Goal: Information Seeking & Learning: Compare options

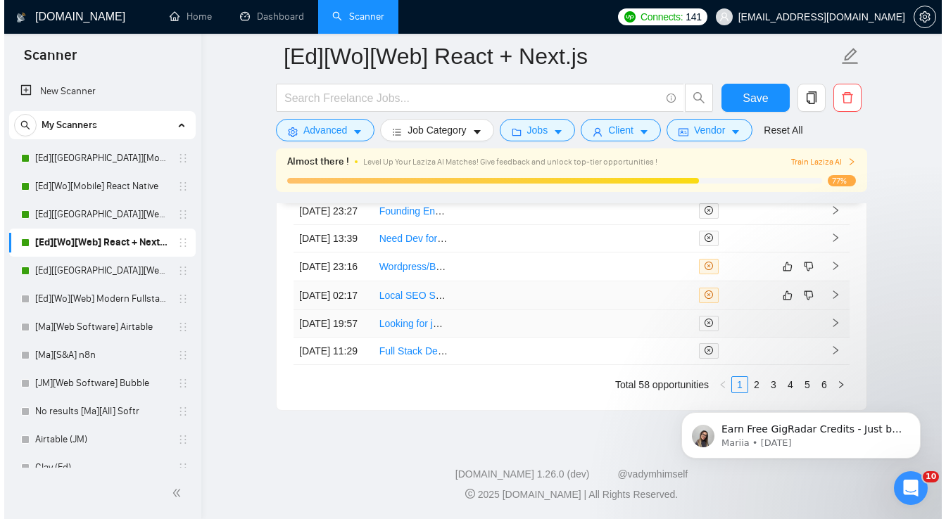
scroll to position [3860, 0]
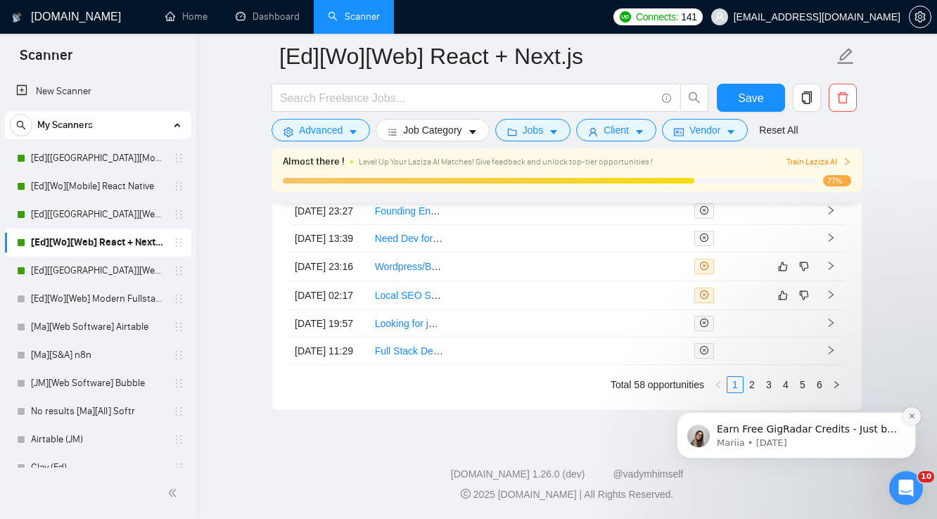
click at [914, 418] on icon "Dismiss notification" at bounding box center [912, 416] width 8 height 8
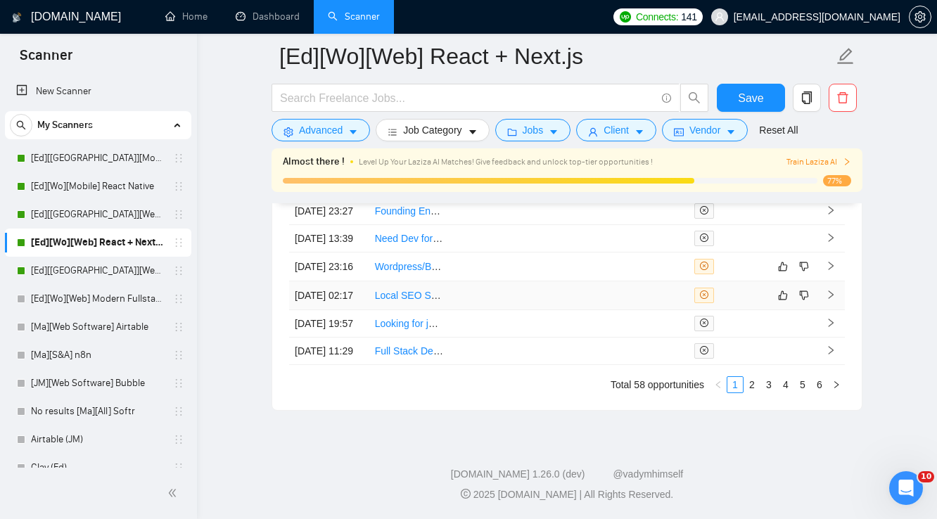
click at [598, 281] on td at bounding box center [569, 295] width 80 height 29
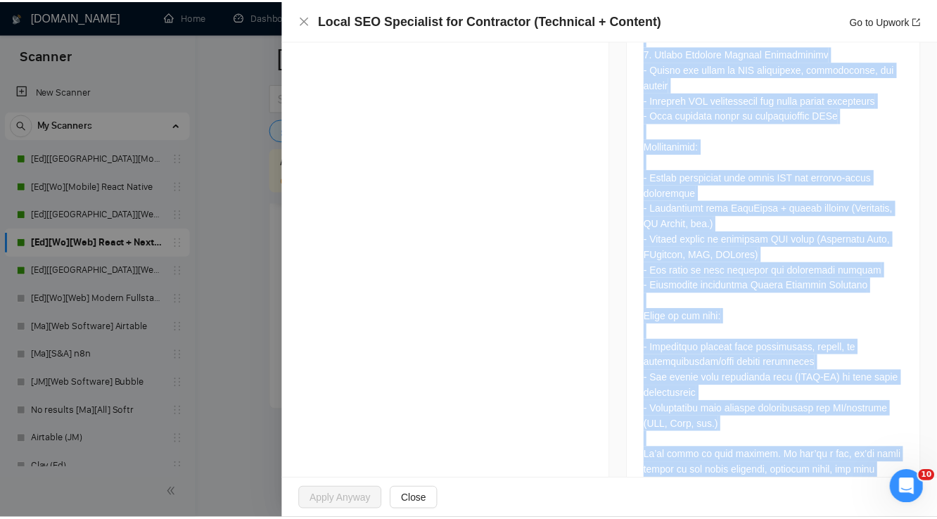
scroll to position [1179, 0]
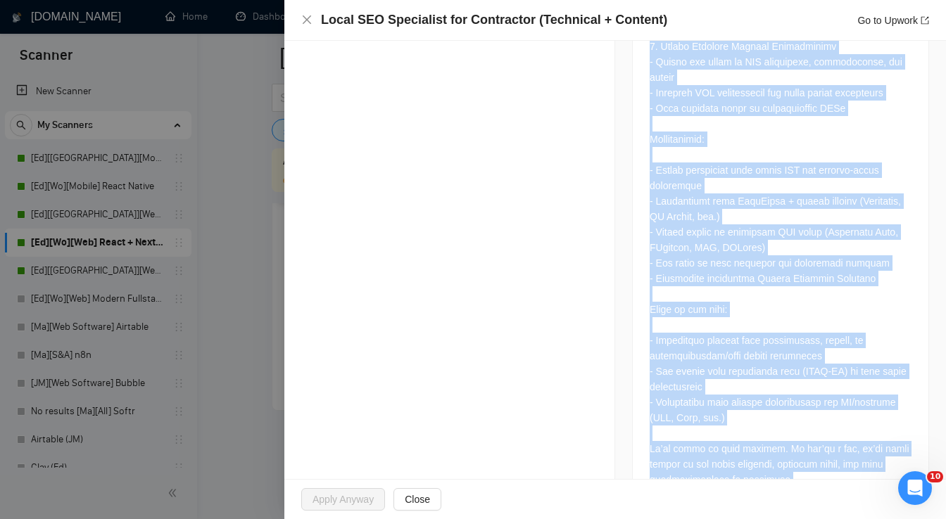
drag, startPoint x: 646, startPoint y: 278, endPoint x: 789, endPoint y: 448, distance: 222.7
click at [789, 448] on div at bounding box center [781, 18] width 296 height 984
copy div "Lo’ip dolorsi ame co adipiscinge SED doeiusmodt in utla et dolorem a enimadmini…"
click at [304, 18] on icon "close" at bounding box center [307, 19] width 8 height 8
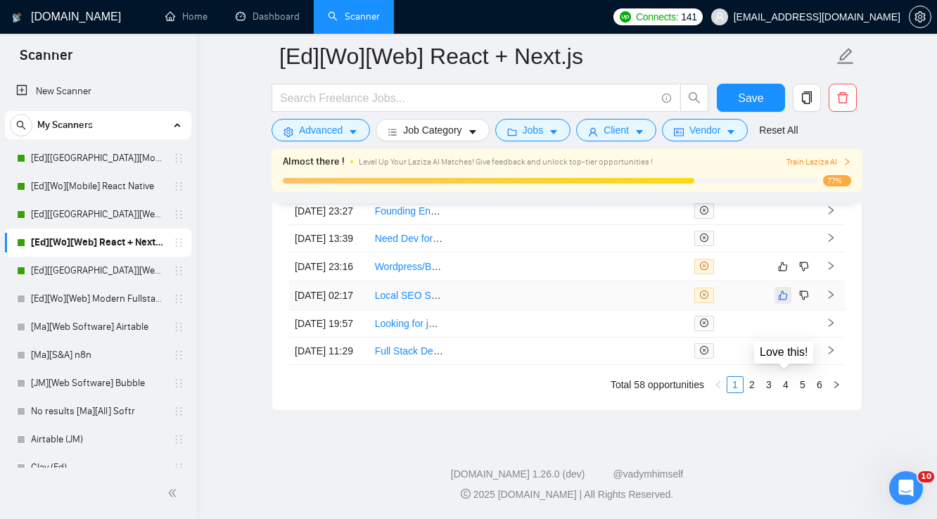
click at [787, 290] on icon "like" at bounding box center [783, 295] width 10 height 11
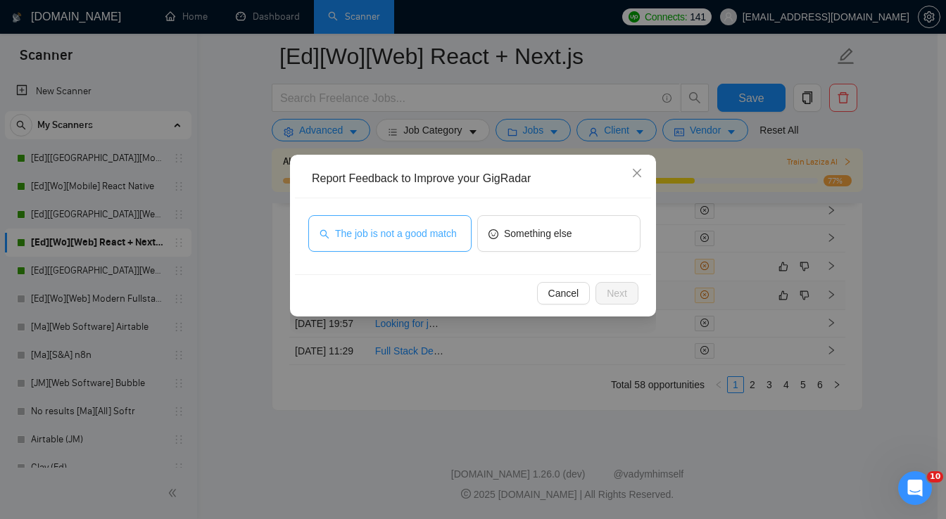
click at [418, 238] on span "The job is not a good match" at bounding box center [396, 233] width 122 height 15
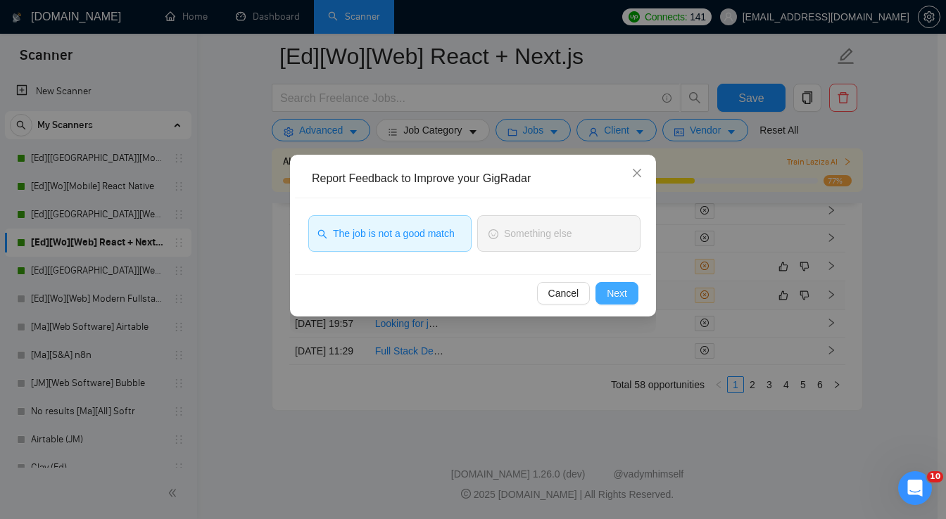
click at [607, 288] on span "Next" at bounding box center [617, 293] width 20 height 15
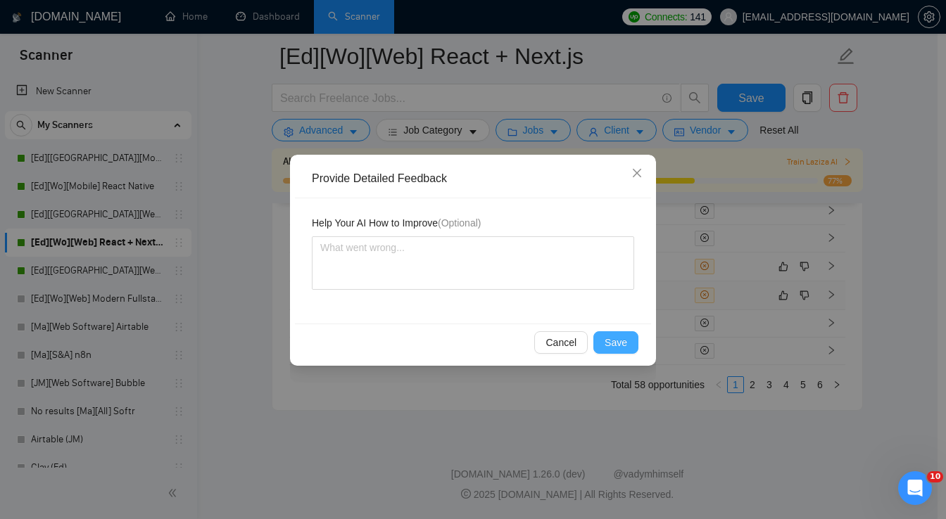
click at [618, 345] on span "Save" at bounding box center [615, 342] width 23 height 15
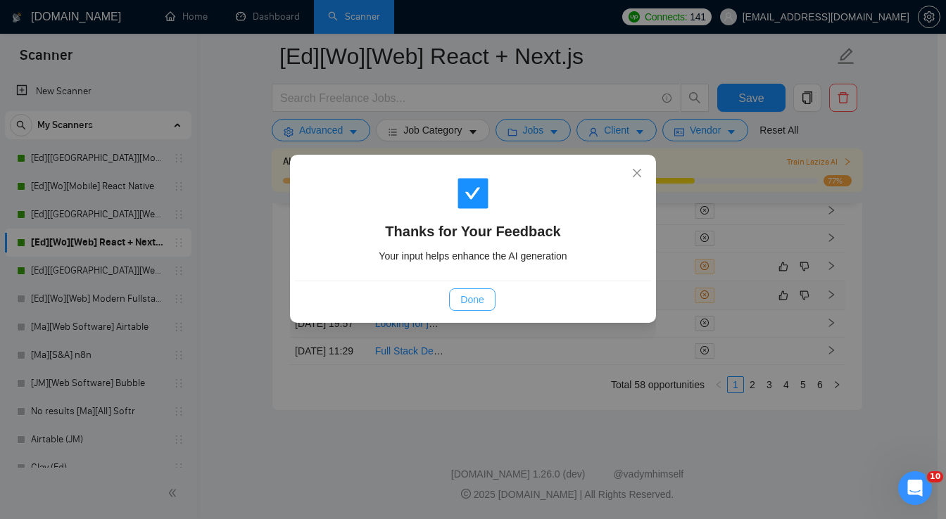
click at [466, 304] on span "Done" at bounding box center [471, 299] width 23 height 15
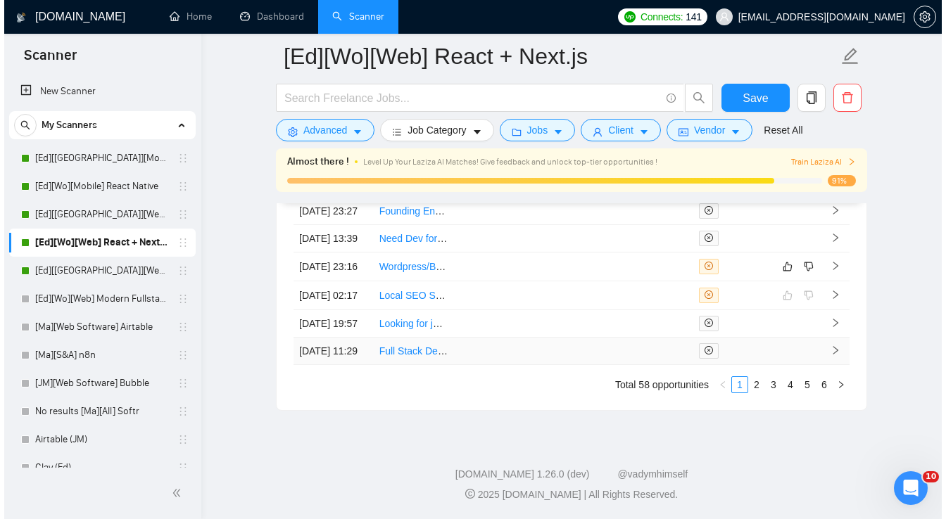
scroll to position [3748, 0]
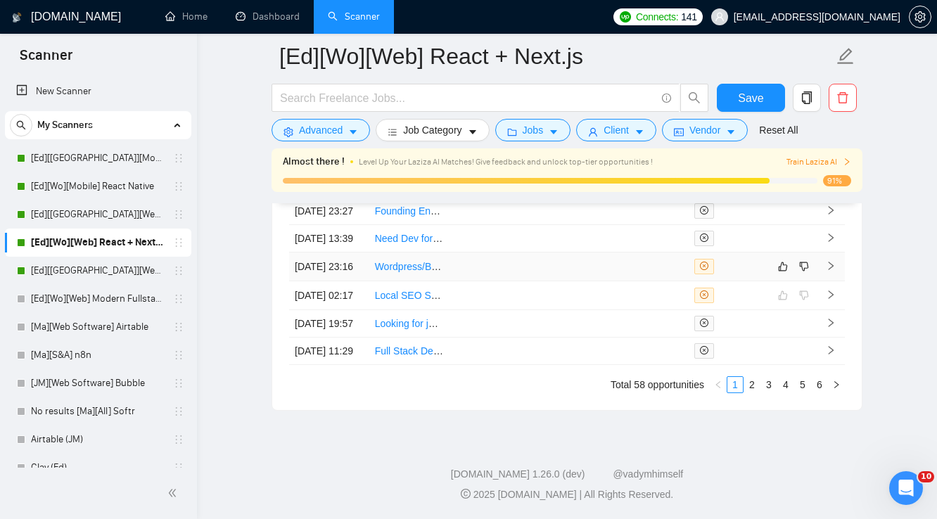
click at [647, 281] on td at bounding box center [649, 267] width 80 height 29
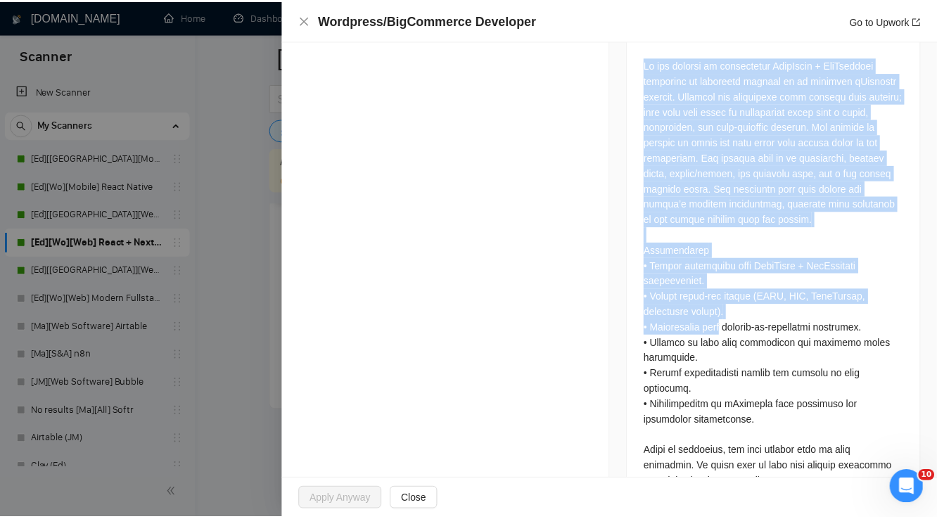
scroll to position [721, 0]
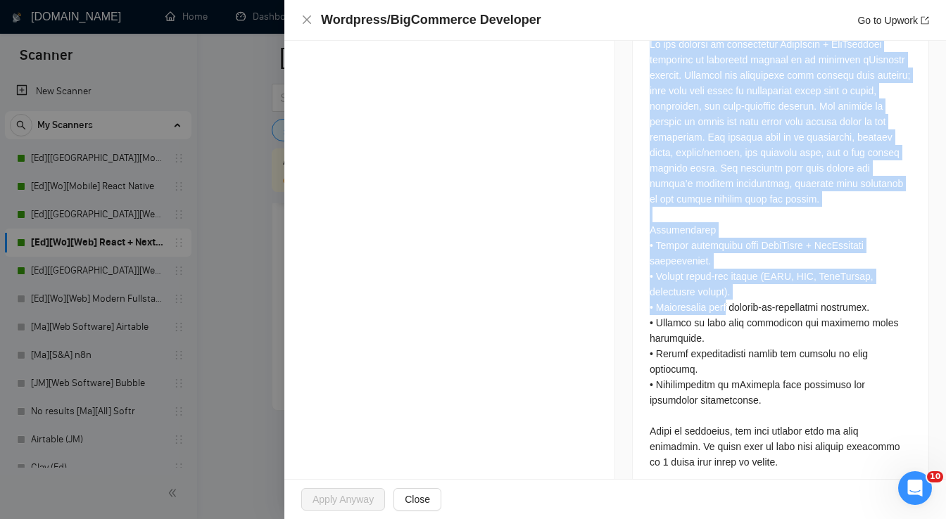
drag, startPoint x: 647, startPoint y: 127, endPoint x: 718, endPoint y: 271, distance: 160.5
click at [718, 271] on div at bounding box center [780, 253] width 262 height 433
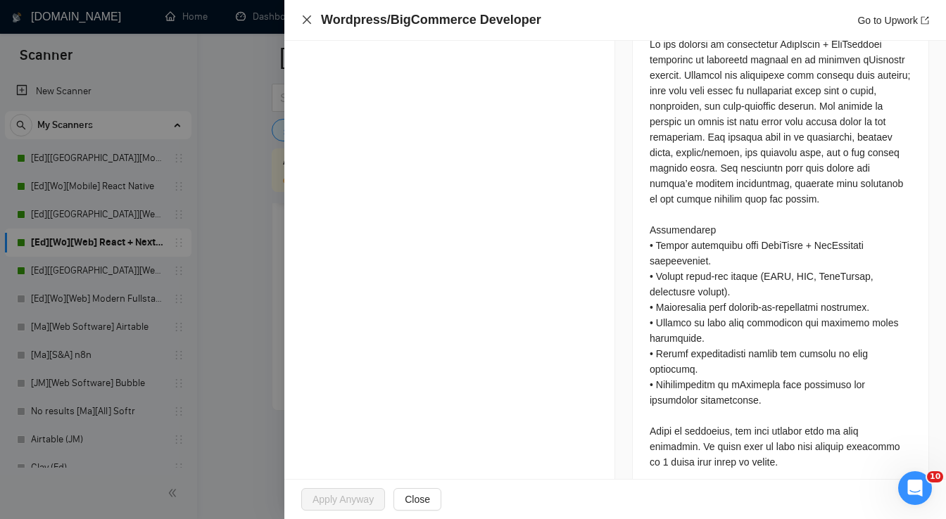
click at [310, 18] on icon "close" at bounding box center [306, 19] width 11 height 11
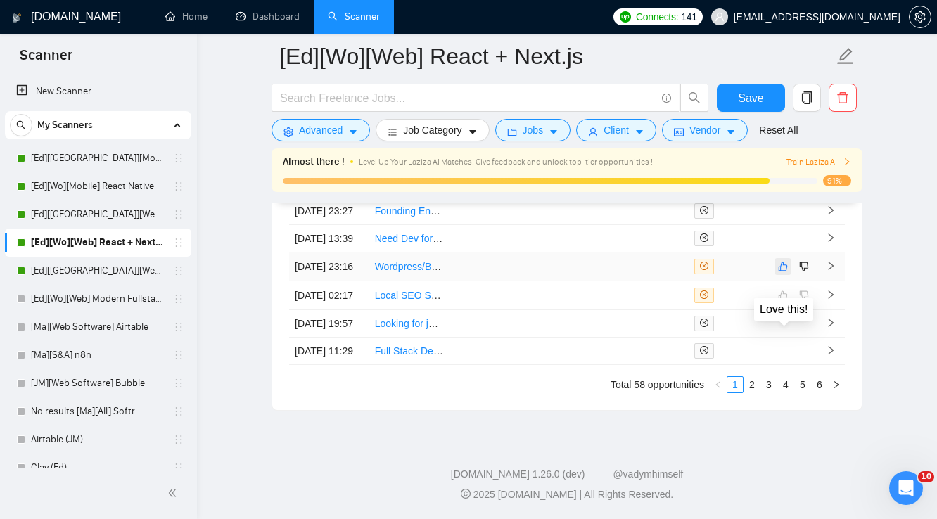
click at [786, 272] on icon "like" at bounding box center [783, 266] width 10 height 11
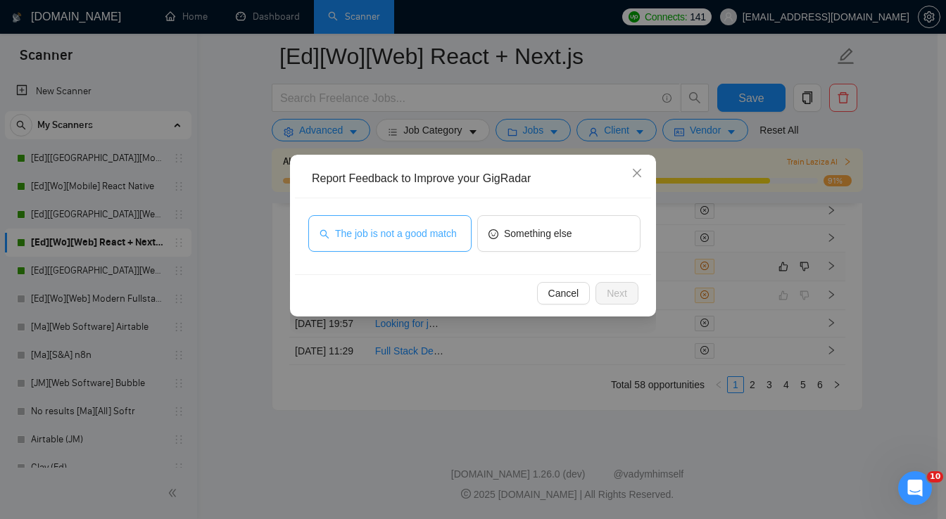
click at [451, 246] on button "The job is not a good match" at bounding box center [389, 233] width 163 height 37
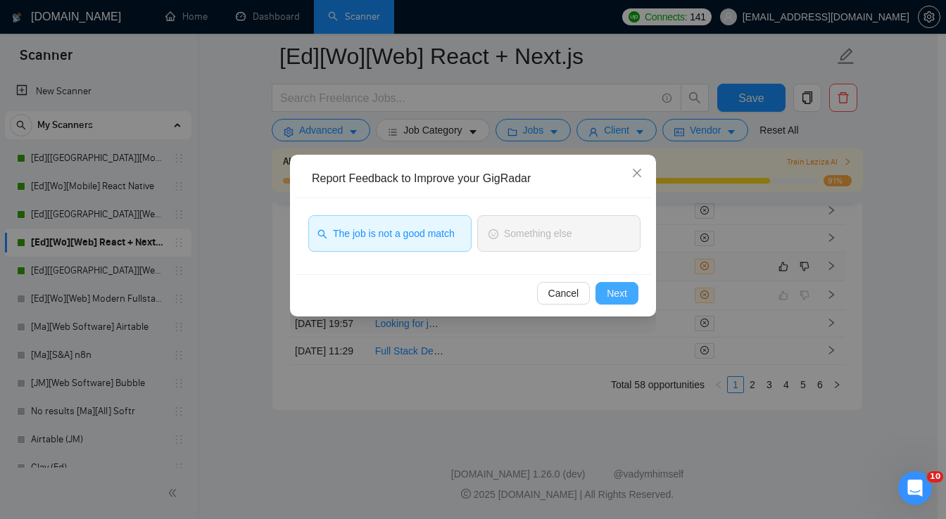
click at [608, 298] on span "Next" at bounding box center [617, 293] width 20 height 15
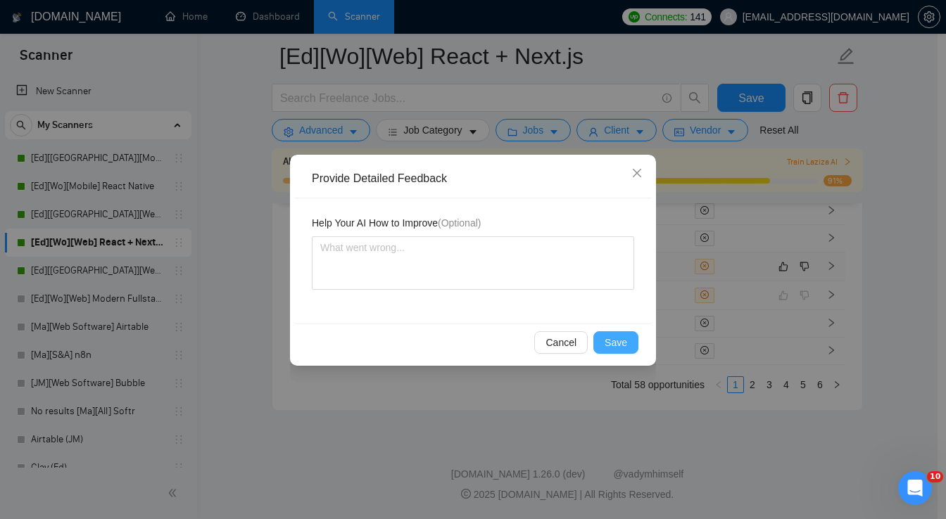
click at [625, 343] on span "Save" at bounding box center [615, 342] width 23 height 15
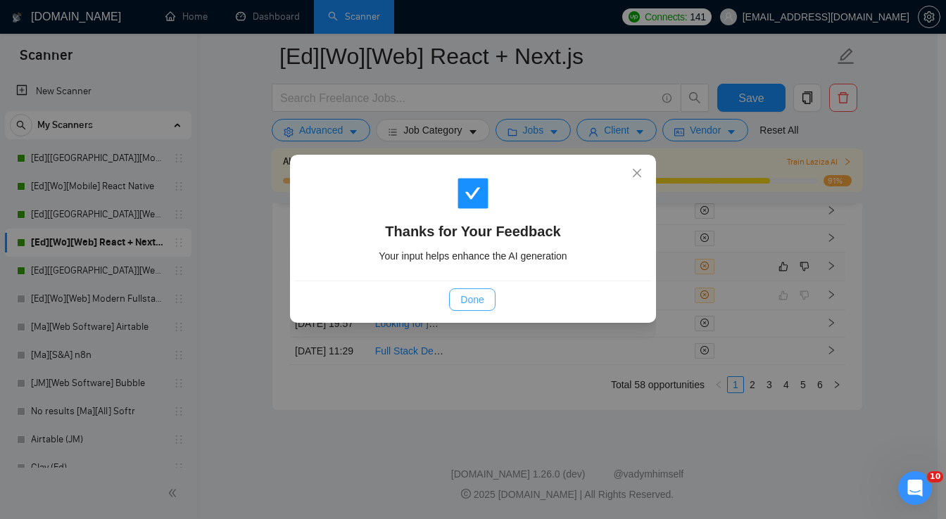
click at [478, 302] on span "Done" at bounding box center [471, 299] width 23 height 15
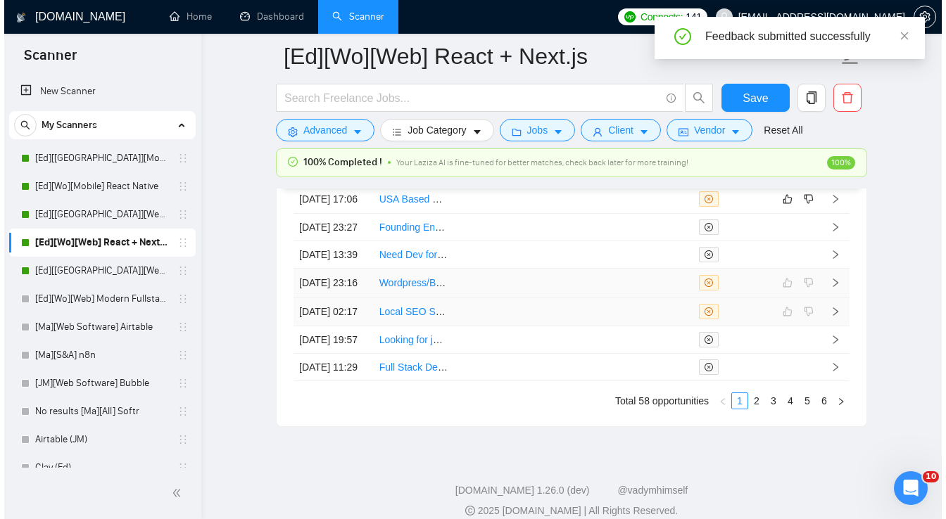
scroll to position [3635, 0]
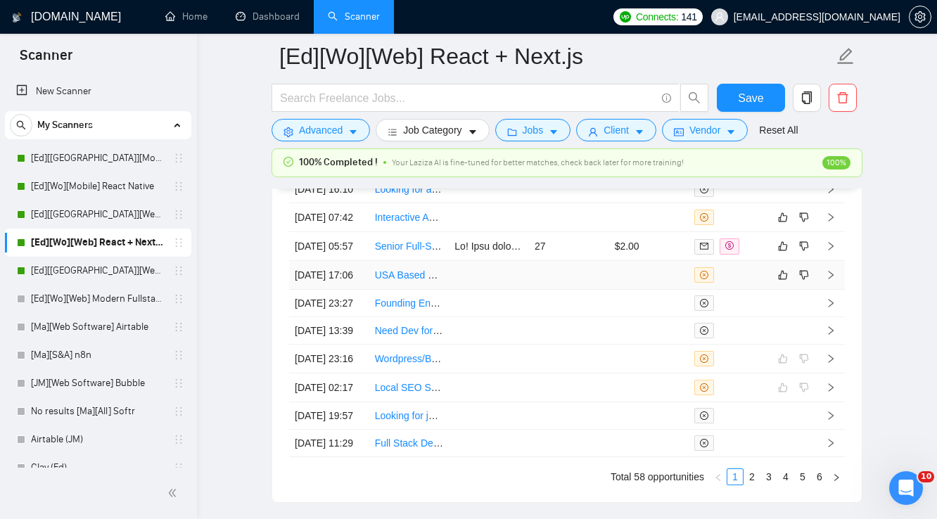
click at [619, 290] on td at bounding box center [649, 275] width 80 height 29
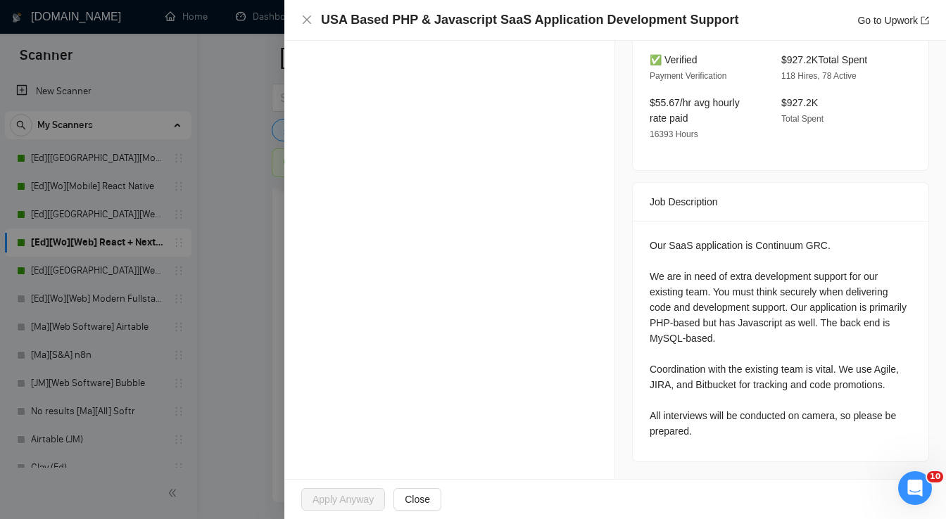
scroll to position [488, 0]
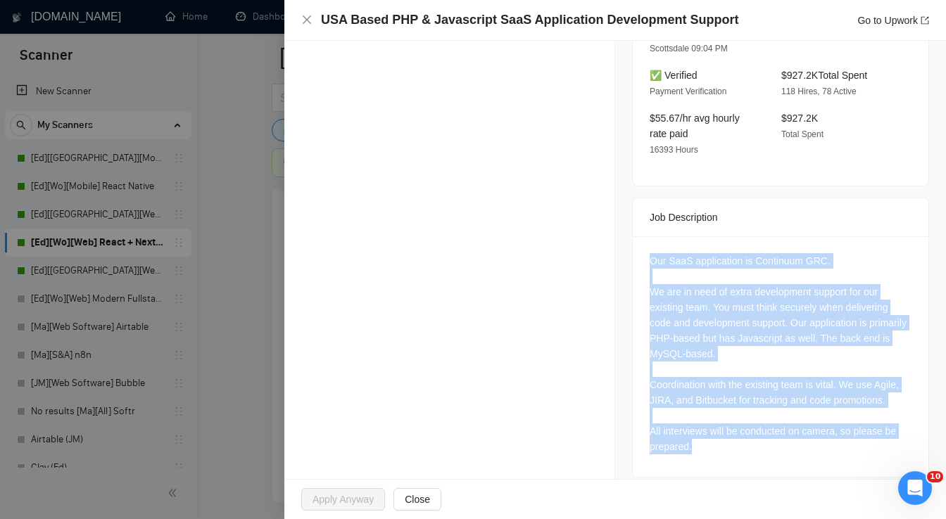
drag, startPoint x: 647, startPoint y: 239, endPoint x: 713, endPoint y: 438, distance: 209.2
click at [713, 438] on div "Our SaaS application is Continuum GRC. We are in need of extra development supp…" at bounding box center [780, 353] width 262 height 201
copy div "Our SaaS application is Continuum GRC. We are in need of extra development supp…"
drag, startPoint x: 303, startPoint y: 24, endPoint x: 436, endPoint y: 123, distance: 165.9
click at [303, 24] on icon "close" at bounding box center [307, 19] width 8 height 8
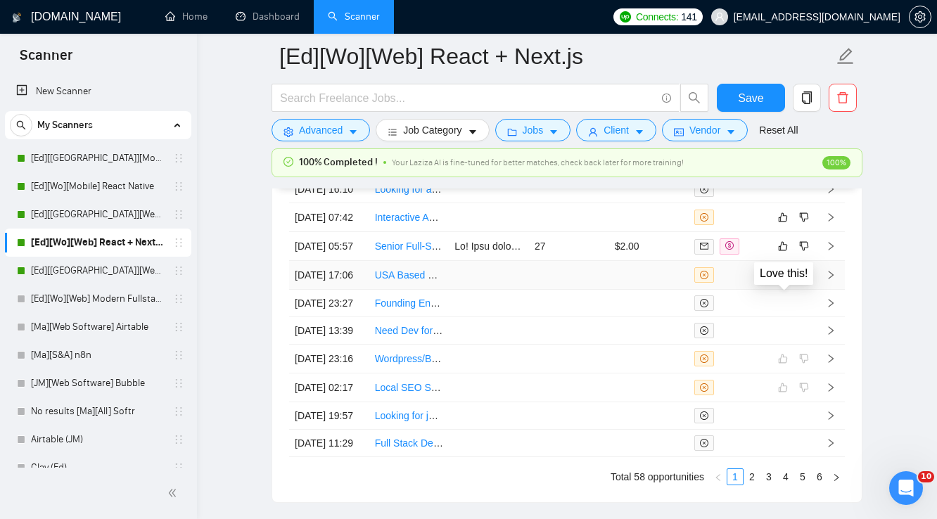
click at [781, 281] on icon "like" at bounding box center [783, 274] width 10 height 11
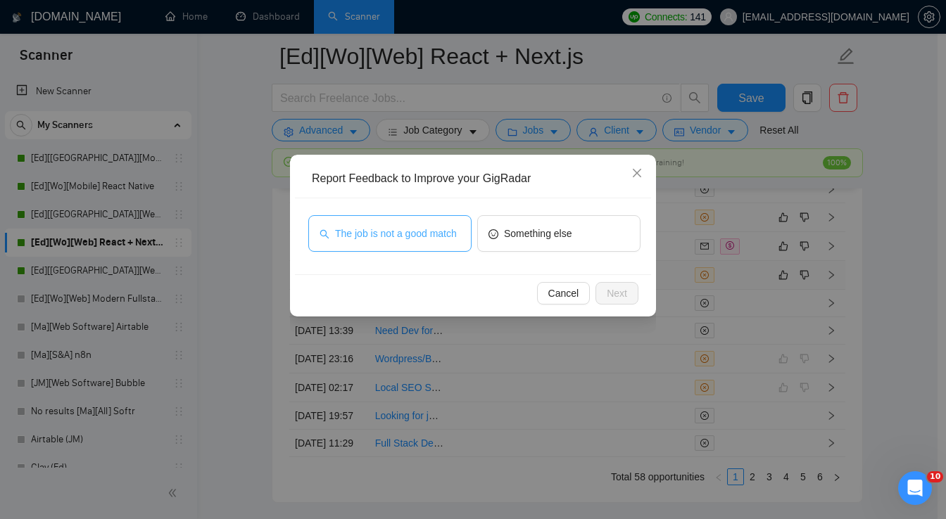
click at [411, 239] on span "The job is not a good match" at bounding box center [396, 233] width 122 height 15
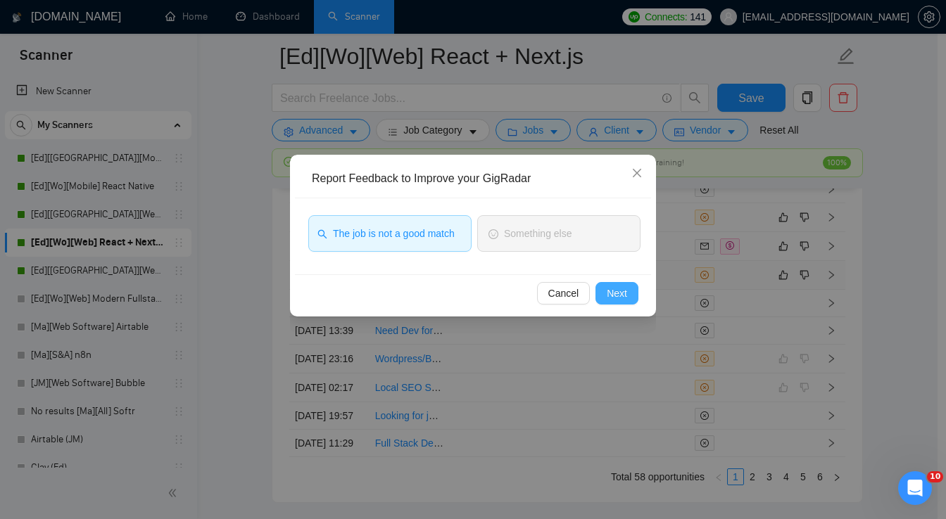
click at [614, 298] on span "Next" at bounding box center [617, 293] width 20 height 15
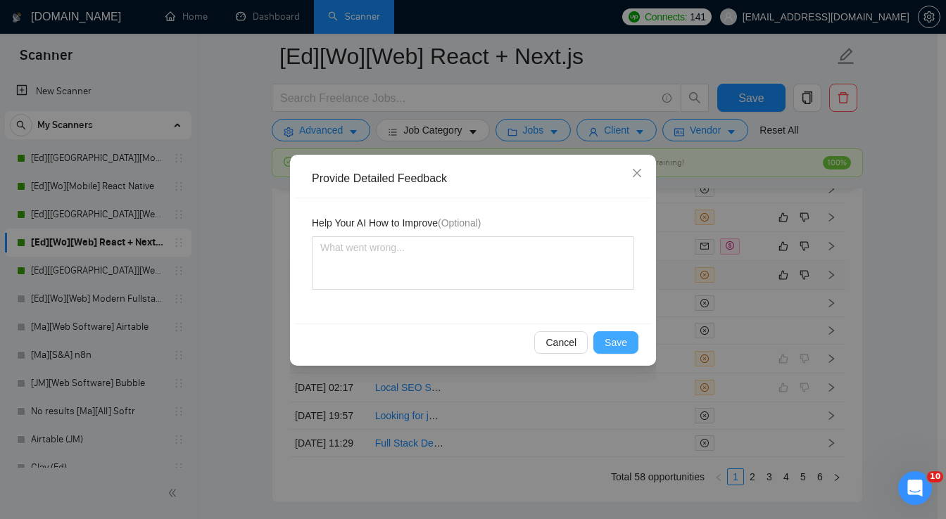
click at [608, 341] on span "Save" at bounding box center [615, 342] width 23 height 15
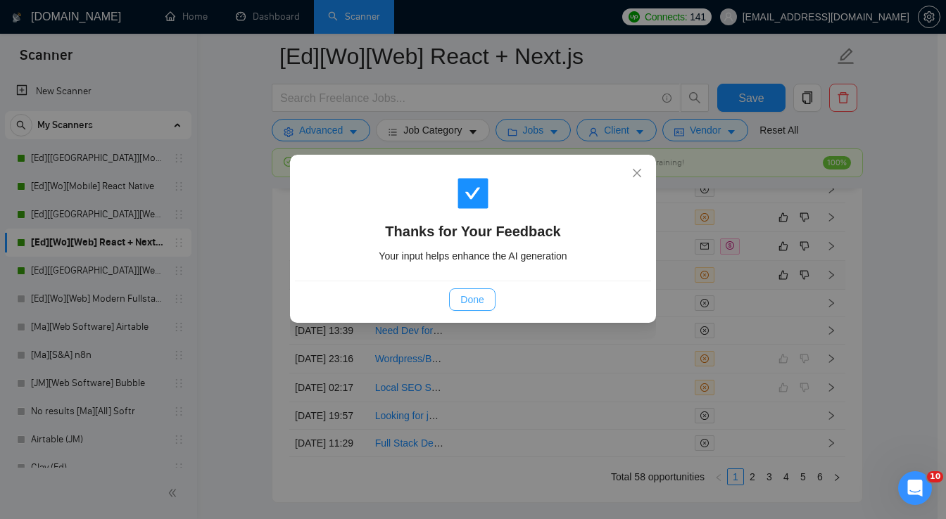
click at [478, 305] on span "Done" at bounding box center [471, 299] width 23 height 15
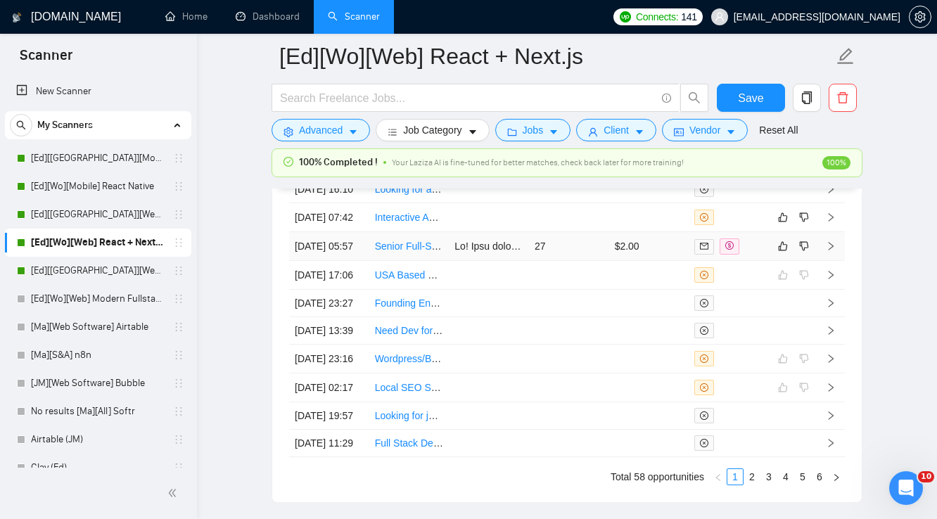
click at [671, 255] on td "$2.00" at bounding box center [649, 246] width 80 height 29
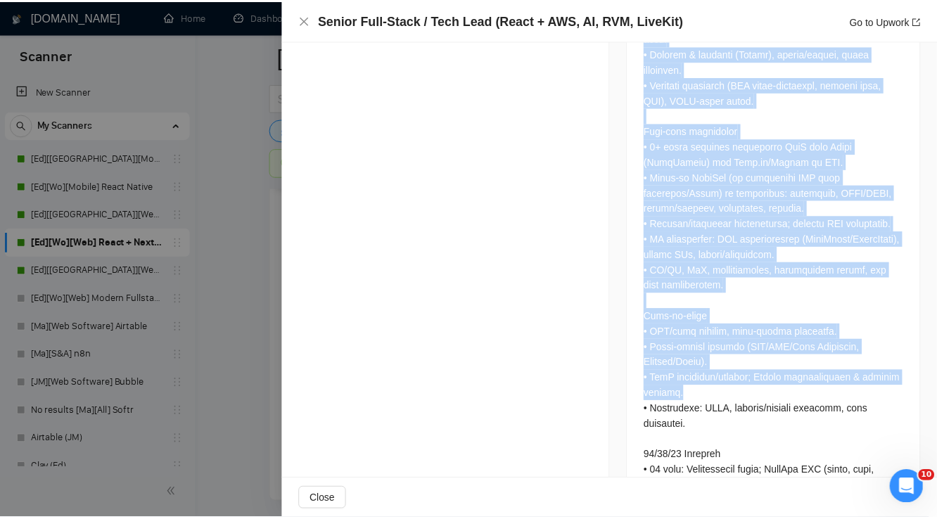
scroll to position [1306, 0]
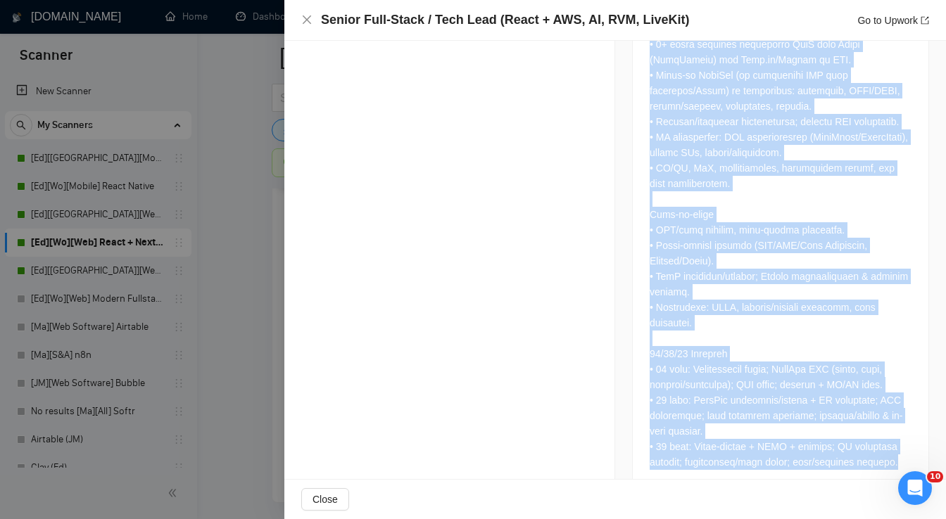
drag, startPoint x: 663, startPoint y: 186, endPoint x: 901, endPoint y: 434, distance: 343.9
copy div "Lor Ipsumdolors Ametc Adipis Elitse do e tempo incididu utlabor ETD. Ma aliq e …"
click at [309, 23] on icon "close" at bounding box center [306, 19] width 11 height 11
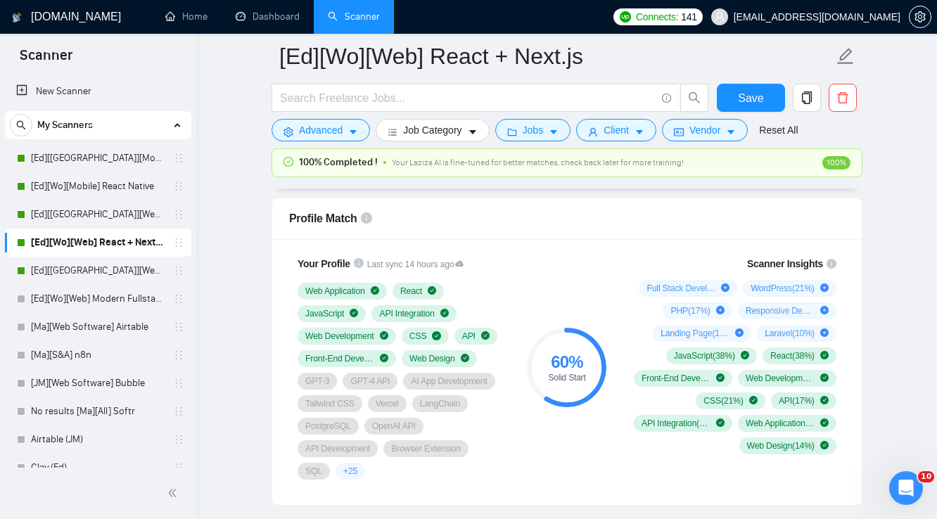
scroll to position [877, 0]
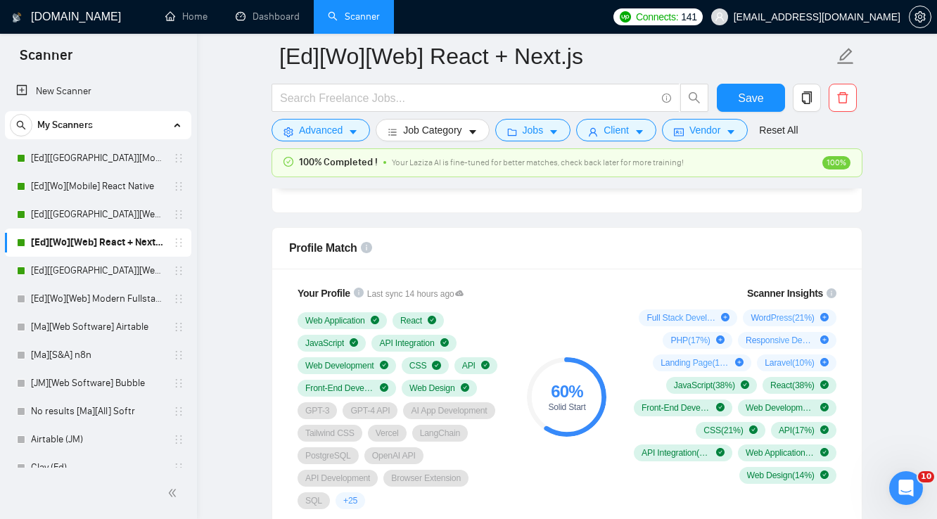
click at [473, 256] on div "Profile Match" at bounding box center [567, 248] width 556 height 40
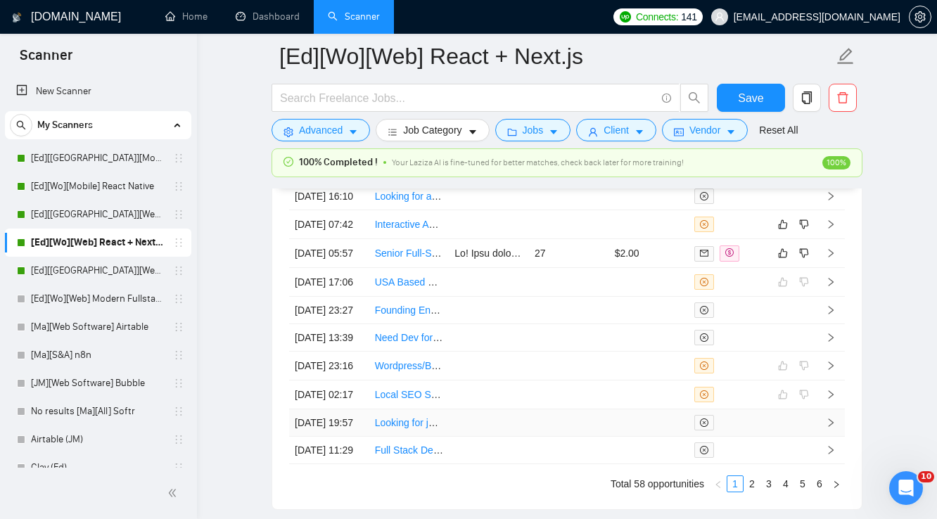
scroll to position [3620, 0]
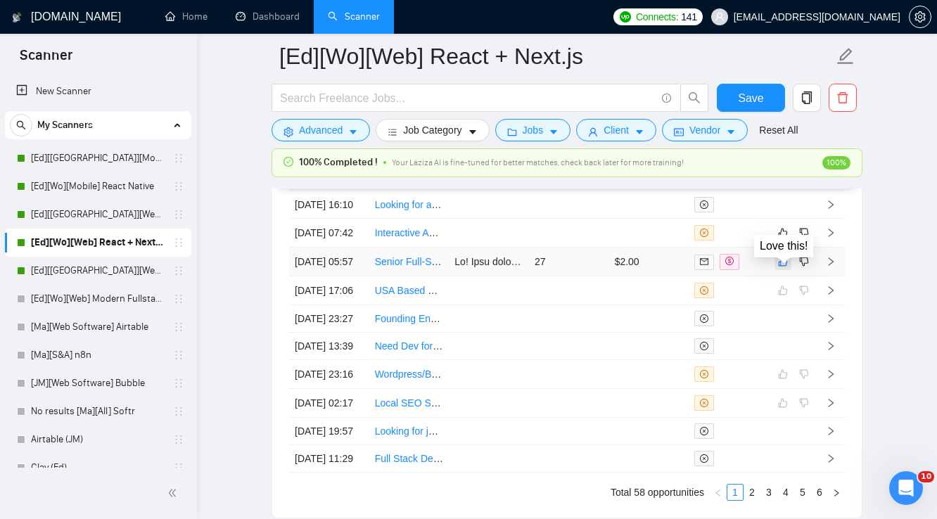
click at [779, 267] on icon "like" at bounding box center [783, 261] width 10 height 11
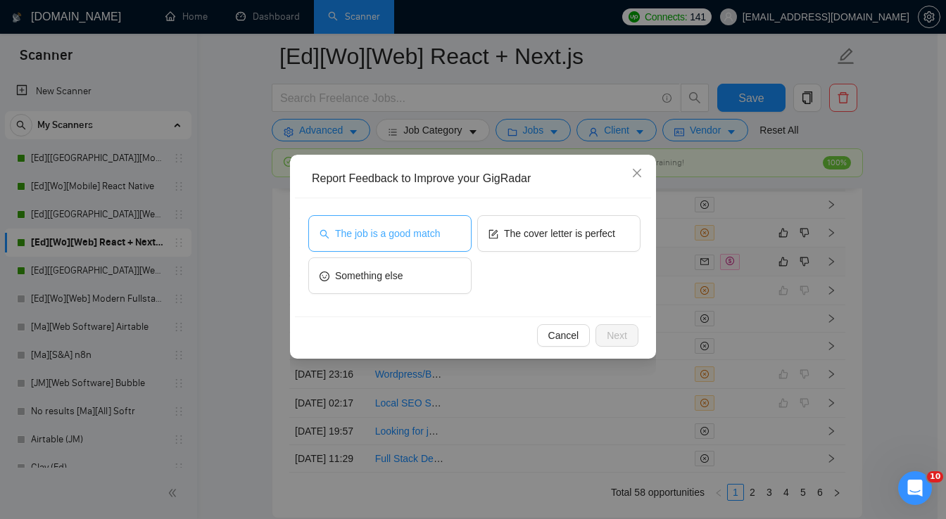
click at [431, 236] on span "The job is a good match" at bounding box center [387, 233] width 105 height 15
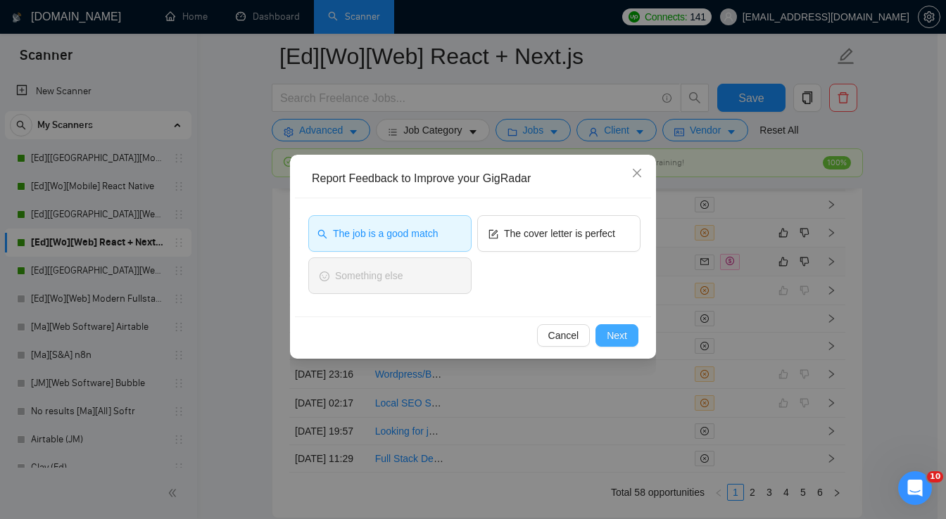
click at [615, 341] on span "Next" at bounding box center [617, 335] width 20 height 15
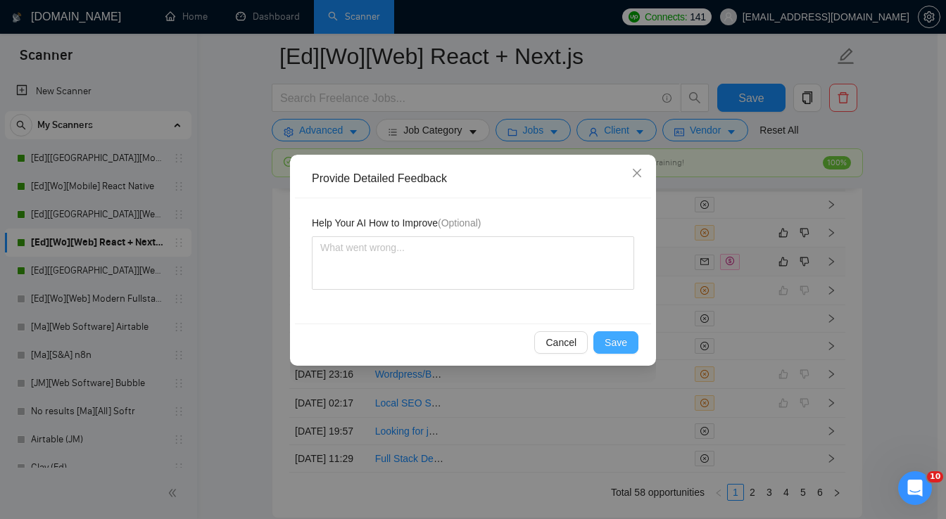
click at [616, 341] on span "Save" at bounding box center [615, 342] width 23 height 15
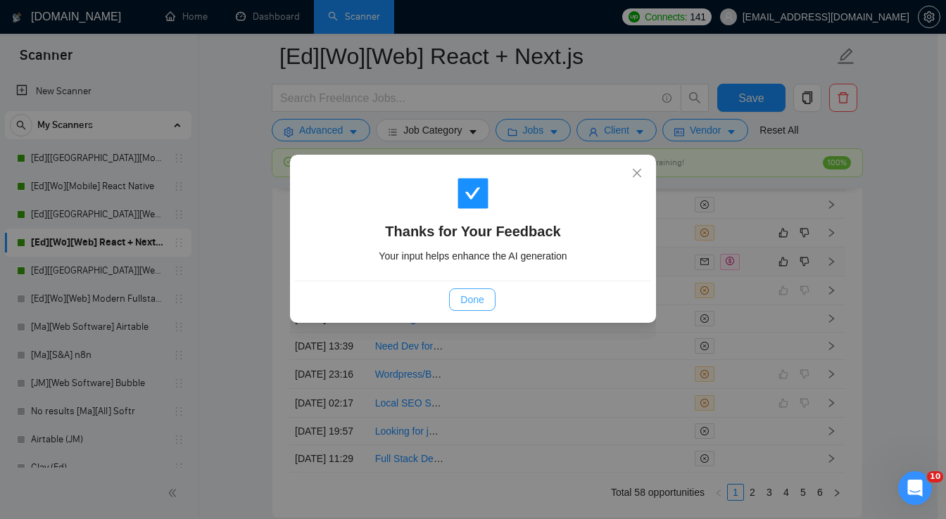
click at [481, 305] on span "Done" at bounding box center [471, 299] width 23 height 15
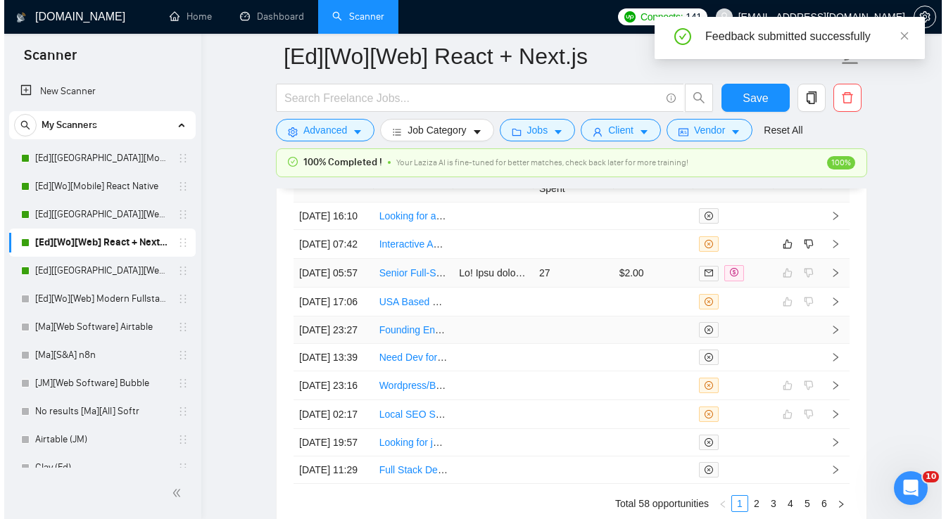
scroll to position [3507, 0]
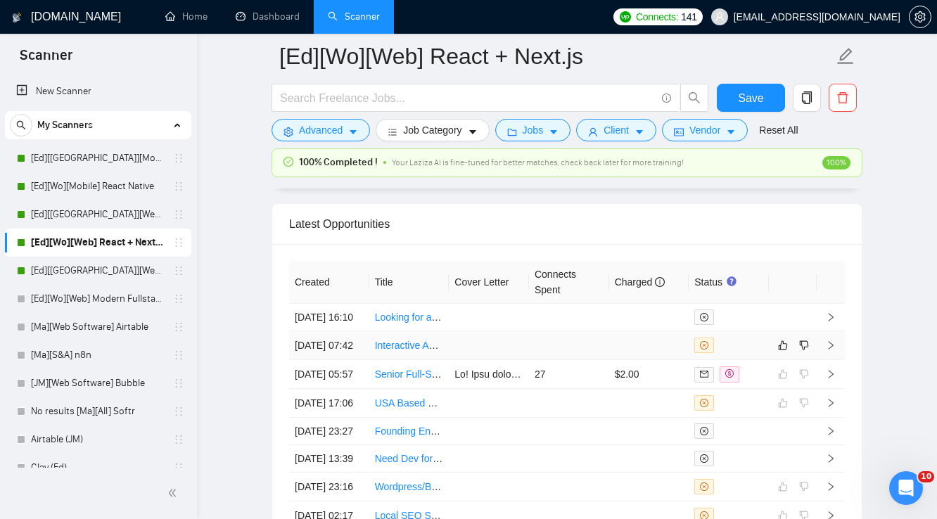
click at [628, 344] on td at bounding box center [649, 345] width 80 height 29
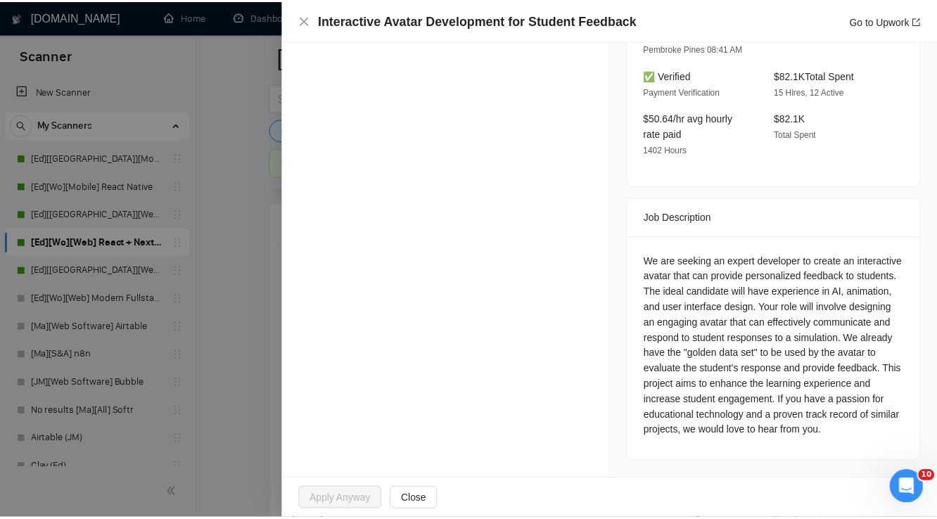
scroll to position [417, 0]
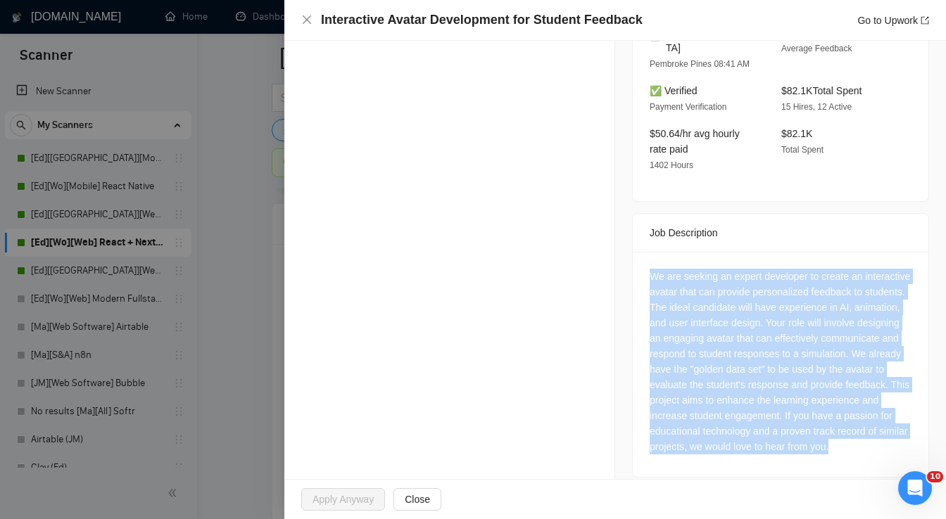
drag, startPoint x: 646, startPoint y: 262, endPoint x: 863, endPoint y: 437, distance: 279.2
click at [863, 437] on div "We are seeking an expert developer to create an interactive avatar that can pro…" at bounding box center [780, 362] width 262 height 186
copy div "We are seeking an expert developer to create an interactive avatar that can pro…"
click at [307, 22] on icon "close" at bounding box center [306, 19] width 11 height 11
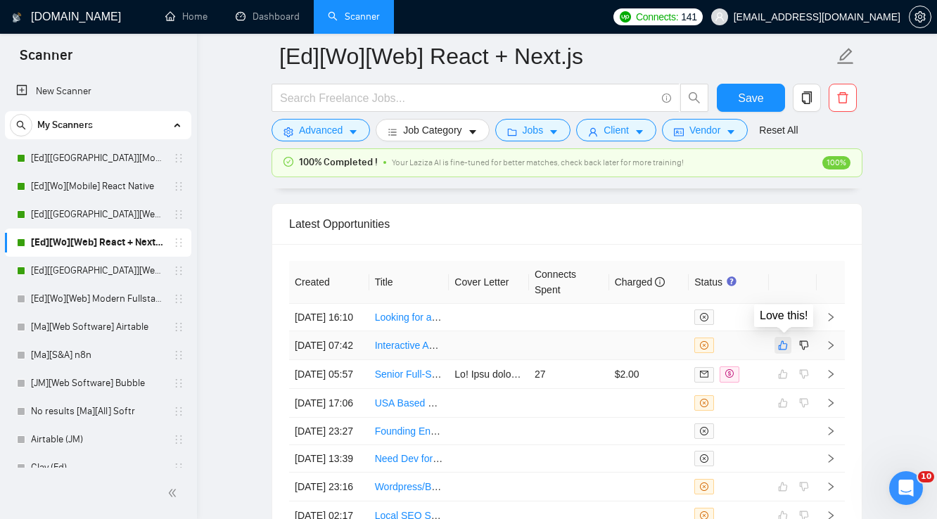
click at [784, 343] on icon "like" at bounding box center [783, 345] width 10 height 11
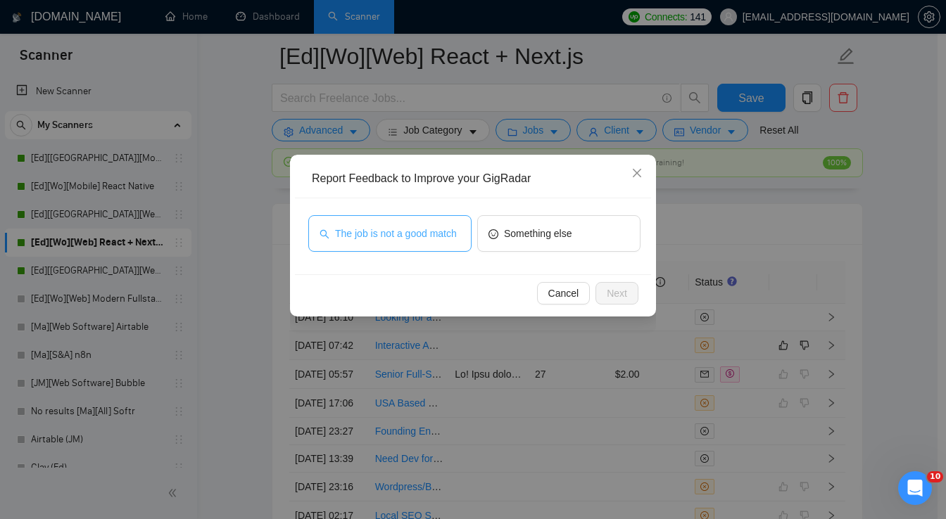
click at [441, 239] on span "The job is not a good match" at bounding box center [396, 233] width 122 height 15
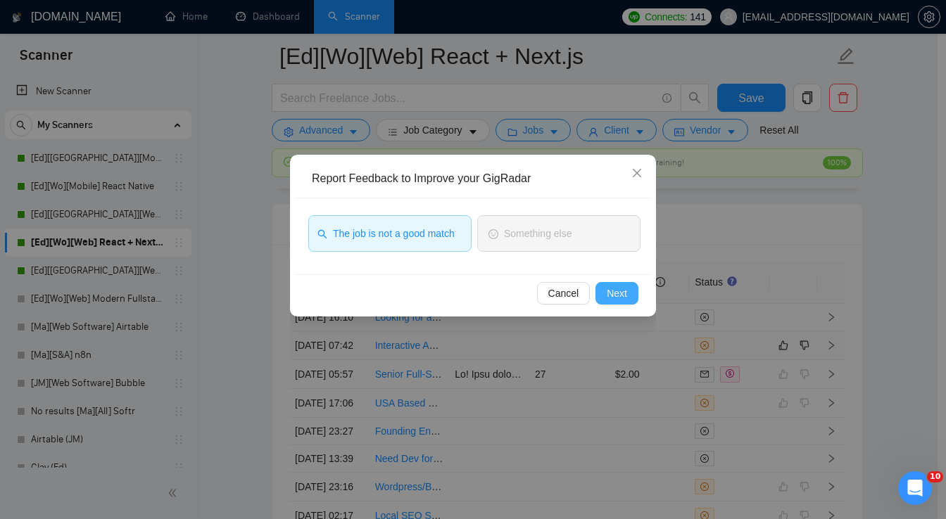
click at [626, 290] on span "Next" at bounding box center [617, 293] width 20 height 15
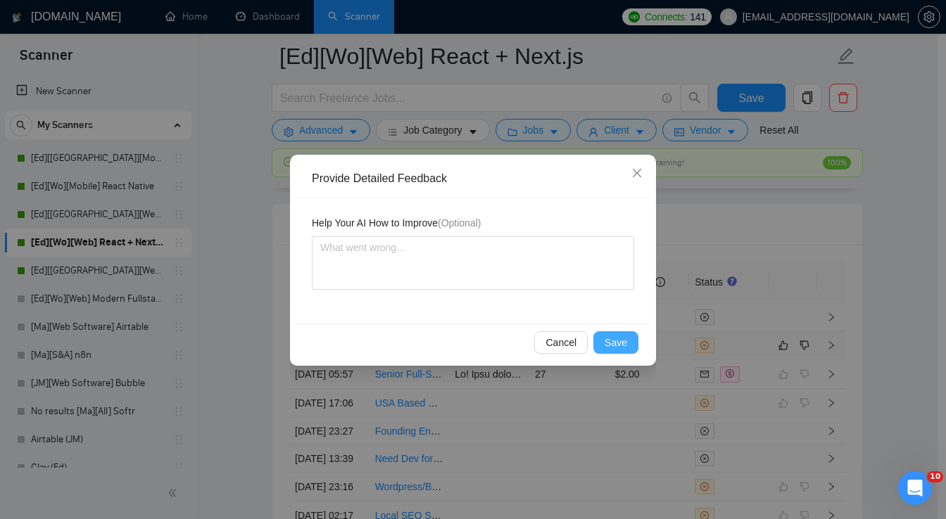
click at [620, 338] on span "Save" at bounding box center [615, 342] width 23 height 15
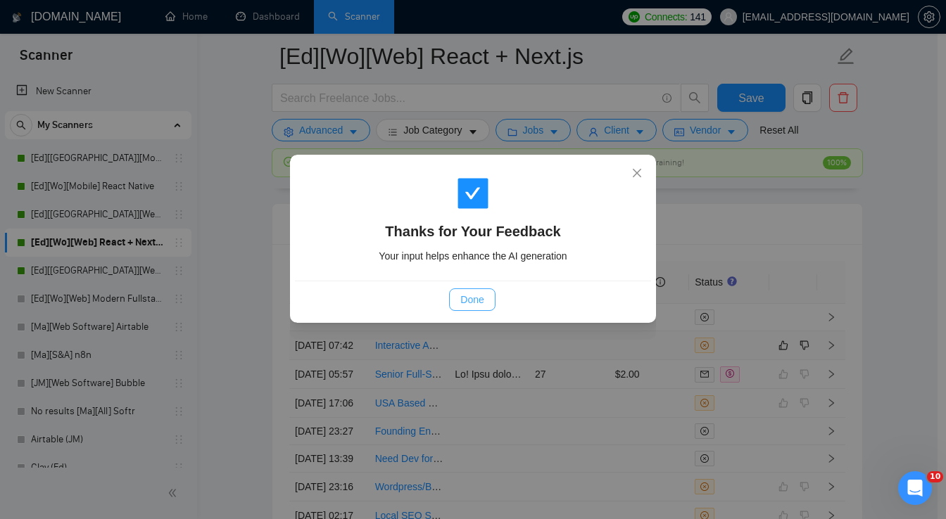
click at [467, 298] on span "Done" at bounding box center [471, 299] width 23 height 15
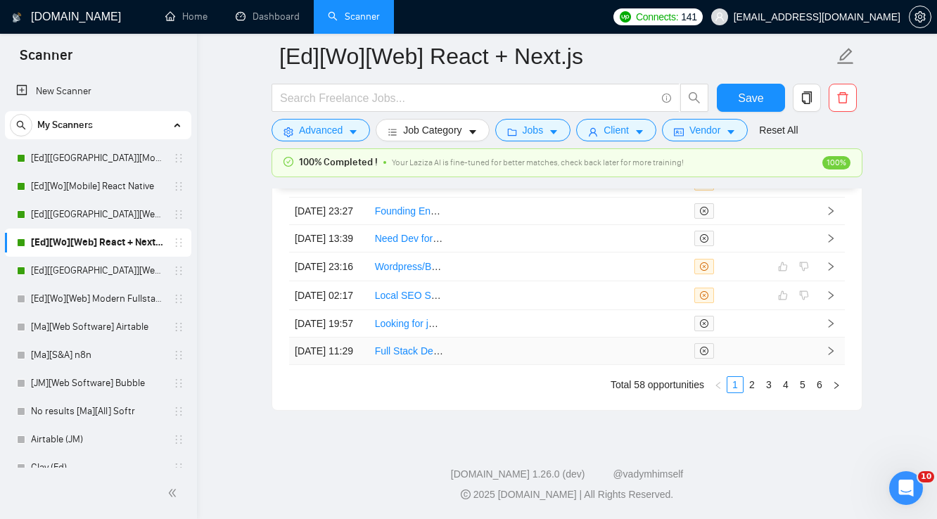
scroll to position [3732, 0]
click at [144, 216] on link "[Ed][[GEOGRAPHIC_DATA]][Web] React + Next.js" at bounding box center [98, 215] width 134 height 28
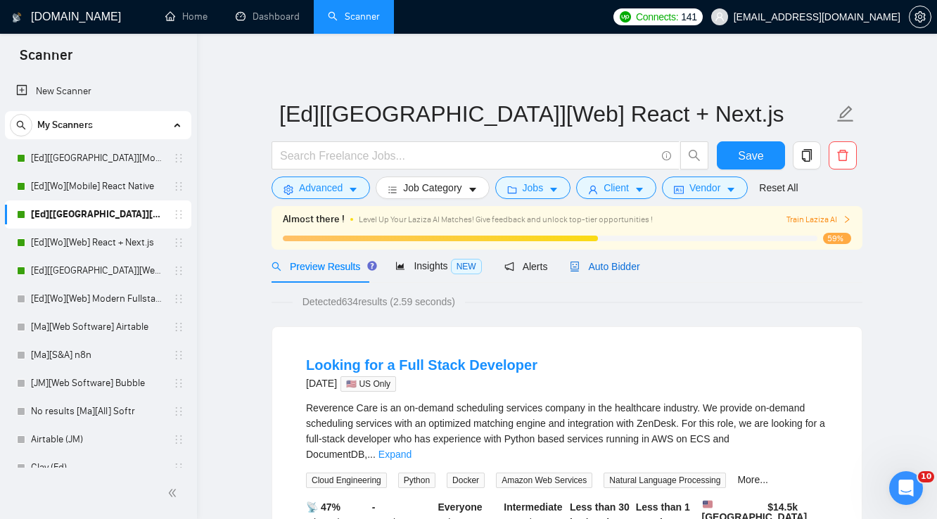
click at [621, 270] on span "Auto Bidder" at bounding box center [605, 266] width 70 height 11
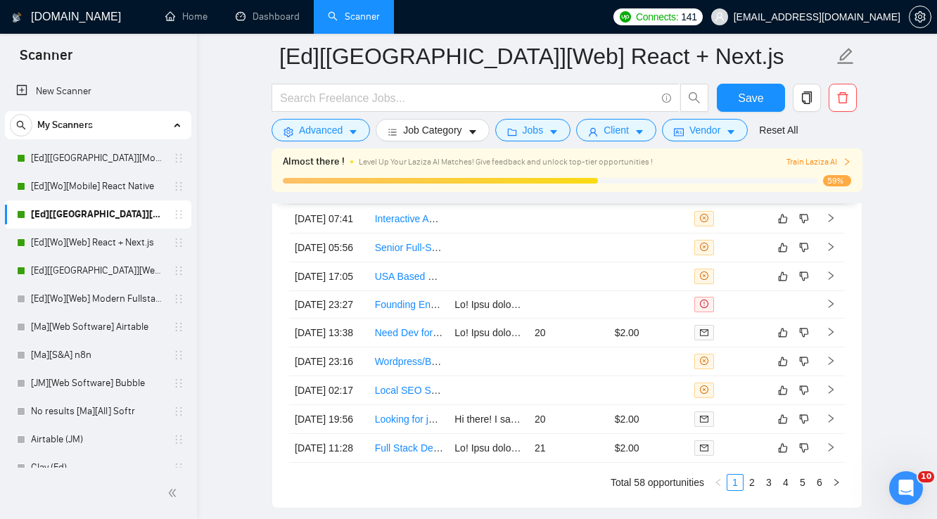
scroll to position [3828, 0]
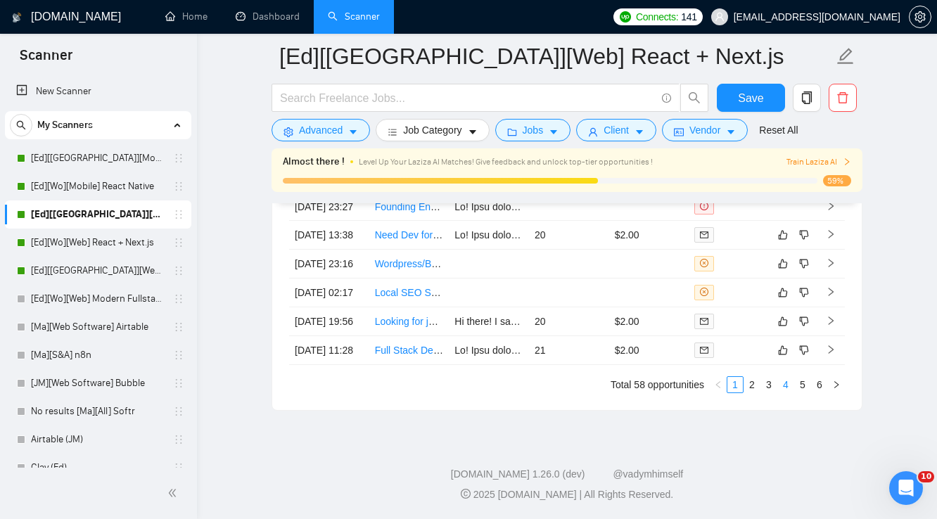
click at [788, 393] on link "4" at bounding box center [785, 384] width 15 height 15
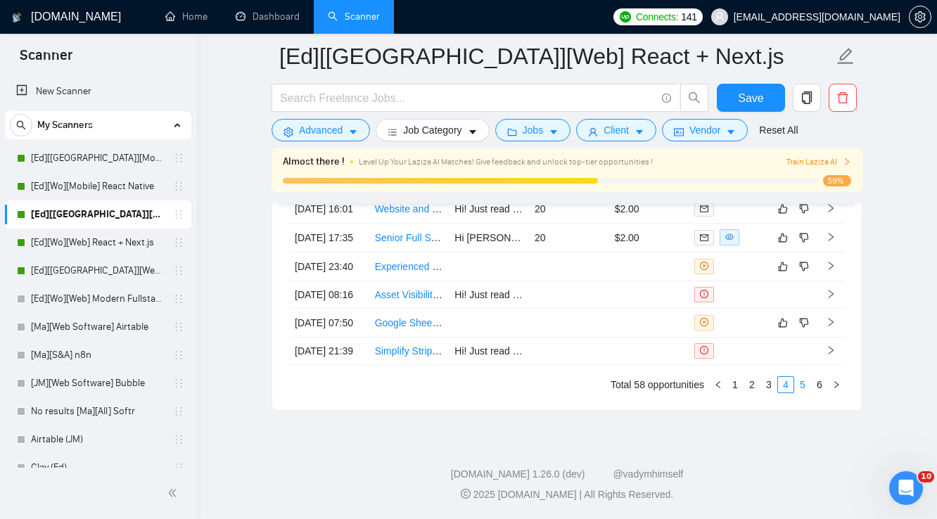
click at [806, 393] on link "5" at bounding box center [802, 384] width 15 height 15
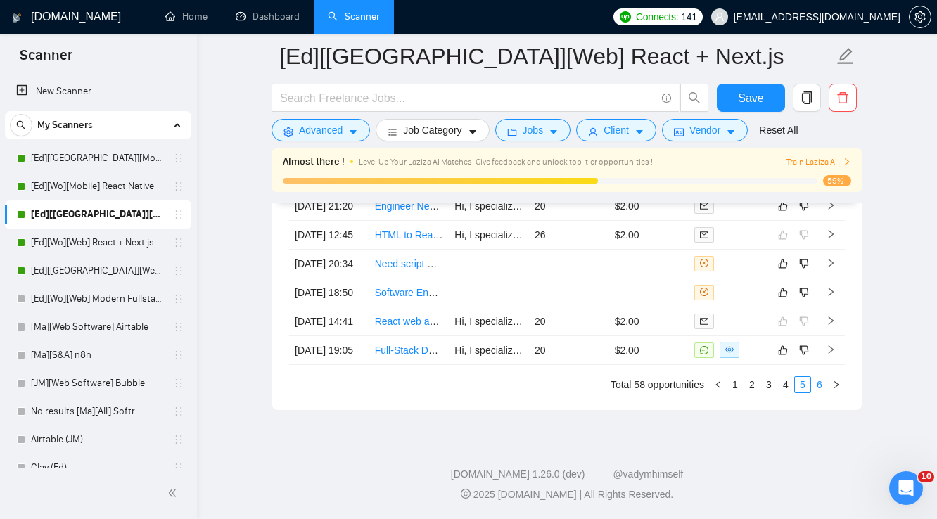
click at [819, 393] on link "6" at bounding box center [819, 384] width 15 height 15
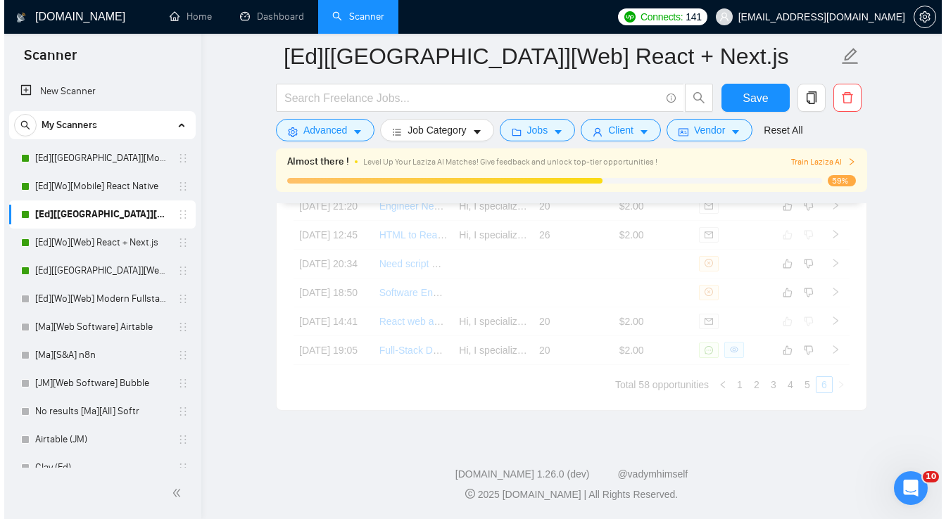
scroll to position [3774, 0]
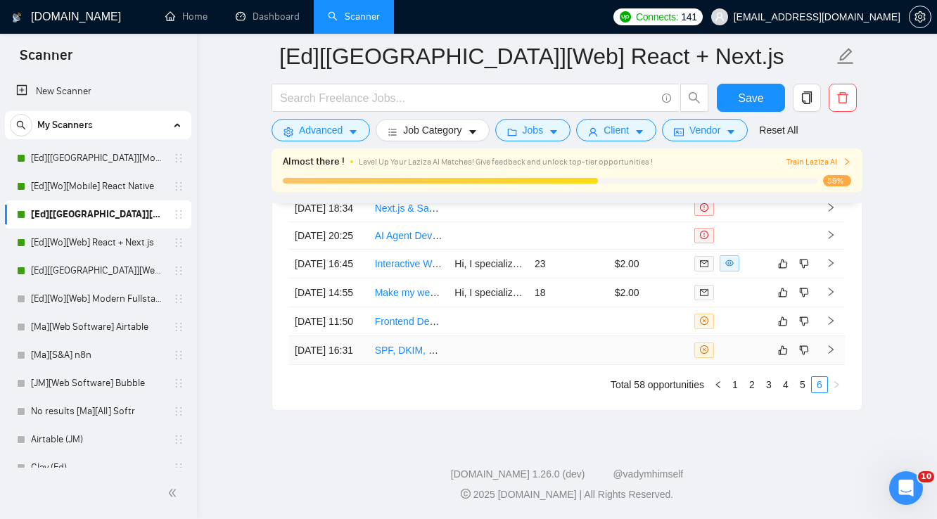
click at [675, 346] on td at bounding box center [649, 350] width 80 height 29
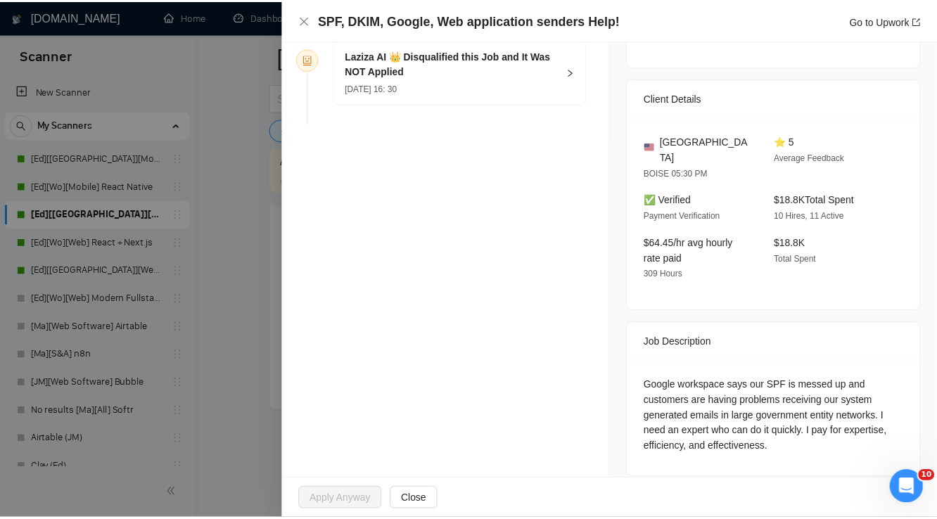
scroll to position [273, 0]
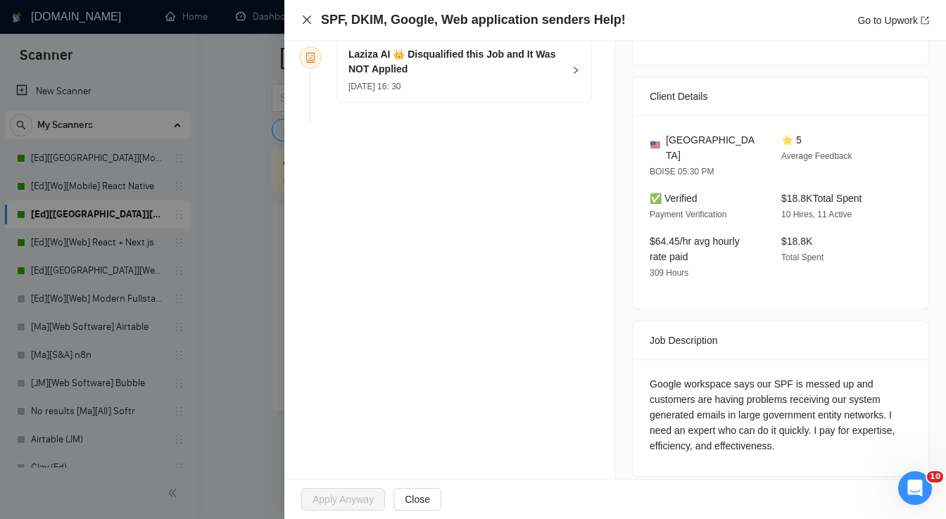
click at [308, 23] on icon "close" at bounding box center [306, 19] width 11 height 11
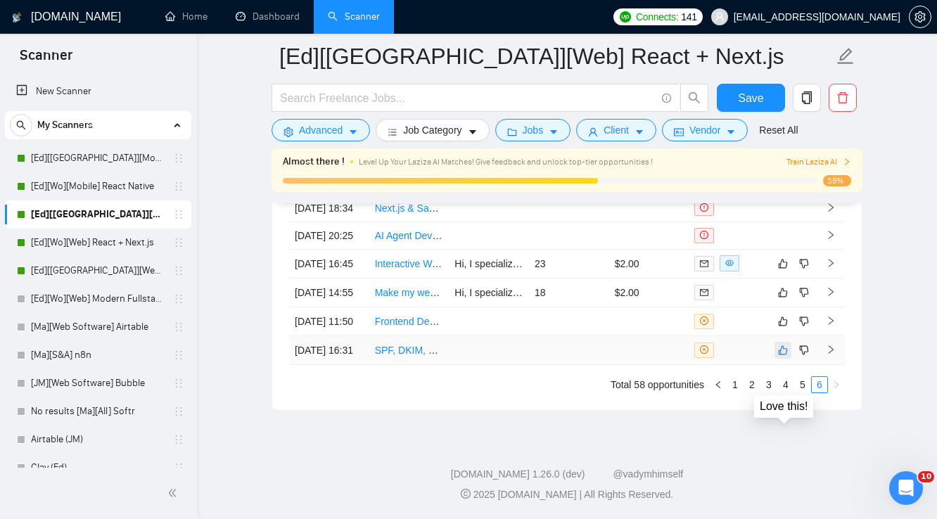
click at [782, 346] on icon "like" at bounding box center [783, 350] width 10 height 11
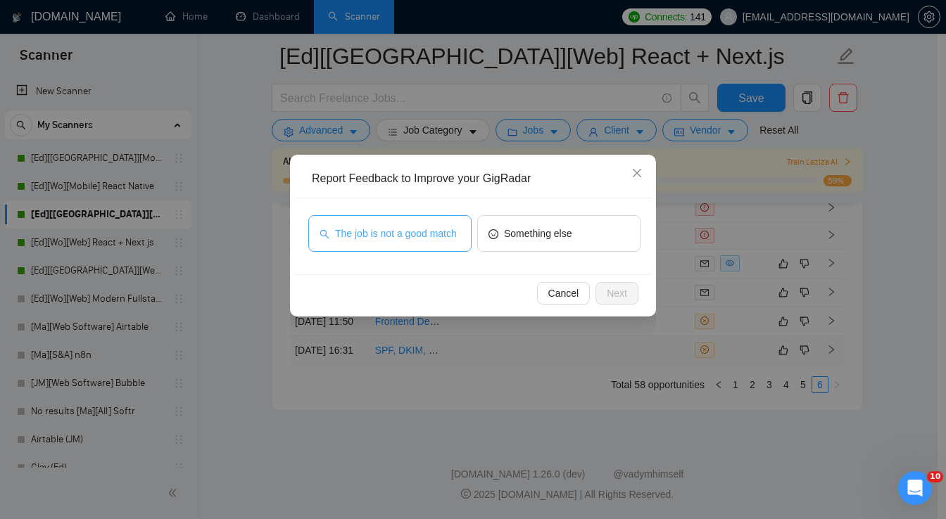
click at [415, 227] on span "The job is not a good match" at bounding box center [396, 233] width 122 height 15
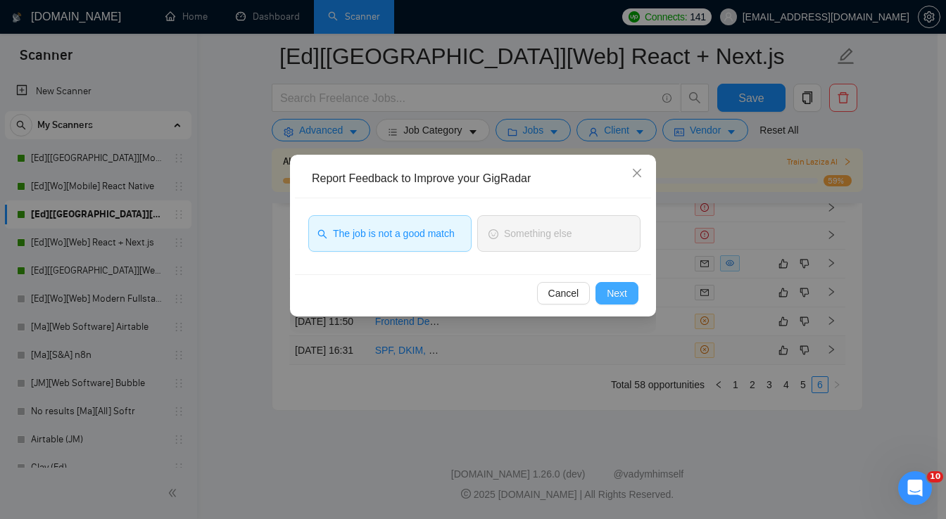
click at [627, 296] on button "Next" at bounding box center [616, 293] width 43 height 23
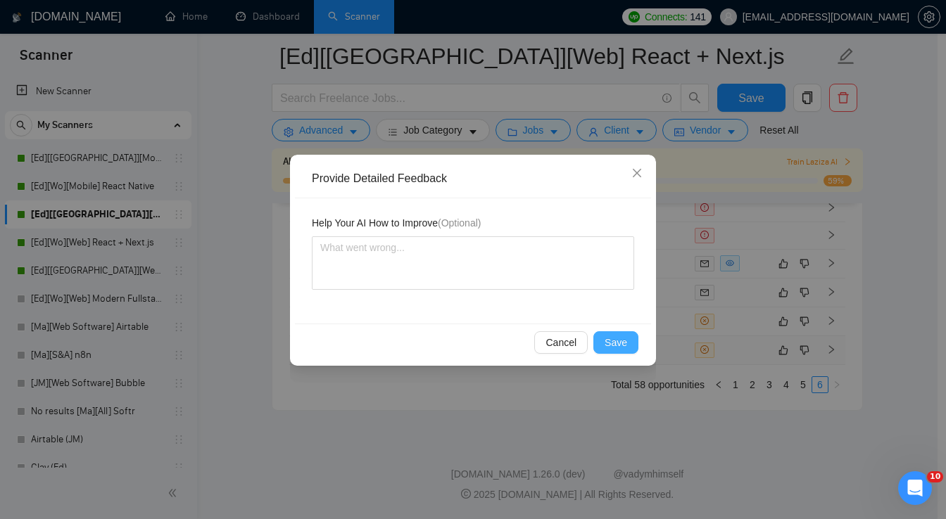
click at [623, 343] on span "Save" at bounding box center [615, 342] width 23 height 15
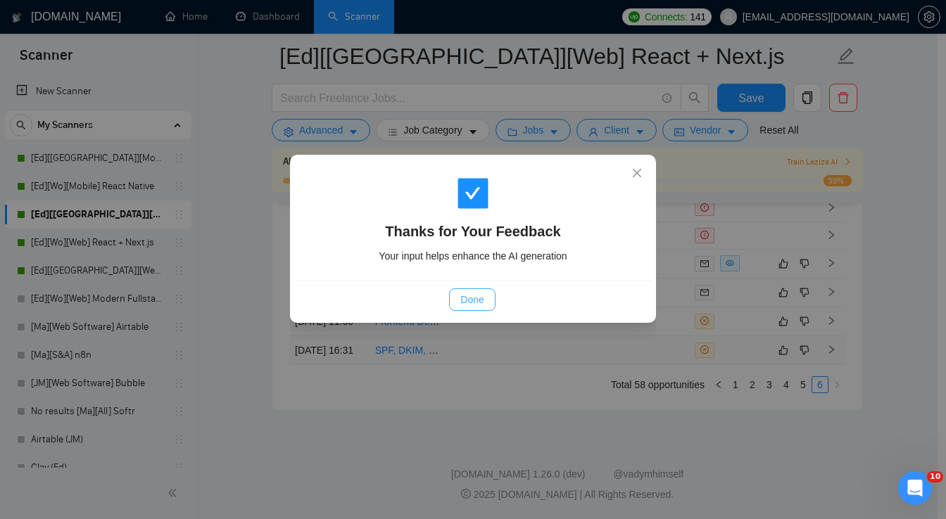
click at [474, 297] on span "Done" at bounding box center [471, 299] width 23 height 15
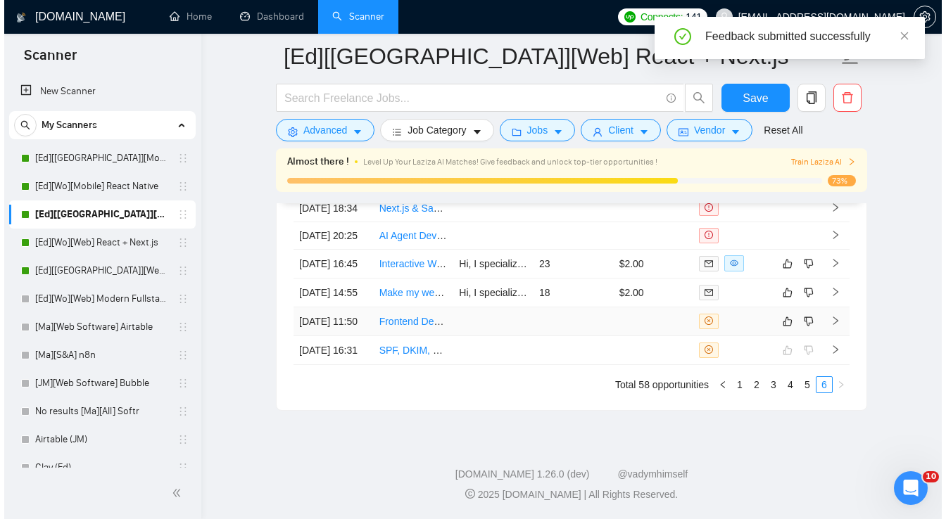
scroll to position [3774, 0]
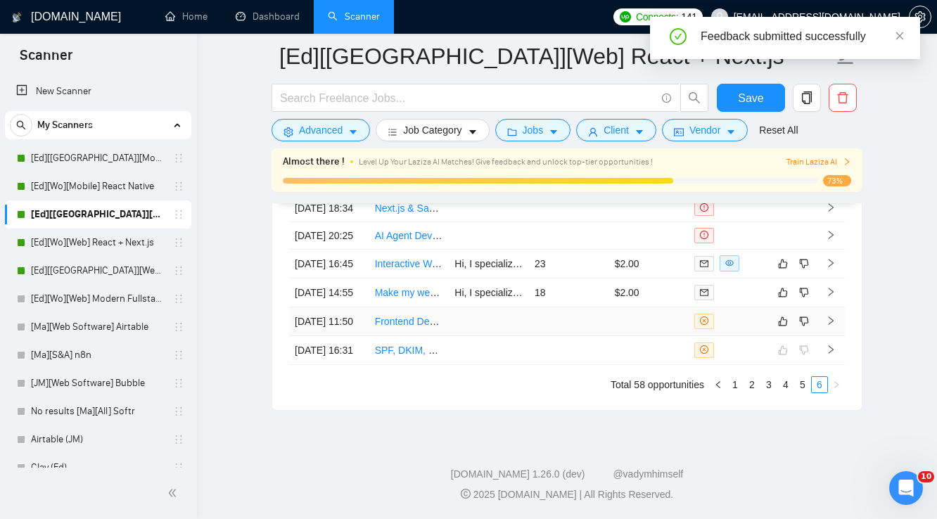
click at [612, 307] on td at bounding box center [649, 321] width 80 height 29
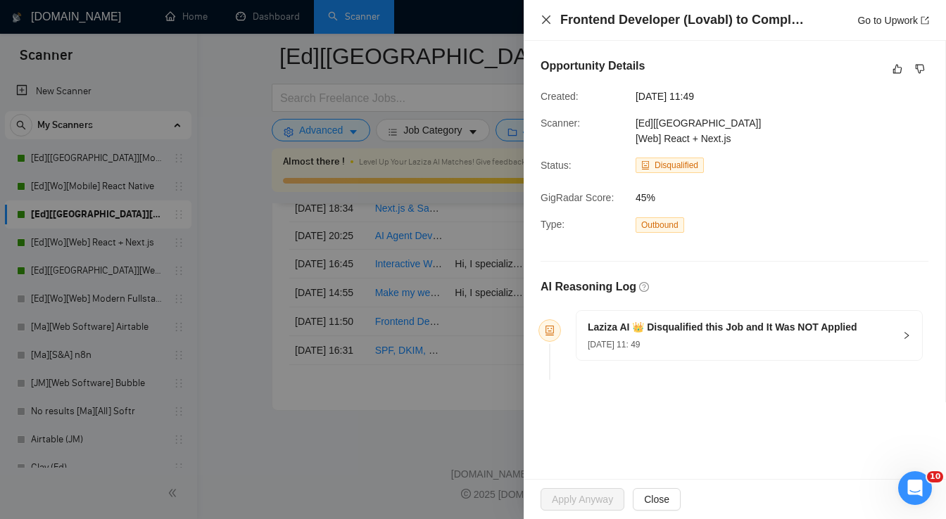
click at [543, 20] on icon "close" at bounding box center [545, 19] width 11 height 11
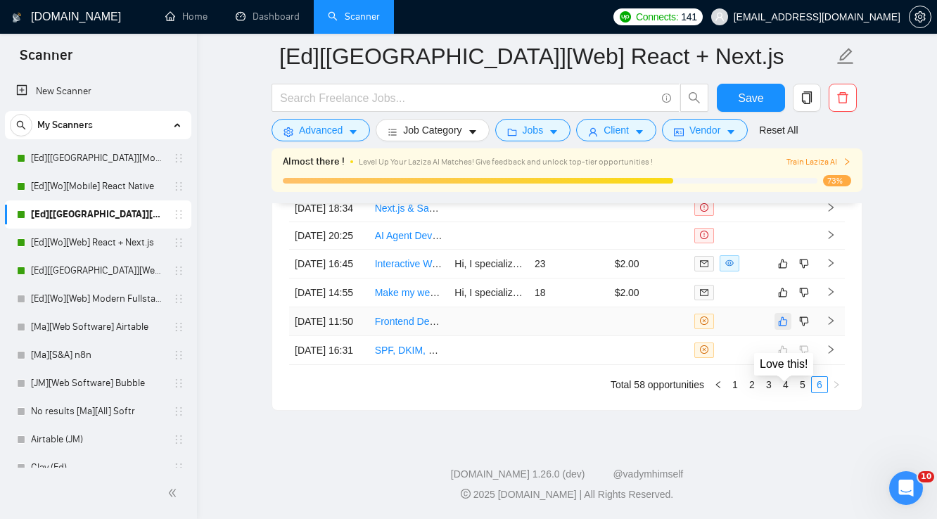
click at [787, 317] on icon "like" at bounding box center [783, 321] width 9 height 9
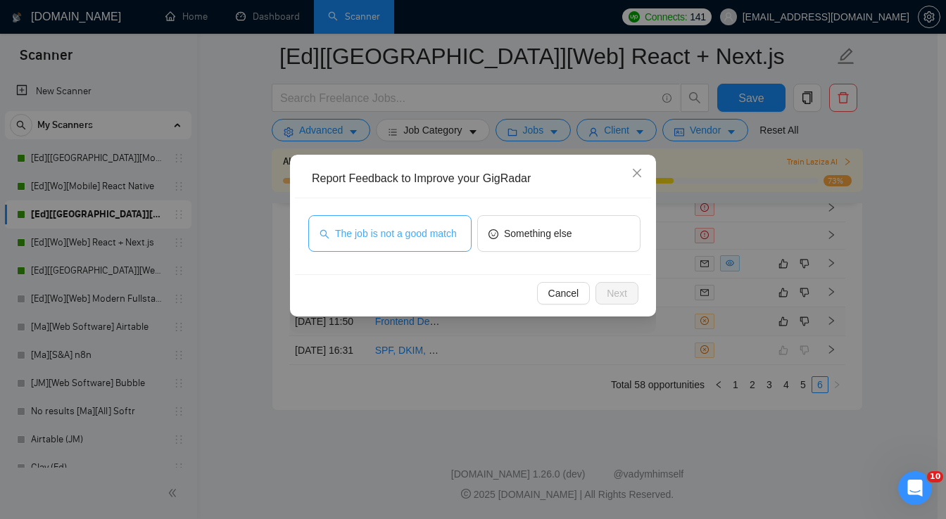
click at [432, 239] on span "The job is not a good match" at bounding box center [396, 233] width 122 height 15
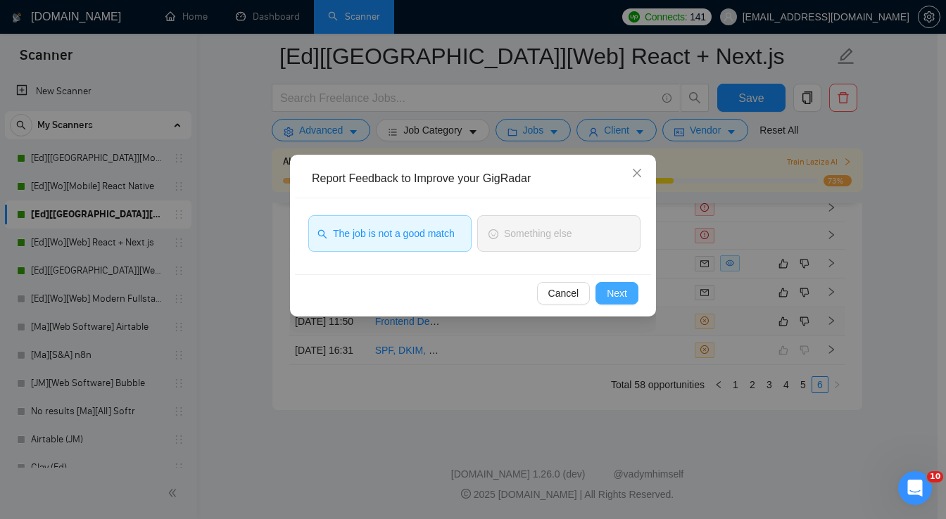
click at [608, 293] on span "Next" at bounding box center [617, 293] width 20 height 15
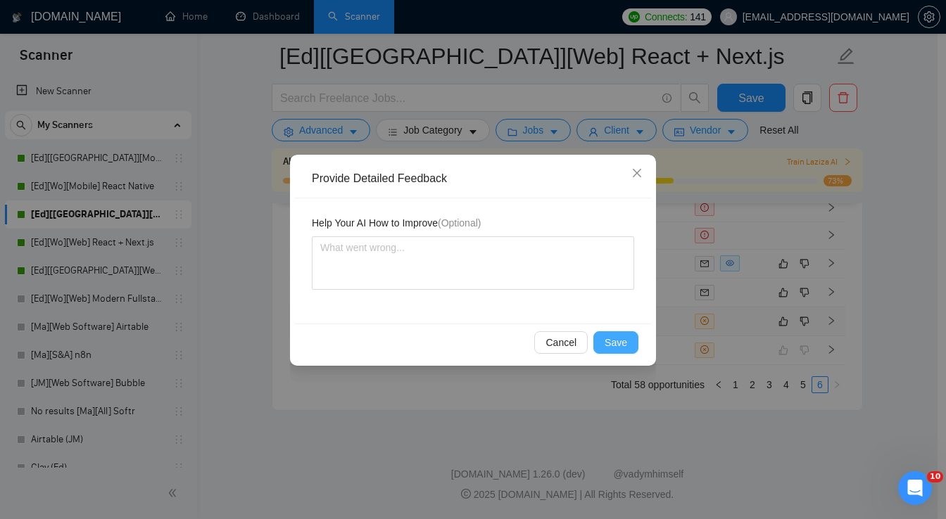
click at [624, 342] on span "Save" at bounding box center [615, 342] width 23 height 15
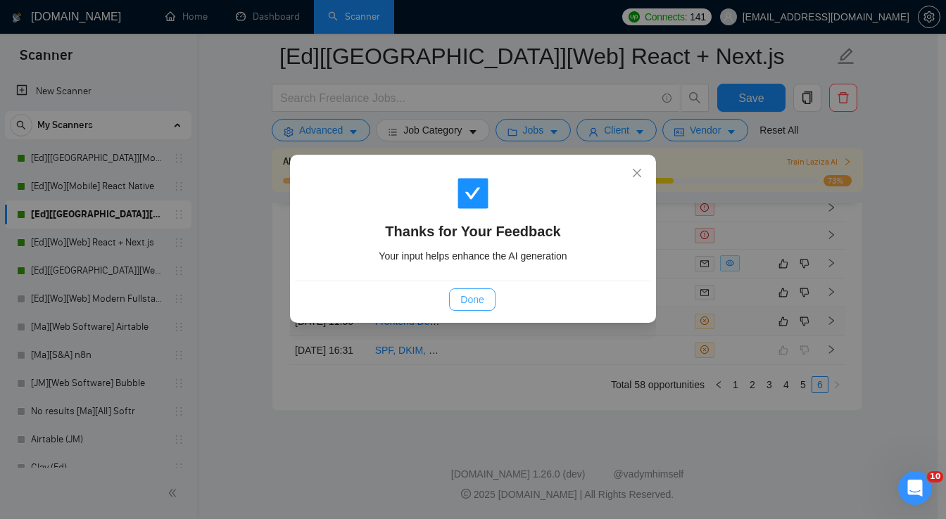
click at [486, 297] on button "Done" at bounding box center [472, 299] width 46 height 23
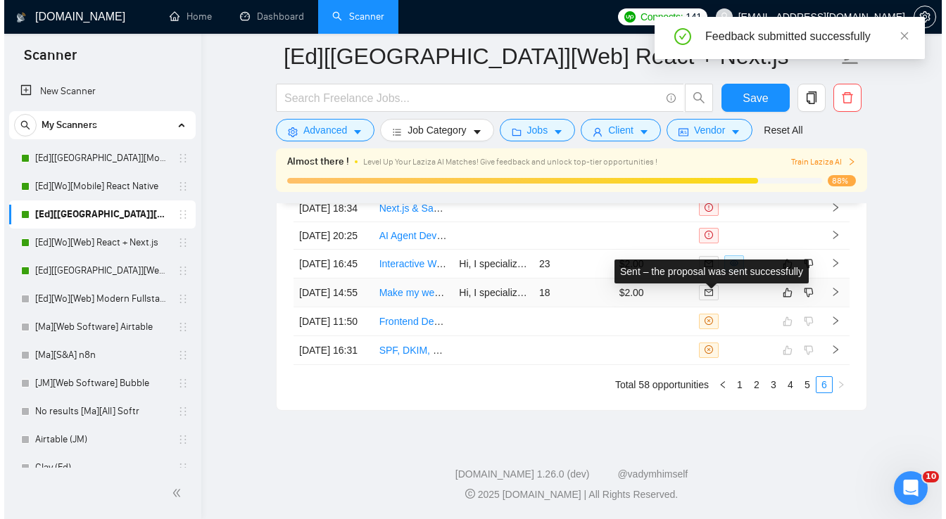
scroll to position [3774, 0]
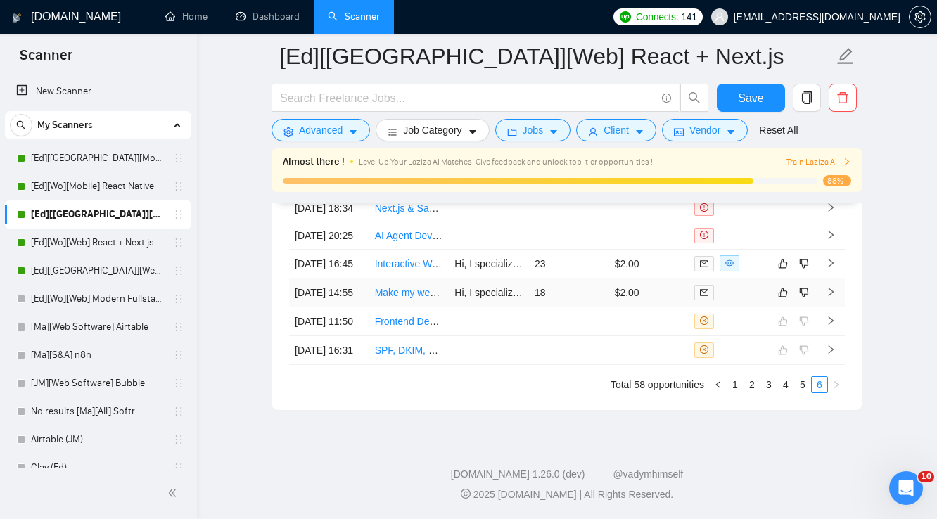
click at [589, 279] on td "18" at bounding box center [569, 293] width 80 height 29
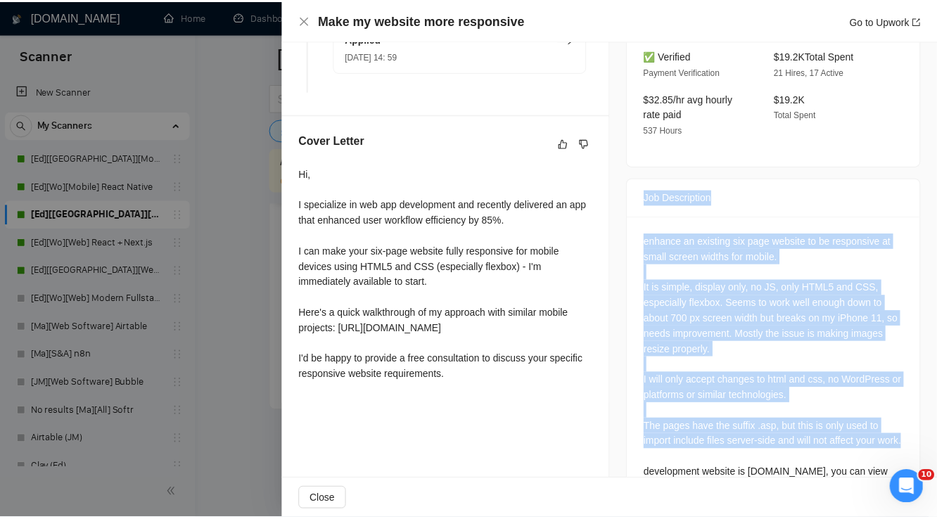
scroll to position [521, 0]
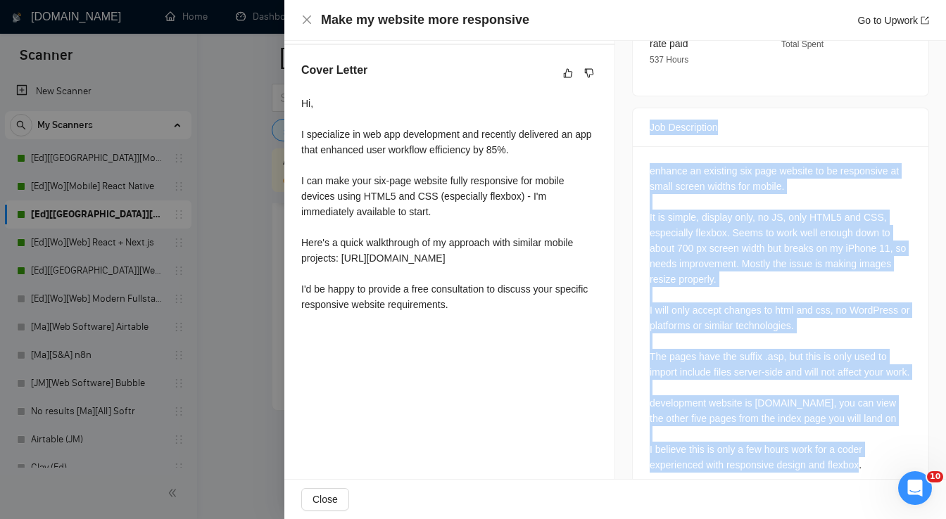
drag, startPoint x: 641, startPoint y: 207, endPoint x: 870, endPoint y: 448, distance: 332.5
click at [870, 448] on div "Job Description enhance an existing six page website to be responsive at small …" at bounding box center [780, 302] width 297 height 388
copy div "Job Description enhance an existing six page website to be responsive at small …"
click at [304, 20] on icon "close" at bounding box center [306, 19] width 11 height 11
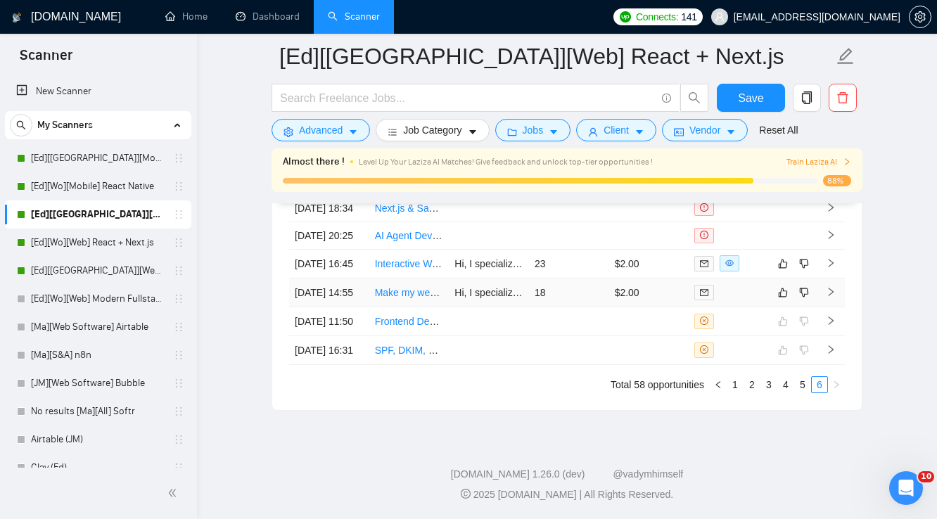
click at [585, 279] on td "18" at bounding box center [569, 293] width 80 height 29
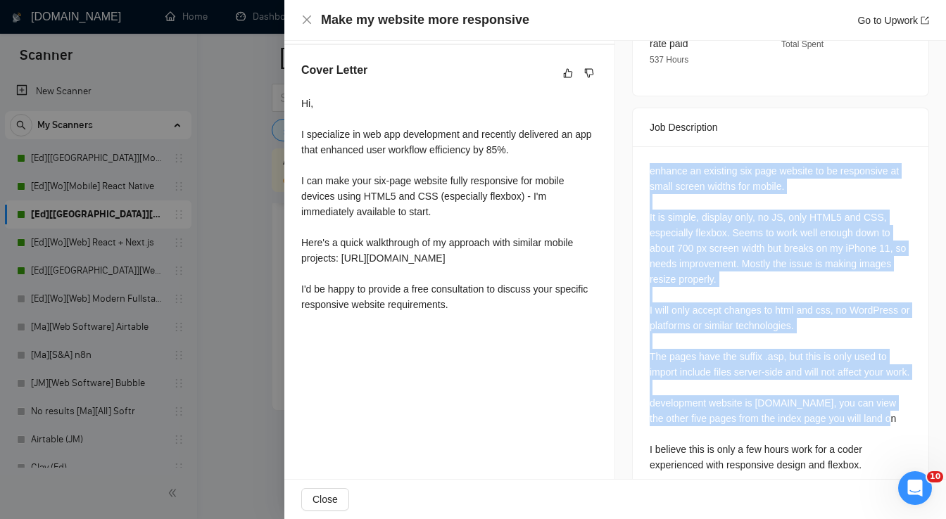
drag, startPoint x: 648, startPoint y: 122, endPoint x: 830, endPoint y: 407, distance: 337.7
click at [830, 407] on div "enhance an existing six page website to be responsive at small screen widths fo…" at bounding box center [780, 318] width 262 height 310
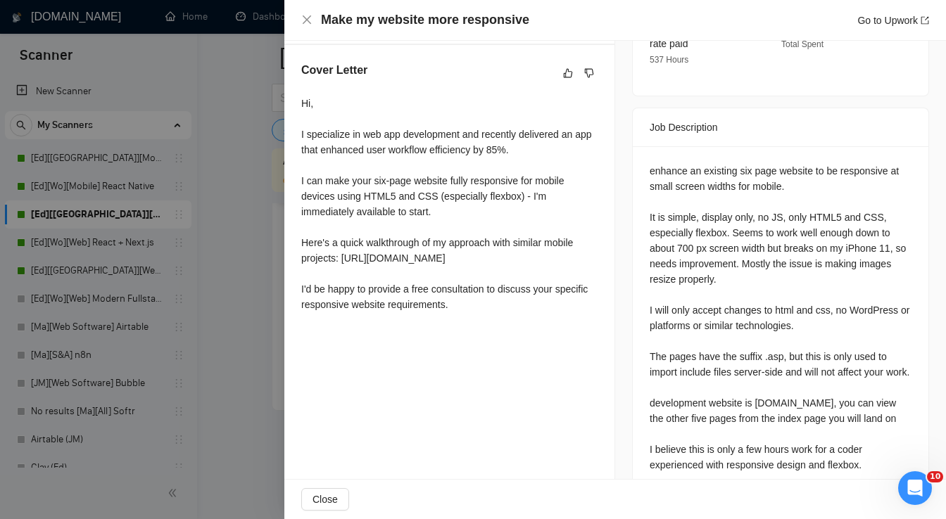
click at [865, 414] on div "enhance an existing six page website to be responsive at small screen widths fo…" at bounding box center [780, 318] width 262 height 310
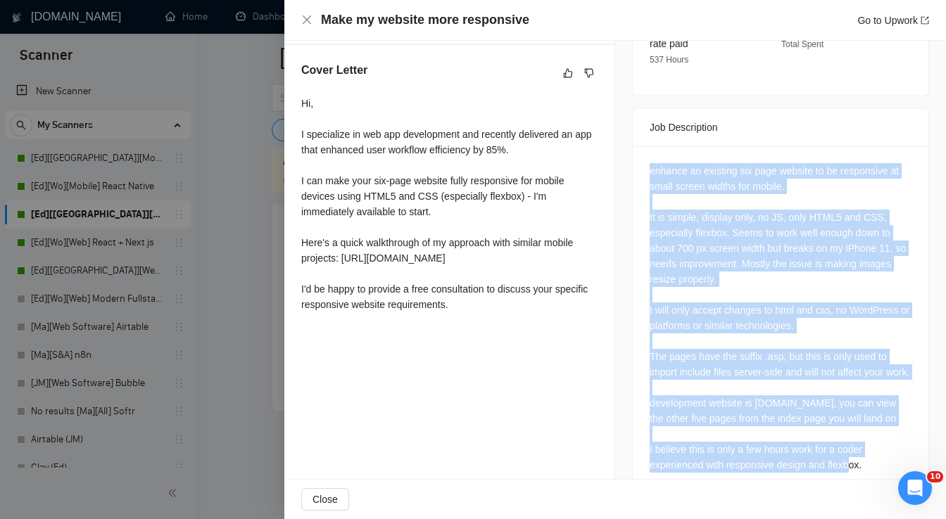
drag, startPoint x: 853, startPoint y: 432, endPoint x: 645, endPoint y: 126, distance: 369.8
click at [649, 163] on div "enhance an existing six page website to be responsive at small screen widths fo…" at bounding box center [780, 318] width 262 height 310
click at [753, 236] on div "enhance an existing six page website to be responsive at small screen widths fo…" at bounding box center [780, 318] width 262 height 310
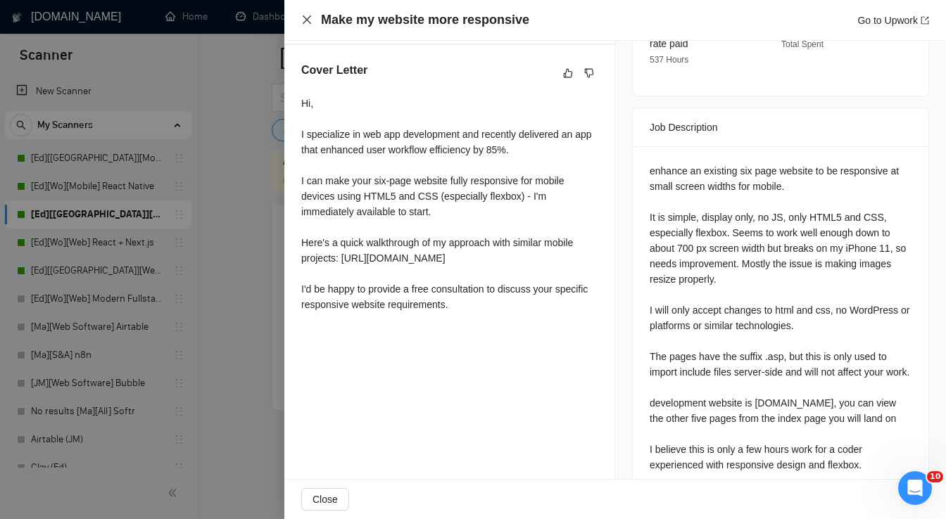
click at [307, 17] on icon "close" at bounding box center [306, 19] width 11 height 11
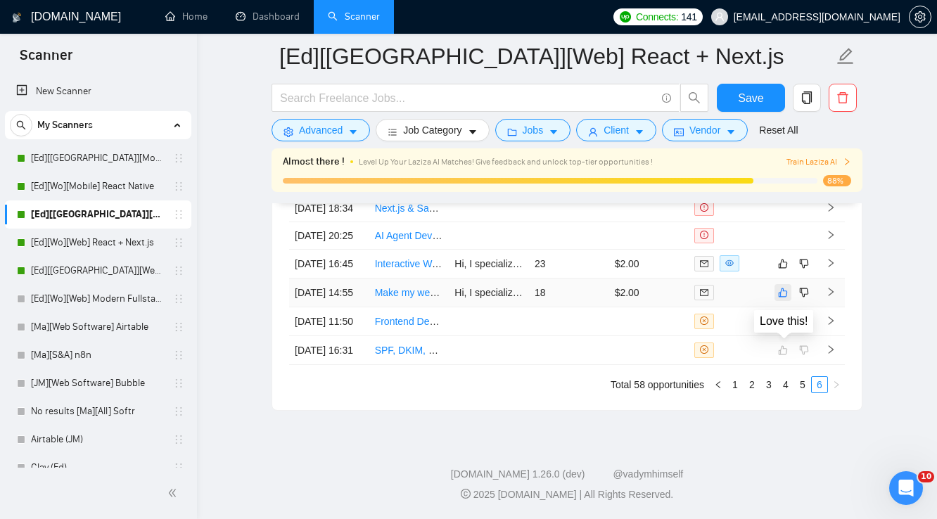
click at [783, 287] on icon "like" at bounding box center [783, 292] width 10 height 11
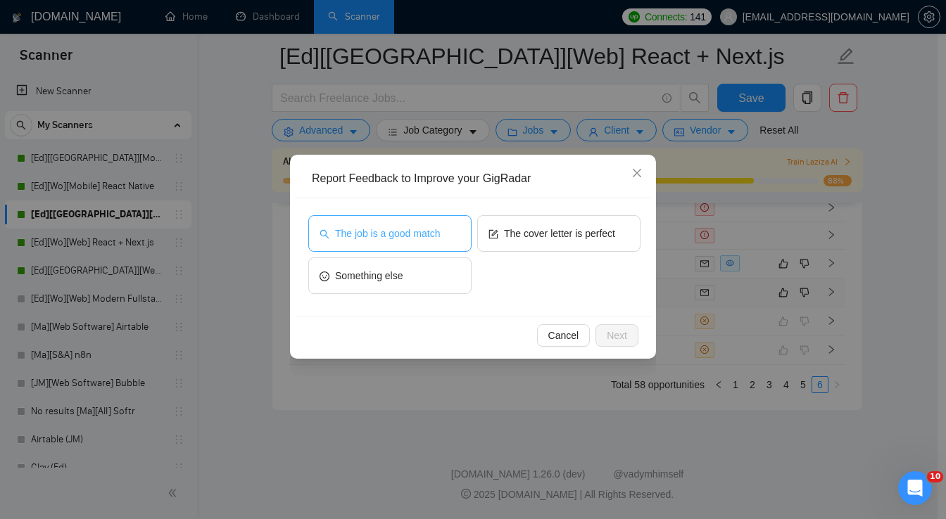
click at [415, 241] on span "The job is a good match" at bounding box center [387, 233] width 105 height 15
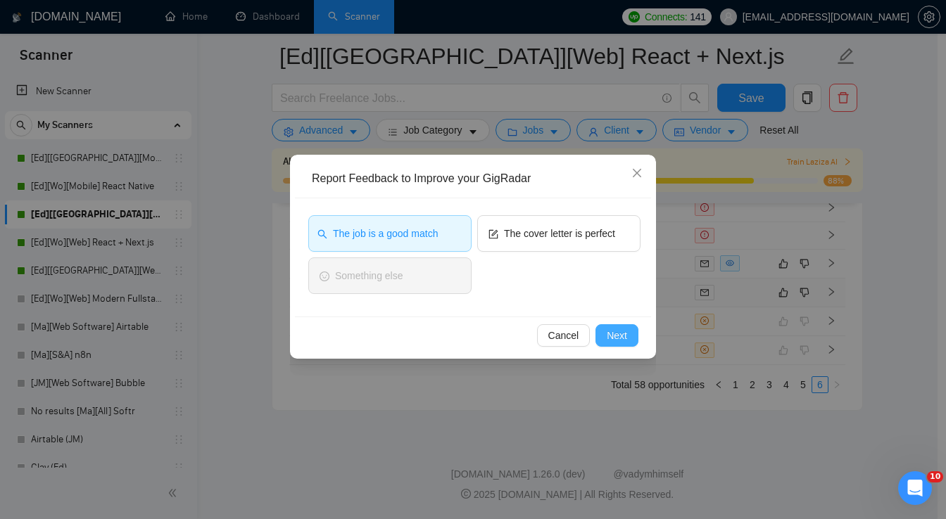
click at [619, 338] on span "Next" at bounding box center [617, 335] width 20 height 15
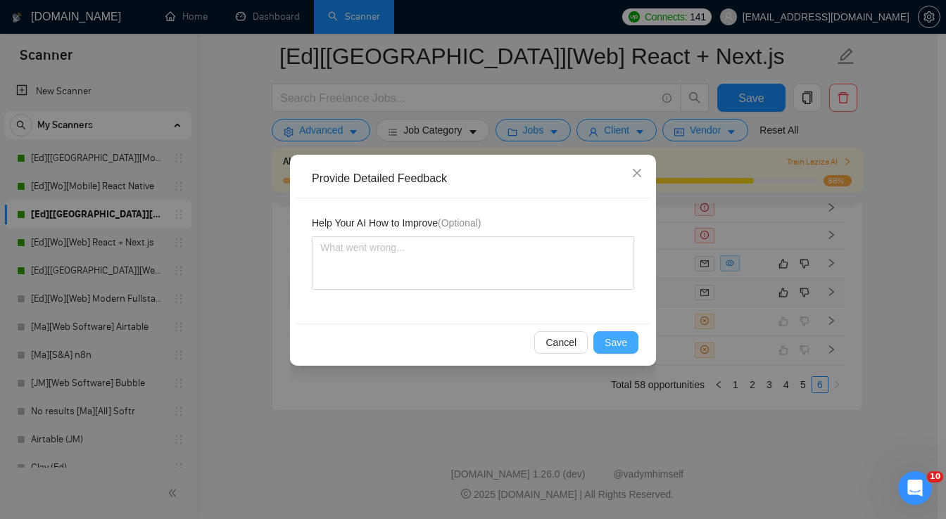
click at [619, 338] on span "Save" at bounding box center [615, 342] width 23 height 15
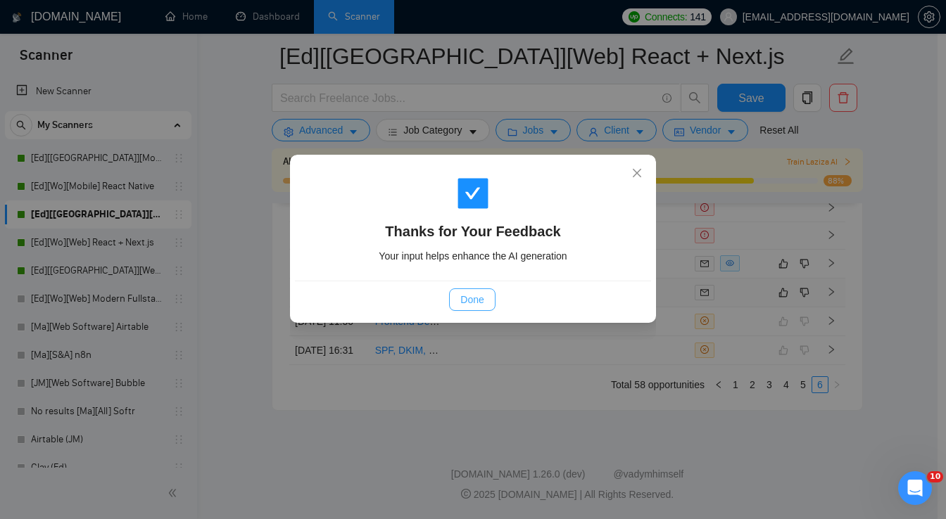
click at [484, 300] on button "Done" at bounding box center [472, 299] width 46 height 23
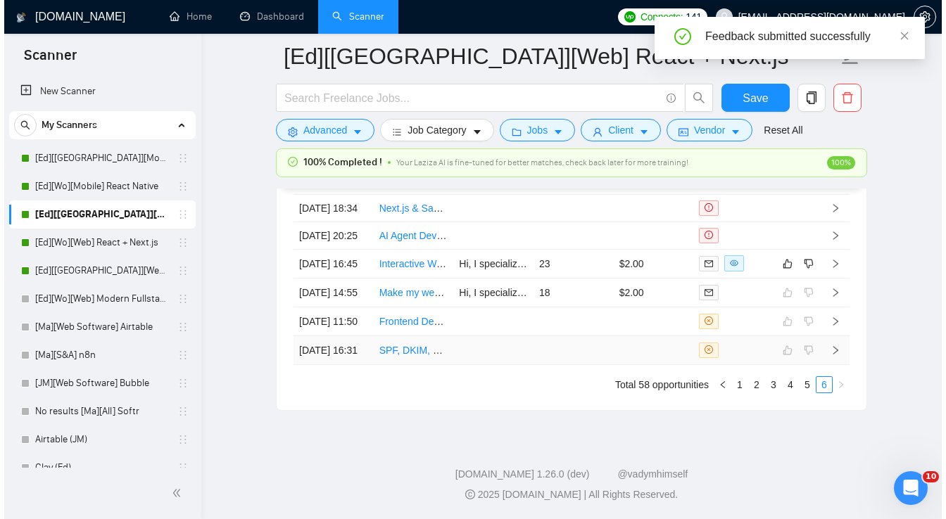
scroll to position [3710, 0]
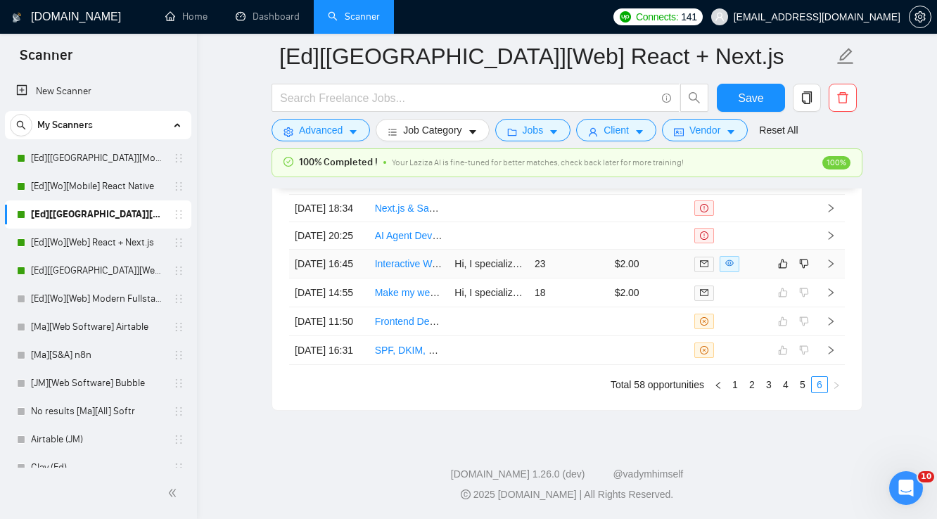
click at [671, 269] on td "$2.00" at bounding box center [649, 264] width 80 height 29
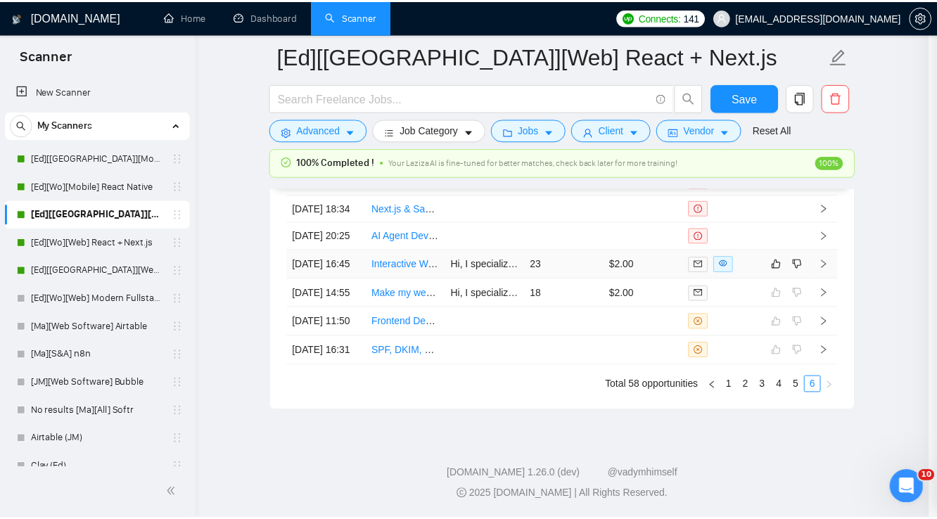
scroll to position [501, 0]
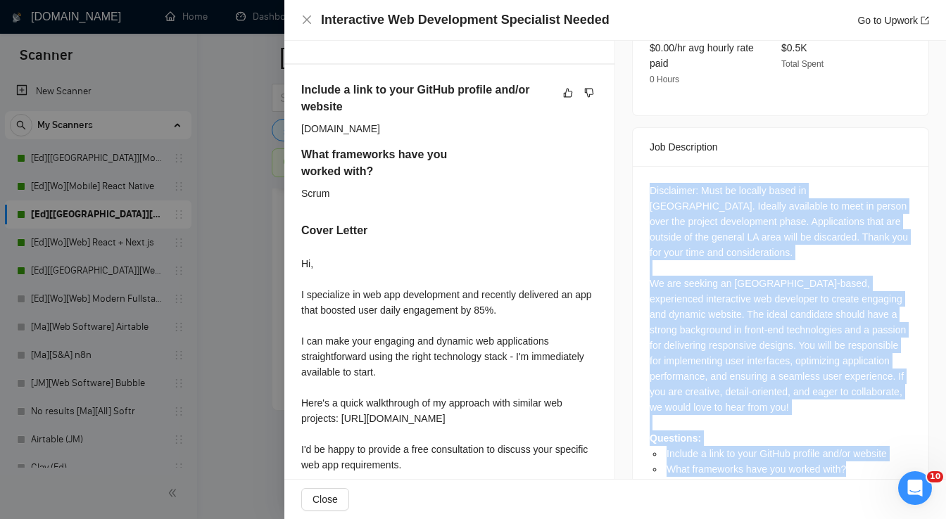
drag, startPoint x: 646, startPoint y: 162, endPoint x: 849, endPoint y: 430, distance: 336.1
click at [849, 430] on div "Disclaimer: Must be locally based in [GEOGRAPHIC_DATA]. Ideally available to me…" at bounding box center [780, 330] width 262 height 294
copy div "Disclaimer: Must be locally based in [GEOGRAPHIC_DATA]. Ideally available to me…"
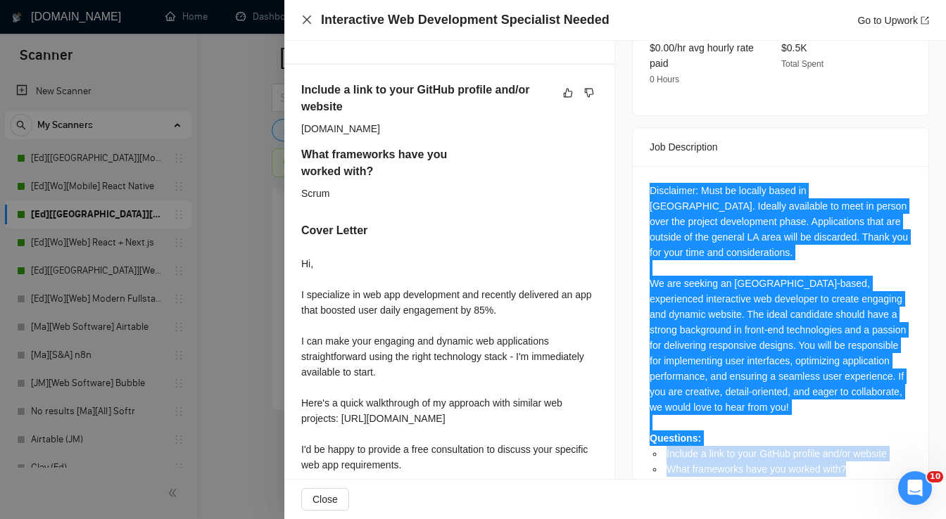
click at [307, 24] on icon "close" at bounding box center [306, 19] width 11 height 11
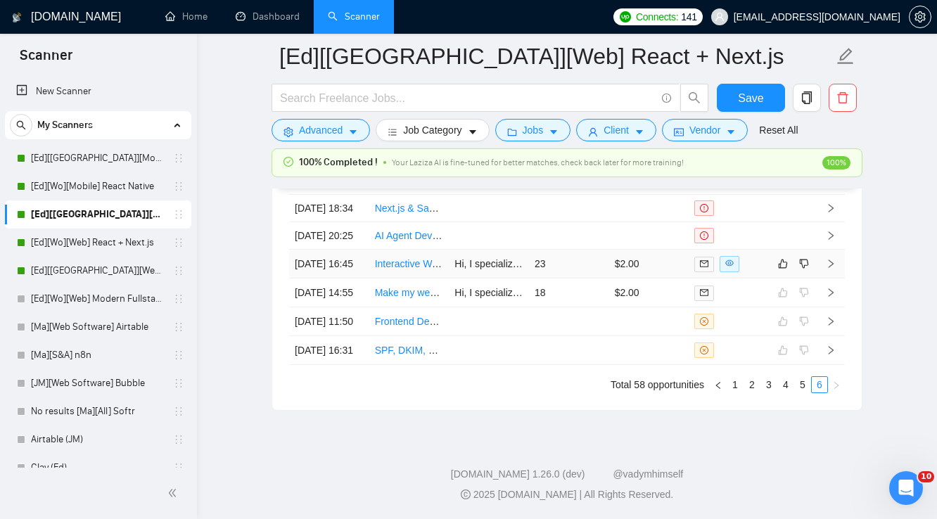
click at [663, 268] on td "$2.00" at bounding box center [649, 264] width 80 height 29
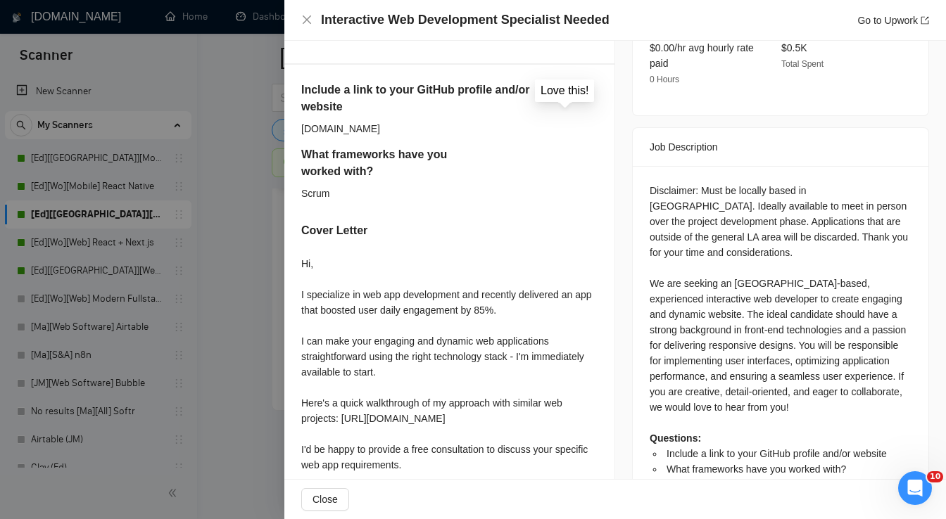
click at [564, 87] on icon "like" at bounding box center [568, 92] width 10 height 11
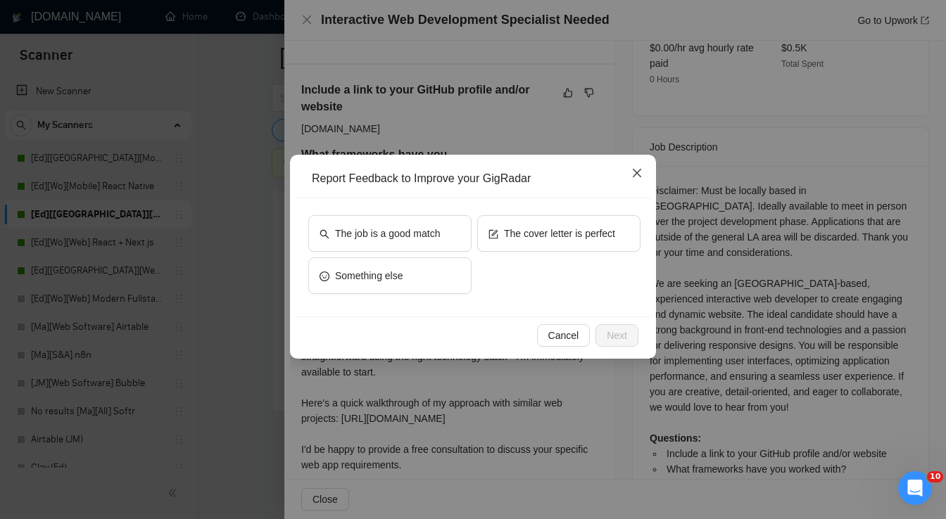
click at [635, 175] on icon "close" at bounding box center [636, 172] width 11 height 11
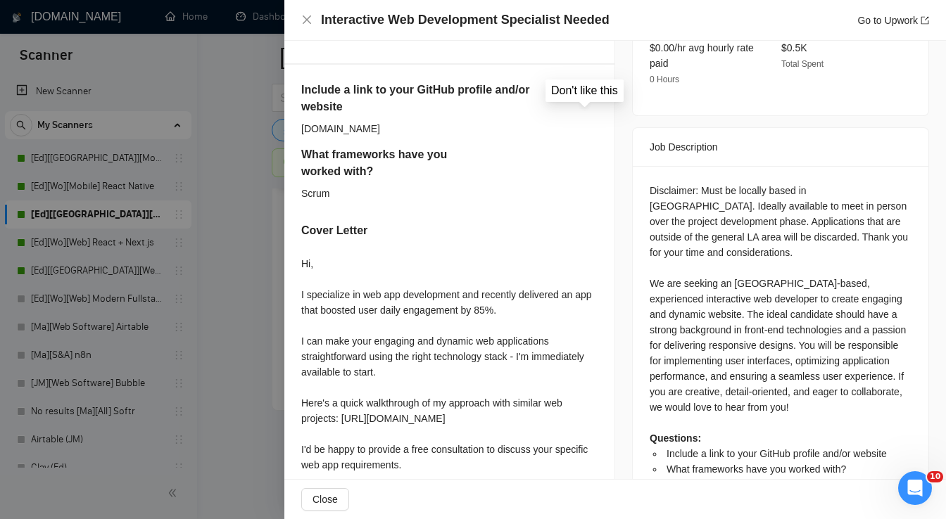
click at [585, 87] on icon "dislike" at bounding box center [589, 92] width 10 height 11
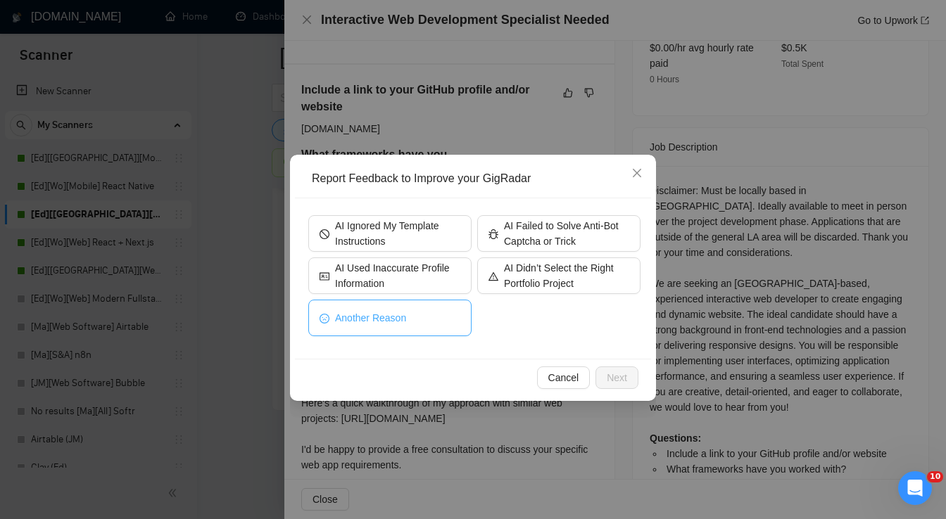
click at [437, 314] on button "Another Reason" at bounding box center [389, 318] width 163 height 37
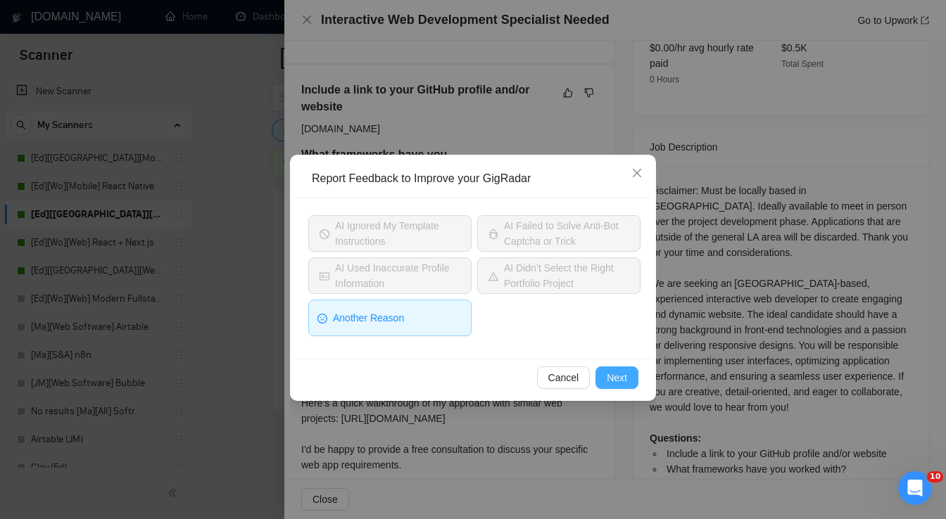
click at [626, 380] on span "Next" at bounding box center [617, 377] width 20 height 15
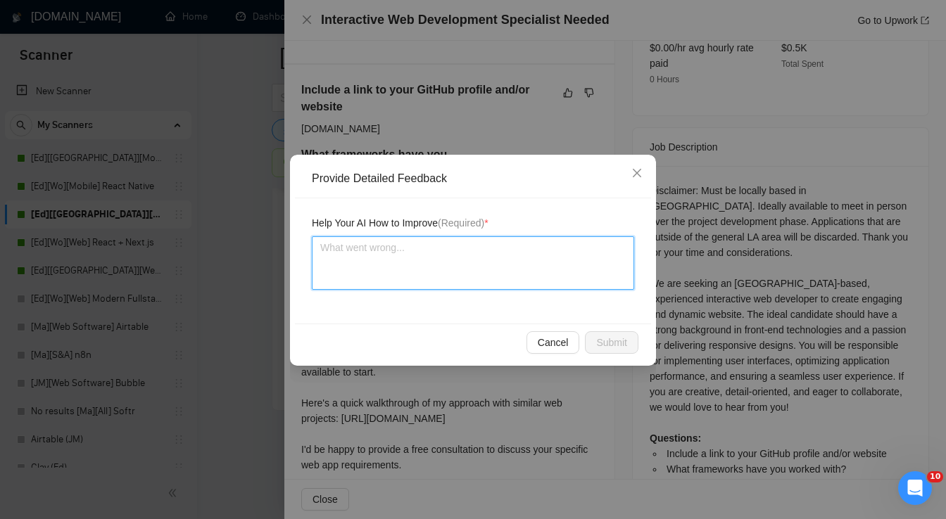
click at [352, 265] on textarea at bounding box center [473, 262] width 322 height 53
paste textarea "looking for a developer based in [GEOGRAPHIC_DATA]"
type textarea "looking for a developer based in [GEOGRAPHIC_DATA]"
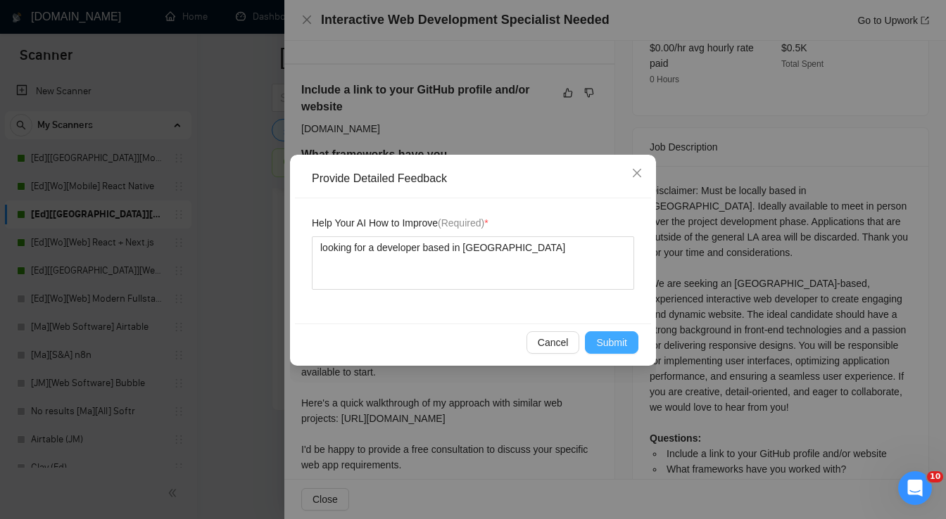
click at [614, 338] on span "Submit" at bounding box center [611, 342] width 31 height 15
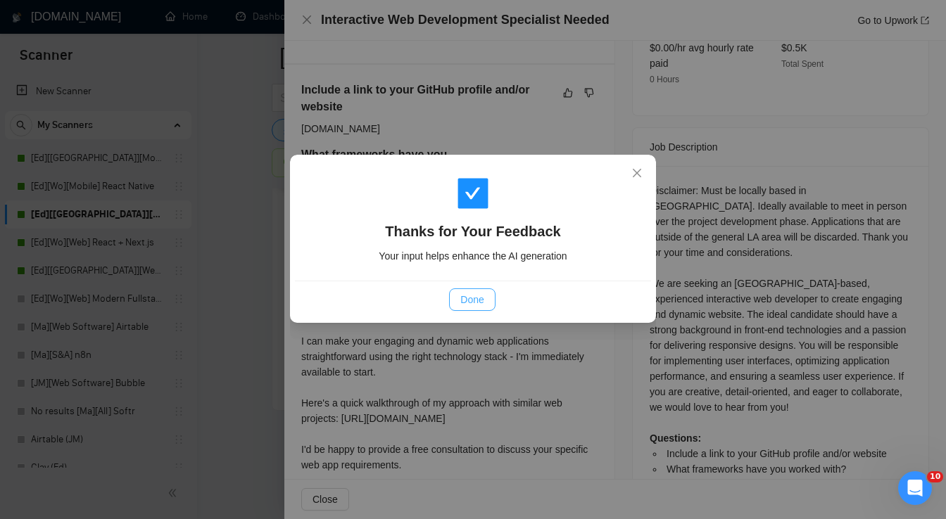
click at [476, 302] on span "Done" at bounding box center [471, 299] width 23 height 15
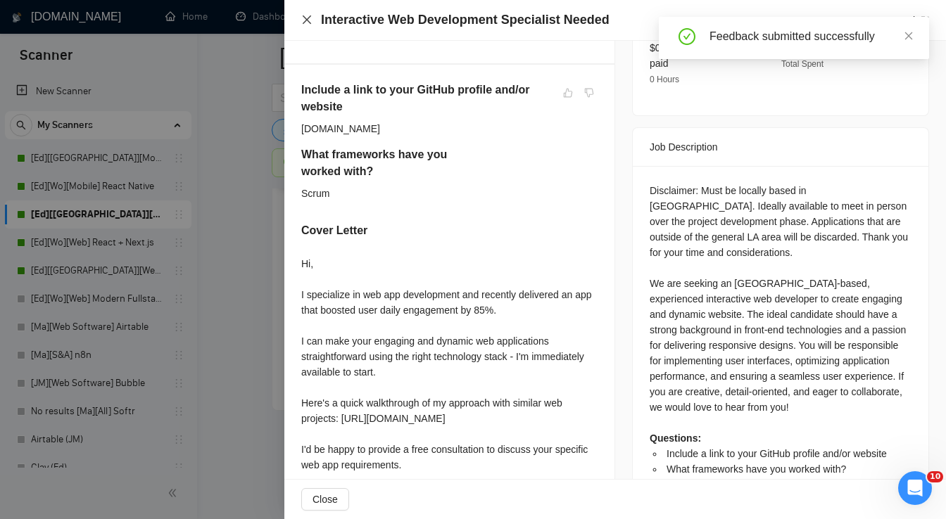
click at [303, 23] on icon "close" at bounding box center [306, 19] width 11 height 11
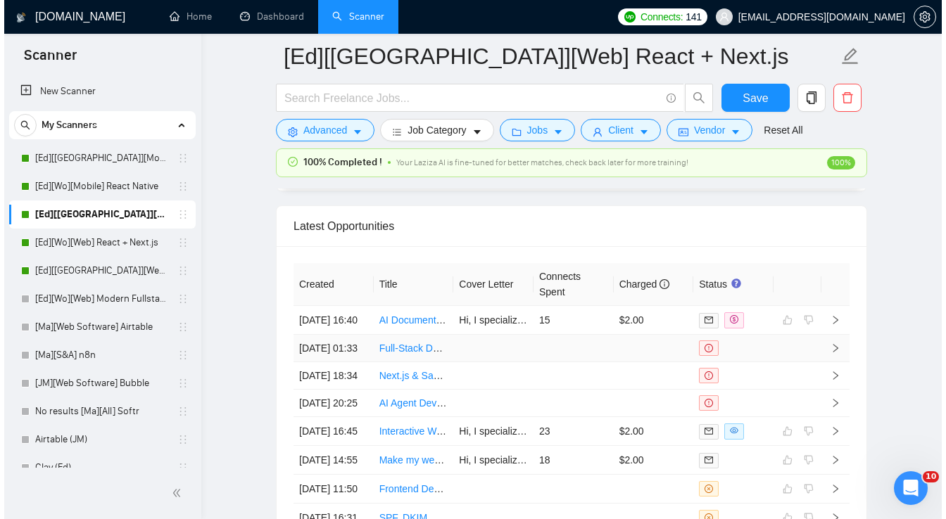
scroll to position [3484, 0]
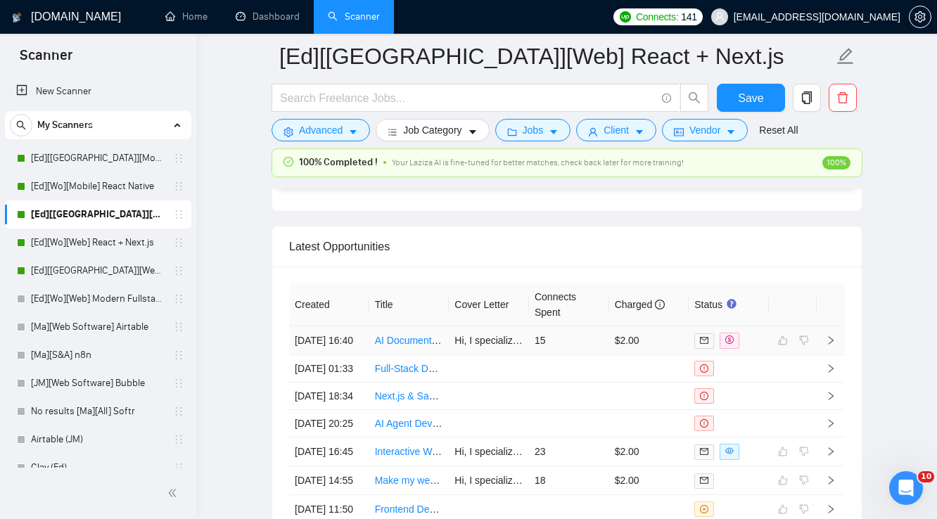
click at [671, 326] on td "$2.00" at bounding box center [649, 340] width 80 height 29
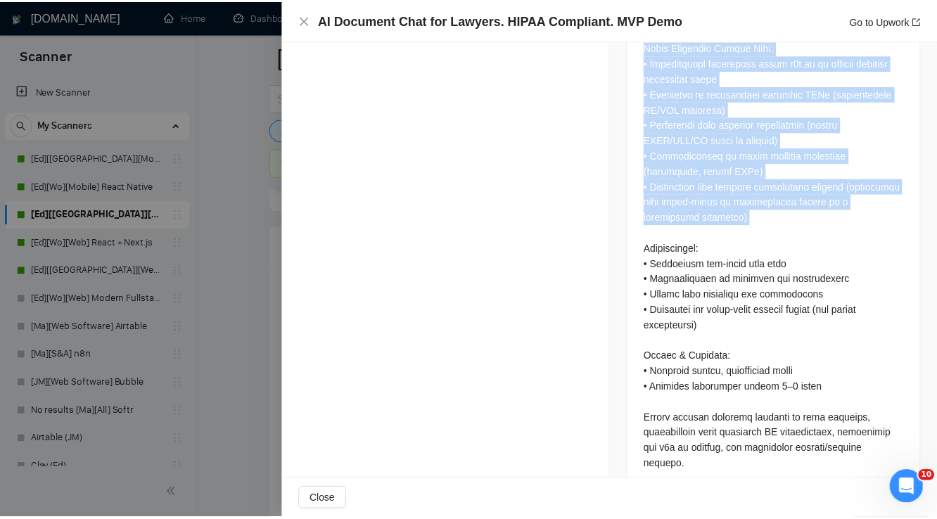
scroll to position [1248, 0]
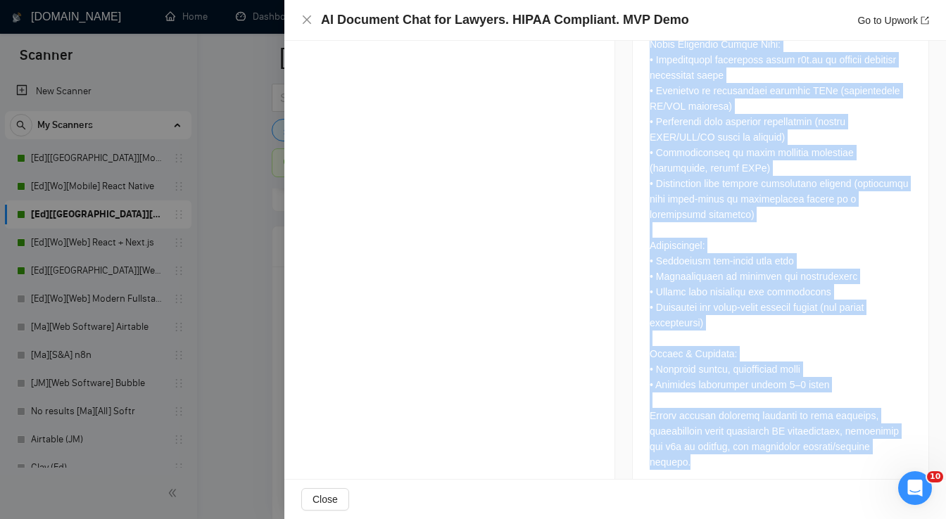
drag, startPoint x: 647, startPoint y: 144, endPoint x: 896, endPoint y: 433, distance: 382.2
copy div "Loremi Dol Sita: CON AD Elit Seddoeiusmo temp Incid-Utlab Etdolor Mag Aliquaen:…"
click at [305, 20] on icon "close" at bounding box center [306, 19] width 11 height 11
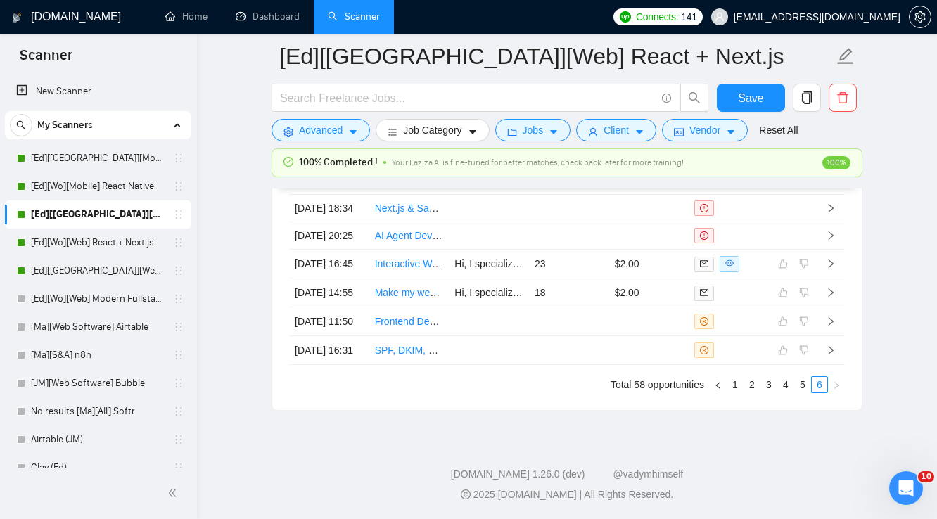
scroll to position [3703, 0]
click at [803, 393] on link "5" at bounding box center [802, 384] width 15 height 15
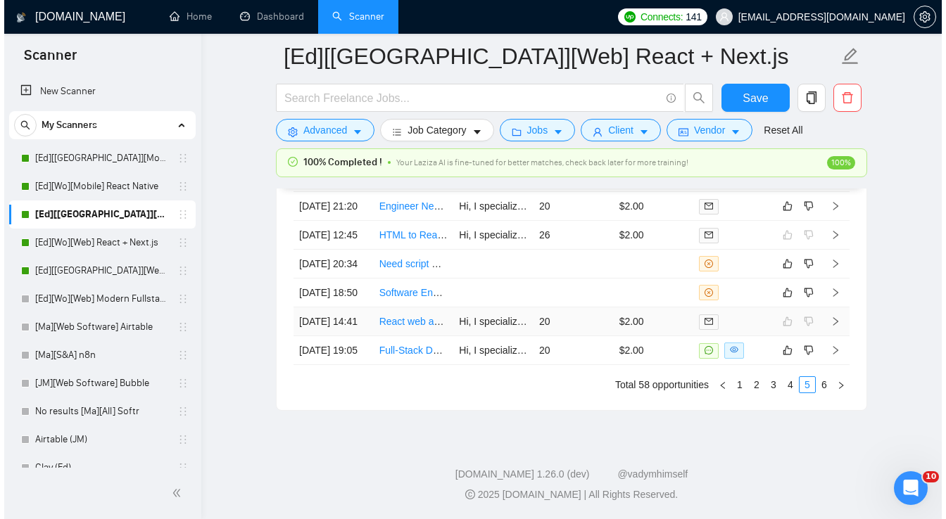
scroll to position [3760, 0]
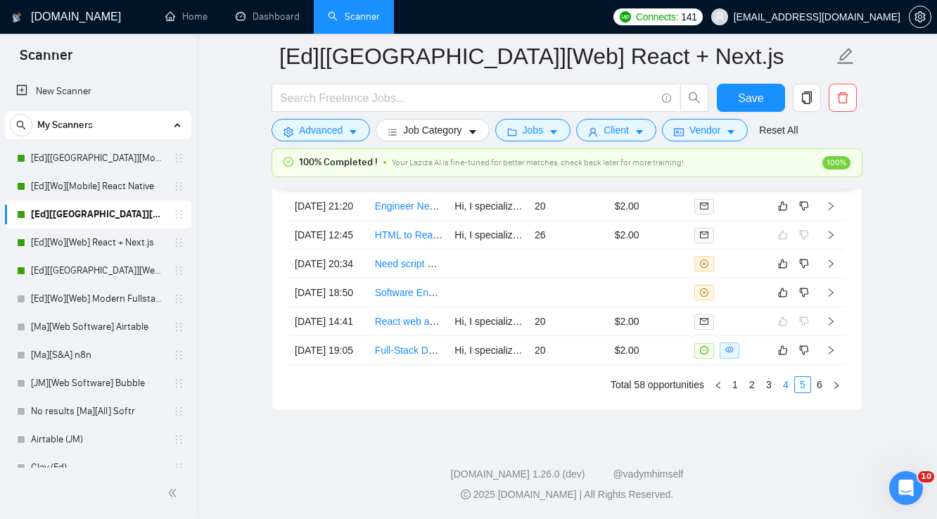
click at [787, 393] on link "4" at bounding box center [785, 384] width 15 height 15
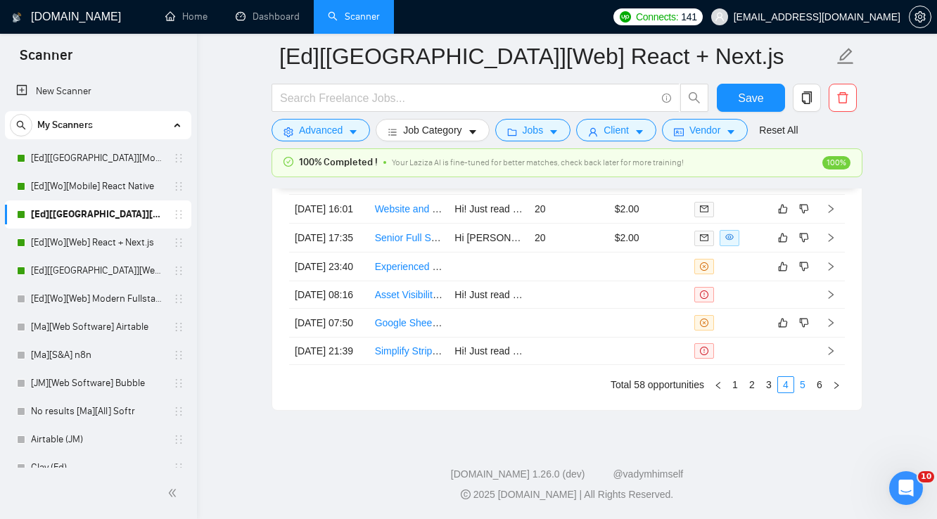
click at [799, 393] on link "5" at bounding box center [802, 384] width 15 height 15
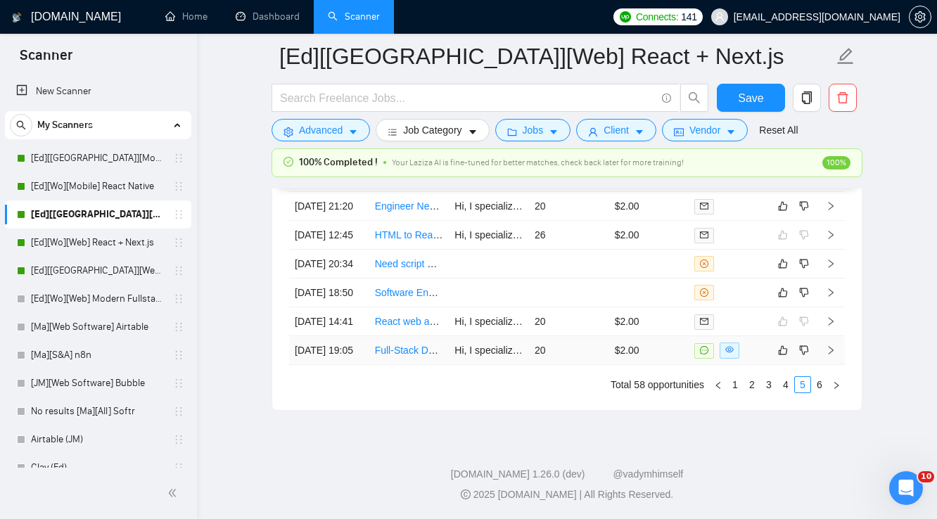
click at [678, 365] on td "$2.00" at bounding box center [649, 350] width 80 height 29
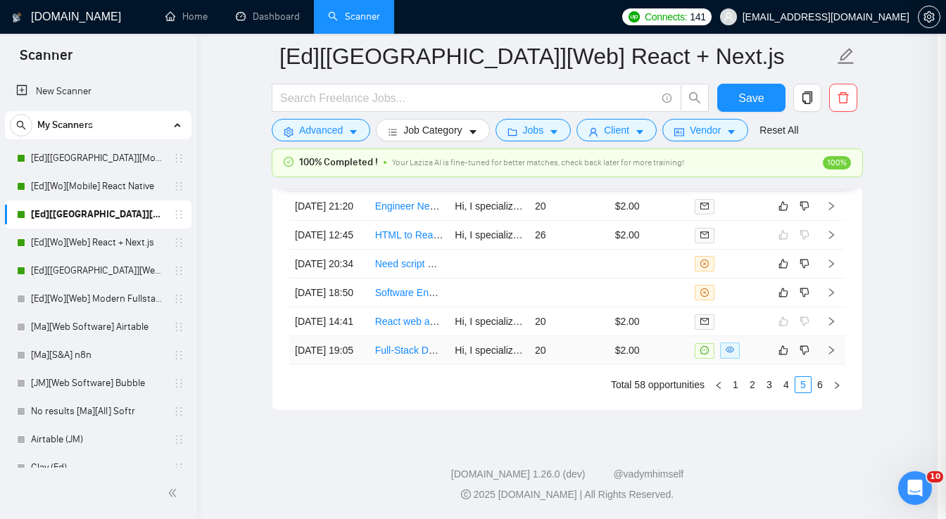
scroll to position [619, 0]
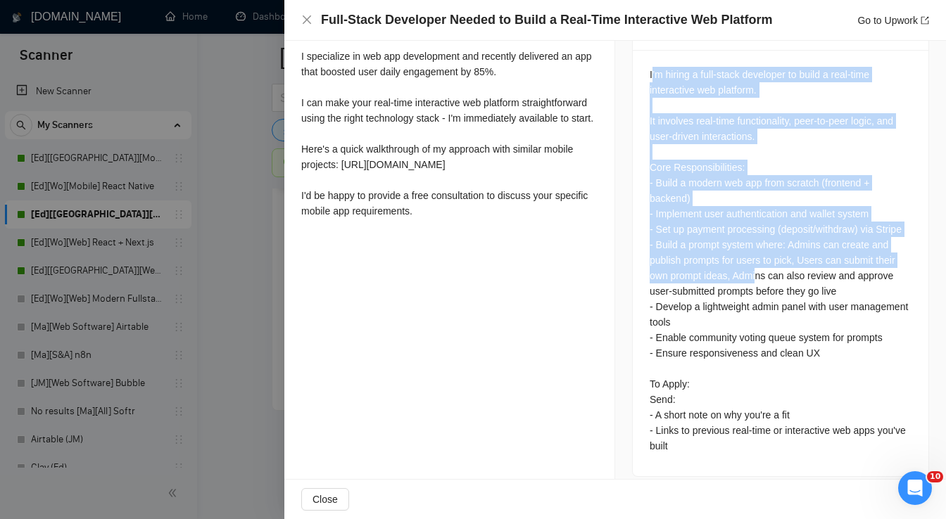
drag, startPoint x: 647, startPoint y: 59, endPoint x: 751, endPoint y: 265, distance: 230.7
click at [751, 265] on div "I’m hiring a full-stack developer to build a real-time interactive web platform…" at bounding box center [780, 260] width 262 height 387
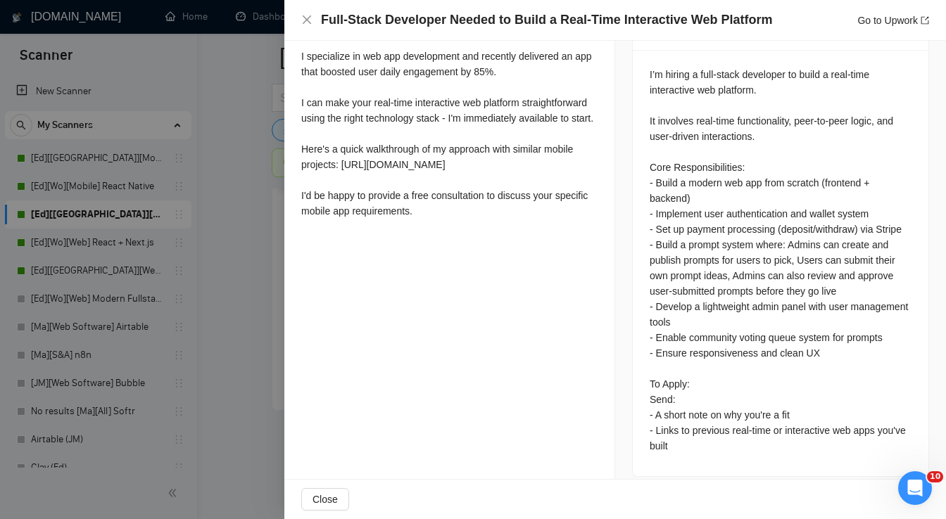
click at [854, 364] on div "I’m hiring a full-stack developer to build a real-time interactive web platform…" at bounding box center [780, 260] width 262 height 387
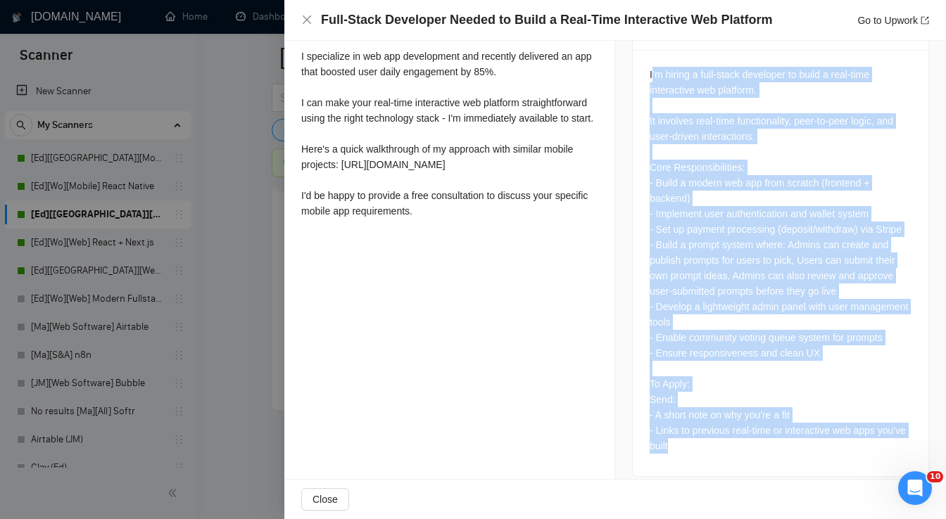
drag, startPoint x: 647, startPoint y: 229, endPoint x: 726, endPoint y: 436, distance: 222.3
click at [726, 436] on div "I’m hiring a full-stack developer to build a real-time interactive web platform…" at bounding box center [780, 260] width 262 height 387
copy div "’m hiring a full-stack developer to build a real-time interactive web platform.…"
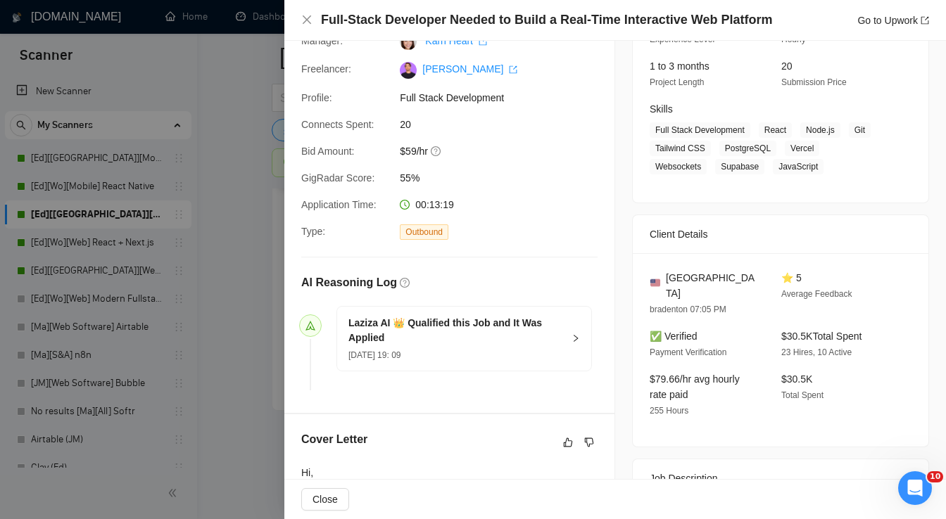
scroll to position [169, 0]
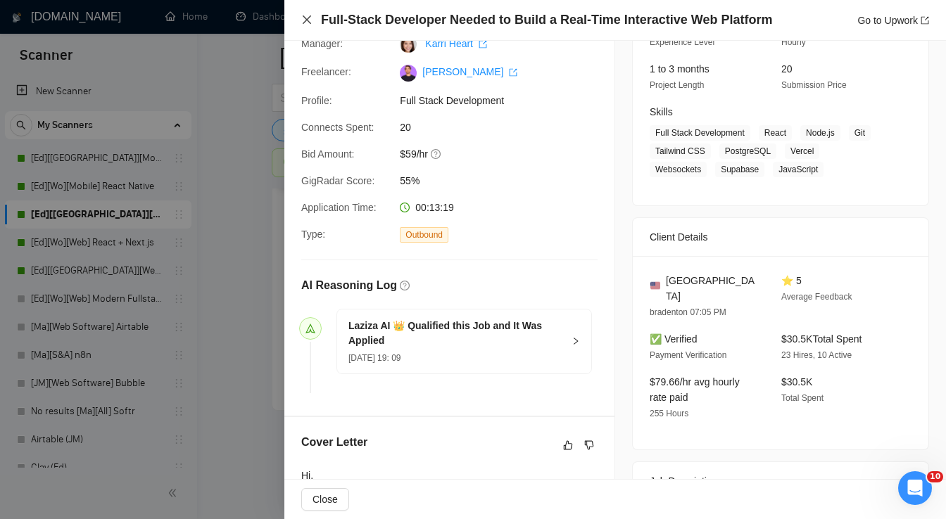
click at [306, 20] on icon "close" at bounding box center [307, 19] width 8 height 8
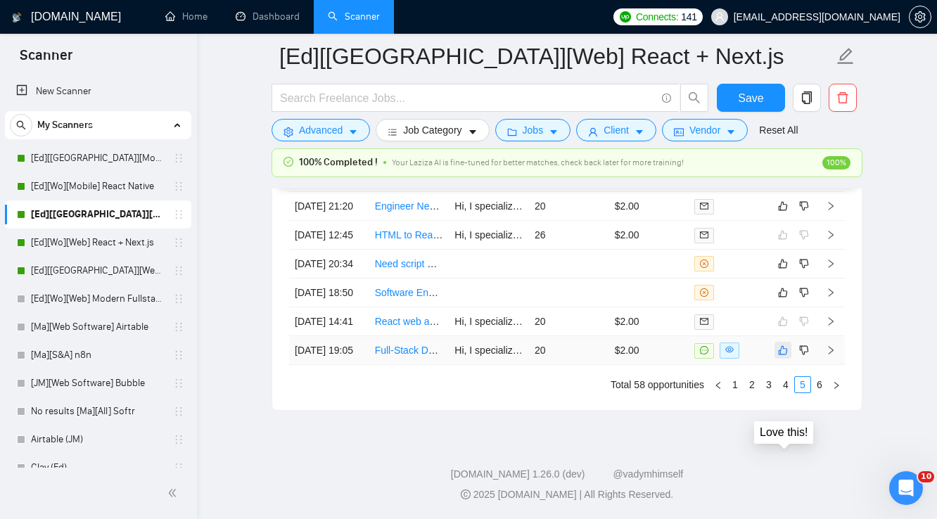
click at [783, 356] on icon "like" at bounding box center [783, 350] width 10 height 11
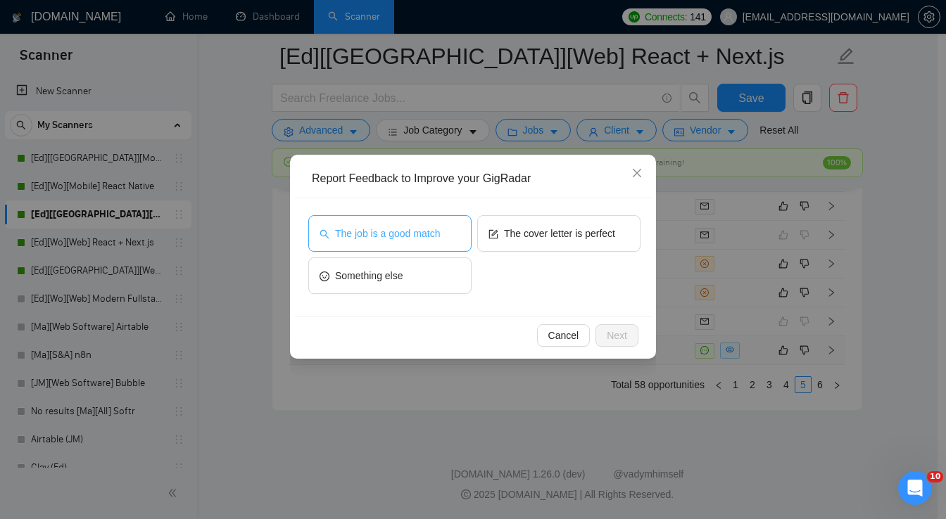
click at [431, 242] on button "The job is a good match" at bounding box center [389, 233] width 163 height 37
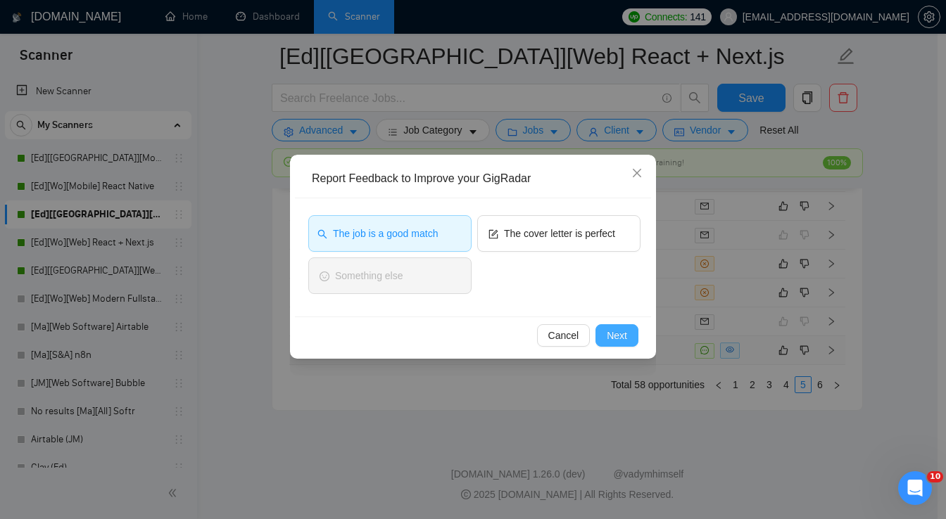
click at [601, 336] on button "Next" at bounding box center [616, 335] width 43 height 23
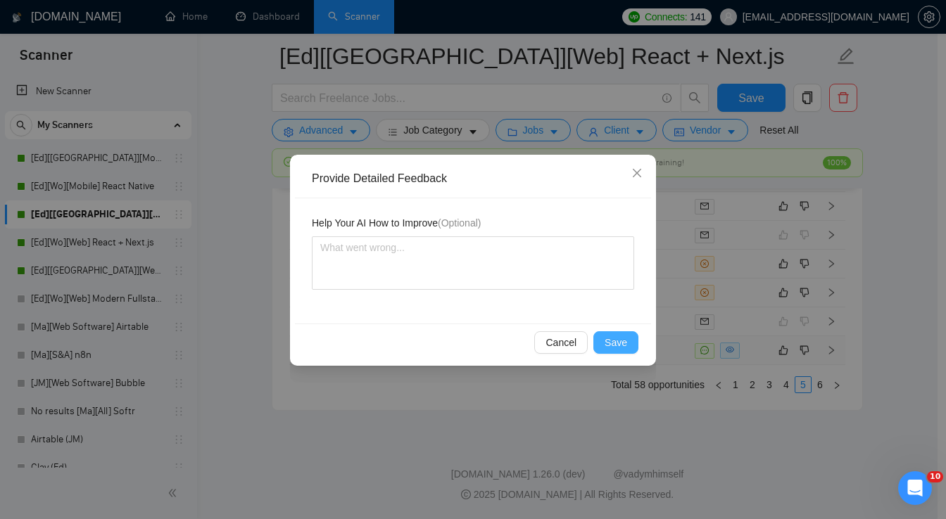
click at [615, 338] on span "Save" at bounding box center [615, 342] width 23 height 15
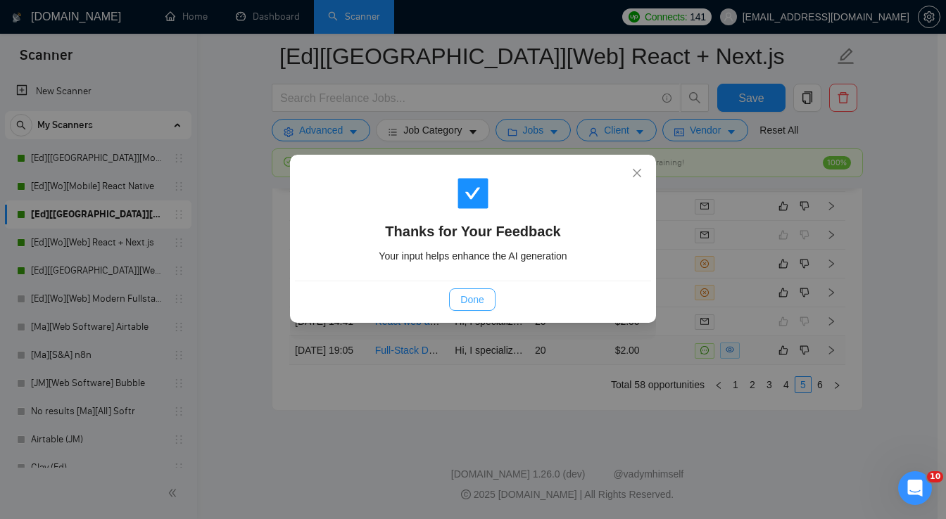
click at [476, 299] on span "Done" at bounding box center [471, 299] width 23 height 15
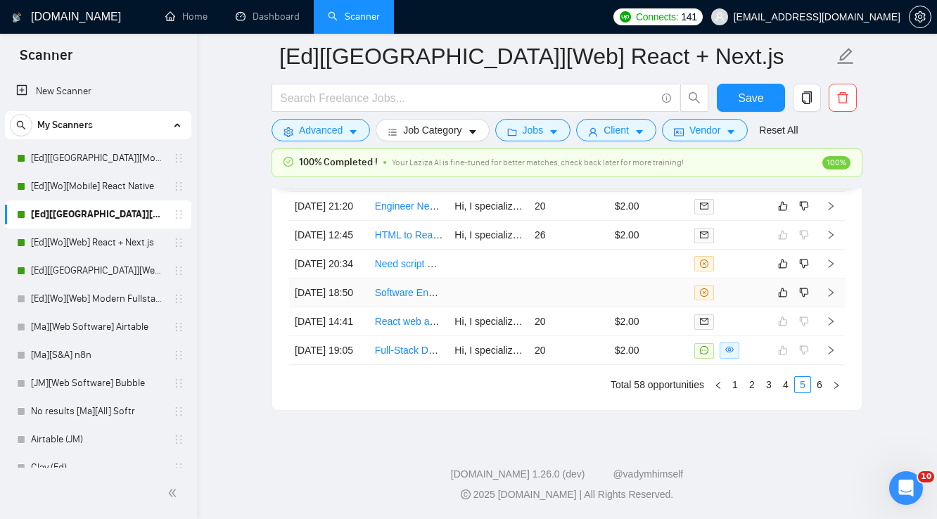
click at [660, 307] on td at bounding box center [649, 293] width 80 height 29
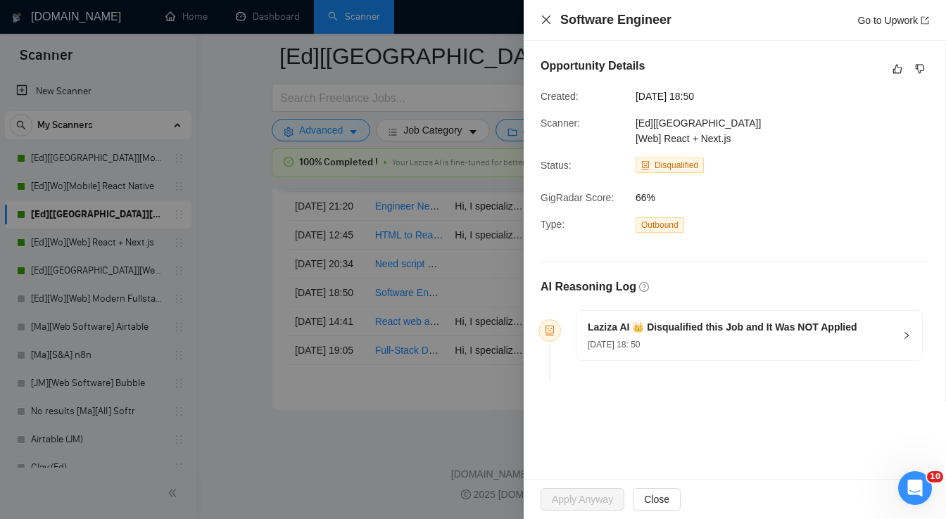
click at [548, 23] on icon "close" at bounding box center [545, 19] width 11 height 11
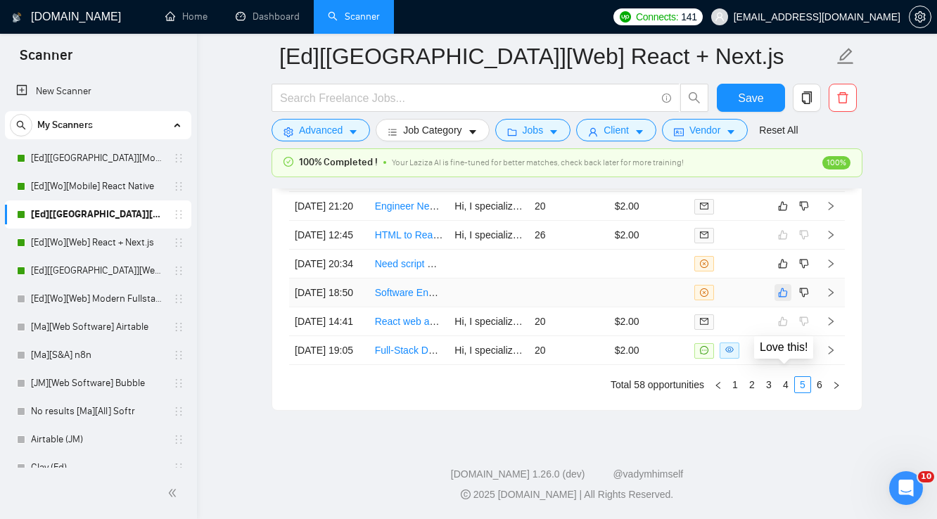
click at [785, 298] on icon "like" at bounding box center [783, 292] width 10 height 11
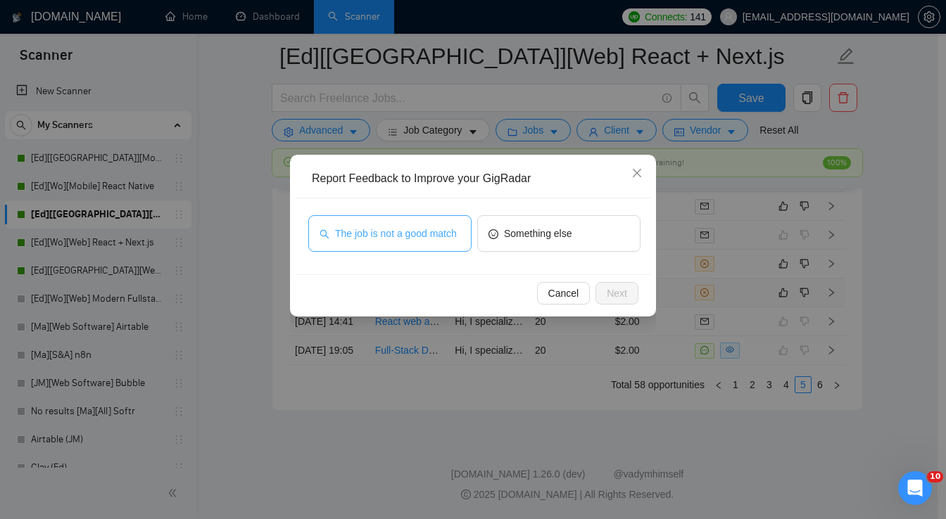
click at [417, 237] on span "The job is not a good match" at bounding box center [396, 233] width 122 height 15
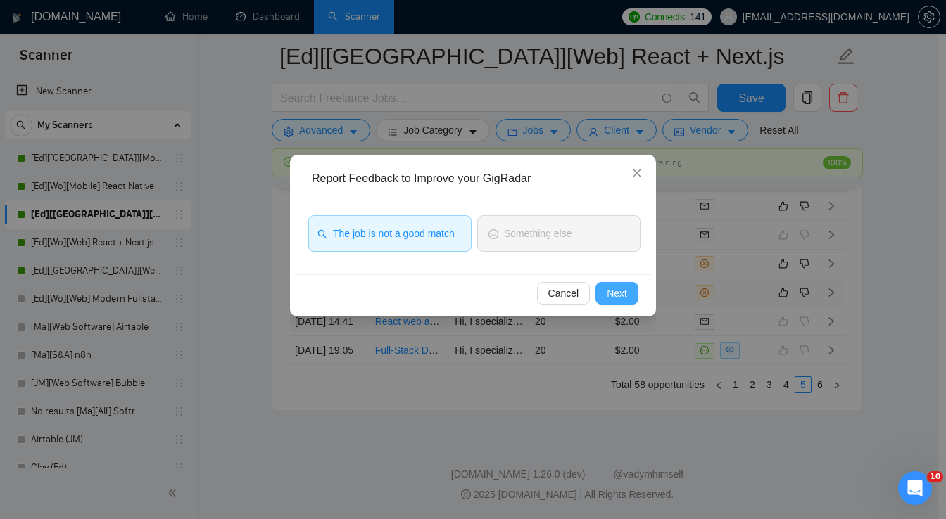
click at [619, 294] on span "Next" at bounding box center [617, 293] width 20 height 15
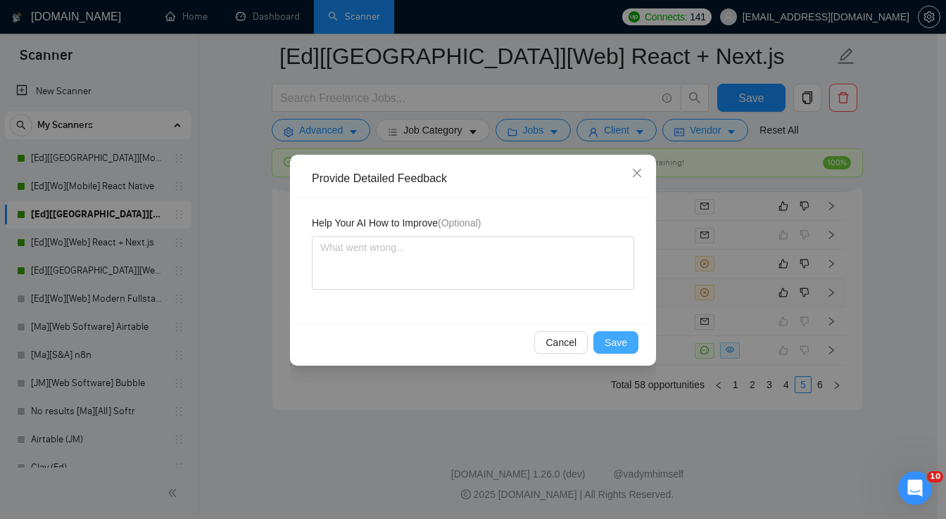
click at [614, 343] on span "Save" at bounding box center [615, 342] width 23 height 15
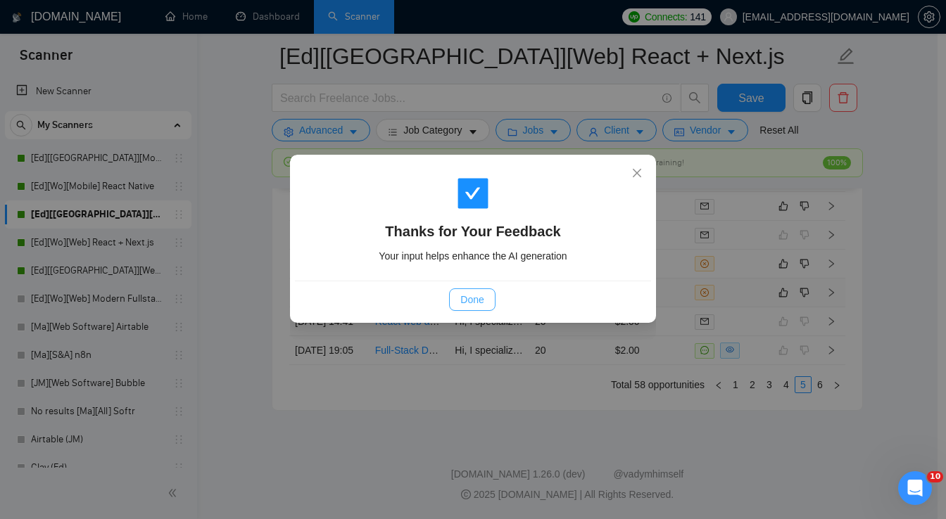
click at [474, 299] on span "Done" at bounding box center [471, 299] width 23 height 15
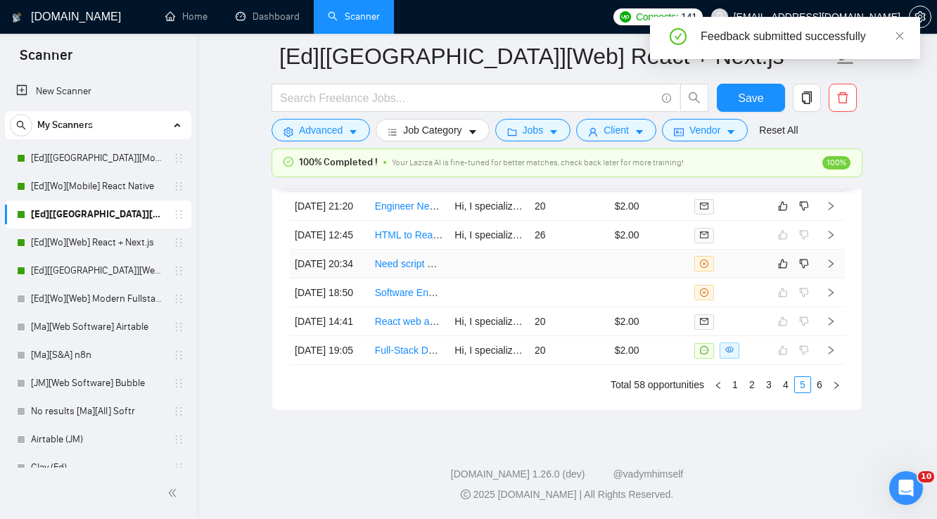
click at [673, 279] on td at bounding box center [649, 264] width 80 height 29
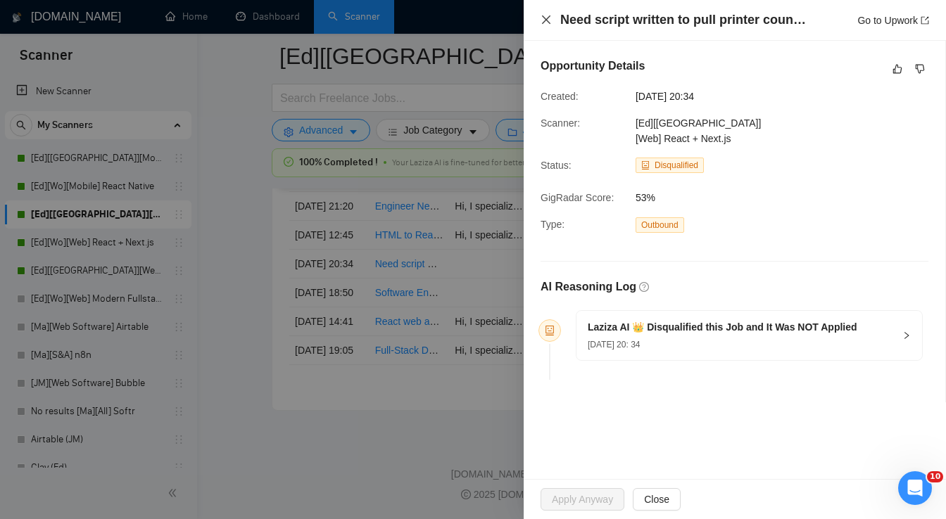
click at [544, 20] on icon "close" at bounding box center [545, 19] width 11 height 11
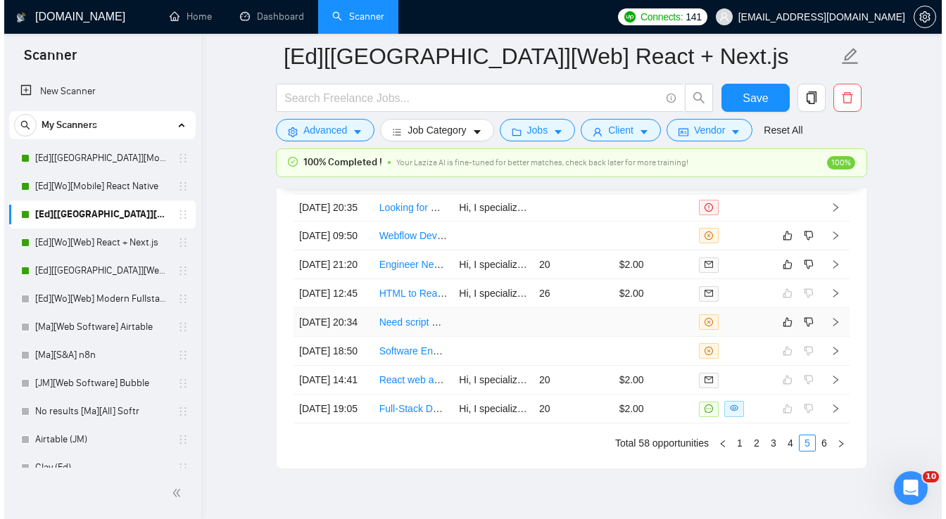
scroll to position [3647, 0]
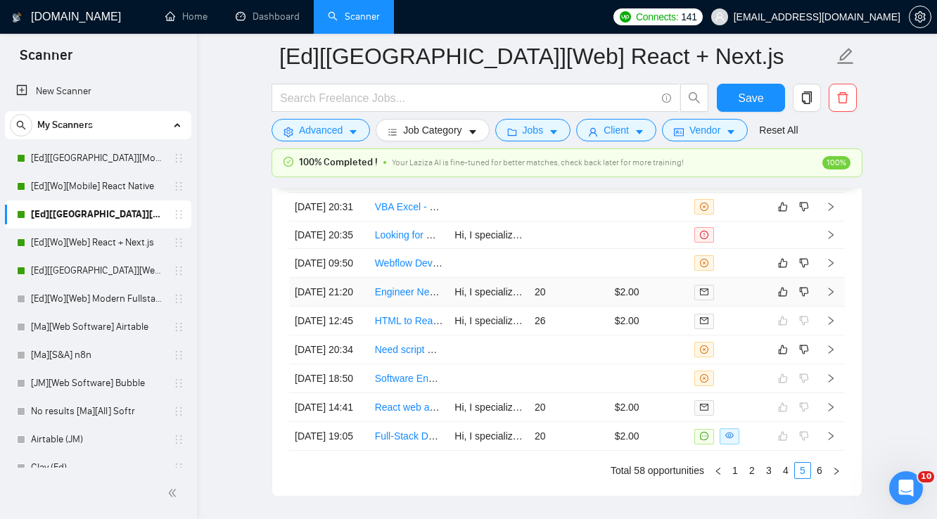
click at [666, 307] on td "$2.00" at bounding box center [649, 292] width 80 height 29
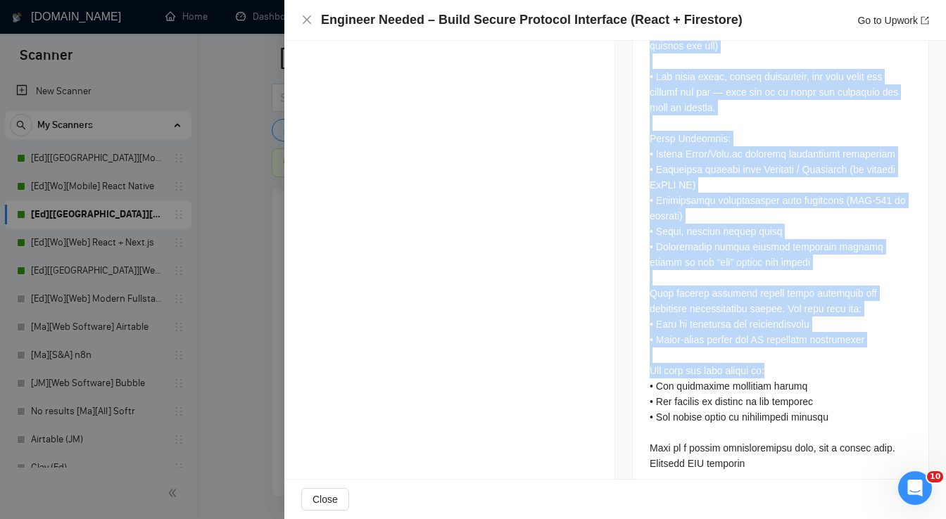
scroll to position [1096, 0]
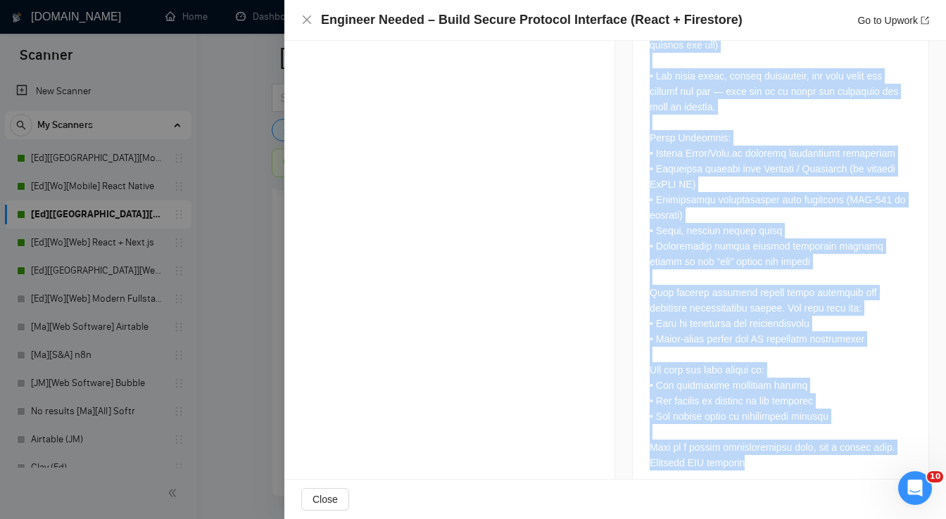
drag, startPoint x: 647, startPoint y: 168, endPoint x: 820, endPoint y: 436, distance: 318.5
click at [820, 436] on div "Job Description" at bounding box center [780, 13] width 297 height 961
copy div "lo Ipsumdolors Am’co adipisc eli s doeiusm temporin ut labo et dolor m aliquae …"
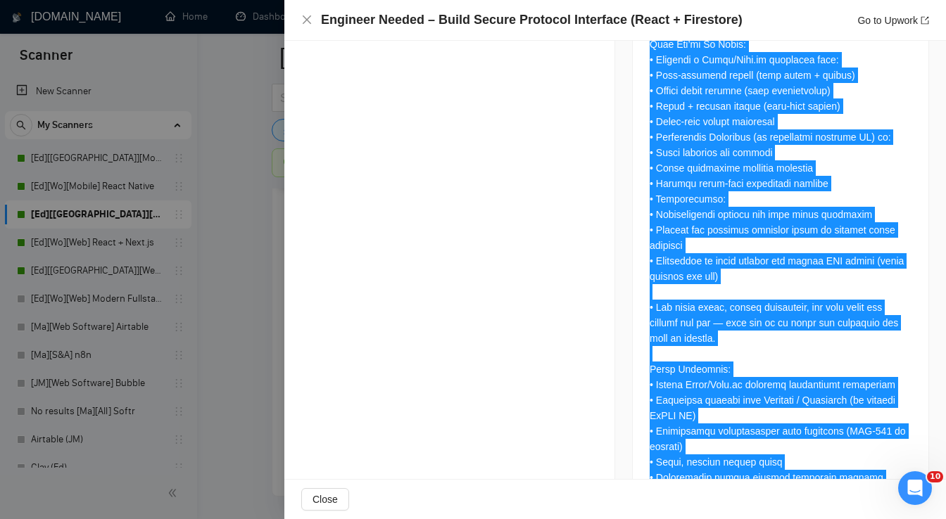
scroll to position [814, 0]
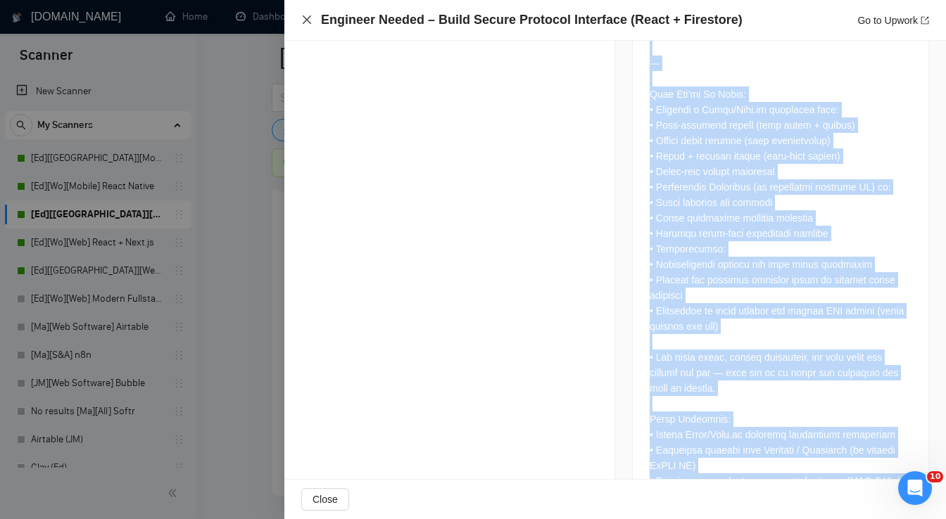
click at [307, 24] on icon "close" at bounding box center [306, 19] width 11 height 11
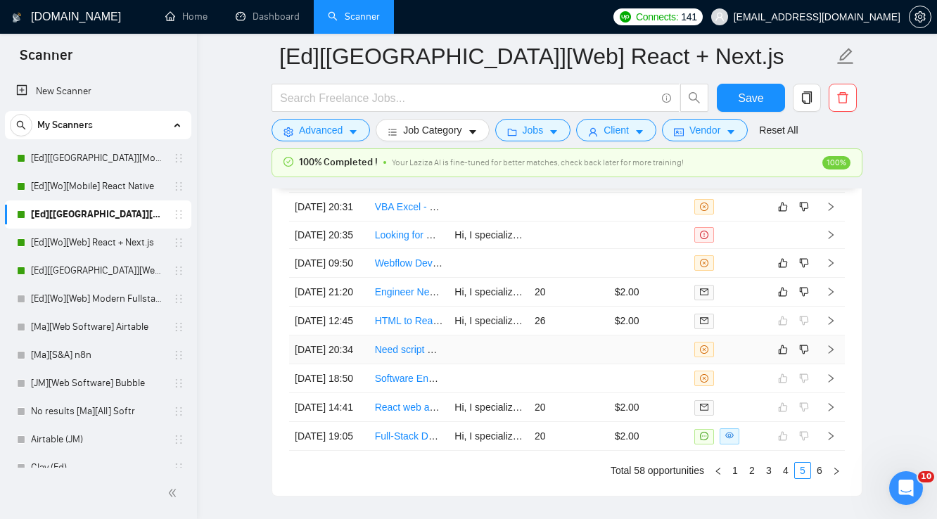
click at [605, 364] on td at bounding box center [569, 350] width 80 height 29
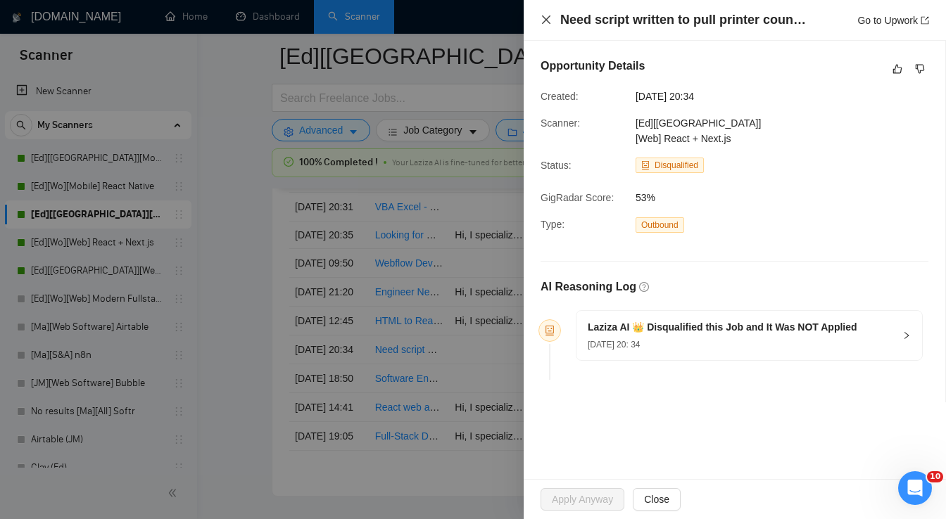
click at [548, 24] on icon "close" at bounding box center [545, 19] width 11 height 11
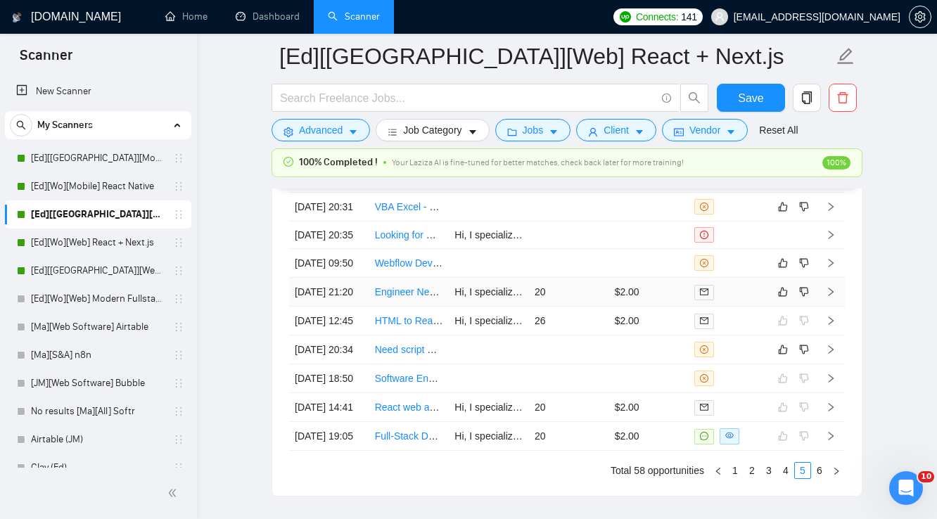
click at [667, 307] on td "$2.00" at bounding box center [649, 292] width 80 height 29
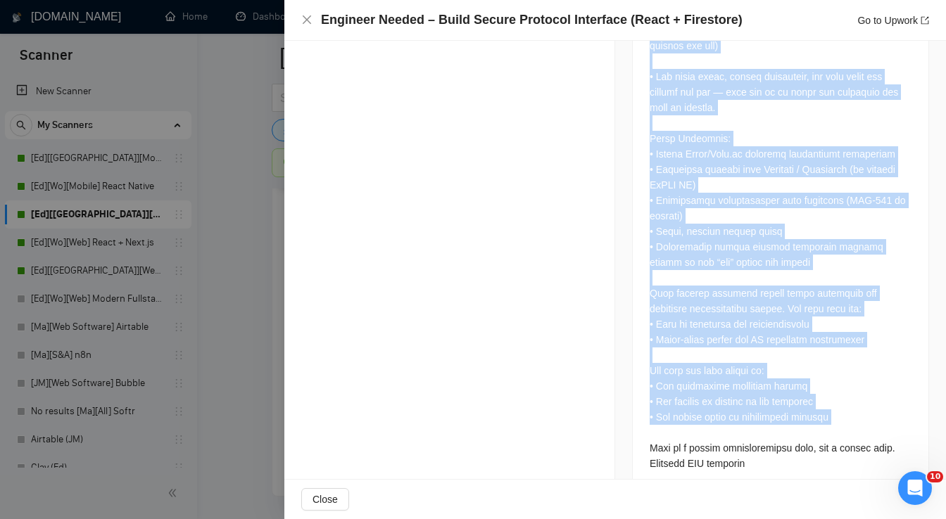
scroll to position [1096, 0]
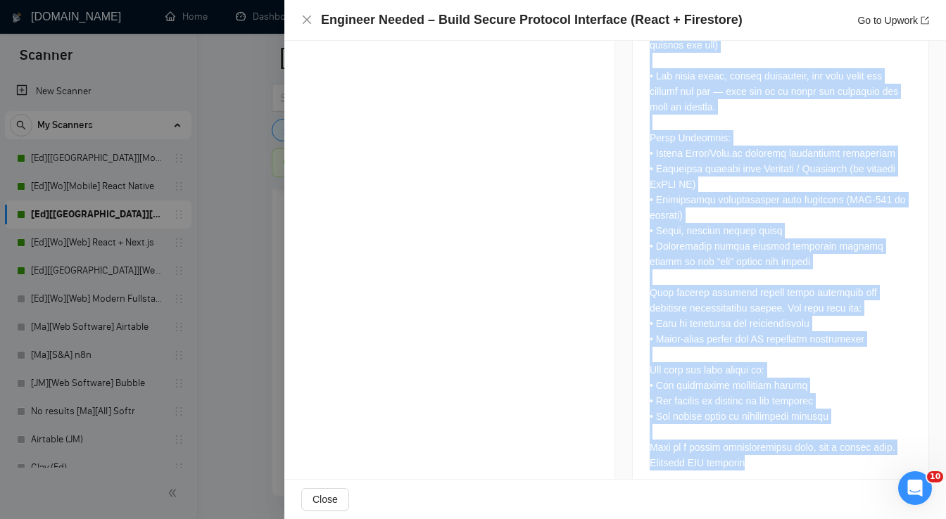
drag, startPoint x: 642, startPoint y: 210, endPoint x: 781, endPoint y: 442, distance: 269.8
click at [781, 442] on div at bounding box center [781, 32] width 296 height 922
copy div "Lo’ip dolorsi ame c adipisc elitsedd ei temp in utlab e dolorem ali enimadmin v…"
click at [305, 20] on icon "close" at bounding box center [306, 19] width 11 height 11
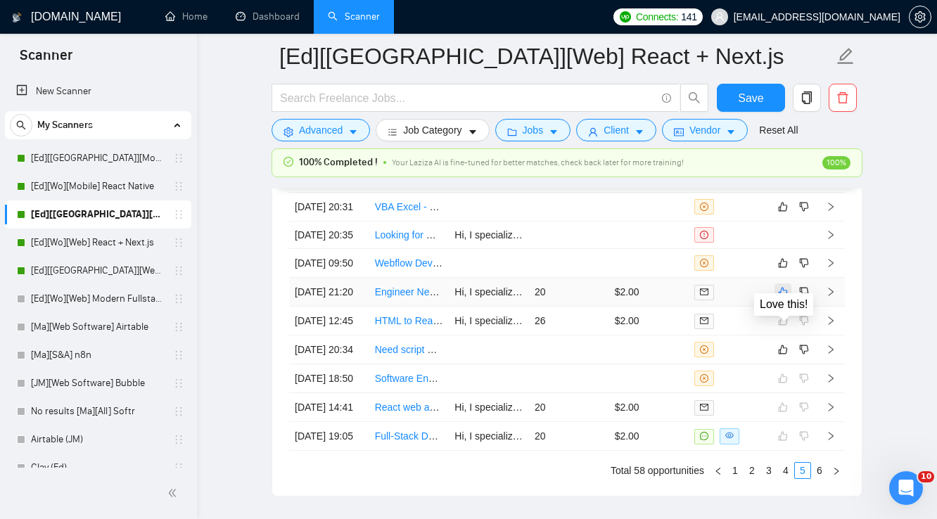
click at [783, 298] on icon "like" at bounding box center [783, 291] width 10 height 11
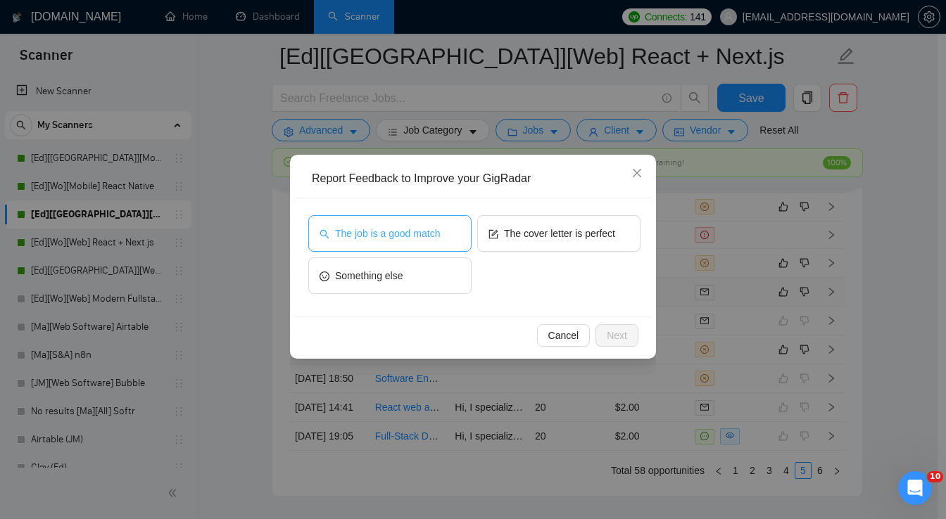
click at [439, 235] on span "The job is a good match" at bounding box center [387, 233] width 105 height 15
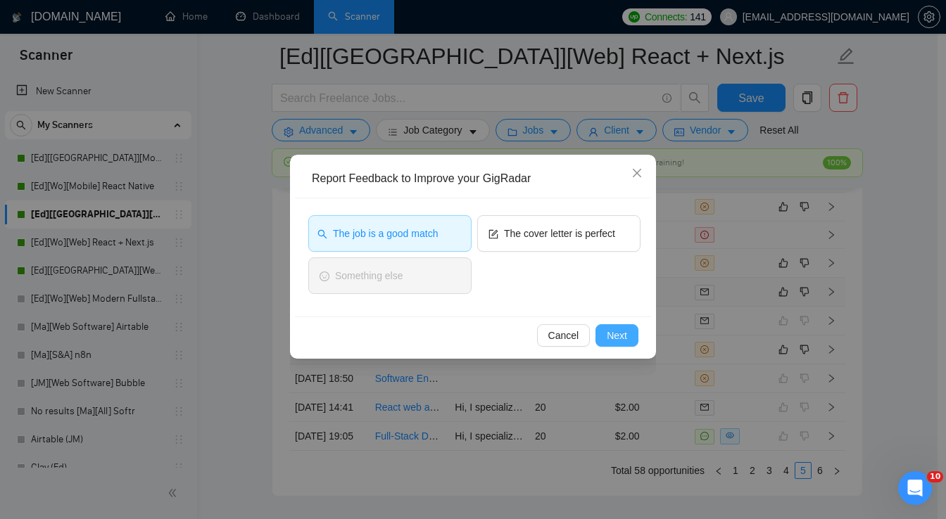
click at [614, 332] on span "Next" at bounding box center [617, 335] width 20 height 15
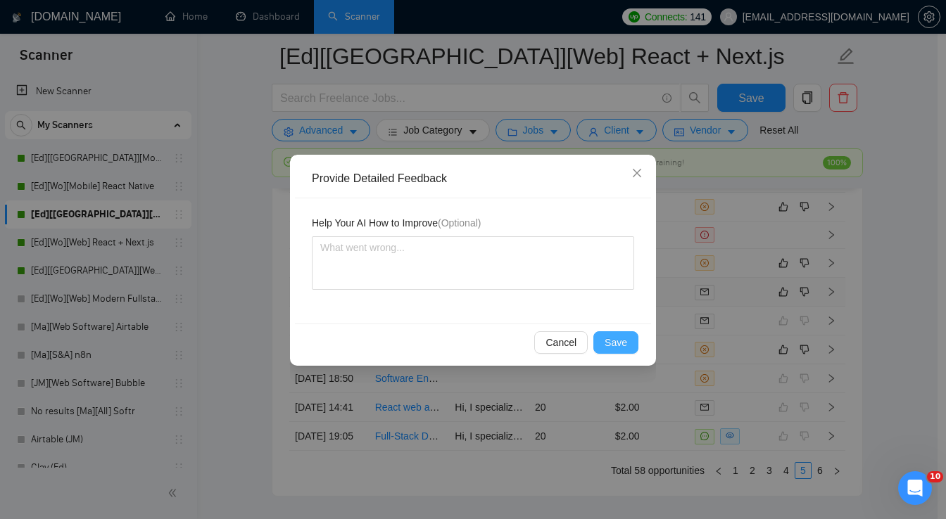
click at [616, 338] on span "Save" at bounding box center [615, 342] width 23 height 15
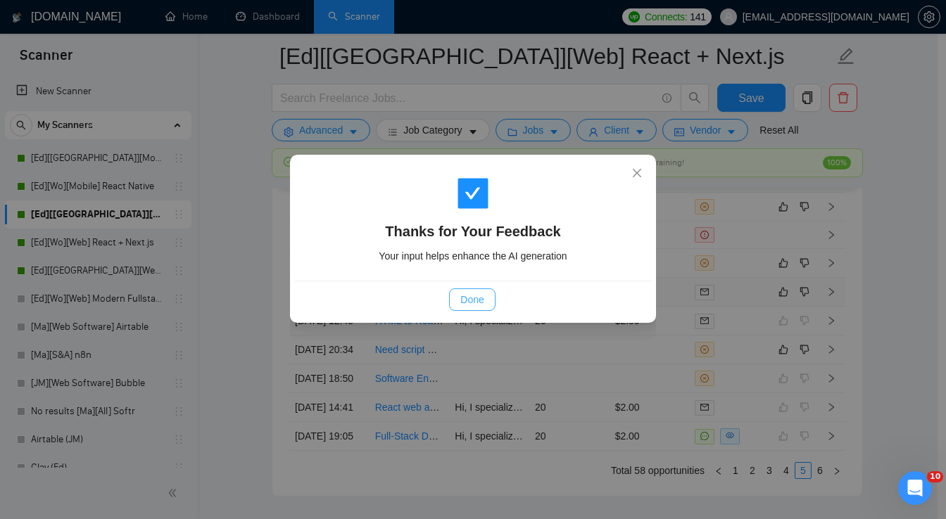
click at [483, 302] on span "Done" at bounding box center [471, 299] width 23 height 15
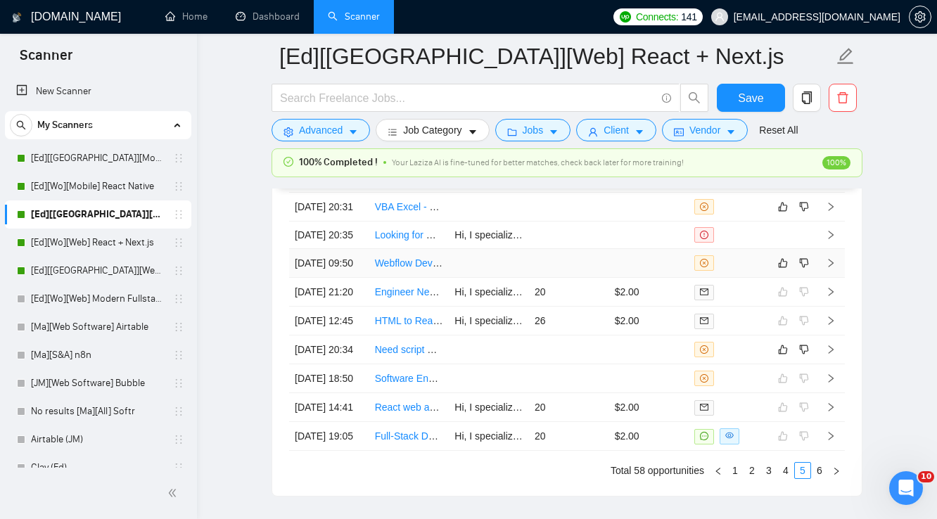
click at [651, 278] on td at bounding box center [649, 263] width 80 height 29
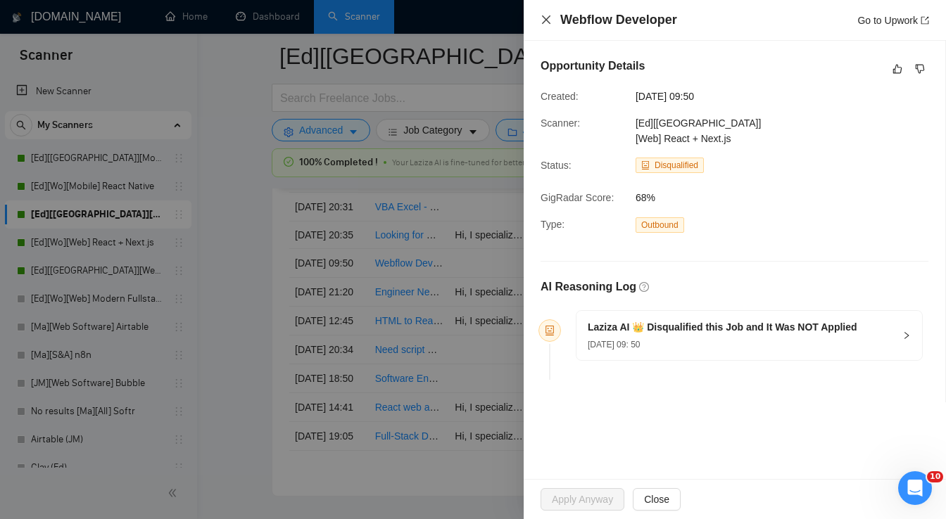
click at [546, 22] on icon "close" at bounding box center [545, 19] width 11 height 11
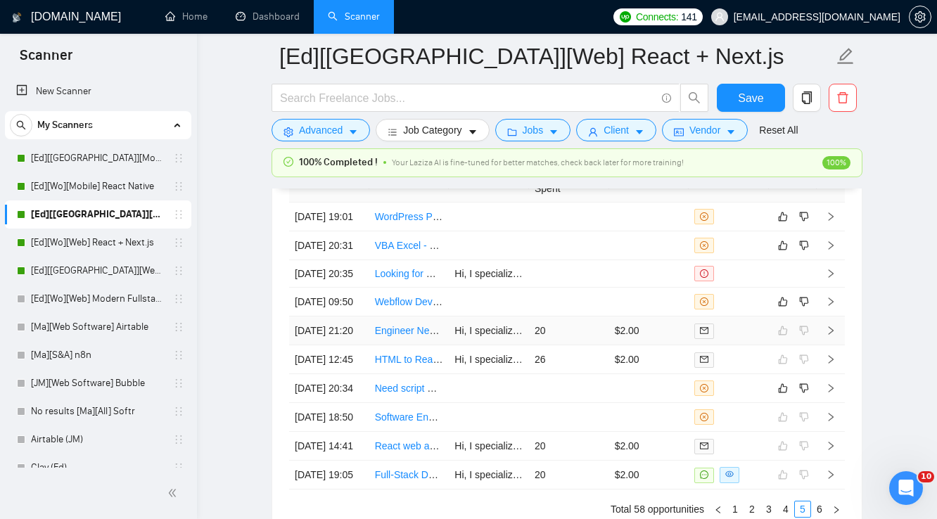
scroll to position [3534, 0]
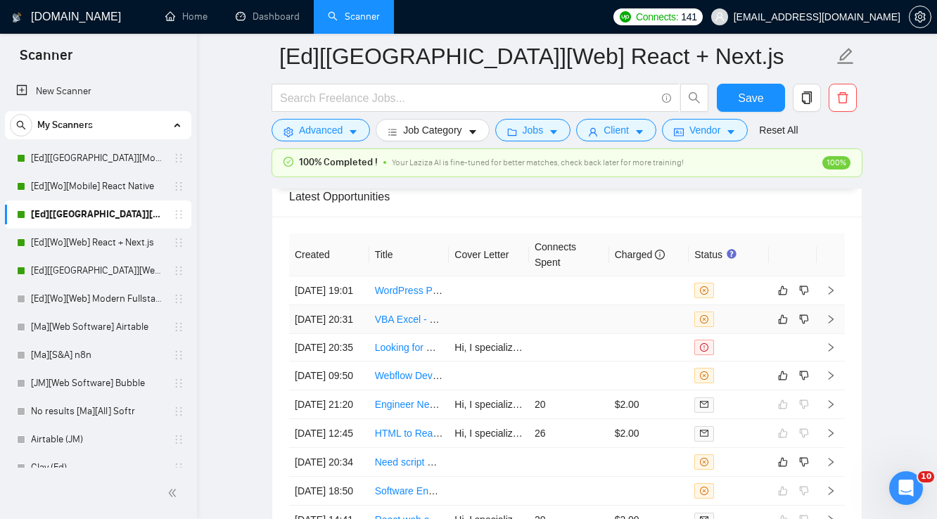
click at [655, 313] on td at bounding box center [649, 319] width 80 height 29
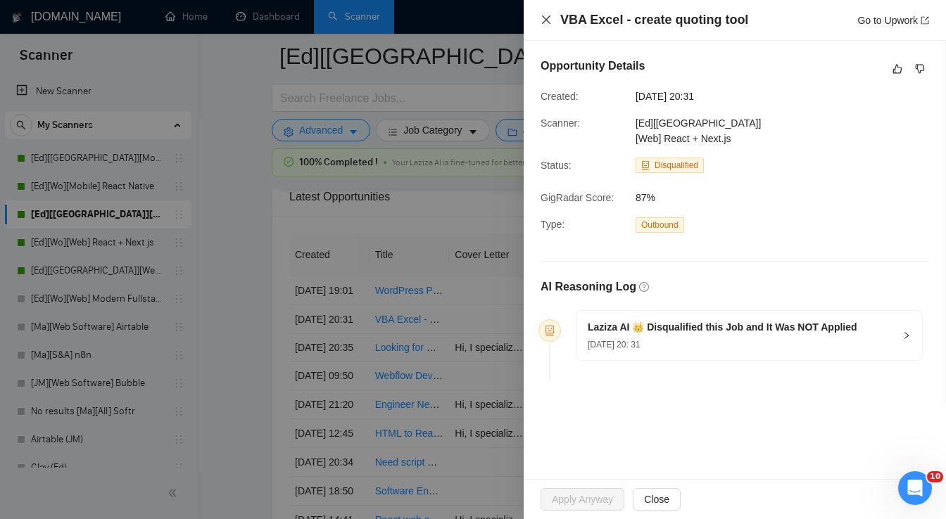
click at [547, 21] on icon "close" at bounding box center [546, 19] width 8 height 8
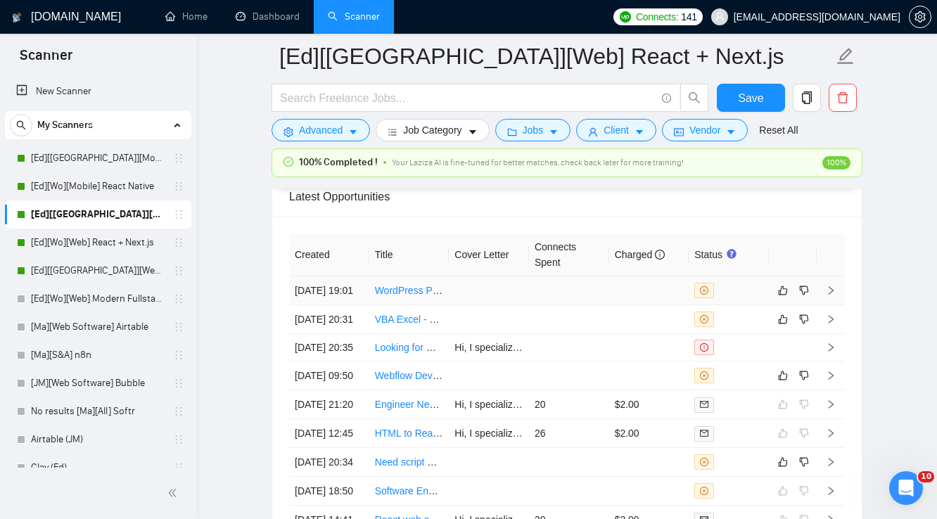
click at [643, 277] on td at bounding box center [649, 291] width 80 height 29
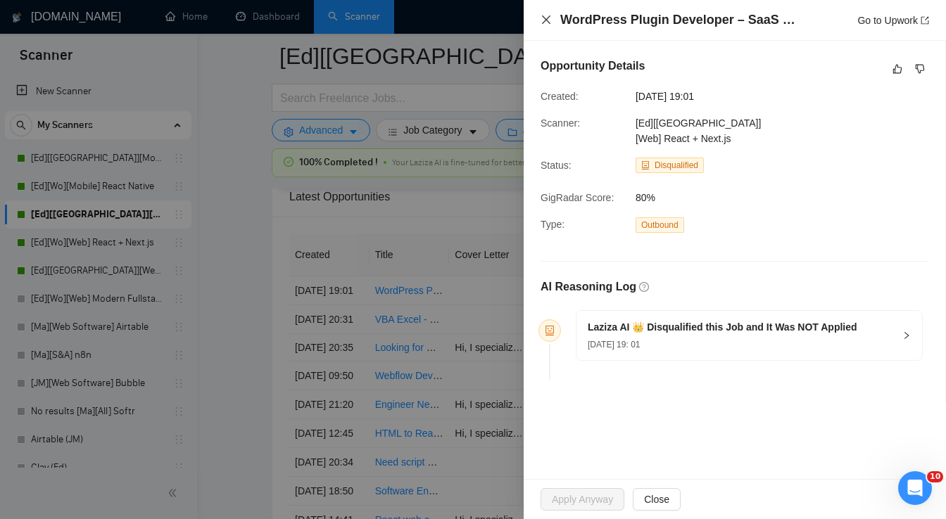
drag, startPoint x: 543, startPoint y: 16, endPoint x: 567, endPoint y: 97, distance: 84.4
click at [543, 15] on icon "close" at bounding box center [545, 19] width 11 height 11
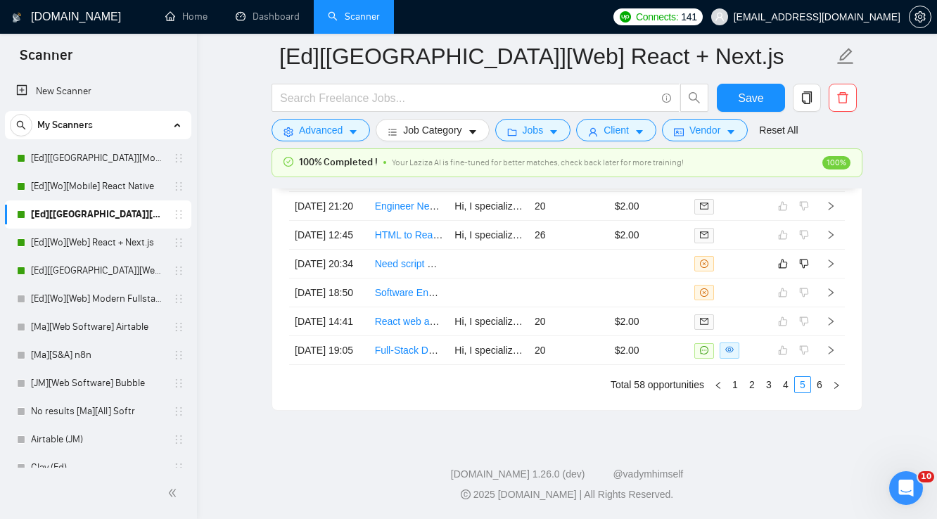
scroll to position [3845, 0]
click at [785, 385] on link "4" at bounding box center [785, 384] width 15 height 15
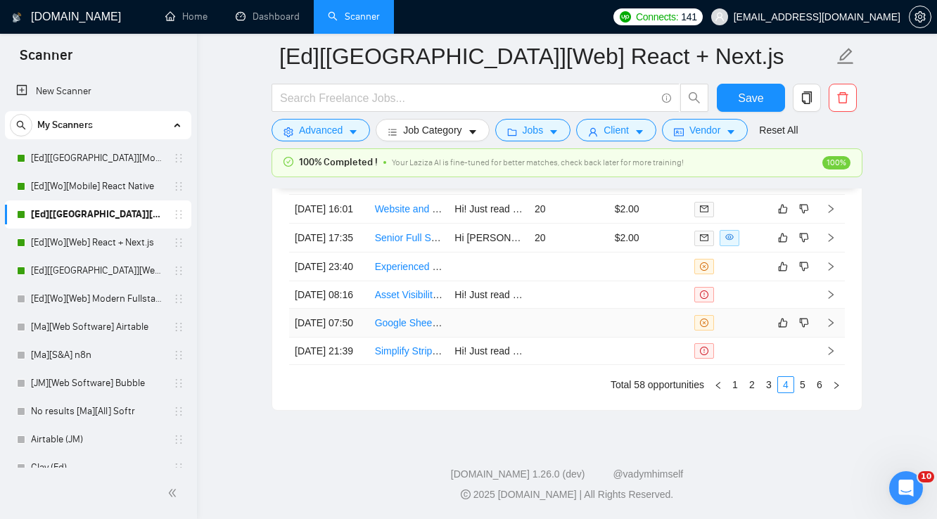
click at [629, 309] on td at bounding box center [649, 323] width 80 height 29
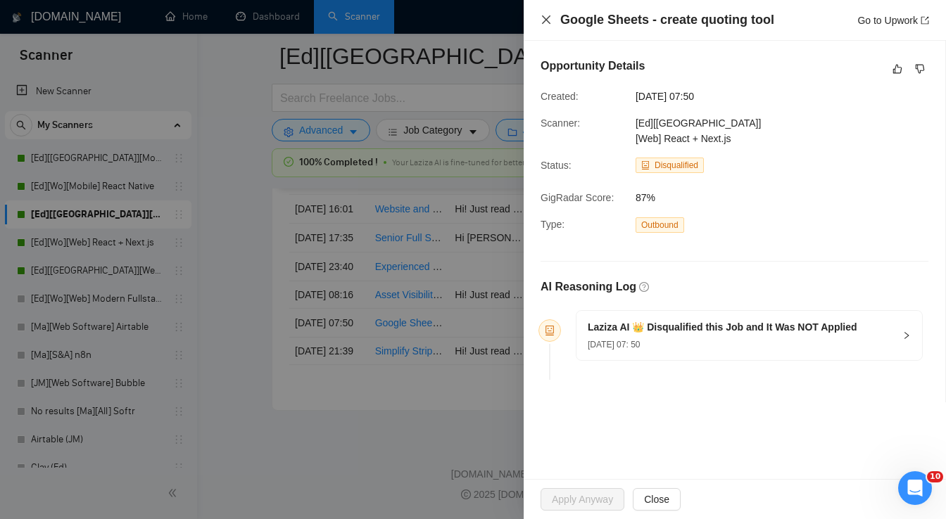
click at [545, 20] on icon "close" at bounding box center [546, 19] width 8 height 8
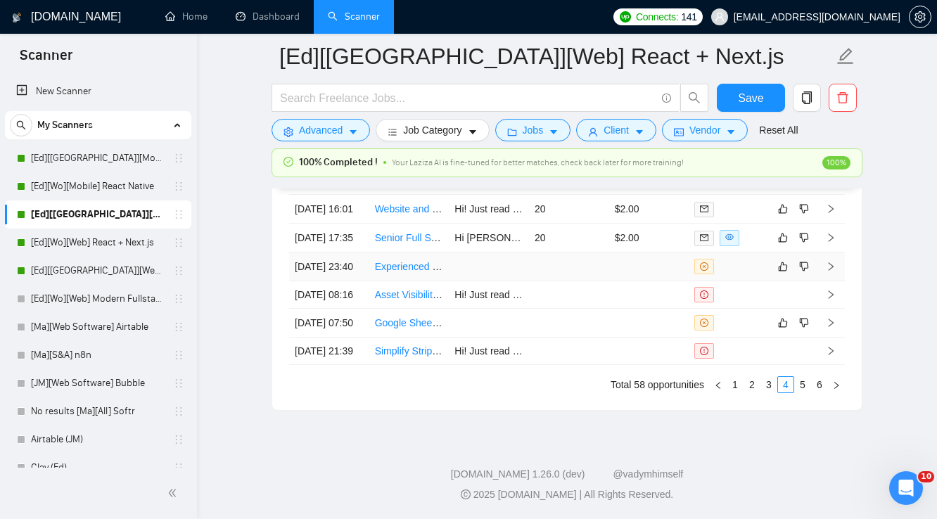
scroll to position [3788, 0]
click at [653, 281] on td at bounding box center [649, 267] width 80 height 29
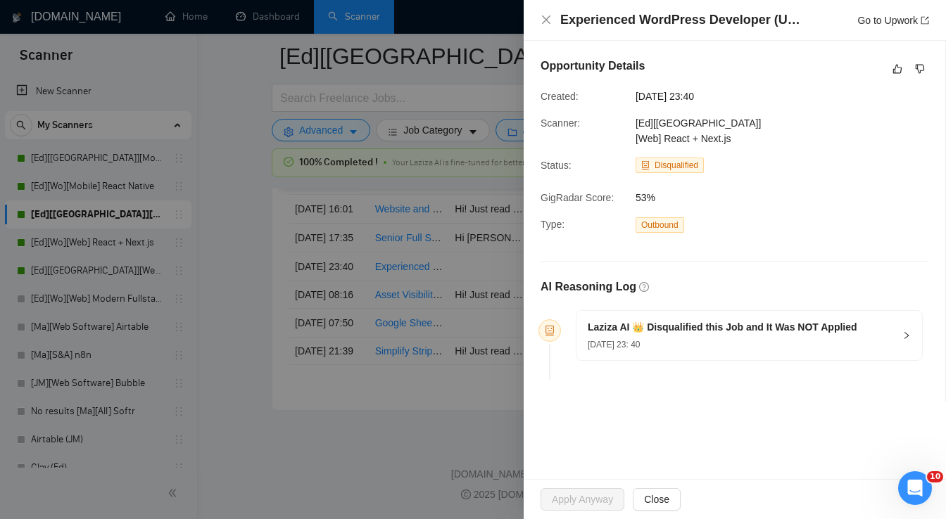
click at [545, 13] on div "Experienced WordPress Developer (US Time Zone) – Front-End Design + Code Integr…" at bounding box center [734, 20] width 388 height 18
click at [544, 20] on icon "close" at bounding box center [545, 19] width 11 height 11
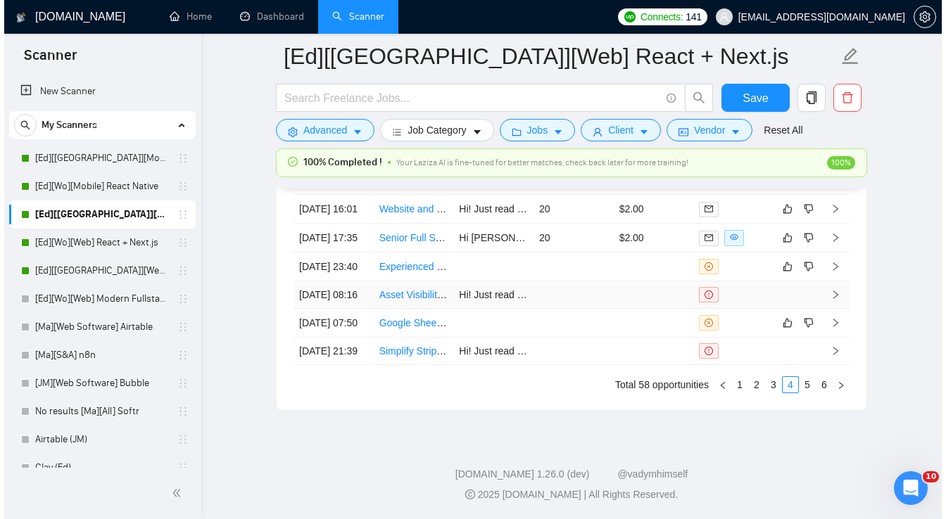
scroll to position [3732, 0]
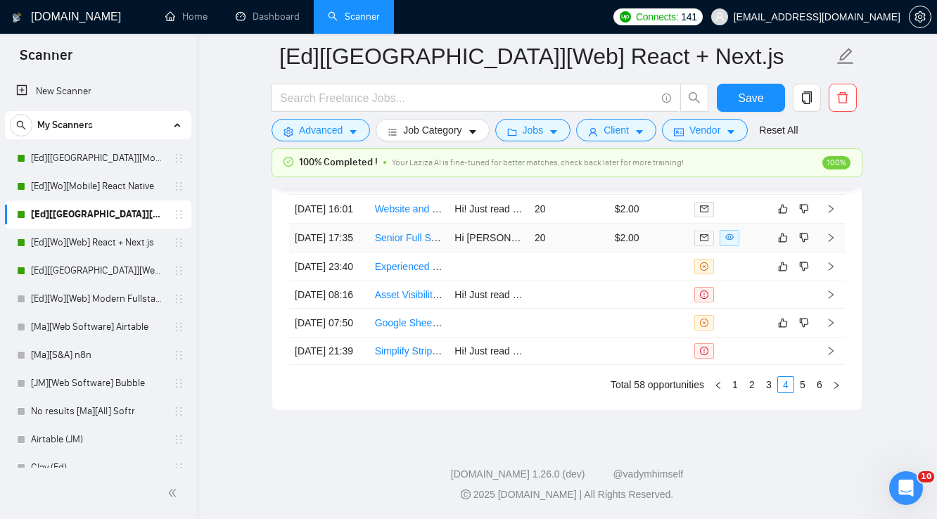
click at [664, 253] on td "$2.00" at bounding box center [649, 238] width 80 height 29
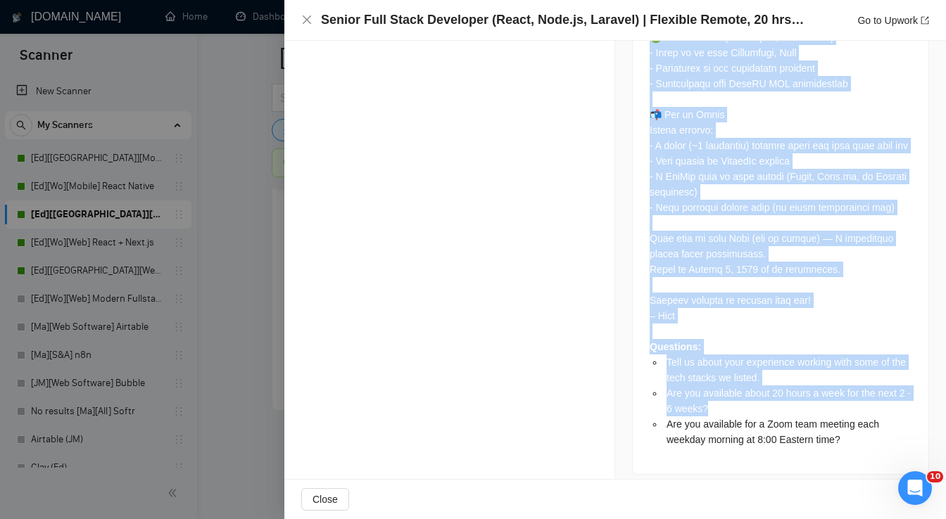
scroll to position [1227, 0]
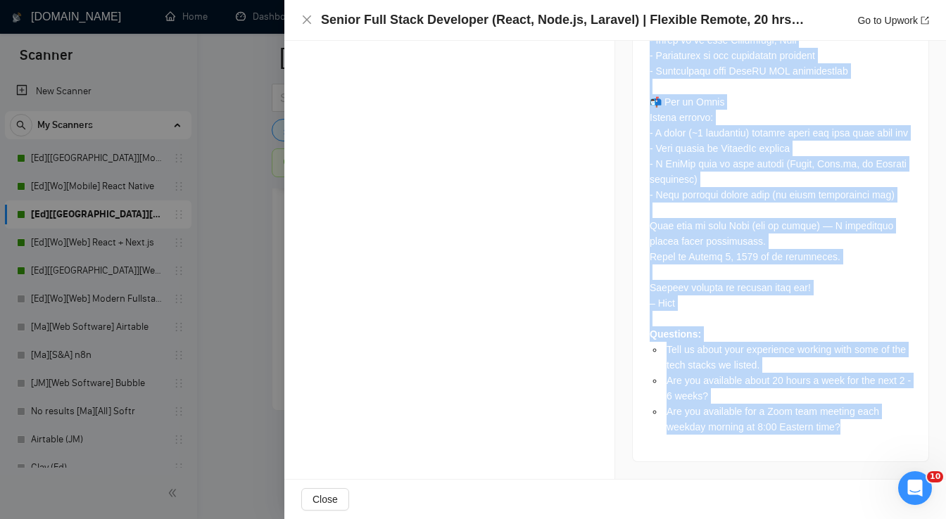
drag, startPoint x: 642, startPoint y: 182, endPoint x: 848, endPoint y: 431, distance: 322.4
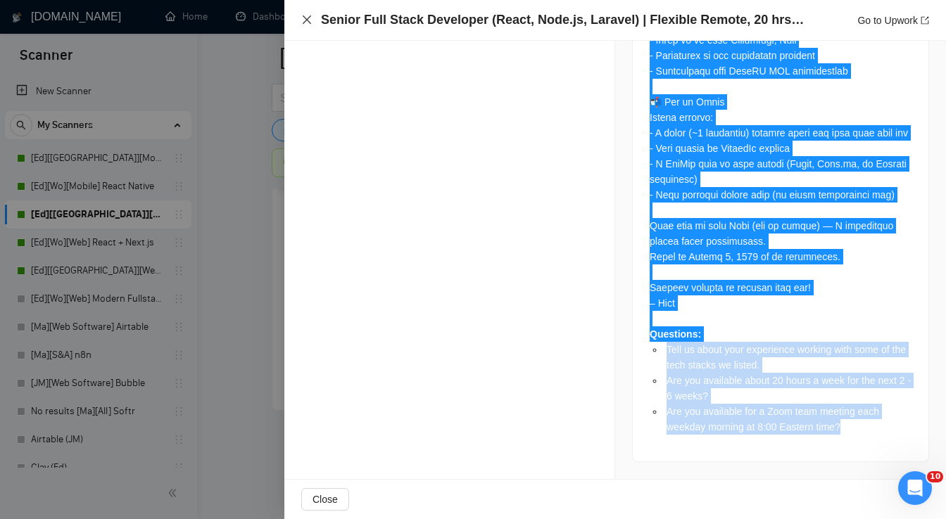
drag, startPoint x: 304, startPoint y: 21, endPoint x: 322, endPoint y: 47, distance: 31.4
click at [304, 21] on icon "close" at bounding box center [306, 19] width 11 height 11
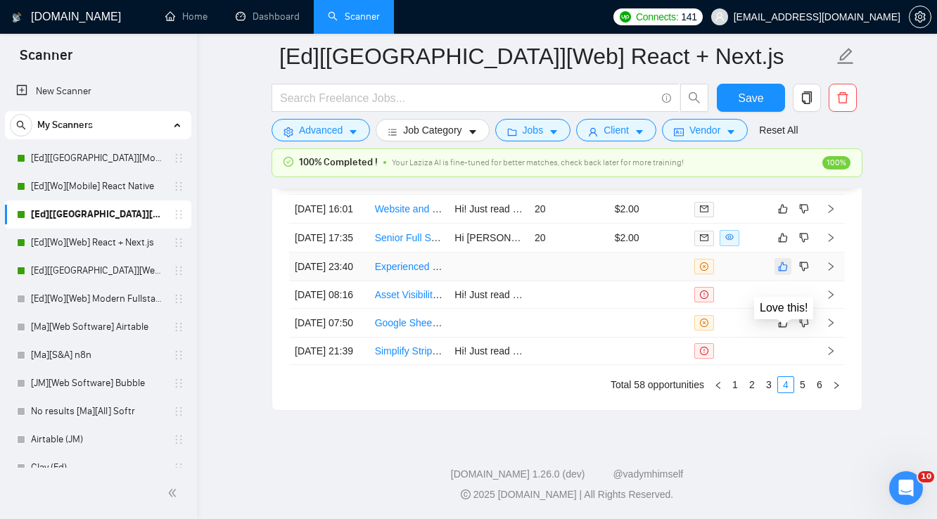
click at [777, 275] on button "button" at bounding box center [783, 266] width 17 height 17
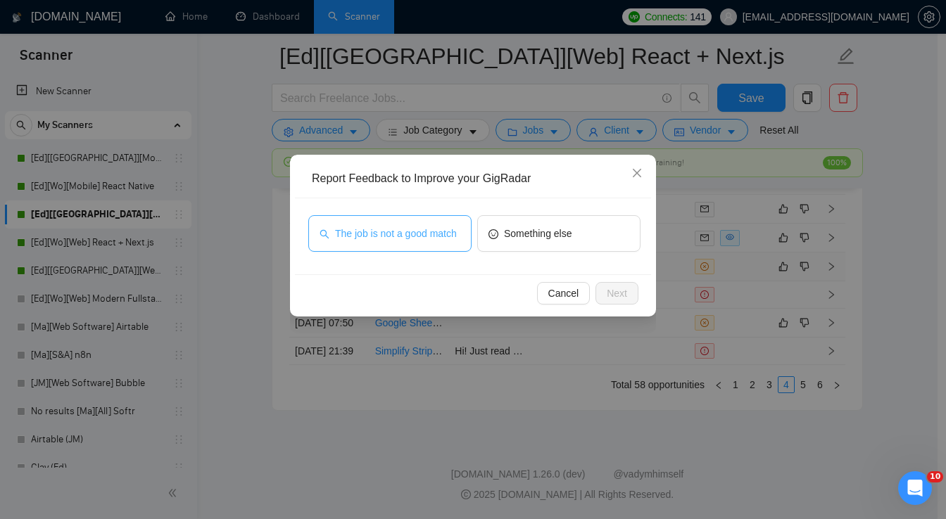
click at [392, 238] on span "The job is not a good match" at bounding box center [396, 233] width 122 height 15
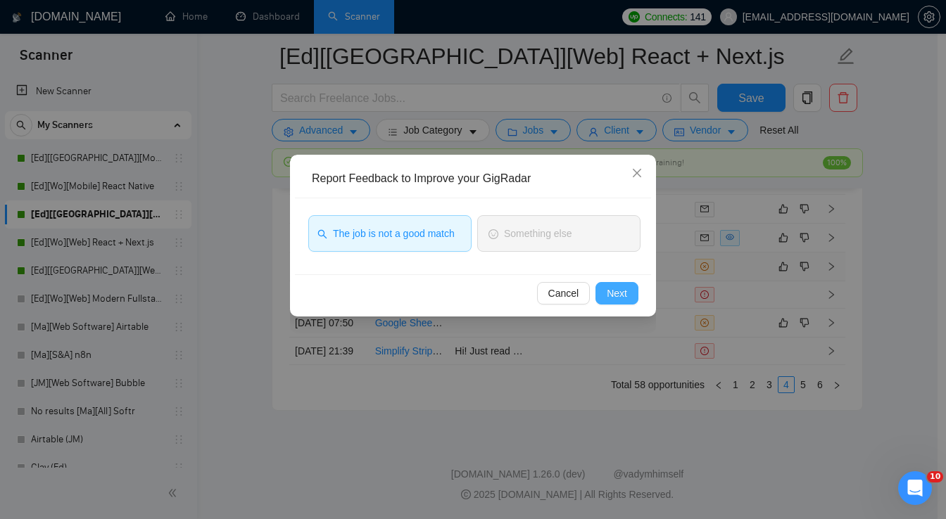
click at [619, 293] on span "Next" at bounding box center [617, 293] width 20 height 15
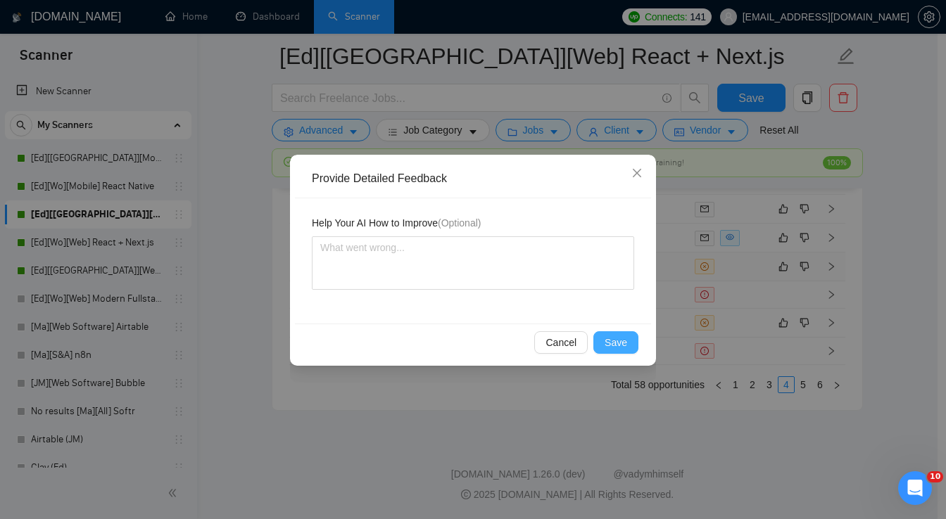
click at [619, 343] on span "Save" at bounding box center [615, 342] width 23 height 15
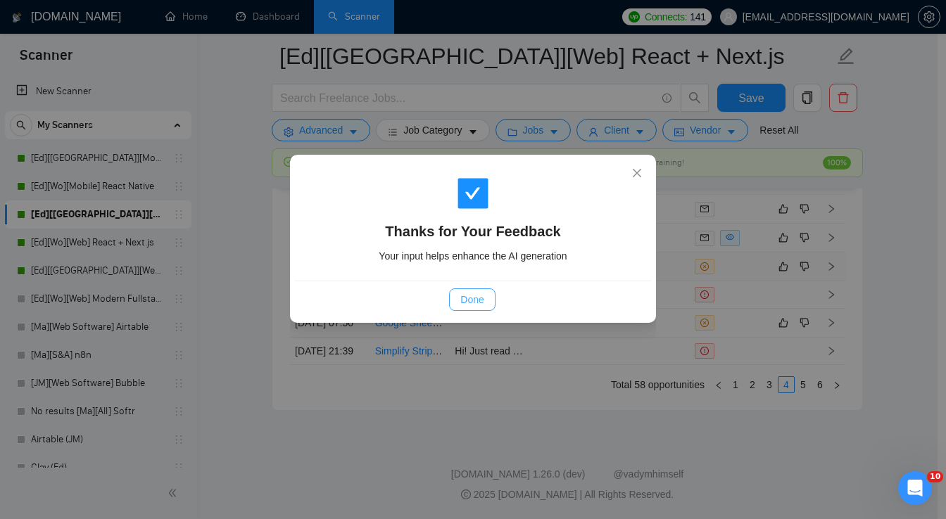
click at [481, 298] on span "Done" at bounding box center [471, 299] width 23 height 15
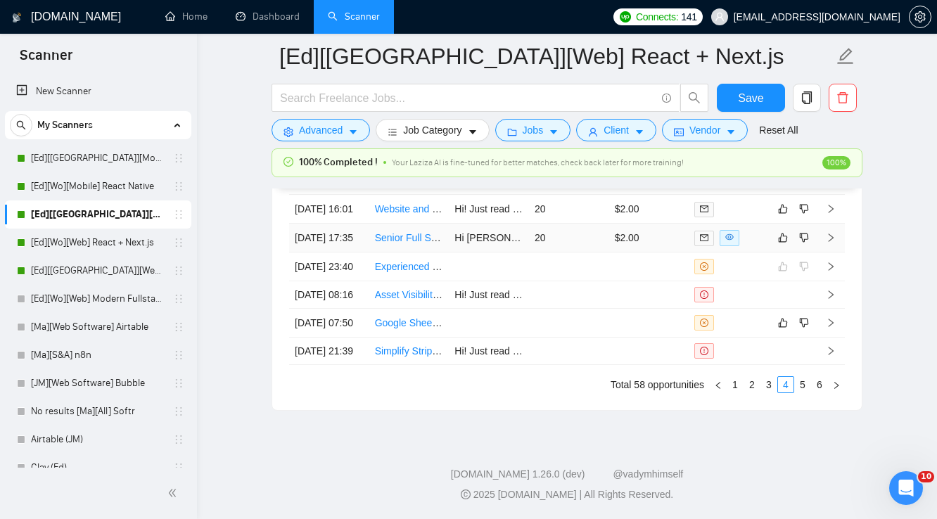
click at [580, 253] on td "20" at bounding box center [569, 238] width 80 height 29
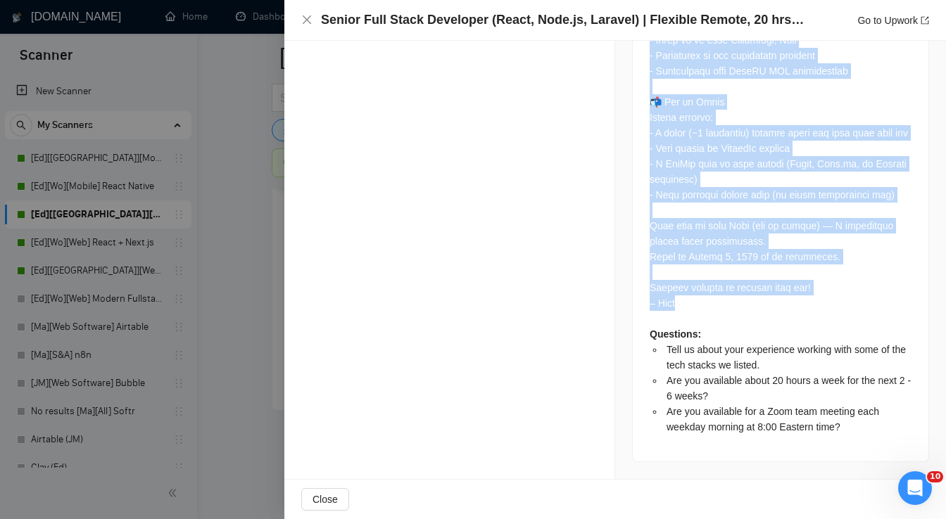
scroll to position [1227, 0]
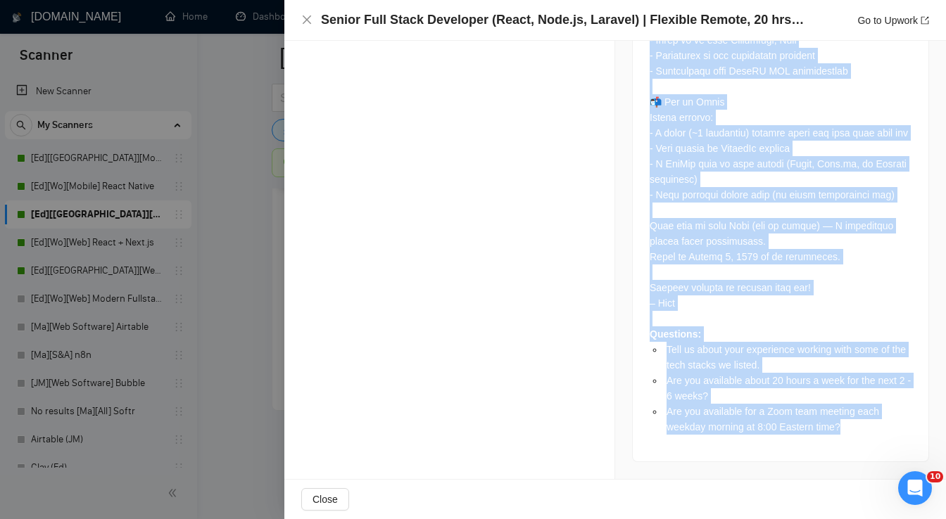
drag, startPoint x: 644, startPoint y: 196, endPoint x: 842, endPoint y: 435, distance: 309.8
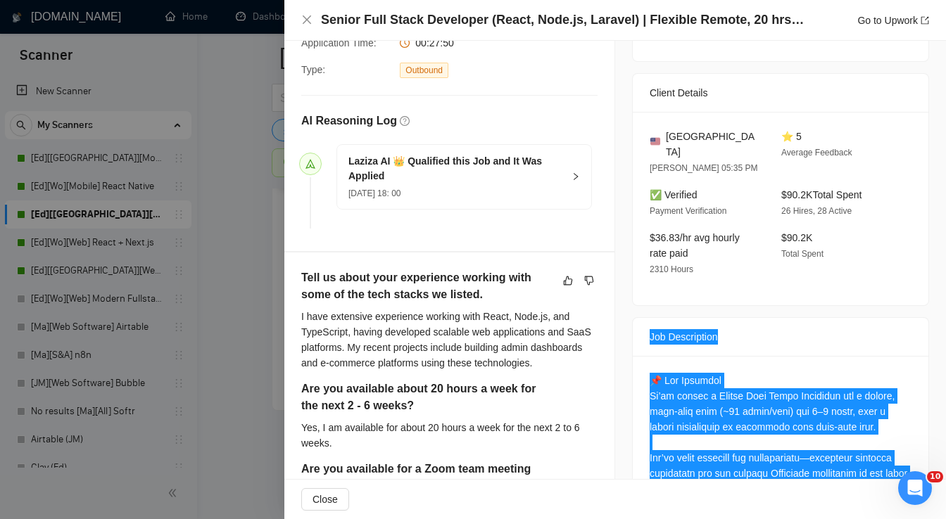
scroll to position [326, 0]
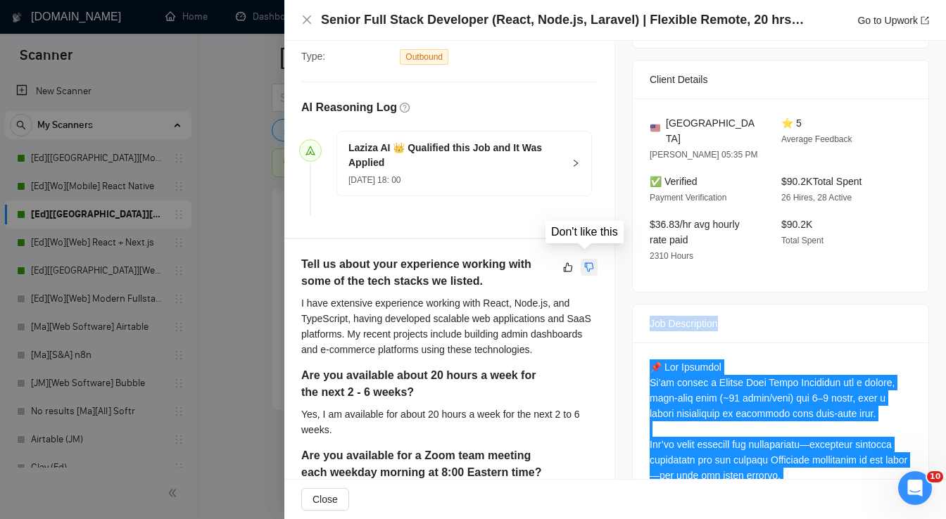
click at [585, 262] on icon "dislike" at bounding box center [589, 267] width 10 height 11
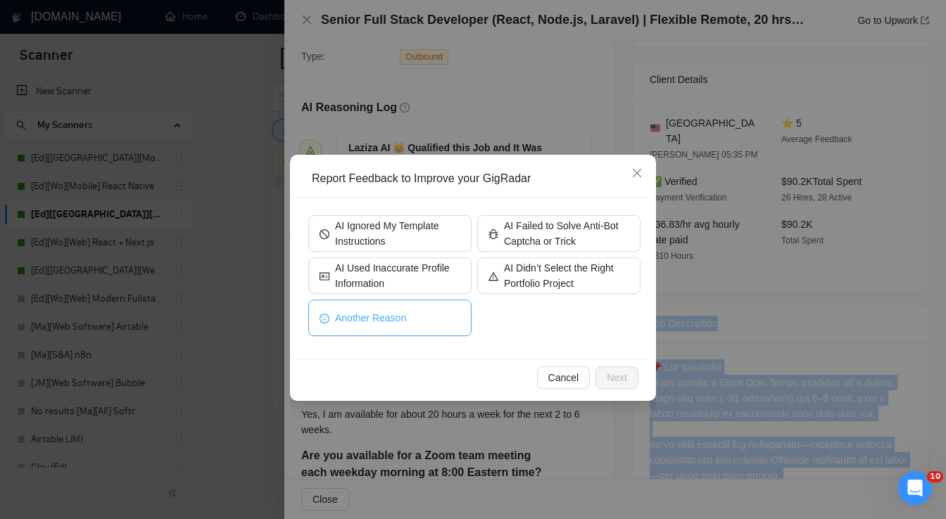
click at [432, 319] on button "Another Reason" at bounding box center [389, 318] width 163 height 37
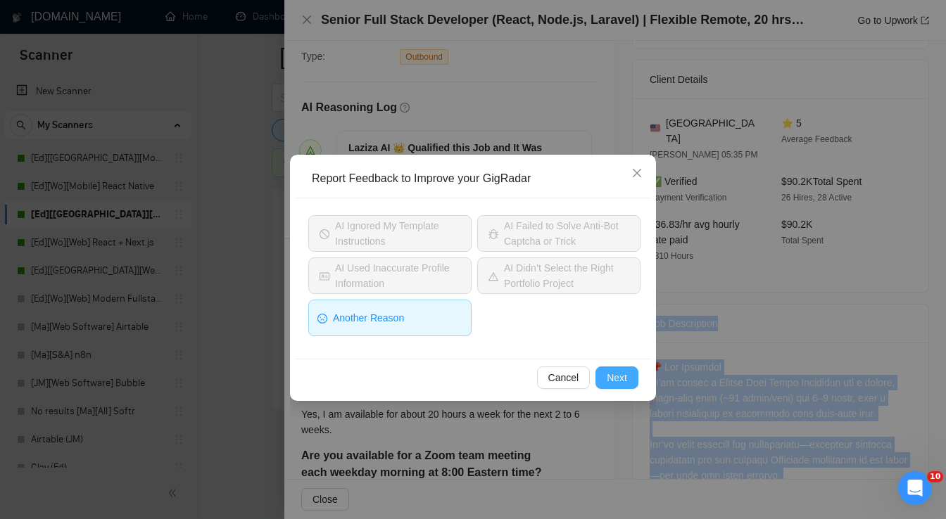
click at [618, 379] on span "Next" at bounding box center [617, 377] width 20 height 15
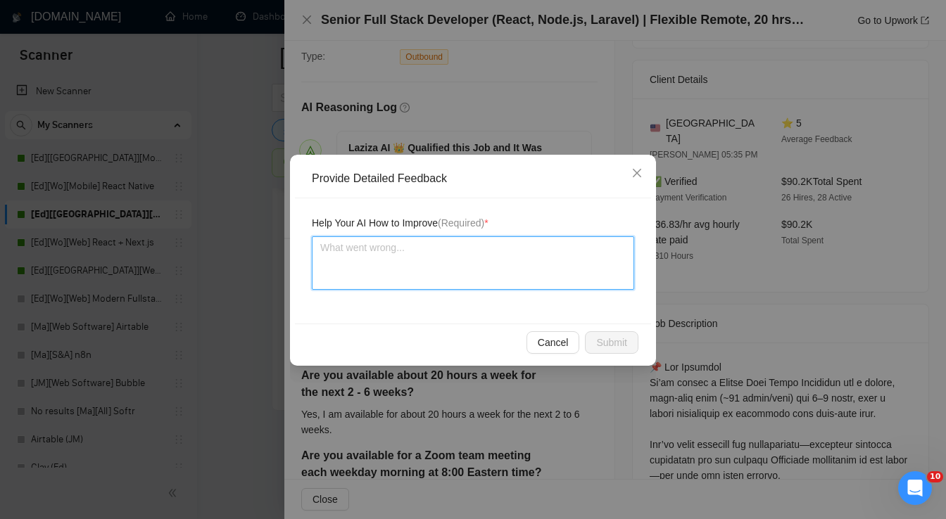
click at [355, 256] on textarea at bounding box center [473, 262] width 322 height 53
paste textarea "They are looking for a part-time developer"
type textarea "They are looking for a part-time developer"
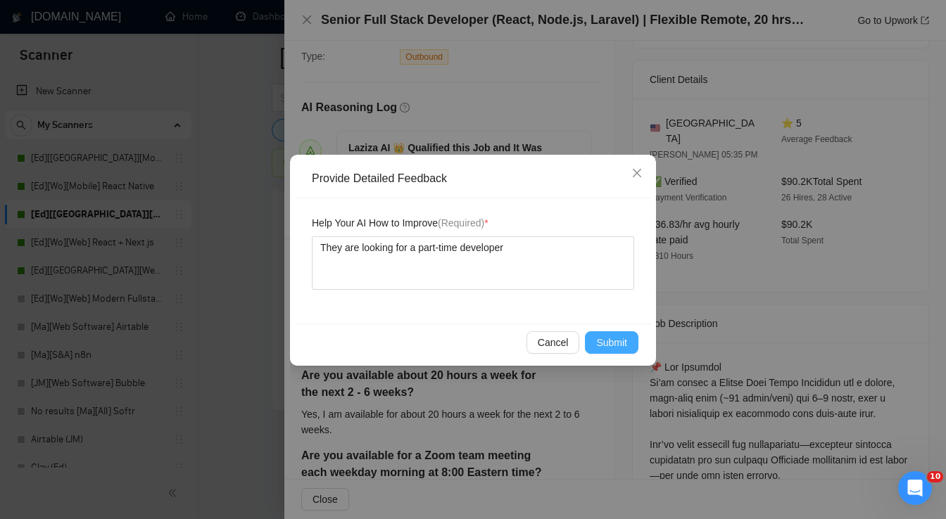
click at [605, 341] on span "Submit" at bounding box center [611, 342] width 31 height 15
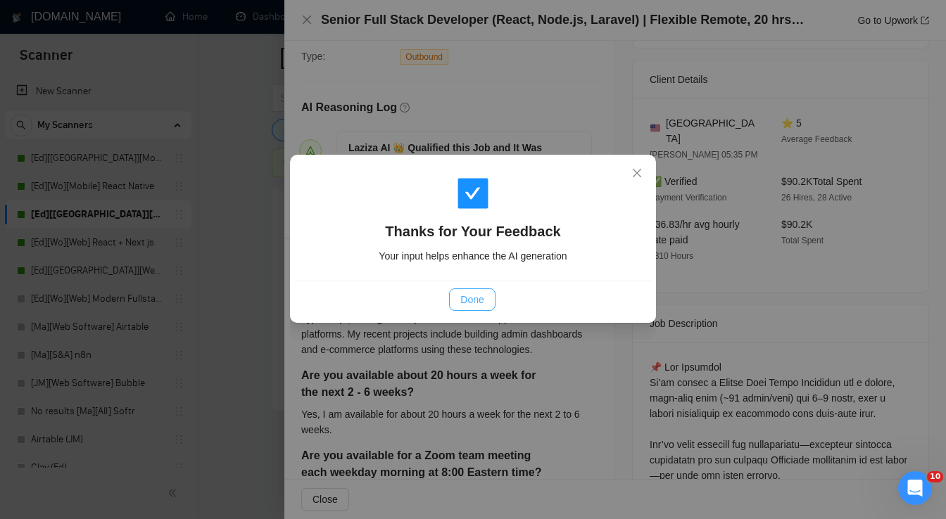
click at [463, 301] on span "Done" at bounding box center [471, 299] width 23 height 15
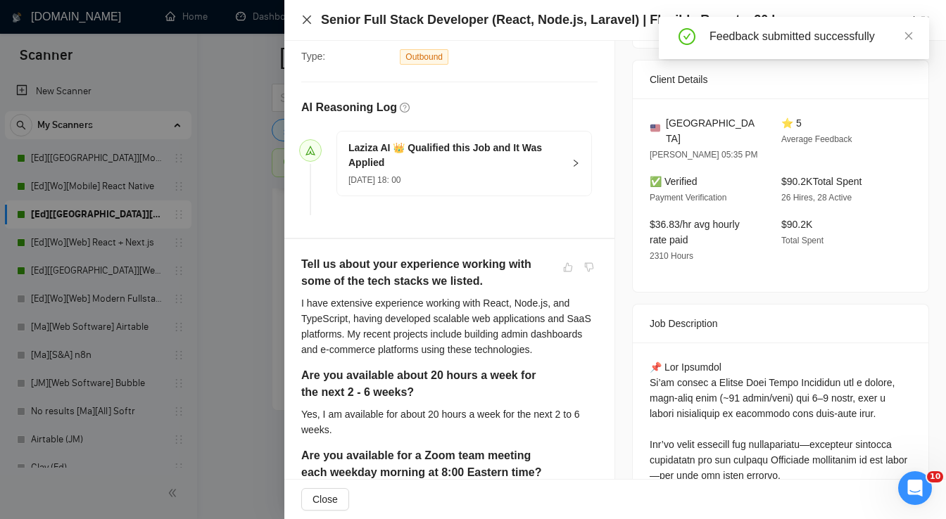
click at [304, 20] on icon "close" at bounding box center [306, 19] width 11 height 11
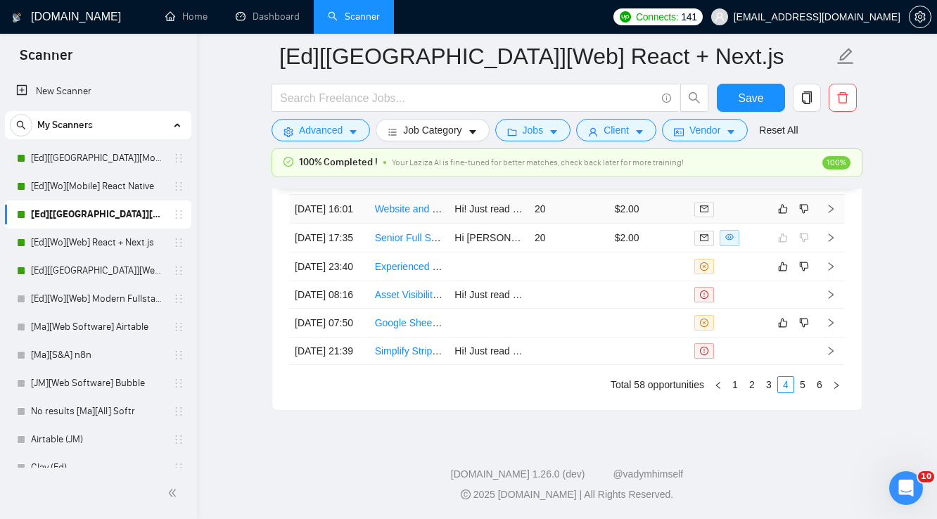
click at [583, 224] on td "20" at bounding box center [569, 209] width 80 height 29
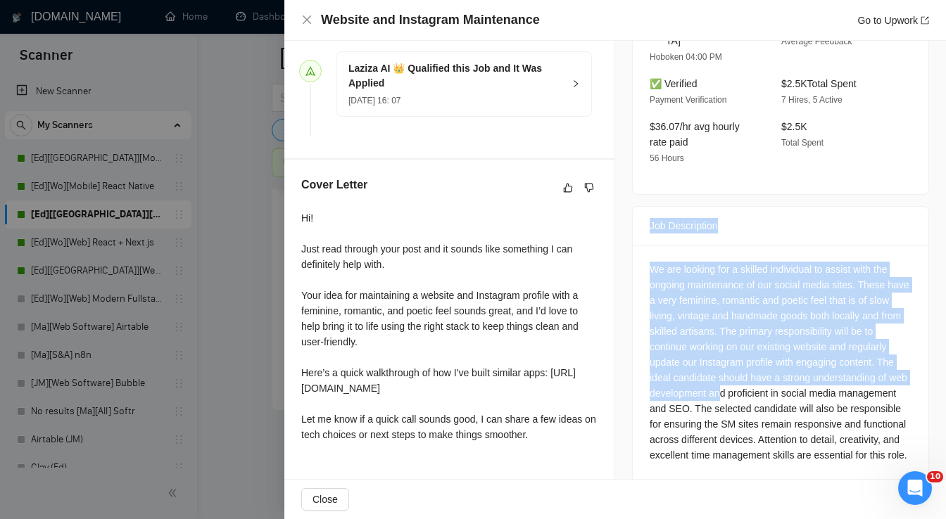
scroll to position [431, 0]
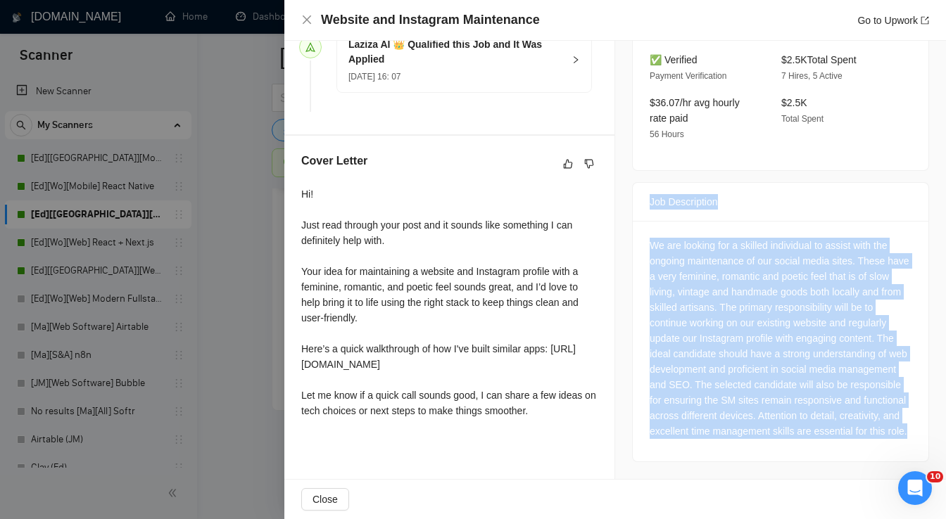
drag, startPoint x: 645, startPoint y: 290, endPoint x: 746, endPoint y: 435, distance: 176.5
click at [746, 435] on div "Job Description We are looking for a skilled individual to assist with the ongo…" at bounding box center [780, 322] width 297 height 280
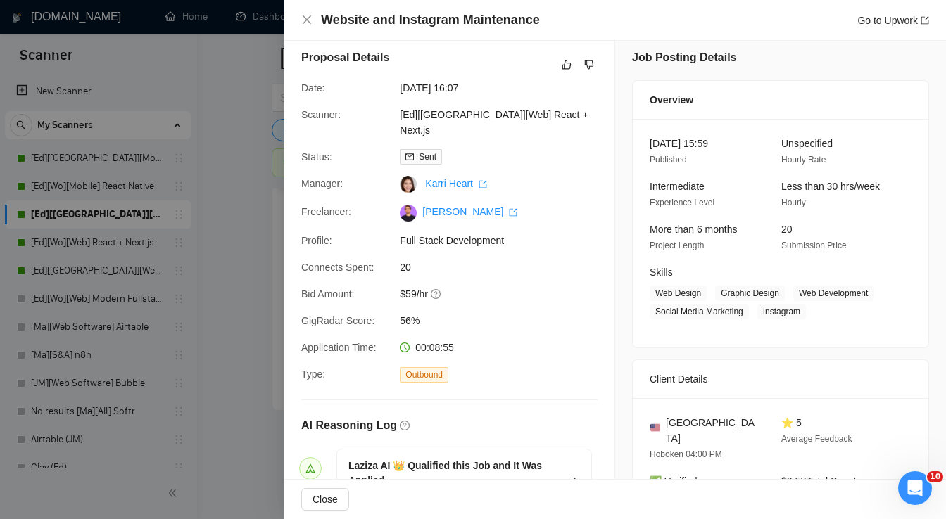
scroll to position [0, 0]
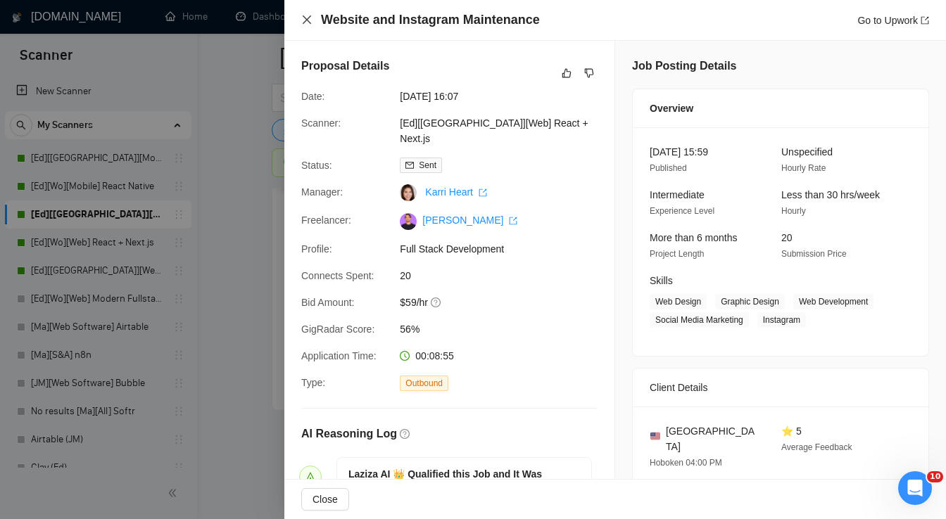
click at [307, 22] on icon "close" at bounding box center [307, 19] width 8 height 8
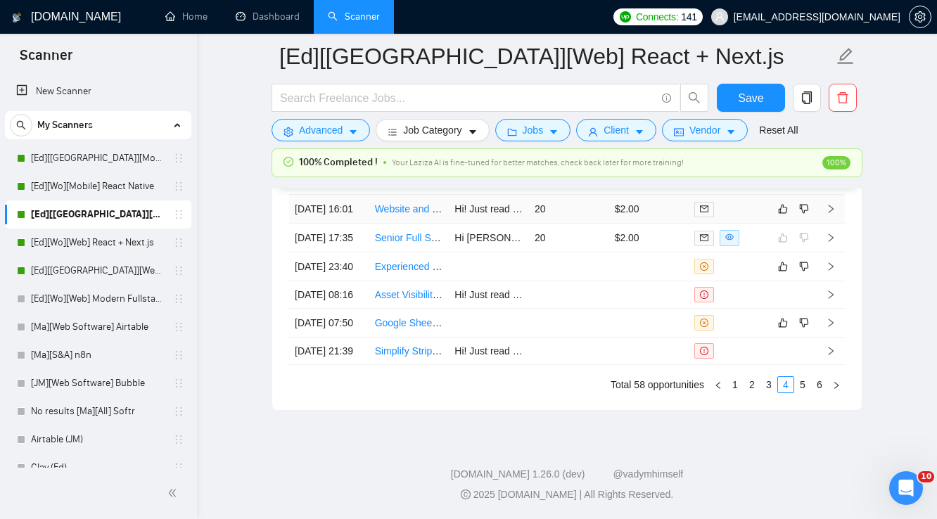
click at [663, 224] on td "$2.00" at bounding box center [649, 209] width 80 height 29
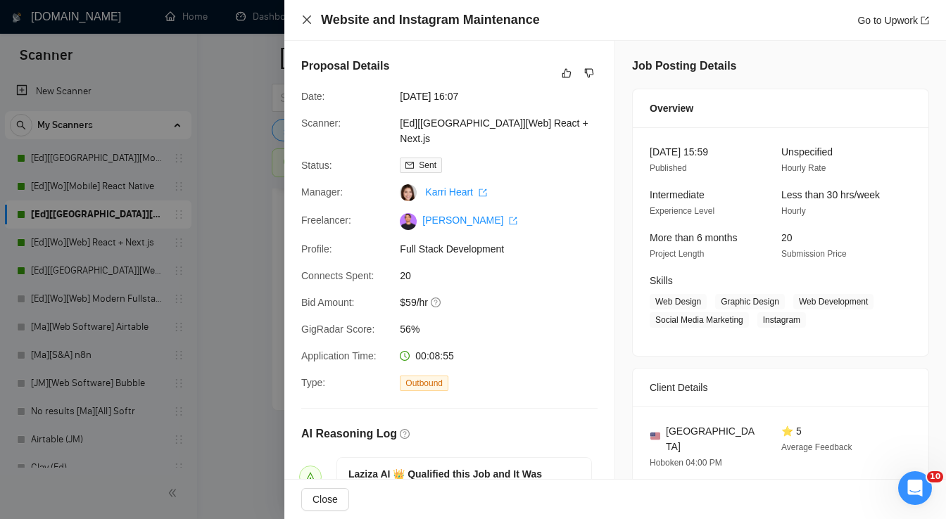
click at [306, 22] on icon "close" at bounding box center [306, 19] width 11 height 11
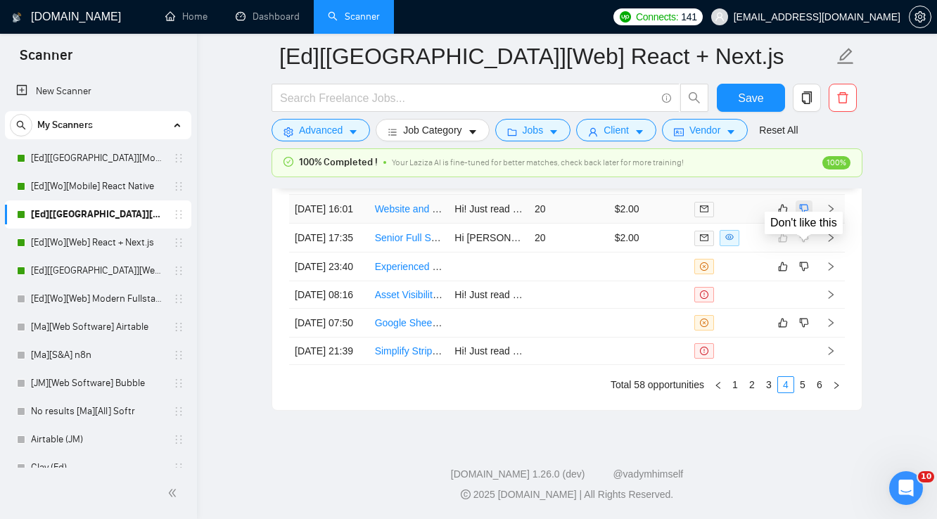
click at [801, 214] on icon "dislike" at bounding box center [804, 209] width 9 height 9
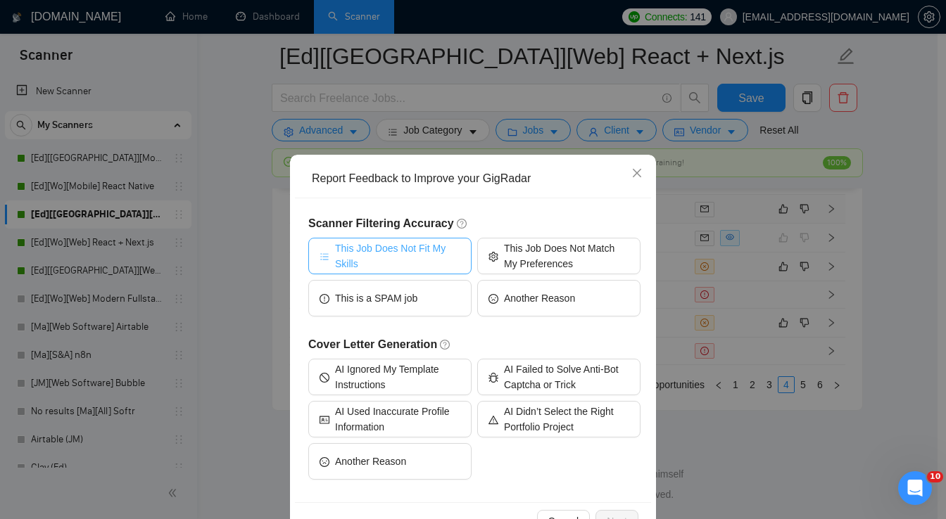
click at [378, 260] on span "This Job Does Not Fit My Skills" at bounding box center [397, 256] width 125 height 31
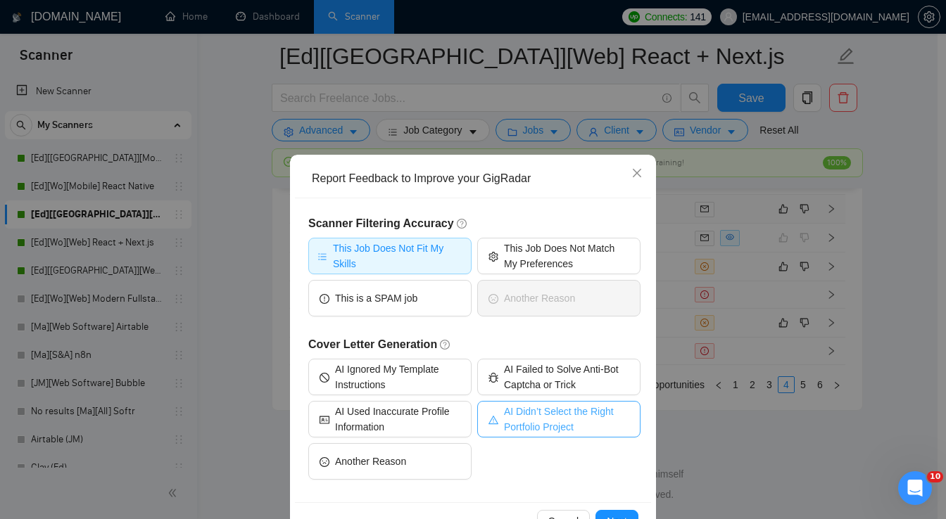
scroll to position [42, 0]
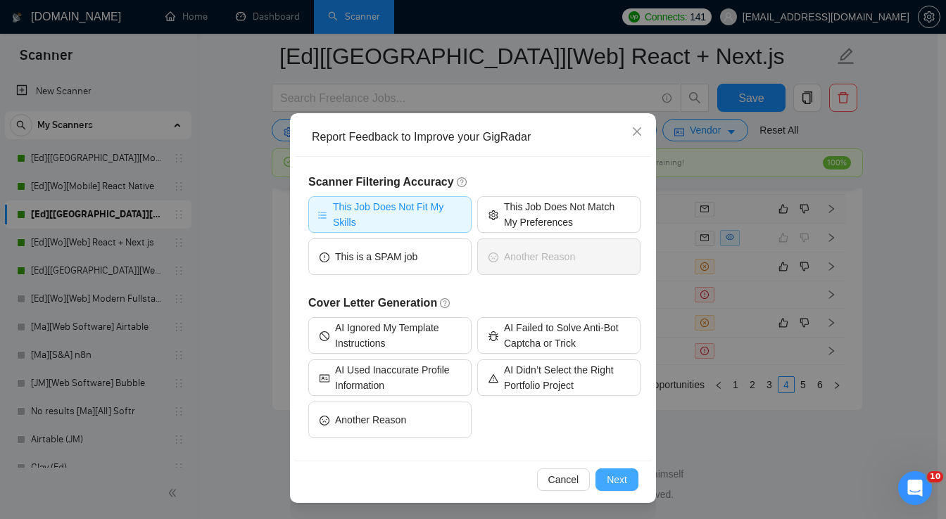
click at [607, 478] on span "Next" at bounding box center [617, 479] width 20 height 15
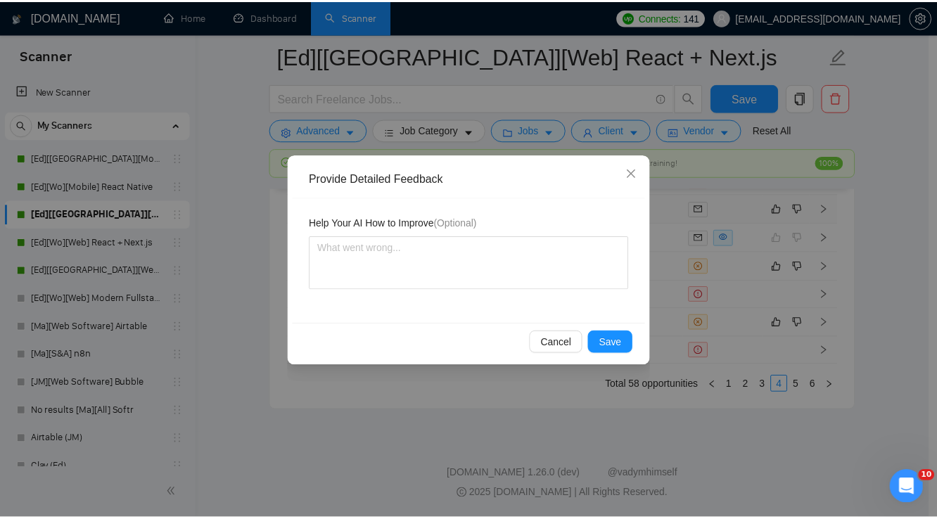
scroll to position [0, 0]
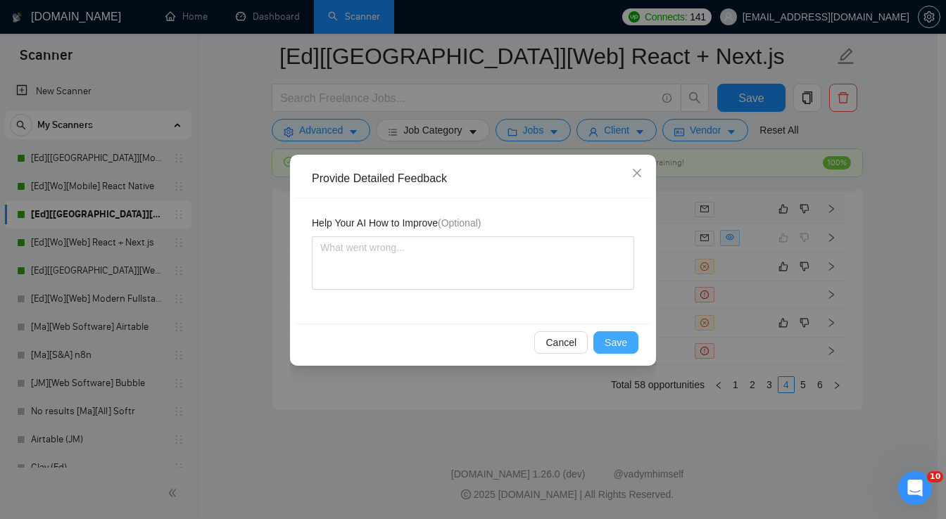
click at [626, 344] on span "Save" at bounding box center [615, 342] width 23 height 15
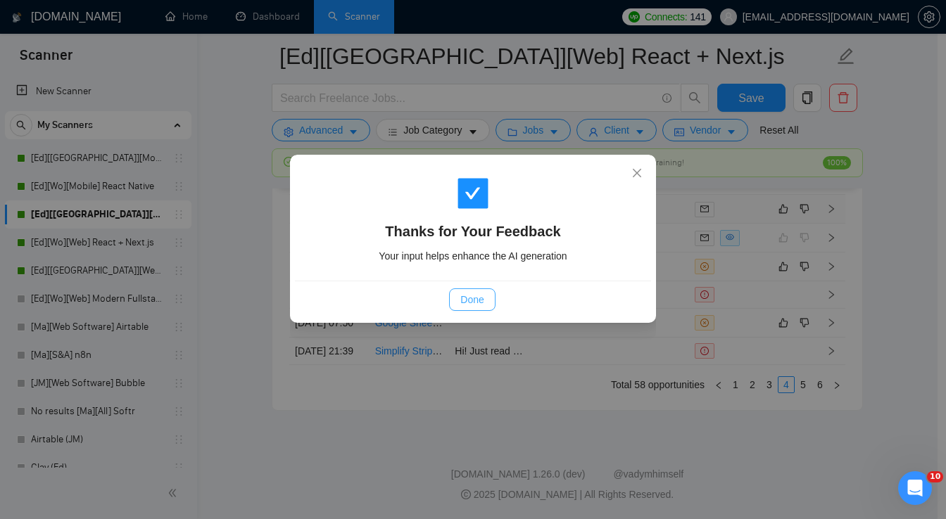
click at [480, 305] on span "Done" at bounding box center [471, 299] width 23 height 15
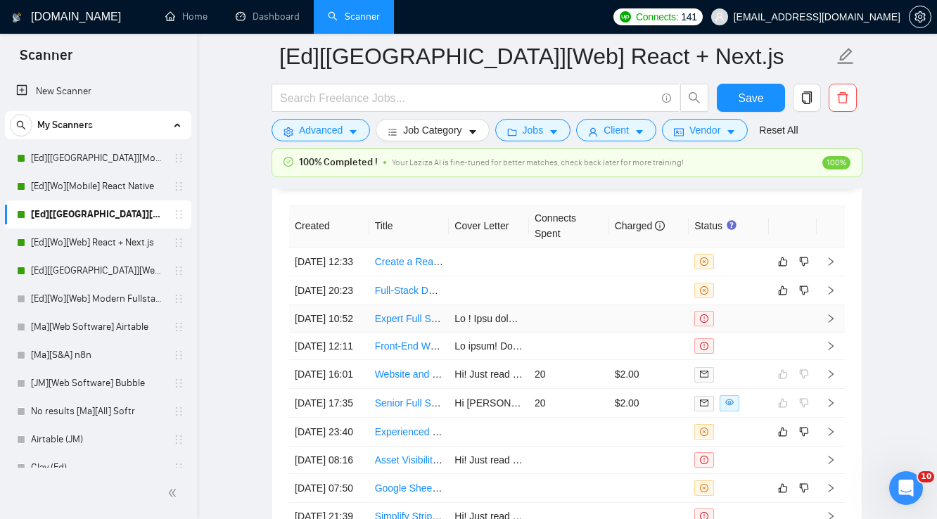
scroll to position [3507, 0]
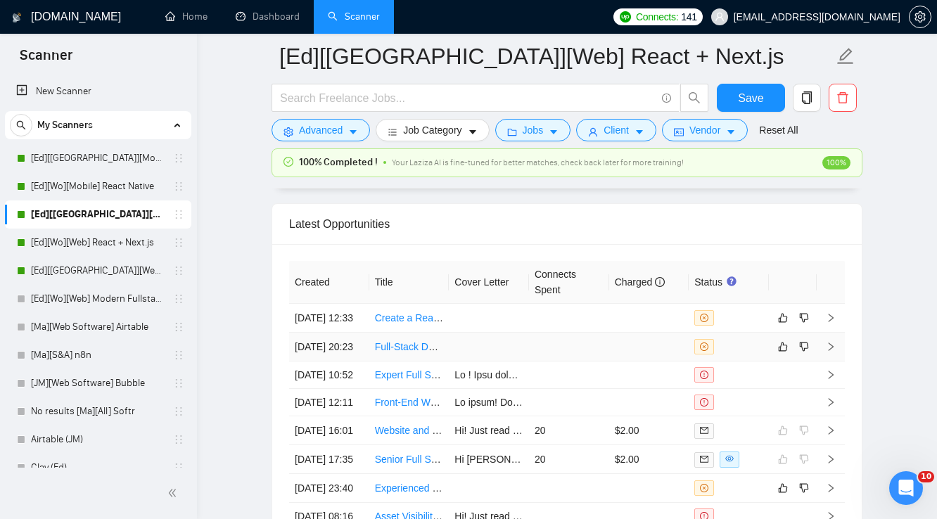
click at [633, 346] on td at bounding box center [649, 347] width 80 height 29
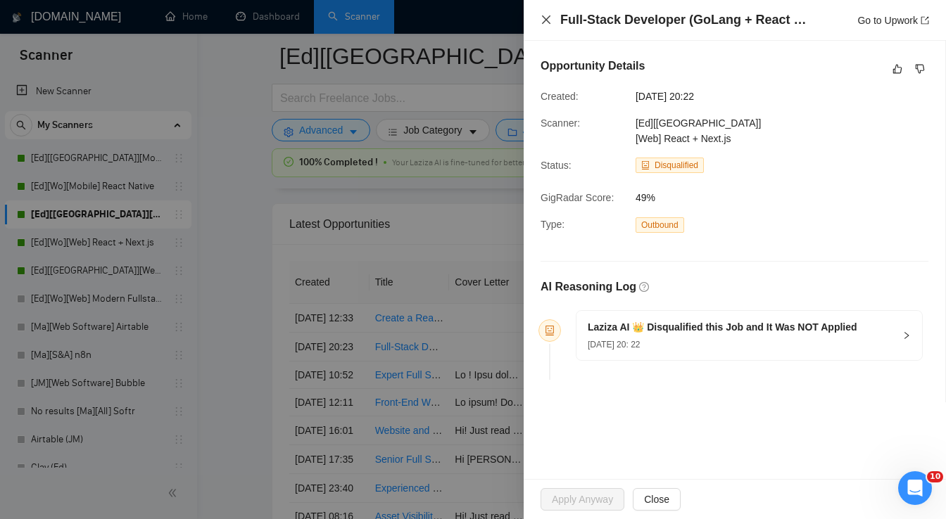
click at [541, 18] on icon "close" at bounding box center [545, 19] width 11 height 11
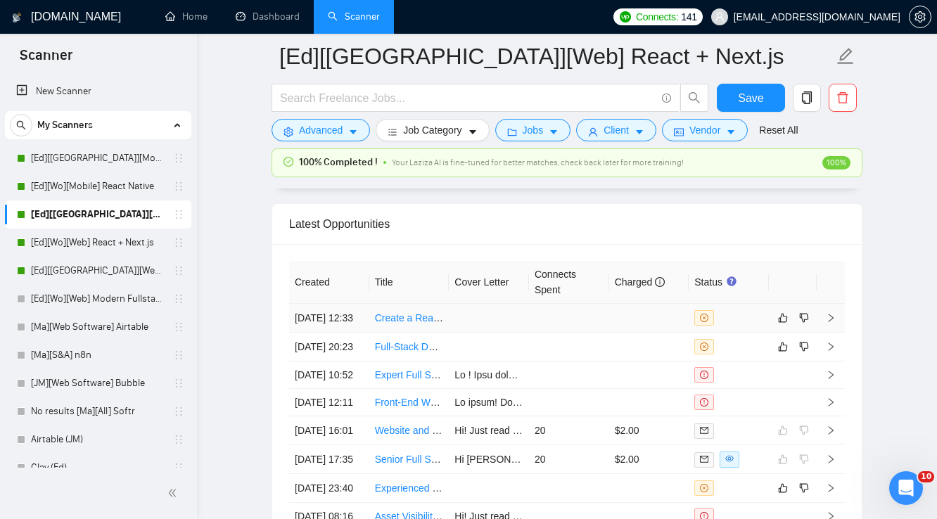
click at [628, 304] on td at bounding box center [649, 318] width 80 height 29
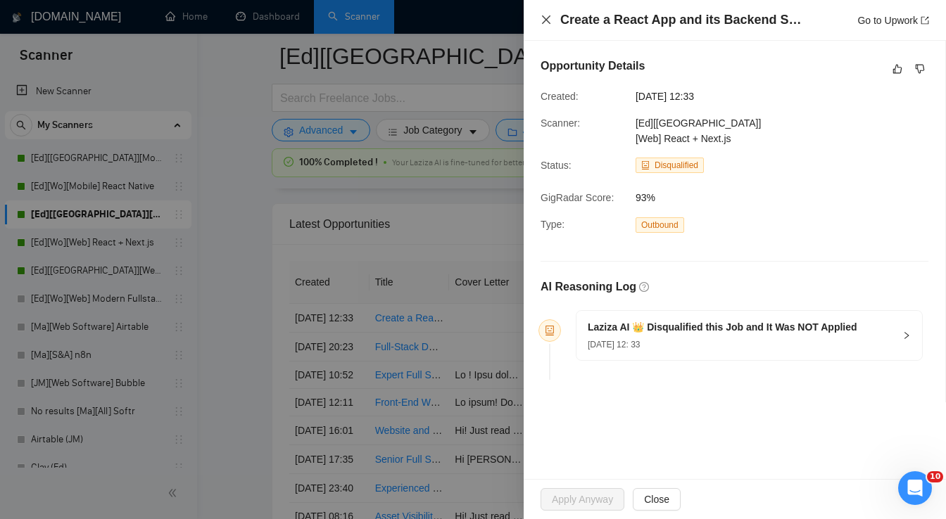
click at [549, 22] on icon "close" at bounding box center [545, 19] width 11 height 11
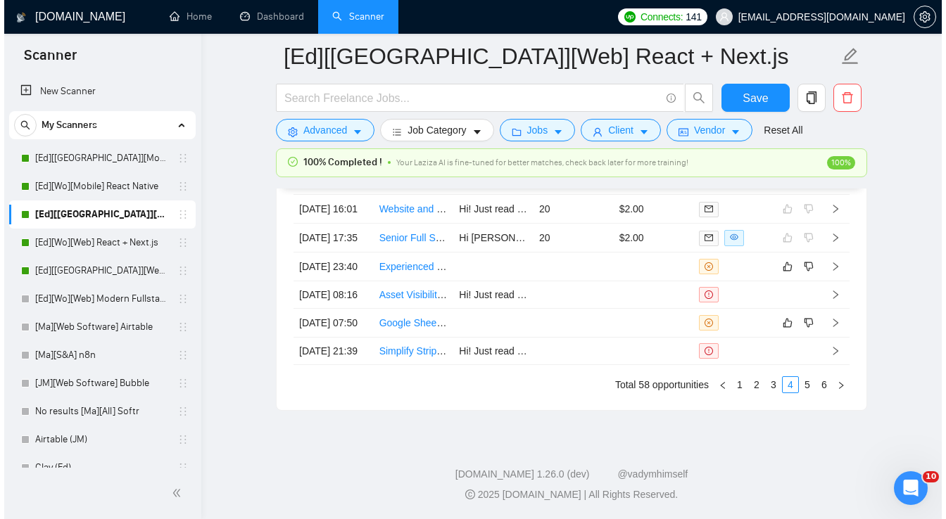
scroll to position [3845, 0]
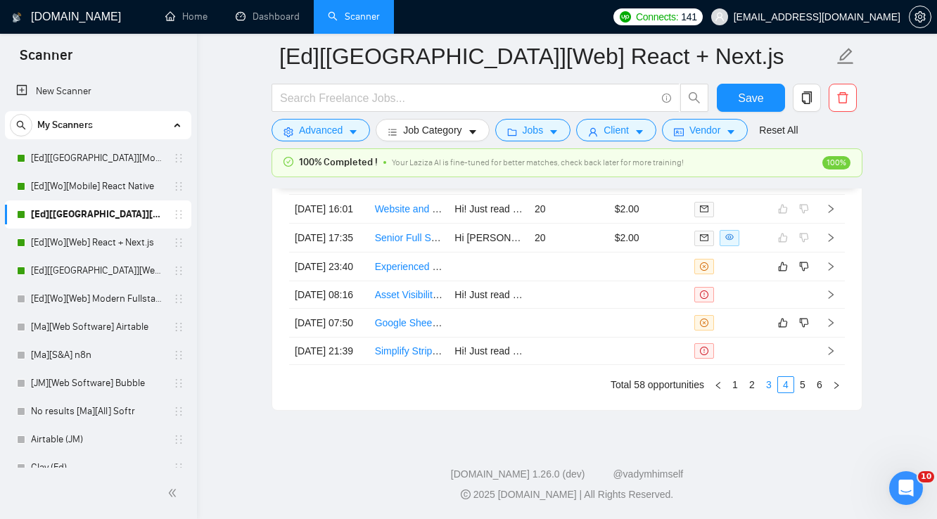
click at [768, 390] on link "3" at bounding box center [768, 384] width 15 height 15
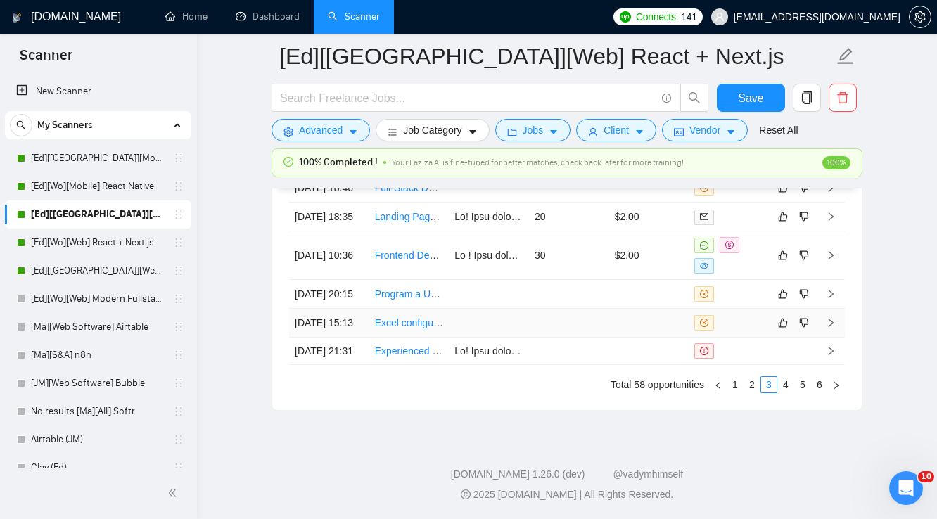
click at [643, 312] on td at bounding box center [649, 323] width 80 height 29
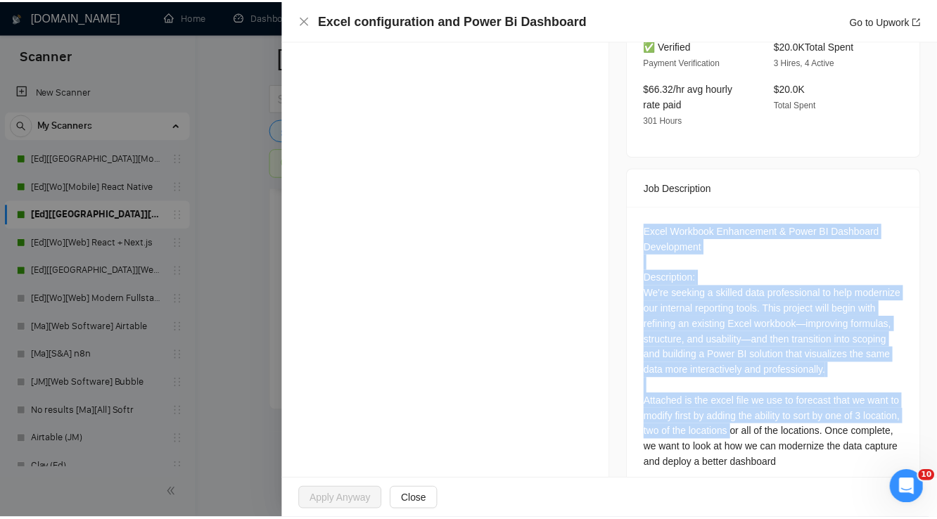
scroll to position [479, 0]
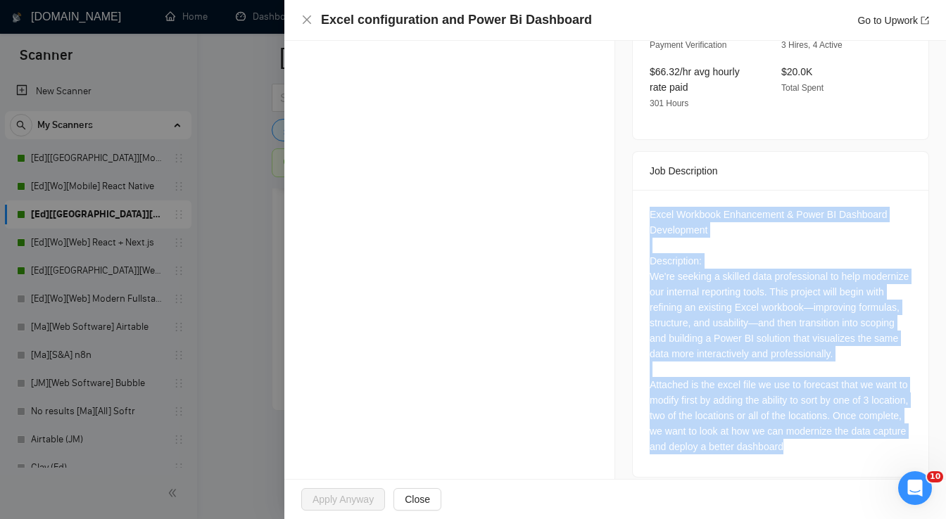
drag, startPoint x: 644, startPoint y: 281, endPoint x: 856, endPoint y: 440, distance: 264.4
click at [856, 440] on div "Excel Workbook Enhancement & Power BI Dashboard Development Description: We're …" at bounding box center [781, 333] width 296 height 287
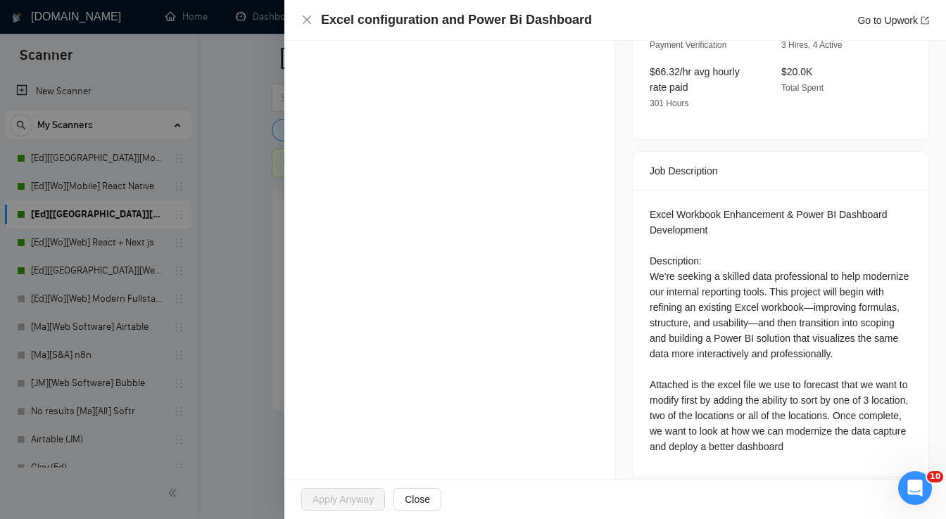
click at [307, 26] on div "Excel configuration and Power Bi Dashboard Go to Upwork" at bounding box center [615, 20] width 628 height 18
click at [307, 21] on icon "close" at bounding box center [307, 19] width 8 height 8
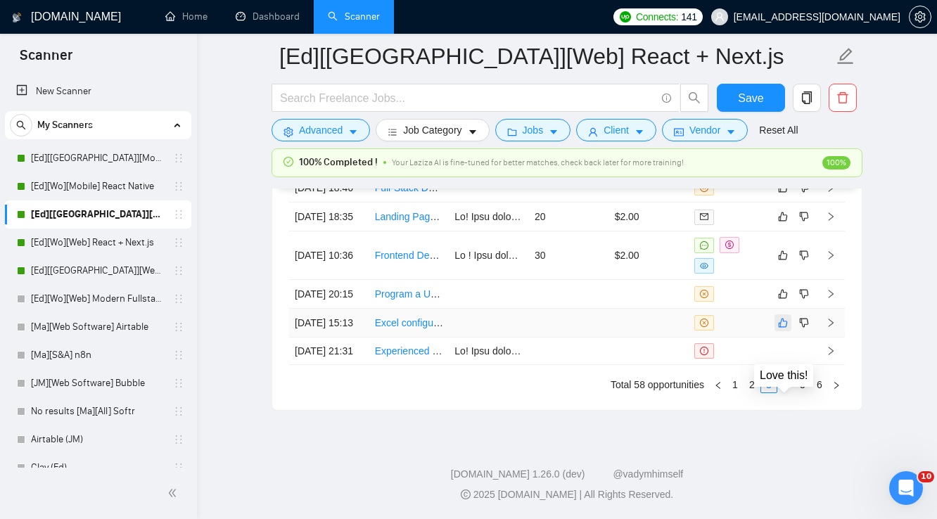
click at [783, 319] on icon "like" at bounding box center [783, 323] width 9 height 9
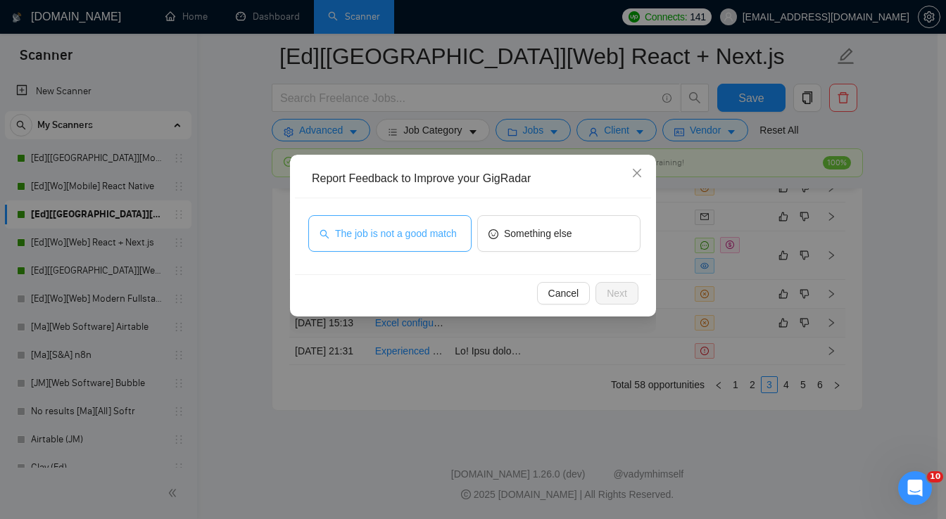
click at [419, 236] on span "The job is not a good match" at bounding box center [396, 233] width 122 height 15
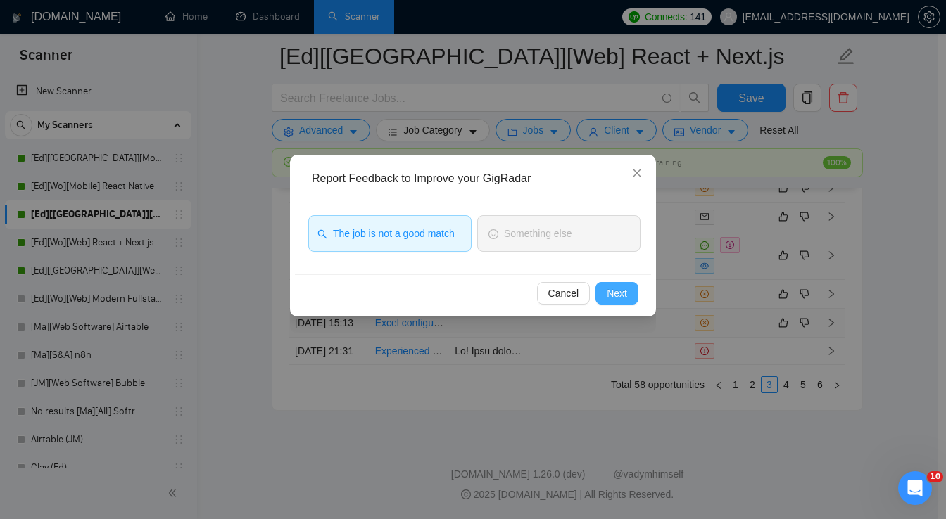
click at [625, 296] on span "Next" at bounding box center [617, 293] width 20 height 15
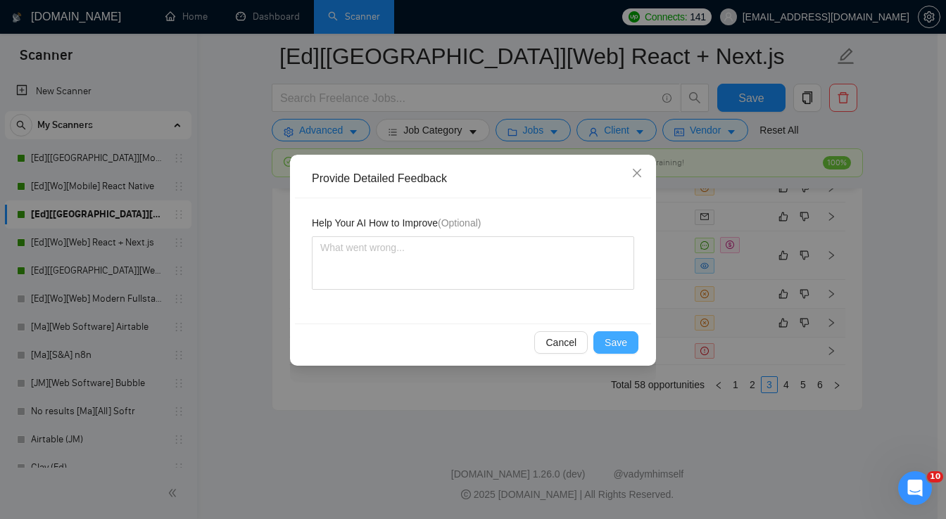
click at [622, 339] on span "Save" at bounding box center [615, 342] width 23 height 15
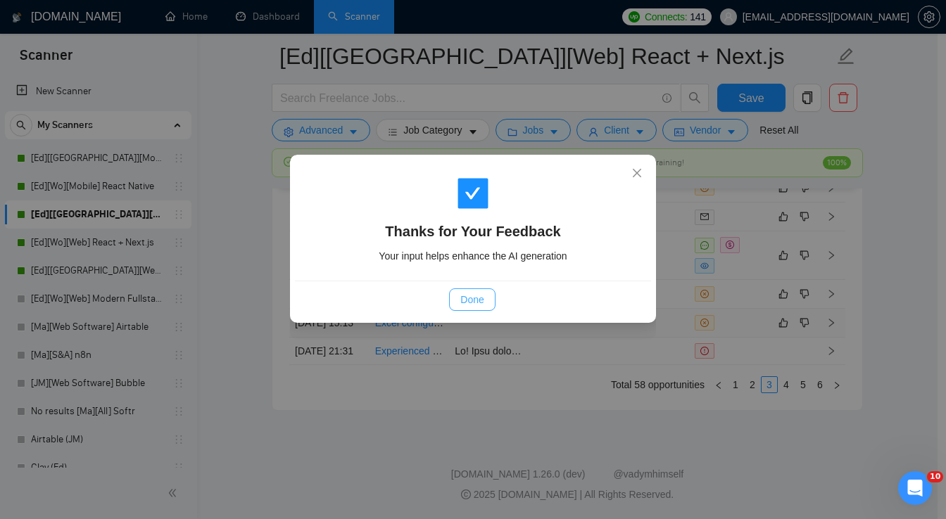
click at [481, 299] on span "Done" at bounding box center [471, 299] width 23 height 15
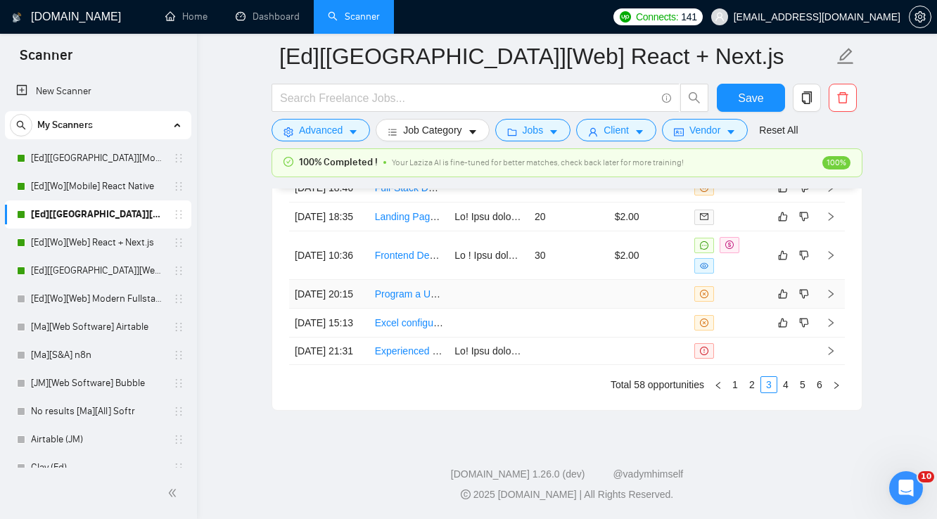
click at [573, 280] on td at bounding box center [569, 294] width 80 height 29
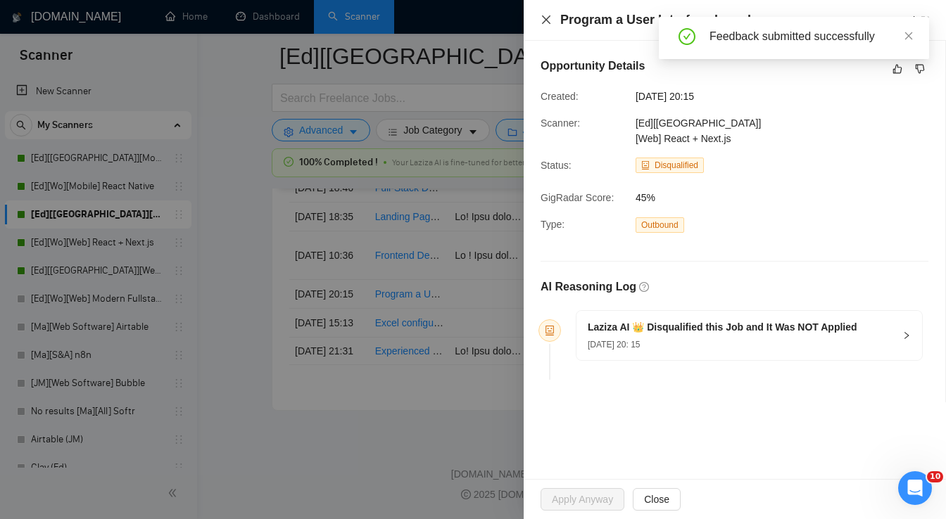
click at [541, 23] on icon "close" at bounding box center [545, 19] width 11 height 11
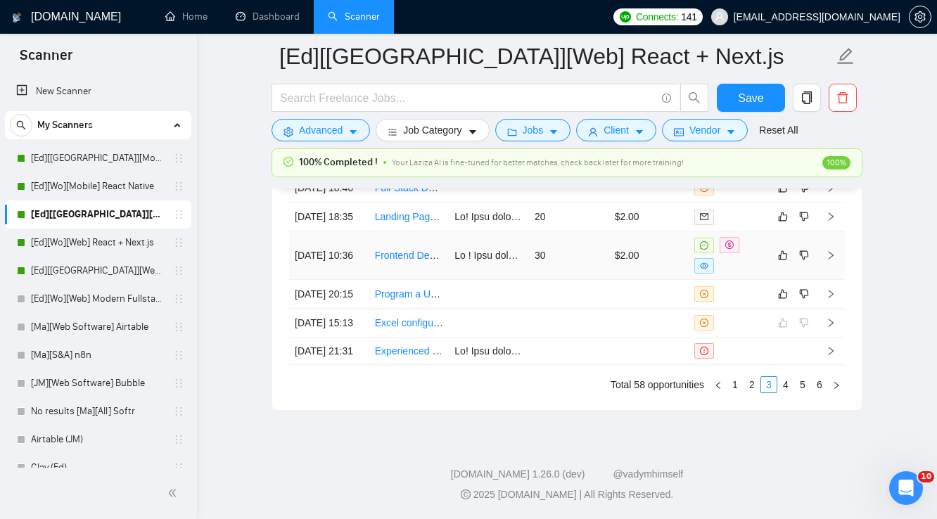
click at [585, 272] on td "30" at bounding box center [569, 255] width 80 height 49
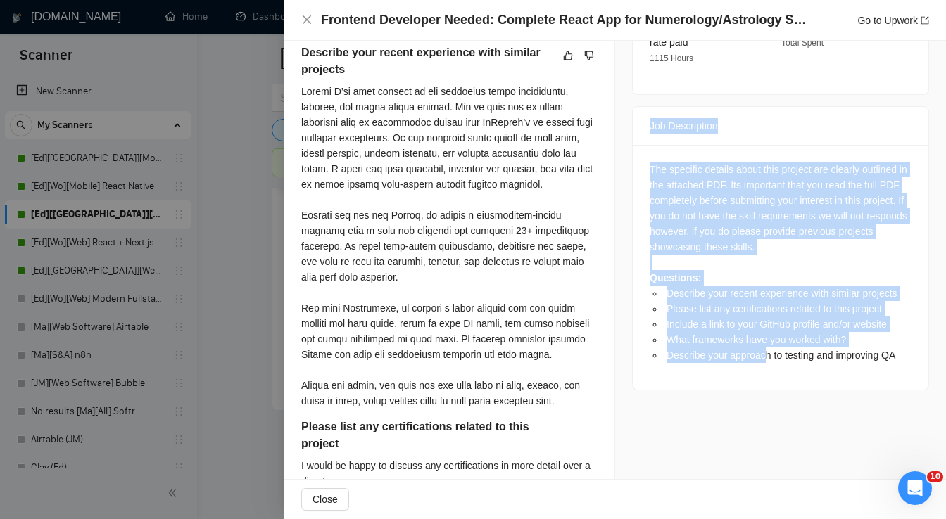
scroll to position [563, 0]
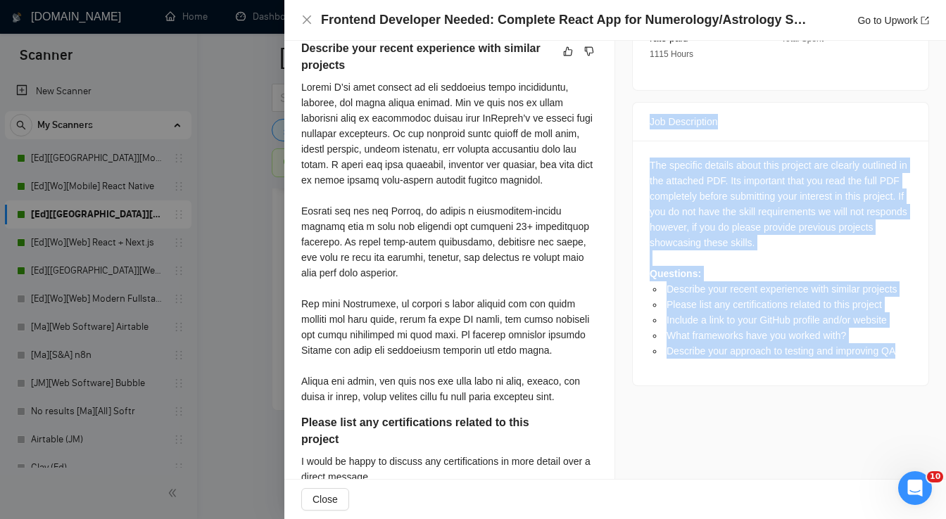
drag, startPoint x: 643, startPoint y: 262, endPoint x: 920, endPoint y: 335, distance: 286.7
click at [920, 335] on div "Job Posting Details Overview [DATE] 10:31 Published $70 - $85 Hourly Rate Exper…" at bounding box center [780, 349] width 331 height 1742
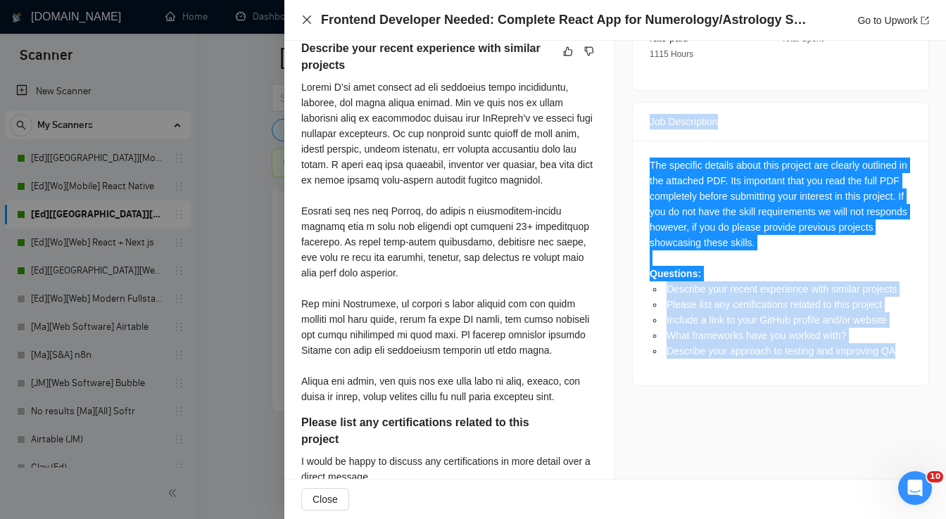
drag, startPoint x: 308, startPoint y: 23, endPoint x: 371, endPoint y: 96, distance: 95.8
click at [308, 23] on icon "close" at bounding box center [306, 19] width 11 height 11
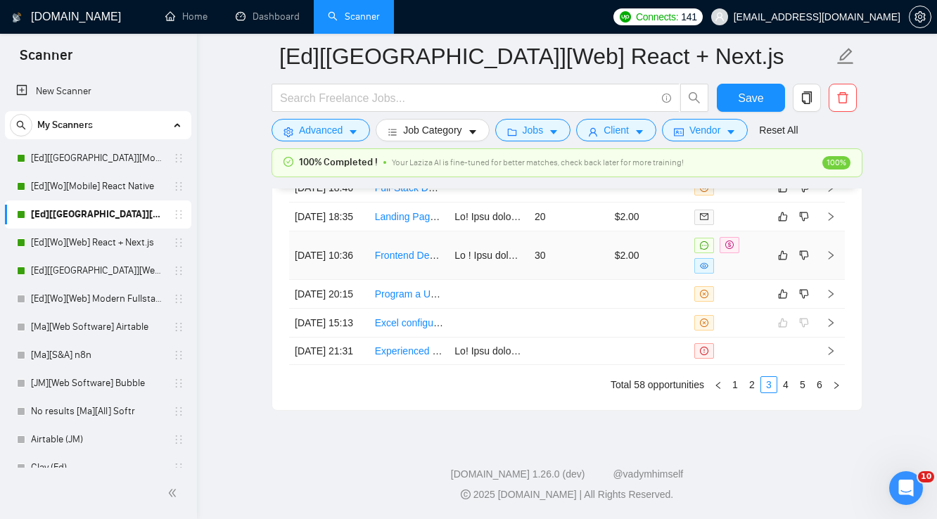
click at [581, 264] on td "30" at bounding box center [569, 255] width 80 height 49
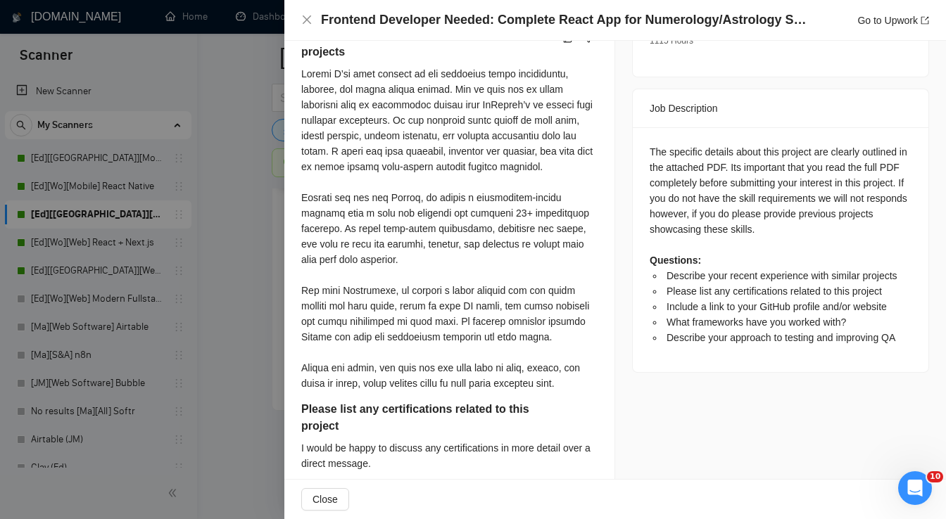
scroll to position [563, 0]
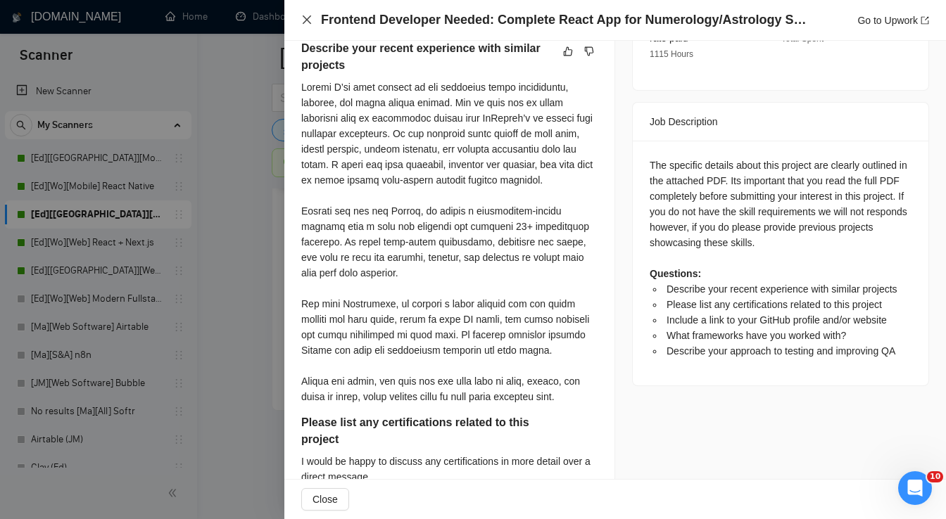
click at [303, 16] on icon "close" at bounding box center [307, 19] width 8 height 8
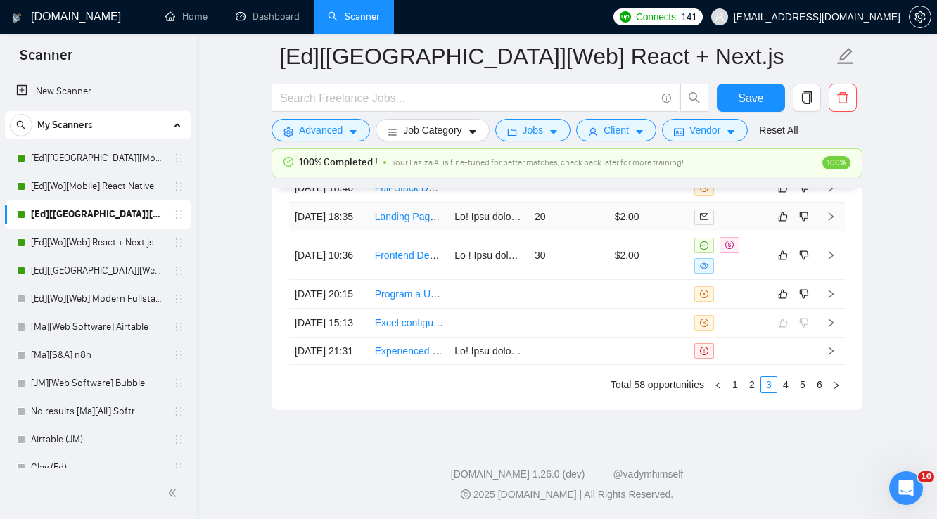
click at [568, 222] on td "20" at bounding box center [569, 217] width 80 height 29
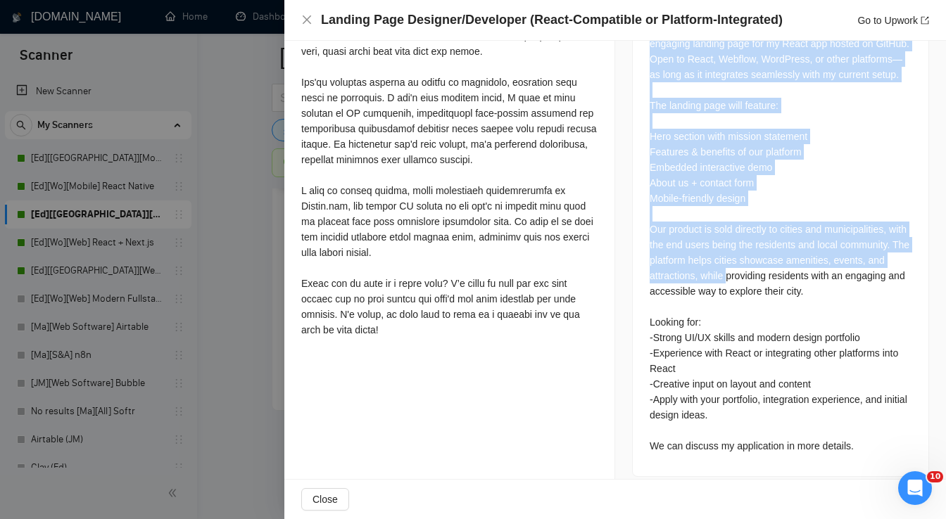
scroll to position [696, 0]
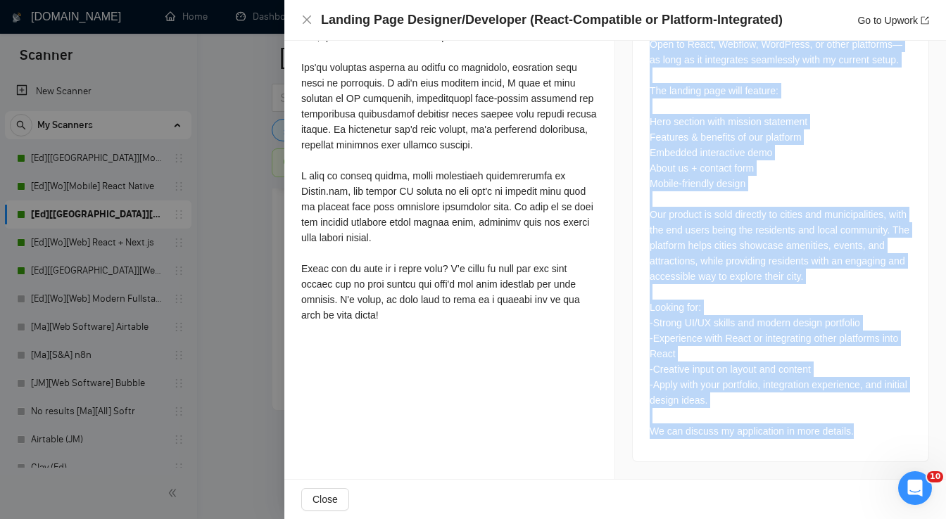
drag, startPoint x: 643, startPoint y: 115, endPoint x: 863, endPoint y: 433, distance: 386.5
click at [863, 433] on div "Description: I need a creative web designer/developer to build a modern, engagi…" at bounding box center [781, 217] width 296 height 488
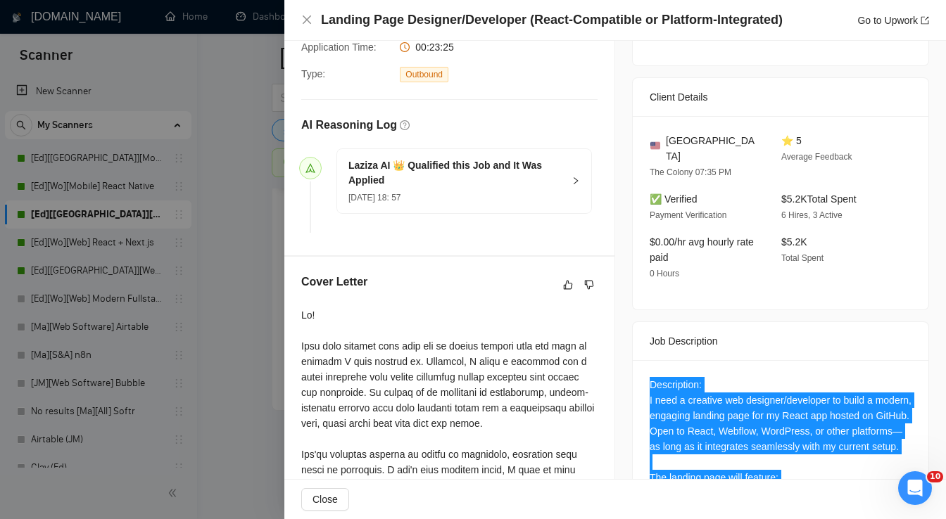
scroll to position [302, 0]
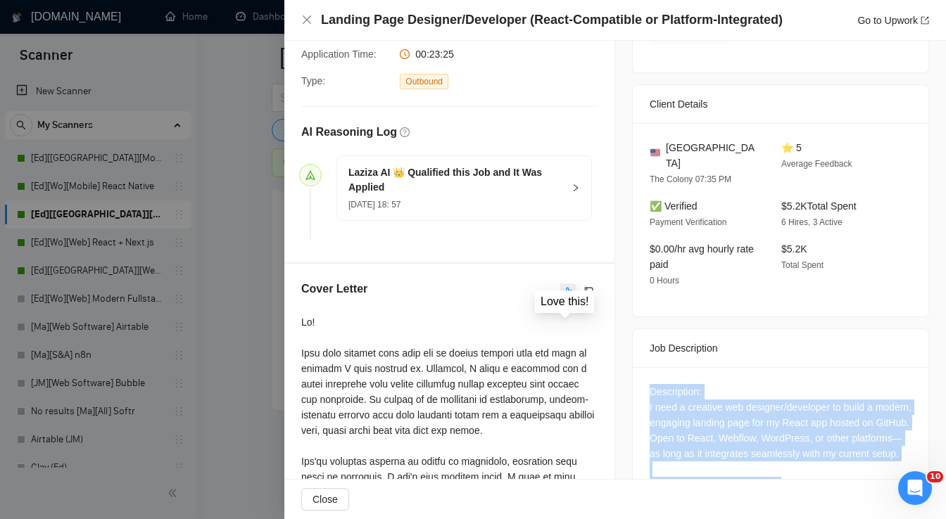
click at [566, 286] on icon "like" at bounding box center [568, 291] width 10 height 11
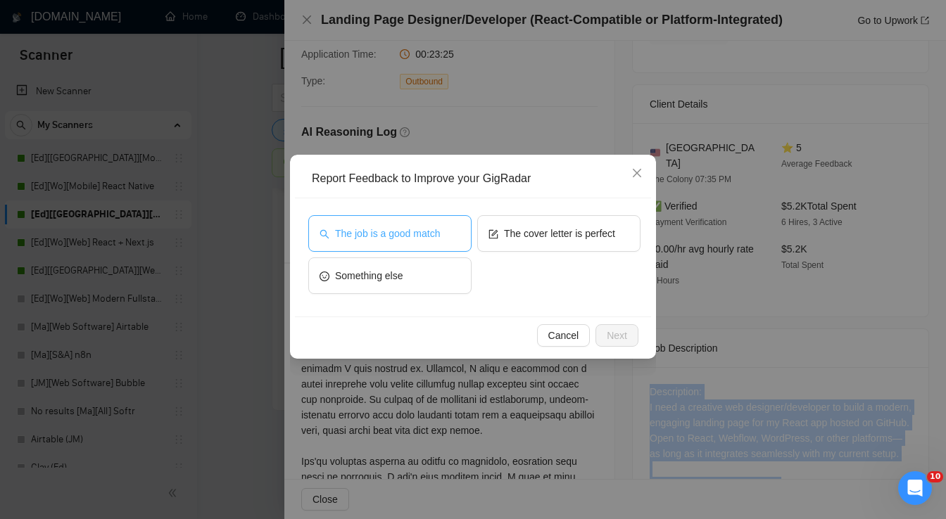
drag, startPoint x: 426, startPoint y: 236, endPoint x: 574, endPoint y: 286, distance: 155.8
click at [426, 236] on span "The job is a good match" at bounding box center [387, 233] width 105 height 15
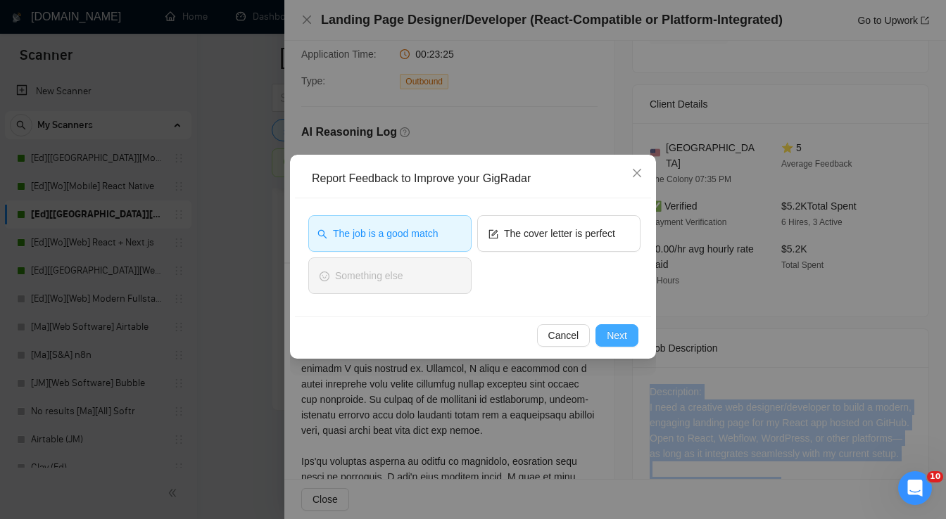
click at [624, 336] on span "Next" at bounding box center [617, 335] width 20 height 15
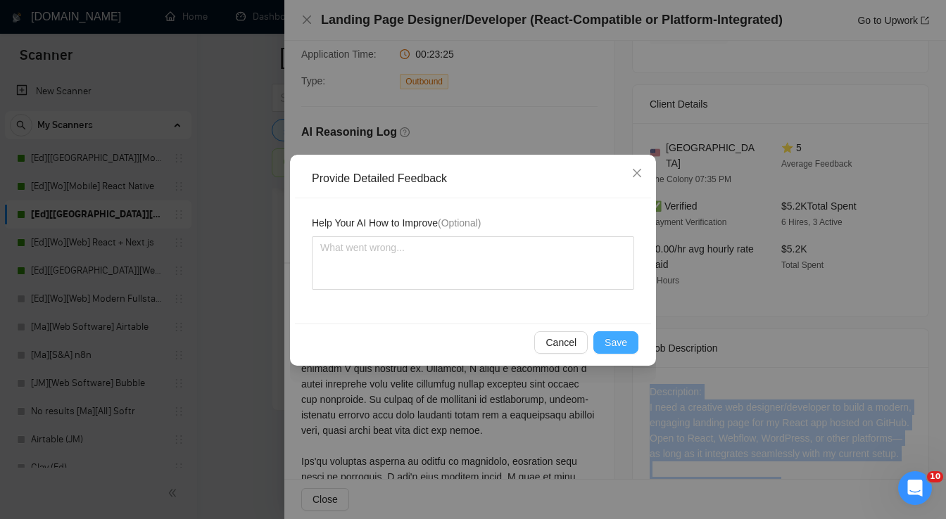
click at [621, 341] on span "Save" at bounding box center [615, 342] width 23 height 15
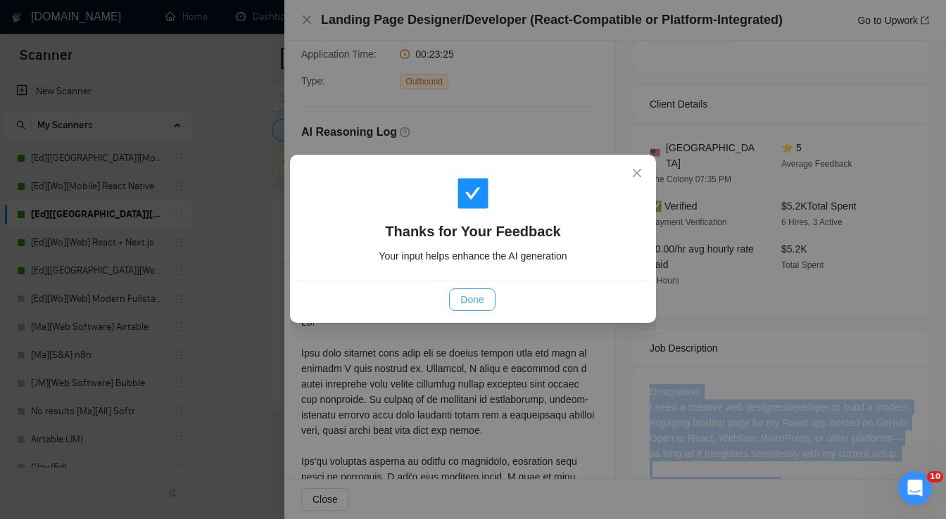
click at [478, 303] on span "Done" at bounding box center [471, 299] width 23 height 15
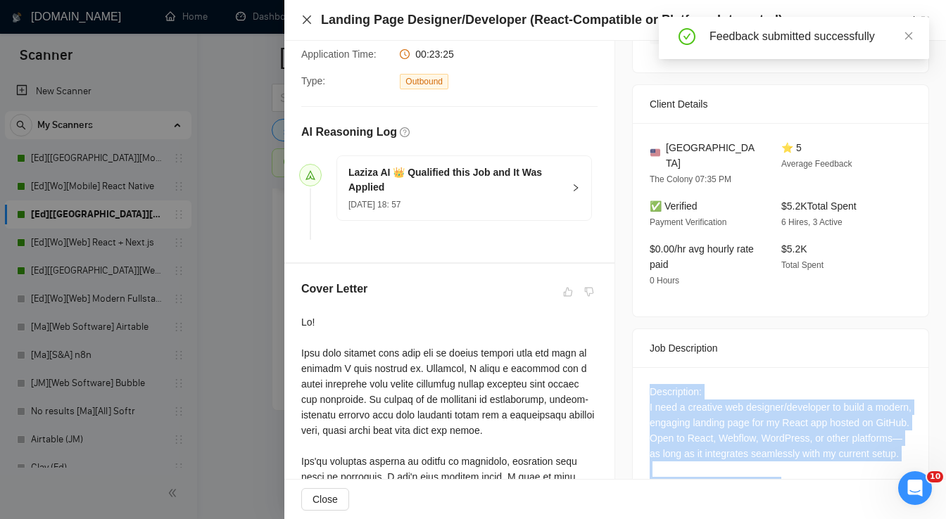
click at [310, 21] on icon "close" at bounding box center [306, 19] width 11 height 11
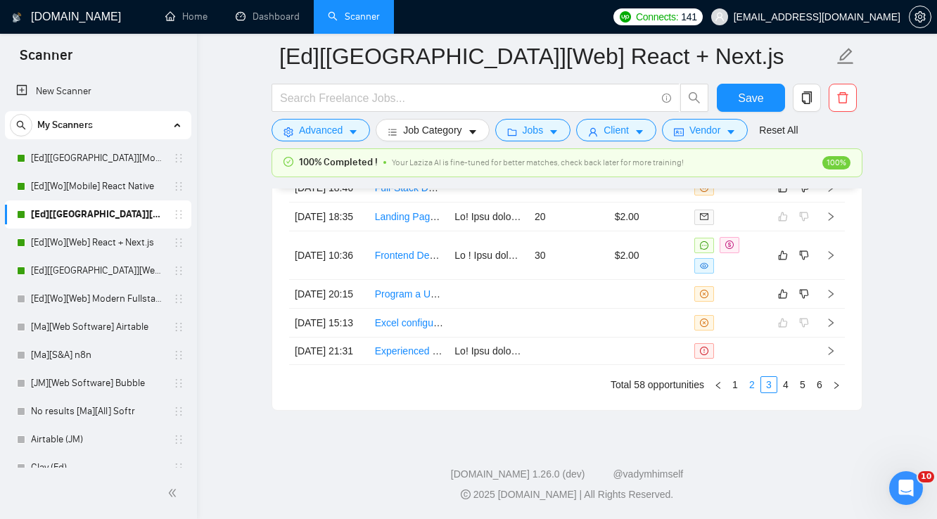
click at [751, 393] on link "2" at bounding box center [751, 384] width 15 height 15
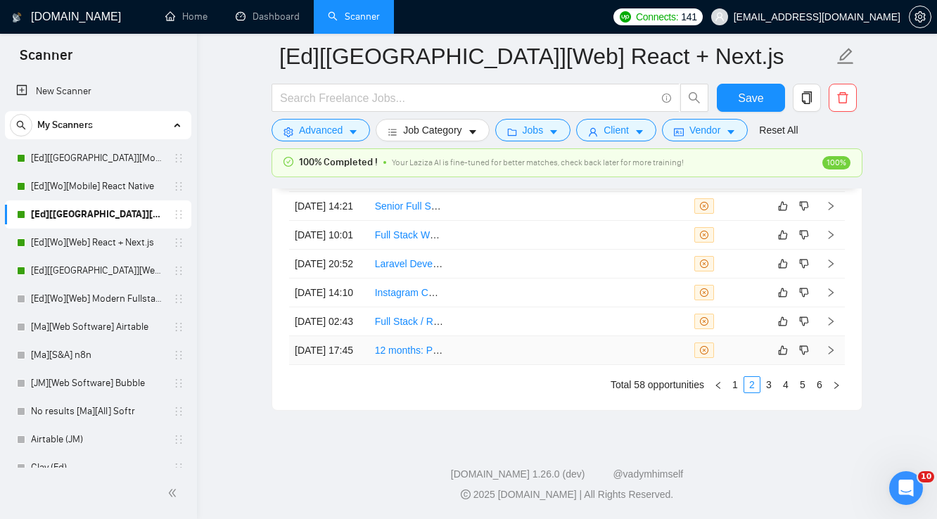
click at [659, 365] on td at bounding box center [649, 350] width 80 height 29
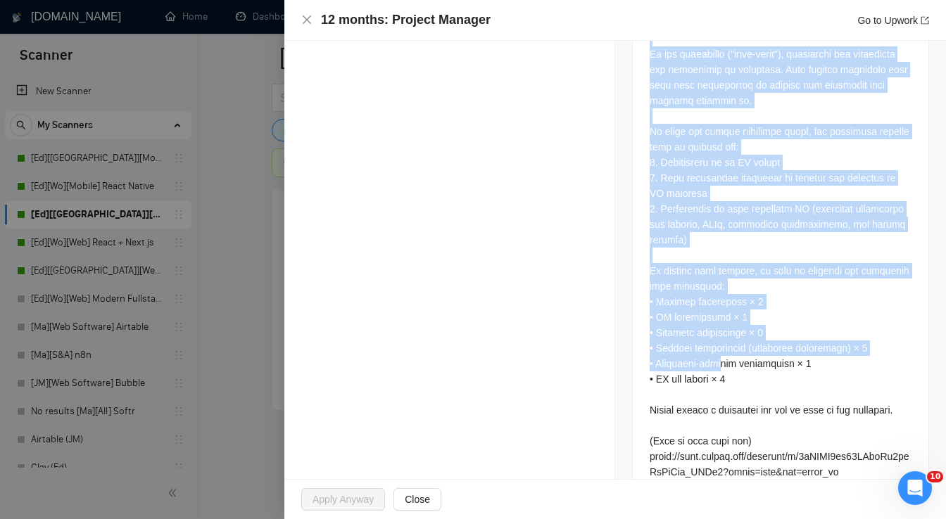
scroll to position [1337, 0]
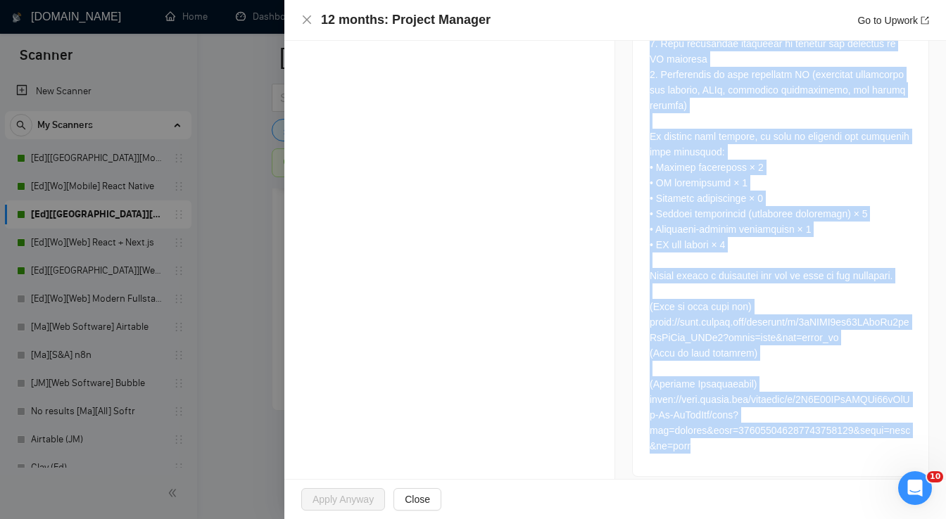
drag, startPoint x: 646, startPoint y: 201, endPoint x: 715, endPoint y: 450, distance: 257.8
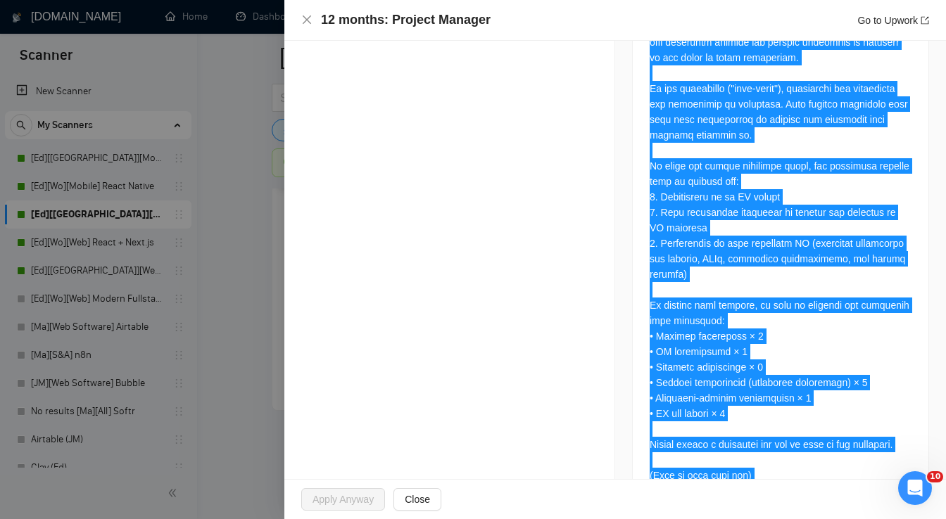
scroll to position [1168, 0]
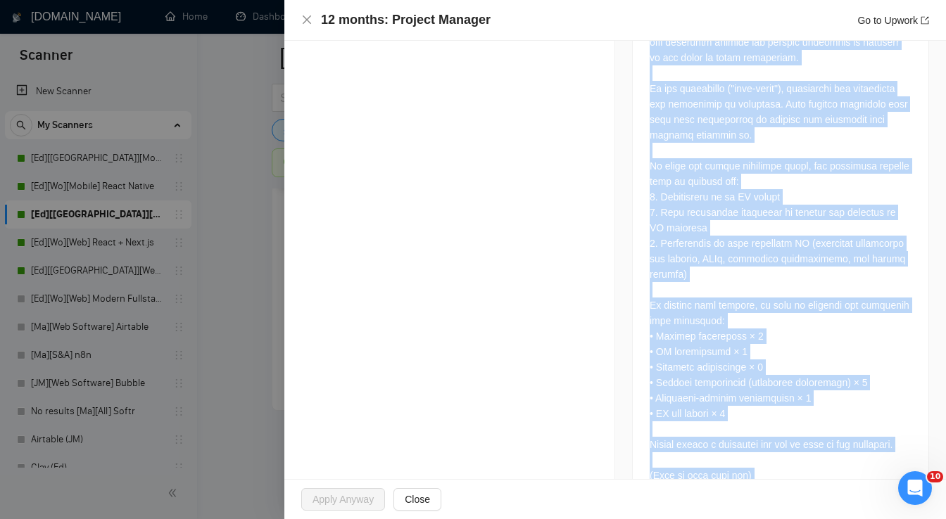
click at [728, 304] on div at bounding box center [780, 89] width 262 height 1068
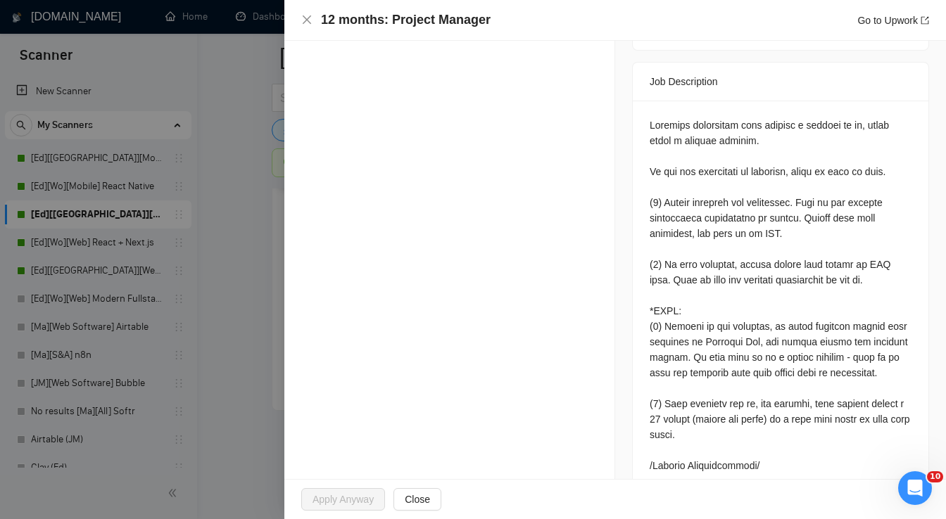
scroll to position [324, 0]
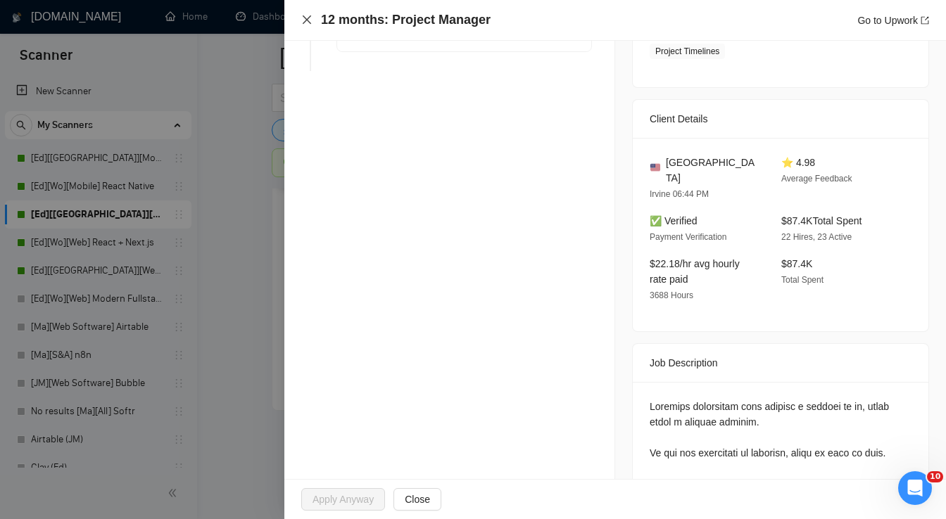
click at [304, 23] on icon "close" at bounding box center [307, 19] width 8 height 8
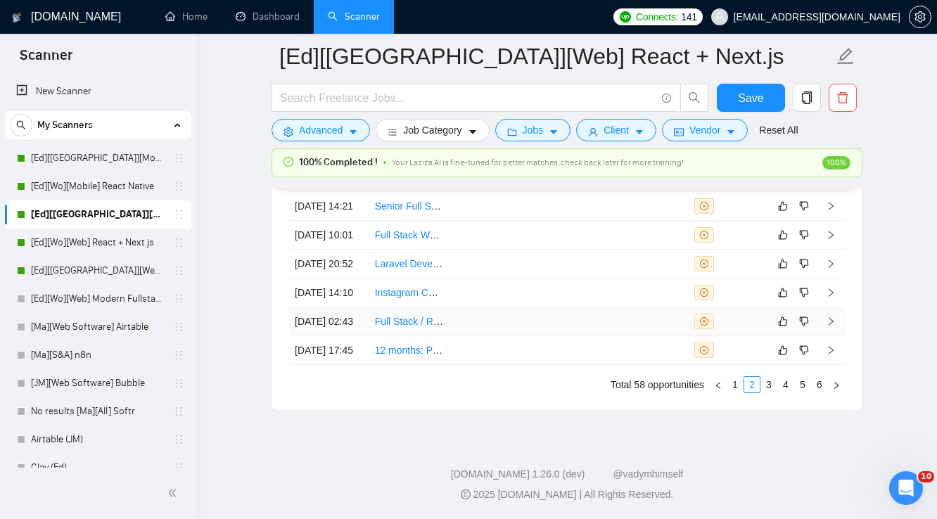
click at [594, 336] on td at bounding box center [569, 321] width 80 height 29
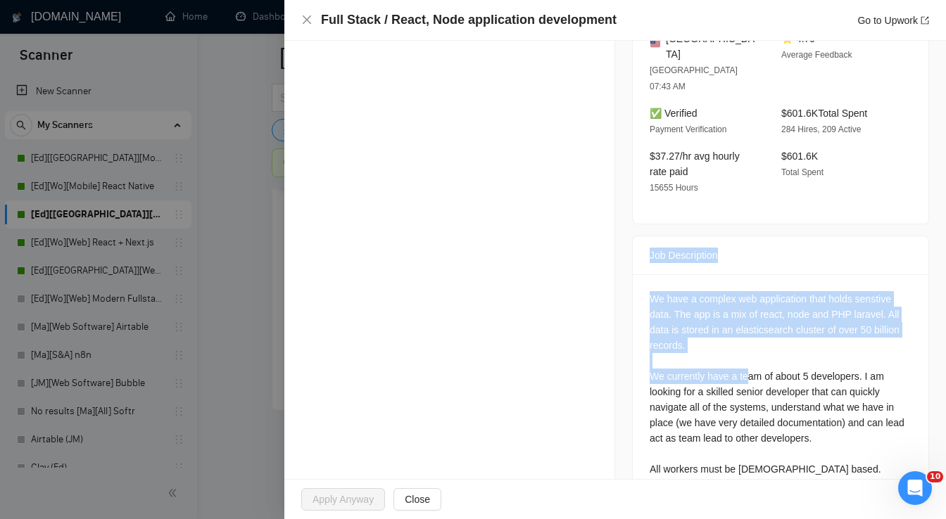
scroll to position [400, 0]
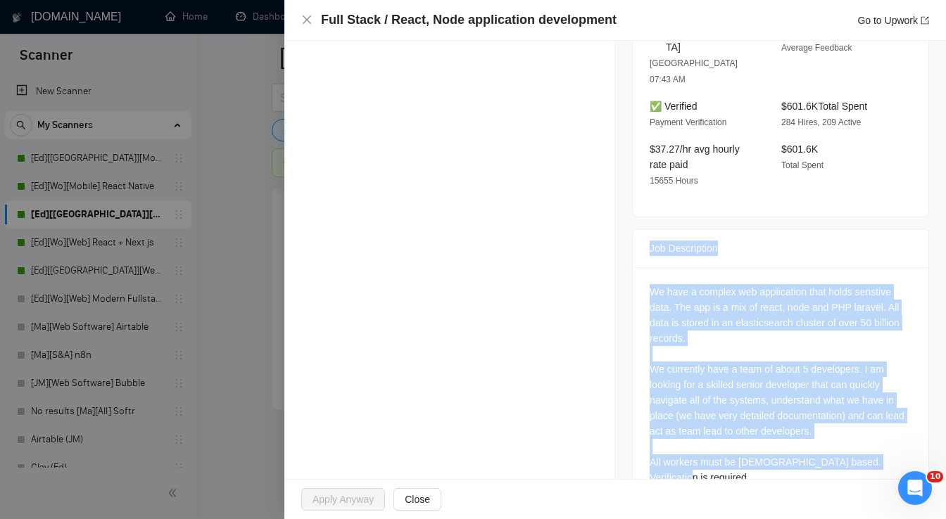
drag, startPoint x: 644, startPoint y: 294, endPoint x: 865, endPoint y: 443, distance: 266.2
click at [892, 442] on div "Job Description We have a complex web application that holds senstive data. The…" at bounding box center [780, 369] width 297 height 280
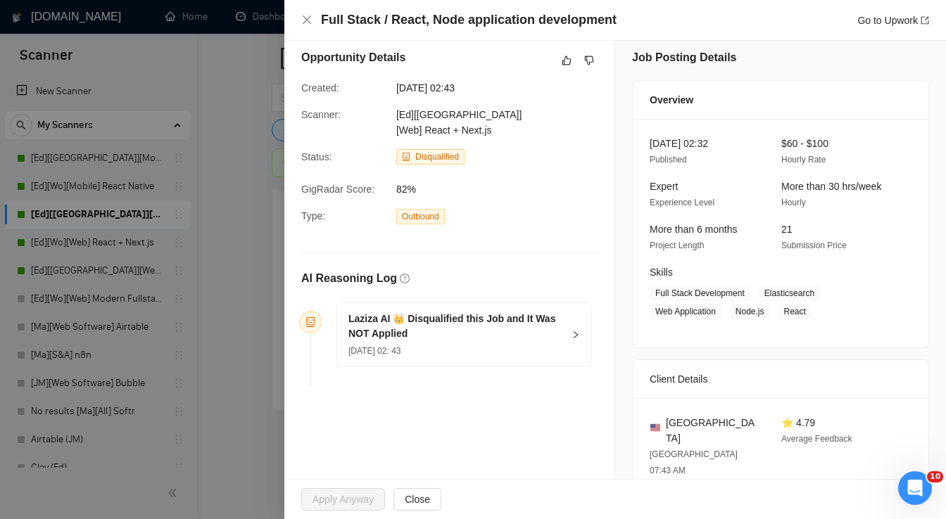
scroll to position [6, 0]
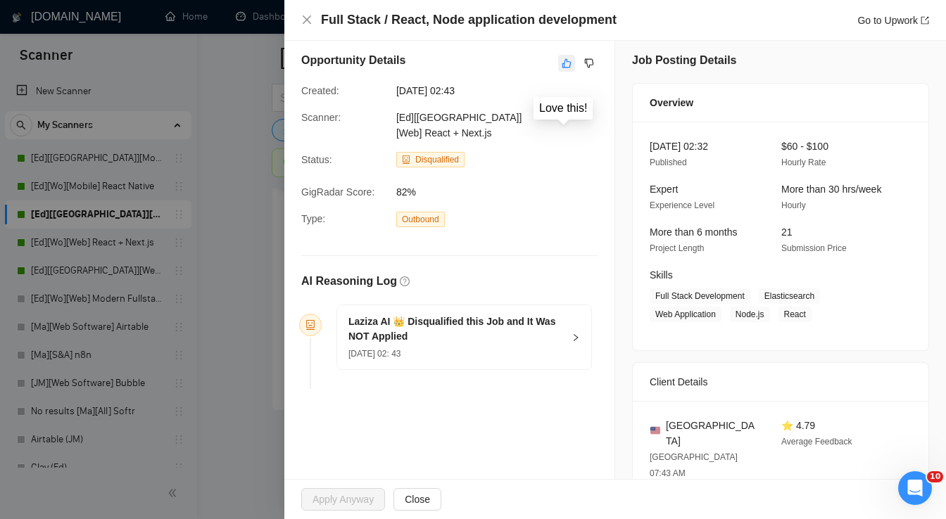
click at [562, 63] on icon "like" at bounding box center [567, 63] width 10 height 11
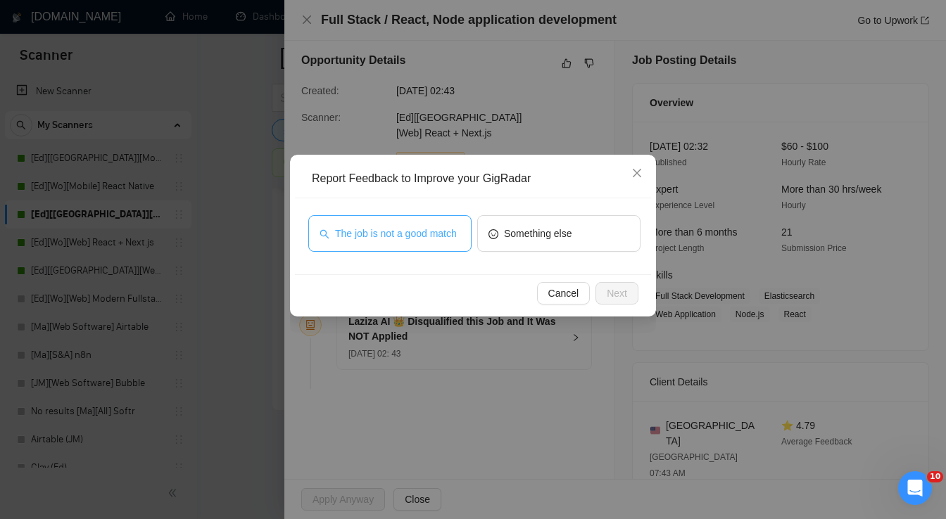
click at [419, 241] on span "The job is not a good match" at bounding box center [396, 233] width 122 height 15
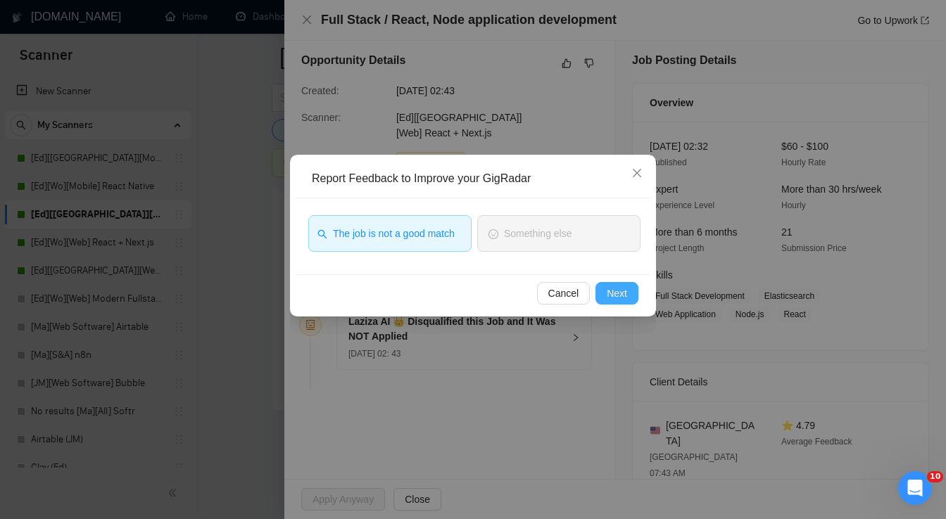
click at [617, 298] on span "Next" at bounding box center [617, 293] width 20 height 15
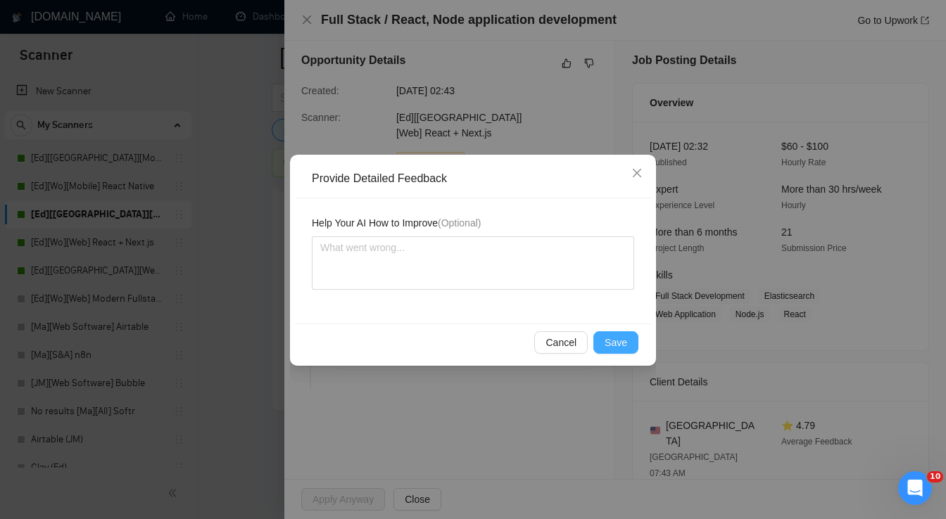
click at [616, 342] on span "Save" at bounding box center [615, 342] width 23 height 15
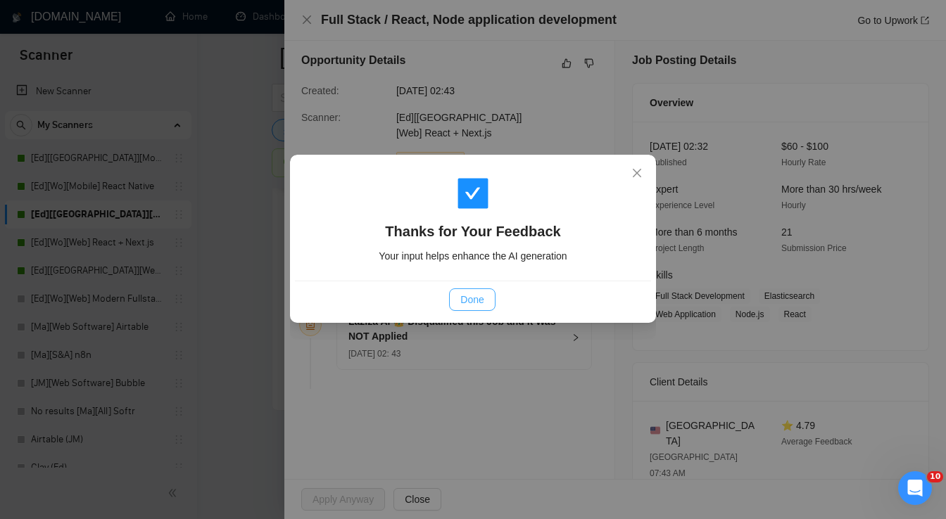
click at [481, 304] on span "Done" at bounding box center [471, 299] width 23 height 15
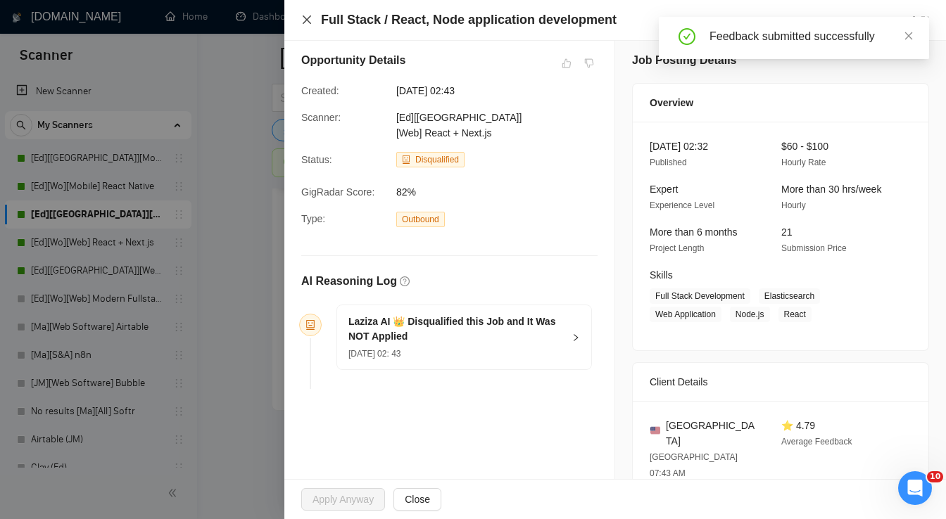
drag, startPoint x: 303, startPoint y: 20, endPoint x: 341, endPoint y: 96, distance: 85.9
click at [304, 20] on icon "close" at bounding box center [306, 19] width 11 height 11
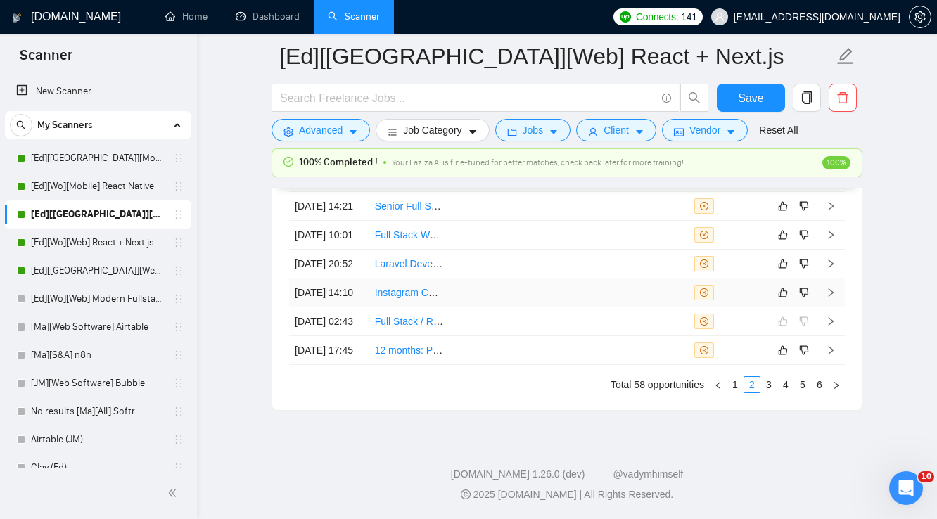
click at [557, 307] on td at bounding box center [569, 293] width 80 height 29
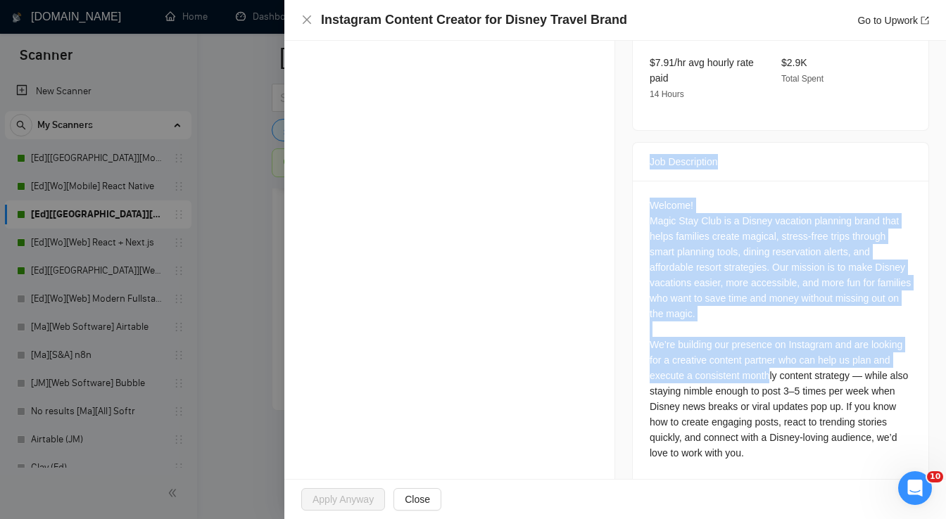
scroll to position [532, 0]
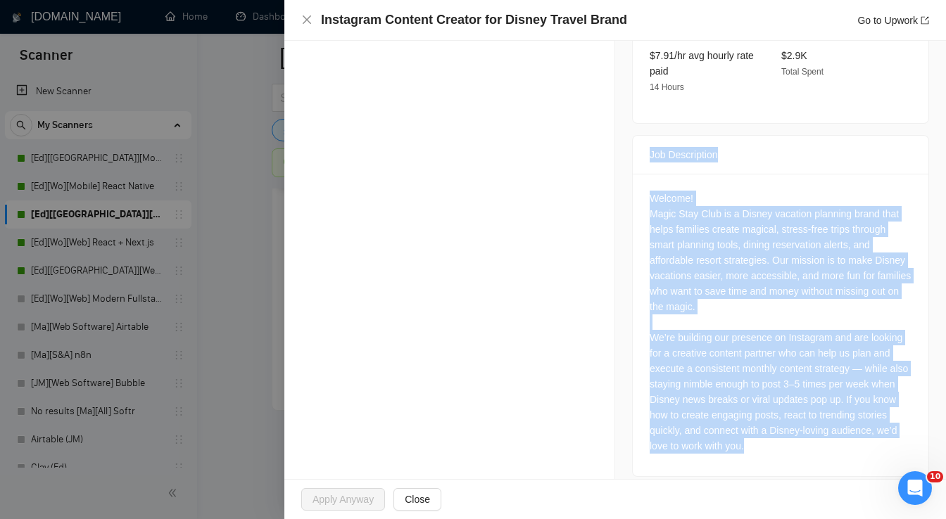
drag, startPoint x: 643, startPoint y: 155, endPoint x: 782, endPoint y: 440, distance: 317.5
click at [782, 440] on div "Job Description Welcome! Magic Stay Club is a Disney vacation planning brand th…" at bounding box center [780, 306] width 297 height 342
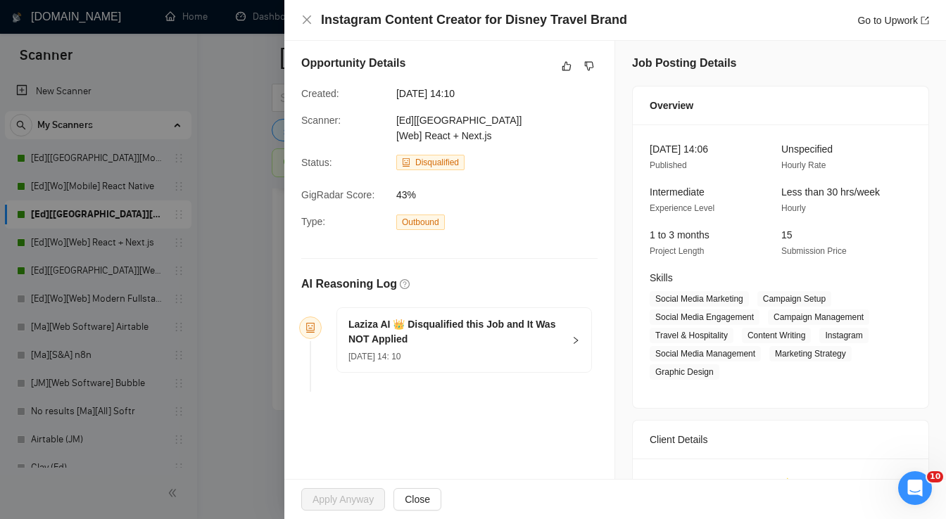
scroll to position [0, 0]
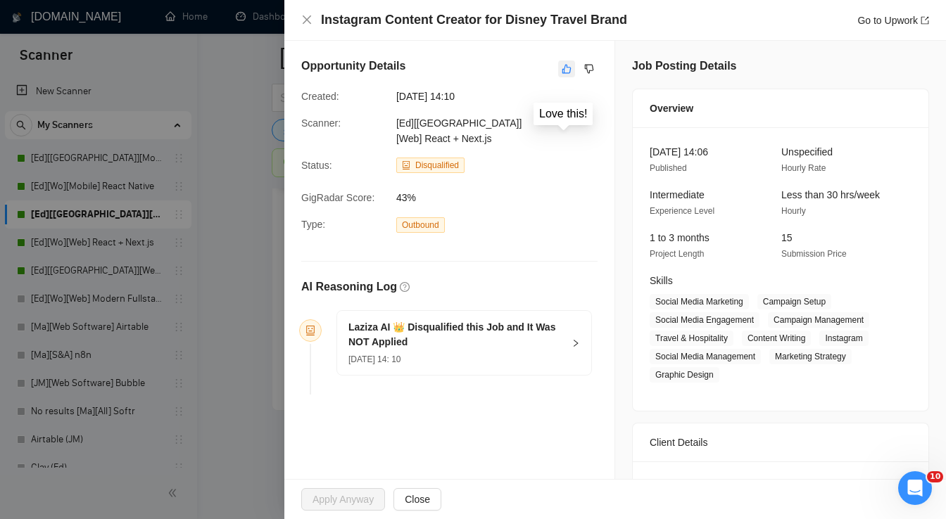
click at [562, 71] on icon "like" at bounding box center [566, 69] width 9 height 9
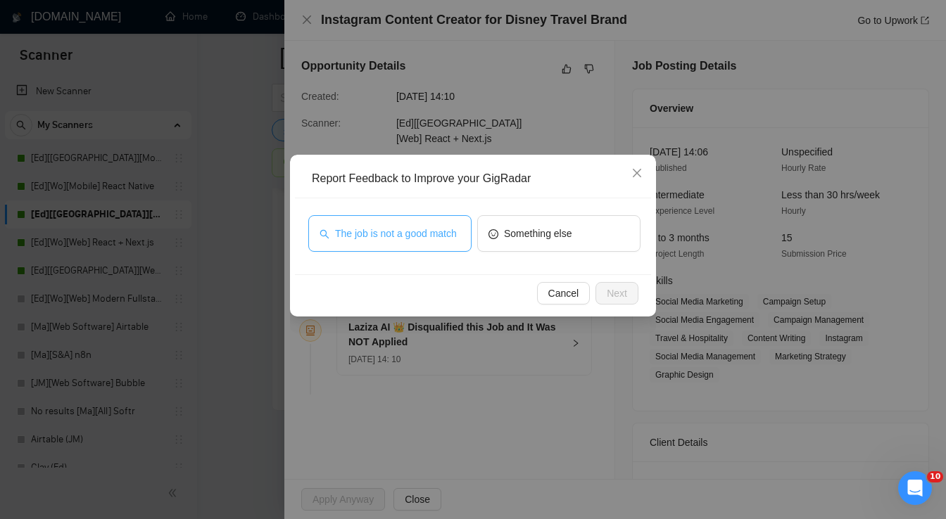
click at [436, 234] on span "The job is not a good match" at bounding box center [396, 233] width 122 height 15
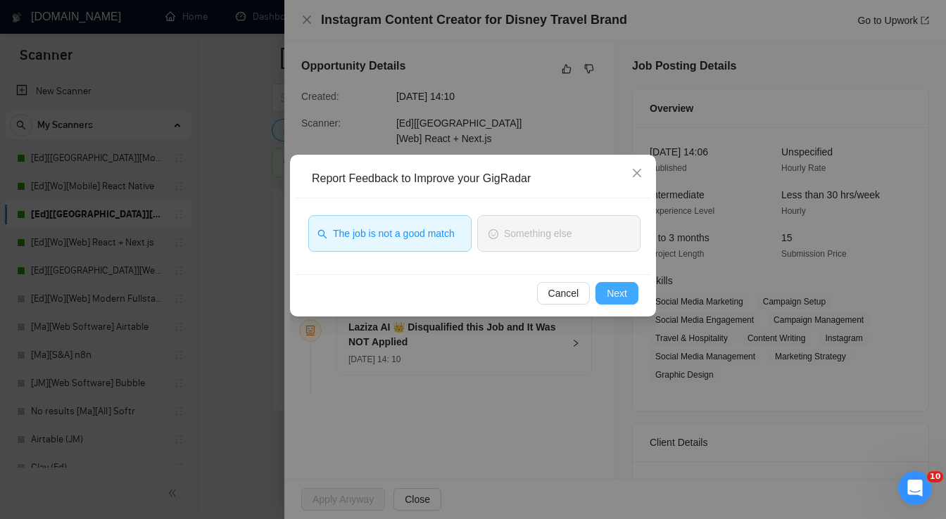
click at [626, 297] on span "Next" at bounding box center [617, 293] width 20 height 15
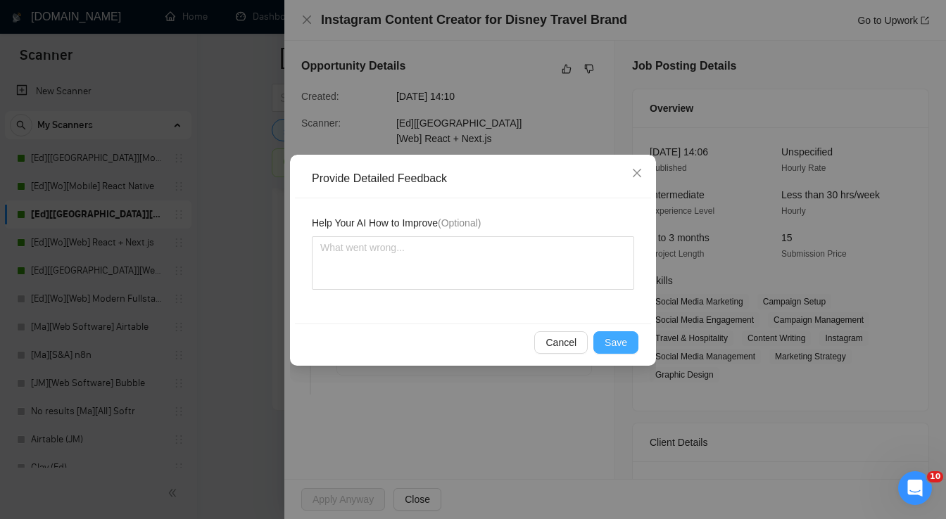
click at [622, 345] on span "Save" at bounding box center [615, 342] width 23 height 15
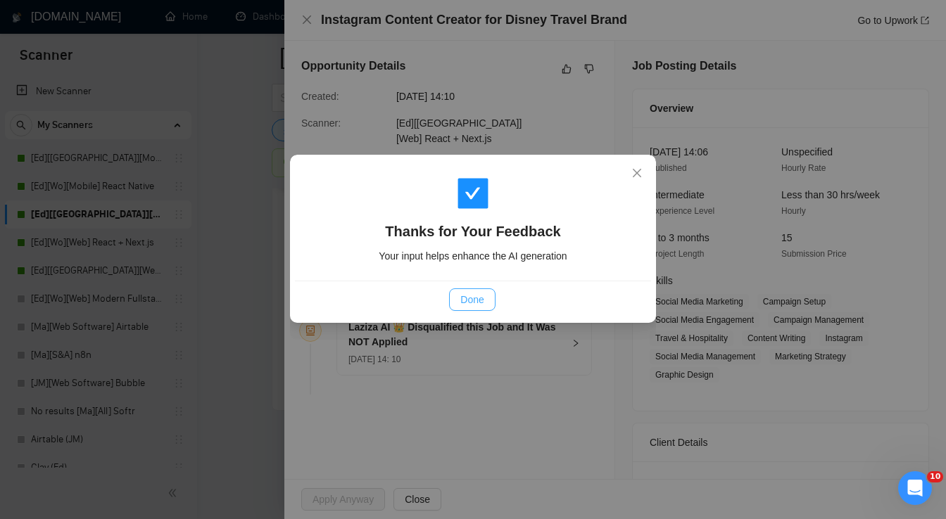
click at [478, 299] on span "Done" at bounding box center [471, 299] width 23 height 15
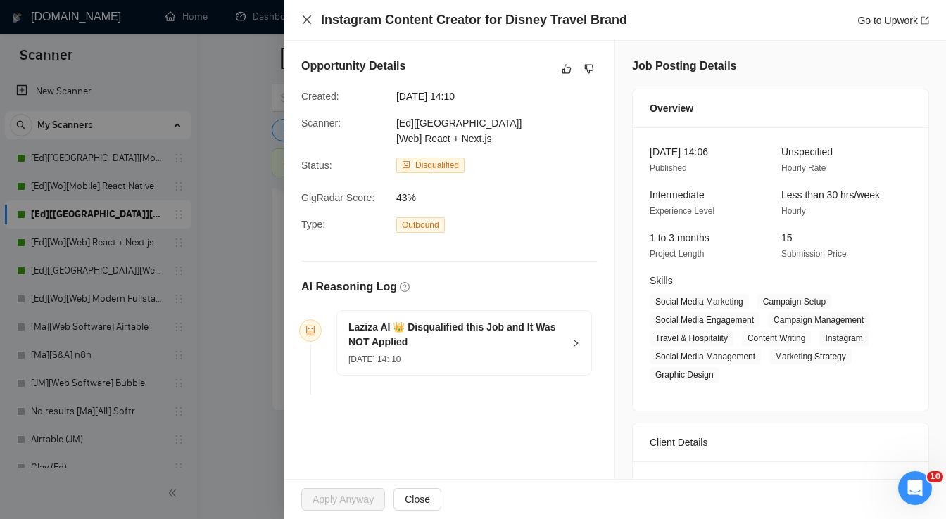
click at [309, 22] on icon "close" at bounding box center [307, 19] width 8 height 8
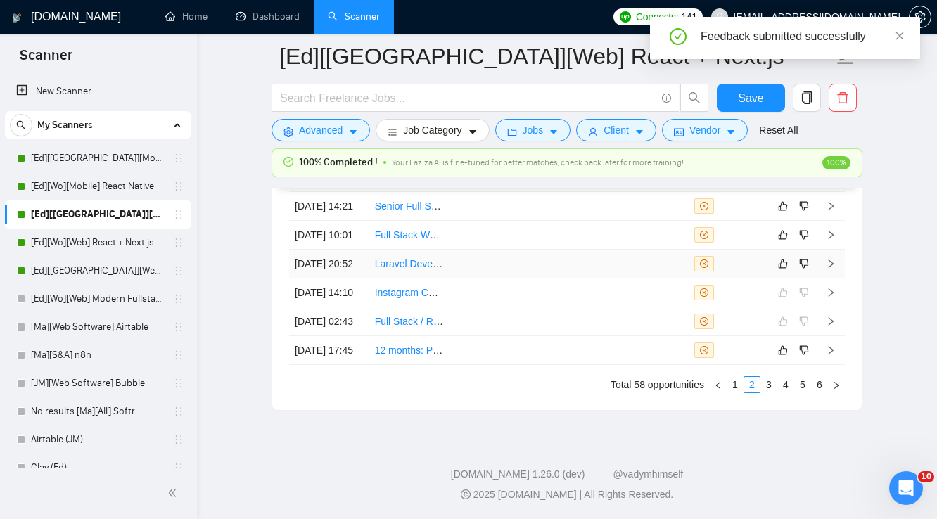
click at [576, 264] on td at bounding box center [569, 264] width 80 height 29
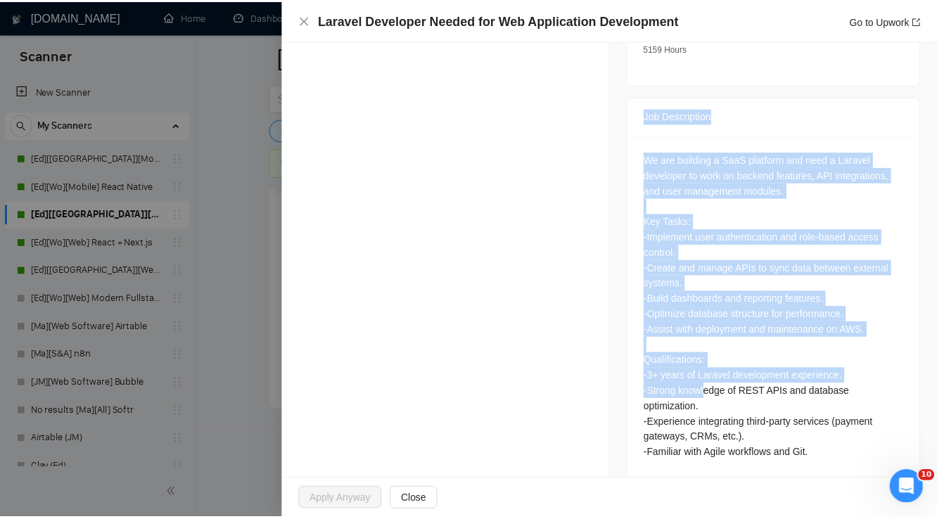
scroll to position [524, 0]
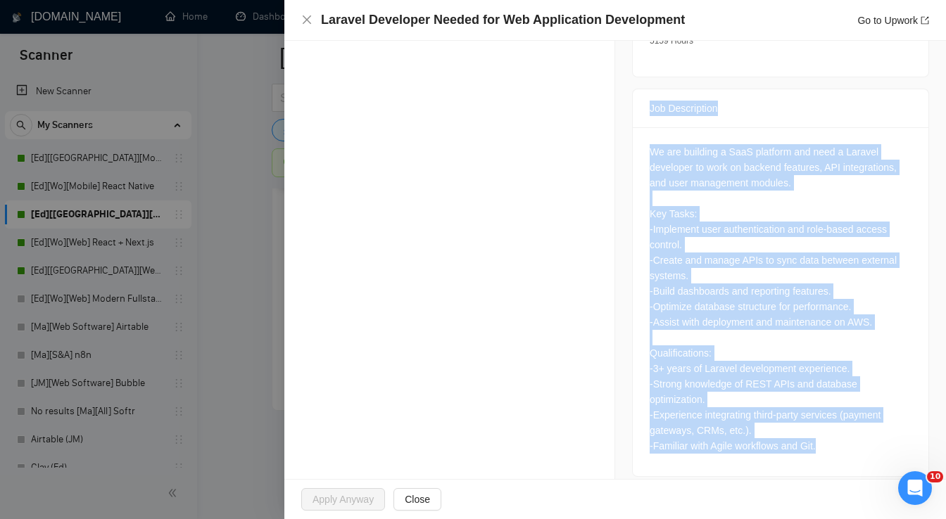
drag, startPoint x: 650, startPoint y: 239, endPoint x: 823, endPoint y: 437, distance: 262.3
click at [823, 437] on div "Job Description We are building a SaaS platform and need a Laravel developer to…" at bounding box center [780, 283] width 297 height 388
click at [305, 25] on icon "close" at bounding box center [306, 19] width 11 height 11
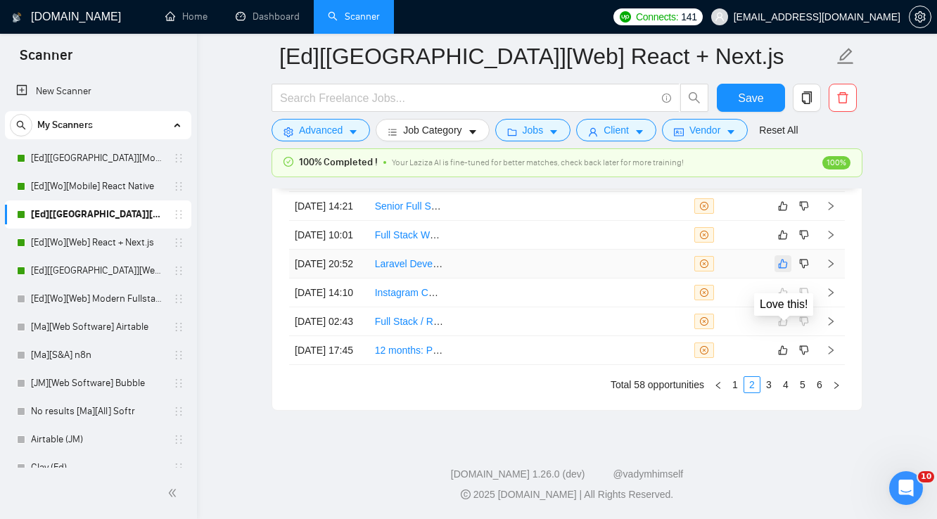
click at [785, 262] on icon "like" at bounding box center [783, 263] width 10 height 11
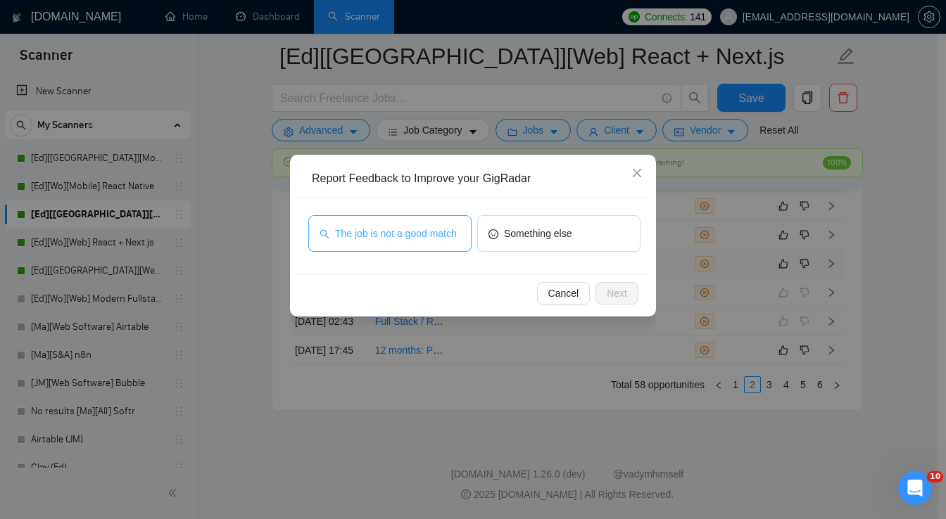
click at [424, 236] on span "The job is not a good match" at bounding box center [396, 233] width 122 height 15
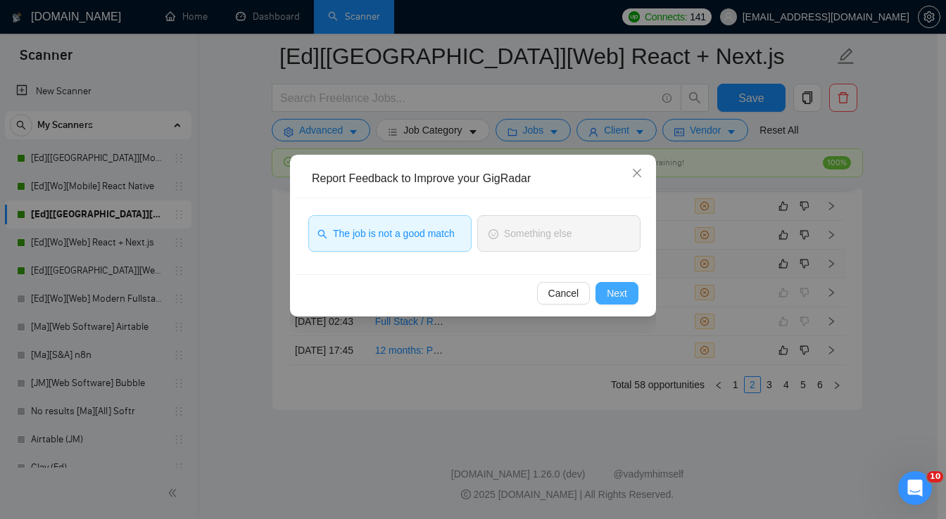
click at [616, 292] on span "Next" at bounding box center [617, 293] width 20 height 15
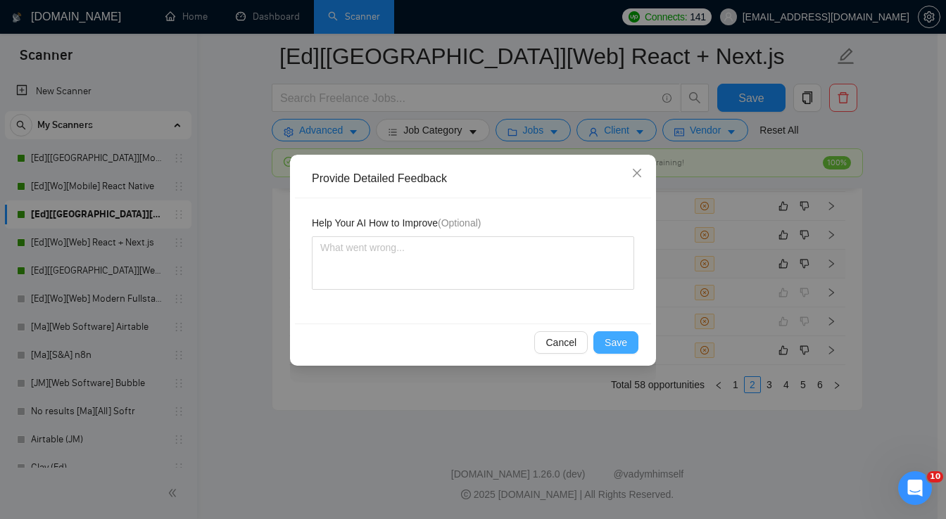
click at [612, 339] on span "Save" at bounding box center [615, 342] width 23 height 15
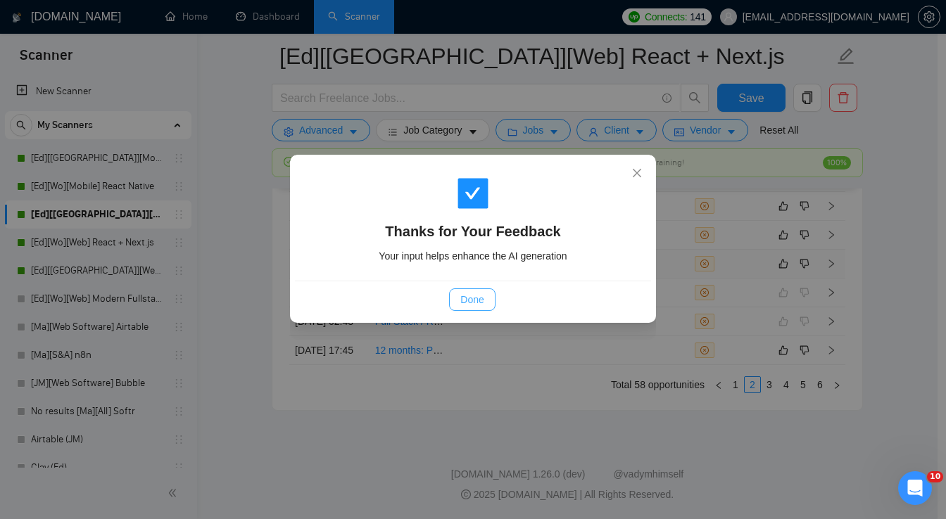
click at [473, 304] on span "Done" at bounding box center [471, 299] width 23 height 15
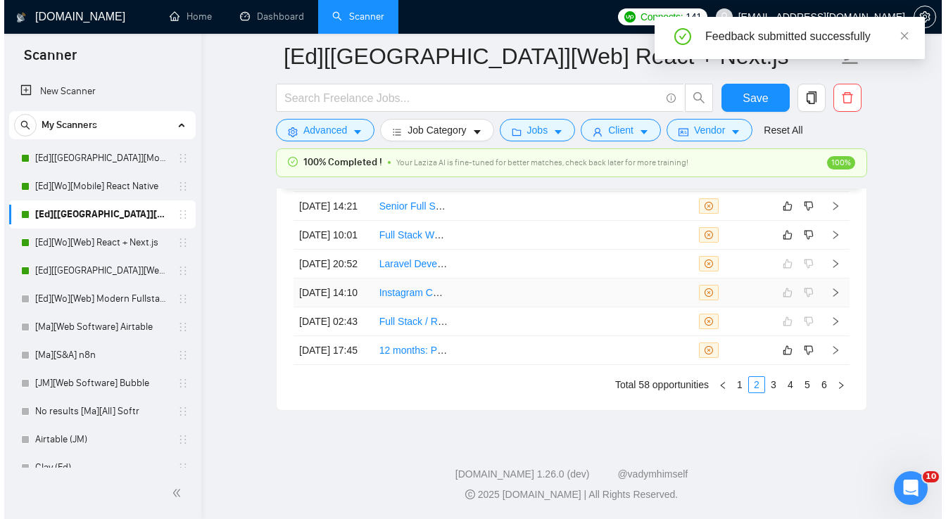
scroll to position [3801, 0]
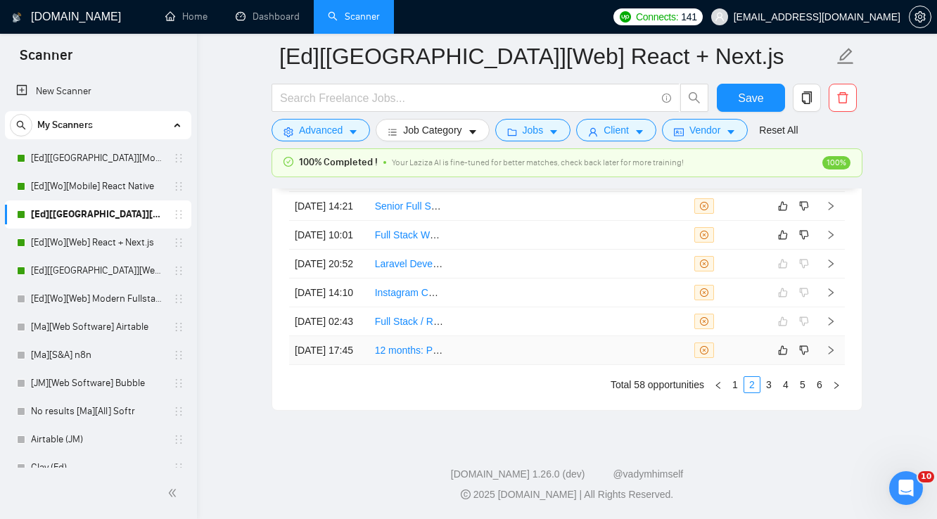
click at [510, 365] on td at bounding box center [489, 350] width 80 height 29
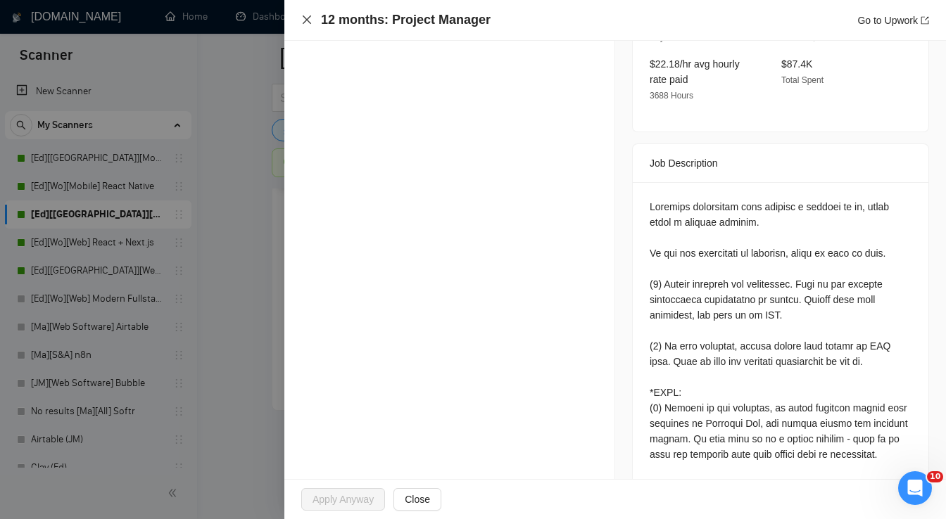
click at [307, 23] on icon "close" at bounding box center [306, 19] width 11 height 11
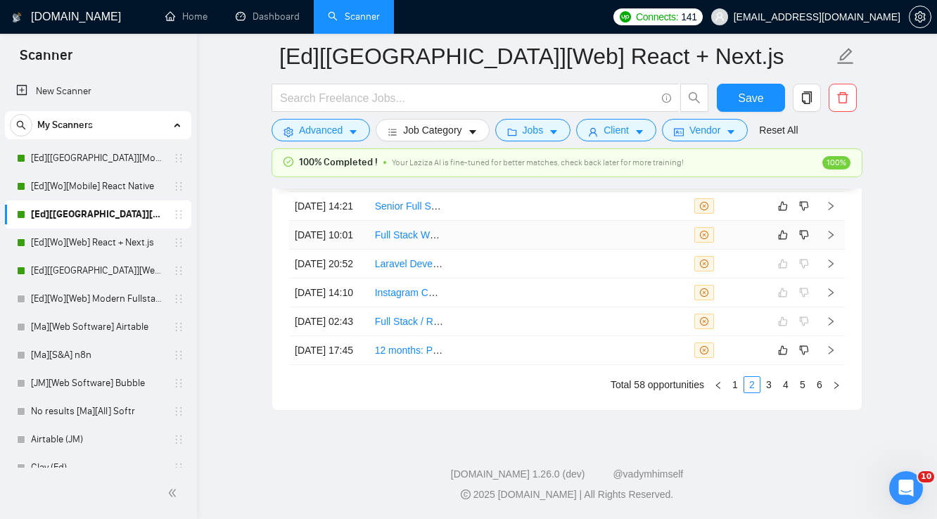
click at [512, 223] on td at bounding box center [489, 235] width 80 height 29
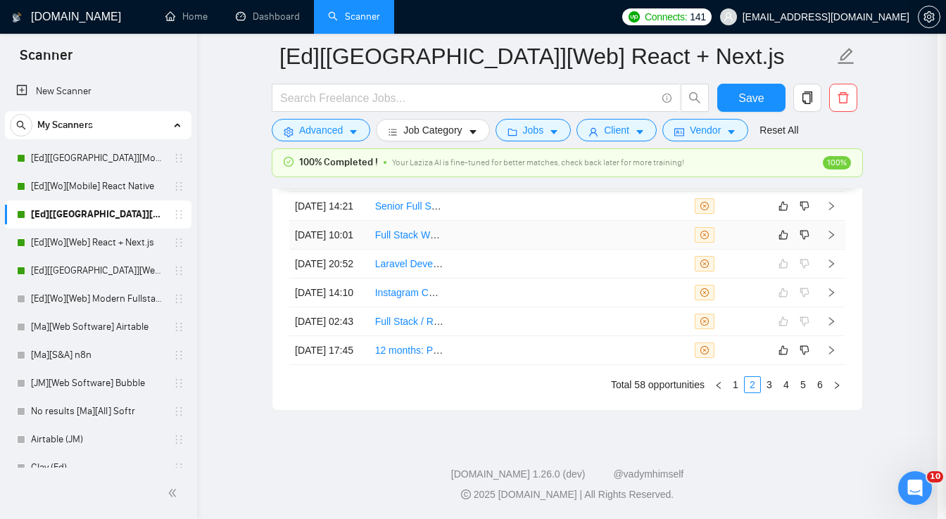
scroll to position [423, 0]
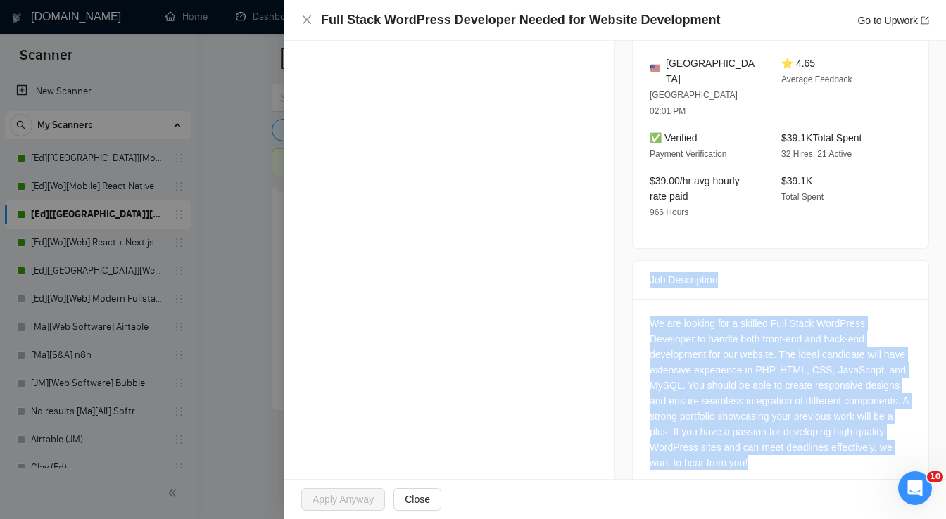
drag, startPoint x: 647, startPoint y: 248, endPoint x: 713, endPoint y: 442, distance: 205.2
click at [713, 442] on div "Job Description We are looking for a skilled Full Stack WordPress Developer to …" at bounding box center [780, 377] width 297 height 234
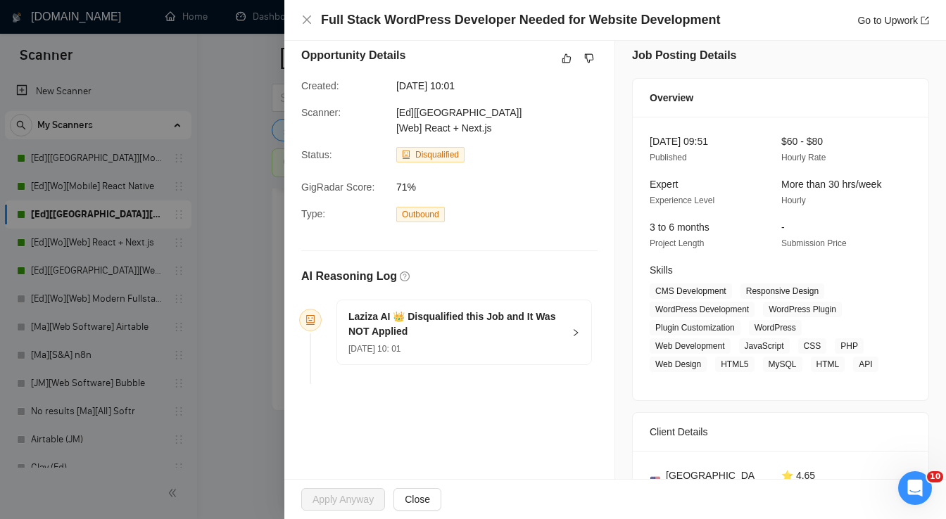
scroll to position [0, 0]
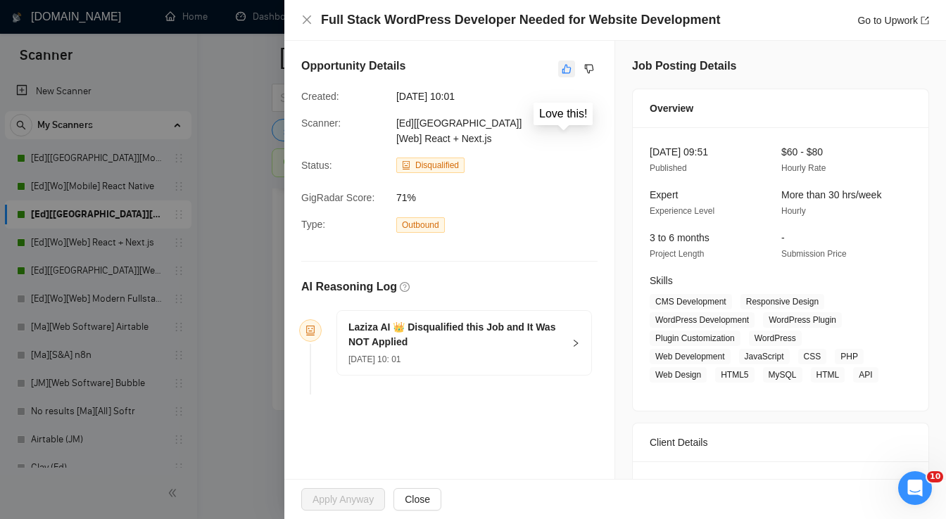
click at [562, 71] on icon "like" at bounding box center [566, 69] width 9 height 9
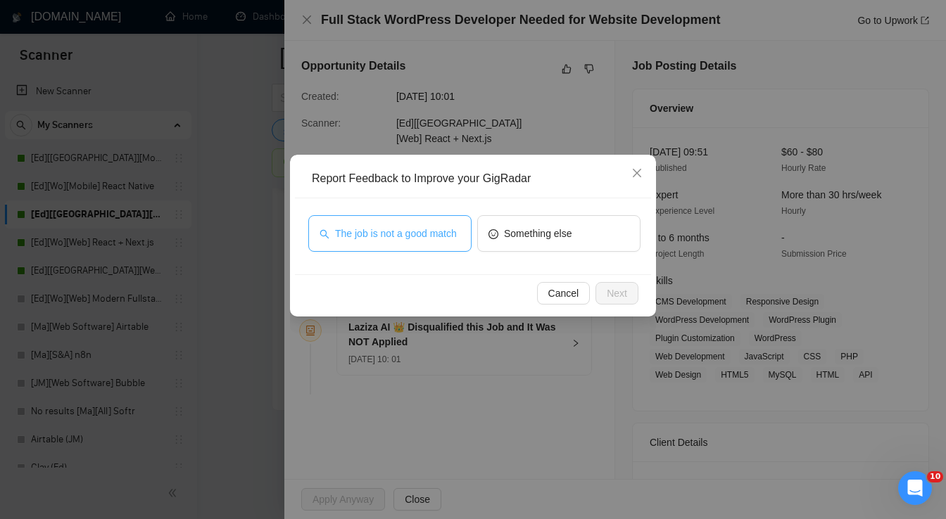
click at [417, 230] on span "The job is not a good match" at bounding box center [396, 233] width 122 height 15
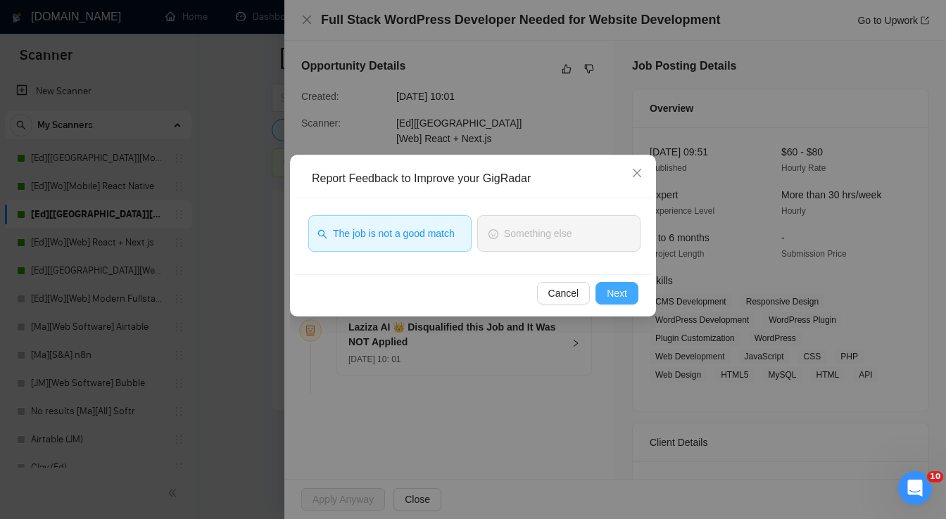
click at [611, 291] on span "Next" at bounding box center [617, 293] width 20 height 15
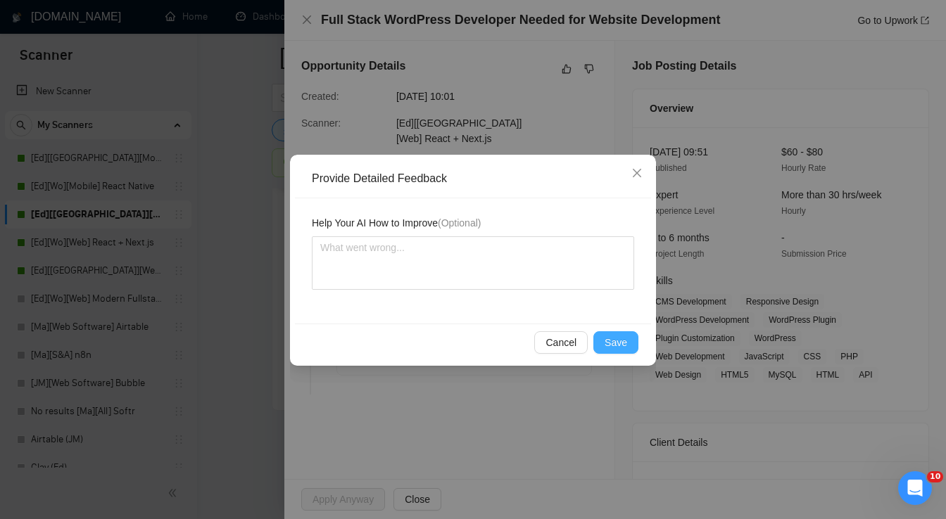
click at [613, 343] on span "Save" at bounding box center [615, 342] width 23 height 15
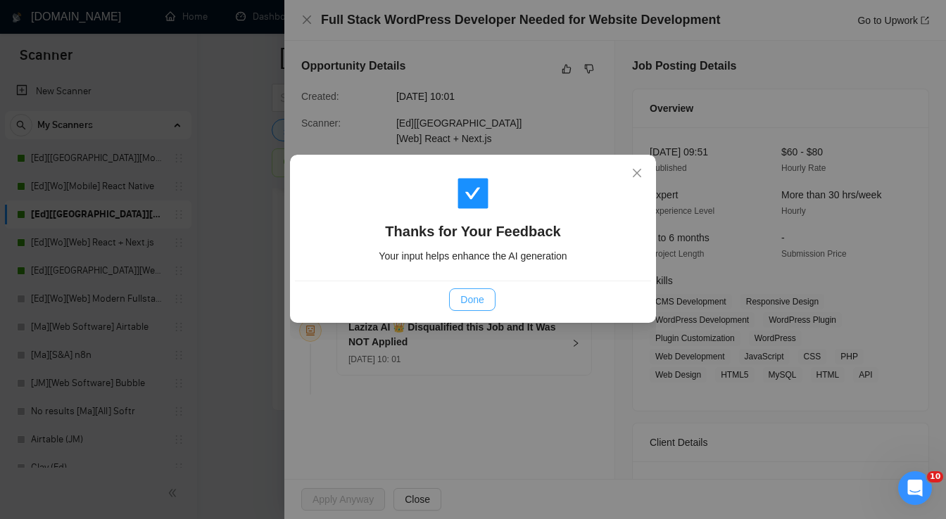
click at [478, 298] on span "Done" at bounding box center [471, 299] width 23 height 15
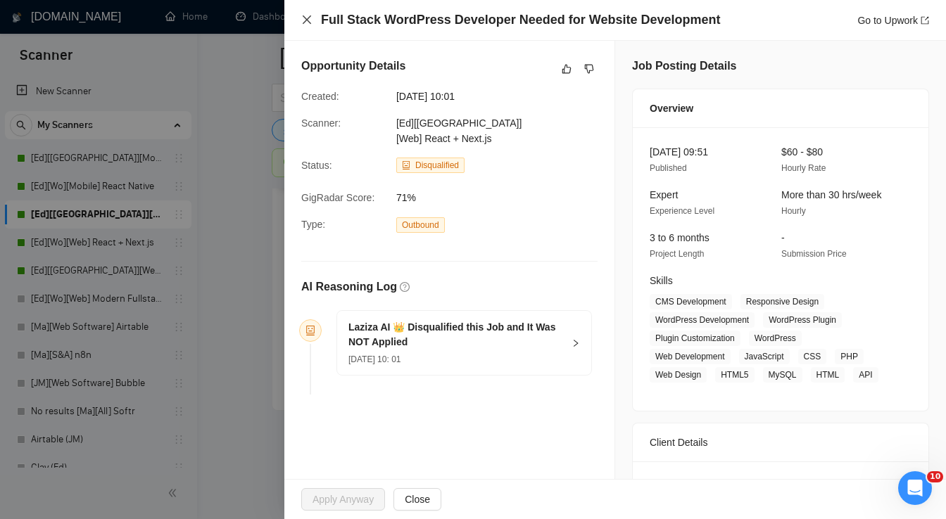
drag, startPoint x: 306, startPoint y: 20, endPoint x: 556, endPoint y: 233, distance: 328.0
click at [306, 20] on icon "close" at bounding box center [307, 19] width 8 height 8
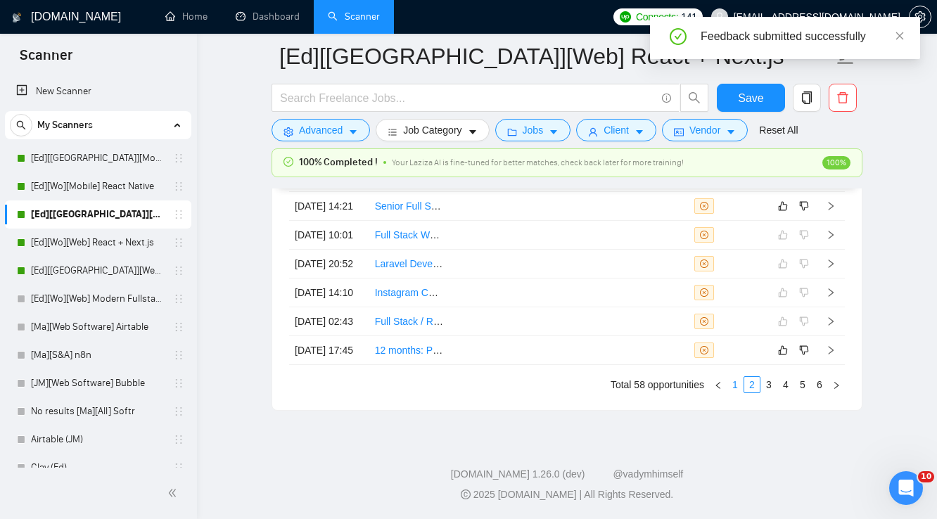
click at [735, 393] on link "1" at bounding box center [735, 384] width 15 height 15
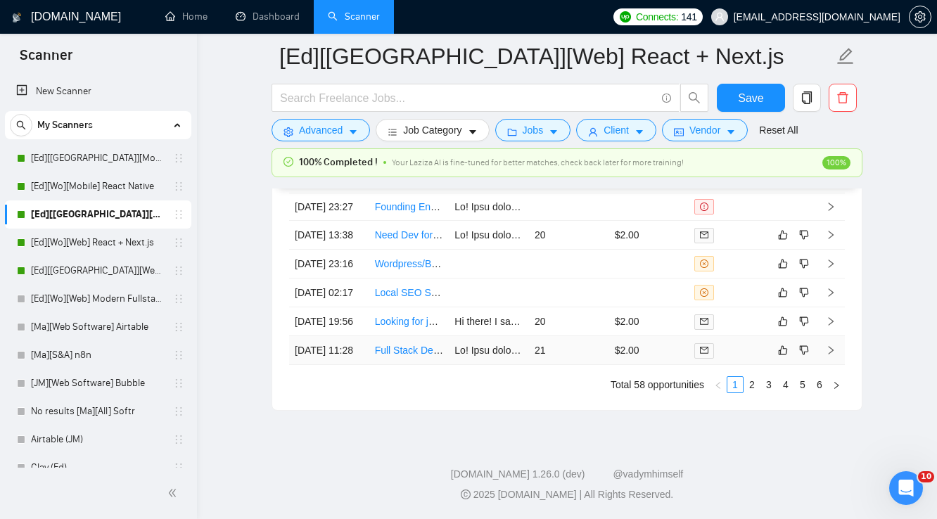
click at [670, 365] on td "$2.00" at bounding box center [649, 350] width 80 height 29
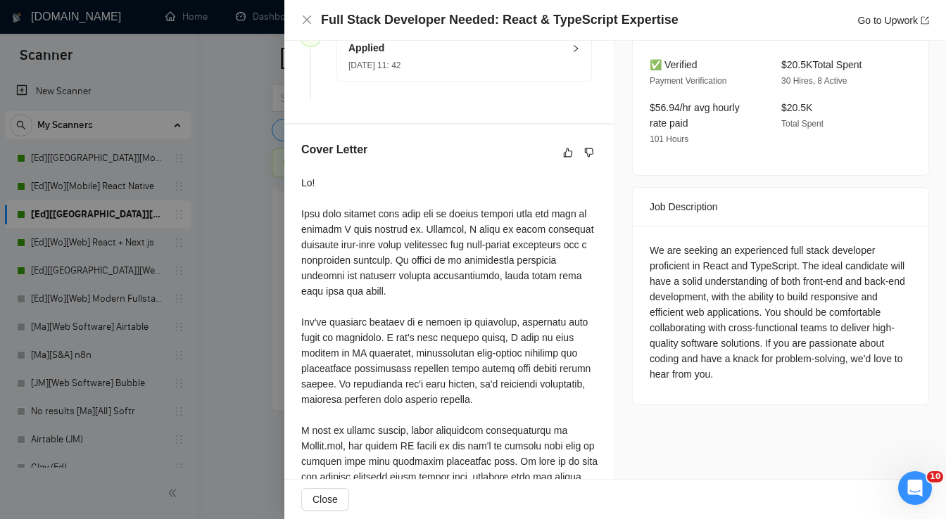
scroll to position [450, 0]
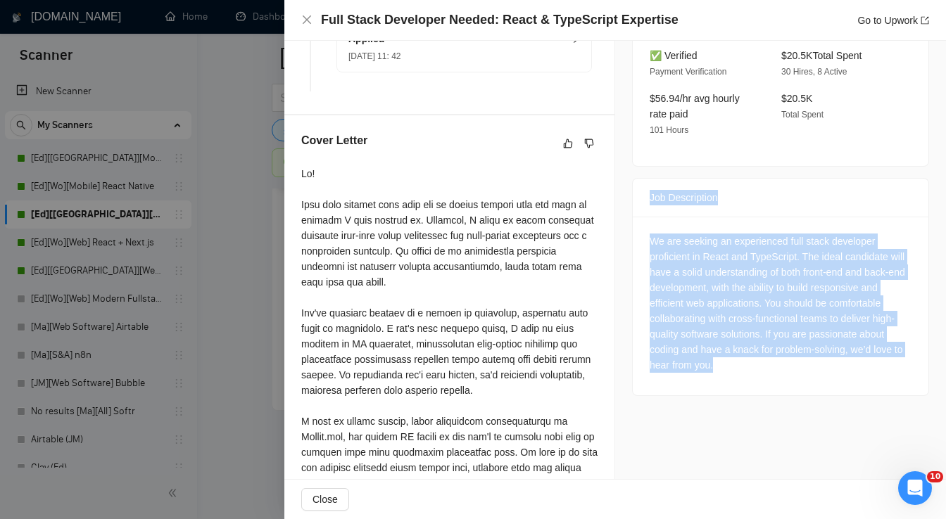
drag, startPoint x: 673, startPoint y: 207, endPoint x: 721, endPoint y: 331, distance: 133.4
click at [721, 331] on div "Job Description We are seeking an experienced full stack developer proficient i…" at bounding box center [780, 287] width 297 height 218
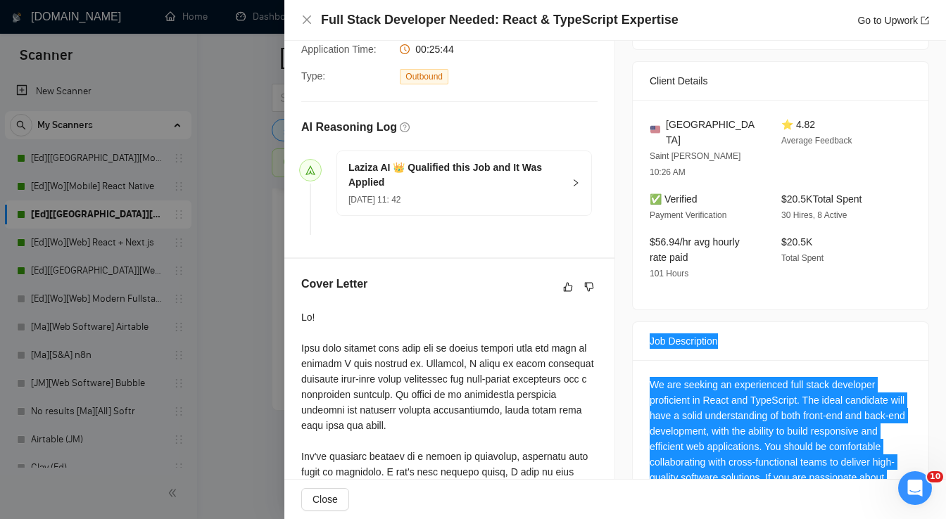
scroll to position [281, 0]
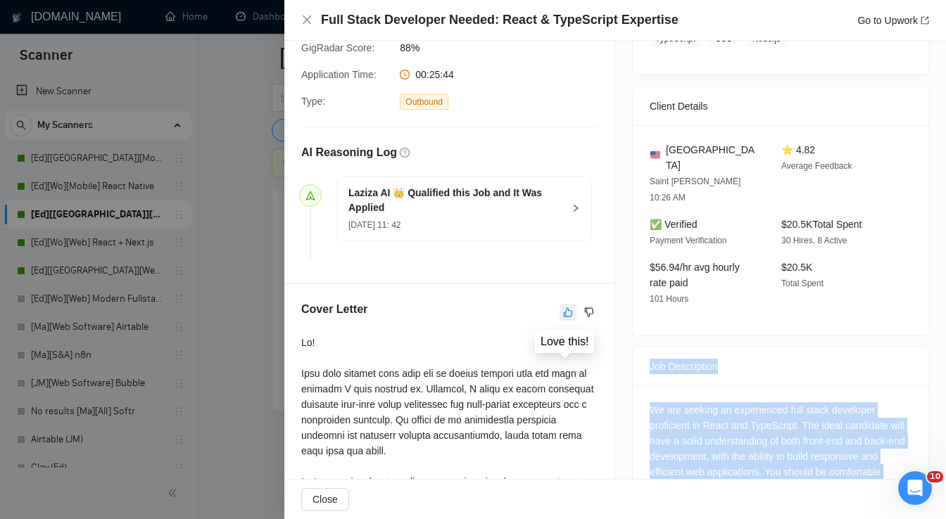
click at [564, 307] on icon "like" at bounding box center [568, 311] width 9 height 9
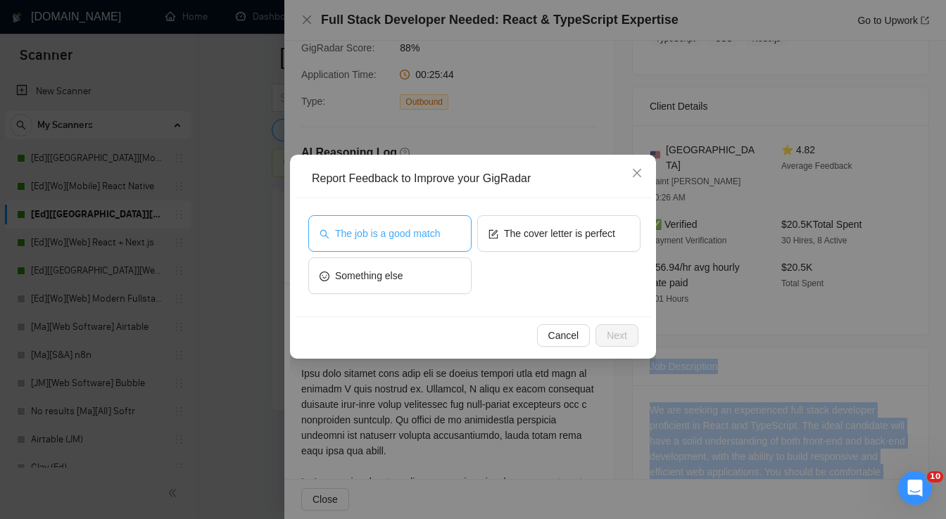
click at [446, 239] on button "The job is a good match" at bounding box center [389, 233] width 163 height 37
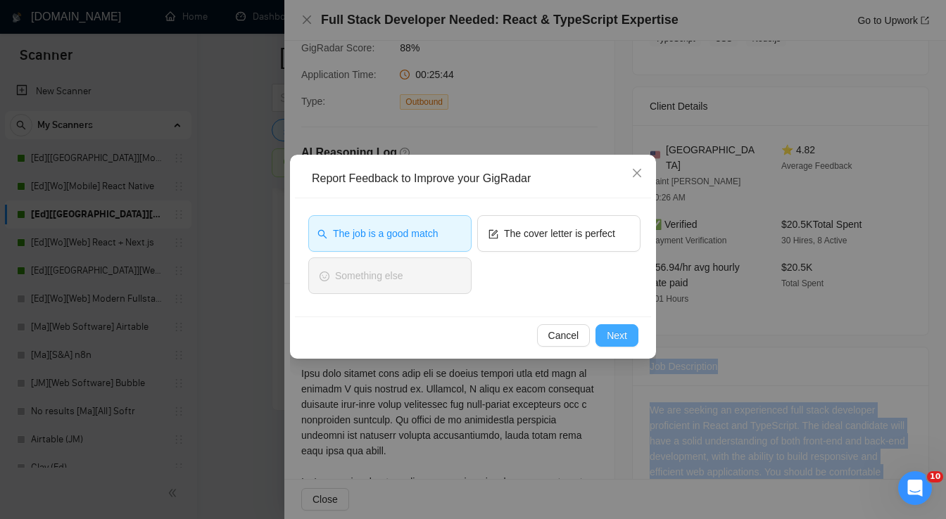
click at [621, 341] on span "Next" at bounding box center [617, 335] width 20 height 15
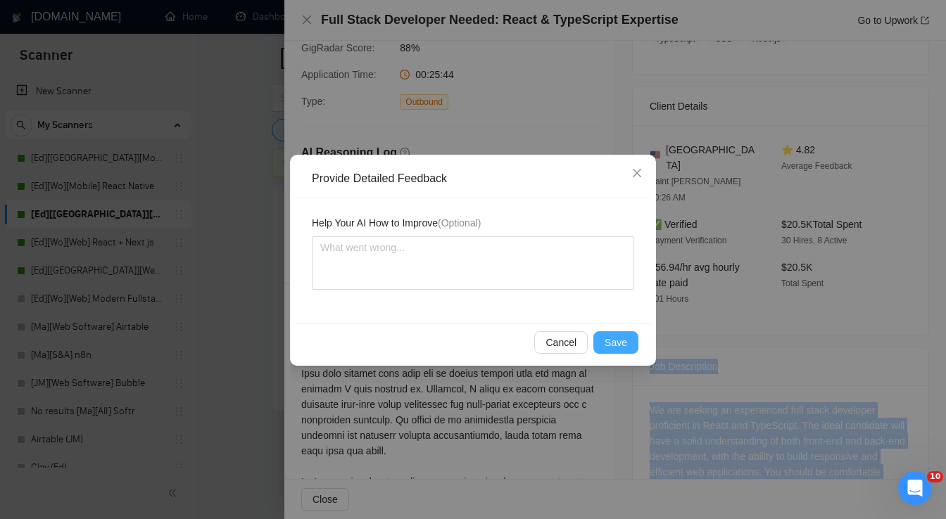
click at [616, 341] on span "Save" at bounding box center [615, 342] width 23 height 15
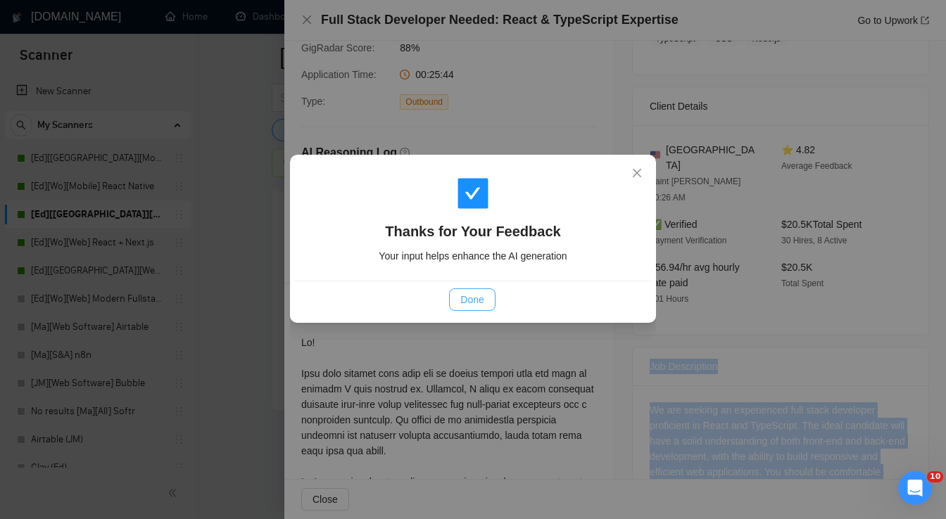
click at [467, 302] on span "Done" at bounding box center [471, 299] width 23 height 15
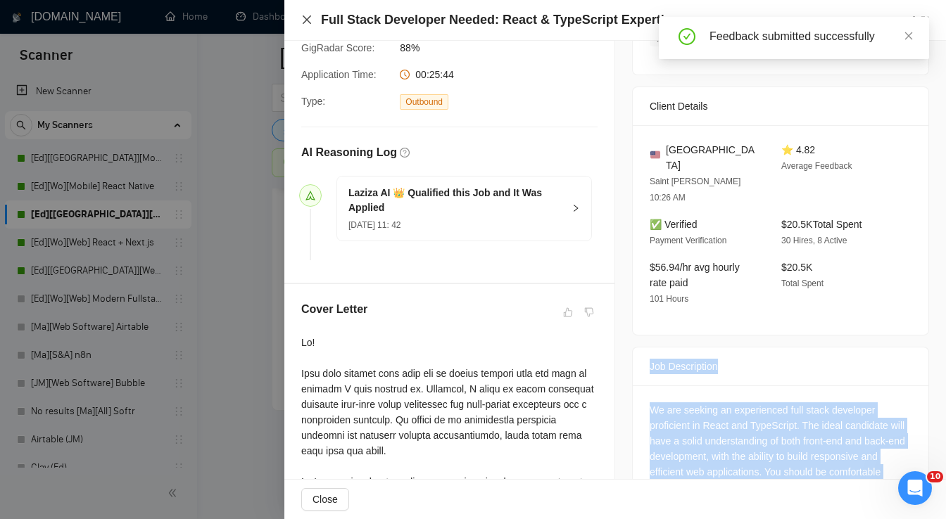
click at [305, 23] on icon "close" at bounding box center [306, 19] width 11 height 11
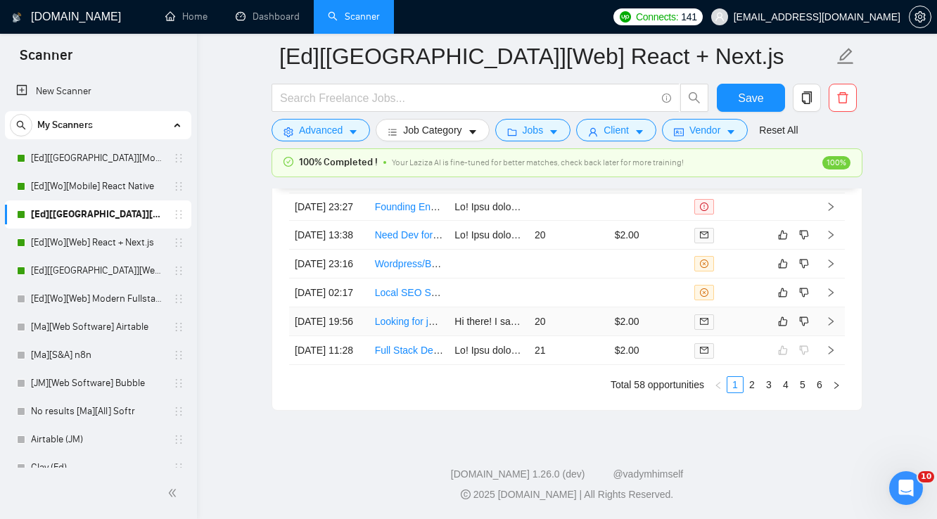
click at [583, 336] on td "20" at bounding box center [569, 321] width 80 height 29
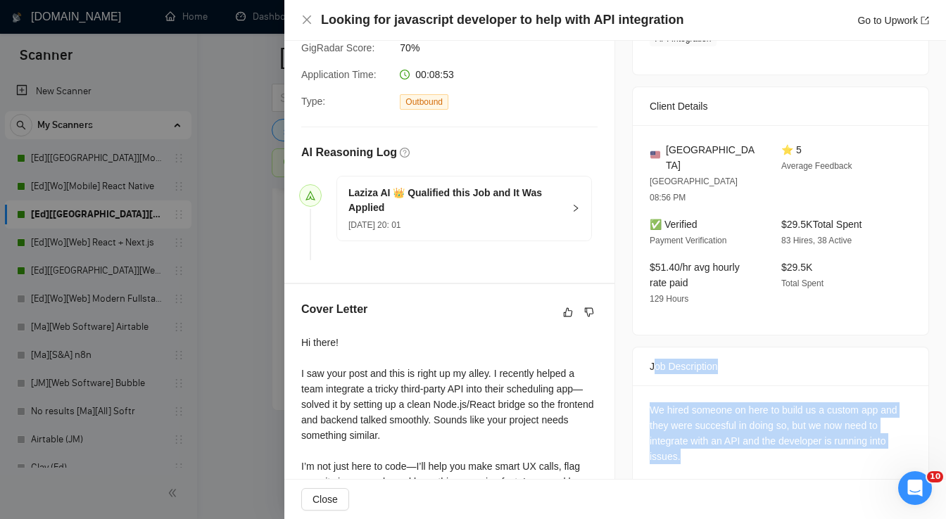
drag, startPoint x: 648, startPoint y: 338, endPoint x: 714, endPoint y: 419, distance: 105.1
click at [714, 419] on div "Job Description We hired someone on here to build us a custom app and they were…" at bounding box center [780, 479] width 297 height 265
click at [714, 419] on div "We hired someone on here to build us a custom app and they were succesful in do…" at bounding box center [780, 495] width 262 height 186
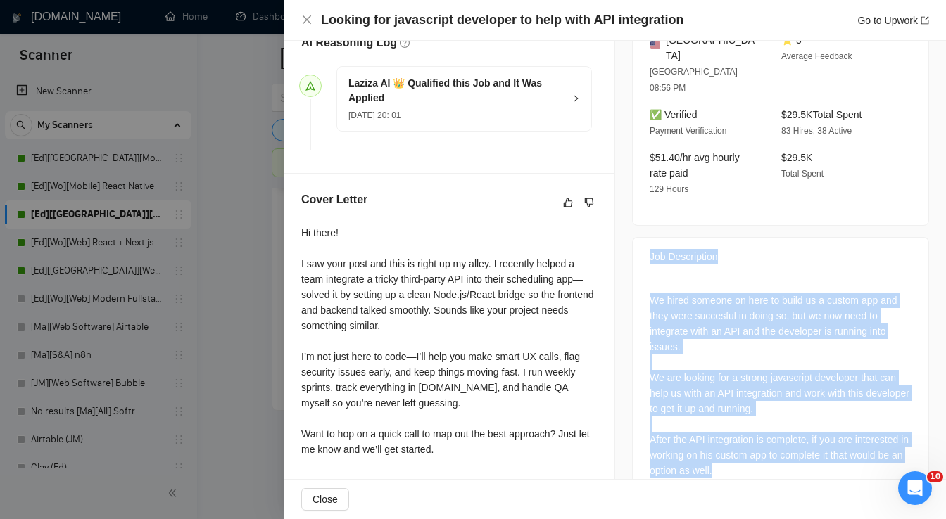
scroll to position [394, 0]
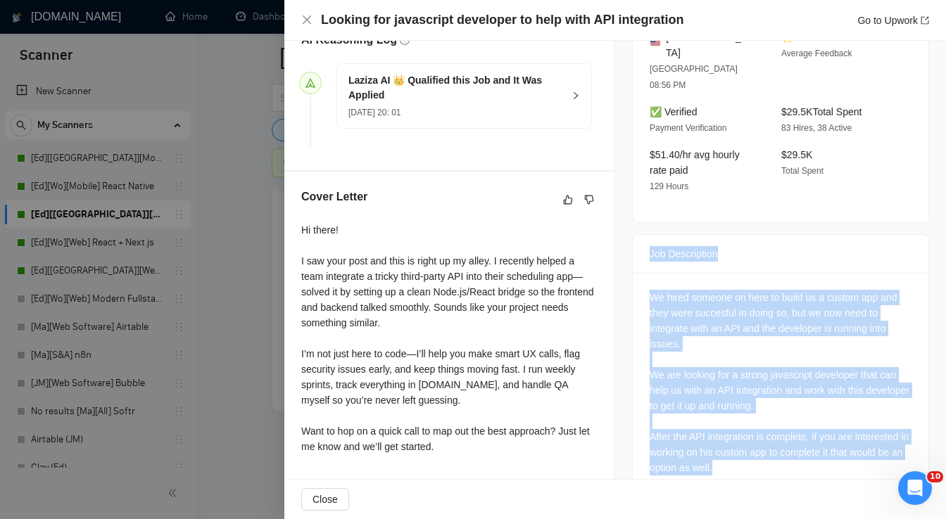
drag, startPoint x: 644, startPoint y: 332, endPoint x: 775, endPoint y: 433, distance: 165.5
click at [775, 433] on div "Job Description We hired someone on here to build us a custom app and they were…" at bounding box center [780, 366] width 297 height 265
click at [563, 194] on icon "like" at bounding box center [568, 199] width 10 height 11
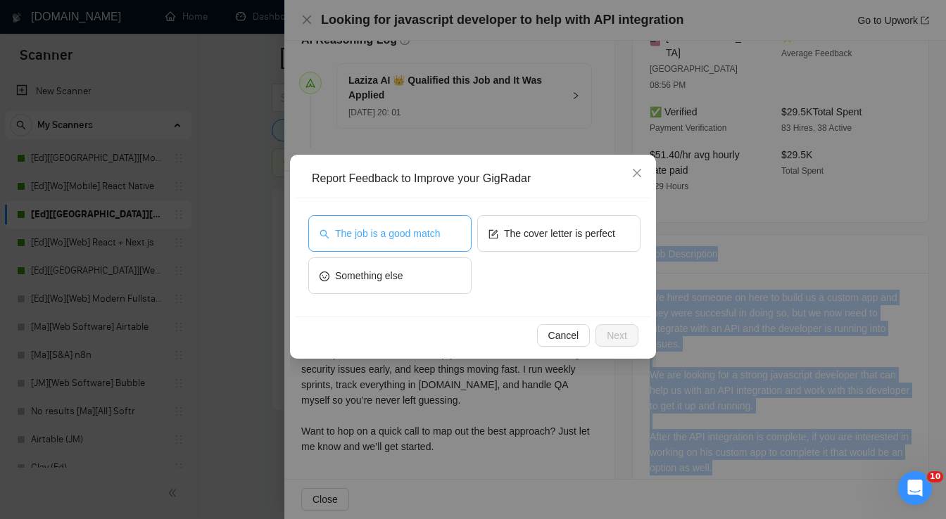
click at [407, 234] on span "The job is a good match" at bounding box center [387, 233] width 105 height 15
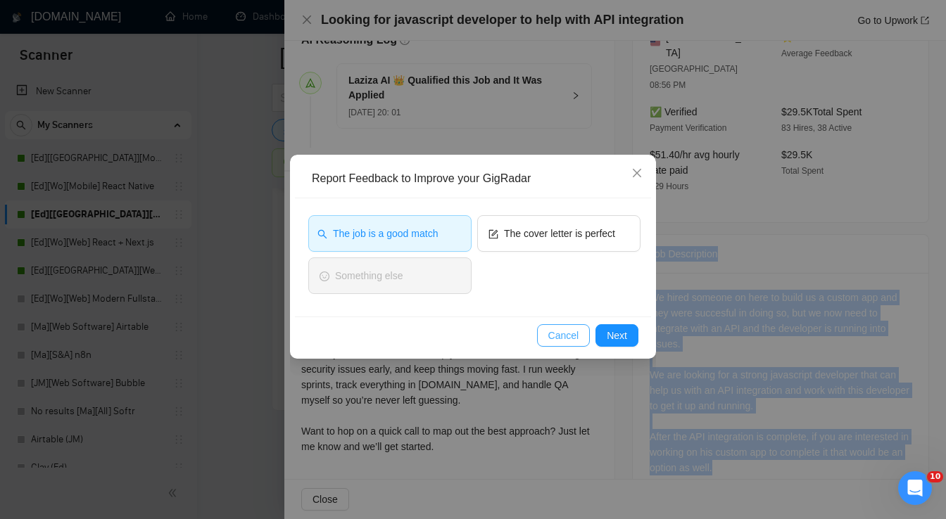
click at [568, 335] on span "Cancel" at bounding box center [563, 335] width 31 height 15
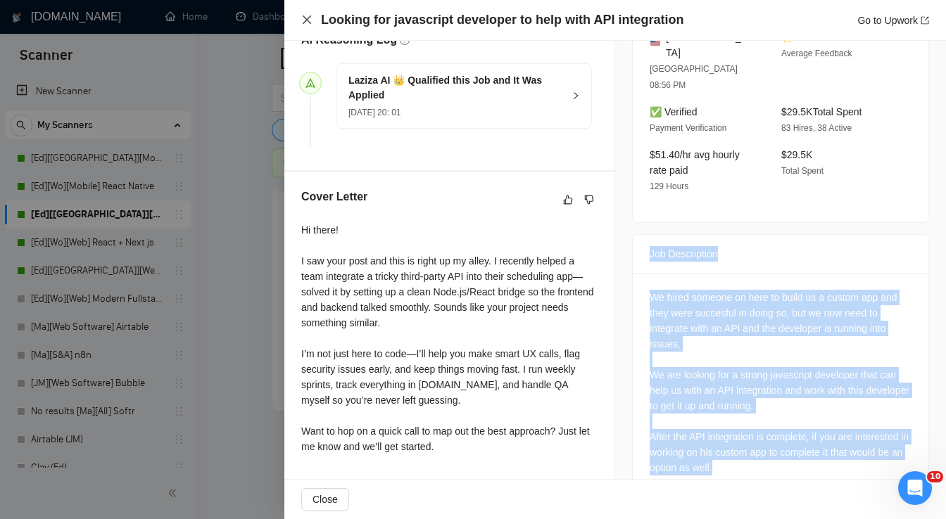
click at [304, 22] on icon "close" at bounding box center [306, 19] width 11 height 11
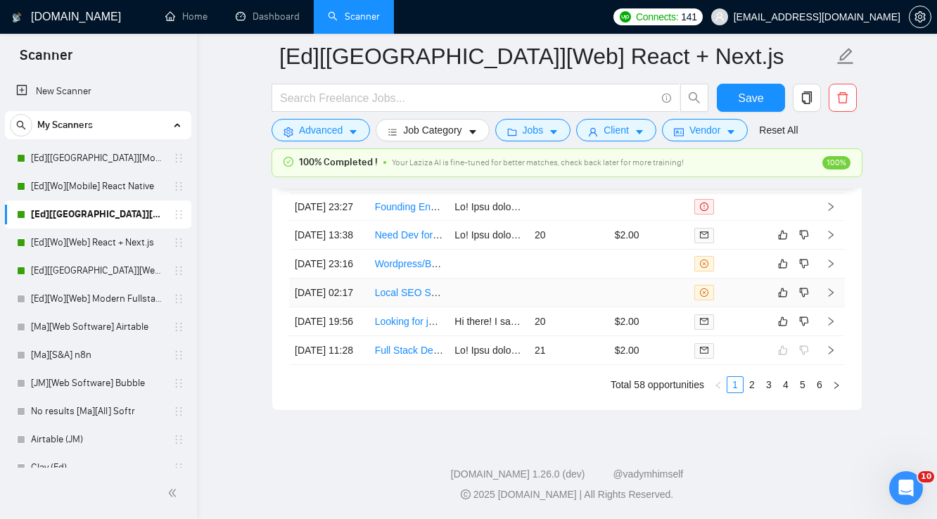
click at [509, 305] on td at bounding box center [489, 293] width 80 height 29
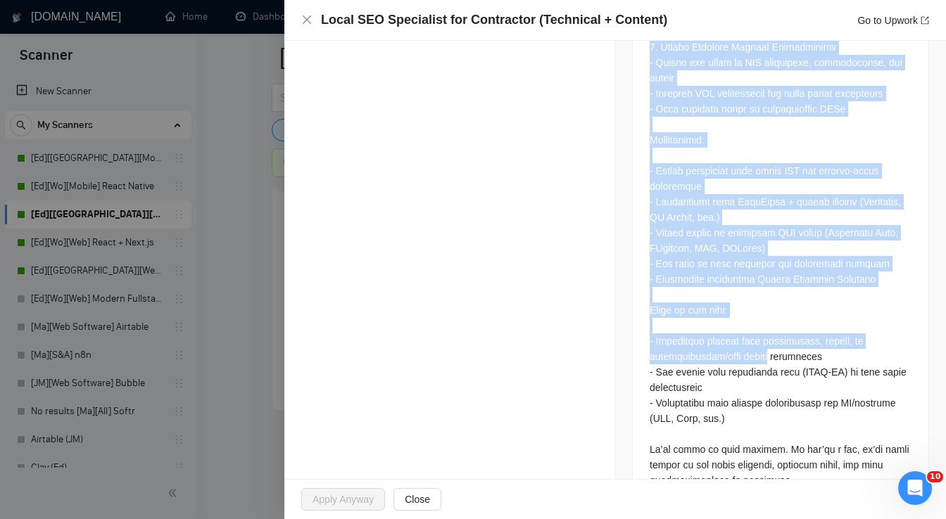
scroll to position [1179, 0]
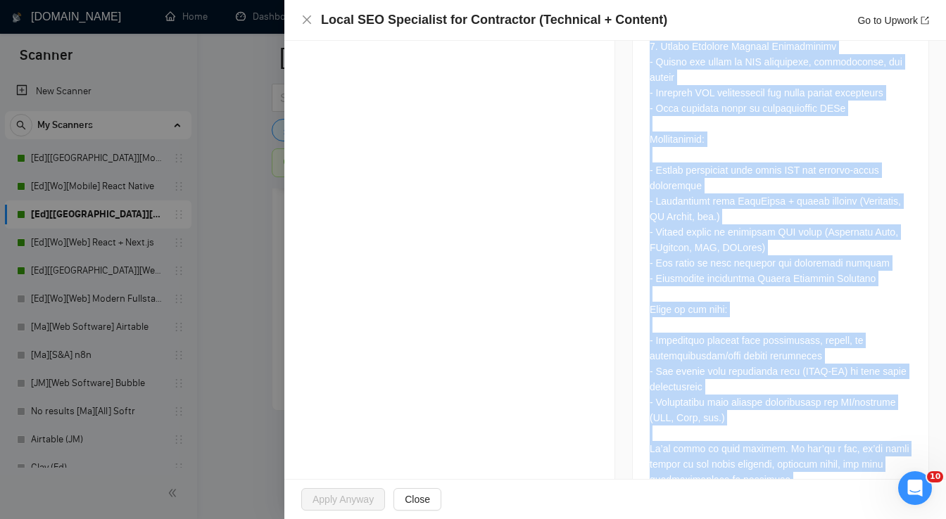
drag, startPoint x: 645, startPoint y: 205, endPoint x: 782, endPoint y: 443, distance: 274.6
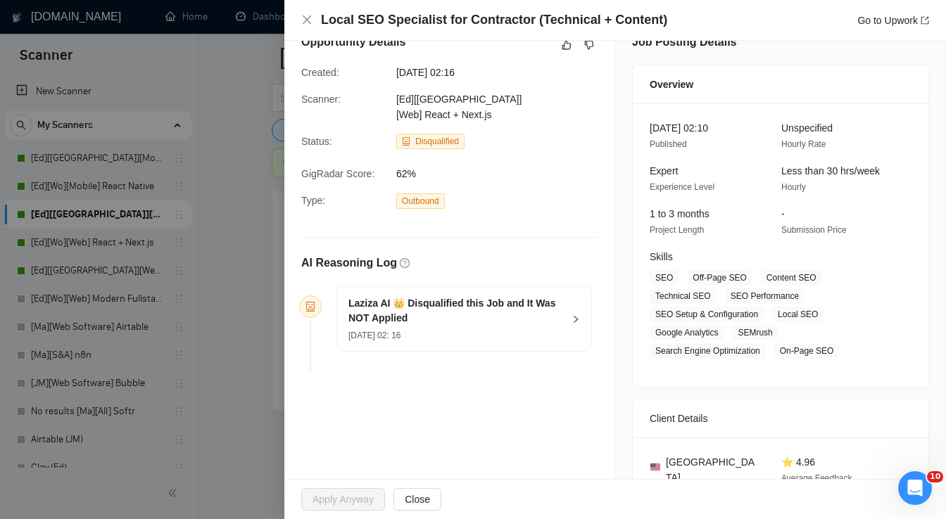
scroll to position [0, 0]
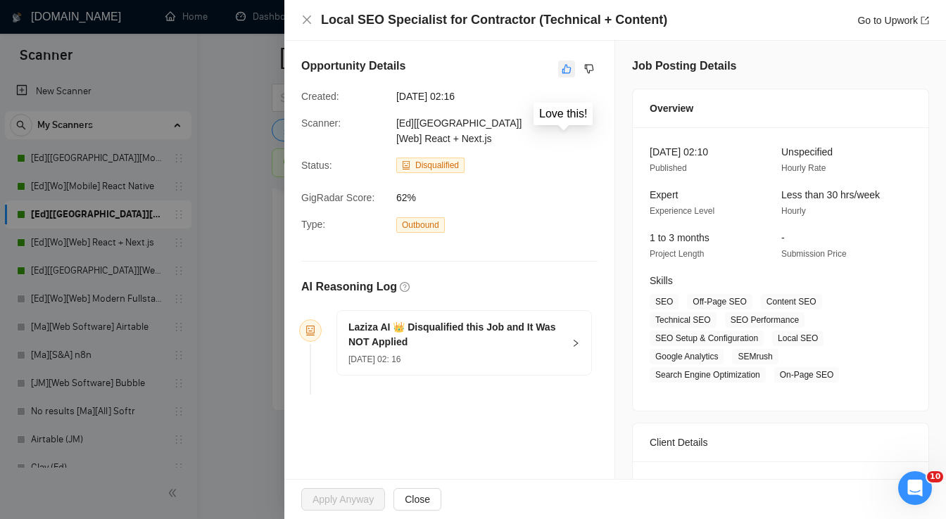
click at [562, 67] on icon "like" at bounding box center [567, 68] width 10 height 11
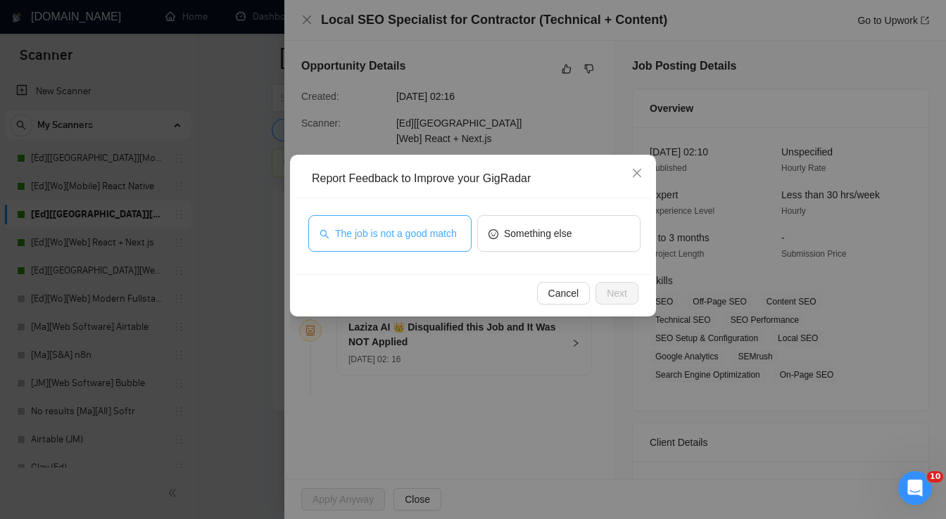
click at [423, 240] on span "The job is not a good match" at bounding box center [396, 233] width 122 height 15
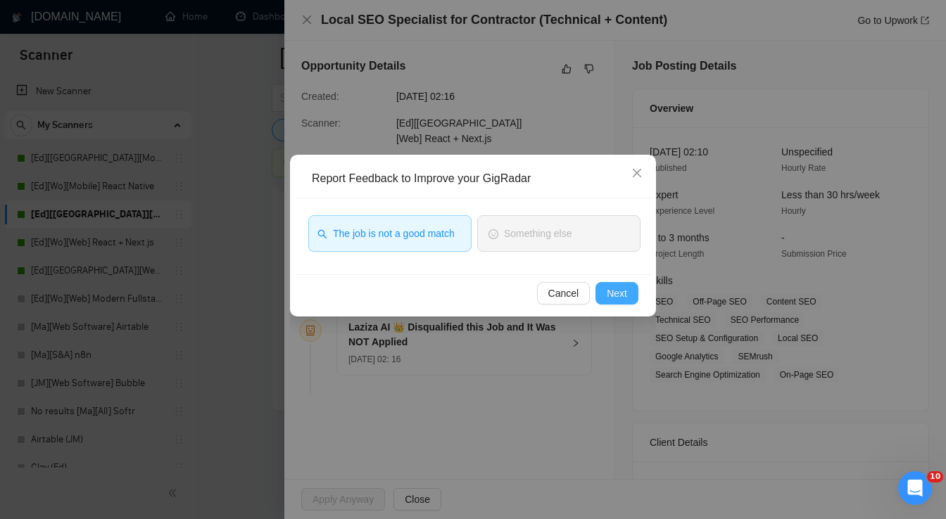
click at [622, 296] on span "Next" at bounding box center [617, 293] width 20 height 15
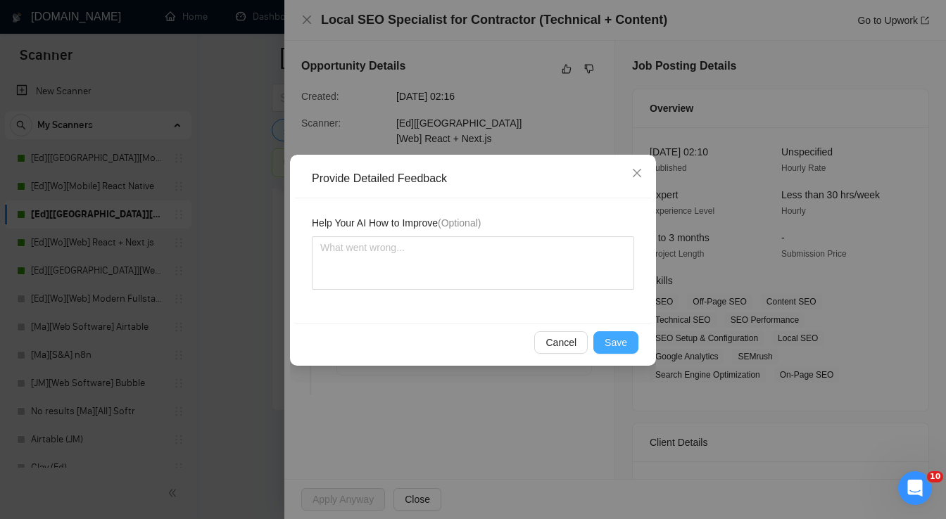
click at [628, 343] on button "Save" at bounding box center [615, 342] width 45 height 23
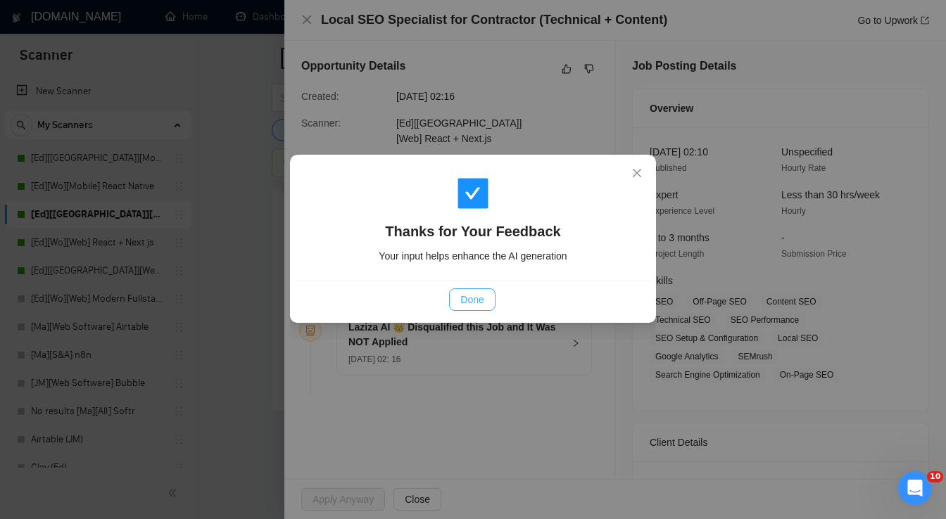
click at [478, 301] on span "Done" at bounding box center [471, 299] width 23 height 15
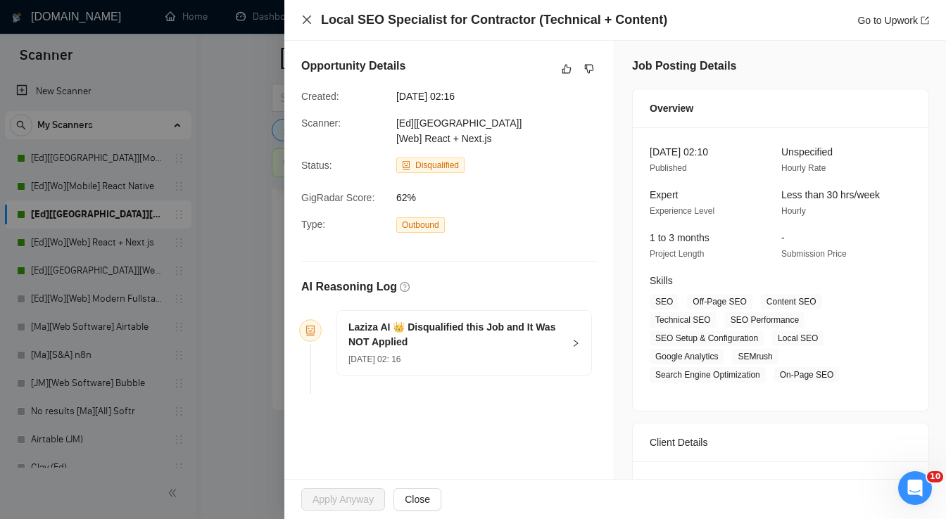
click at [306, 21] on icon "close" at bounding box center [307, 19] width 8 height 8
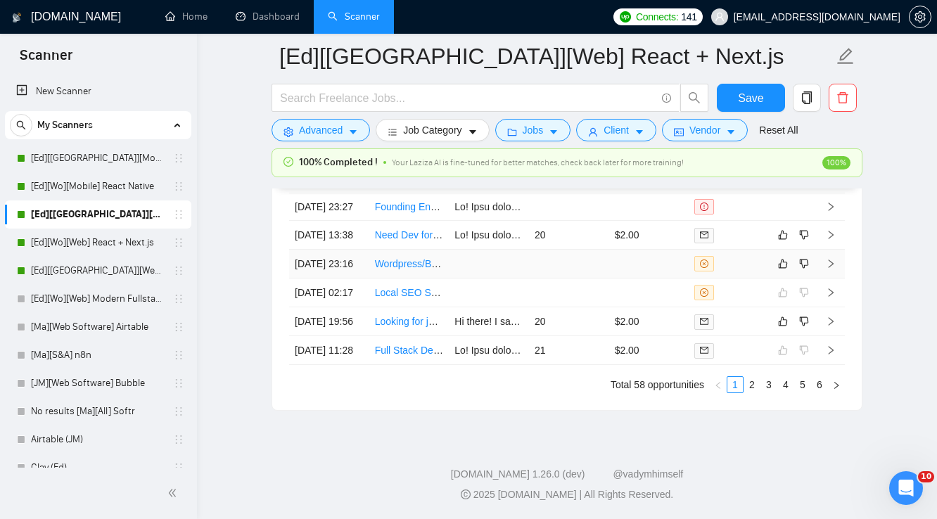
click at [536, 270] on td at bounding box center [569, 264] width 80 height 29
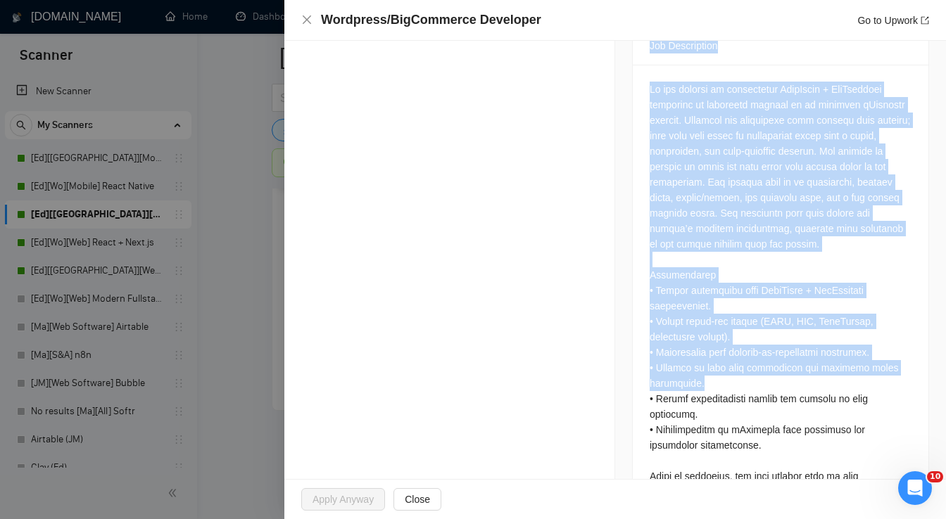
scroll to position [721, 0]
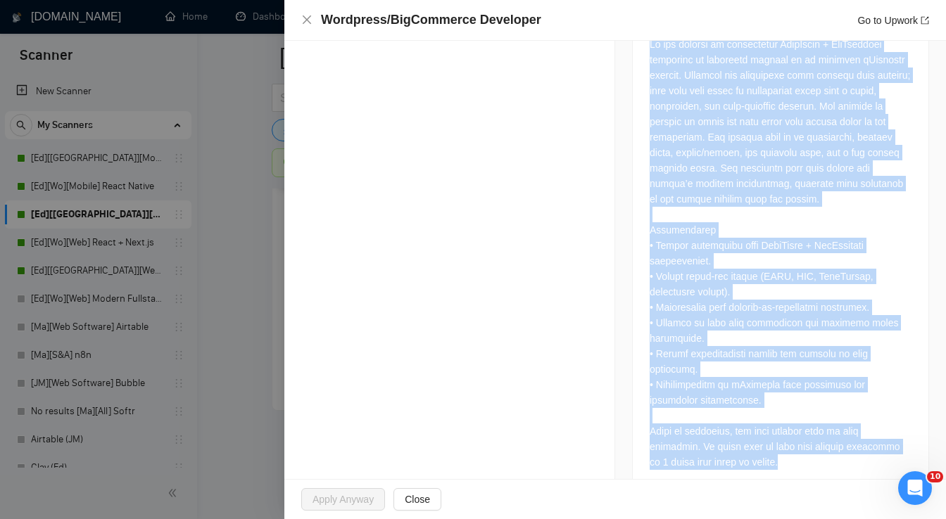
drag, startPoint x: 642, startPoint y: 184, endPoint x: 794, endPoint y: 443, distance: 299.6
click at [794, 443] on div "Job Description" at bounding box center [780, 237] width 297 height 512
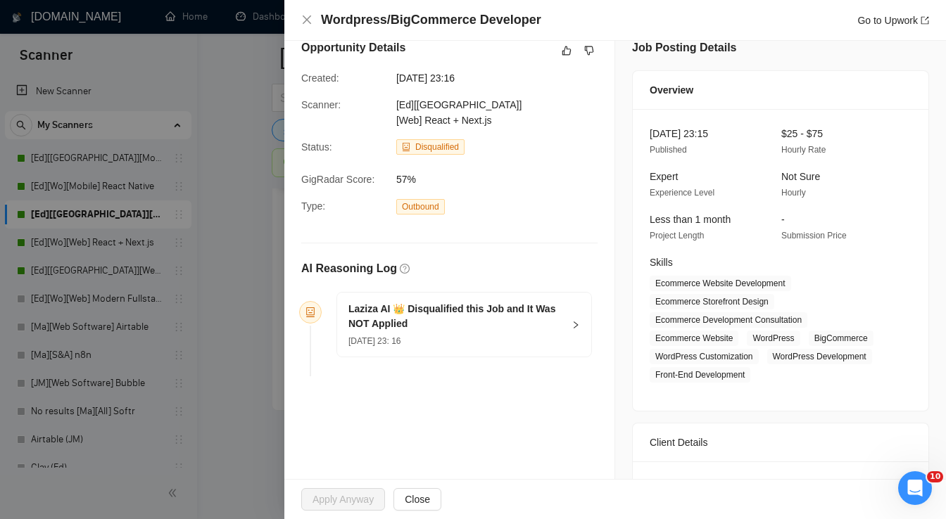
scroll to position [0, 0]
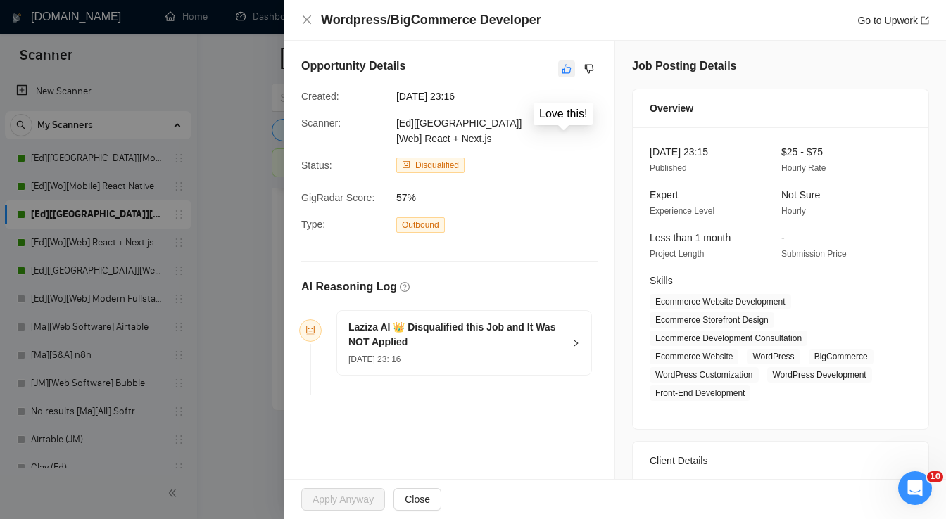
click at [563, 72] on icon "like" at bounding box center [567, 68] width 10 height 11
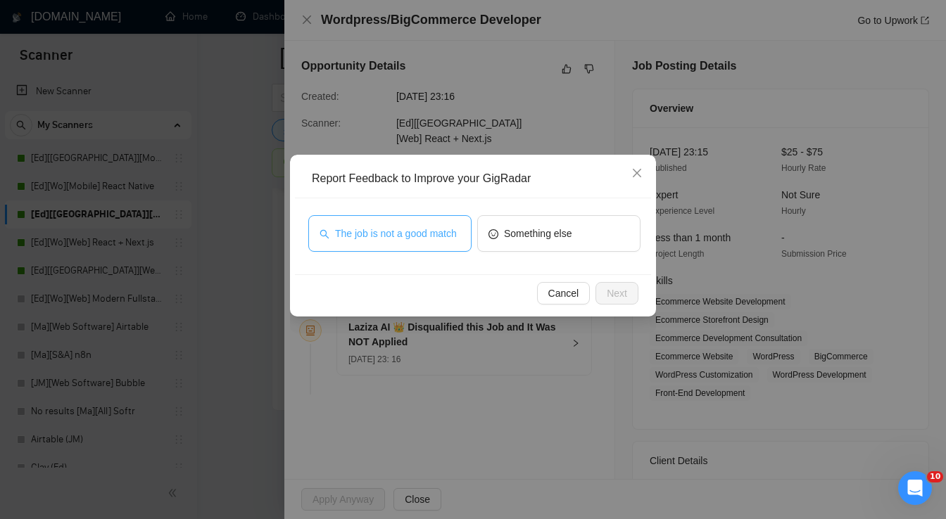
click at [426, 232] on span "The job is not a good match" at bounding box center [396, 233] width 122 height 15
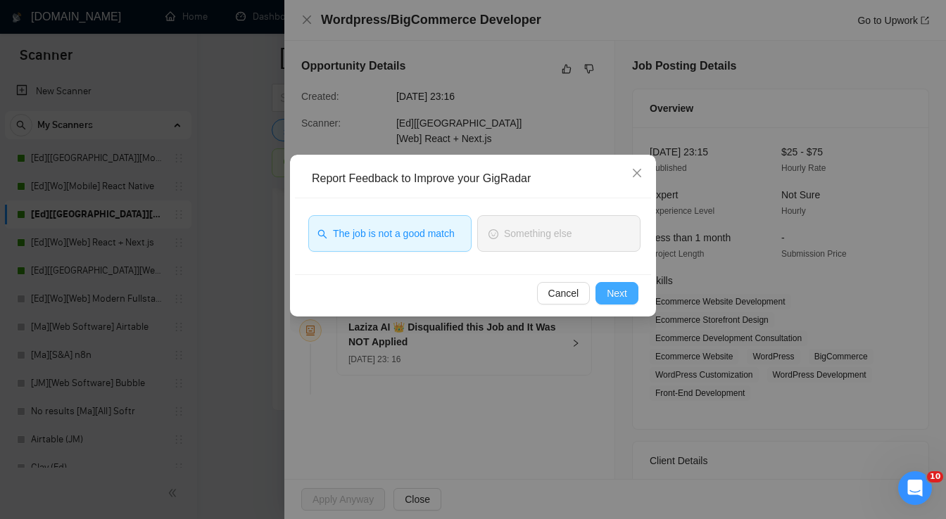
click at [619, 287] on span "Next" at bounding box center [617, 293] width 20 height 15
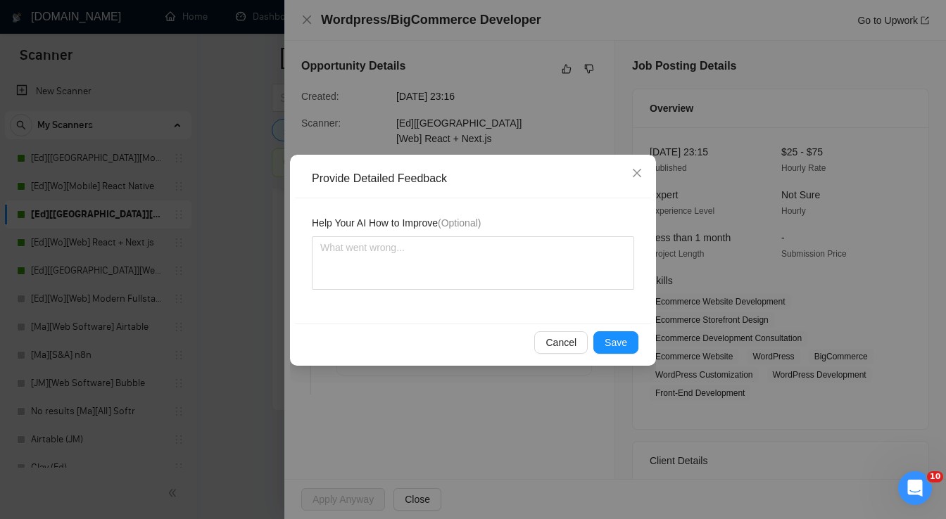
click at [494, 231] on div "Help Your AI How to Improve (Optional)" at bounding box center [473, 225] width 322 height 21
click at [487, 250] on textarea at bounding box center [473, 262] width 322 height 53
paste textarea "Looking for a developer with experience in WordPress +"
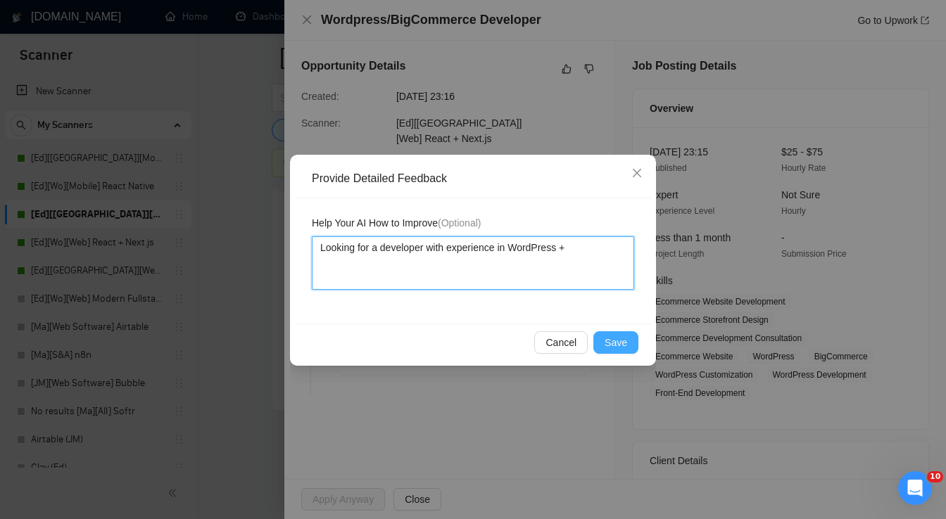
type textarea "Looking for a developer with experience in WordPress +"
click at [612, 340] on span "Save" at bounding box center [615, 342] width 23 height 15
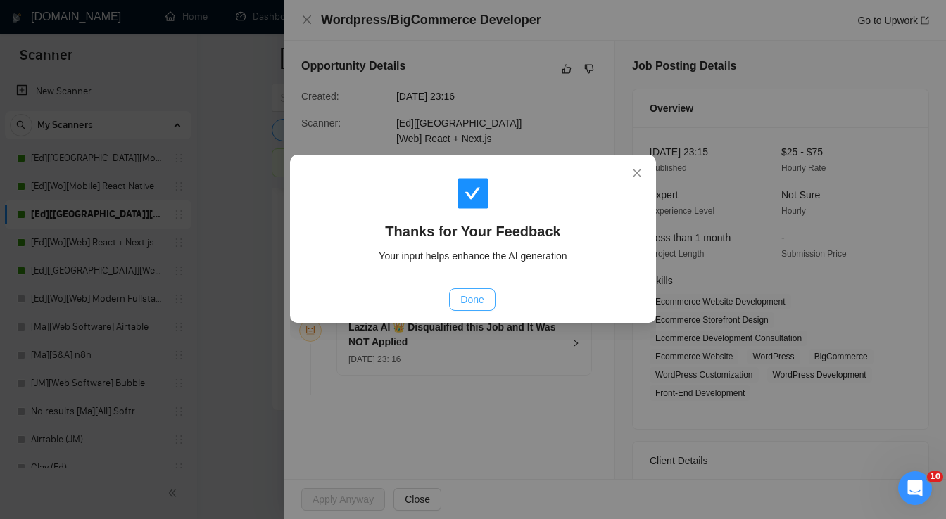
click at [479, 301] on span "Done" at bounding box center [471, 299] width 23 height 15
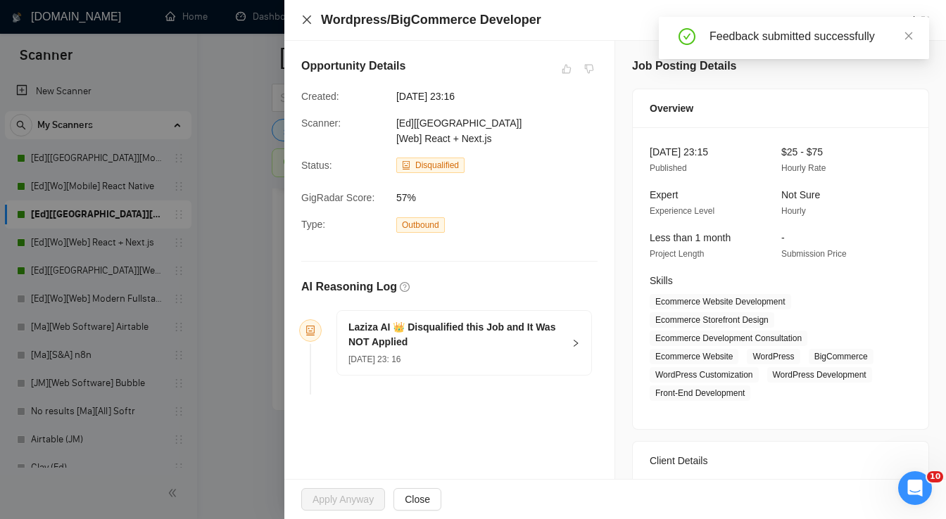
click at [305, 21] on icon "close" at bounding box center [307, 19] width 8 height 8
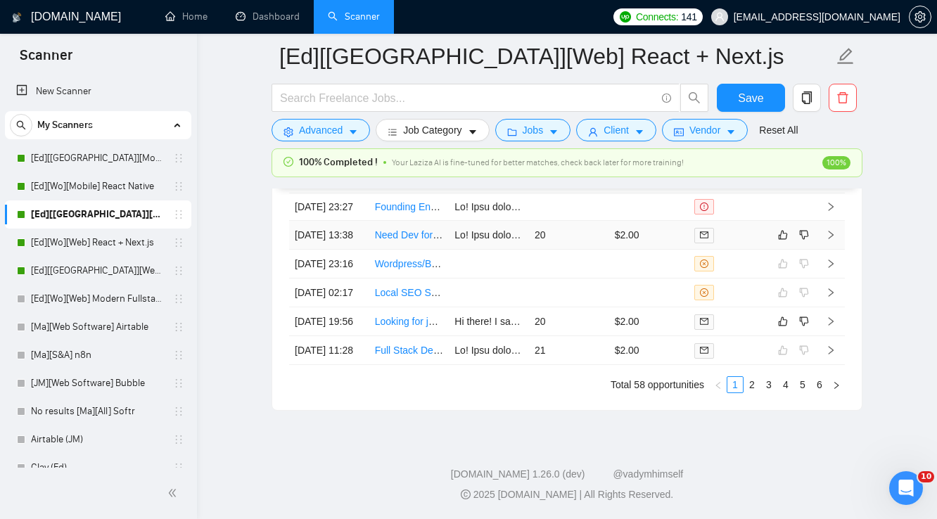
click at [581, 228] on td "20" at bounding box center [569, 235] width 80 height 29
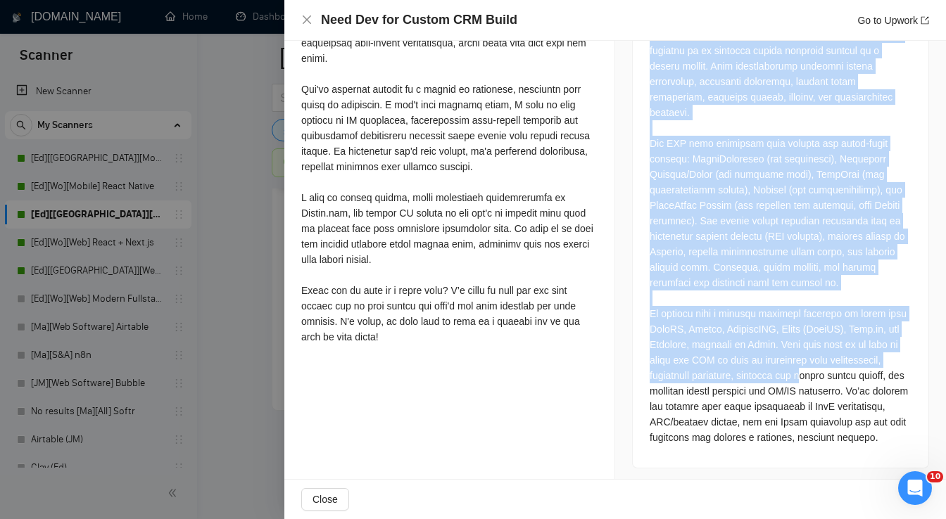
scroll to position [696, 0]
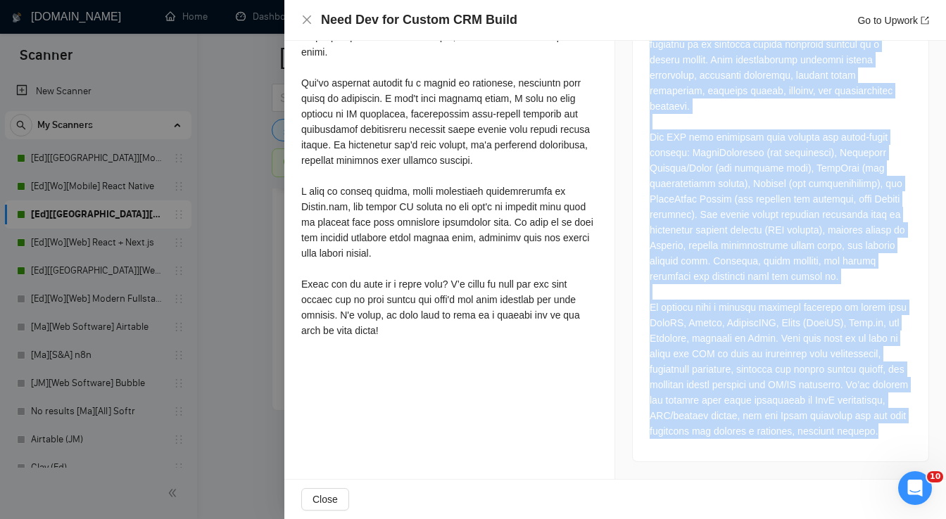
drag, startPoint x: 645, startPoint y: 129, endPoint x: 777, endPoint y: 433, distance: 332.2
click at [777, 433] on div "Job Description" at bounding box center [780, 199] width 297 height 528
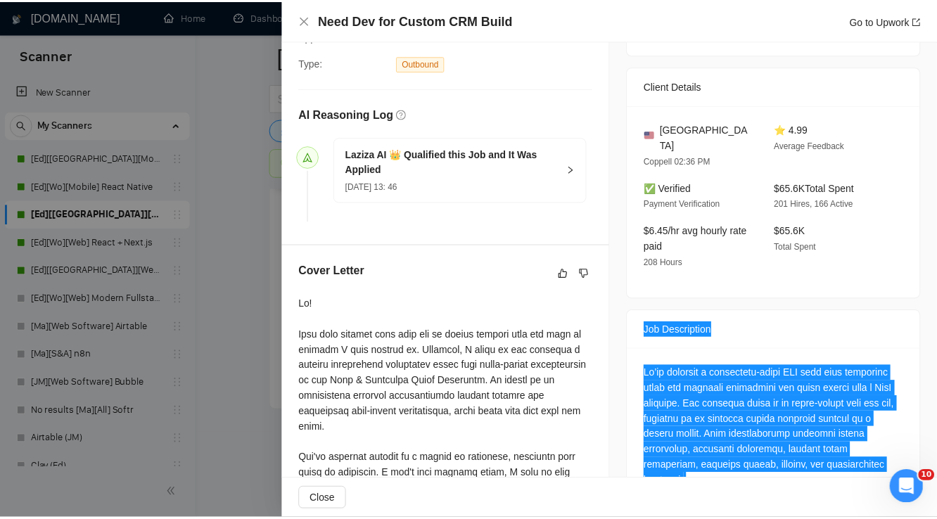
scroll to position [302, 0]
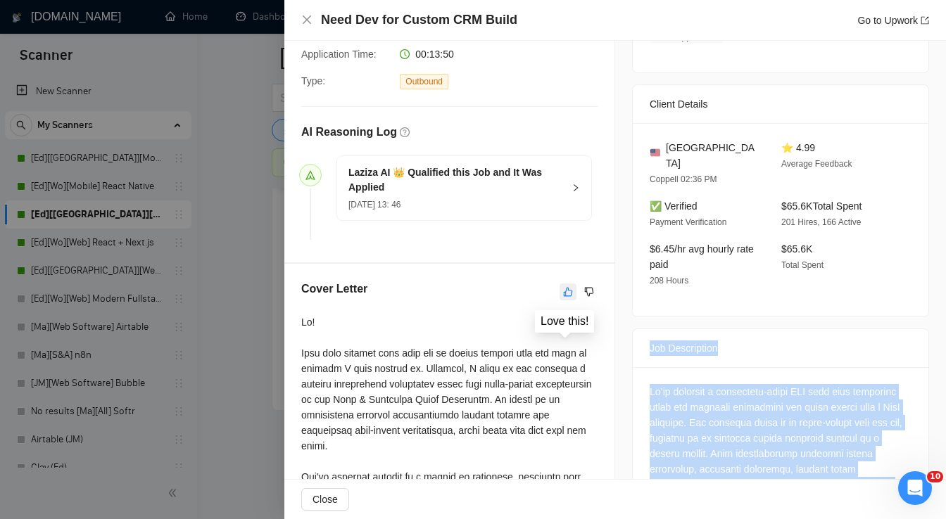
click at [563, 286] on icon "like" at bounding box center [568, 291] width 10 height 11
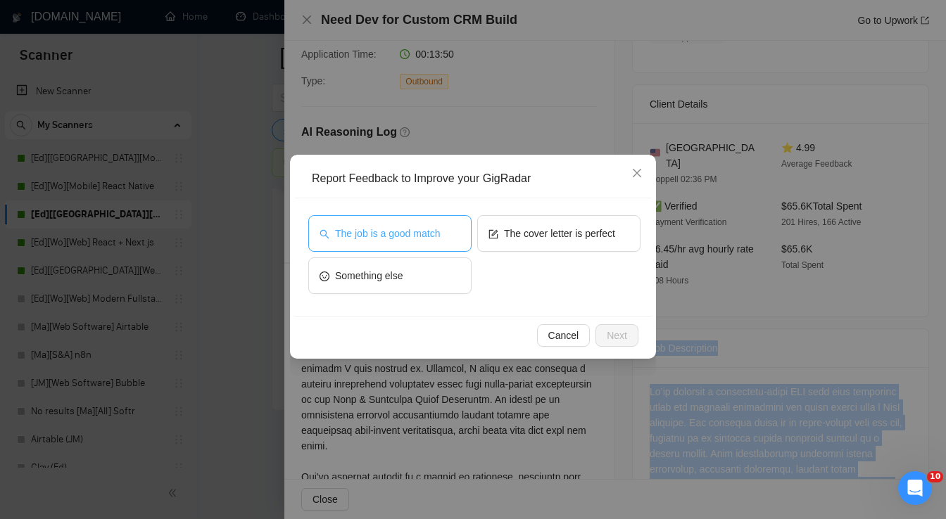
click at [398, 235] on span "The job is a good match" at bounding box center [387, 233] width 105 height 15
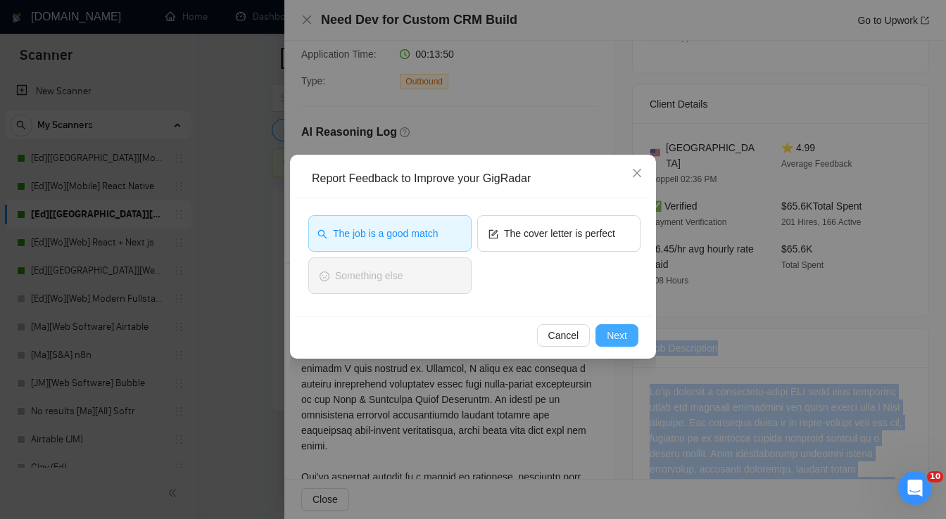
click at [623, 333] on span "Next" at bounding box center [617, 335] width 20 height 15
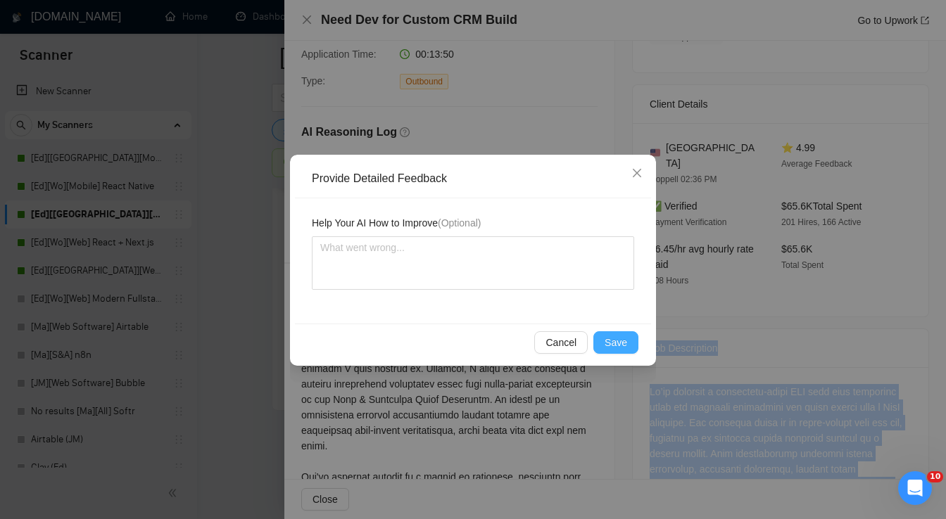
click at [614, 343] on span "Save" at bounding box center [615, 342] width 23 height 15
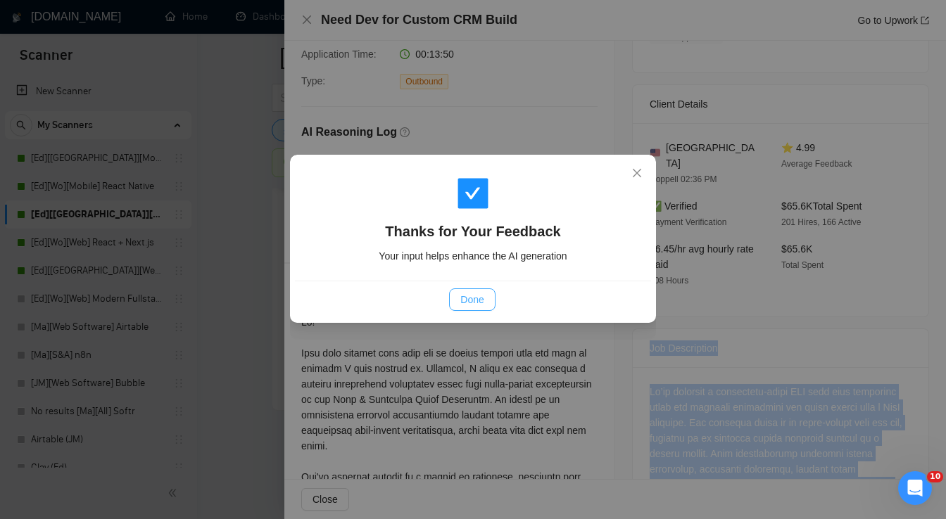
click at [474, 303] on span "Done" at bounding box center [471, 299] width 23 height 15
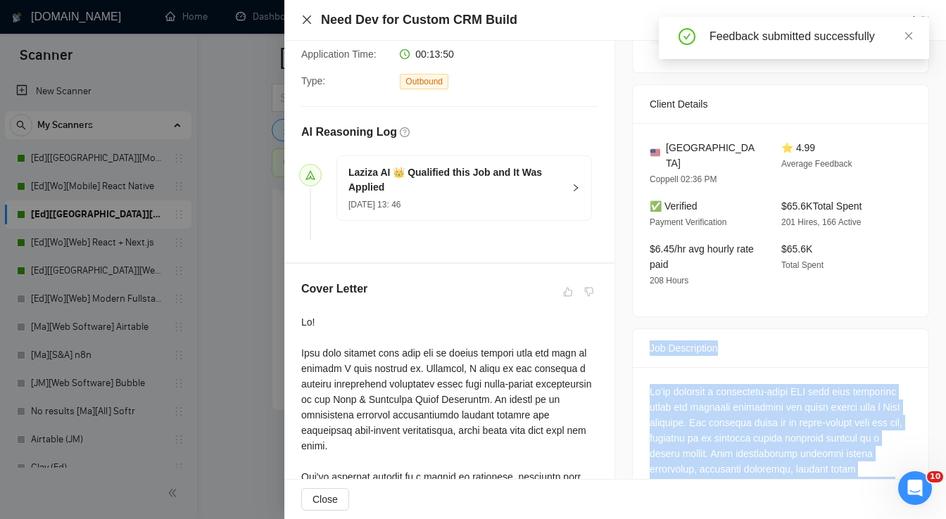
click at [307, 23] on icon "close" at bounding box center [306, 19] width 11 height 11
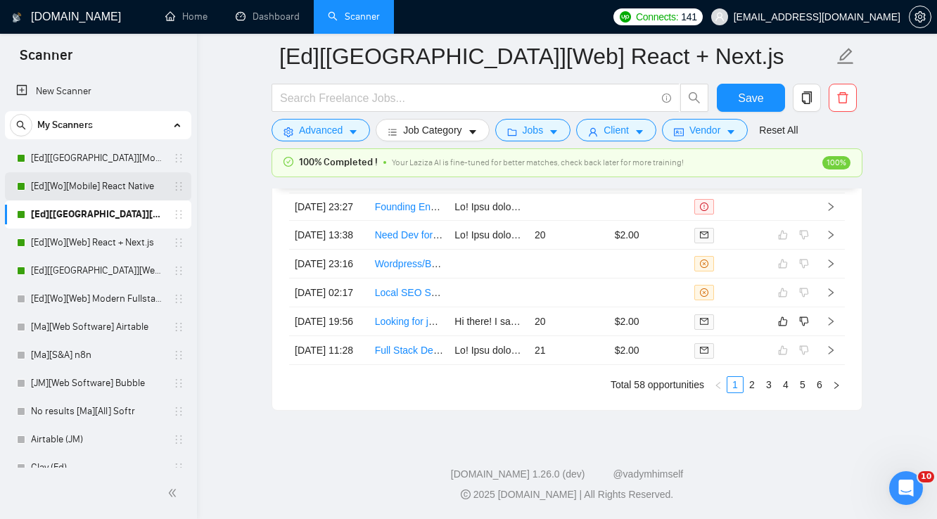
click at [115, 186] on link "[Ed][Wo][Mobile] React Native" at bounding box center [98, 186] width 134 height 28
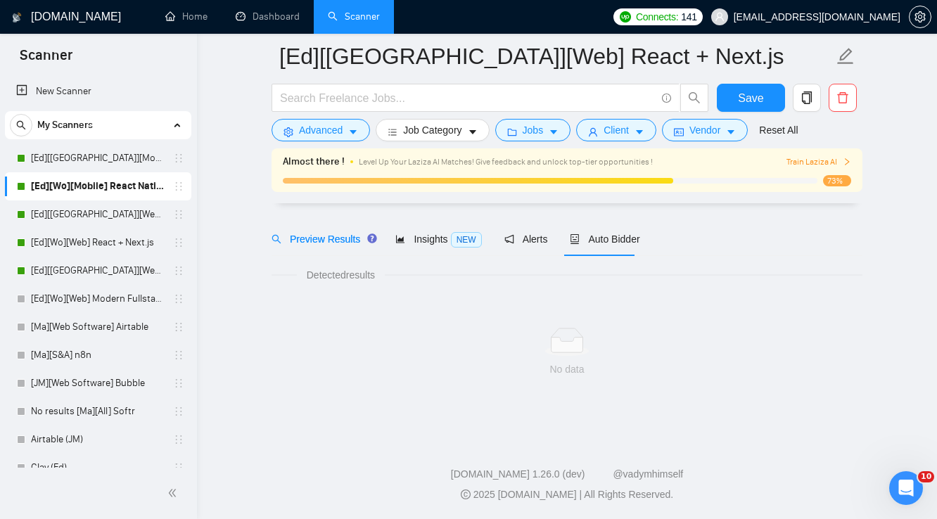
scroll to position [23, 0]
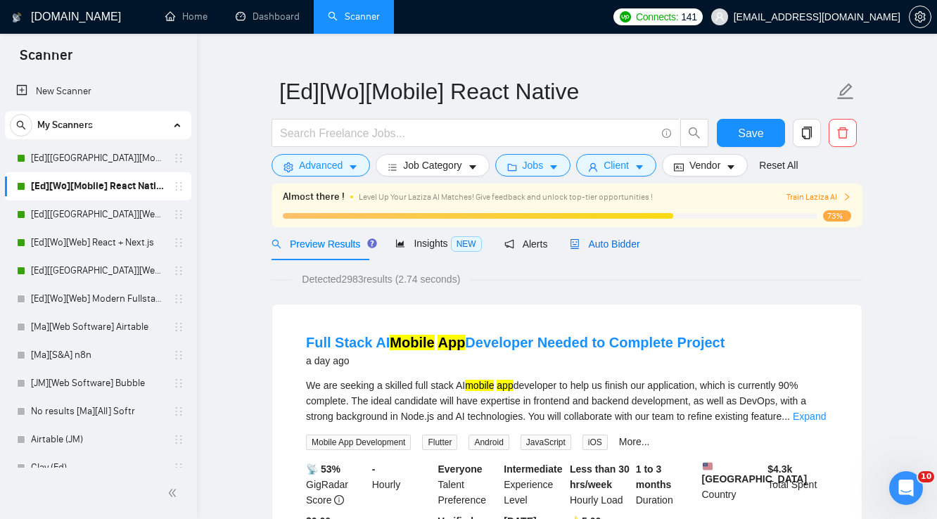
click at [602, 246] on span "Auto Bidder" at bounding box center [605, 244] width 70 height 11
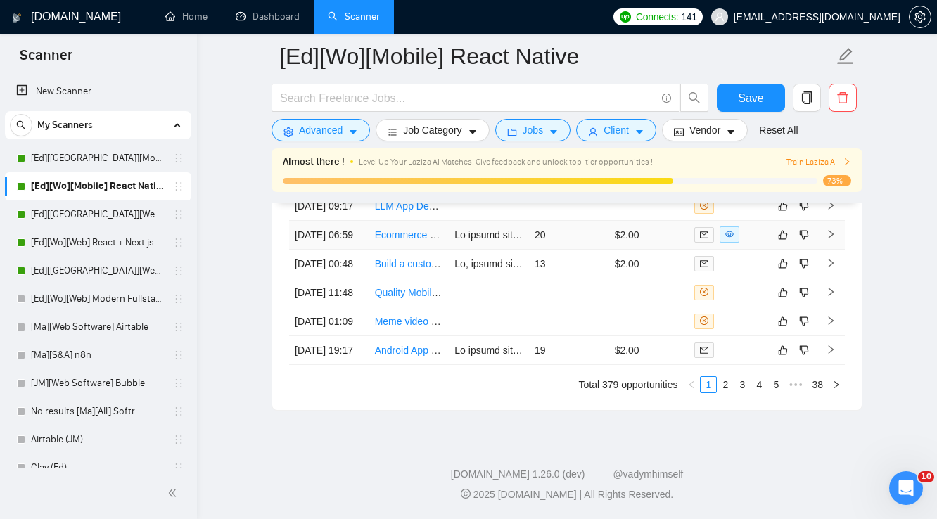
scroll to position [3883, 0]
click at [777, 388] on link "5" at bounding box center [775, 384] width 15 height 15
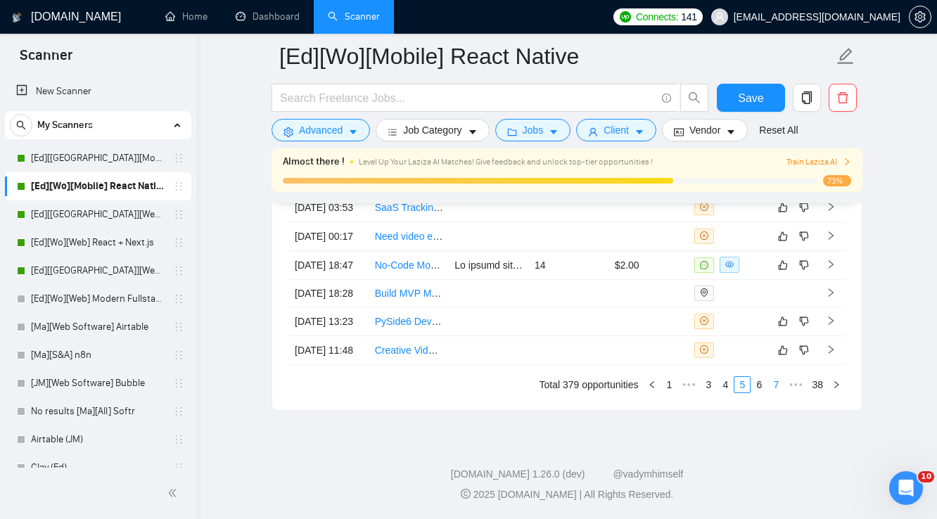
click at [778, 388] on link "7" at bounding box center [775, 384] width 15 height 15
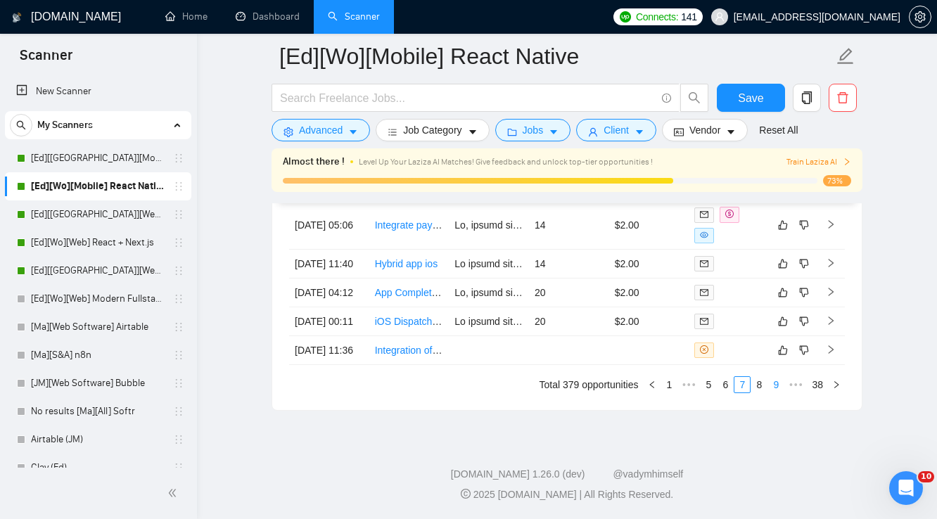
click at [777, 393] on link "9" at bounding box center [775, 384] width 15 height 15
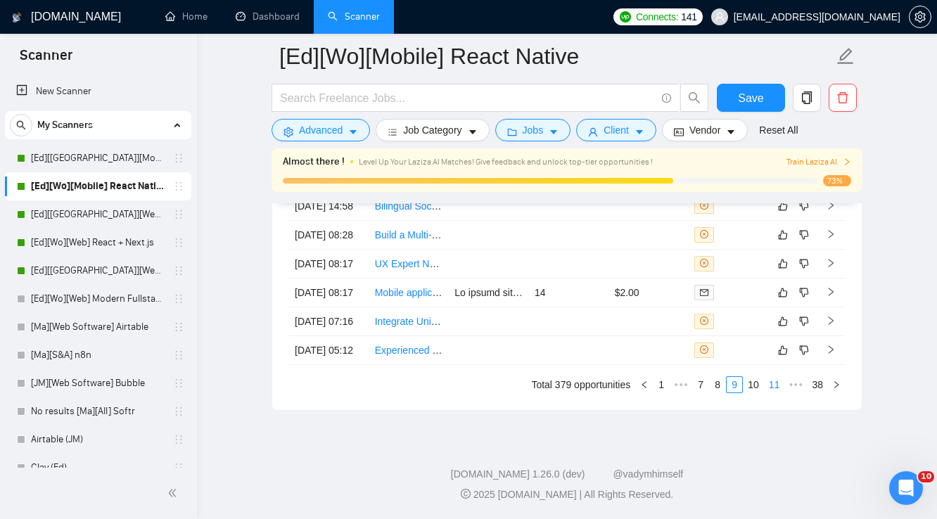
click at [778, 388] on link "11" at bounding box center [775, 384] width 20 height 15
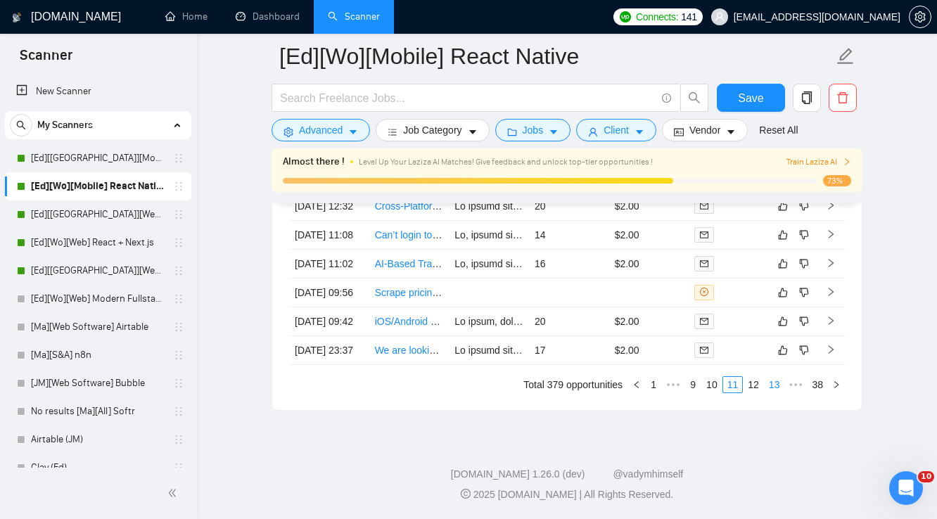
click at [780, 390] on link "13" at bounding box center [775, 384] width 20 height 15
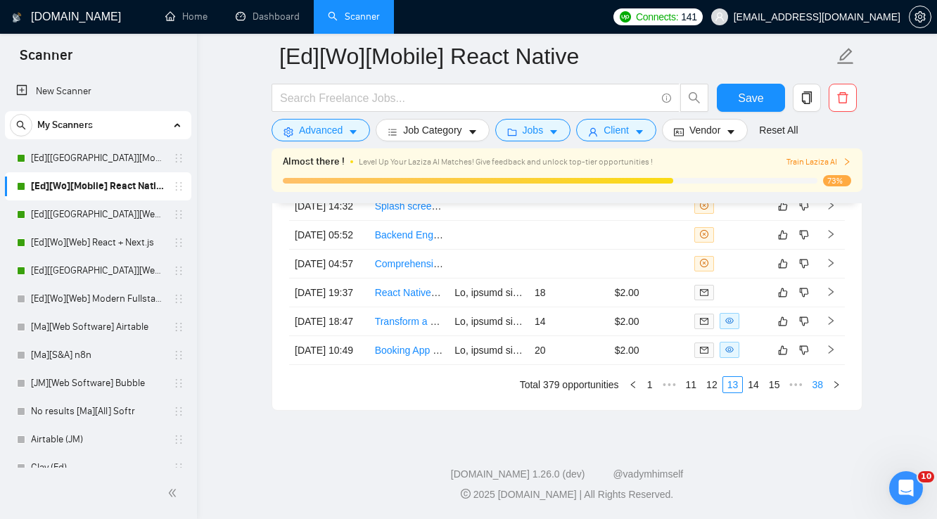
click at [821, 390] on link "38" at bounding box center [818, 384] width 20 height 15
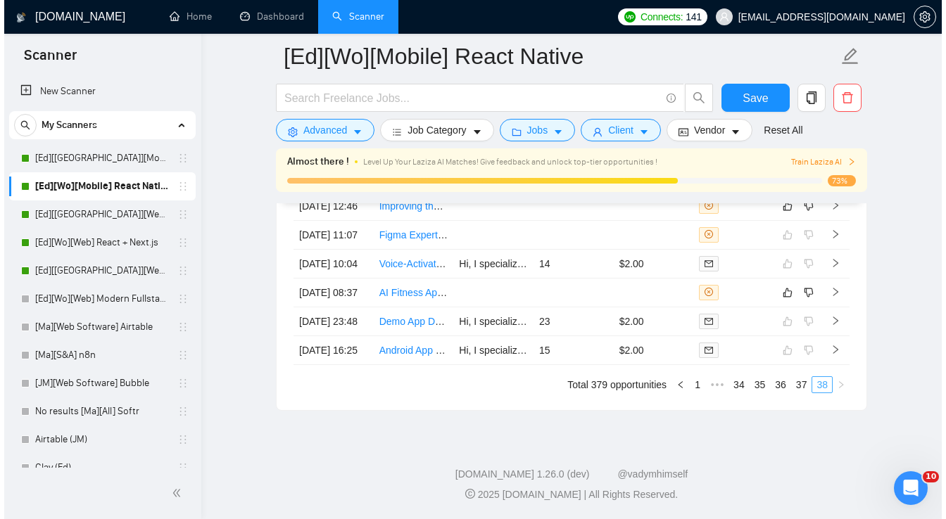
scroll to position [3840, 0]
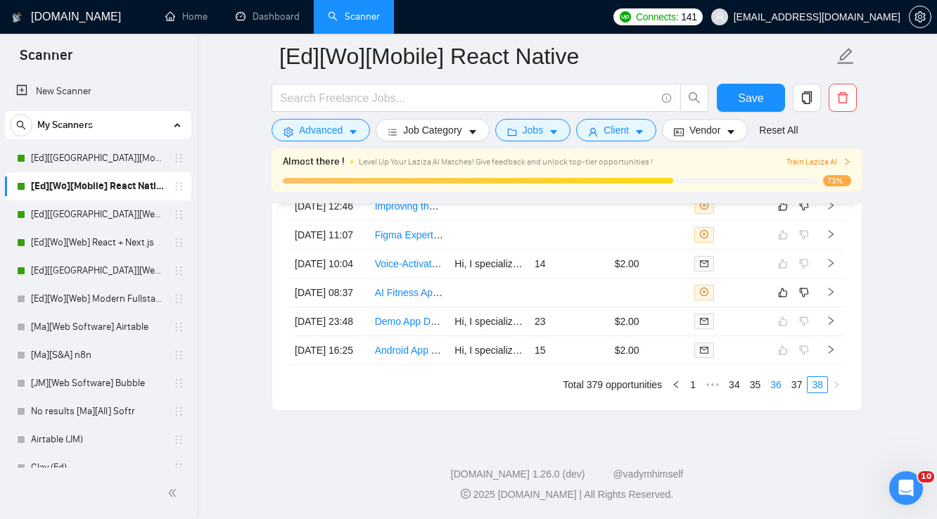
click at [780, 388] on link "36" at bounding box center [776, 384] width 20 height 15
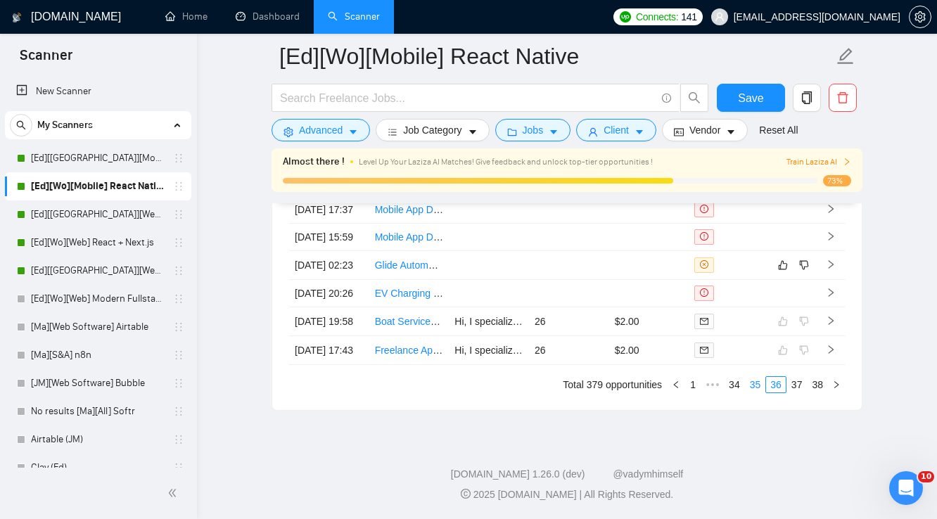
click at [759, 393] on link "35" at bounding box center [756, 384] width 20 height 15
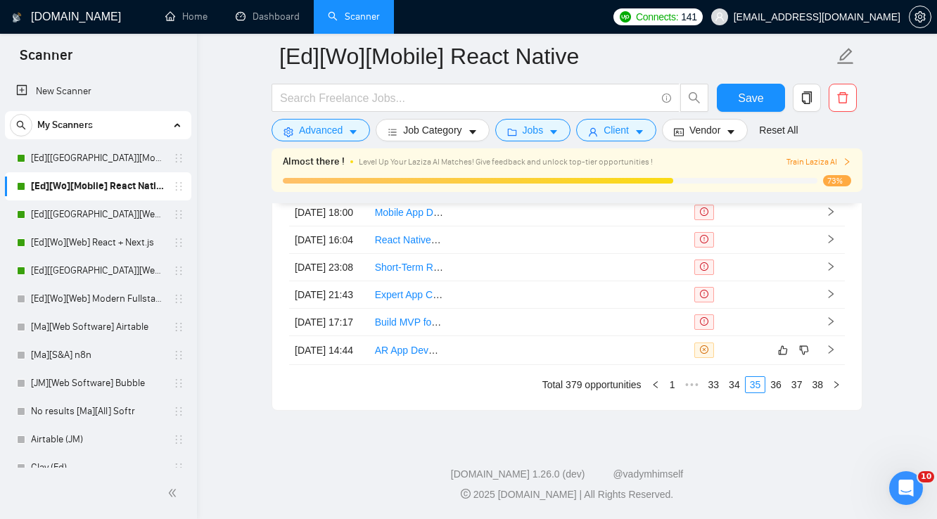
click at [738, 393] on link "34" at bounding box center [735, 384] width 20 height 15
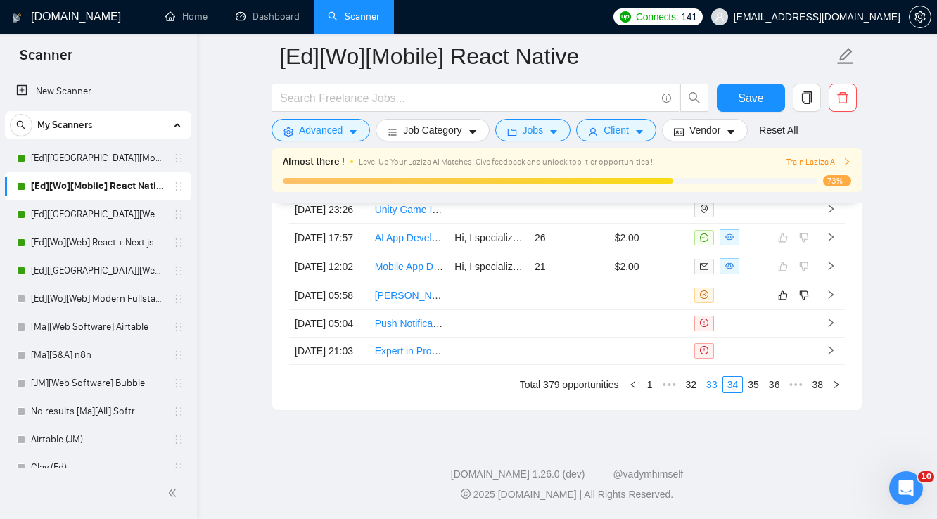
click at [718, 393] on link "33" at bounding box center [712, 384] width 20 height 15
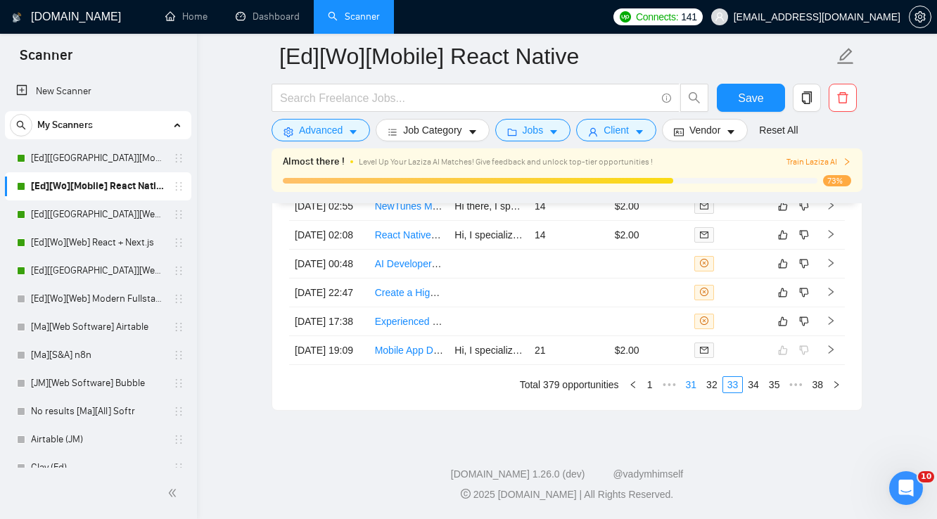
click at [697, 393] on link "31" at bounding box center [692, 384] width 20 height 15
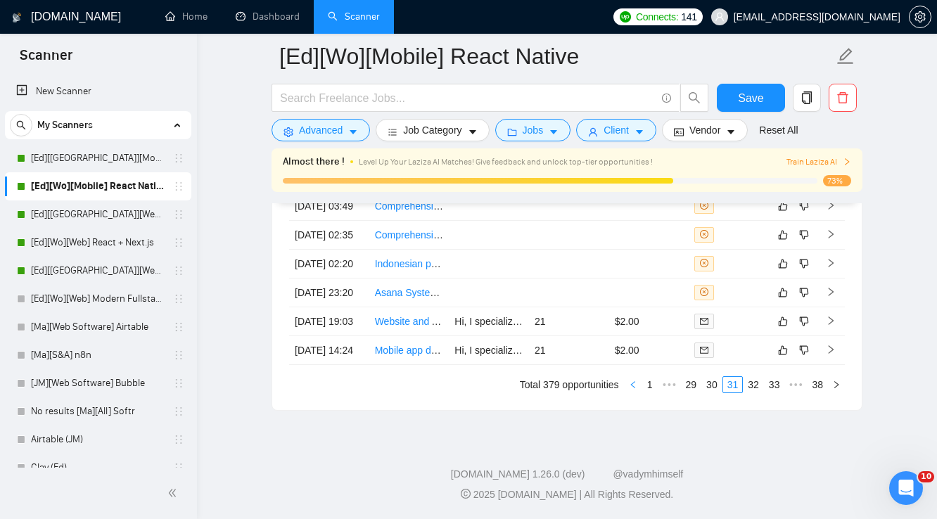
click at [635, 389] on icon "left" at bounding box center [633, 385] width 8 height 8
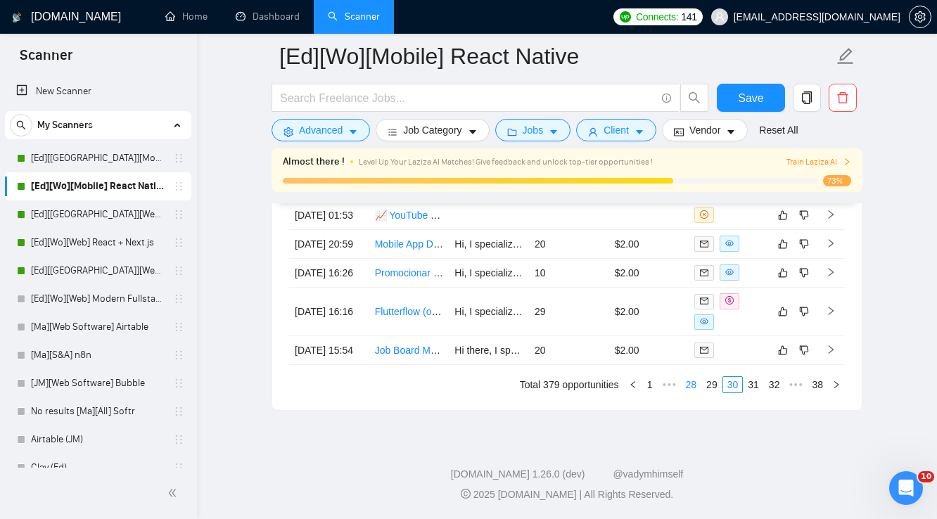
click at [697, 393] on link "28" at bounding box center [692, 384] width 20 height 15
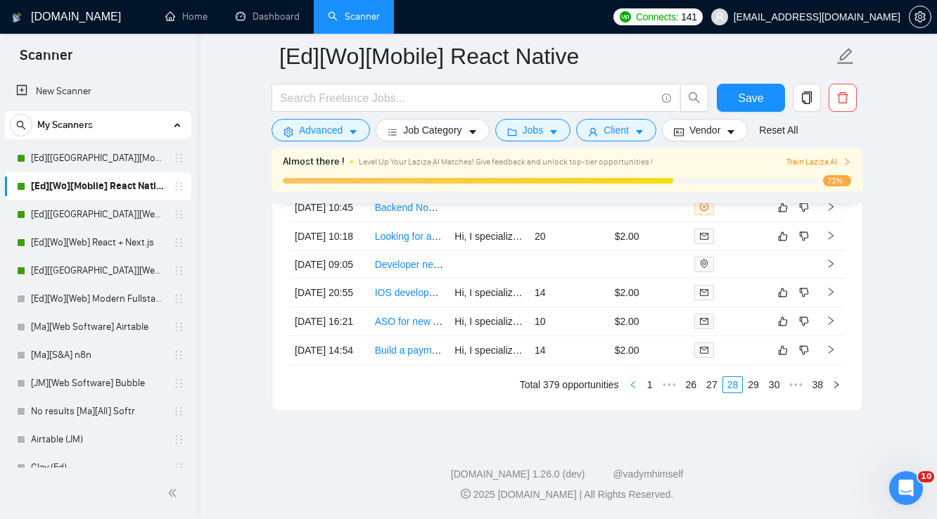
click at [633, 389] on icon "left" at bounding box center [633, 385] width 8 height 8
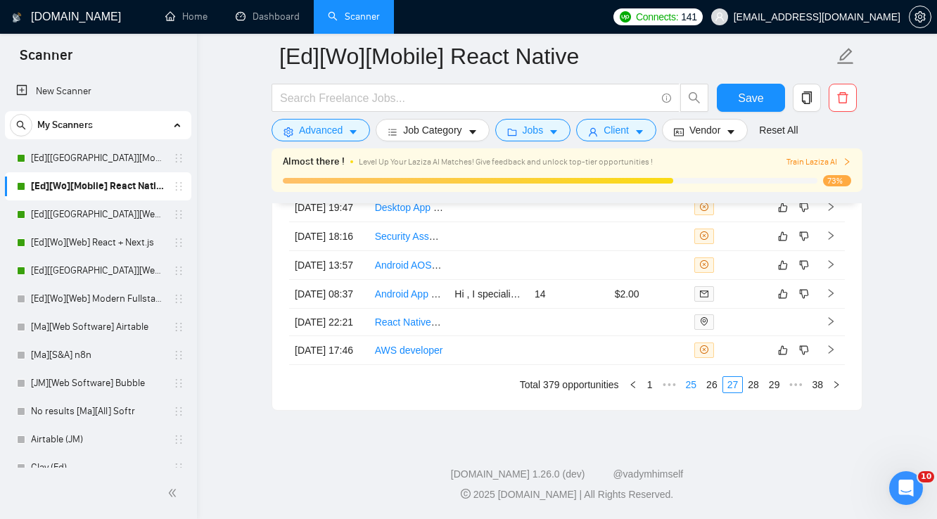
click at [694, 393] on link "25" at bounding box center [692, 384] width 20 height 15
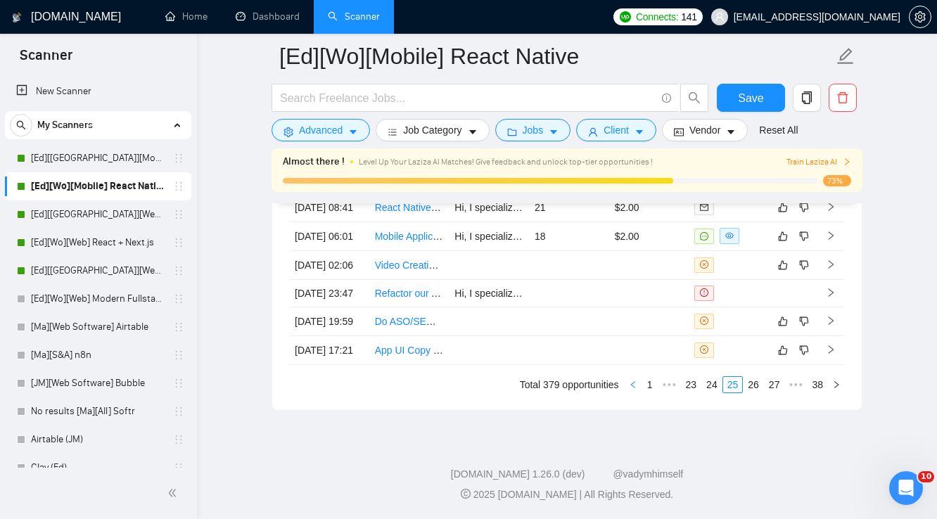
click at [635, 389] on icon "left" at bounding box center [633, 385] width 8 height 8
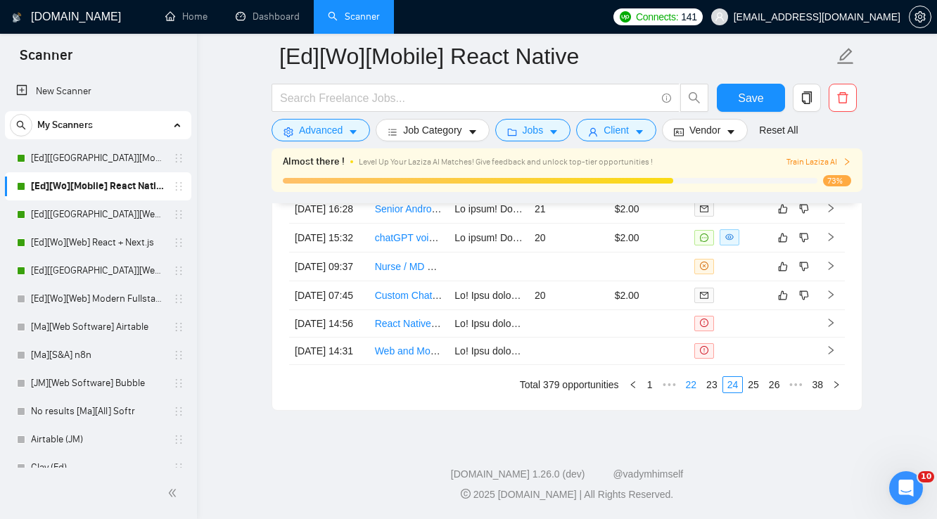
click at [695, 393] on link "22" at bounding box center [692, 384] width 20 height 15
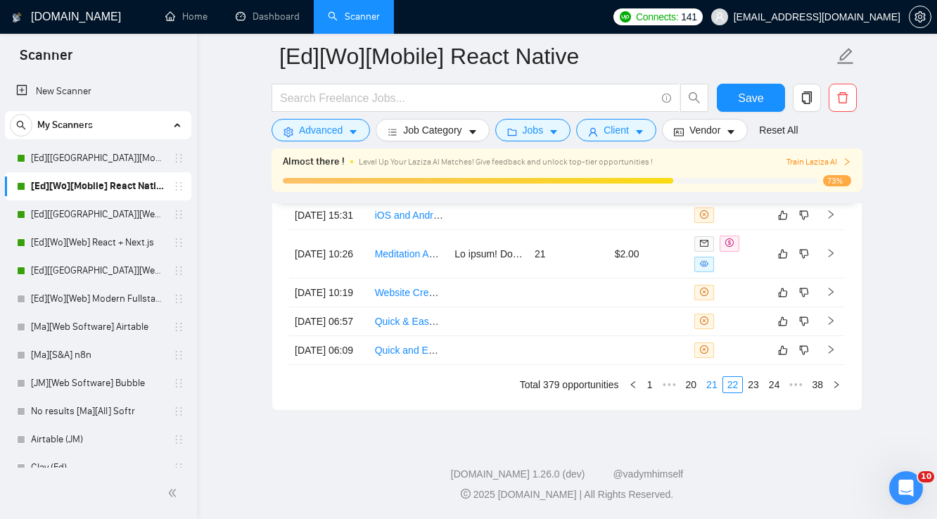
click at [715, 393] on link "21" at bounding box center [712, 384] width 20 height 15
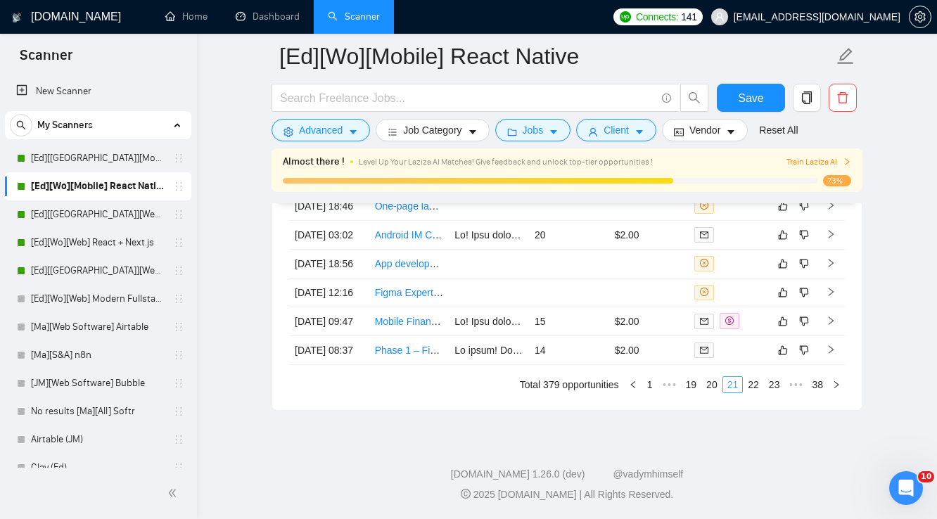
click at [735, 393] on link "21" at bounding box center [733, 384] width 20 height 15
click at [736, 393] on link "21" at bounding box center [733, 384] width 20 height 15
click at [752, 393] on link "22" at bounding box center [754, 384] width 20 height 15
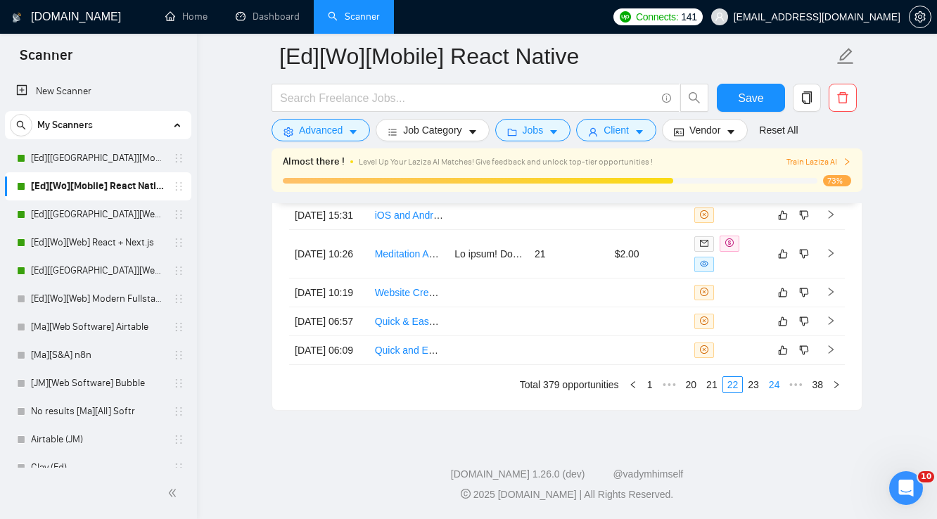
click at [779, 393] on link "24" at bounding box center [775, 384] width 20 height 15
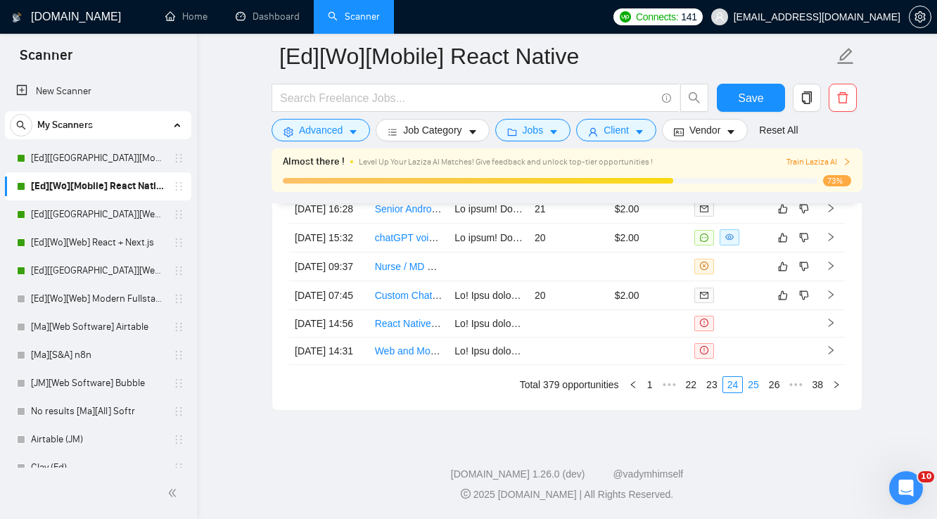
click at [759, 393] on link "25" at bounding box center [754, 384] width 20 height 15
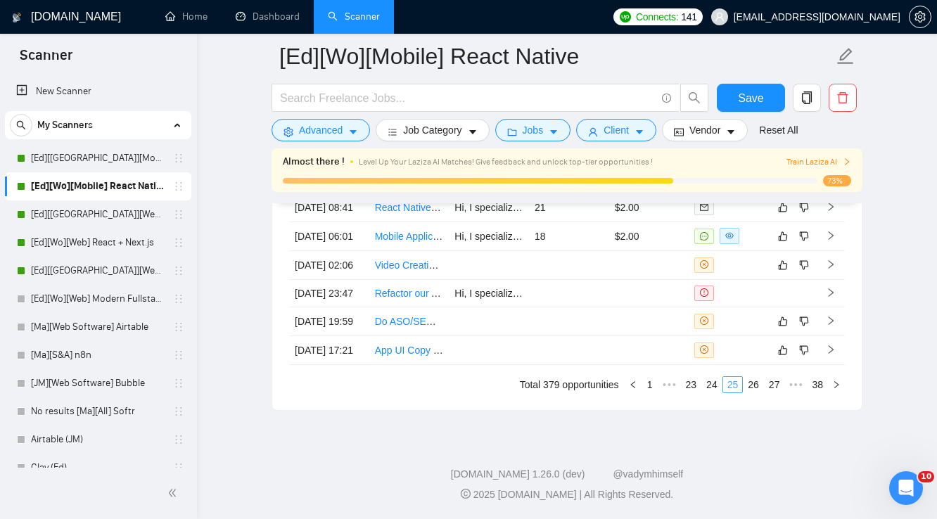
click at [736, 393] on link "25" at bounding box center [733, 384] width 20 height 15
click at [718, 393] on link "24" at bounding box center [712, 384] width 20 height 15
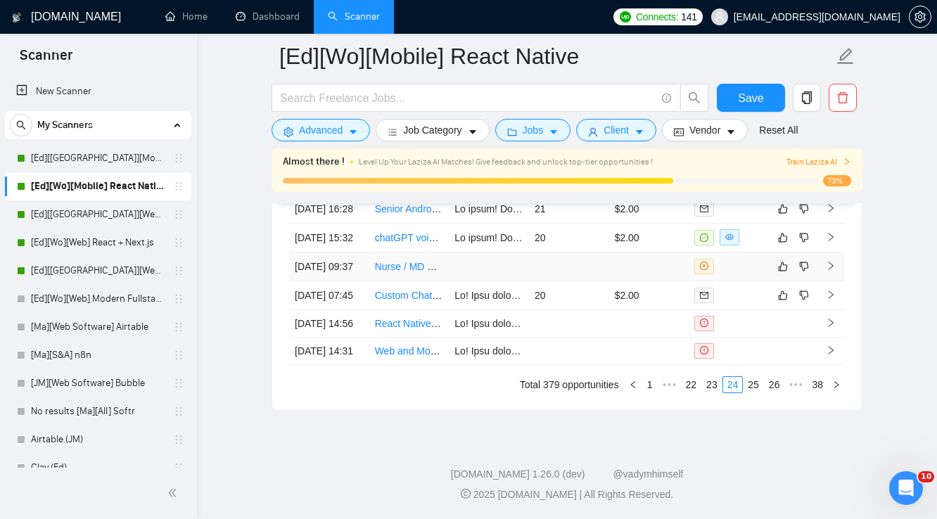
click at [638, 269] on td at bounding box center [649, 267] width 80 height 29
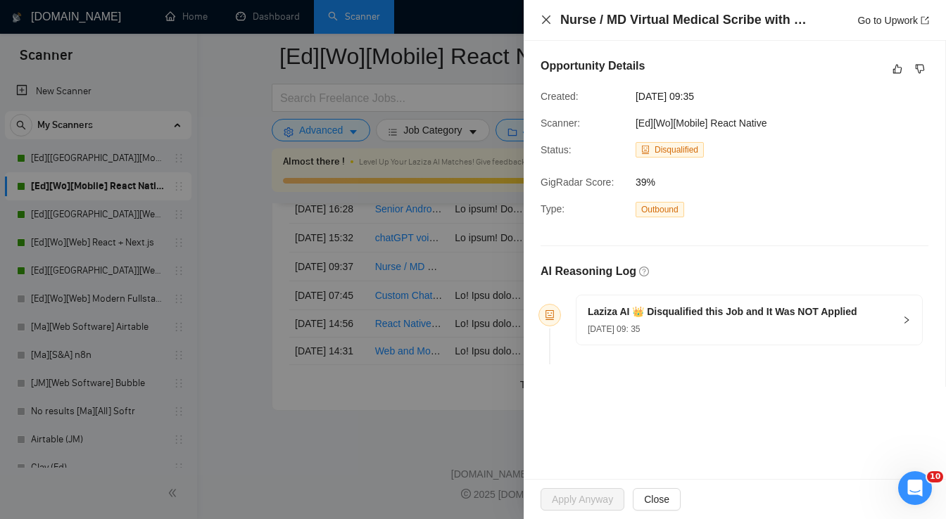
click at [541, 20] on icon "close" at bounding box center [545, 19] width 11 height 11
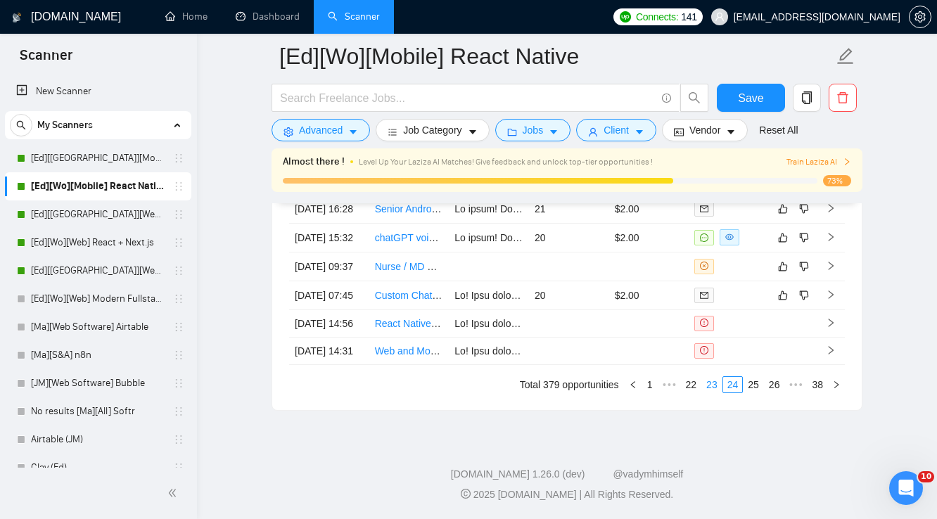
click at [710, 393] on link "23" at bounding box center [712, 384] width 20 height 15
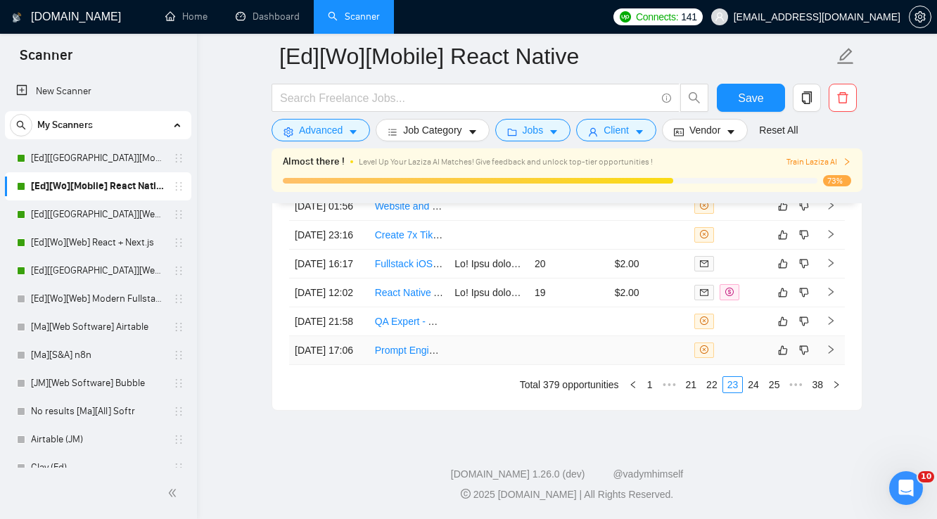
click at [675, 365] on td at bounding box center [649, 350] width 80 height 29
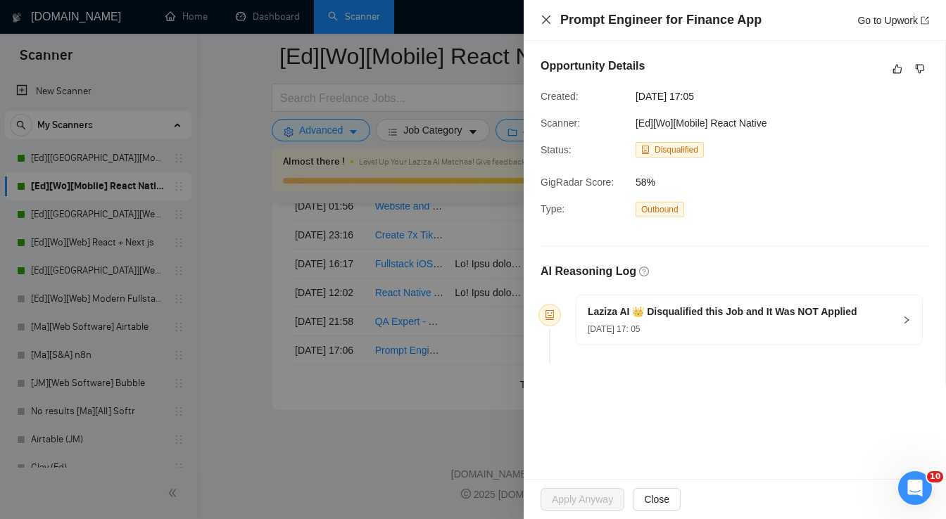
click at [543, 25] on icon "close" at bounding box center [545, 19] width 11 height 11
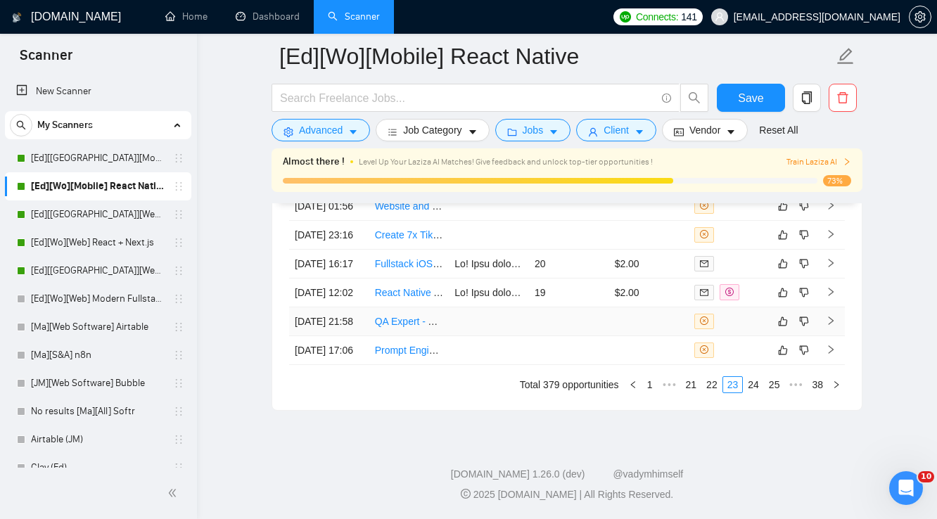
click at [638, 336] on td at bounding box center [649, 321] width 80 height 29
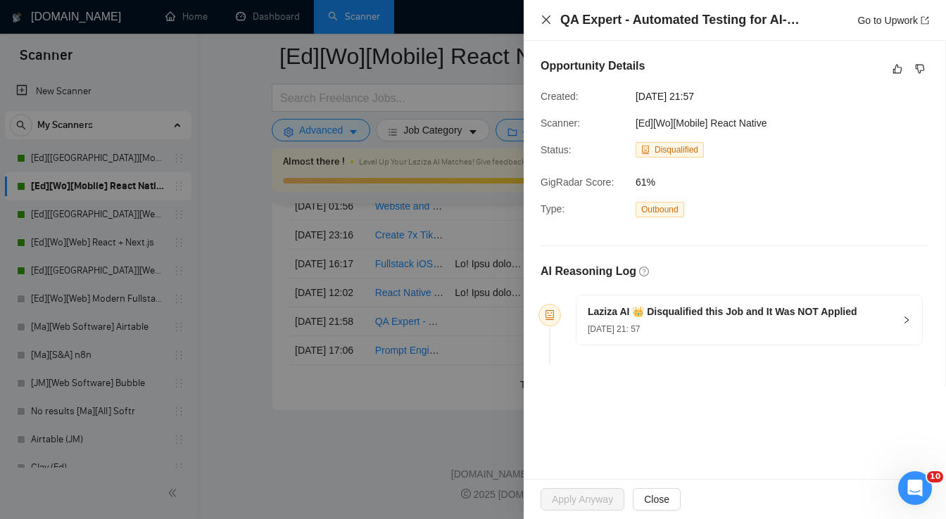
click at [543, 17] on icon "close" at bounding box center [545, 19] width 11 height 11
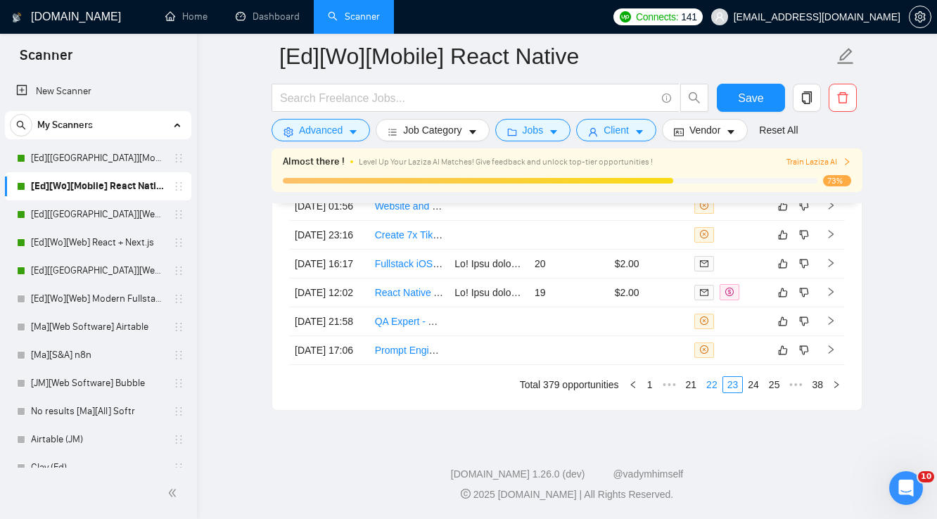
click at [712, 393] on link "22" at bounding box center [712, 384] width 20 height 15
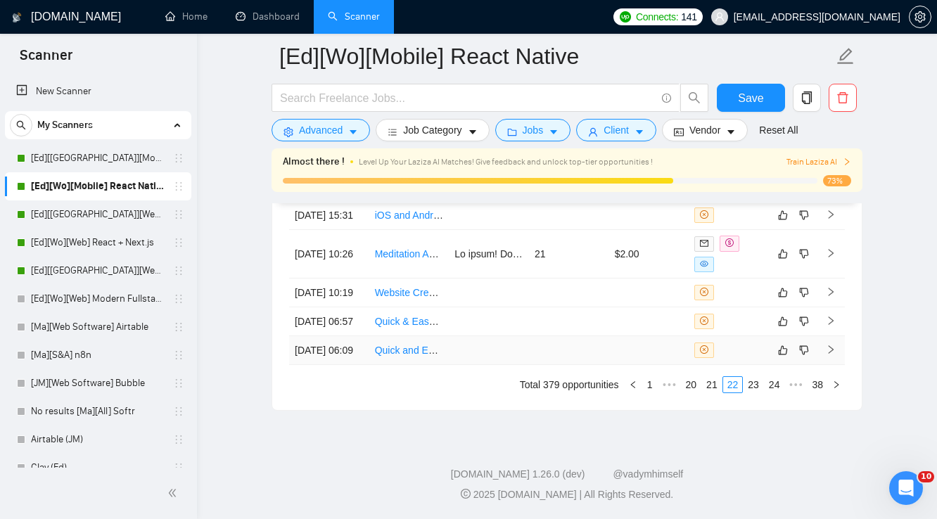
click at [670, 365] on td at bounding box center [649, 350] width 80 height 29
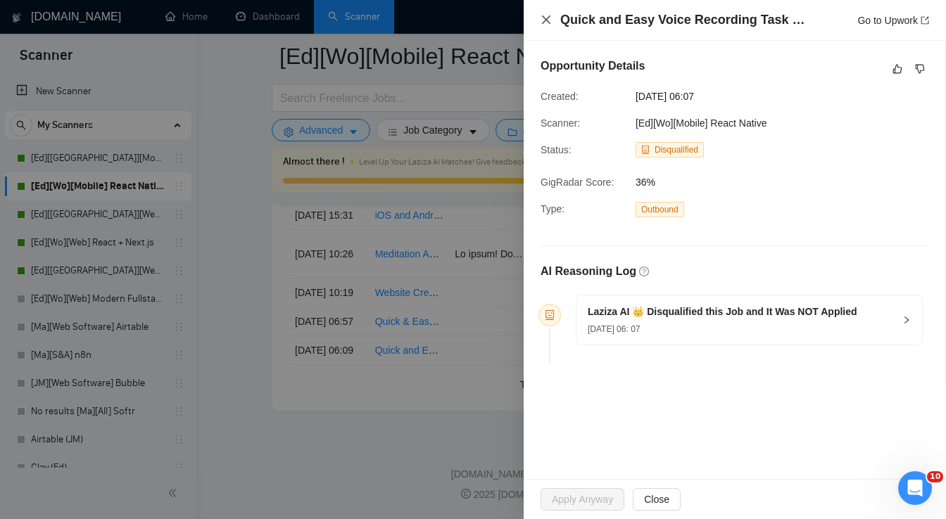
click at [541, 20] on icon "close" at bounding box center [545, 19] width 11 height 11
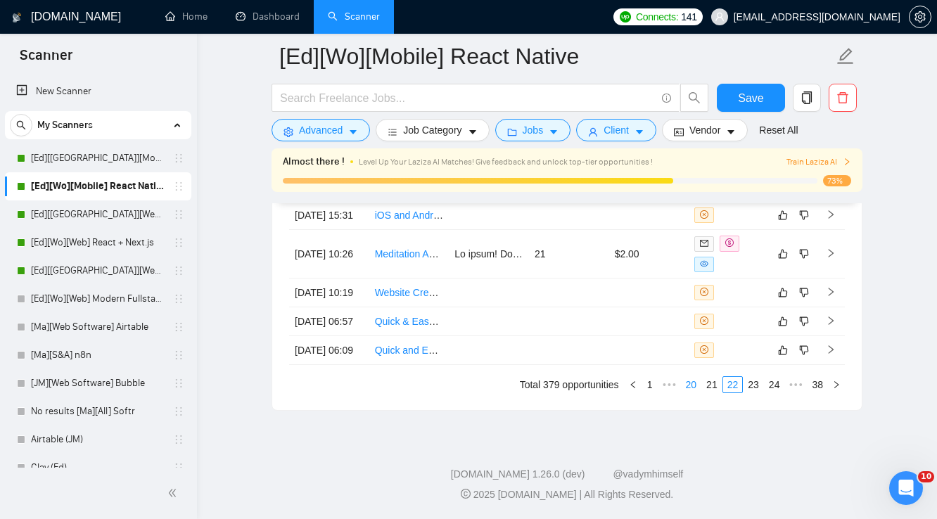
click at [695, 393] on link "20" at bounding box center [692, 384] width 20 height 15
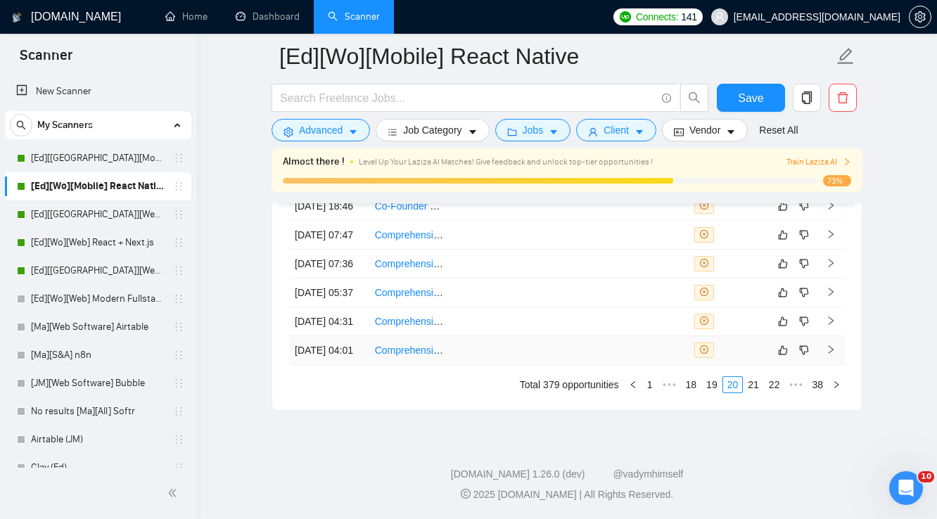
click at [650, 365] on td at bounding box center [649, 350] width 80 height 29
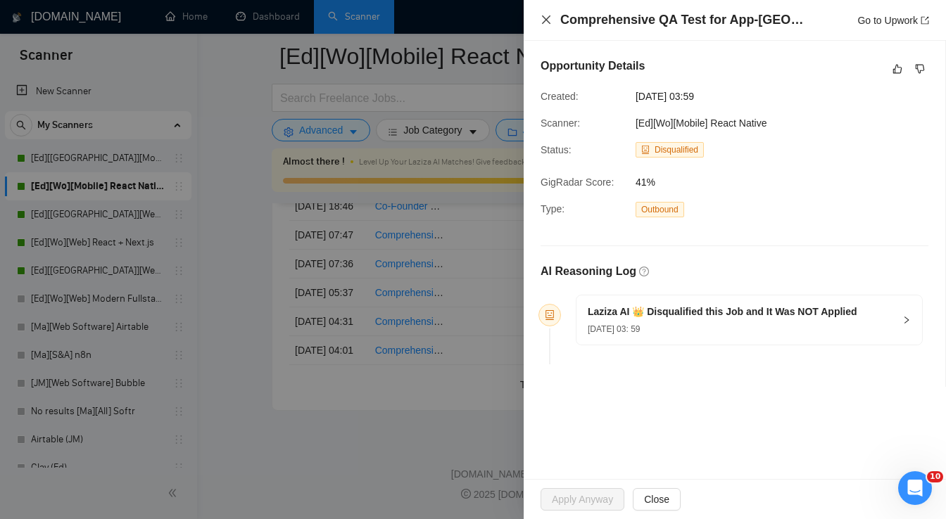
click at [549, 20] on icon "close" at bounding box center [545, 19] width 11 height 11
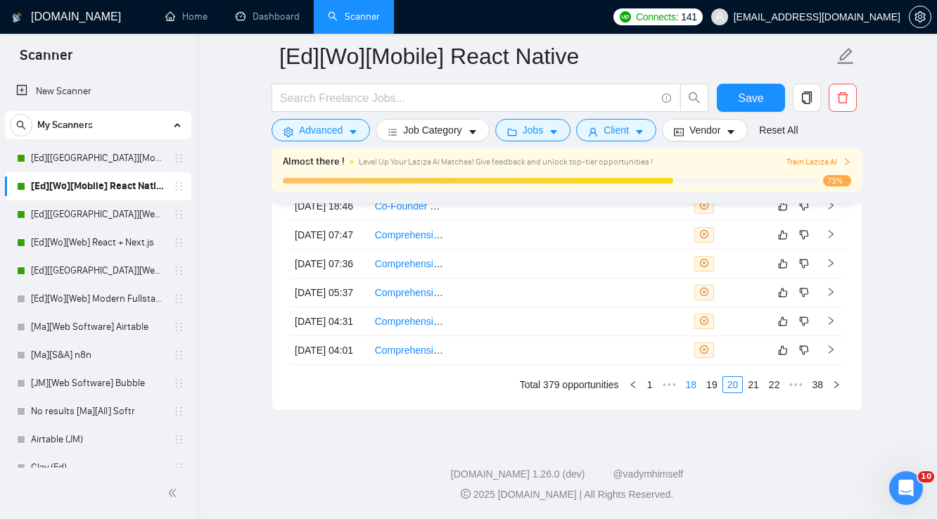
click at [698, 393] on link "18" at bounding box center [692, 384] width 20 height 15
click at [681, 365] on td at bounding box center [649, 350] width 80 height 29
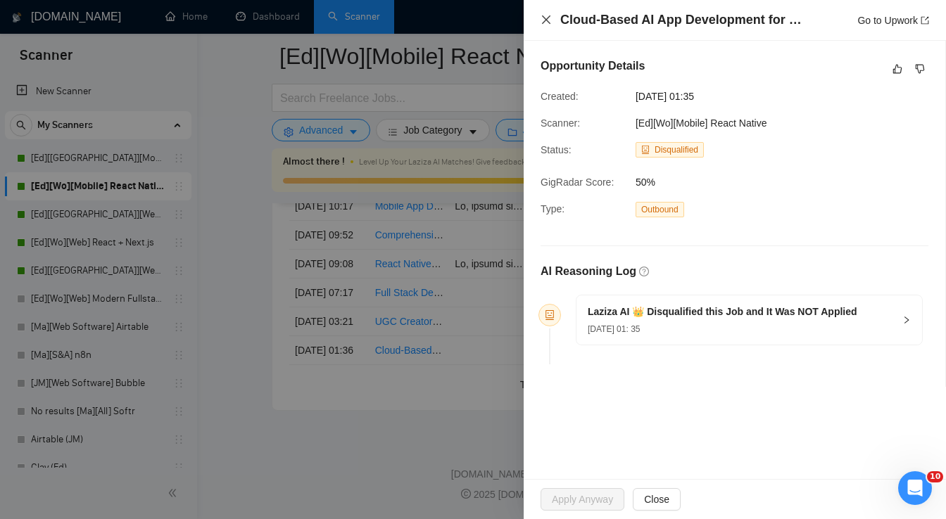
click at [540, 20] on icon "close" at bounding box center [545, 19] width 11 height 11
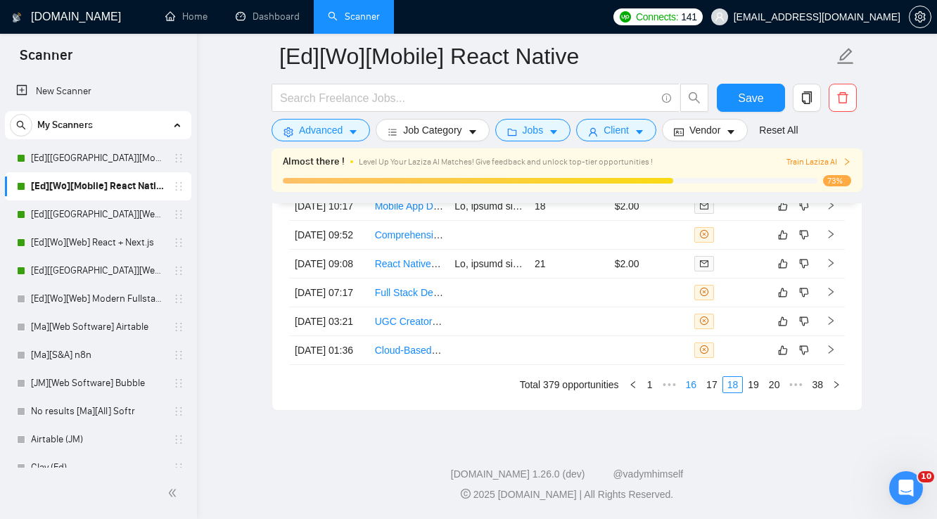
click at [697, 393] on link "16" at bounding box center [692, 384] width 20 height 15
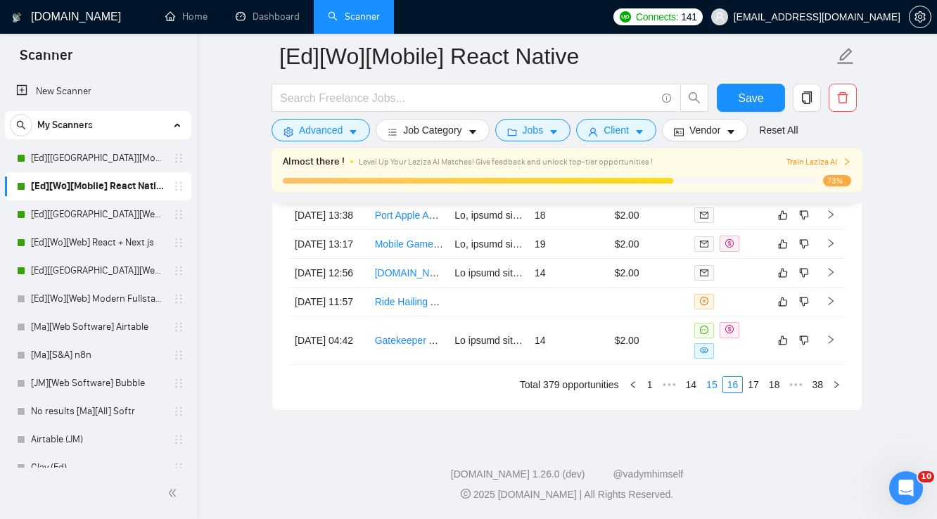
click at [713, 393] on link "15" at bounding box center [712, 384] width 20 height 15
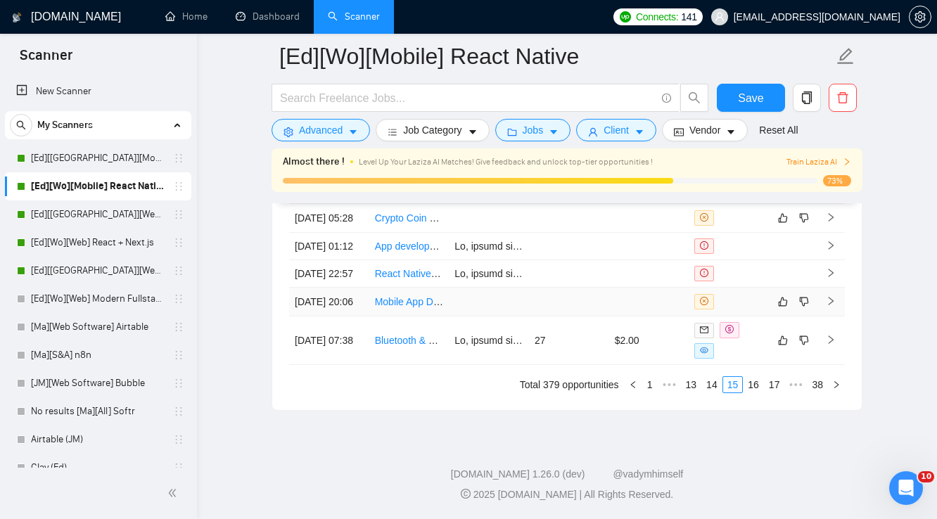
click at [652, 317] on td at bounding box center [649, 302] width 80 height 29
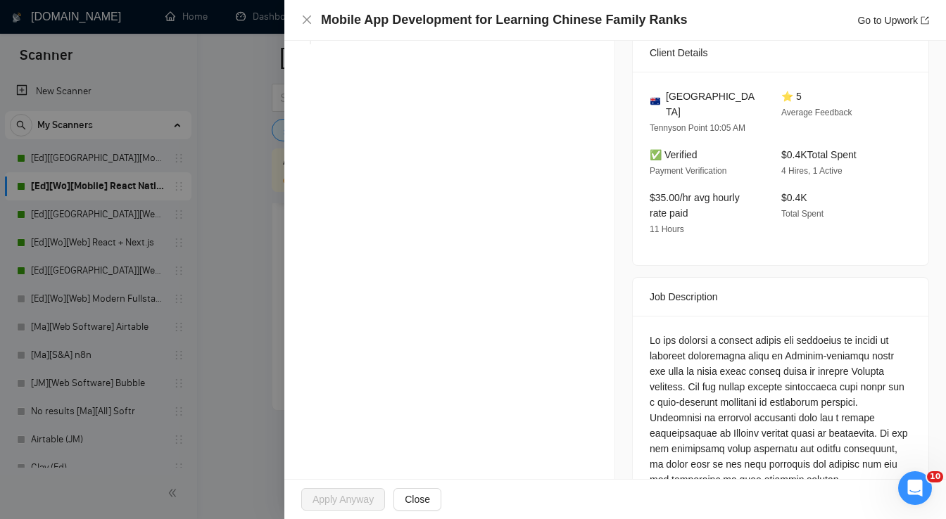
scroll to position [338, 0]
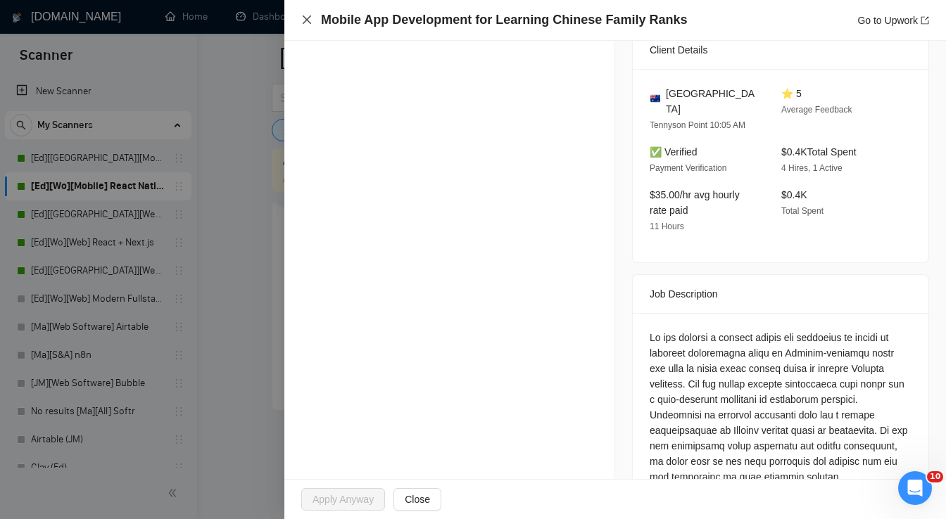
click at [305, 25] on icon "close" at bounding box center [306, 19] width 11 height 11
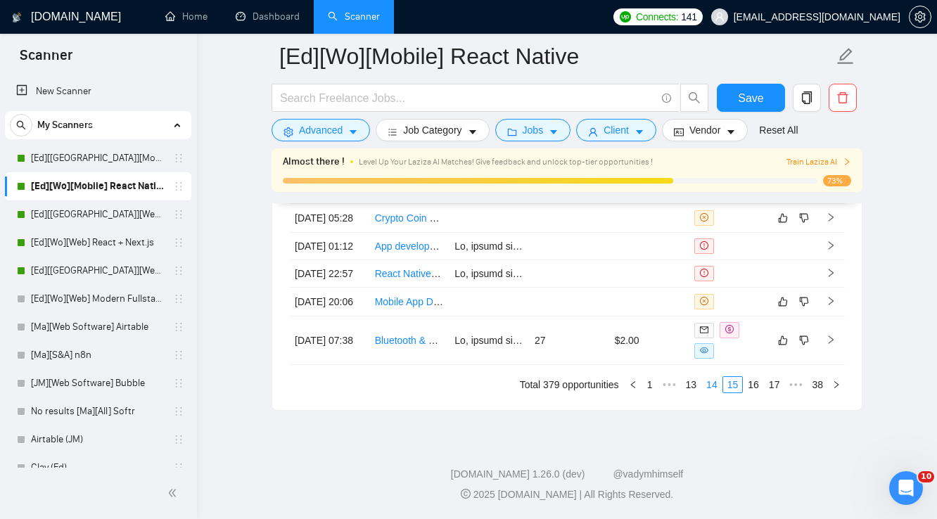
click at [713, 393] on link "14" at bounding box center [712, 384] width 20 height 15
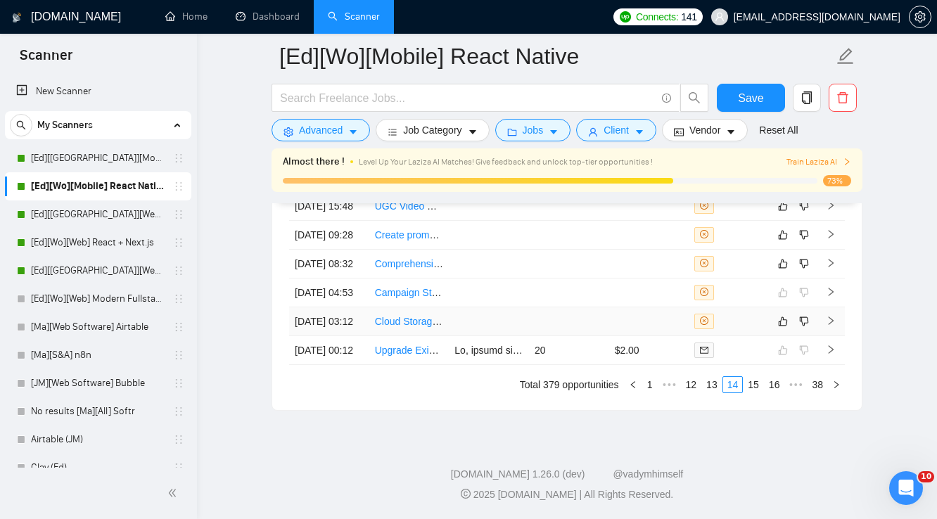
click at [671, 336] on td at bounding box center [649, 321] width 80 height 29
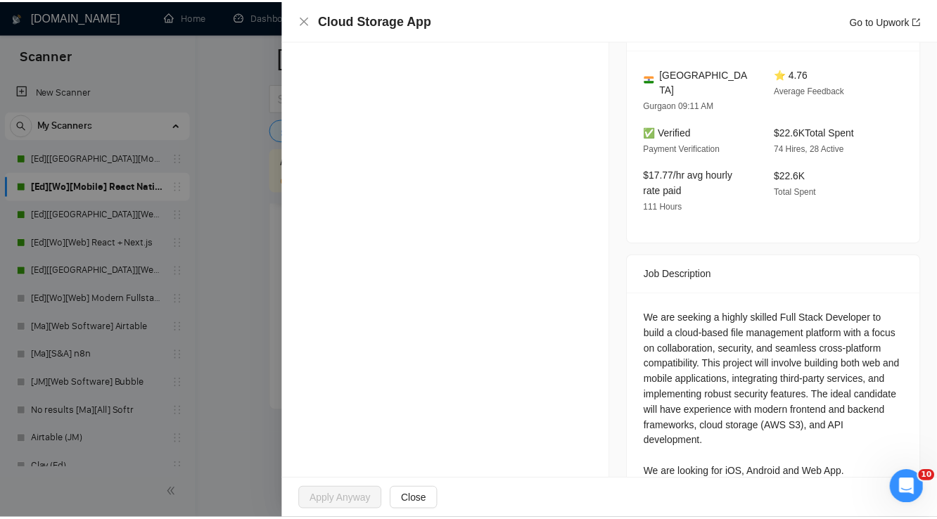
scroll to position [420, 0]
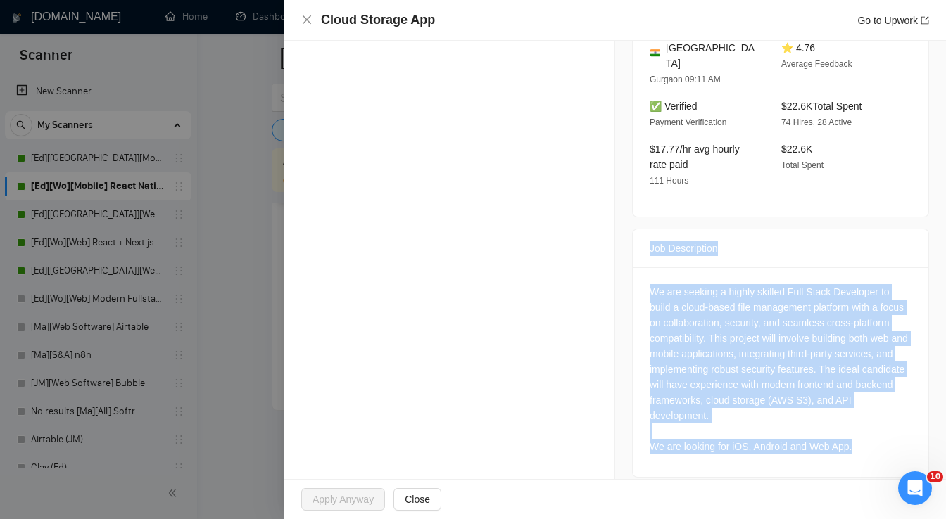
drag, startPoint x: 640, startPoint y: 231, endPoint x: 863, endPoint y: 443, distance: 307.1
click at [863, 443] on div "Job Description We are seeking a highly skilled Full Stack Developer to build a…" at bounding box center [780, 353] width 297 height 249
click at [310, 19] on icon "close" at bounding box center [306, 19] width 11 height 11
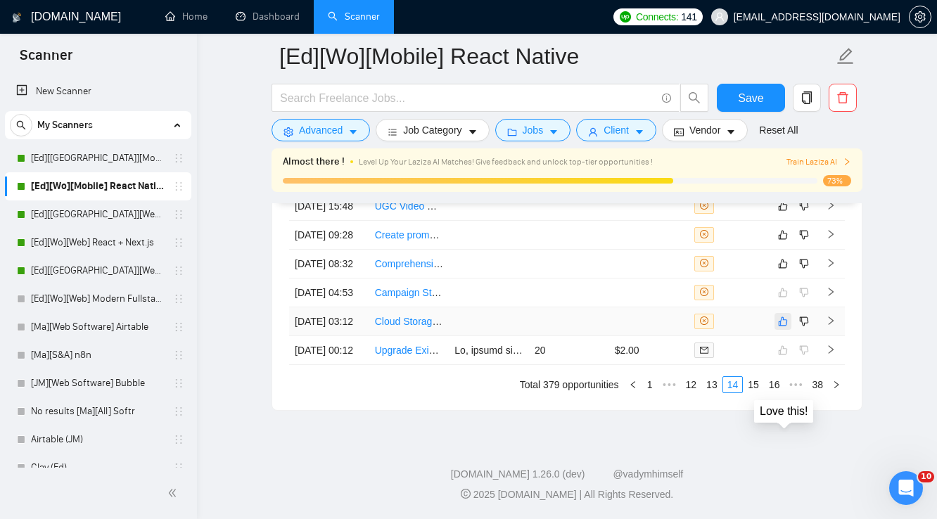
click at [780, 326] on icon "like" at bounding box center [783, 321] width 9 height 9
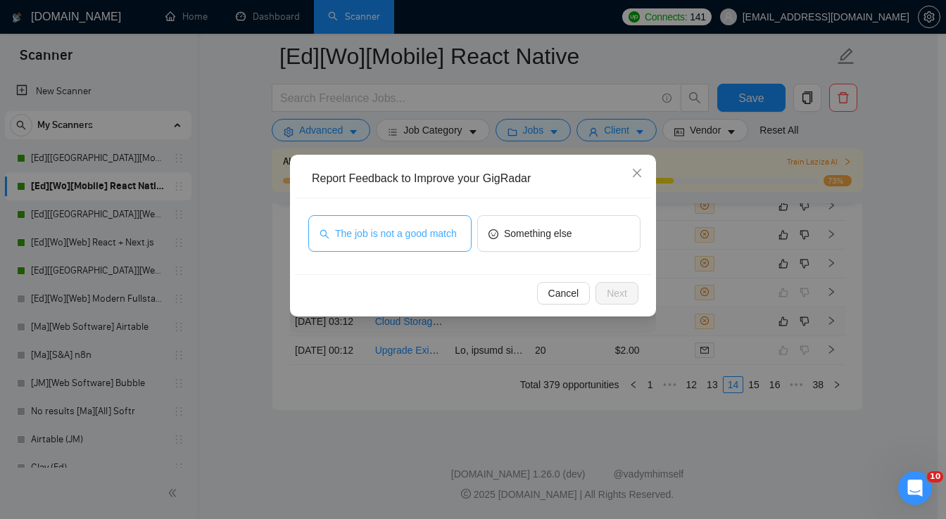
click at [430, 234] on span "The job is not a good match" at bounding box center [396, 233] width 122 height 15
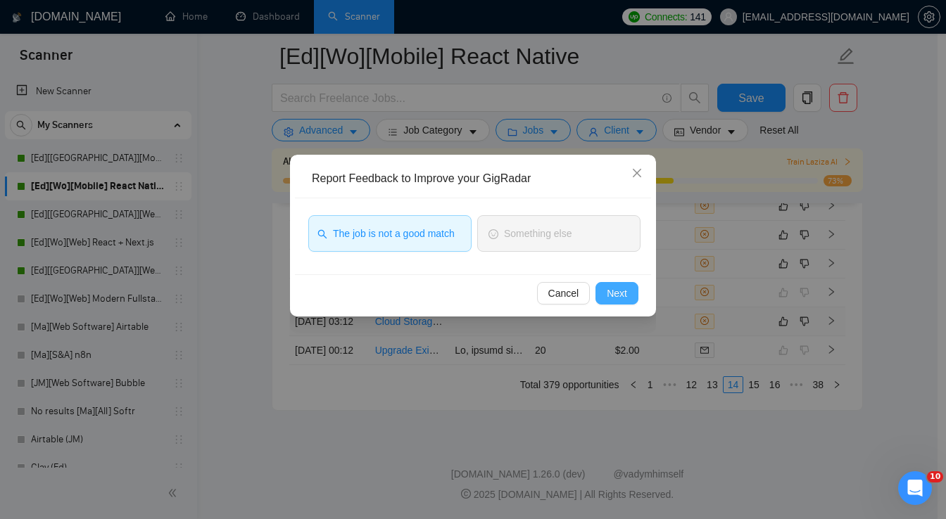
click at [614, 295] on span "Next" at bounding box center [617, 293] width 20 height 15
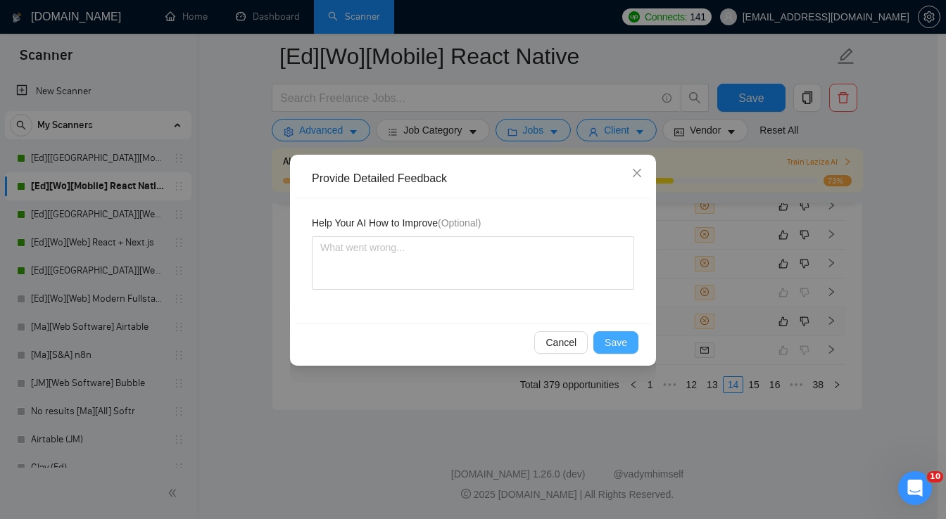
click at [621, 345] on span "Save" at bounding box center [615, 342] width 23 height 15
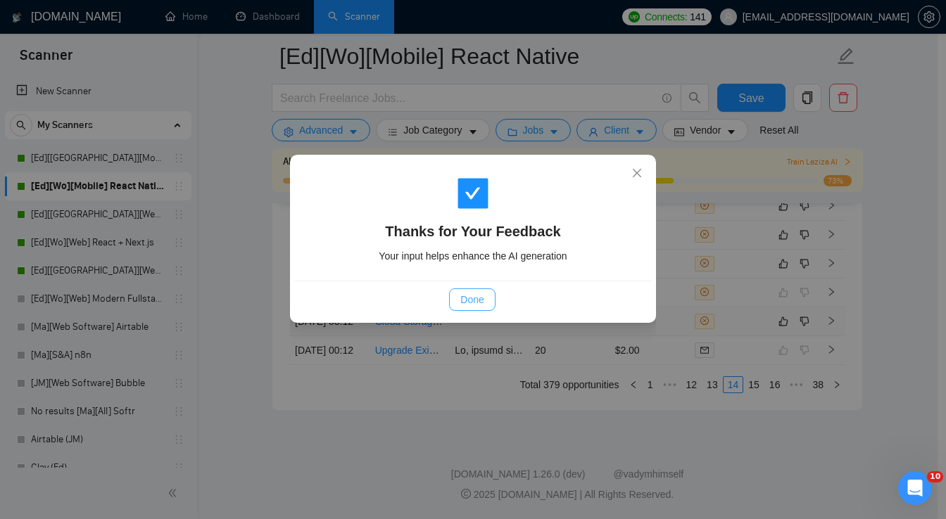
click at [481, 298] on span "Done" at bounding box center [471, 299] width 23 height 15
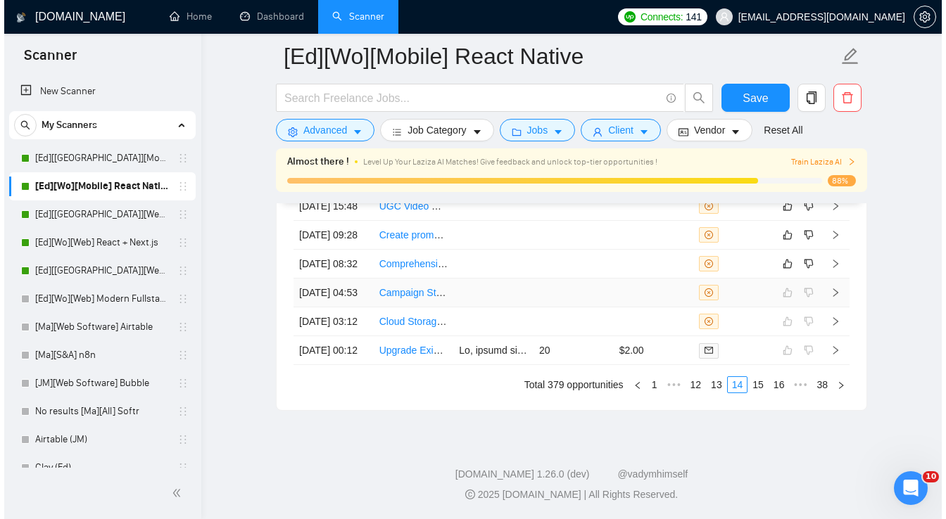
scroll to position [3811, 0]
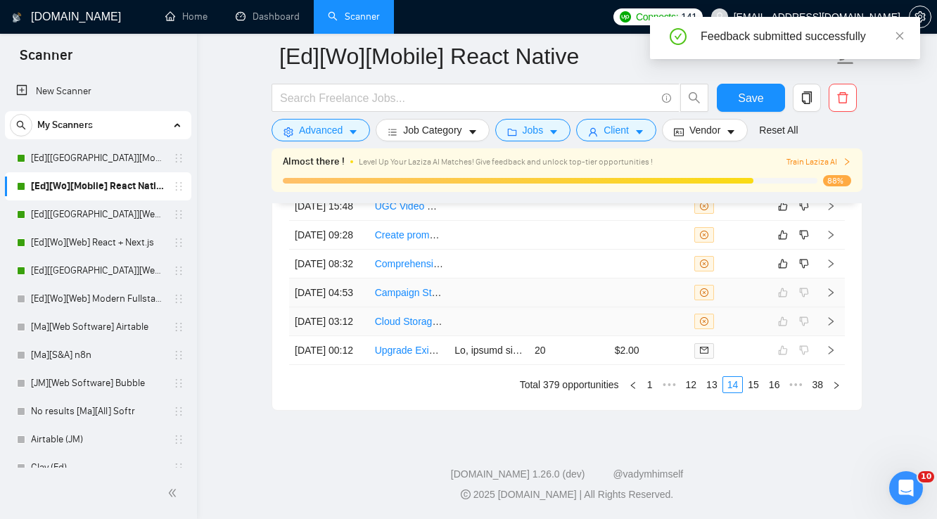
click at [607, 307] on td at bounding box center [569, 321] width 80 height 29
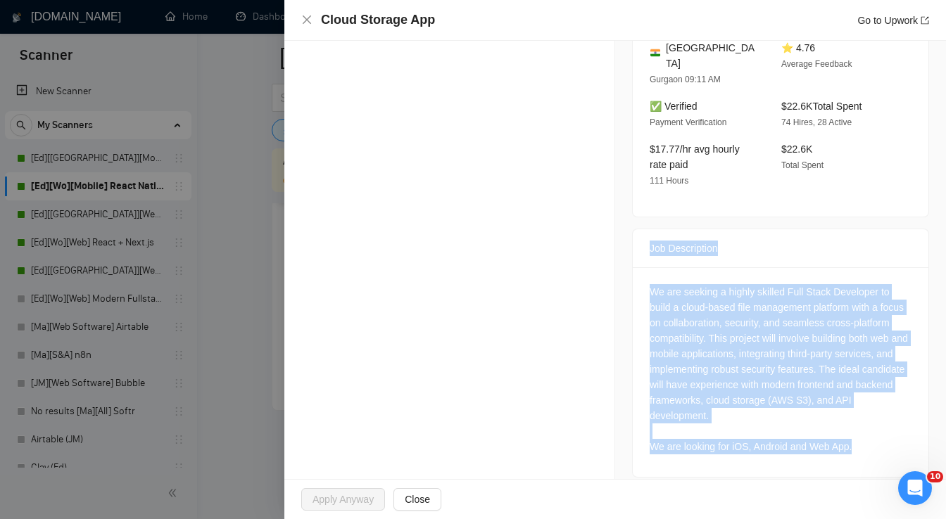
drag, startPoint x: 645, startPoint y: 236, endPoint x: 855, endPoint y: 443, distance: 295.1
click at [855, 443] on div "Job Description We are seeking a highly skilled Full Stack Developer to build a…" at bounding box center [780, 353] width 297 height 249
click at [305, 21] on icon "close" at bounding box center [307, 19] width 8 height 8
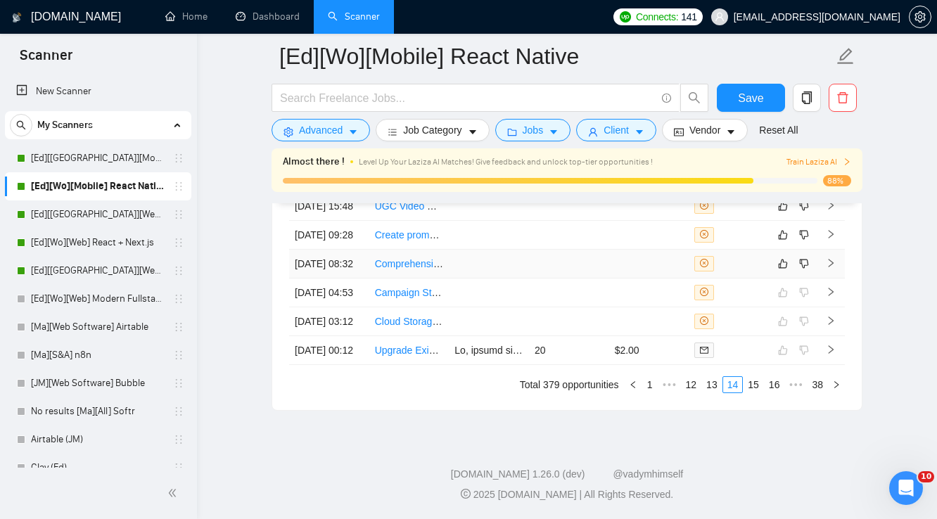
click at [659, 279] on td at bounding box center [649, 264] width 80 height 29
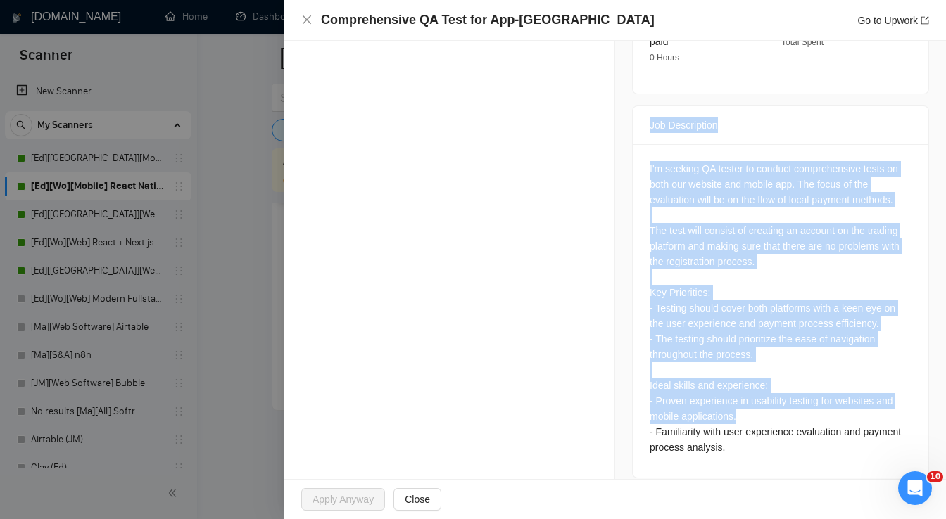
scroll to position [507, 0]
drag, startPoint x: 644, startPoint y: 192, endPoint x: 743, endPoint y: 444, distance: 270.7
click at [743, 444] on div "Job Description I'm seeking QA tester to conduct comprehensive tests on both ou…" at bounding box center [780, 291] width 297 height 373
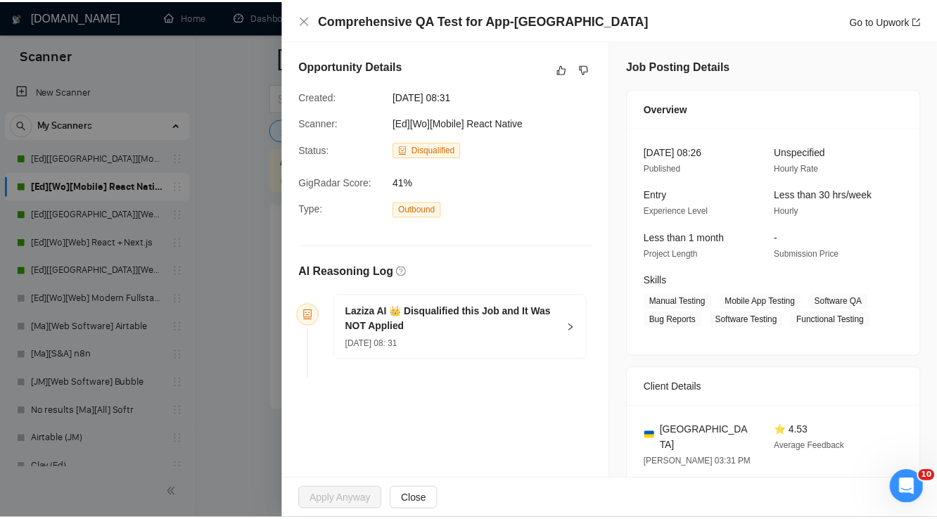
scroll to position [0, 0]
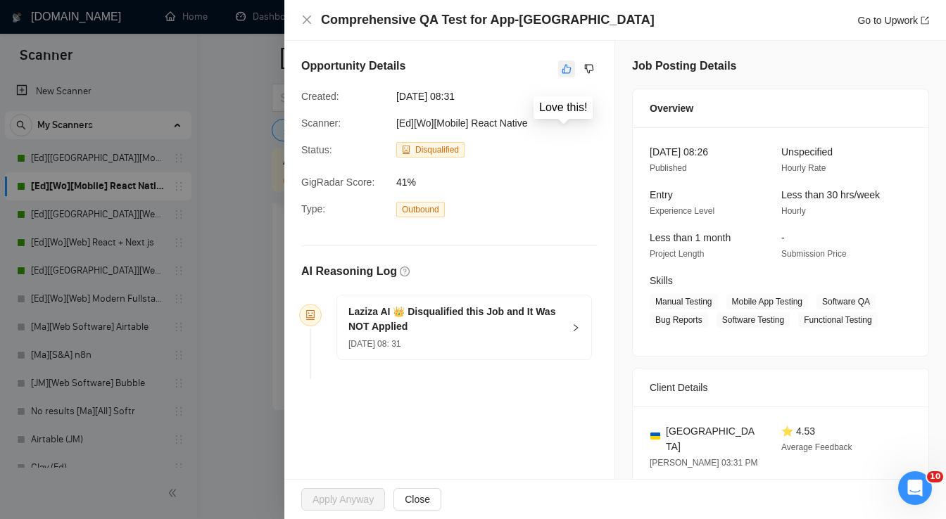
click at [562, 71] on icon "like" at bounding box center [567, 68] width 10 height 11
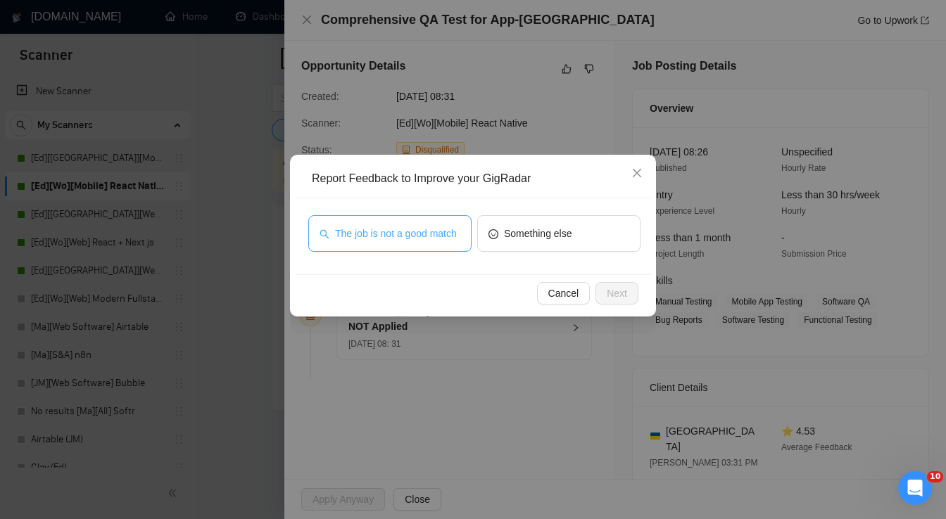
click at [416, 241] on span "The job is not a good match" at bounding box center [396, 233] width 122 height 15
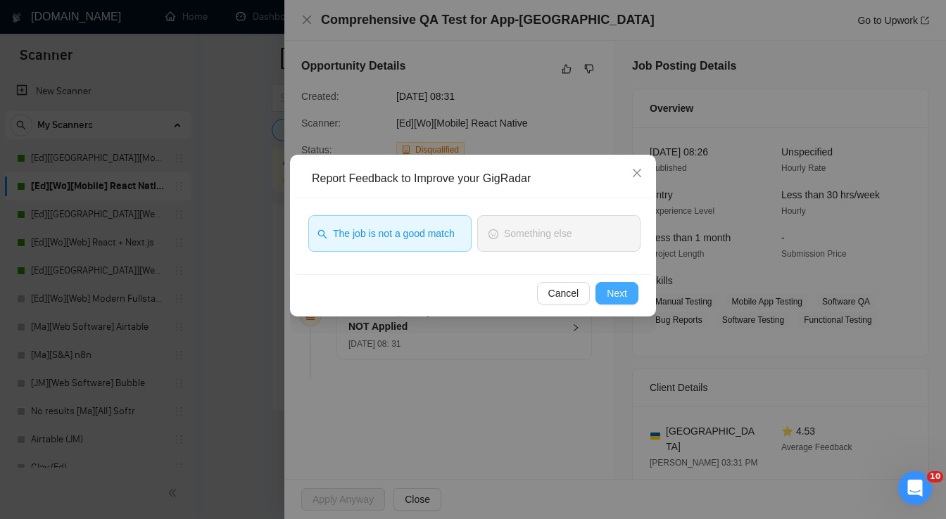
click at [621, 294] on span "Next" at bounding box center [617, 293] width 20 height 15
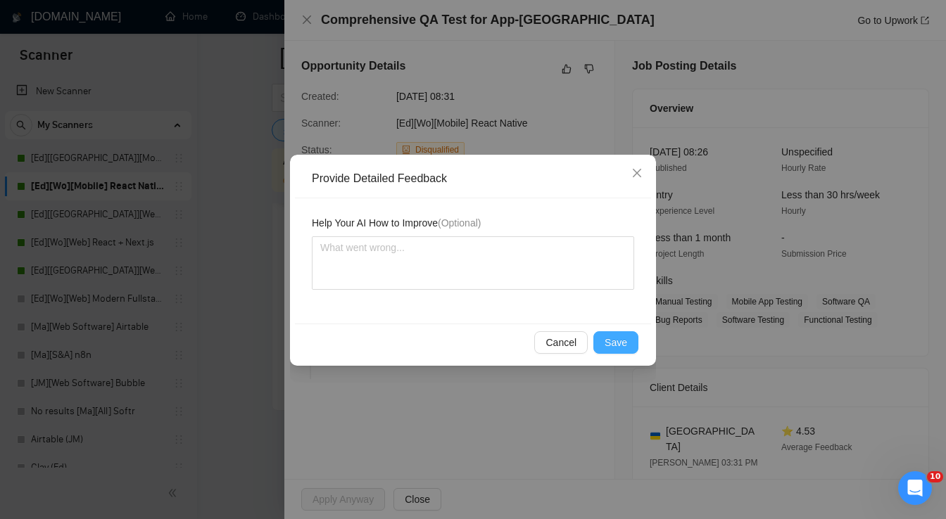
click at [618, 348] on span "Save" at bounding box center [615, 342] width 23 height 15
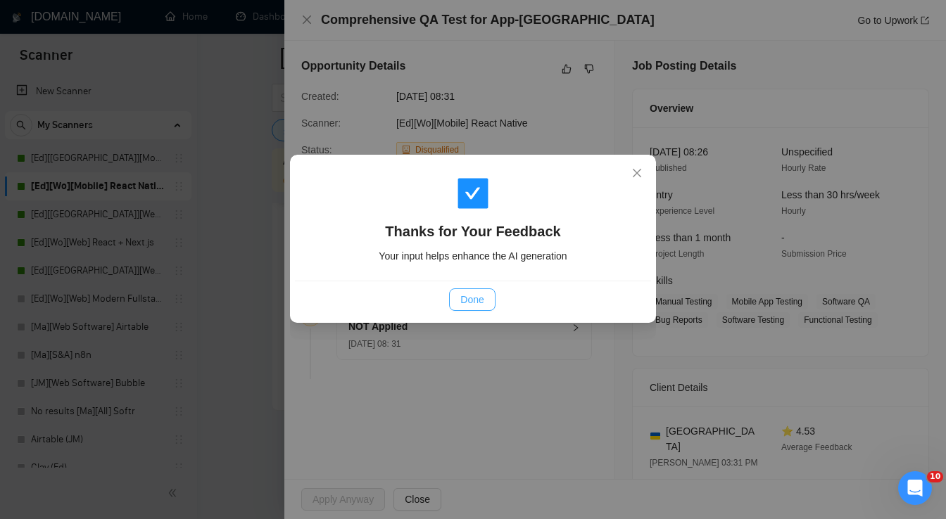
click at [480, 303] on span "Done" at bounding box center [471, 299] width 23 height 15
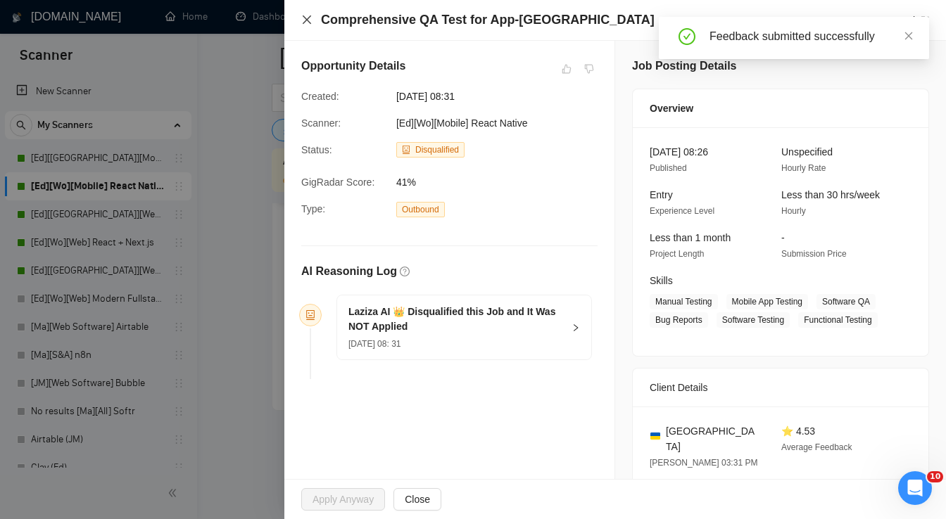
click at [305, 22] on icon "close" at bounding box center [307, 19] width 8 height 8
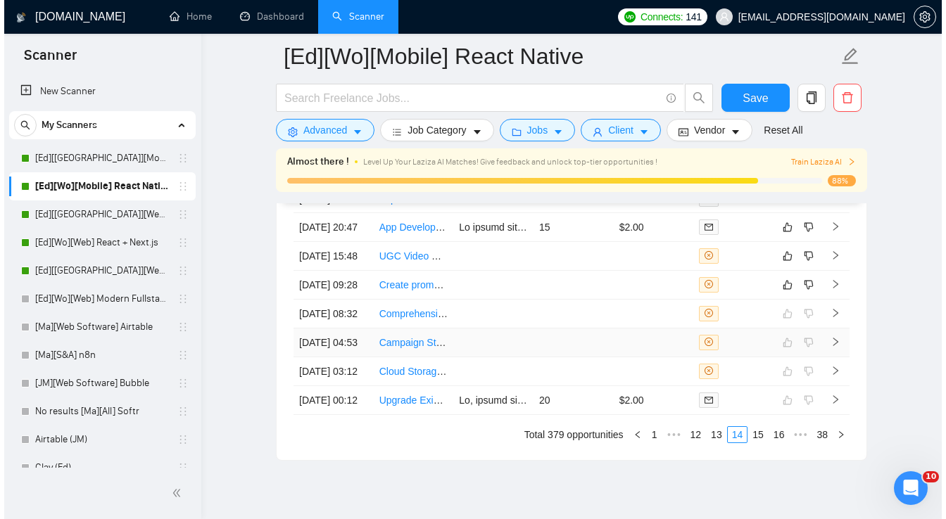
scroll to position [3698, 0]
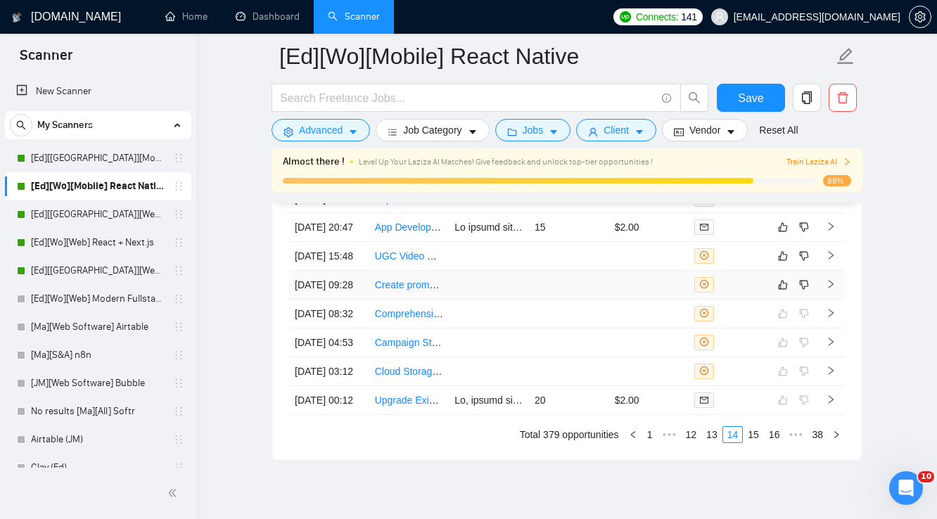
click at [654, 300] on td at bounding box center [649, 285] width 80 height 29
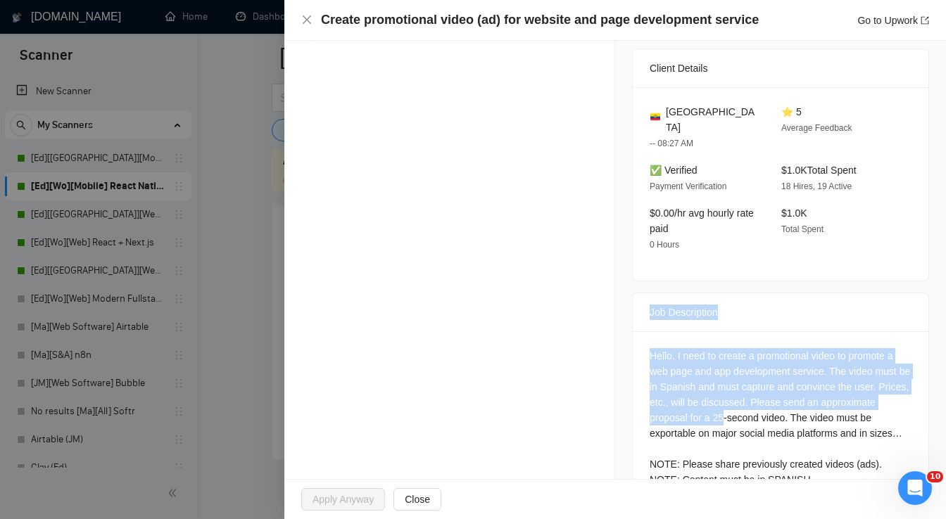
scroll to position [372, 0]
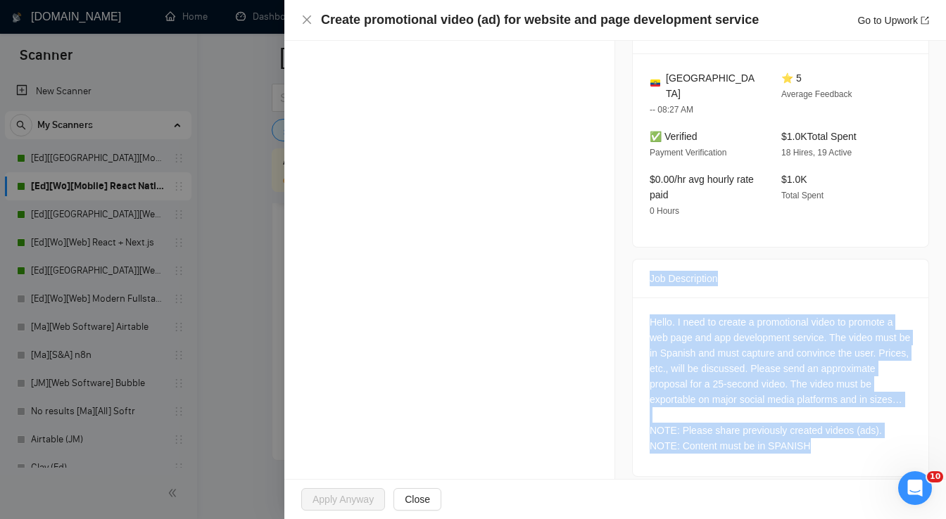
drag, startPoint x: 640, startPoint y: 293, endPoint x: 815, endPoint y: 434, distance: 225.2
click at [815, 434] on div "Job Description Hello. I need to create a promotional video to promote a web pa…" at bounding box center [780, 368] width 297 height 218
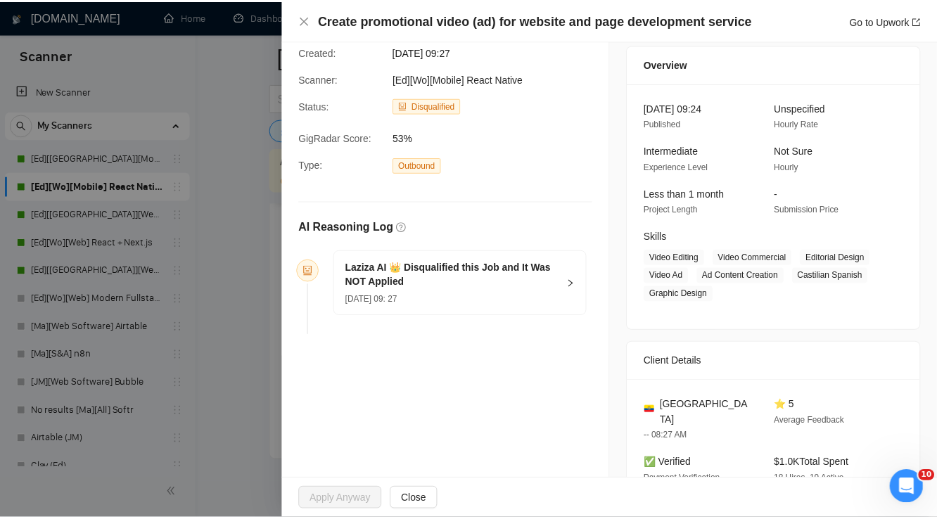
scroll to position [0, 0]
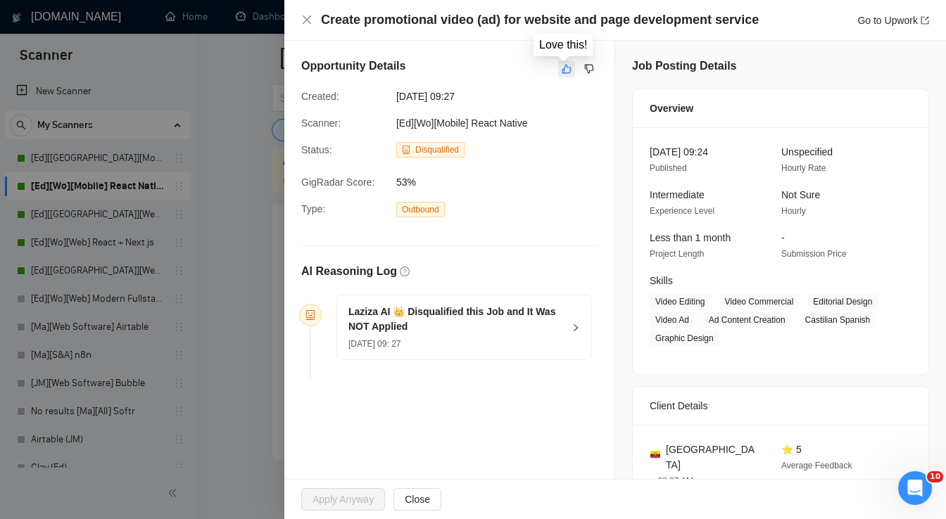
click at [563, 72] on icon "like" at bounding box center [567, 68] width 10 height 11
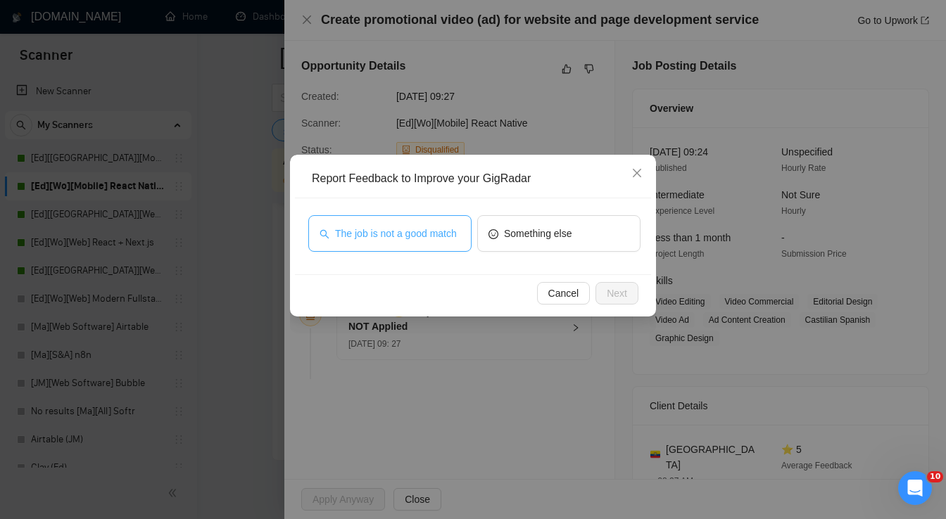
click at [424, 234] on span "The job is not a good match" at bounding box center [396, 233] width 122 height 15
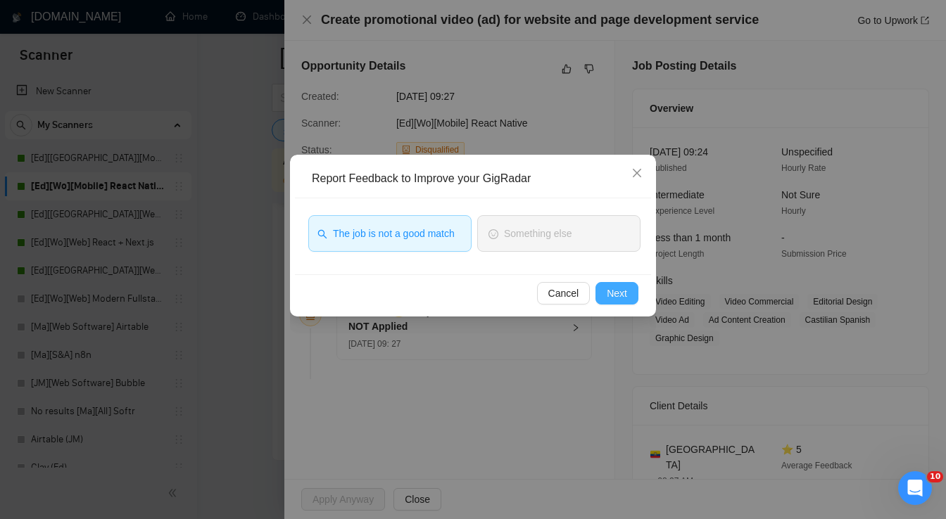
click at [616, 291] on span "Next" at bounding box center [617, 293] width 20 height 15
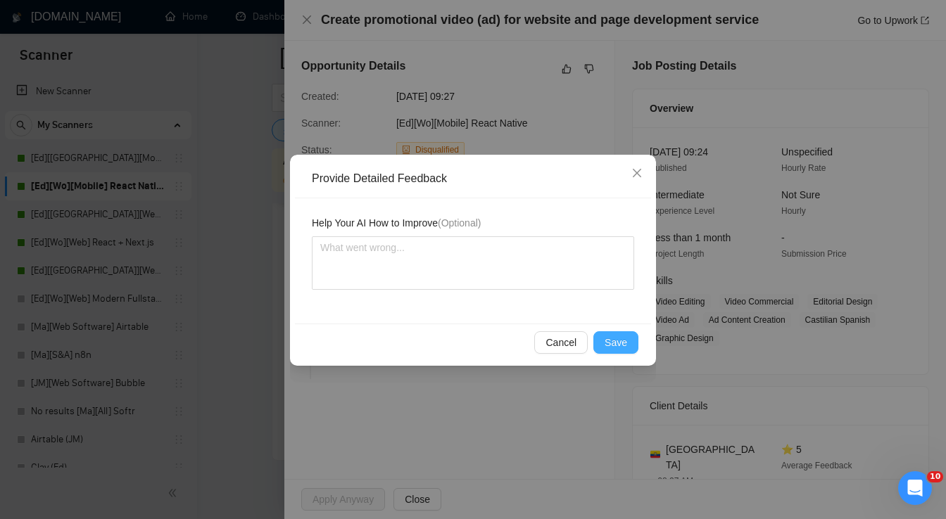
click at [613, 346] on span "Save" at bounding box center [615, 342] width 23 height 15
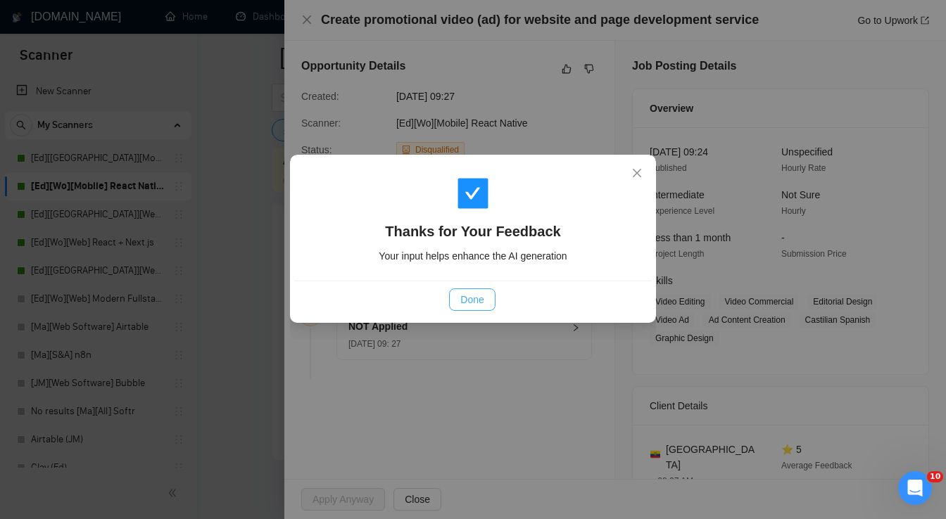
click at [477, 301] on span "Done" at bounding box center [471, 299] width 23 height 15
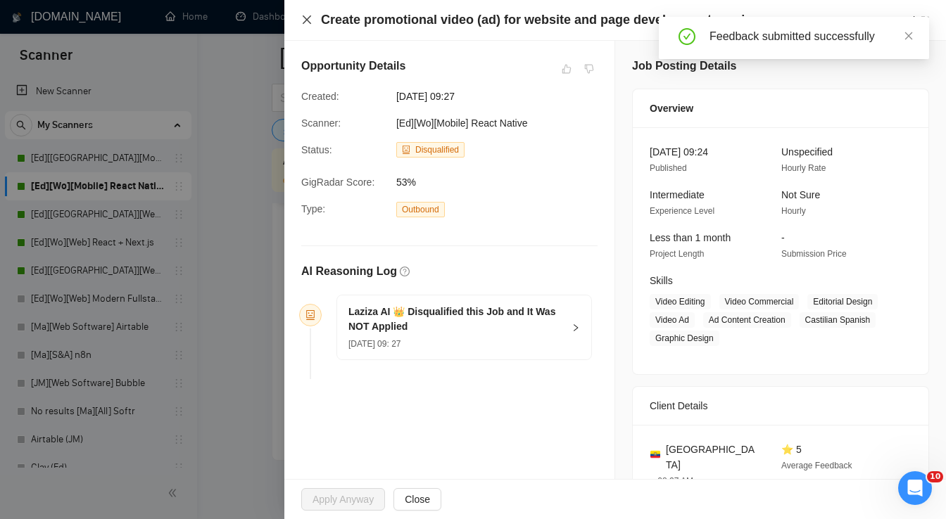
click at [304, 21] on icon "close" at bounding box center [306, 19] width 11 height 11
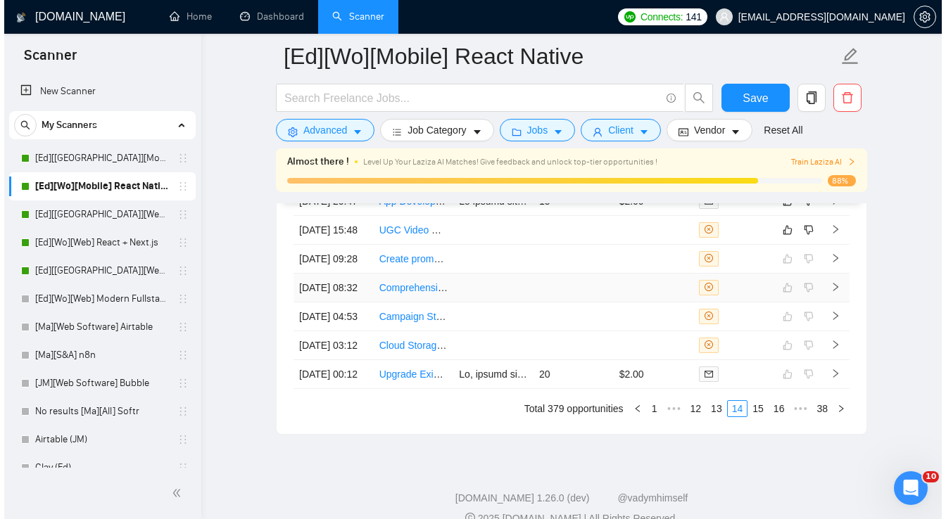
scroll to position [3698, 0]
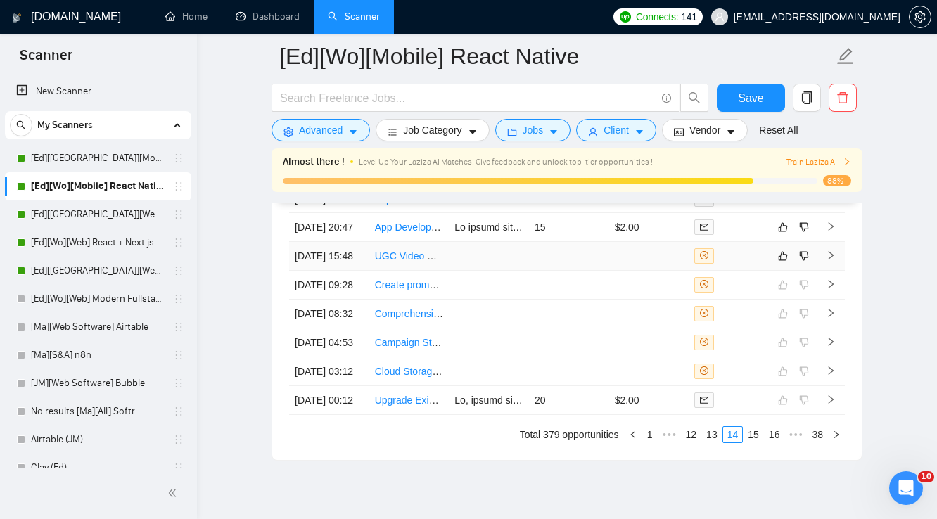
click at [636, 271] on td at bounding box center [649, 256] width 80 height 29
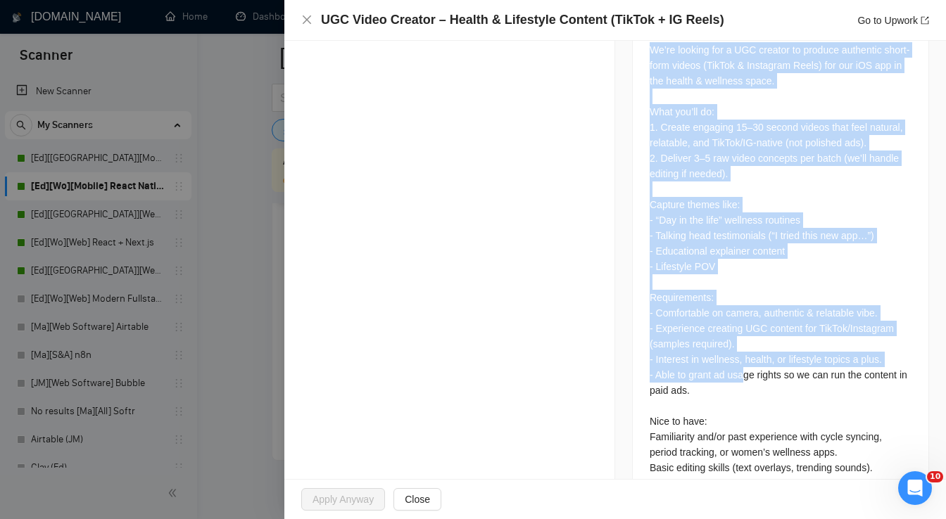
scroll to position [647, 0]
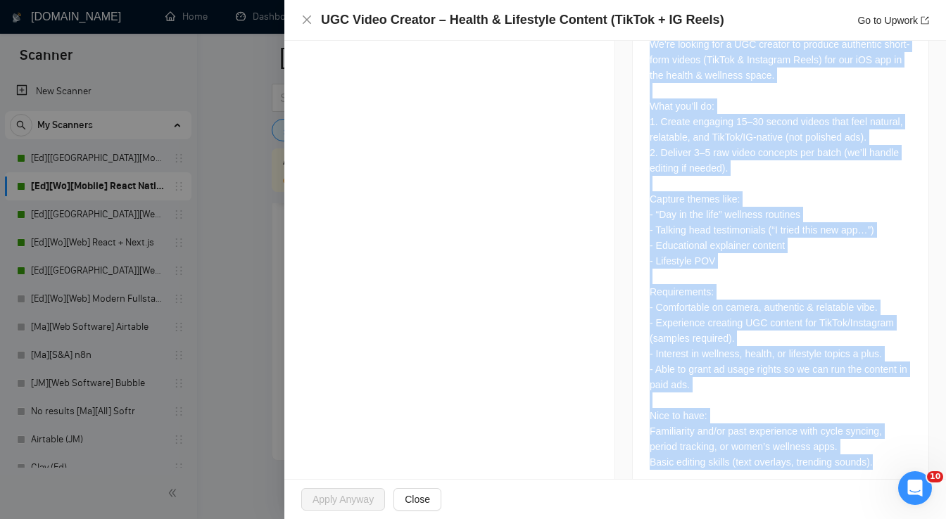
drag, startPoint x: 647, startPoint y: 221, endPoint x: 878, endPoint y: 440, distance: 318.5
click at [878, 440] on div "Job Description We’re looking for a UGC creator to produce authentic short-form…" at bounding box center [780, 237] width 297 height 512
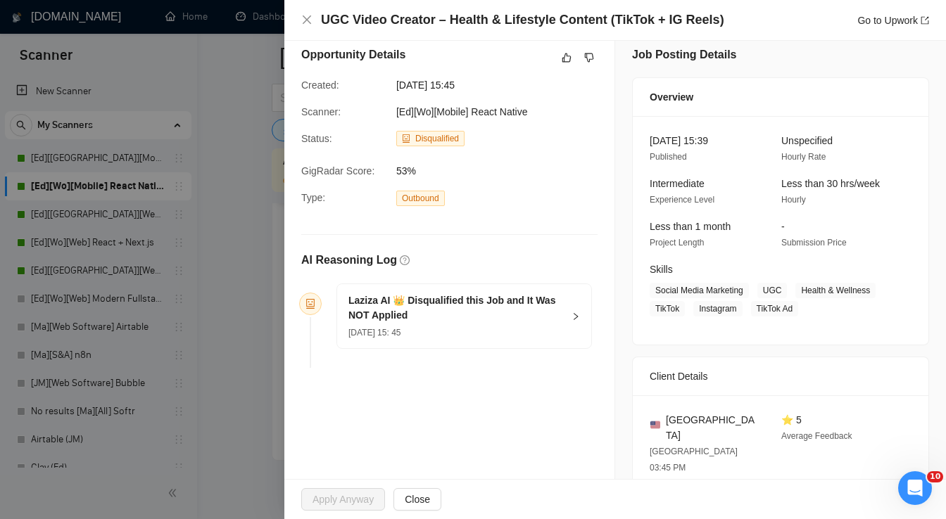
scroll to position [0, 0]
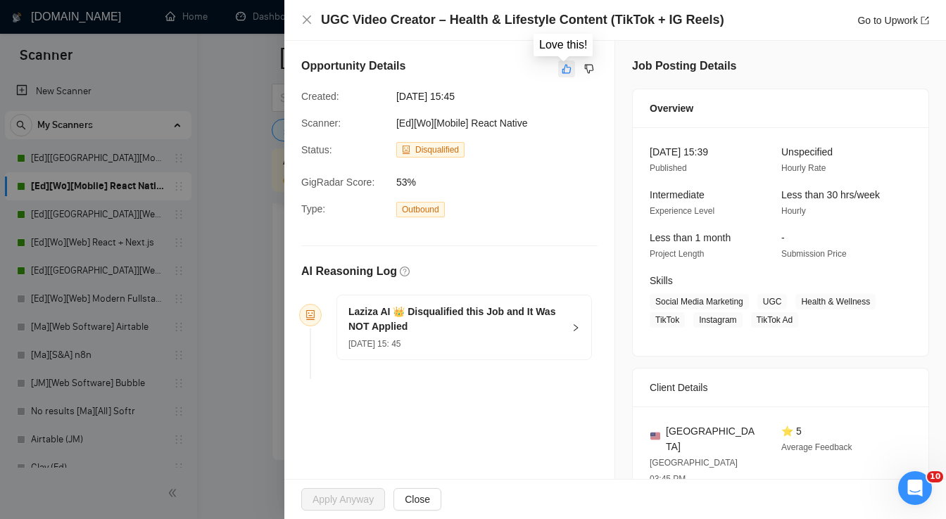
click at [562, 69] on icon "like" at bounding box center [566, 69] width 9 height 9
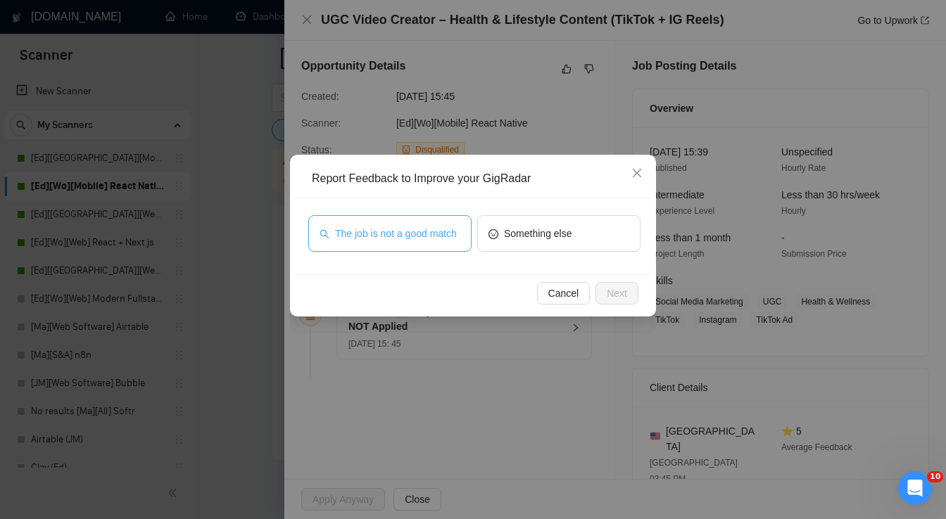
click at [413, 249] on button "The job is not a good match" at bounding box center [389, 233] width 163 height 37
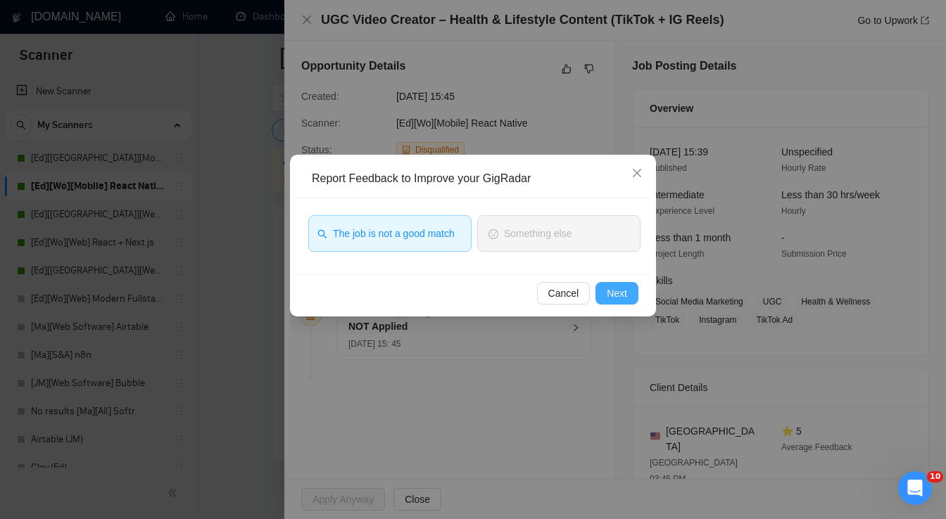
click at [633, 300] on button "Next" at bounding box center [616, 293] width 43 height 23
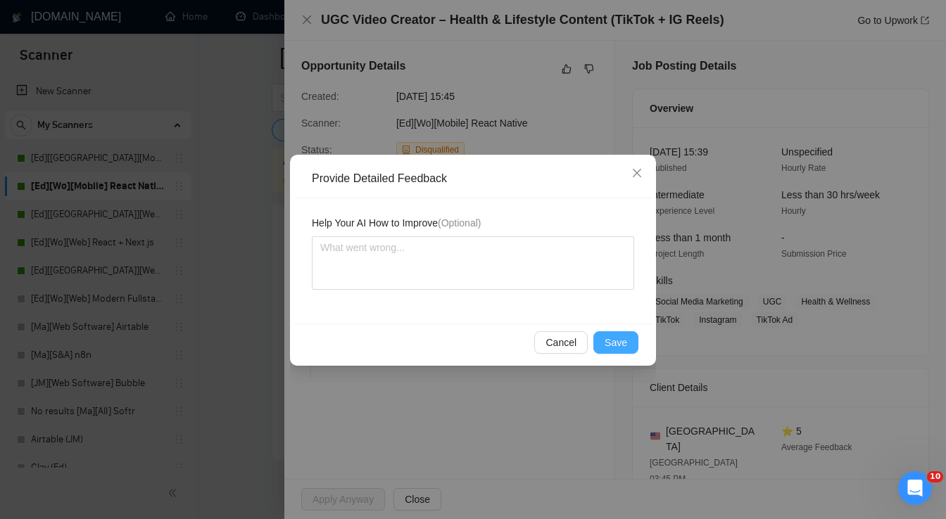
click at [628, 341] on button "Save" at bounding box center [615, 342] width 45 height 23
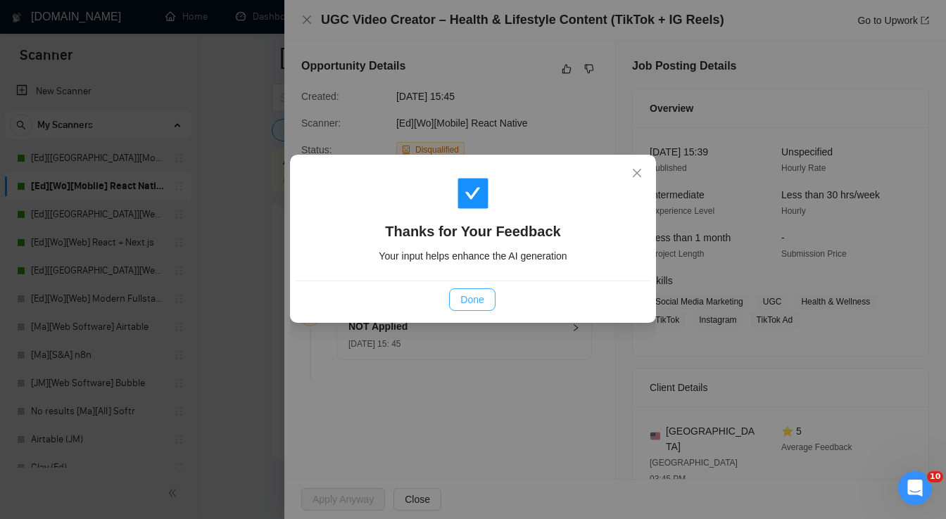
click at [472, 307] on span "Done" at bounding box center [471, 299] width 23 height 15
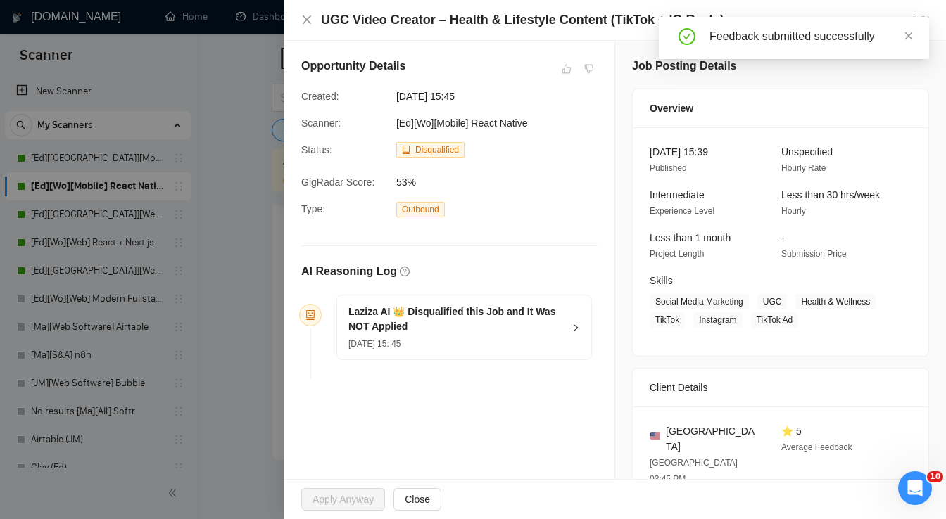
click at [300, 19] on div "UGC Video Creator – Health & Lifestyle Content (TikTok + IG Reels) Go to Upwork" at bounding box center [614, 20] width 661 height 41
click at [304, 17] on icon "close" at bounding box center [307, 19] width 8 height 8
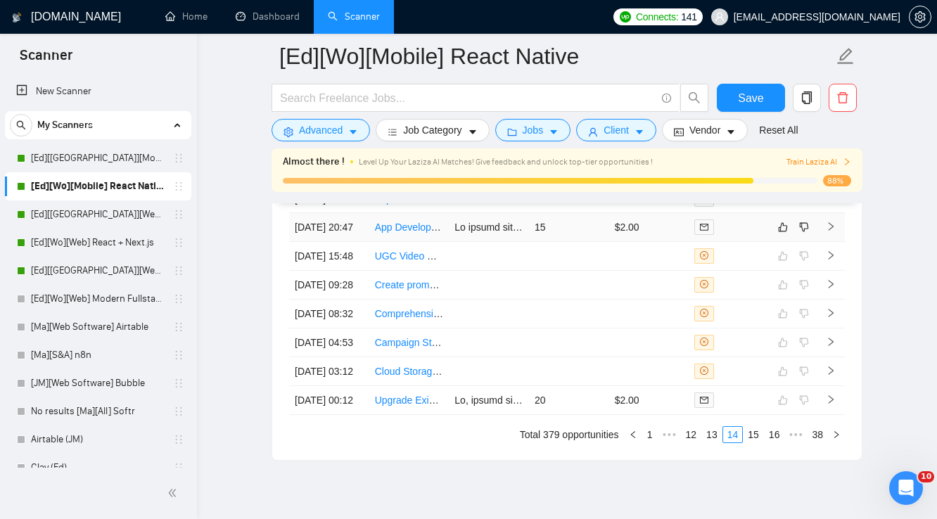
click at [669, 242] on td "$2.00" at bounding box center [649, 227] width 80 height 29
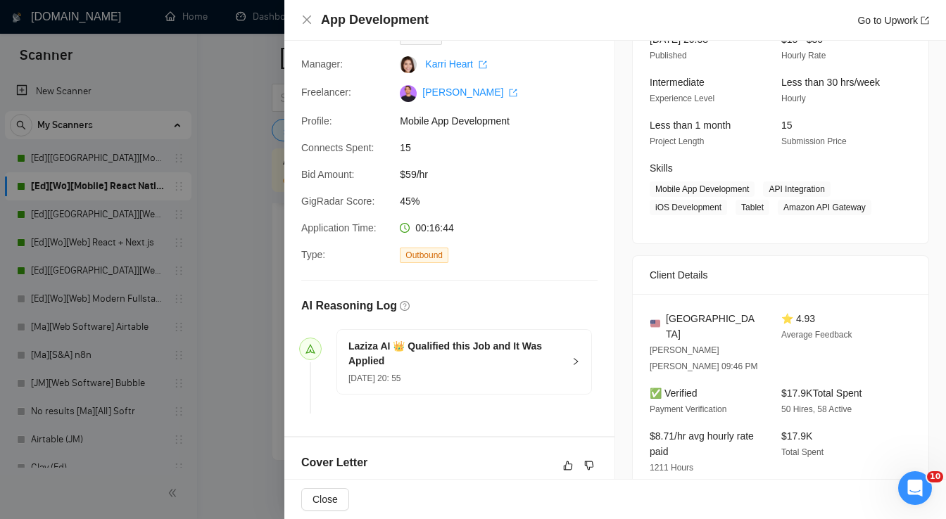
scroll to position [281, 0]
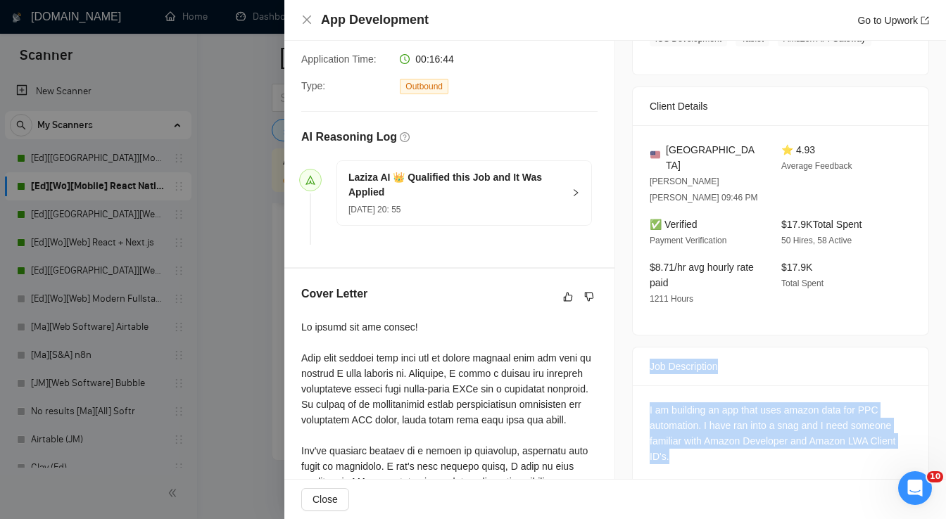
drag, startPoint x: 642, startPoint y: 332, endPoint x: 677, endPoint y: 438, distance: 111.3
click at [677, 438] on div "Job Description I am building an app that uses amazon data for PPC automation. …" at bounding box center [780, 417] width 297 height 141
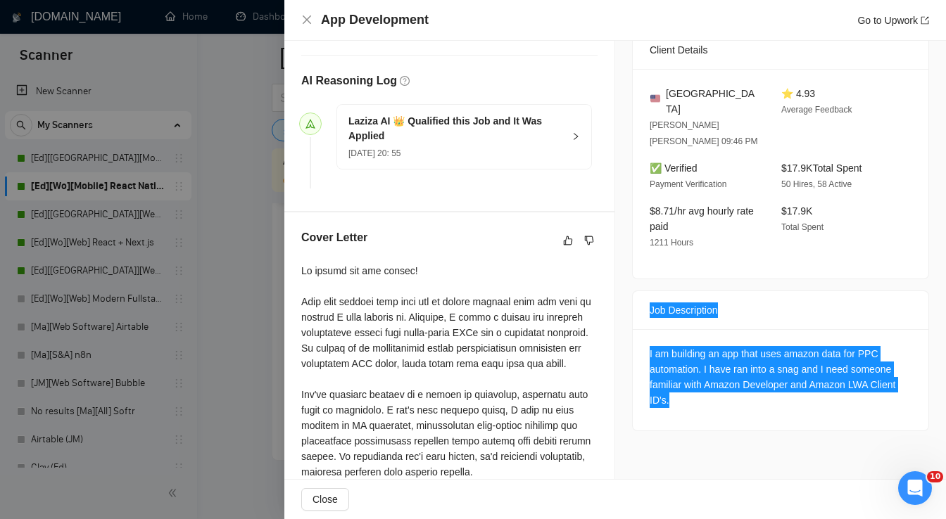
scroll to position [225, 0]
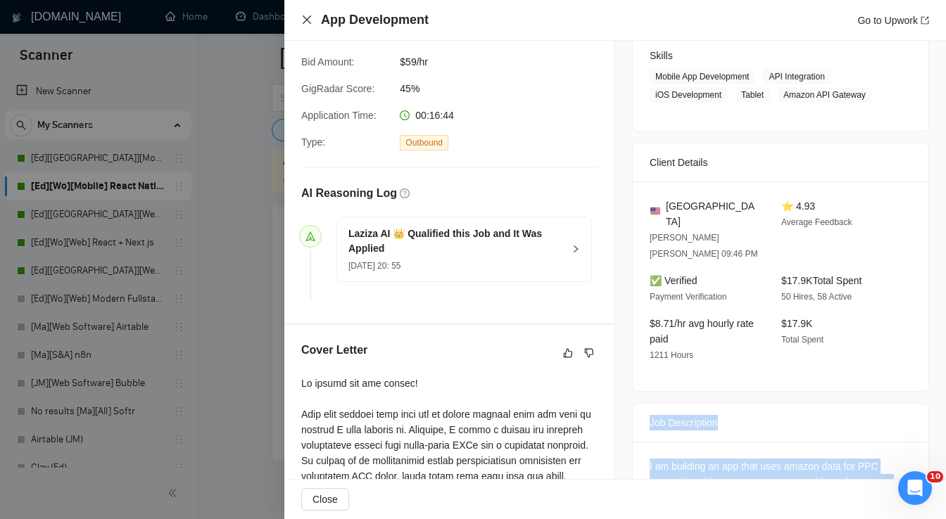
click at [305, 19] on icon "close" at bounding box center [307, 19] width 8 height 8
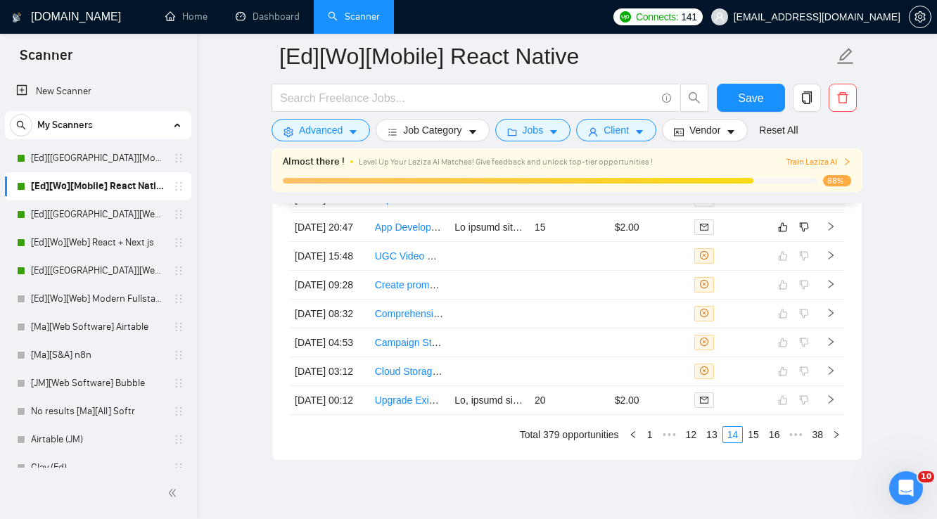
click at [564, 213] on td at bounding box center [569, 199] width 80 height 27
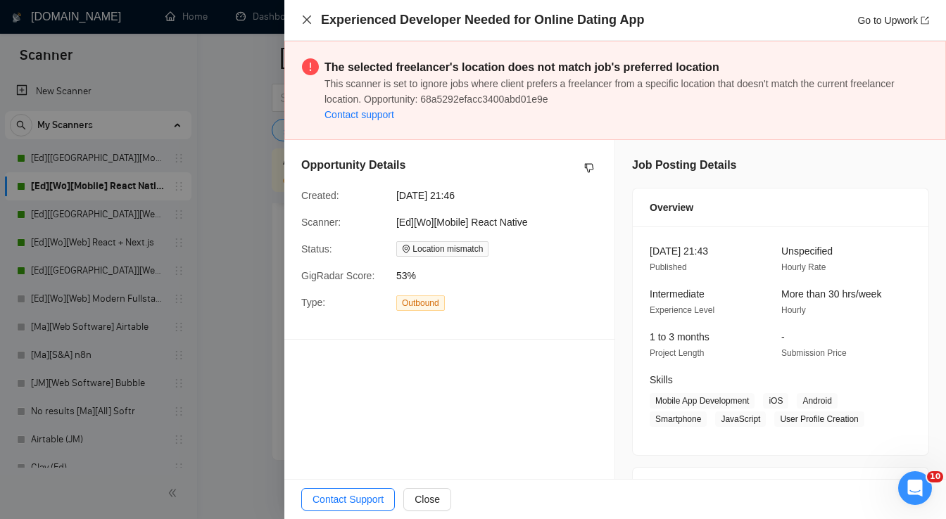
click at [308, 18] on icon "close" at bounding box center [307, 19] width 8 height 8
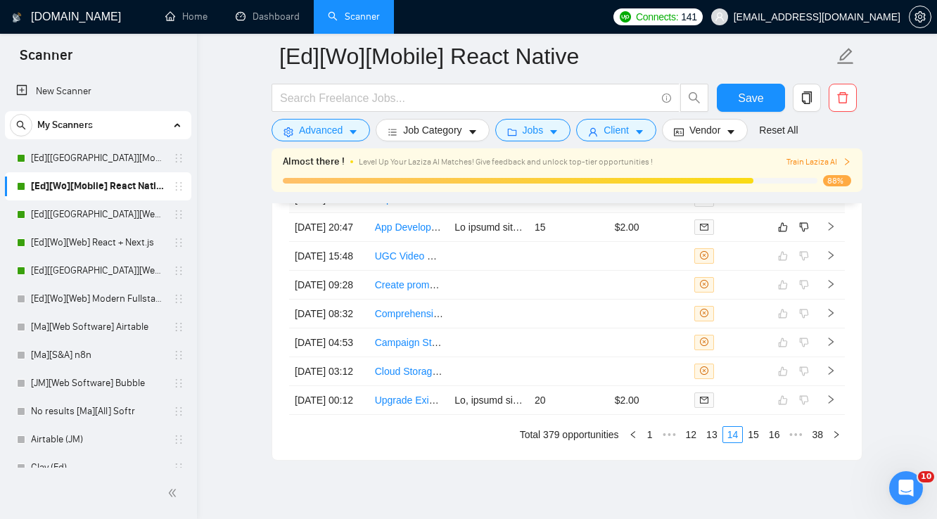
click at [660, 213] on td at bounding box center [649, 199] width 80 height 27
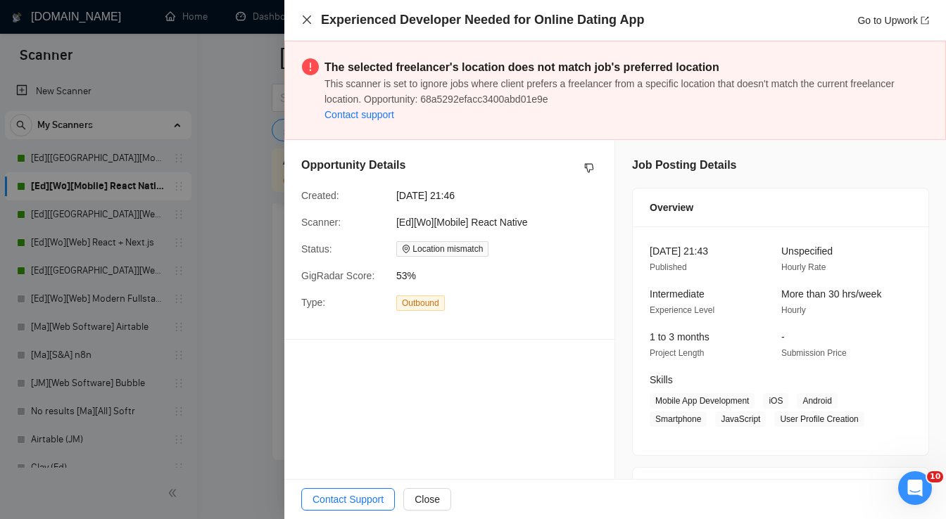
click at [310, 21] on icon "close" at bounding box center [306, 19] width 11 height 11
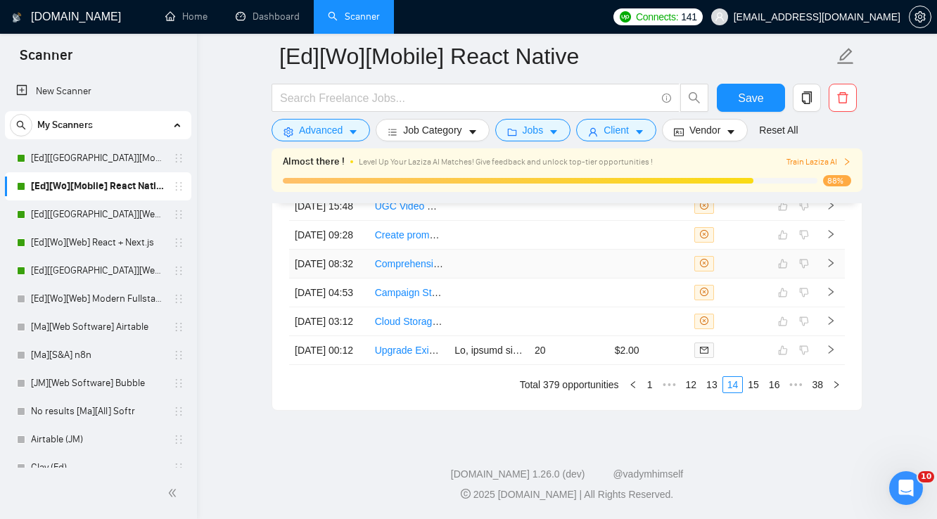
scroll to position [3867, 0]
click at [715, 393] on link "13" at bounding box center [712, 384] width 20 height 15
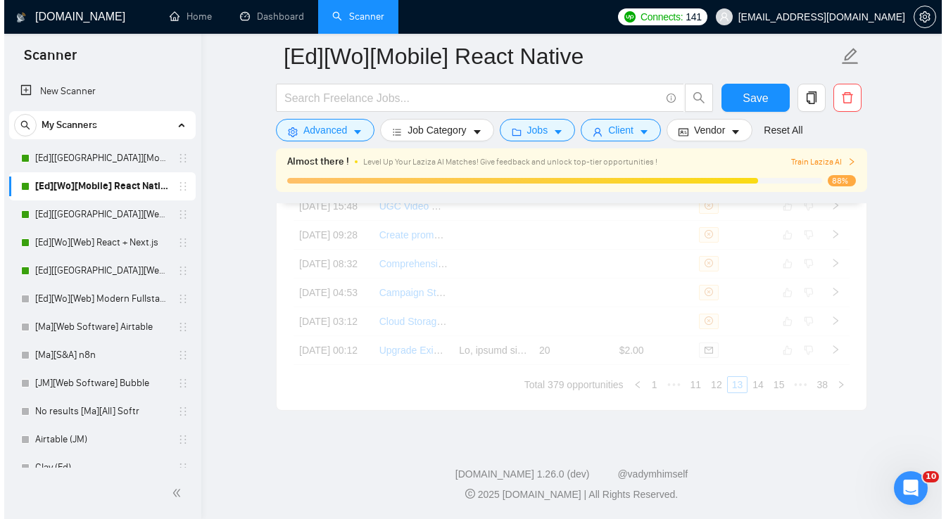
scroll to position [3883, 0]
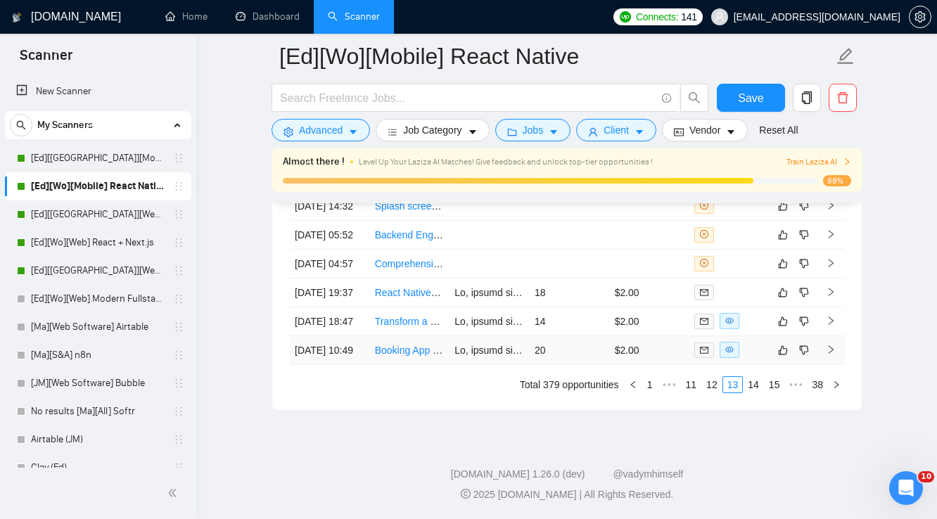
click at [591, 343] on td "20" at bounding box center [569, 350] width 80 height 29
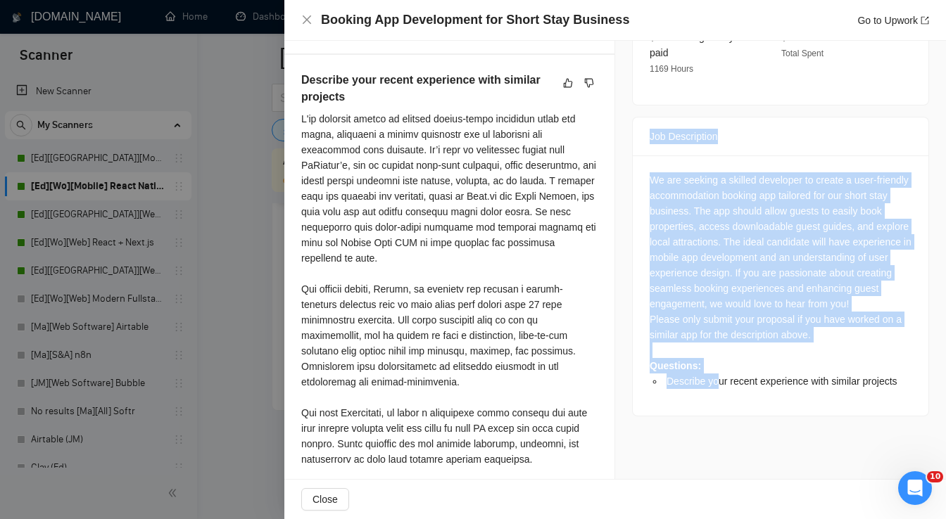
scroll to position [507, 0]
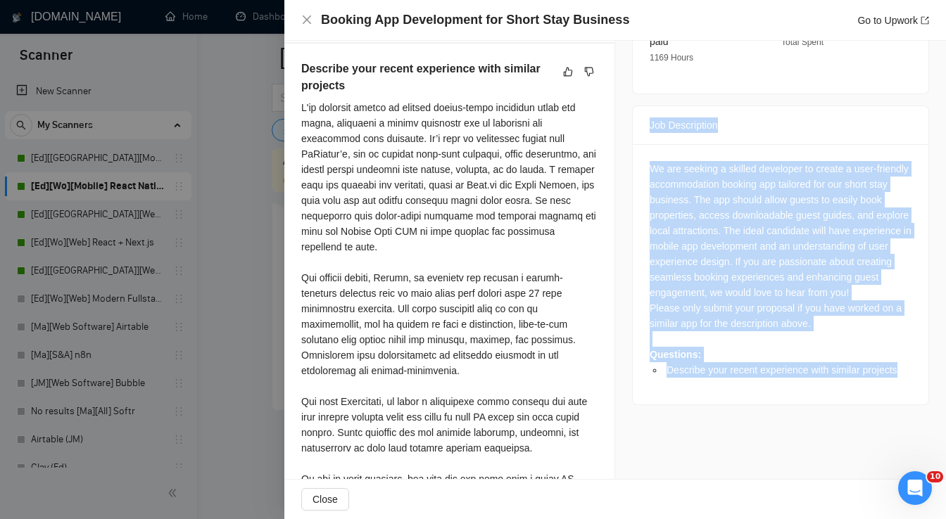
drag, startPoint x: 642, startPoint y: 221, endPoint x: 865, endPoint y: 345, distance: 256.1
click at [909, 369] on div "Job Description We are seeking a skilled developer to create a user-friendly ac…" at bounding box center [780, 256] width 297 height 300
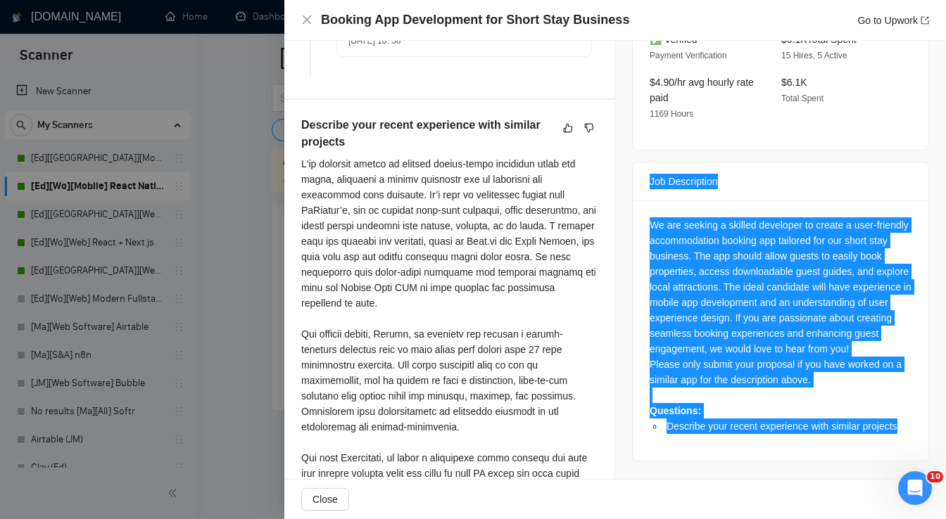
scroll to position [281, 0]
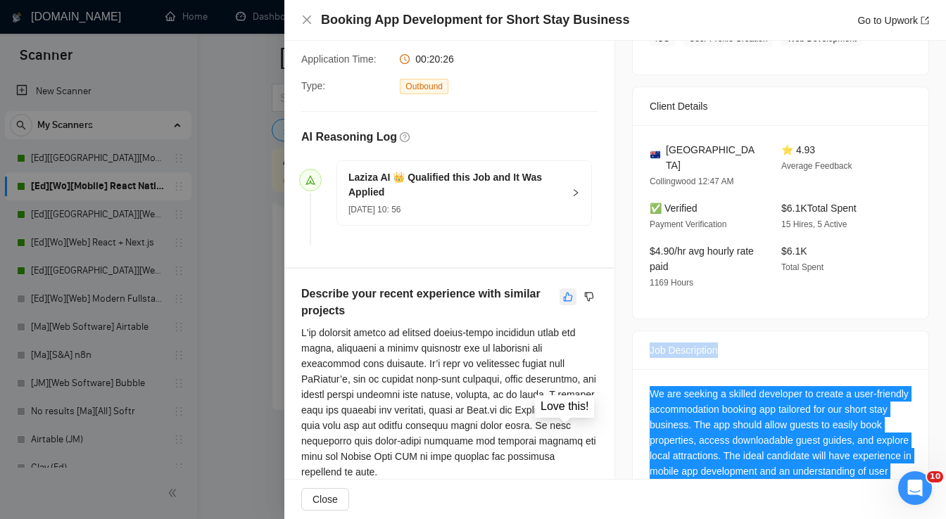
click at [563, 301] on icon "like" at bounding box center [568, 296] width 10 height 11
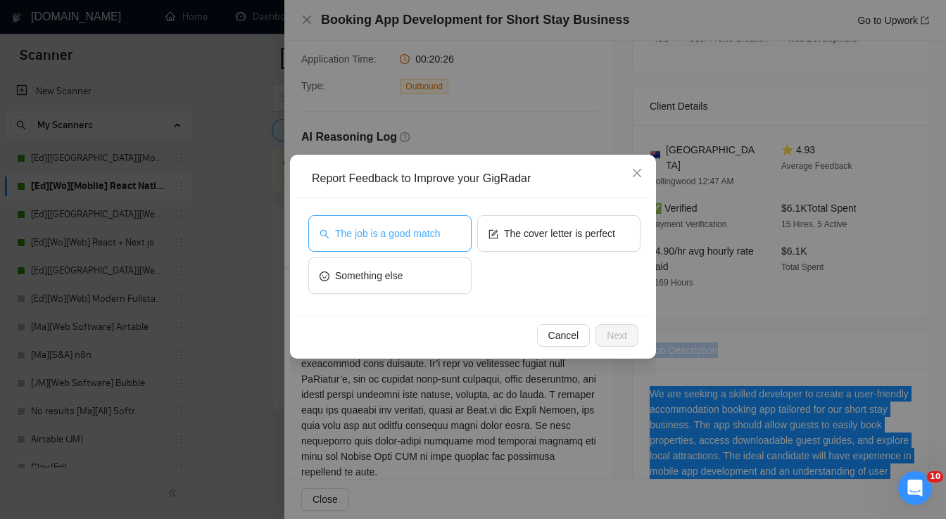
click at [429, 236] on span "The job is a good match" at bounding box center [387, 233] width 105 height 15
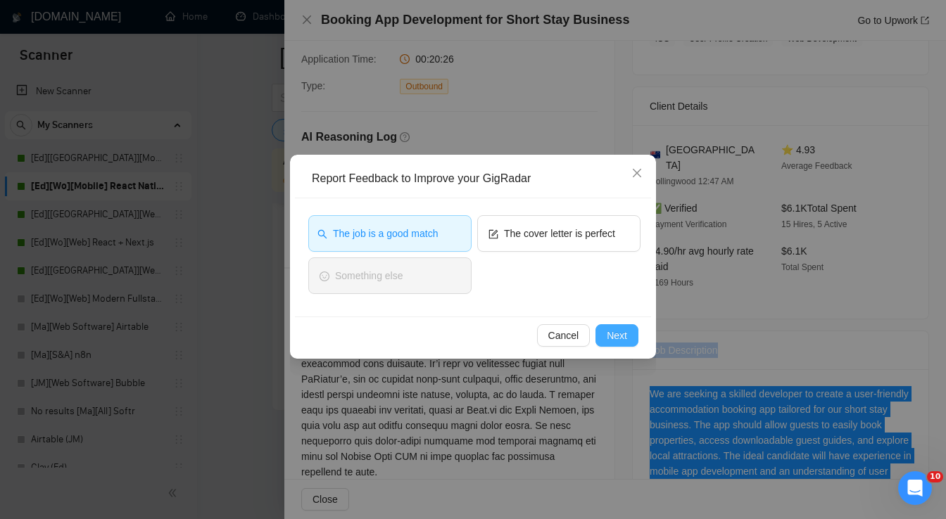
click at [610, 338] on span "Next" at bounding box center [617, 335] width 20 height 15
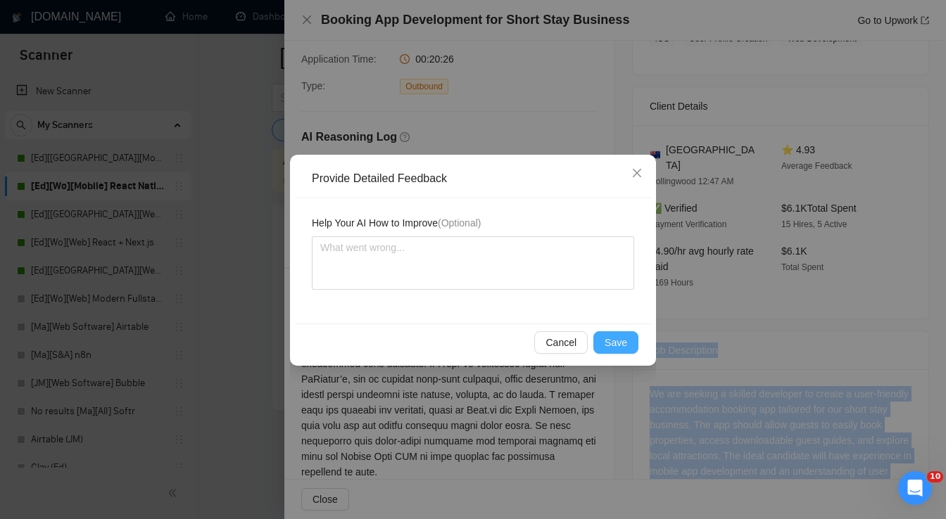
click at [614, 343] on span "Save" at bounding box center [615, 342] width 23 height 15
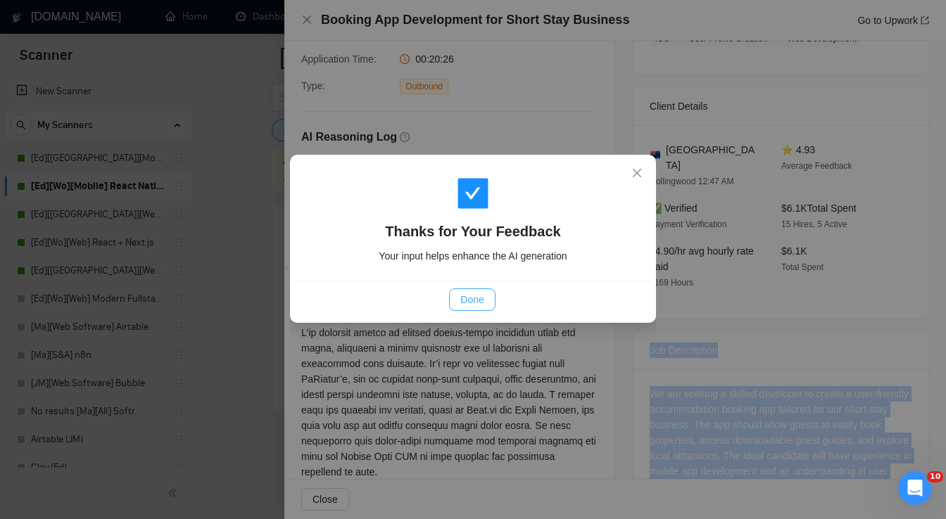
click at [476, 304] on span "Done" at bounding box center [471, 299] width 23 height 15
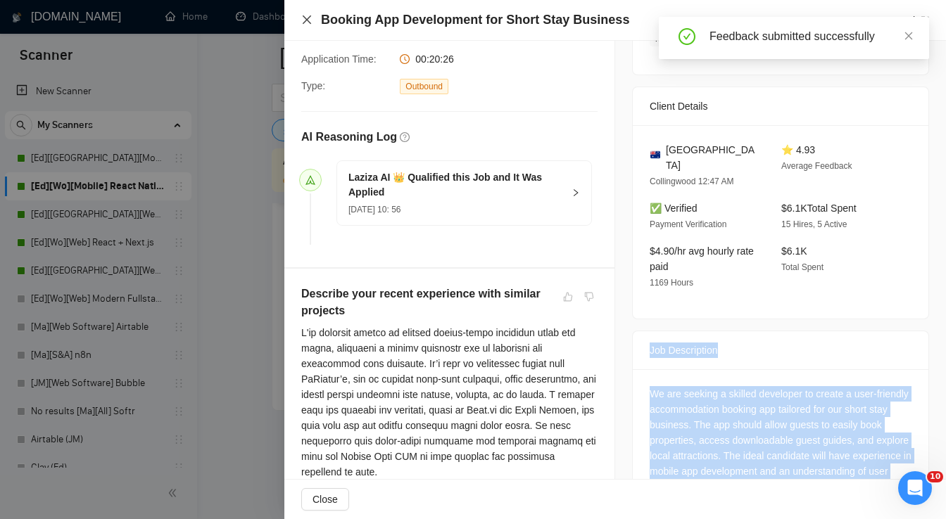
click at [304, 25] on icon "close" at bounding box center [306, 19] width 11 height 11
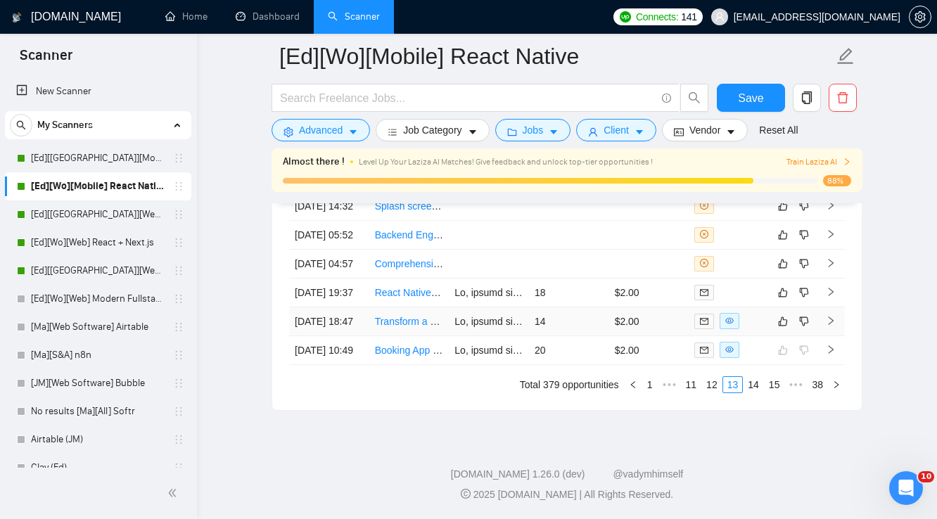
click at [589, 307] on td "14" at bounding box center [569, 321] width 80 height 29
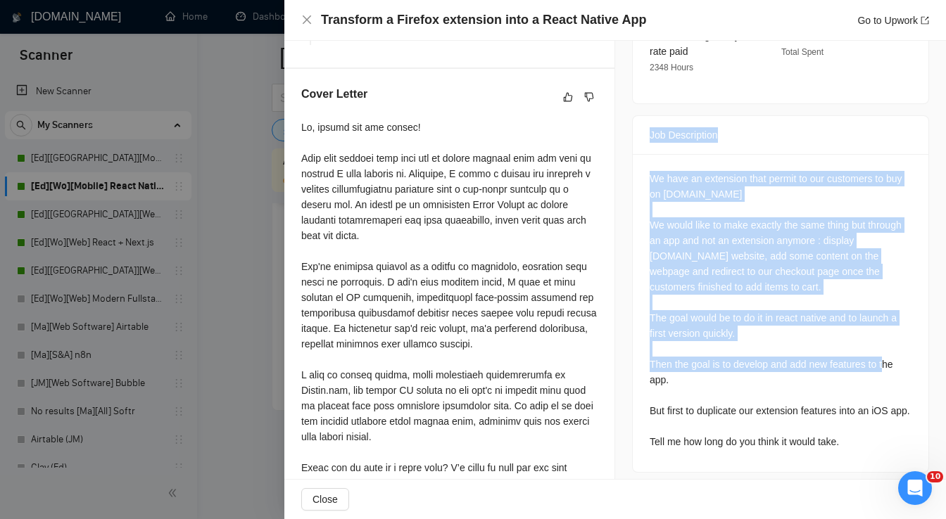
scroll to position [546, 0]
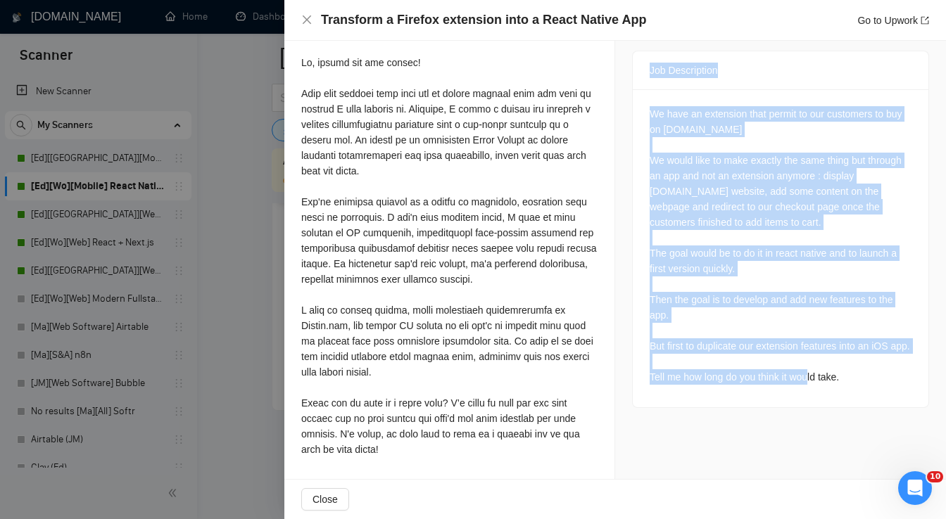
drag, startPoint x: 644, startPoint y: 335, endPoint x: 848, endPoint y: 408, distance: 216.8
click at [852, 408] on div "Job Description We have an extension that permit to our customers to buy on [DO…" at bounding box center [780, 229] width 297 height 357
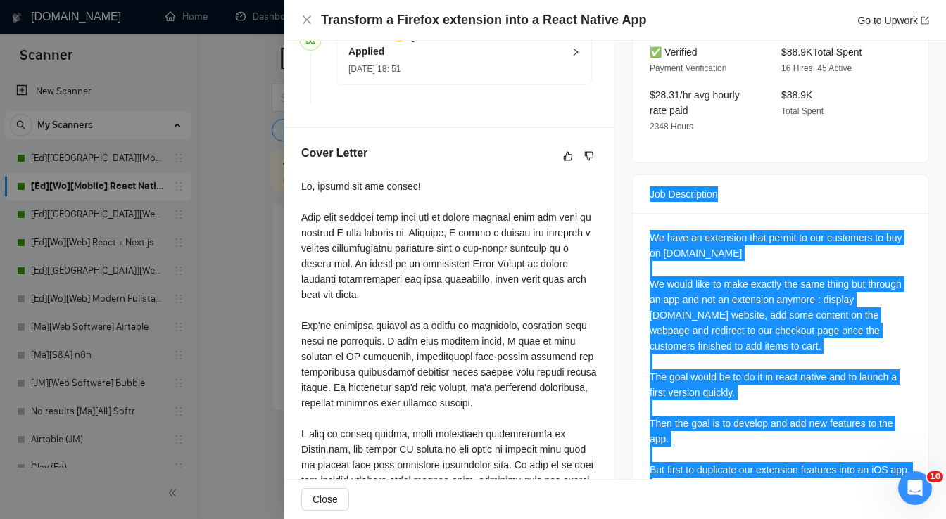
scroll to position [377, 0]
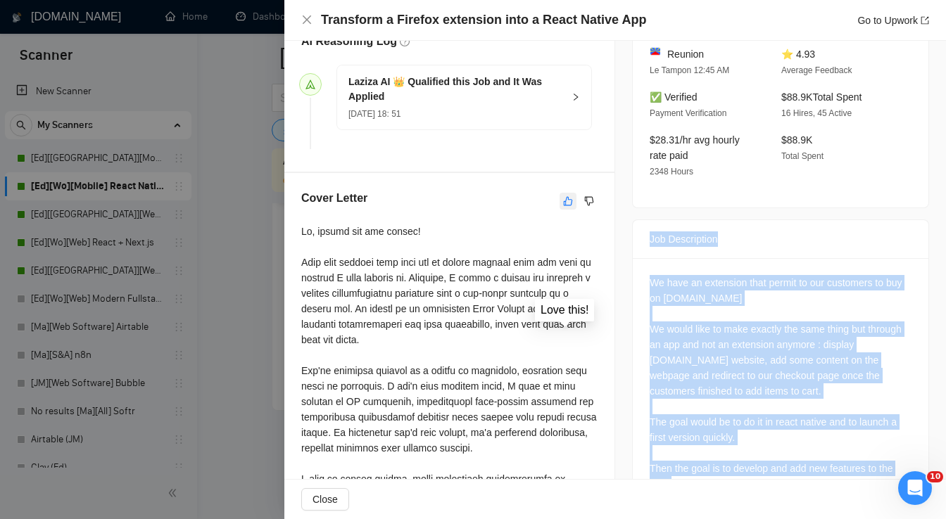
click at [563, 203] on icon "like" at bounding box center [568, 201] width 10 height 11
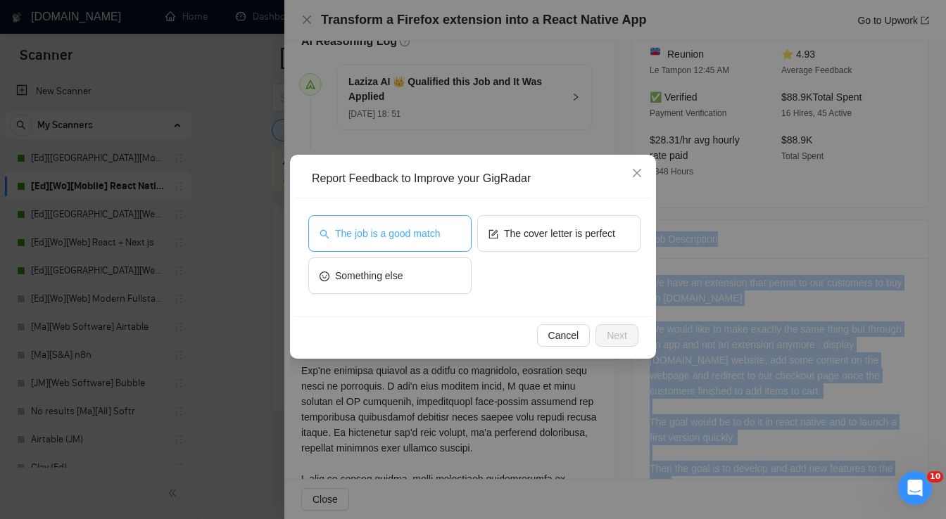
click at [414, 239] on span "The job is a good match" at bounding box center [387, 233] width 105 height 15
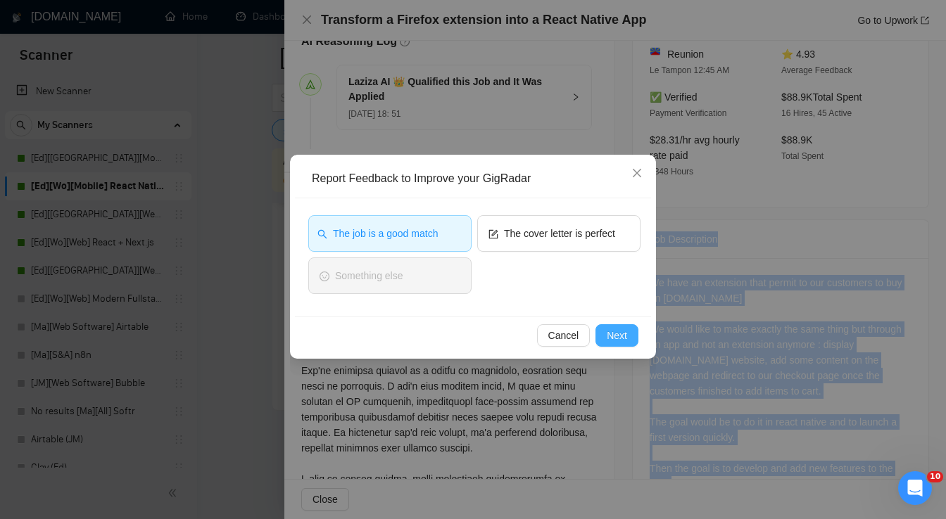
click at [611, 335] on span "Next" at bounding box center [617, 335] width 20 height 15
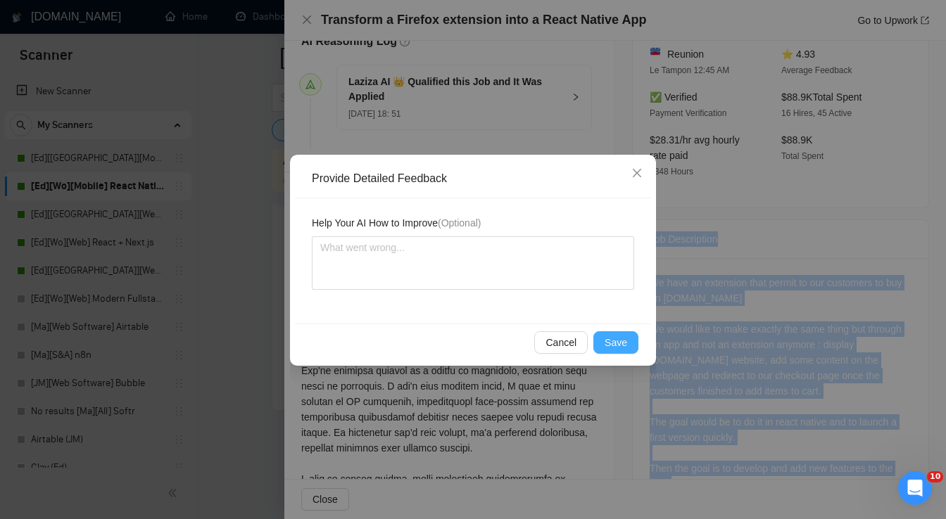
click at [610, 337] on span "Save" at bounding box center [615, 342] width 23 height 15
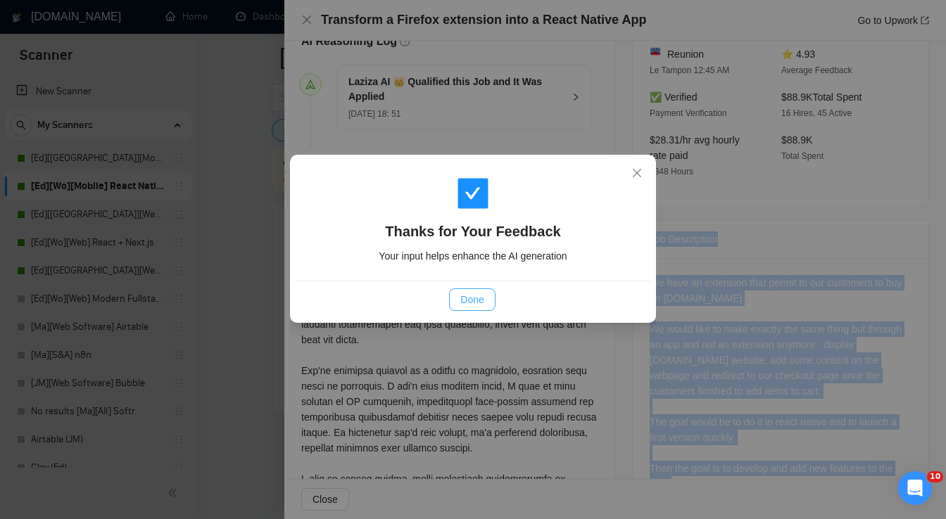
click at [470, 300] on span "Done" at bounding box center [471, 299] width 23 height 15
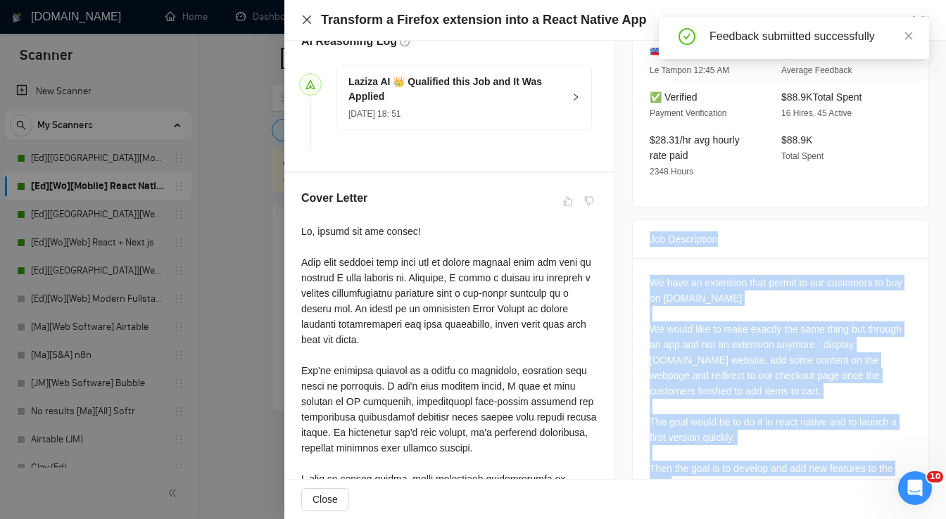
click at [307, 23] on icon "close" at bounding box center [306, 19] width 11 height 11
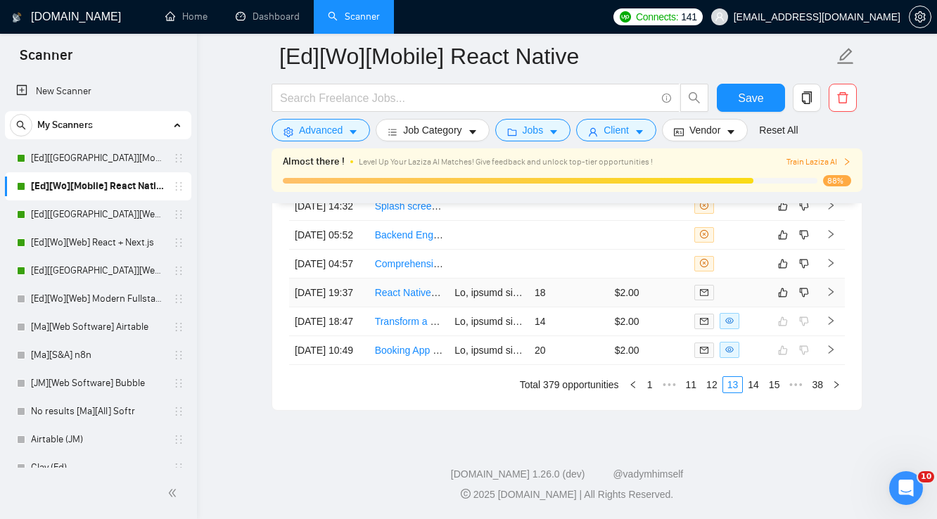
click at [670, 279] on td "$2.00" at bounding box center [649, 293] width 80 height 29
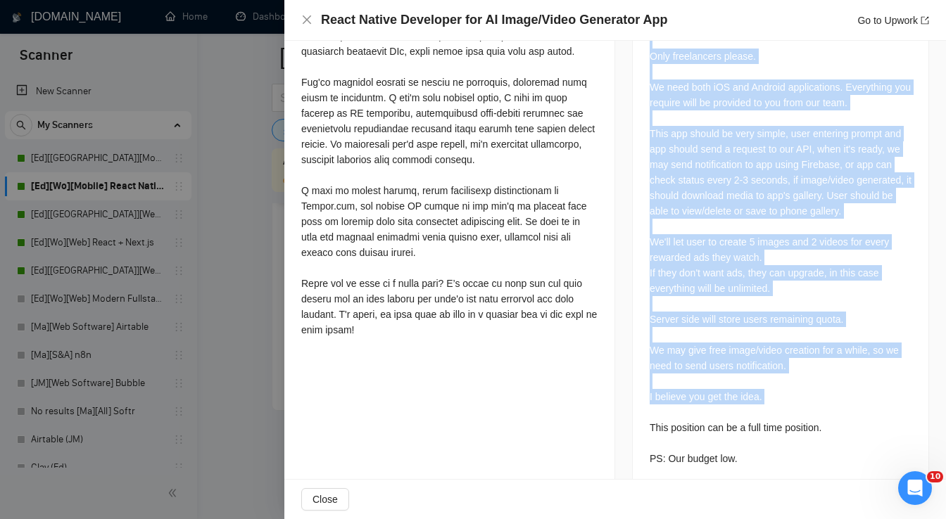
scroll to position [678, 0]
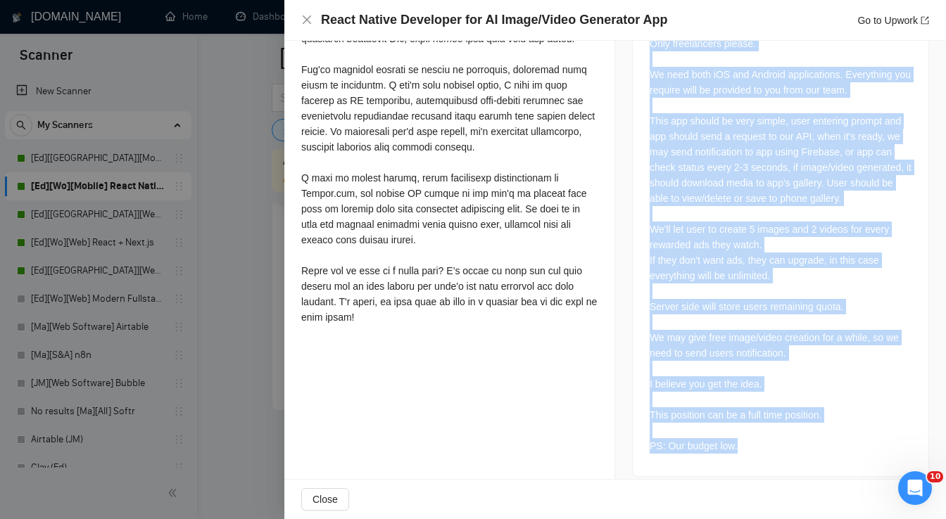
drag, startPoint x: 647, startPoint y: 239, endPoint x: 741, endPoint y: 439, distance: 221.3
click at [741, 439] on div "Job Description We need a React Native programmer to develop a wrapper for our …" at bounding box center [780, 205] width 297 height 543
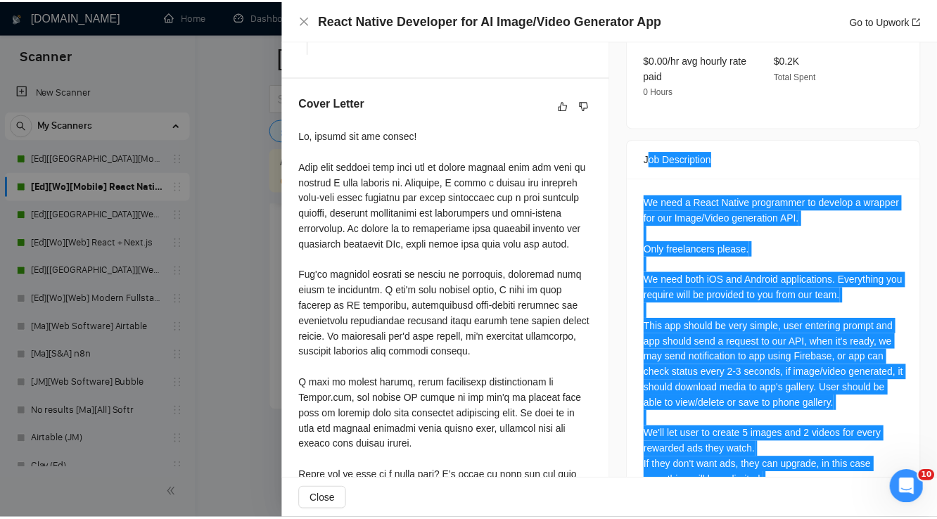
scroll to position [453, 0]
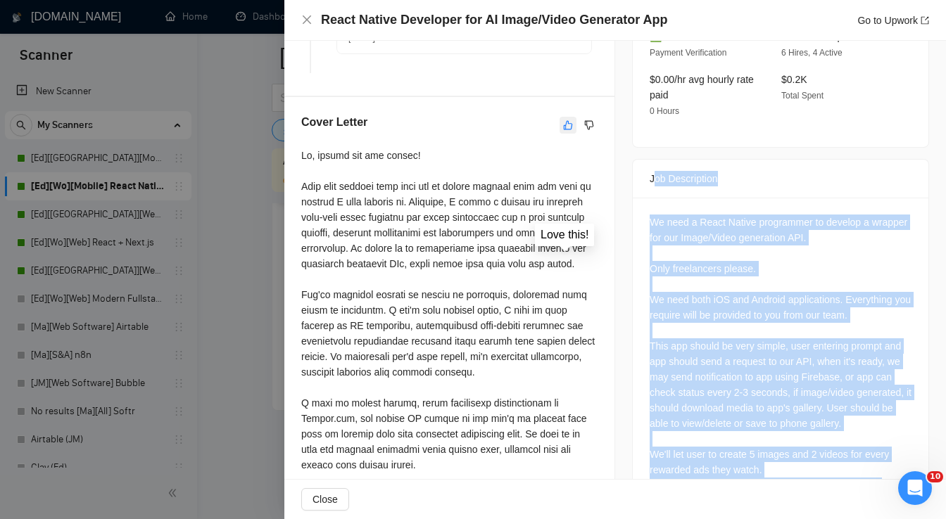
click at [564, 132] on button "button" at bounding box center [567, 125] width 17 height 17
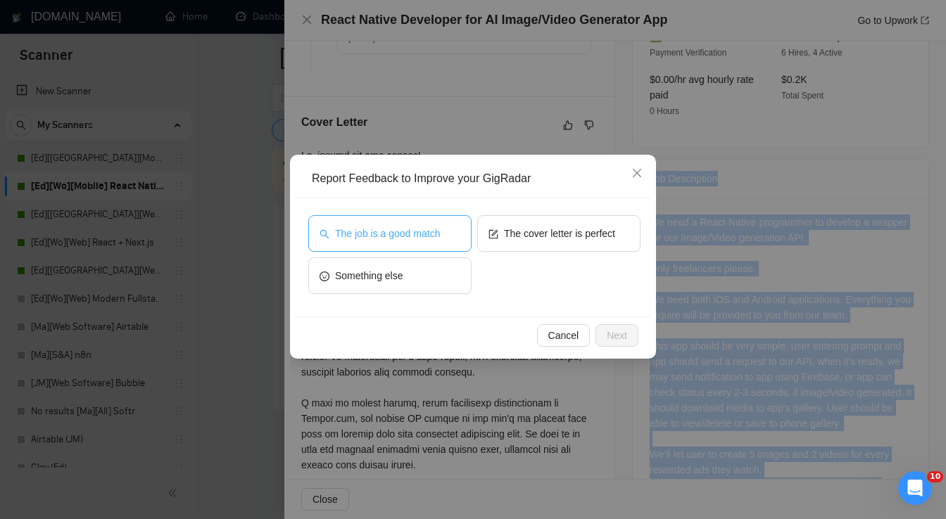
click at [380, 233] on span "The job is a good match" at bounding box center [387, 233] width 105 height 15
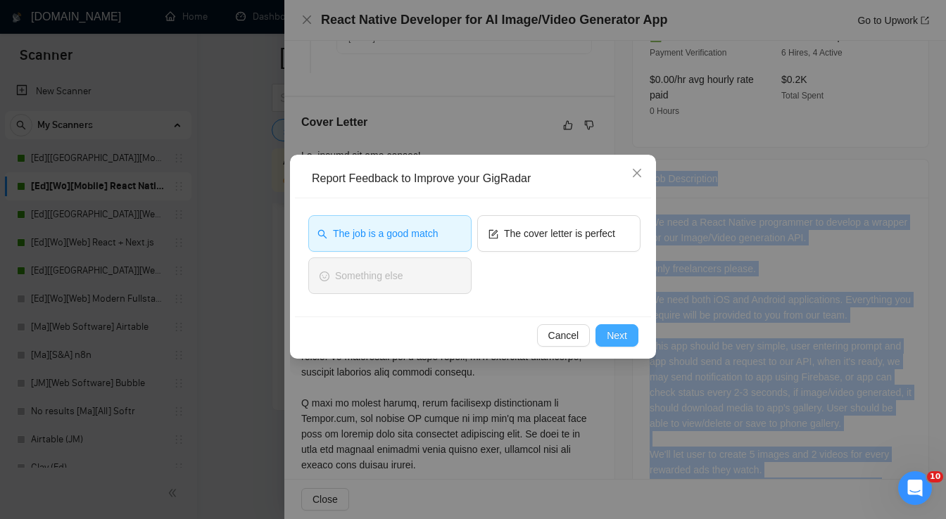
click at [602, 333] on button "Next" at bounding box center [616, 335] width 43 height 23
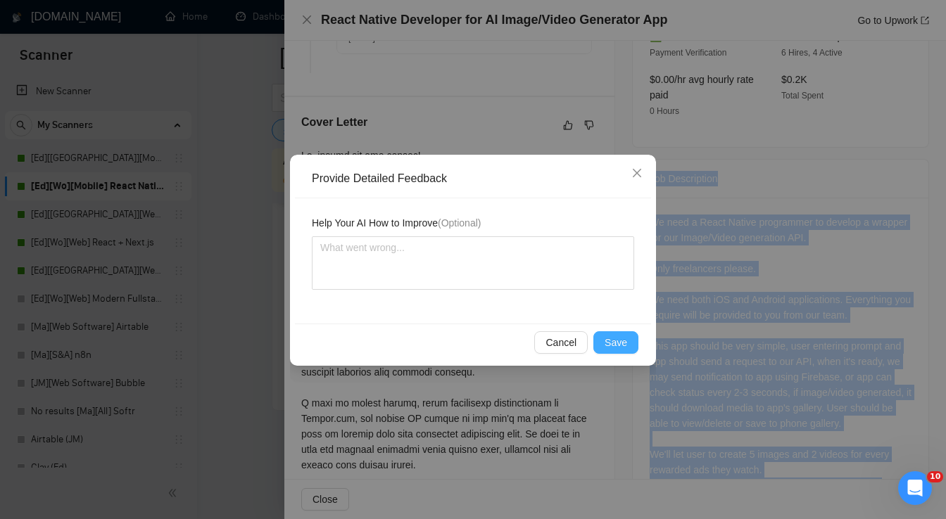
click at [616, 338] on span "Save" at bounding box center [615, 342] width 23 height 15
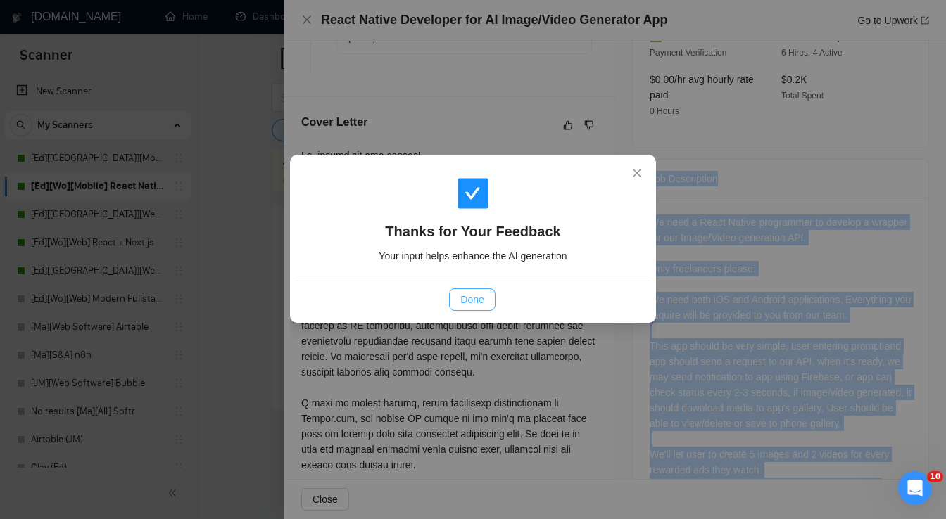
click at [470, 300] on span "Done" at bounding box center [471, 299] width 23 height 15
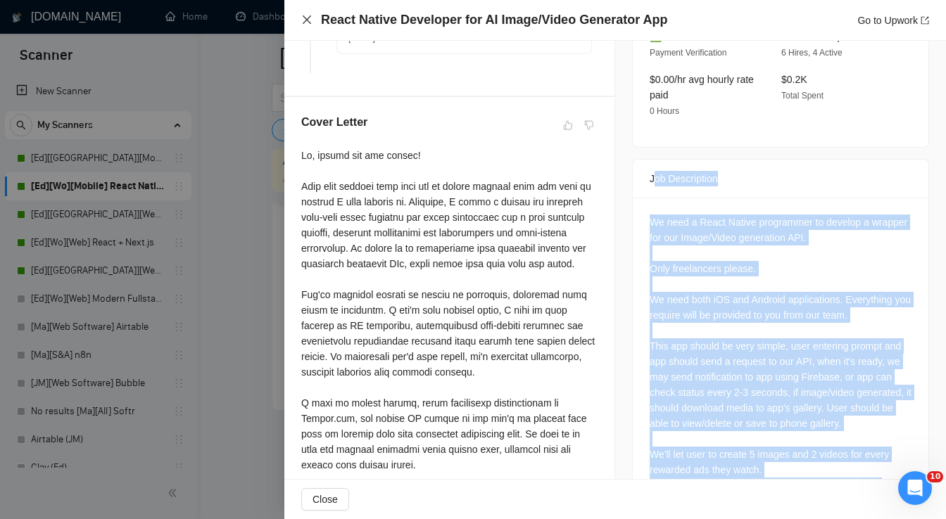
click at [307, 19] on icon "close" at bounding box center [306, 19] width 11 height 11
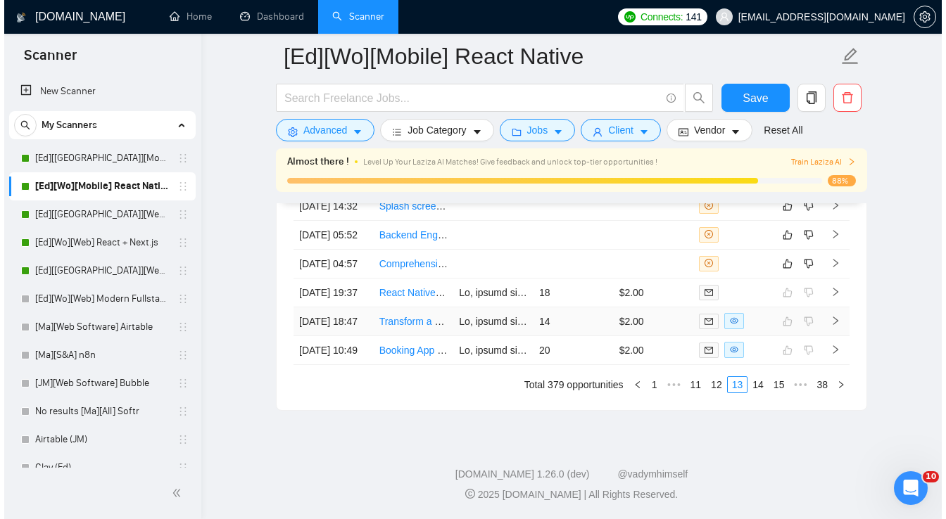
scroll to position [3770, 0]
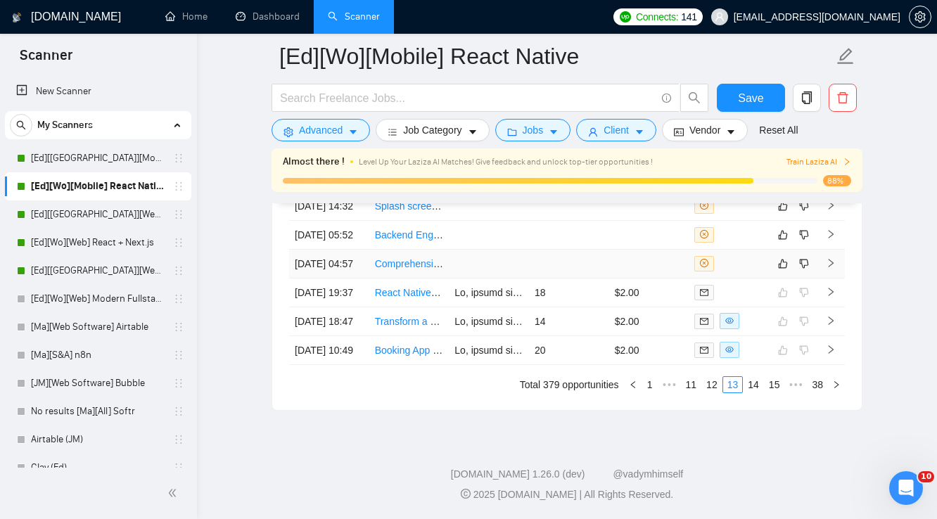
click at [636, 279] on td at bounding box center [649, 264] width 80 height 29
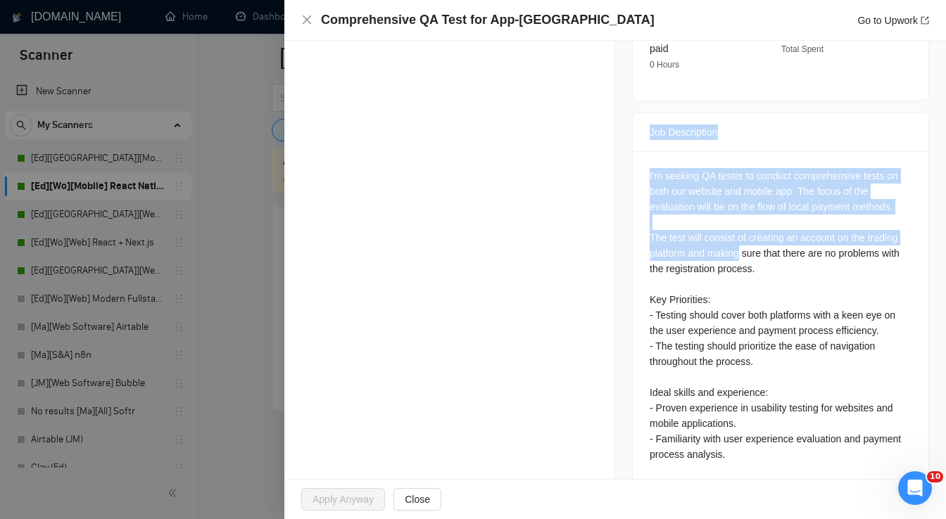
scroll to position [526, 0]
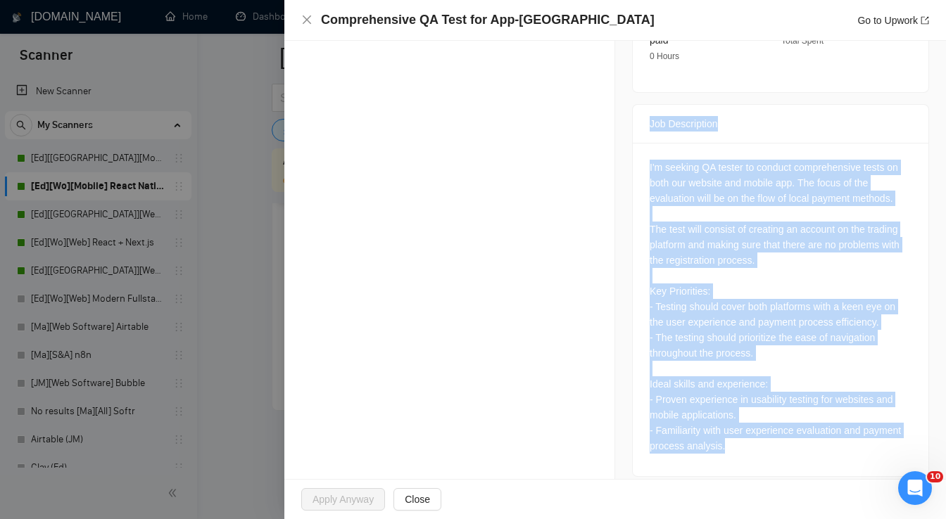
drag, startPoint x: 645, startPoint y: 182, endPoint x: 729, endPoint y: 438, distance: 269.5
click at [729, 438] on div "Job Description I'm seeking QA tester to conduct comprehensive tests on both ou…" at bounding box center [780, 290] width 297 height 373
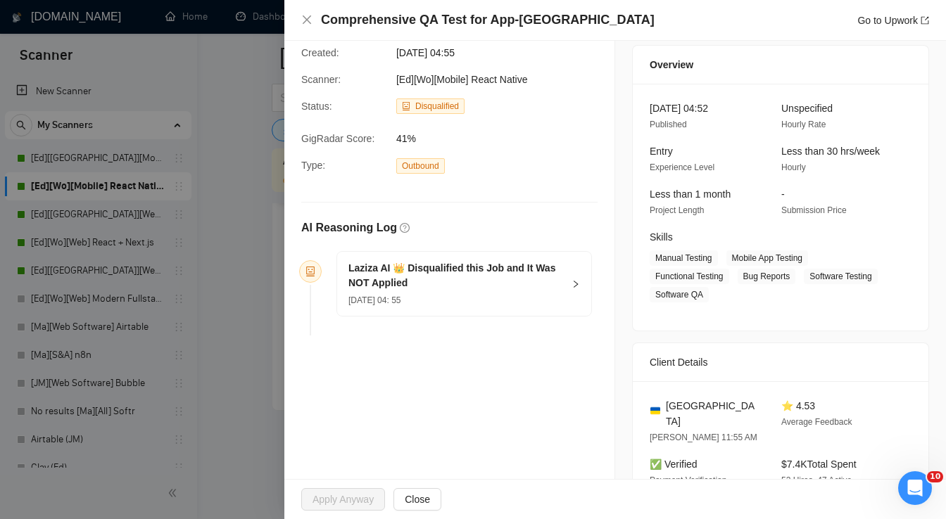
scroll to position [20, 0]
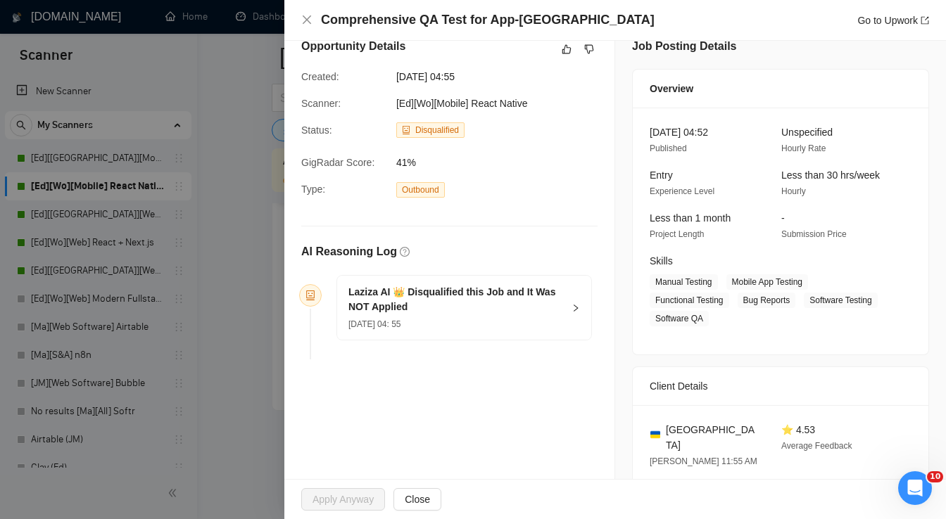
click at [553, 51] on div "Opportunity Details" at bounding box center [449, 49] width 296 height 23
click at [562, 53] on icon "like" at bounding box center [567, 49] width 10 height 11
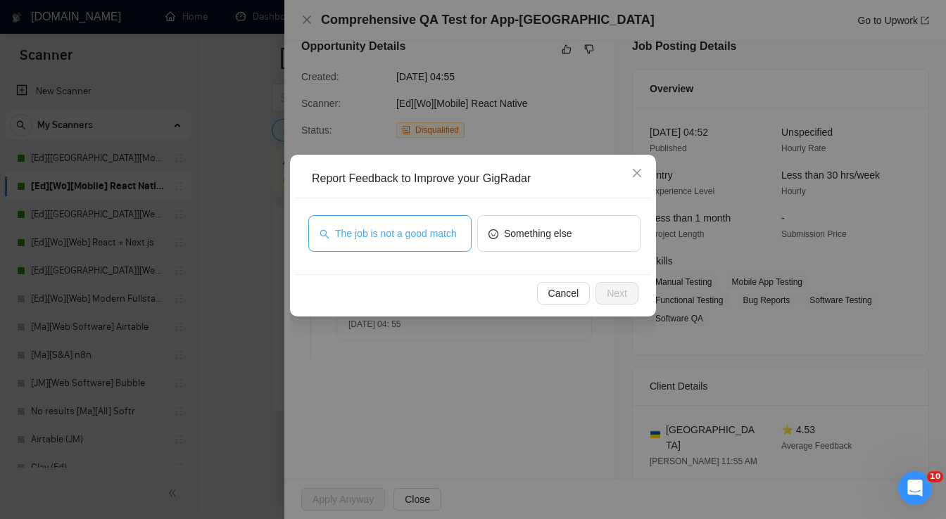
click at [377, 248] on button "The job is not a good match" at bounding box center [389, 233] width 163 height 37
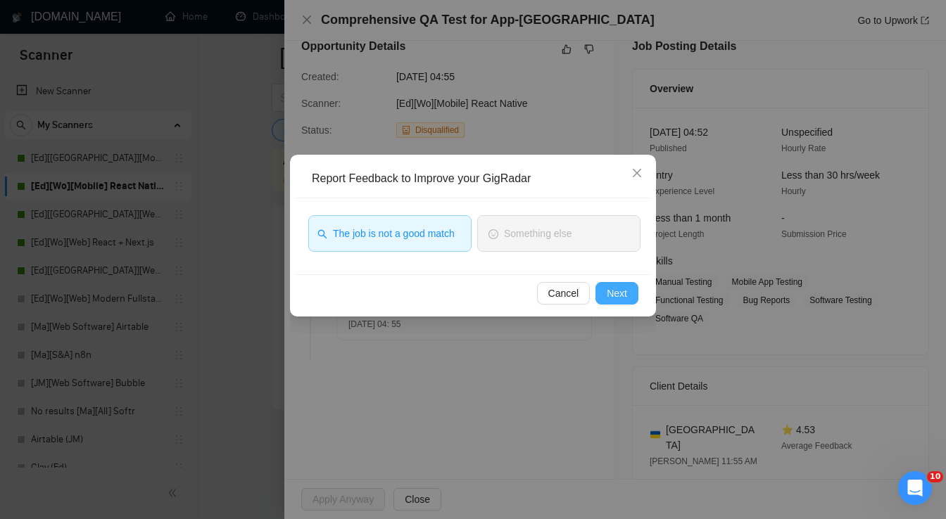
click at [607, 302] on button "Next" at bounding box center [616, 293] width 43 height 23
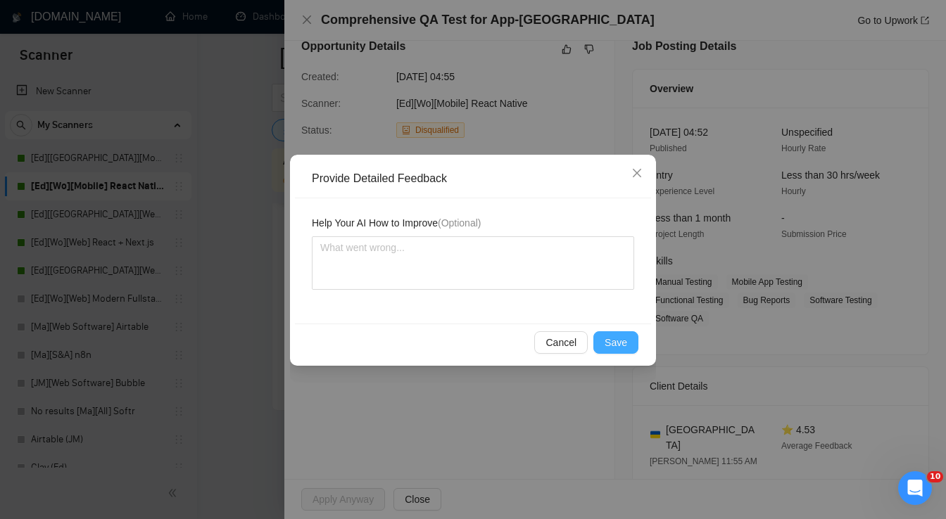
click at [628, 343] on button "Save" at bounding box center [615, 342] width 45 height 23
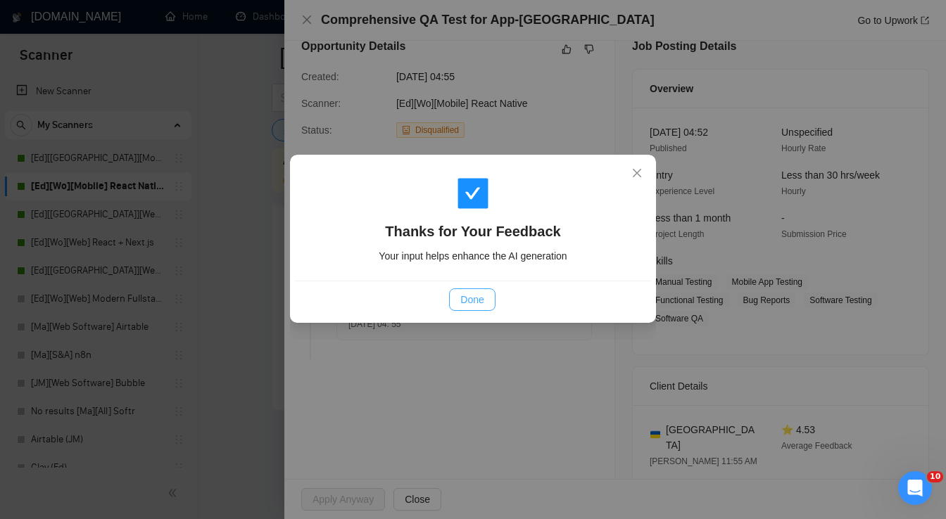
click at [487, 304] on button "Done" at bounding box center [472, 299] width 46 height 23
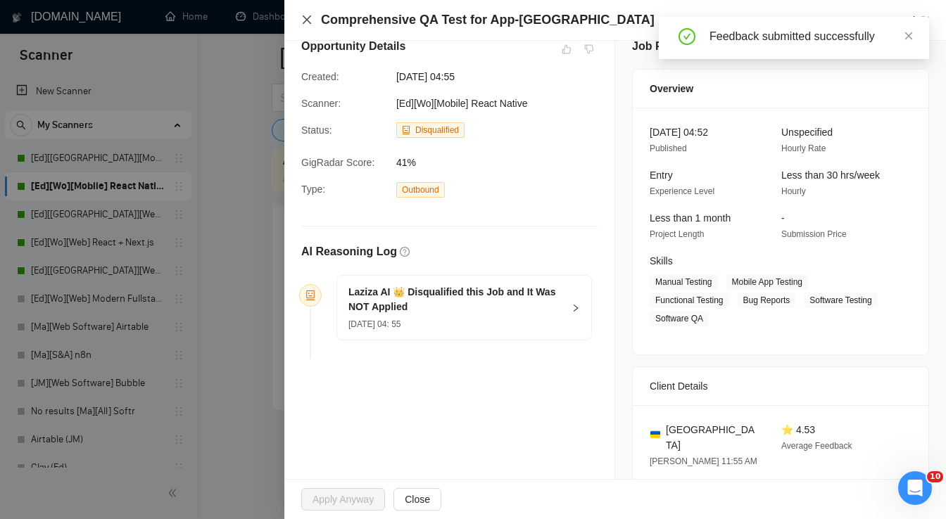
click at [309, 23] on icon "close" at bounding box center [306, 19] width 11 height 11
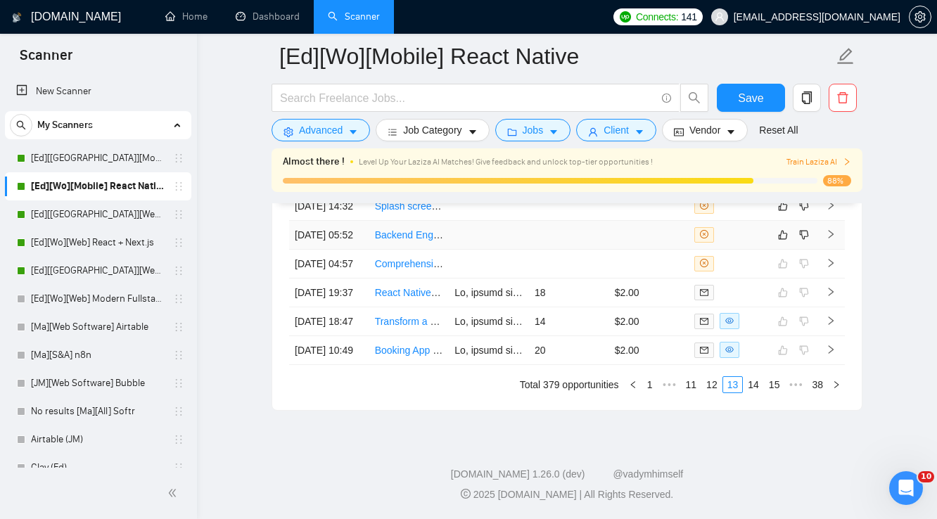
click at [614, 250] on td at bounding box center [649, 235] width 80 height 29
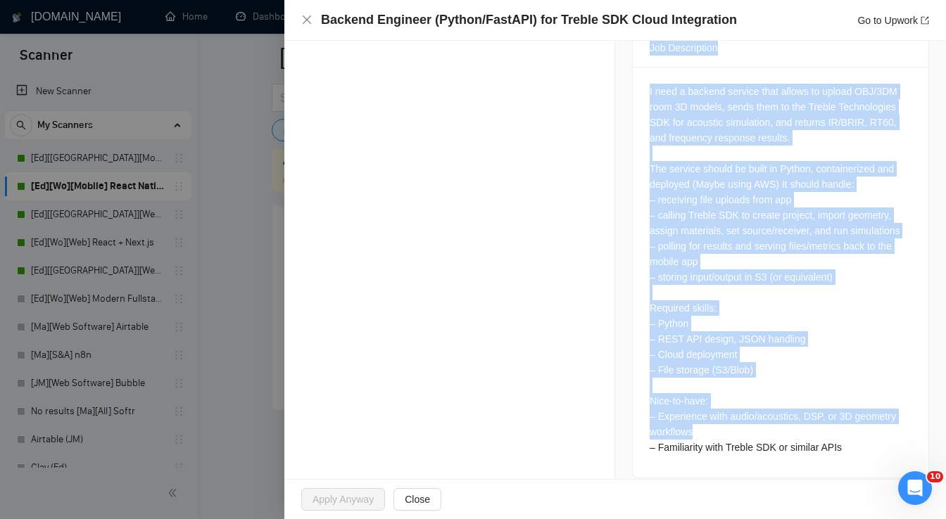
scroll to position [566, 0]
drag, startPoint x: 641, startPoint y: 295, endPoint x: 846, endPoint y: 440, distance: 250.9
click at [846, 440] on div "Job Description I need a backend service that allows to upload OBJ/3DM room 3D …" at bounding box center [780, 252] width 297 height 450
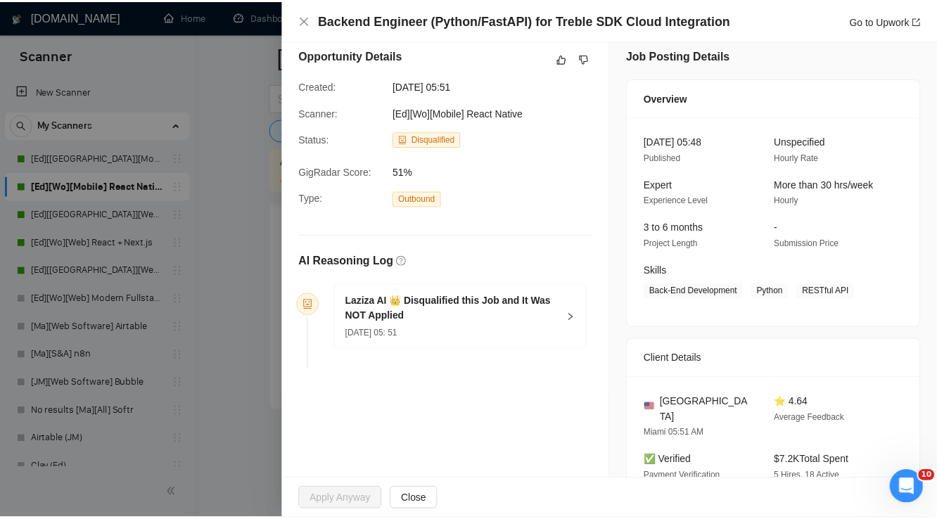
scroll to position [0, 0]
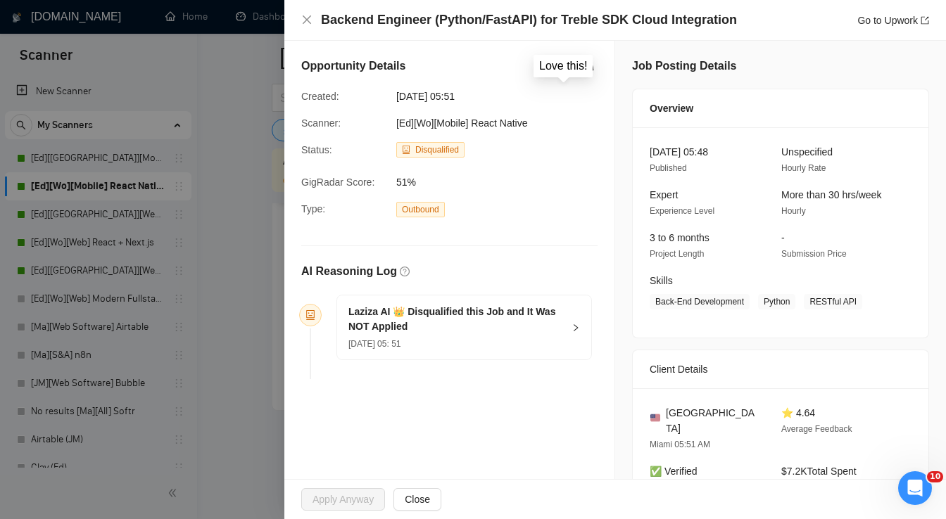
click at [562, 71] on icon "like" at bounding box center [566, 69] width 9 height 9
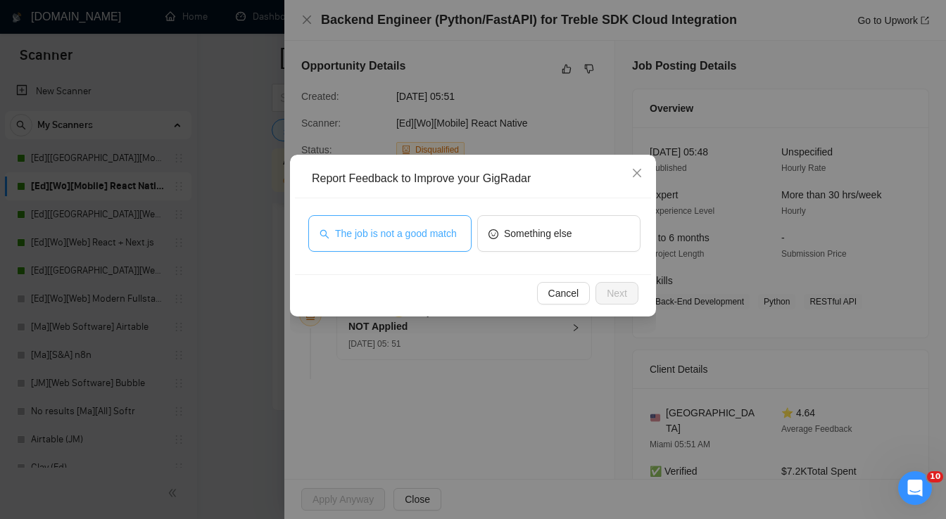
click at [402, 231] on span "The job is not a good match" at bounding box center [396, 233] width 122 height 15
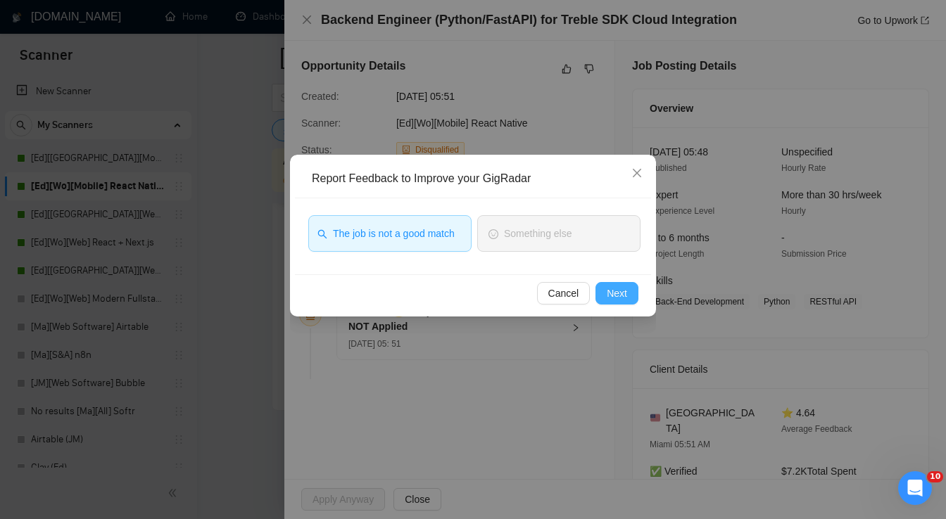
click at [614, 293] on span "Next" at bounding box center [617, 293] width 20 height 15
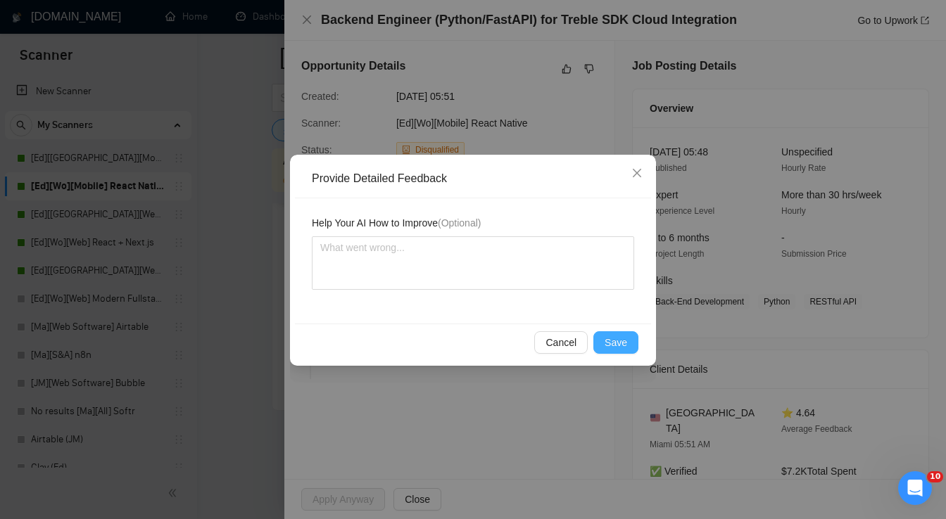
click at [630, 343] on button "Save" at bounding box center [615, 342] width 45 height 23
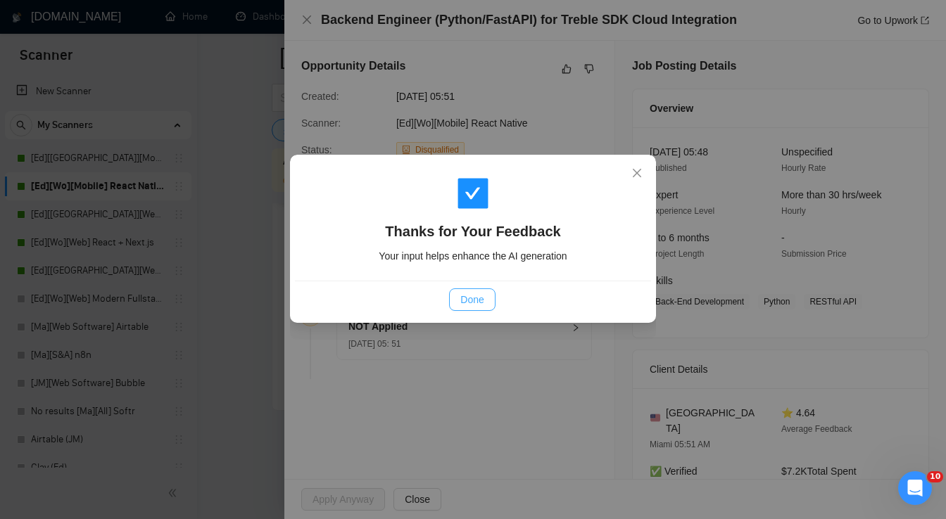
click at [480, 301] on span "Done" at bounding box center [471, 299] width 23 height 15
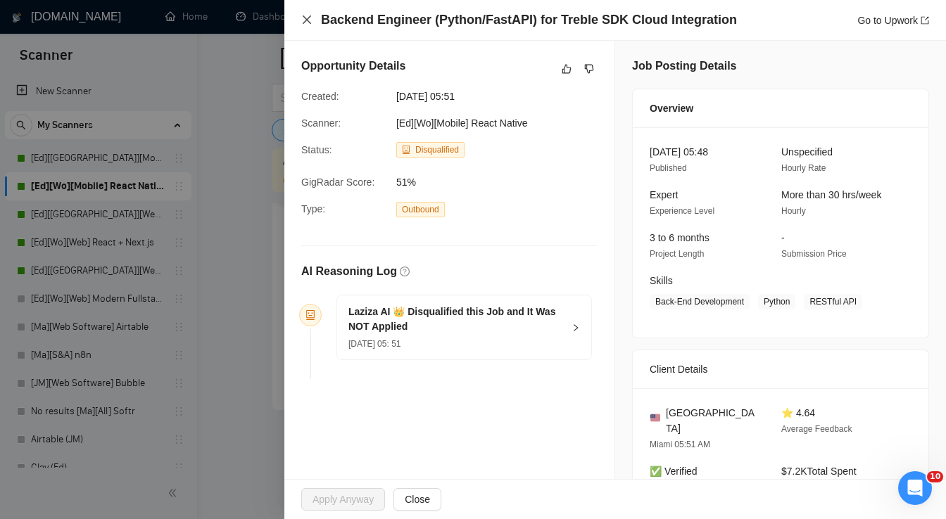
click at [307, 23] on icon "close" at bounding box center [306, 19] width 11 height 11
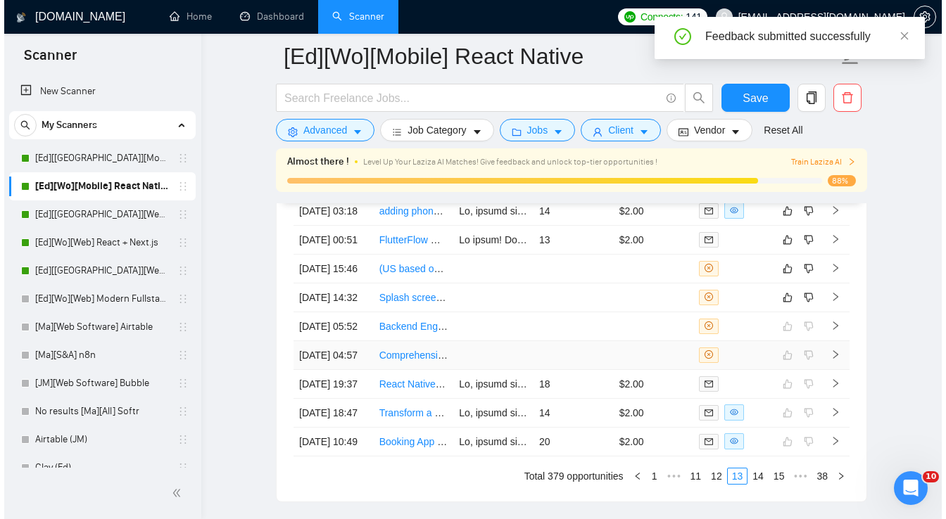
scroll to position [3658, 0]
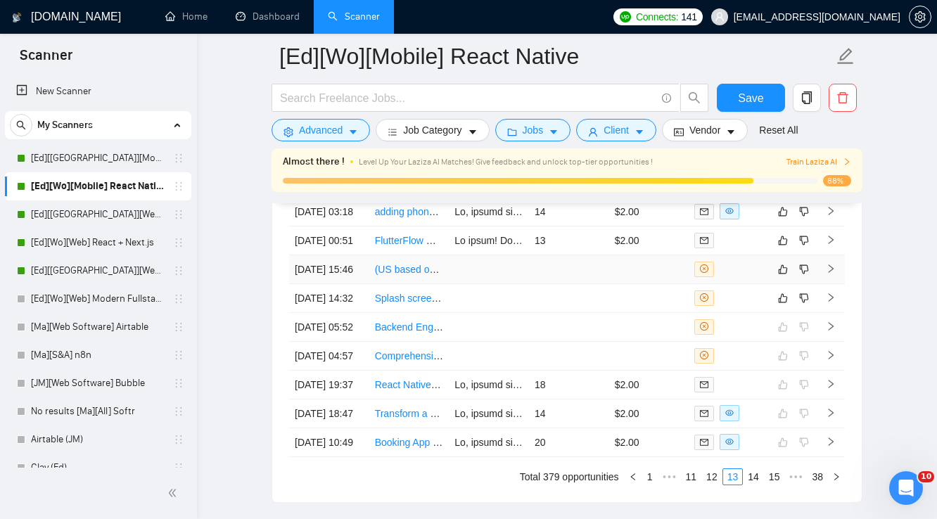
click at [614, 284] on td at bounding box center [649, 269] width 80 height 29
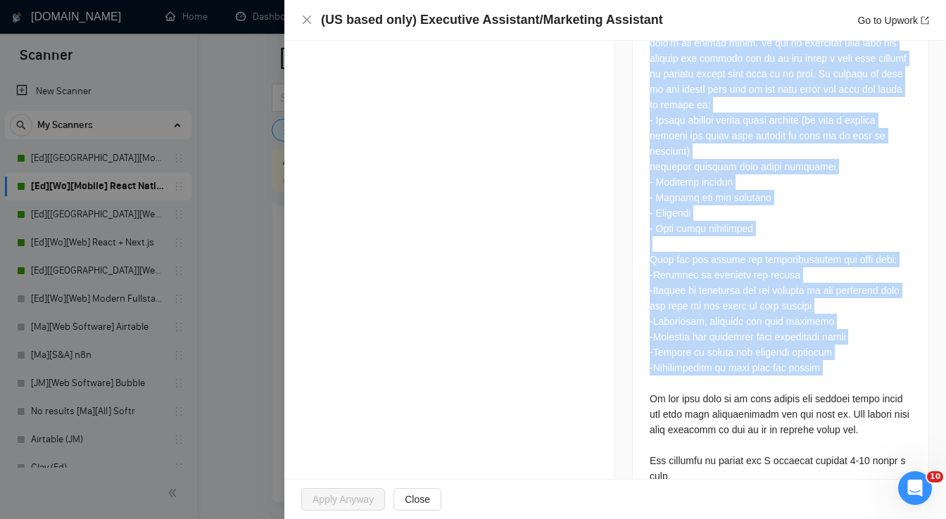
scroll to position [696, 0]
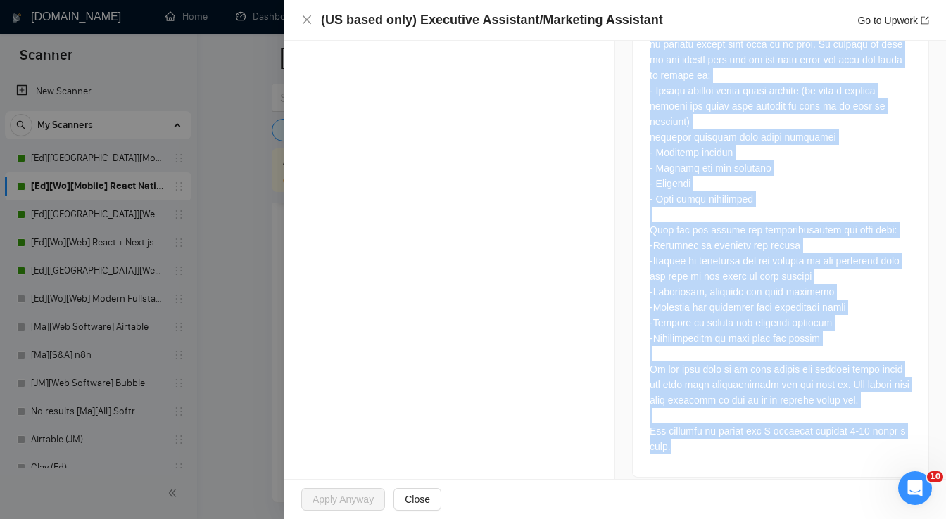
drag, startPoint x: 645, startPoint y: 286, endPoint x: 706, endPoint y: 432, distance: 158.0
click at [706, 432] on div at bounding box center [780, 222] width 262 height 464
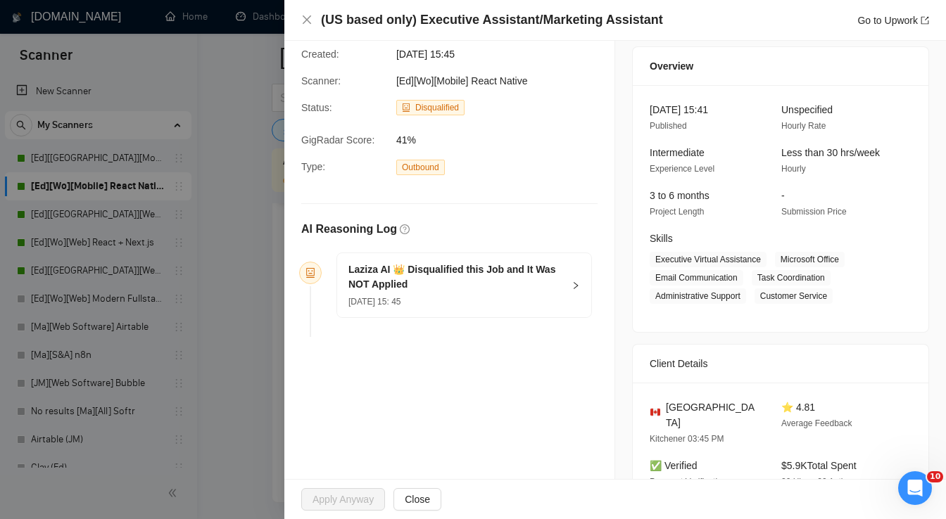
scroll to position [0, 0]
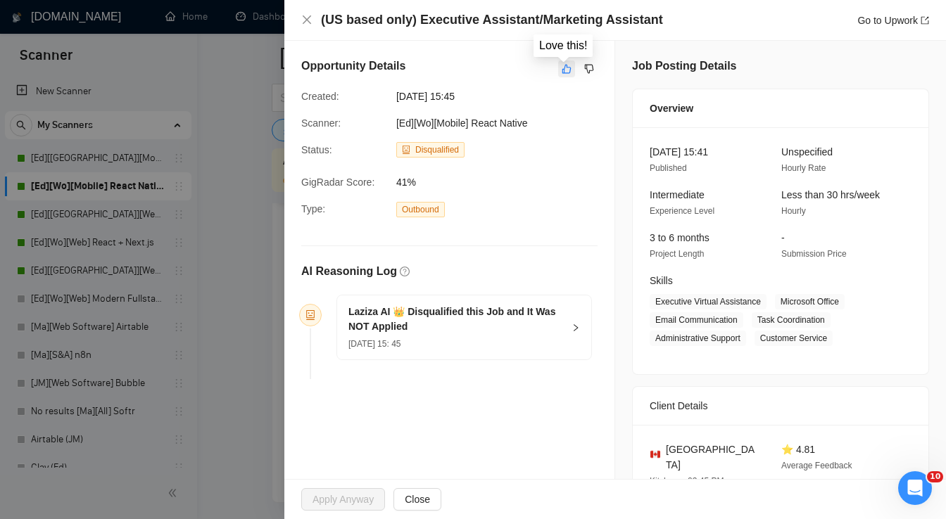
click at [564, 72] on icon "like" at bounding box center [567, 68] width 10 height 11
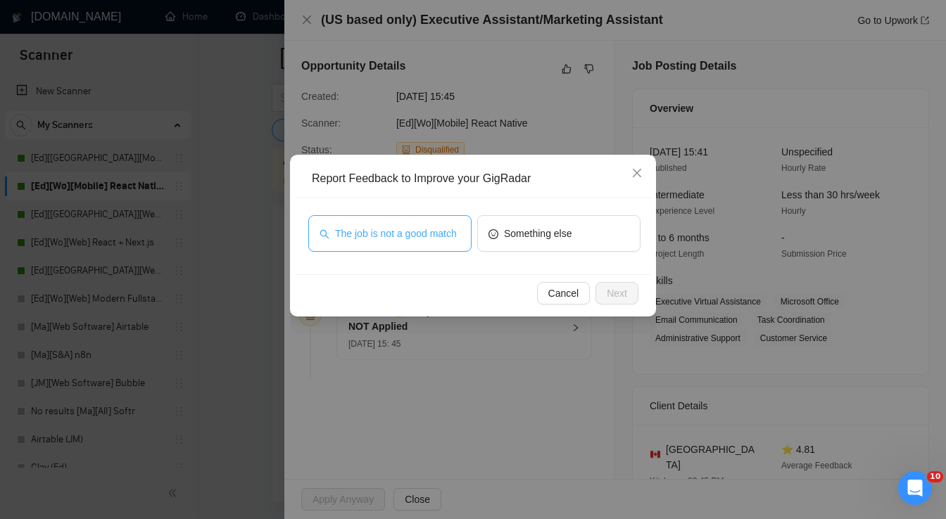
click at [443, 236] on span "The job is not a good match" at bounding box center [396, 233] width 122 height 15
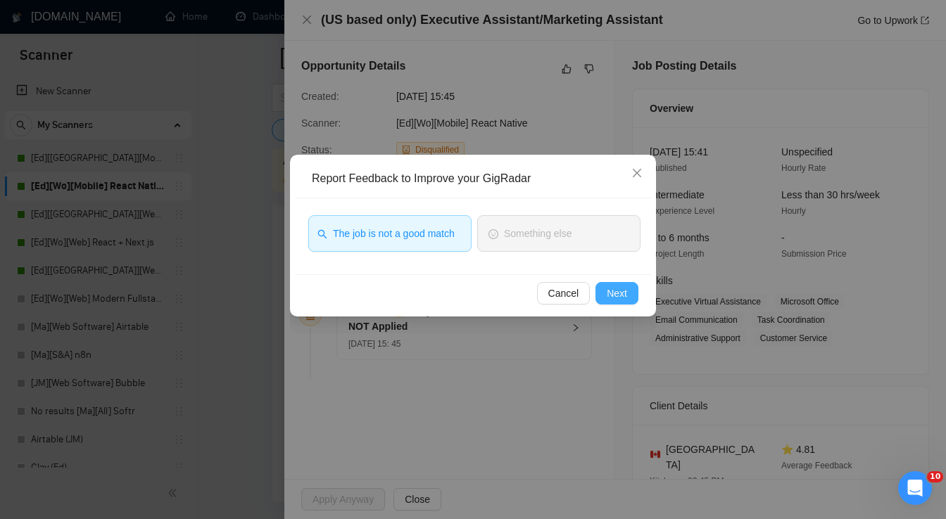
click at [620, 291] on span "Next" at bounding box center [617, 293] width 20 height 15
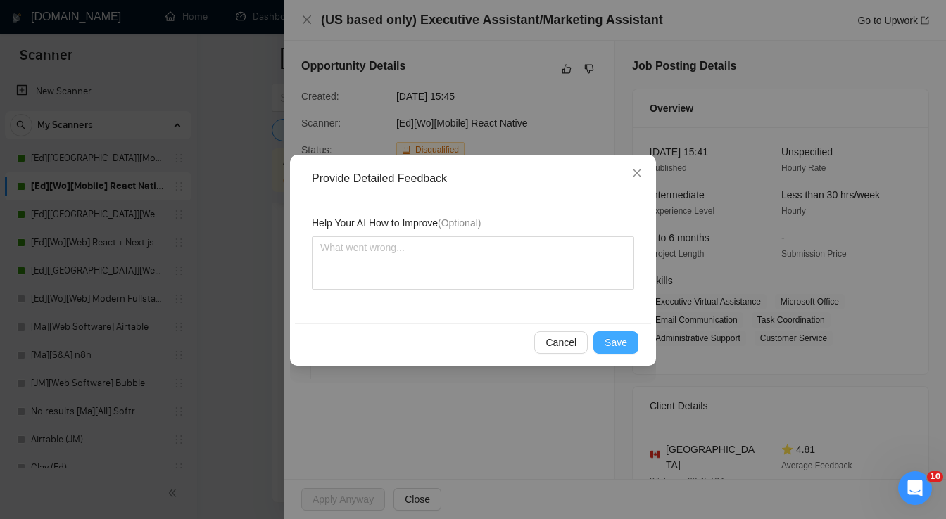
click at [619, 344] on span "Save" at bounding box center [615, 342] width 23 height 15
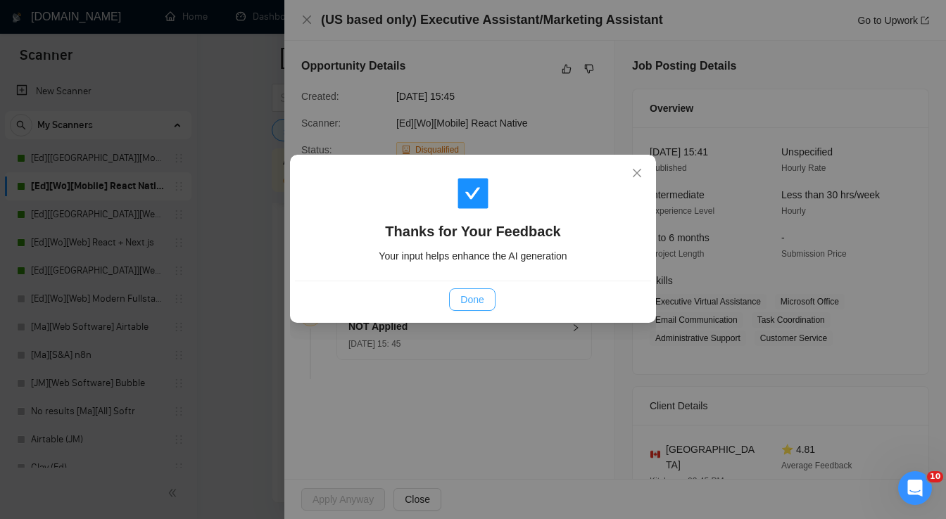
click at [481, 299] on span "Done" at bounding box center [471, 299] width 23 height 15
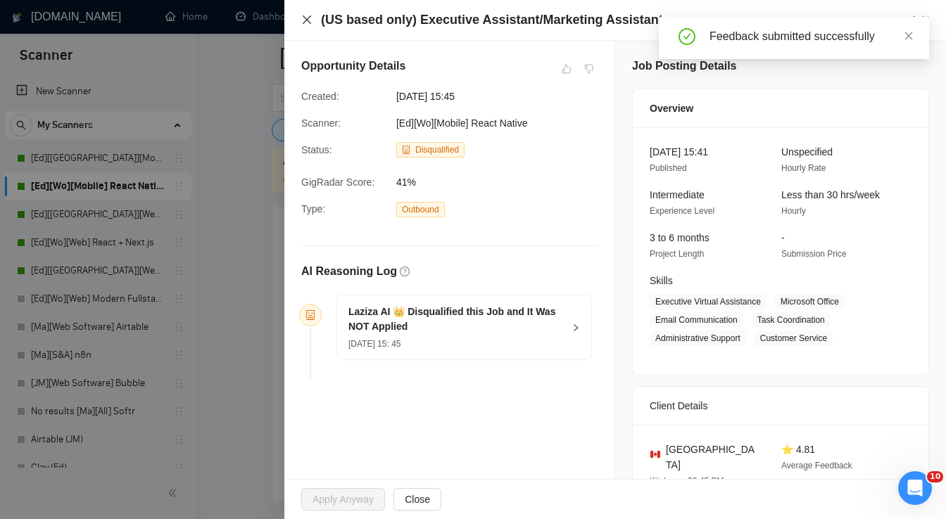
click at [307, 23] on icon "close" at bounding box center [306, 19] width 11 height 11
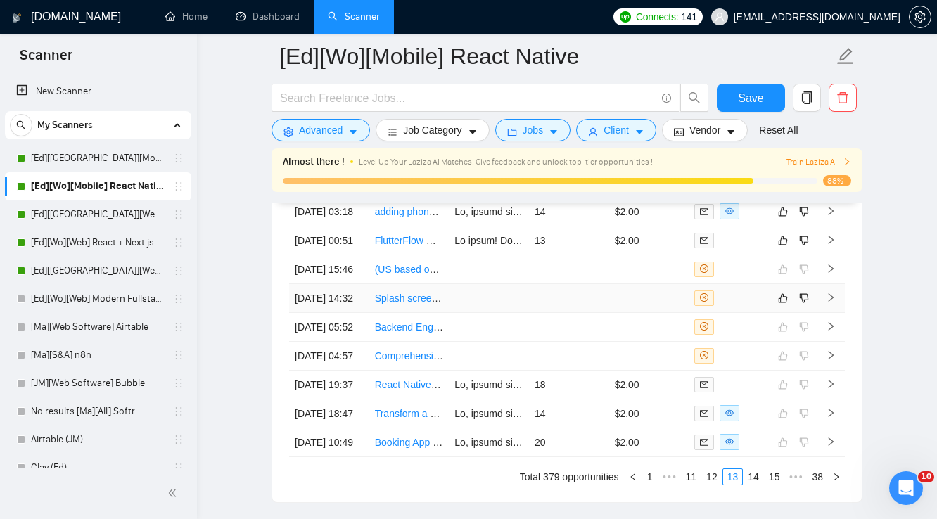
click at [635, 313] on td at bounding box center [649, 298] width 80 height 29
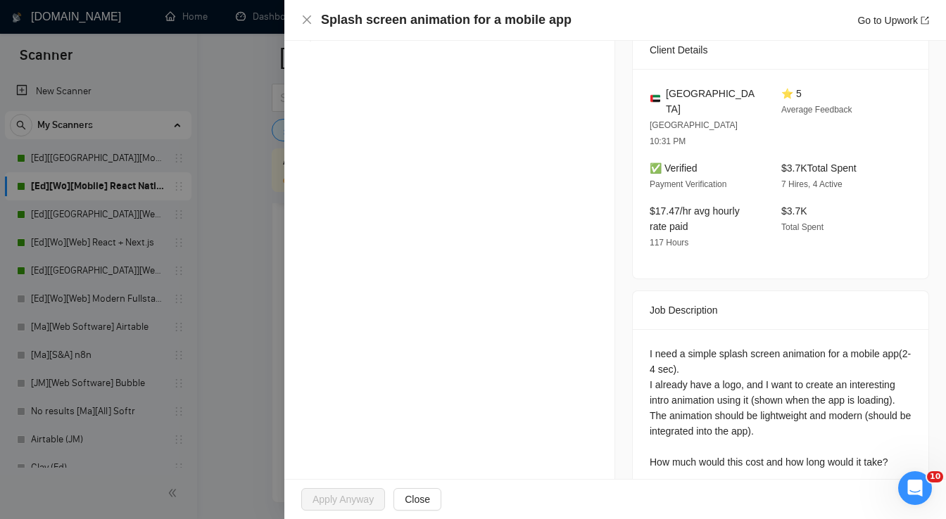
scroll to position [372, 0]
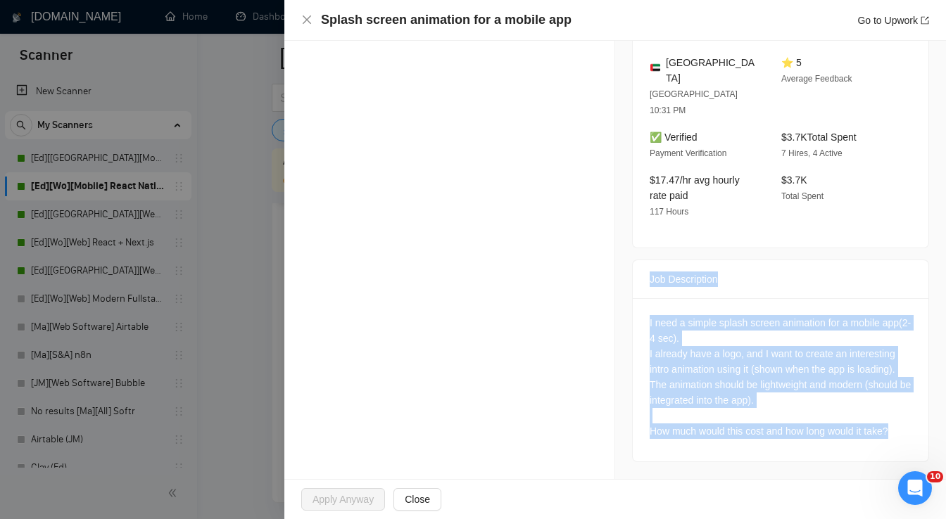
drag, startPoint x: 642, startPoint y: 279, endPoint x: 906, endPoint y: 445, distance: 312.1
click at [905, 447] on div "Job Description I need a simple splash screen animation for a mobile app(2-4 se…" at bounding box center [780, 361] width 297 height 203
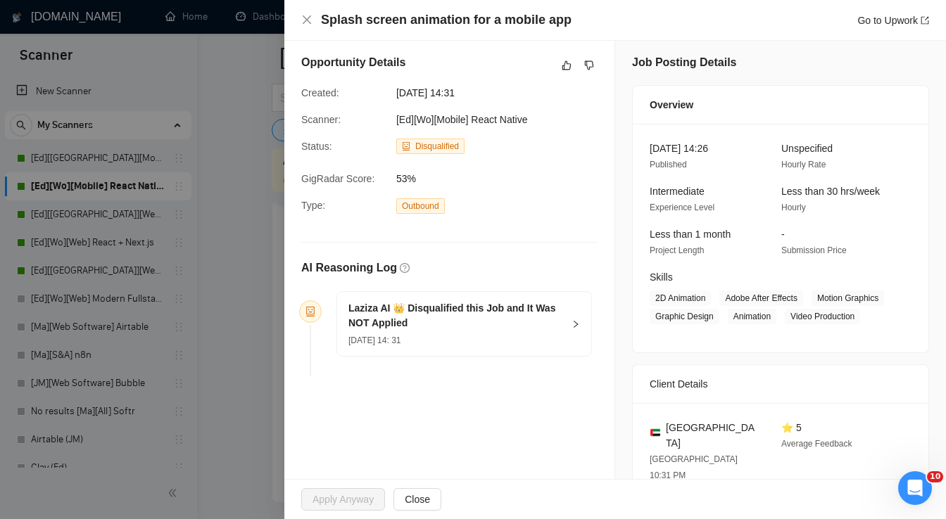
scroll to position [0, 0]
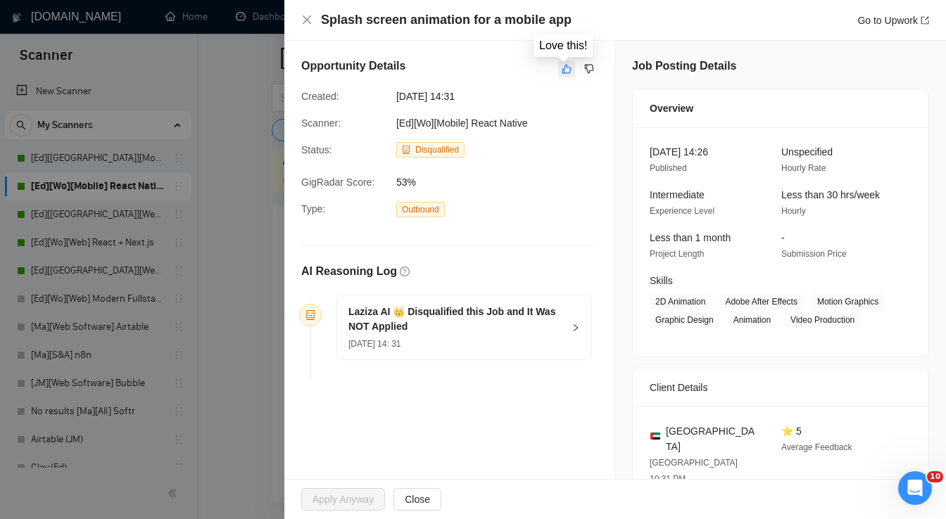
click at [562, 73] on icon "like" at bounding box center [567, 68] width 10 height 11
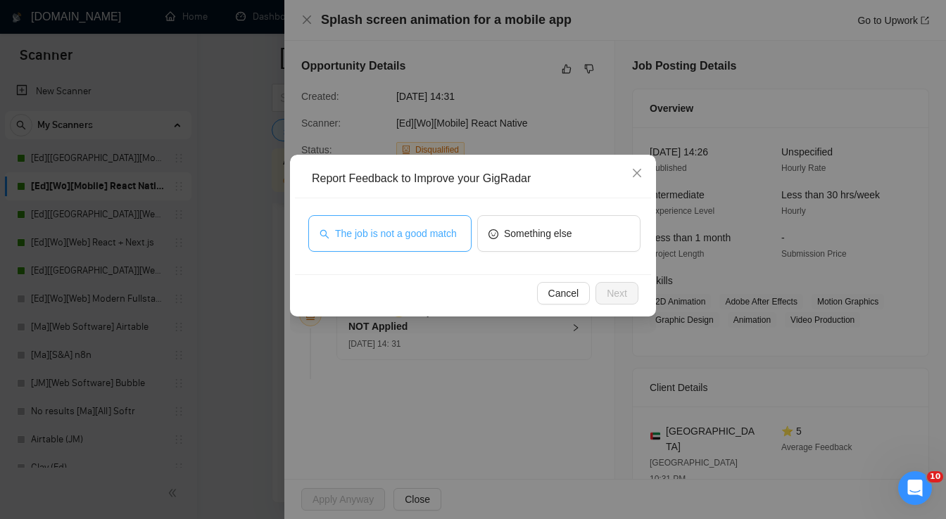
click at [448, 232] on span "The job is not a good match" at bounding box center [396, 233] width 122 height 15
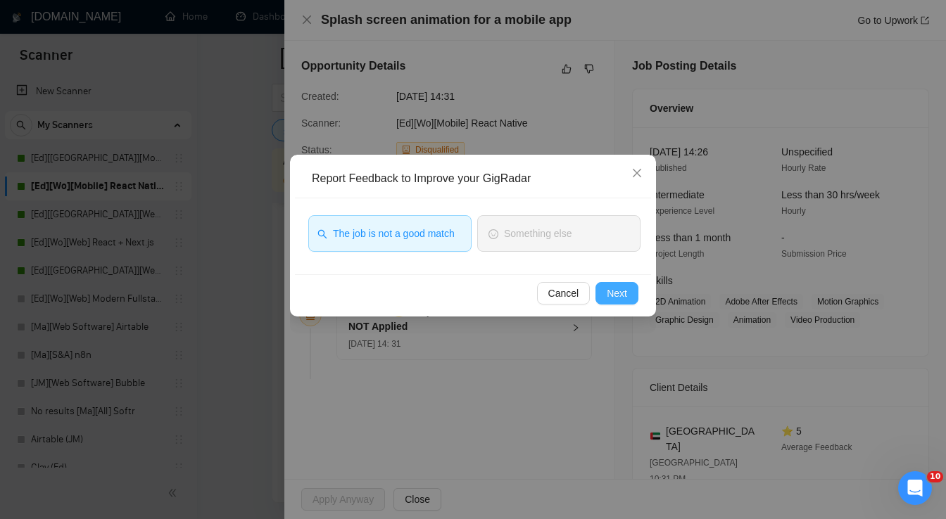
click at [618, 291] on span "Next" at bounding box center [617, 293] width 20 height 15
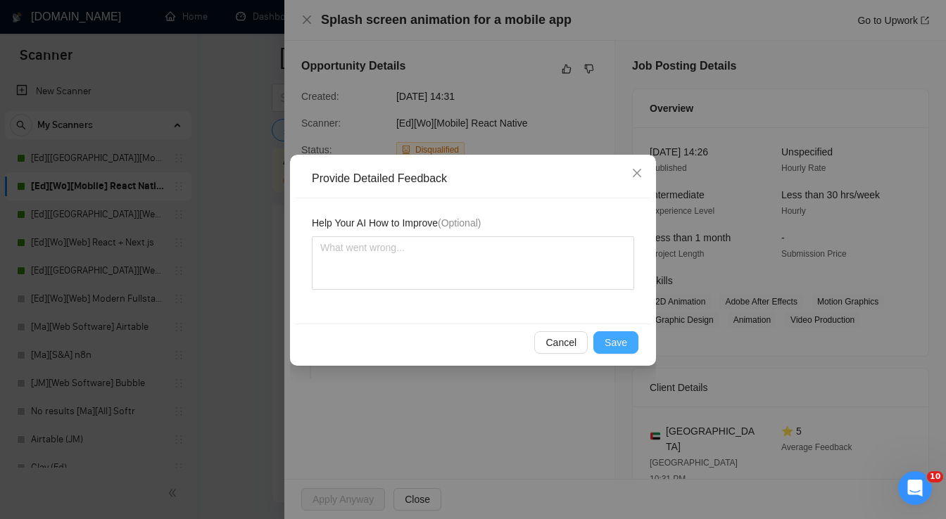
click at [623, 342] on span "Save" at bounding box center [615, 342] width 23 height 15
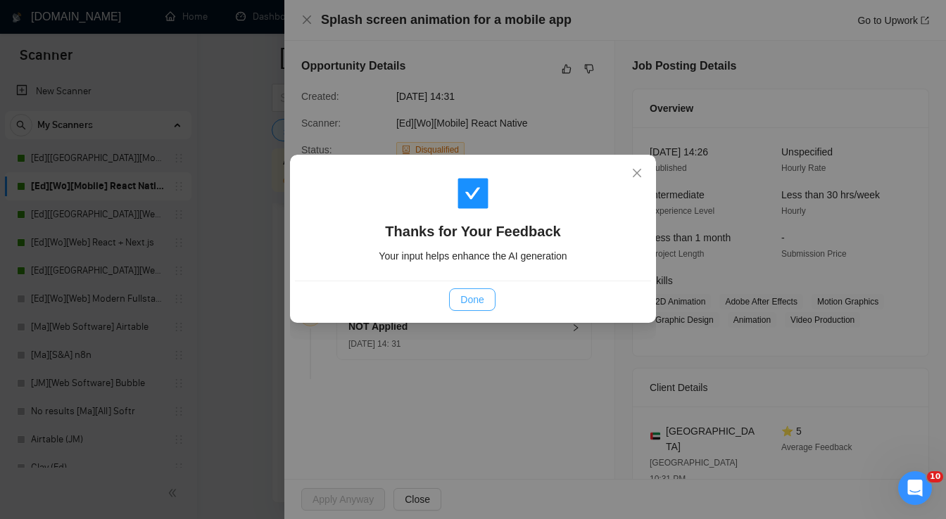
click at [476, 299] on span "Done" at bounding box center [471, 299] width 23 height 15
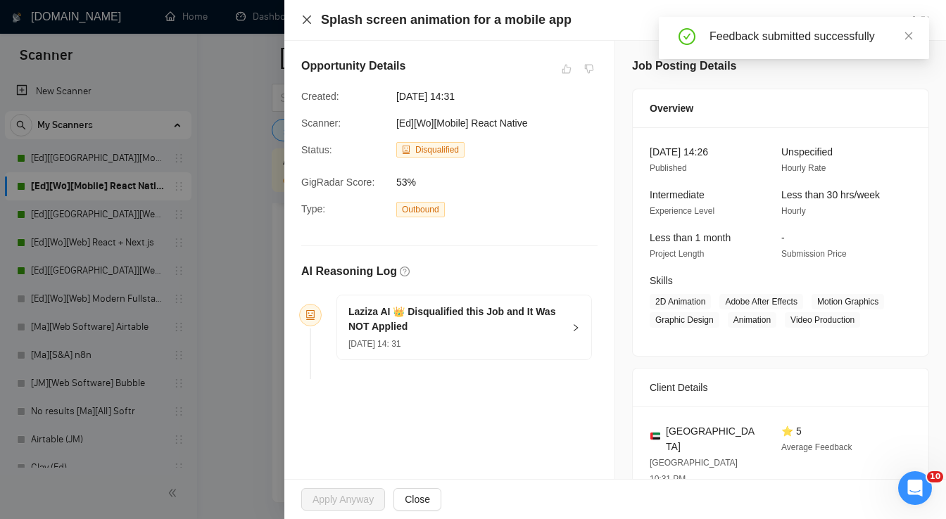
click at [308, 20] on icon "close" at bounding box center [306, 19] width 11 height 11
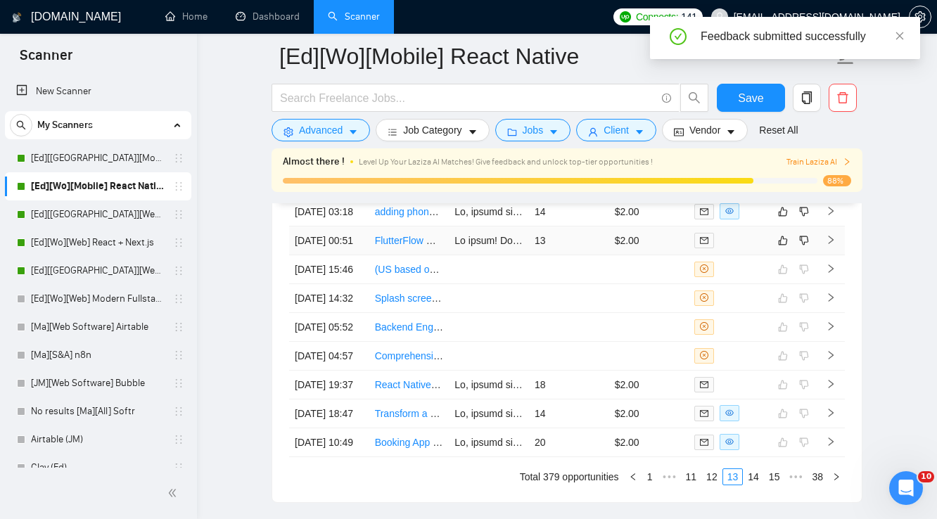
click at [581, 255] on td "13" at bounding box center [569, 241] width 80 height 29
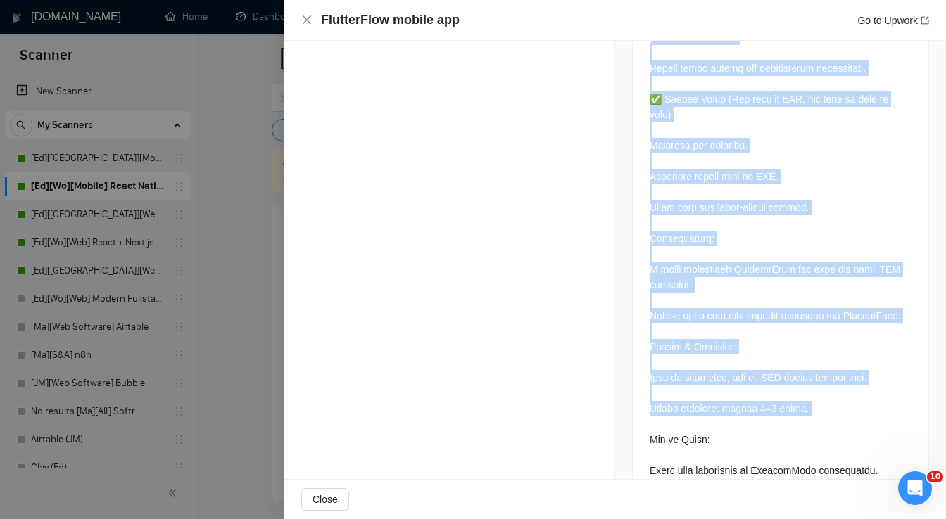
scroll to position [2520, 0]
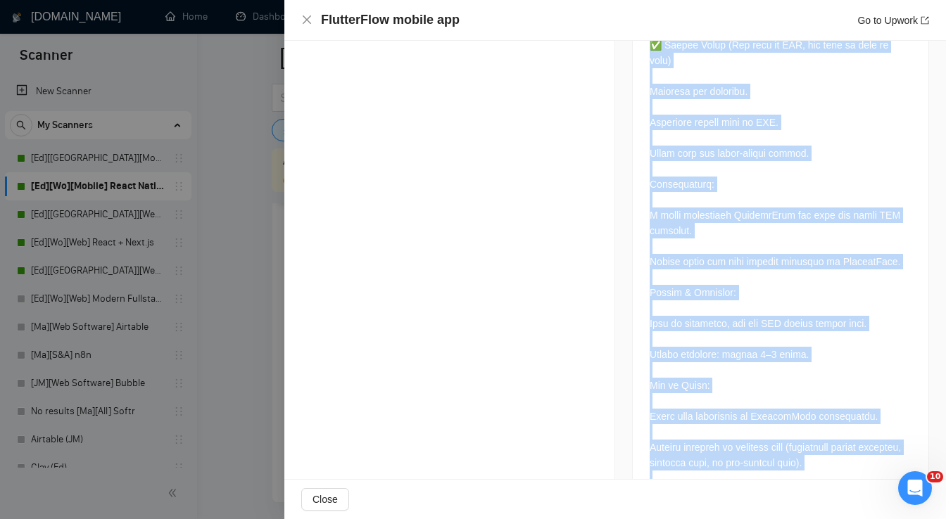
drag, startPoint x: 642, startPoint y: 163, endPoint x: 894, endPoint y: 447, distance: 378.8
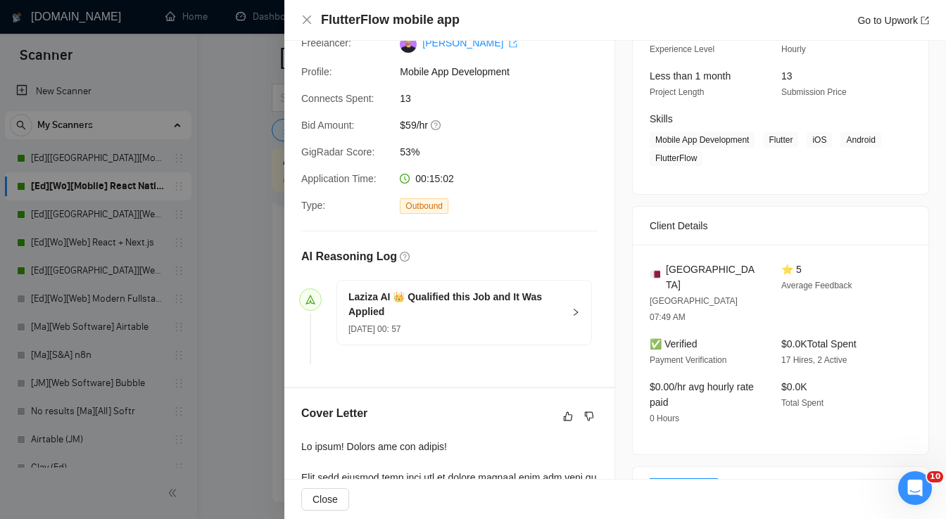
scroll to position [0, 0]
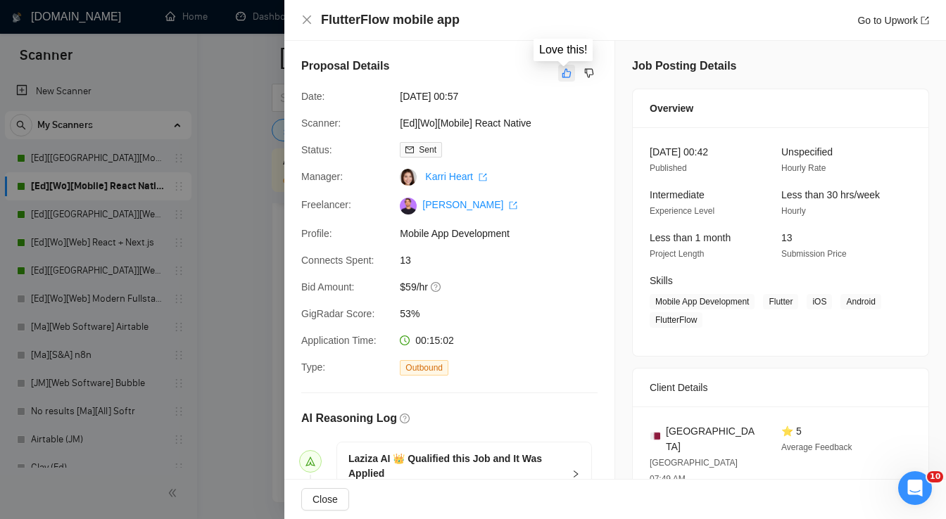
click at [562, 77] on icon "like" at bounding box center [566, 73] width 9 height 9
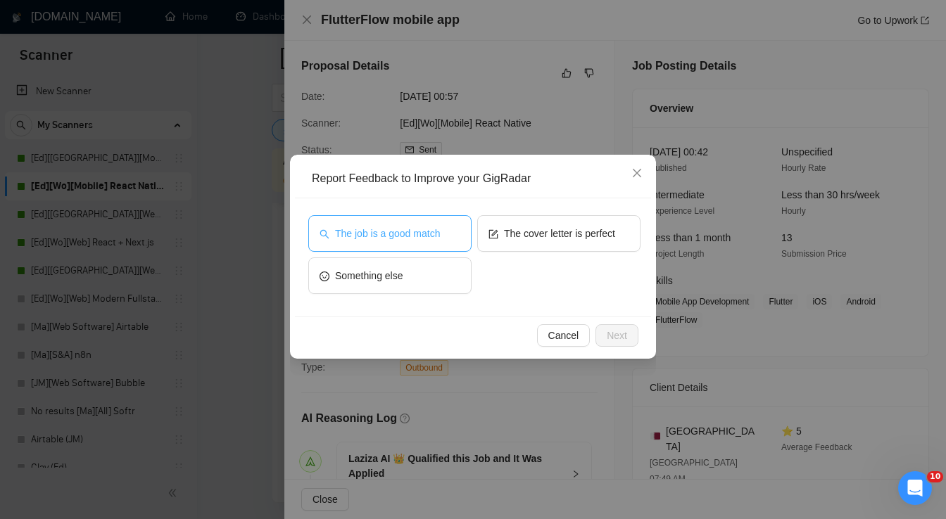
click at [440, 234] on button "The job is a good match" at bounding box center [389, 233] width 163 height 37
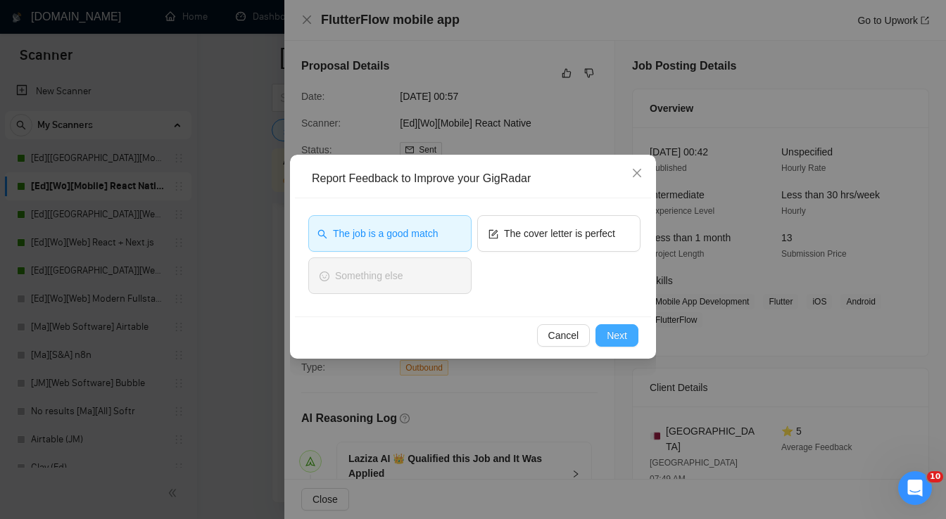
click at [608, 333] on span "Next" at bounding box center [617, 335] width 20 height 15
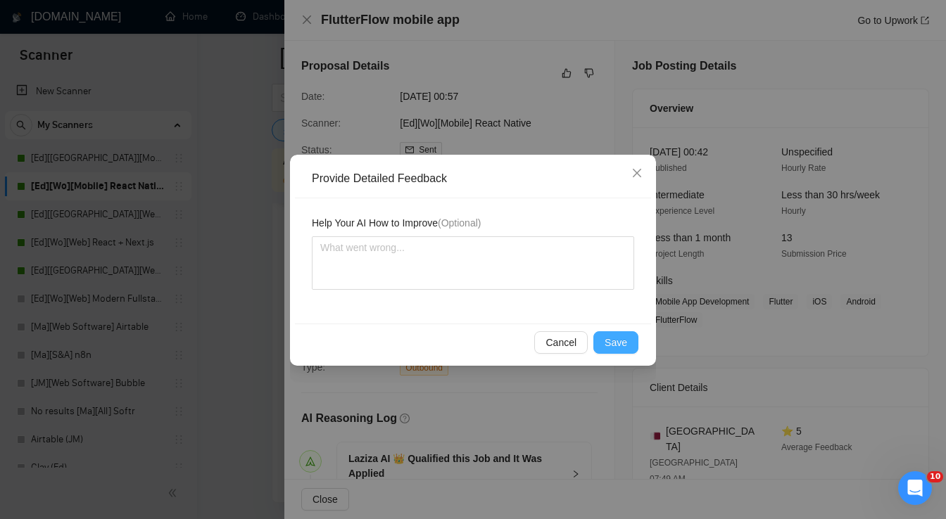
click at [614, 349] on span "Save" at bounding box center [615, 342] width 23 height 15
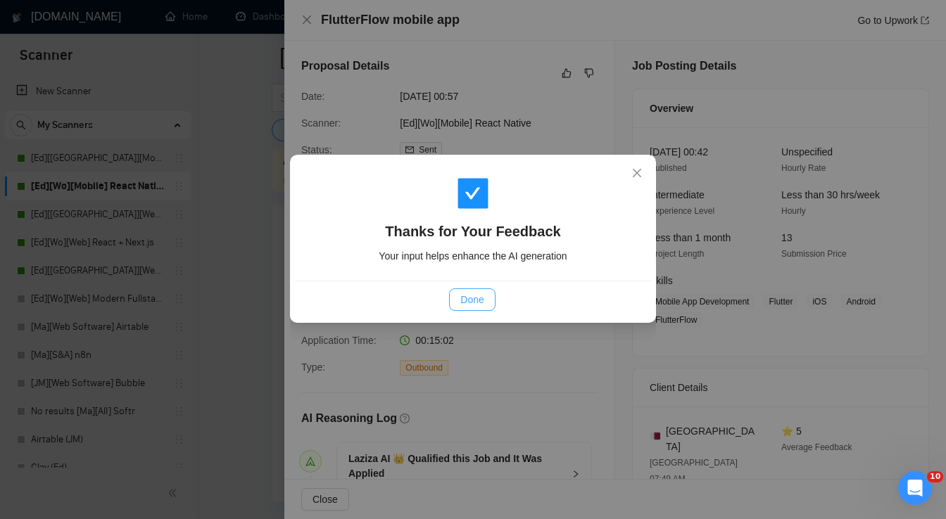
click at [483, 301] on span "Done" at bounding box center [471, 299] width 23 height 15
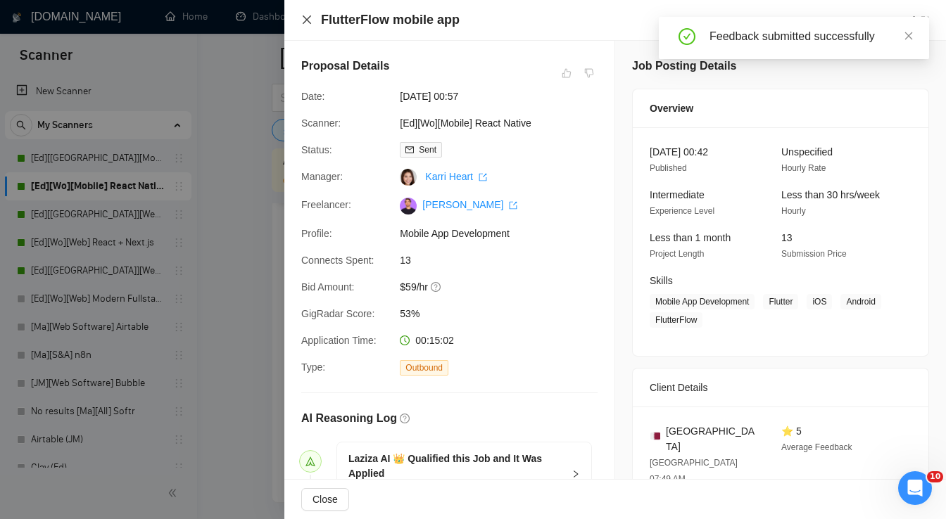
click at [307, 20] on icon "close" at bounding box center [307, 19] width 8 height 8
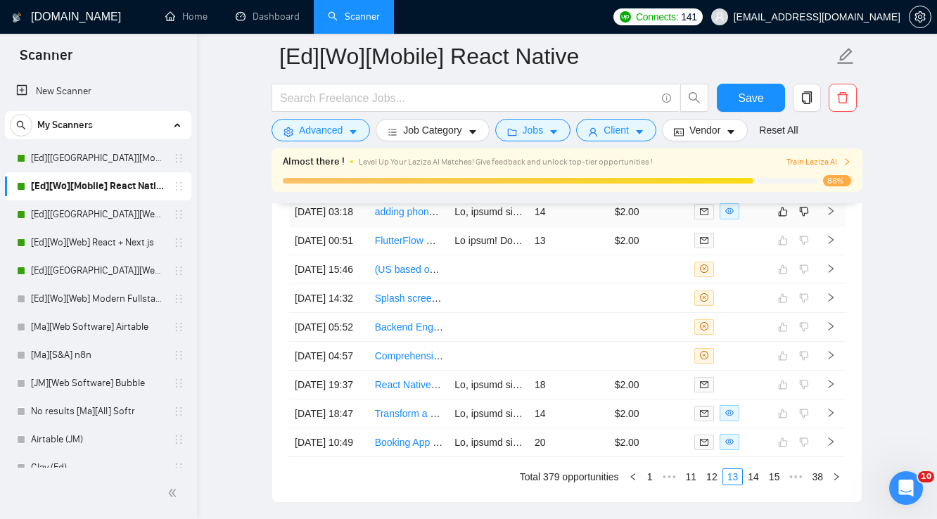
click at [592, 227] on td "14" at bounding box center [569, 212] width 80 height 29
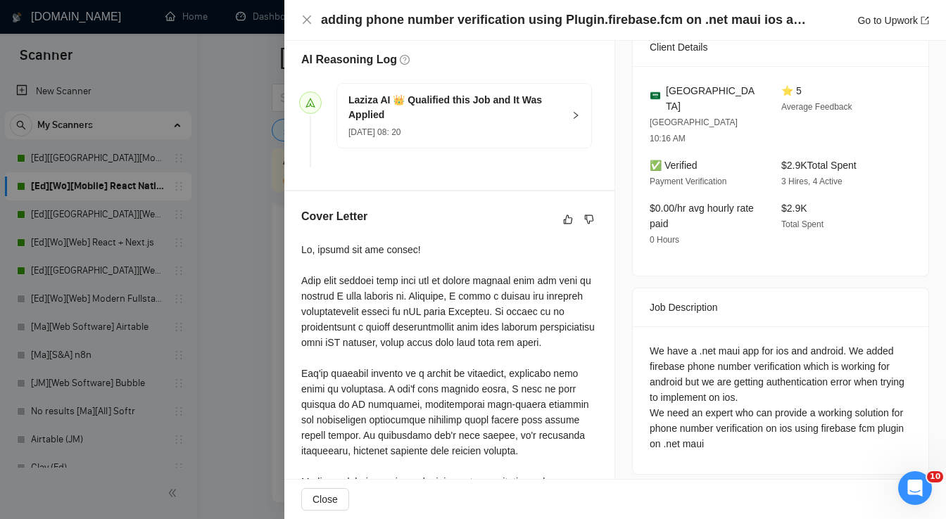
scroll to position [394, 0]
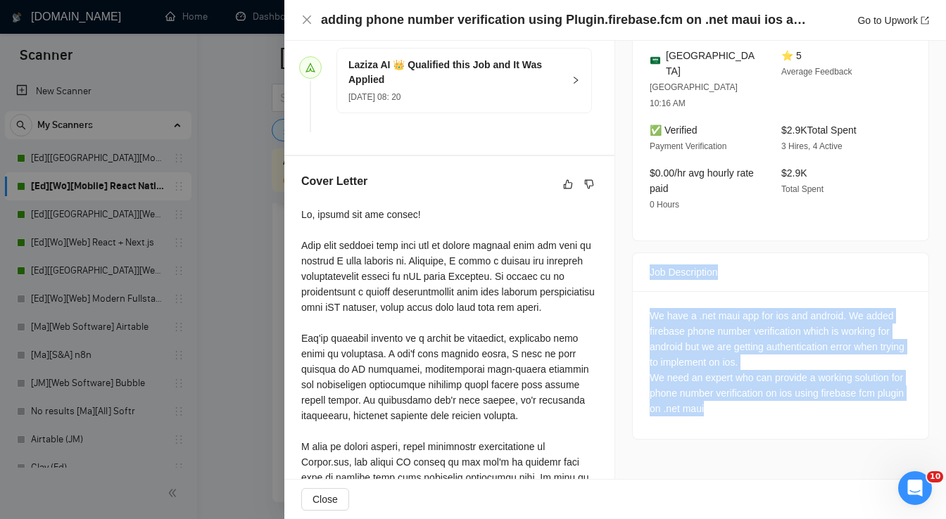
drag, startPoint x: 645, startPoint y: 239, endPoint x: 713, endPoint y: 386, distance: 161.5
click at [713, 386] on div "Job Description We have a .net maui app for ios and android. We added firebase …" at bounding box center [780, 346] width 297 height 187
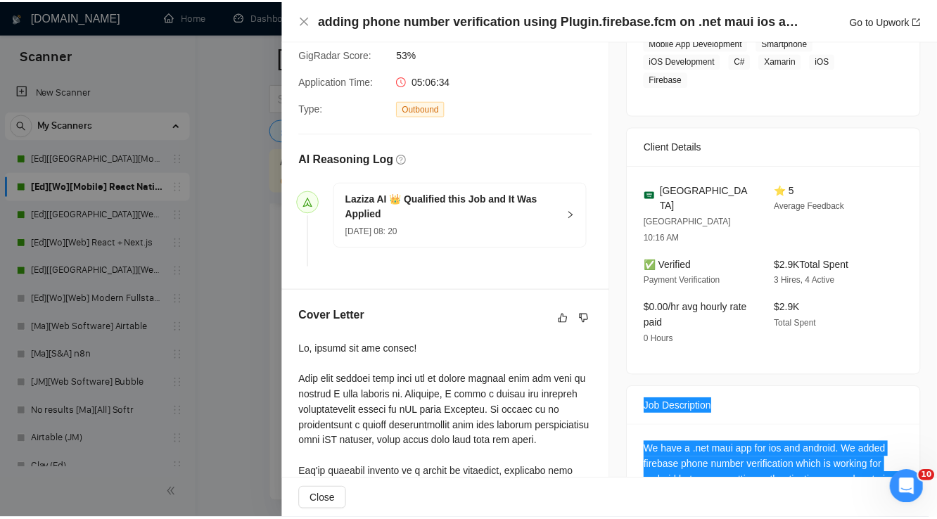
scroll to position [225, 0]
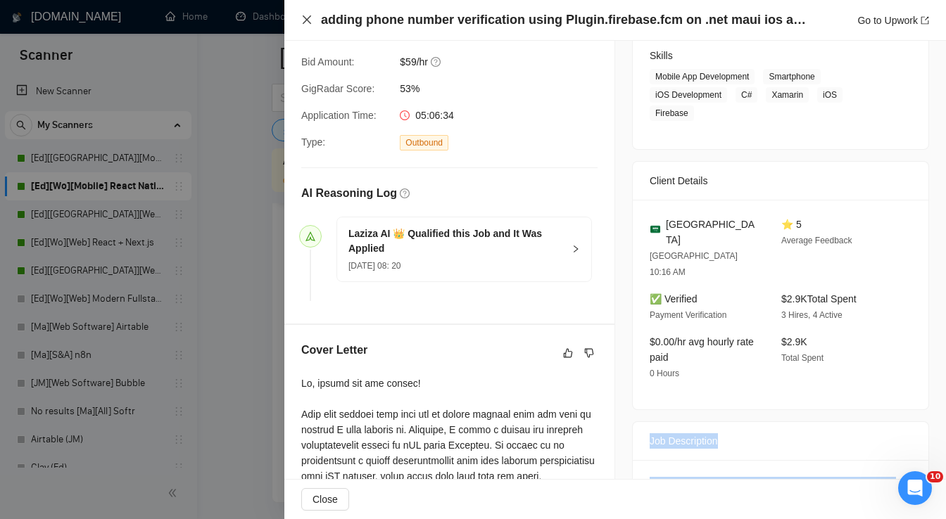
click at [304, 21] on icon "close" at bounding box center [306, 19] width 11 height 11
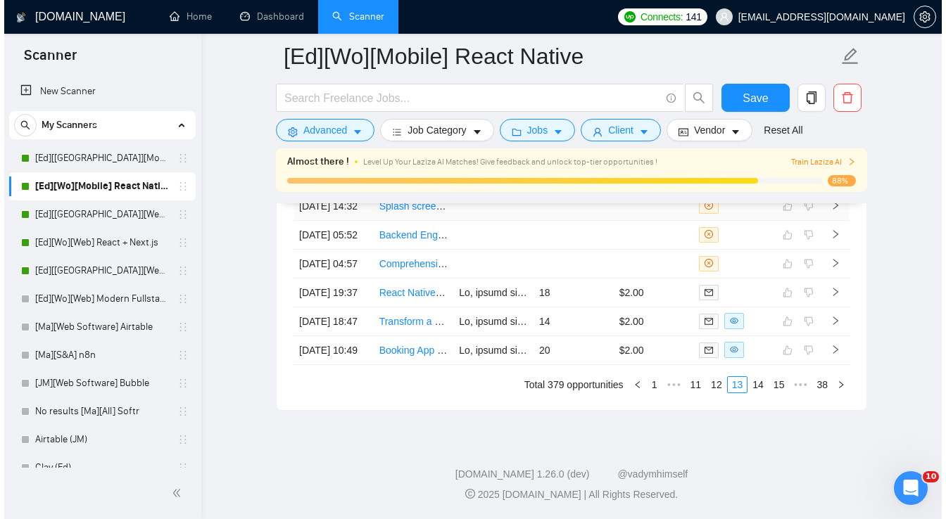
scroll to position [3883, 0]
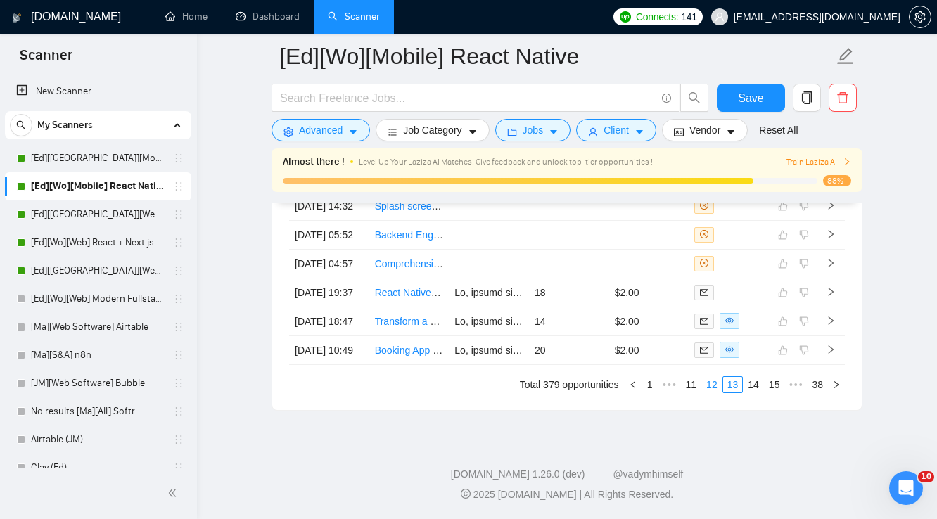
click at [712, 391] on link "12" at bounding box center [712, 384] width 20 height 15
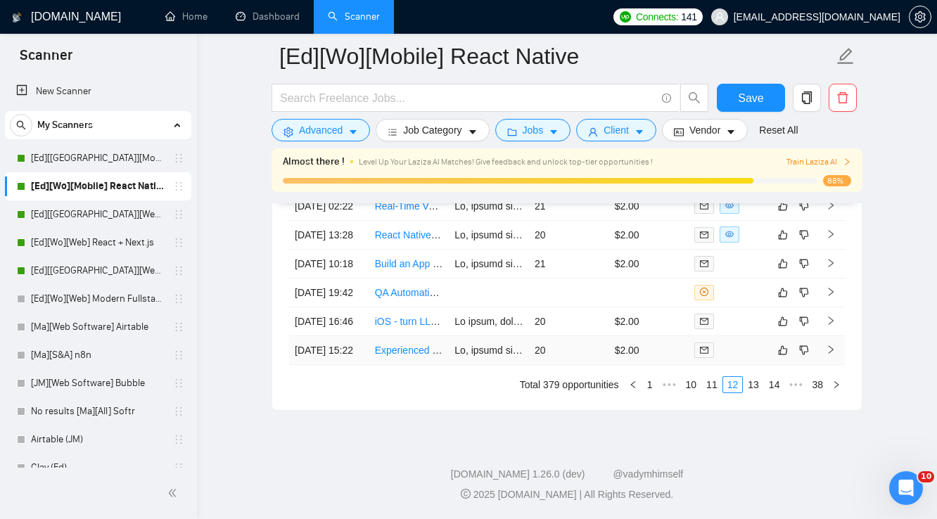
click at [567, 347] on td "20" at bounding box center [569, 350] width 80 height 29
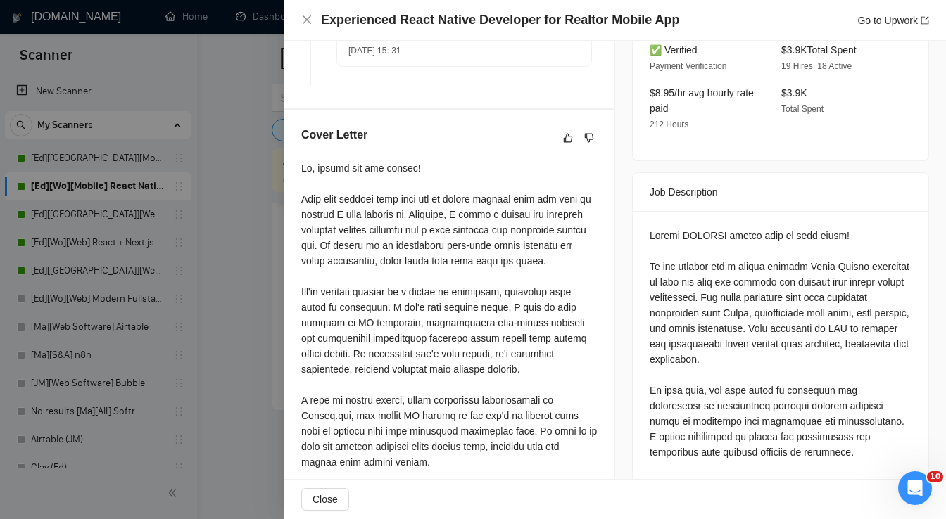
scroll to position [450, 0]
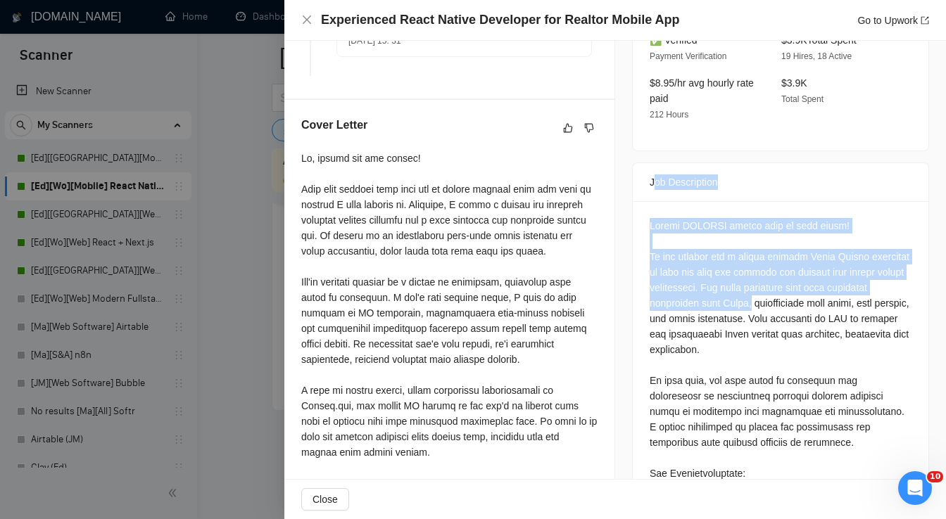
drag, startPoint x: 647, startPoint y: 166, endPoint x: 742, endPoint y: 292, distance: 157.3
click at [742, 292] on div "Job Description" at bounding box center [780, 434] width 297 height 543
click at [742, 292] on div at bounding box center [780, 450] width 262 height 464
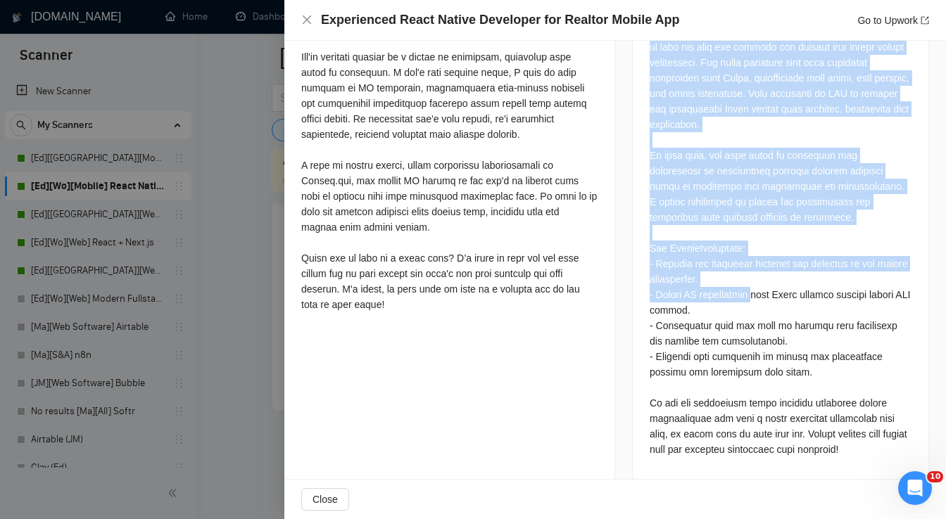
scroll to position [678, 0]
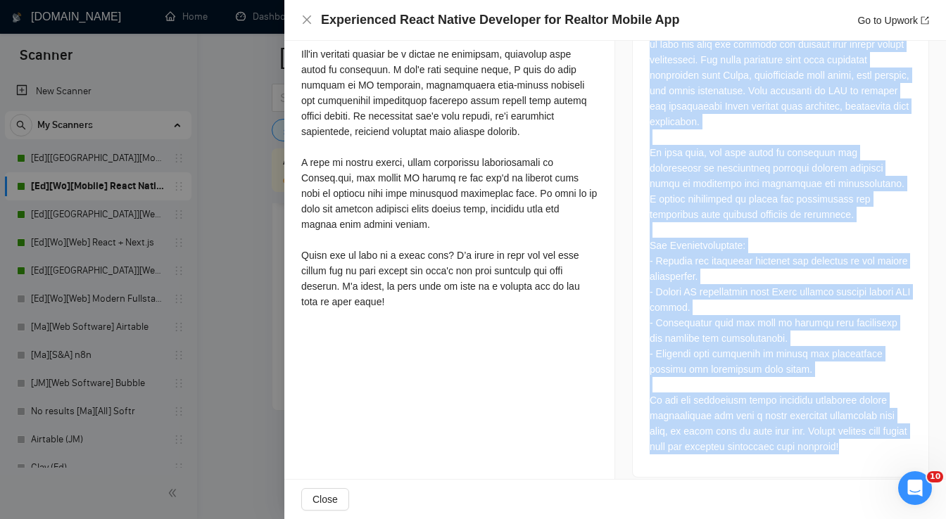
drag, startPoint x: 645, startPoint y: 169, endPoint x: 903, endPoint y: 444, distance: 377.8
click at [903, 444] on div "Job Description" at bounding box center [780, 206] width 297 height 543
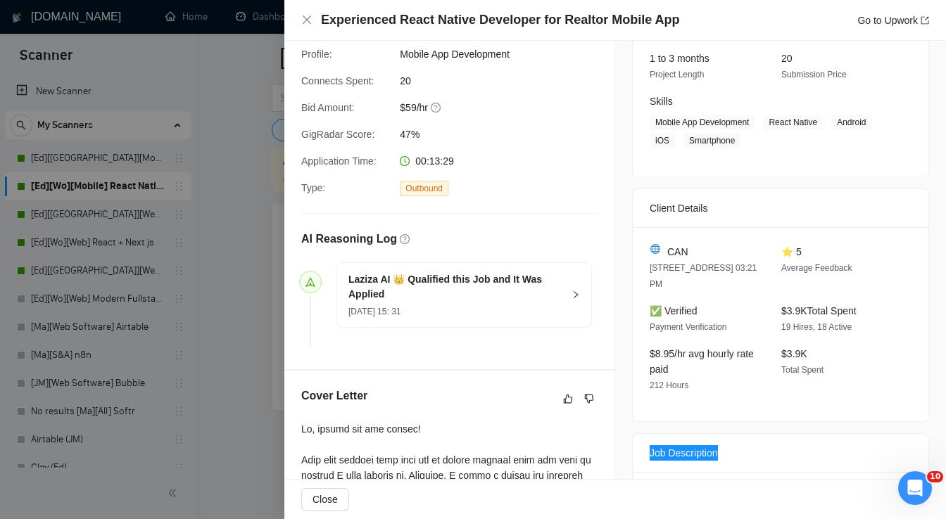
scroll to position [172, 0]
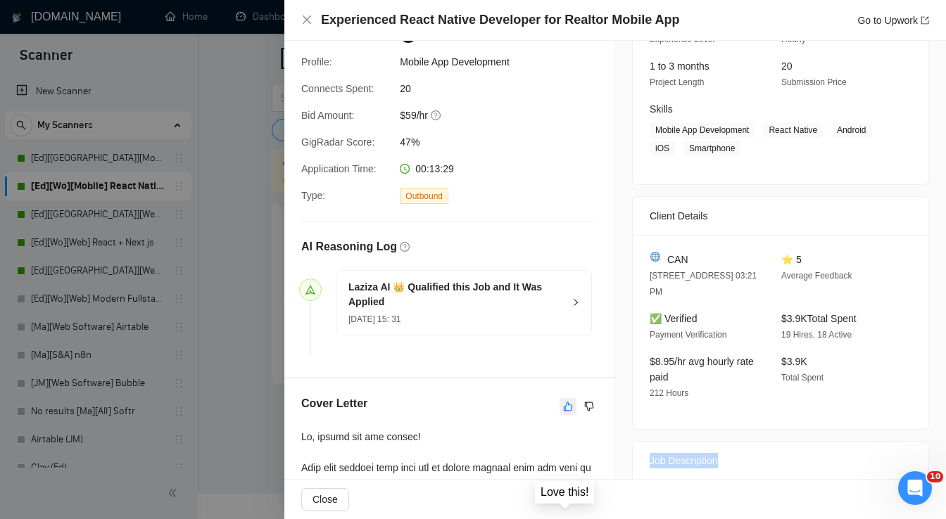
click at [562, 413] on button "button" at bounding box center [567, 406] width 17 height 17
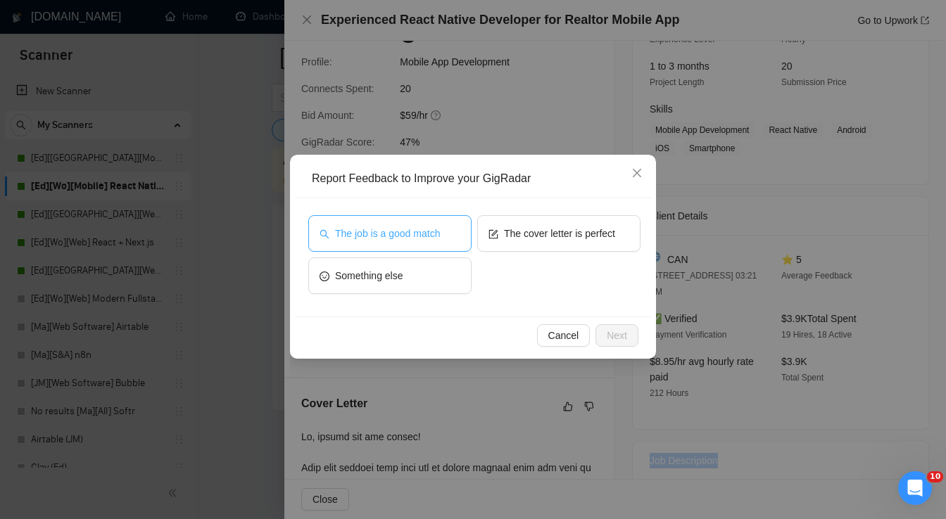
click at [424, 239] on span "The job is a good match" at bounding box center [387, 233] width 105 height 15
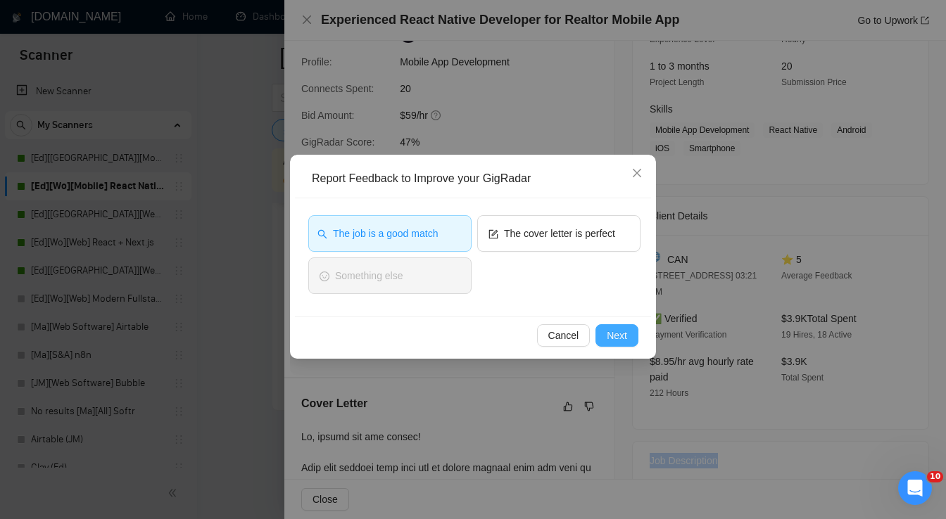
click at [610, 338] on span "Next" at bounding box center [617, 335] width 20 height 15
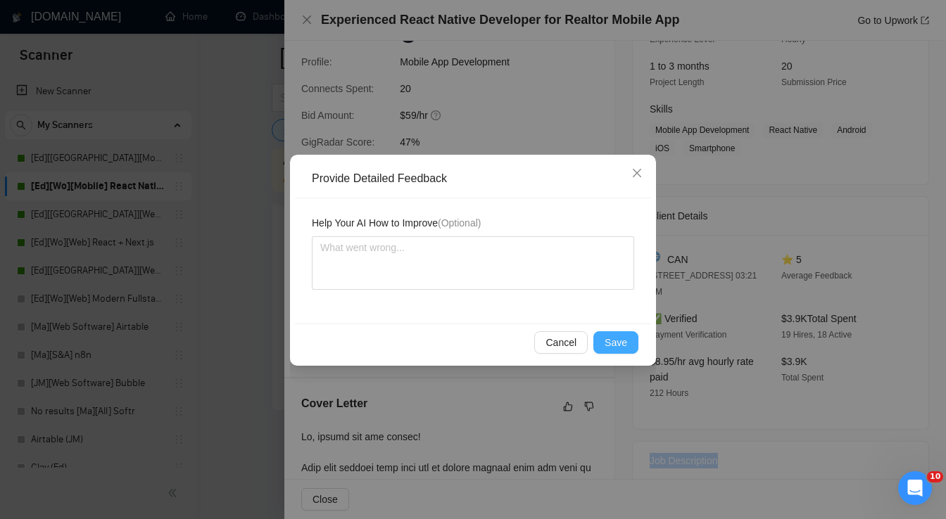
click at [611, 338] on span "Save" at bounding box center [615, 342] width 23 height 15
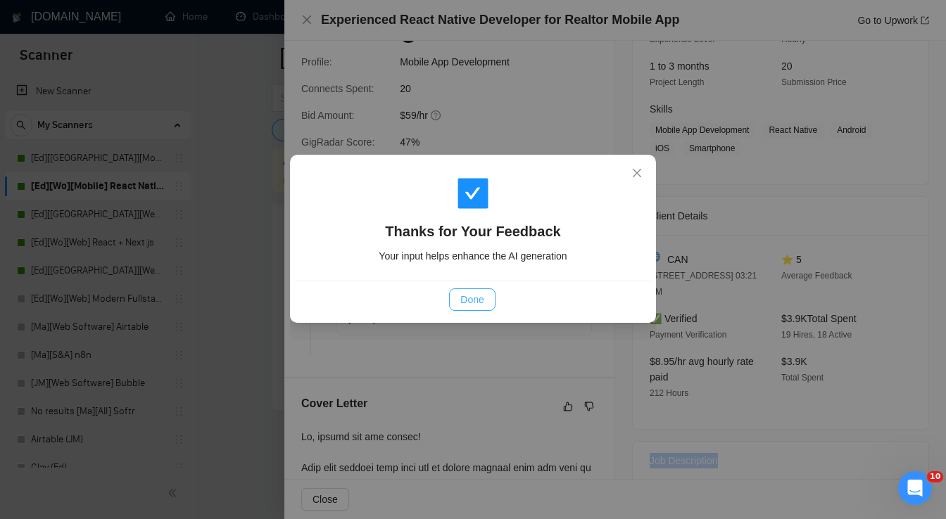
click at [478, 299] on span "Done" at bounding box center [471, 299] width 23 height 15
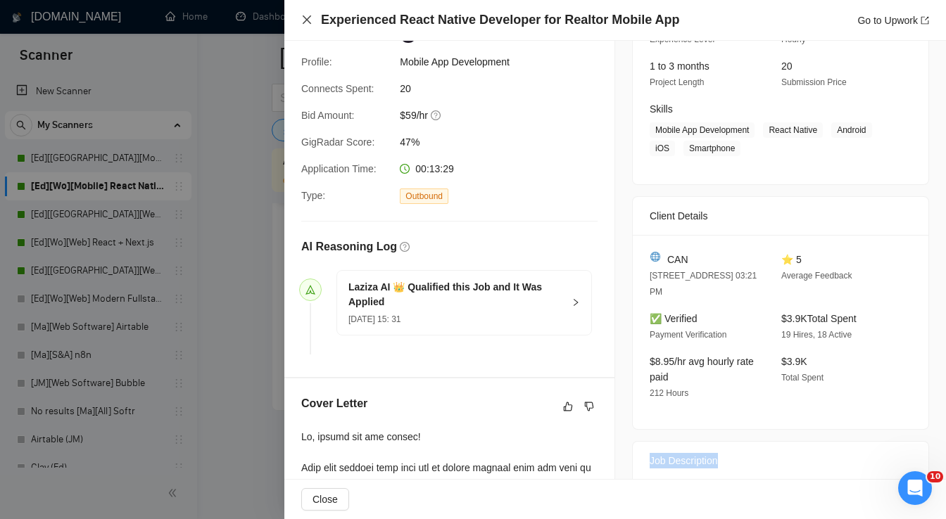
click at [307, 23] on icon "close" at bounding box center [306, 19] width 11 height 11
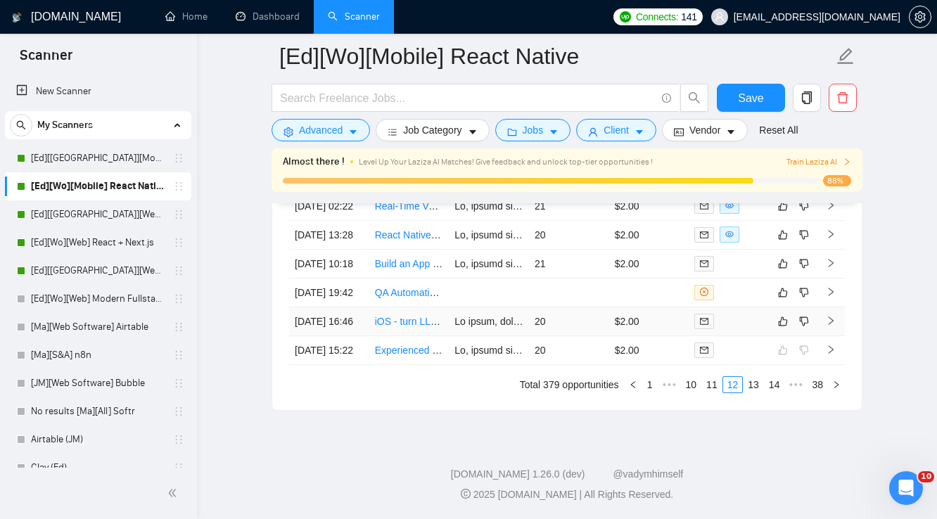
click at [740, 313] on div at bounding box center [728, 321] width 69 height 16
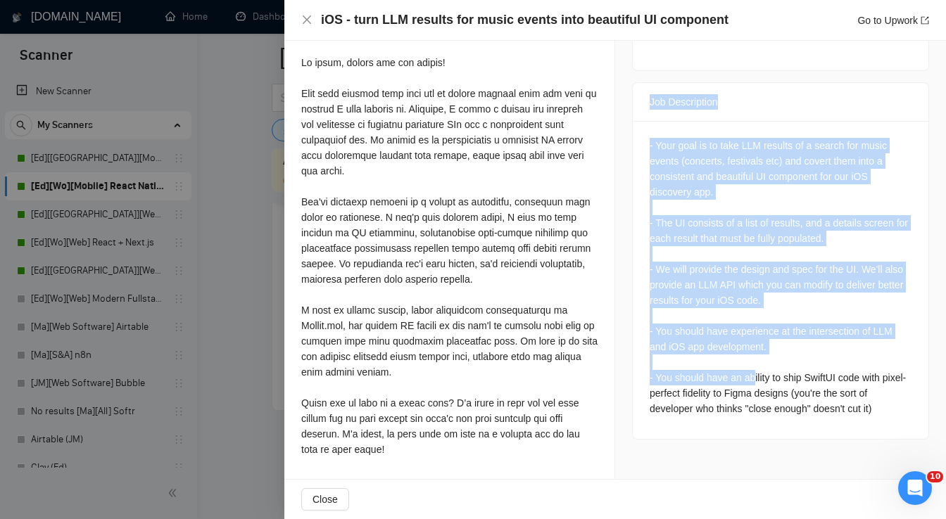
scroll to position [546, 0]
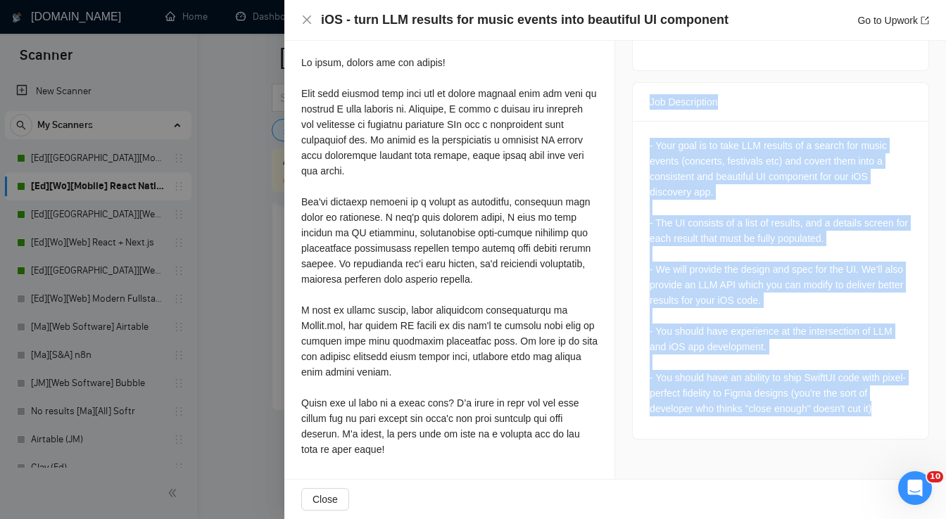
drag, startPoint x: 642, startPoint y: 160, endPoint x: 880, endPoint y: 391, distance: 331.4
click at [880, 391] on div "Job Description - Your goal is to take LLM results of a search for music events…" at bounding box center [780, 260] width 297 height 357
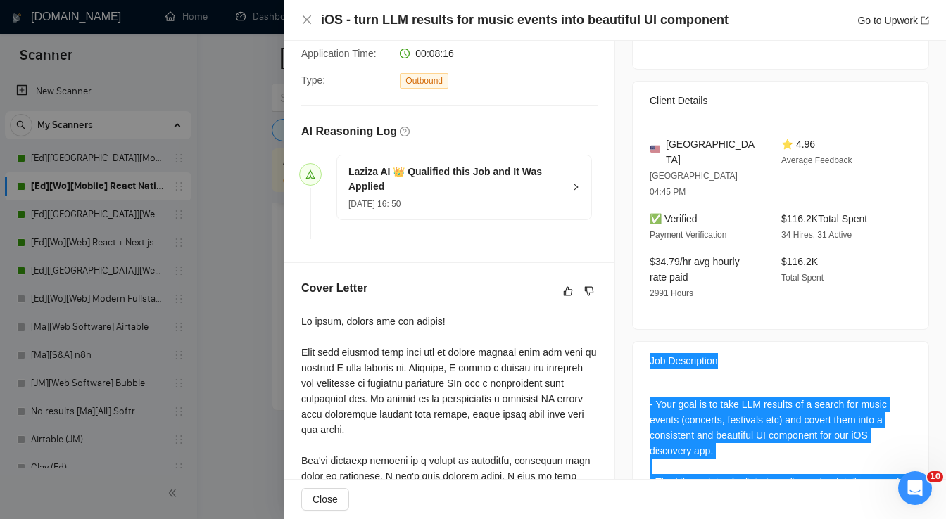
scroll to position [265, 0]
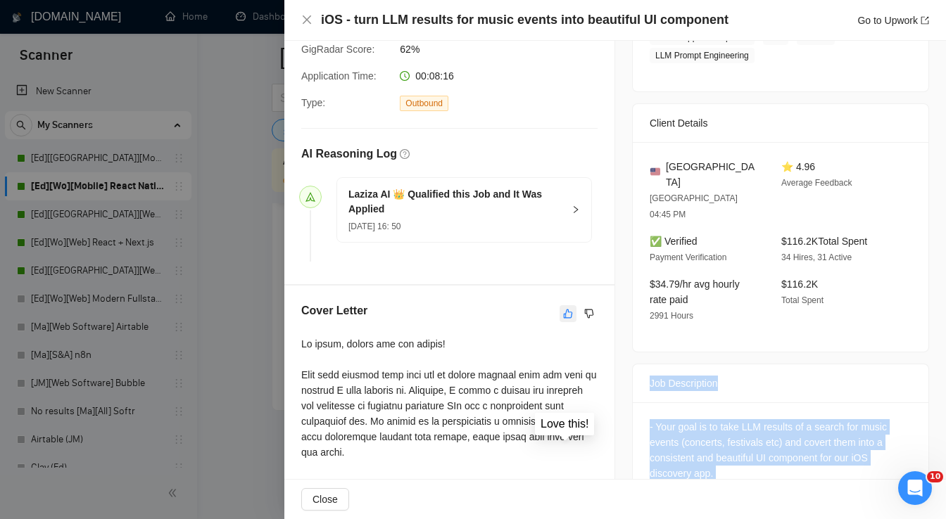
click at [563, 312] on icon "like" at bounding box center [568, 313] width 10 height 11
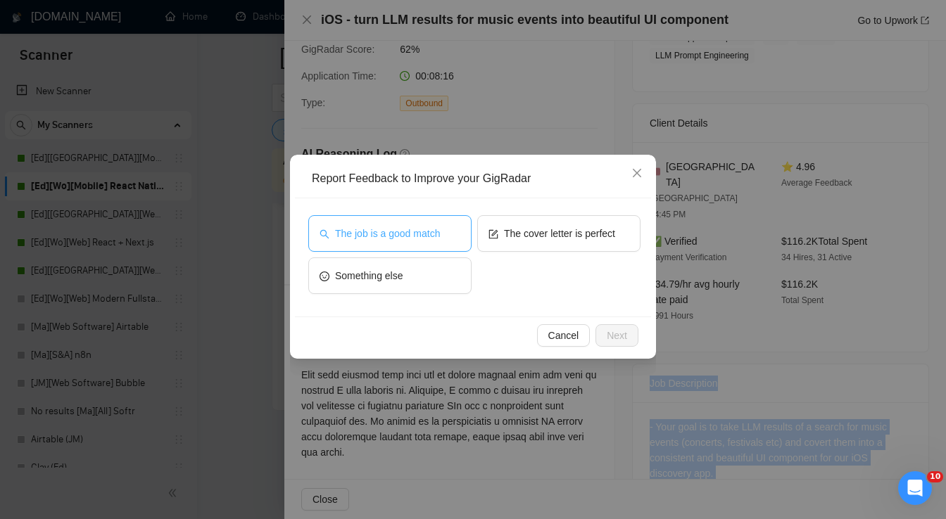
click at [398, 233] on span "The job is a good match" at bounding box center [387, 233] width 105 height 15
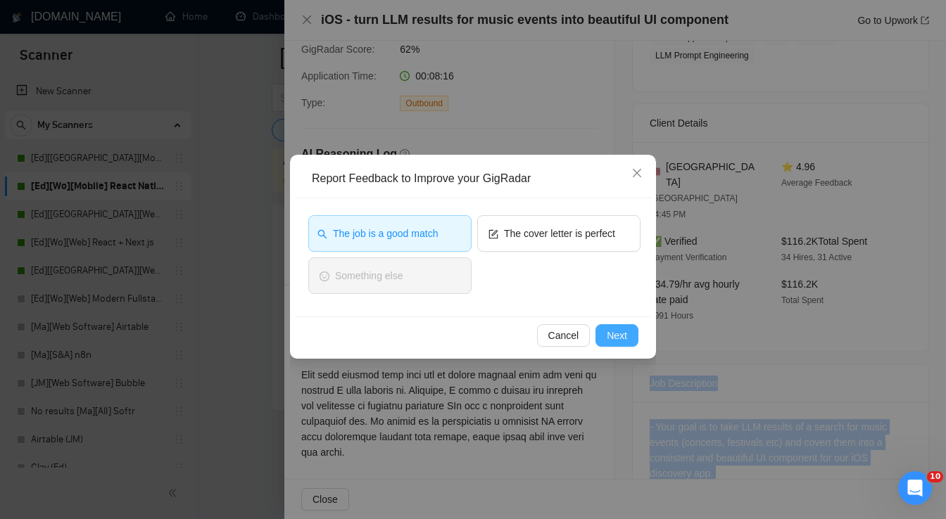
click at [616, 341] on span "Next" at bounding box center [617, 335] width 20 height 15
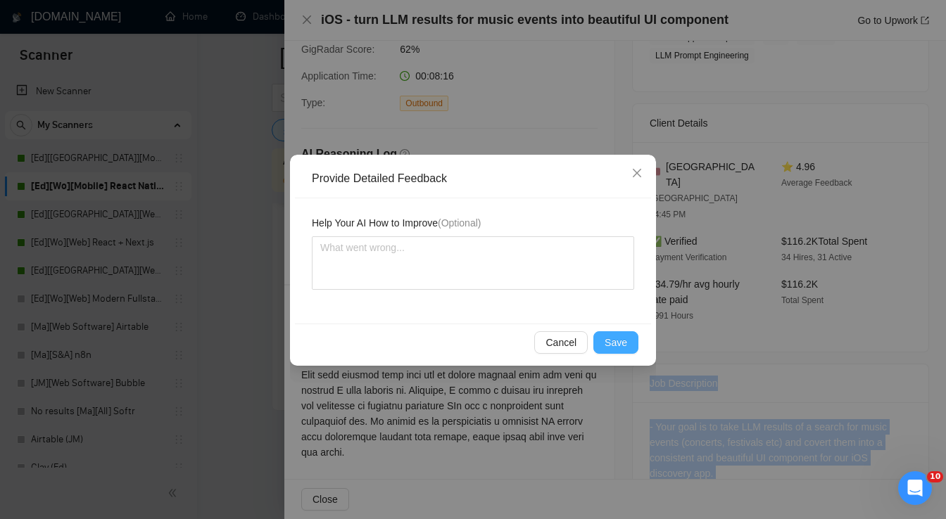
click at [616, 341] on span "Save" at bounding box center [615, 342] width 23 height 15
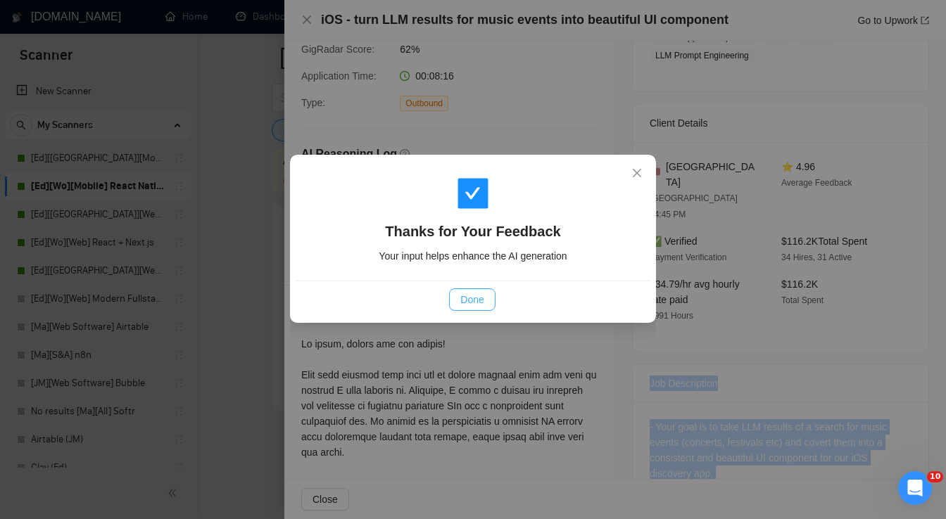
click at [470, 300] on span "Done" at bounding box center [471, 299] width 23 height 15
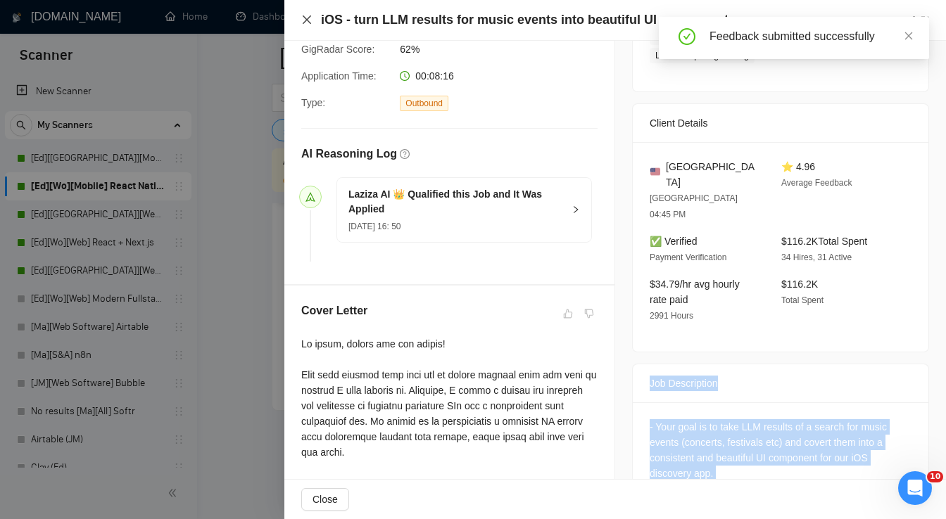
click at [305, 23] on icon "close" at bounding box center [306, 19] width 11 height 11
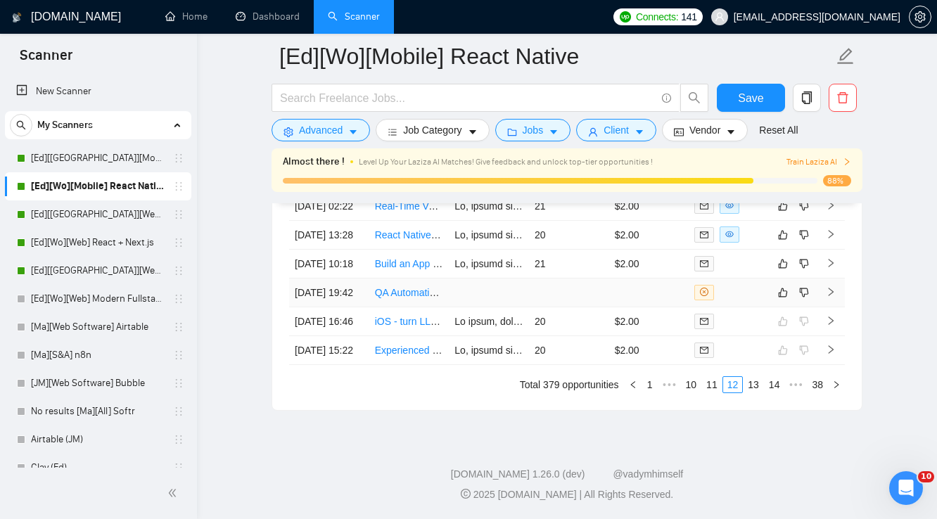
click at [647, 279] on td at bounding box center [649, 293] width 80 height 29
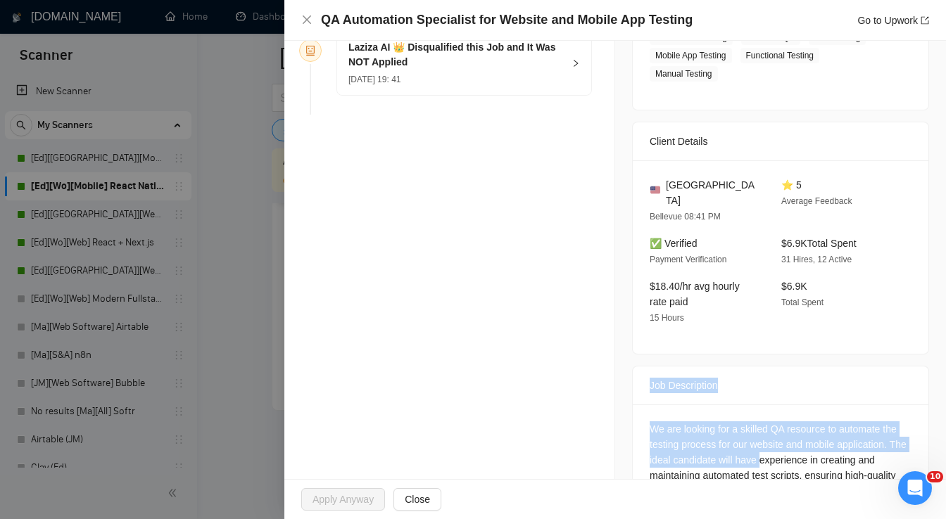
scroll to position [386, 0]
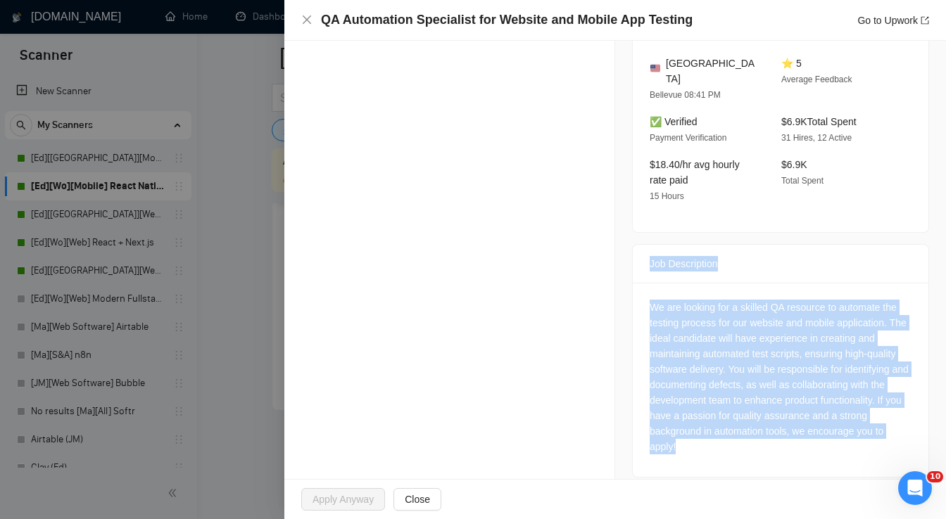
drag, startPoint x: 645, startPoint y: 368, endPoint x: 756, endPoint y: 441, distance: 133.1
click at [756, 441] on div "Job Description We are looking for a skilled QA resource to automate the testin…" at bounding box center [780, 361] width 297 height 234
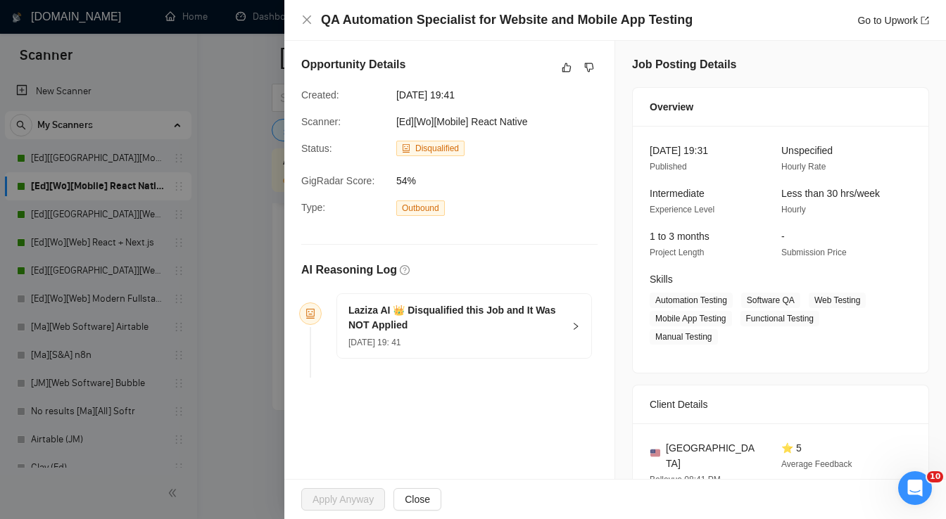
scroll to position [0, 0]
click at [565, 72] on icon "like" at bounding box center [567, 68] width 10 height 11
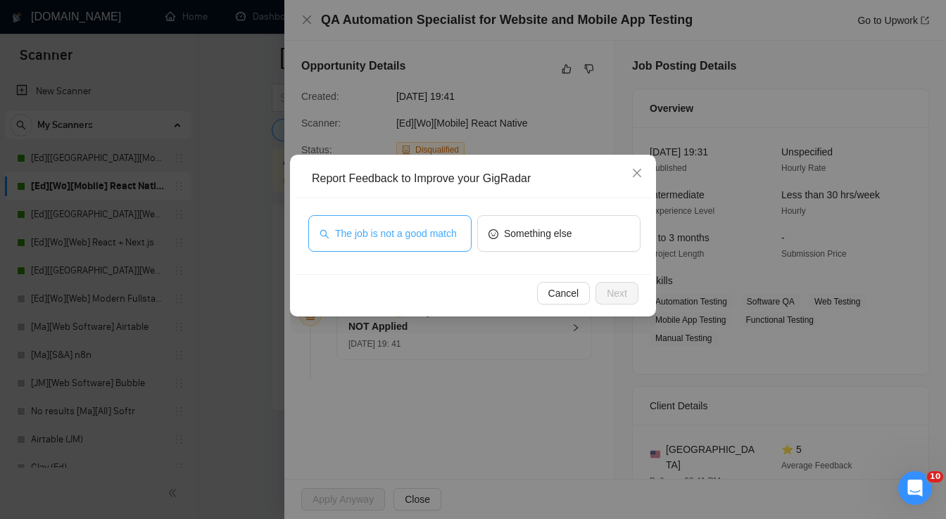
click at [426, 239] on span "The job is not a good match" at bounding box center [396, 233] width 122 height 15
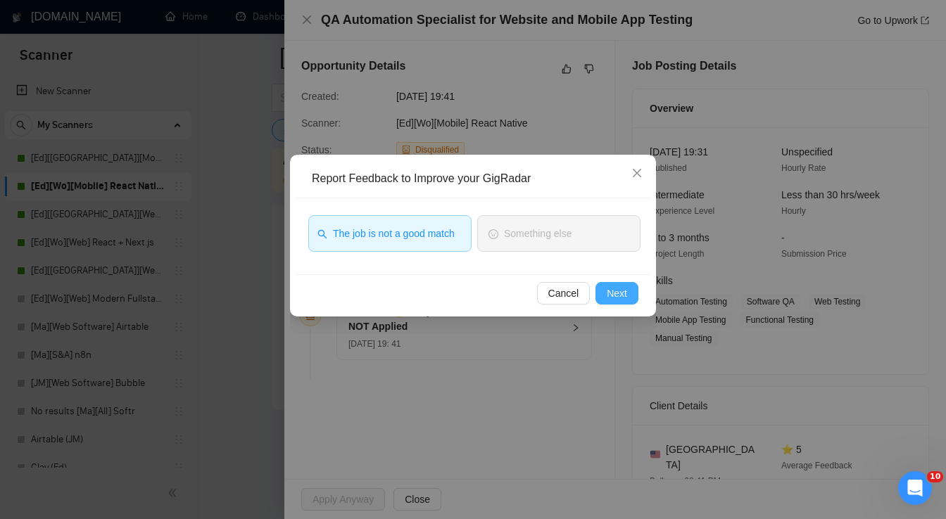
click at [608, 295] on span "Next" at bounding box center [617, 293] width 20 height 15
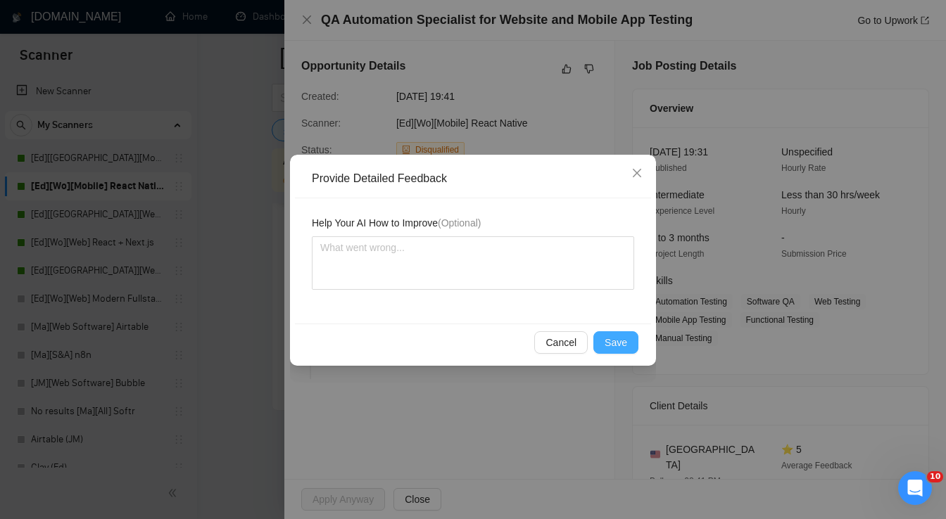
click at [617, 345] on span "Save" at bounding box center [615, 342] width 23 height 15
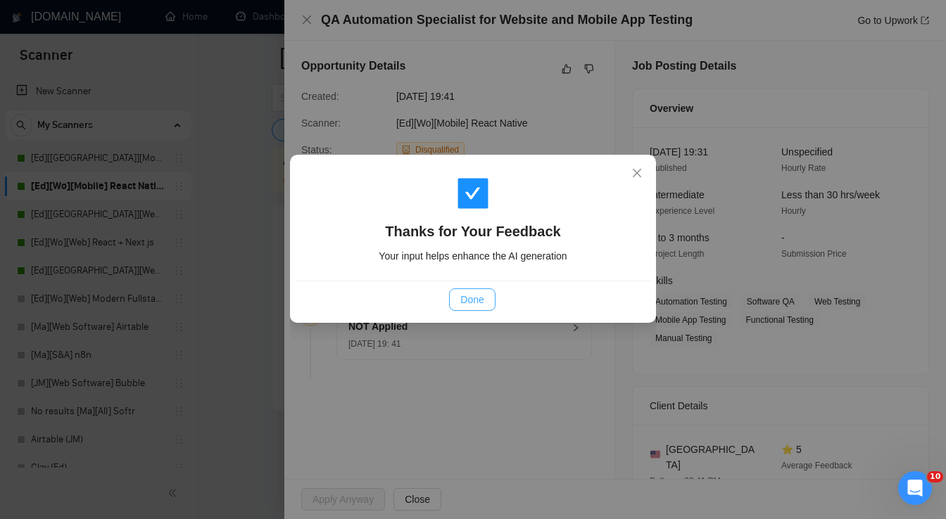
click at [479, 301] on span "Done" at bounding box center [471, 299] width 23 height 15
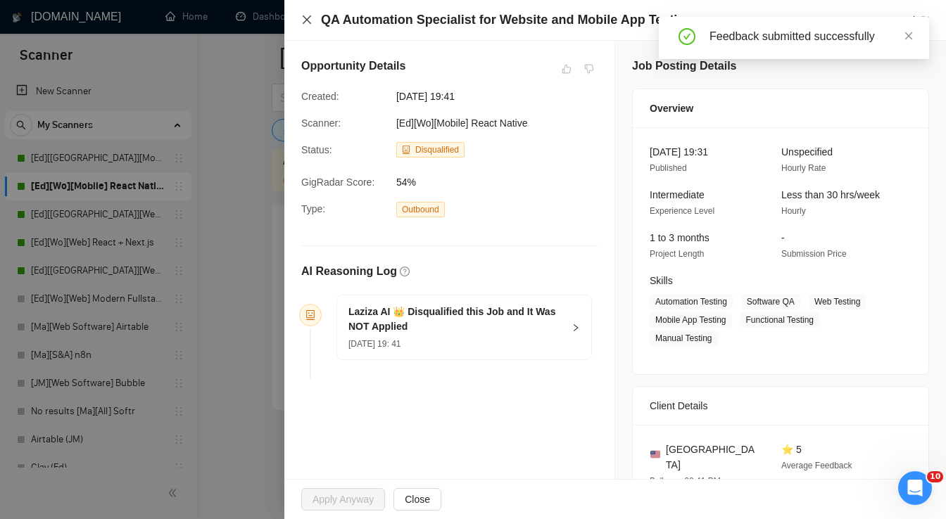
click at [309, 20] on icon "close" at bounding box center [306, 19] width 11 height 11
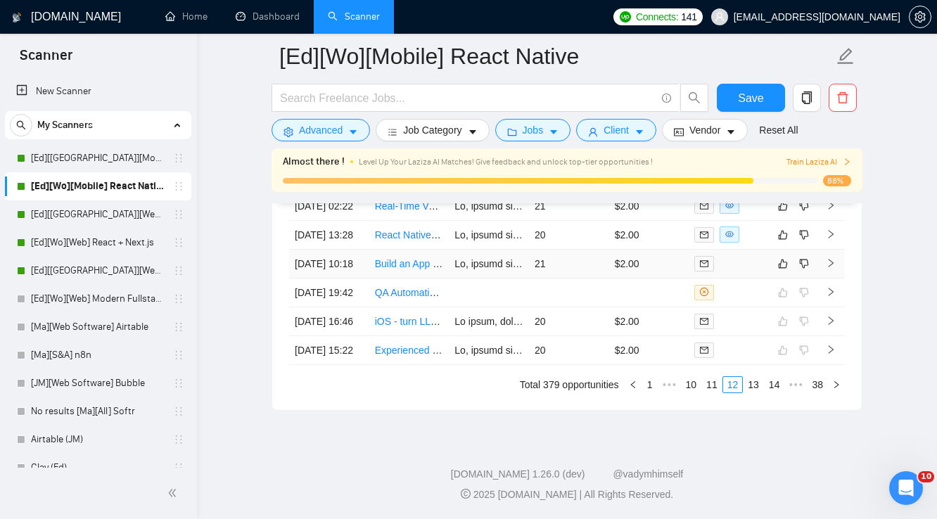
click at [668, 250] on td "$2.00" at bounding box center [649, 264] width 80 height 29
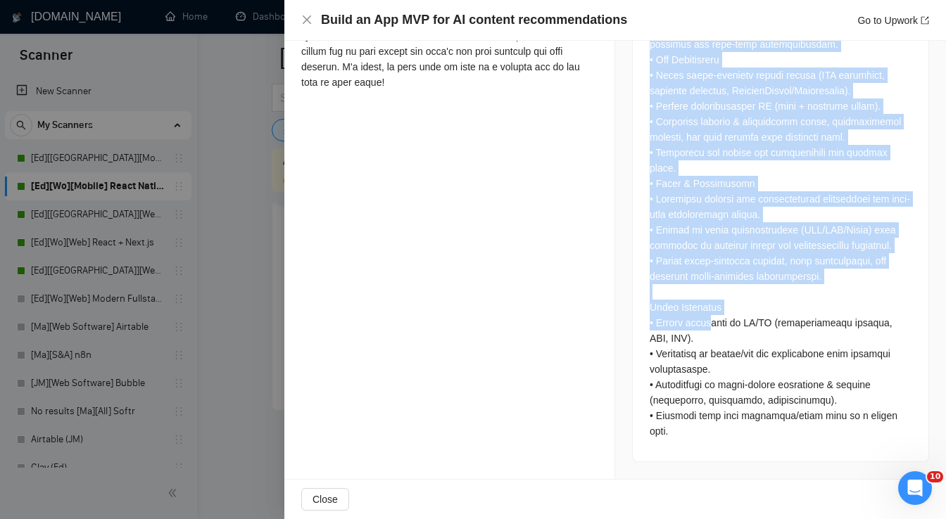
scroll to position [929, 0]
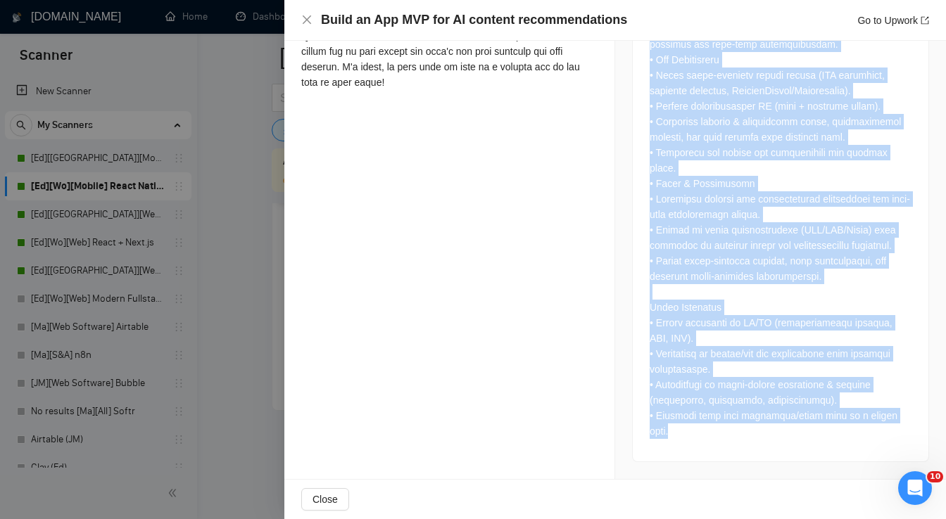
drag, startPoint x: 645, startPoint y: 205, endPoint x: 691, endPoint y: 438, distance: 237.5
click at [691, 438] on div "Job Description" at bounding box center [780, 97] width 297 height 729
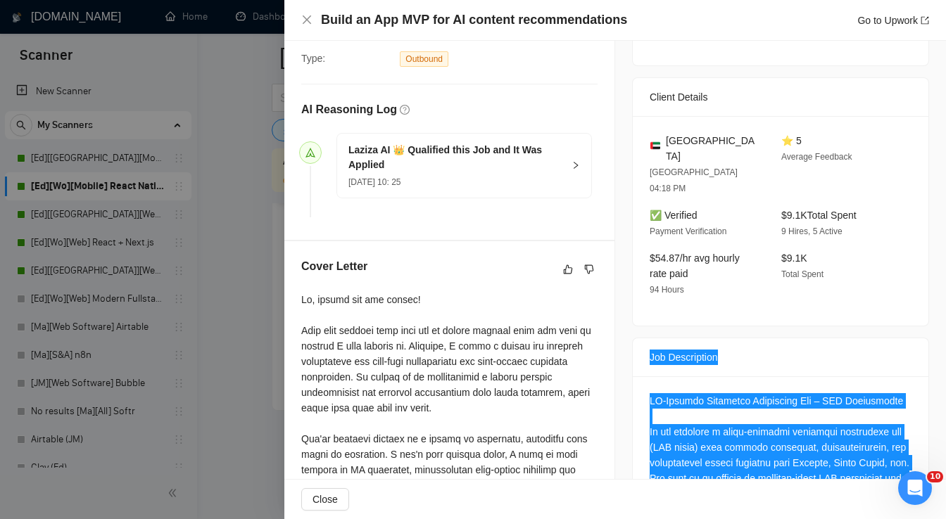
scroll to position [310, 0]
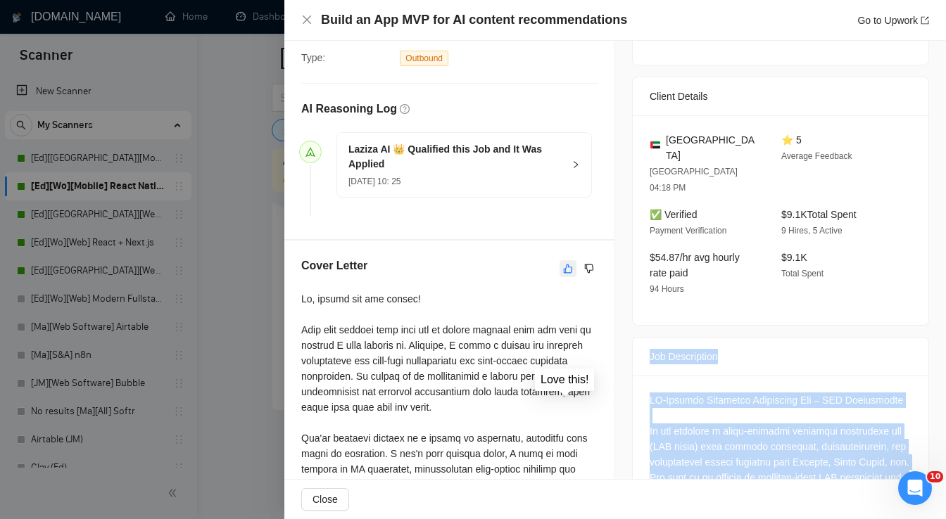
click at [564, 274] on icon "like" at bounding box center [568, 268] width 10 height 11
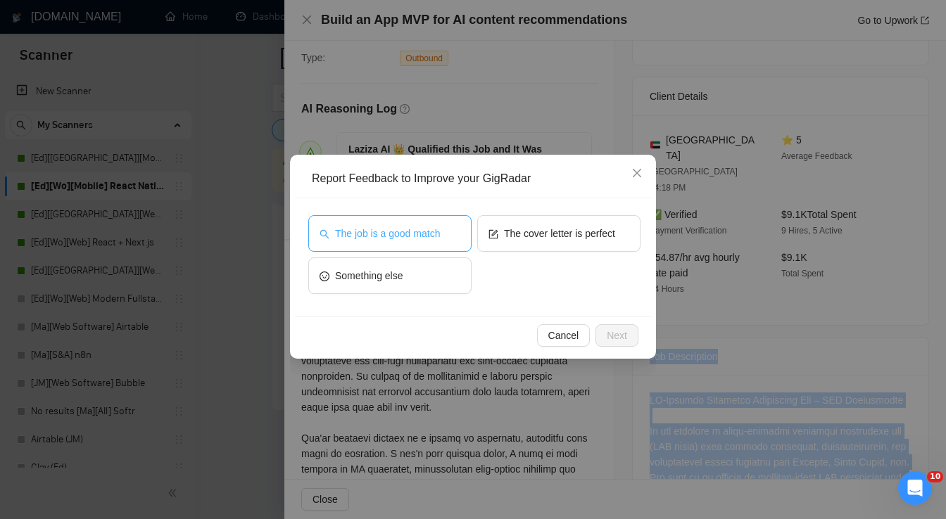
click at [440, 248] on button "The job is a good match" at bounding box center [389, 233] width 163 height 37
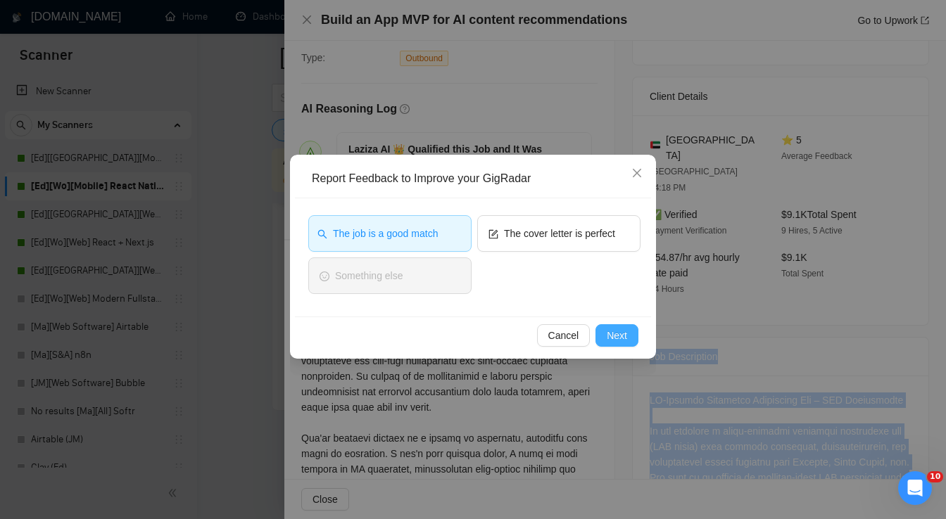
click at [625, 334] on span "Next" at bounding box center [617, 335] width 20 height 15
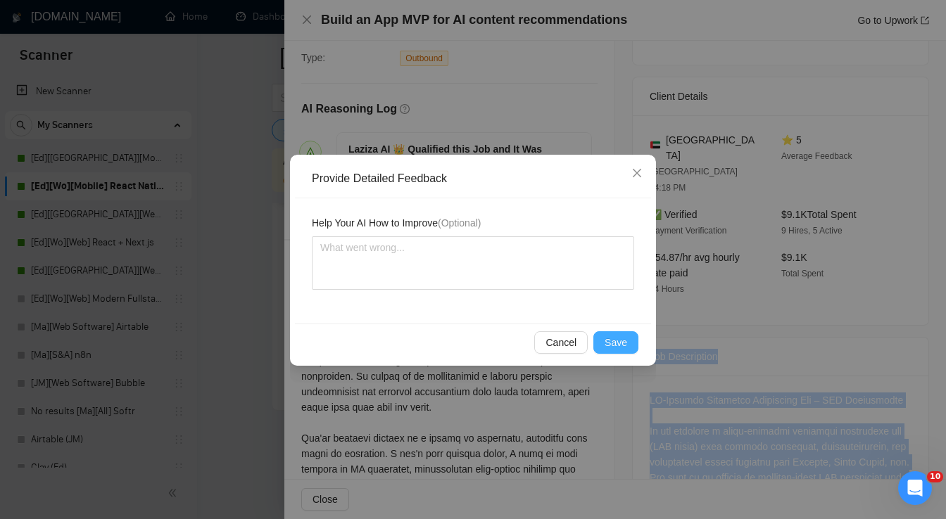
click at [625, 346] on span "Save" at bounding box center [615, 342] width 23 height 15
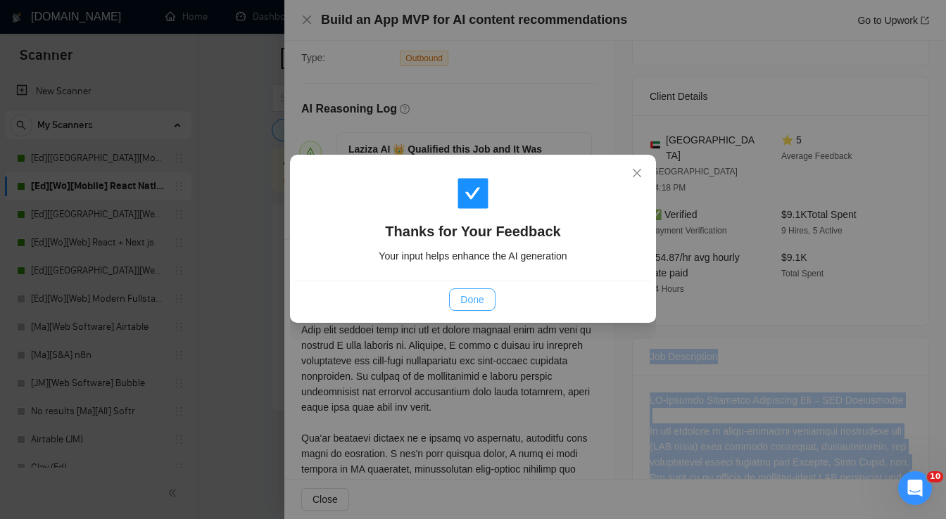
click at [471, 298] on span "Done" at bounding box center [471, 299] width 23 height 15
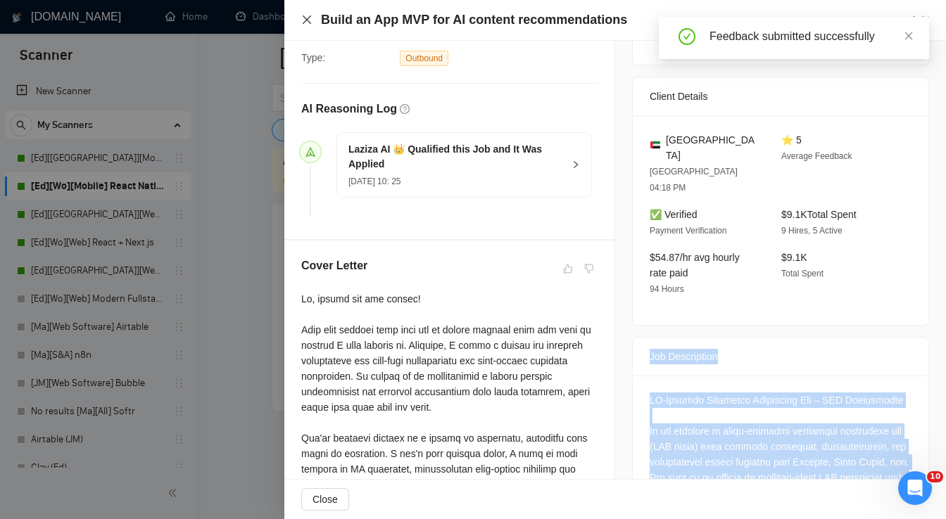
click at [306, 22] on icon "close" at bounding box center [306, 19] width 11 height 11
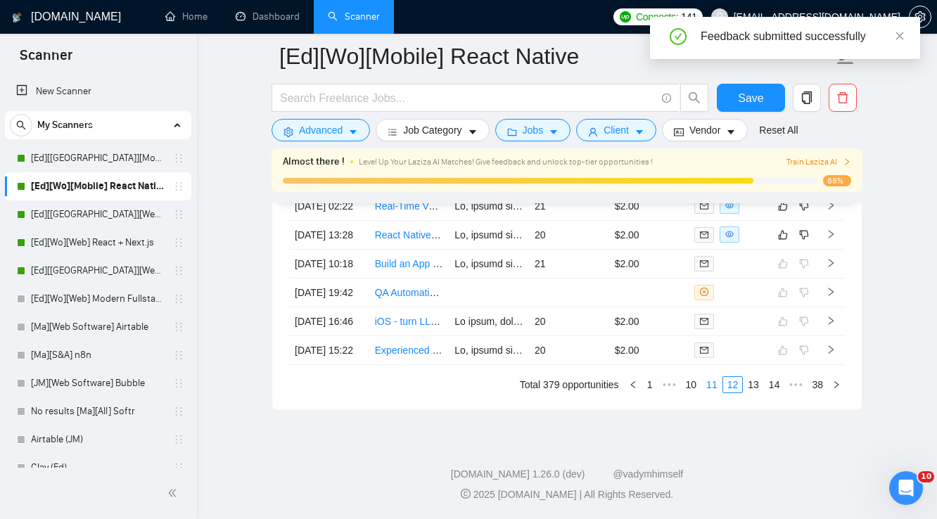
click at [717, 387] on link "11" at bounding box center [712, 384] width 20 height 15
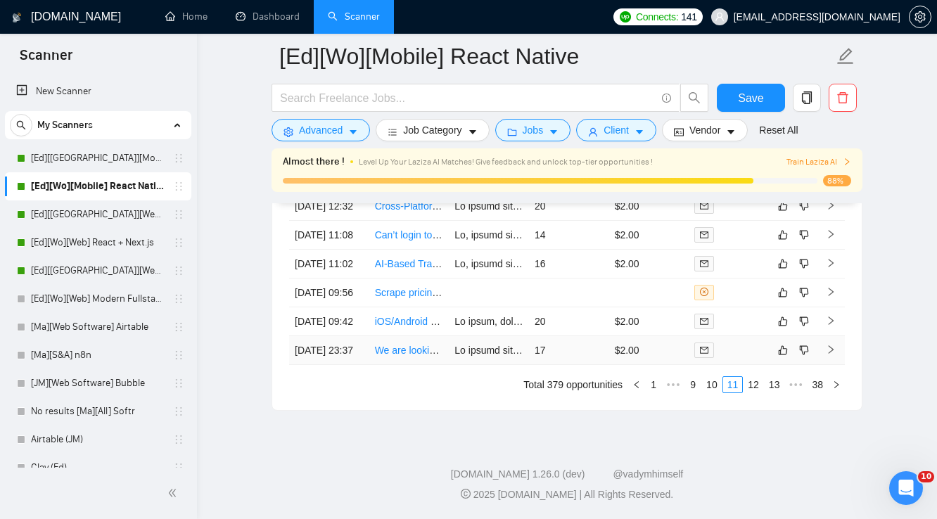
click at [729, 352] on td at bounding box center [729, 350] width 80 height 29
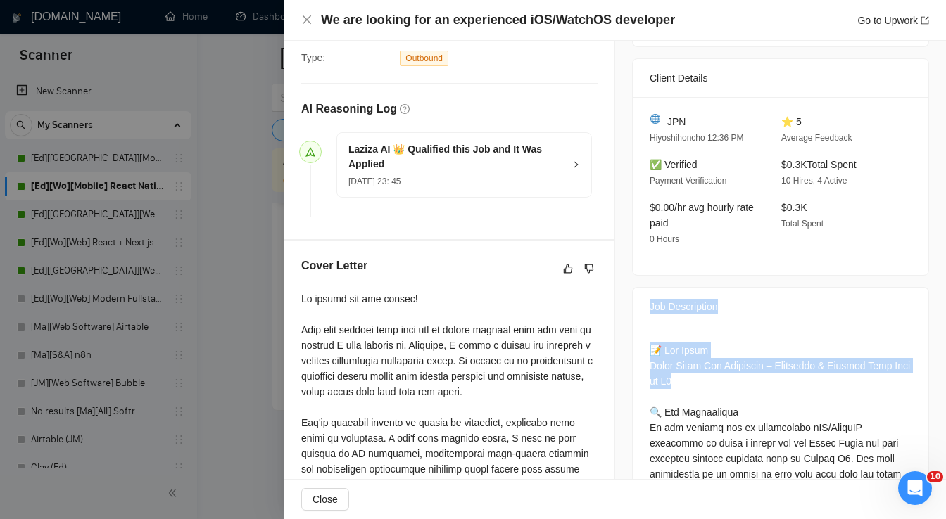
drag, startPoint x: 639, startPoint y: 306, endPoint x: 726, endPoint y: 378, distance: 113.0
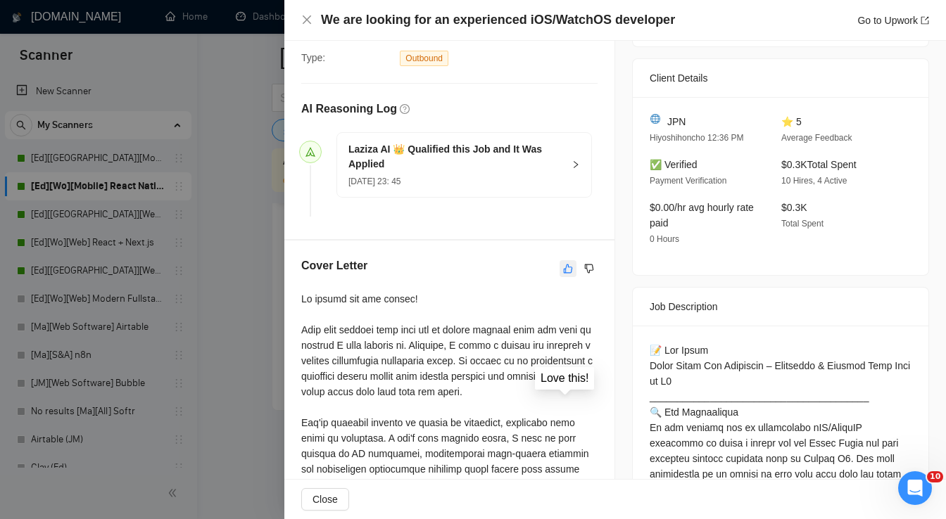
click at [564, 270] on icon "like" at bounding box center [568, 268] width 10 height 11
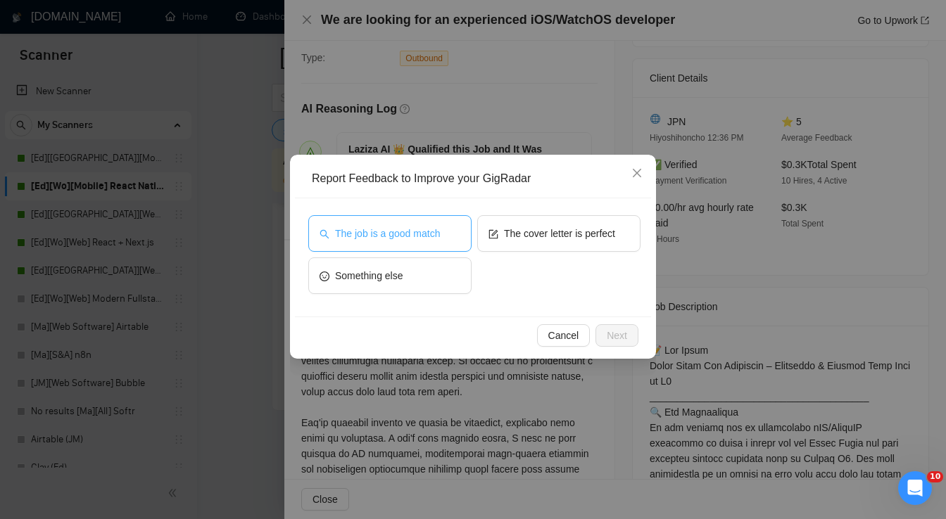
click at [419, 243] on button "The job is a good match" at bounding box center [389, 233] width 163 height 37
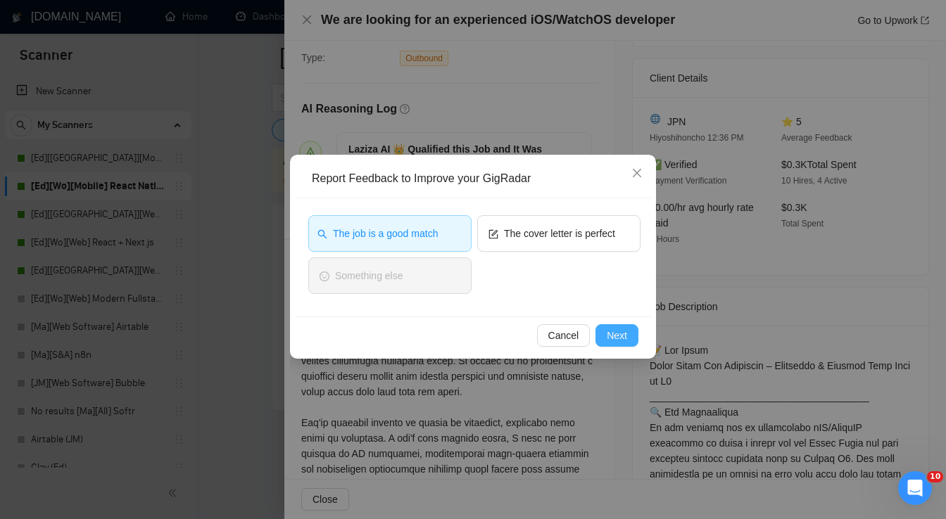
click at [611, 334] on span "Next" at bounding box center [617, 335] width 20 height 15
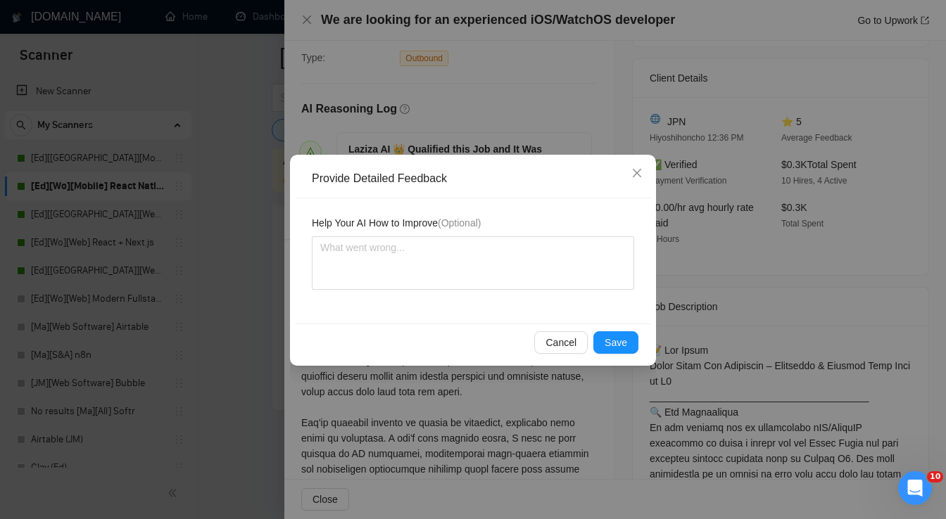
click at [642, 343] on div "Cancel Save" at bounding box center [473, 342] width 356 height 37
click at [619, 345] on span "Save" at bounding box center [615, 342] width 23 height 15
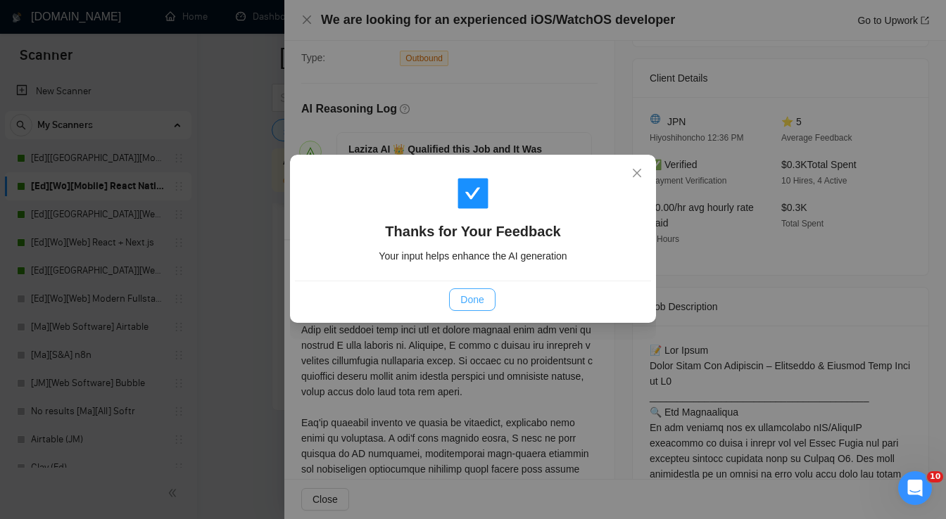
click at [484, 304] on button "Done" at bounding box center [472, 299] width 46 height 23
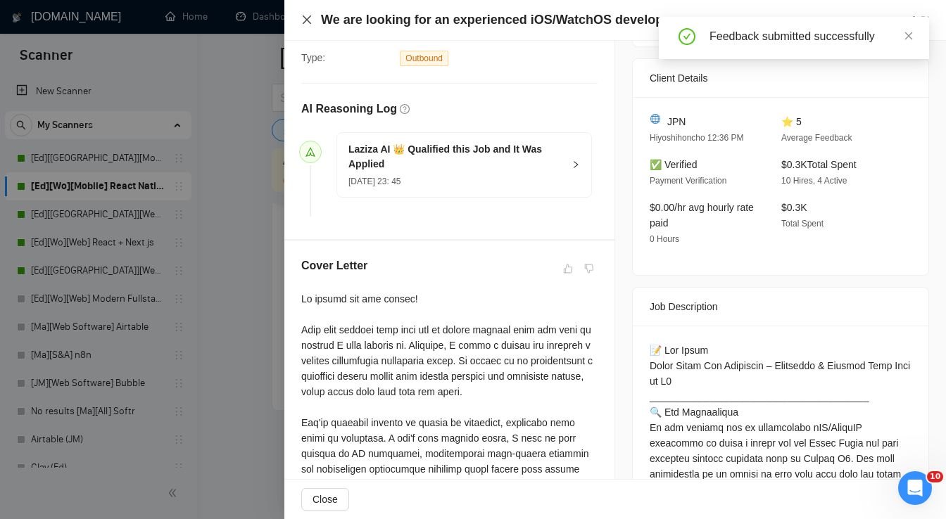
click at [307, 24] on icon "close" at bounding box center [306, 19] width 11 height 11
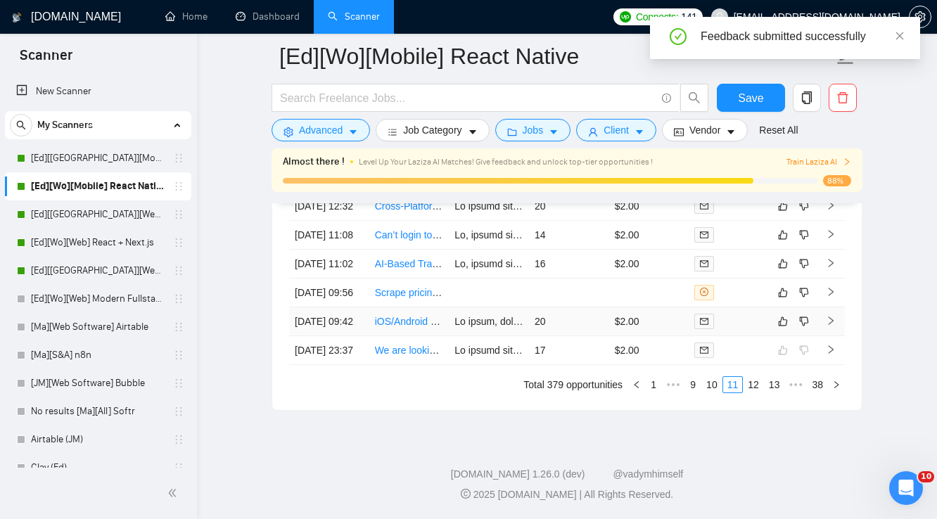
click at [747, 313] on div at bounding box center [728, 321] width 69 height 16
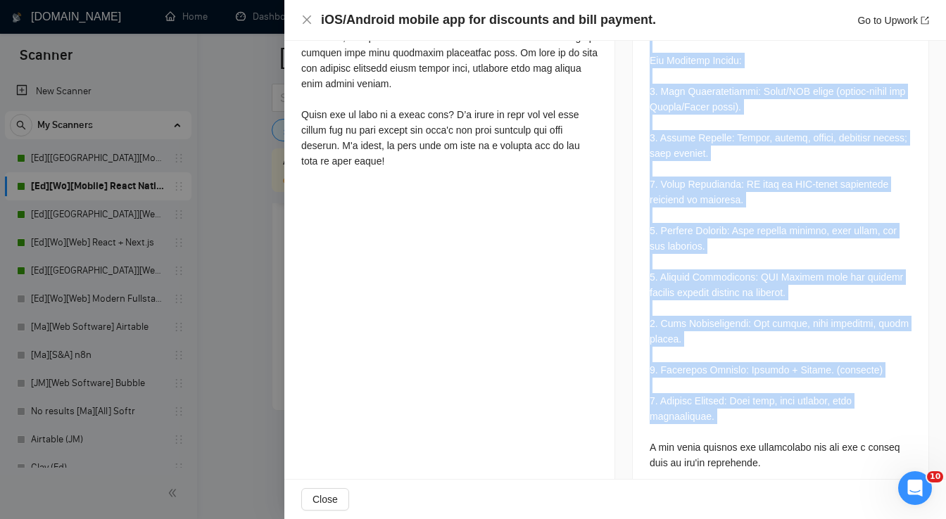
scroll to position [820, 0]
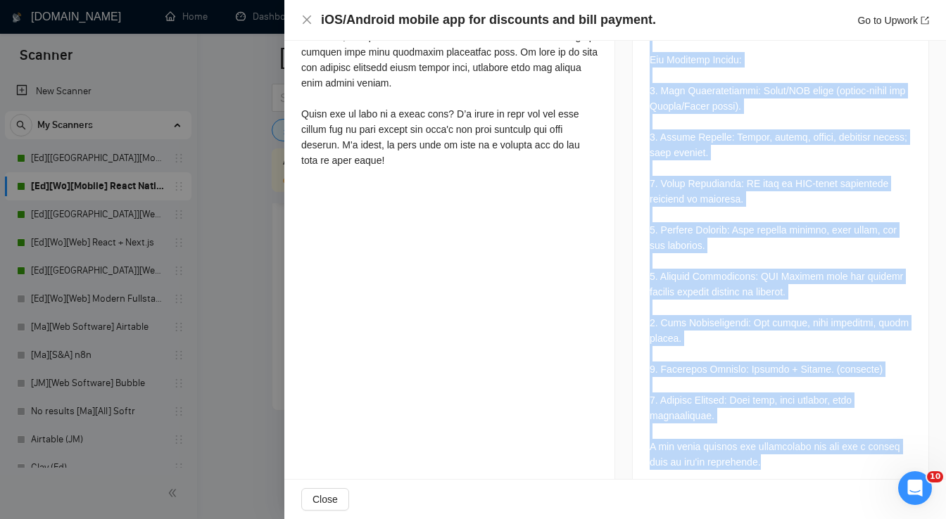
drag, startPoint x: 645, startPoint y: 266, endPoint x: 758, endPoint y: 436, distance: 203.9
click at [758, 436] on div "Job Description" at bounding box center [780, 152] width 297 height 683
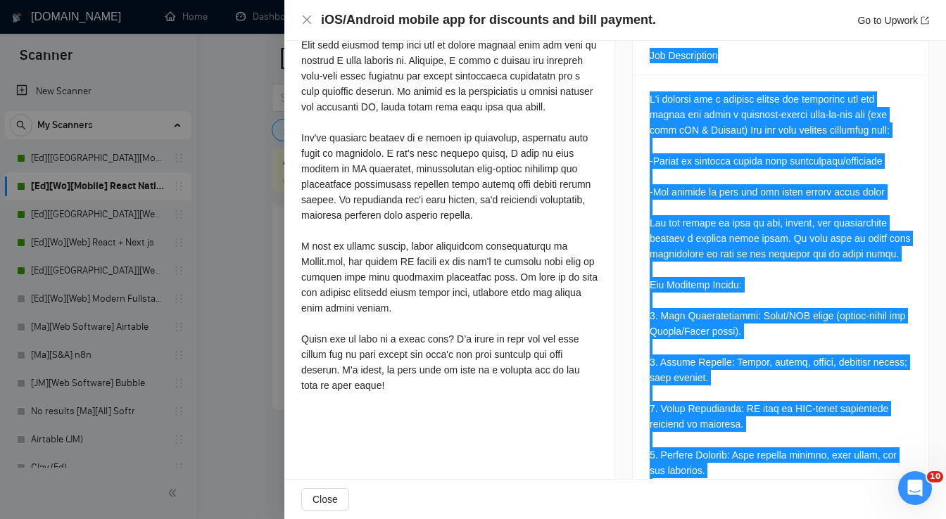
scroll to position [369, 0]
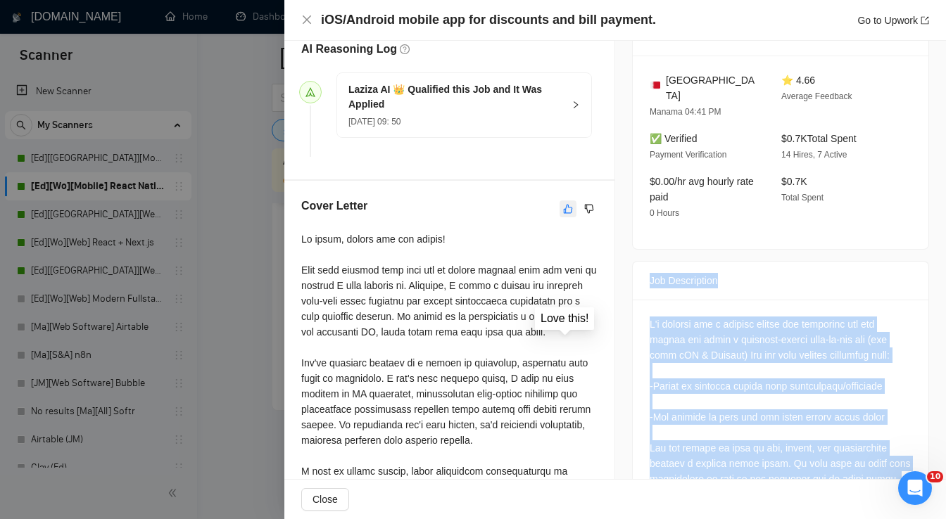
click at [566, 212] on icon "like" at bounding box center [568, 208] width 9 height 9
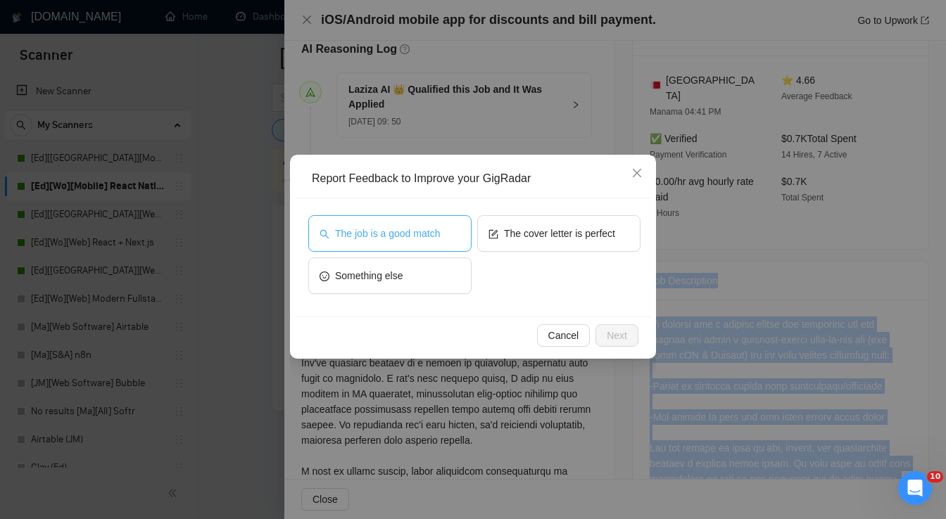
click at [437, 236] on span "The job is a good match" at bounding box center [387, 233] width 105 height 15
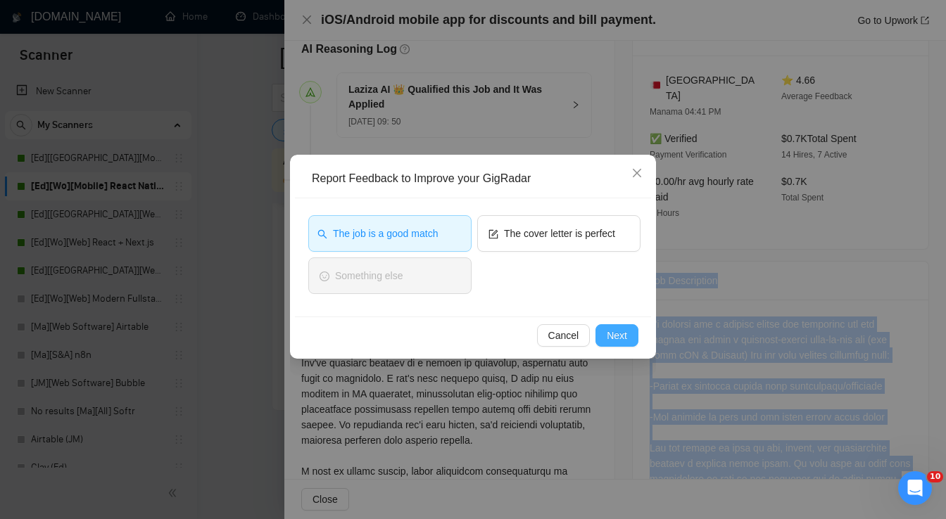
click at [623, 331] on span "Next" at bounding box center [617, 335] width 20 height 15
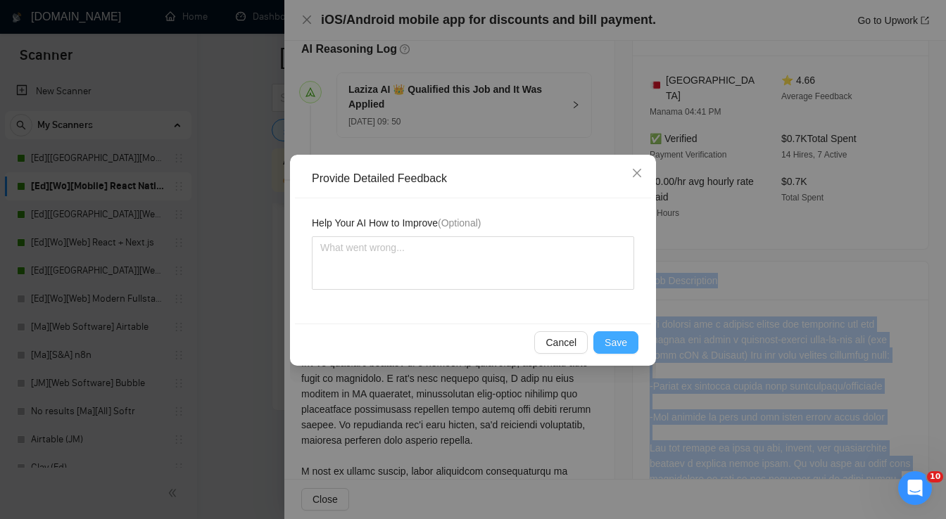
click at [622, 343] on span "Save" at bounding box center [615, 342] width 23 height 15
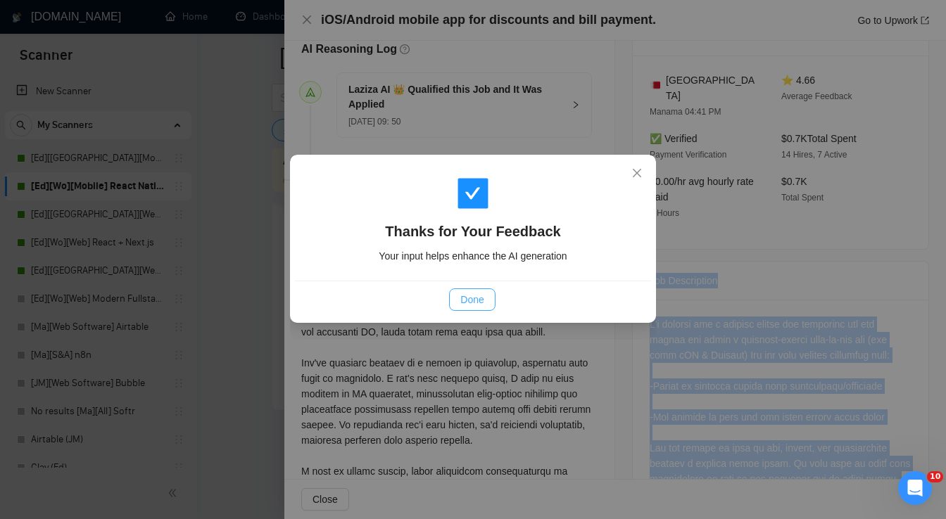
click at [471, 298] on span "Done" at bounding box center [471, 299] width 23 height 15
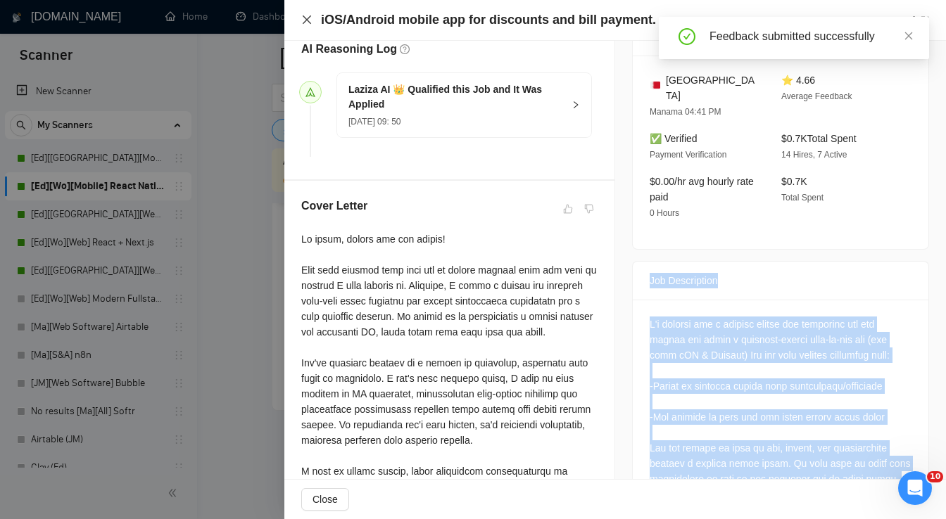
click at [303, 20] on icon "close" at bounding box center [306, 19] width 11 height 11
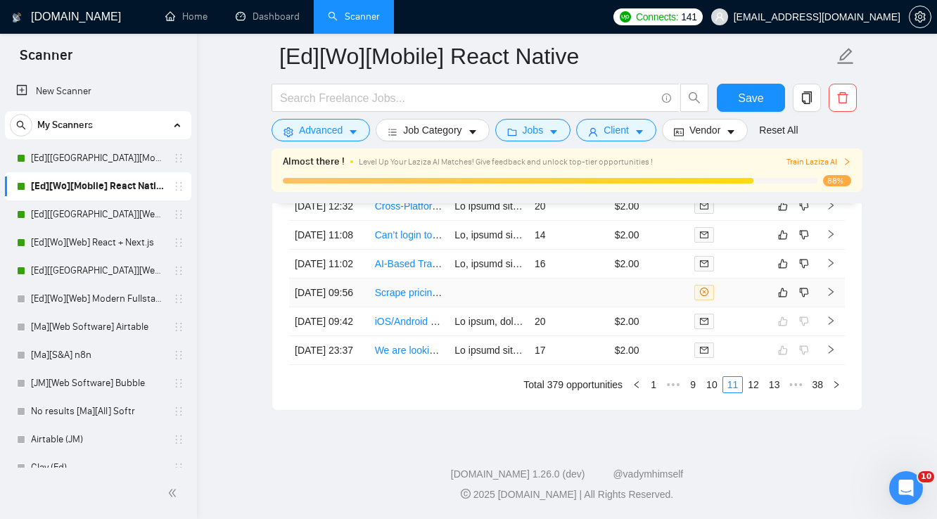
click at [649, 279] on td at bounding box center [649, 293] width 80 height 29
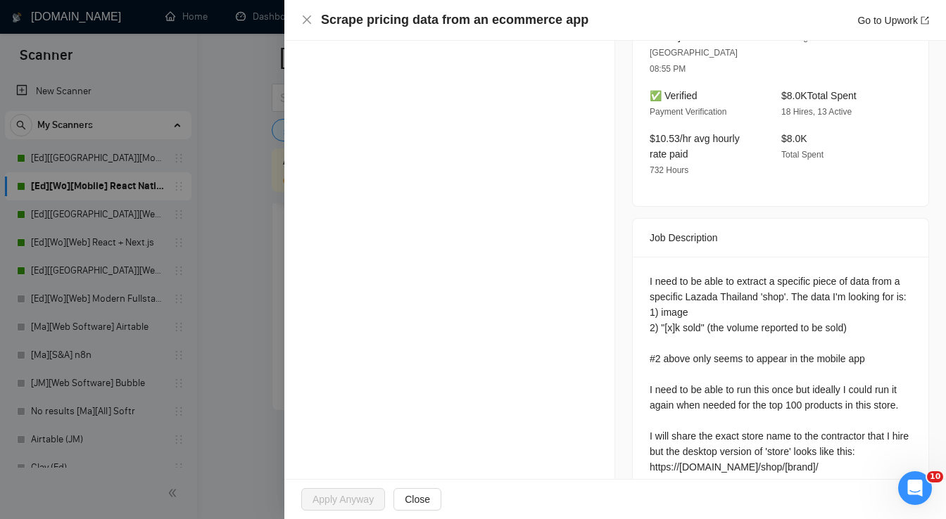
scroll to position [397, 0]
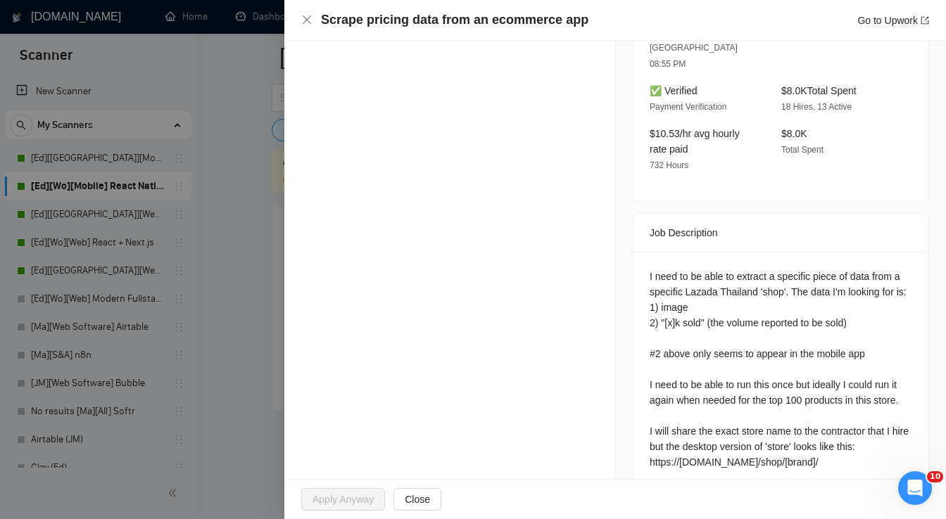
drag, startPoint x: 645, startPoint y: 200, endPoint x: 837, endPoint y: 452, distance: 317.8
click at [837, 452] on div "Job Description I need to be able to extract a specific piece of data from a sp…" at bounding box center [780, 353] width 297 height 280
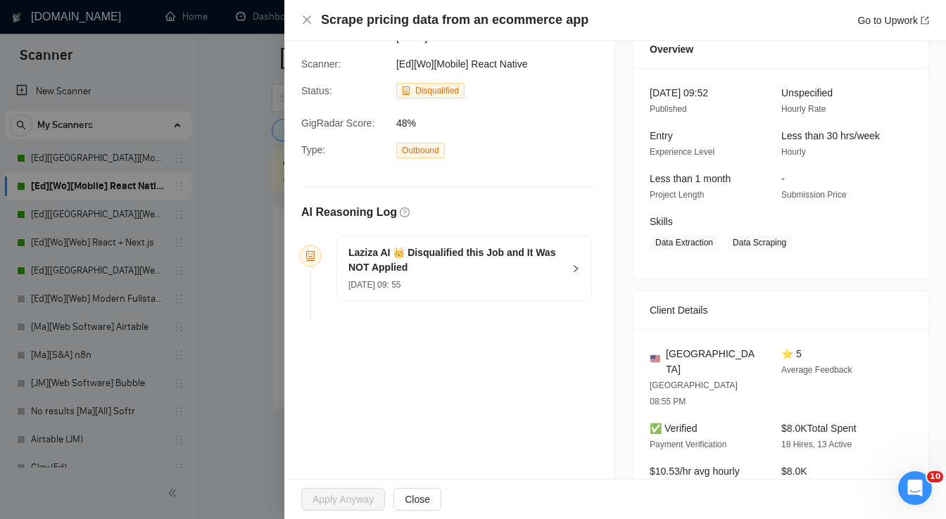
scroll to position [0, 0]
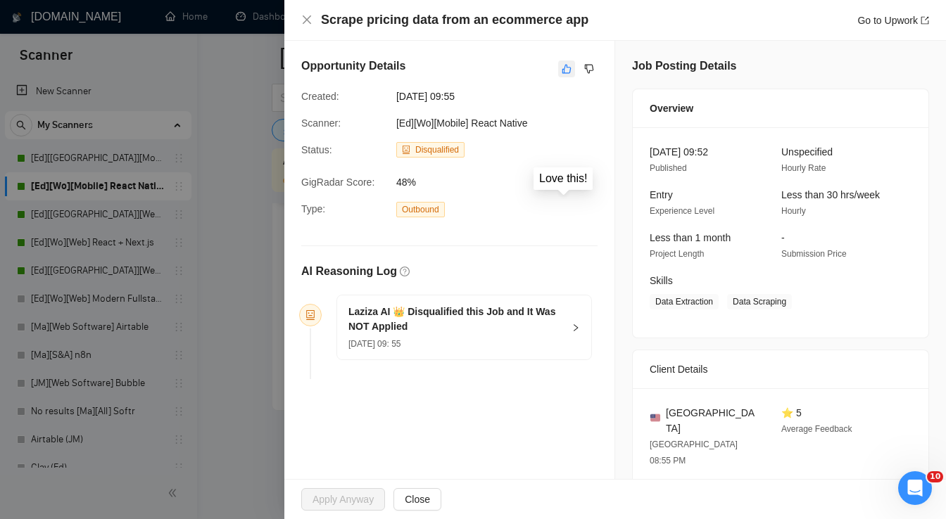
click at [565, 71] on icon "like" at bounding box center [567, 68] width 10 height 11
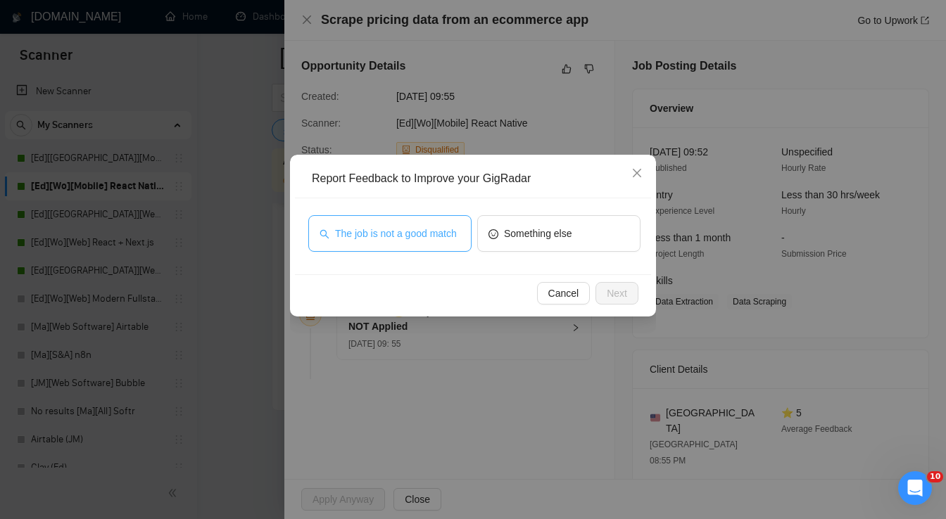
click at [442, 232] on span "The job is not a good match" at bounding box center [396, 233] width 122 height 15
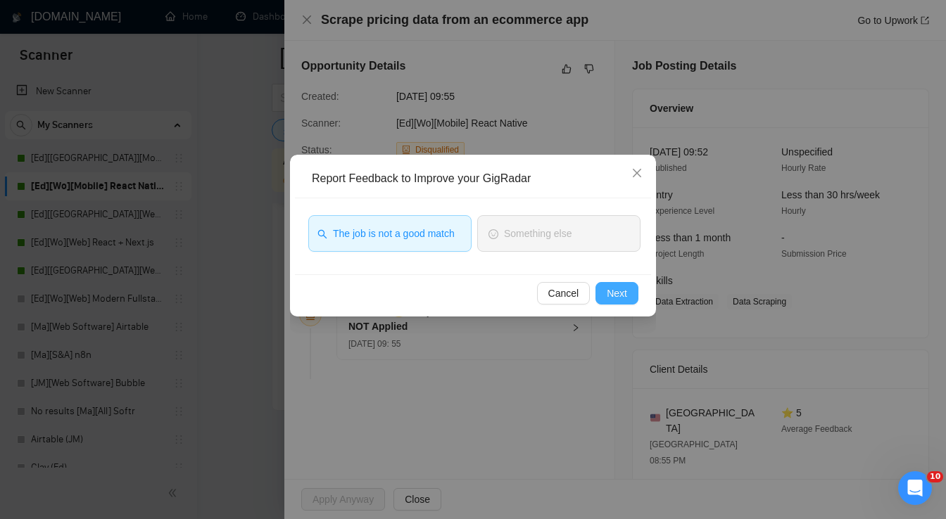
click at [628, 299] on button "Next" at bounding box center [616, 293] width 43 height 23
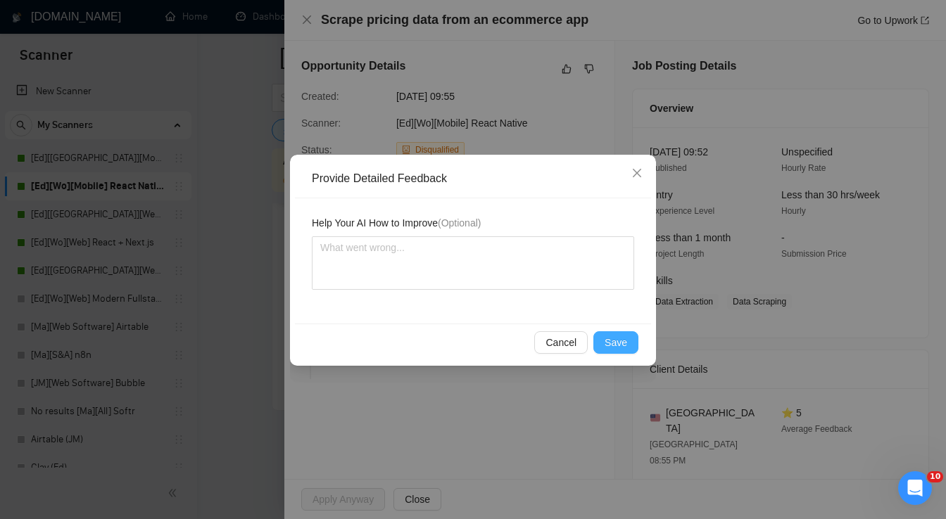
click at [628, 336] on button "Save" at bounding box center [615, 342] width 45 height 23
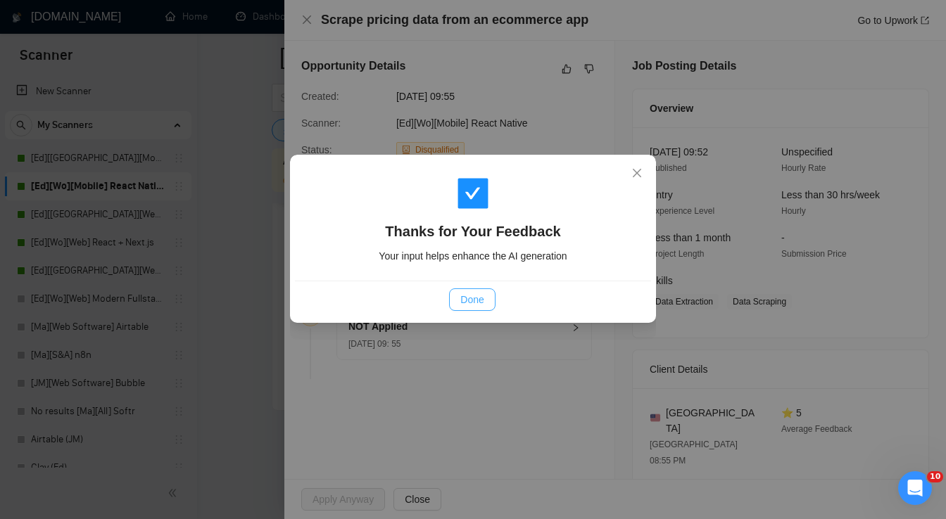
click at [473, 304] on span "Done" at bounding box center [471, 299] width 23 height 15
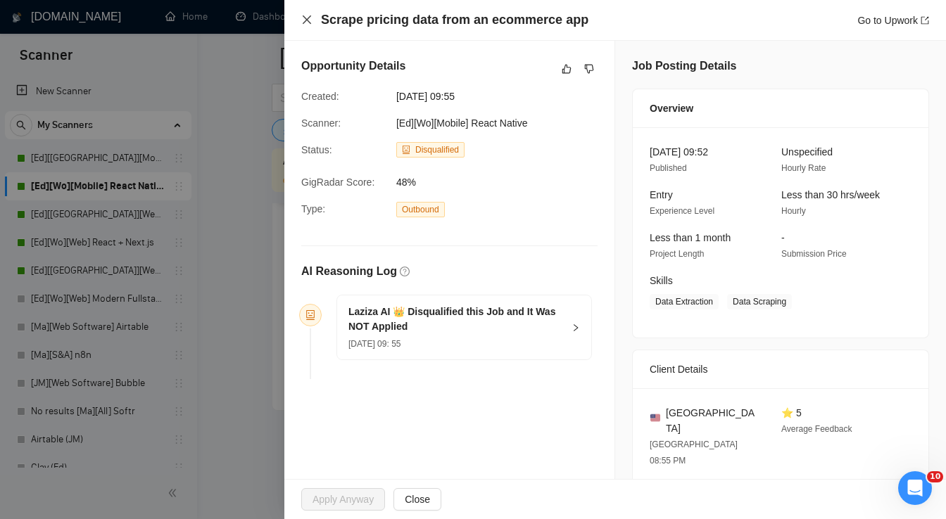
click at [308, 22] on icon "close" at bounding box center [307, 19] width 8 height 8
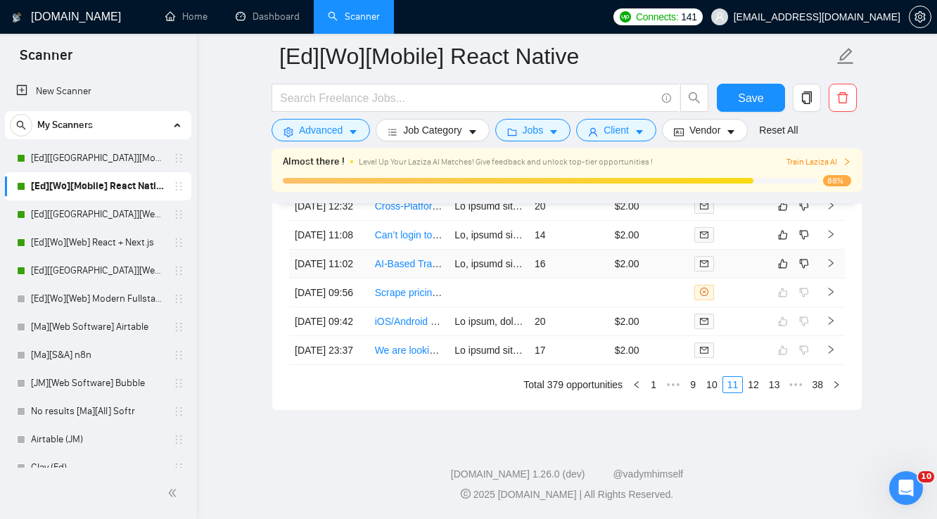
click at [740, 255] on div at bounding box center [728, 263] width 69 height 16
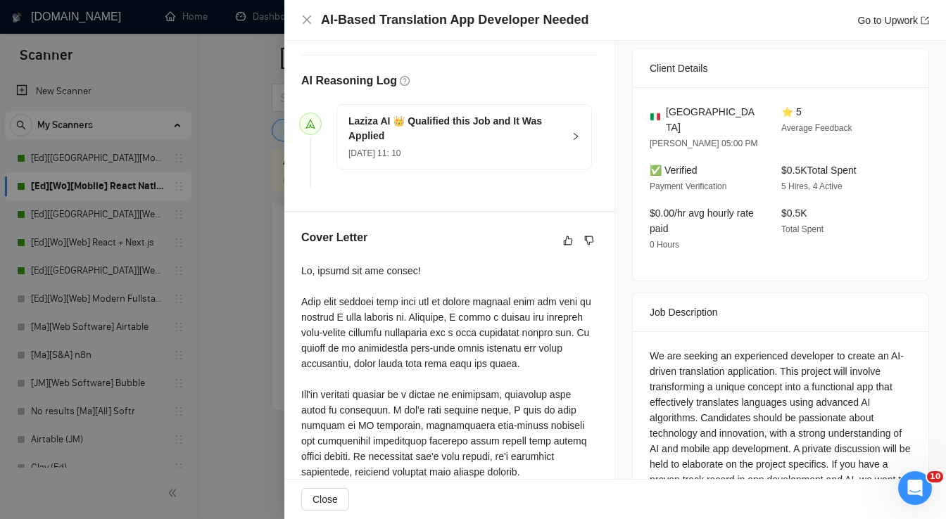
scroll to position [450, 0]
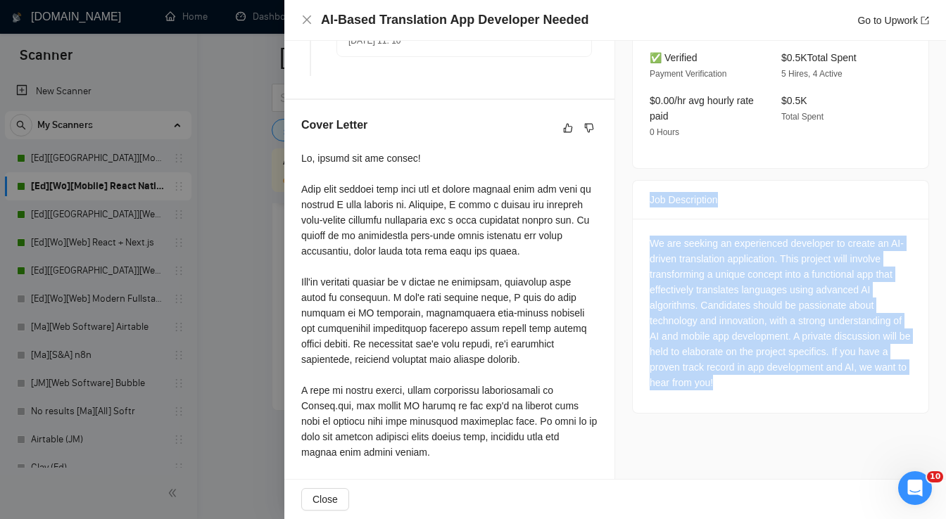
drag, startPoint x: 646, startPoint y: 182, endPoint x: 740, endPoint y: 370, distance: 210.2
click at [740, 370] on div "Job Description We are seeking an experienced developer to create an AI-driven …" at bounding box center [780, 297] width 297 height 234
click at [564, 130] on icon "like" at bounding box center [568, 127] width 9 height 9
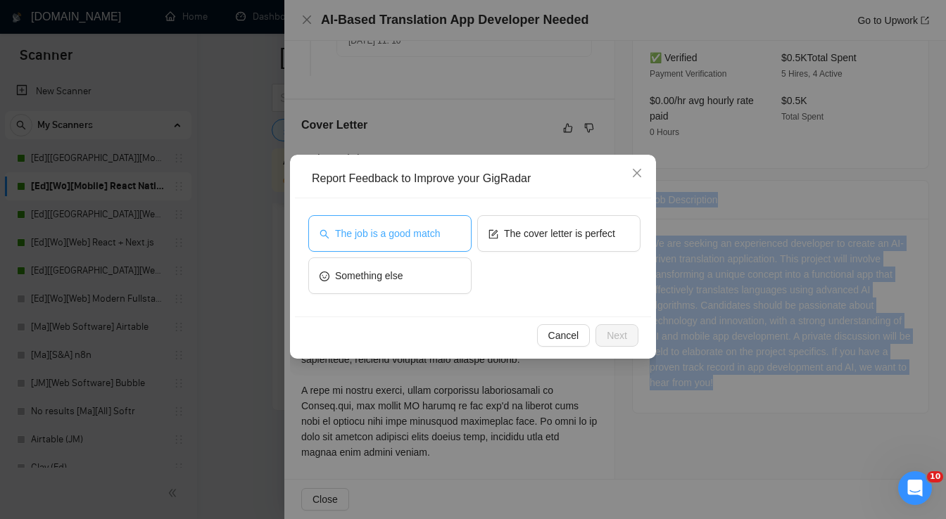
click at [443, 236] on button "The job is a good match" at bounding box center [389, 233] width 163 height 37
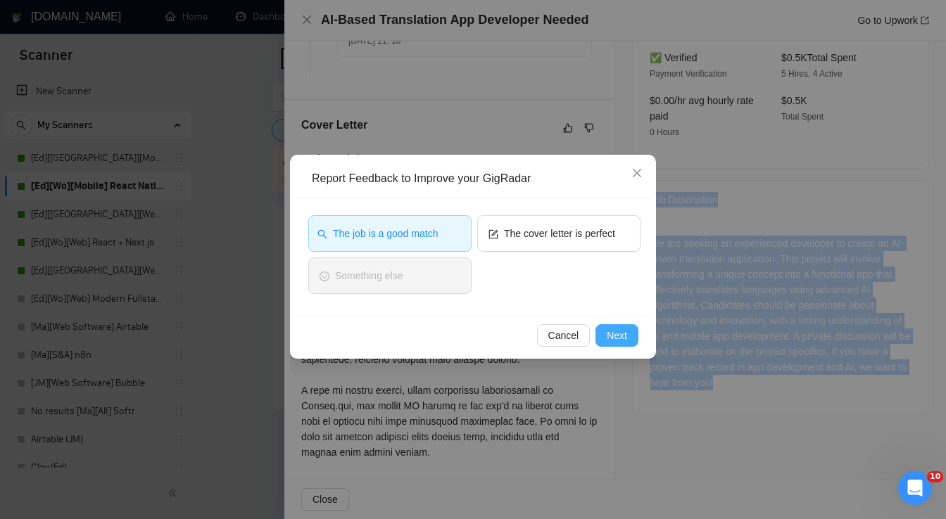
click at [625, 338] on span "Next" at bounding box center [617, 335] width 20 height 15
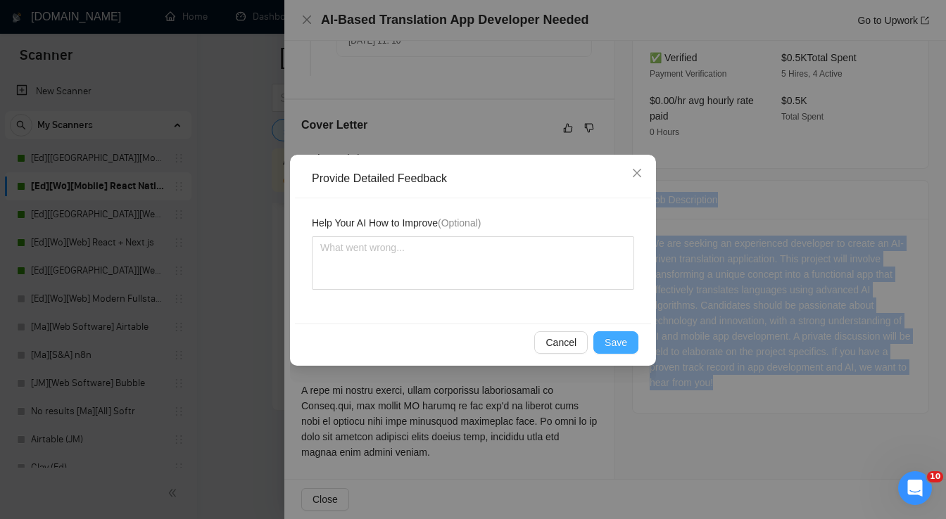
click at [623, 340] on span "Save" at bounding box center [615, 342] width 23 height 15
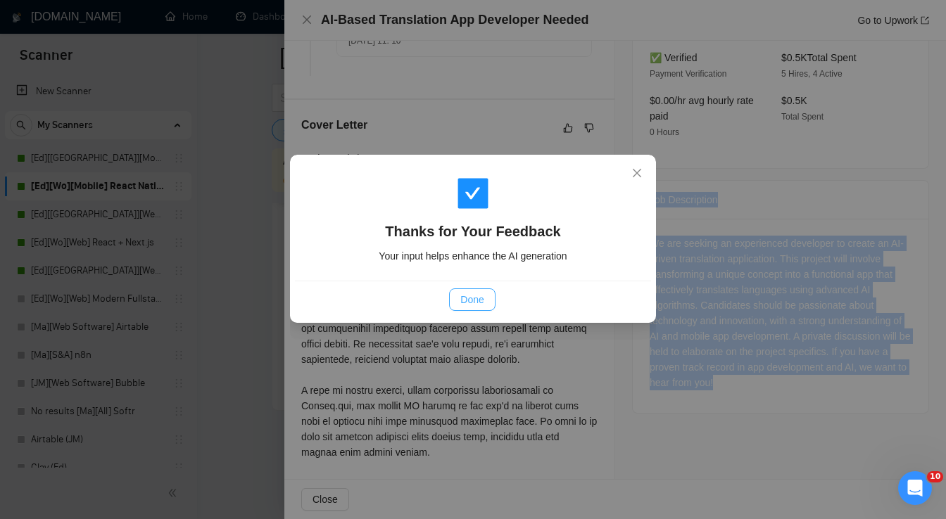
click at [481, 301] on span "Done" at bounding box center [471, 299] width 23 height 15
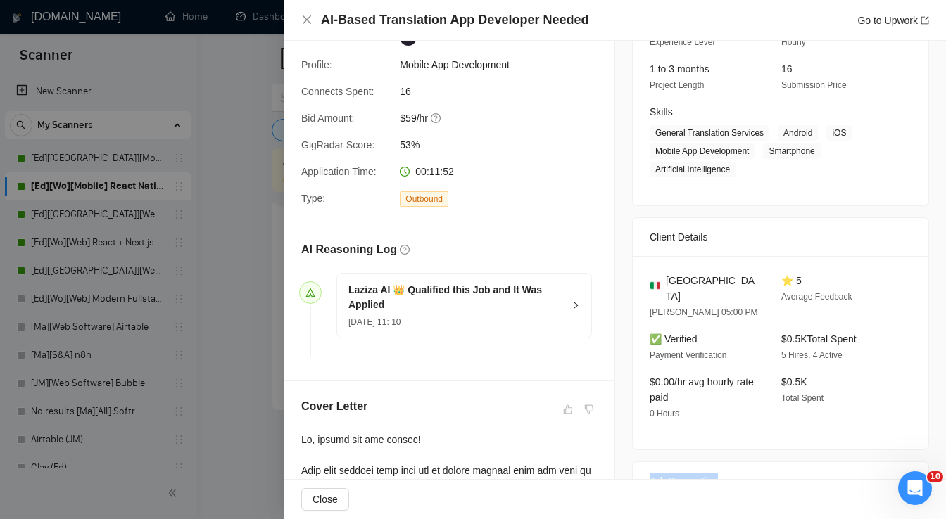
scroll to position [0, 0]
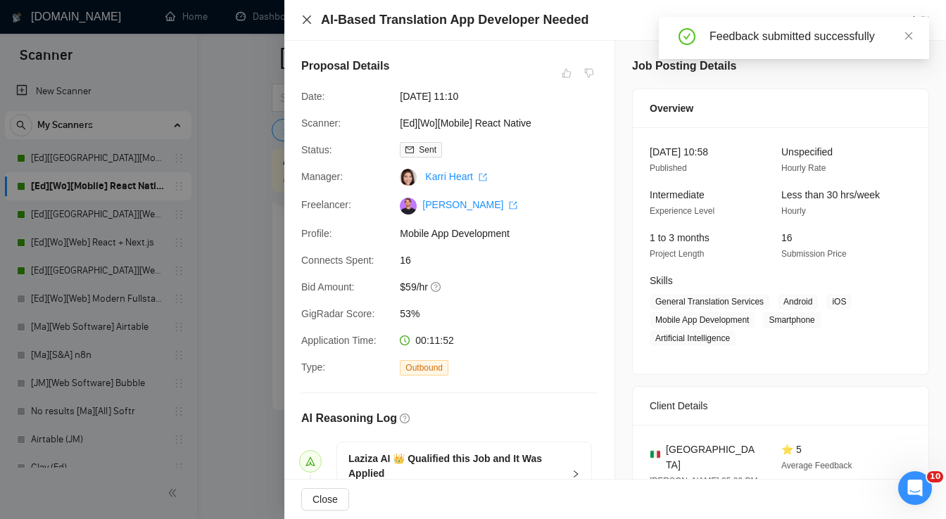
click at [310, 20] on icon "close" at bounding box center [306, 19] width 11 height 11
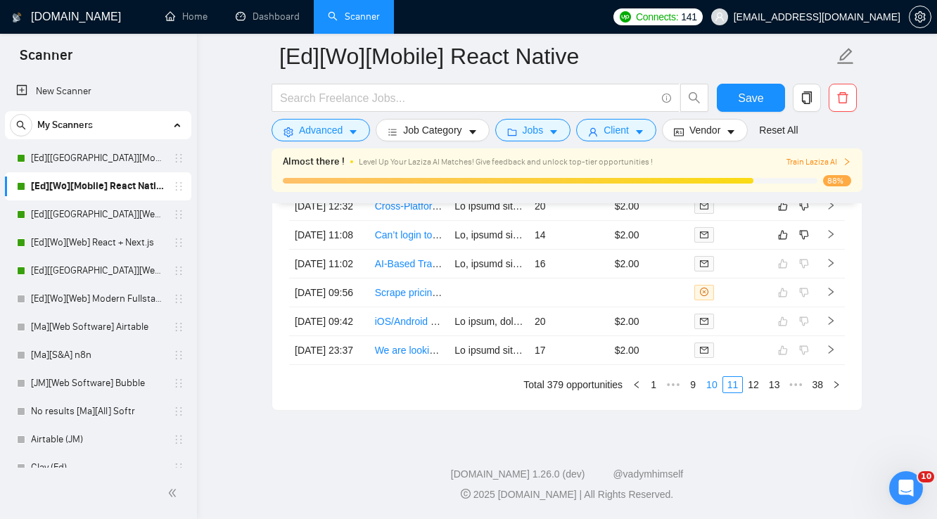
click at [718, 388] on link "10" at bounding box center [712, 384] width 20 height 15
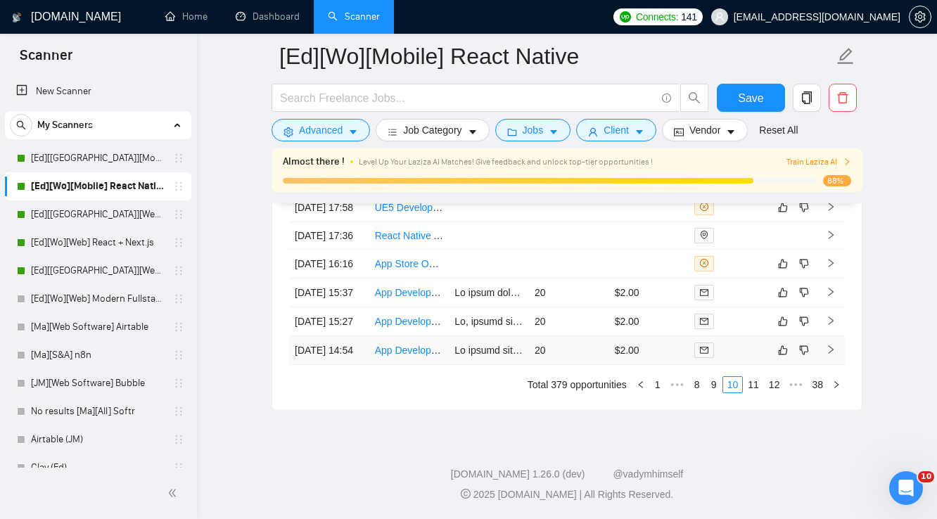
click at [664, 350] on td "$2.00" at bounding box center [649, 350] width 80 height 29
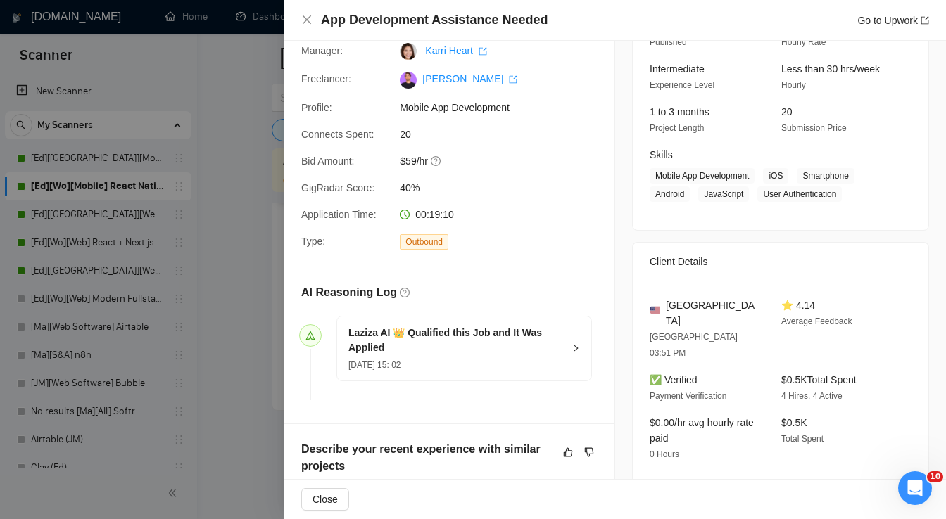
scroll to position [281, 0]
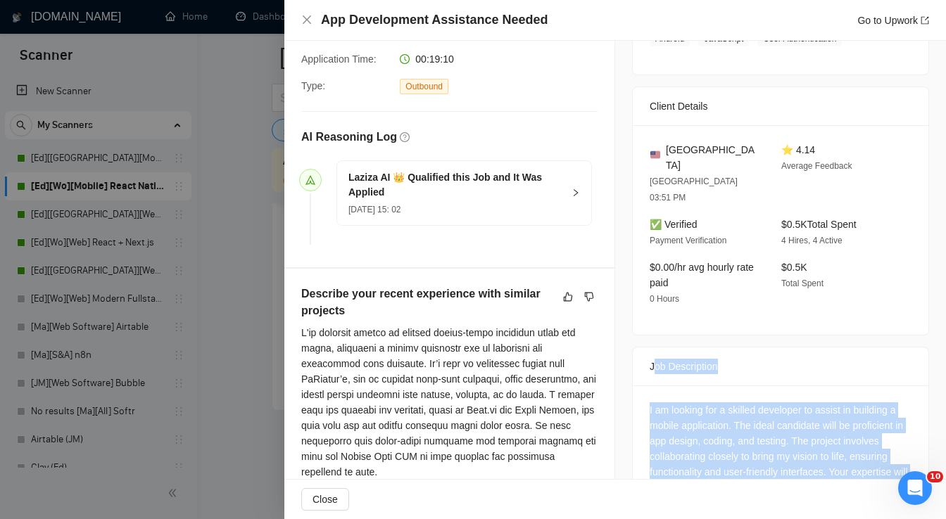
drag, startPoint x: 648, startPoint y: 334, endPoint x: 839, endPoint y: 449, distance: 223.5
click at [858, 467] on div "Job Description I am looking for a skilled developer to assist in building a mo…" at bounding box center [780, 481] width 297 height 269
click at [816, 439] on div "I am looking for a skilled developer to assist in building a mobile application…" at bounding box center [780, 495] width 262 height 186
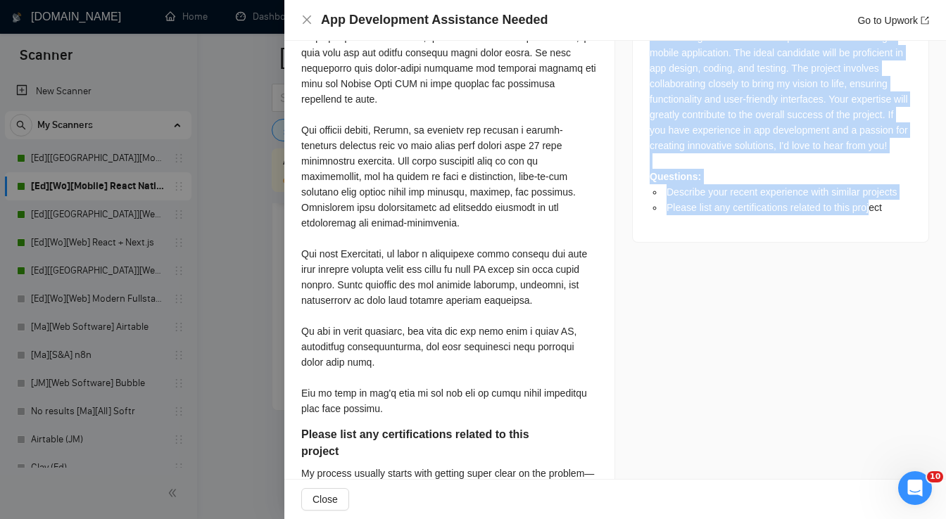
scroll to position [658, 0]
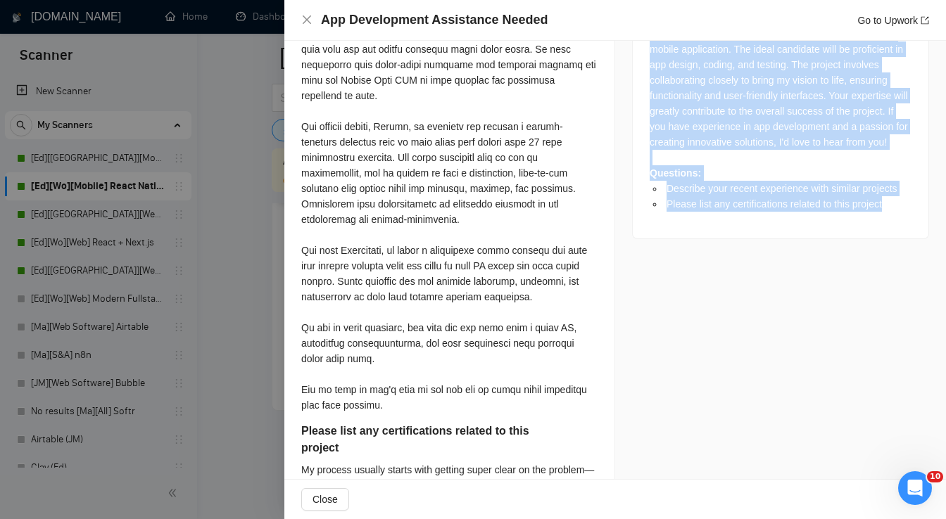
drag, startPoint x: 650, startPoint y: 343, endPoint x: 898, endPoint y: 177, distance: 298.2
click at [898, 177] on div "Job Description I am looking for a skilled developer to assist in building a mo…" at bounding box center [780, 104] width 297 height 269
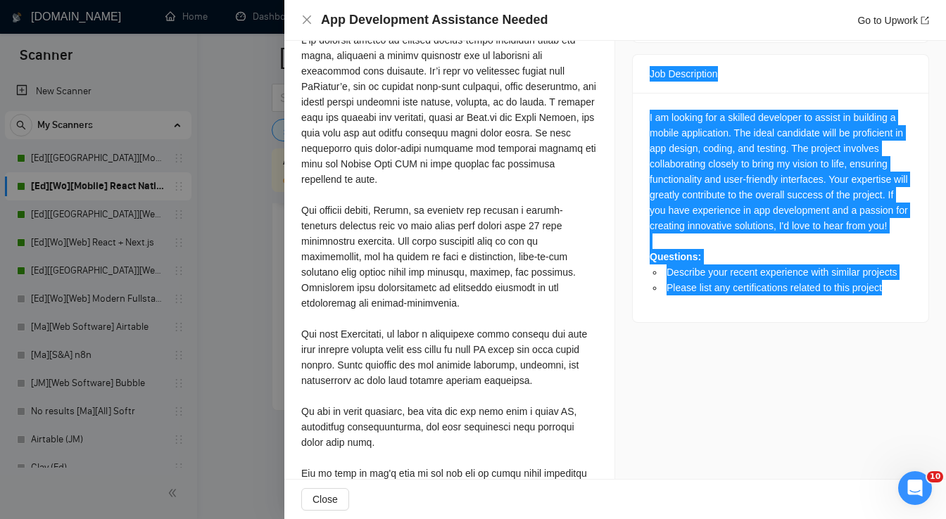
scroll to position [376, 0]
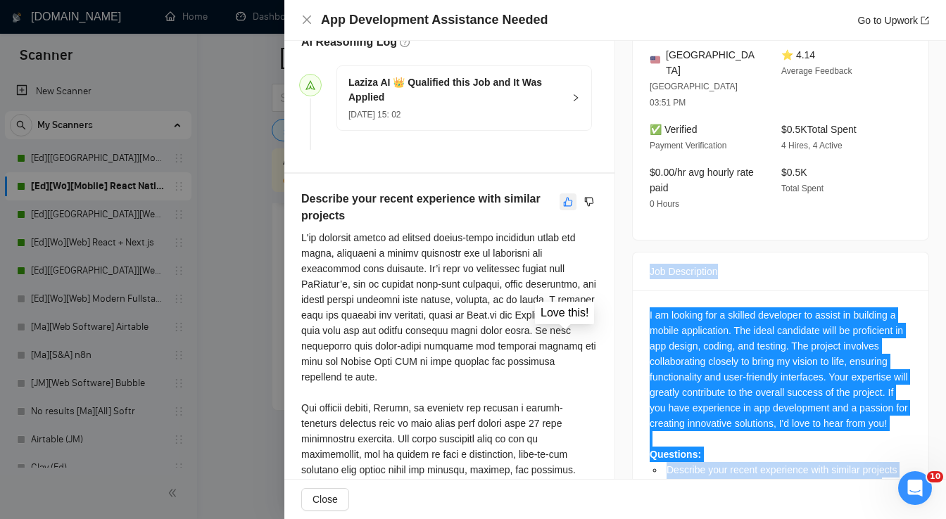
click at [564, 206] on icon "like" at bounding box center [568, 201] width 9 height 9
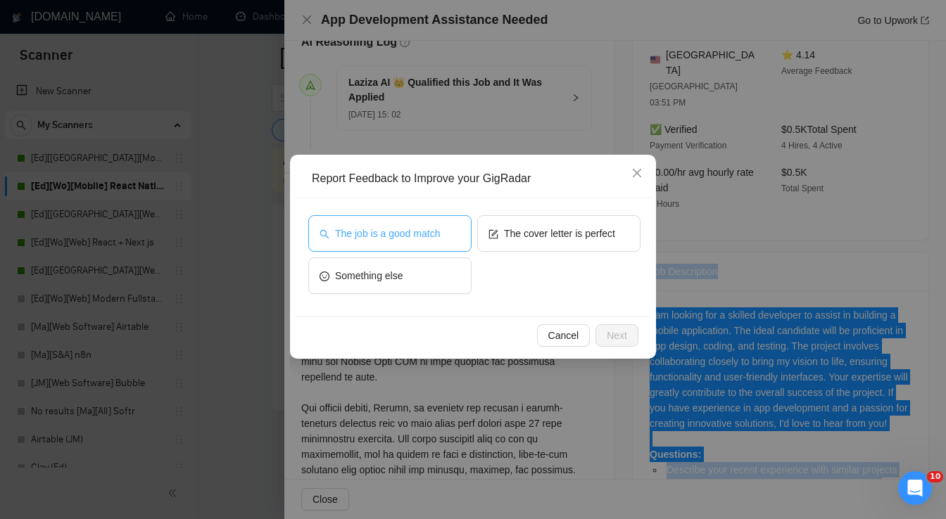
click at [422, 239] on span "The job is a good match" at bounding box center [387, 233] width 105 height 15
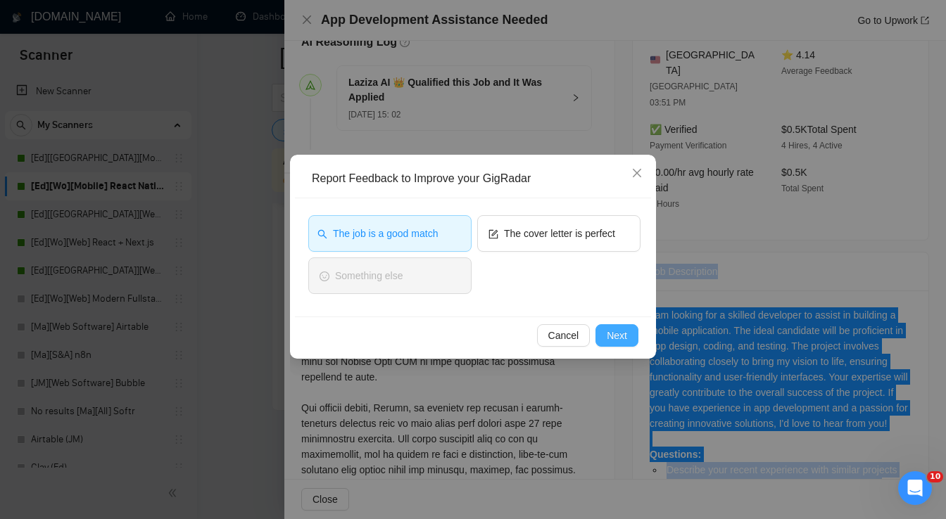
click at [616, 334] on span "Next" at bounding box center [617, 335] width 20 height 15
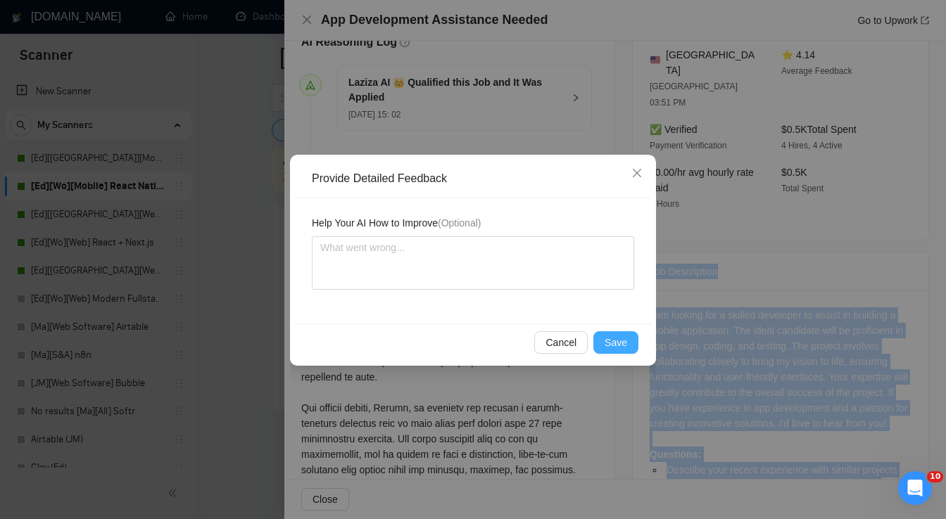
click at [619, 340] on span "Save" at bounding box center [615, 342] width 23 height 15
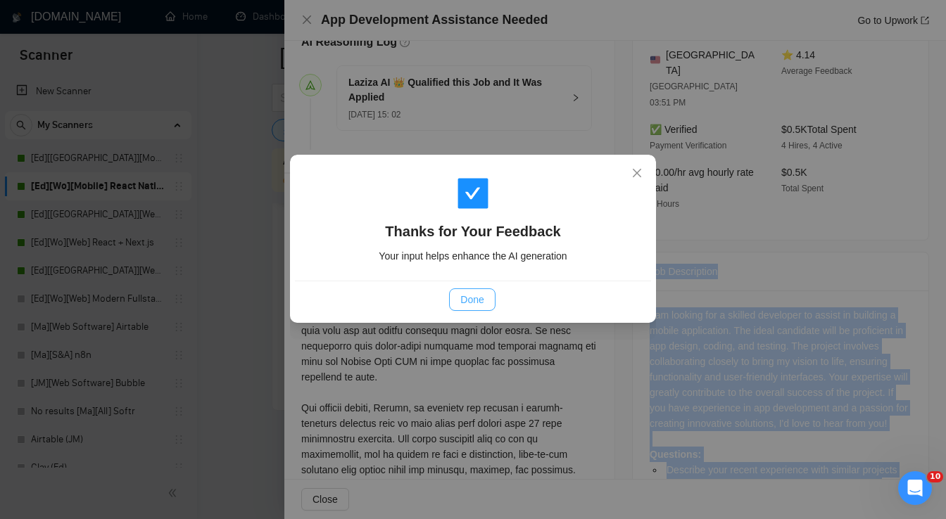
click at [475, 304] on span "Done" at bounding box center [471, 299] width 23 height 15
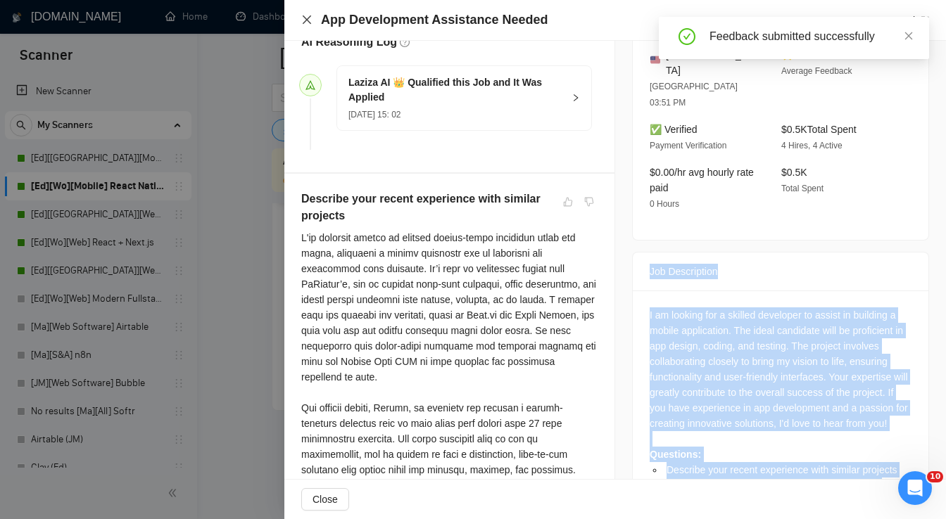
click at [305, 19] on icon "close" at bounding box center [307, 19] width 8 height 8
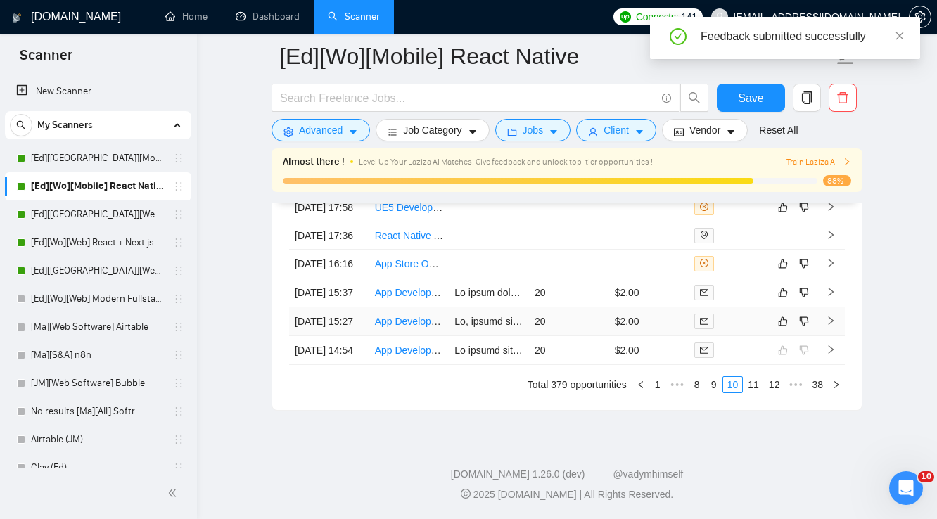
click at [736, 313] on div at bounding box center [728, 321] width 69 height 16
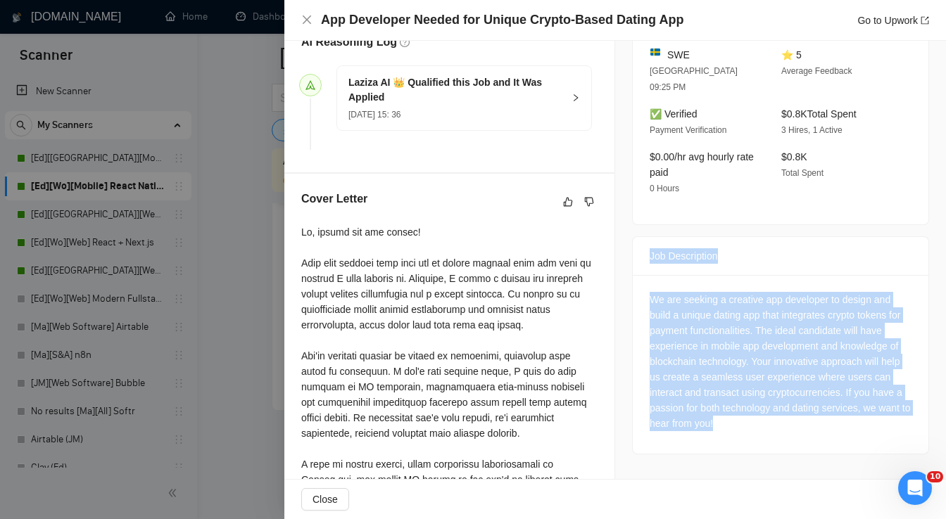
drag, startPoint x: 640, startPoint y: 238, endPoint x: 753, endPoint y: 421, distance: 215.8
click at [753, 421] on div "Job Description We are seeking a creative app developer to design and build a u…" at bounding box center [780, 345] width 297 height 218
click at [563, 203] on icon "like" at bounding box center [568, 201] width 10 height 11
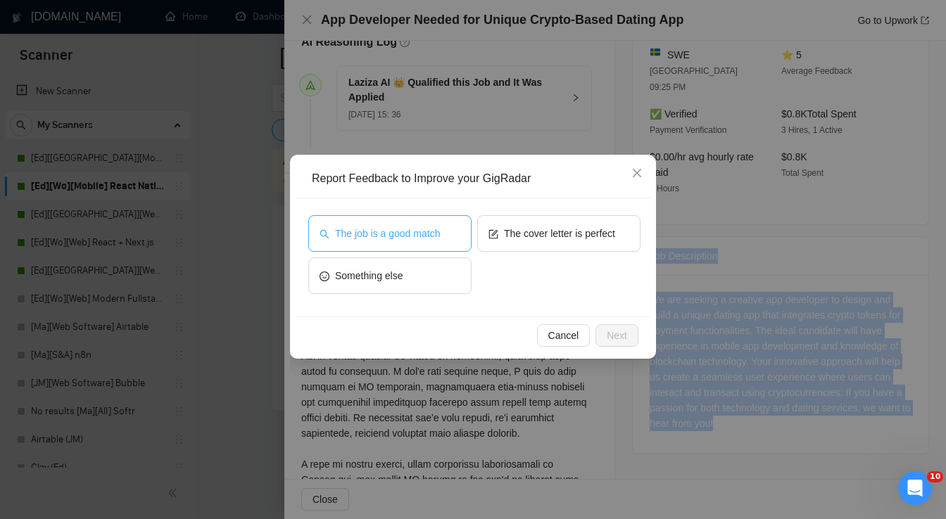
click at [414, 236] on span "The job is a good match" at bounding box center [387, 233] width 105 height 15
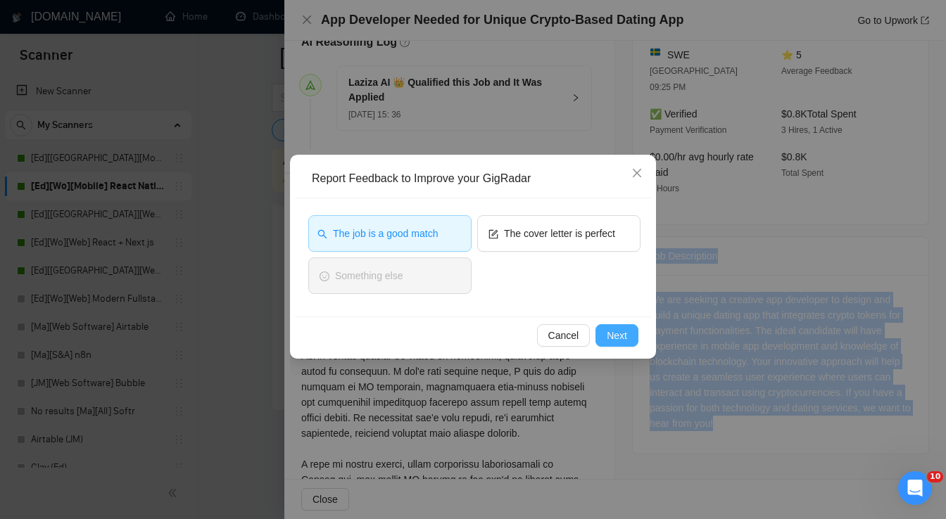
click at [611, 339] on span "Next" at bounding box center [617, 335] width 20 height 15
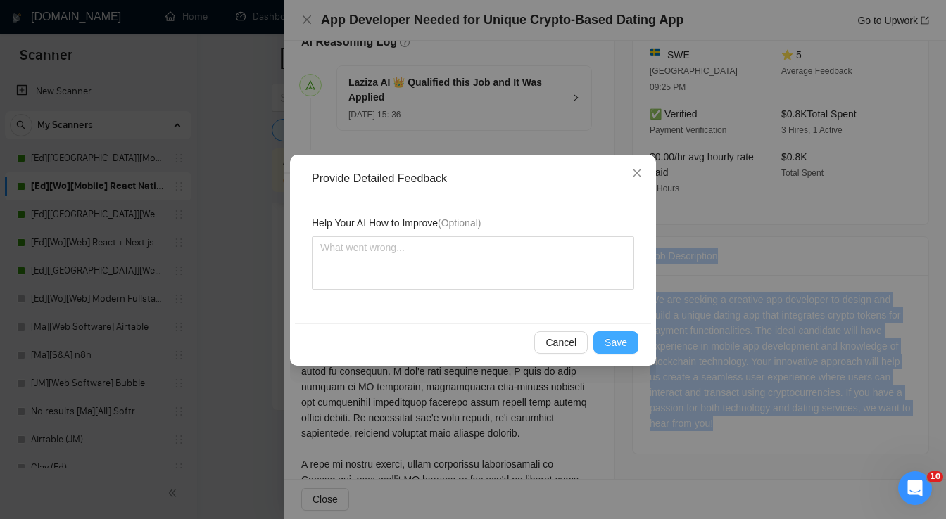
click at [614, 343] on span "Save" at bounding box center [615, 342] width 23 height 15
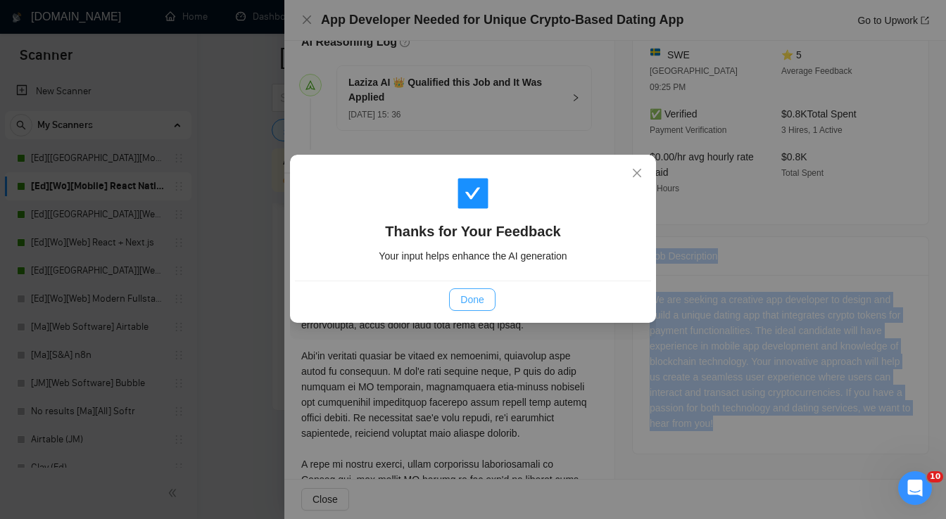
click at [481, 308] on button "Done" at bounding box center [472, 299] width 46 height 23
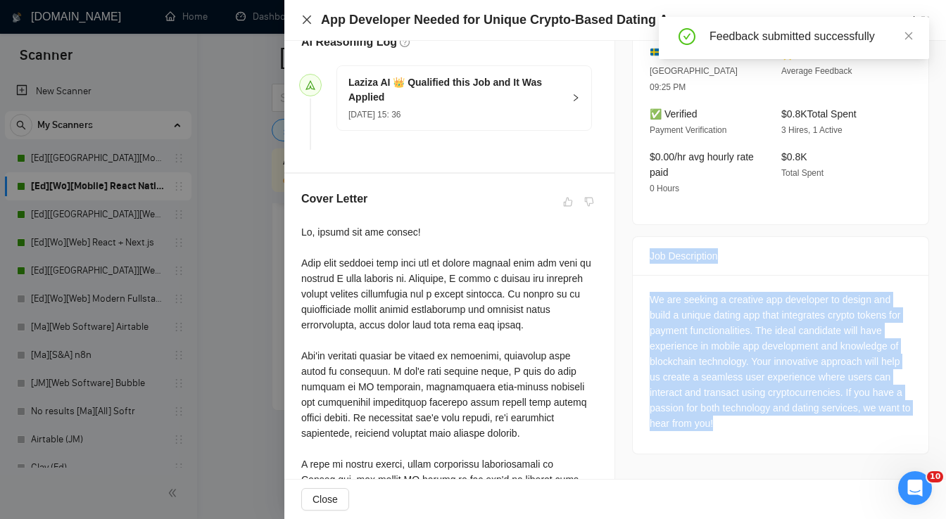
click at [306, 25] on icon "close" at bounding box center [306, 19] width 11 height 11
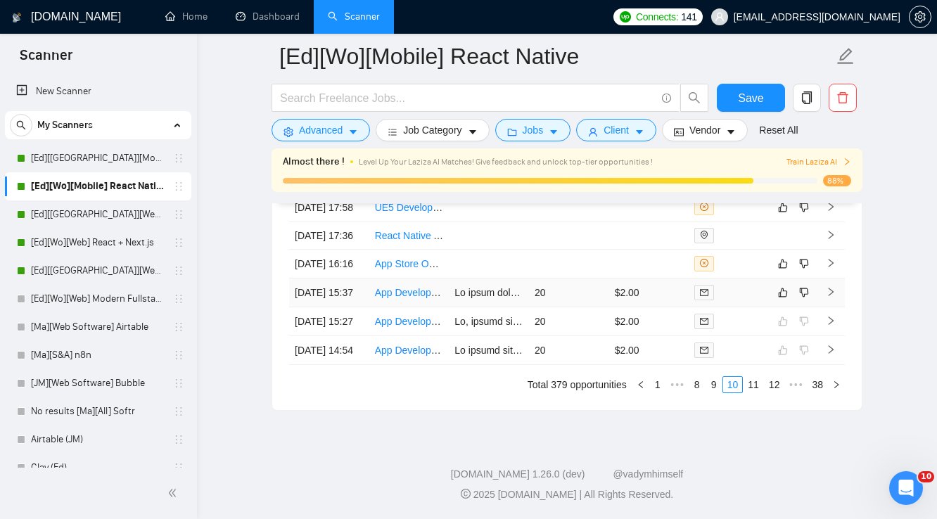
drag, startPoint x: 742, startPoint y: 264, endPoint x: 744, endPoint y: 273, distance: 9.4
click at [742, 284] on div at bounding box center [728, 292] width 69 height 16
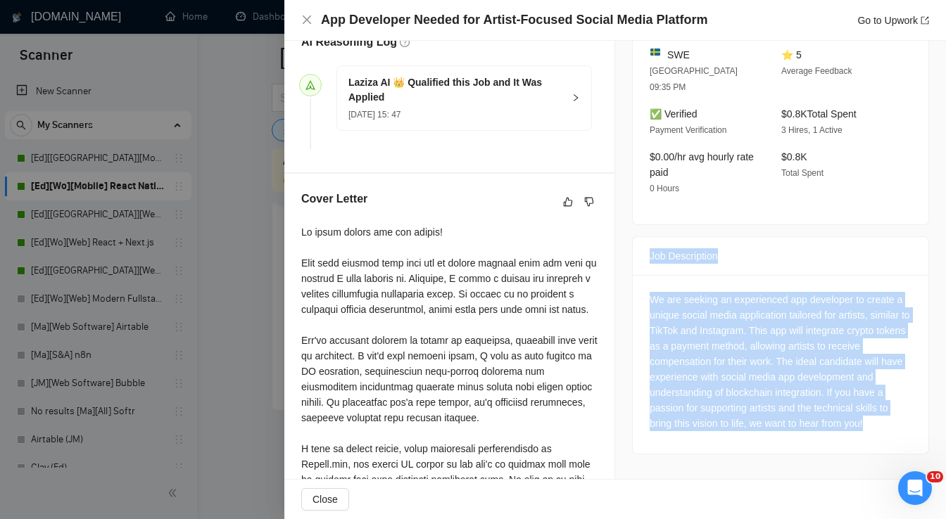
drag, startPoint x: 641, startPoint y: 234, endPoint x: 880, endPoint y: 419, distance: 302.0
click at [880, 419] on div "Job Description We are seeking an experienced app developer to create a unique …" at bounding box center [780, 345] width 297 height 218
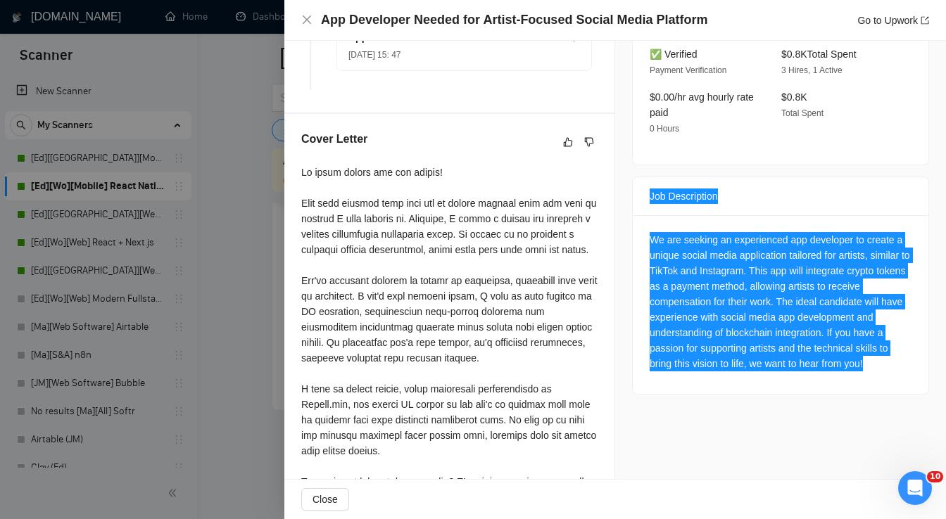
scroll to position [419, 0]
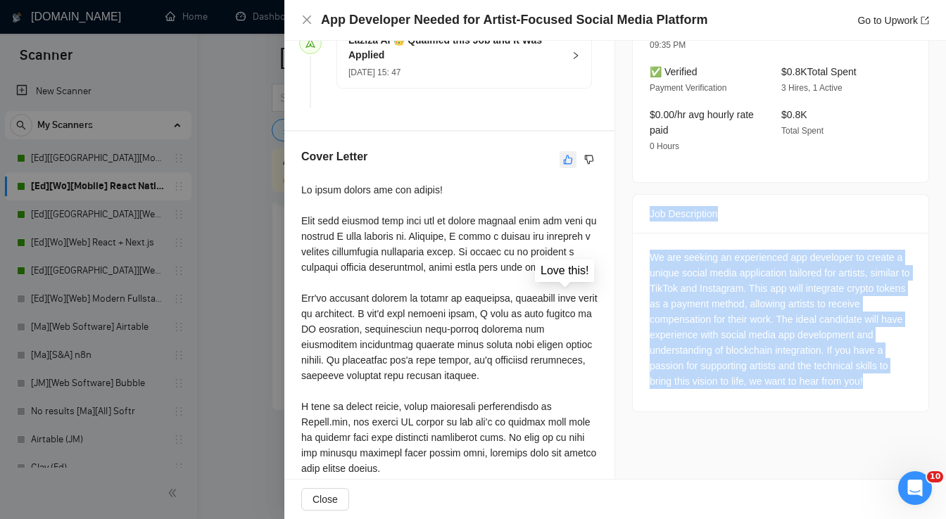
click at [563, 160] on icon "like" at bounding box center [568, 159] width 10 height 11
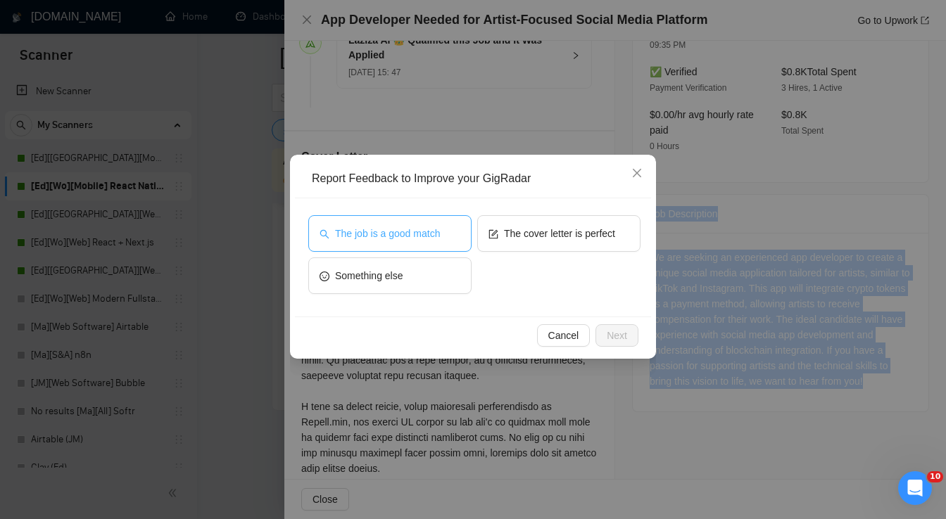
click at [414, 239] on span "The job is a good match" at bounding box center [387, 233] width 105 height 15
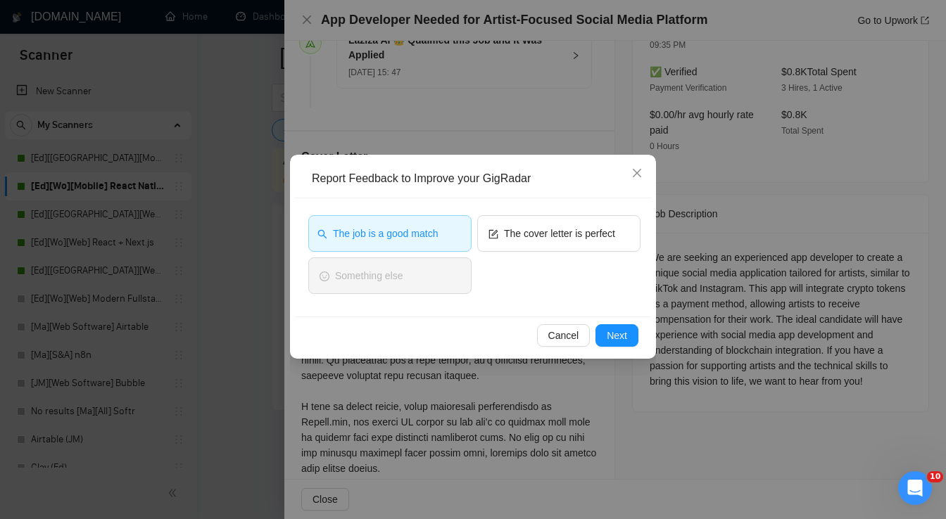
click at [628, 346] on div "Cancel Next" at bounding box center [473, 335] width 356 height 37
click at [629, 334] on button "Next" at bounding box center [616, 335] width 43 height 23
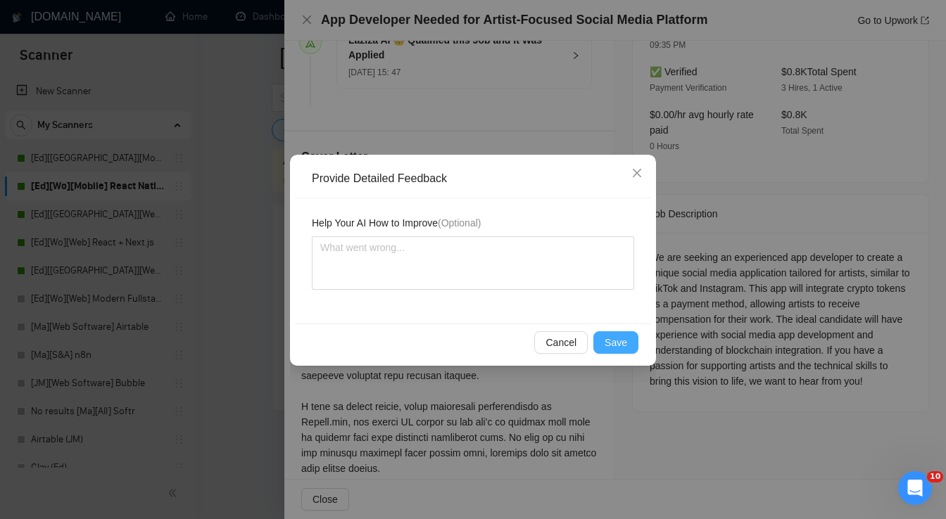
click at [611, 335] on span "Save" at bounding box center [615, 342] width 23 height 15
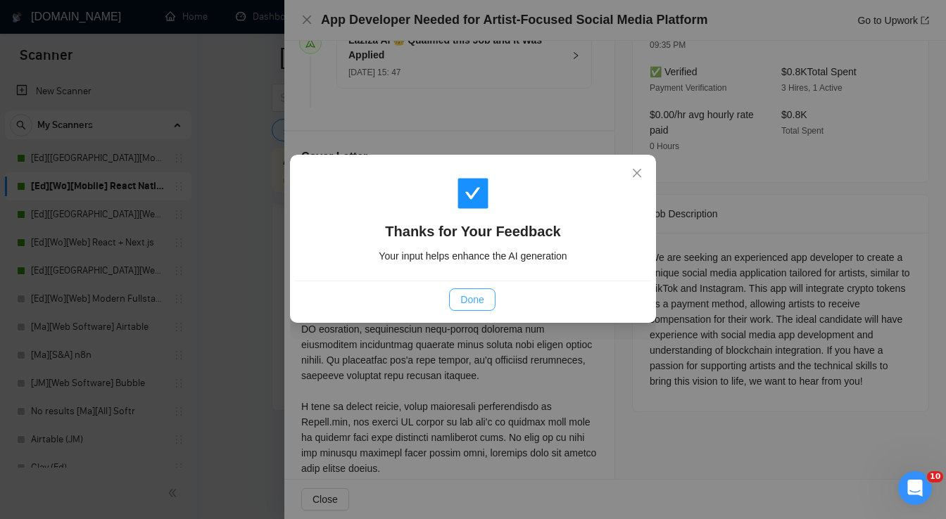
click at [481, 300] on span "Done" at bounding box center [471, 299] width 23 height 15
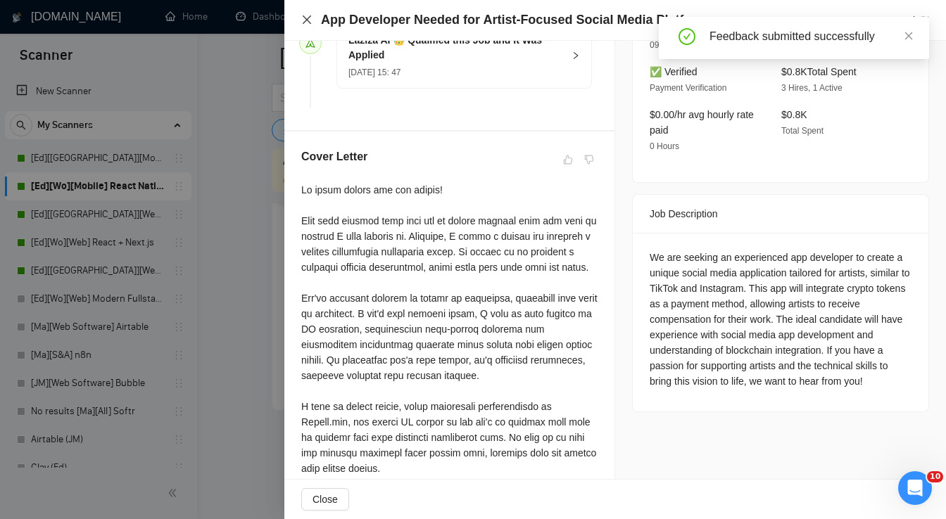
click at [307, 23] on icon "close" at bounding box center [306, 19] width 11 height 11
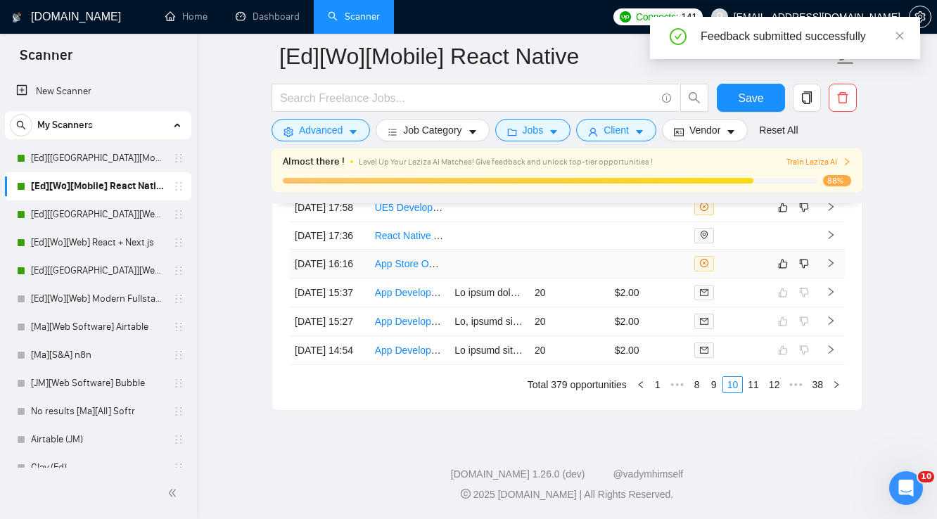
click at [751, 256] on div at bounding box center [728, 263] width 69 height 15
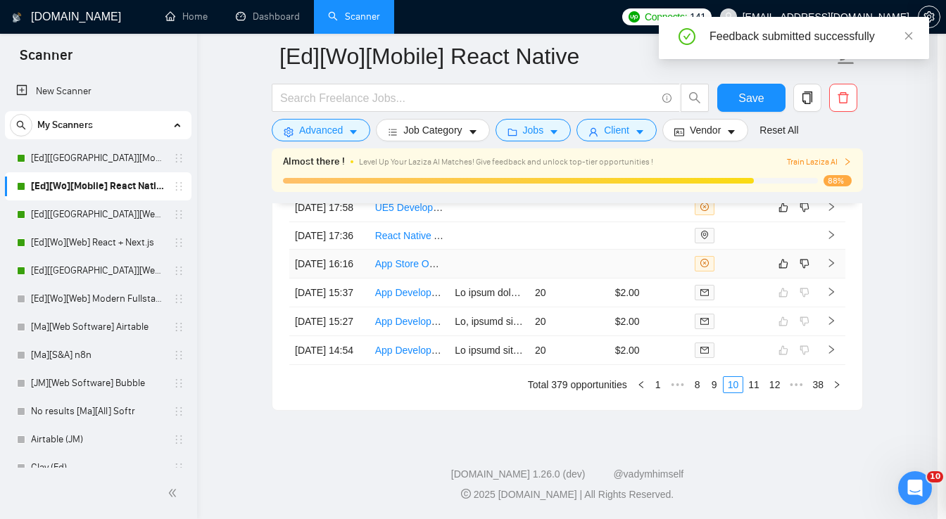
scroll to position [398, 0]
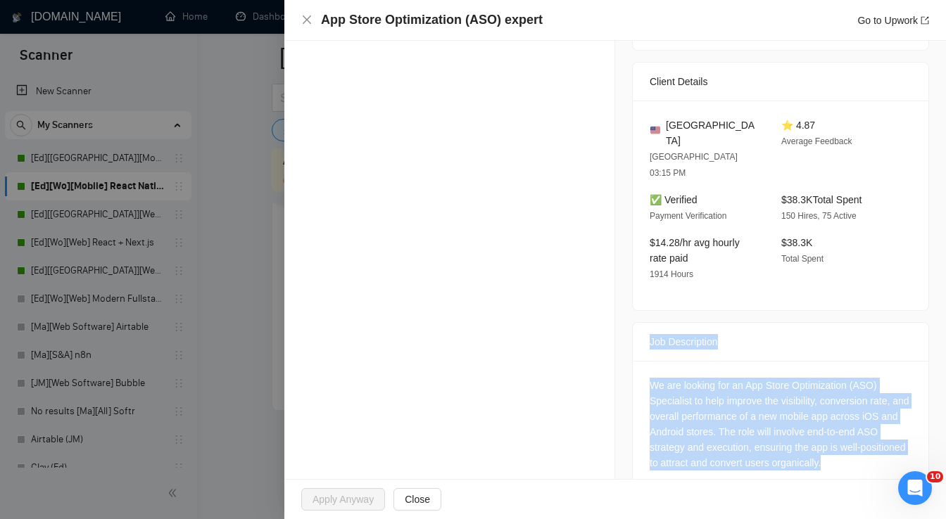
drag, startPoint x: 653, startPoint y: 316, endPoint x: 827, endPoint y: 448, distance: 218.6
click at [827, 448] on div "Job Description We are looking for an App Store Optimization (ASO) Specialist t…" at bounding box center [780, 408] width 297 height 172
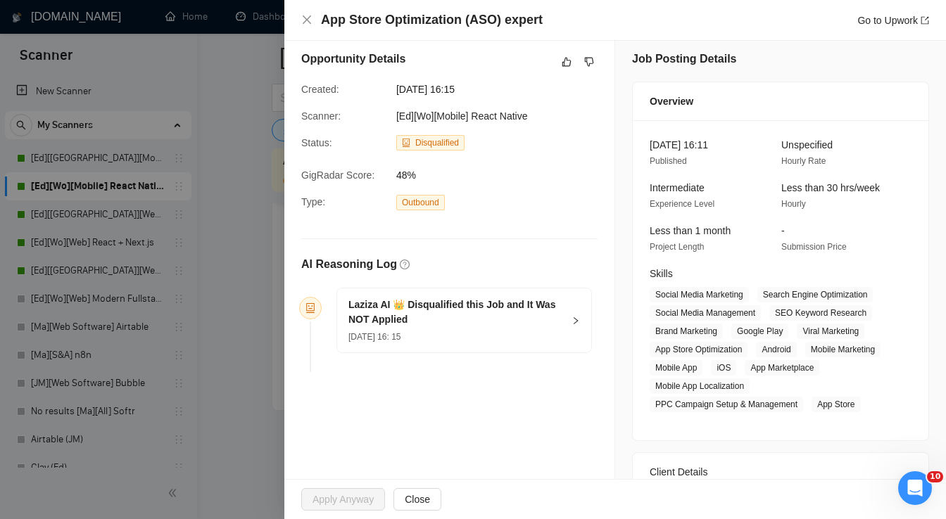
scroll to position [0, 0]
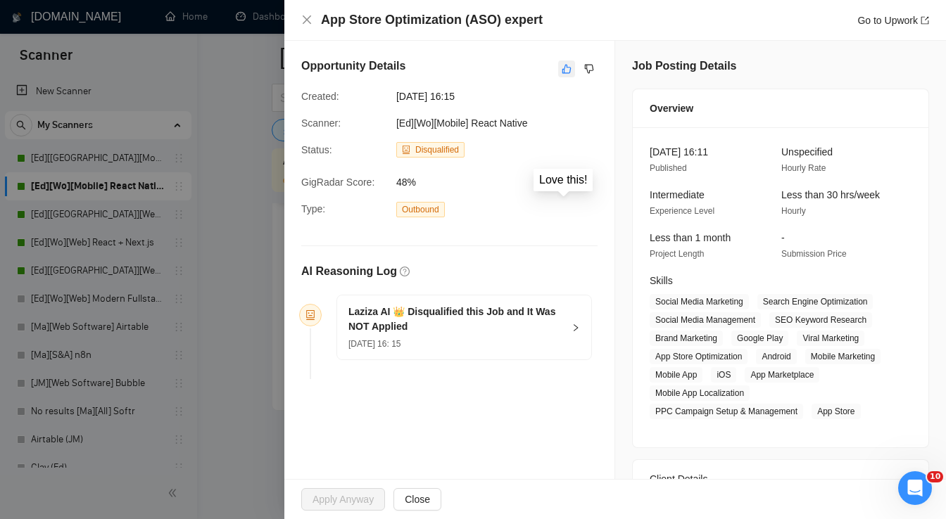
click at [563, 68] on icon "like" at bounding box center [567, 68] width 10 height 11
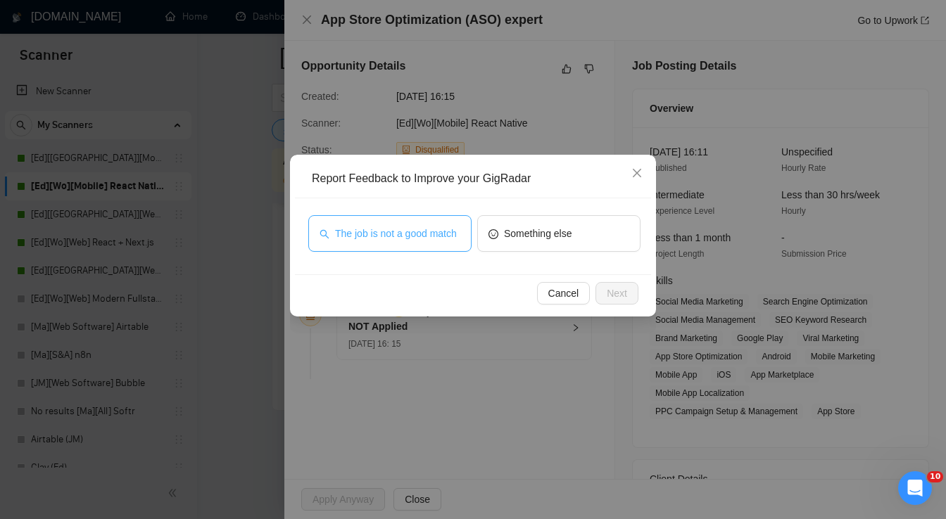
click at [400, 234] on span "The job is not a good match" at bounding box center [396, 233] width 122 height 15
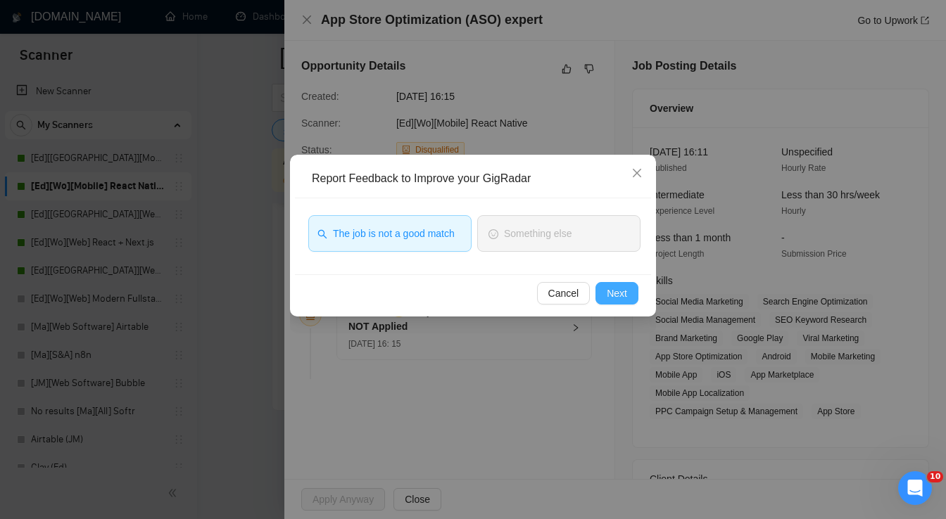
click at [619, 293] on span "Next" at bounding box center [617, 293] width 20 height 15
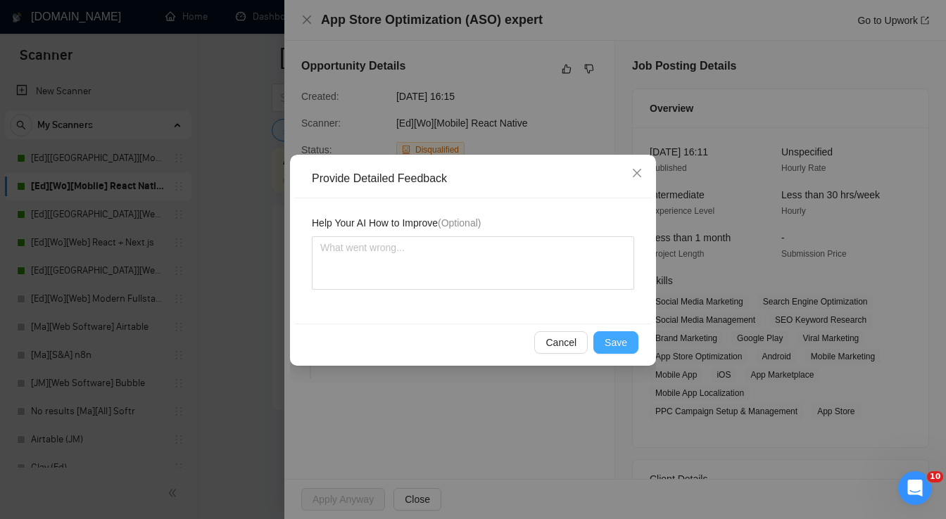
click at [628, 341] on button "Save" at bounding box center [615, 342] width 45 height 23
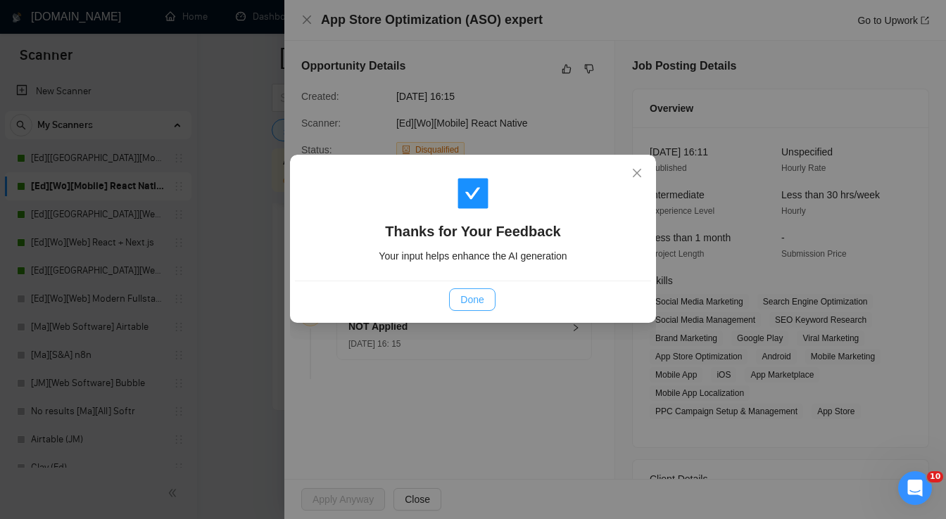
click at [478, 300] on span "Done" at bounding box center [471, 299] width 23 height 15
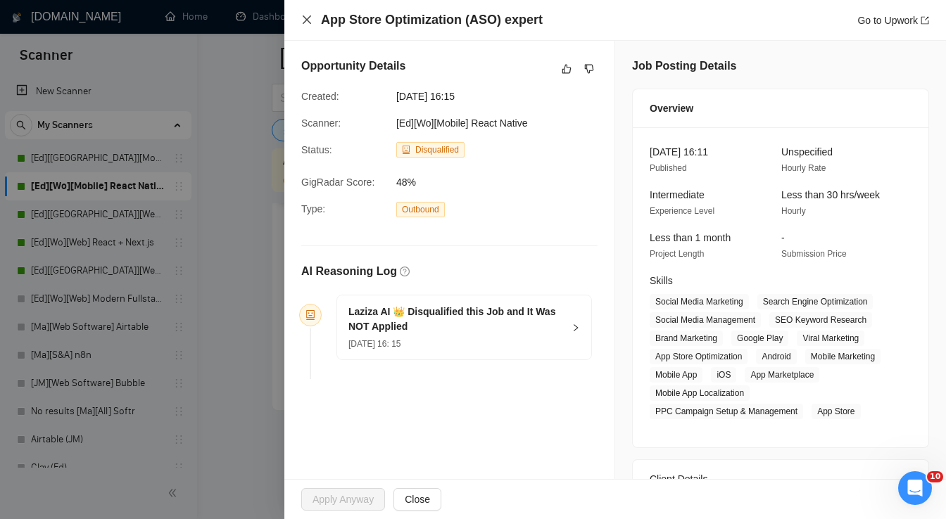
click at [310, 25] on icon "close" at bounding box center [306, 19] width 11 height 11
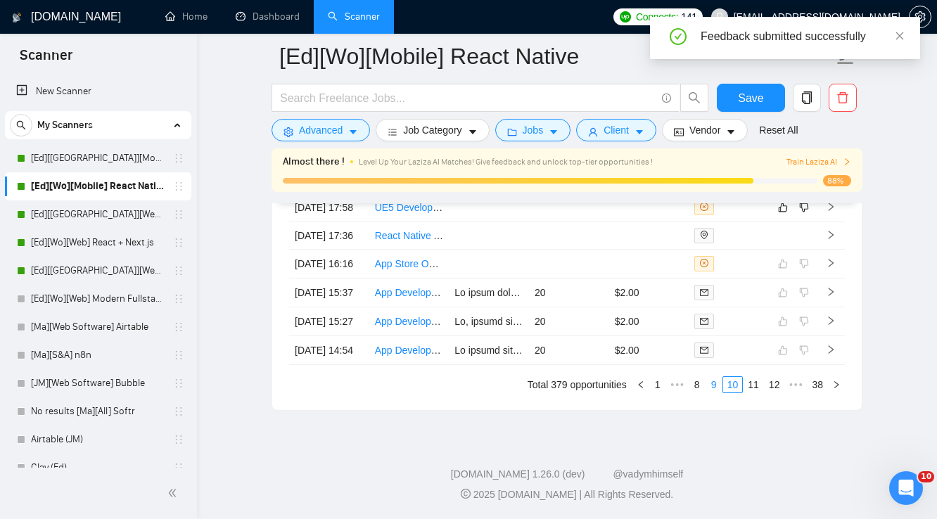
click at [718, 389] on link "9" at bounding box center [713, 384] width 15 height 15
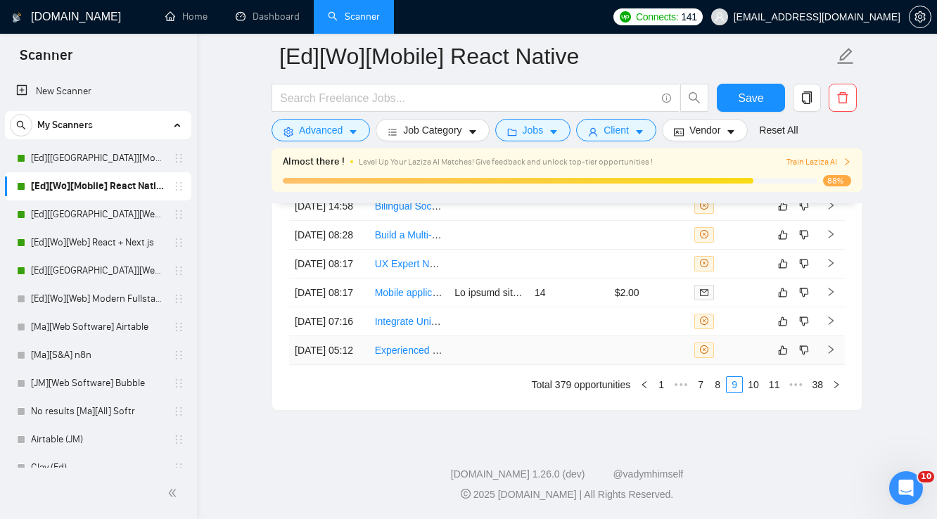
click at [641, 346] on td at bounding box center [649, 350] width 80 height 29
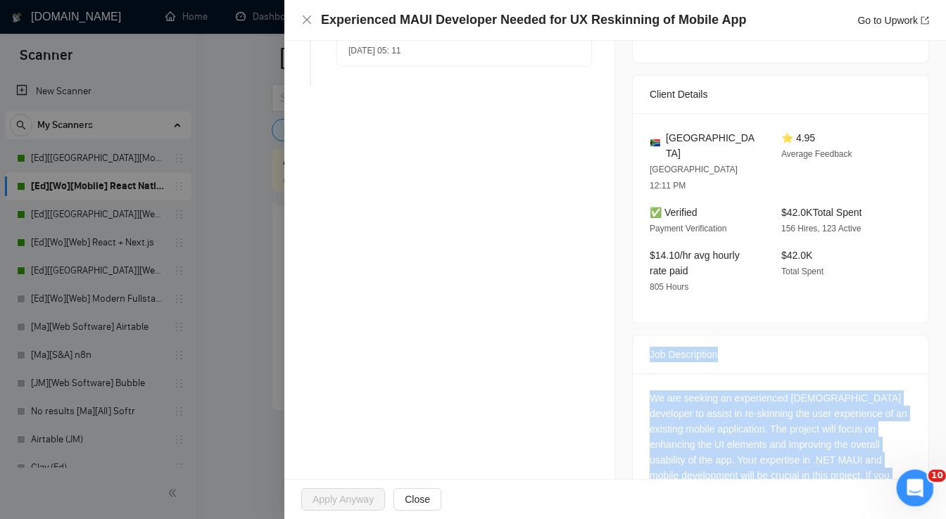
scroll to position [353, 0]
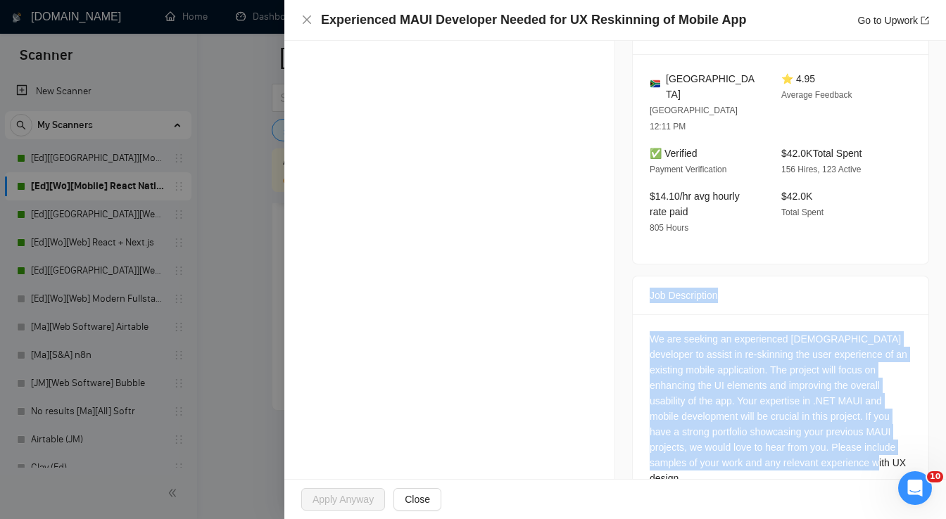
drag, startPoint x: 642, startPoint y: 326, endPoint x: 857, endPoint y: 438, distance: 241.7
click at [857, 438] on div "Job Description We are seeking an experienced [DEMOGRAPHIC_DATA] developer to a…" at bounding box center [780, 393] width 297 height 234
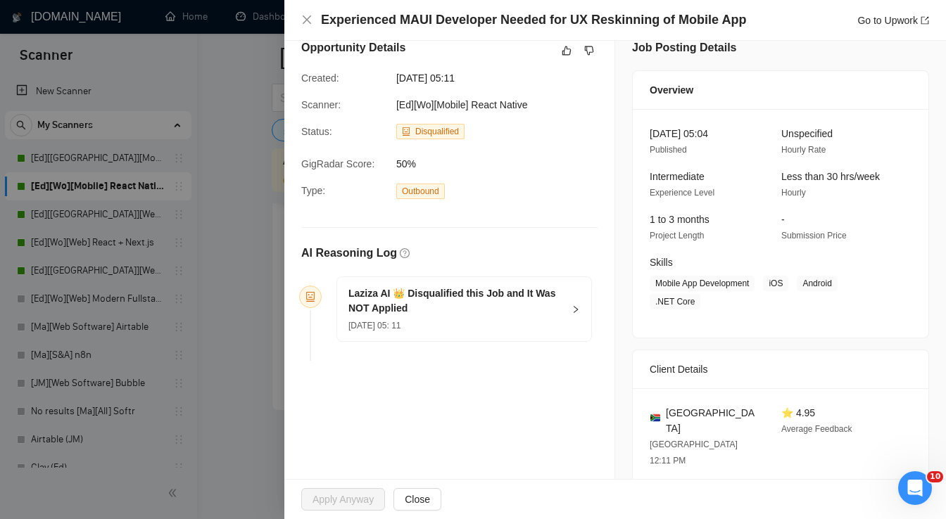
scroll to position [15, 0]
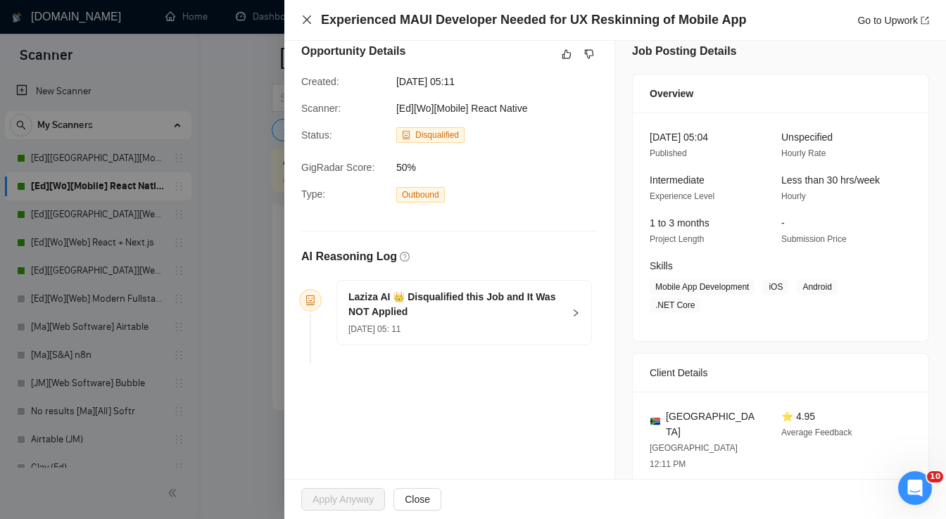
drag, startPoint x: 304, startPoint y: 16, endPoint x: 606, endPoint y: 253, distance: 383.9
click at [305, 17] on icon "close" at bounding box center [306, 19] width 11 height 11
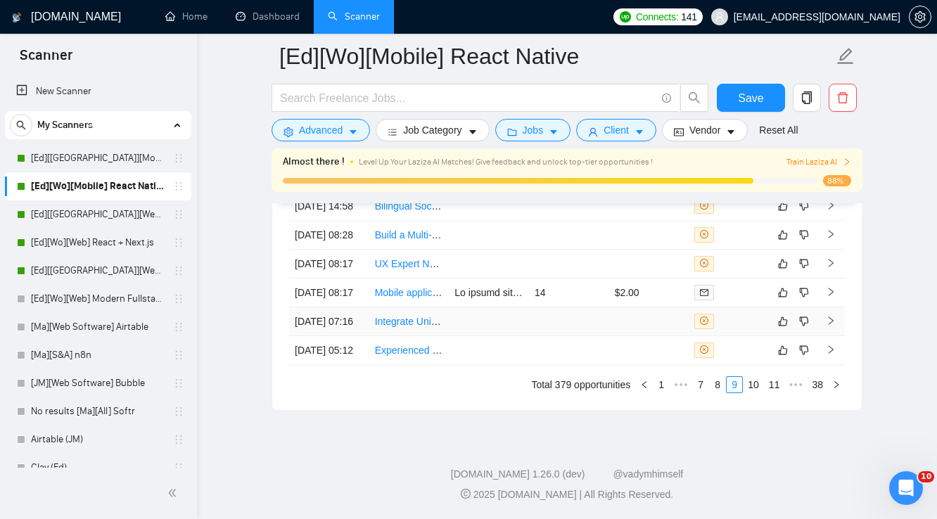
click at [600, 307] on td at bounding box center [569, 321] width 80 height 29
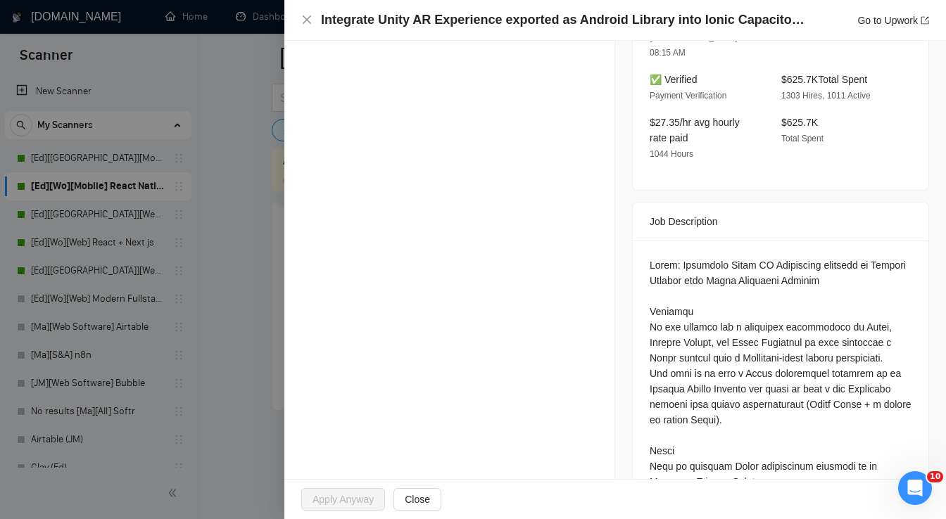
scroll to position [409, 0]
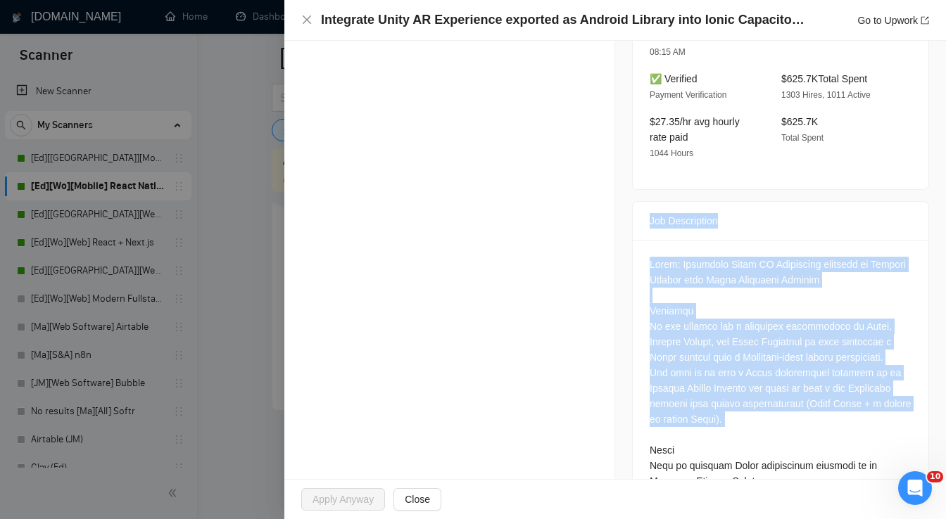
drag, startPoint x: 640, startPoint y: 186, endPoint x: 675, endPoint y: 368, distance: 185.7
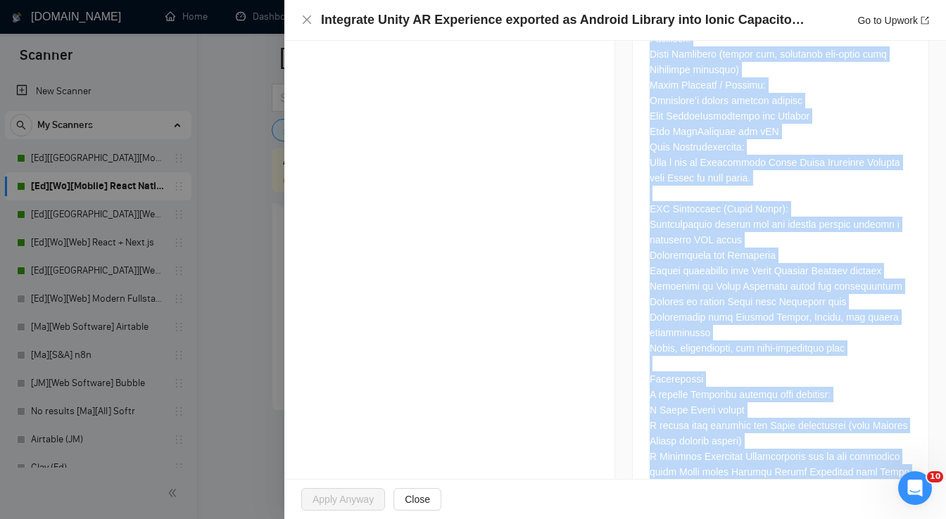
scroll to position [1016, 0]
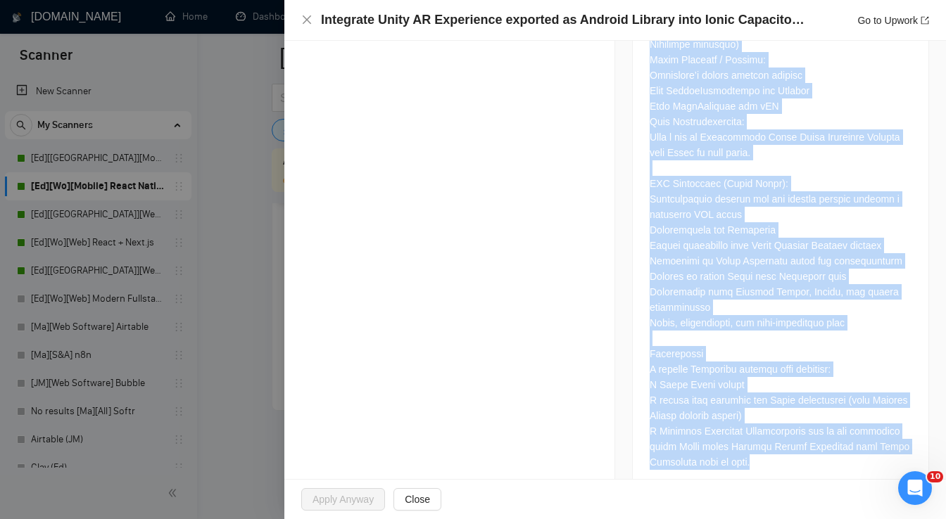
drag, startPoint x: 643, startPoint y: 189, endPoint x: 820, endPoint y: 452, distance: 317.3
click at [820, 452] on div "Job Description" at bounding box center [780, 43] width 297 height 899
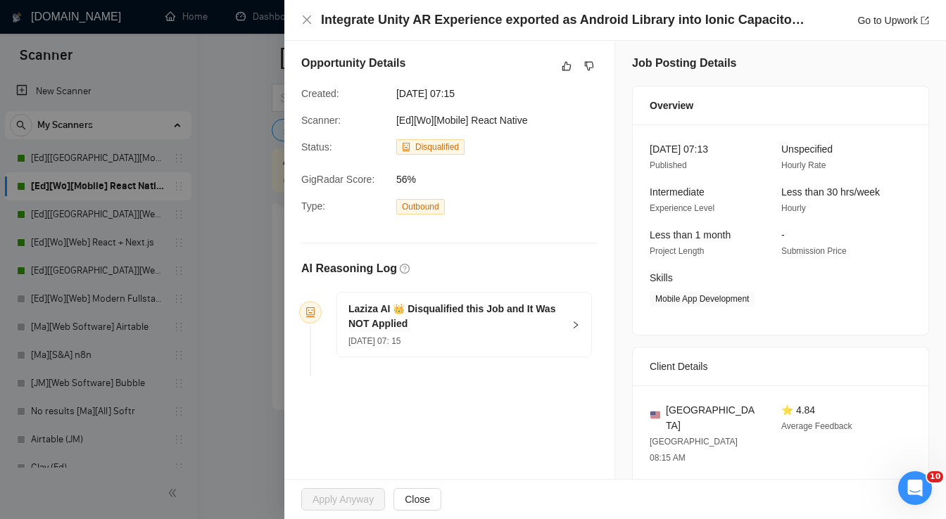
scroll to position [0, 0]
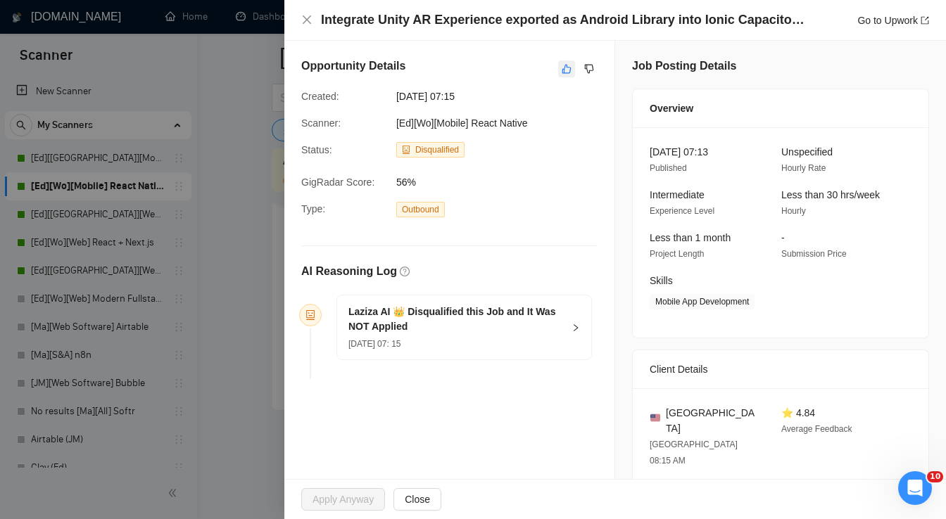
click at [558, 75] on button "button" at bounding box center [566, 69] width 17 height 17
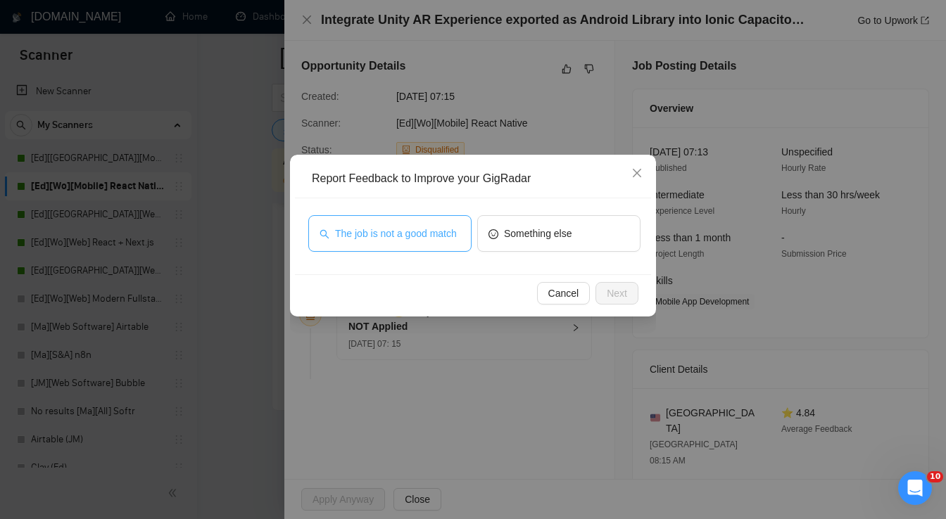
drag, startPoint x: 425, startPoint y: 228, endPoint x: 462, endPoint y: 247, distance: 41.2
click at [425, 229] on span "The job is not a good match" at bounding box center [396, 233] width 122 height 15
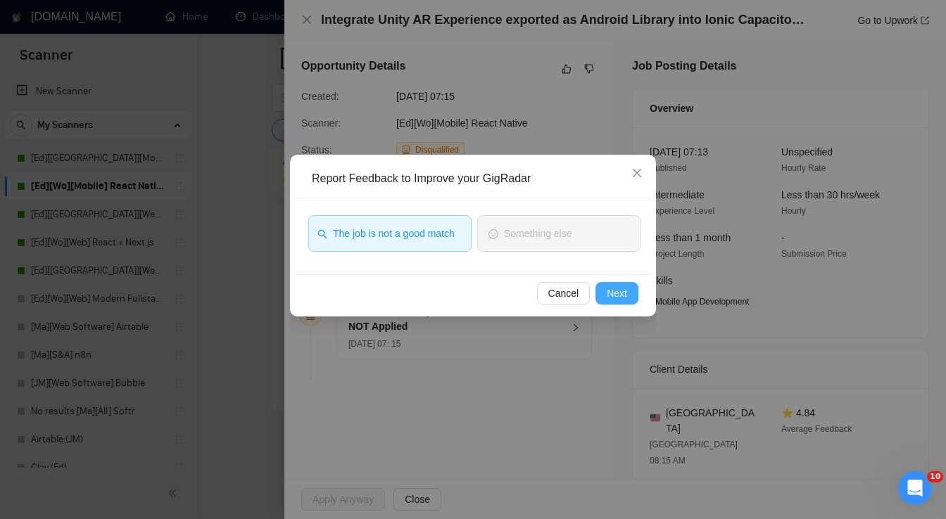
click at [608, 291] on span "Next" at bounding box center [617, 293] width 20 height 15
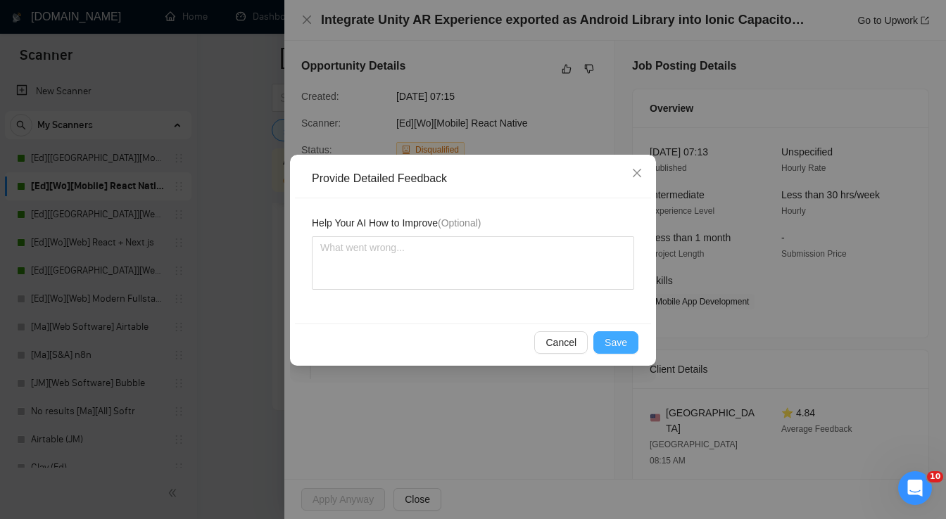
click at [629, 350] on button "Save" at bounding box center [615, 342] width 45 height 23
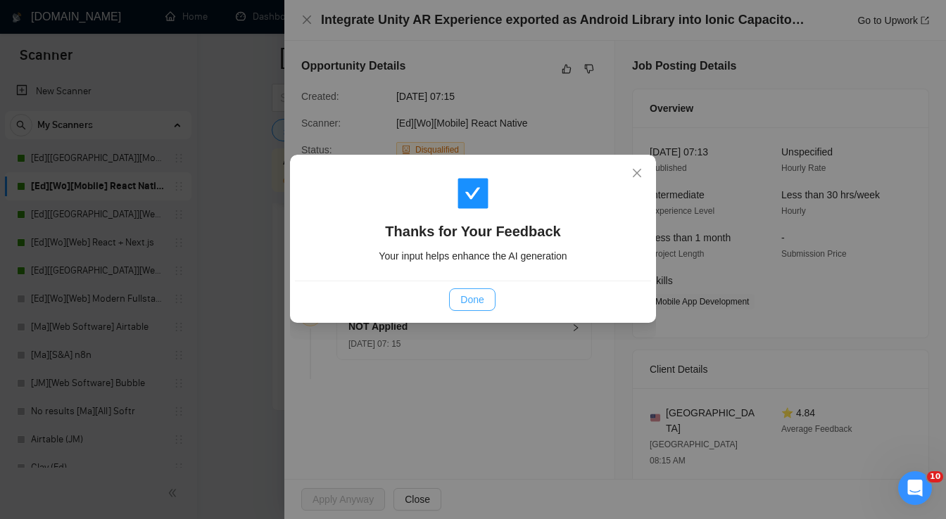
click at [479, 307] on span "Done" at bounding box center [471, 299] width 23 height 15
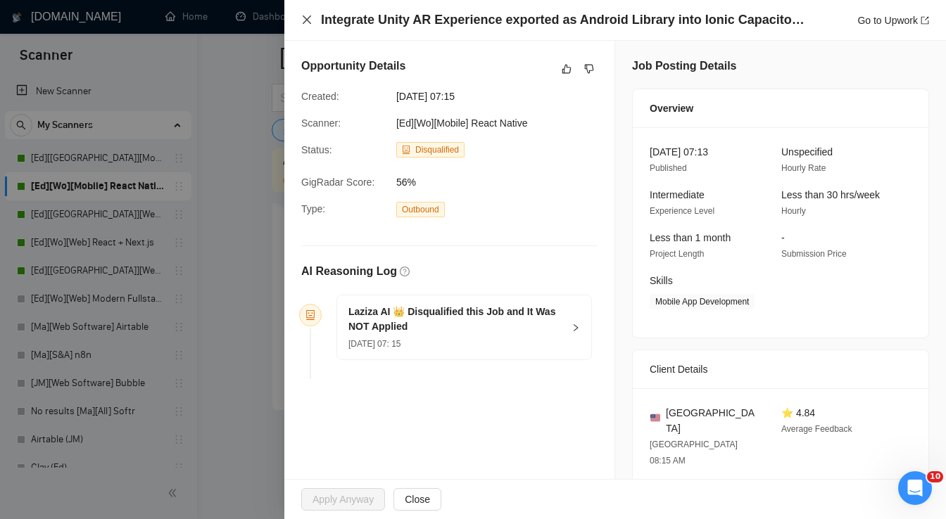
click at [309, 23] on icon "close" at bounding box center [307, 19] width 8 height 8
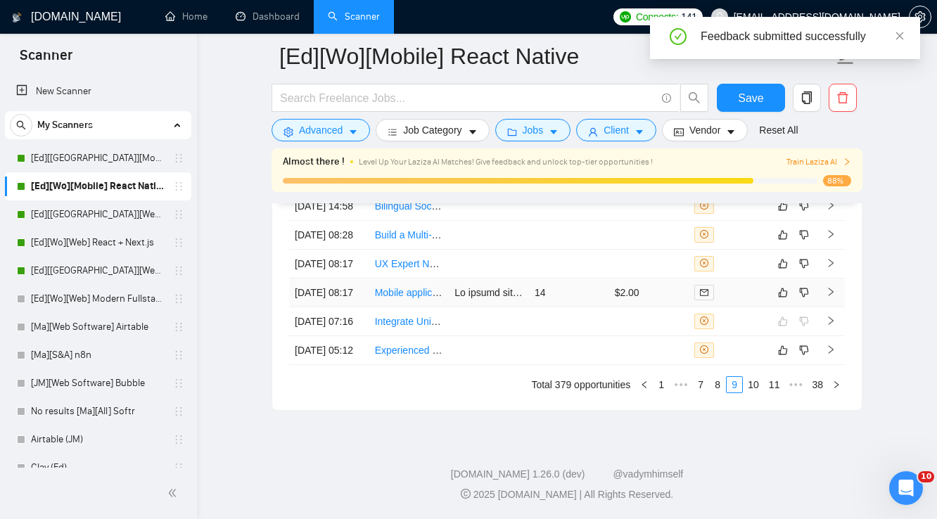
click at [596, 279] on td "14" at bounding box center [569, 293] width 80 height 29
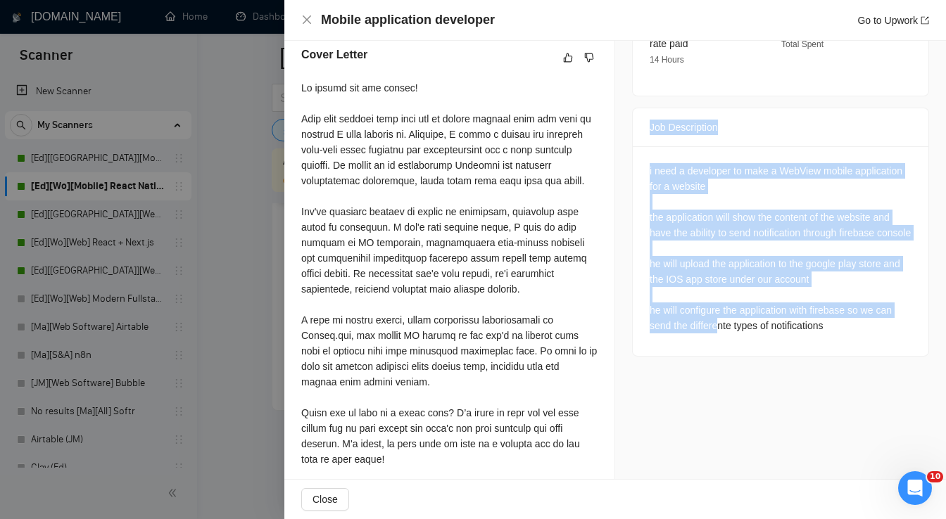
scroll to position [531, 0]
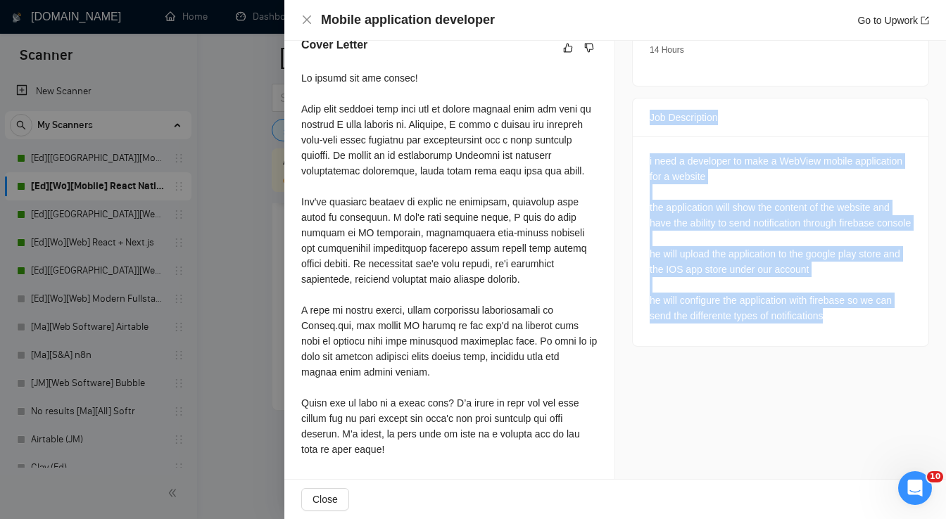
drag, startPoint x: 636, startPoint y: 281, endPoint x: 851, endPoint y: 323, distance: 218.6
click at [851, 323] on div "Job Description i need a developer to make a WebView mobile application for a w…" at bounding box center [780, 222] width 297 height 249
click at [563, 48] on icon "like" at bounding box center [568, 47] width 10 height 11
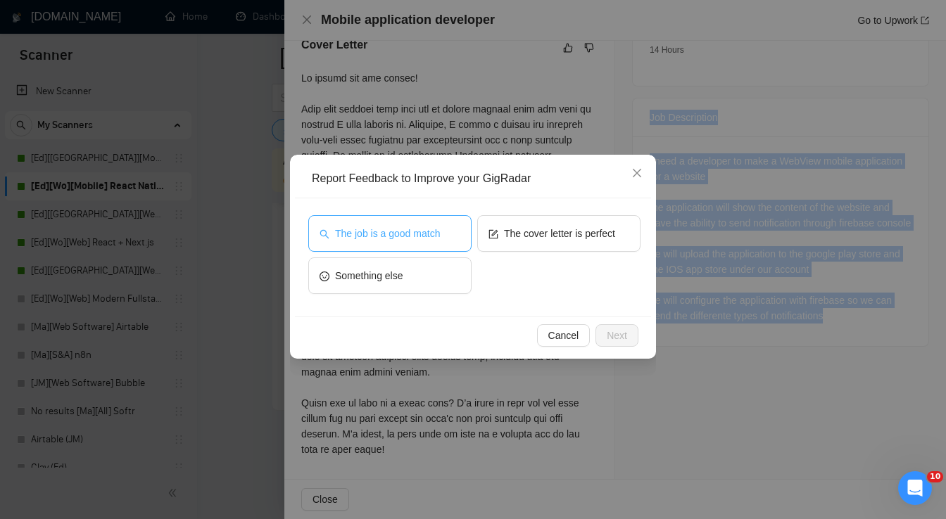
click at [412, 234] on span "The job is a good match" at bounding box center [387, 233] width 105 height 15
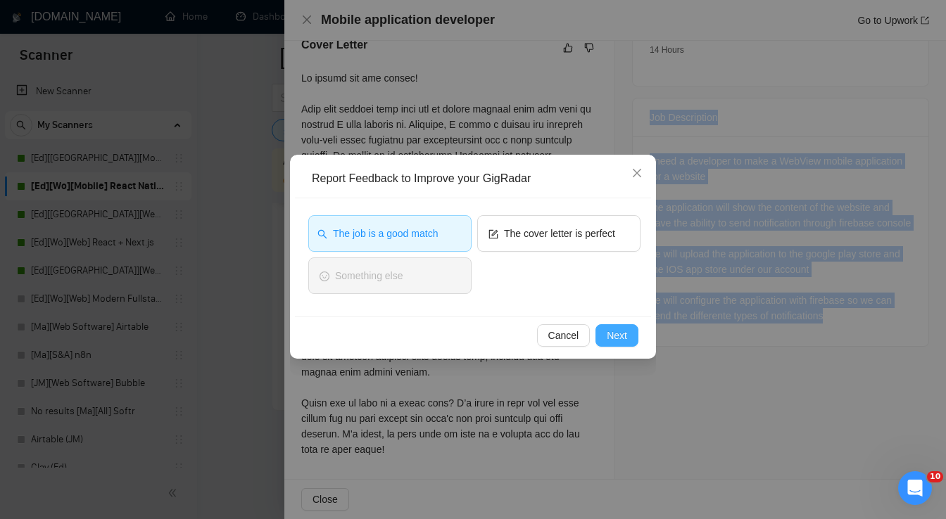
click at [609, 331] on span "Next" at bounding box center [617, 335] width 20 height 15
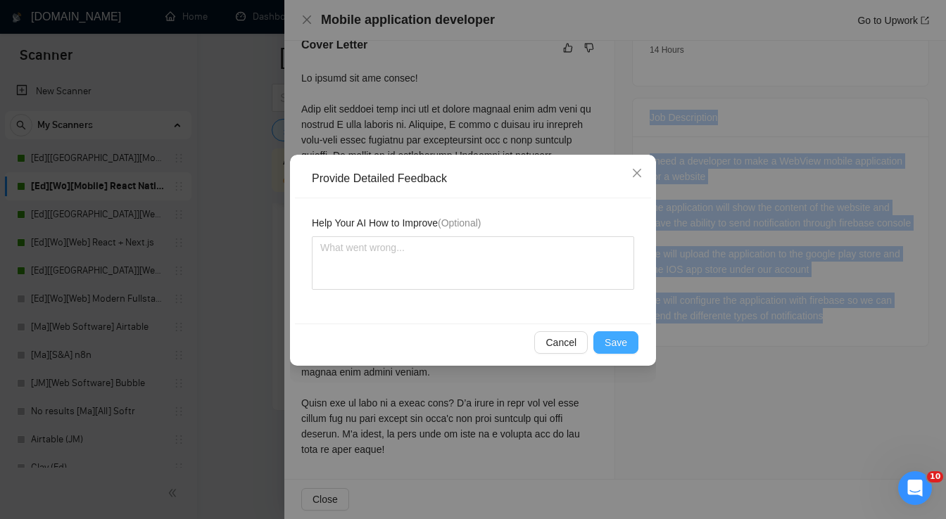
click at [614, 338] on span "Save" at bounding box center [615, 342] width 23 height 15
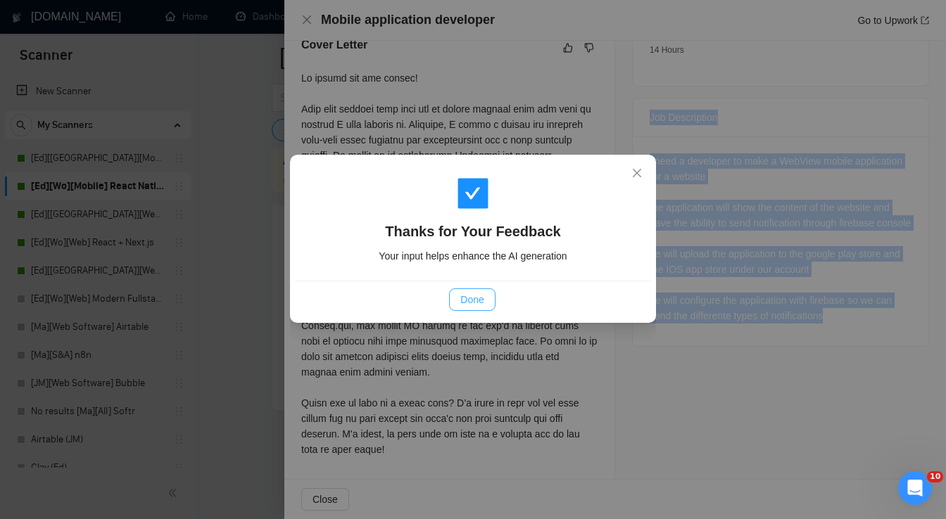
click at [478, 301] on span "Done" at bounding box center [471, 299] width 23 height 15
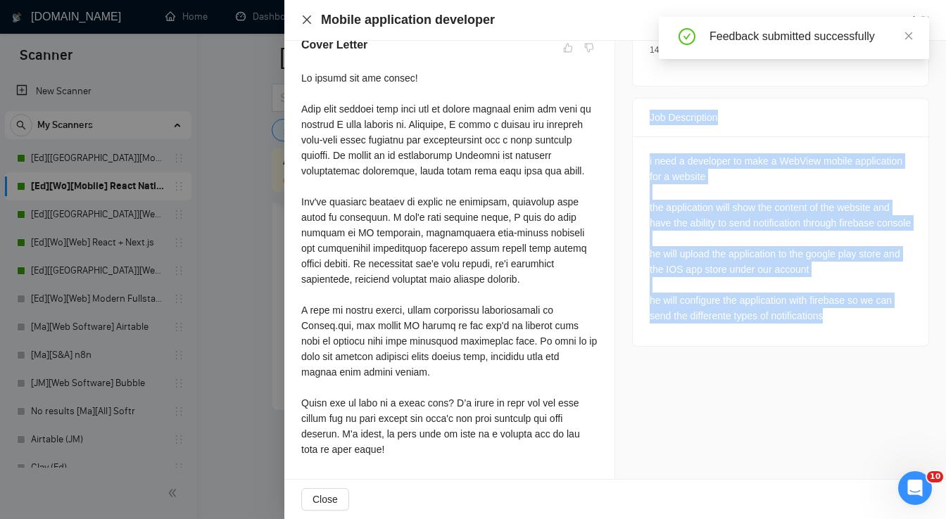
click at [307, 20] on icon "close" at bounding box center [307, 19] width 8 height 8
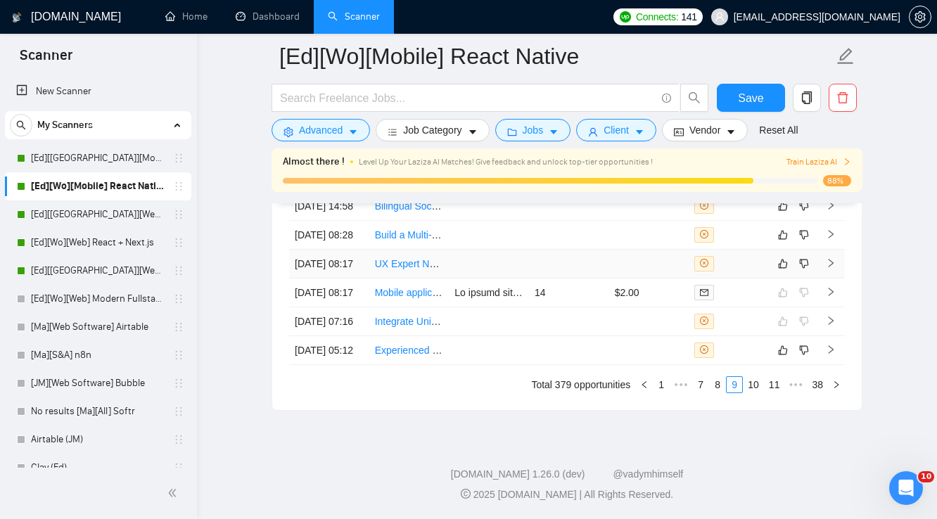
click at [628, 250] on td at bounding box center [649, 264] width 80 height 29
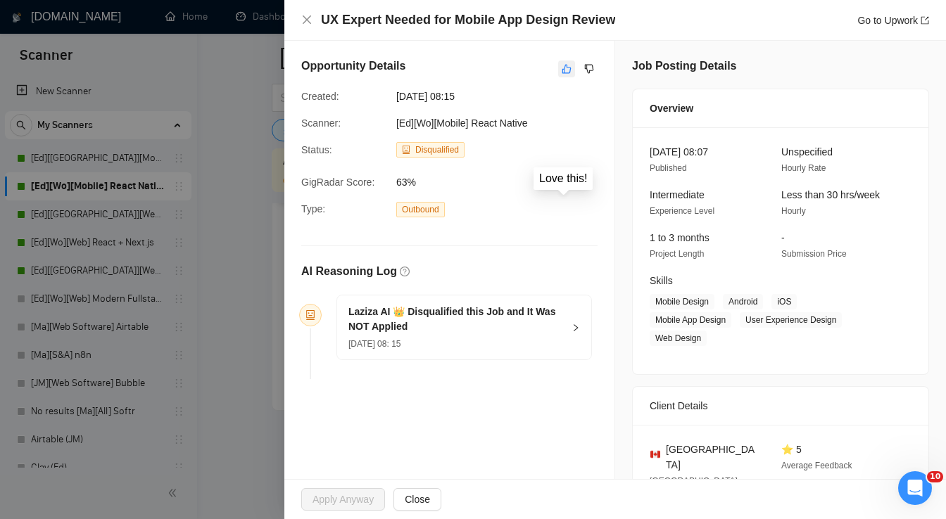
click at [562, 72] on icon "like" at bounding box center [567, 68] width 10 height 11
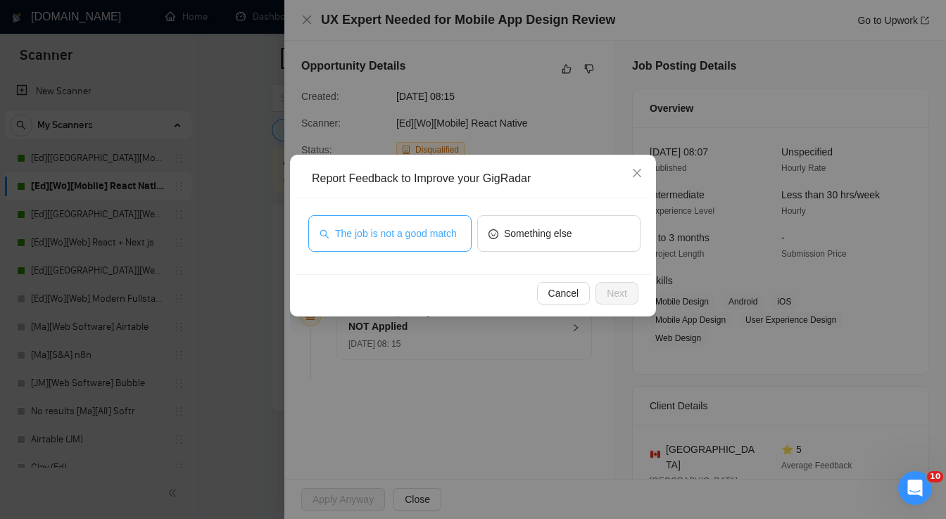
click at [427, 231] on span "The job is not a good match" at bounding box center [396, 233] width 122 height 15
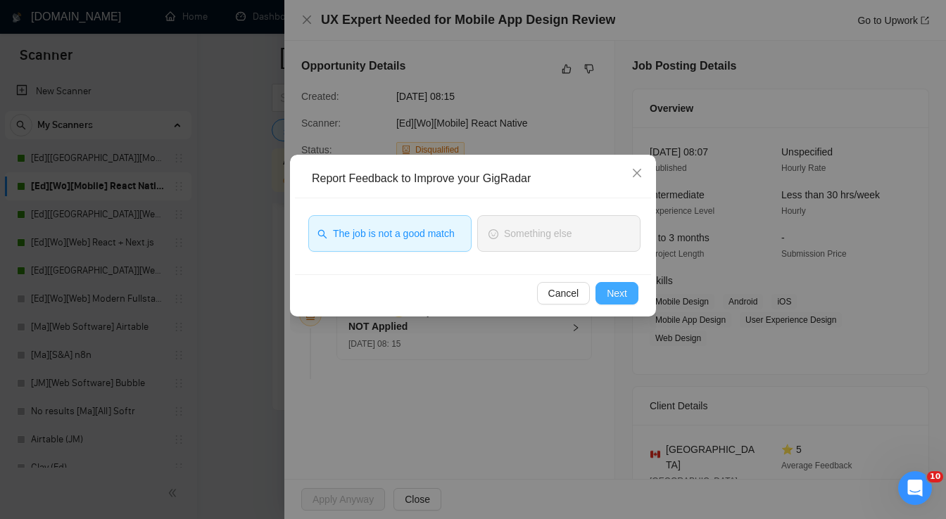
click at [617, 292] on span "Next" at bounding box center [617, 293] width 20 height 15
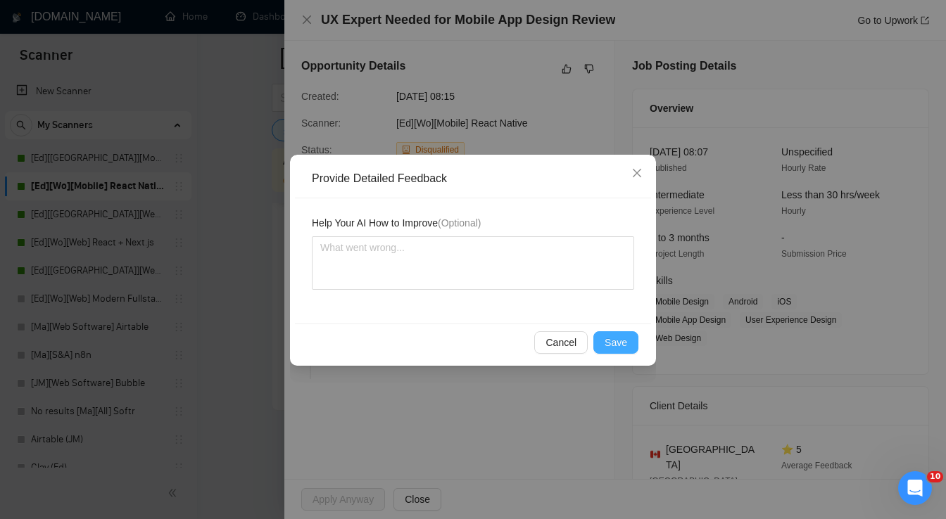
click at [625, 340] on span "Save" at bounding box center [615, 342] width 23 height 15
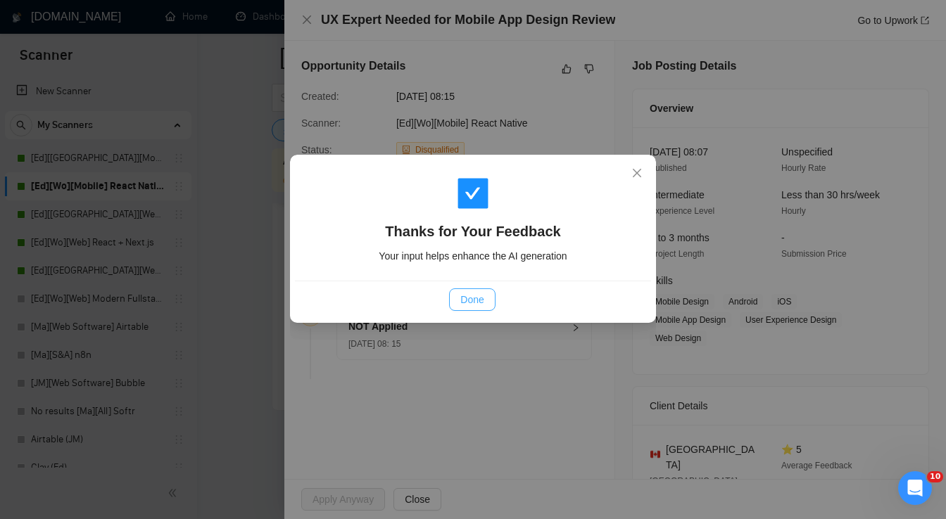
click at [483, 301] on span "Done" at bounding box center [471, 299] width 23 height 15
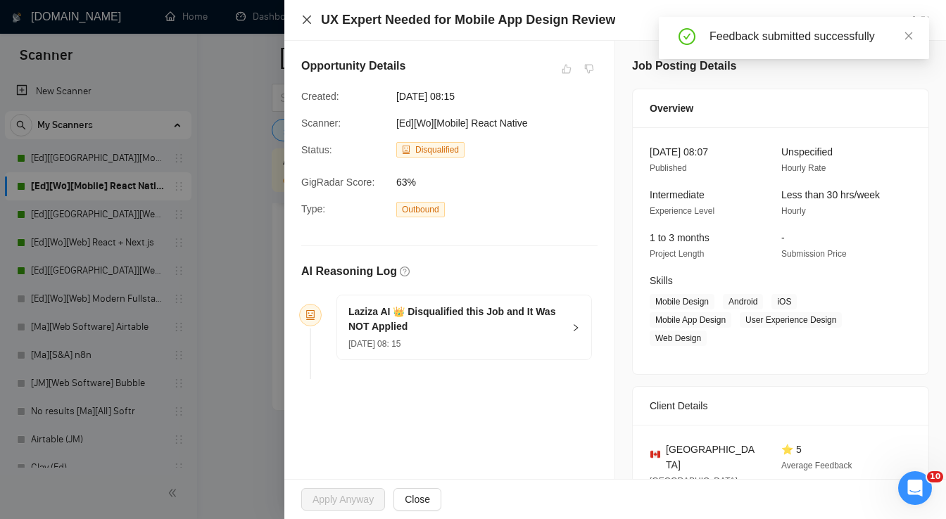
click at [307, 19] on icon "close" at bounding box center [307, 19] width 8 height 8
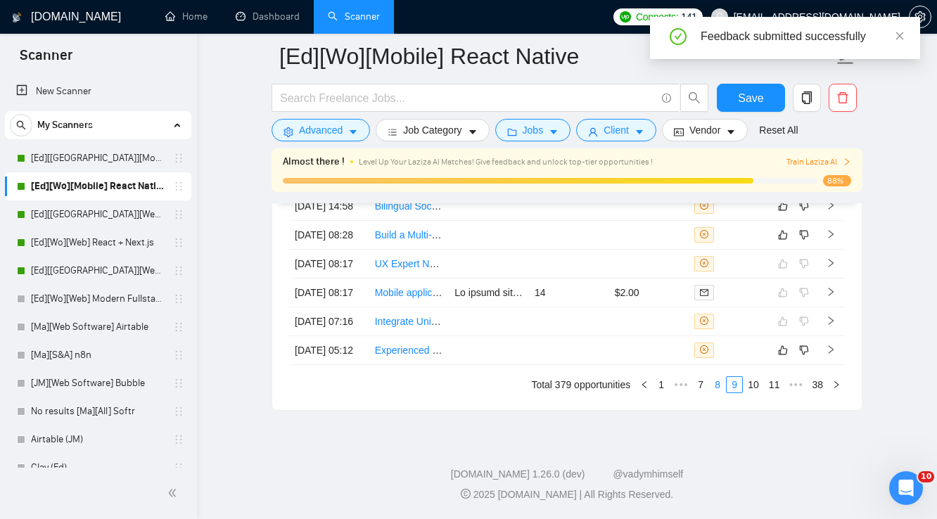
click at [720, 384] on link "8" at bounding box center [717, 384] width 15 height 15
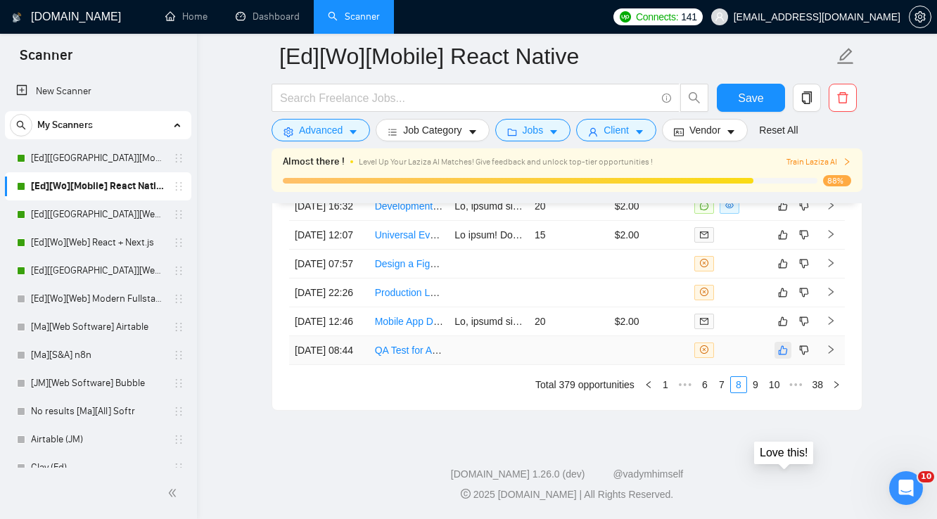
click at [782, 345] on icon "like" at bounding box center [783, 350] width 10 height 11
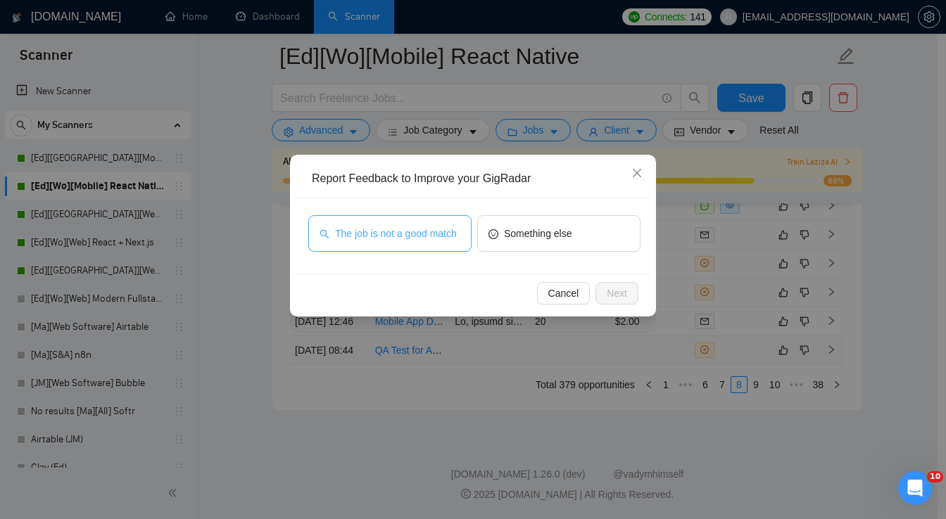
click at [445, 231] on span "The job is not a good match" at bounding box center [396, 233] width 122 height 15
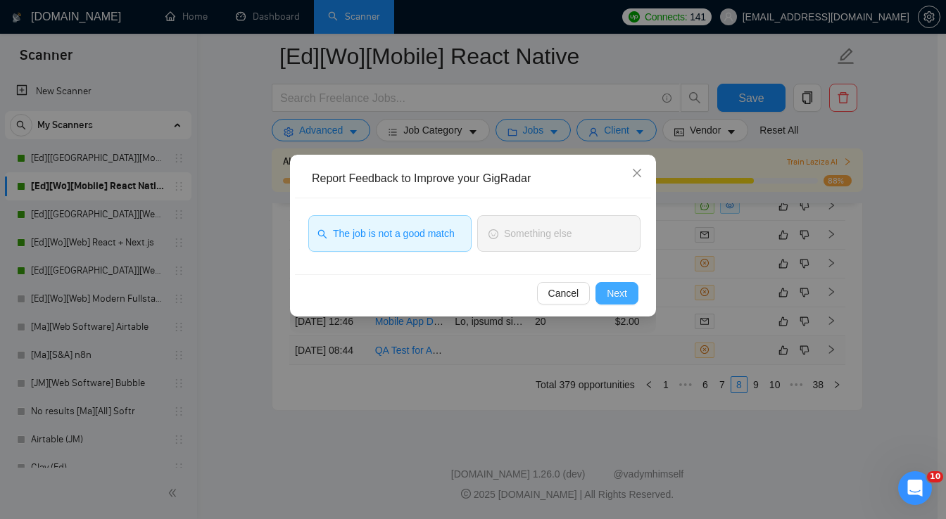
click at [619, 293] on span "Next" at bounding box center [617, 293] width 20 height 15
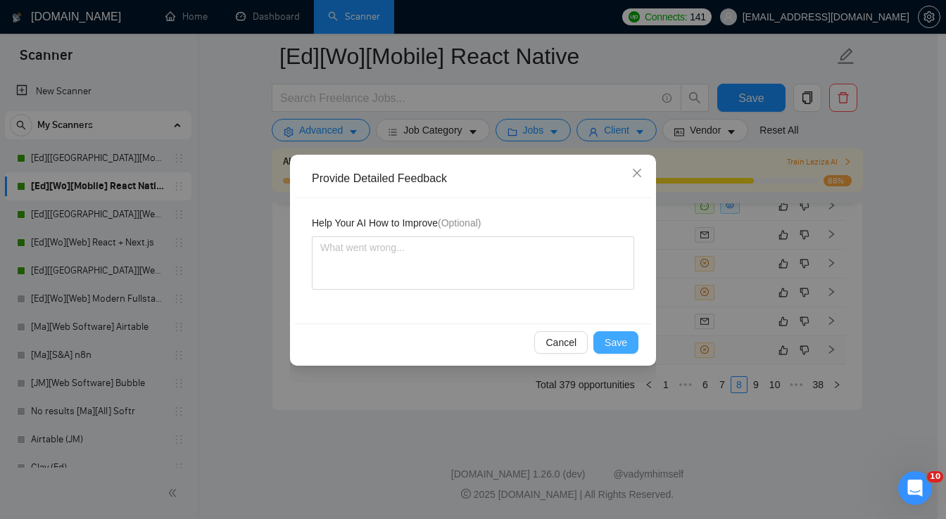
click at [623, 343] on span "Save" at bounding box center [615, 342] width 23 height 15
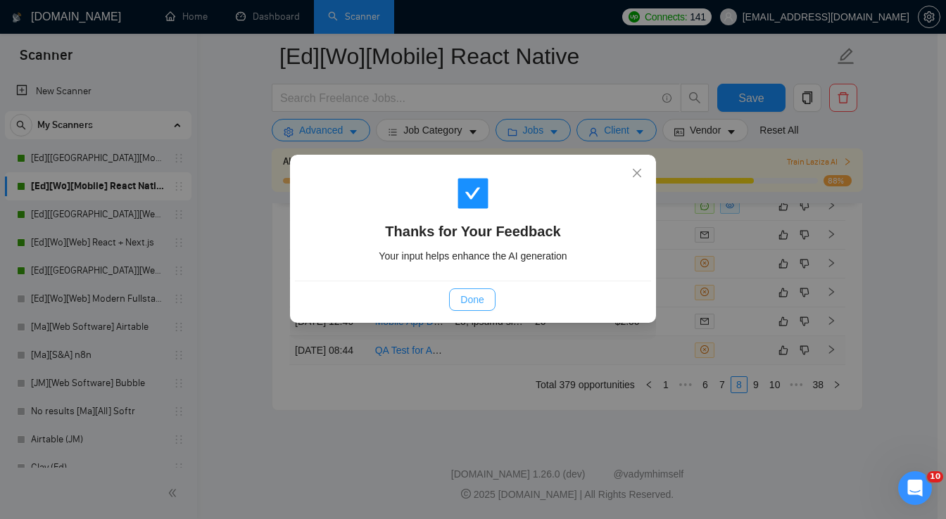
click at [472, 298] on span "Done" at bounding box center [471, 299] width 23 height 15
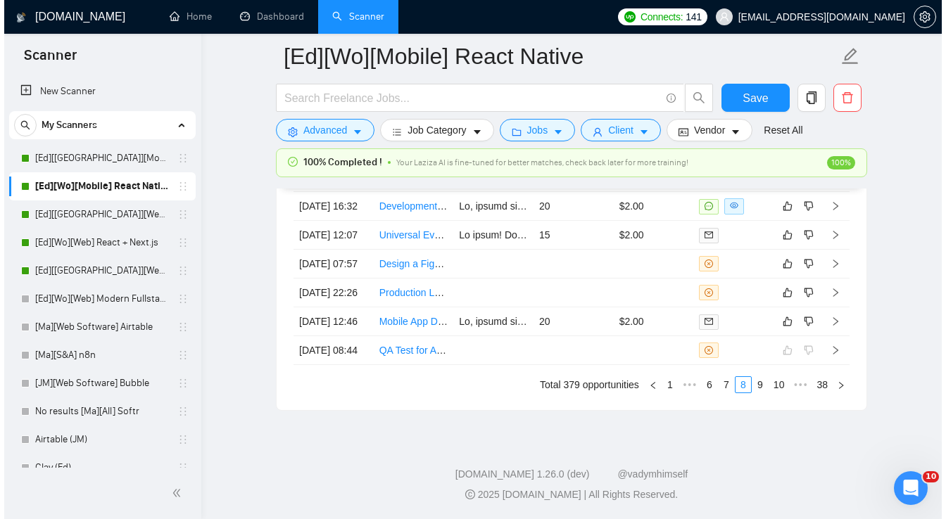
scroll to position [3795, 0]
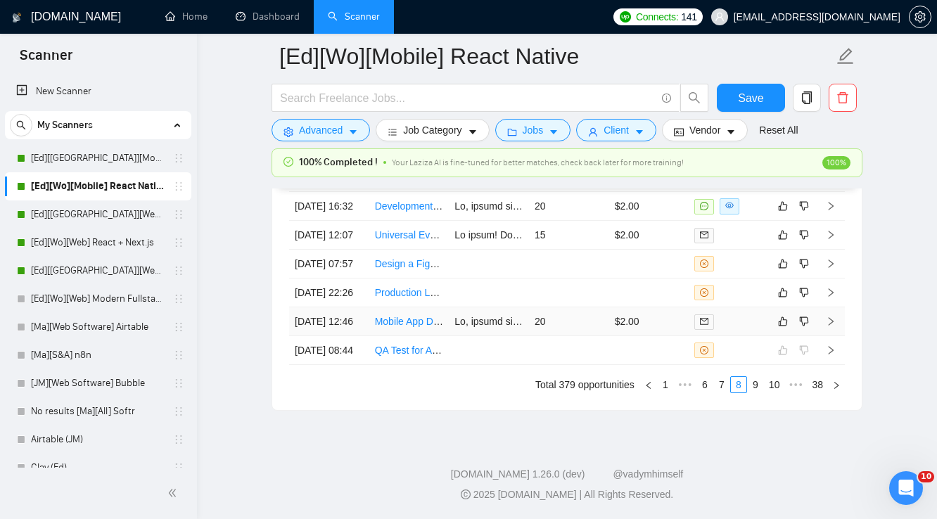
click at [658, 336] on td "$2.00" at bounding box center [649, 321] width 80 height 29
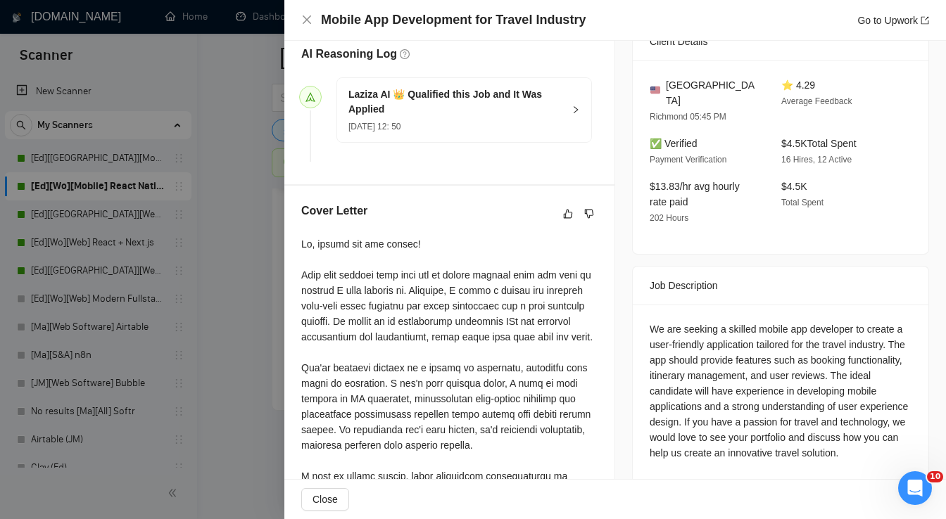
scroll to position [394, 0]
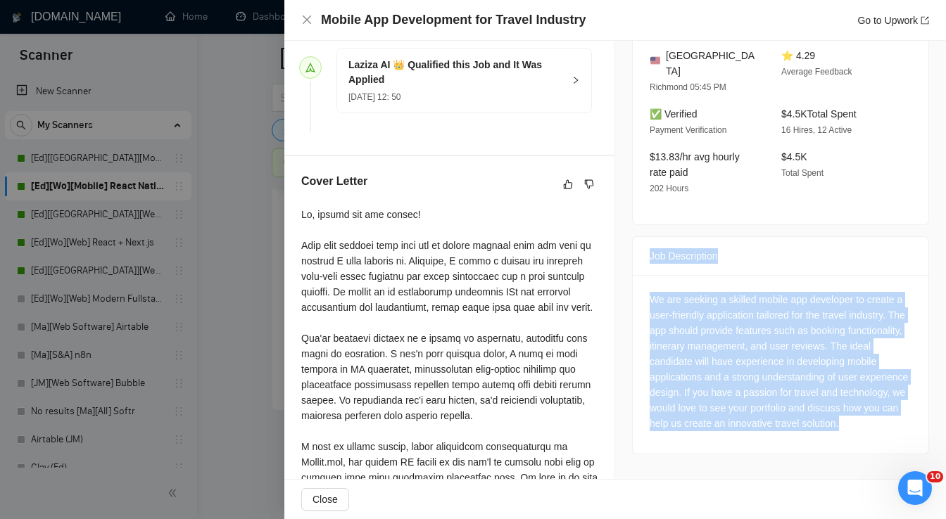
drag, startPoint x: 647, startPoint y: 241, endPoint x: 851, endPoint y: 421, distance: 272.2
click at [851, 421] on div "Job Description We are seeking a skilled mobile app developer to create a user-…" at bounding box center [780, 345] width 297 height 218
click at [563, 186] on icon "like" at bounding box center [568, 184] width 10 height 11
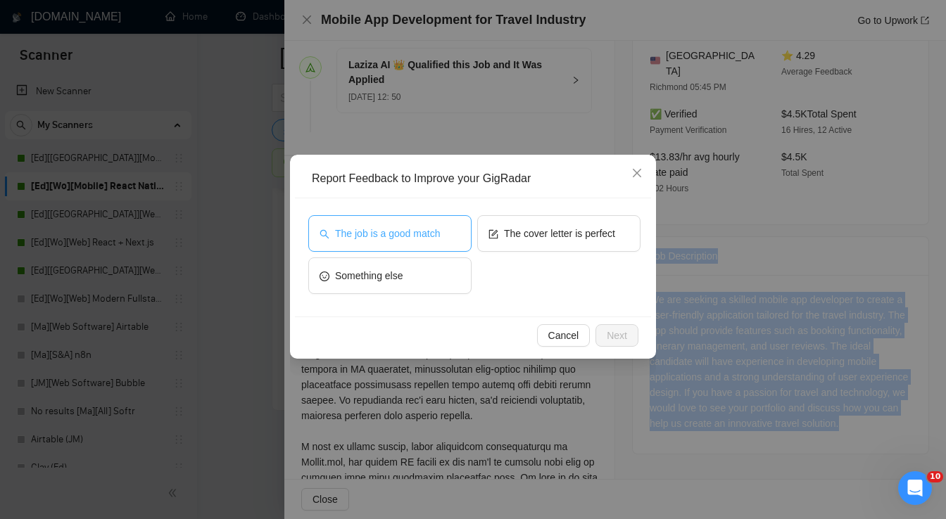
click at [436, 243] on button "The job is a good match" at bounding box center [389, 233] width 163 height 37
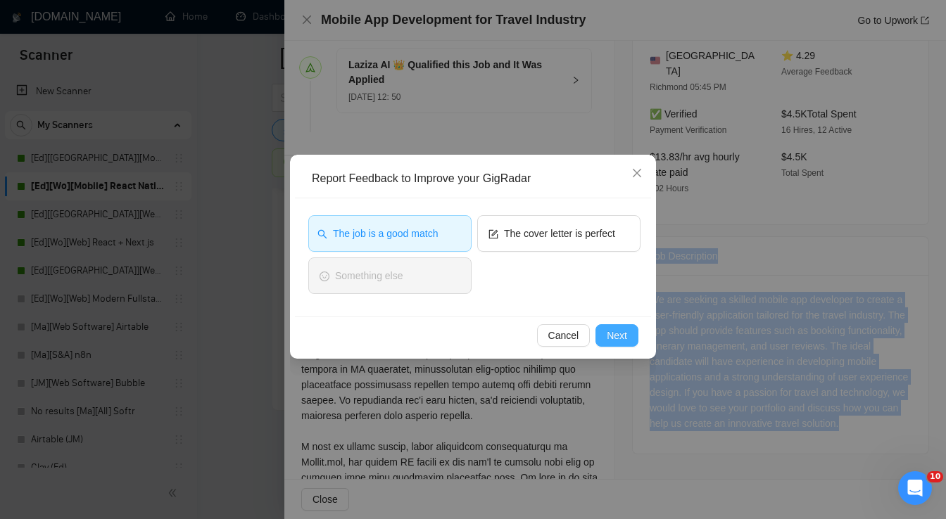
click at [604, 335] on button "Next" at bounding box center [616, 335] width 43 height 23
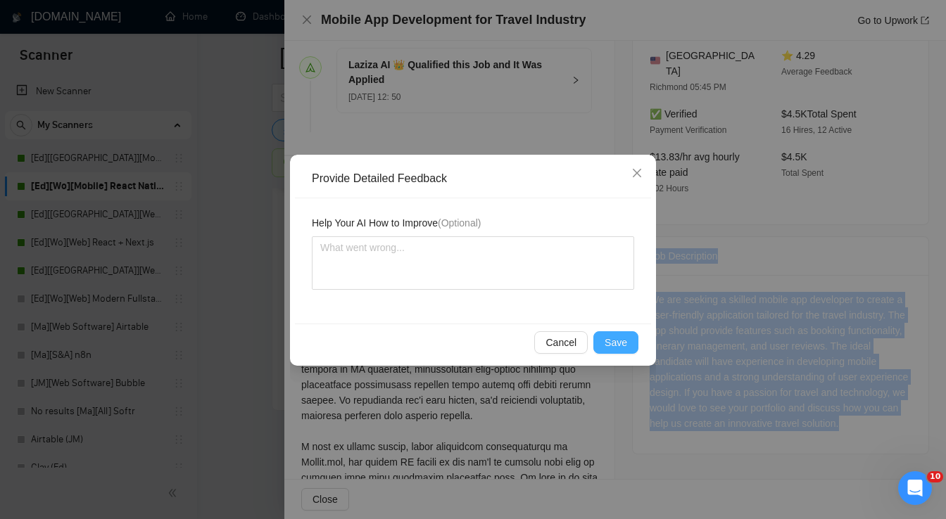
click at [609, 338] on span "Save" at bounding box center [615, 342] width 23 height 15
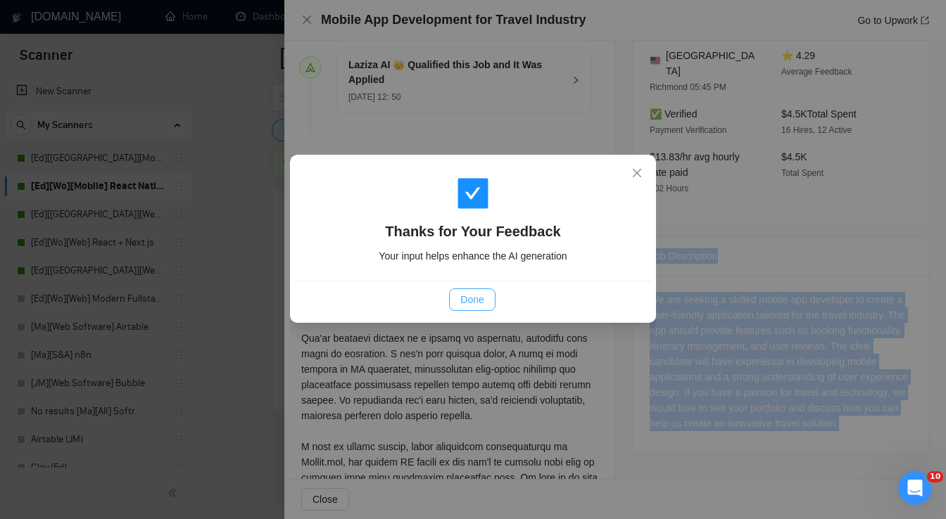
click at [478, 304] on span "Done" at bounding box center [471, 299] width 23 height 15
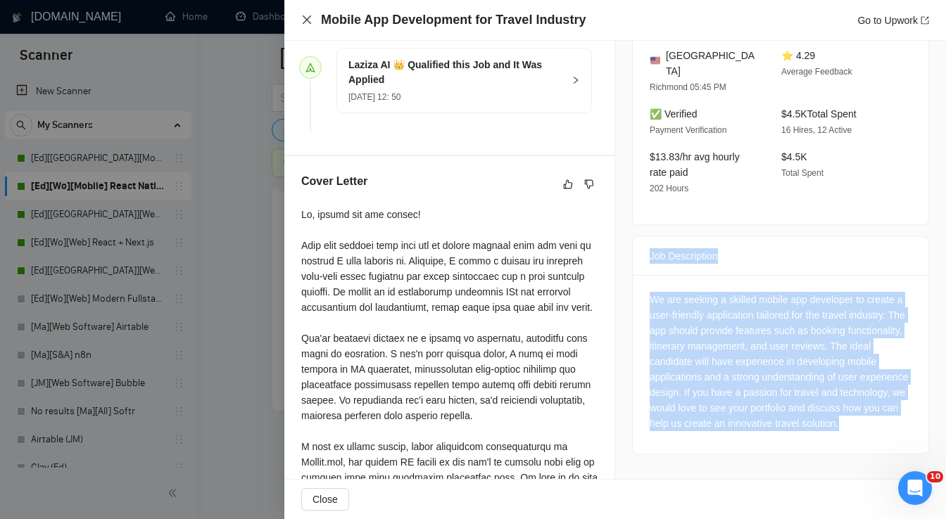
click at [303, 17] on icon "close" at bounding box center [307, 19] width 8 height 8
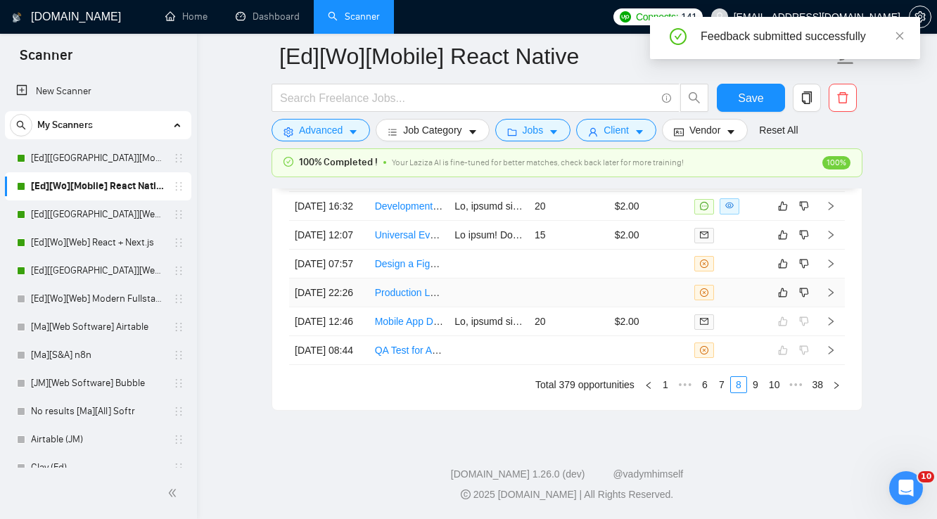
click at [641, 307] on td at bounding box center [649, 293] width 80 height 29
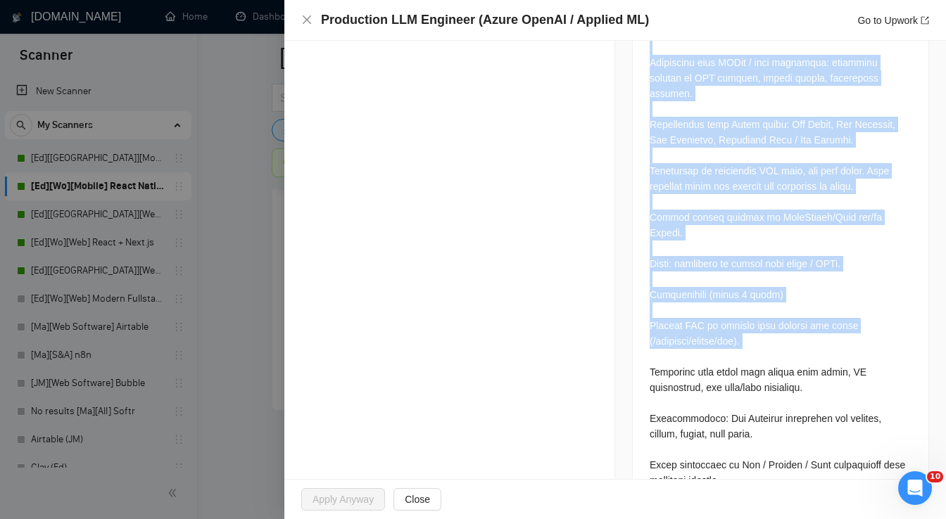
scroll to position [1298, 0]
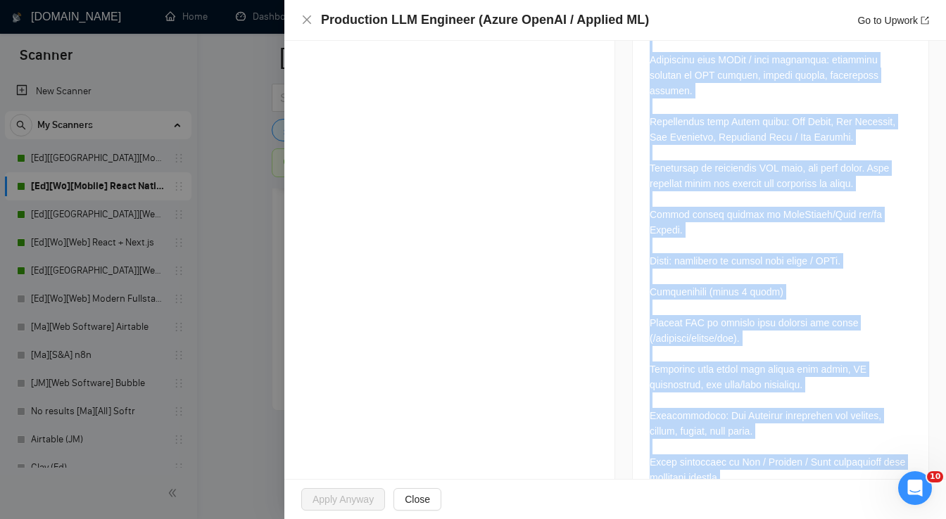
drag, startPoint x: 643, startPoint y: 225, endPoint x: 740, endPoint y: 436, distance: 231.4
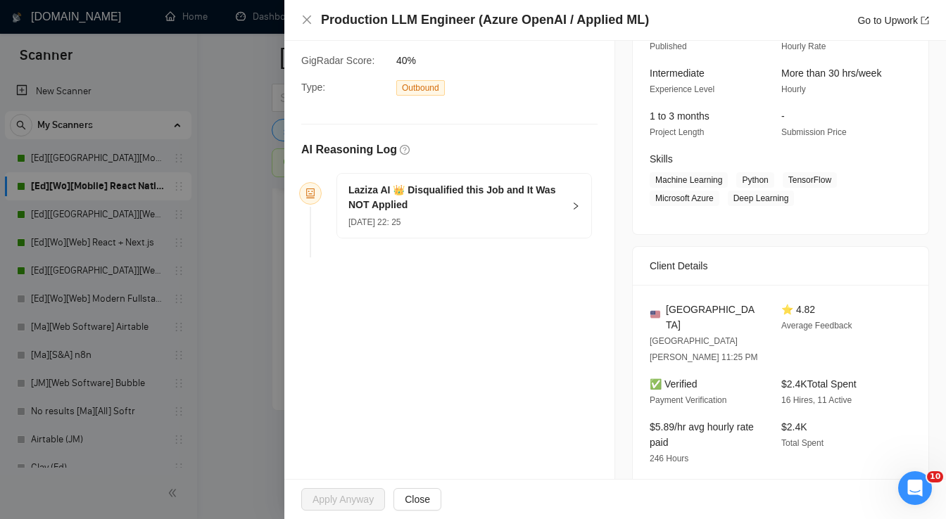
scroll to position [0, 0]
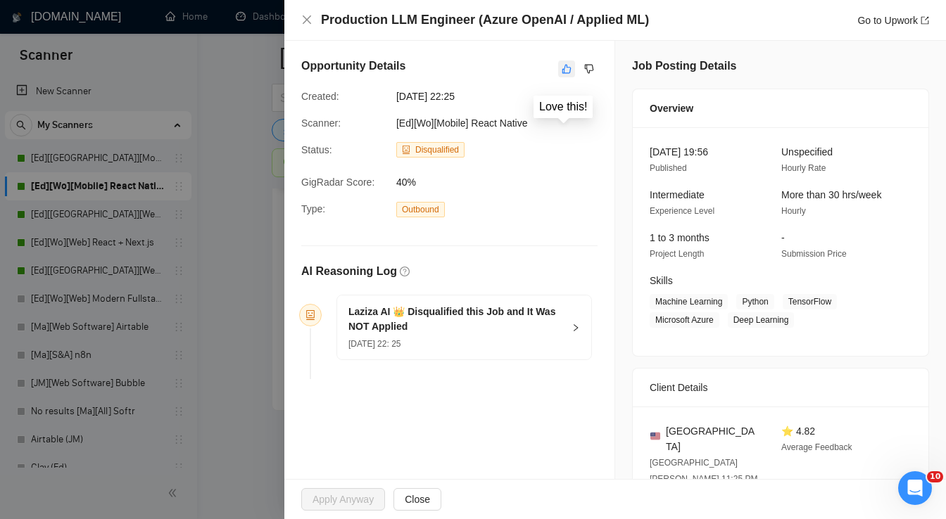
click at [563, 69] on icon "like" at bounding box center [567, 68] width 10 height 11
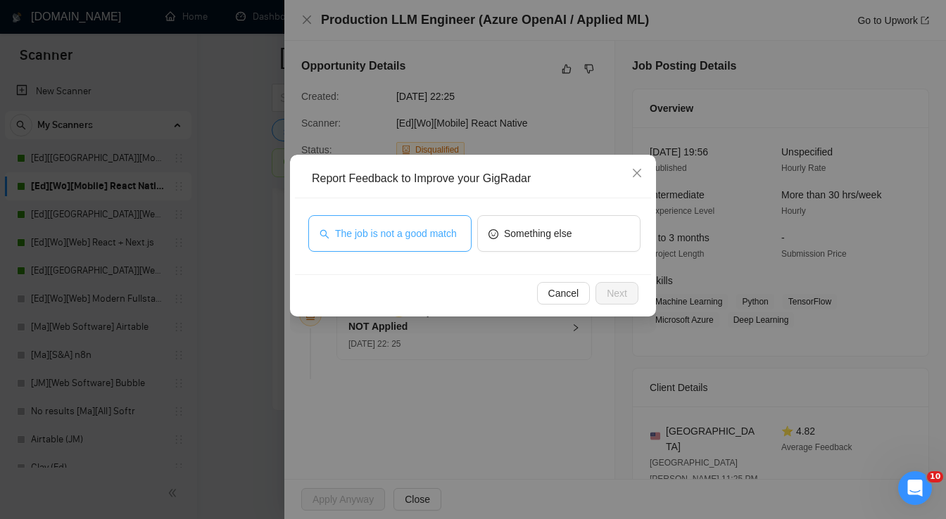
click at [407, 246] on button "The job is not a good match" at bounding box center [389, 233] width 163 height 37
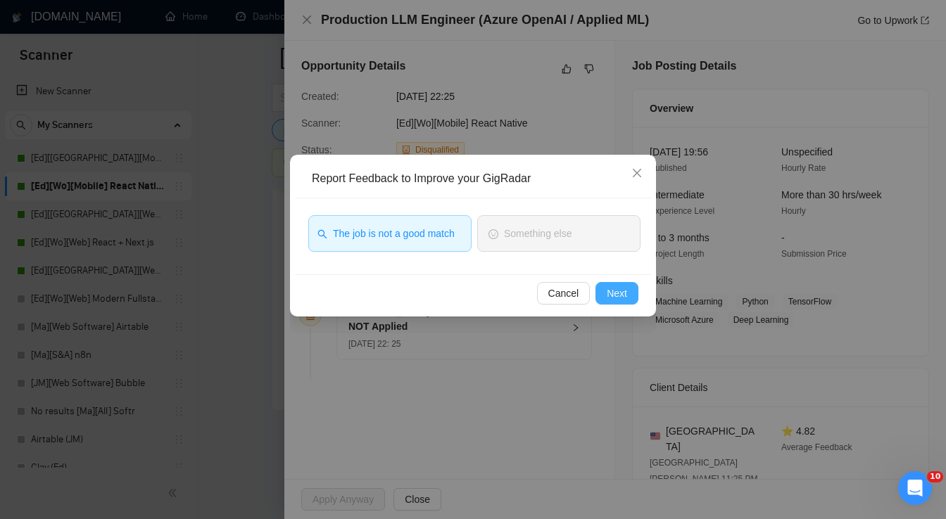
click at [628, 294] on button "Next" at bounding box center [616, 293] width 43 height 23
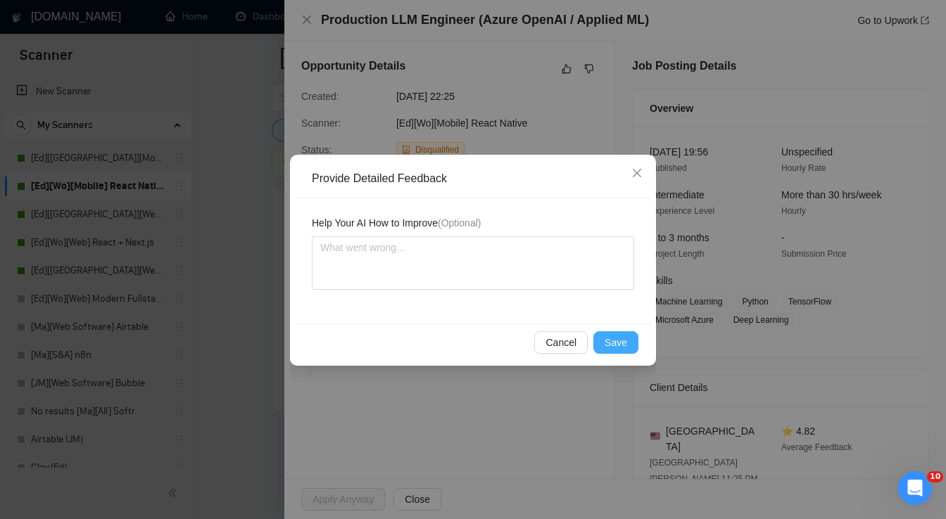
click at [626, 343] on span "Save" at bounding box center [615, 342] width 23 height 15
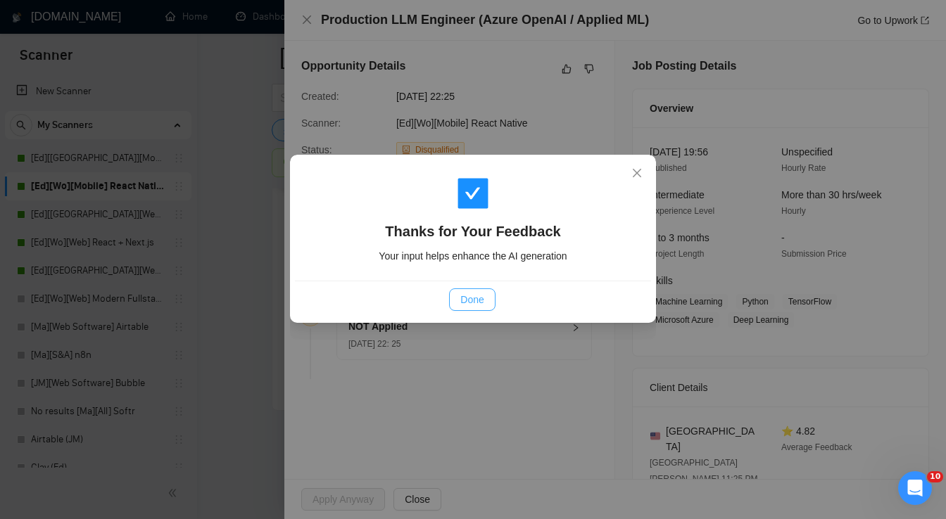
click at [466, 294] on span "Done" at bounding box center [471, 299] width 23 height 15
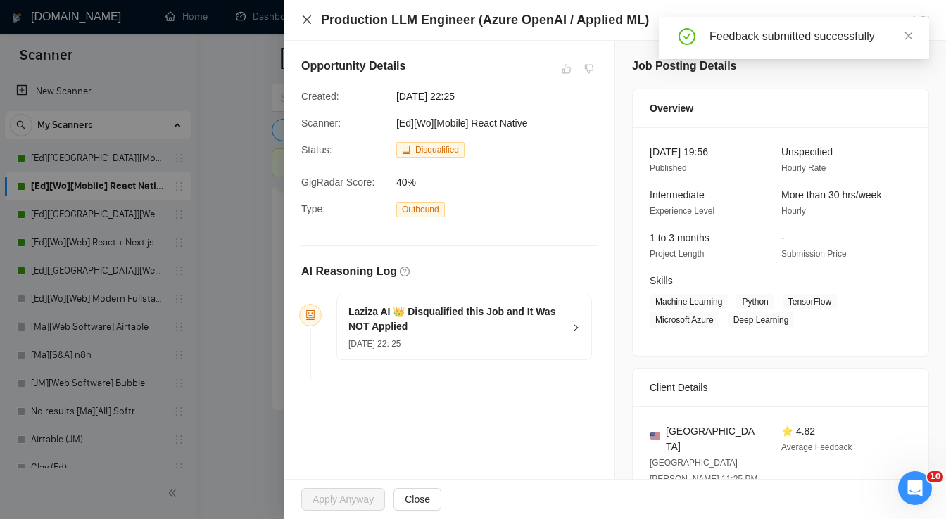
click at [306, 20] on icon "close" at bounding box center [307, 19] width 8 height 8
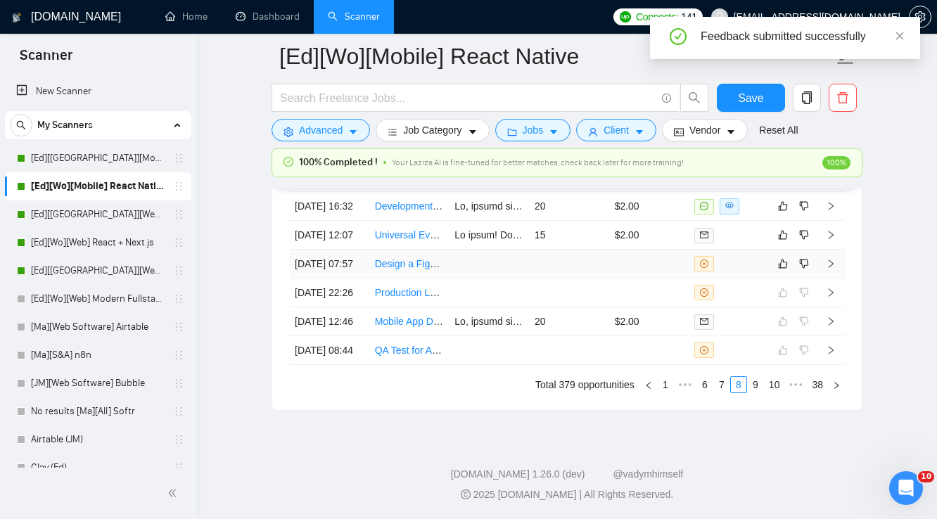
click at [655, 279] on td at bounding box center [649, 264] width 80 height 29
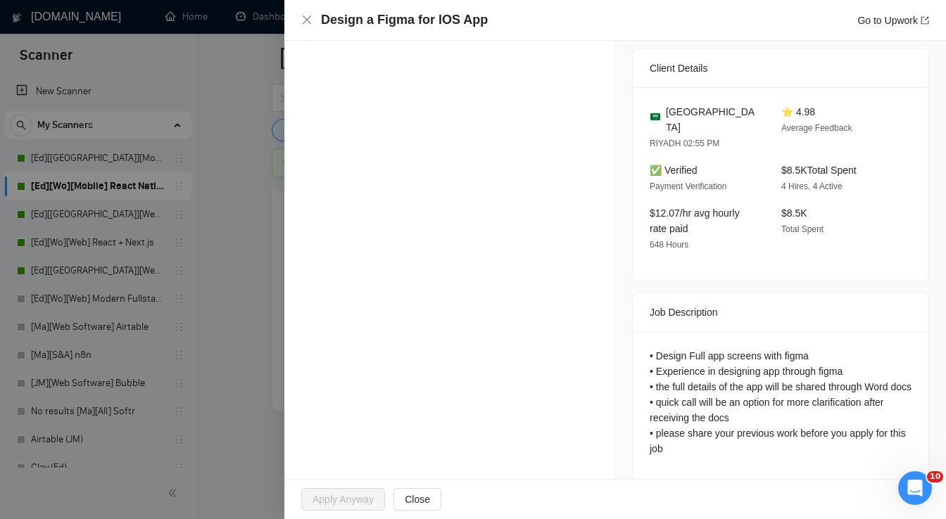
scroll to position [355, 0]
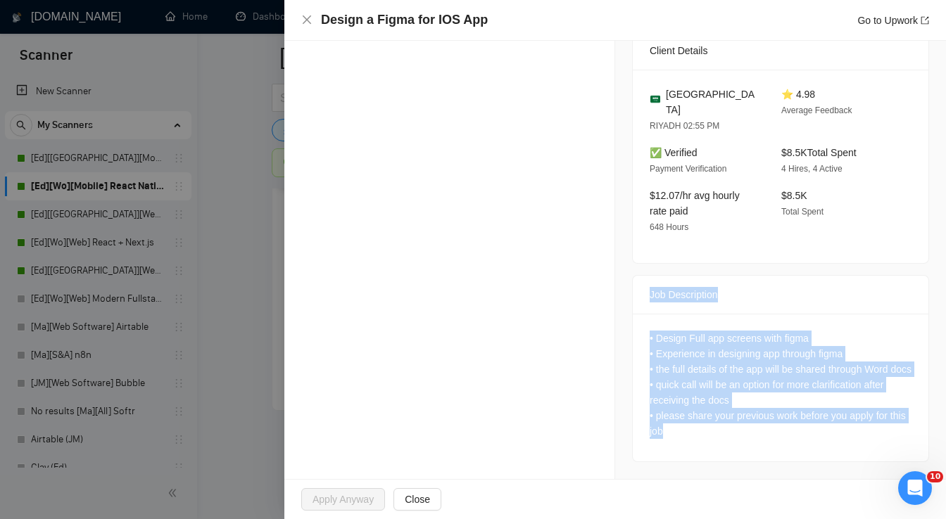
drag, startPoint x: 644, startPoint y: 279, endPoint x: 694, endPoint y: 433, distance: 162.0
click at [697, 445] on div "Job Description • Design Full app screens with figma • Experience in designing …" at bounding box center [780, 368] width 297 height 187
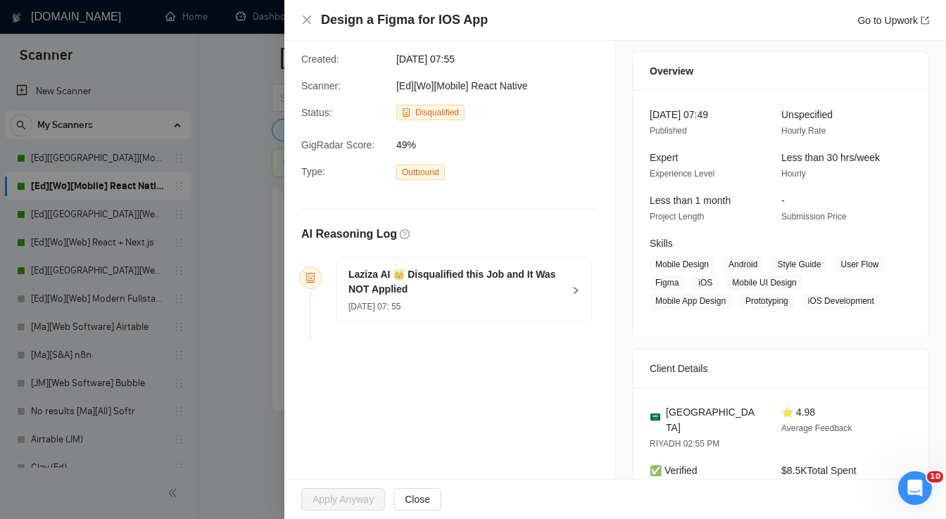
scroll to position [0, 0]
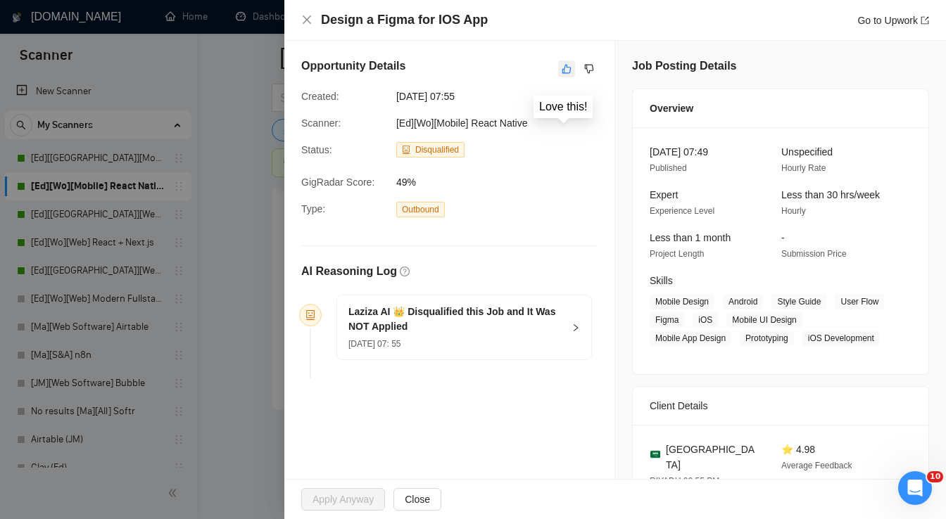
click at [563, 73] on icon "like" at bounding box center [567, 68] width 10 height 11
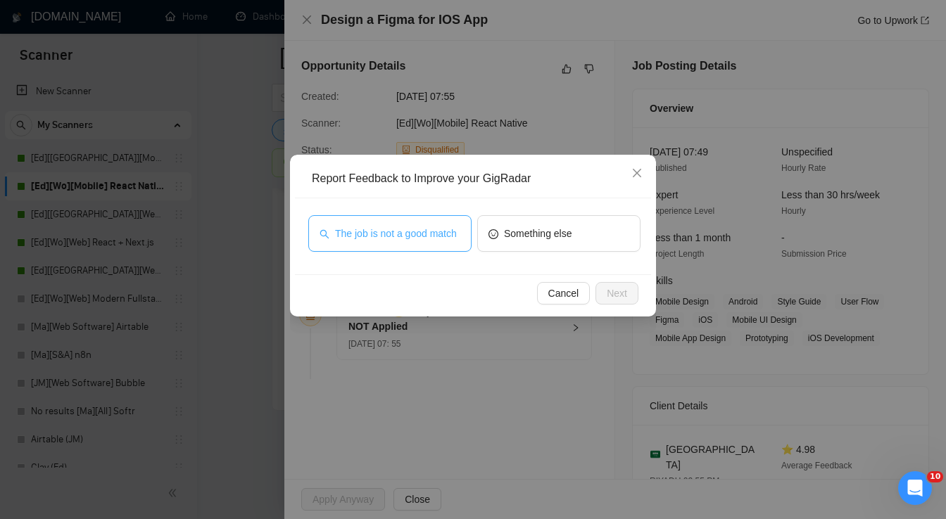
click at [427, 241] on span "The job is not a good match" at bounding box center [396, 233] width 122 height 15
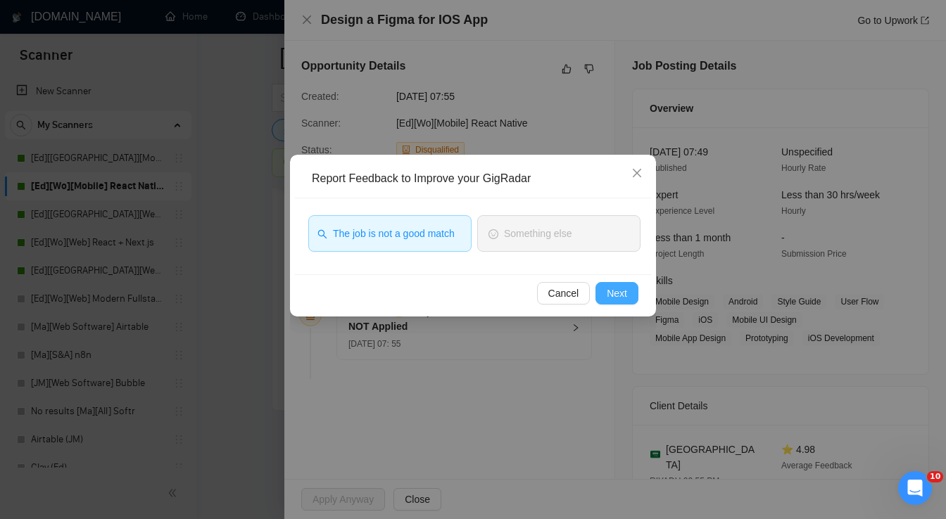
click at [614, 293] on span "Next" at bounding box center [617, 293] width 20 height 15
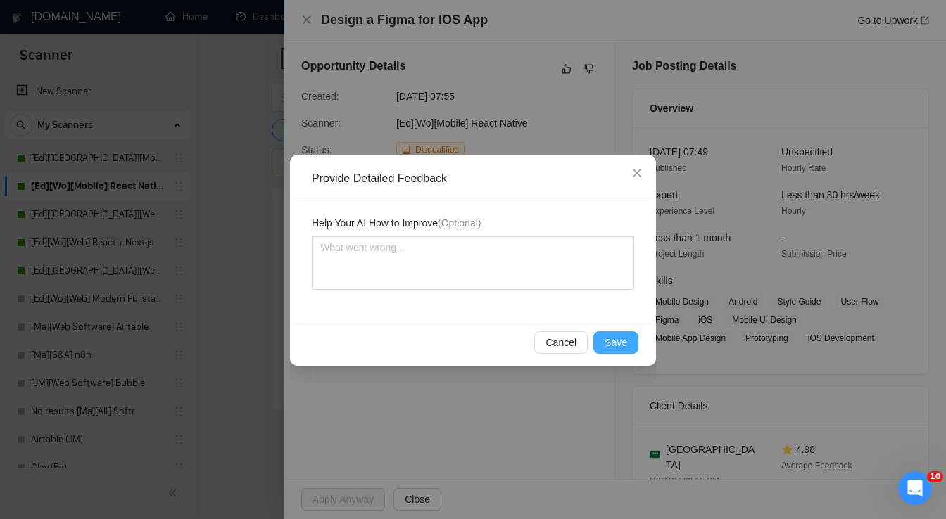
click at [623, 345] on span "Save" at bounding box center [615, 342] width 23 height 15
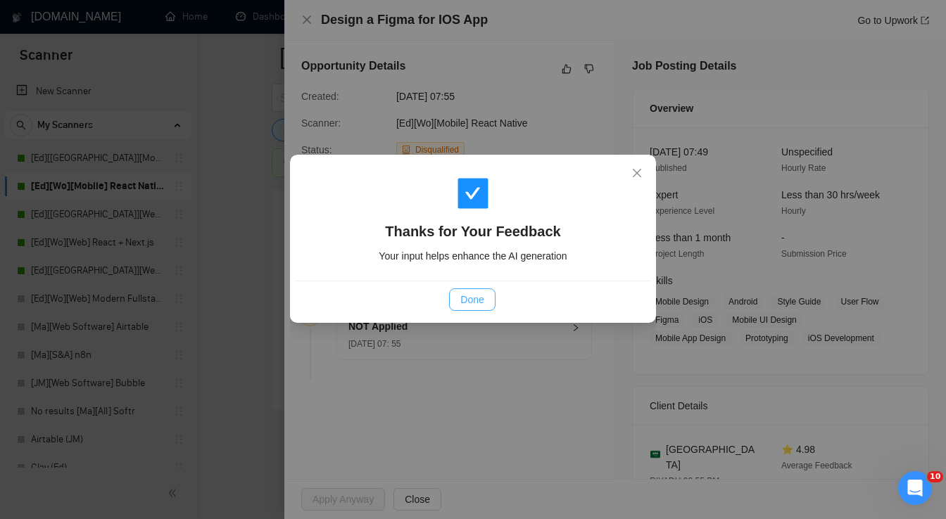
click at [471, 296] on span "Done" at bounding box center [471, 299] width 23 height 15
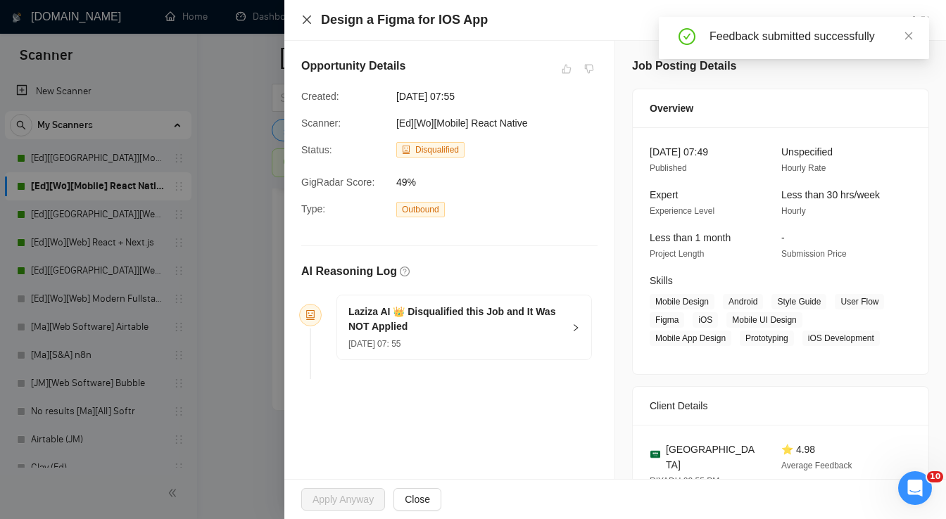
click at [310, 23] on icon "close" at bounding box center [307, 19] width 8 height 8
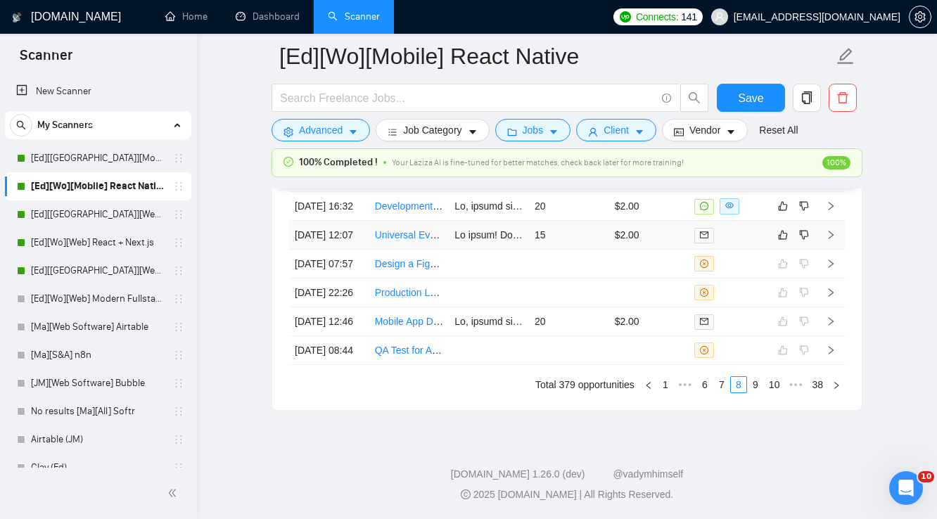
click at [565, 243] on td "15" at bounding box center [569, 235] width 80 height 29
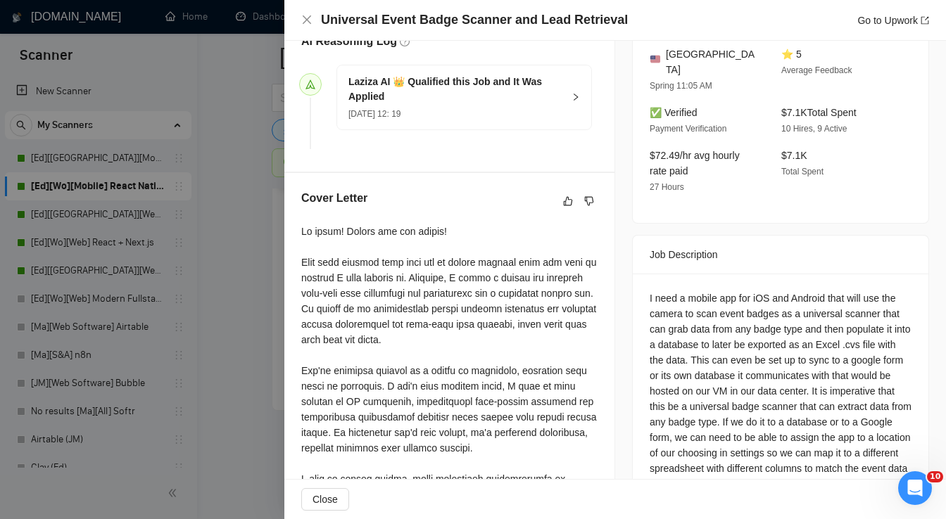
scroll to position [394, 0]
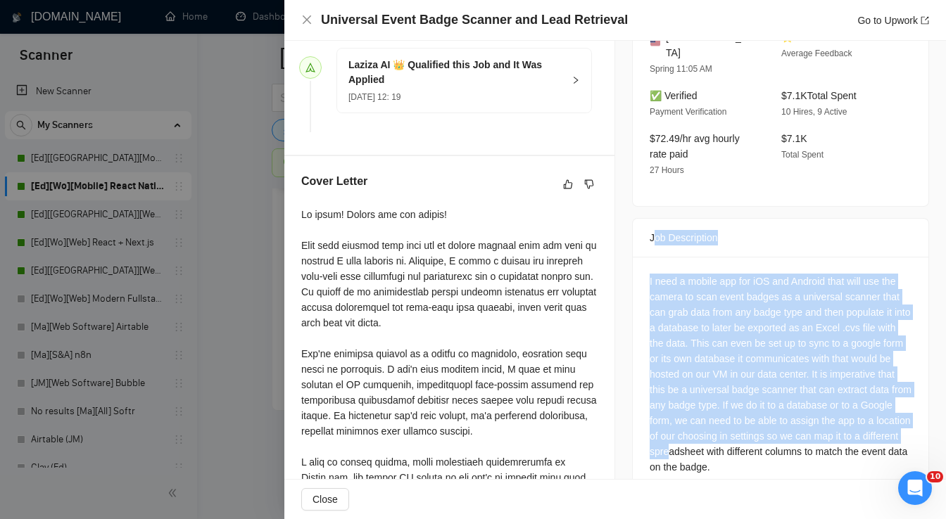
drag, startPoint x: 647, startPoint y: 220, endPoint x: 703, endPoint y: 435, distance: 221.7
click at [703, 435] on div "Job Description I need a mobile app for iOS and Android that will use the camer…" at bounding box center [780, 358] width 297 height 280
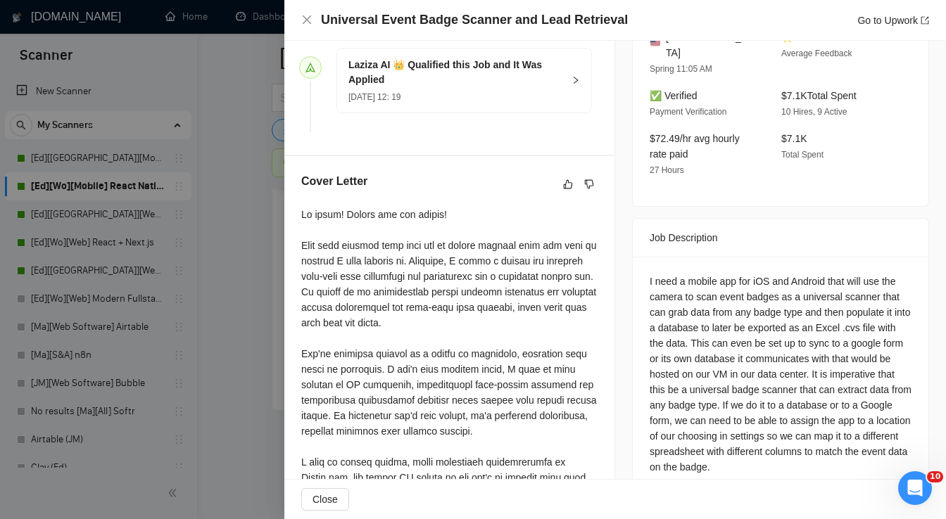
click at [730, 452] on div "I need a mobile app for iOS and Android that will use the camera to scan event …" at bounding box center [780, 374] width 262 height 201
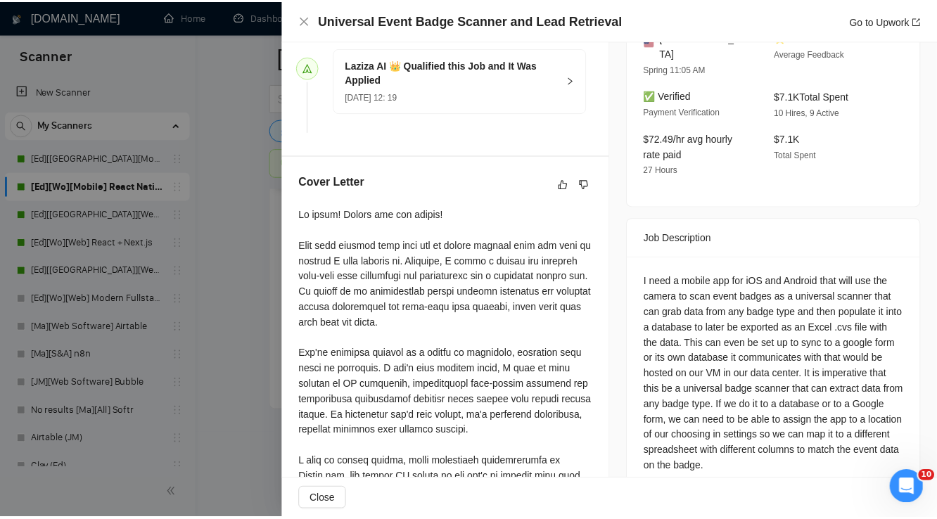
scroll to position [507, 0]
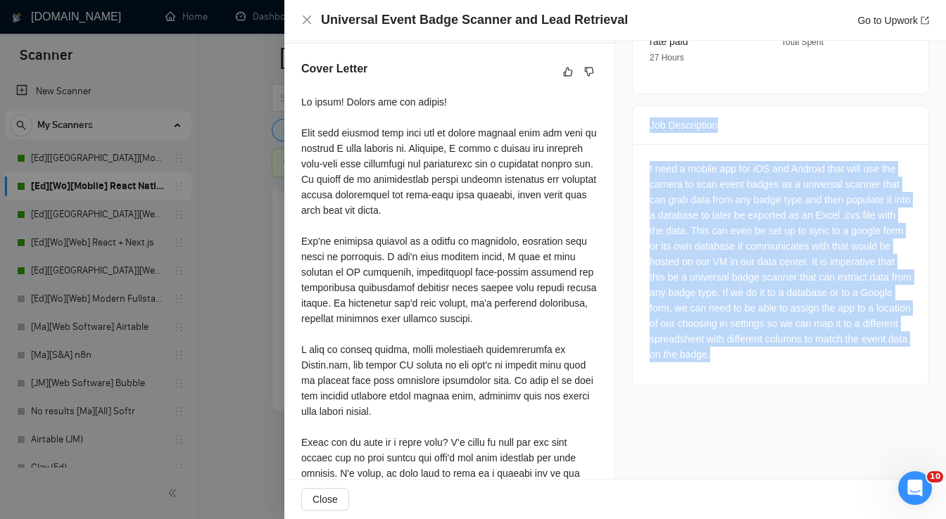
drag, startPoint x: 711, startPoint y: 321, endPoint x: 639, endPoint y: 109, distance: 223.6
click at [639, 109] on div "Job Description I need a mobile app for iOS and Android that will use the camer…" at bounding box center [780, 246] width 297 height 280
click at [564, 70] on icon "like" at bounding box center [568, 71] width 9 height 9
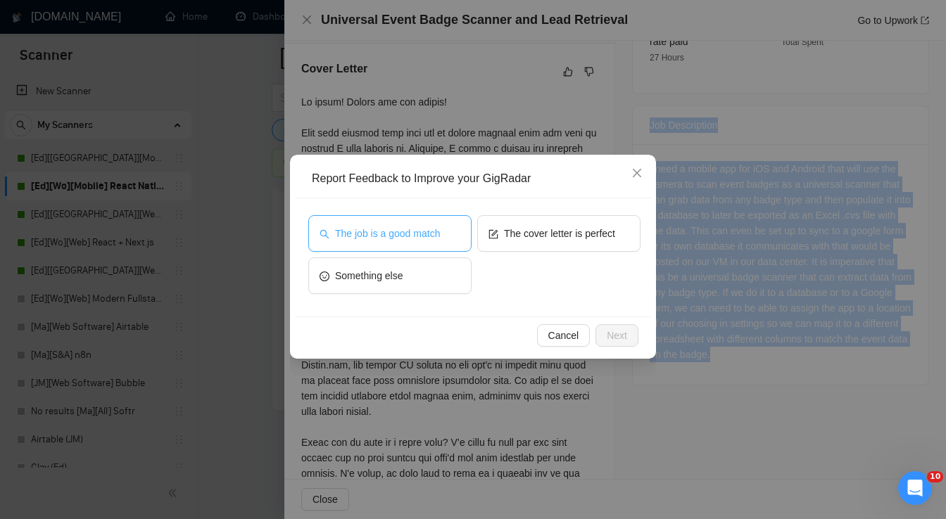
click at [450, 229] on button "The job is a good match" at bounding box center [389, 233] width 163 height 37
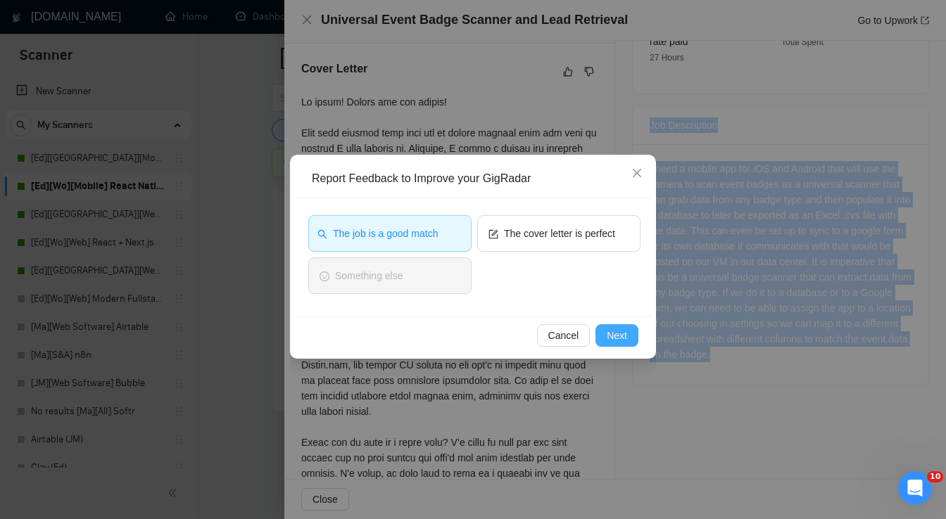
click at [609, 332] on span "Next" at bounding box center [617, 335] width 20 height 15
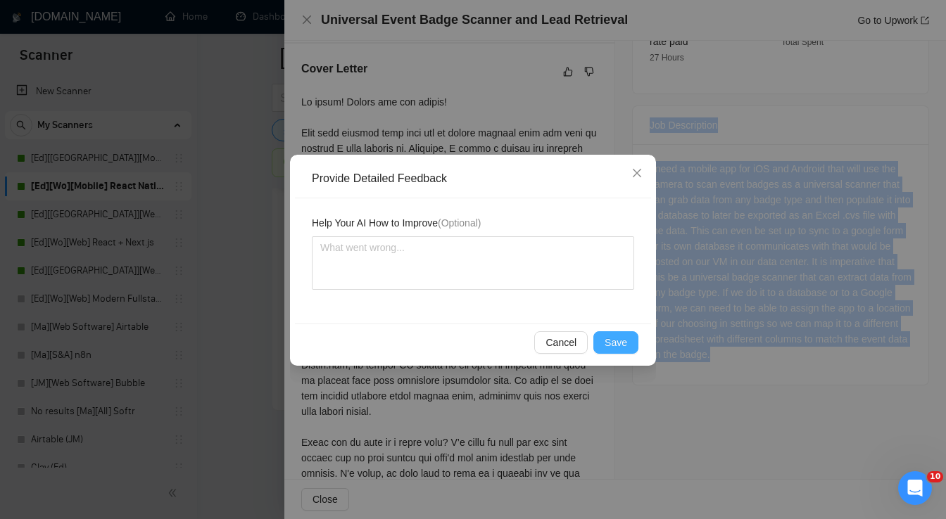
click at [609, 332] on button "Save" at bounding box center [615, 342] width 45 height 23
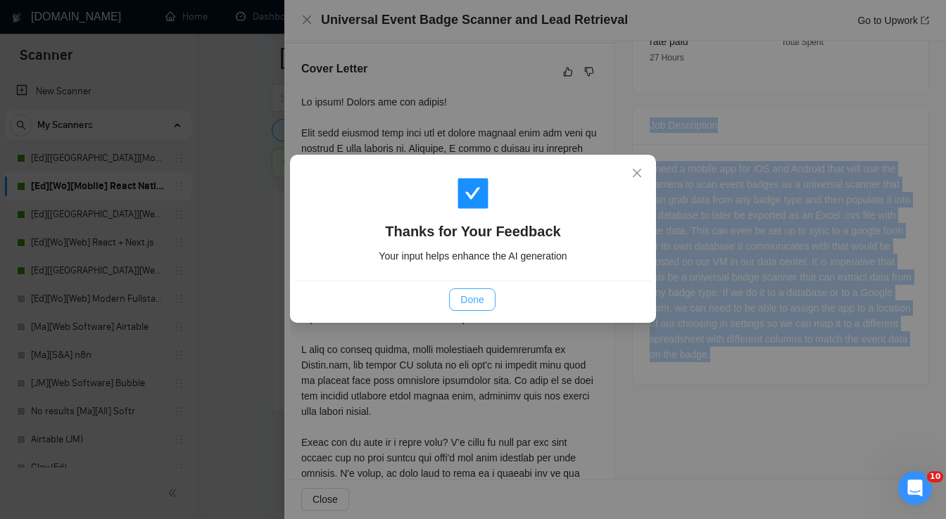
click at [471, 298] on span "Done" at bounding box center [471, 299] width 23 height 15
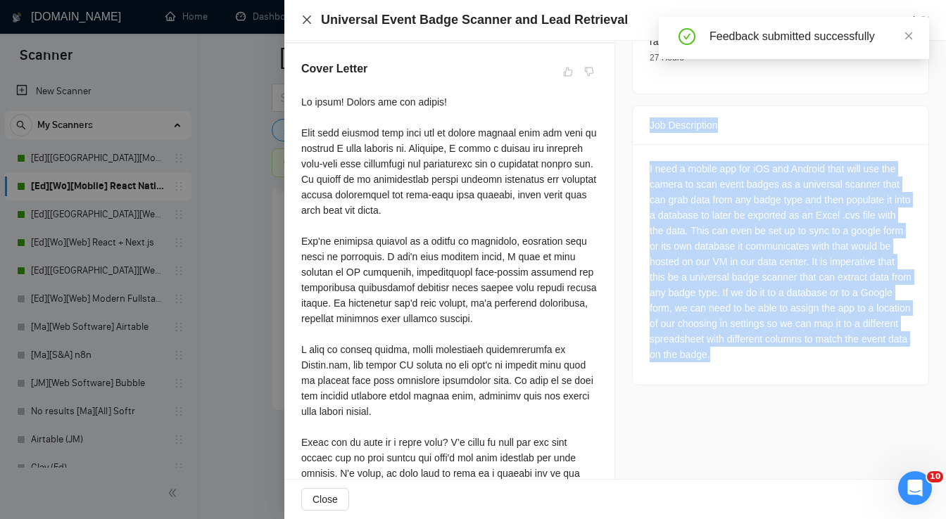
drag, startPoint x: 304, startPoint y: 22, endPoint x: 482, endPoint y: 194, distance: 247.8
click at [304, 22] on icon "close" at bounding box center [307, 19] width 8 height 8
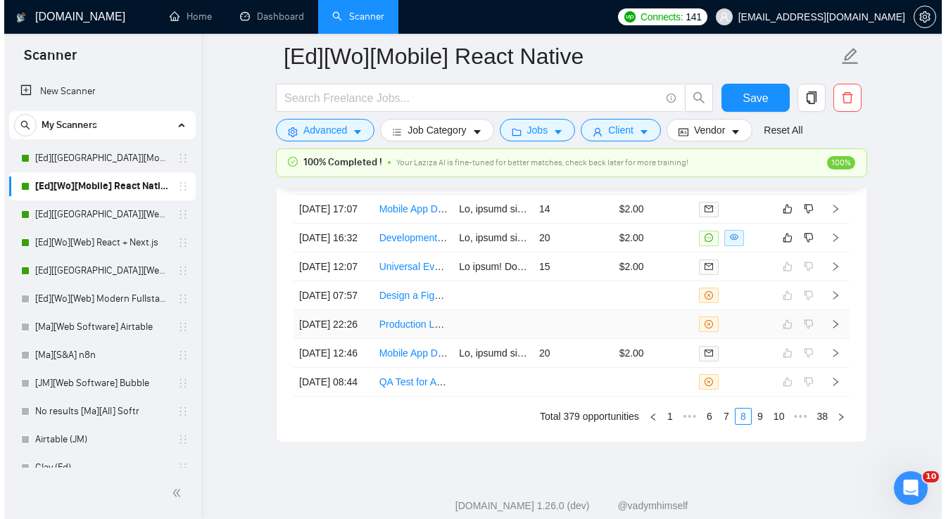
scroll to position [3683, 0]
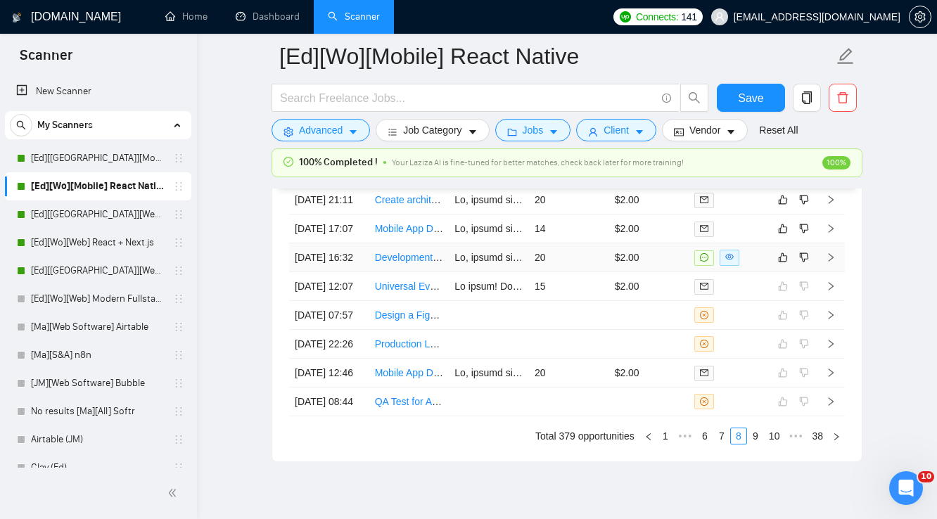
click at [668, 272] on td "$2.00" at bounding box center [649, 257] width 80 height 29
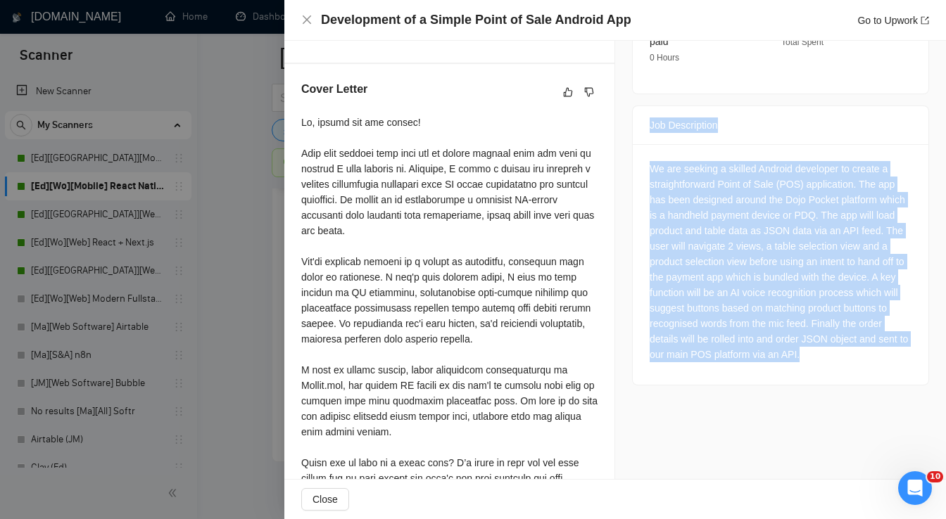
drag, startPoint x: 640, startPoint y: 108, endPoint x: 814, endPoint y: 353, distance: 300.3
click at [814, 353] on div "Job Description We are seeking a skilled Android developer to create a straight…" at bounding box center [780, 246] width 297 height 280
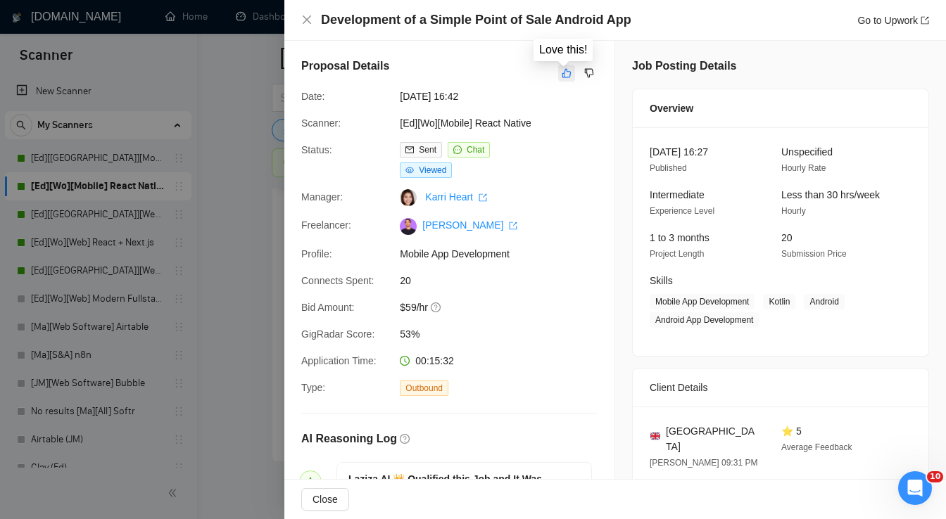
click at [562, 75] on icon "like" at bounding box center [567, 73] width 10 height 11
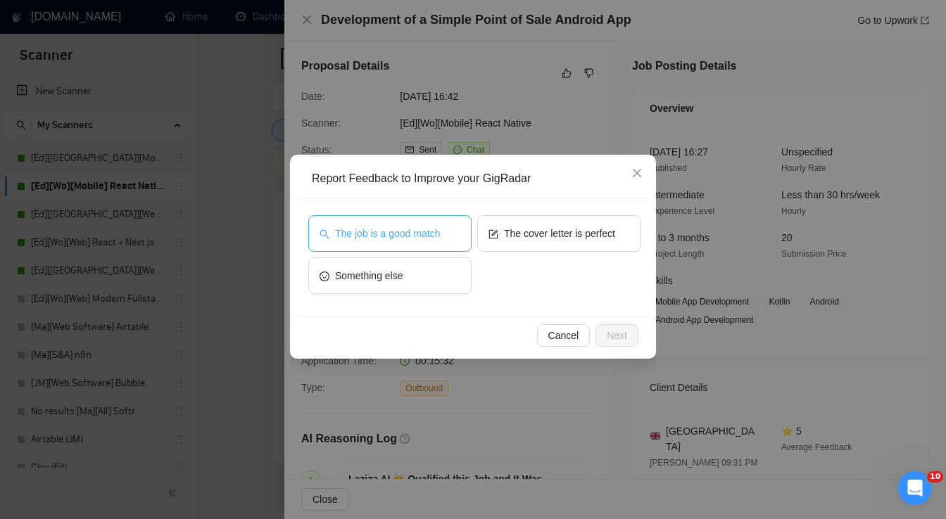
click at [431, 236] on span "The job is a good match" at bounding box center [387, 233] width 105 height 15
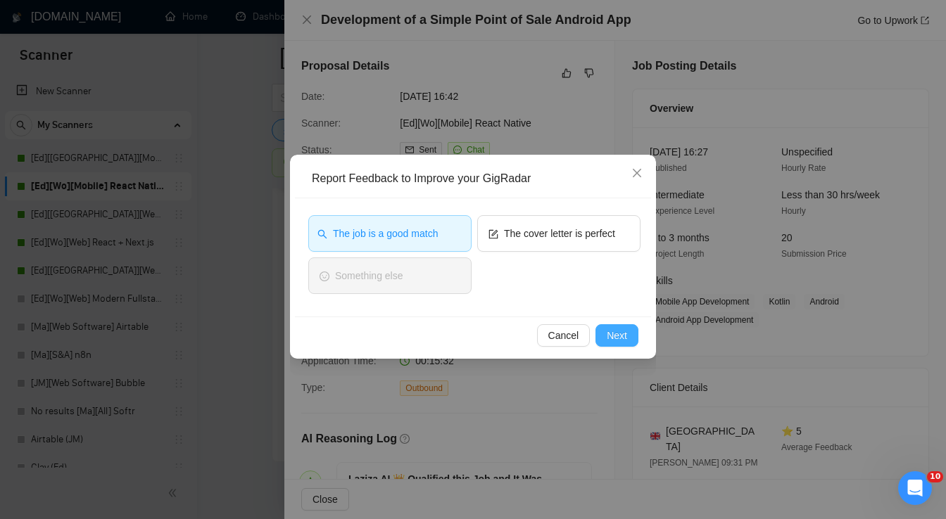
click at [614, 328] on span "Next" at bounding box center [617, 335] width 20 height 15
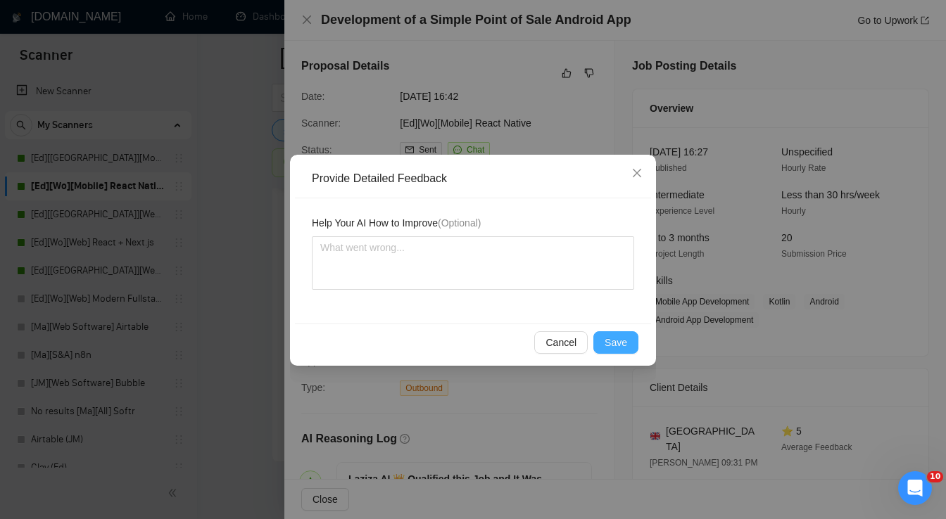
click at [614, 338] on span "Save" at bounding box center [615, 342] width 23 height 15
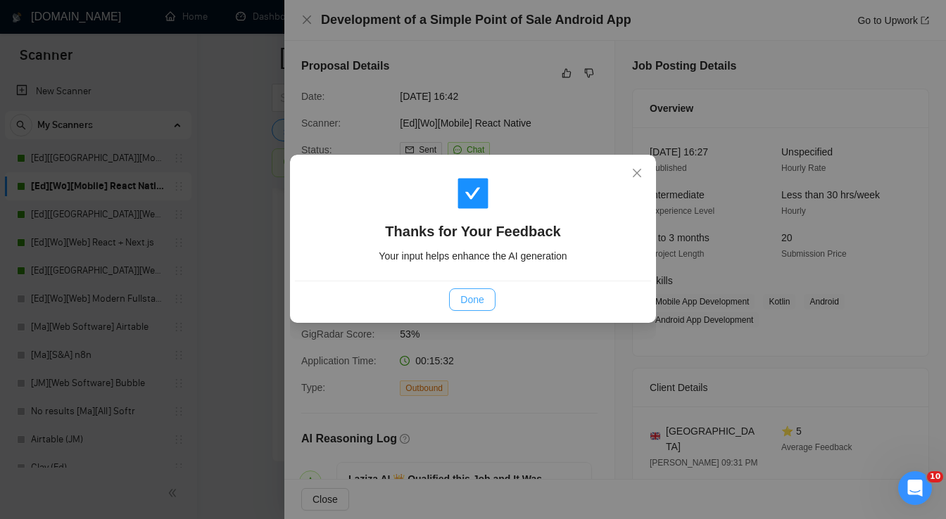
click at [483, 304] on span "Done" at bounding box center [471, 299] width 23 height 15
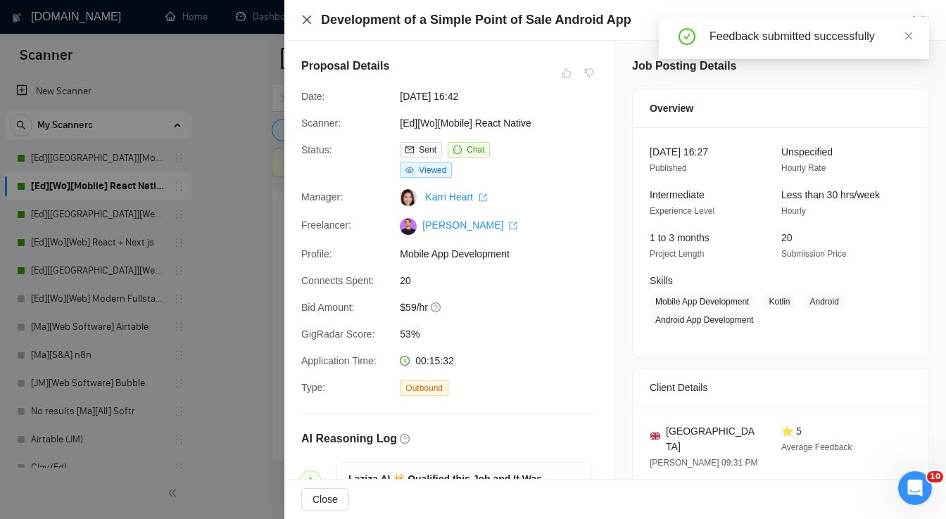
click at [303, 23] on icon "close" at bounding box center [306, 19] width 11 height 11
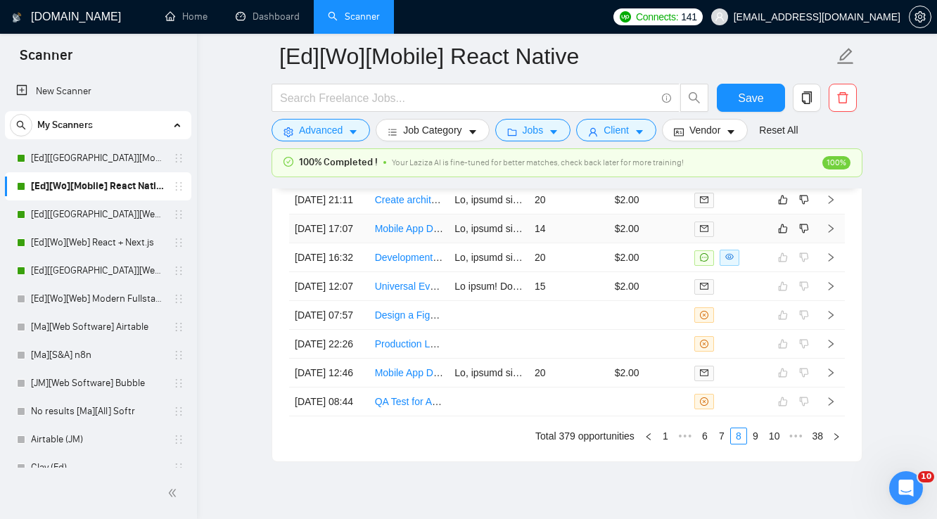
click at [673, 243] on td "$2.00" at bounding box center [649, 229] width 80 height 29
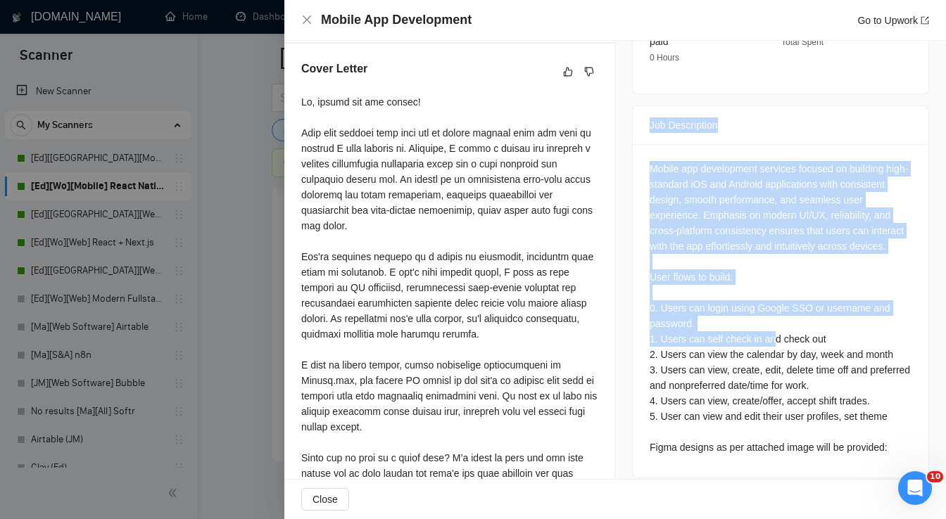
scroll to position [562, 0]
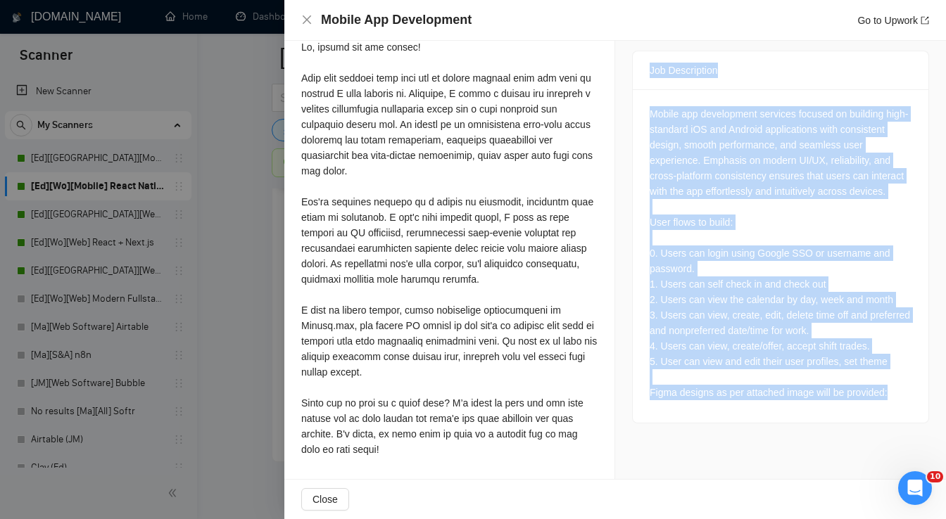
drag, startPoint x: 643, startPoint y: 110, endPoint x: 892, endPoint y: 386, distance: 371.2
click at [892, 386] on div "Job Description Mobile app development services focused on building high-standa…" at bounding box center [780, 237] width 297 height 373
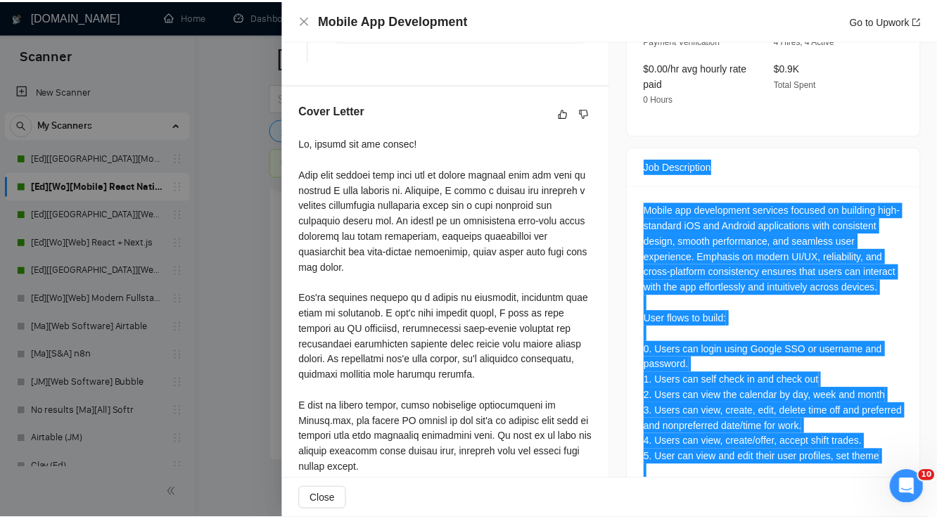
scroll to position [280, 0]
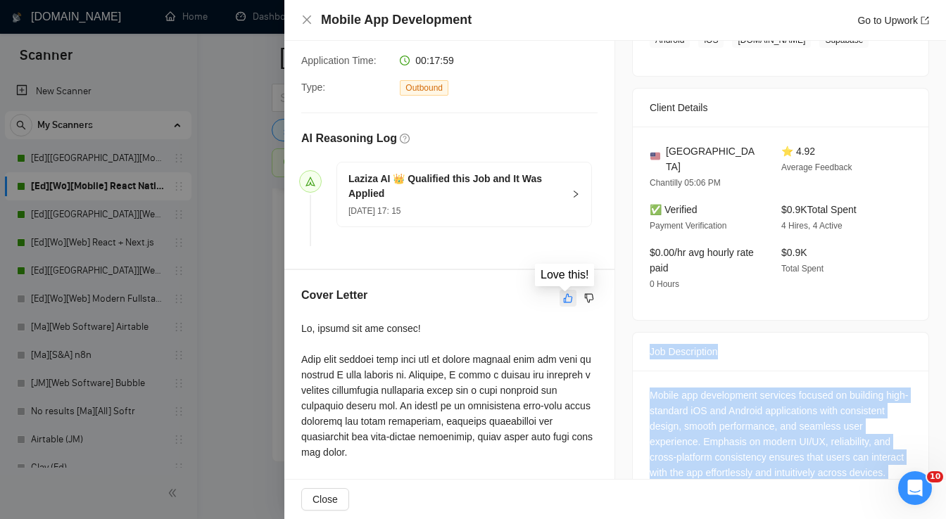
click at [563, 299] on icon "like" at bounding box center [568, 298] width 10 height 11
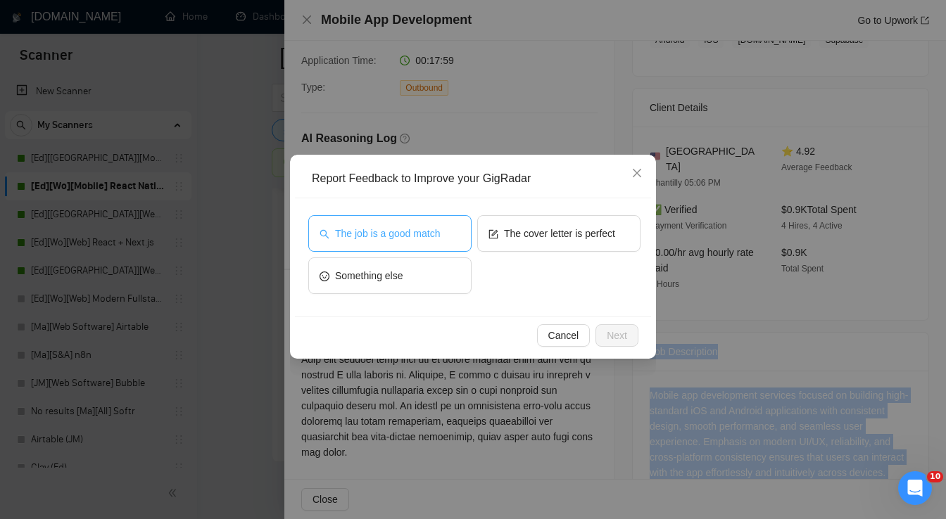
click at [427, 235] on span "The job is a good match" at bounding box center [387, 233] width 105 height 15
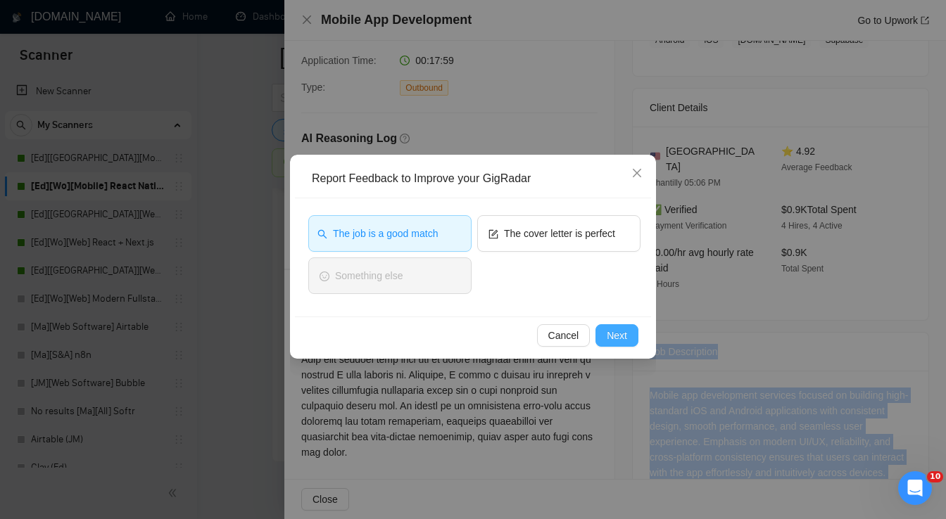
click at [619, 332] on span "Next" at bounding box center [617, 335] width 20 height 15
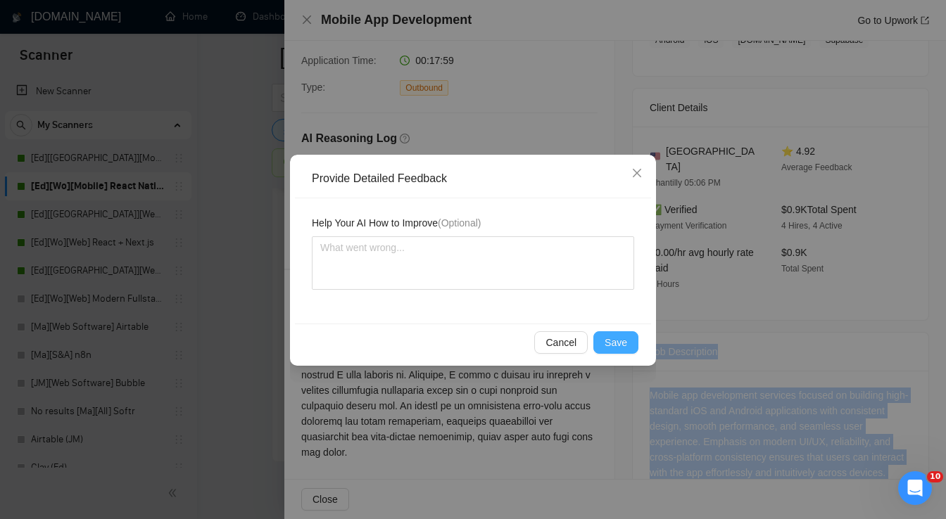
click at [620, 334] on button "Save" at bounding box center [615, 342] width 45 height 23
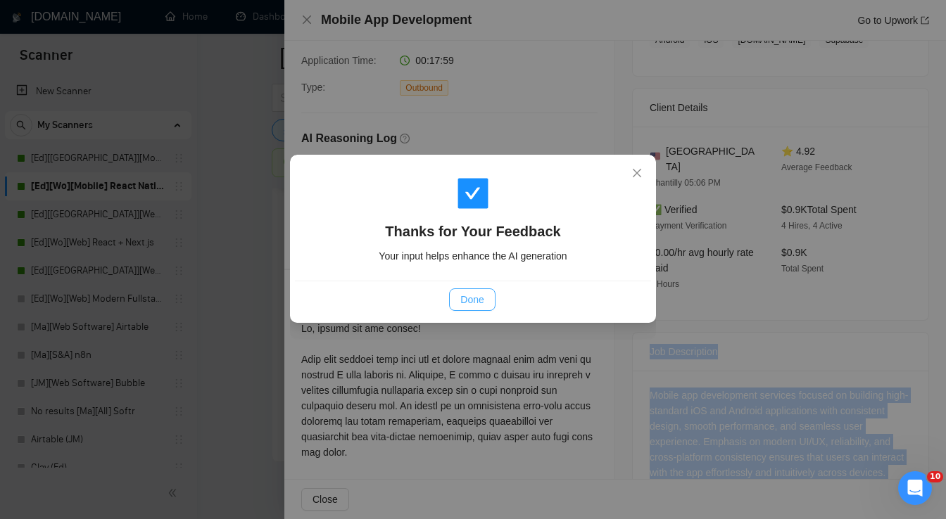
click at [478, 296] on span "Done" at bounding box center [471, 299] width 23 height 15
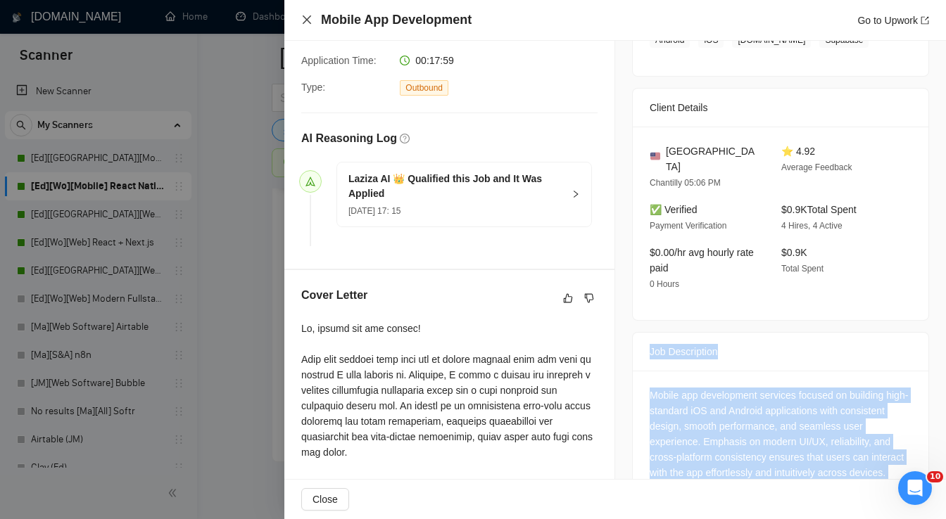
click at [310, 18] on icon "close" at bounding box center [306, 19] width 11 height 11
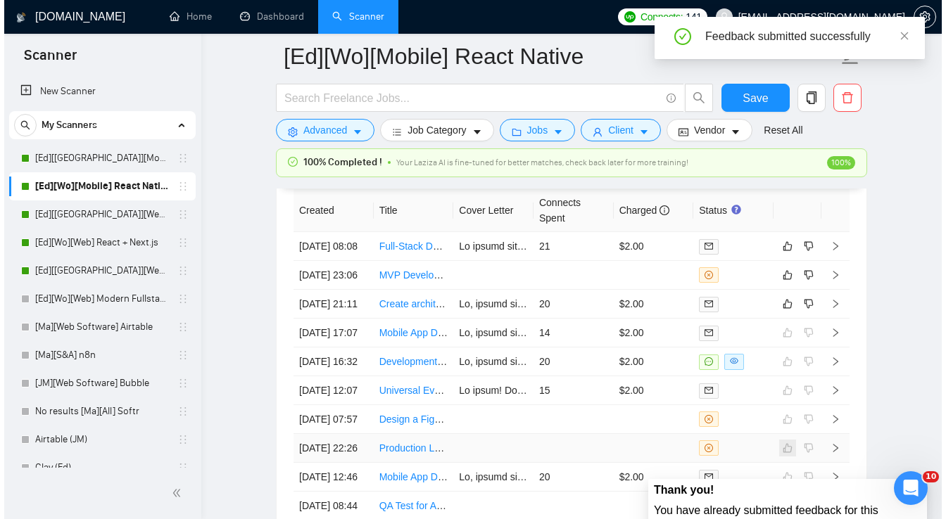
scroll to position [3570, 0]
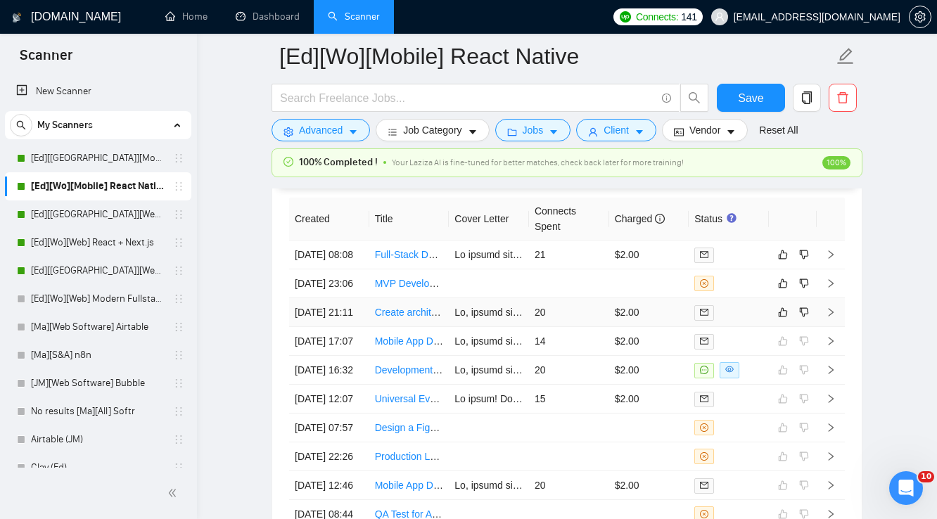
click at [746, 321] on div at bounding box center [728, 313] width 69 height 16
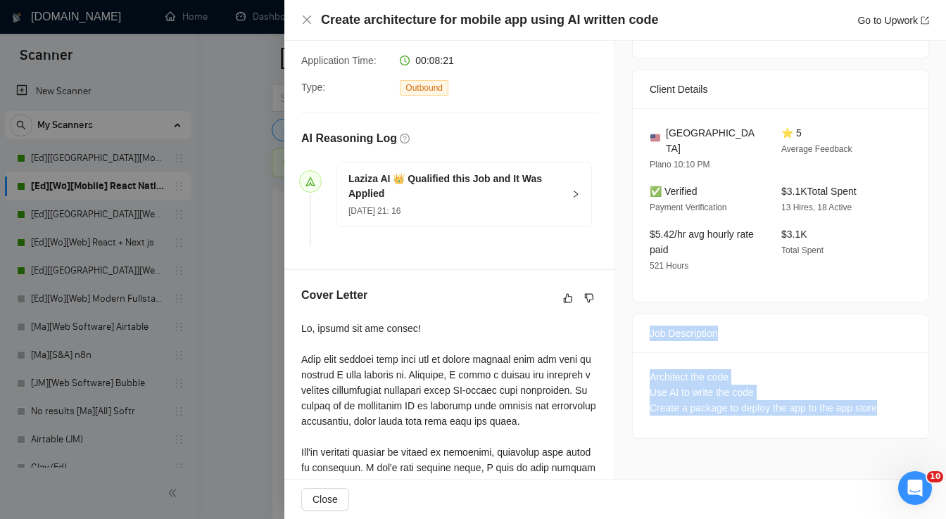
drag, startPoint x: 642, startPoint y: 315, endPoint x: 878, endPoint y: 395, distance: 248.8
click at [878, 395] on div "Job Description Architect the code Use AI to write the code Create a package to…" at bounding box center [780, 376] width 297 height 125
click at [305, 17] on icon "close" at bounding box center [306, 19] width 11 height 11
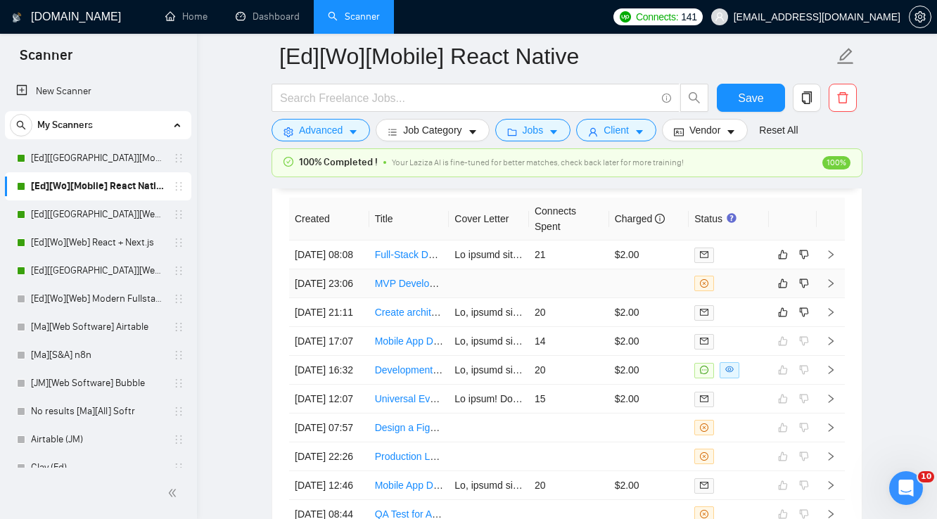
click at [730, 291] on div at bounding box center [728, 283] width 69 height 15
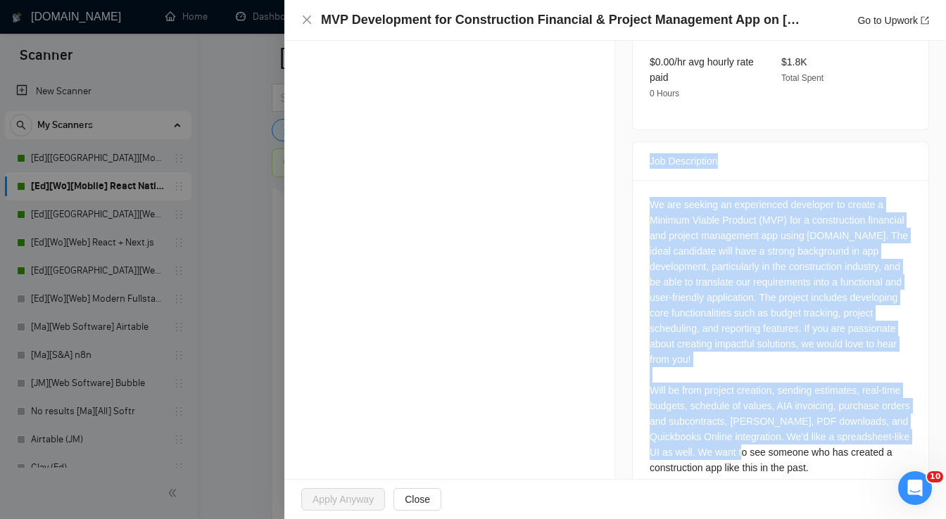
scroll to position [510, 0]
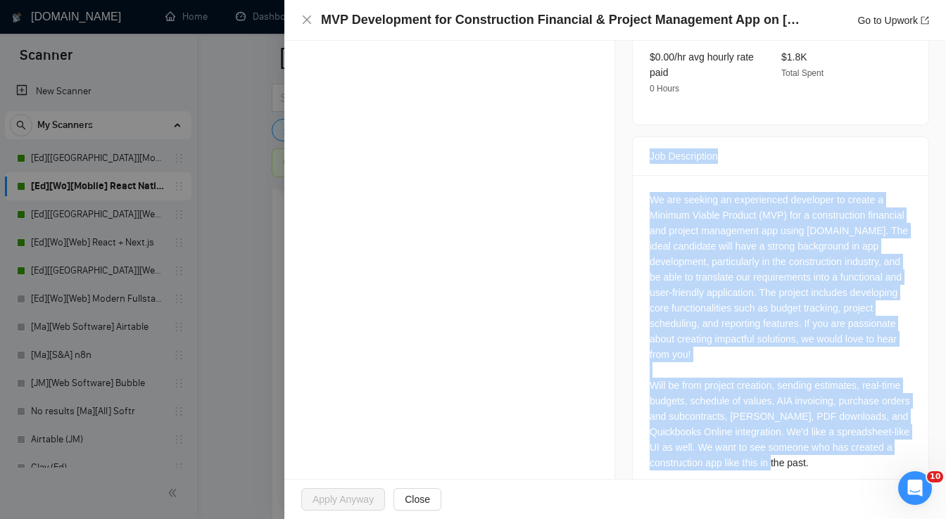
drag, startPoint x: 645, startPoint y: 351, endPoint x: 752, endPoint y: 431, distance: 133.7
click at [752, 431] on div "Job Description We are seeking an experienced developer to create a Minimum Via…" at bounding box center [780, 315] width 297 height 357
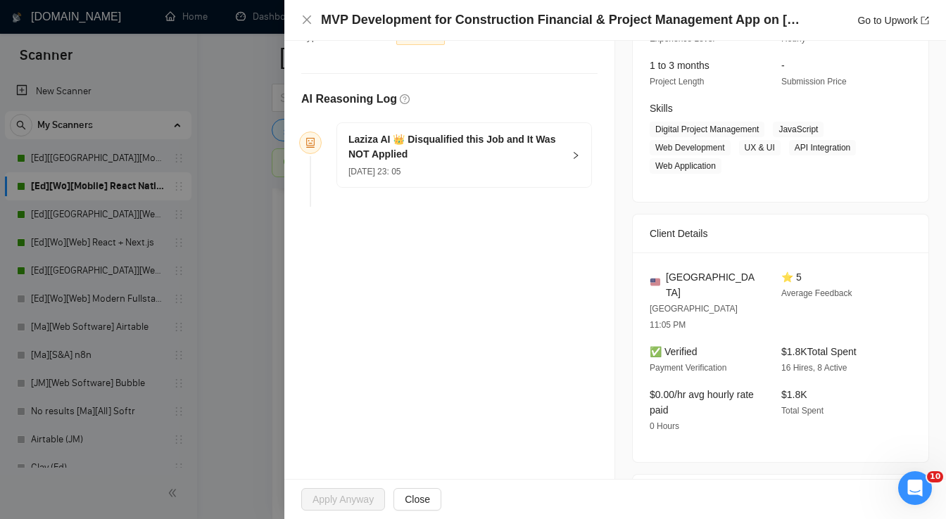
scroll to position [0, 0]
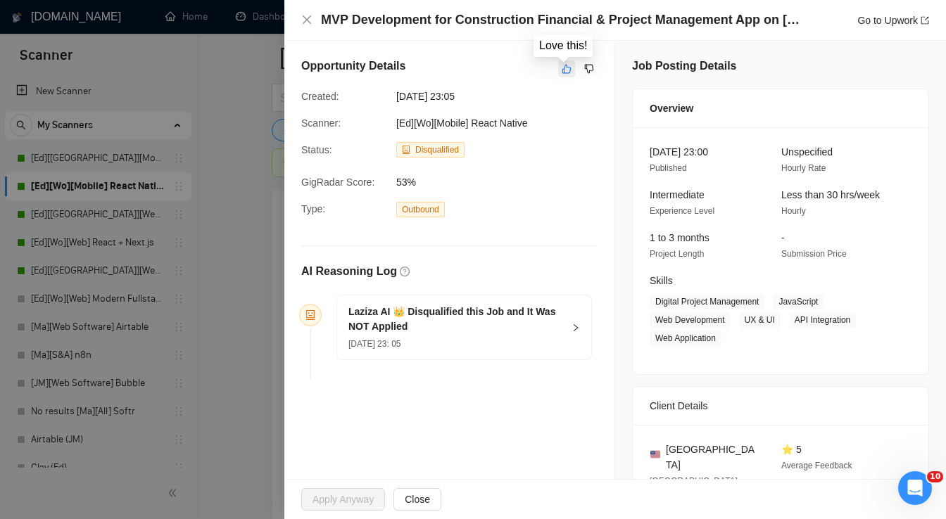
click at [562, 72] on icon "like" at bounding box center [567, 68] width 10 height 11
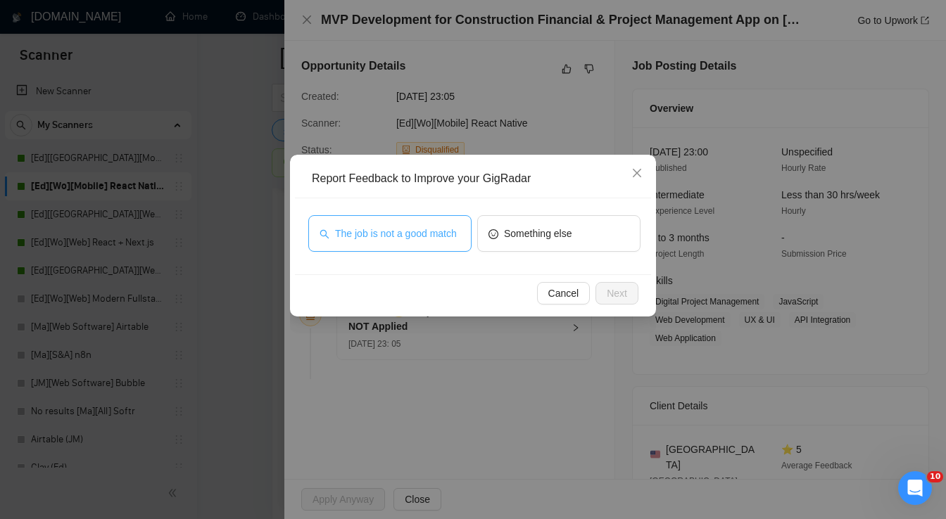
click at [406, 233] on span "The job is not a good match" at bounding box center [396, 233] width 122 height 15
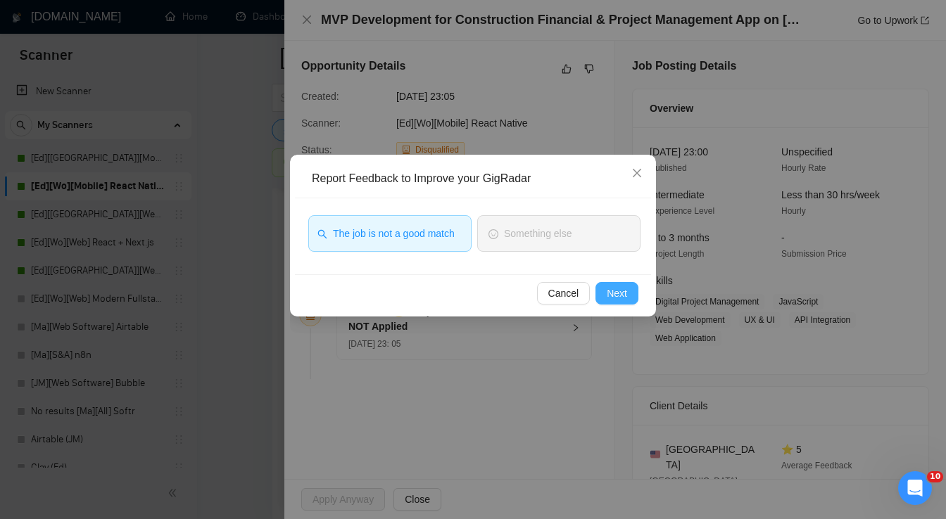
click at [614, 297] on span "Next" at bounding box center [617, 293] width 20 height 15
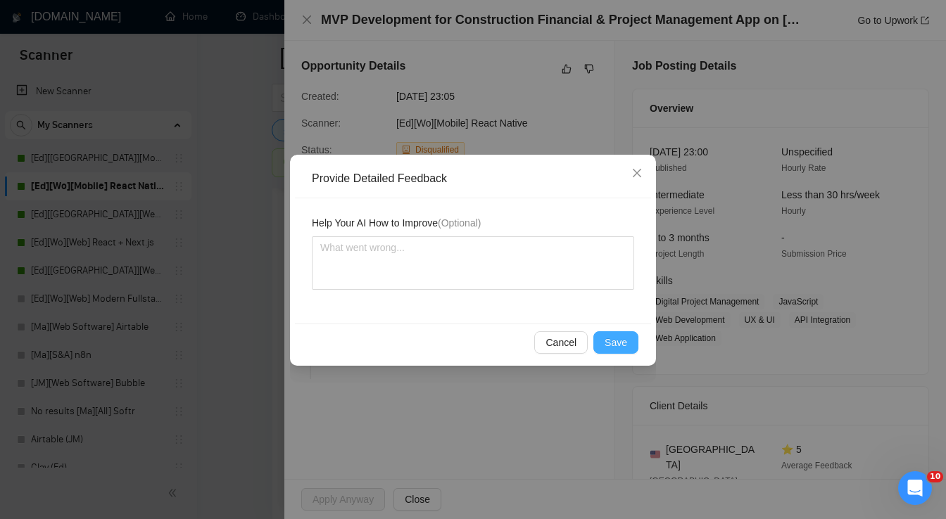
click at [616, 341] on span "Save" at bounding box center [615, 342] width 23 height 15
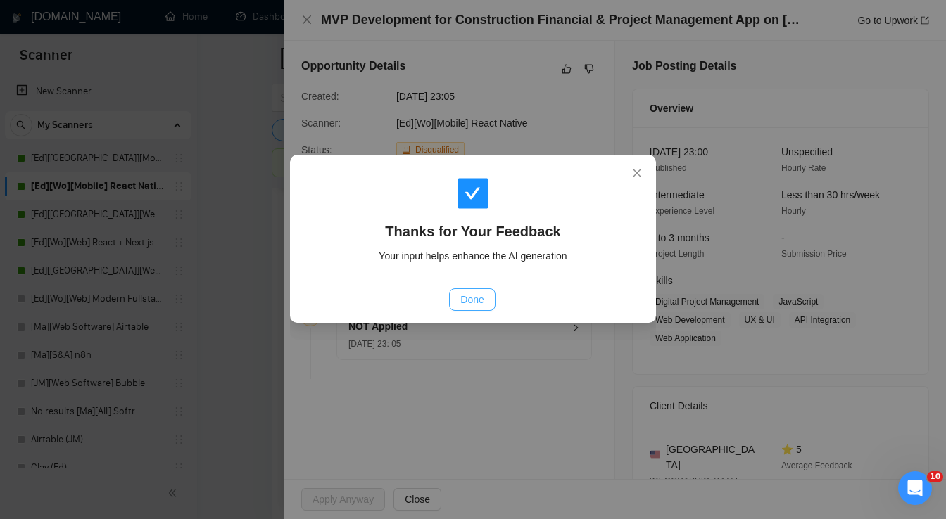
click at [482, 303] on span "Done" at bounding box center [471, 299] width 23 height 15
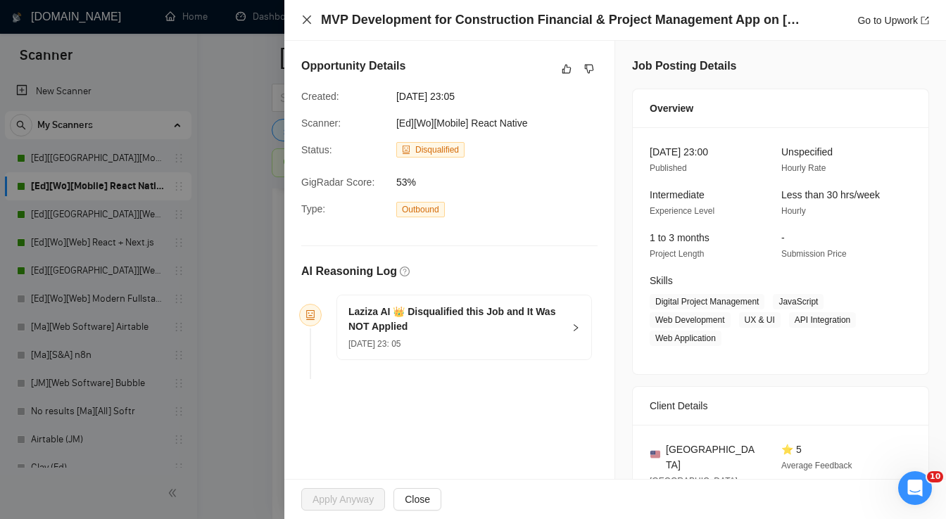
click at [306, 20] on icon "close" at bounding box center [307, 19] width 8 height 8
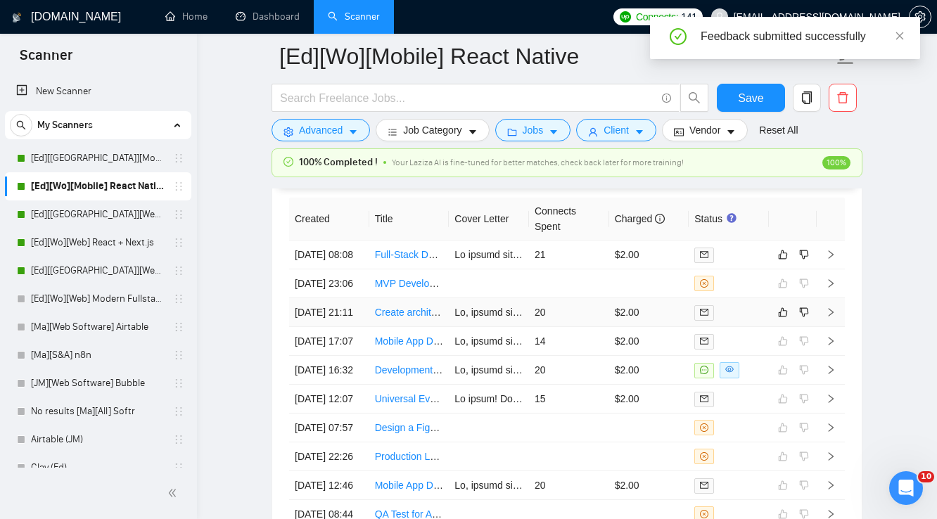
click at [657, 327] on td "$2.00" at bounding box center [649, 312] width 80 height 29
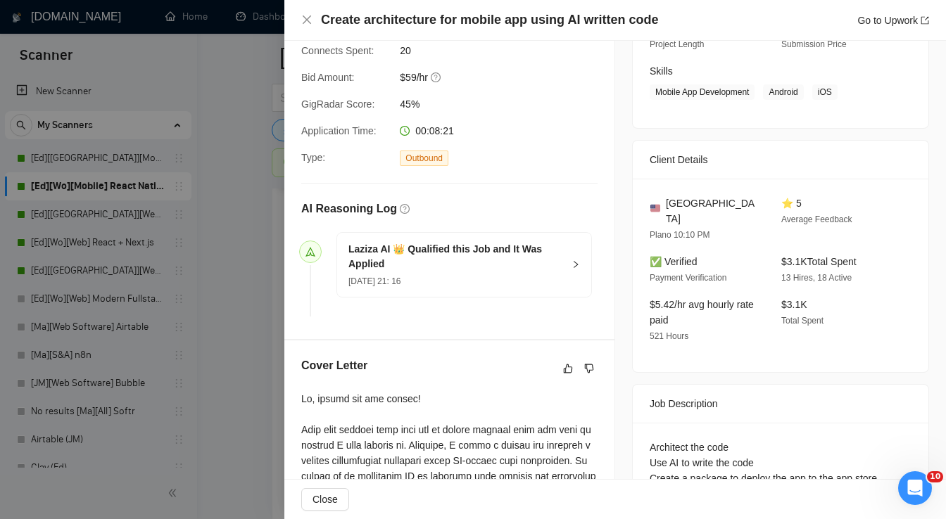
scroll to position [338, 0]
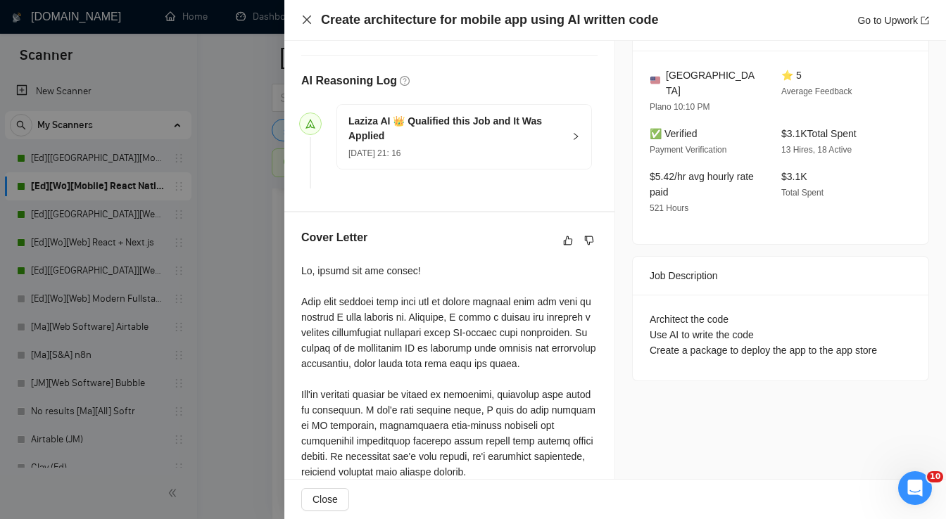
click at [307, 25] on icon "close" at bounding box center [306, 19] width 11 height 11
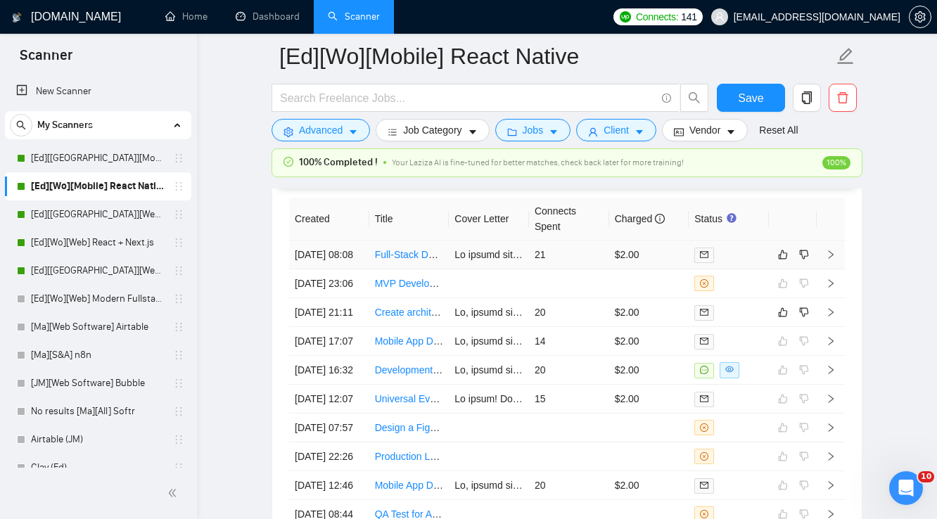
click at [661, 256] on td "$2.00" at bounding box center [649, 255] width 80 height 29
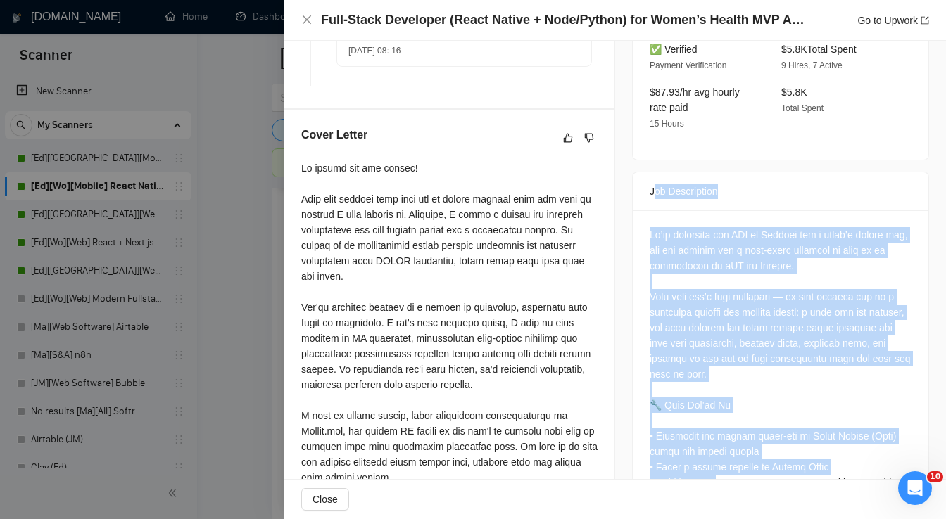
drag, startPoint x: 647, startPoint y: 276, endPoint x: 719, endPoint y: 478, distance: 215.0
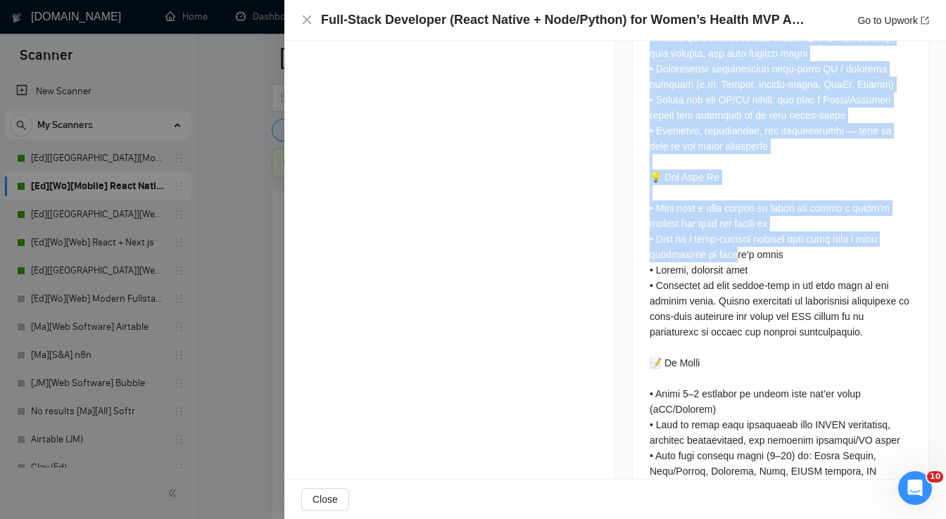
scroll to position [1219, 0]
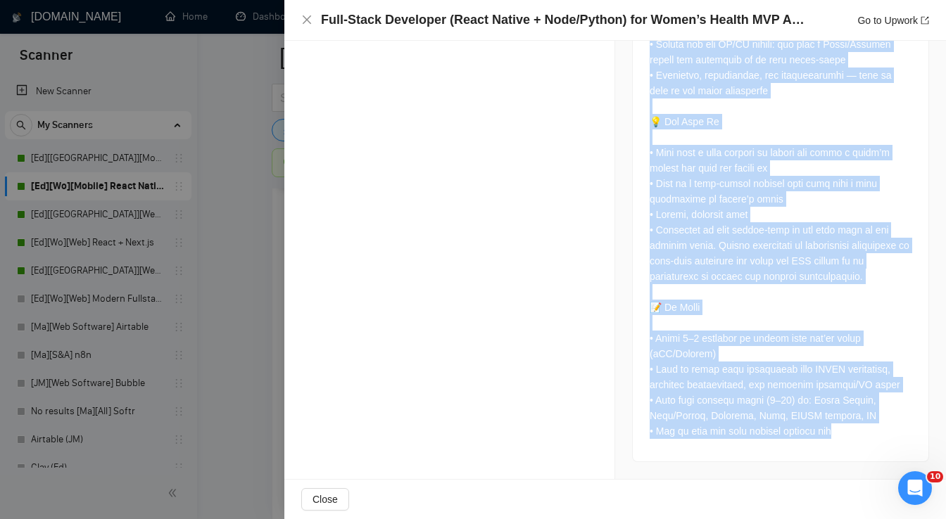
drag, startPoint x: 645, startPoint y: 144, endPoint x: 858, endPoint y: 435, distance: 361.0
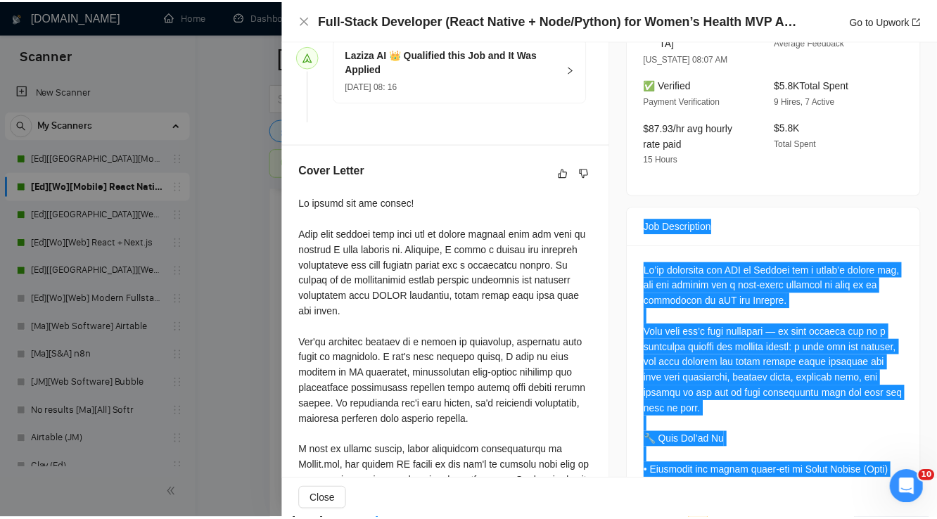
scroll to position [262, 0]
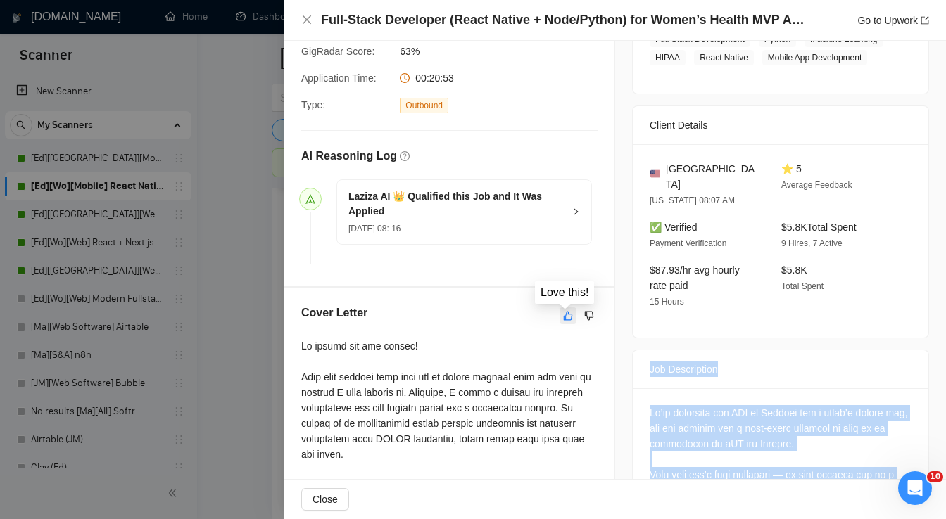
click at [565, 319] on icon "like" at bounding box center [568, 315] width 10 height 11
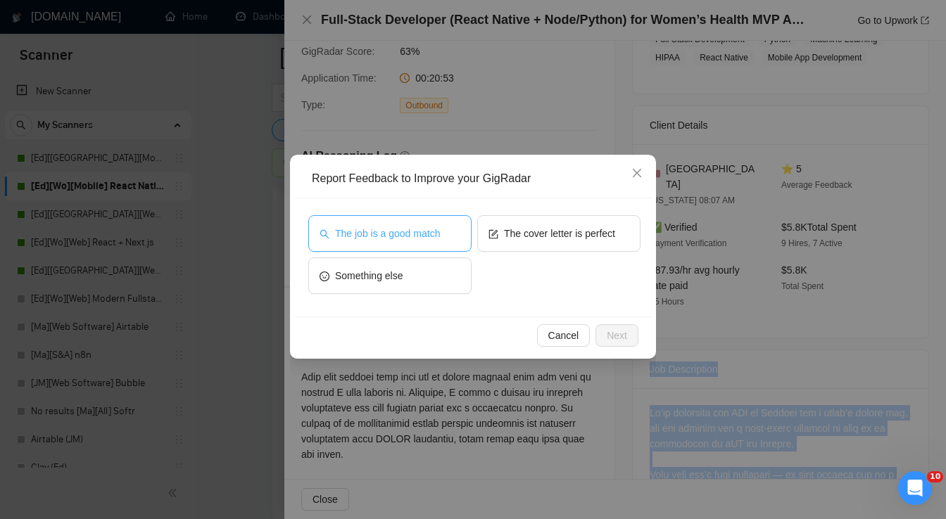
click at [425, 236] on span "The job is a good match" at bounding box center [387, 233] width 105 height 15
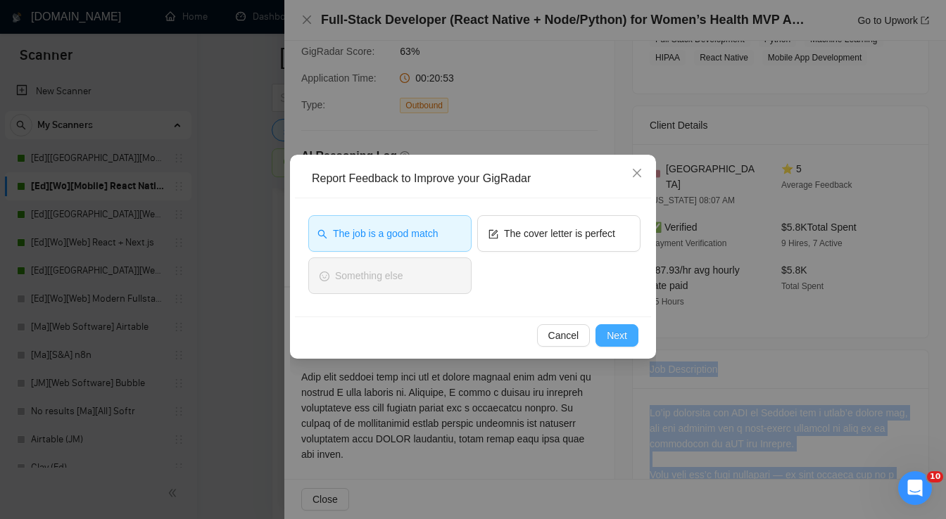
click at [609, 337] on span "Next" at bounding box center [617, 335] width 20 height 15
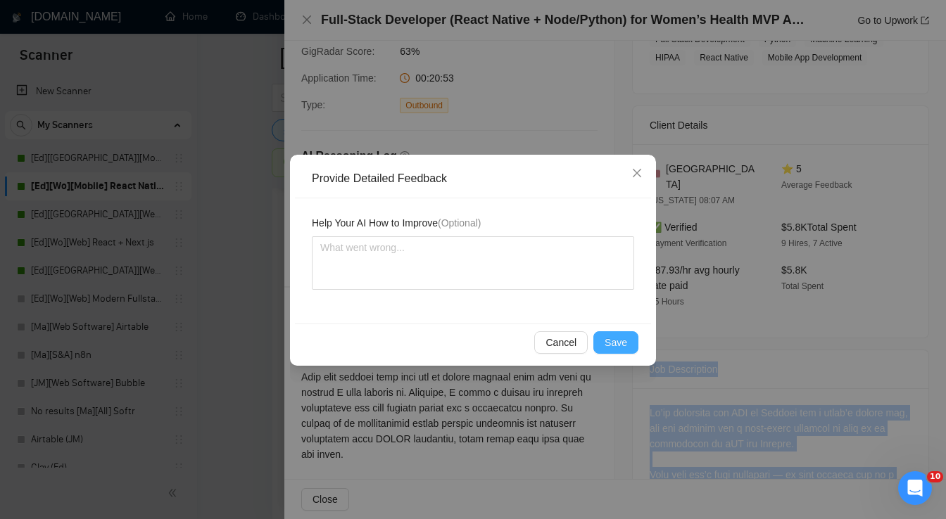
click at [614, 343] on span "Save" at bounding box center [615, 342] width 23 height 15
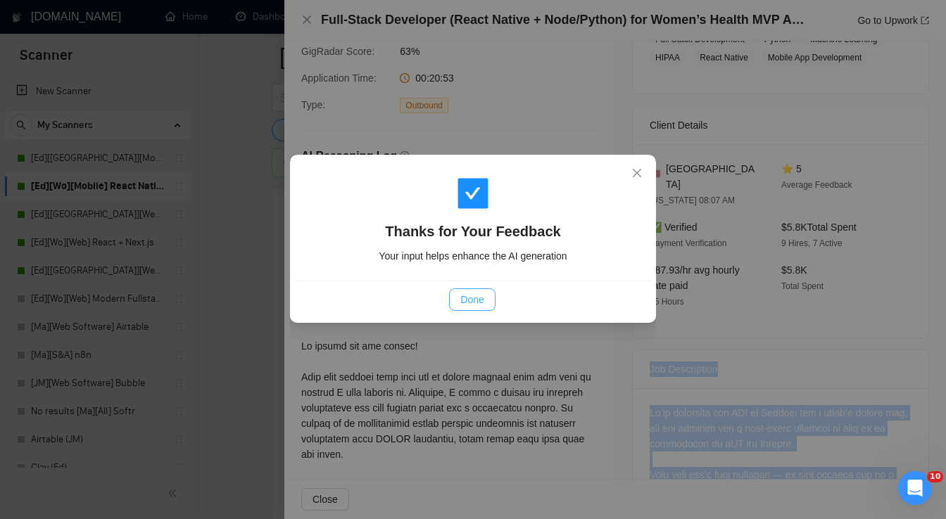
click at [467, 298] on span "Done" at bounding box center [471, 299] width 23 height 15
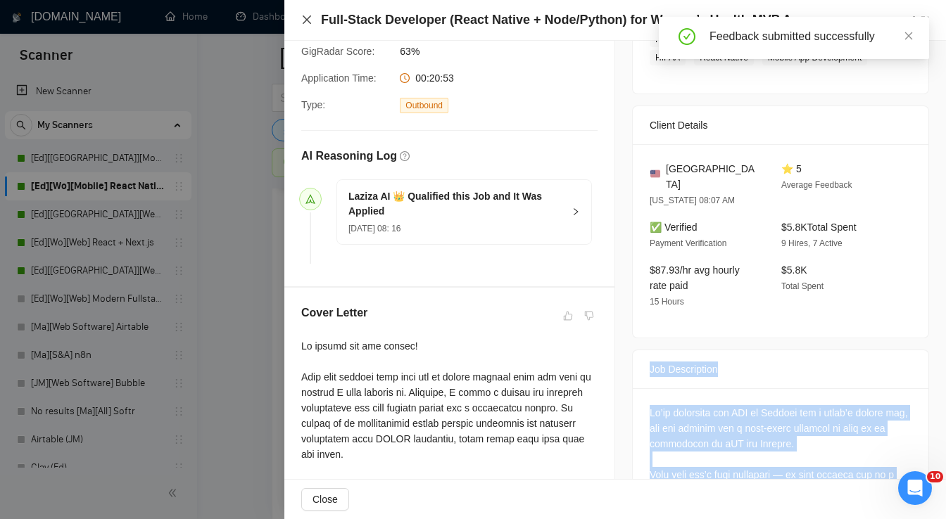
click at [310, 23] on icon "close" at bounding box center [306, 19] width 11 height 11
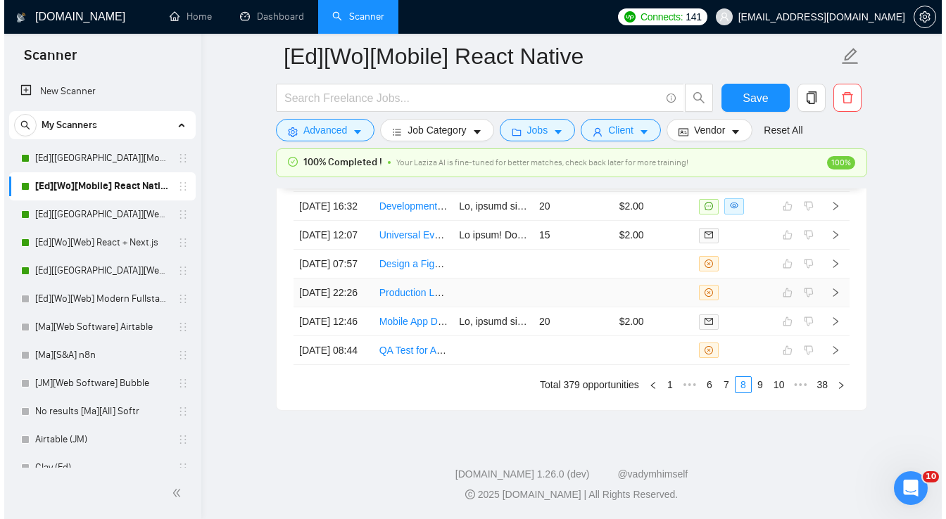
scroll to position [3852, 0]
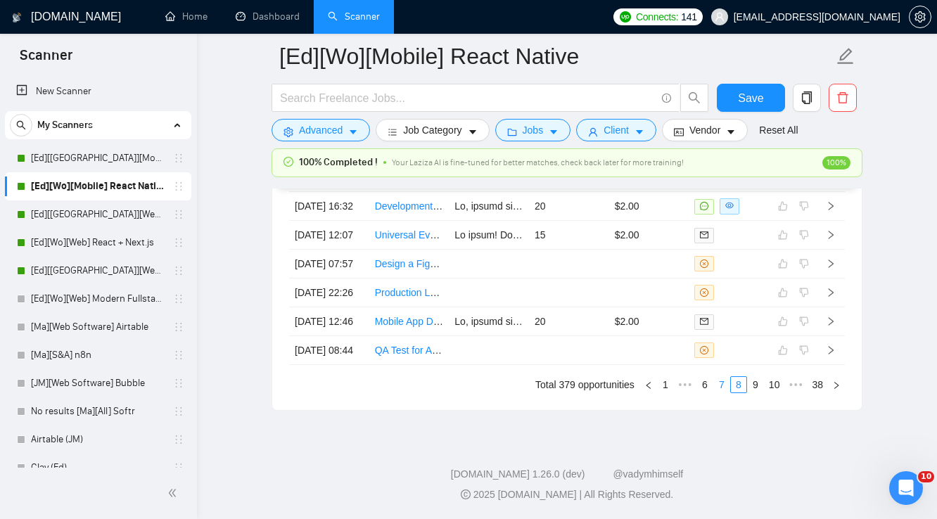
click at [722, 393] on link "7" at bounding box center [721, 384] width 15 height 15
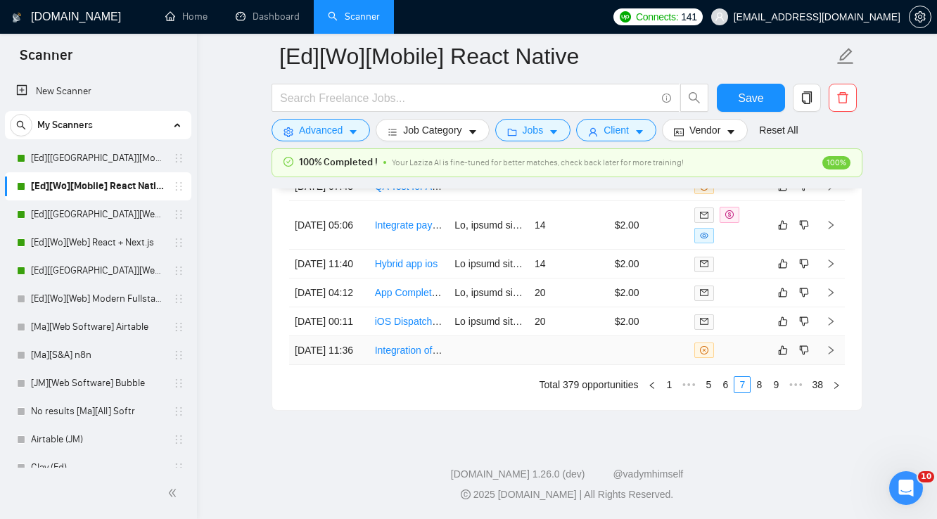
click at [514, 365] on td at bounding box center [489, 350] width 80 height 29
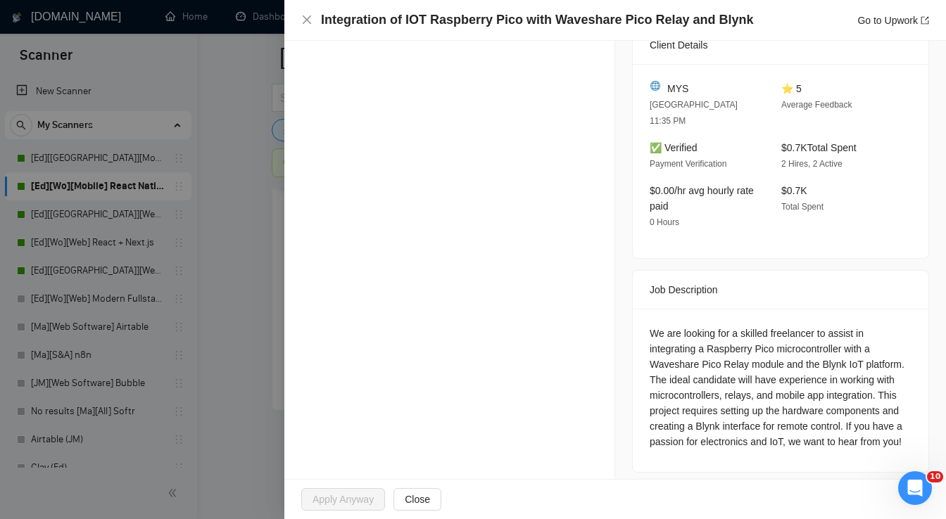
scroll to position [354, 0]
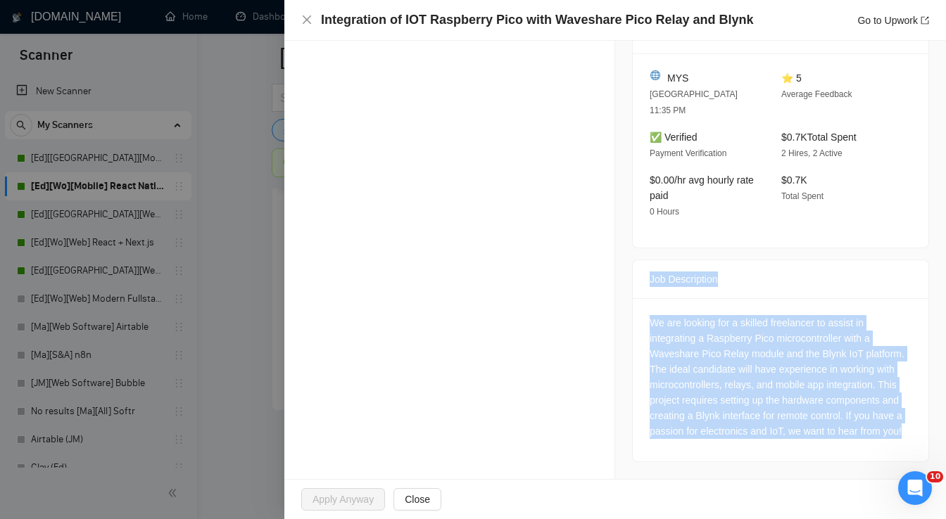
drag, startPoint x: 642, startPoint y: 279, endPoint x: 860, endPoint y: 420, distance: 260.0
click at [908, 442] on div "Job Description We are looking for a skilled freelancer to assist in integratin…" at bounding box center [780, 361] width 297 height 203
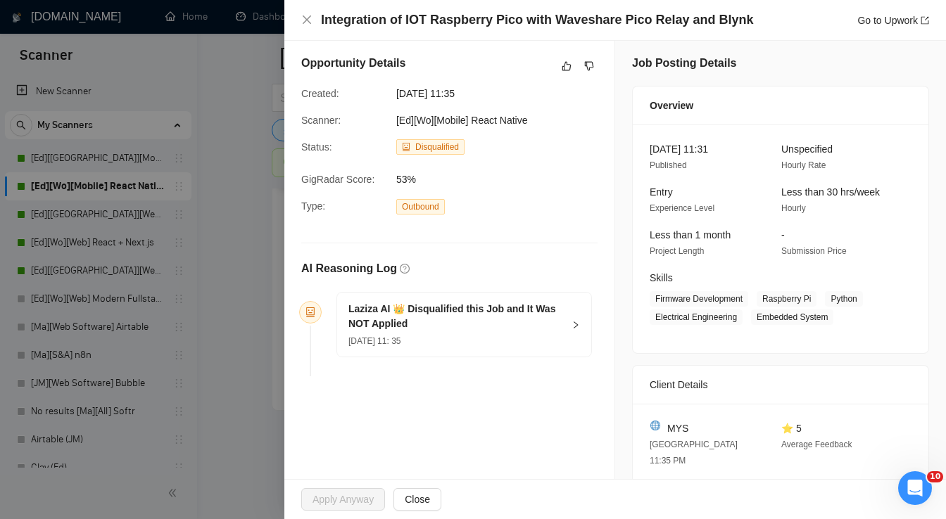
scroll to position [0, 0]
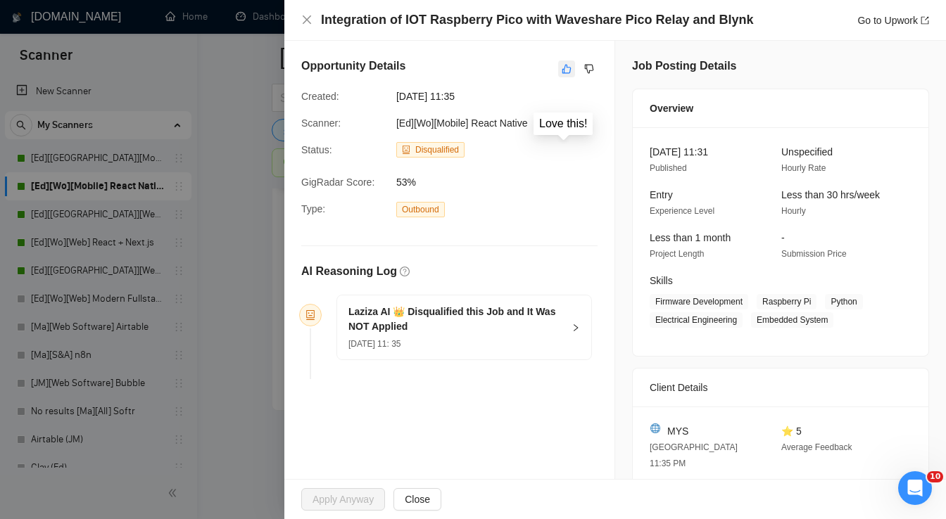
click at [565, 73] on icon "like" at bounding box center [567, 68] width 10 height 11
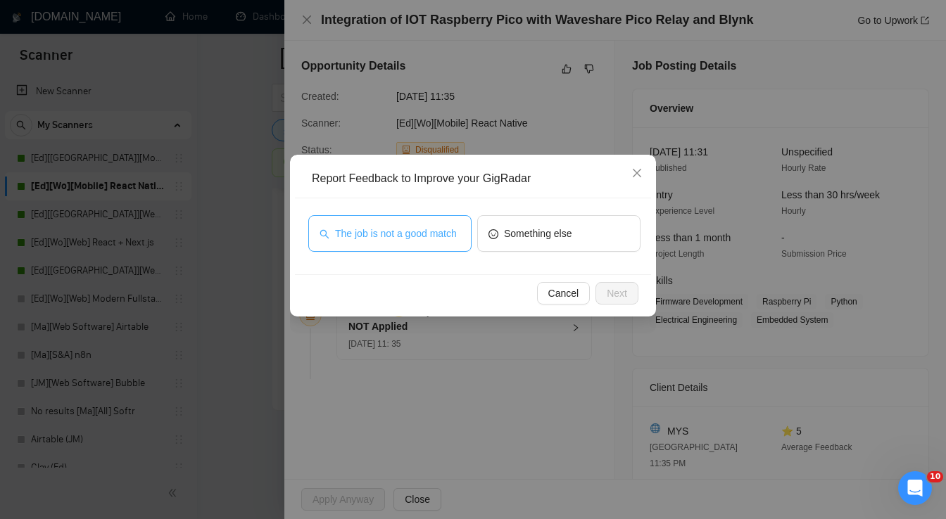
click at [424, 234] on span "The job is not a good match" at bounding box center [396, 233] width 122 height 15
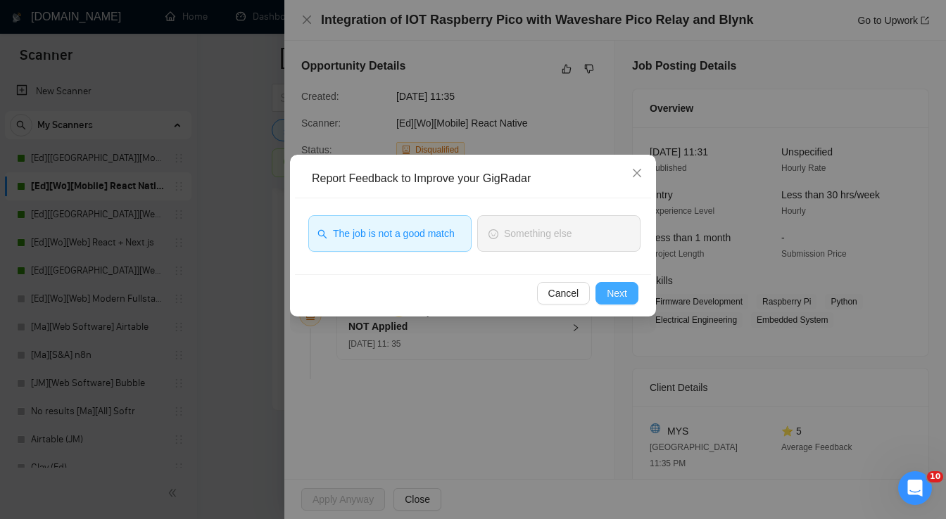
click at [612, 295] on span "Next" at bounding box center [617, 293] width 20 height 15
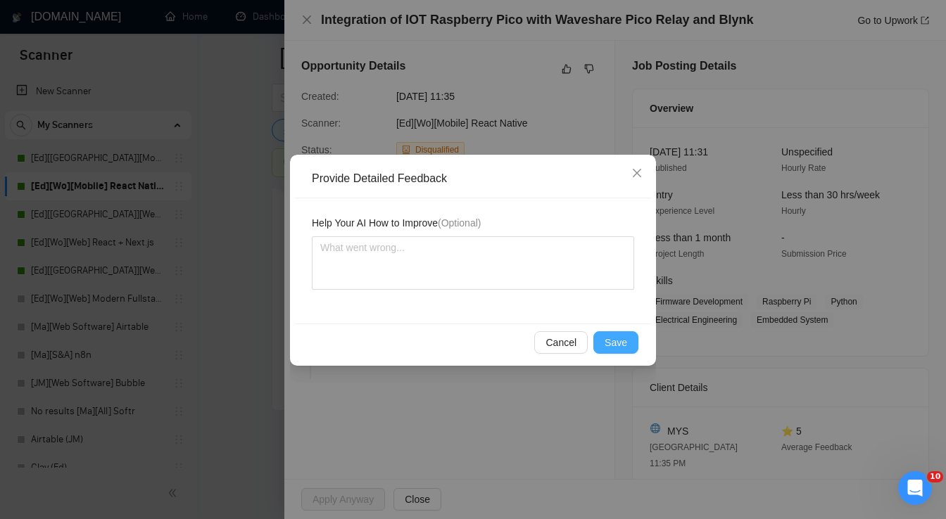
click at [613, 349] on span "Save" at bounding box center [615, 342] width 23 height 15
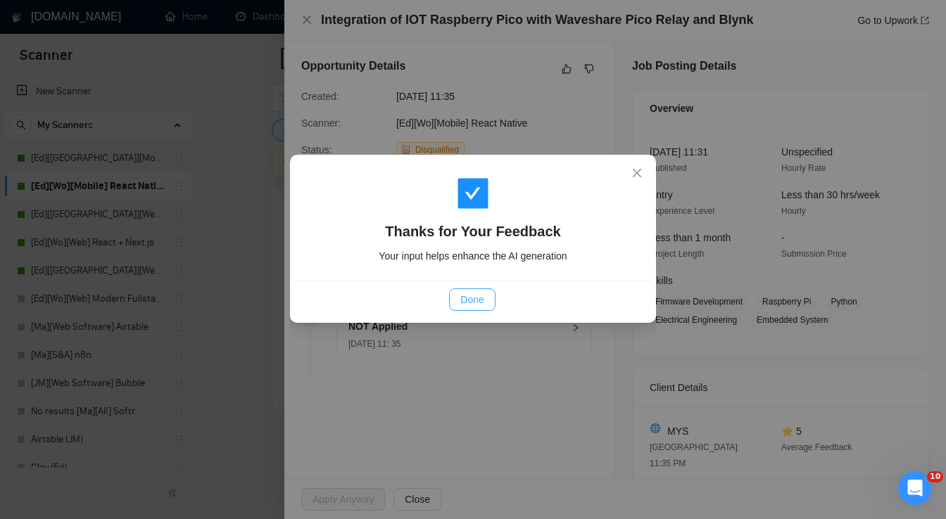
click at [473, 300] on span "Done" at bounding box center [471, 299] width 23 height 15
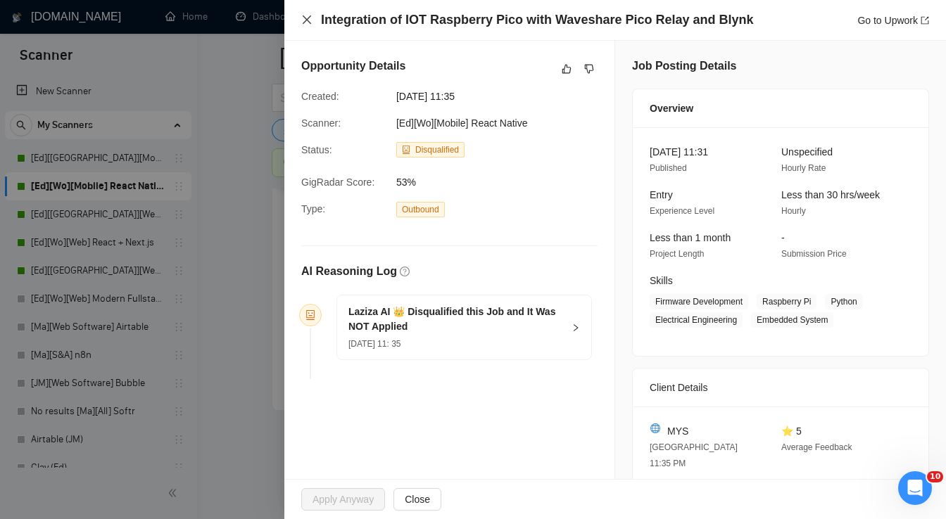
click at [306, 18] on icon "close" at bounding box center [306, 19] width 11 height 11
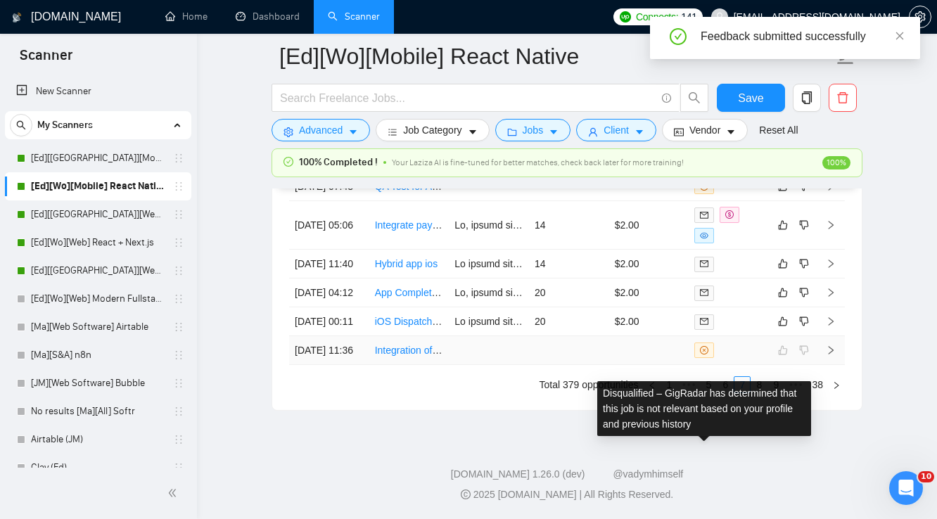
click at [738, 381] on div "Disqualified – GigRadar has determined that this job is not relevant based on y…" at bounding box center [704, 408] width 214 height 55
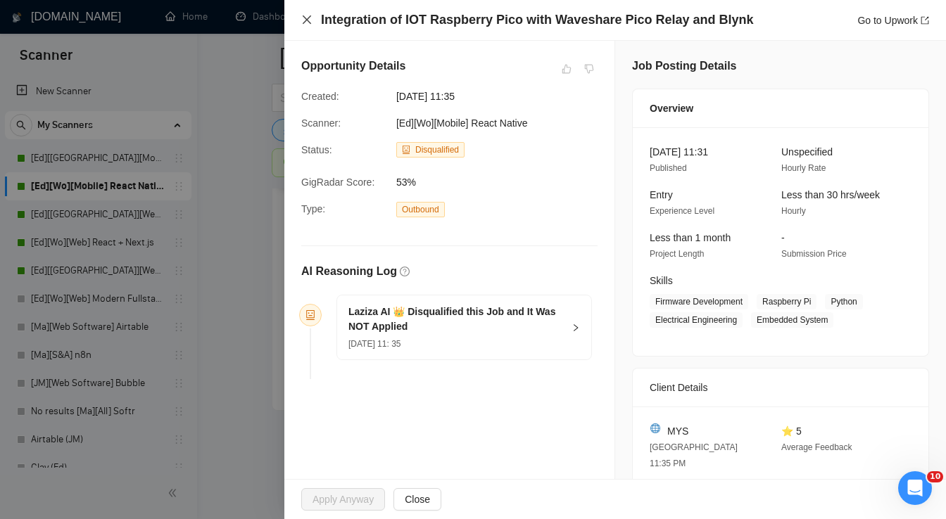
click at [307, 21] on icon "close" at bounding box center [306, 19] width 11 height 11
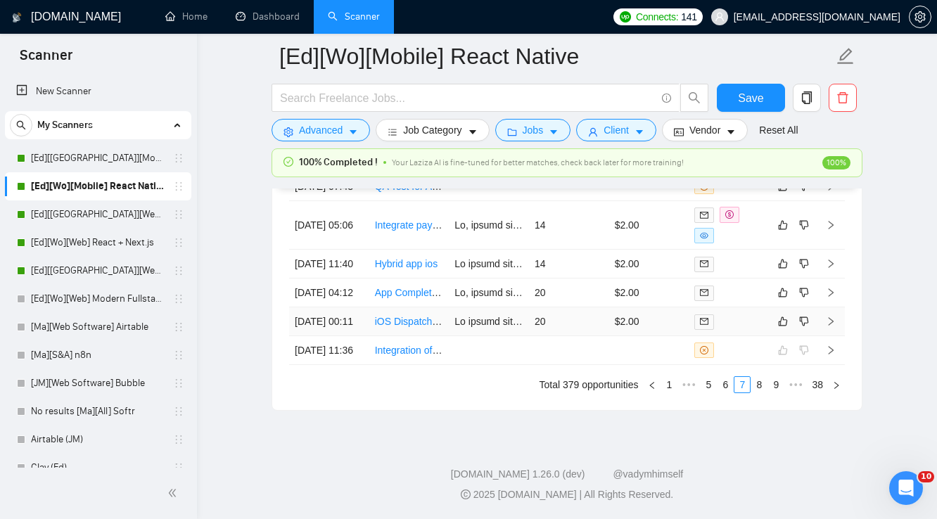
click at [749, 329] on div at bounding box center [728, 322] width 69 height 16
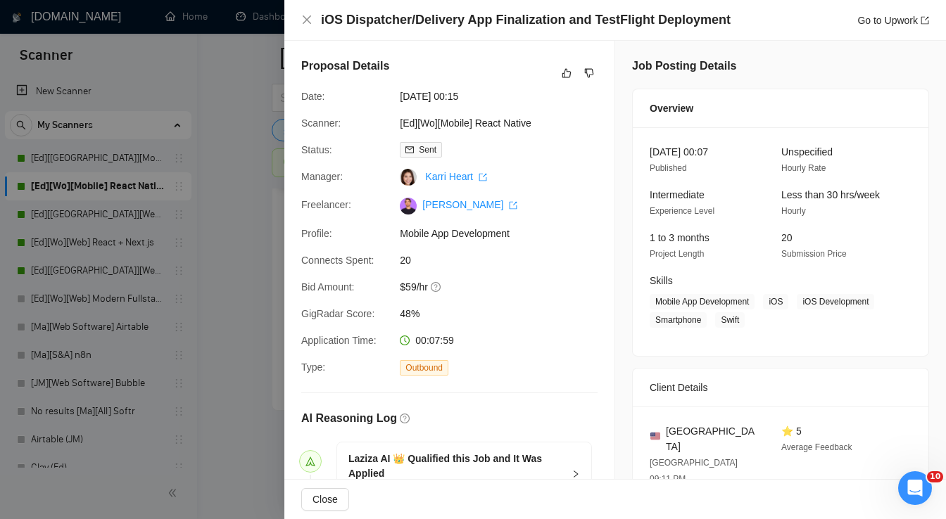
scroll to position [338, 0]
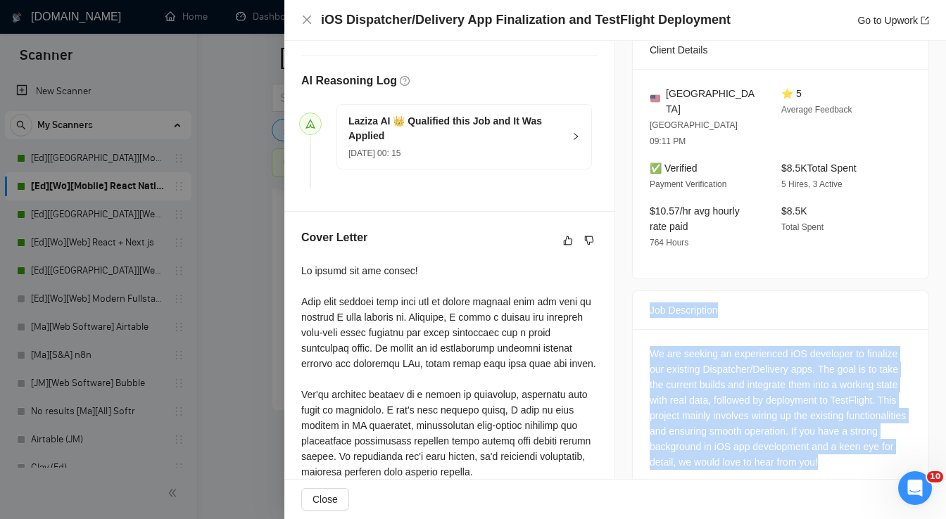
drag, startPoint x: 639, startPoint y: 291, endPoint x: 878, endPoint y: 457, distance: 291.2
click at [878, 457] on div "Job Description We are seeking an experienced iOS developer to finalize our exi…" at bounding box center [780, 392] width 297 height 203
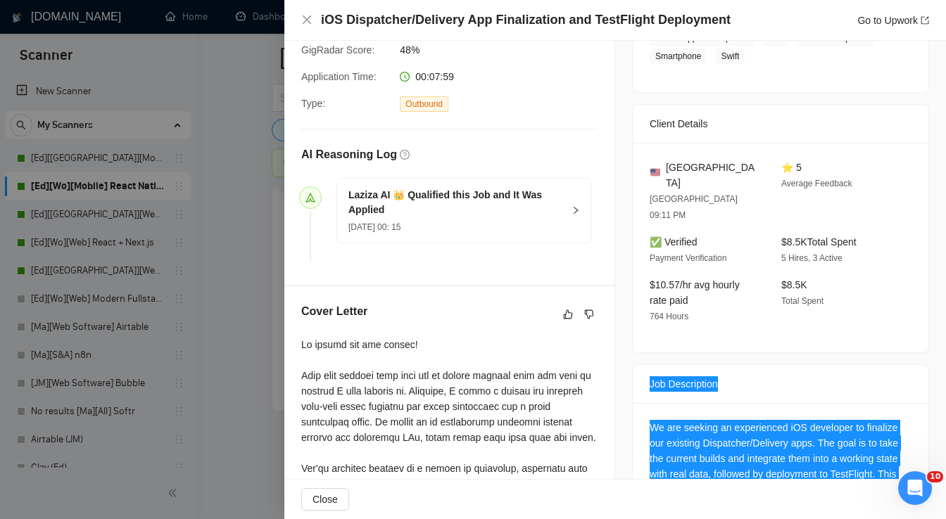
scroll to position [281, 0]
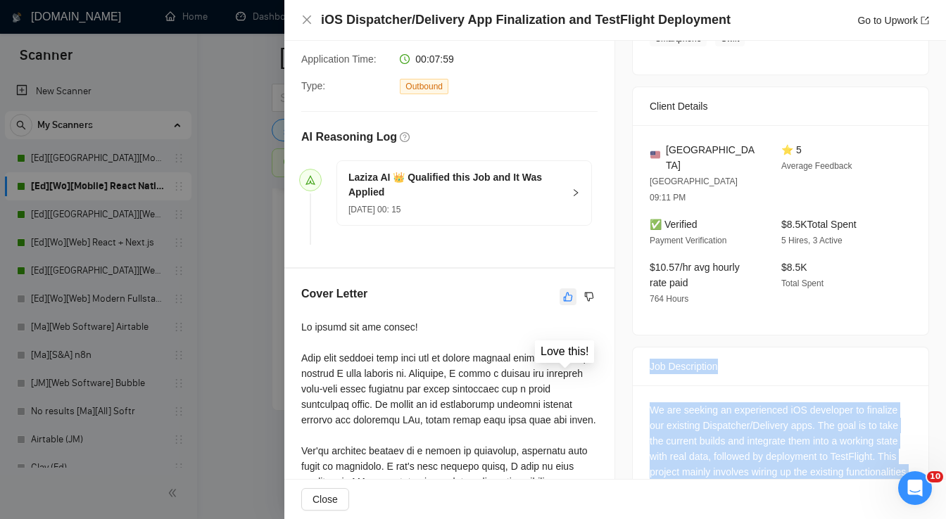
click at [564, 301] on icon "like" at bounding box center [568, 296] width 9 height 9
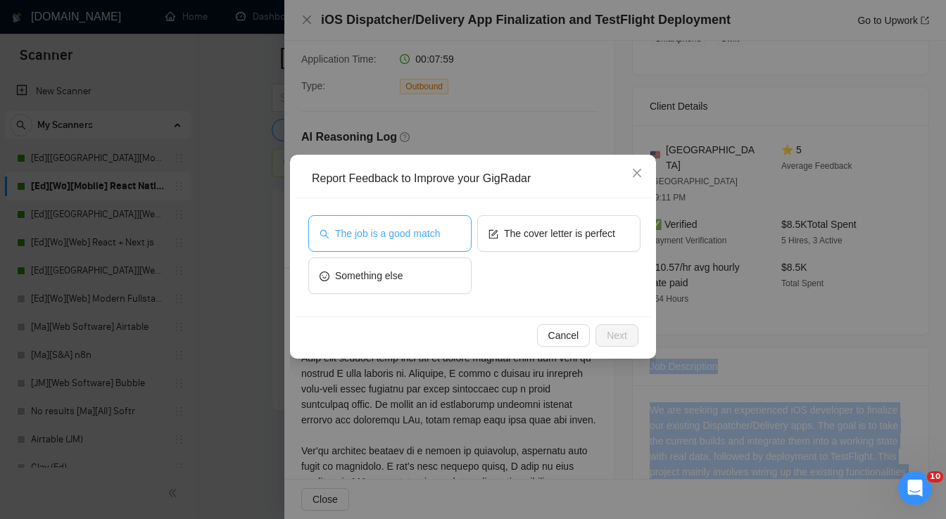
click at [417, 239] on span "The job is a good match" at bounding box center [387, 233] width 105 height 15
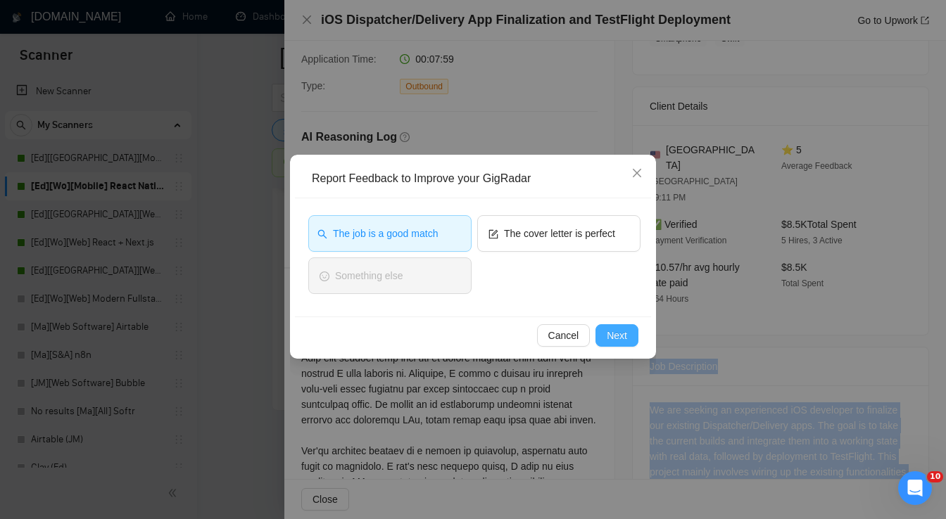
click at [609, 332] on span "Next" at bounding box center [617, 335] width 20 height 15
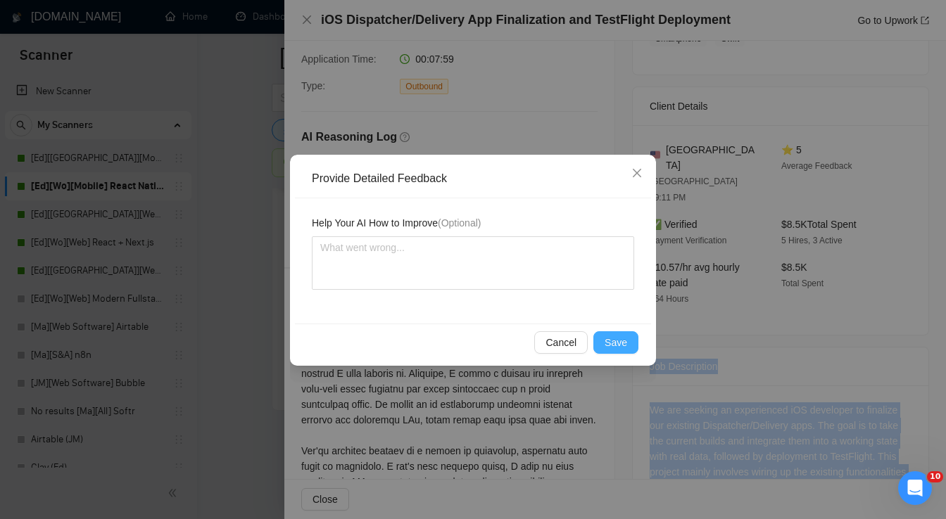
click at [611, 336] on span "Save" at bounding box center [615, 342] width 23 height 15
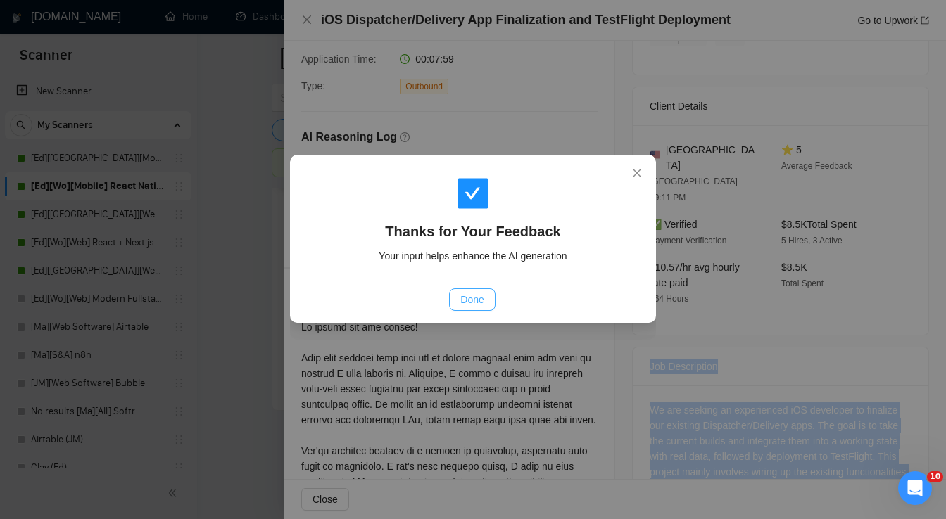
click at [476, 301] on span "Done" at bounding box center [471, 299] width 23 height 15
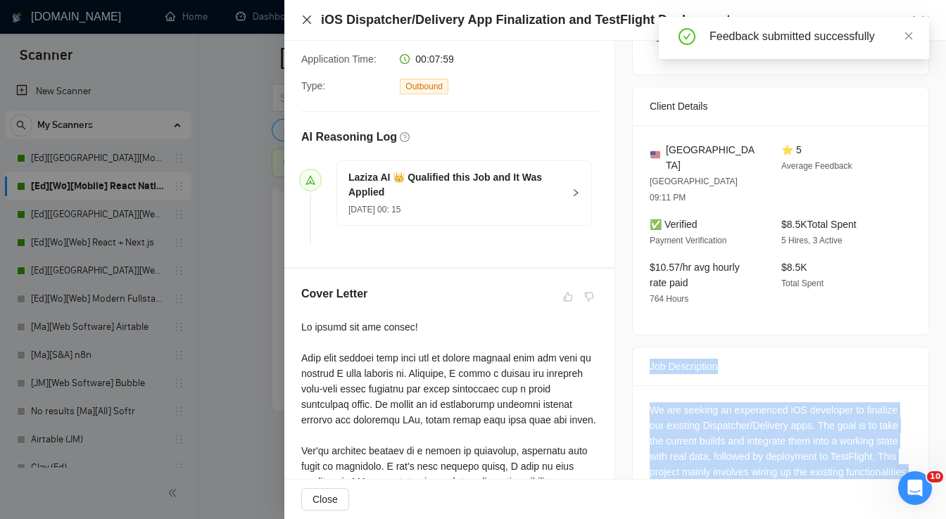
click at [307, 20] on icon "close" at bounding box center [307, 19] width 8 height 8
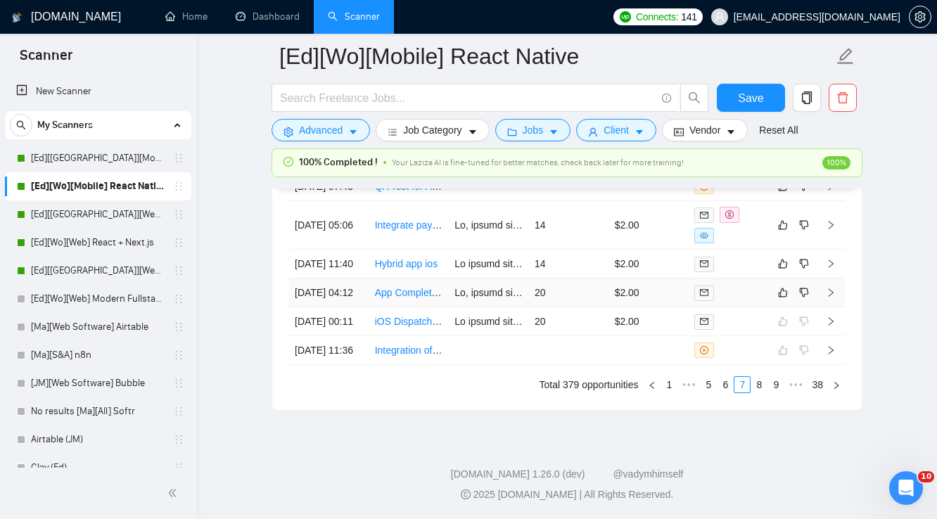
click at [747, 292] on div at bounding box center [728, 293] width 69 height 16
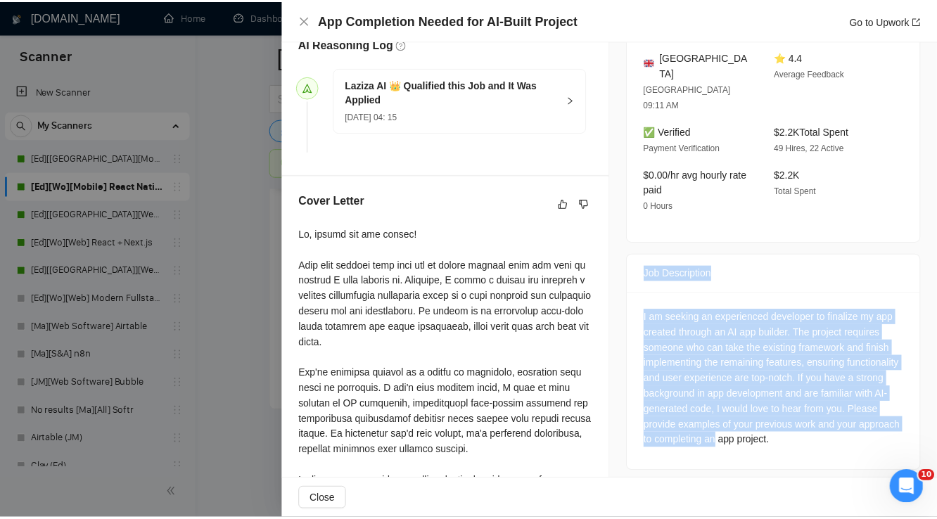
scroll to position [380, 0]
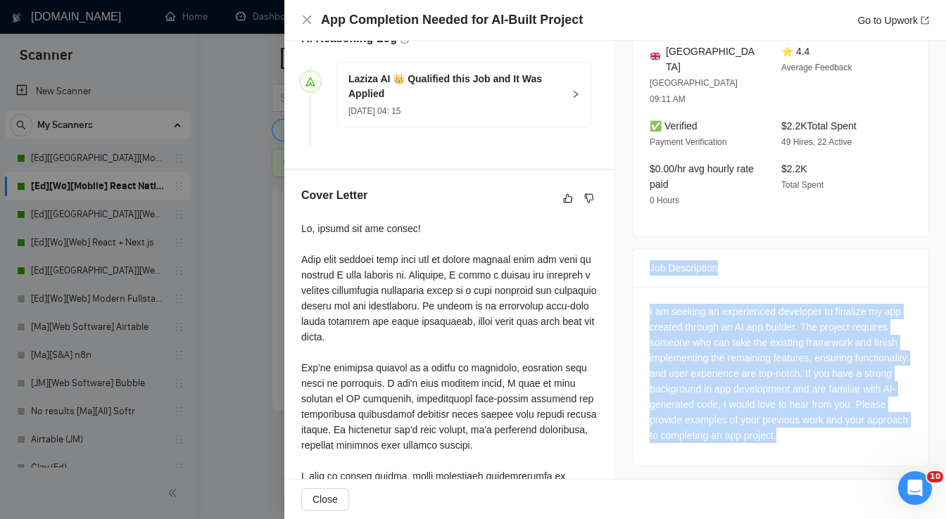
drag, startPoint x: 641, startPoint y: 329, endPoint x: 875, endPoint y: 422, distance: 252.1
click at [875, 422] on div "Job Description I am seeking an experienced developer to finalize my app create…" at bounding box center [780, 357] width 297 height 218
drag, startPoint x: 307, startPoint y: 23, endPoint x: 319, endPoint y: 40, distance: 21.7
click at [307, 23] on icon "close" at bounding box center [306, 19] width 11 height 11
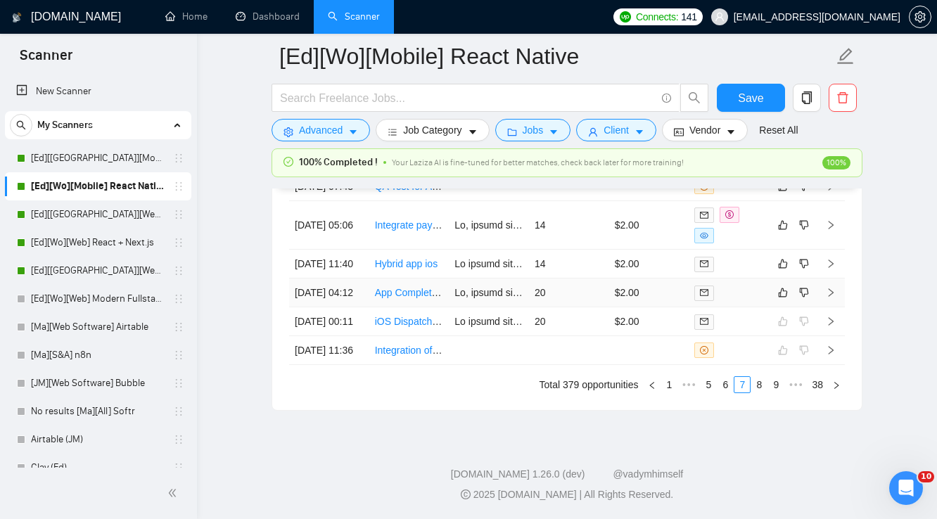
click at [671, 288] on td "$2.00" at bounding box center [649, 293] width 80 height 29
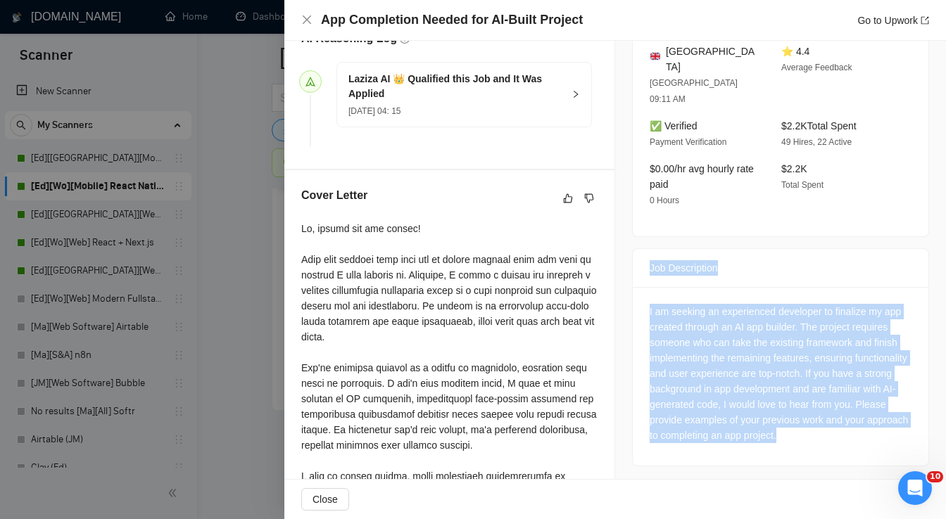
drag, startPoint x: 642, startPoint y: 234, endPoint x: 856, endPoint y: 419, distance: 282.8
click at [856, 419] on div "Job Description I am seeking an experienced developer to finalize my app create…" at bounding box center [780, 357] width 297 height 218
click at [563, 196] on icon "like" at bounding box center [568, 198] width 10 height 11
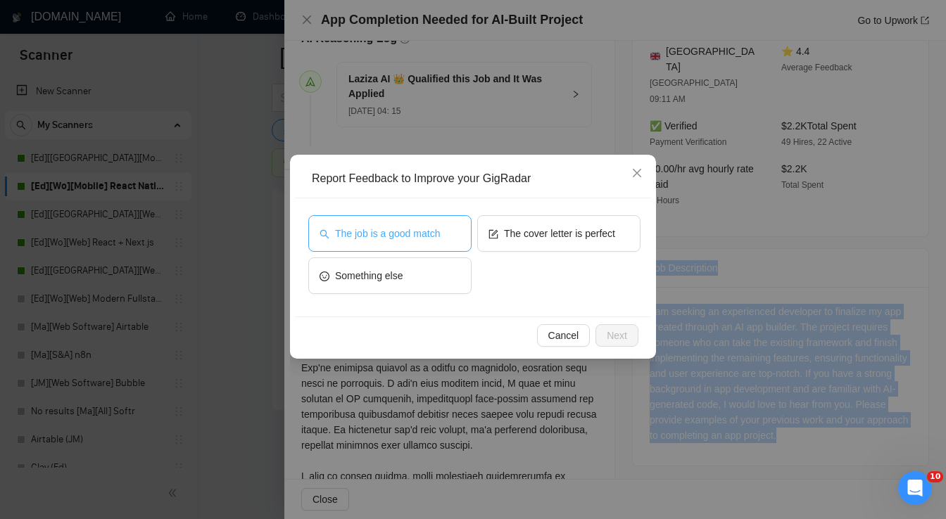
click at [440, 236] on button "The job is a good match" at bounding box center [389, 233] width 163 height 37
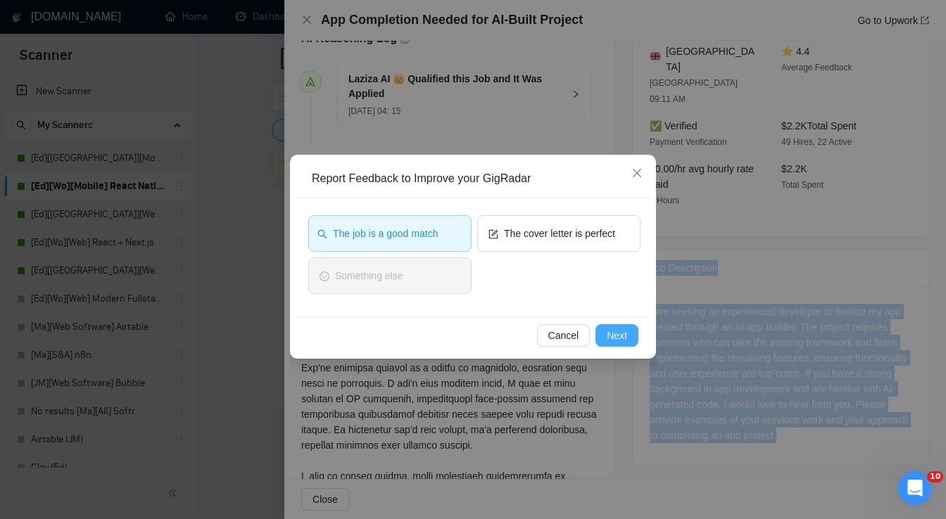
click at [619, 329] on span "Next" at bounding box center [617, 335] width 20 height 15
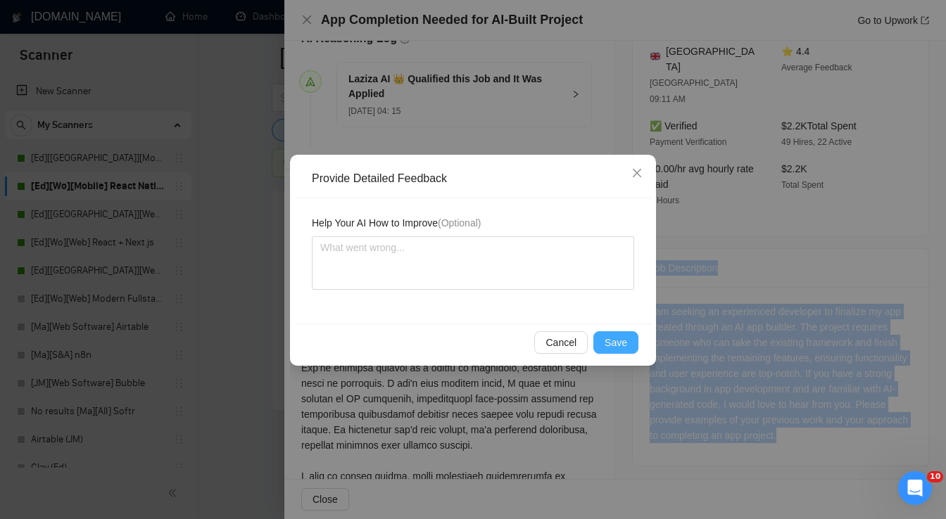
click at [614, 338] on span "Save" at bounding box center [615, 342] width 23 height 15
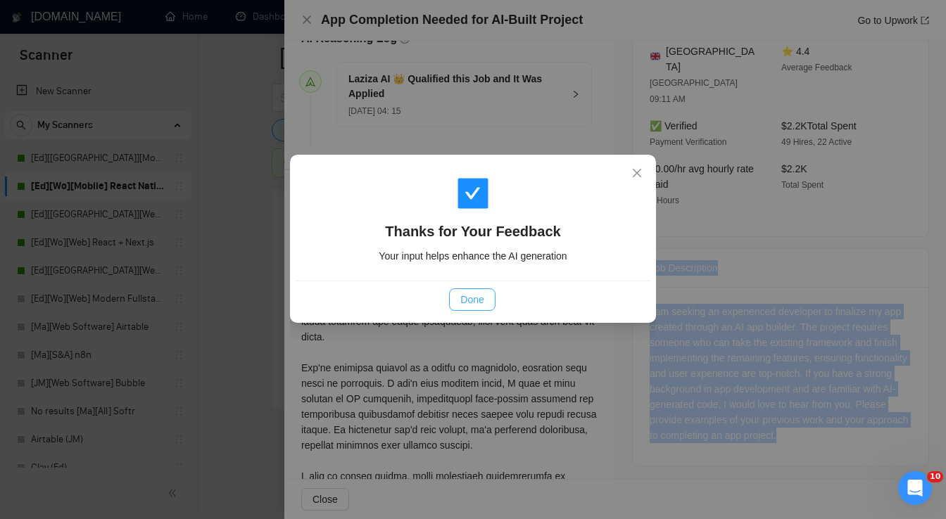
click at [478, 303] on span "Done" at bounding box center [471, 299] width 23 height 15
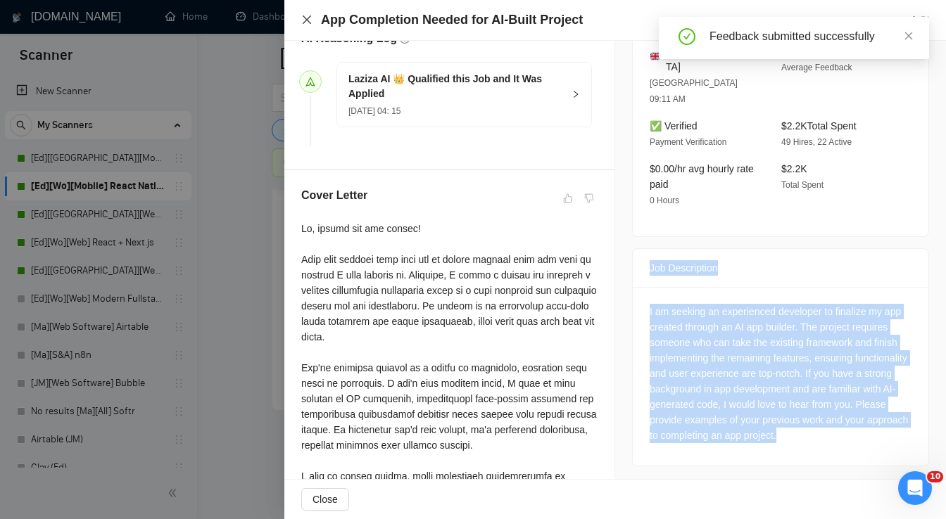
click at [306, 19] on icon "close" at bounding box center [307, 19] width 8 height 8
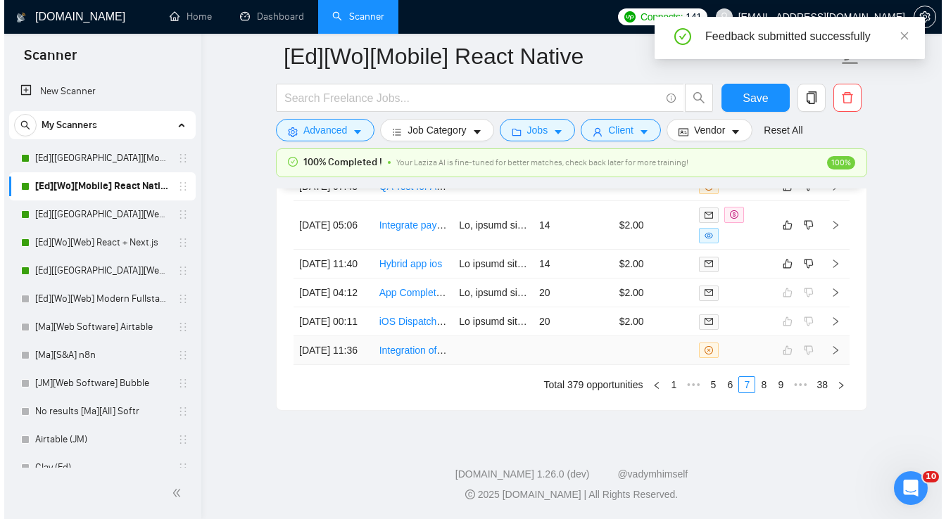
scroll to position [3739, 0]
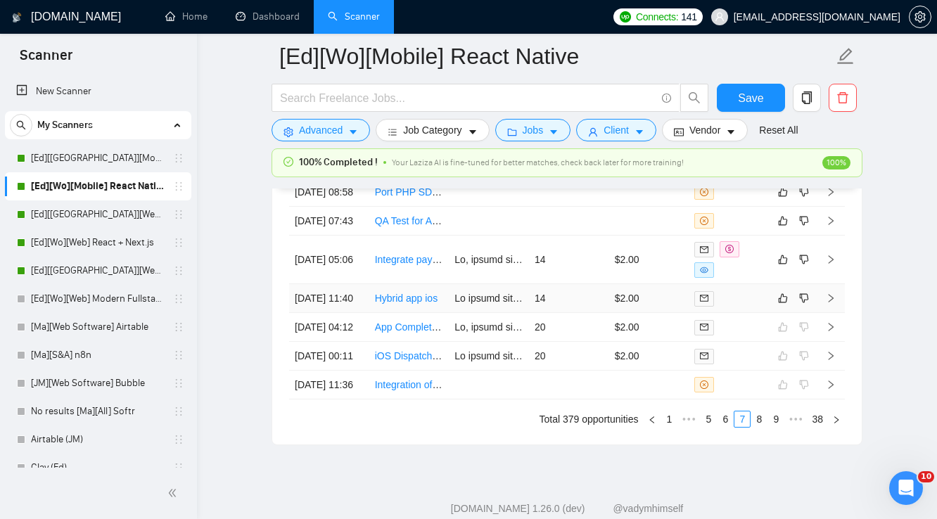
click at [736, 313] on td at bounding box center [729, 298] width 80 height 29
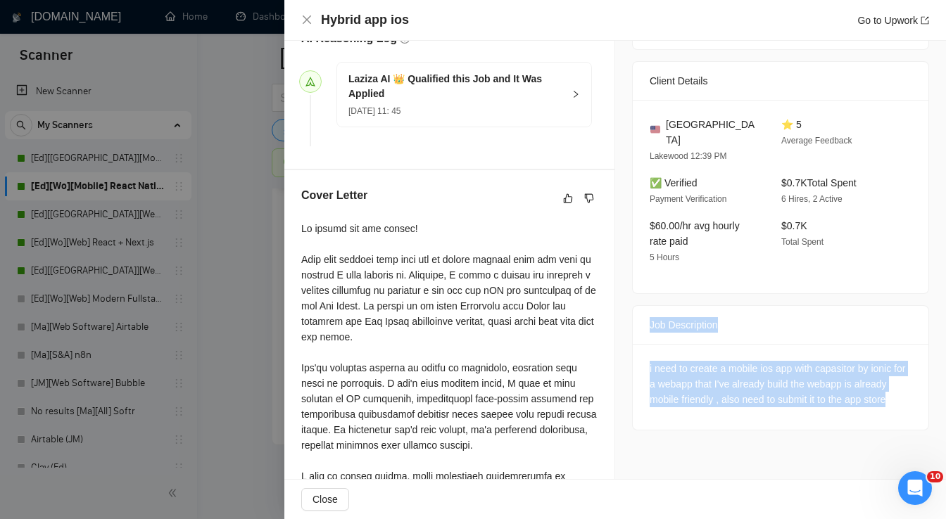
drag, startPoint x: 646, startPoint y: 286, endPoint x: 895, endPoint y: 370, distance: 263.0
click at [895, 370] on div "Job Description i need to create a mobile ios app with capasitor by ionic for a…" at bounding box center [780, 367] width 297 height 125
click at [563, 198] on icon "like" at bounding box center [568, 198] width 10 height 11
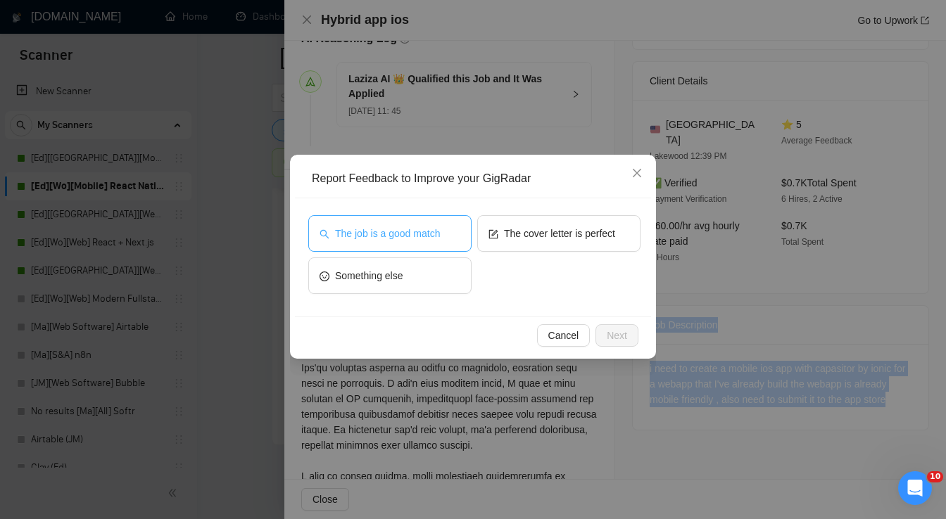
click at [452, 242] on button "The job is a good match" at bounding box center [389, 233] width 163 height 37
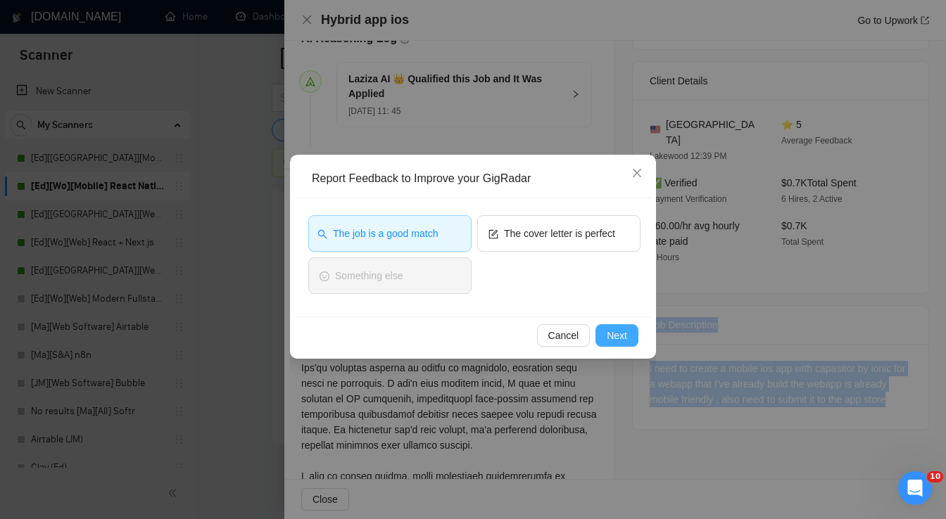
click at [633, 335] on button "Next" at bounding box center [616, 335] width 43 height 23
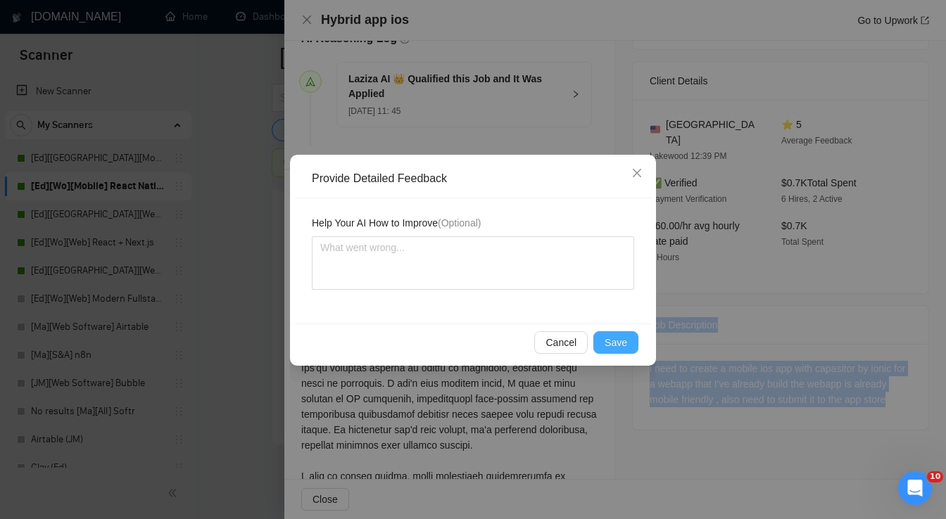
click at [625, 338] on span "Save" at bounding box center [615, 342] width 23 height 15
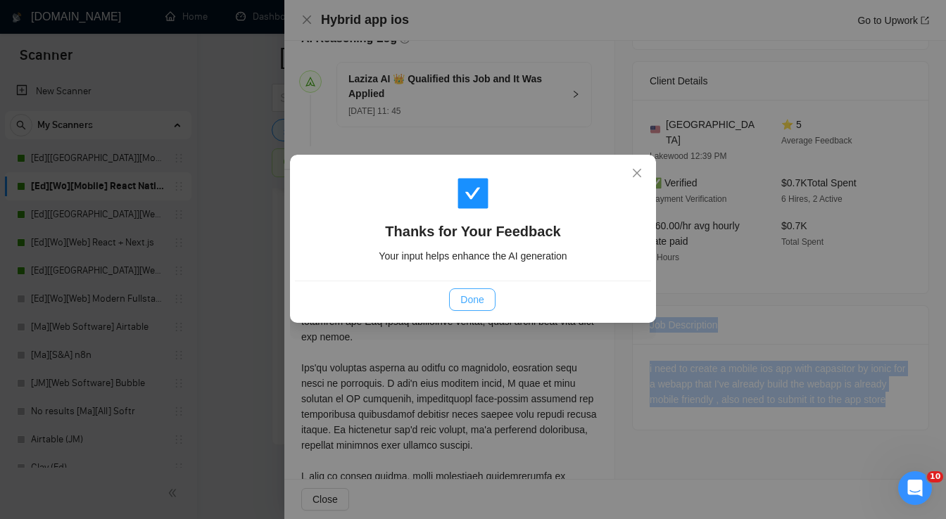
click at [481, 300] on span "Done" at bounding box center [471, 299] width 23 height 15
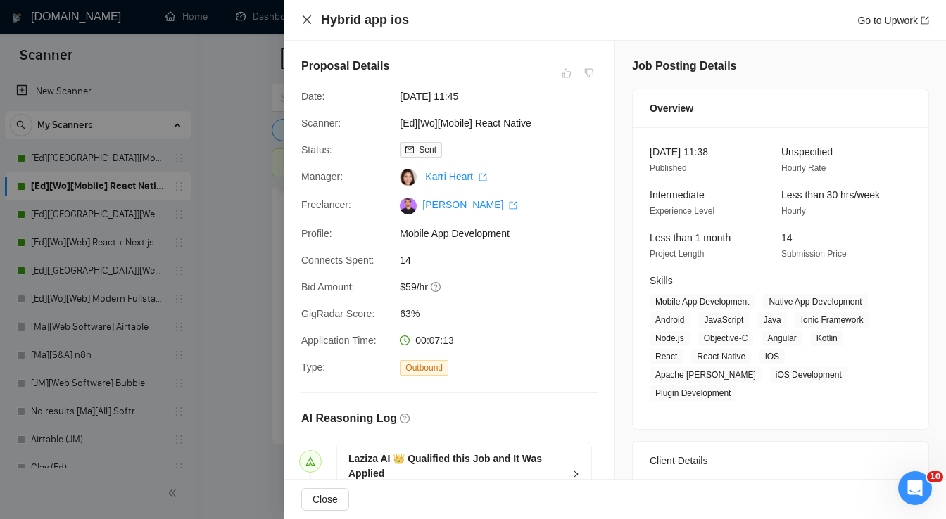
drag, startPoint x: 308, startPoint y: 23, endPoint x: 537, endPoint y: 279, distance: 343.4
click at [308, 23] on icon "close" at bounding box center [307, 19] width 8 height 8
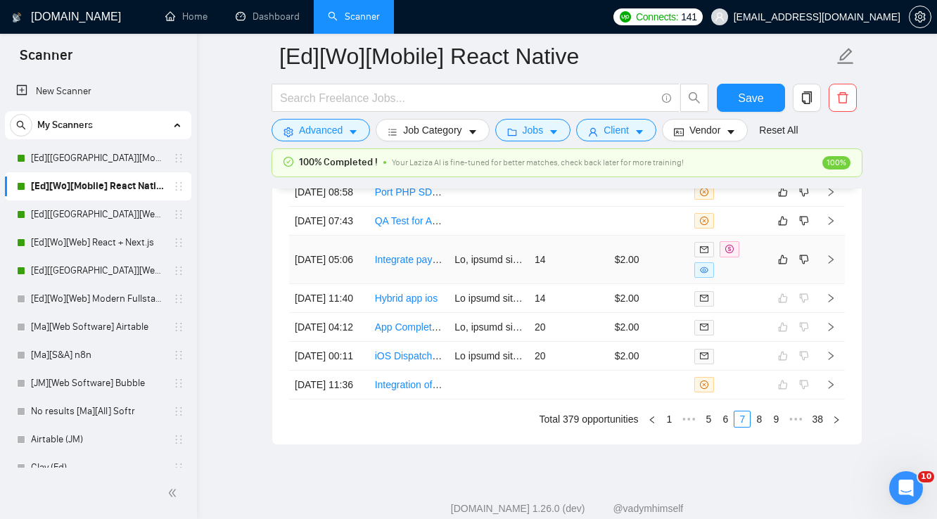
click at [659, 284] on td "$2.00" at bounding box center [649, 260] width 80 height 49
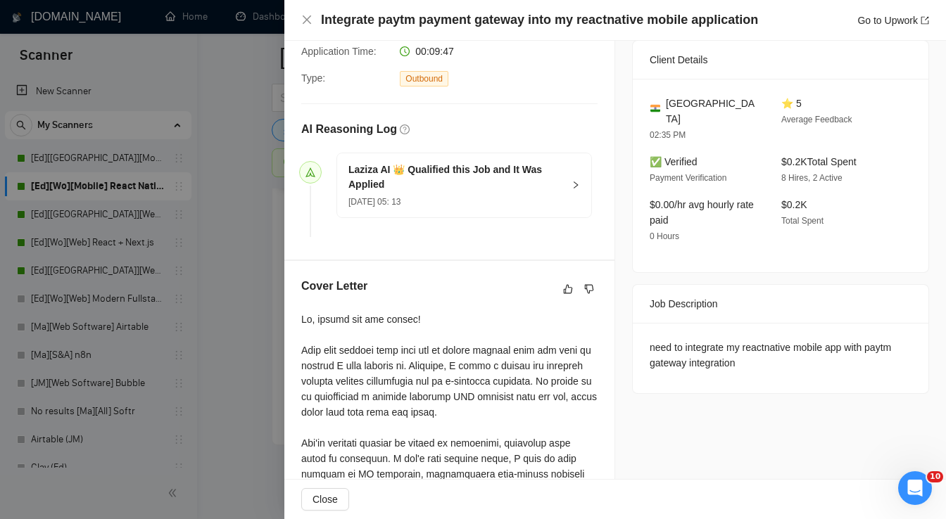
scroll to position [338, 0]
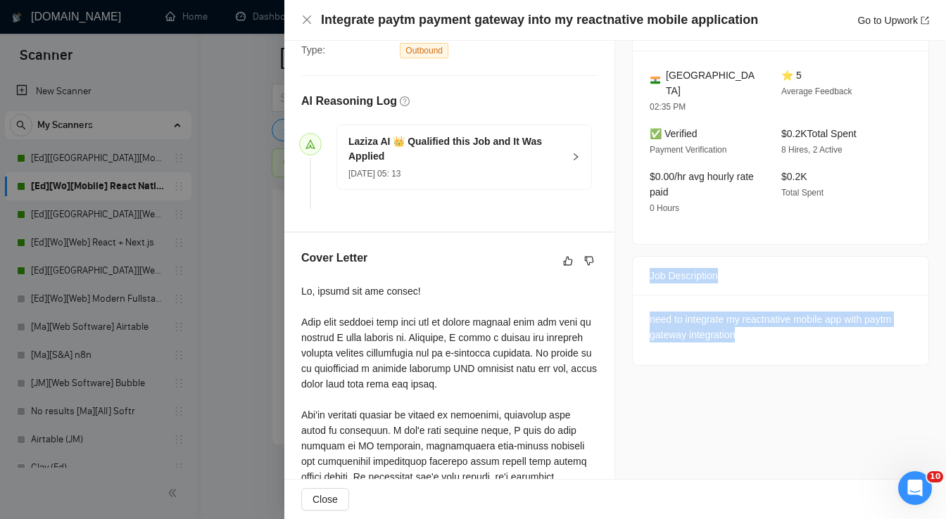
drag, startPoint x: 645, startPoint y: 260, endPoint x: 756, endPoint y: 327, distance: 130.7
click at [756, 327] on div "Job Description need to integrate my reactnative mobile app with paytm gateway …" at bounding box center [780, 311] width 297 height 110
click at [563, 264] on icon "like" at bounding box center [568, 260] width 10 height 11
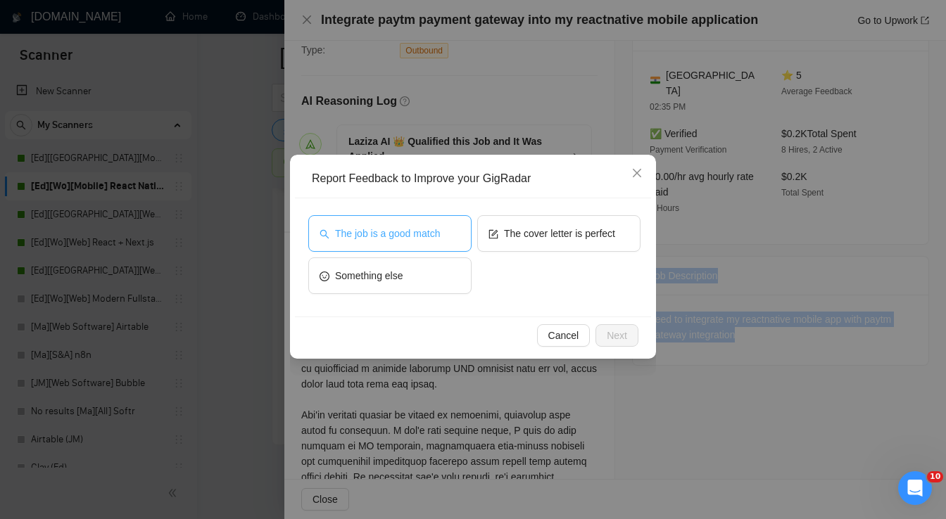
click at [430, 236] on span "The job is a good match" at bounding box center [387, 233] width 105 height 15
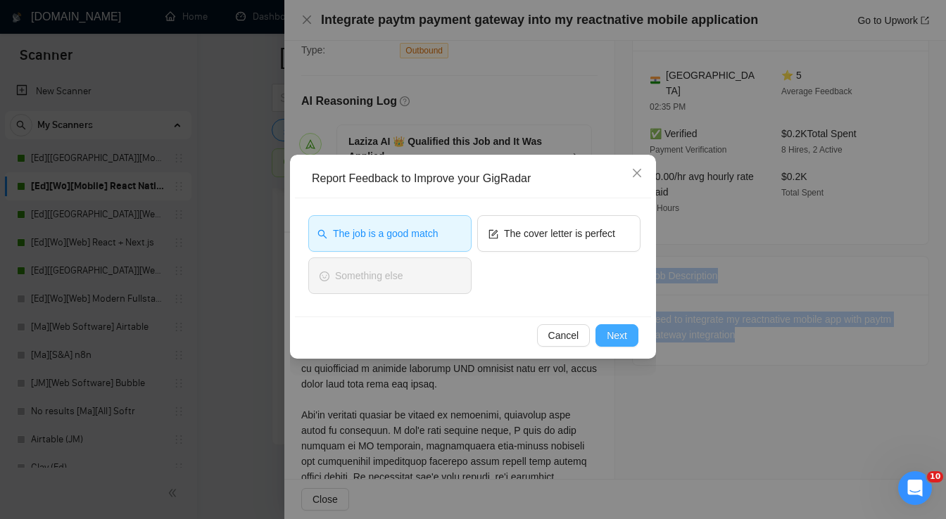
click at [615, 338] on span "Next" at bounding box center [617, 335] width 20 height 15
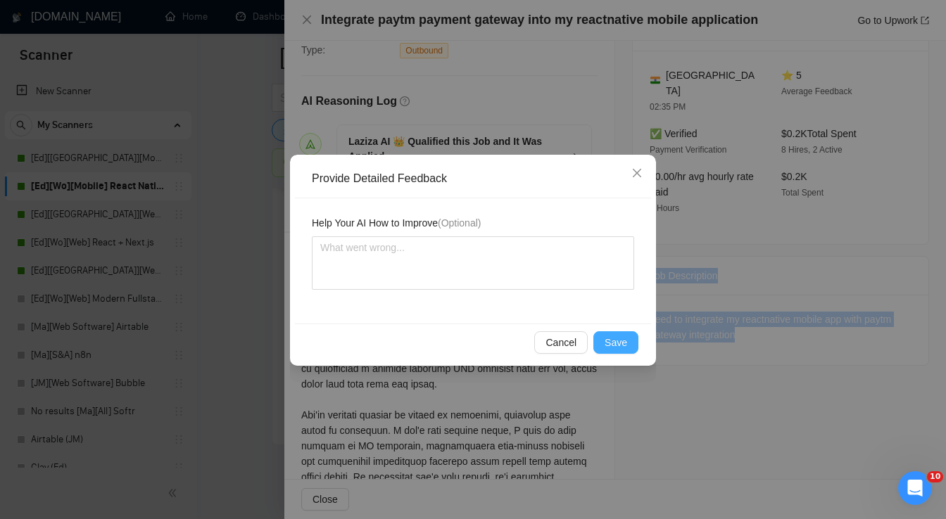
click at [615, 339] on span "Save" at bounding box center [615, 342] width 23 height 15
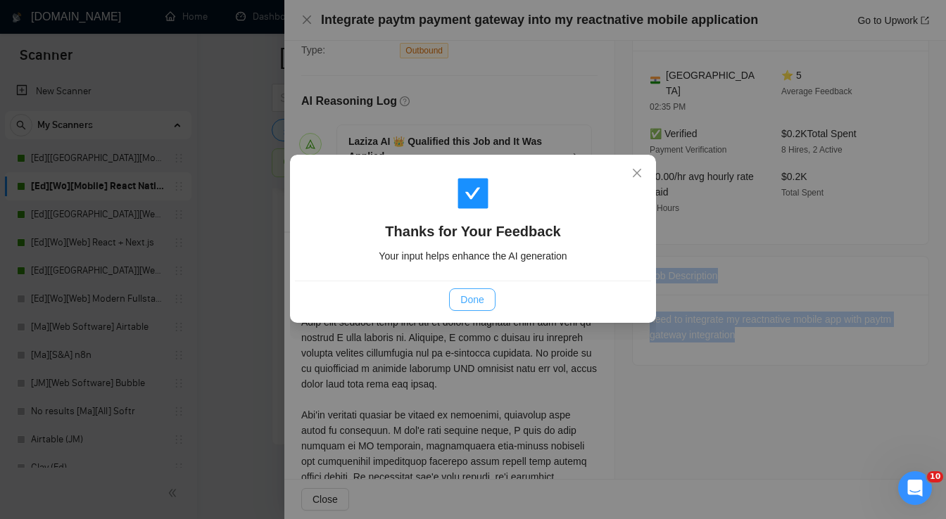
click at [479, 305] on span "Done" at bounding box center [471, 299] width 23 height 15
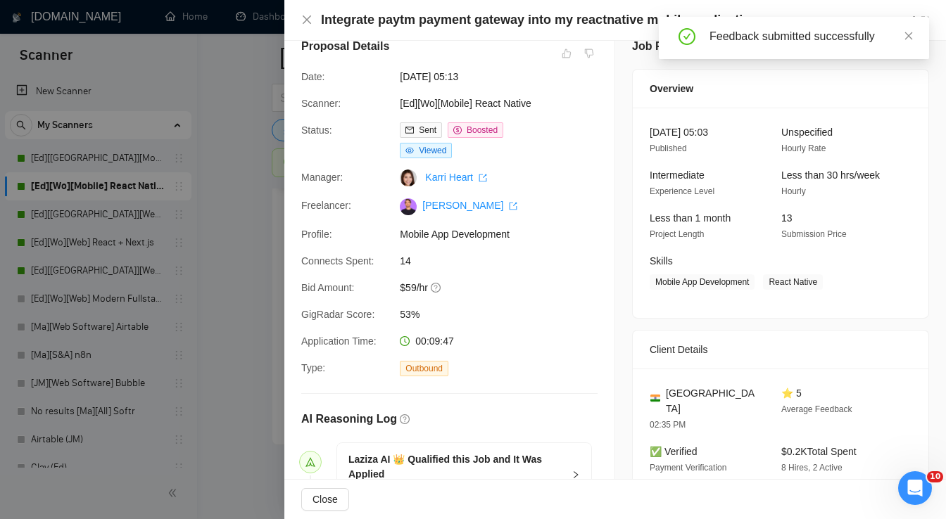
scroll to position [0, 0]
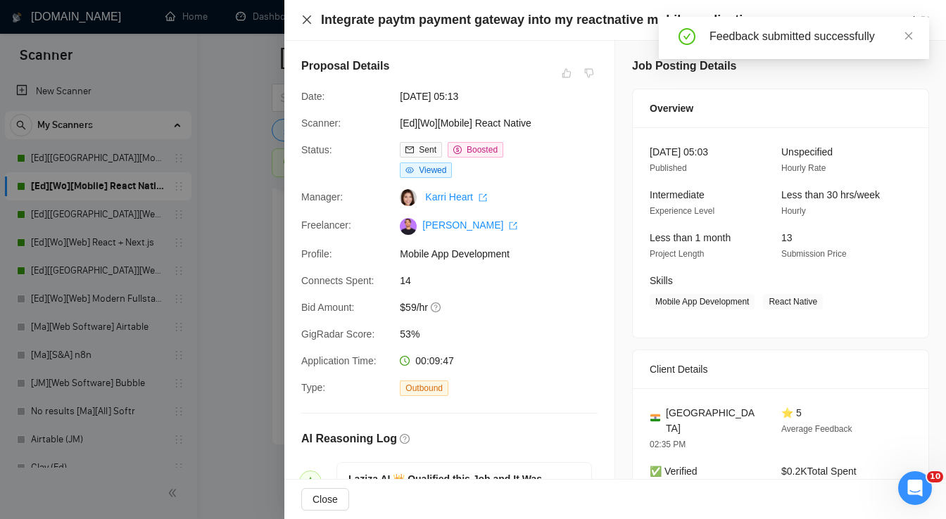
click at [307, 20] on icon "close" at bounding box center [307, 19] width 8 height 8
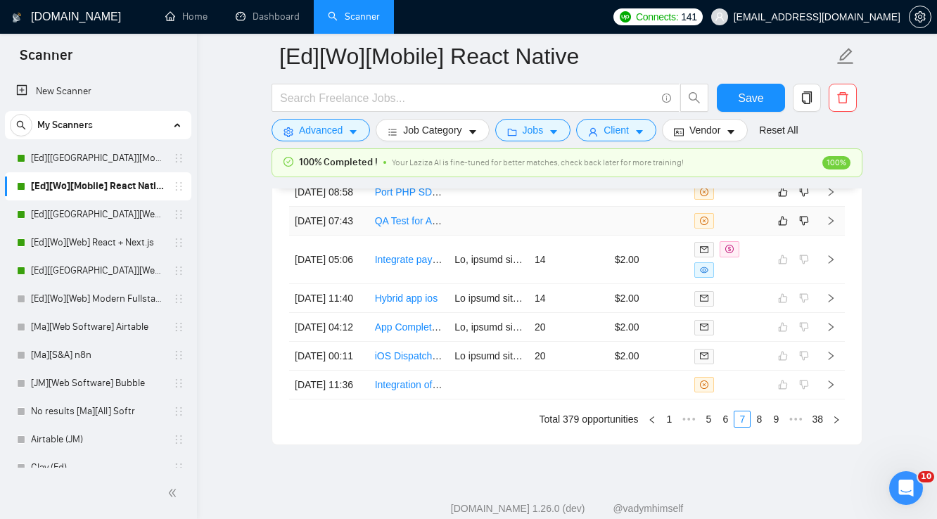
click at [623, 236] on td at bounding box center [649, 221] width 80 height 29
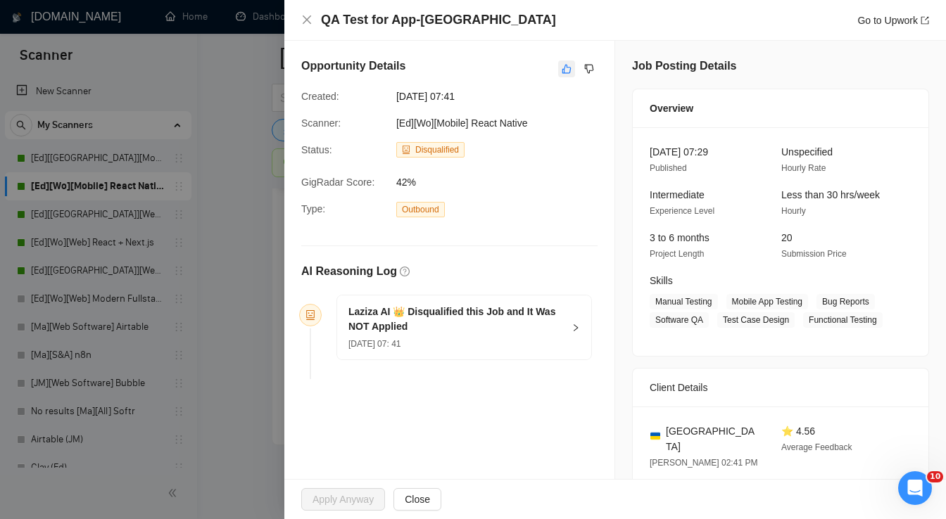
click at [563, 74] on icon "like" at bounding box center [567, 68] width 10 height 11
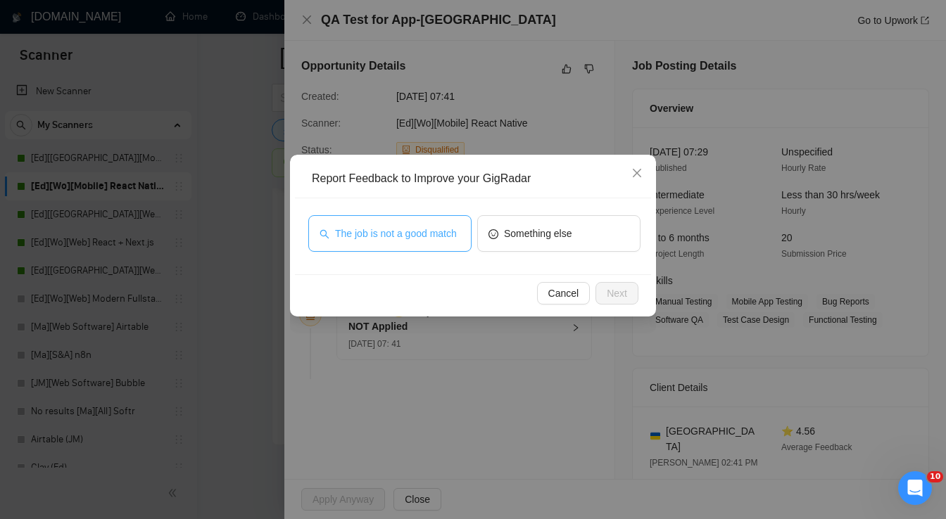
click at [429, 243] on button "The job is not a good match" at bounding box center [389, 233] width 163 height 37
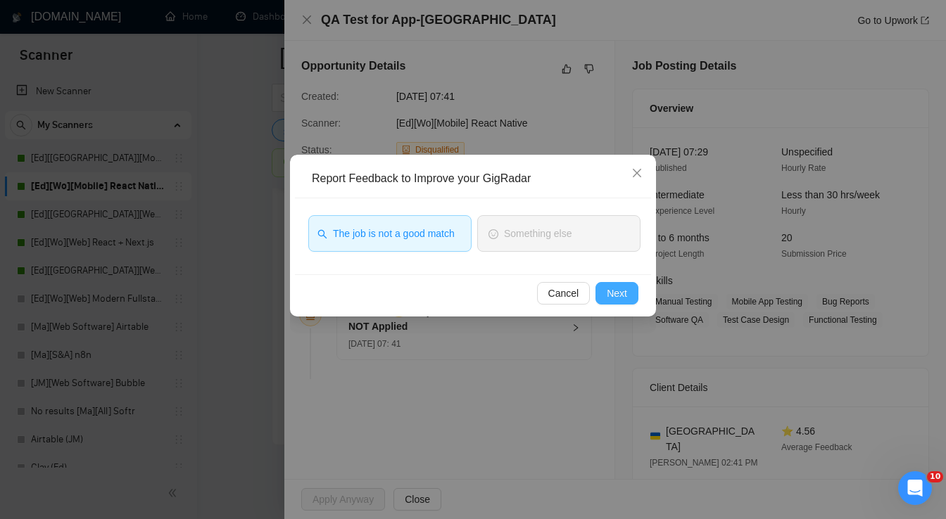
click at [611, 291] on span "Next" at bounding box center [617, 293] width 20 height 15
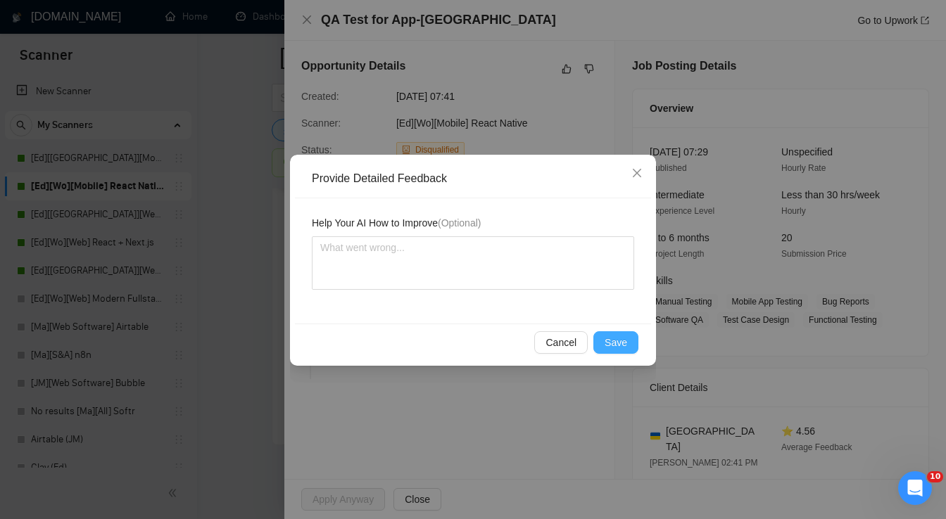
click at [616, 338] on span "Save" at bounding box center [615, 342] width 23 height 15
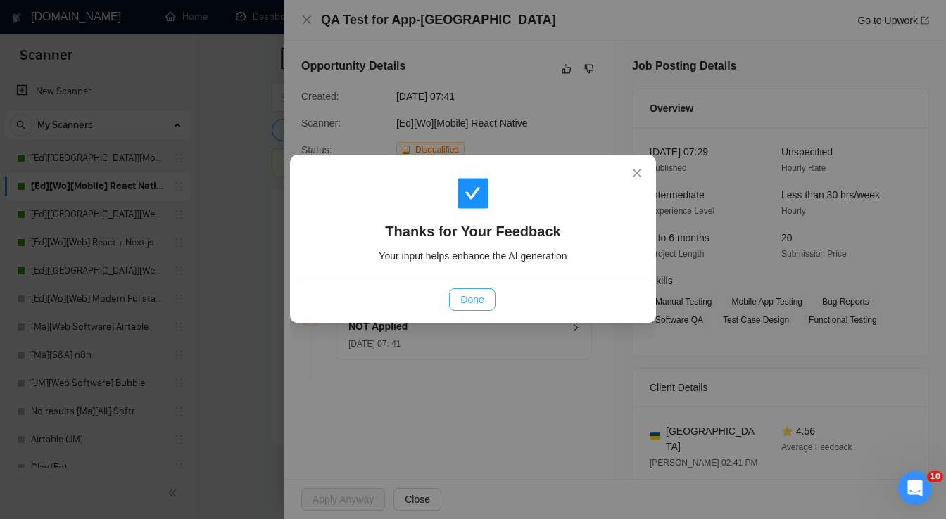
click at [472, 300] on span "Done" at bounding box center [471, 299] width 23 height 15
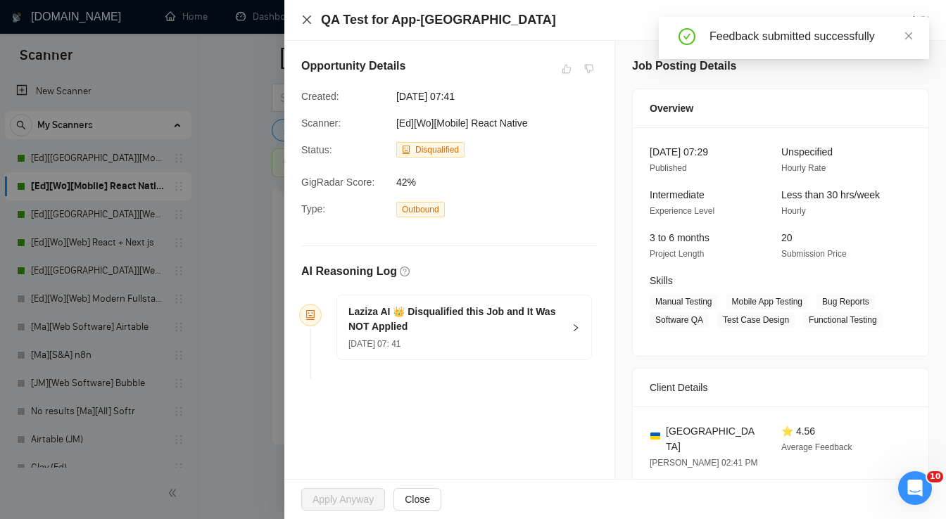
click at [307, 19] on icon "close" at bounding box center [307, 19] width 8 height 8
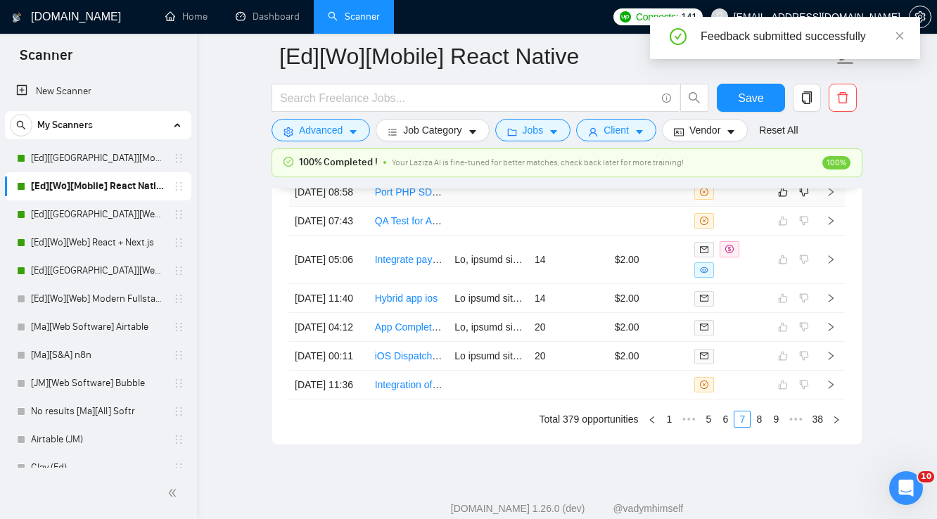
click at [607, 207] on td at bounding box center [569, 192] width 80 height 29
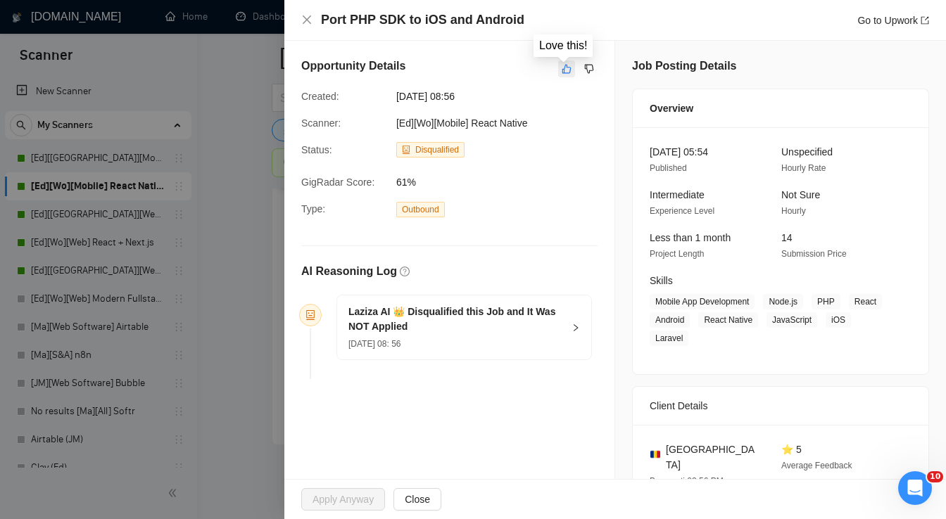
click at [562, 70] on icon "like" at bounding box center [567, 68] width 10 height 11
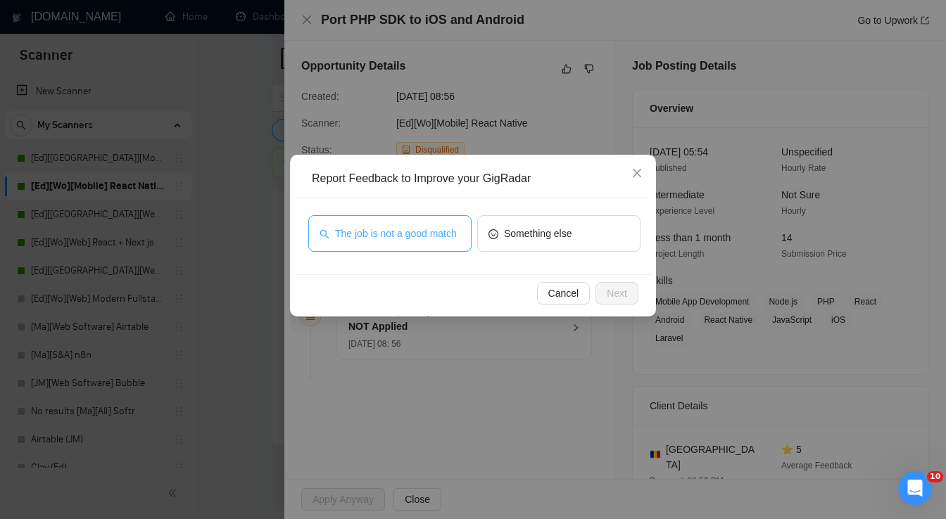
click at [406, 234] on span "The job is not a good match" at bounding box center [396, 233] width 122 height 15
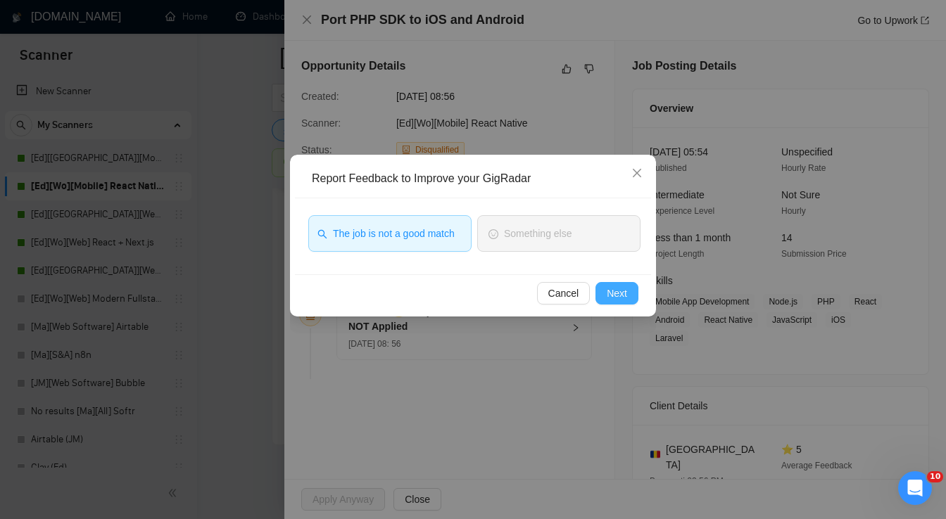
click at [614, 293] on span "Next" at bounding box center [617, 293] width 20 height 15
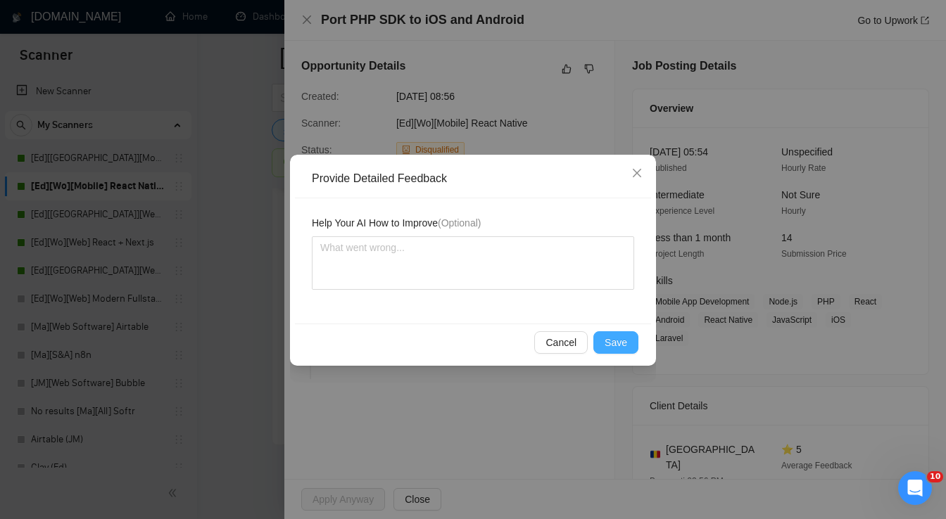
click at [620, 345] on span "Save" at bounding box center [615, 342] width 23 height 15
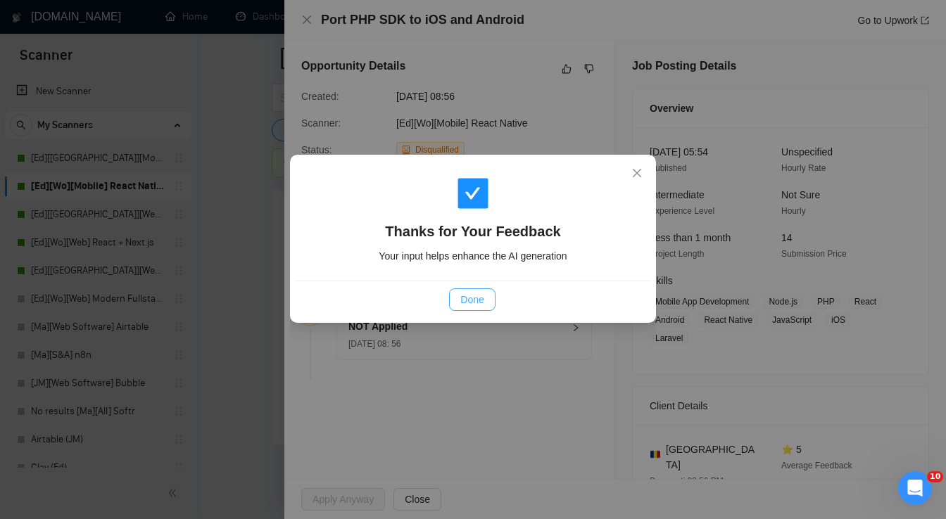
click at [478, 301] on span "Done" at bounding box center [471, 299] width 23 height 15
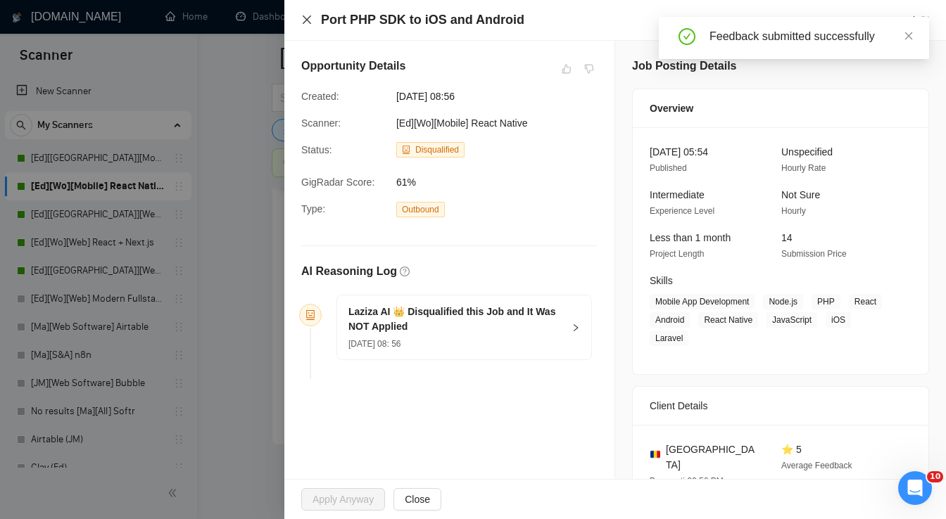
click at [309, 23] on icon "close" at bounding box center [306, 19] width 11 height 11
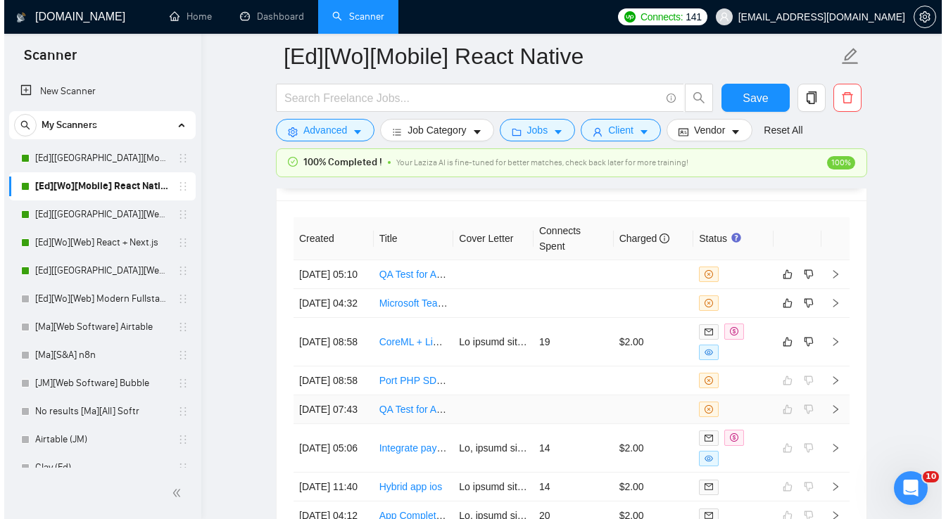
scroll to position [3570, 0]
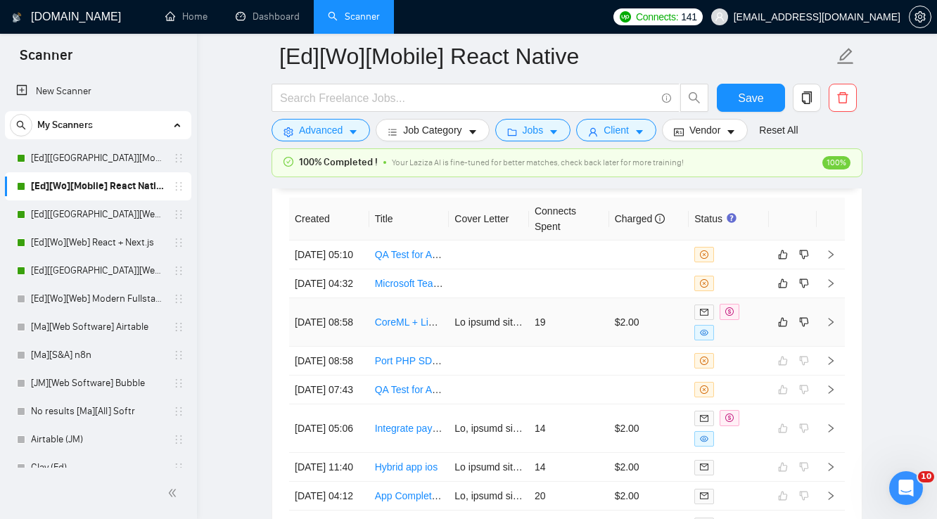
click at [597, 347] on td "19" at bounding box center [569, 322] width 80 height 49
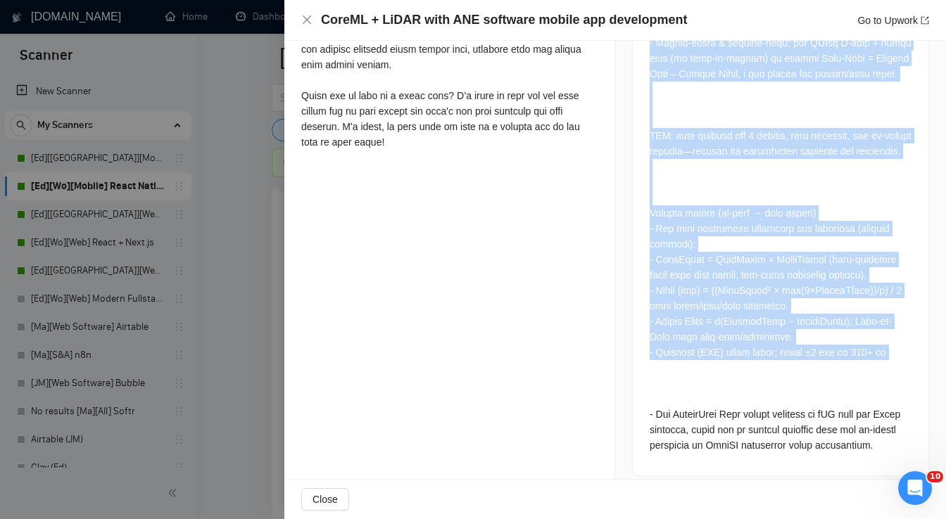
scroll to position [887, 0]
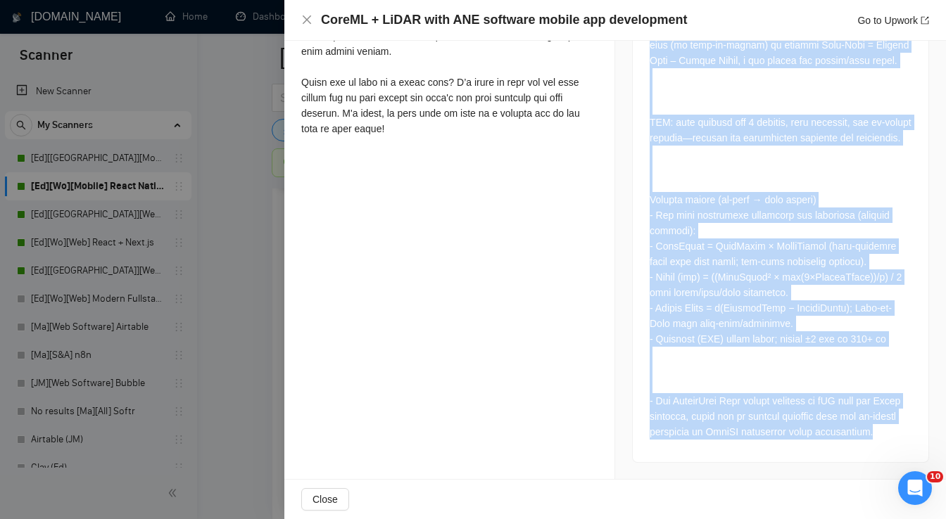
drag, startPoint x: 645, startPoint y: 220, endPoint x: 903, endPoint y: 438, distance: 338.0
click at [903, 438] on div "Job Description" at bounding box center [780, 129] width 297 height 667
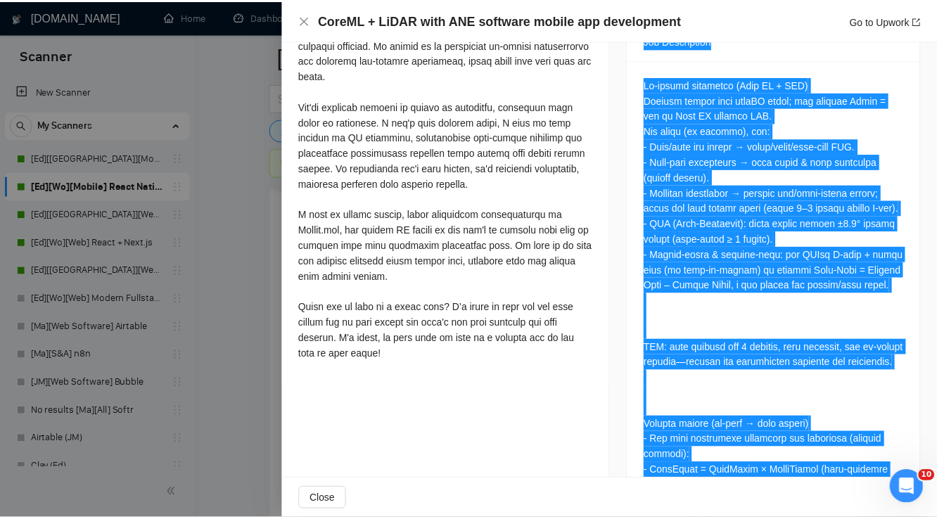
scroll to position [381, 0]
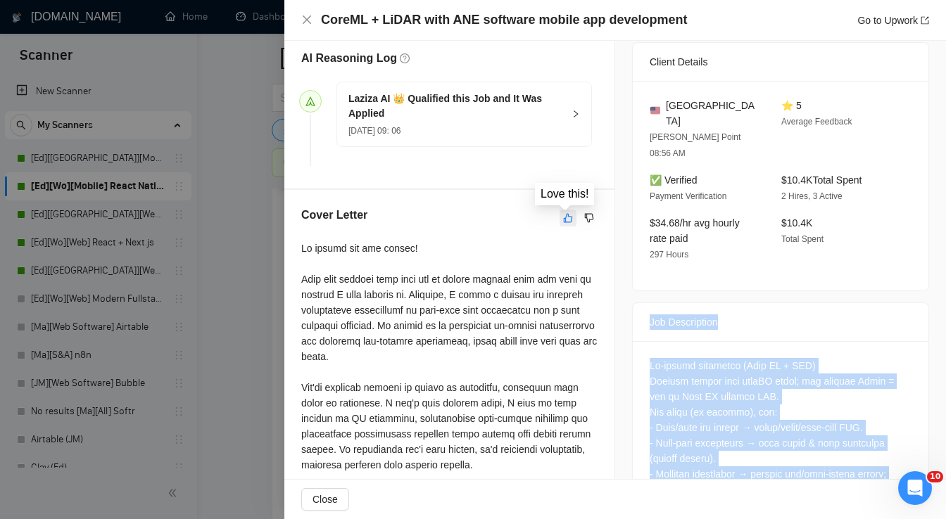
click at [569, 217] on icon "like" at bounding box center [568, 218] width 10 height 11
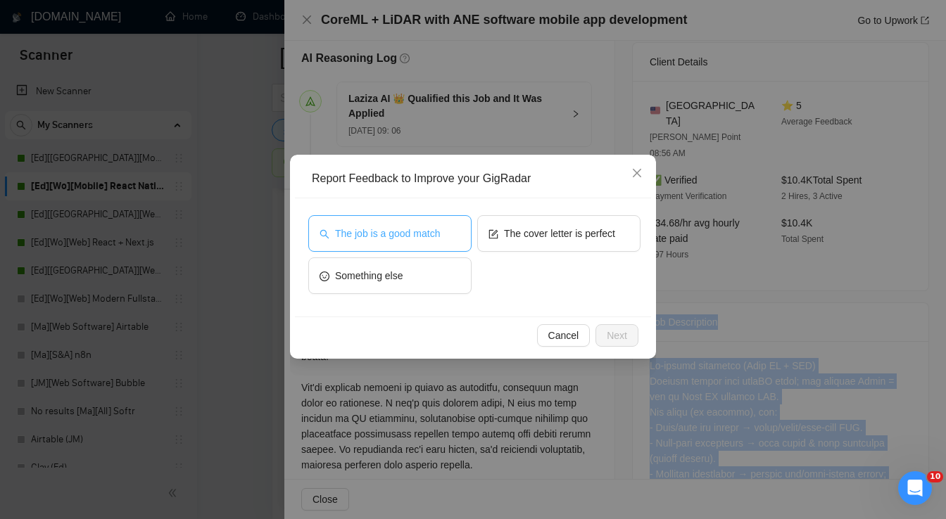
click at [457, 239] on button "The job is a good match" at bounding box center [389, 233] width 163 height 37
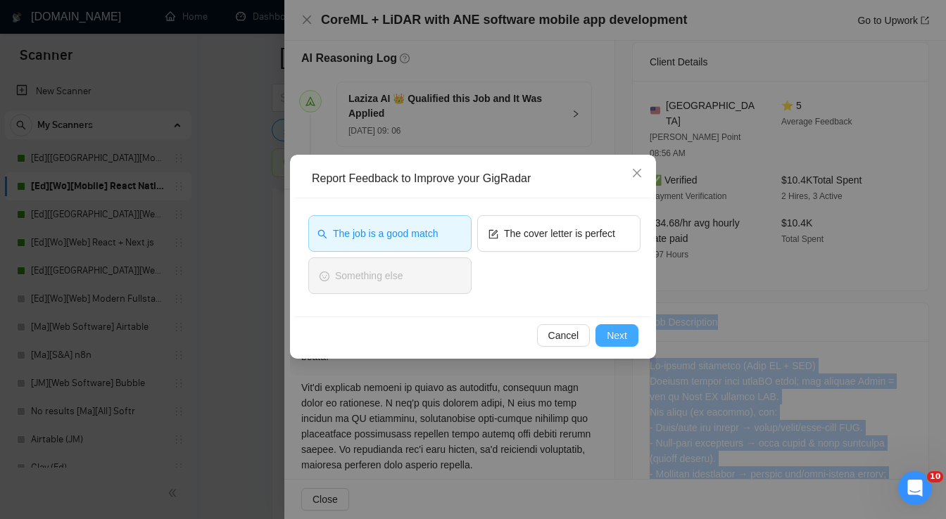
click at [622, 341] on span "Next" at bounding box center [617, 335] width 20 height 15
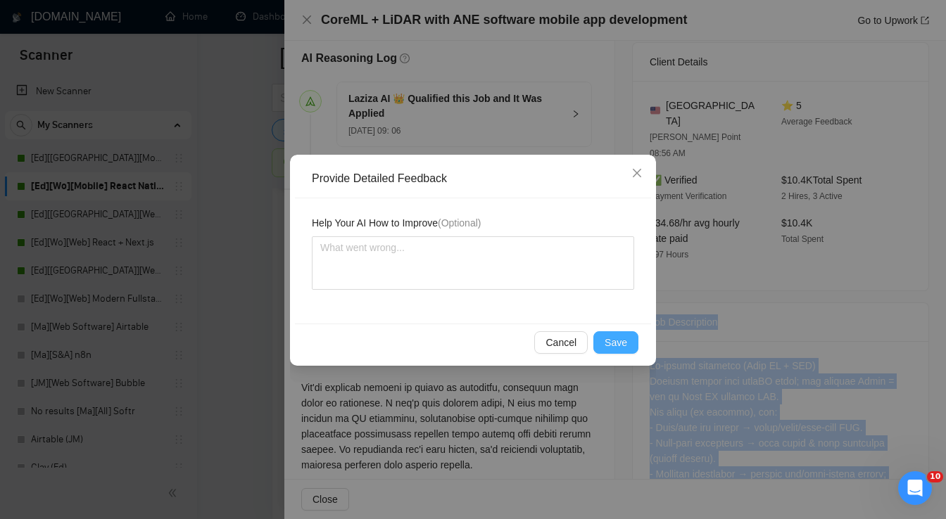
click at [613, 345] on span "Save" at bounding box center [615, 342] width 23 height 15
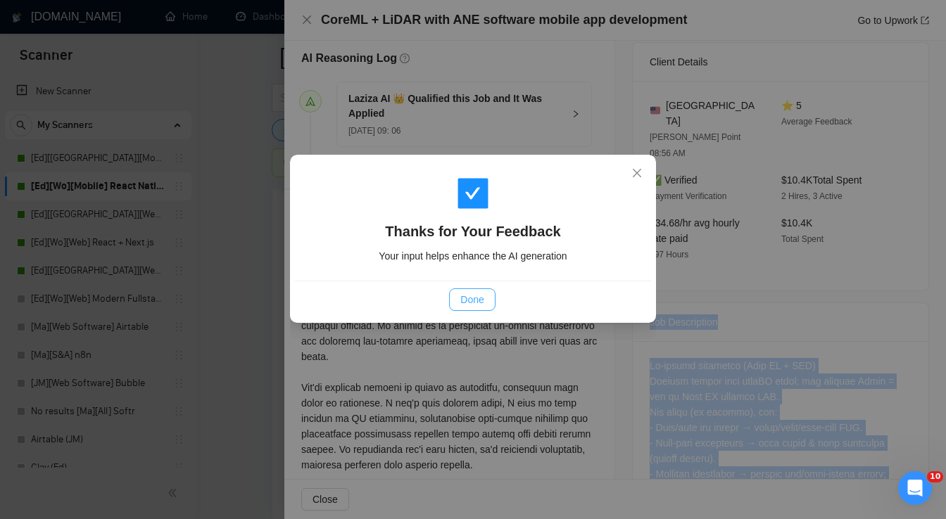
click at [475, 305] on span "Done" at bounding box center [471, 299] width 23 height 15
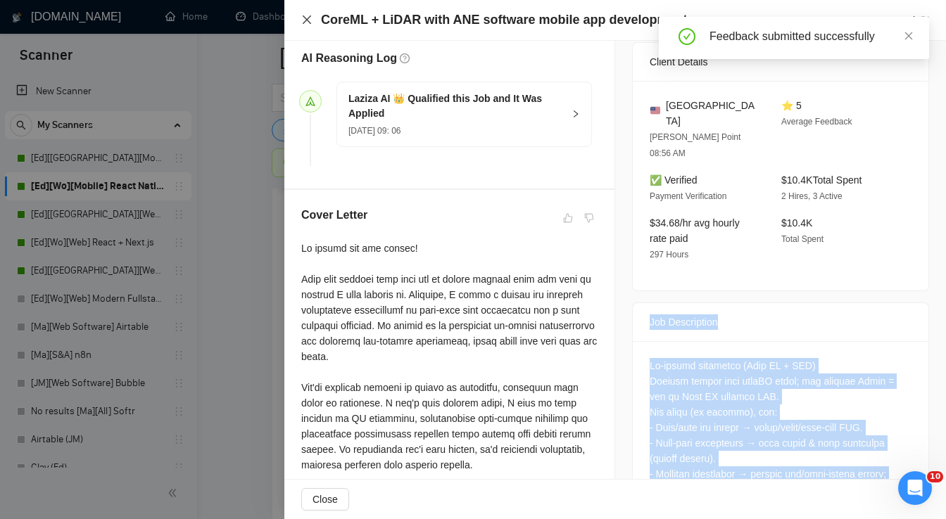
click at [306, 20] on icon "close" at bounding box center [307, 19] width 8 height 8
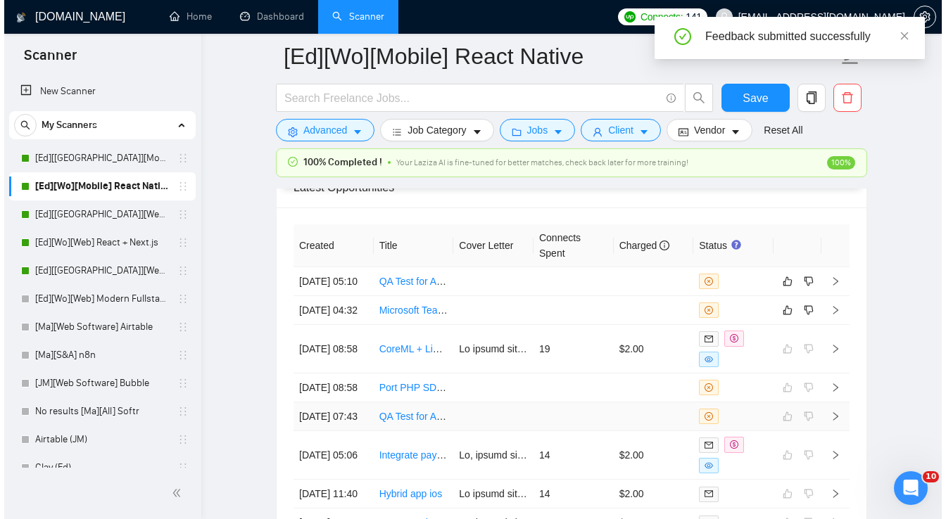
scroll to position [3514, 0]
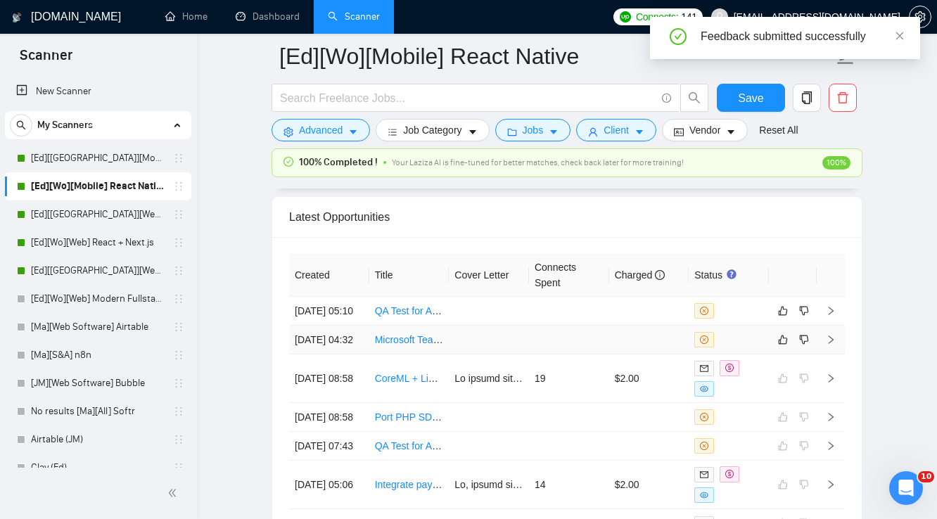
click at [671, 355] on td at bounding box center [649, 340] width 80 height 29
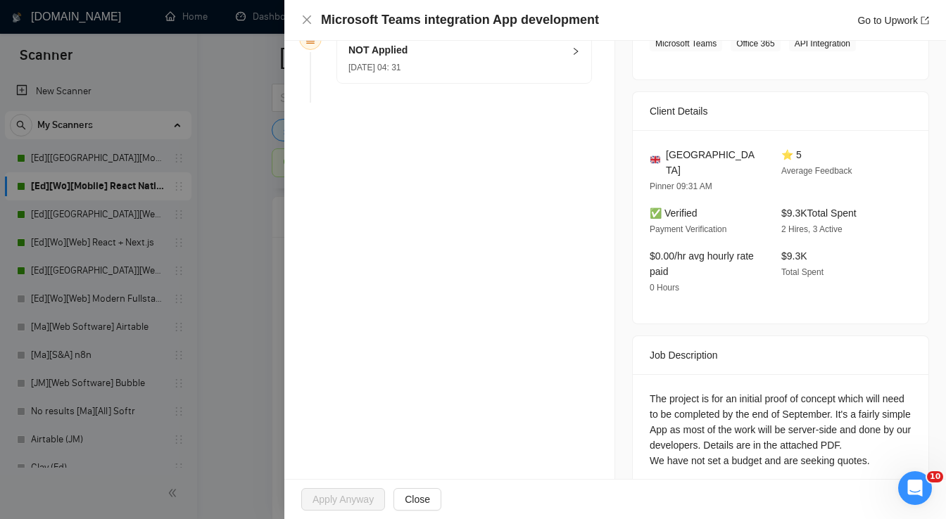
scroll to position [291, 0]
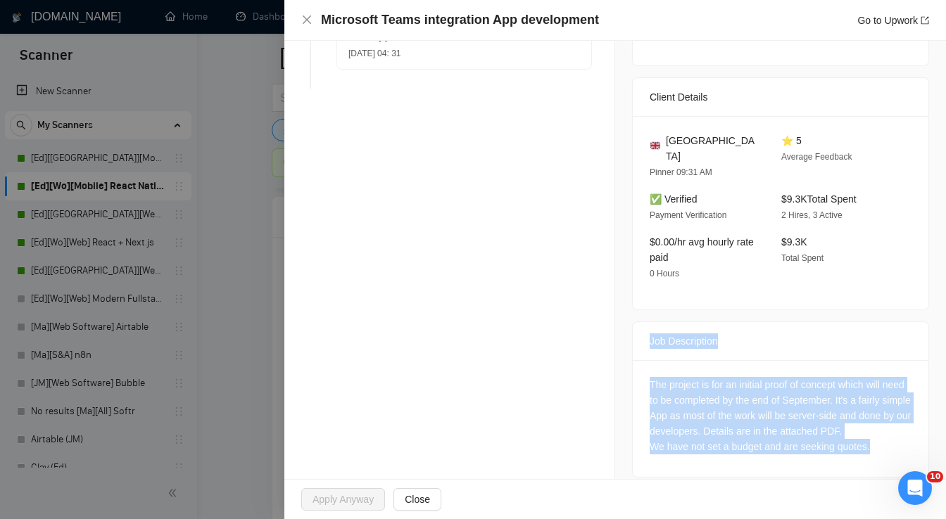
drag, startPoint x: 652, startPoint y: 328, endPoint x: 842, endPoint y: 410, distance: 207.7
click at [869, 431] on div "Job Description The project is for an initial proof of concept which will need …" at bounding box center [780, 400] width 297 height 156
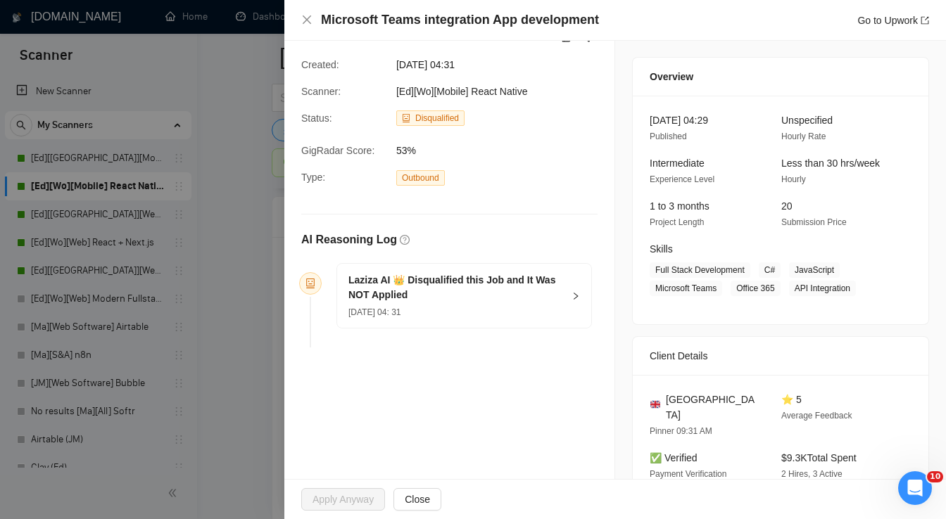
scroll to position [0, 0]
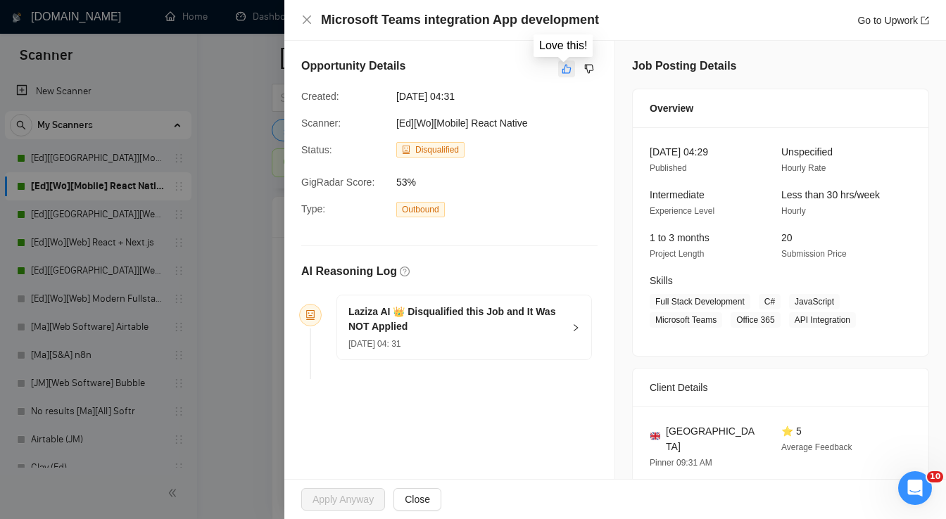
click at [562, 68] on icon "like" at bounding box center [567, 68] width 10 height 11
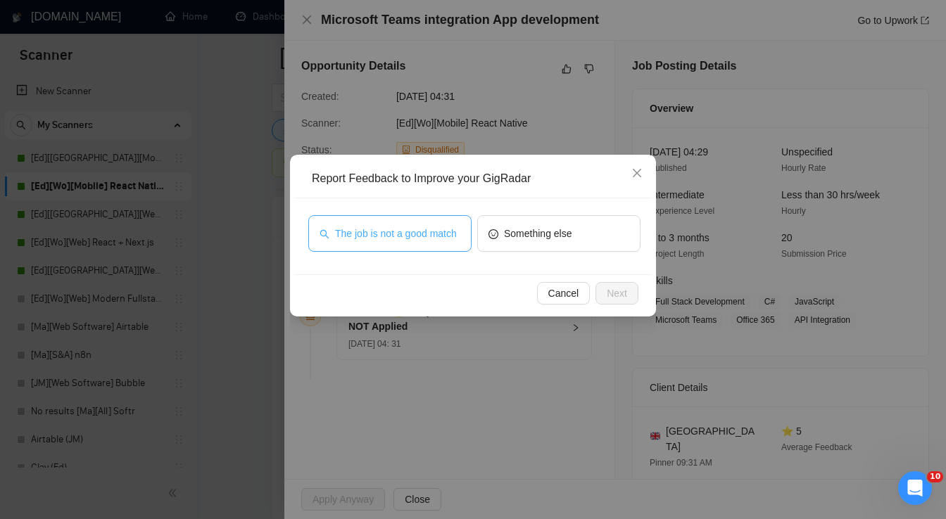
click at [426, 234] on span "The job is not a good match" at bounding box center [396, 233] width 122 height 15
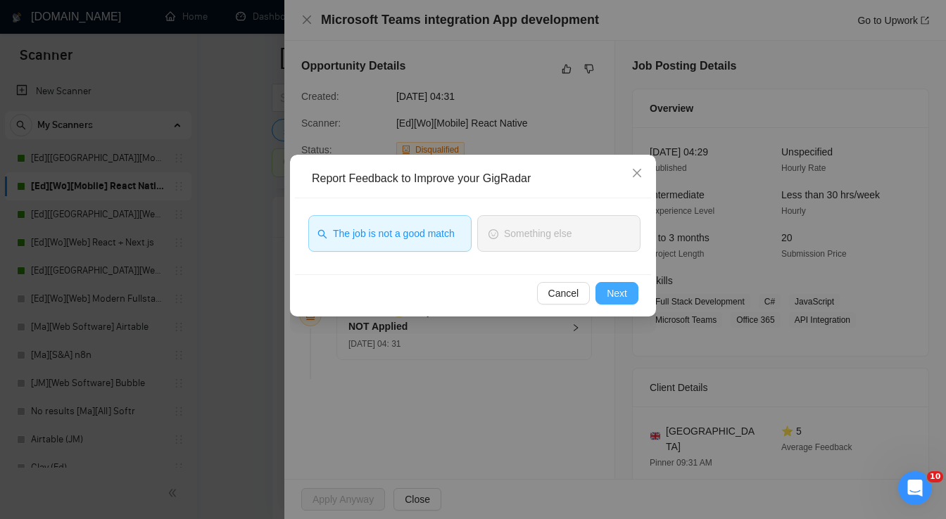
click at [621, 296] on span "Next" at bounding box center [617, 293] width 20 height 15
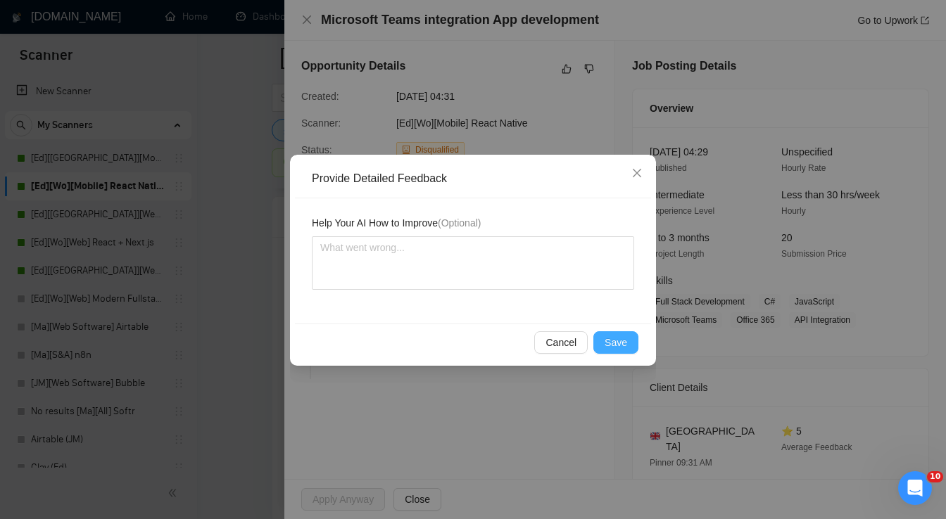
click at [619, 338] on span "Save" at bounding box center [615, 342] width 23 height 15
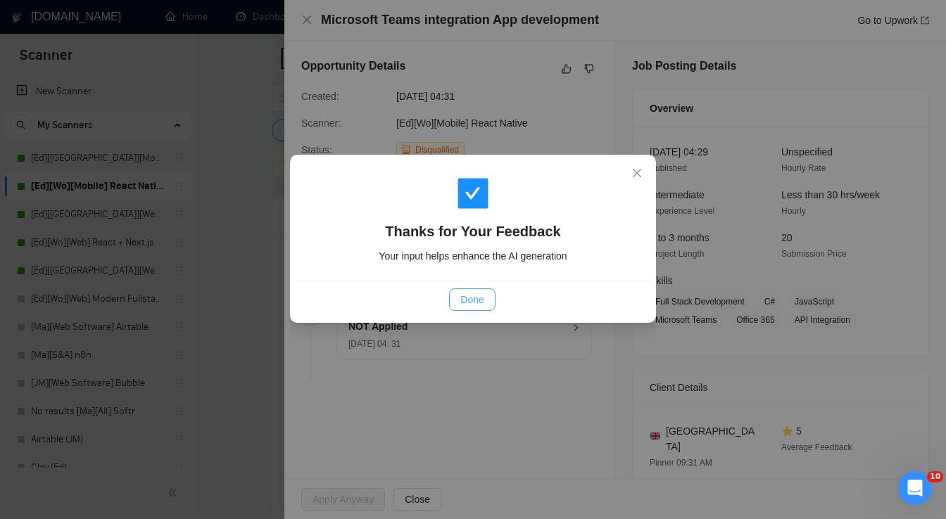
click at [470, 309] on button "Done" at bounding box center [472, 299] width 46 height 23
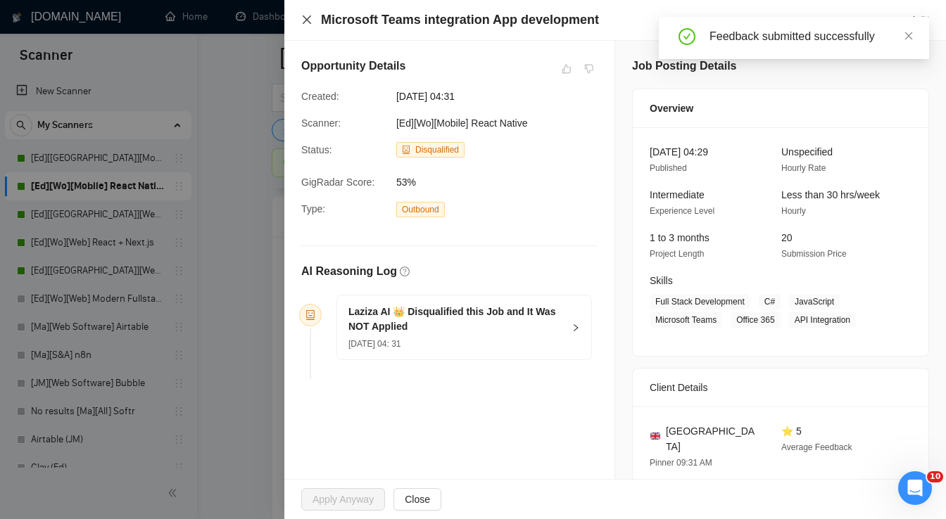
click at [307, 20] on icon "close" at bounding box center [307, 19] width 8 height 8
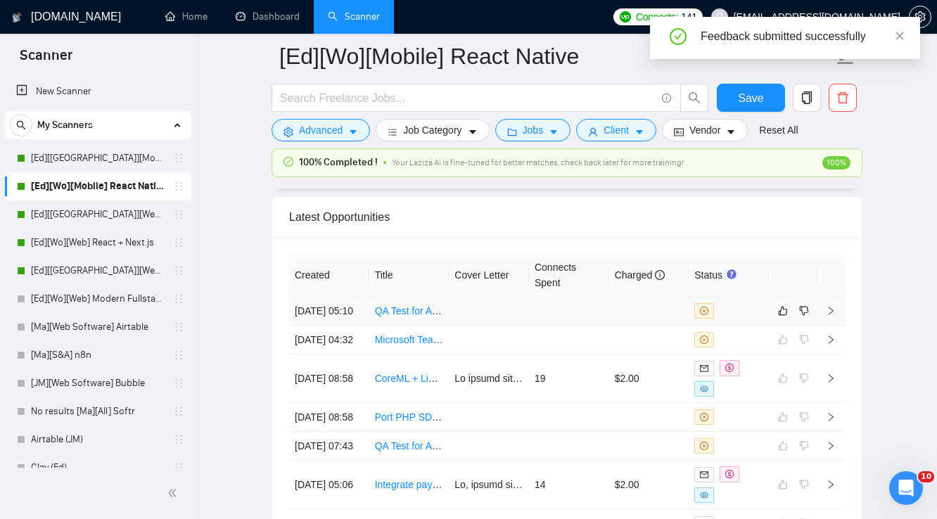
click at [651, 312] on td at bounding box center [649, 311] width 80 height 29
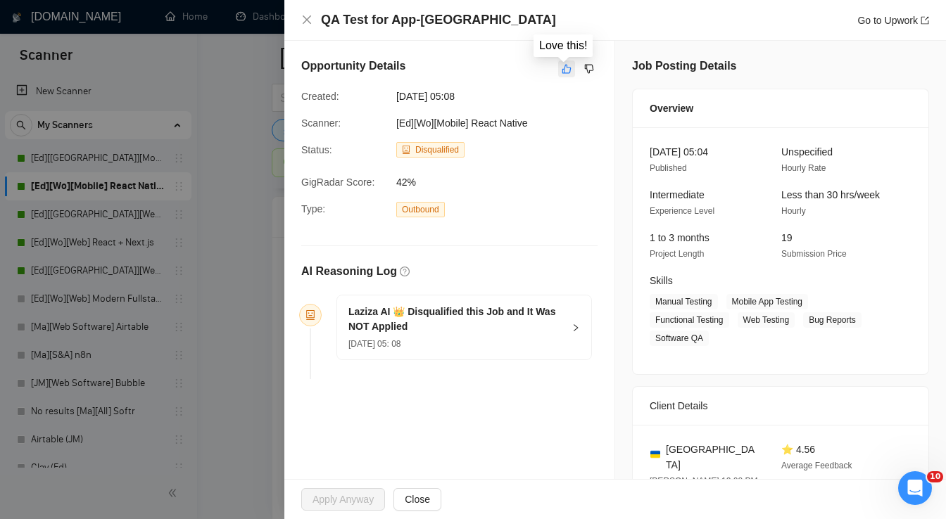
click at [562, 74] on icon "like" at bounding box center [567, 68] width 10 height 11
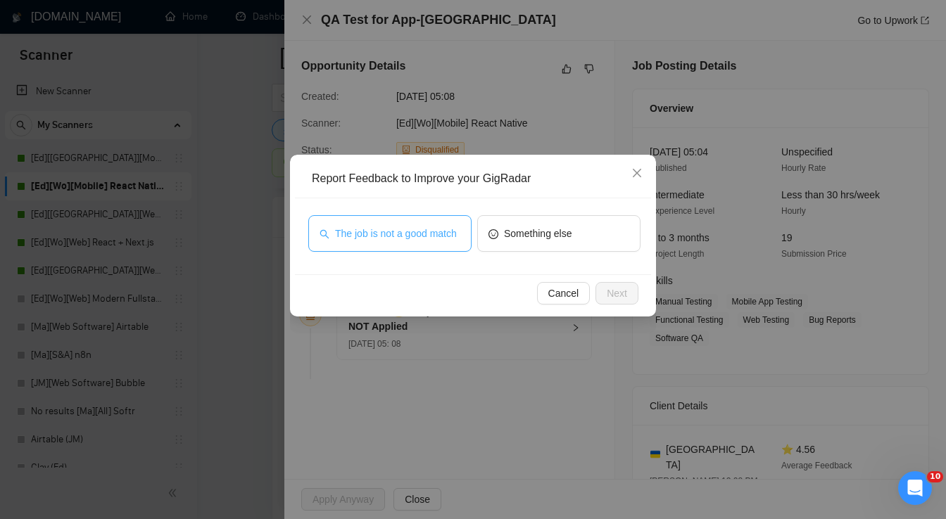
click at [416, 237] on span "The job is not a good match" at bounding box center [396, 233] width 122 height 15
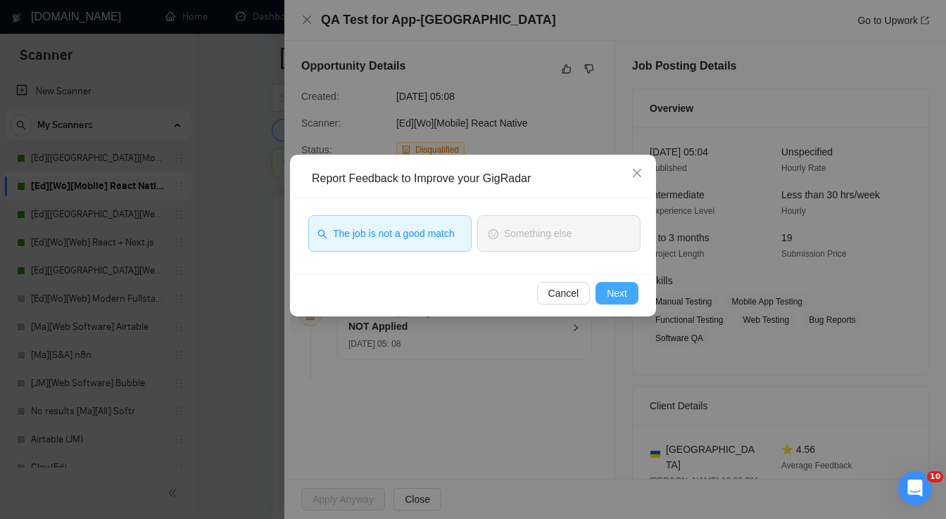
click at [610, 296] on span "Next" at bounding box center [617, 293] width 20 height 15
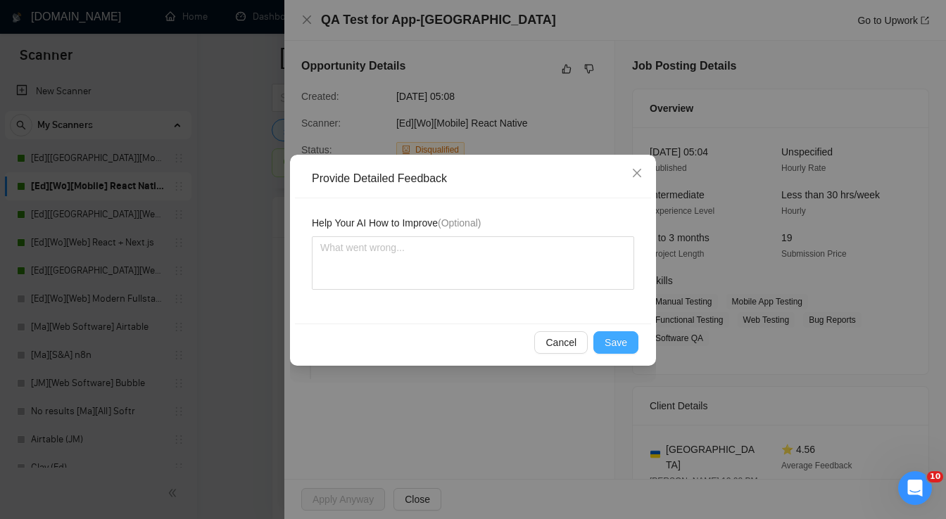
click at [619, 343] on span "Save" at bounding box center [615, 342] width 23 height 15
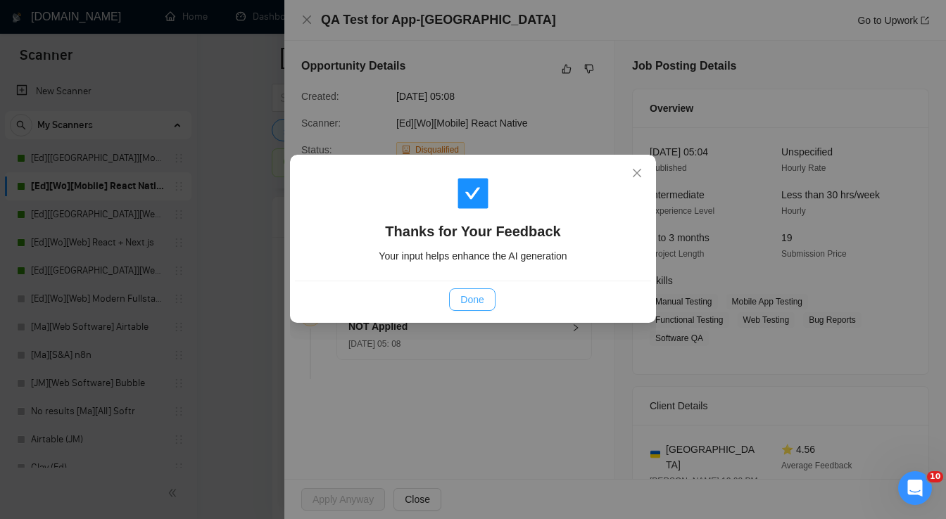
click at [485, 305] on button "Done" at bounding box center [472, 299] width 46 height 23
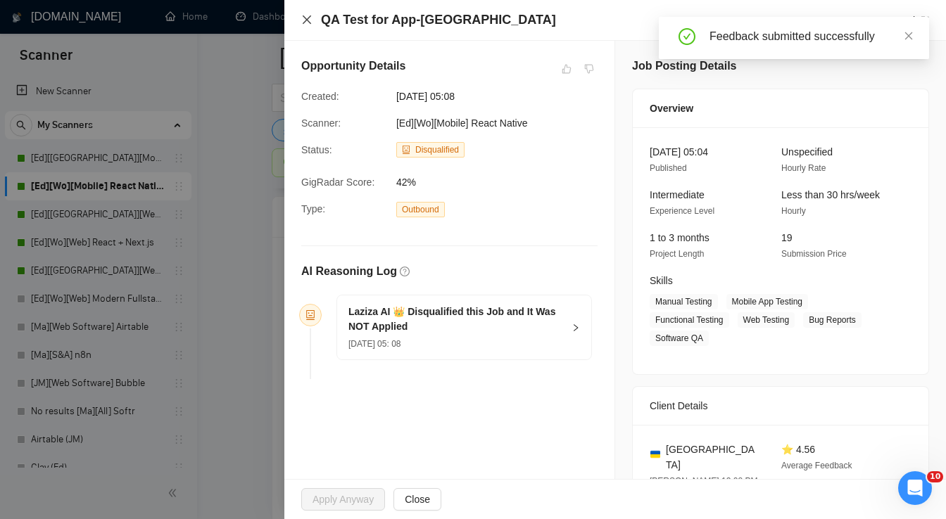
click at [307, 23] on icon "close" at bounding box center [306, 19] width 11 height 11
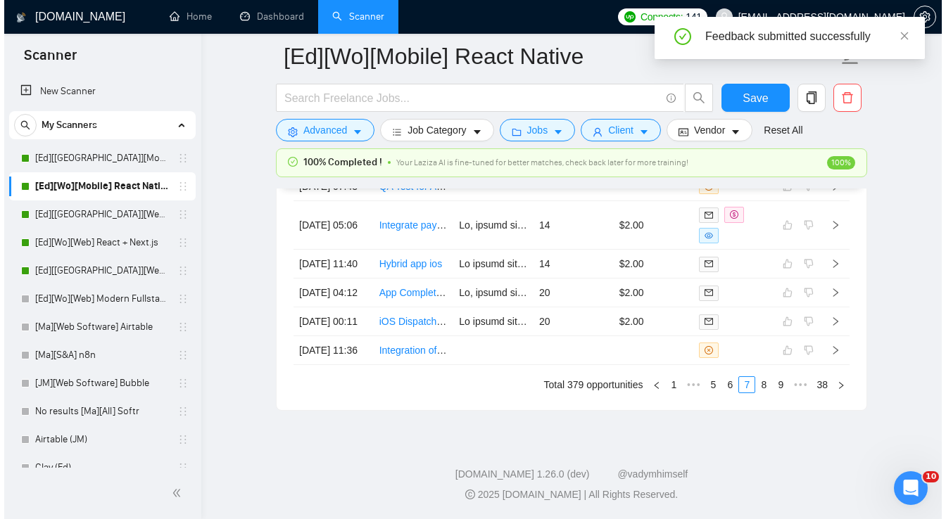
scroll to position [3852, 0]
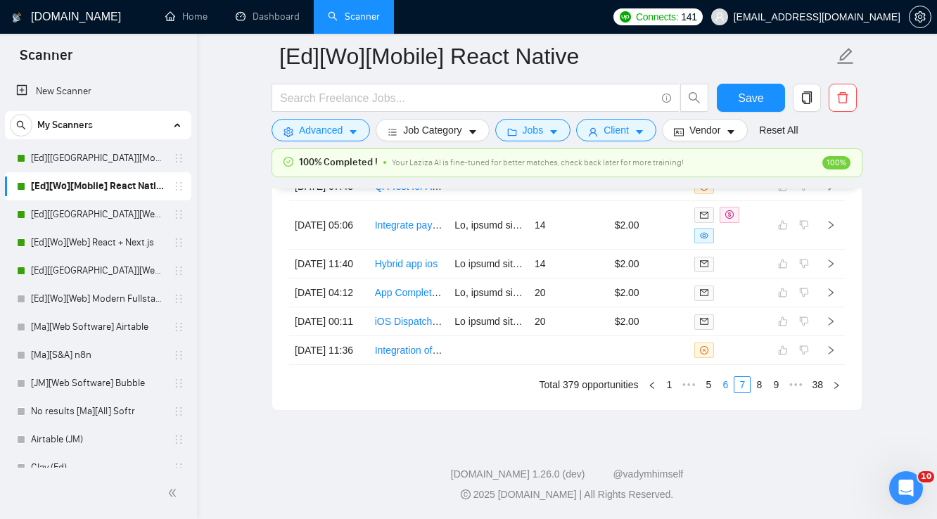
click at [725, 393] on link "6" at bounding box center [725, 384] width 15 height 15
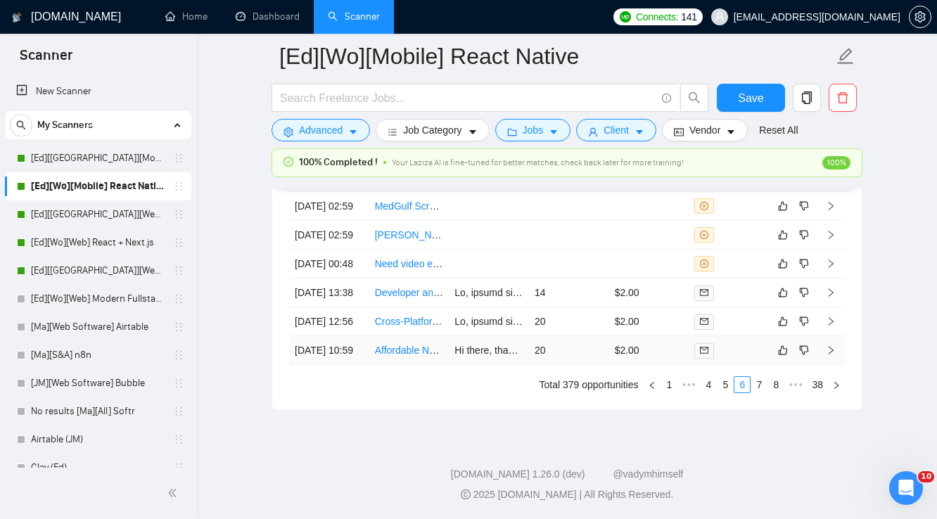
click at [730, 359] on div at bounding box center [728, 351] width 69 height 16
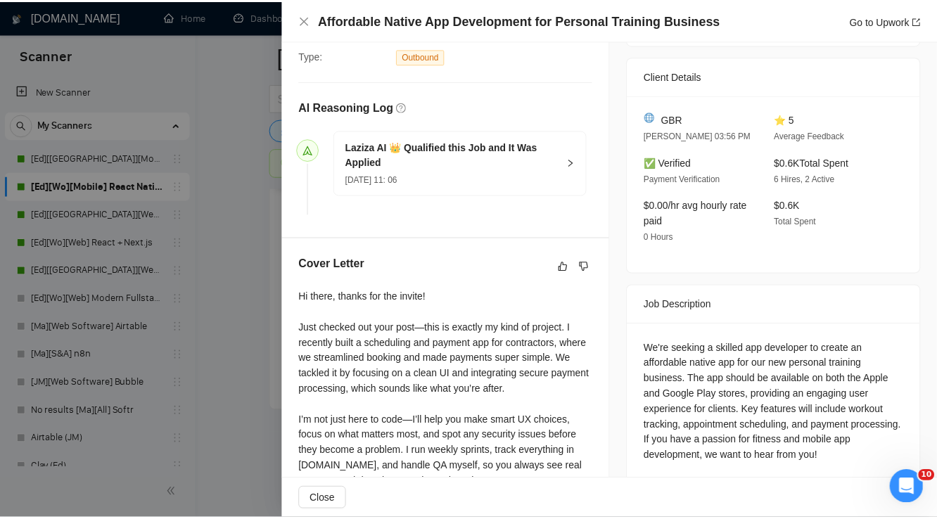
scroll to position [338, 0]
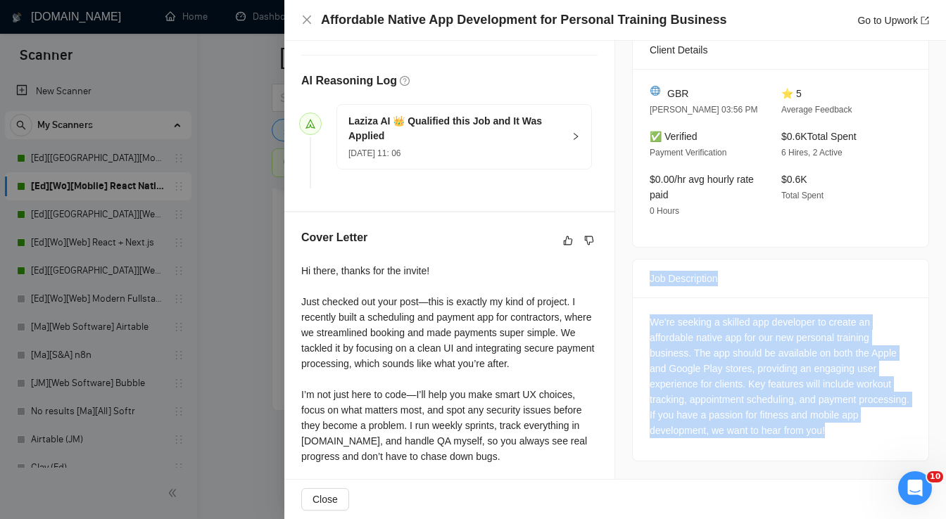
drag, startPoint x: 642, startPoint y: 277, endPoint x: 855, endPoint y: 444, distance: 270.7
click at [855, 444] on div "Job Description We're seeking a skilled app developer to create an affordable n…" at bounding box center [780, 360] width 297 height 203
click at [566, 242] on icon "like" at bounding box center [568, 240] width 10 height 11
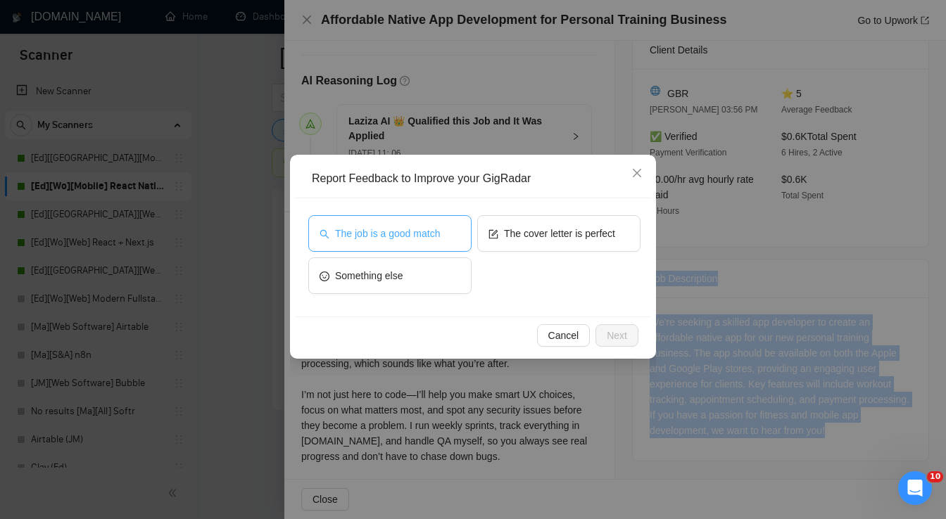
click at [428, 242] on button "The job is a good match" at bounding box center [389, 233] width 163 height 37
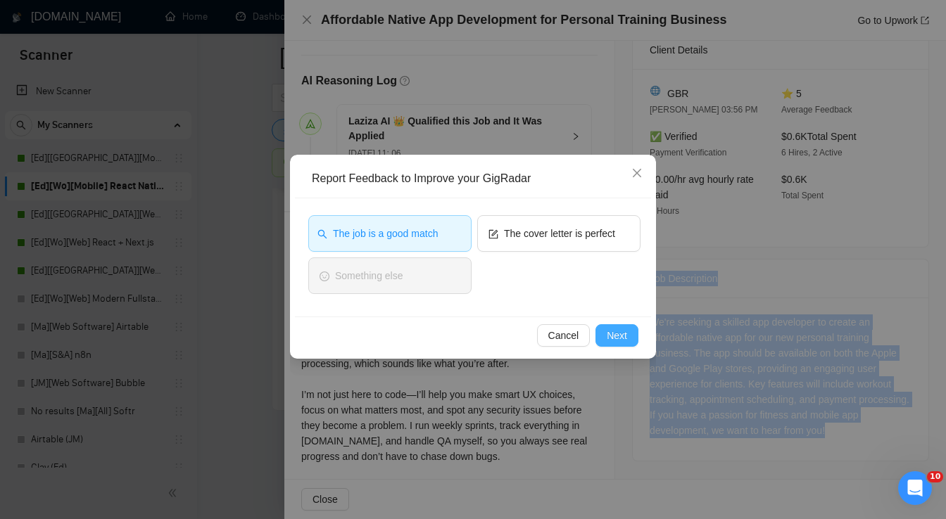
click at [609, 335] on span "Next" at bounding box center [617, 335] width 20 height 15
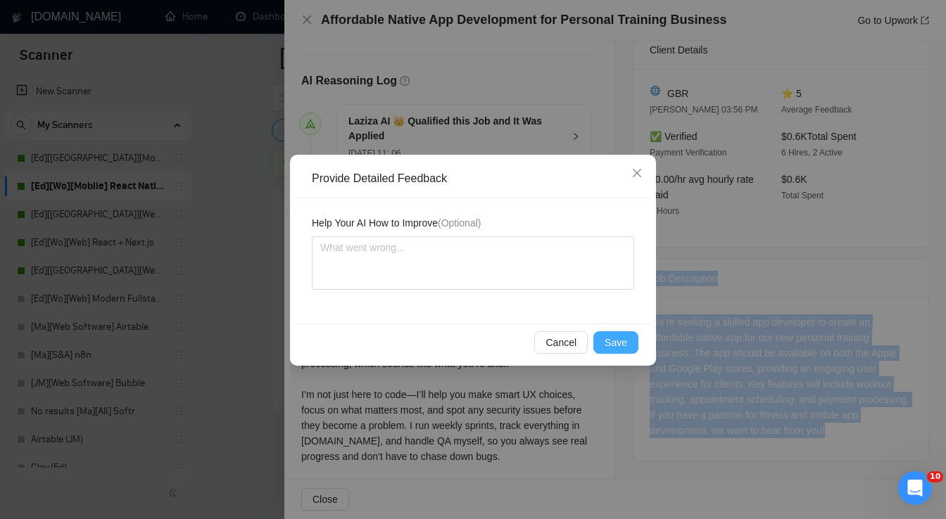
click at [609, 335] on span "Save" at bounding box center [615, 342] width 23 height 15
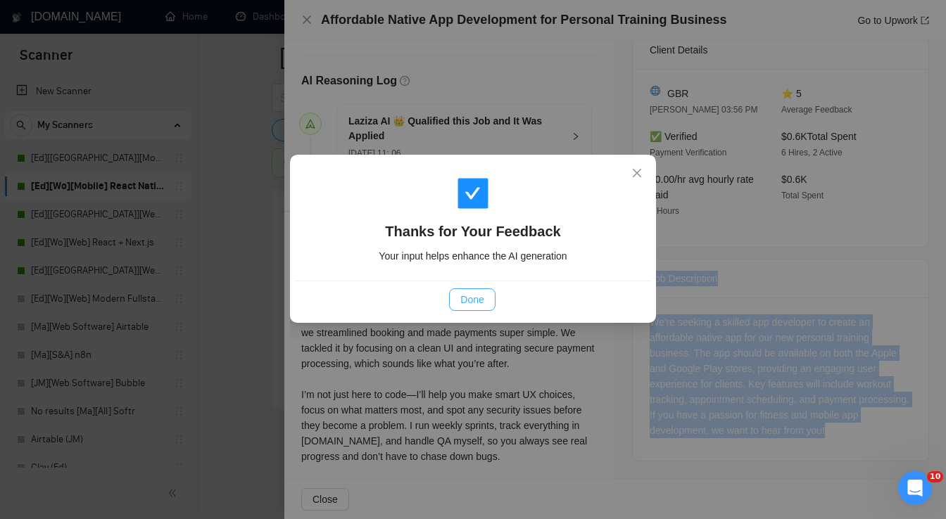
click at [475, 298] on span "Done" at bounding box center [471, 299] width 23 height 15
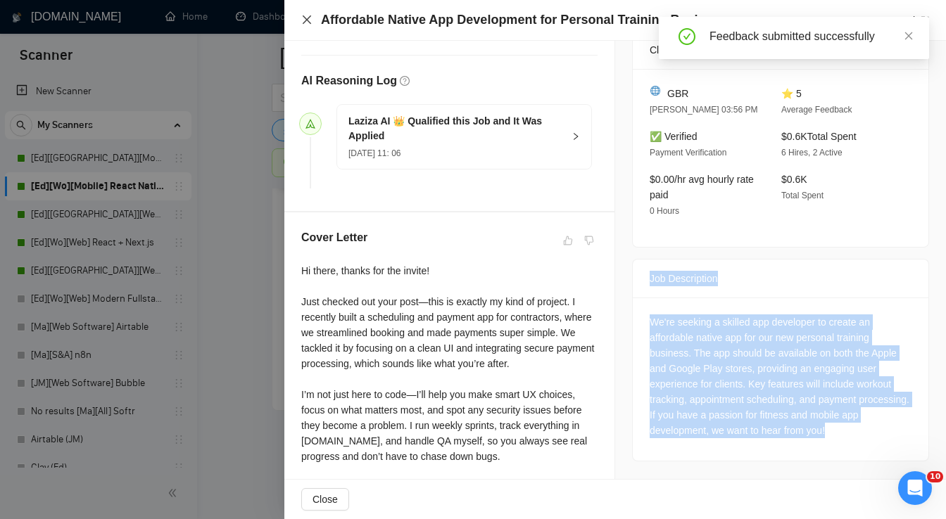
click at [304, 18] on icon "close" at bounding box center [306, 19] width 11 height 11
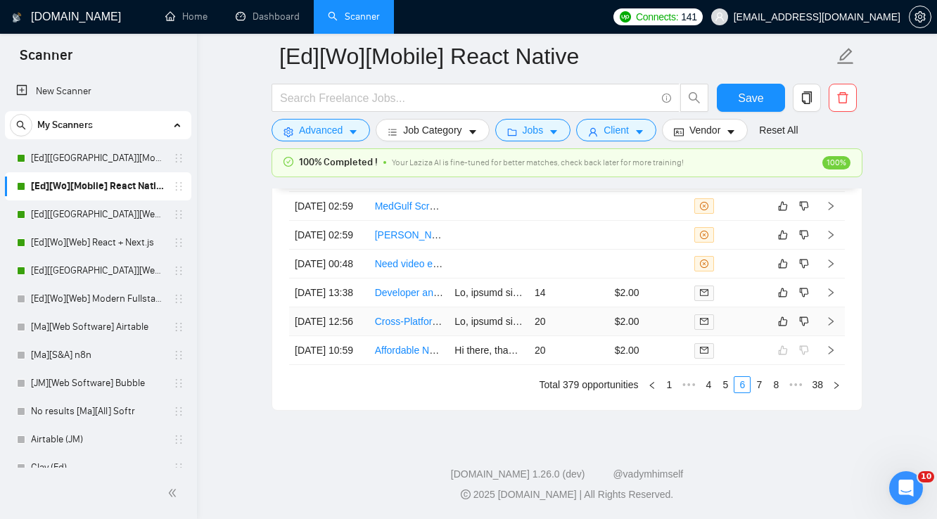
click at [666, 324] on td "$2.00" at bounding box center [649, 321] width 80 height 29
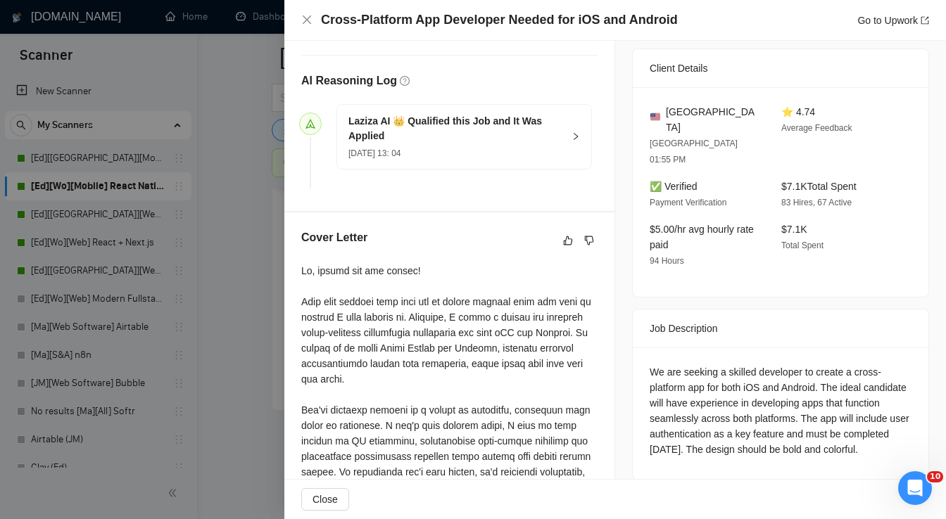
drag, startPoint x: 640, startPoint y: 298, endPoint x: 711, endPoint y: 438, distance: 157.7
click at [711, 438] on div "Job Description We are seeking a skilled developer to create a cross-platform a…" at bounding box center [780, 395] width 297 height 172
click at [563, 242] on icon "like" at bounding box center [568, 240] width 10 height 11
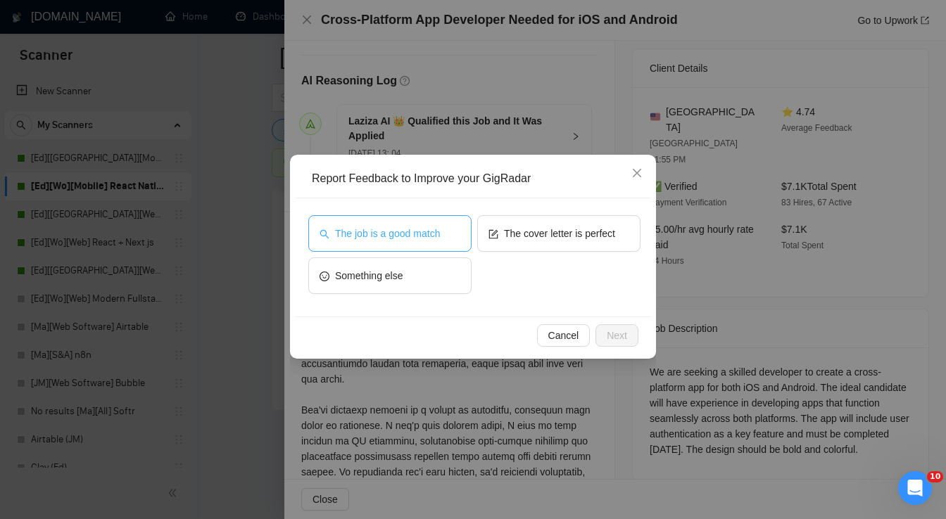
click at [433, 229] on span "The job is a good match" at bounding box center [387, 233] width 105 height 15
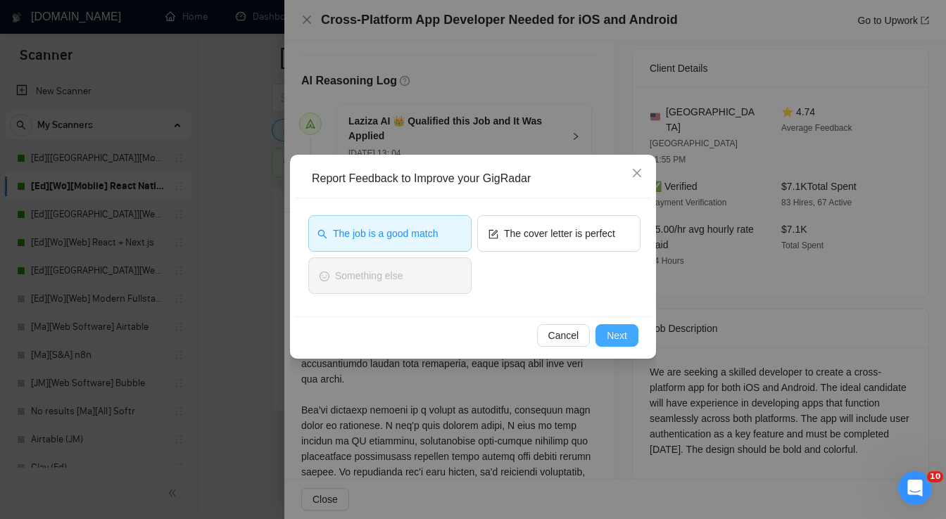
click at [613, 338] on span "Next" at bounding box center [617, 335] width 20 height 15
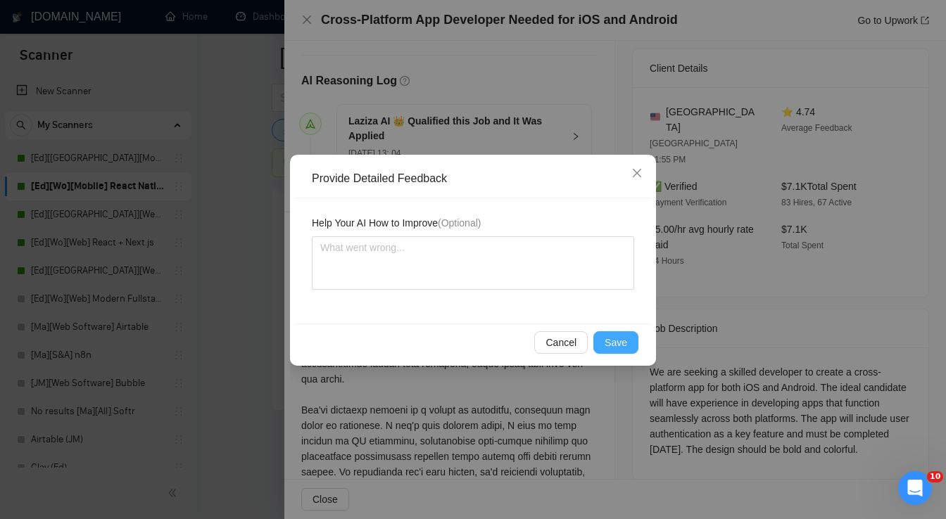
click at [610, 345] on span "Save" at bounding box center [615, 342] width 23 height 15
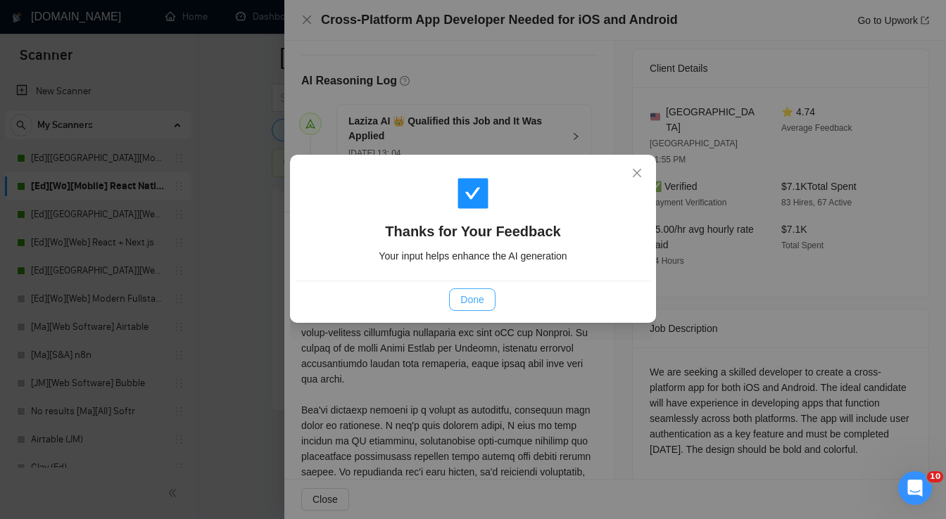
click at [478, 305] on span "Done" at bounding box center [471, 299] width 23 height 15
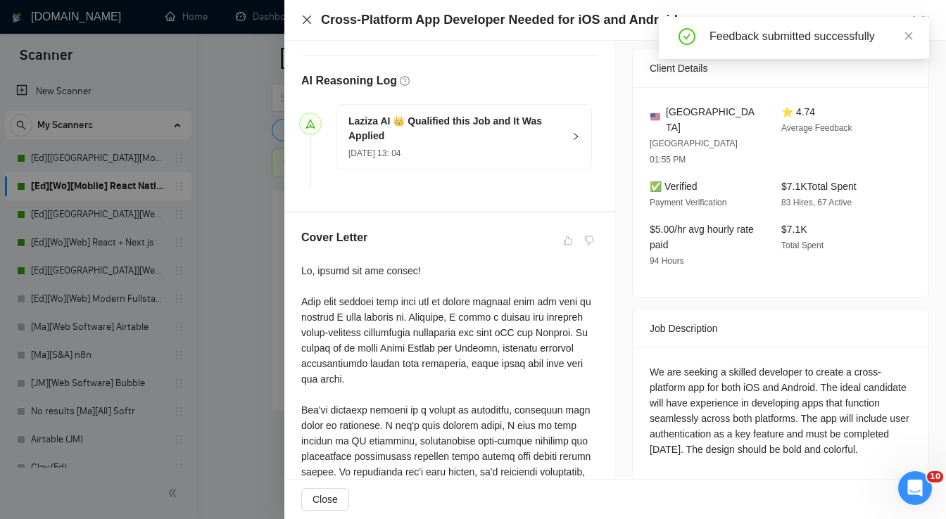
click at [307, 21] on icon "close" at bounding box center [306, 19] width 11 height 11
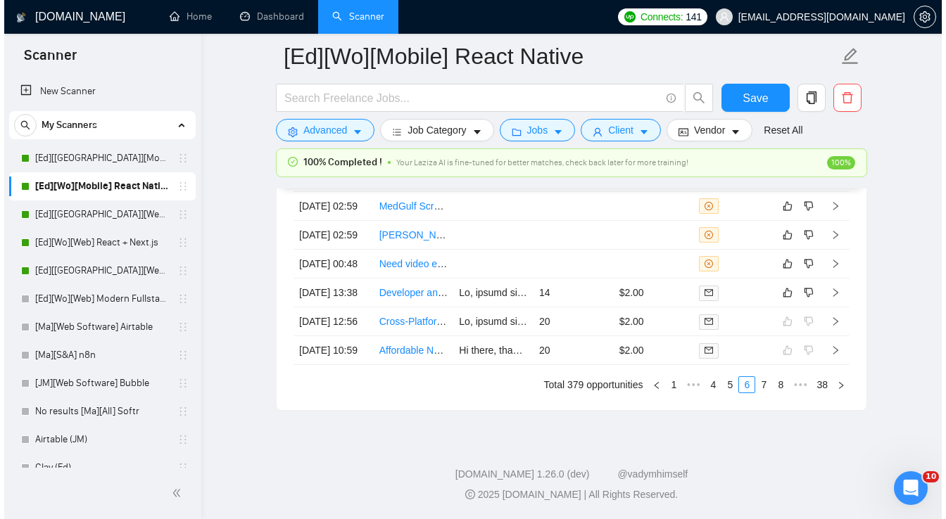
scroll to position [3795, 0]
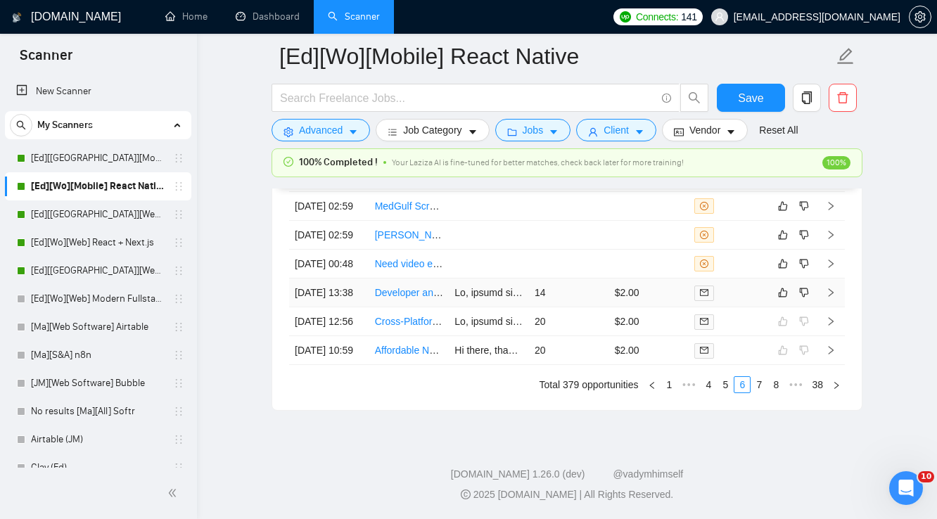
click at [735, 301] on div at bounding box center [728, 293] width 69 height 16
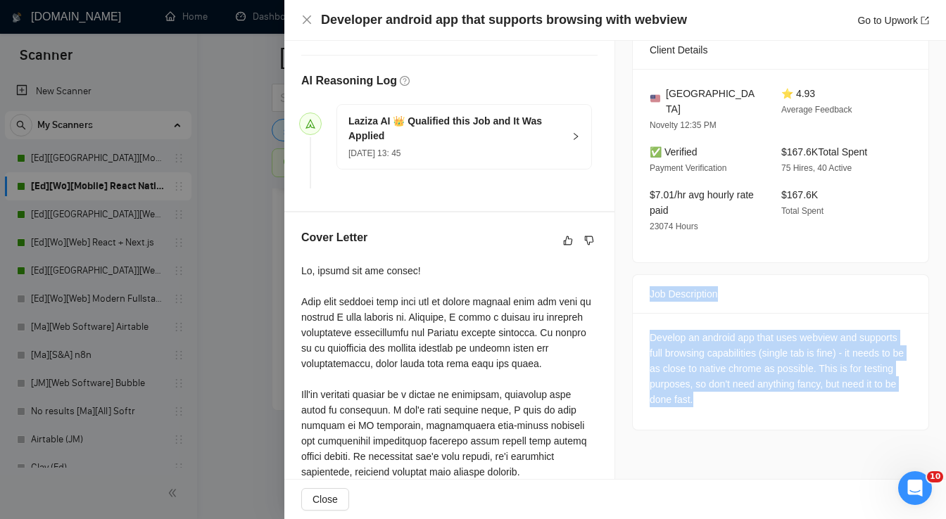
drag, startPoint x: 646, startPoint y: 279, endPoint x: 704, endPoint y: 386, distance: 120.9
click at [704, 386] on div "Job Description Develop an android app that uses webview and supports full brow…" at bounding box center [780, 352] width 297 height 156
click at [563, 242] on icon "like" at bounding box center [568, 240] width 10 height 11
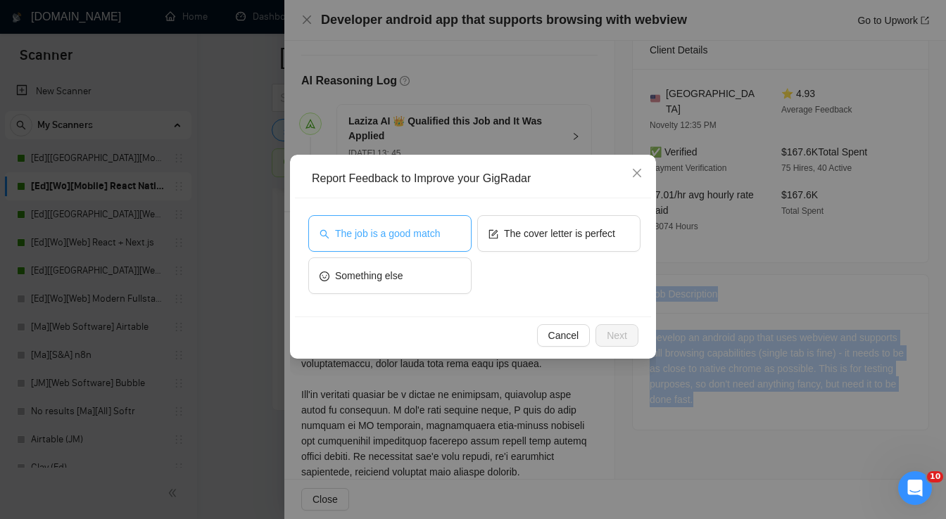
click at [409, 242] on button "The job is a good match" at bounding box center [389, 233] width 163 height 37
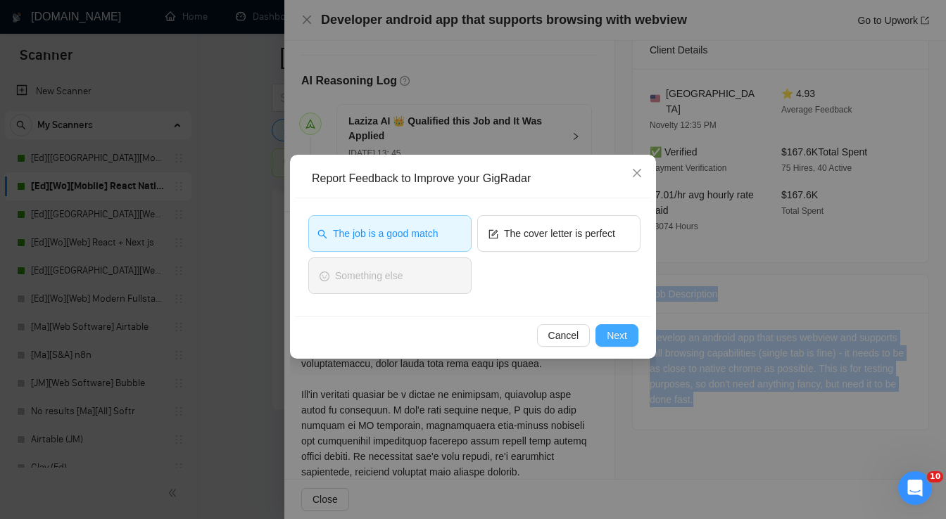
click at [613, 338] on span "Next" at bounding box center [617, 335] width 20 height 15
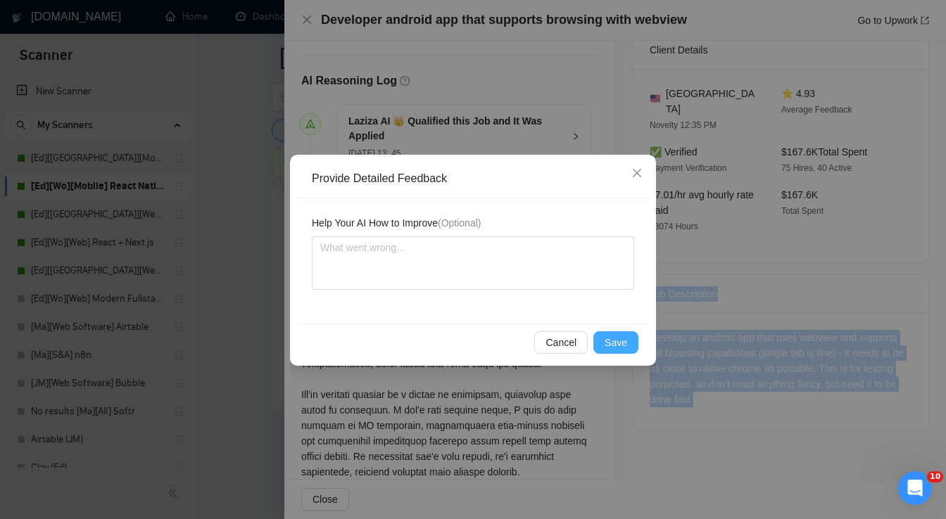
click at [614, 338] on span "Save" at bounding box center [615, 342] width 23 height 15
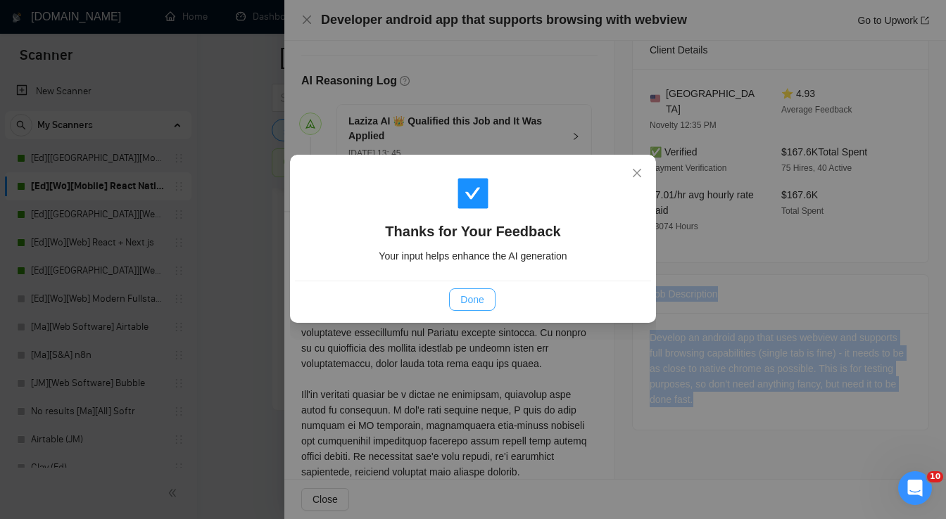
click at [478, 296] on span "Done" at bounding box center [471, 299] width 23 height 15
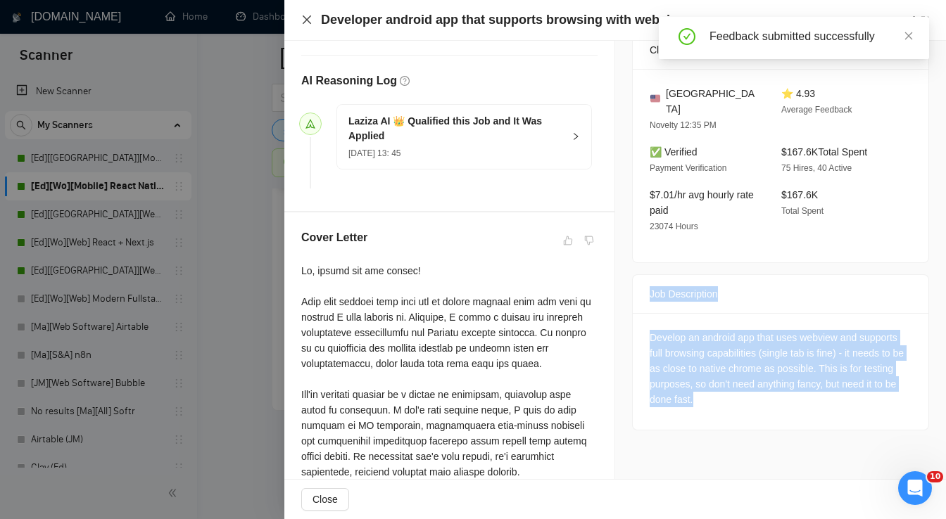
click at [310, 21] on icon "close" at bounding box center [306, 19] width 11 height 11
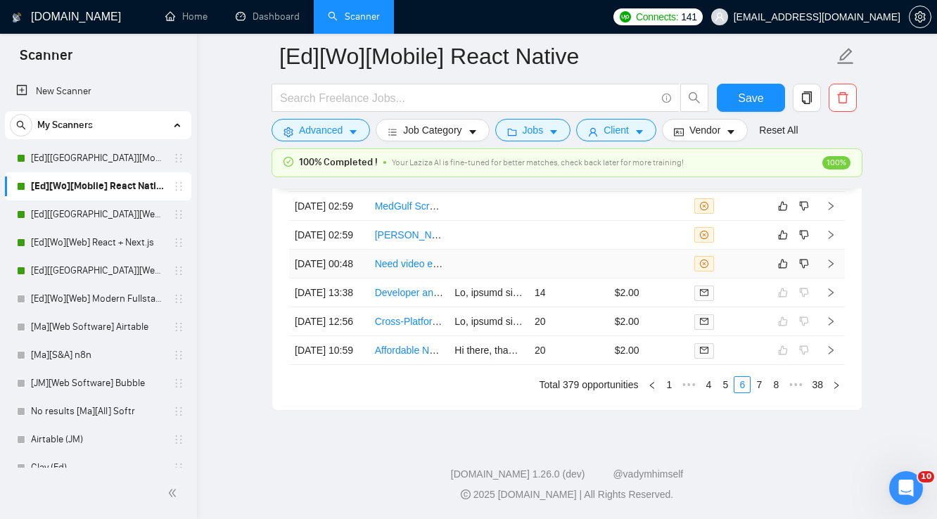
click at [634, 279] on td at bounding box center [649, 264] width 80 height 29
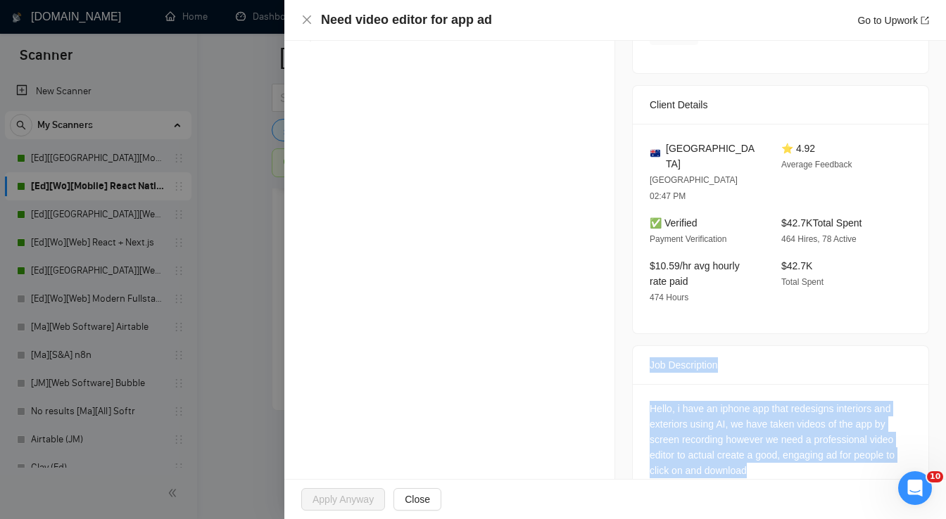
drag, startPoint x: 645, startPoint y: 329, endPoint x: 762, endPoint y: 447, distance: 166.2
click at [762, 447] on div "Job Description Hello, i have an iphone app that redesigns interiors and exteri…" at bounding box center [780, 423] width 297 height 156
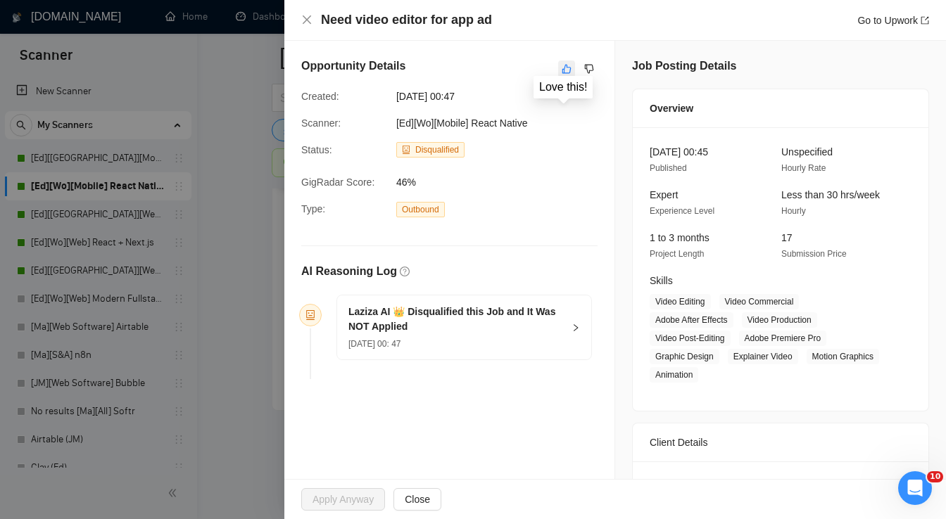
click at [562, 69] on icon "like" at bounding box center [567, 68] width 10 height 11
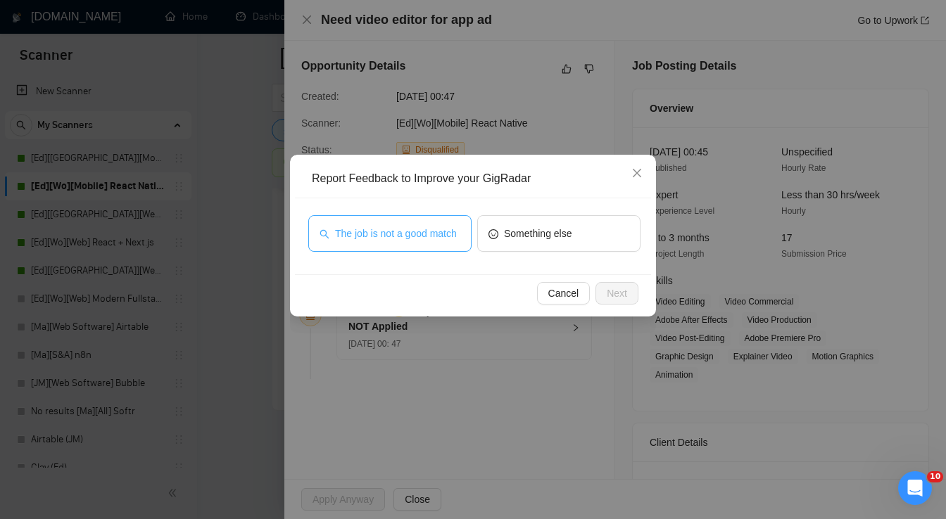
click at [433, 236] on span "The job is not a good match" at bounding box center [396, 233] width 122 height 15
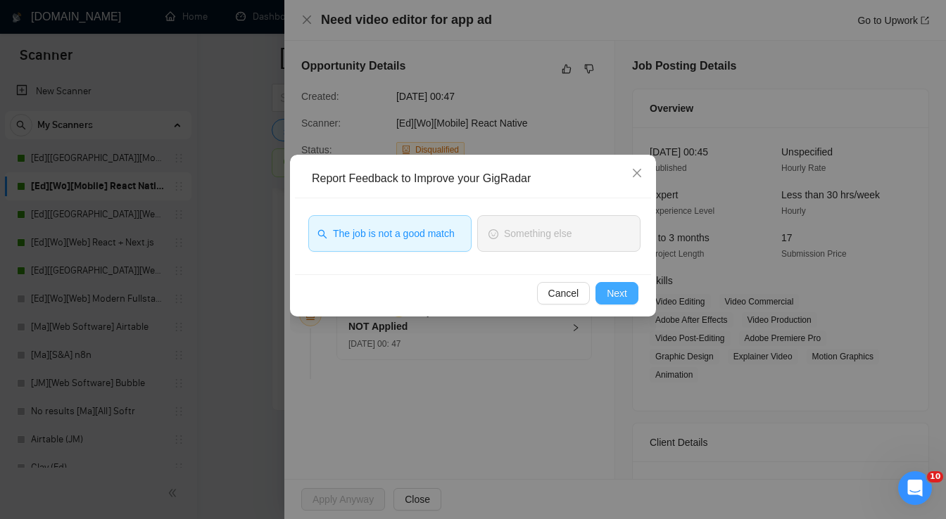
click at [600, 293] on button "Next" at bounding box center [616, 293] width 43 height 23
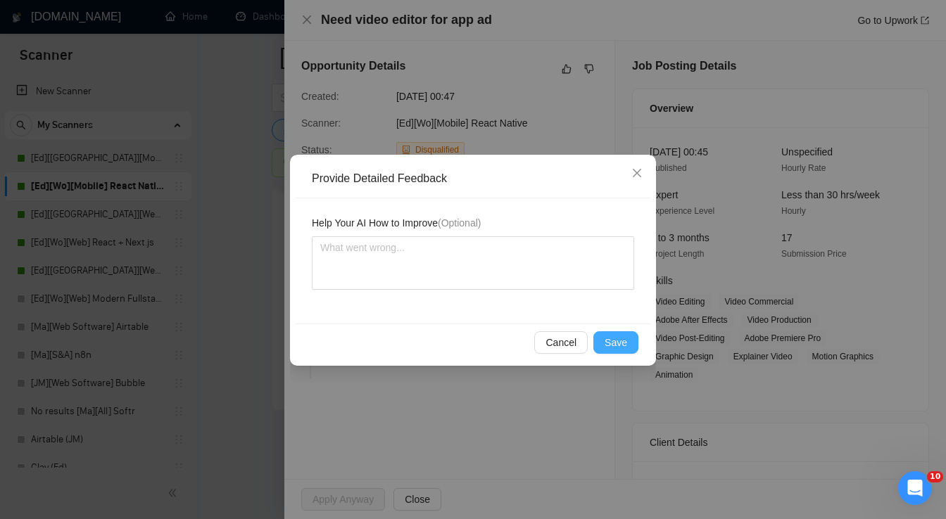
click at [608, 343] on span "Save" at bounding box center [615, 342] width 23 height 15
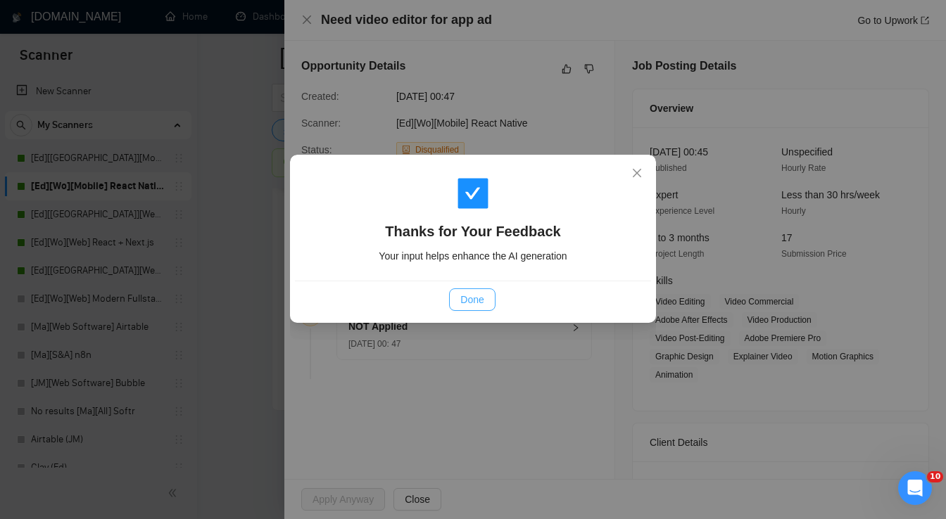
click at [476, 300] on span "Done" at bounding box center [471, 299] width 23 height 15
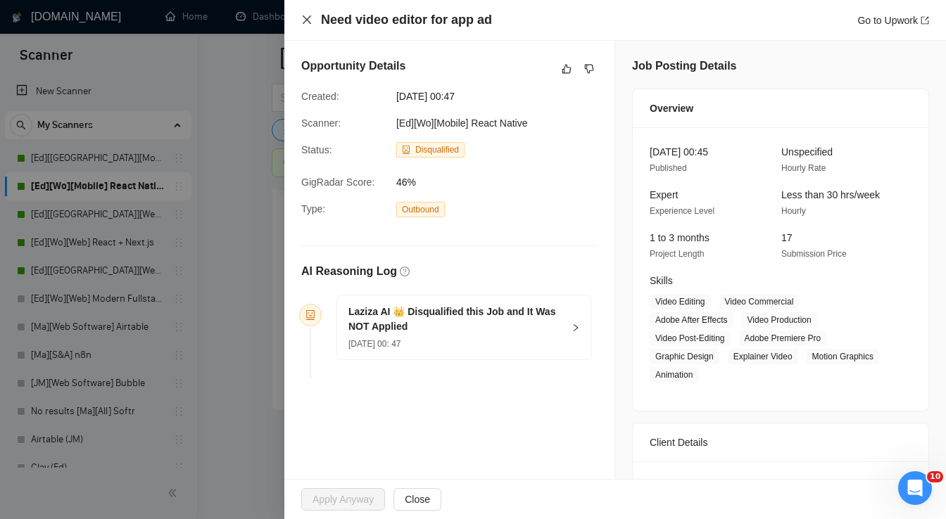
click at [303, 20] on icon "close" at bounding box center [306, 19] width 11 height 11
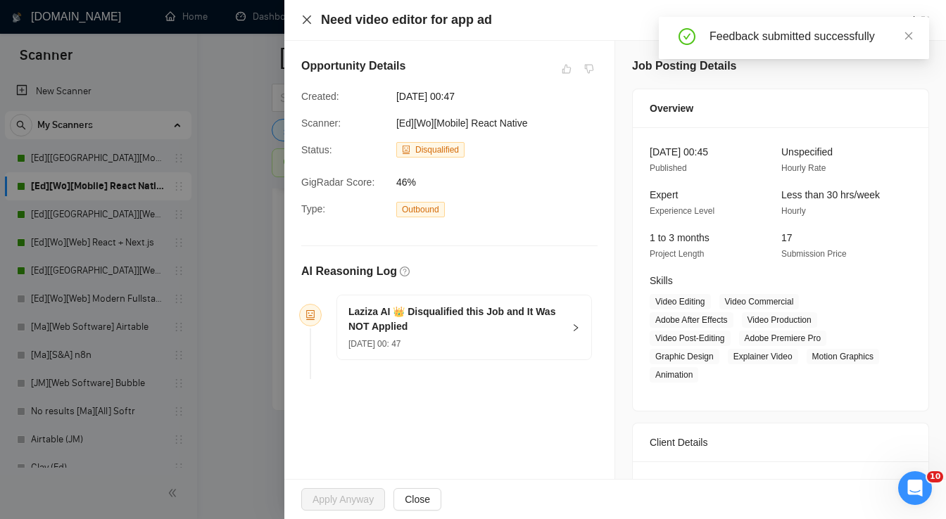
click at [310, 23] on icon "close" at bounding box center [306, 19] width 11 height 11
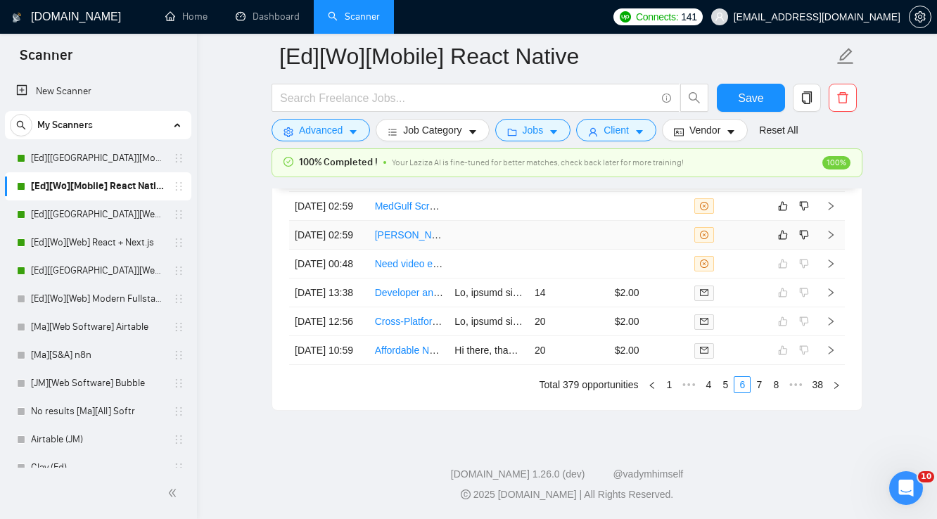
click at [649, 250] on td at bounding box center [649, 235] width 80 height 29
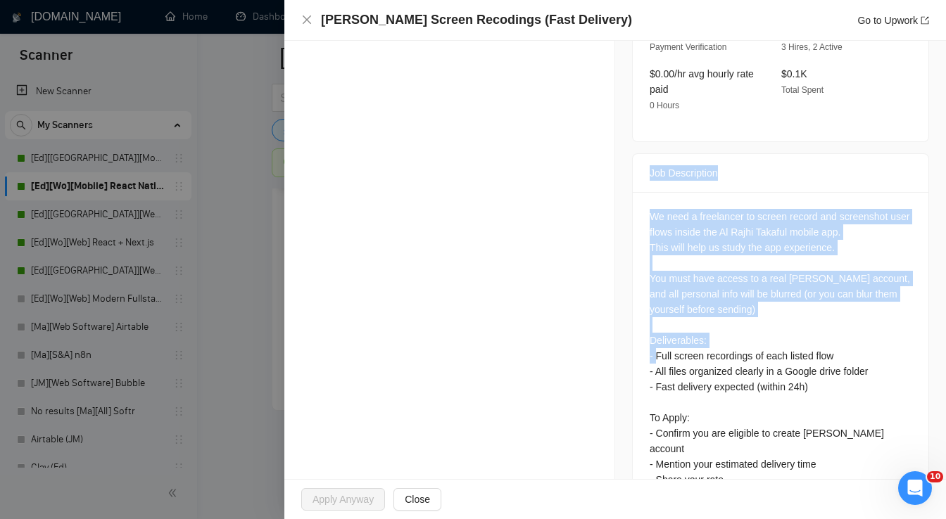
scroll to position [459, 0]
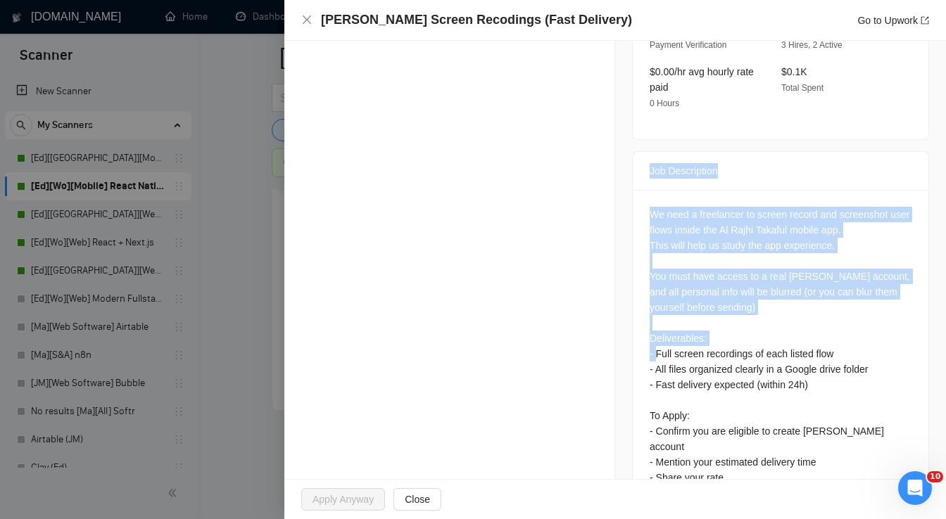
drag, startPoint x: 640, startPoint y: 149, endPoint x: 747, endPoint y: 431, distance: 301.8
click at [747, 431] on div "Job Description We need a freelancer to screen record and screenshot user flows…" at bounding box center [780, 329] width 297 height 357
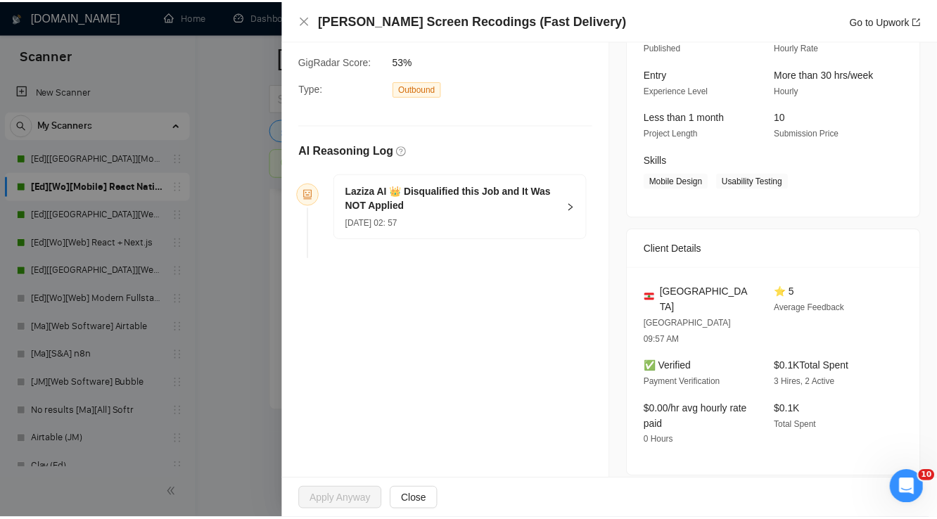
scroll to position [0, 0]
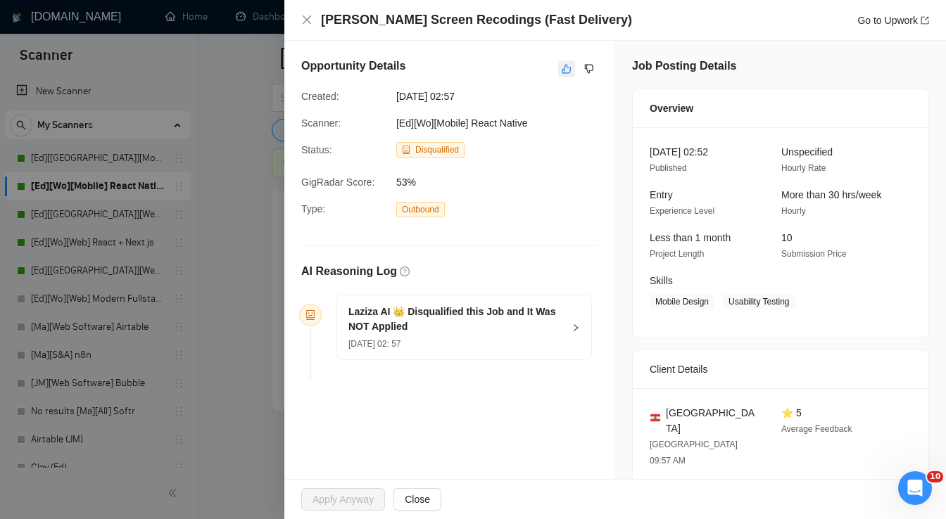
click at [558, 71] on button "button" at bounding box center [566, 69] width 17 height 17
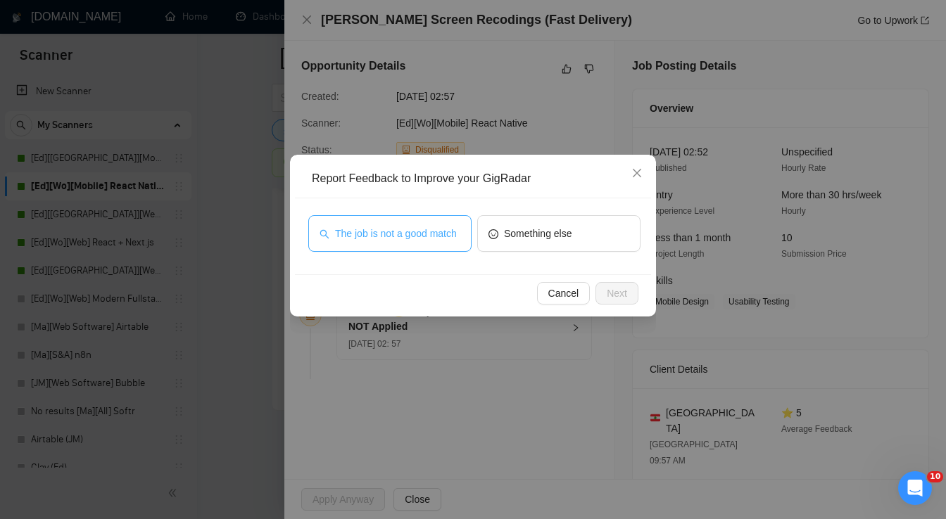
click at [440, 234] on span "The job is not a good match" at bounding box center [396, 233] width 122 height 15
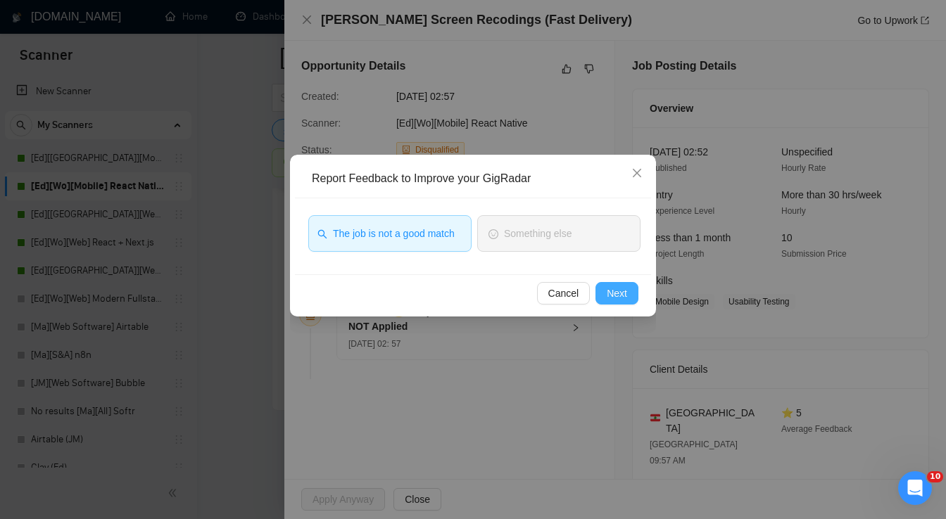
click at [607, 293] on span "Next" at bounding box center [617, 293] width 20 height 15
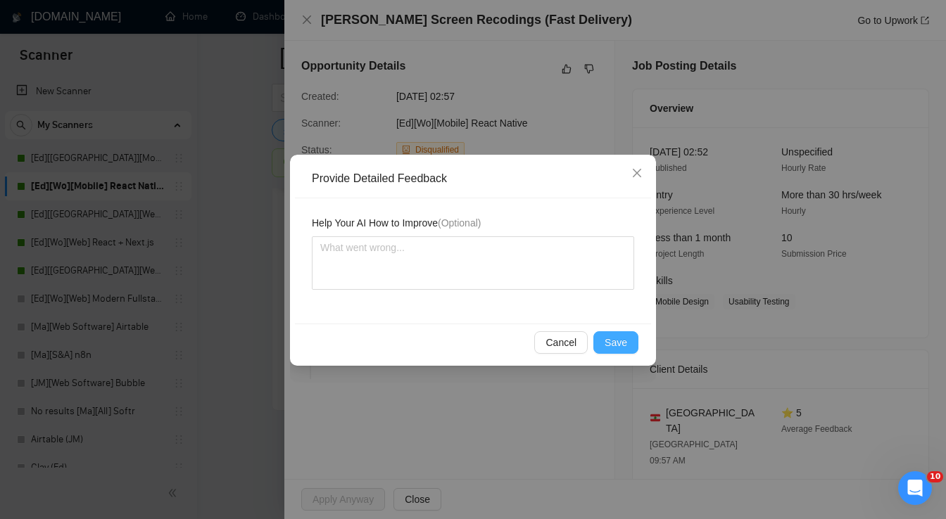
click at [608, 336] on span "Save" at bounding box center [615, 342] width 23 height 15
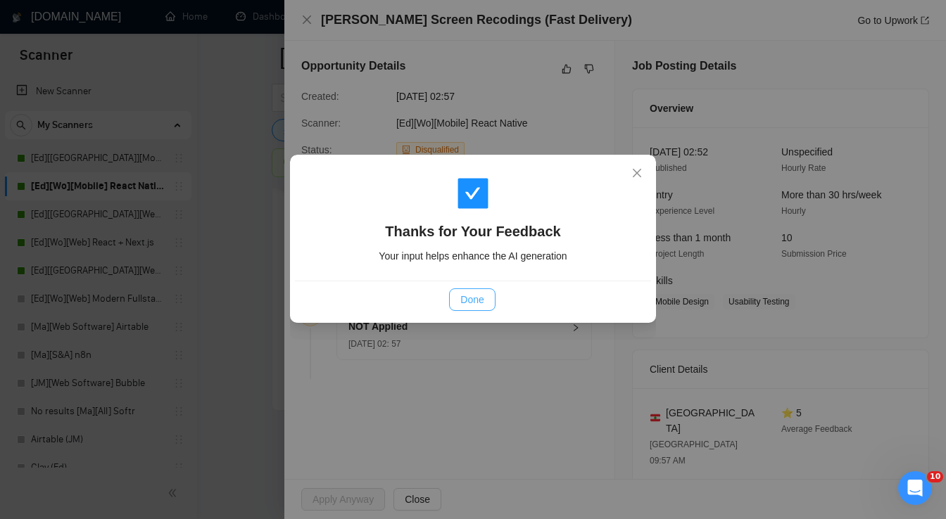
click at [482, 307] on button "Done" at bounding box center [472, 299] width 46 height 23
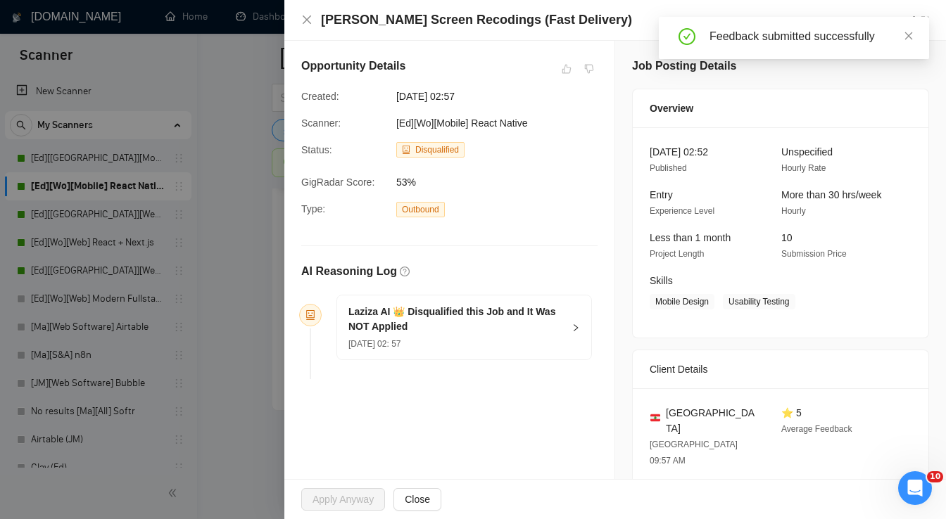
click at [306, 27] on div "[PERSON_NAME] Screen Recodings (Fast Delivery) Go to Upwork" at bounding box center [615, 20] width 628 height 18
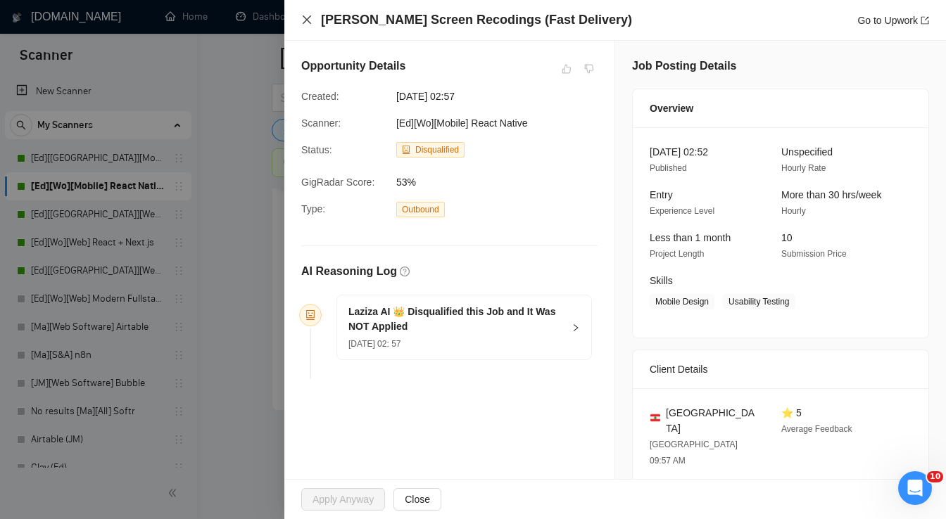
click at [307, 22] on icon "close" at bounding box center [306, 19] width 11 height 11
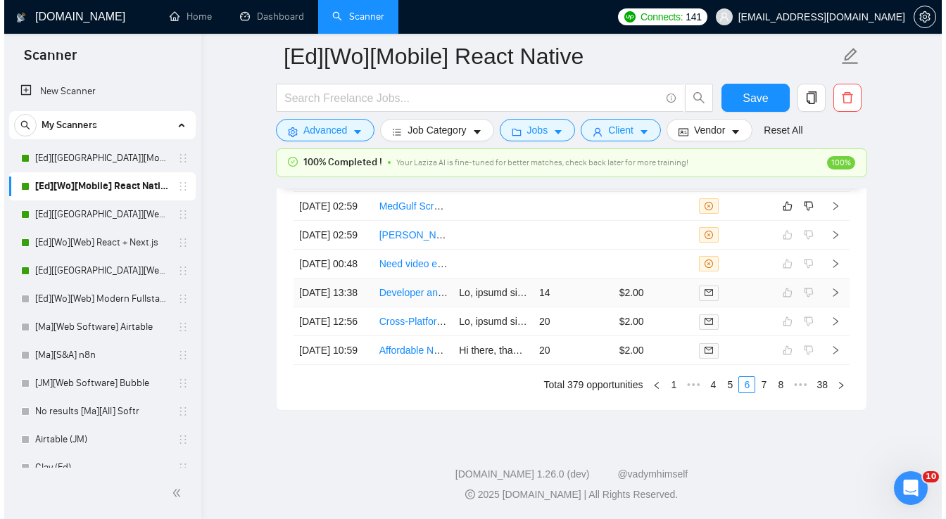
scroll to position [3739, 0]
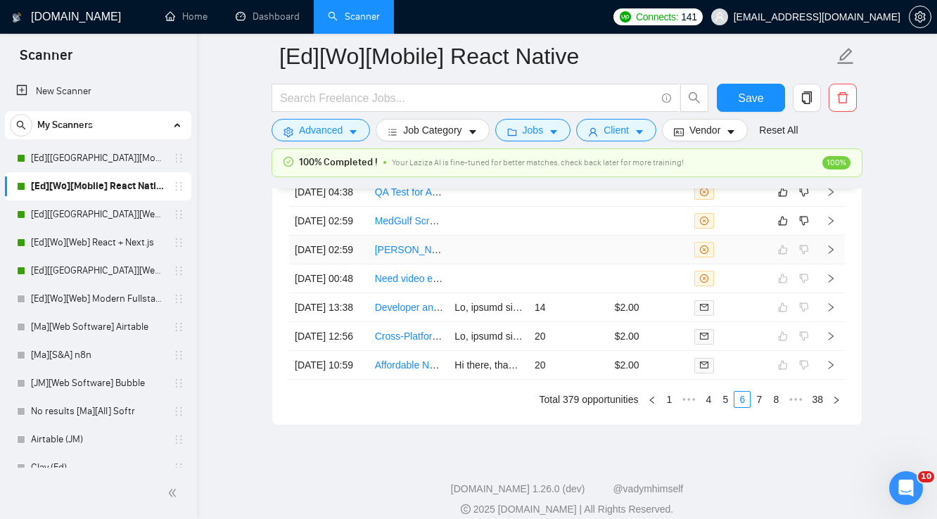
click at [619, 265] on td at bounding box center [649, 250] width 80 height 29
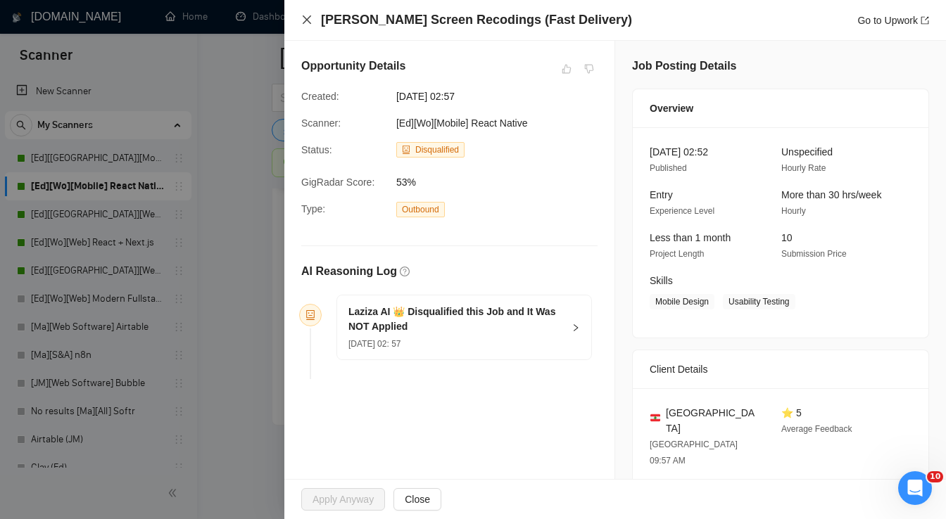
click at [309, 20] on icon "close" at bounding box center [306, 19] width 11 height 11
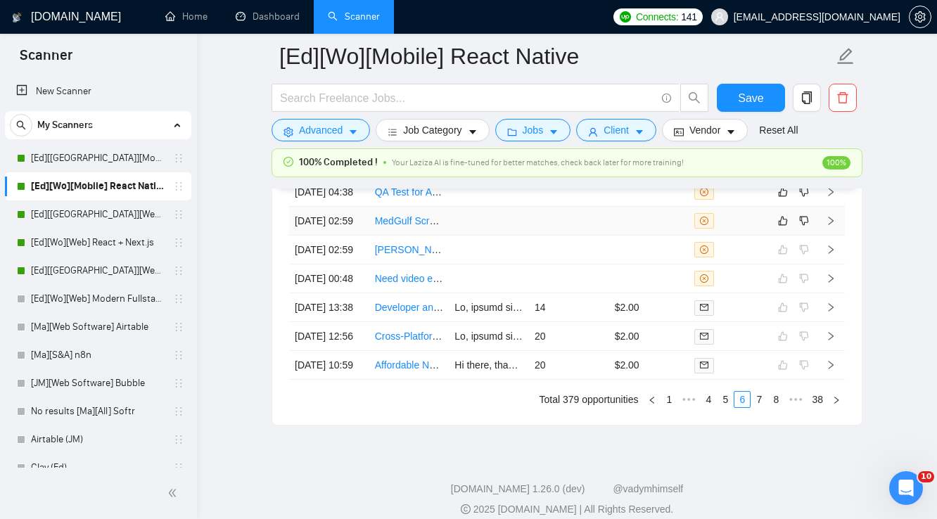
click at [550, 236] on td at bounding box center [569, 221] width 80 height 29
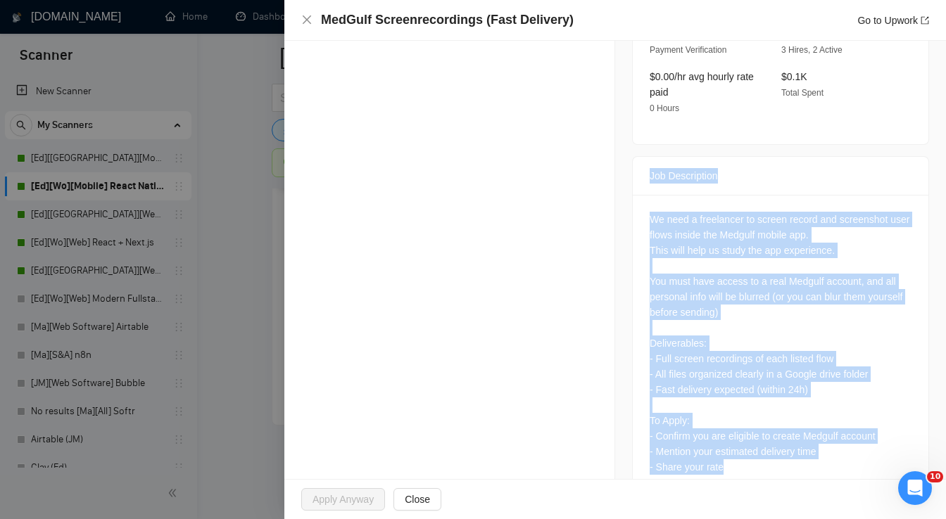
scroll to position [459, 0]
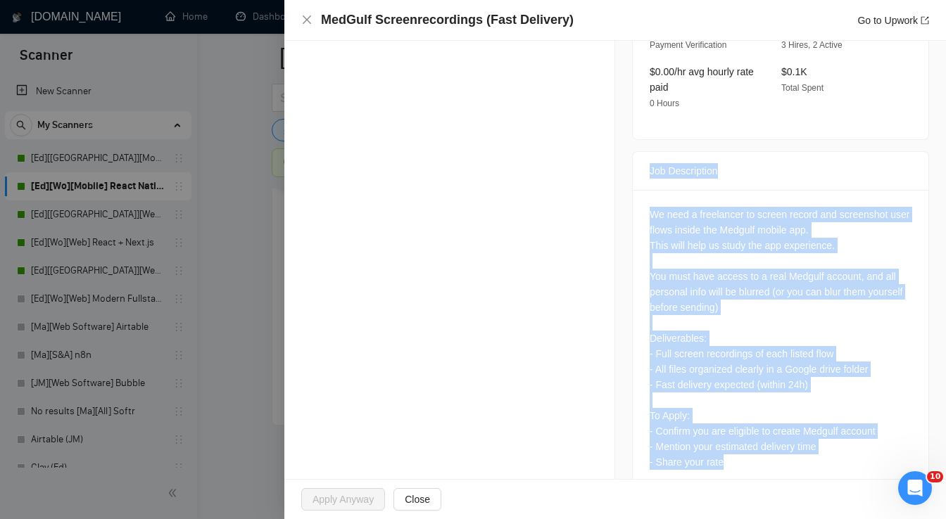
drag, startPoint x: 639, startPoint y: 203, endPoint x: 728, endPoint y: 451, distance: 264.0
click at [728, 451] on div "Job Description We need a freelancer to screen record and screenshot user flows…" at bounding box center [780, 322] width 297 height 342
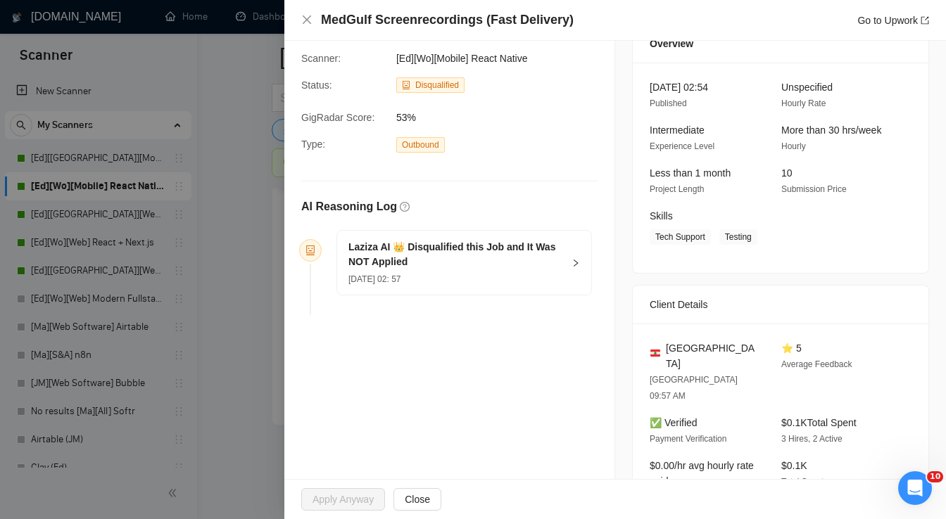
scroll to position [0, 0]
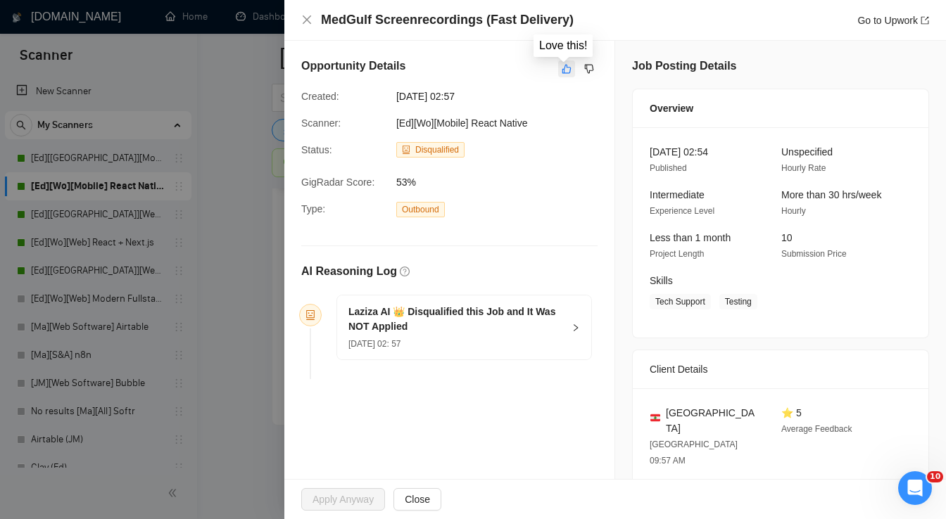
click at [562, 72] on icon "like" at bounding box center [567, 68] width 10 height 11
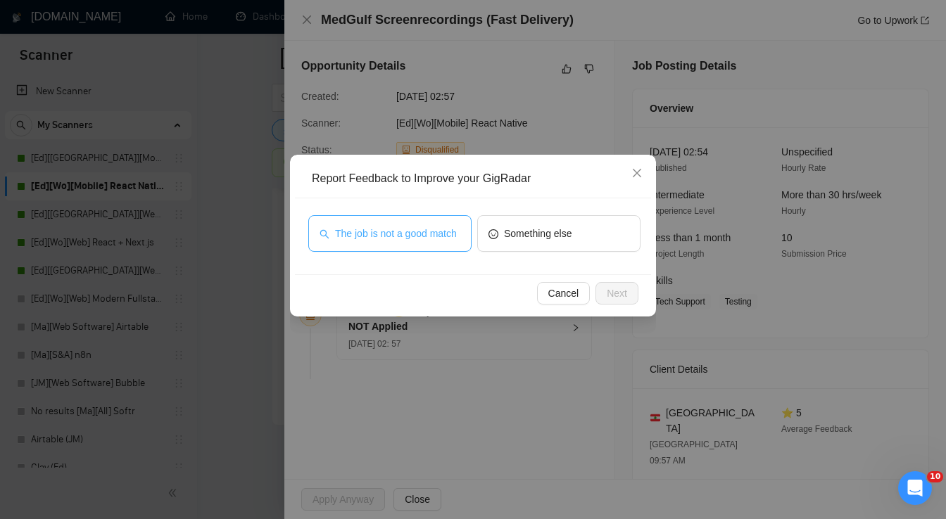
click at [452, 231] on span "The job is not a good match" at bounding box center [396, 233] width 122 height 15
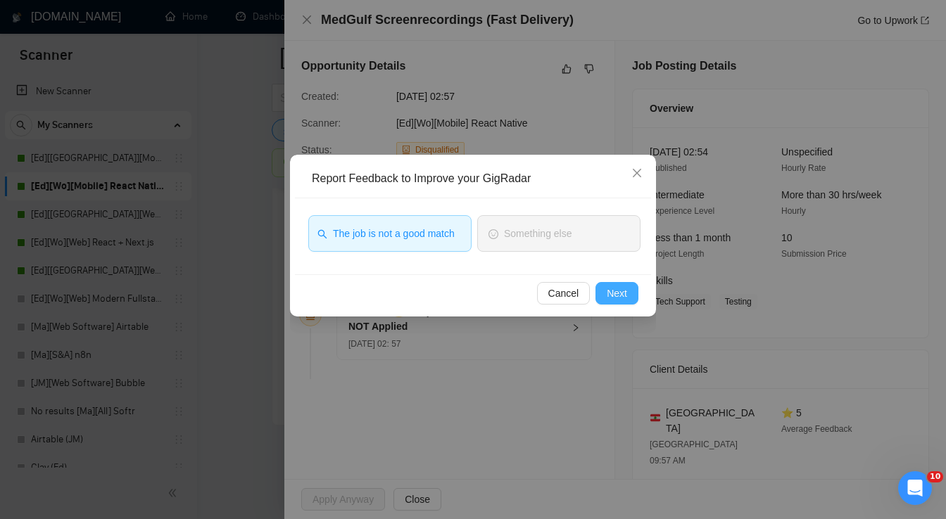
click at [615, 297] on span "Next" at bounding box center [617, 293] width 20 height 15
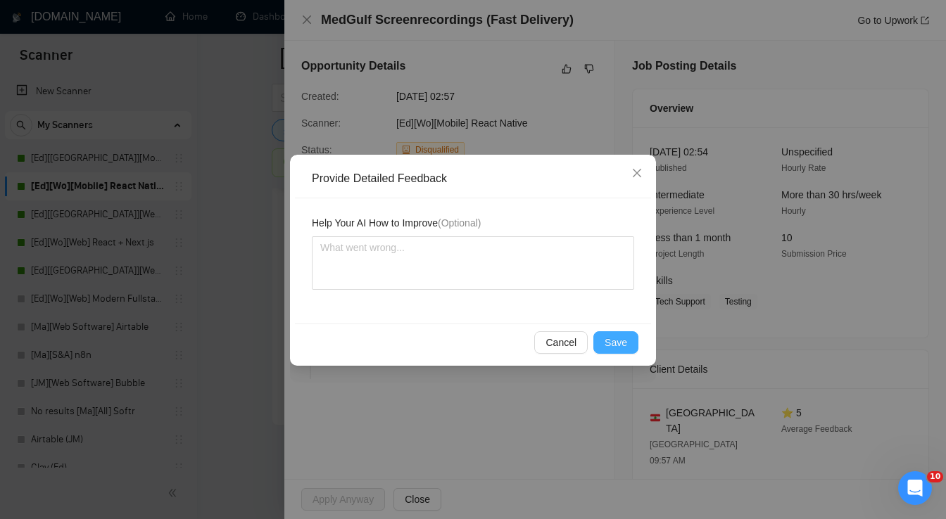
click at [623, 343] on span "Save" at bounding box center [615, 342] width 23 height 15
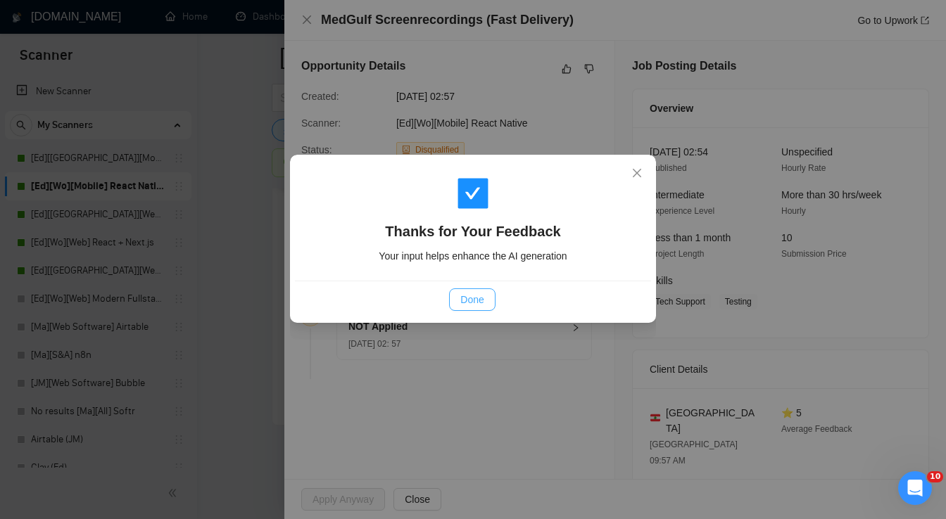
click at [475, 301] on span "Done" at bounding box center [471, 299] width 23 height 15
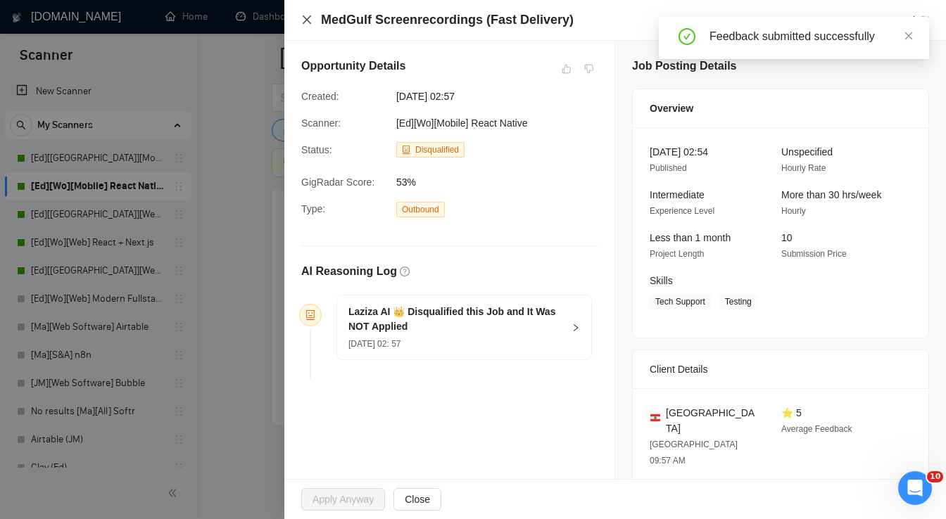
click at [305, 21] on icon "close" at bounding box center [307, 19] width 8 height 8
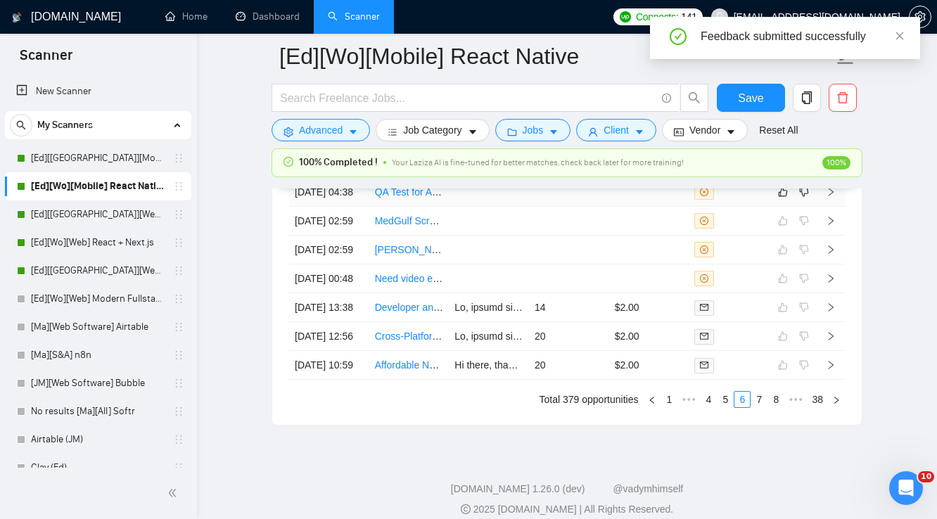
click at [618, 207] on td at bounding box center [649, 192] width 80 height 29
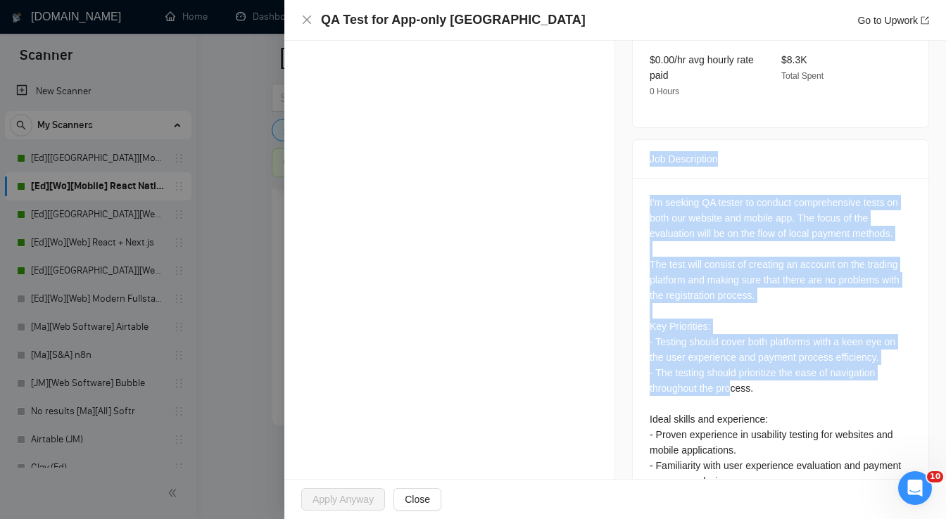
scroll to position [526, 0]
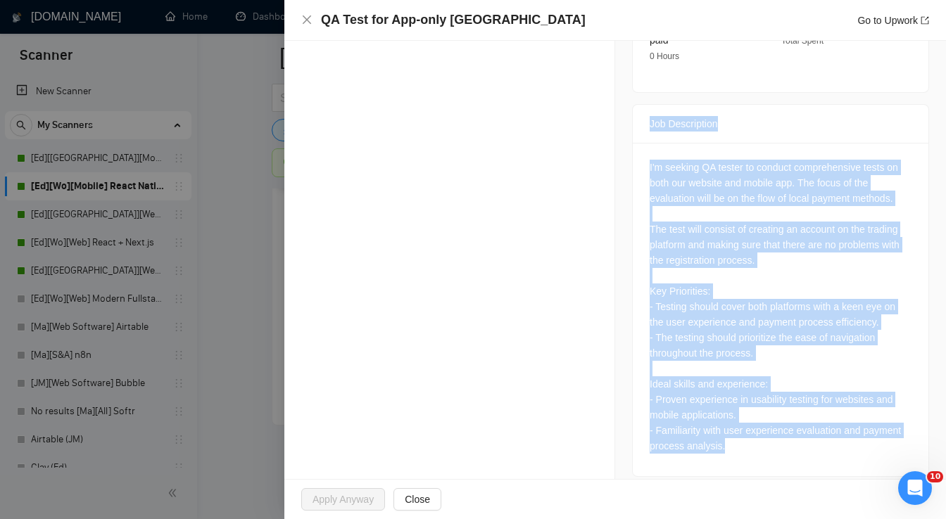
drag, startPoint x: 645, startPoint y: 240, endPoint x: 729, endPoint y: 441, distance: 218.0
click at [729, 441] on div "Job Description I'm seeking QA tester to conduct comprehensive tests on both ou…" at bounding box center [780, 290] width 297 height 373
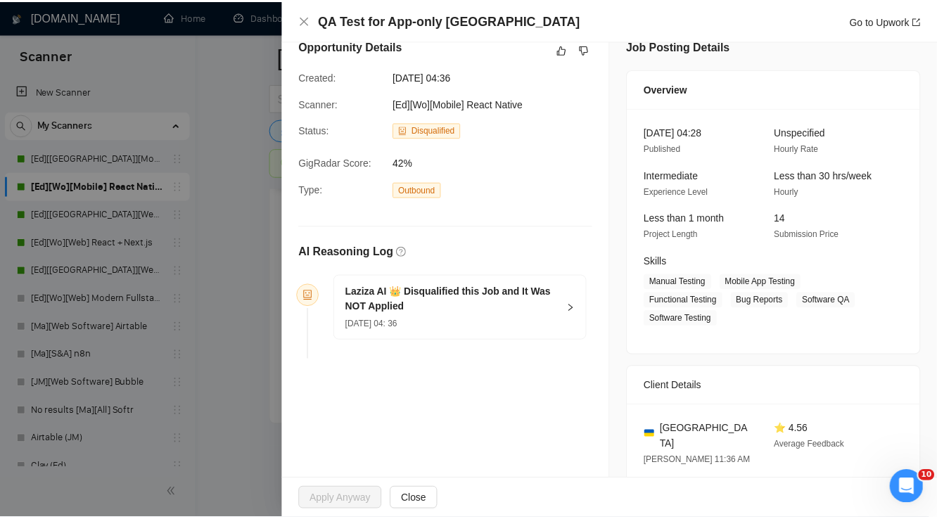
scroll to position [0, 0]
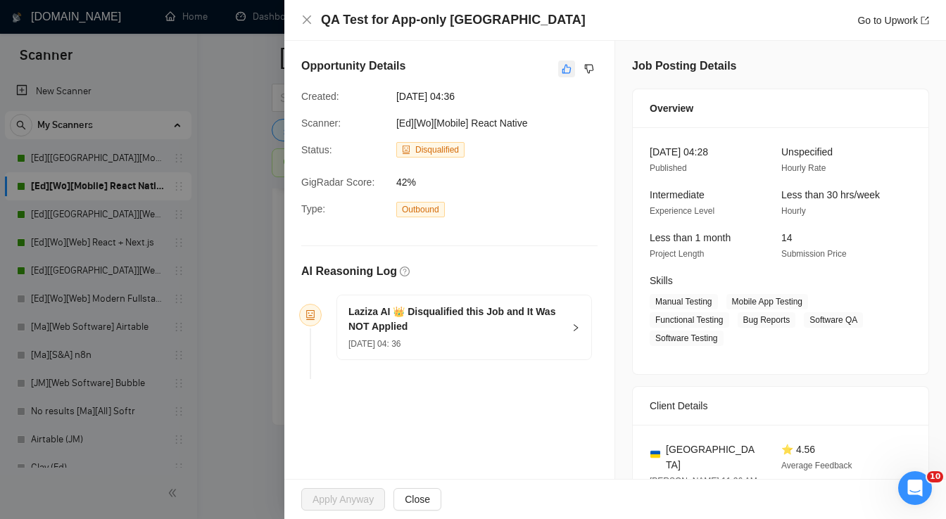
click at [562, 68] on icon "like" at bounding box center [567, 68] width 10 height 11
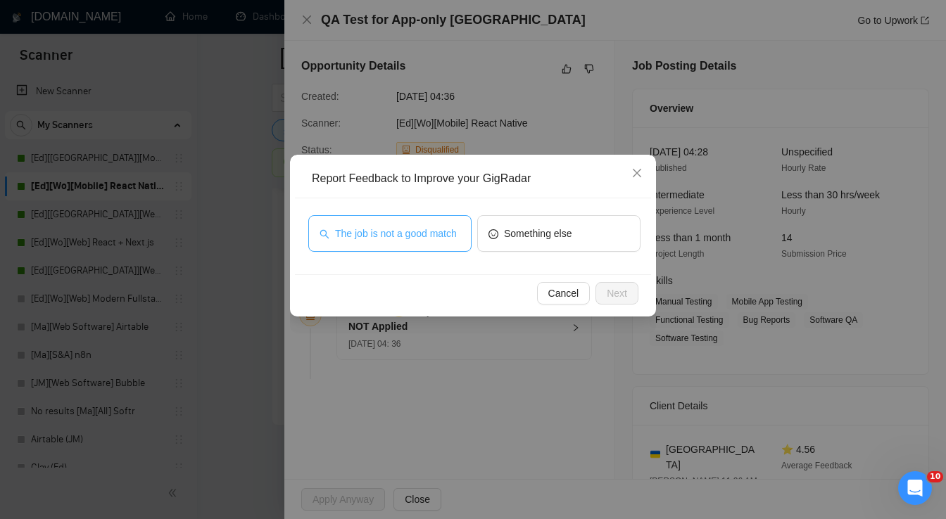
click at [428, 246] on button "The job is not a good match" at bounding box center [389, 233] width 163 height 37
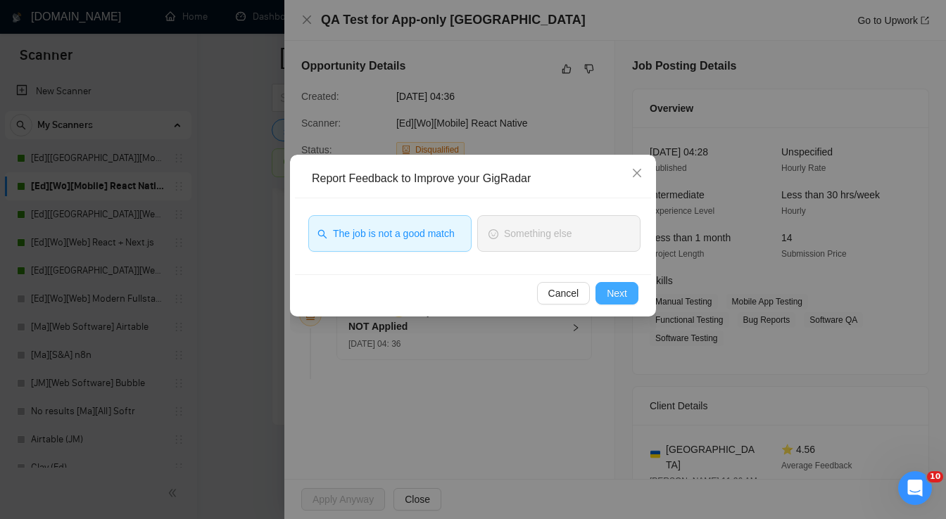
click at [608, 288] on span "Next" at bounding box center [617, 293] width 20 height 15
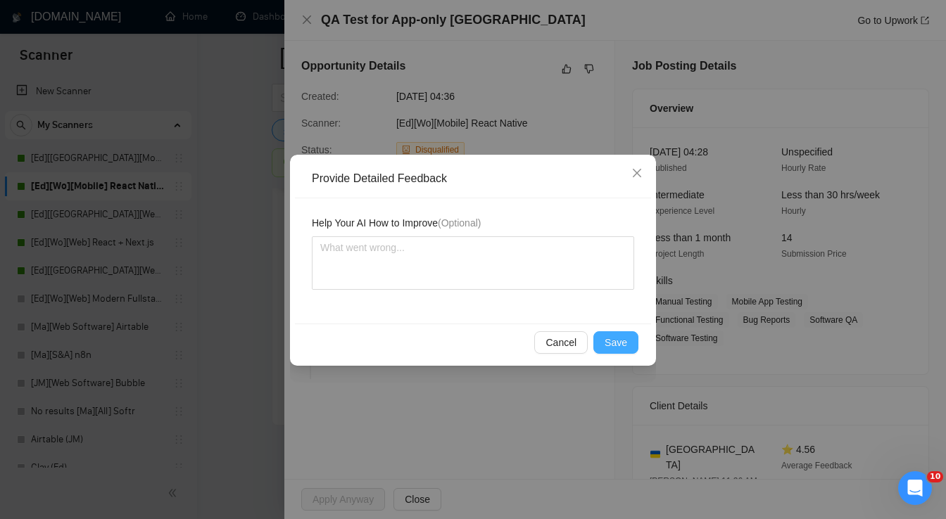
click at [623, 335] on span "Save" at bounding box center [615, 342] width 23 height 15
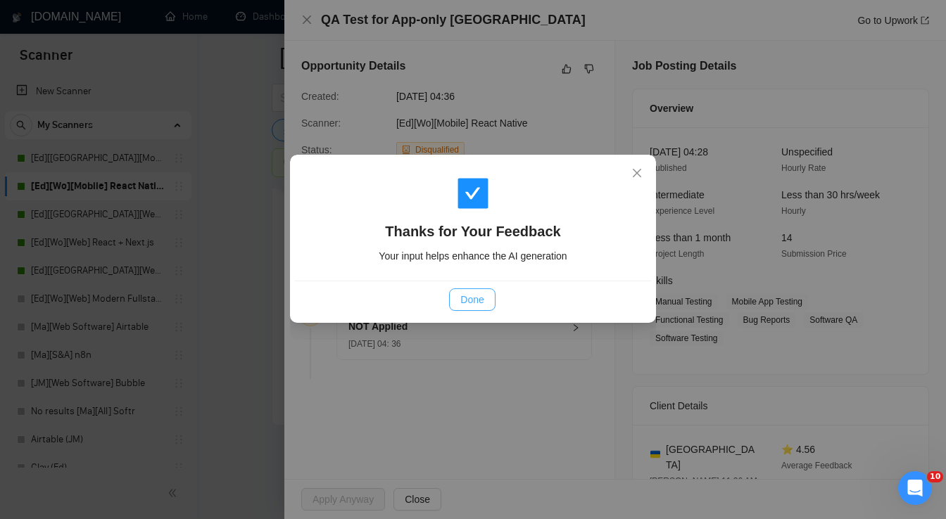
click at [465, 296] on span "Done" at bounding box center [471, 299] width 23 height 15
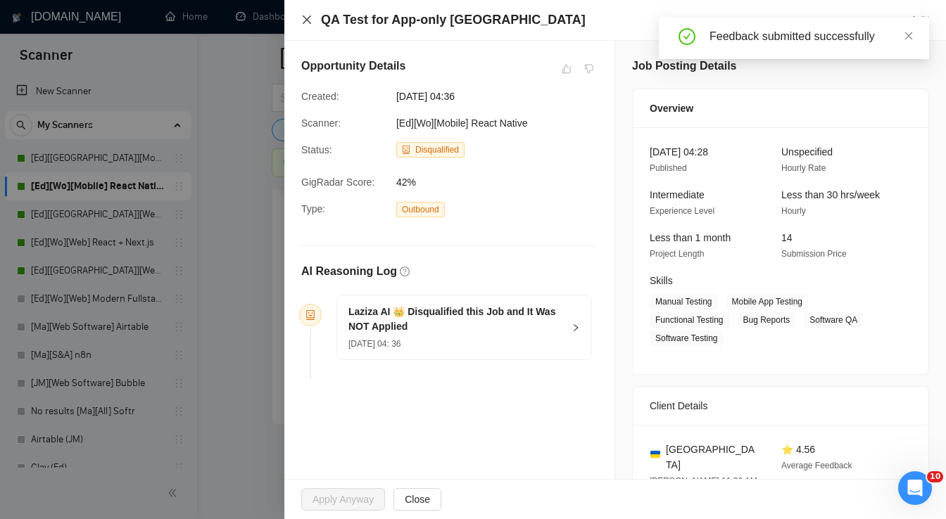
click at [307, 18] on icon "close" at bounding box center [306, 19] width 11 height 11
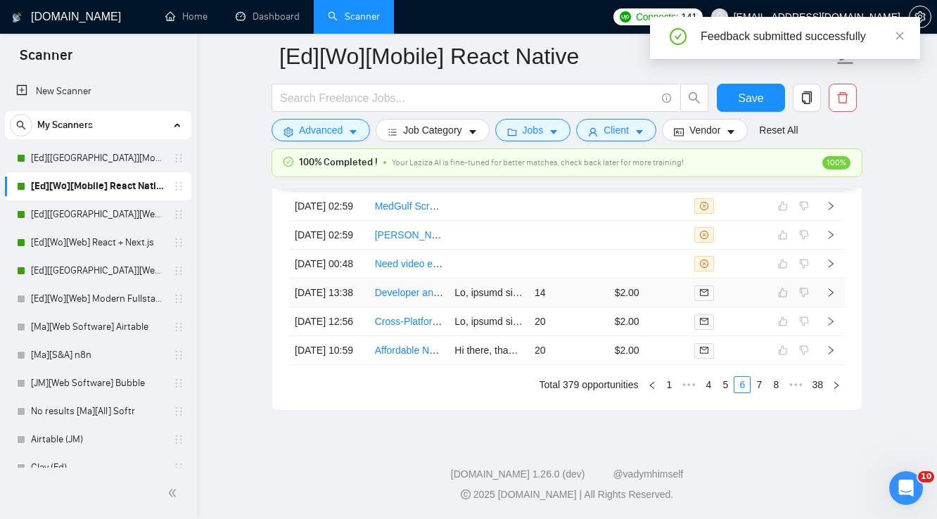
scroll to position [3873, 0]
click at [723, 386] on link "5" at bounding box center [725, 384] width 15 height 15
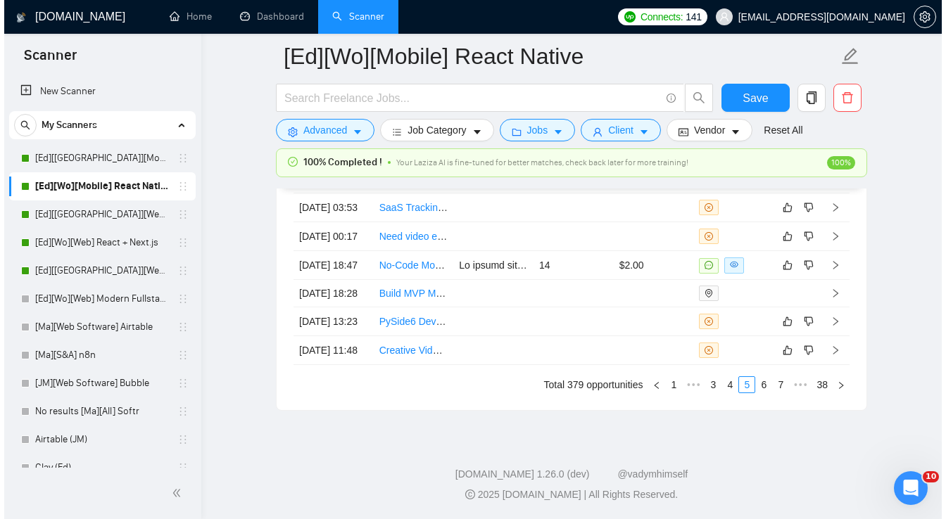
scroll to position [3867, 0]
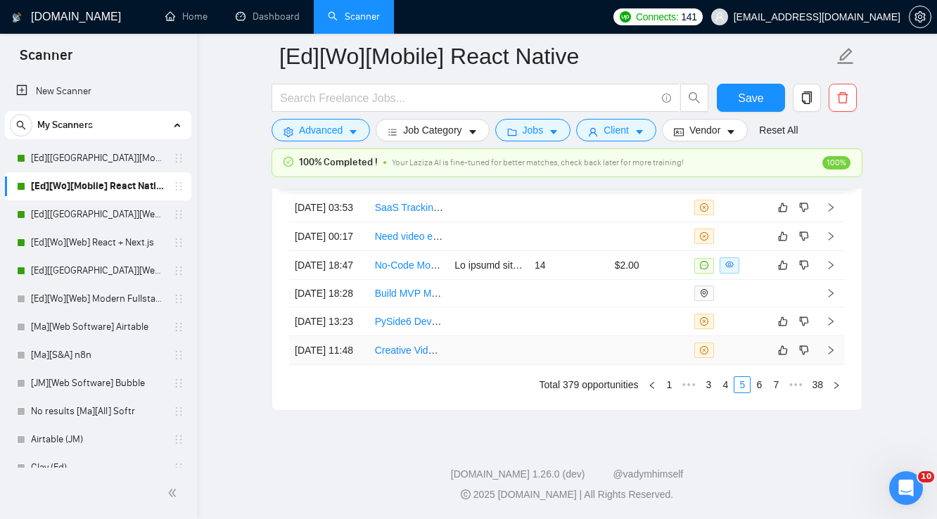
click at [653, 350] on td at bounding box center [649, 350] width 80 height 29
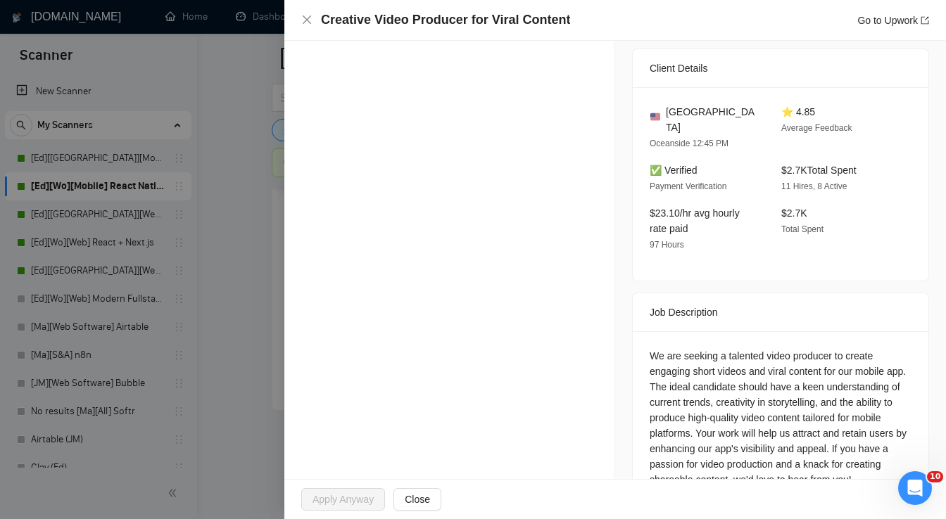
scroll to position [386, 0]
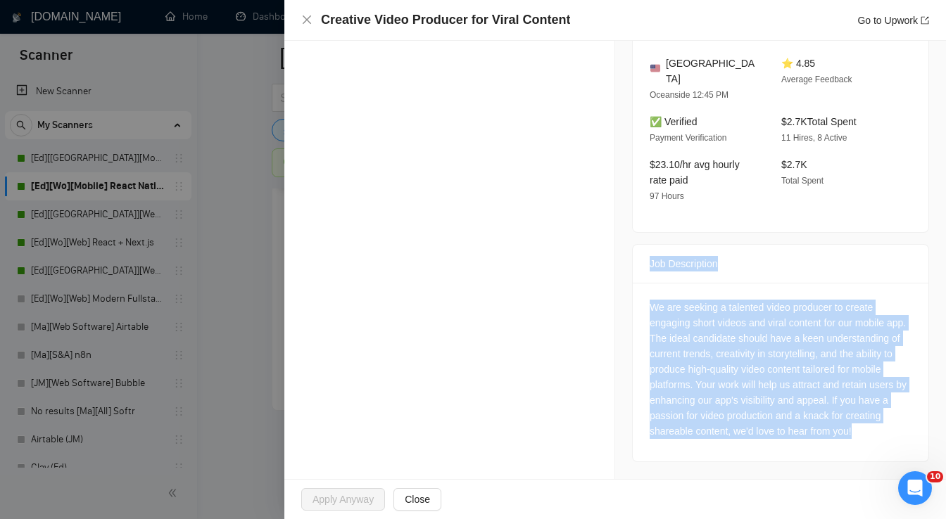
drag, startPoint x: 645, startPoint y: 239, endPoint x: 732, endPoint y: 440, distance: 219.6
click at [732, 440] on div "Job Description We are seeking a talented video producer to create engaging sho…" at bounding box center [780, 353] width 297 height 218
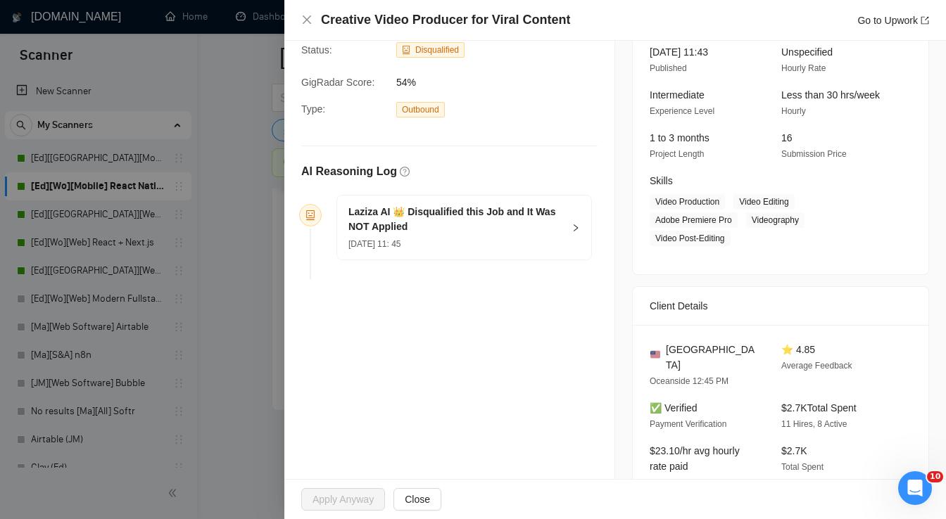
scroll to position [0, 0]
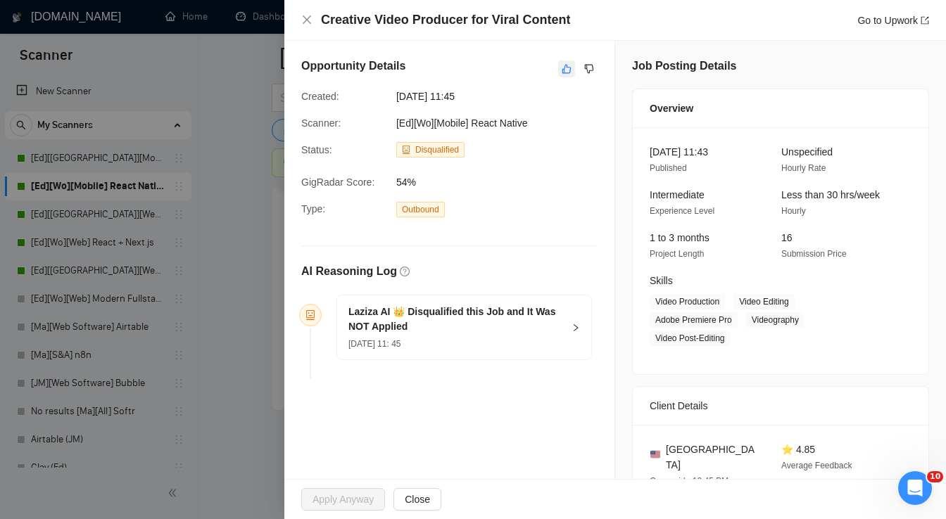
click at [562, 66] on icon "like" at bounding box center [567, 68] width 10 height 11
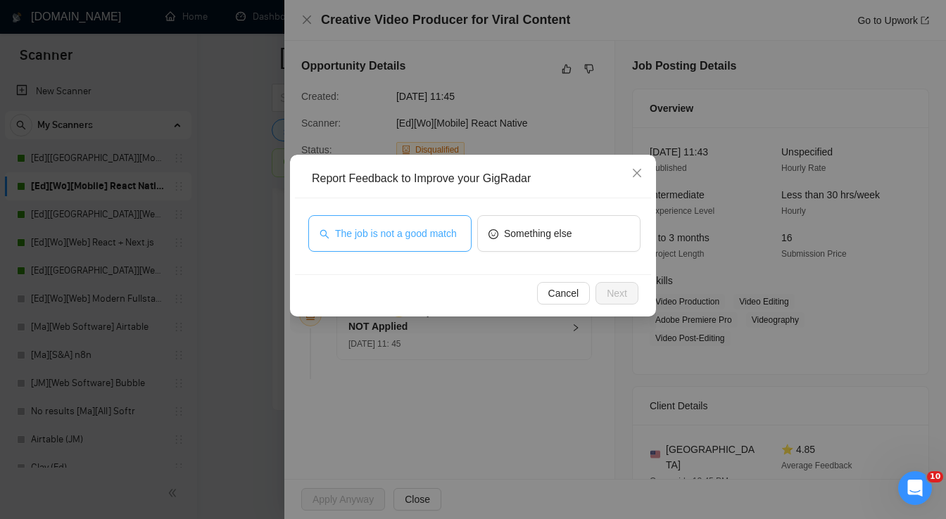
click at [435, 240] on span "The job is not a good match" at bounding box center [396, 233] width 122 height 15
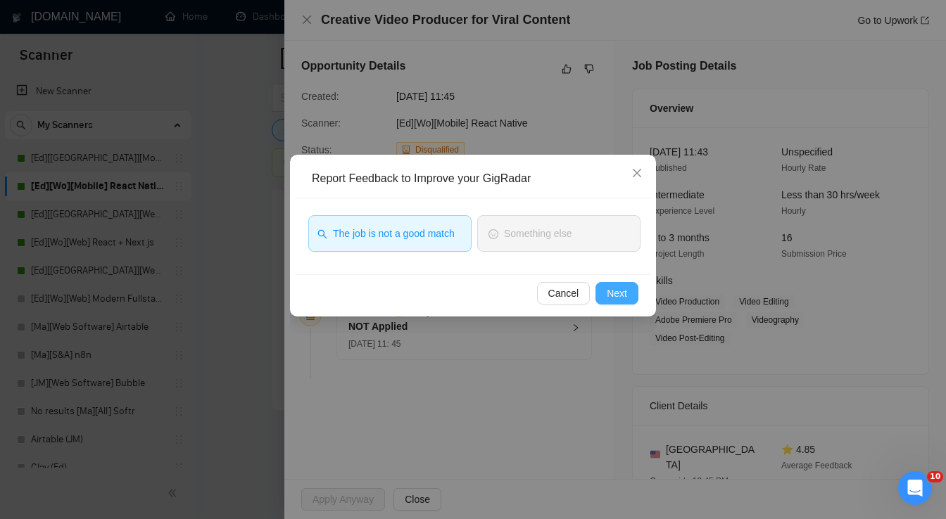
click at [628, 298] on button "Next" at bounding box center [616, 293] width 43 height 23
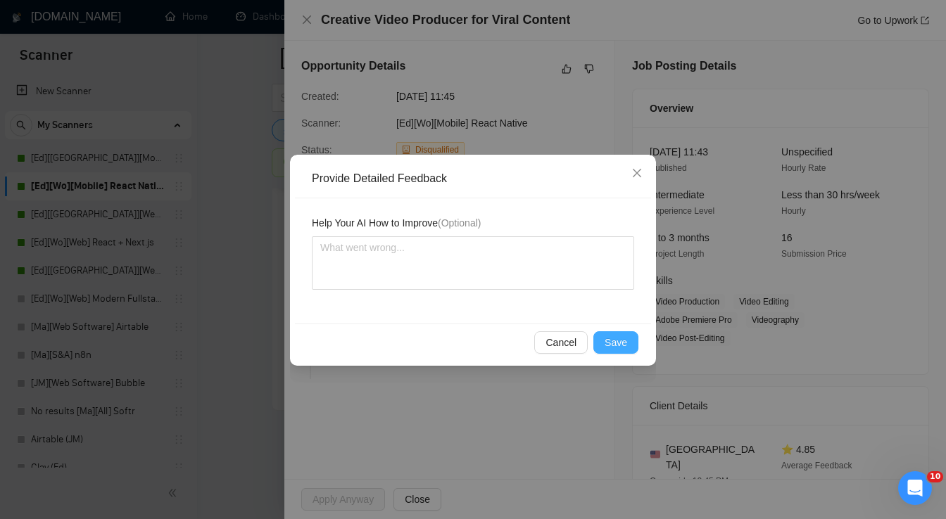
click at [625, 345] on span "Save" at bounding box center [615, 342] width 23 height 15
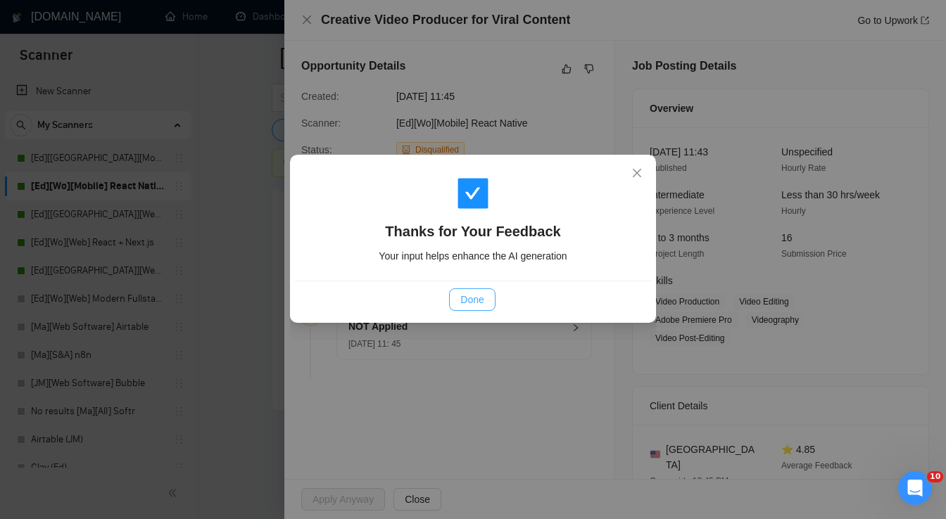
click at [485, 305] on button "Done" at bounding box center [472, 299] width 46 height 23
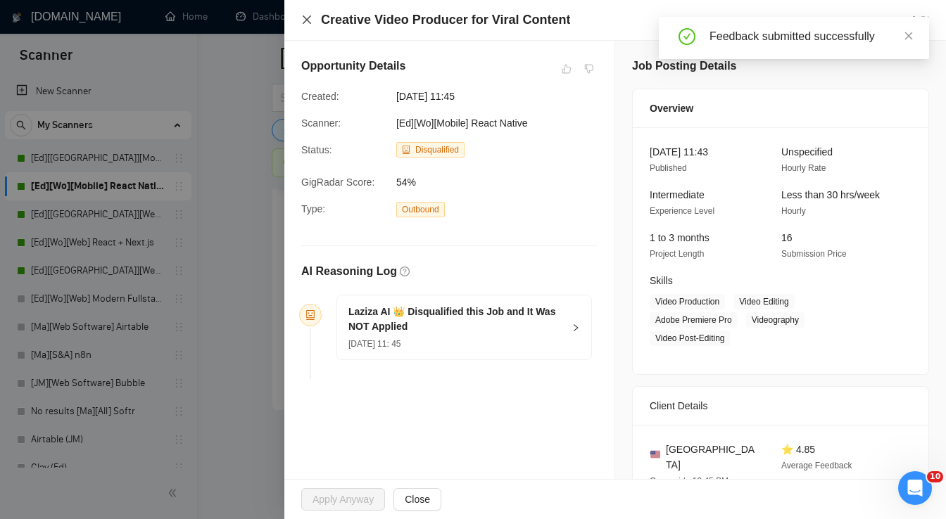
drag, startPoint x: 307, startPoint y: 18, endPoint x: 511, endPoint y: 212, distance: 281.2
click at [307, 18] on icon "close" at bounding box center [306, 19] width 11 height 11
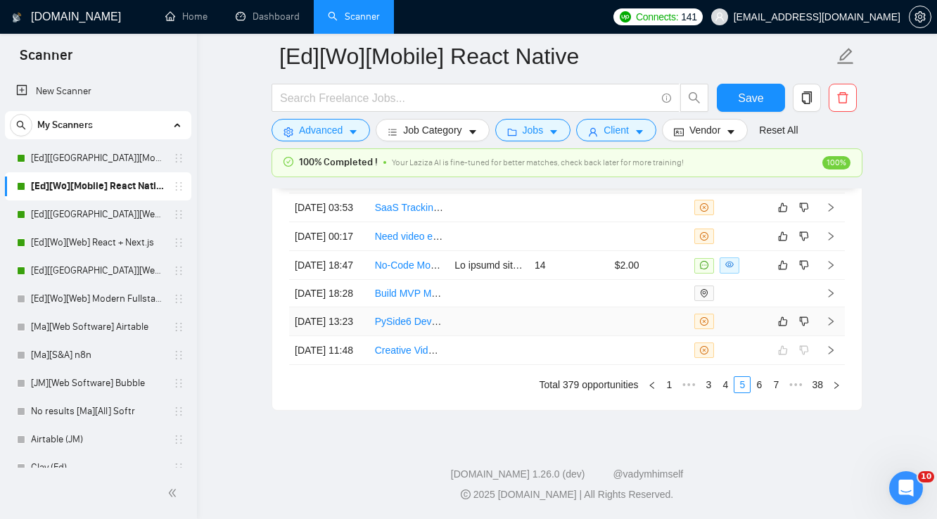
click at [661, 307] on td at bounding box center [649, 321] width 80 height 29
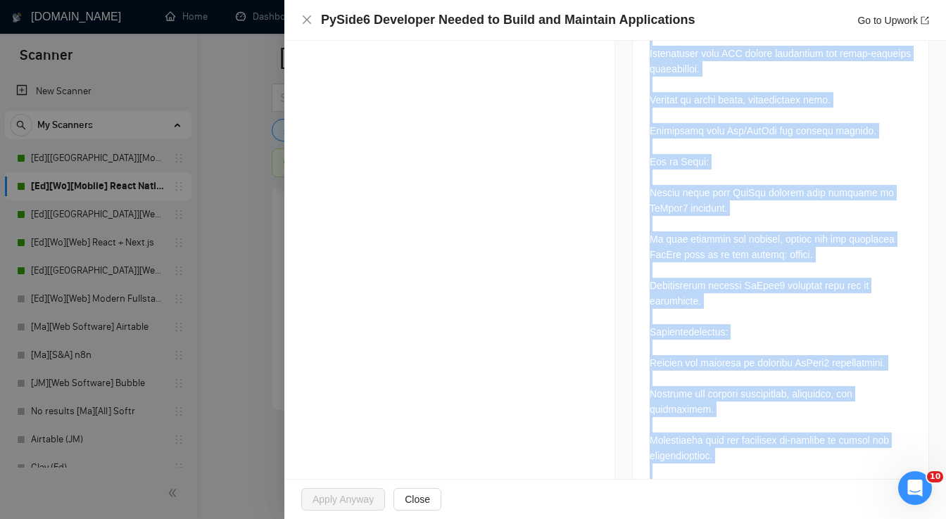
scroll to position [845, 0]
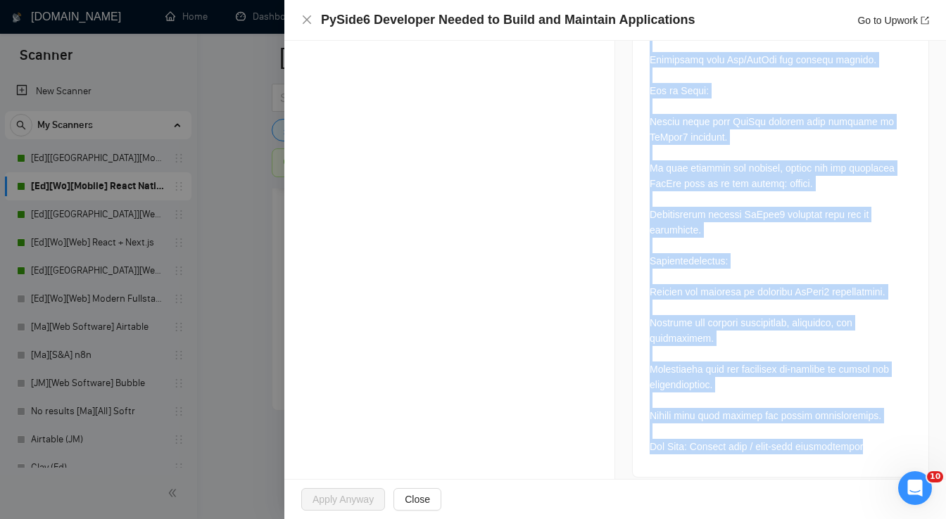
drag, startPoint x: 640, startPoint y: 313, endPoint x: 816, endPoint y: 482, distance: 244.4
click at [816, 484] on div "PySide6 Developer Needed to Build and Maintain Applications Go to Upwork Opport…" at bounding box center [614, 259] width 661 height 519
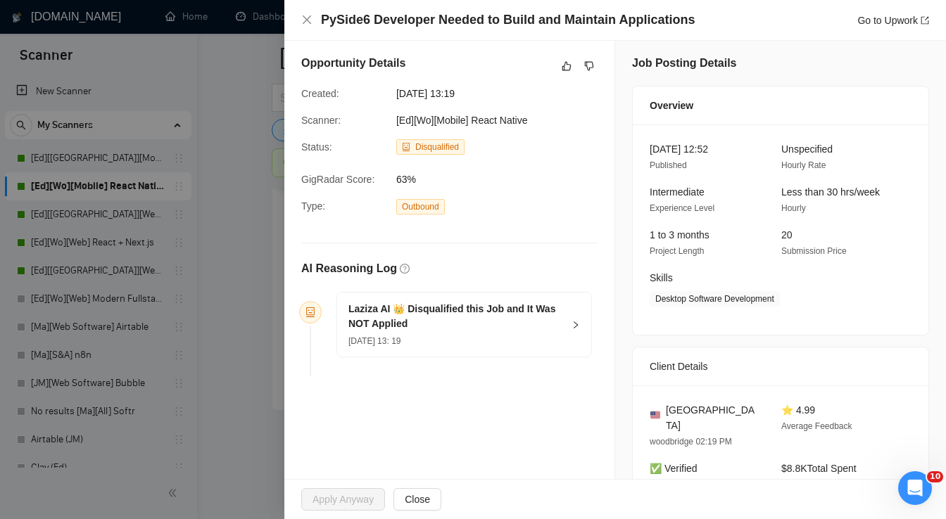
scroll to position [0, 0]
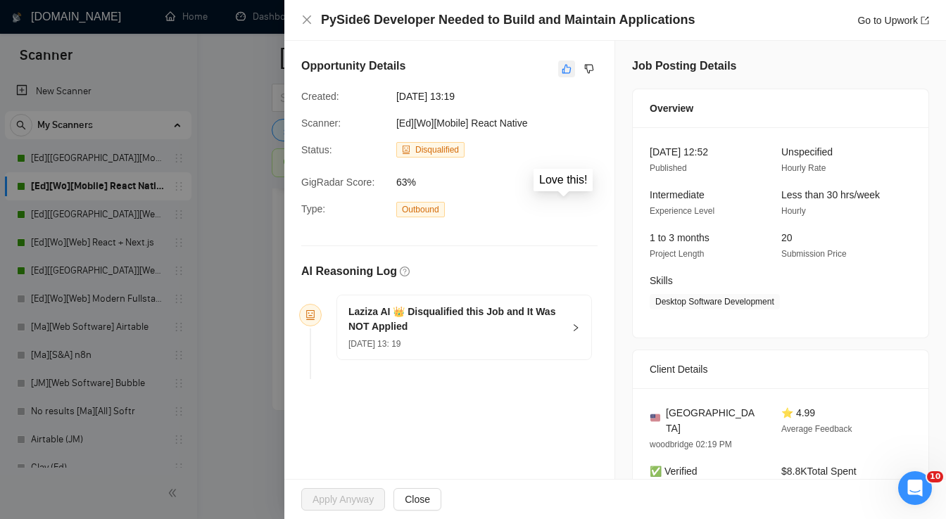
click at [562, 72] on icon "like" at bounding box center [567, 68] width 10 height 11
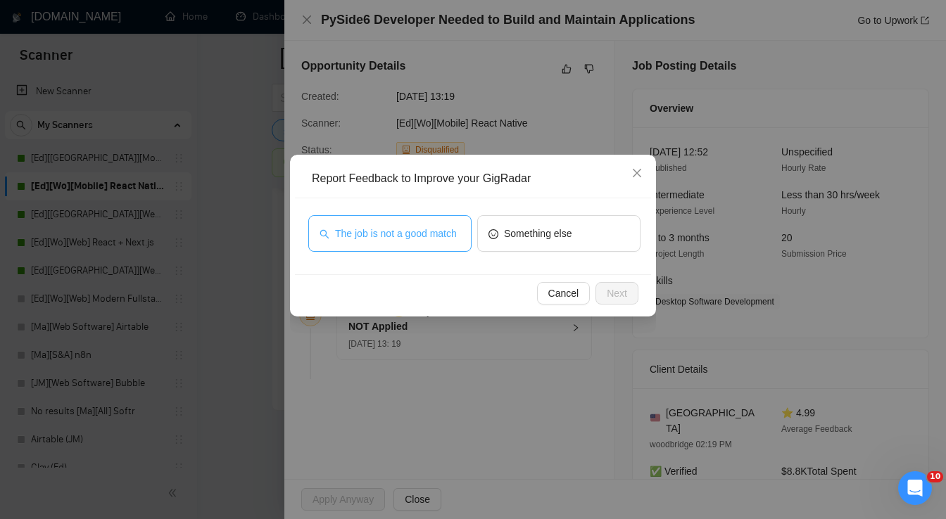
click at [425, 234] on span "The job is not a good match" at bounding box center [396, 233] width 122 height 15
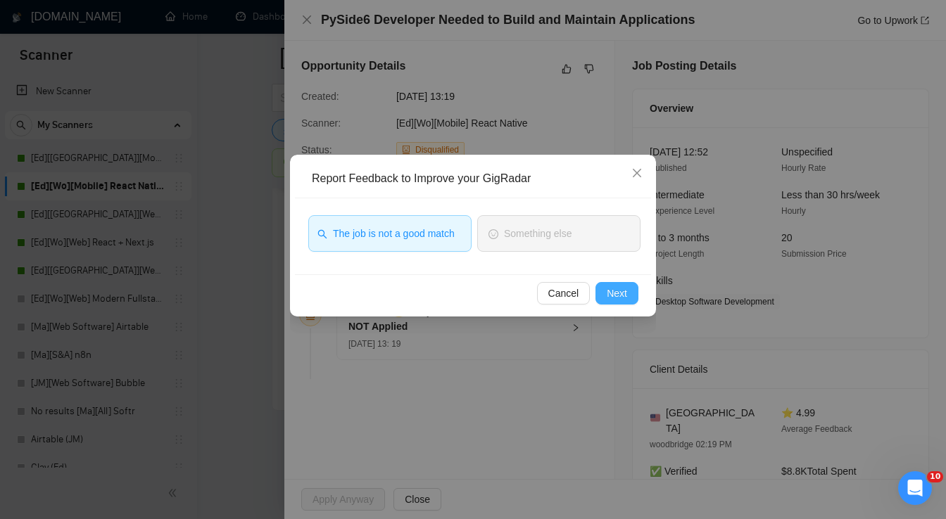
click at [627, 293] on button "Next" at bounding box center [616, 293] width 43 height 23
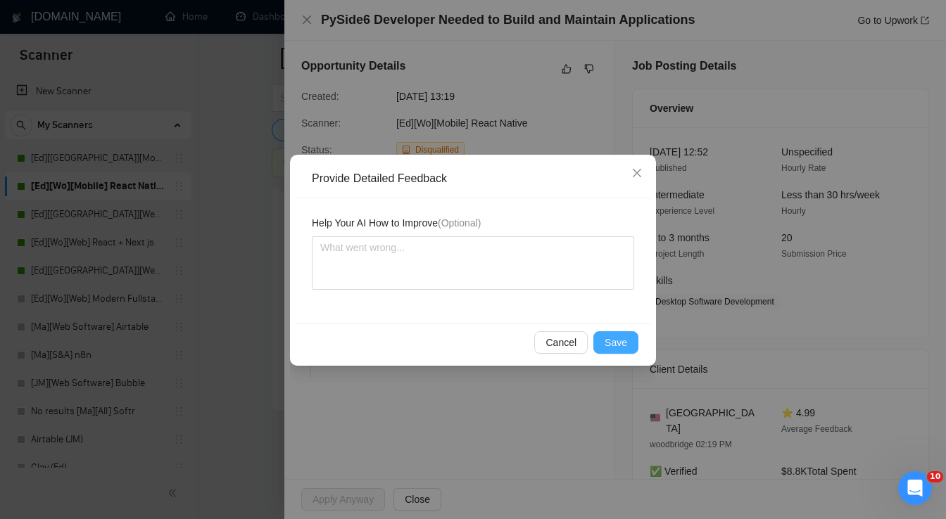
click at [623, 338] on span "Save" at bounding box center [615, 342] width 23 height 15
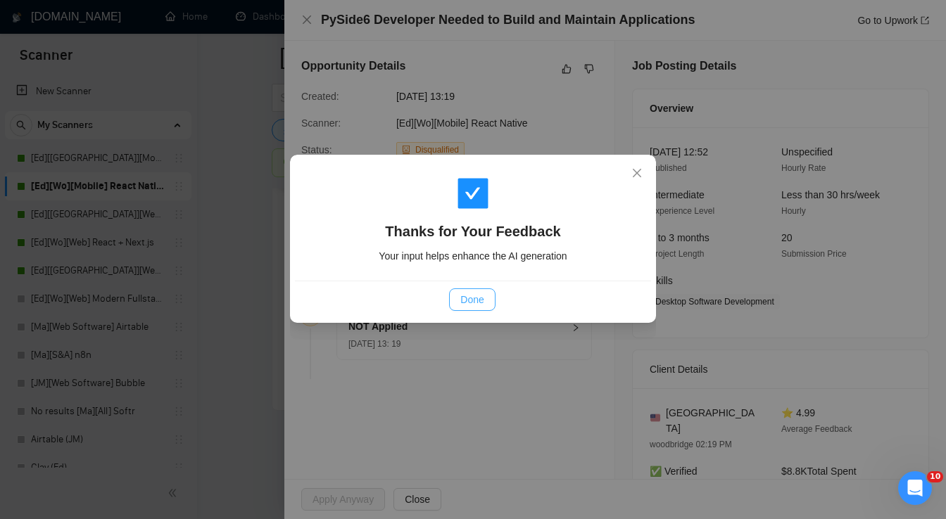
click at [478, 300] on span "Done" at bounding box center [471, 299] width 23 height 15
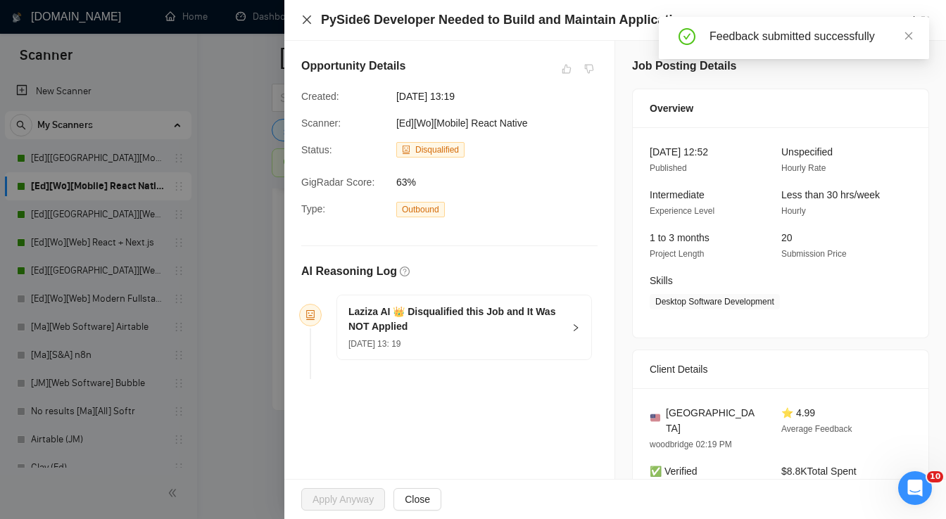
click at [304, 23] on icon "close" at bounding box center [307, 19] width 8 height 8
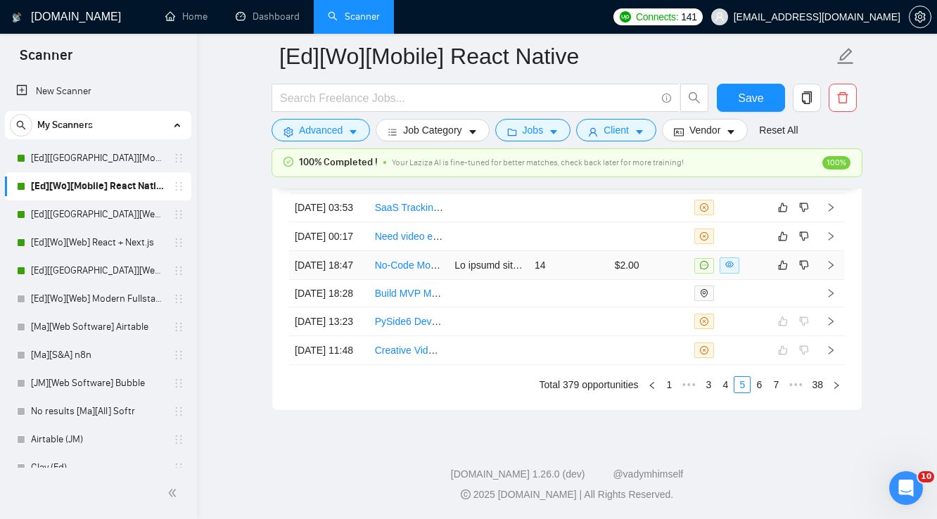
click at [590, 251] on td "14" at bounding box center [569, 265] width 80 height 29
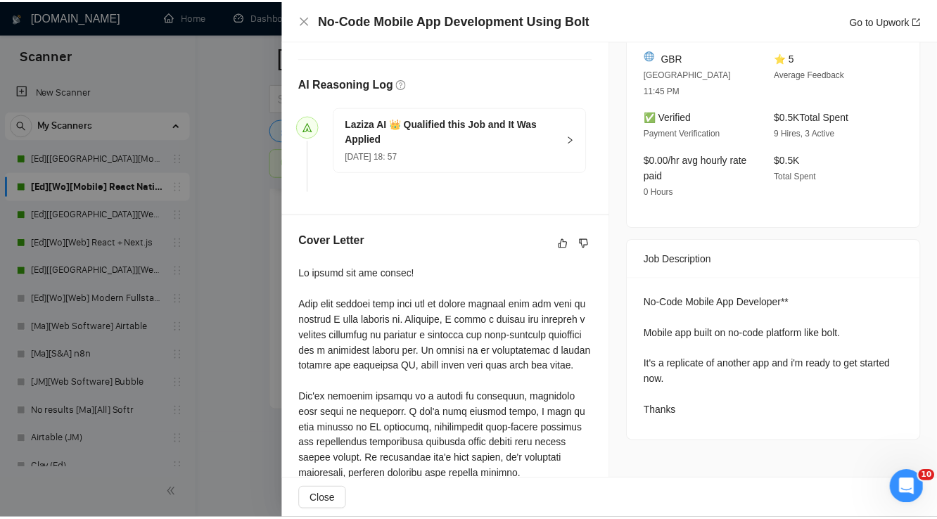
scroll to position [394, 0]
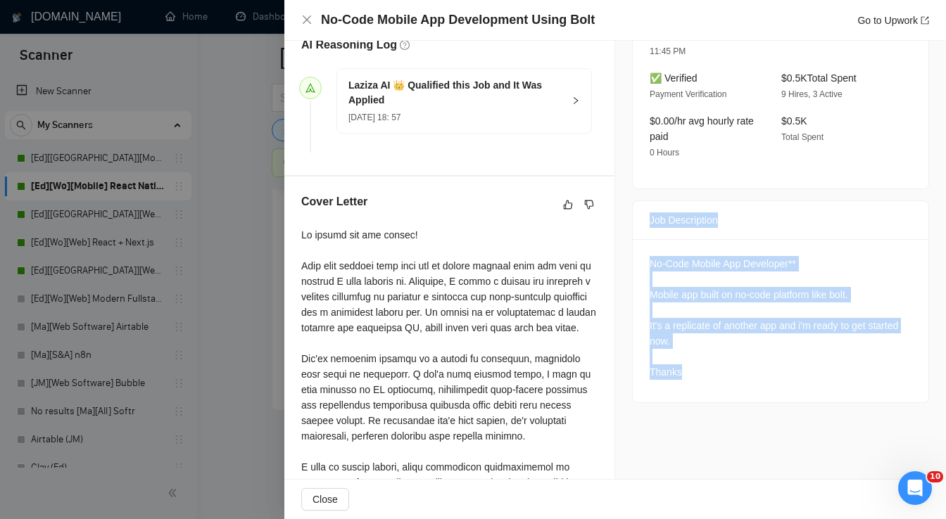
drag, startPoint x: 650, startPoint y: 214, endPoint x: 684, endPoint y: 354, distance: 144.0
click at [684, 354] on div "Job Description No-Code Mobile App Developer** Mobile app built on no-code plat…" at bounding box center [780, 302] width 297 height 203
click at [310, 21] on icon "close" at bounding box center [306, 19] width 11 height 11
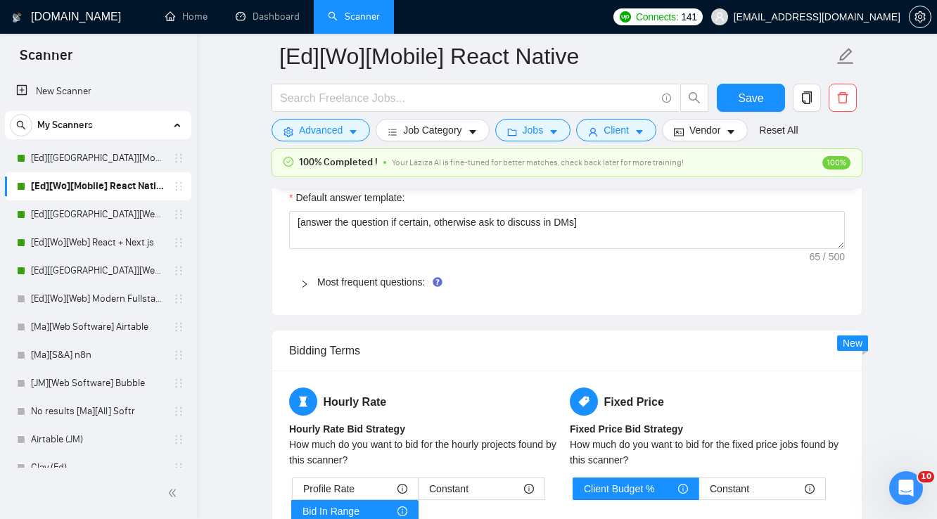
scroll to position [1953, 0]
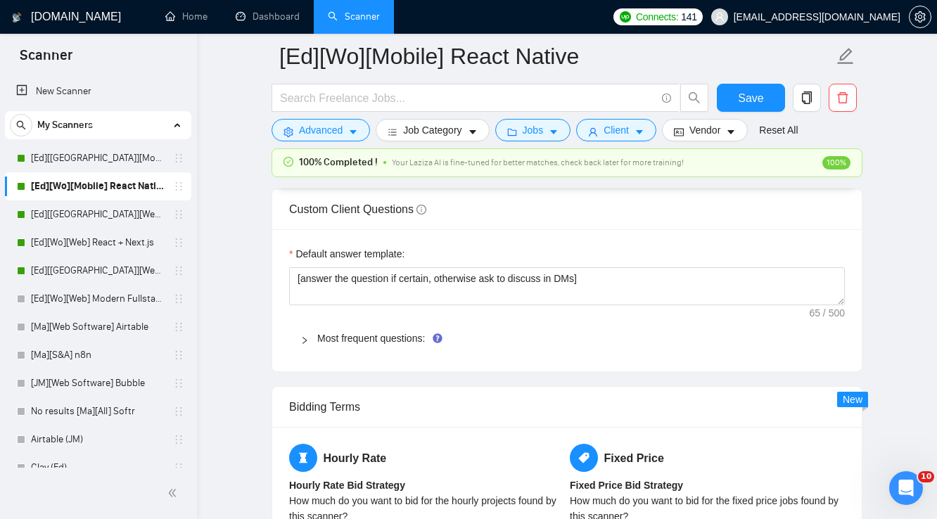
click at [301, 336] on icon "right" at bounding box center [304, 340] width 8 height 8
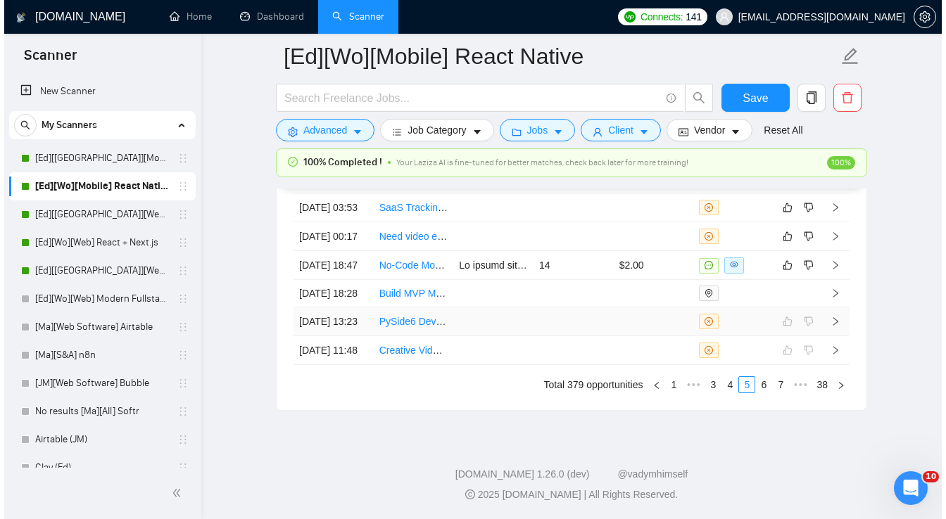
scroll to position [5053, 0]
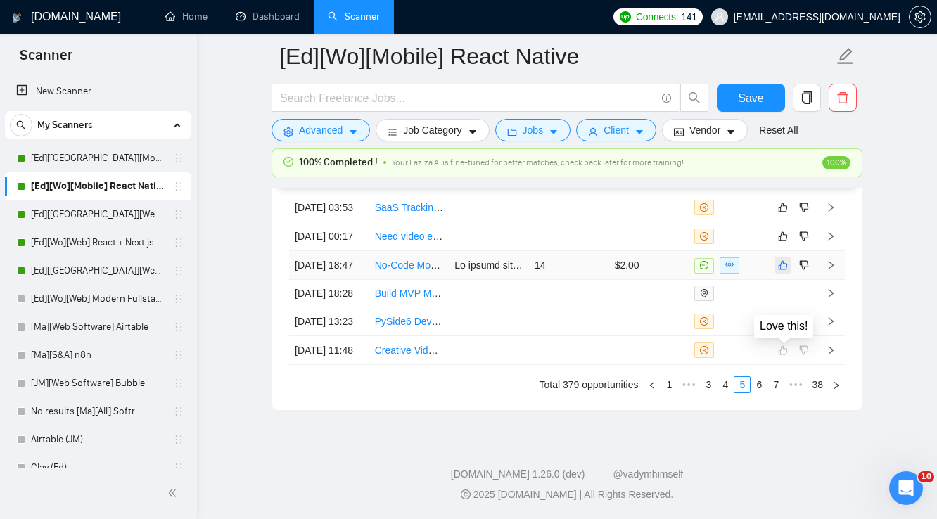
click at [781, 271] on icon "like" at bounding box center [783, 265] width 10 height 11
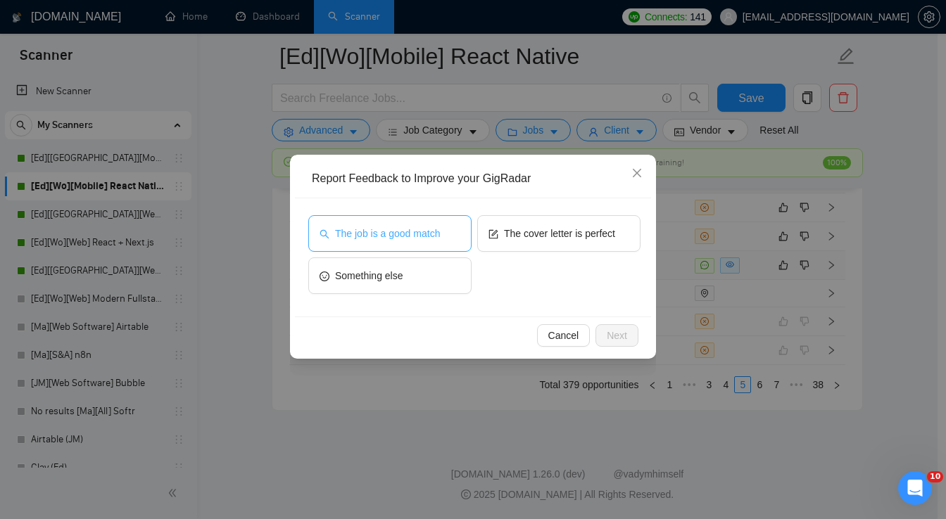
click at [417, 236] on span "The job is a good match" at bounding box center [387, 233] width 105 height 15
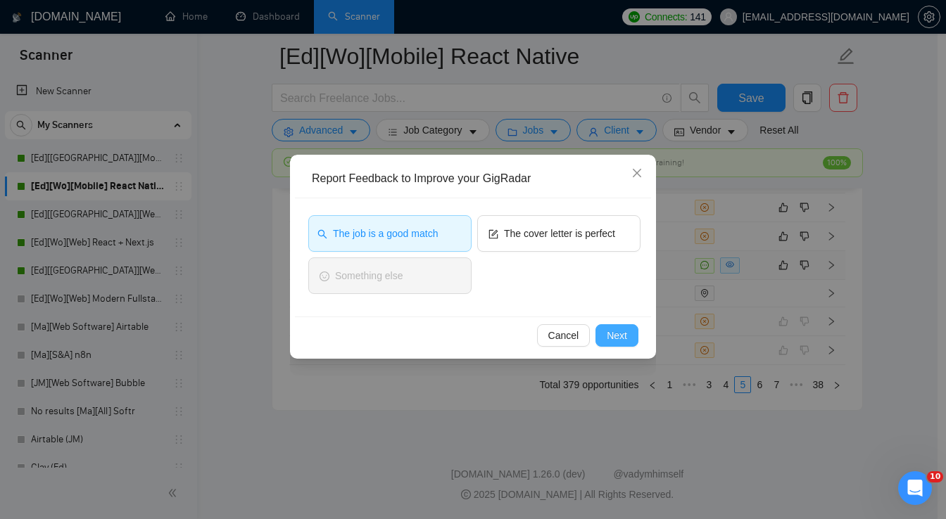
click at [603, 328] on button "Next" at bounding box center [616, 335] width 43 height 23
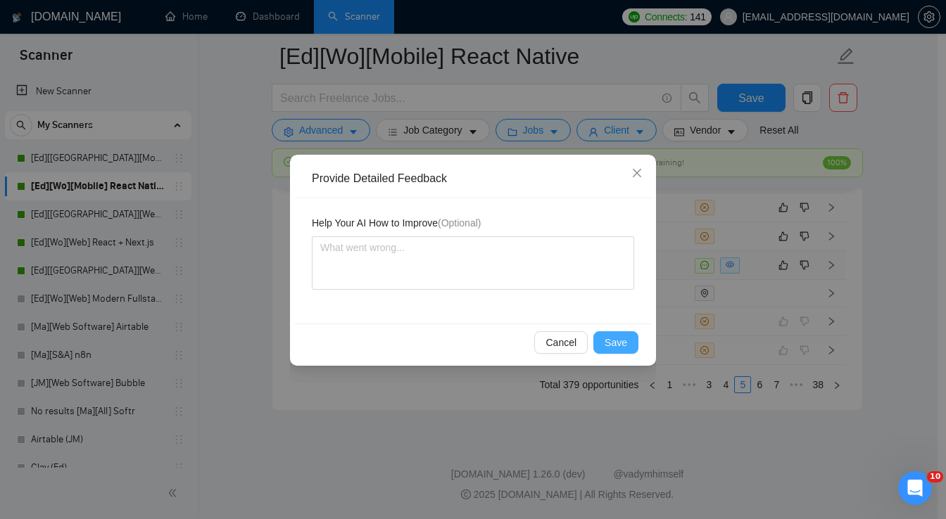
click at [613, 341] on span "Save" at bounding box center [615, 342] width 23 height 15
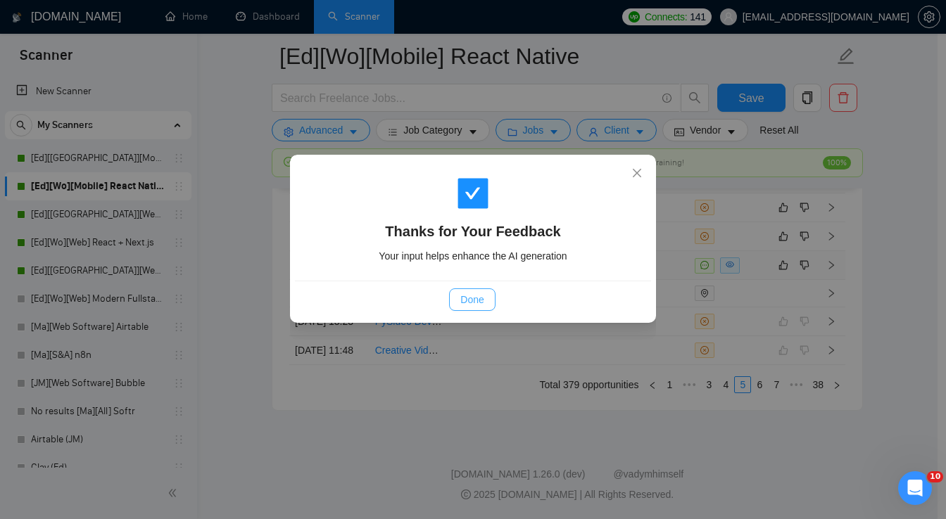
click at [462, 301] on span "Done" at bounding box center [471, 299] width 23 height 15
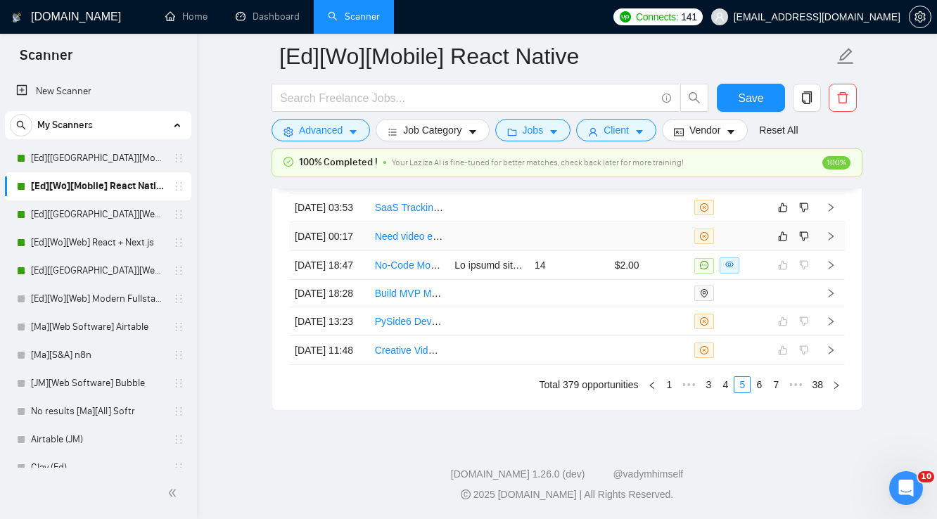
click at [535, 251] on td at bounding box center [569, 236] width 80 height 29
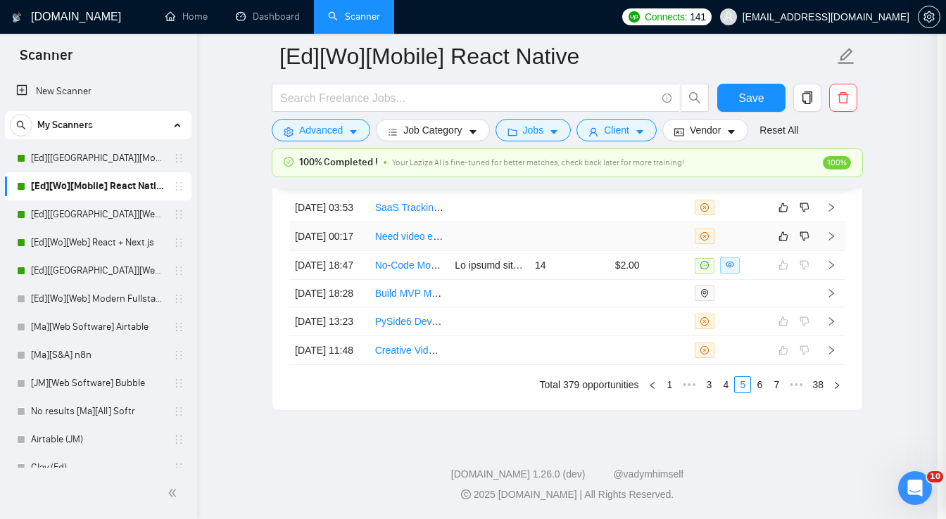
scroll to position [346, 0]
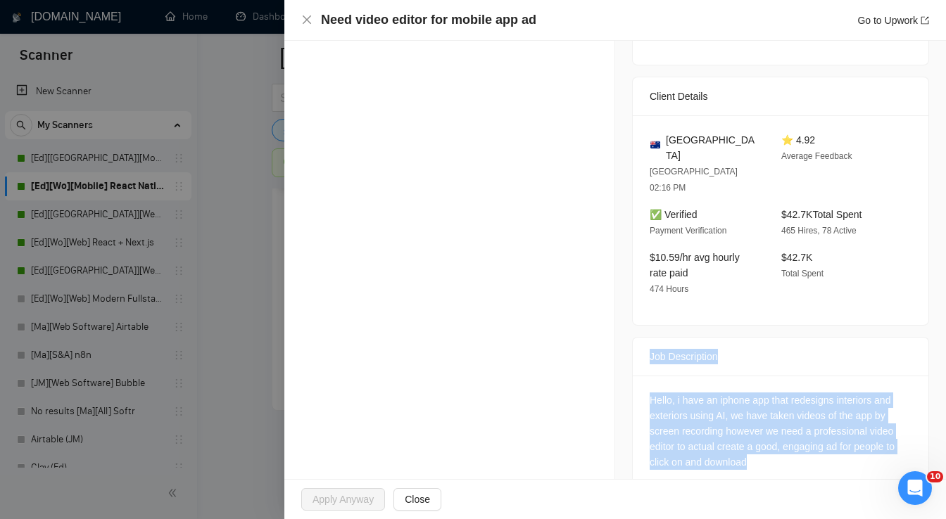
drag, startPoint x: 640, startPoint y: 325, endPoint x: 763, endPoint y: 440, distance: 168.8
click at [763, 440] on div "Job Description Hello, i have an iphone app that redesigns interiors and exteri…" at bounding box center [780, 415] width 297 height 156
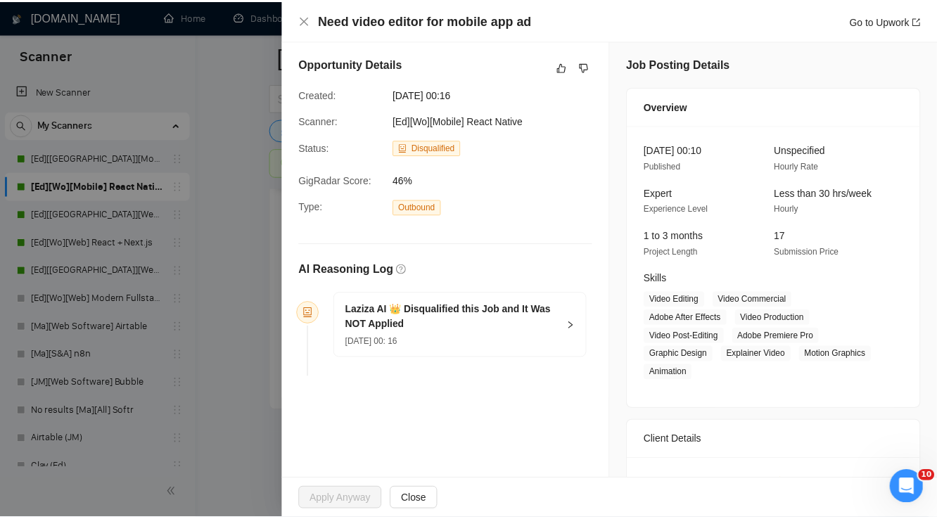
scroll to position [0, 0]
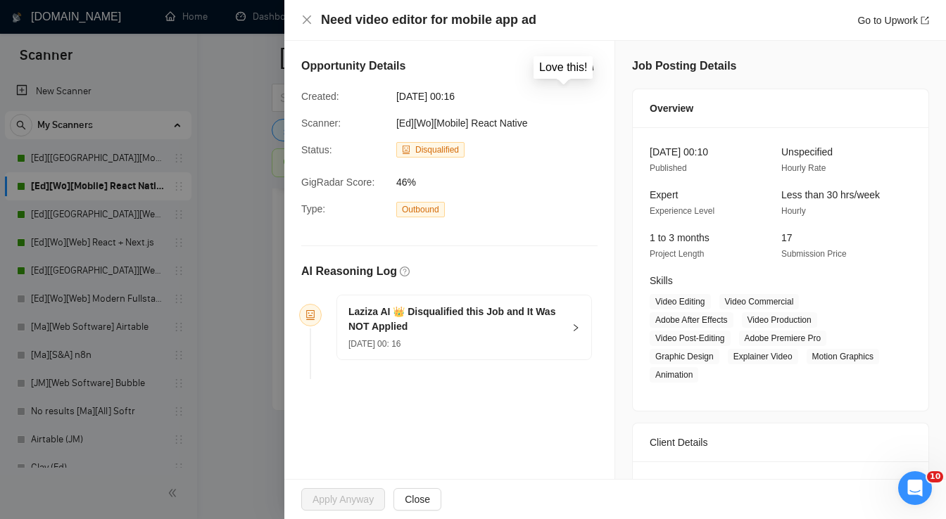
click at [562, 69] on icon "like" at bounding box center [567, 68] width 10 height 11
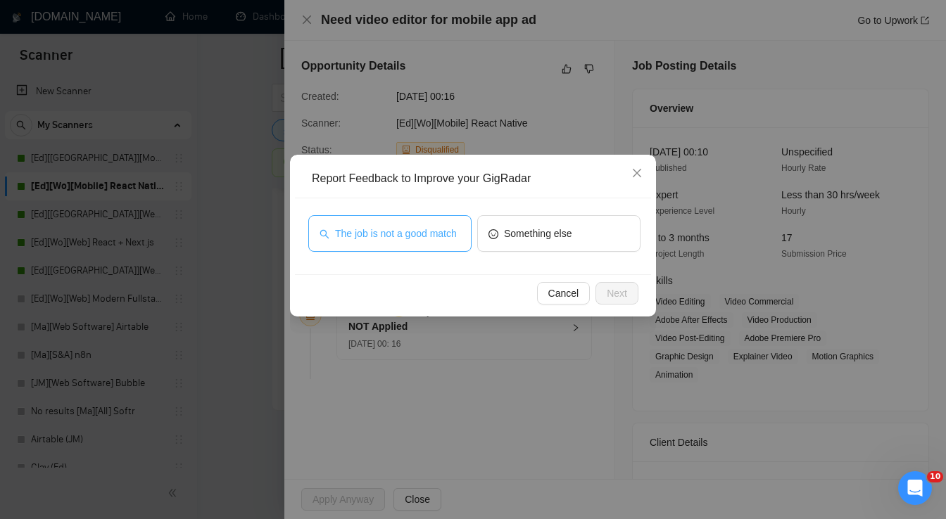
click at [442, 231] on span "The job is not a good match" at bounding box center [396, 233] width 122 height 15
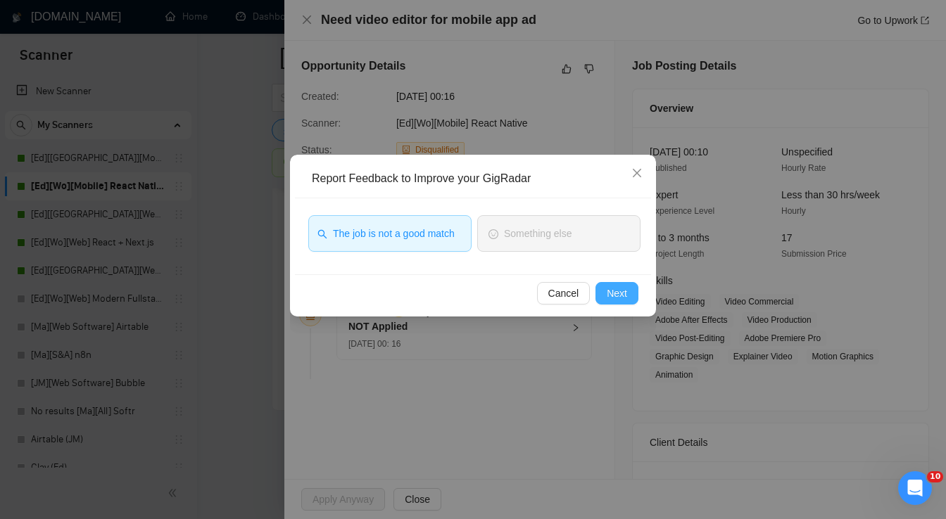
click at [611, 292] on span "Next" at bounding box center [617, 293] width 20 height 15
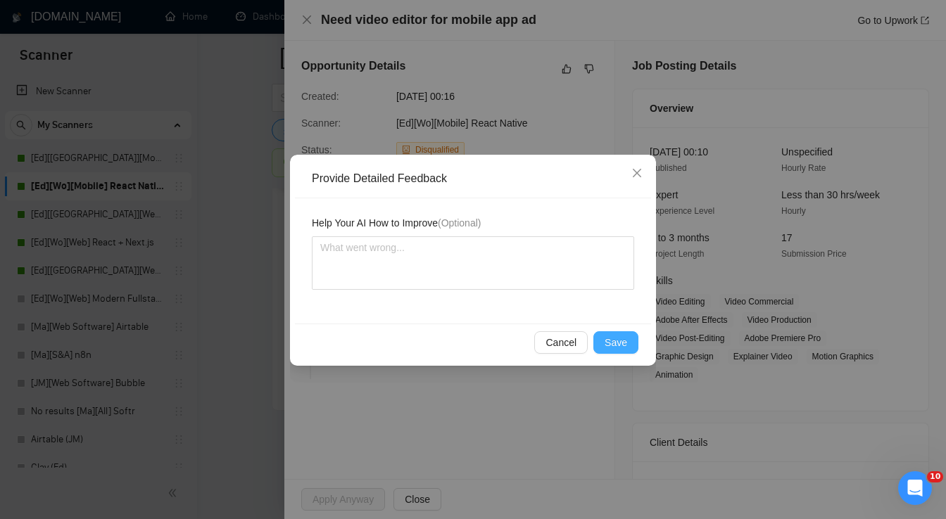
click at [622, 341] on span "Save" at bounding box center [615, 342] width 23 height 15
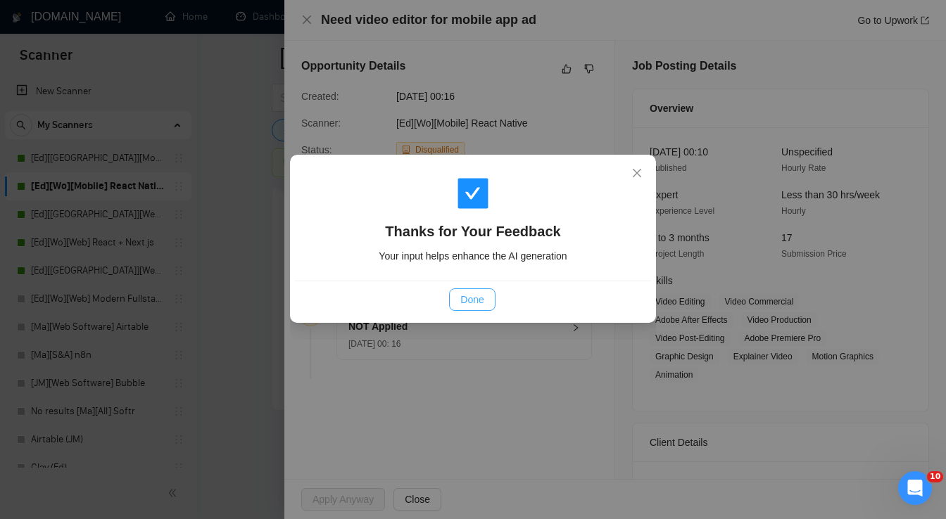
click at [472, 303] on span "Done" at bounding box center [471, 299] width 23 height 15
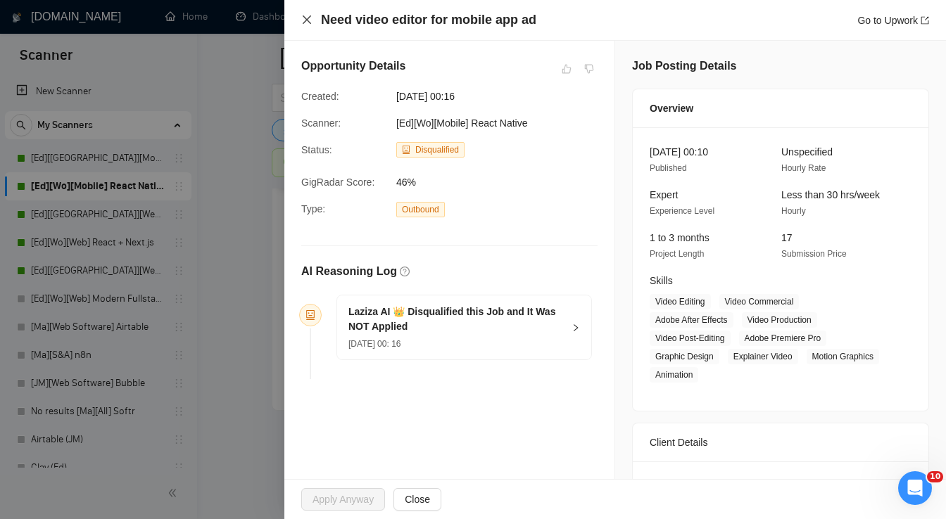
click at [304, 20] on icon "close" at bounding box center [306, 19] width 11 height 11
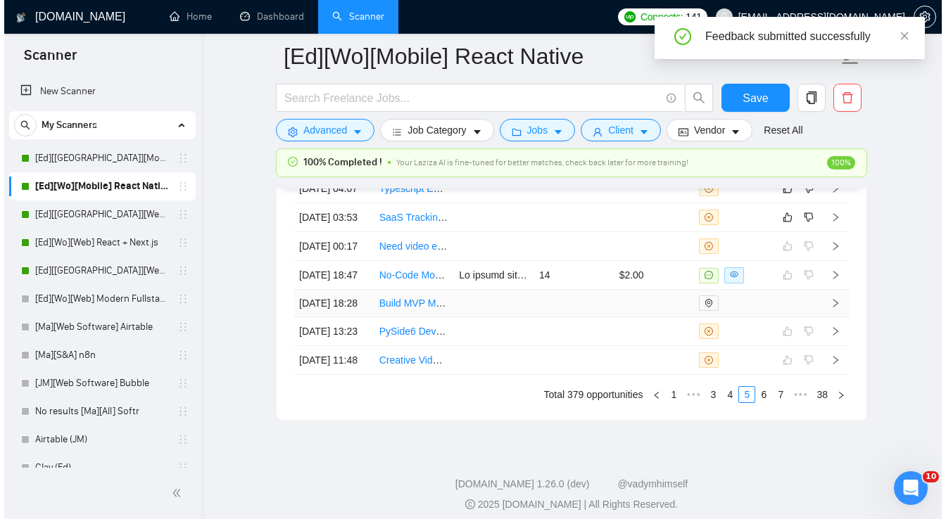
scroll to position [4997, 0]
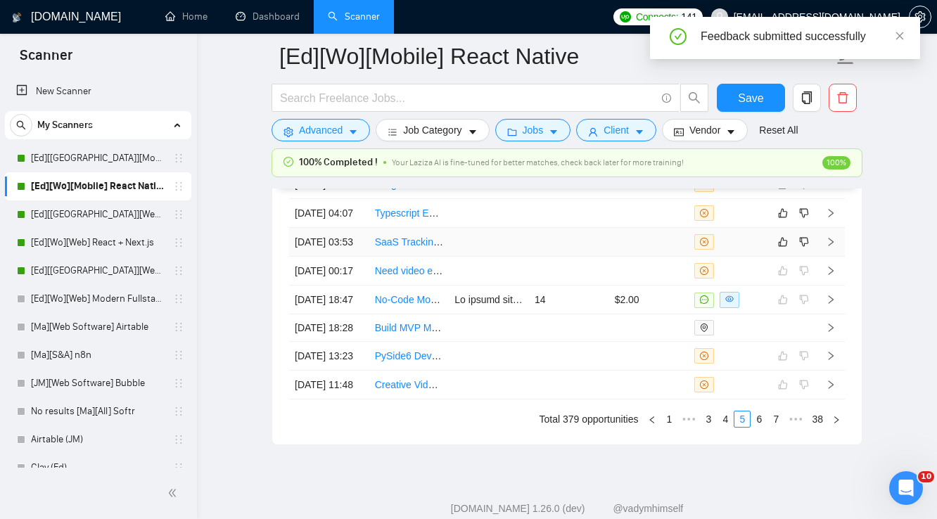
click at [635, 257] on td at bounding box center [649, 242] width 80 height 29
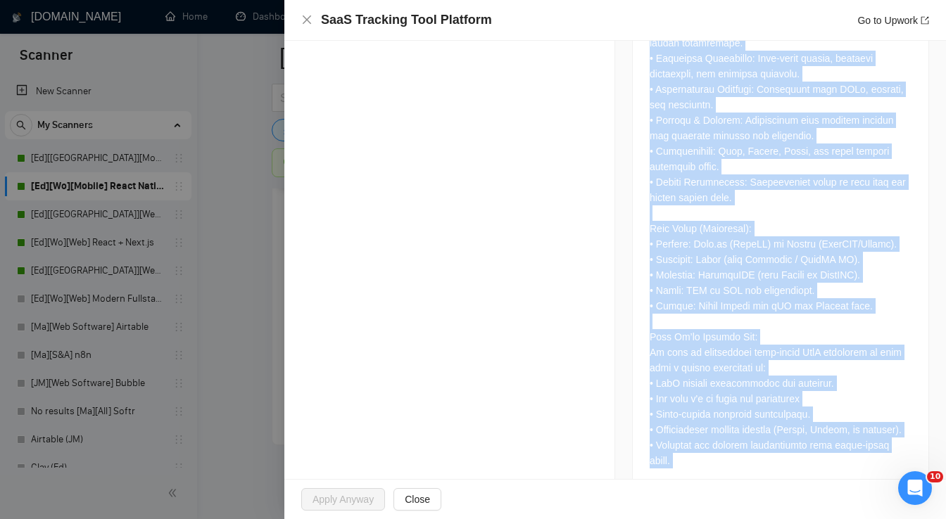
scroll to position [783, 0]
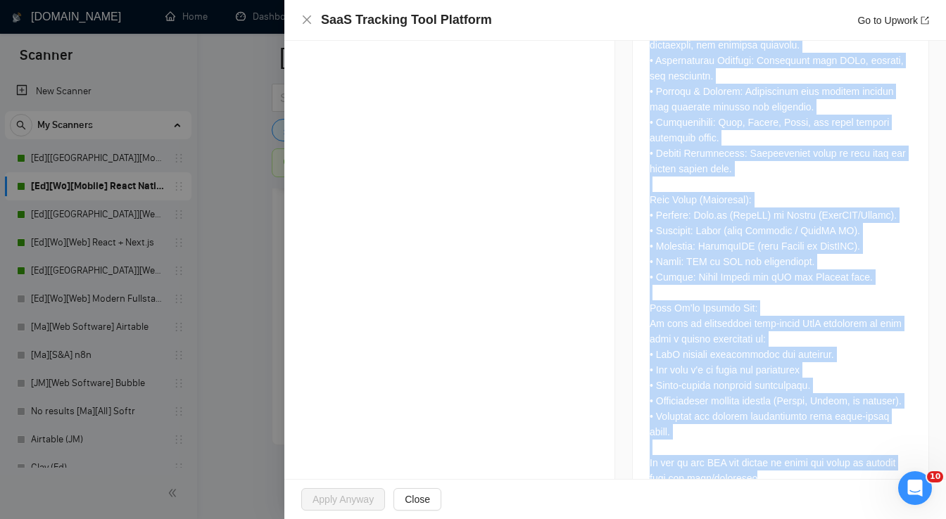
drag, startPoint x: 645, startPoint y: 315, endPoint x: 766, endPoint y: 442, distance: 176.2
click at [766, 442] on div "Job Description" at bounding box center [780, 168] width 297 height 683
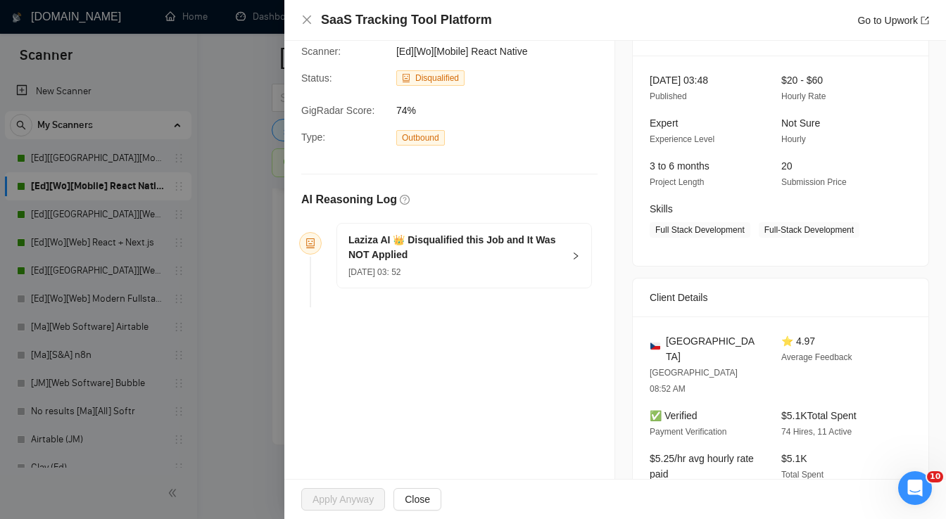
scroll to position [0, 0]
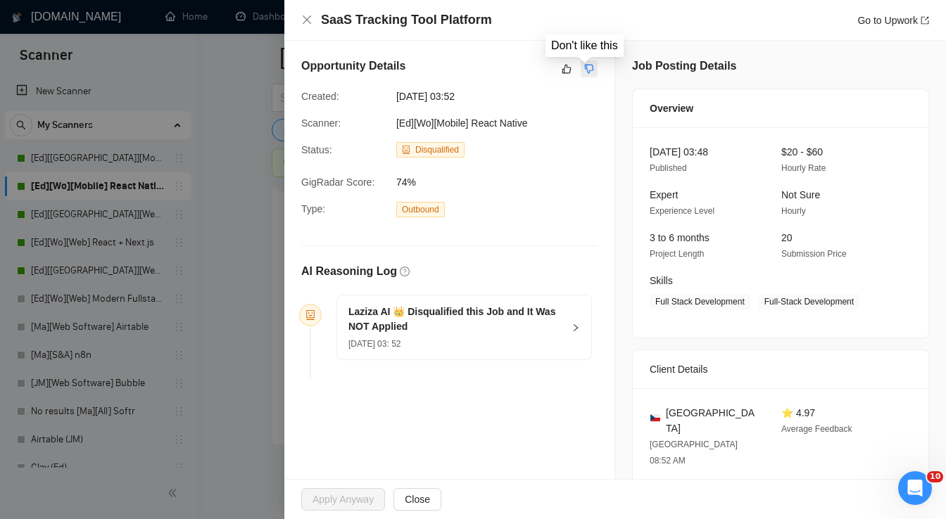
click at [586, 72] on icon "dislike" at bounding box center [589, 68] width 10 height 11
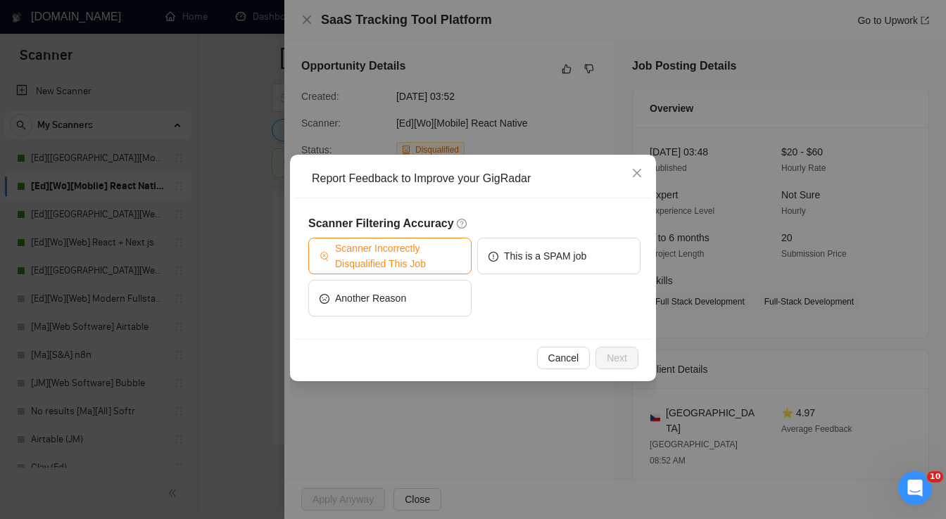
click at [435, 257] on span "Scanner Incorrectly Disqualified This Job" at bounding box center [397, 256] width 125 height 31
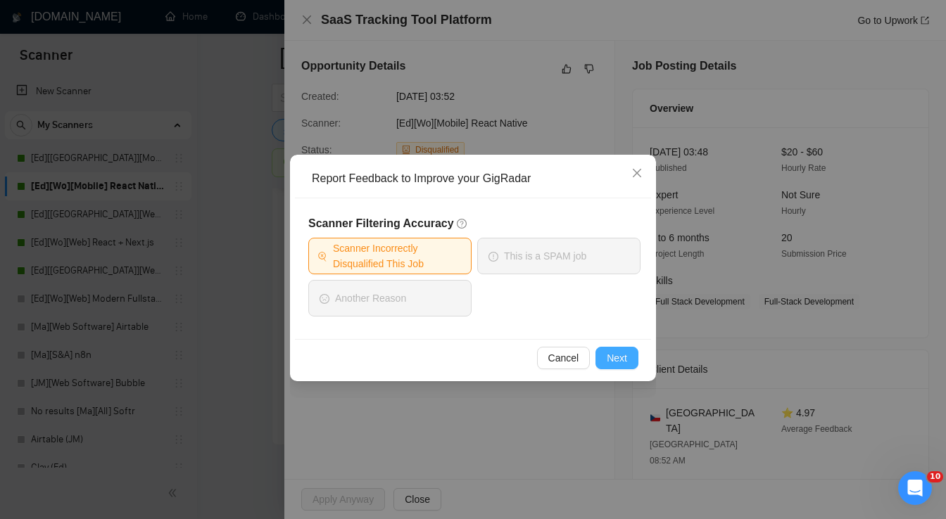
click at [628, 366] on button "Next" at bounding box center [616, 358] width 43 height 23
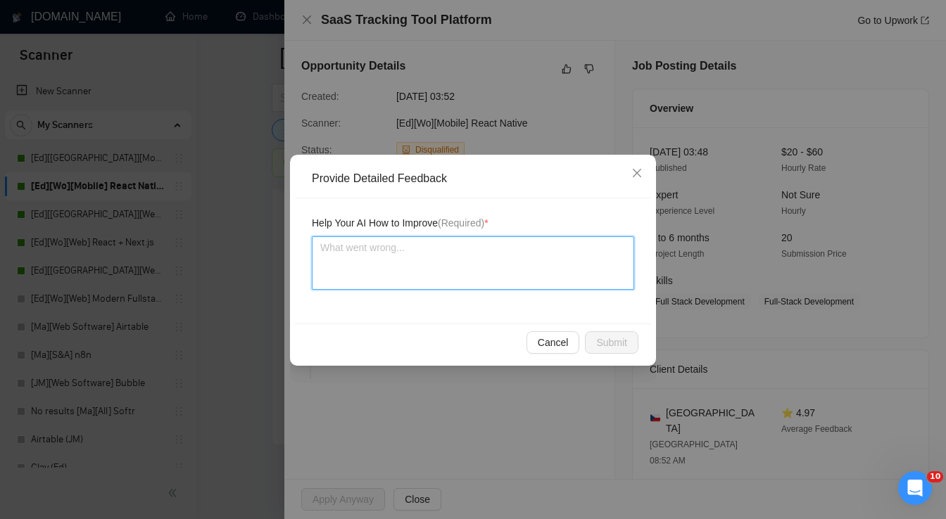
click at [478, 265] on textarea at bounding box center [473, 262] width 322 height 53
paste textarea "The work meets the technological characteristics to qualify for it"
type textarea "The work meets the technological characteristics to qualify for it"
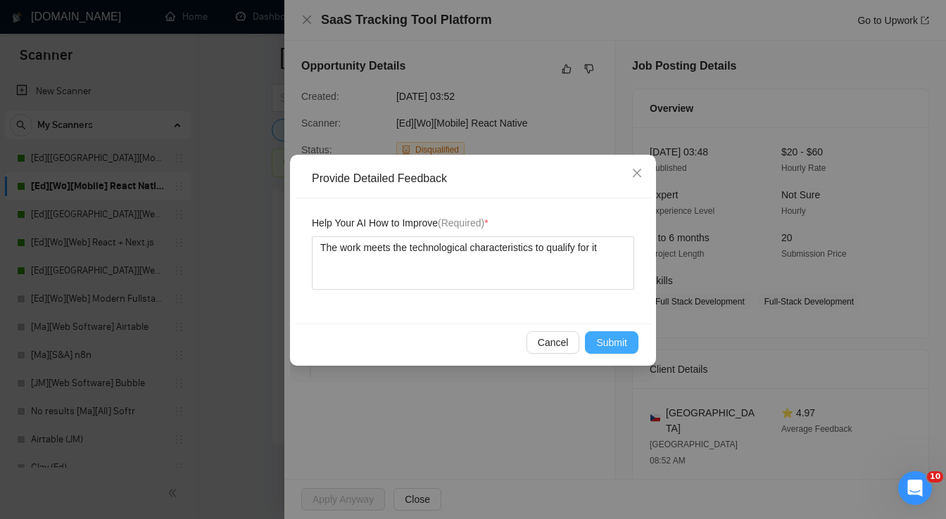
click at [616, 349] on span "Submit" at bounding box center [611, 342] width 31 height 15
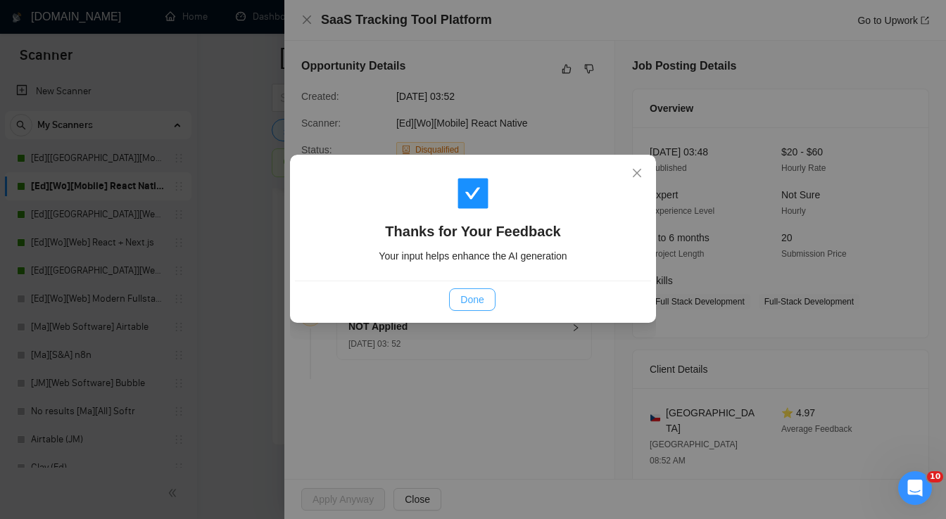
click at [474, 300] on span "Done" at bounding box center [471, 299] width 23 height 15
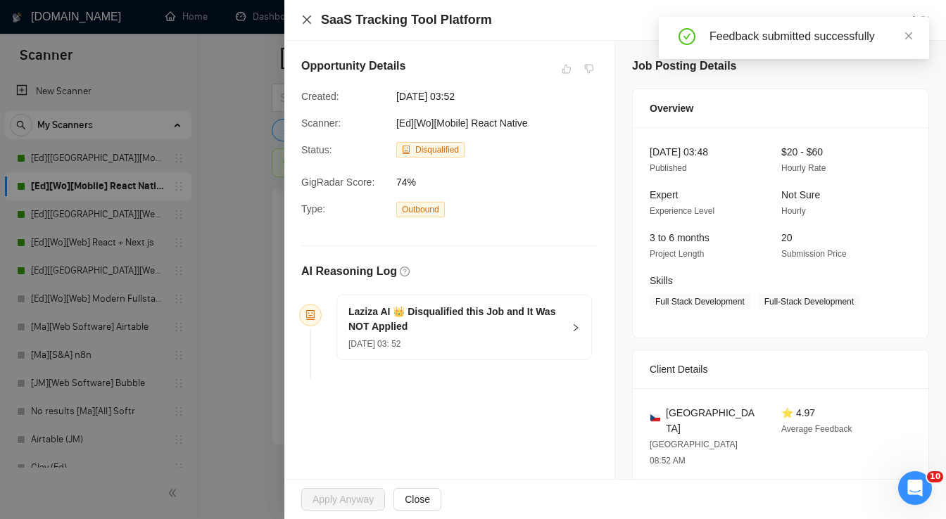
click at [307, 23] on icon "close" at bounding box center [306, 19] width 11 height 11
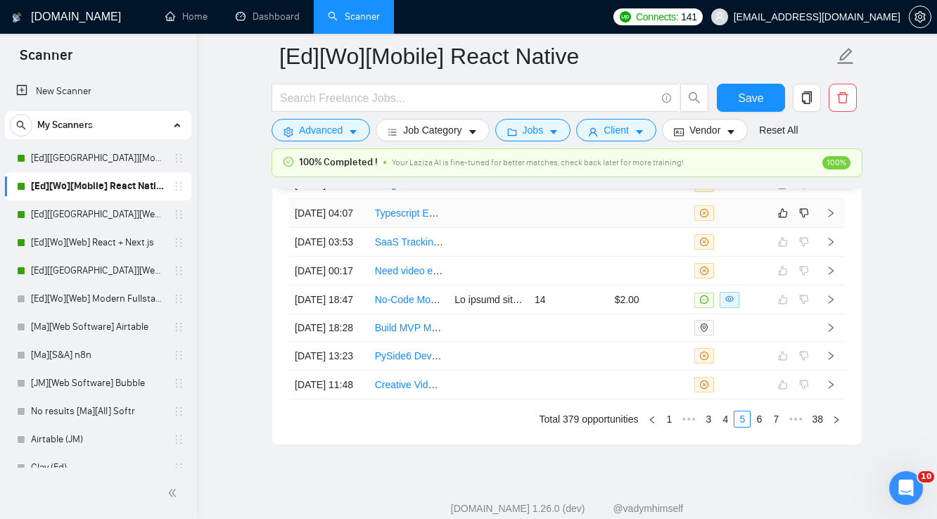
click at [611, 228] on td at bounding box center [649, 213] width 80 height 29
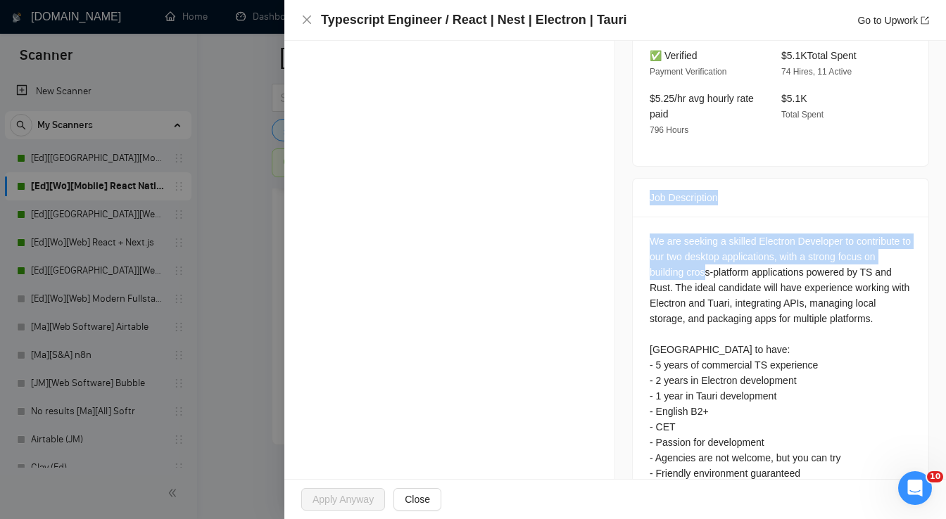
scroll to position [476, 0]
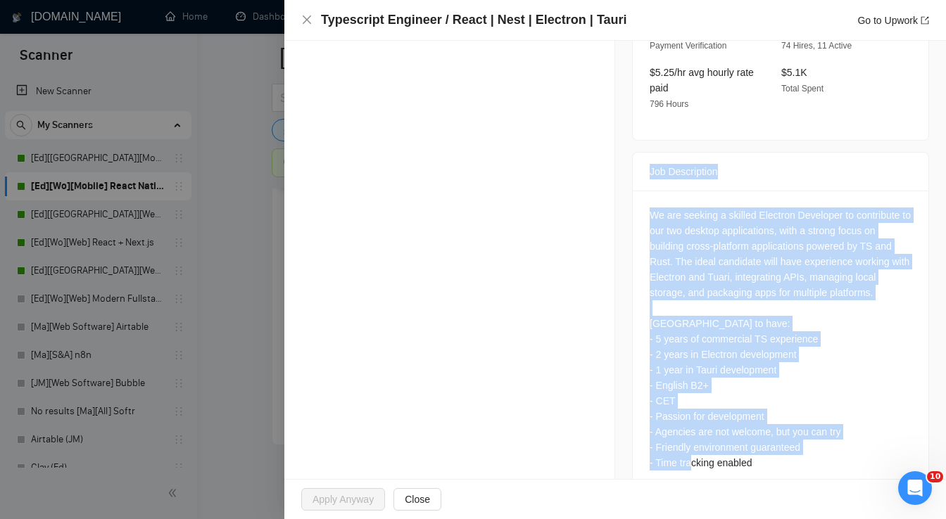
drag, startPoint x: 642, startPoint y: 165, endPoint x: 766, endPoint y: 440, distance: 301.7
click at [766, 440] on div "Job Description We are seeking a skilled Electron Developer to contribute to ou…" at bounding box center [780, 323] width 297 height 342
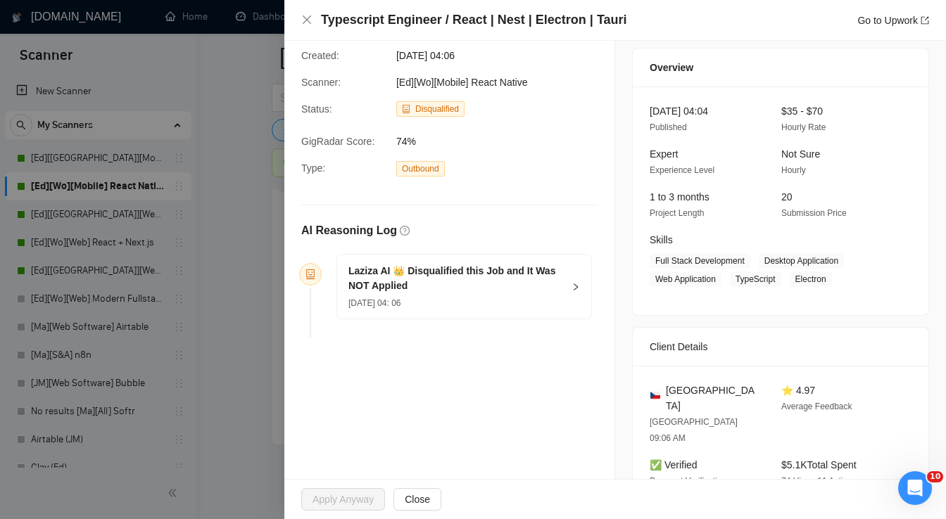
scroll to position [0, 0]
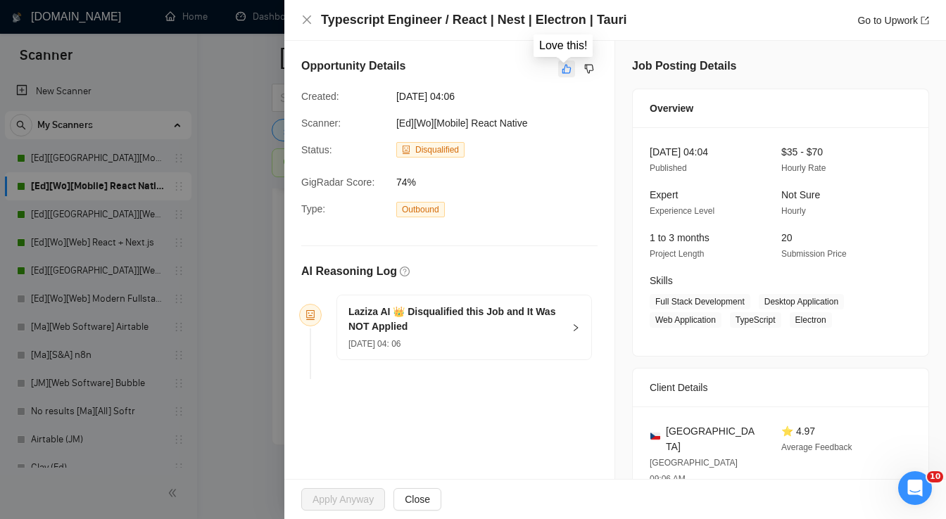
click at [563, 71] on icon "like" at bounding box center [567, 68] width 10 height 11
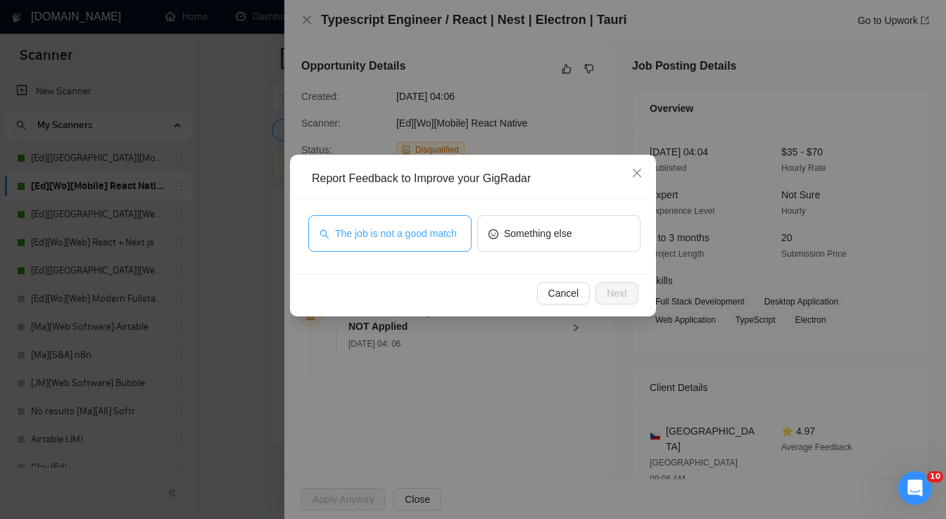
click at [439, 246] on button "The job is not a good match" at bounding box center [389, 233] width 163 height 37
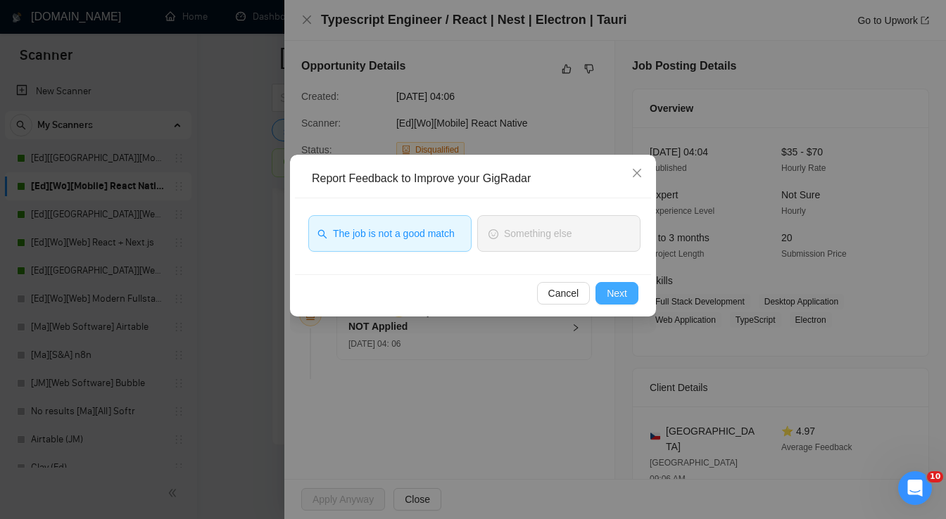
click at [619, 293] on span "Next" at bounding box center [617, 293] width 20 height 15
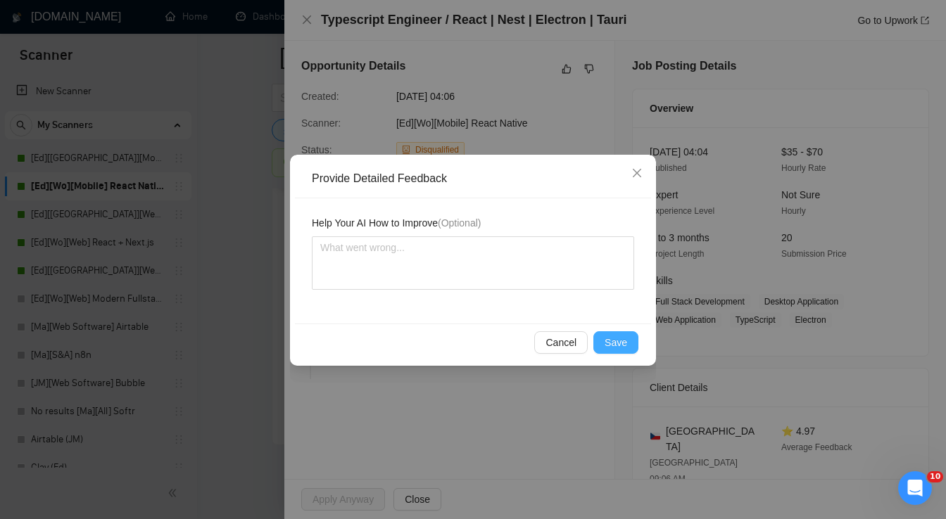
click at [611, 348] on span "Save" at bounding box center [615, 342] width 23 height 15
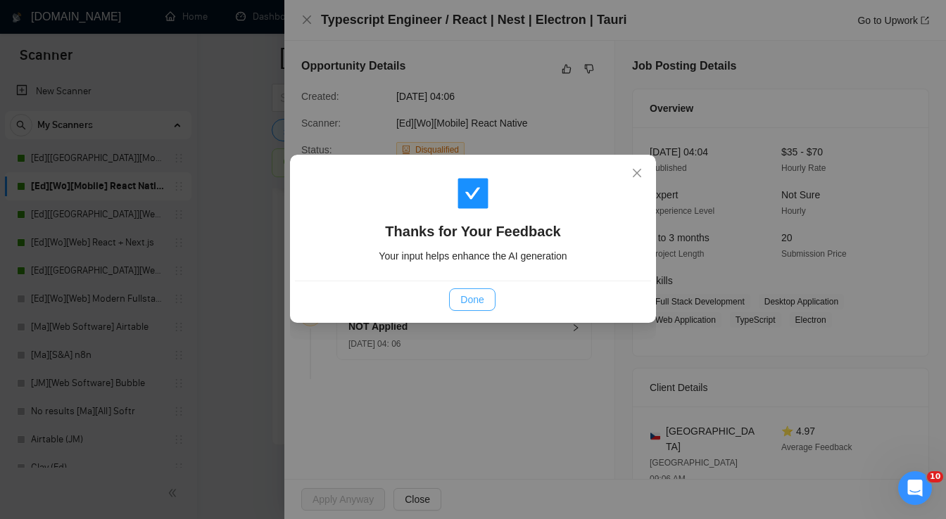
click at [481, 304] on span "Done" at bounding box center [471, 299] width 23 height 15
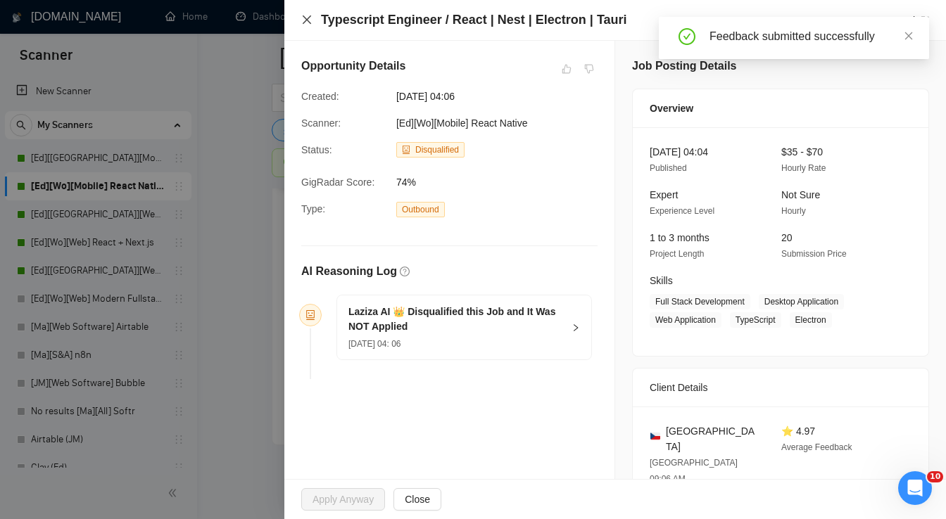
click at [307, 19] on icon "close" at bounding box center [306, 19] width 11 height 11
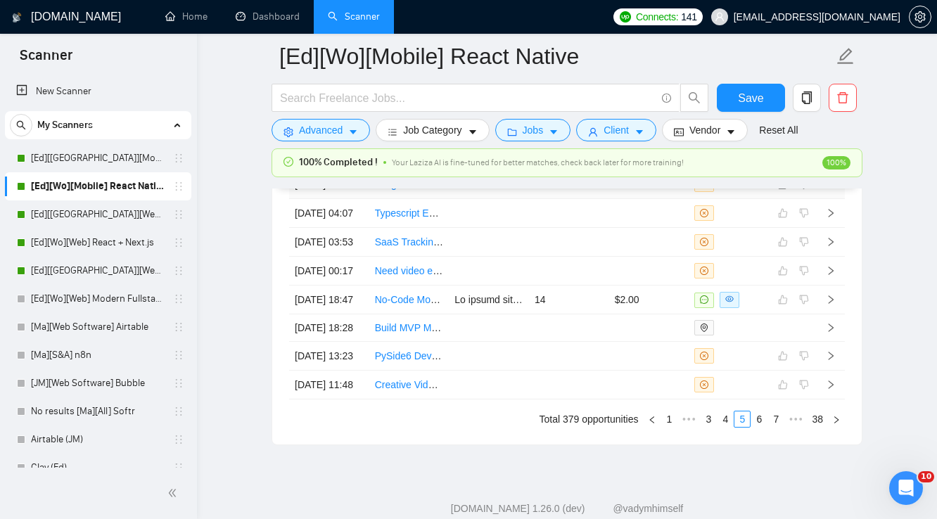
click at [588, 199] on td at bounding box center [569, 184] width 80 height 29
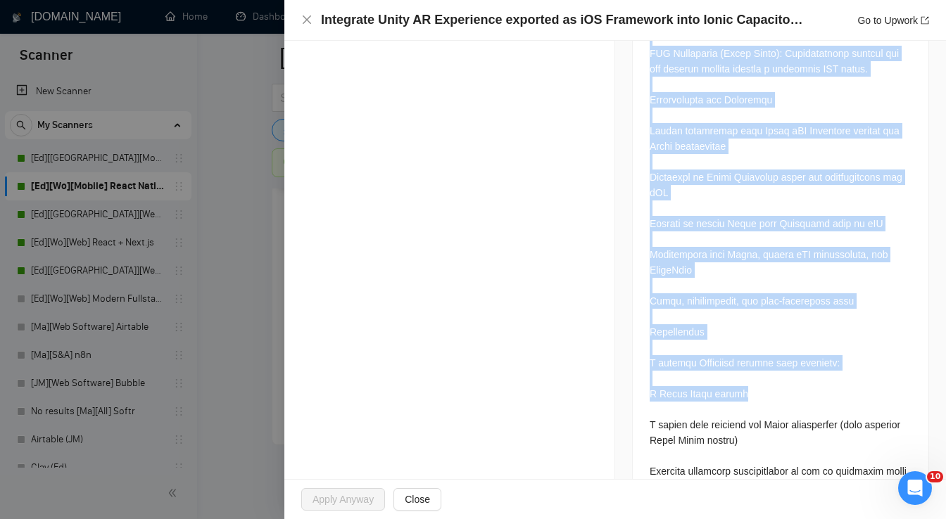
scroll to position [1267, 0]
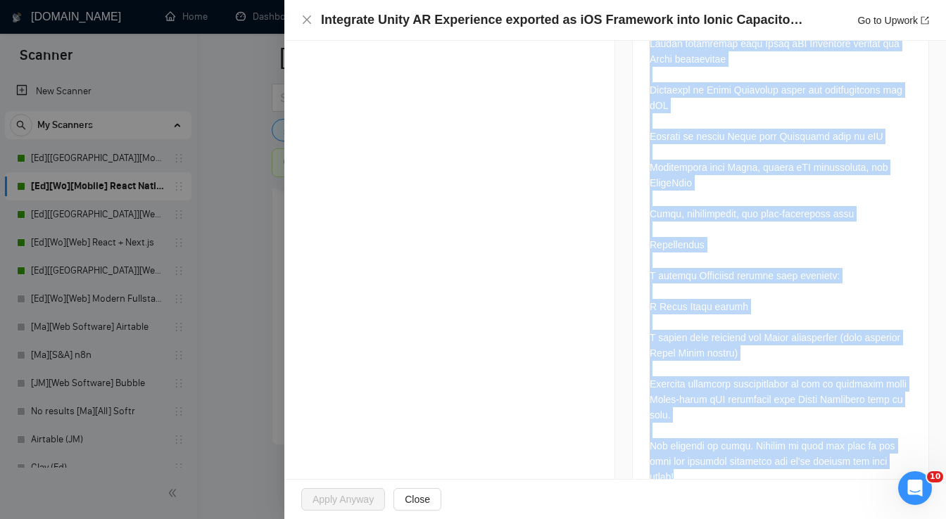
drag, startPoint x: 642, startPoint y: 163, endPoint x: 889, endPoint y: 448, distance: 377.1
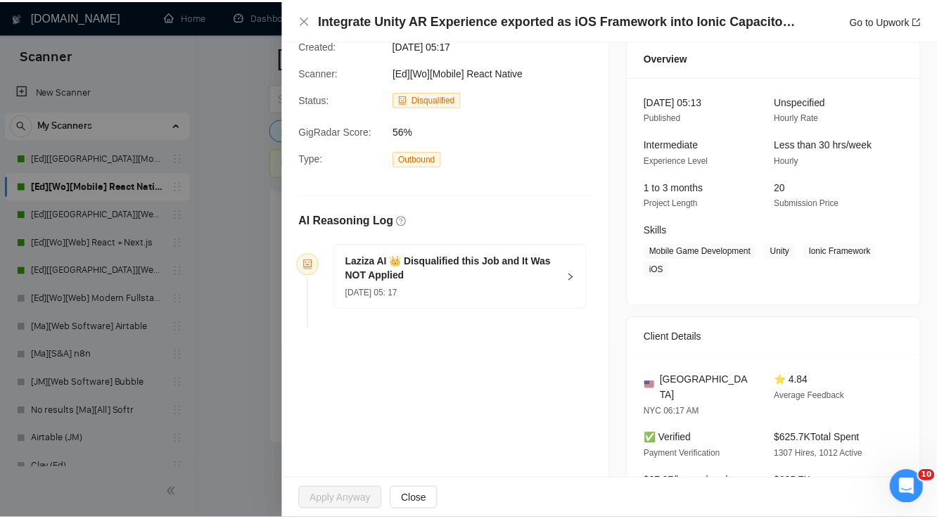
scroll to position [0, 0]
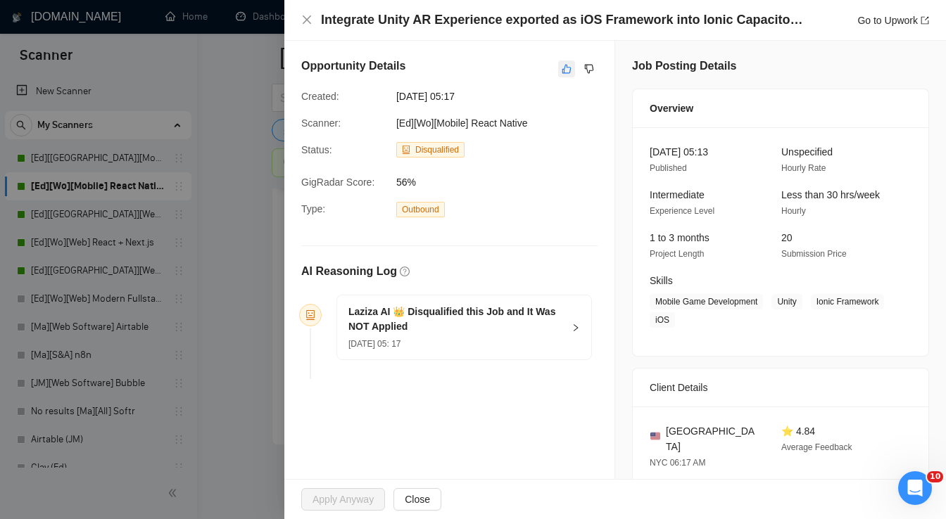
click at [562, 72] on icon "like" at bounding box center [567, 68] width 10 height 11
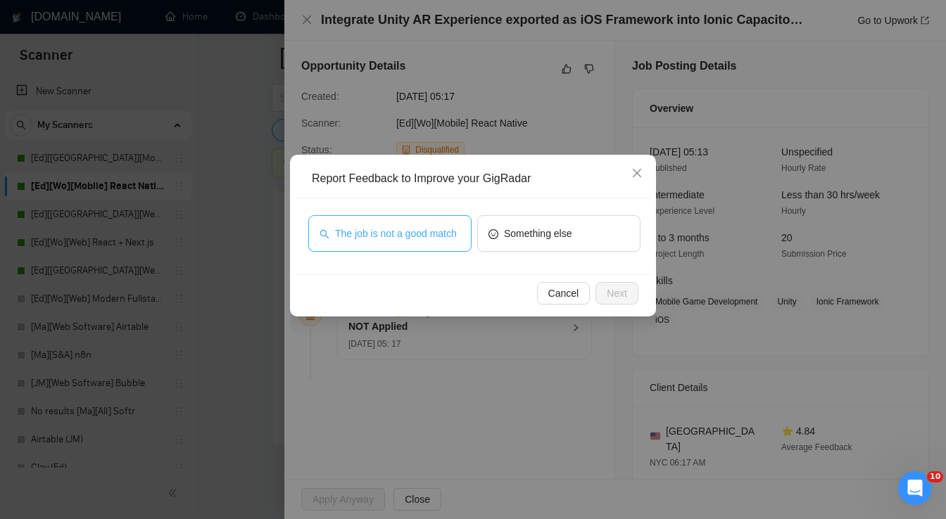
click at [414, 232] on span "The job is not a good match" at bounding box center [396, 233] width 122 height 15
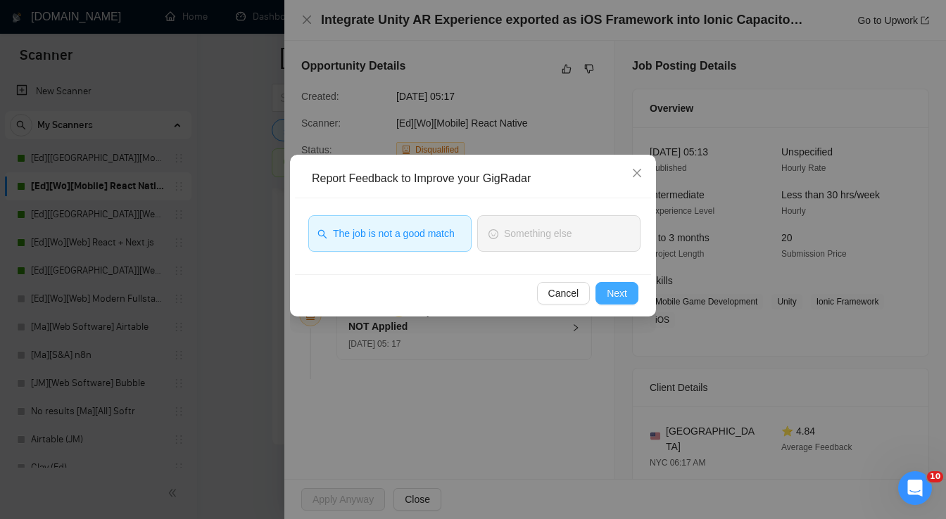
click at [607, 293] on span "Next" at bounding box center [617, 293] width 20 height 15
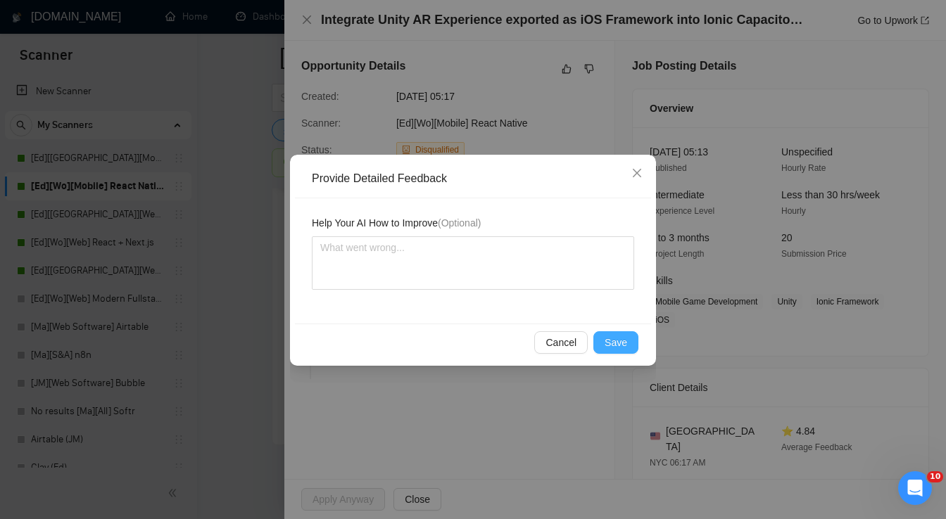
click at [614, 341] on span "Save" at bounding box center [615, 342] width 23 height 15
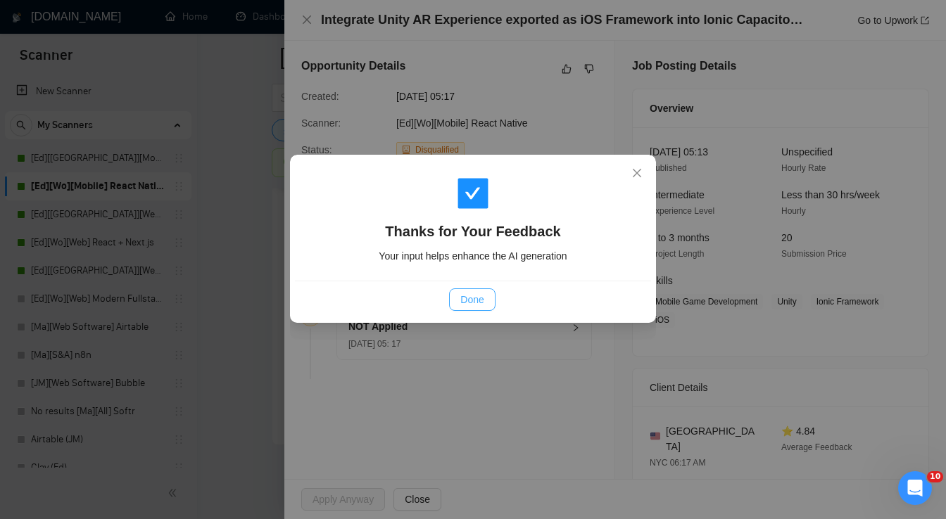
click at [470, 301] on span "Done" at bounding box center [471, 299] width 23 height 15
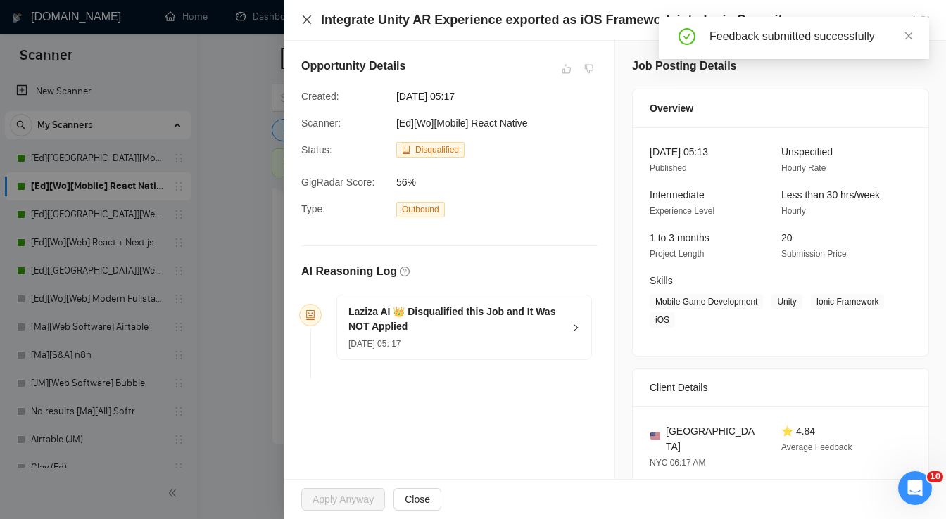
click at [304, 20] on icon "close" at bounding box center [306, 19] width 11 height 11
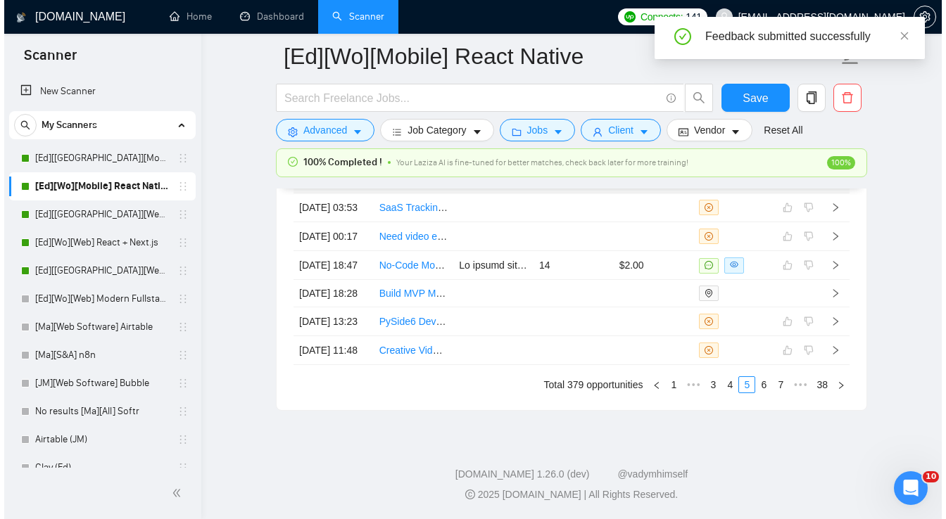
scroll to position [5165, 0]
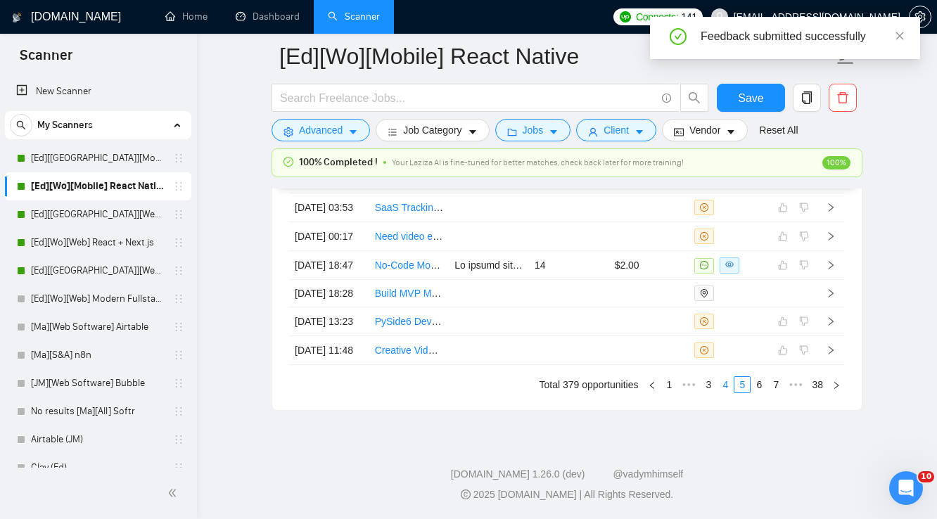
click at [729, 388] on link "4" at bounding box center [725, 384] width 15 height 15
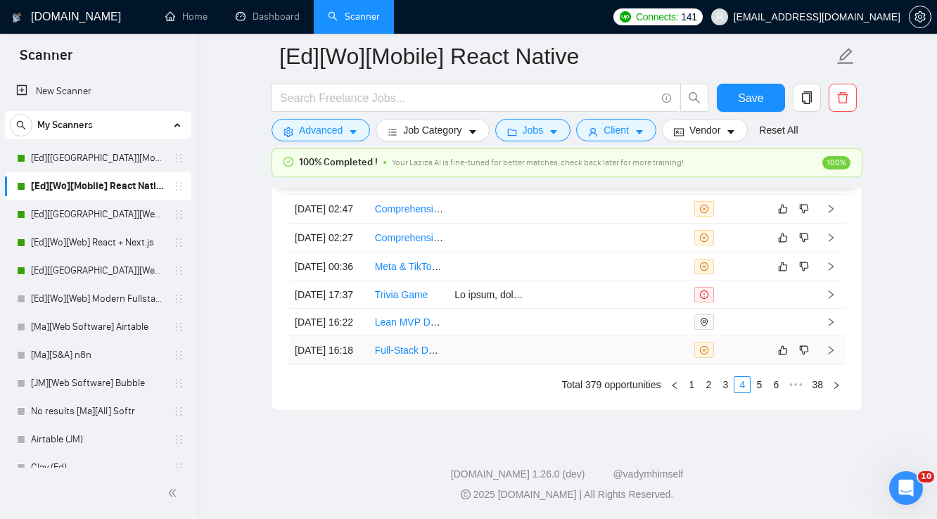
click at [554, 348] on td at bounding box center [569, 350] width 80 height 29
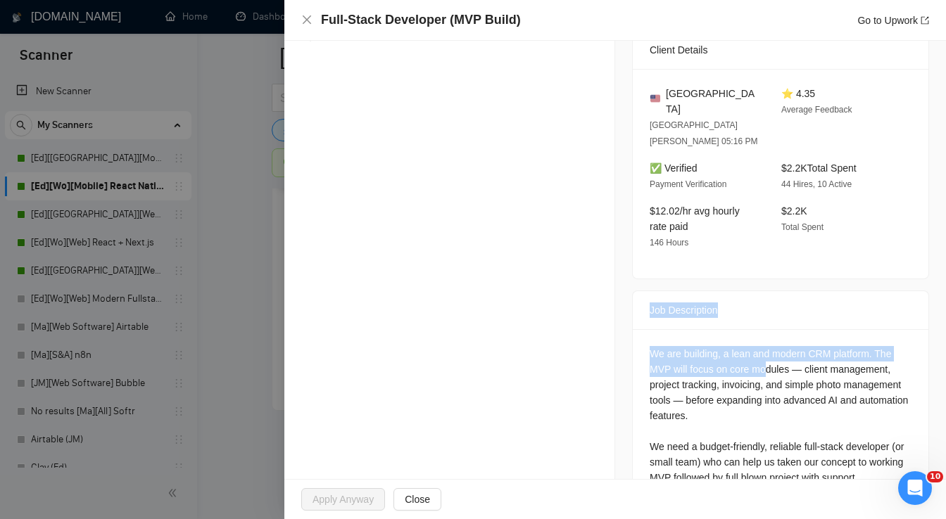
scroll to position [493, 0]
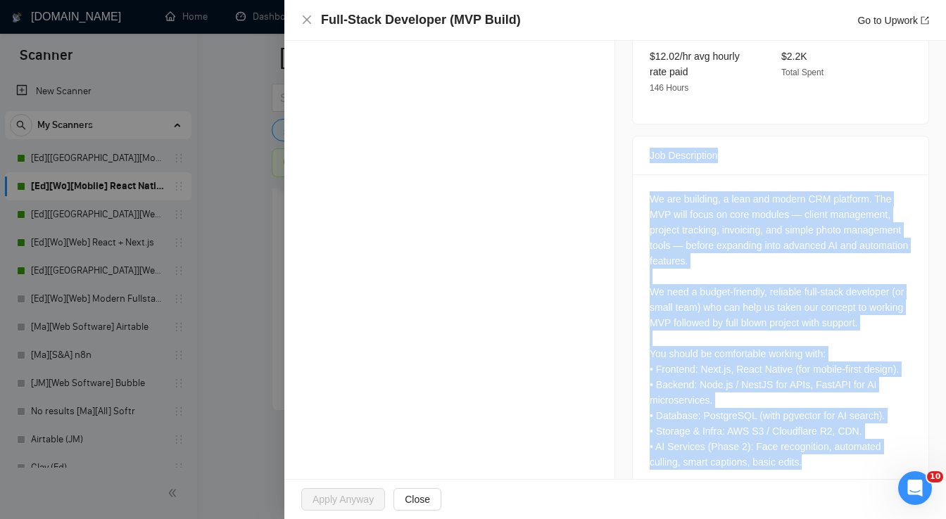
drag, startPoint x: 646, startPoint y: 278, endPoint x: 783, endPoint y: 443, distance: 214.9
click at [783, 443] on div "Job Description We are building, a lean and modern CRM platform. The MVP will f…" at bounding box center [780, 314] width 297 height 357
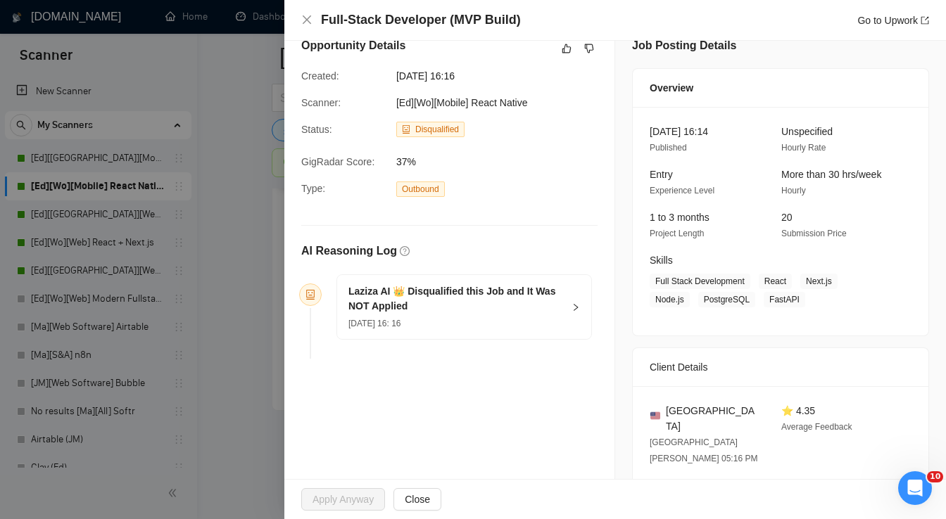
scroll to position [0, 0]
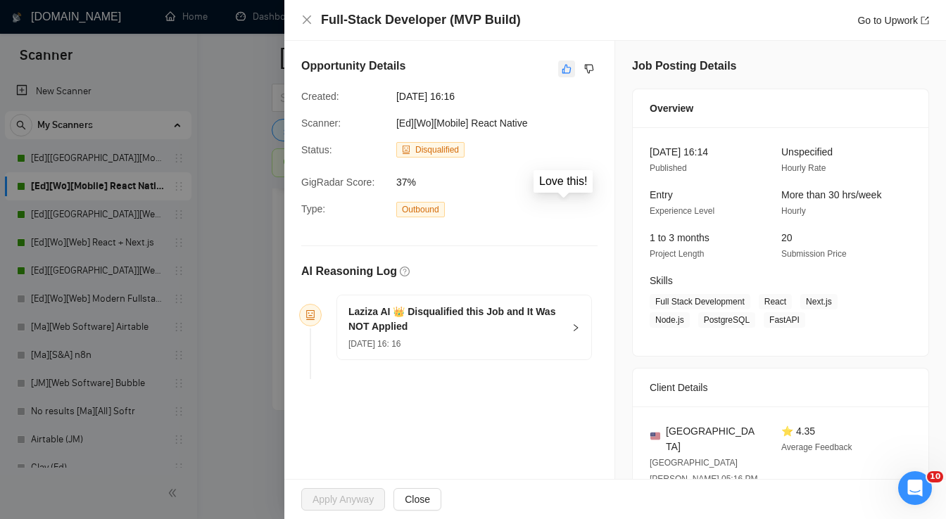
click at [566, 72] on icon "like" at bounding box center [567, 68] width 10 height 11
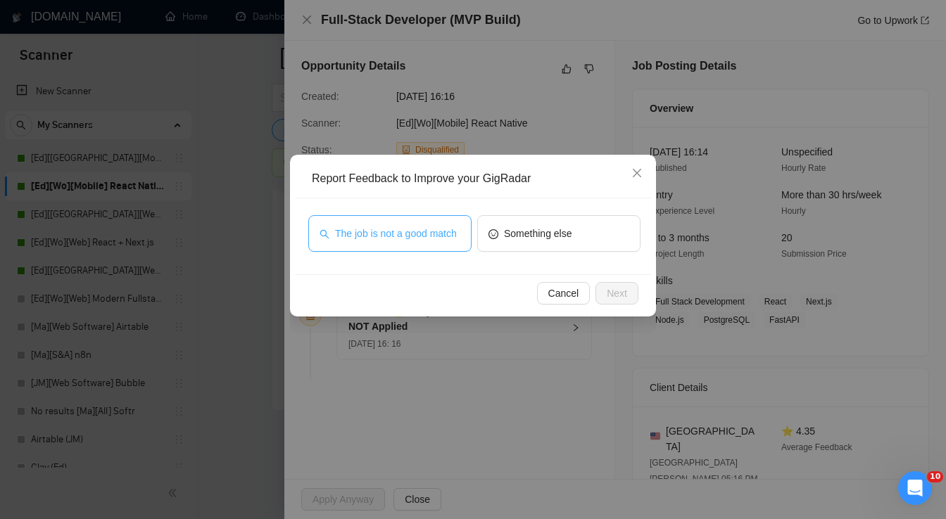
click at [441, 241] on span "The job is not a good match" at bounding box center [396, 233] width 122 height 15
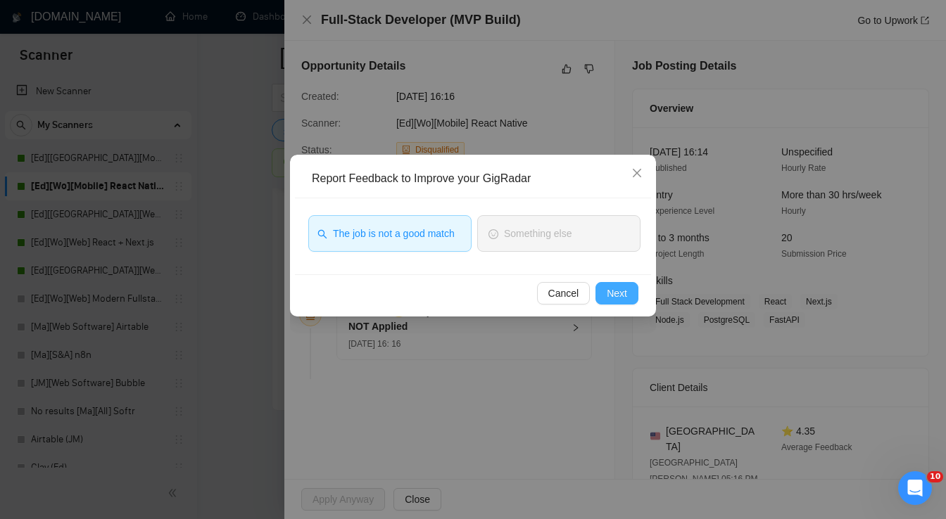
click at [607, 293] on span "Next" at bounding box center [617, 293] width 20 height 15
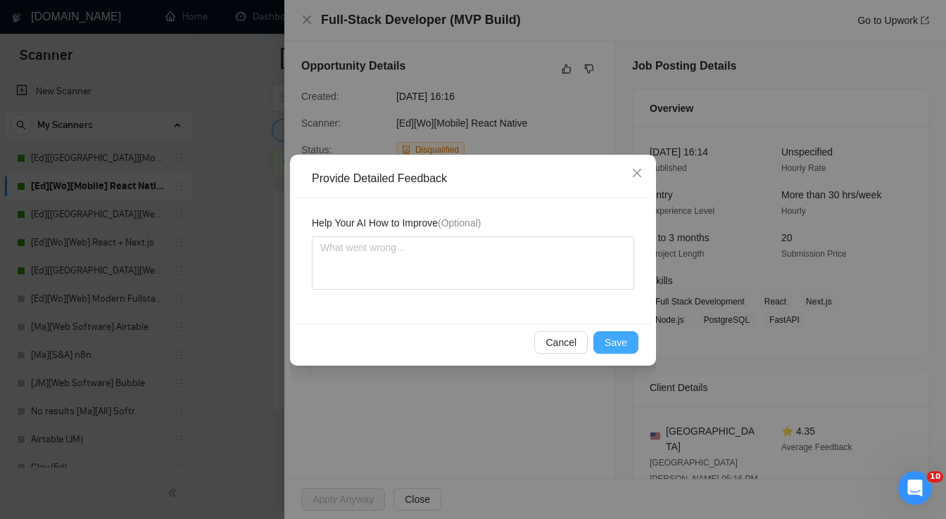
click at [614, 338] on span "Save" at bounding box center [615, 342] width 23 height 15
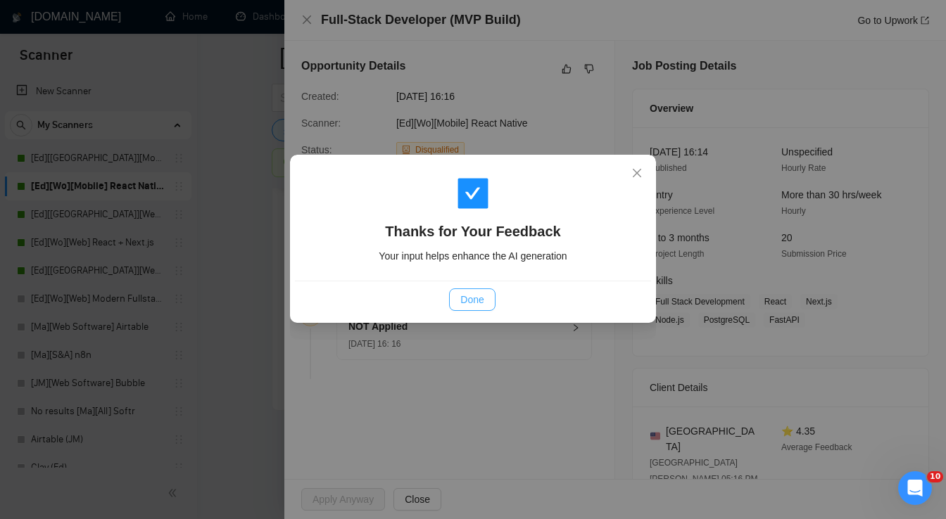
click at [474, 300] on span "Done" at bounding box center [471, 299] width 23 height 15
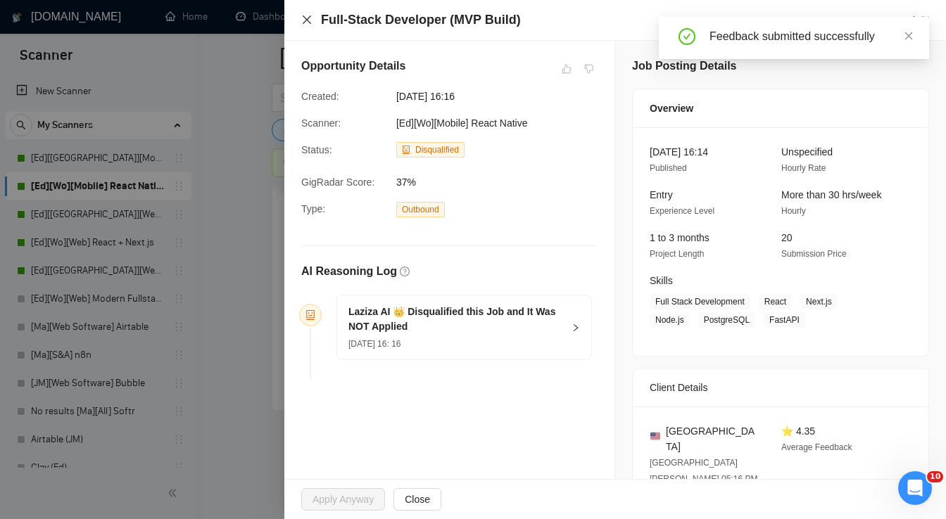
click at [310, 20] on icon "close" at bounding box center [306, 19] width 11 height 11
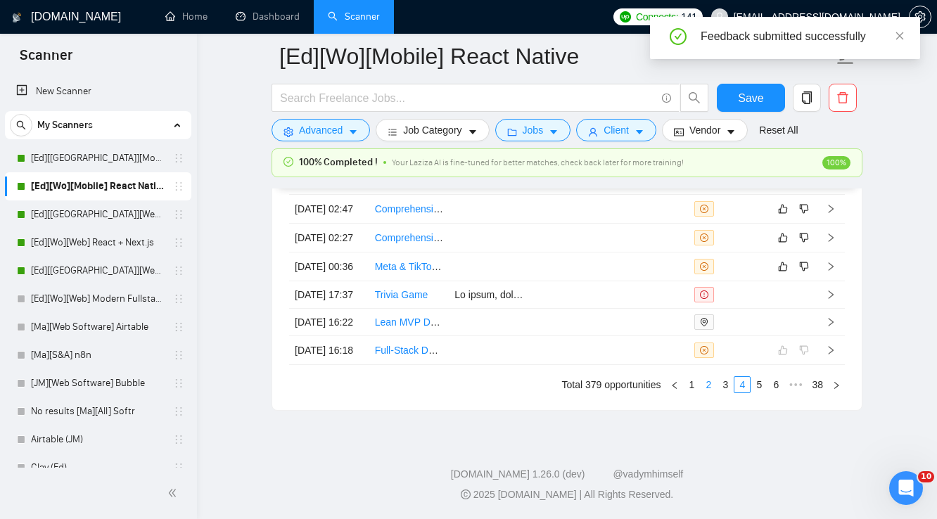
click at [727, 388] on link "3" at bounding box center [725, 384] width 15 height 15
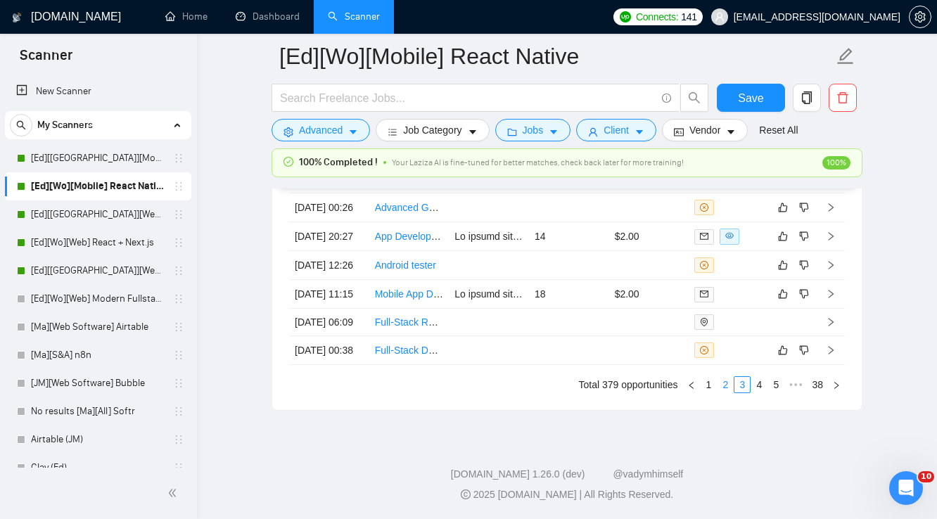
click at [728, 386] on link "2" at bounding box center [725, 384] width 15 height 15
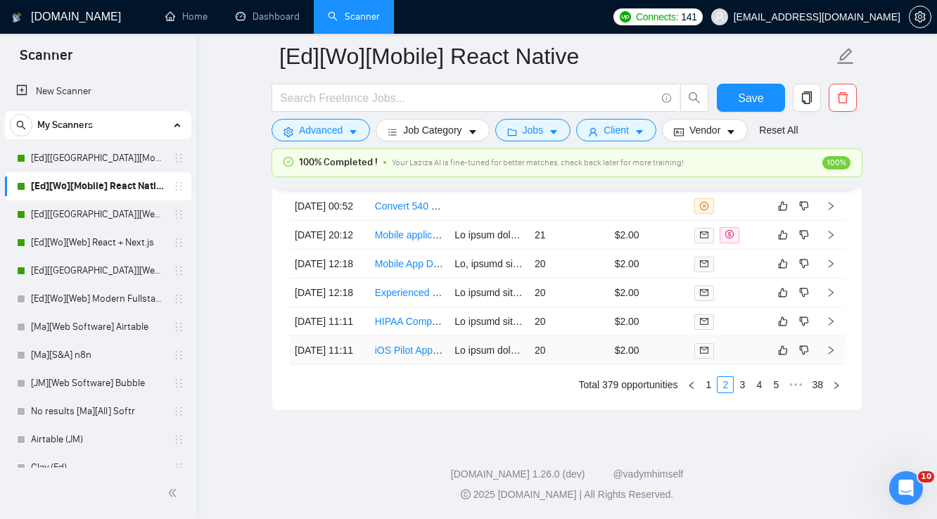
click at [674, 348] on td "$2.00" at bounding box center [649, 350] width 80 height 29
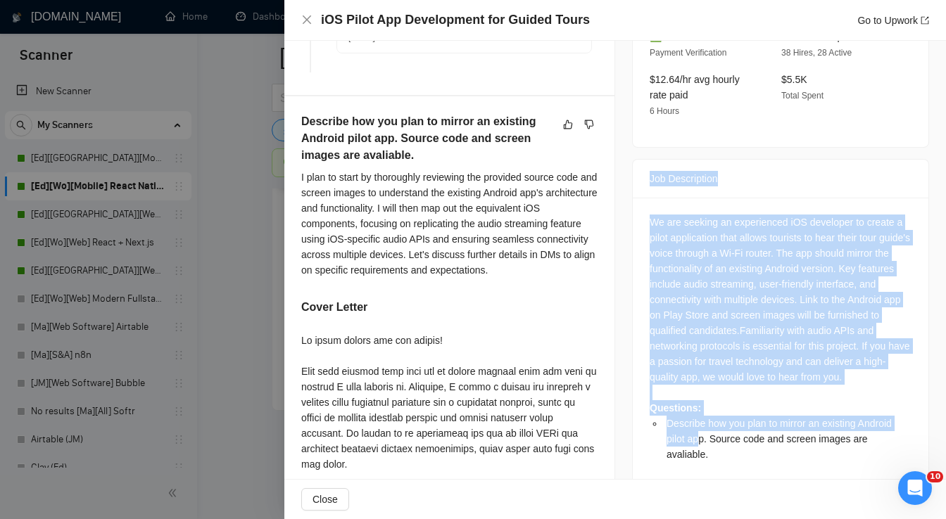
scroll to position [563, 0]
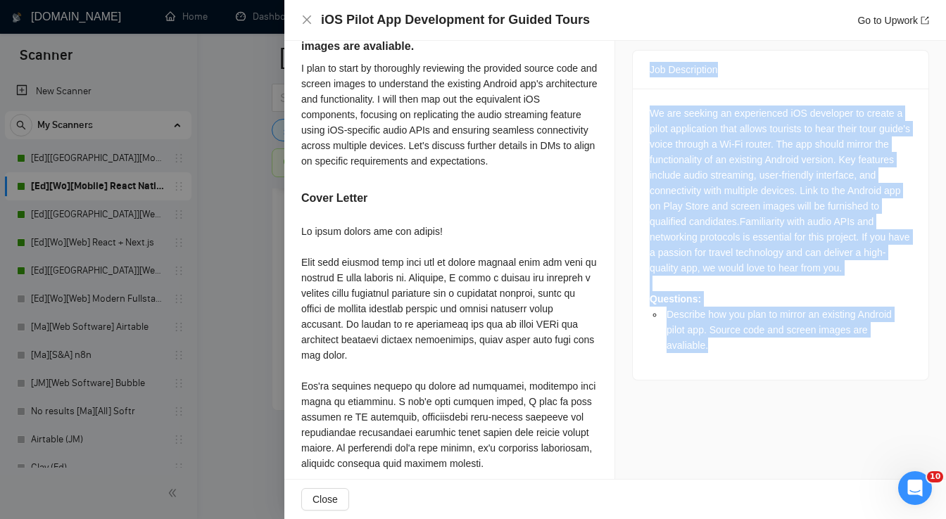
drag, startPoint x: 644, startPoint y: 220, endPoint x: 912, endPoint y: 317, distance: 285.1
click at [912, 317] on div "Job Description We are seeking an experienced iOS developer to create a pilot a…" at bounding box center [780, 215] width 297 height 331
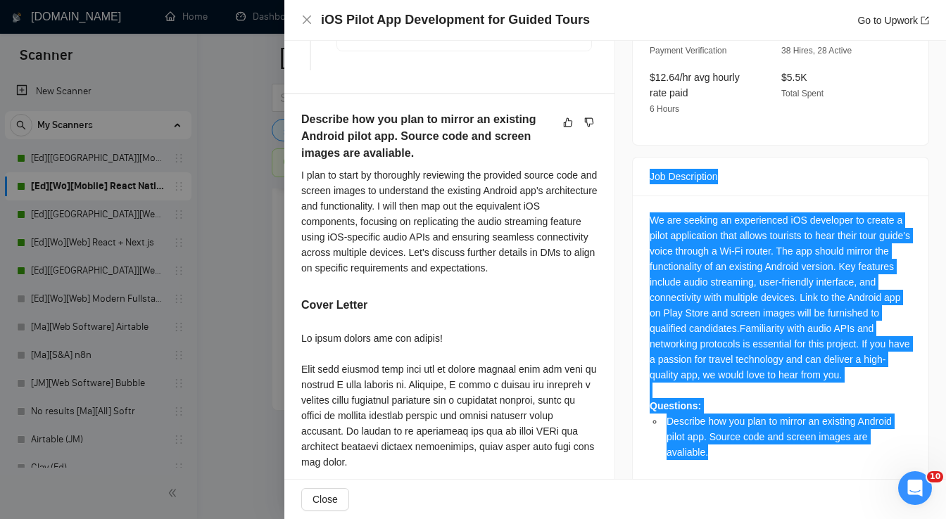
scroll to position [338, 0]
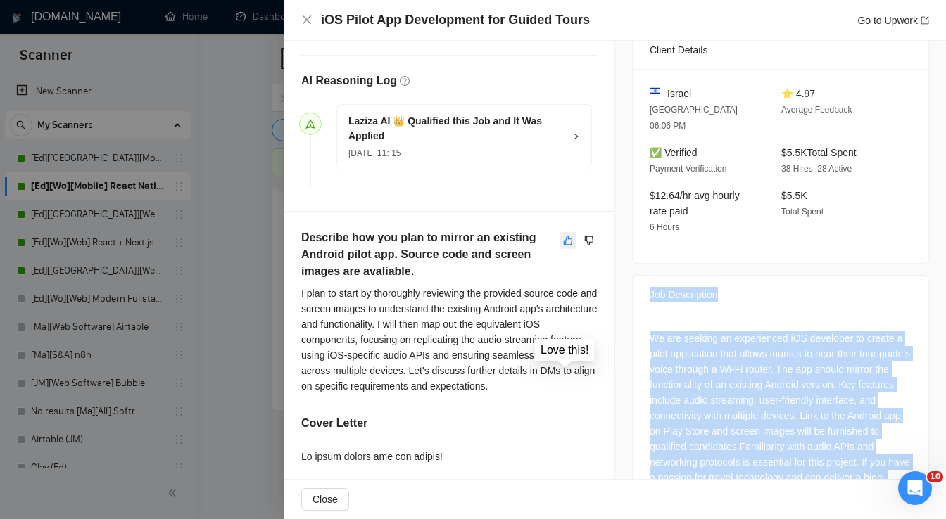
click at [564, 243] on icon "like" at bounding box center [568, 240] width 9 height 9
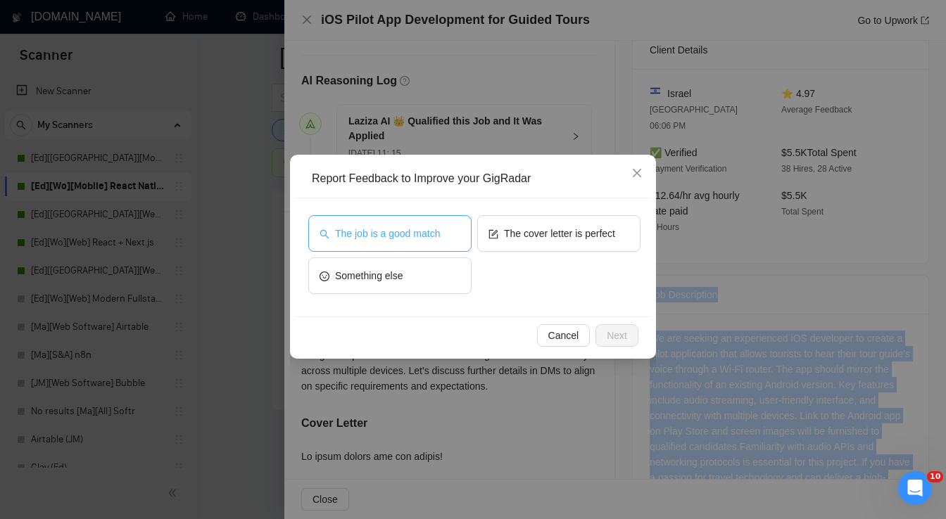
click at [430, 234] on span "The job is a good match" at bounding box center [387, 233] width 105 height 15
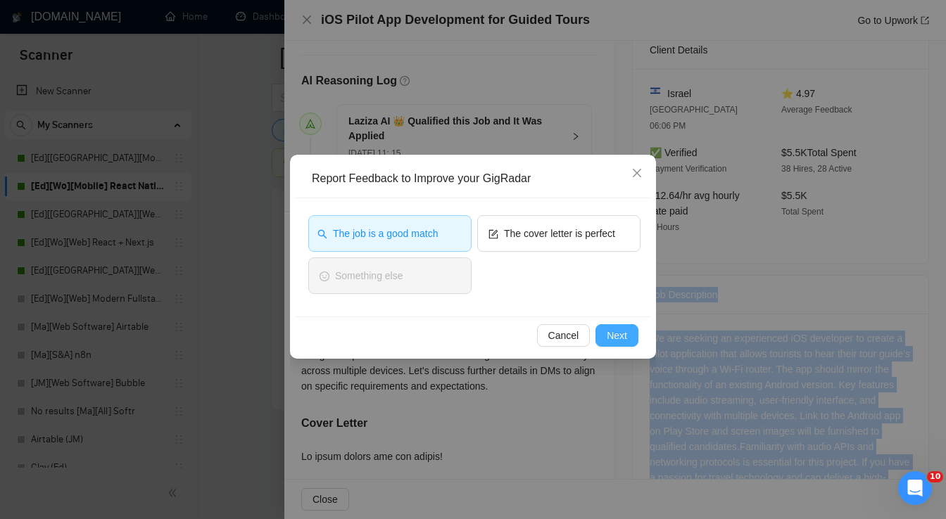
click at [623, 338] on span "Next" at bounding box center [617, 335] width 20 height 15
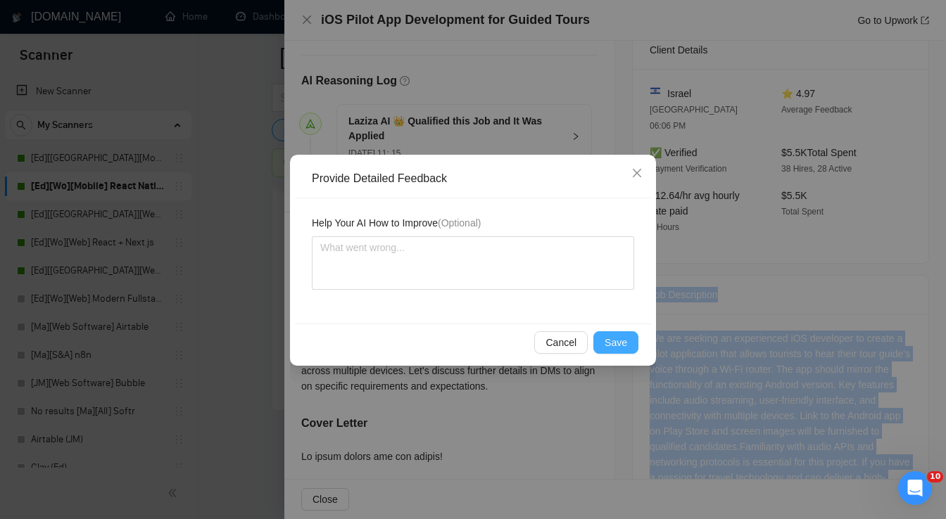
click at [623, 338] on span "Save" at bounding box center [615, 342] width 23 height 15
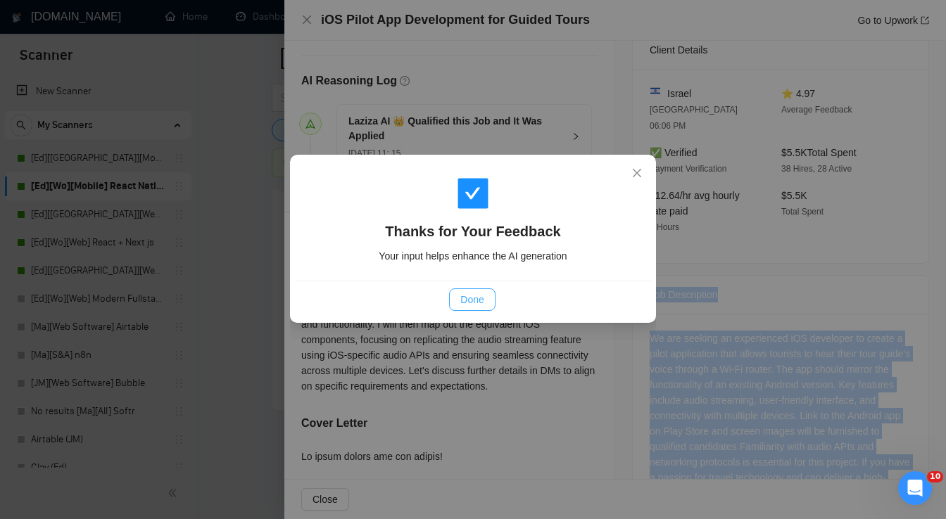
click at [478, 298] on span "Done" at bounding box center [471, 299] width 23 height 15
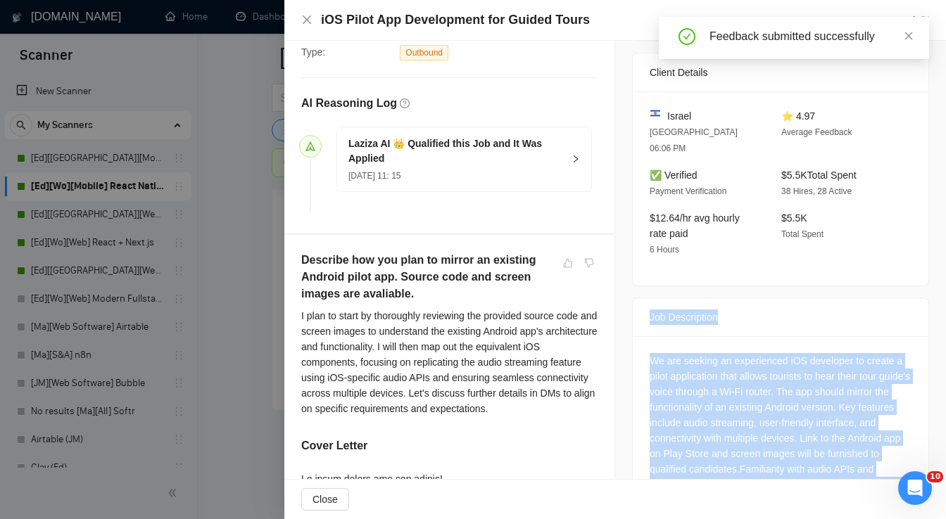
scroll to position [169, 0]
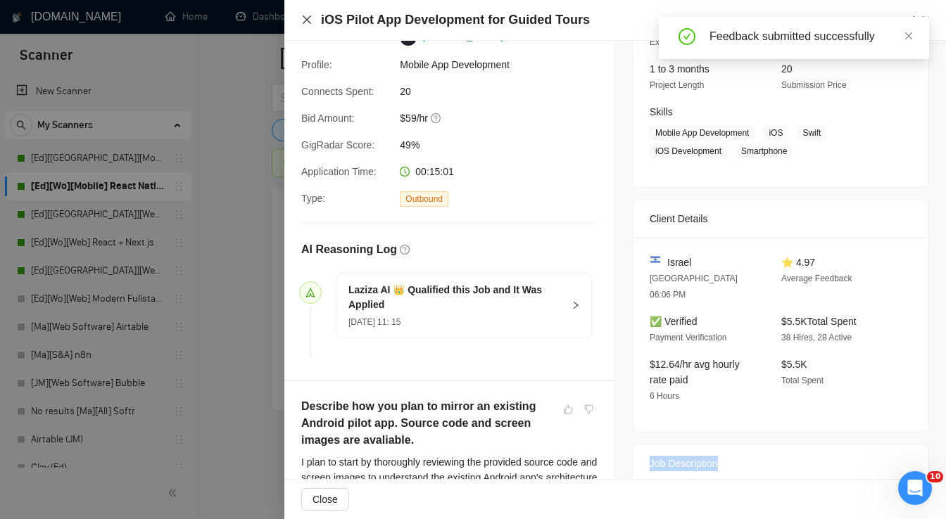
click at [311, 24] on icon "close" at bounding box center [306, 19] width 11 height 11
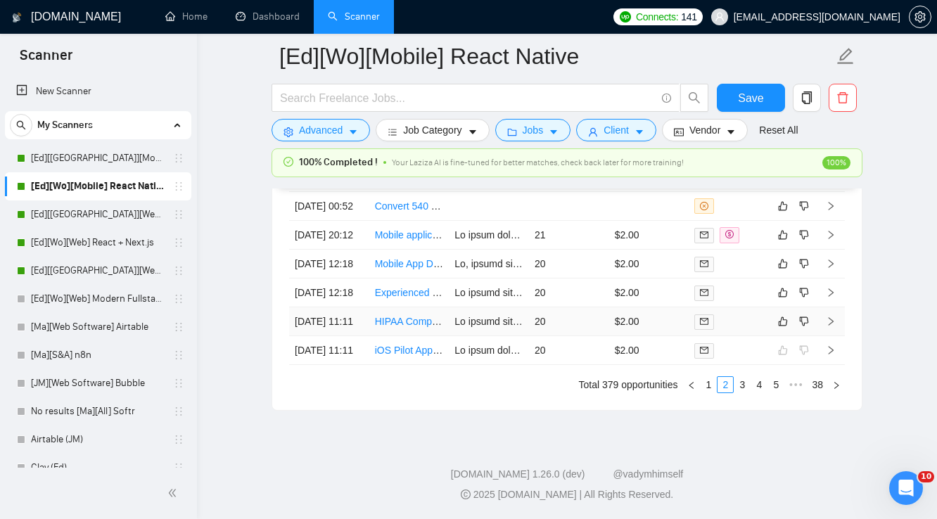
click at [653, 307] on td "$2.00" at bounding box center [649, 321] width 80 height 29
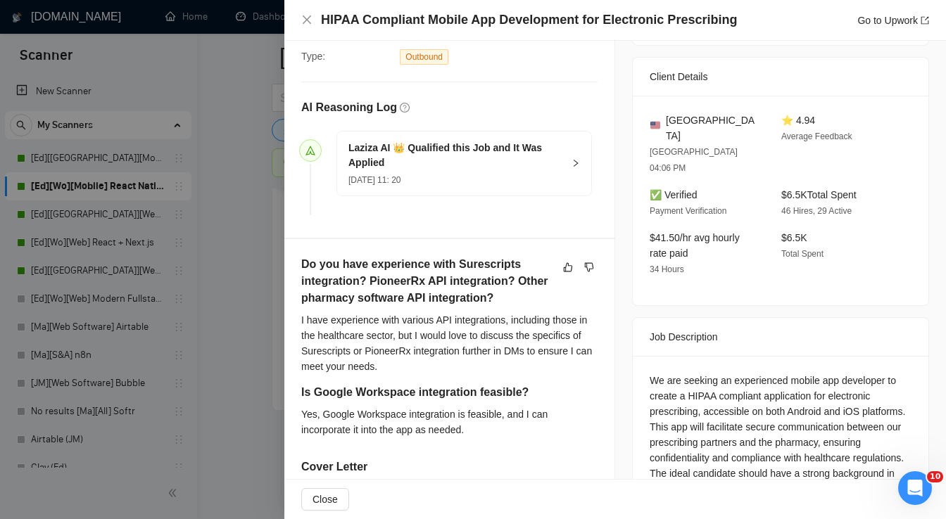
scroll to position [394, 0]
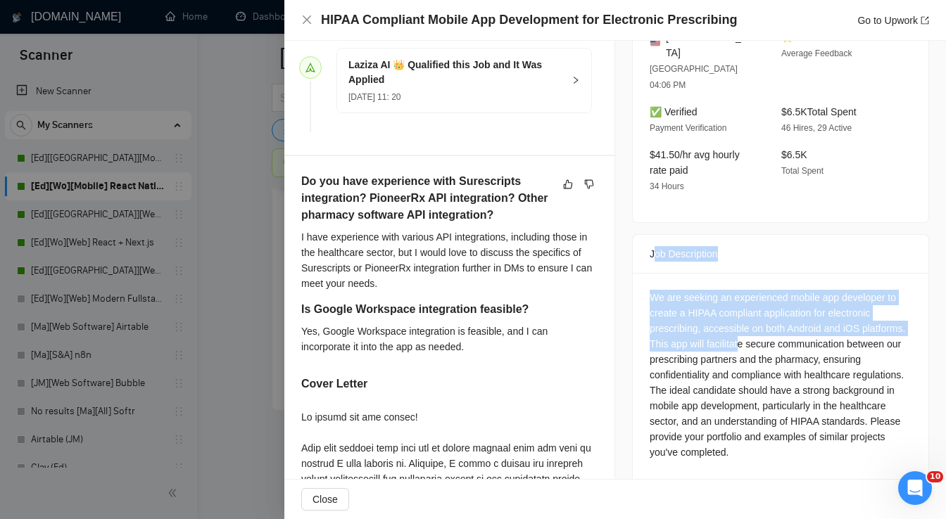
drag, startPoint x: 647, startPoint y: 222, endPoint x: 731, endPoint y: 315, distance: 125.1
click at [731, 315] on div "Job Description We are seeking an experienced mobile app developer to create a …" at bounding box center [780, 407] width 297 height 346
click at [773, 235] on div "Job Description" at bounding box center [780, 254] width 262 height 38
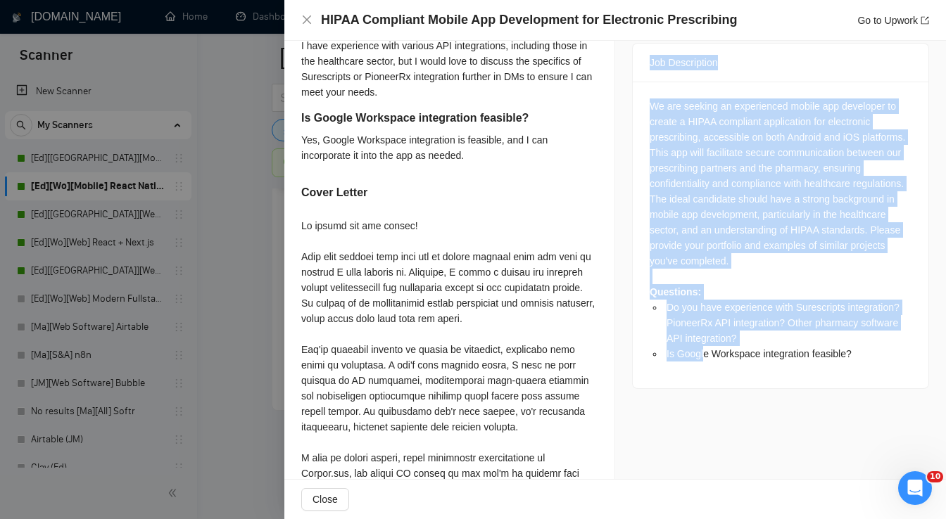
scroll to position [619, 0]
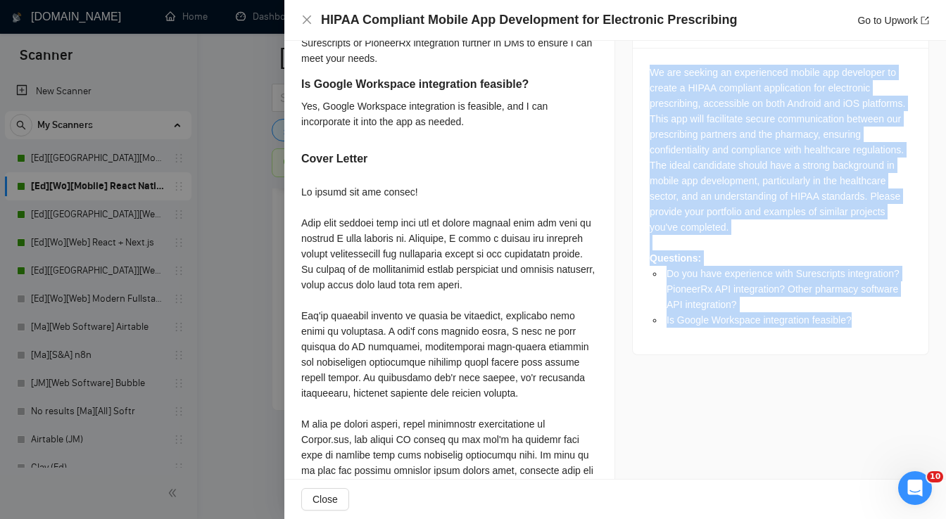
drag, startPoint x: 643, startPoint y: 224, endPoint x: 861, endPoint y: 303, distance: 231.9
click at [861, 303] on div "Job Description We are seeking an experienced mobile app developer to create a …" at bounding box center [780, 182] width 297 height 346
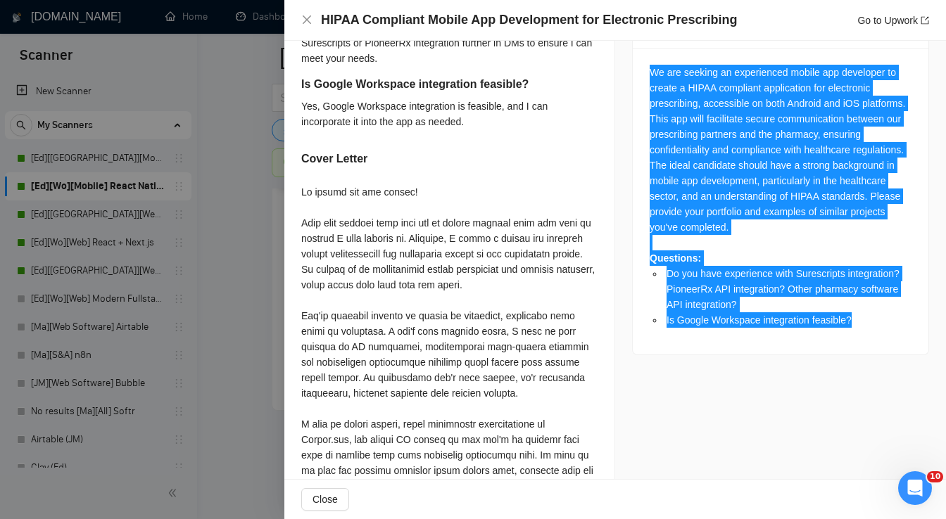
scroll to position [338, 0]
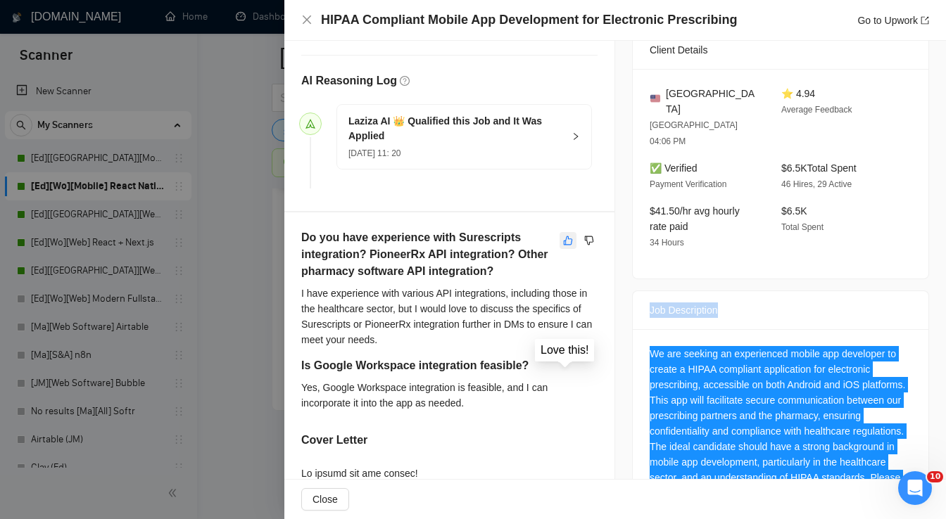
click at [566, 242] on icon "like" at bounding box center [568, 240] width 10 height 11
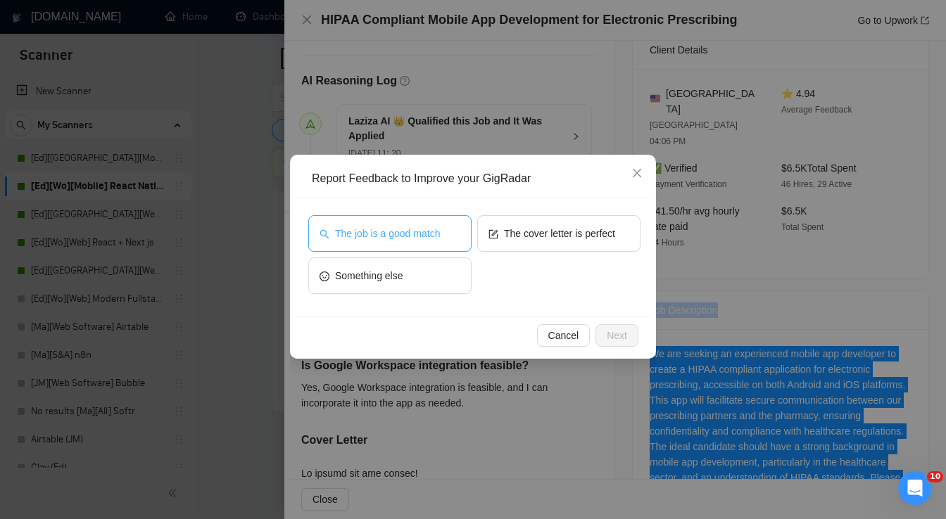
click at [429, 231] on span "The job is a good match" at bounding box center [387, 233] width 105 height 15
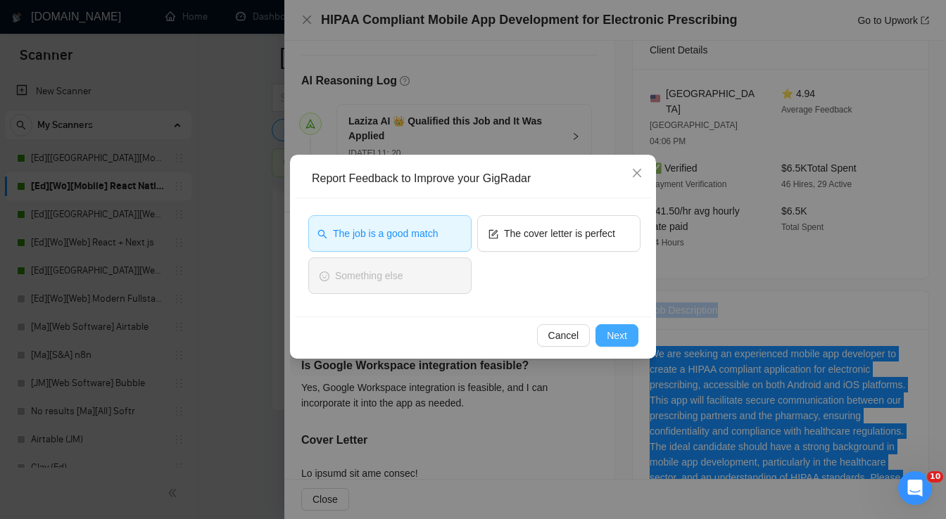
click at [617, 335] on span "Next" at bounding box center [617, 335] width 20 height 15
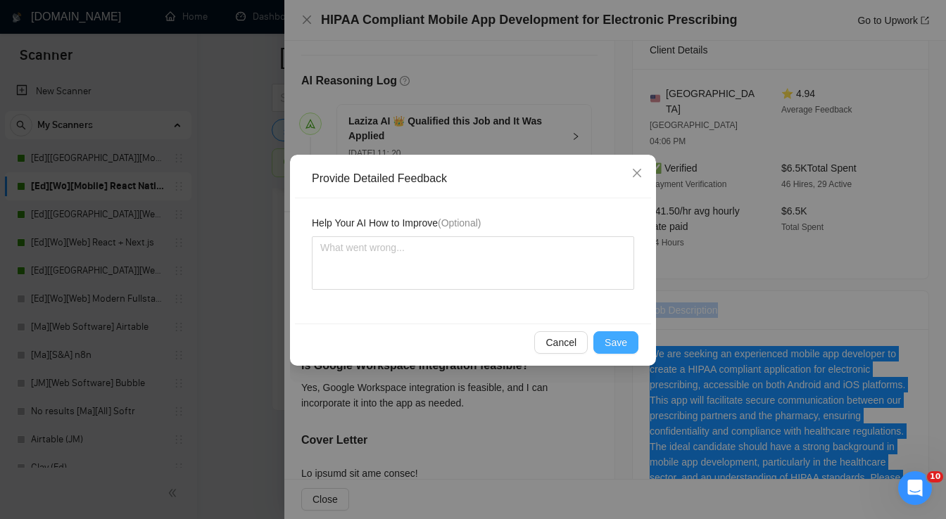
click at [620, 346] on span "Save" at bounding box center [615, 342] width 23 height 15
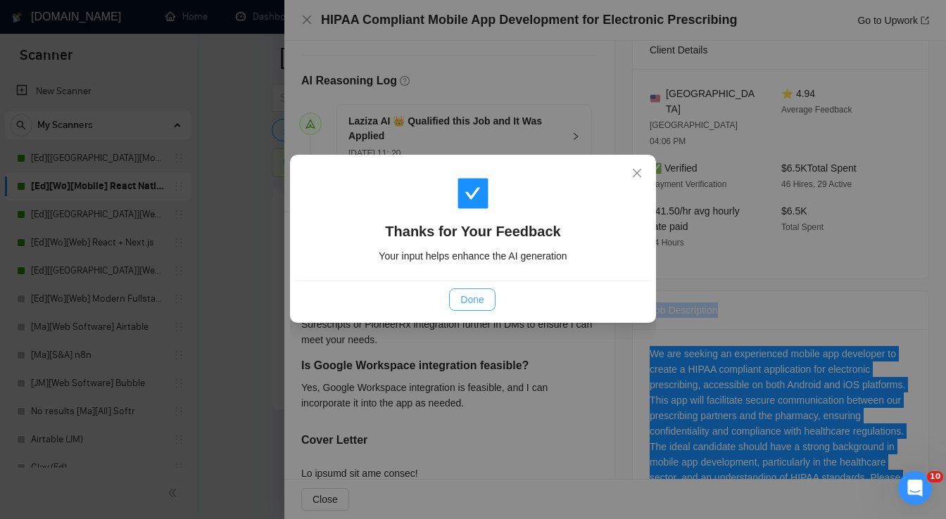
click at [465, 299] on span "Done" at bounding box center [471, 299] width 23 height 15
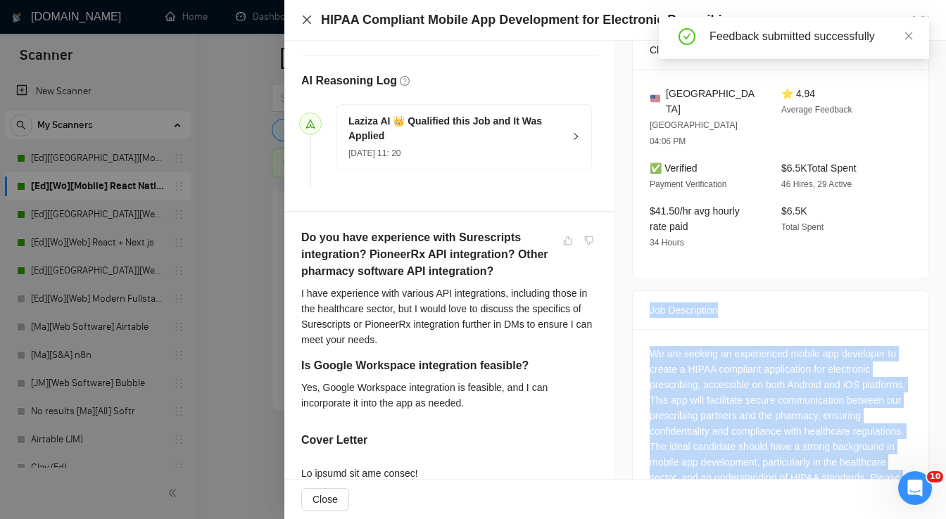
click at [307, 22] on icon "close" at bounding box center [306, 19] width 11 height 11
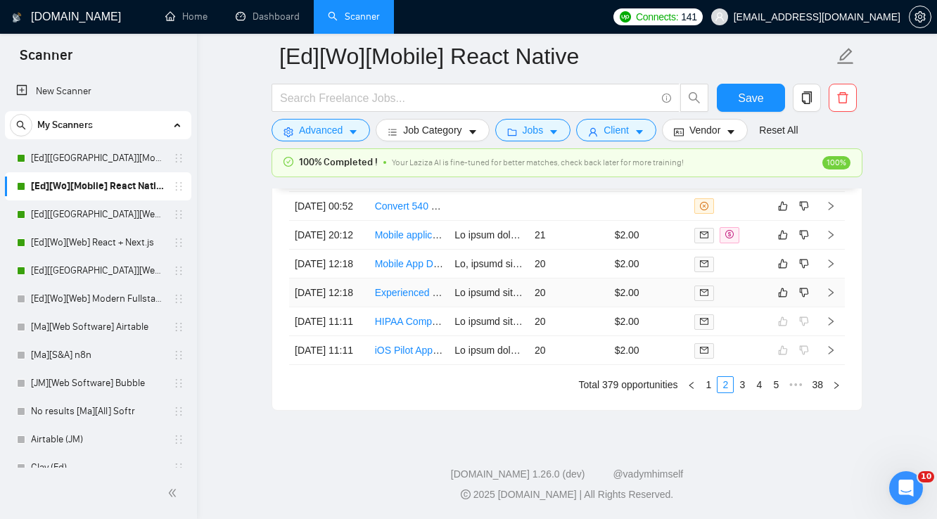
click at [744, 285] on div at bounding box center [728, 293] width 69 height 16
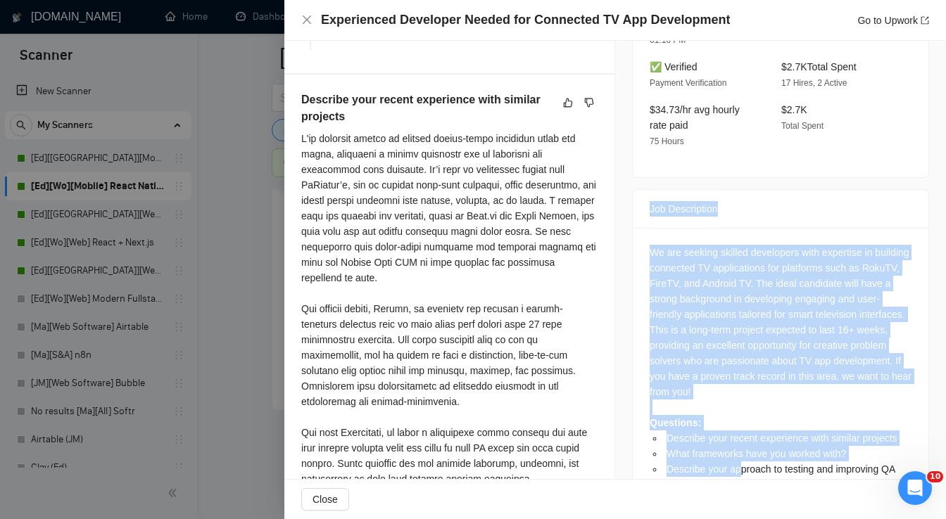
scroll to position [563, 0]
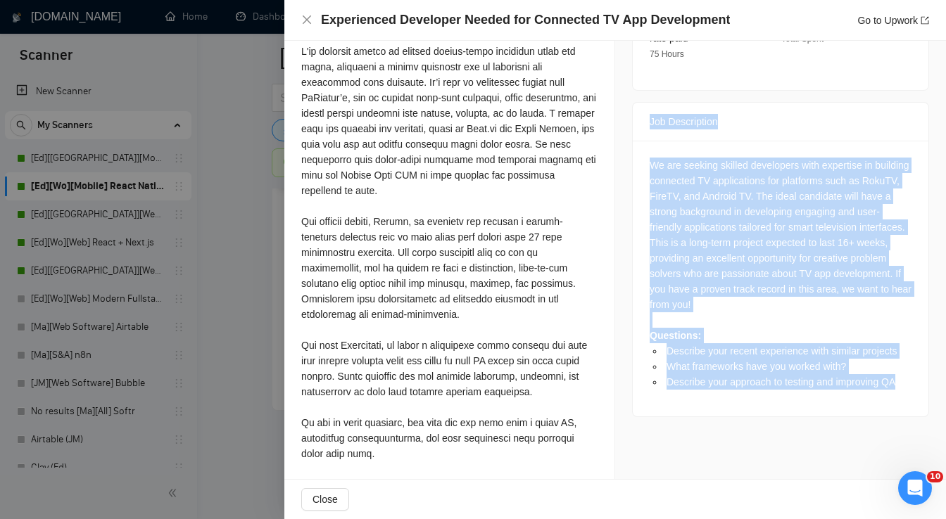
drag, startPoint x: 644, startPoint y: 317, endPoint x: 896, endPoint y: 372, distance: 257.7
click at [896, 372] on div "Job Description We are seeking skilled developers with expertise in building co…" at bounding box center [780, 259] width 297 height 315
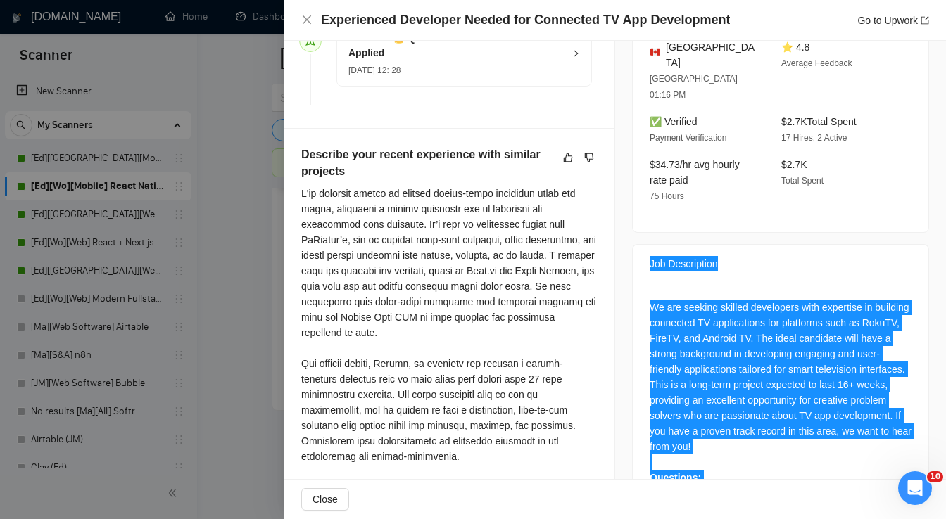
scroll to position [394, 0]
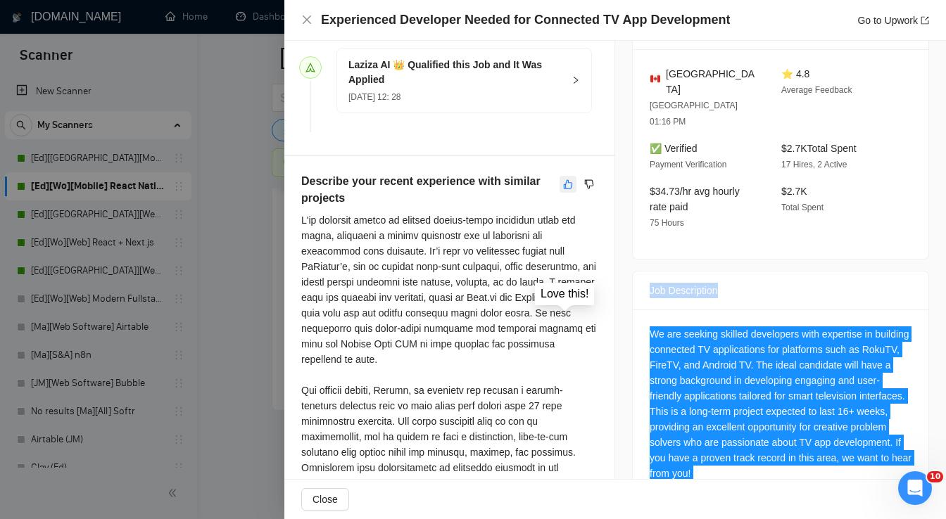
click at [563, 183] on icon "like" at bounding box center [568, 184] width 10 height 11
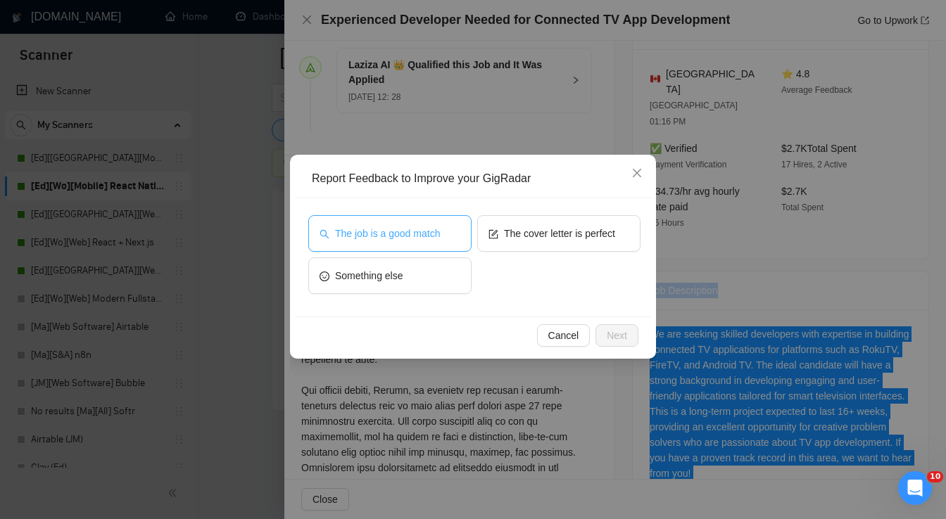
click at [389, 237] on span "The job is a good match" at bounding box center [387, 233] width 105 height 15
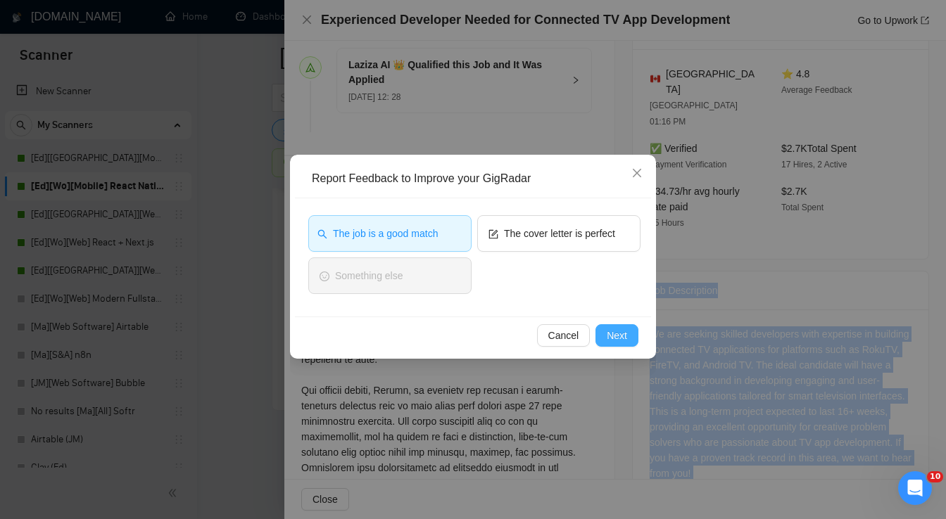
click at [607, 338] on span "Next" at bounding box center [617, 335] width 20 height 15
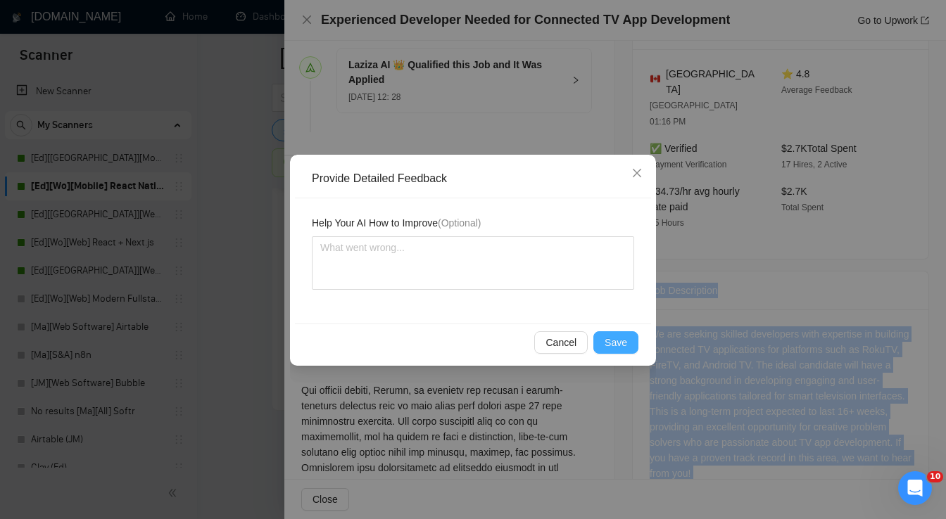
click at [619, 346] on span "Save" at bounding box center [615, 342] width 23 height 15
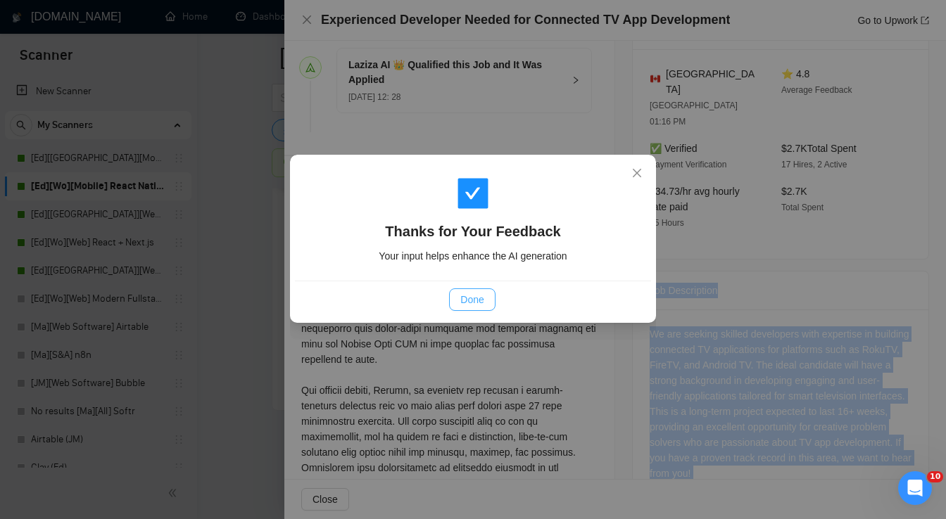
click at [485, 298] on button "Done" at bounding box center [472, 299] width 46 height 23
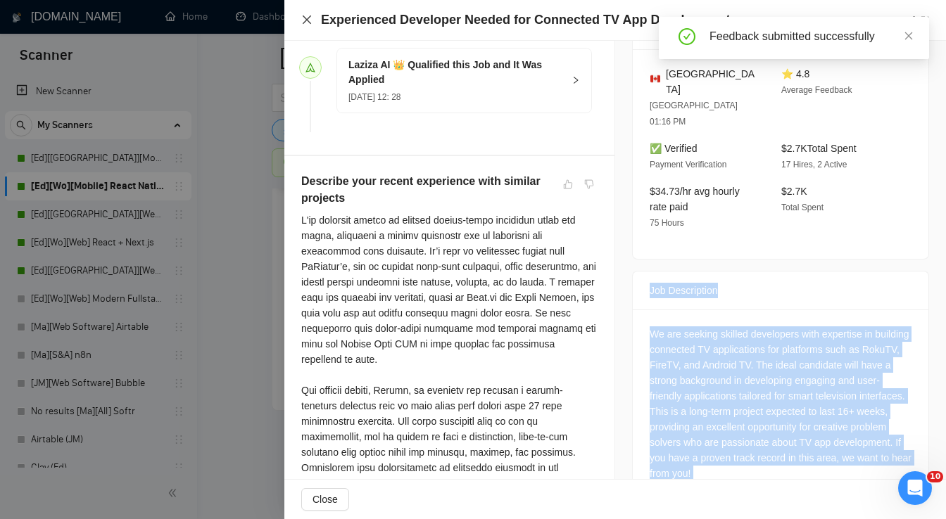
click at [303, 18] on icon "close" at bounding box center [306, 19] width 11 height 11
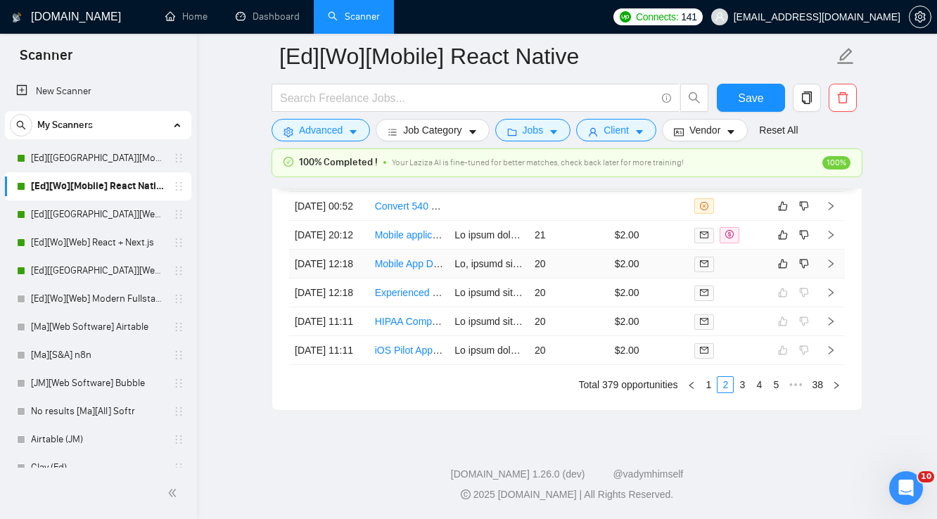
click at [665, 250] on td "$2.00" at bounding box center [649, 264] width 80 height 29
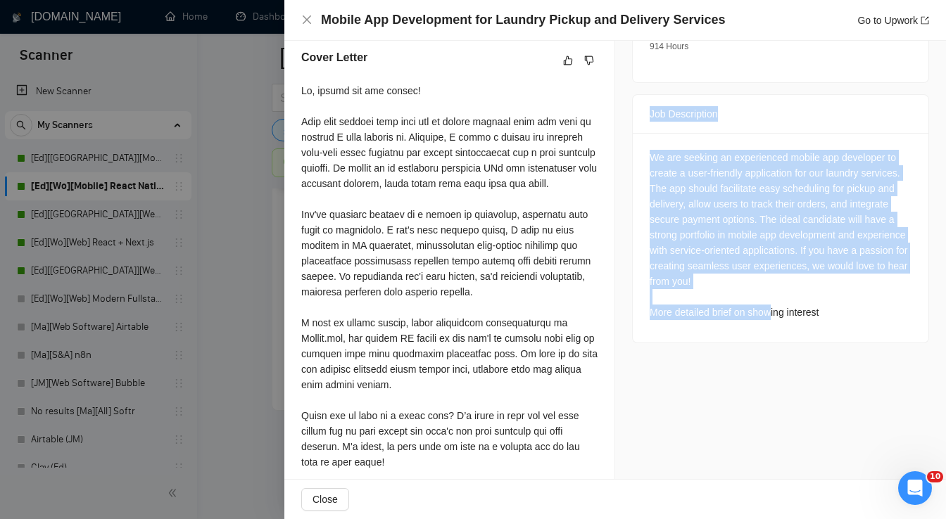
scroll to position [531, 0]
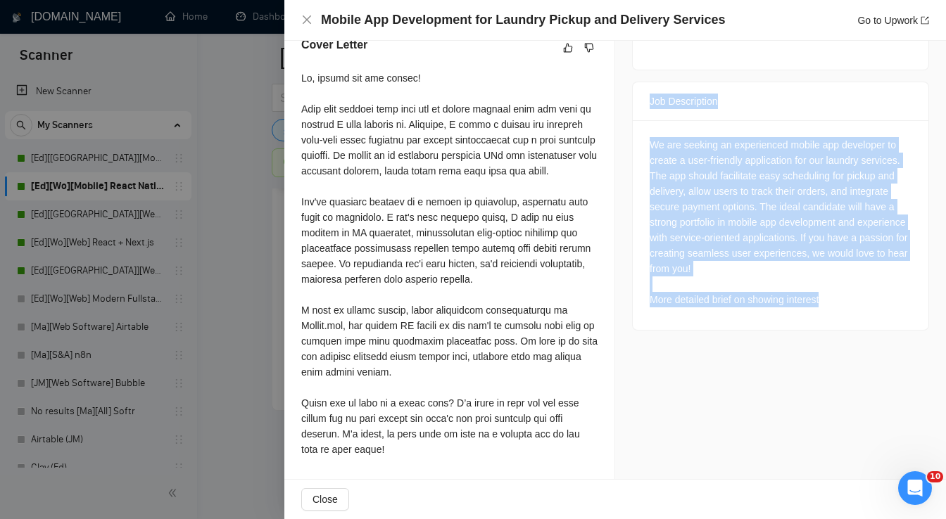
drag, startPoint x: 642, startPoint y: 221, endPoint x: 845, endPoint y: 312, distance: 223.0
click at [845, 312] on div "Job Description We are seeking an experienced mobile app developer to create a …" at bounding box center [780, 206] width 297 height 249
click at [565, 48] on icon "like" at bounding box center [568, 47] width 10 height 11
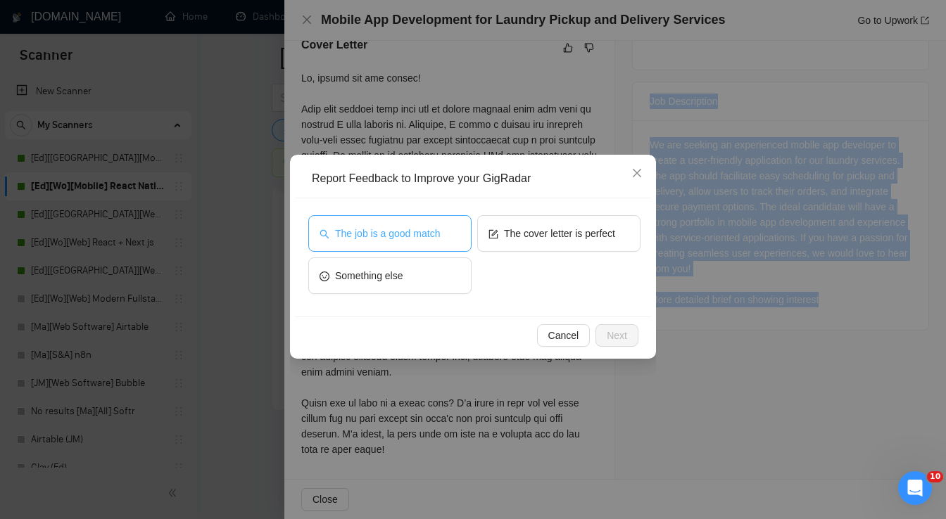
click at [429, 235] on span "The job is a good match" at bounding box center [387, 233] width 105 height 15
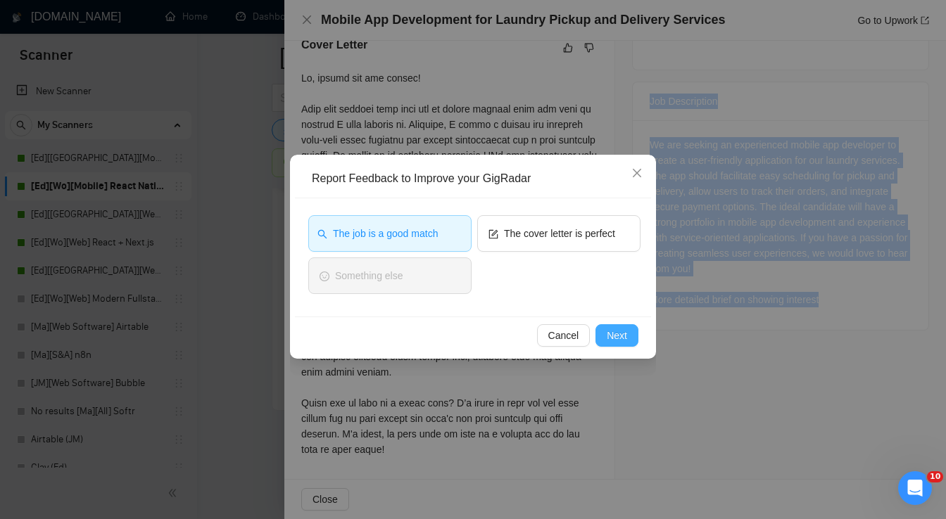
click at [621, 342] on span "Next" at bounding box center [617, 335] width 20 height 15
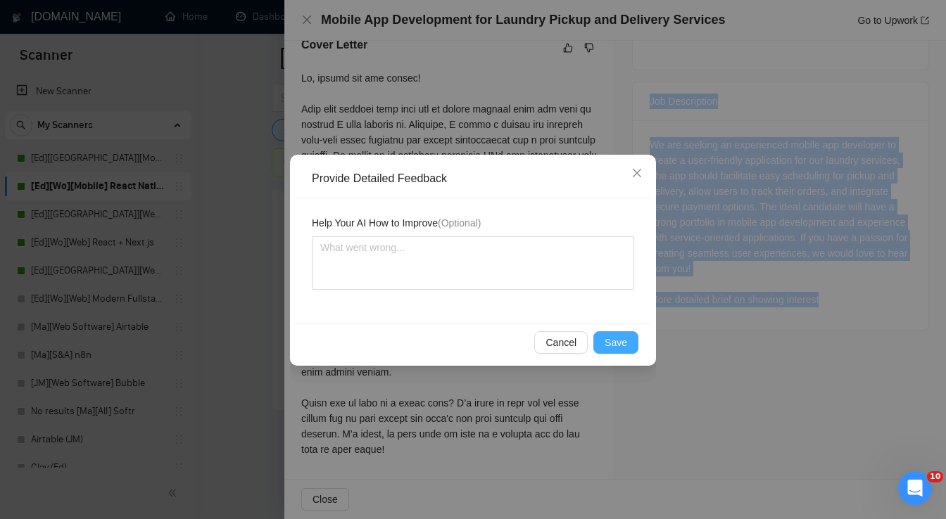
click at [621, 341] on span "Save" at bounding box center [615, 342] width 23 height 15
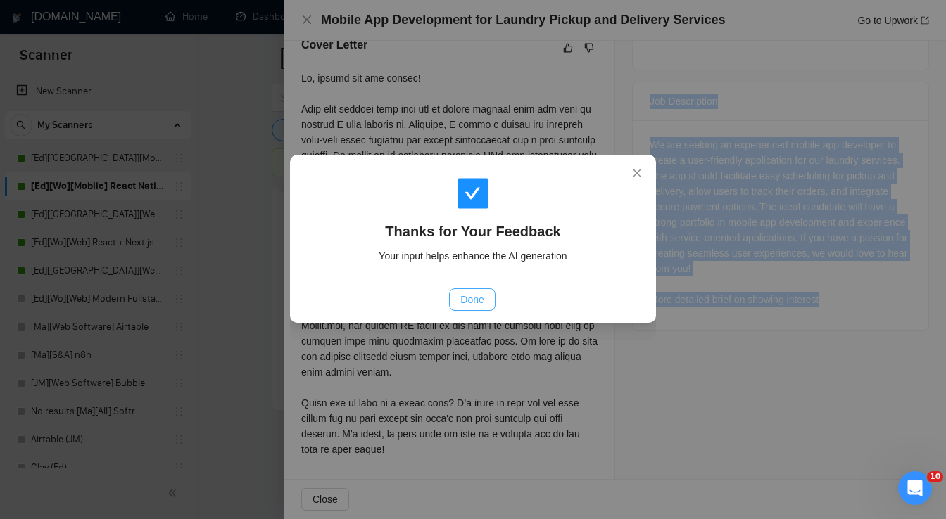
click at [486, 305] on button "Done" at bounding box center [472, 299] width 46 height 23
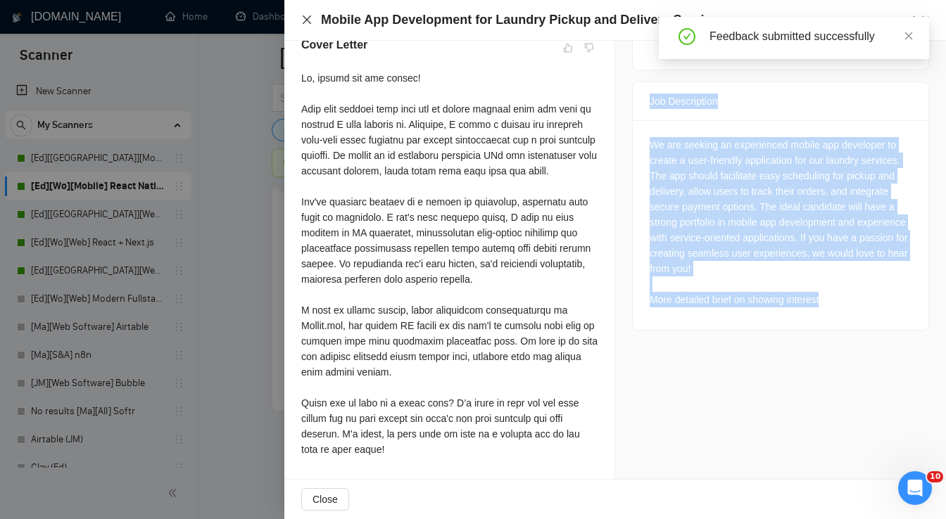
click at [307, 20] on icon "close" at bounding box center [307, 19] width 8 height 8
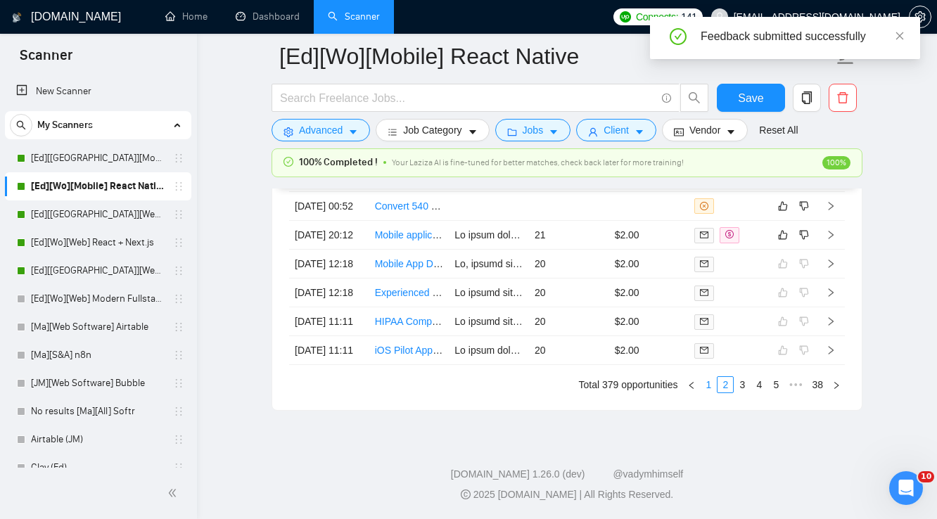
click at [707, 391] on link "1" at bounding box center [708, 384] width 15 height 15
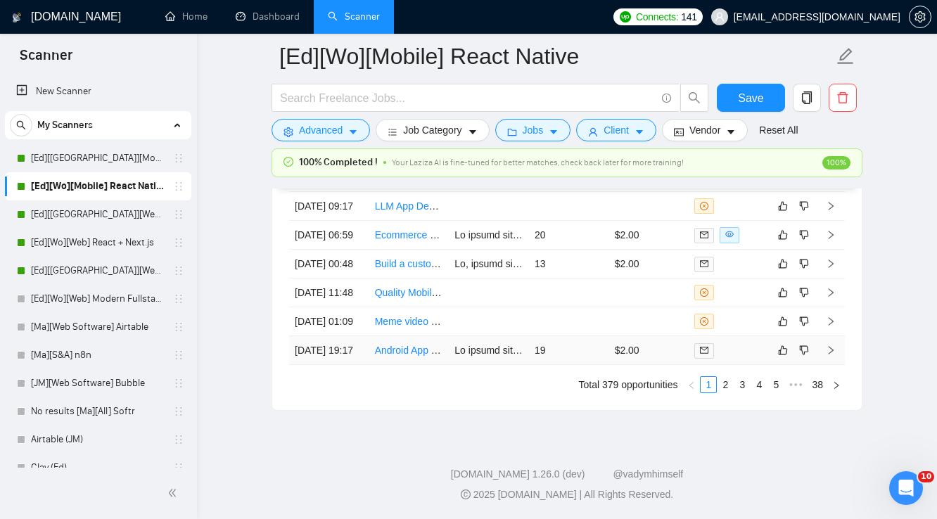
click at [574, 343] on td "19" at bounding box center [569, 350] width 80 height 29
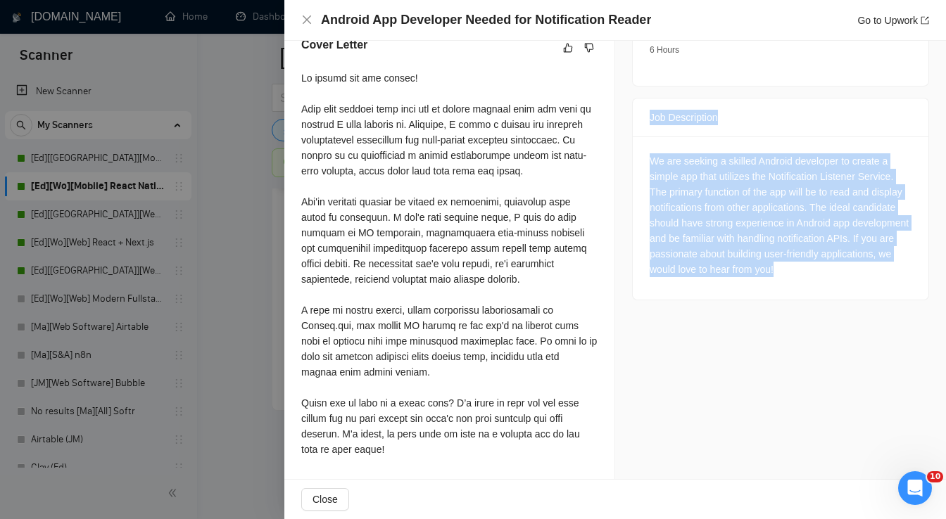
drag, startPoint x: 642, startPoint y: 75, endPoint x: 867, endPoint y: 241, distance: 279.6
click at [867, 241] on div "Job Description We are seeking a skilled Android developer to create a simple a…" at bounding box center [780, 199] width 297 height 203
click at [564, 50] on icon "like" at bounding box center [568, 47] width 10 height 11
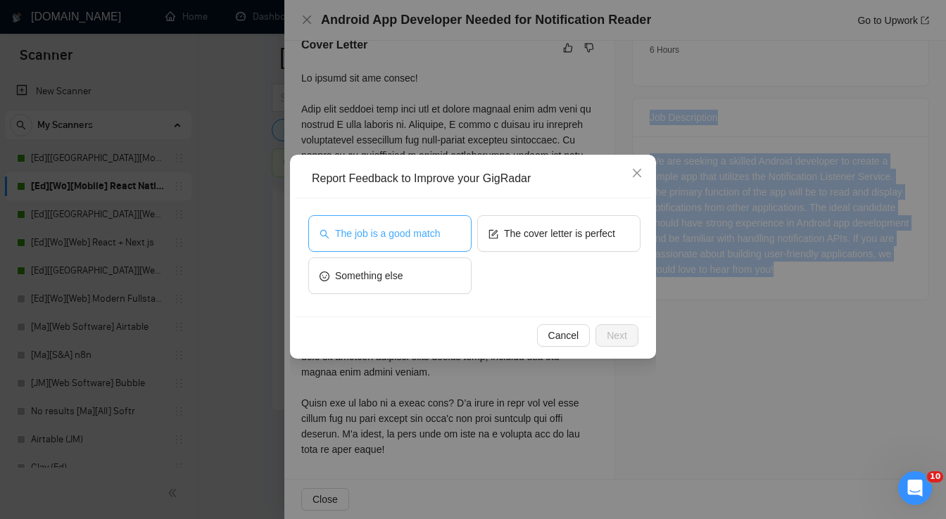
click at [431, 232] on span "The job is a good match" at bounding box center [387, 233] width 105 height 15
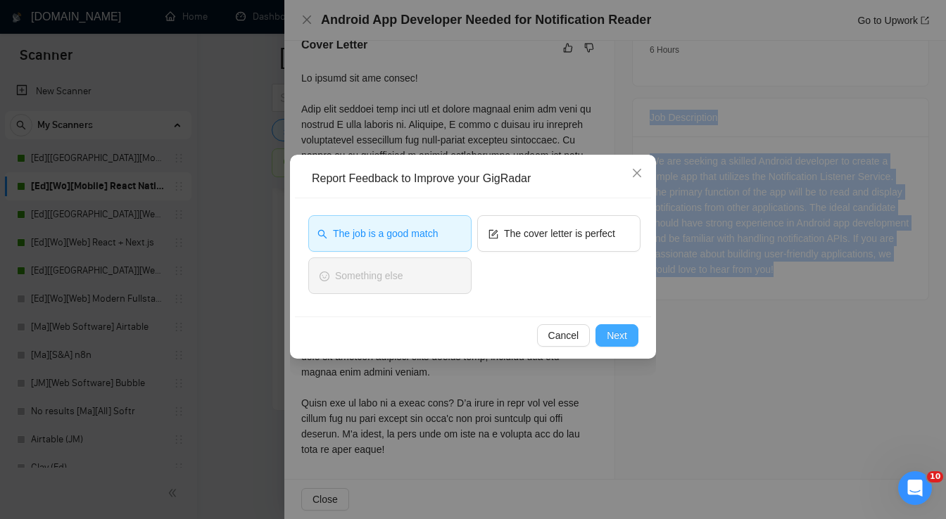
click at [611, 341] on span "Next" at bounding box center [617, 335] width 20 height 15
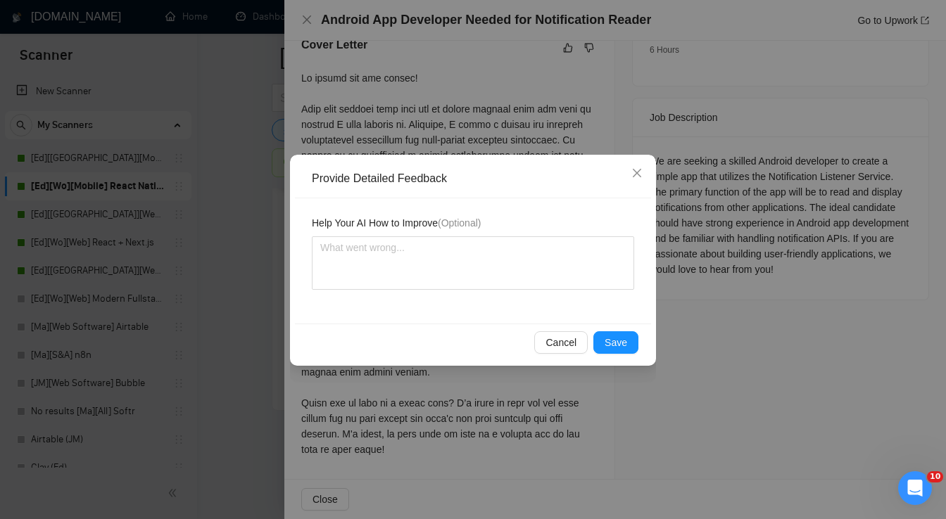
click at [594, 334] on div "Cancel Save" at bounding box center [472, 342] width 332 height 23
click at [609, 340] on span "Save" at bounding box center [615, 342] width 23 height 15
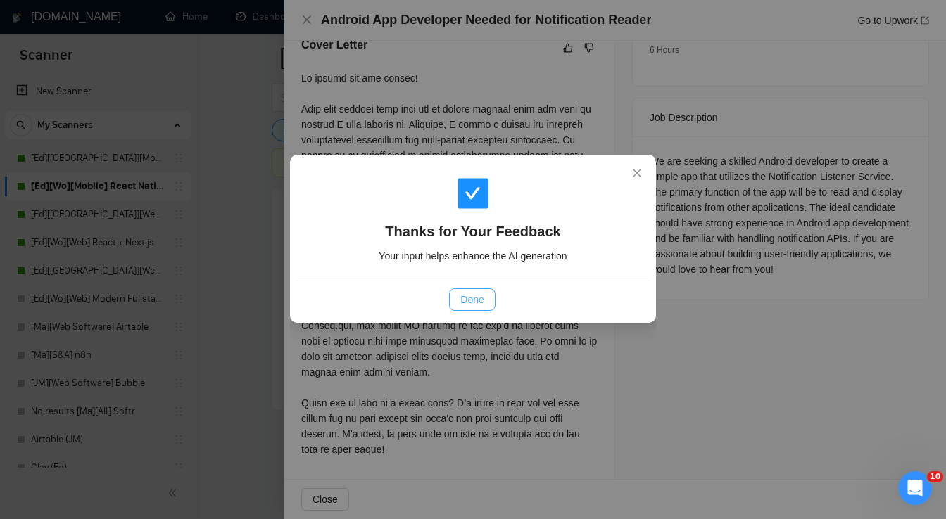
click at [484, 296] on button "Done" at bounding box center [472, 299] width 46 height 23
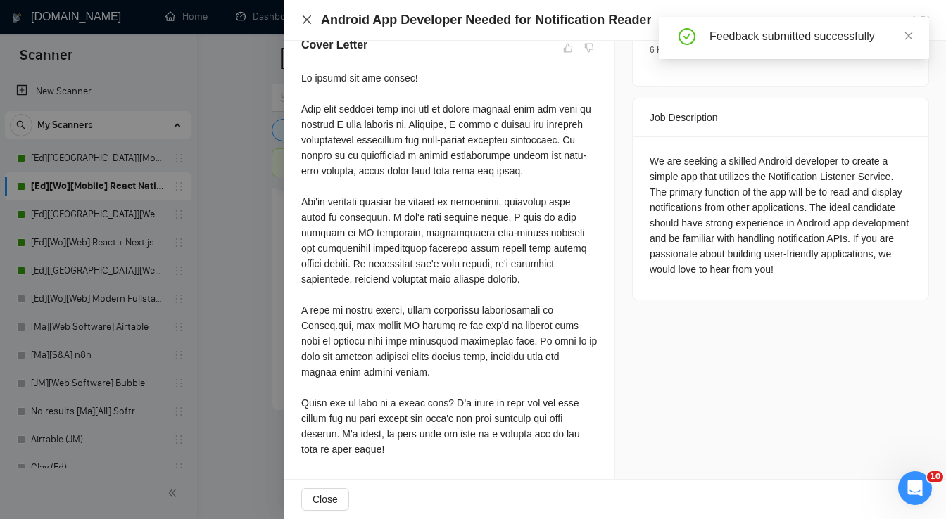
click at [307, 18] on icon "close" at bounding box center [306, 19] width 11 height 11
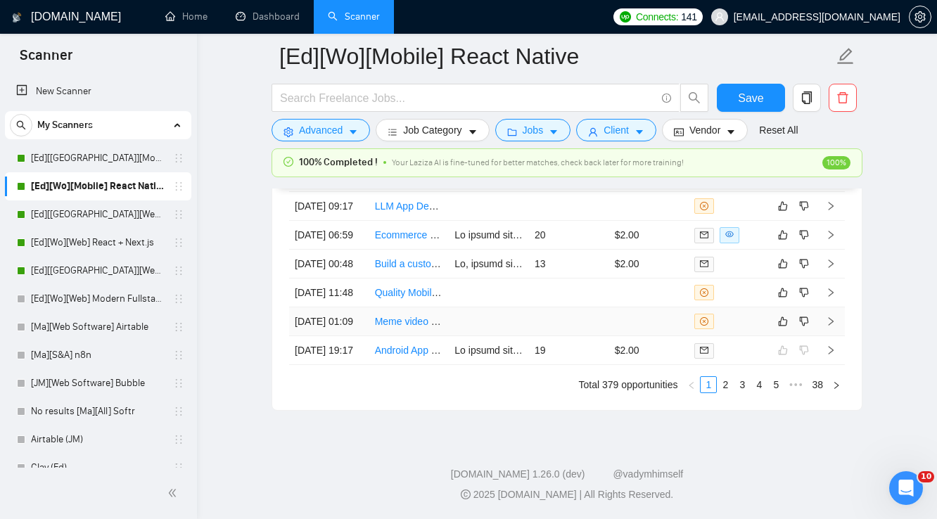
click at [625, 307] on td at bounding box center [649, 321] width 80 height 29
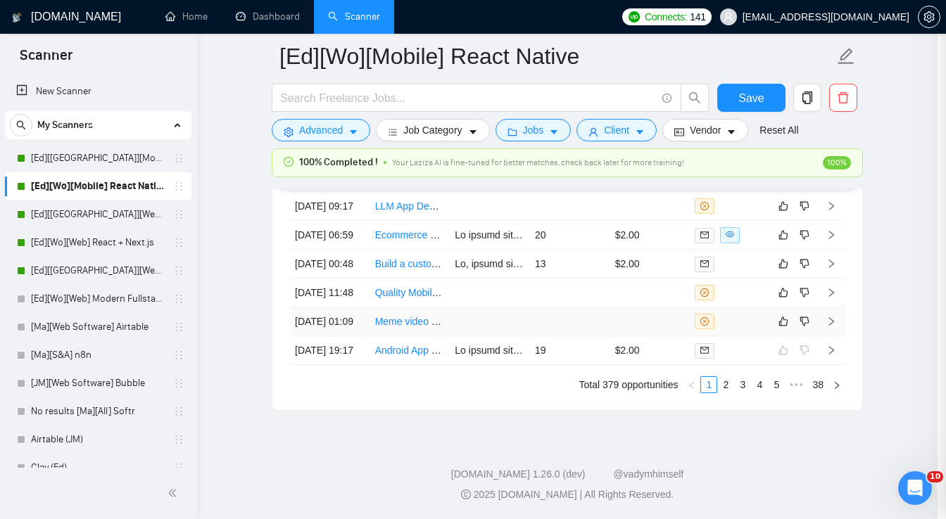
scroll to position [412, 0]
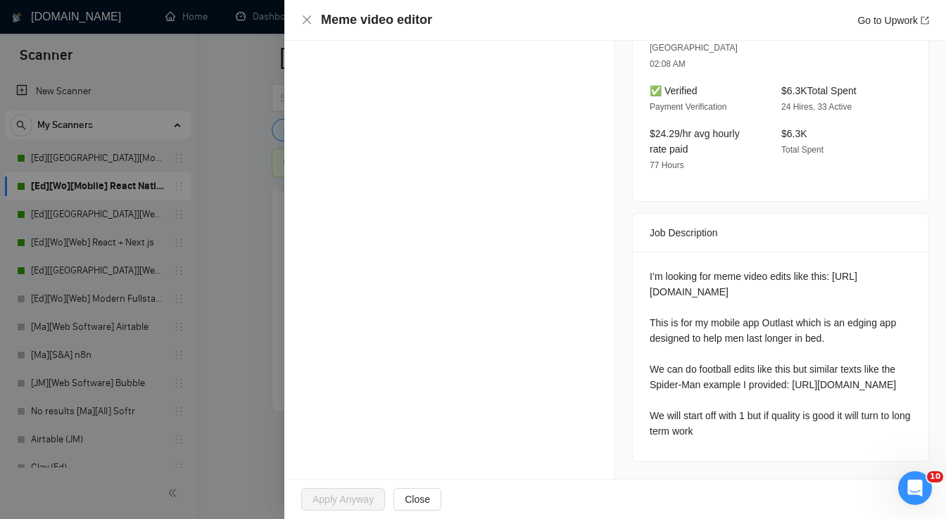
drag, startPoint x: 642, startPoint y: 181, endPoint x: 743, endPoint y: 436, distance: 274.1
click at [743, 436] on div "Job Description I’m looking for meme video edits like this: [URL][DOMAIN_NAME] …" at bounding box center [780, 337] width 297 height 249
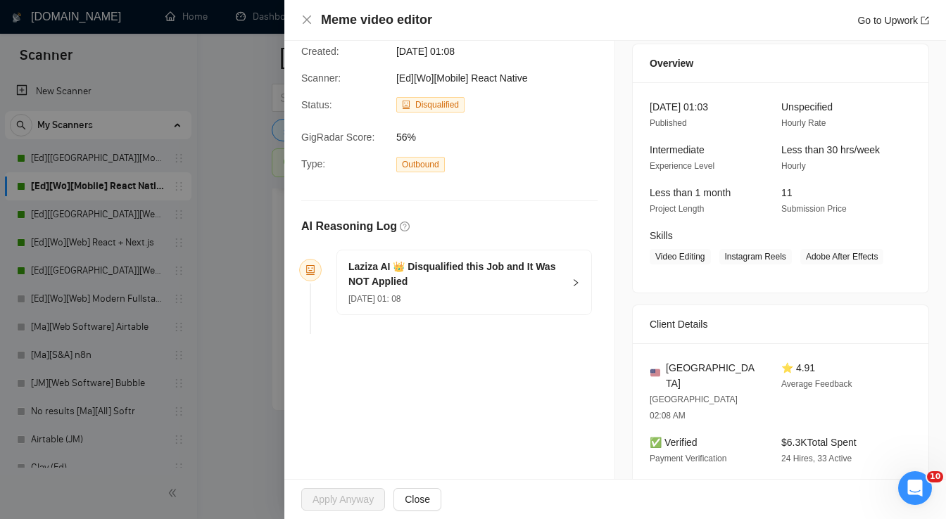
scroll to position [18, 0]
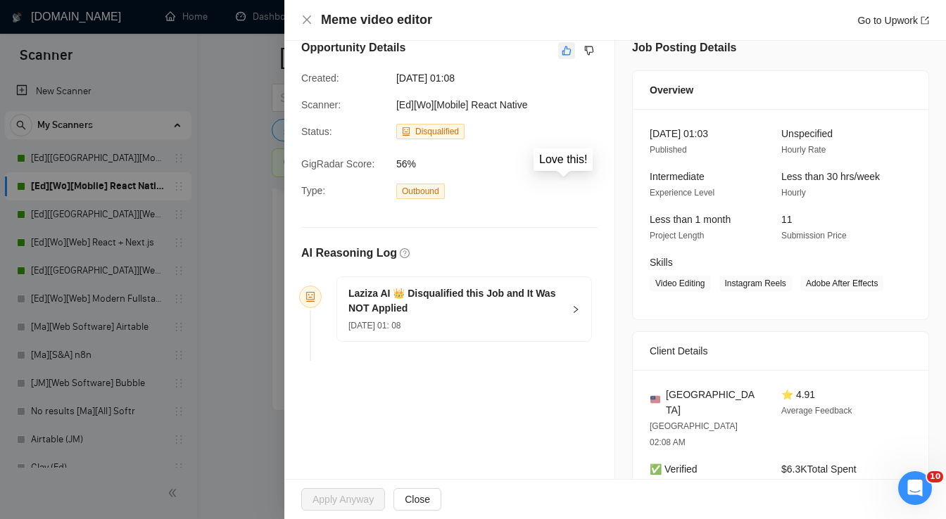
click at [562, 53] on icon "like" at bounding box center [567, 50] width 10 height 11
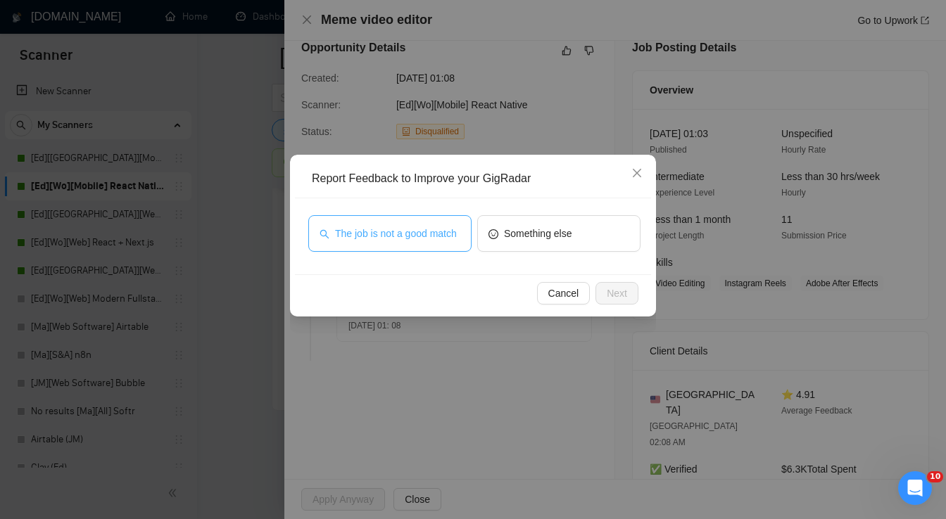
click at [416, 231] on span "The job is not a good match" at bounding box center [396, 233] width 122 height 15
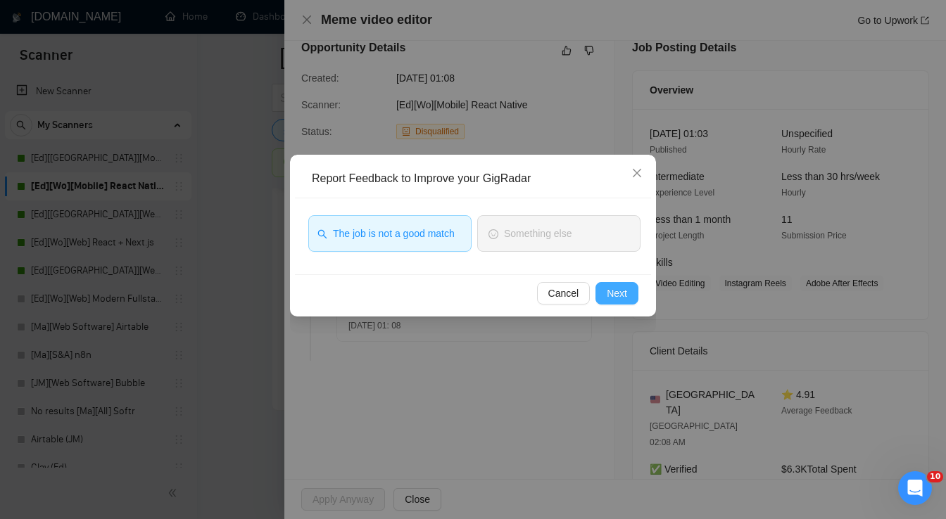
click at [613, 293] on span "Next" at bounding box center [617, 293] width 20 height 15
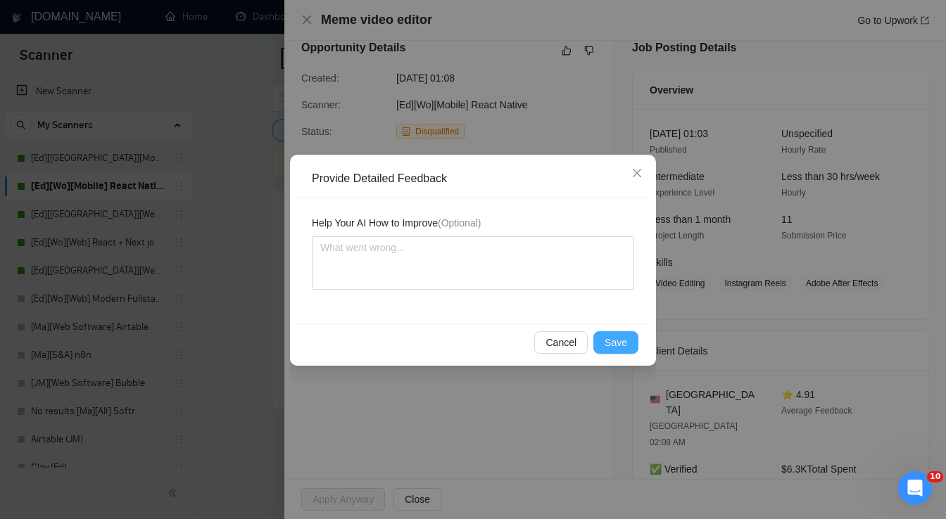
click at [622, 341] on span "Save" at bounding box center [615, 342] width 23 height 15
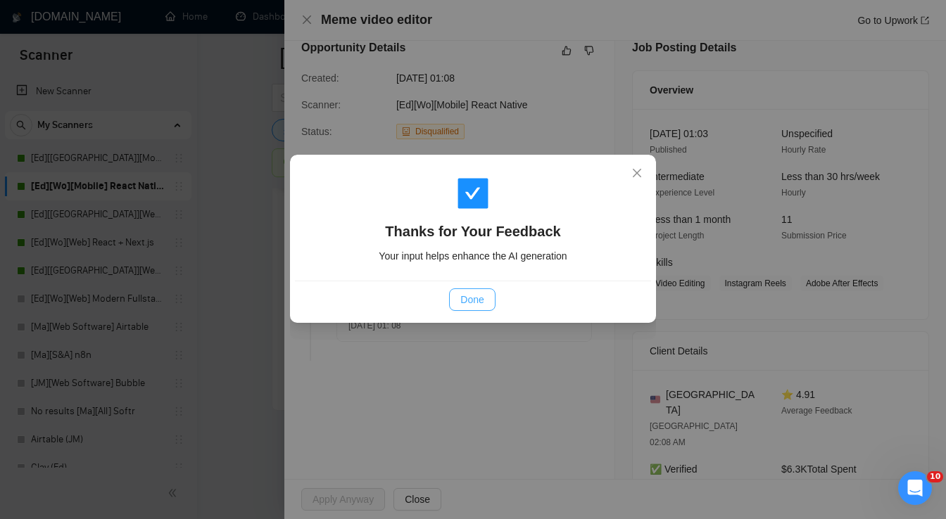
click at [487, 301] on button "Done" at bounding box center [472, 299] width 46 height 23
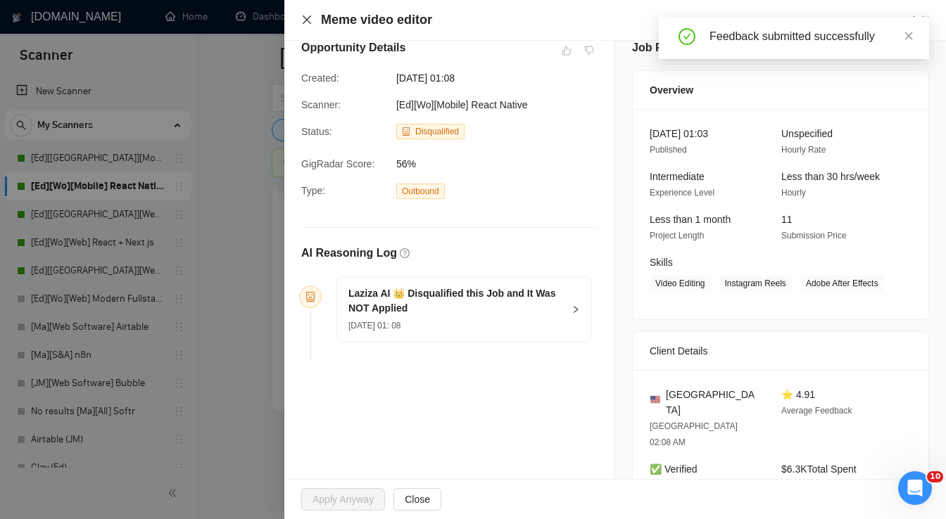
click at [307, 18] on icon "close" at bounding box center [306, 19] width 11 height 11
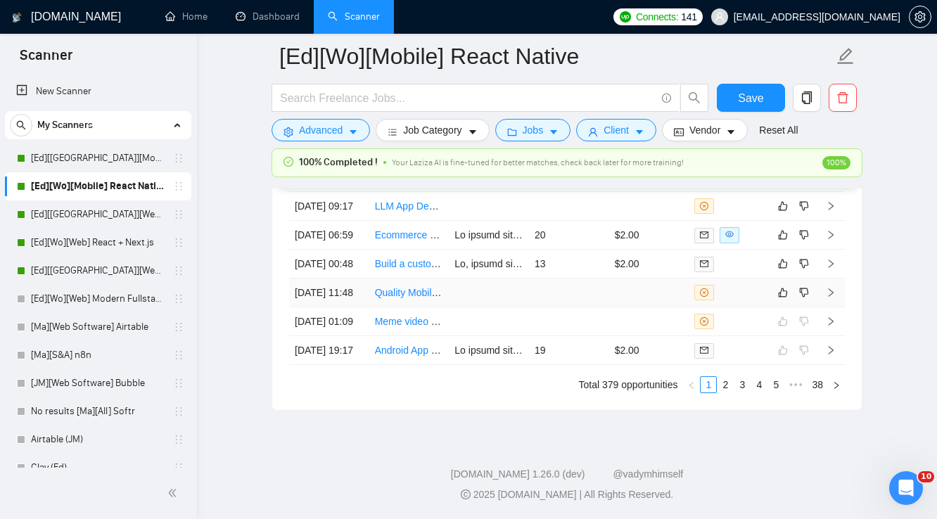
click at [608, 279] on td at bounding box center [569, 293] width 80 height 29
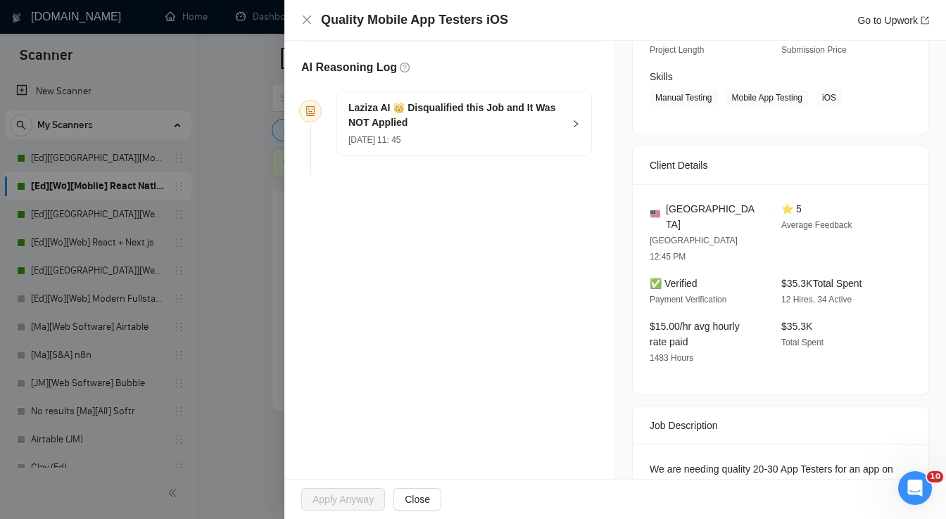
scroll to position [226, 0]
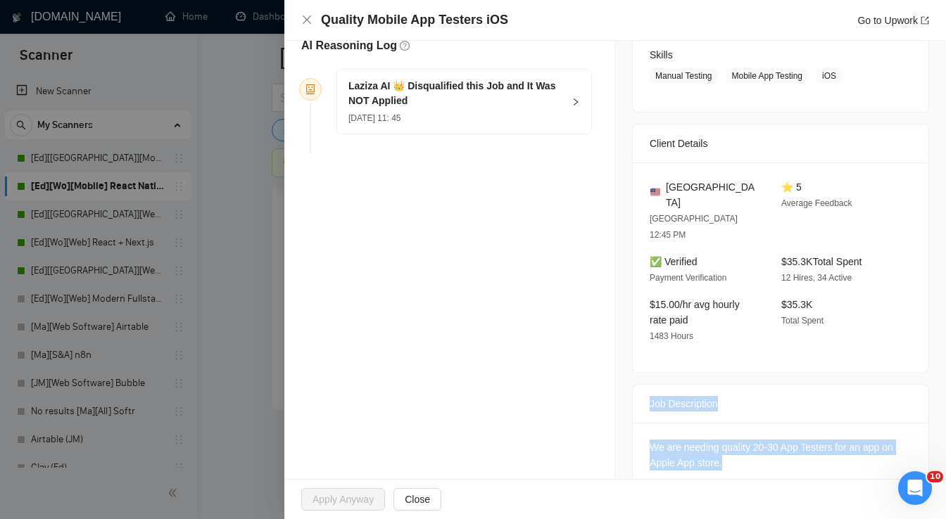
drag, startPoint x: 640, startPoint y: 369, endPoint x: 725, endPoint y: 433, distance: 106.5
click at [725, 433] on div "Job Description We are needing quality 20-30 App Testers for an app on Apple Ap…" at bounding box center [780, 439] width 297 height 110
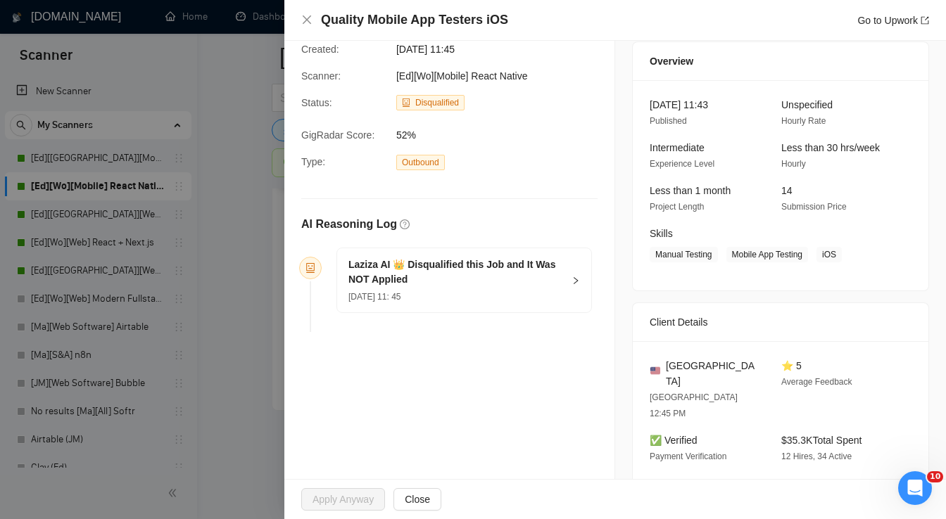
scroll to position [0, 0]
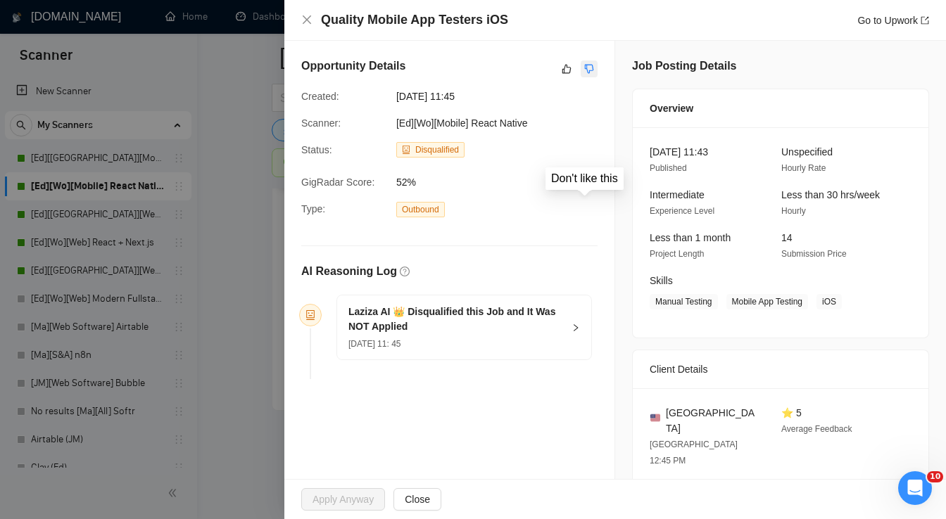
click at [590, 69] on button "button" at bounding box center [589, 69] width 17 height 17
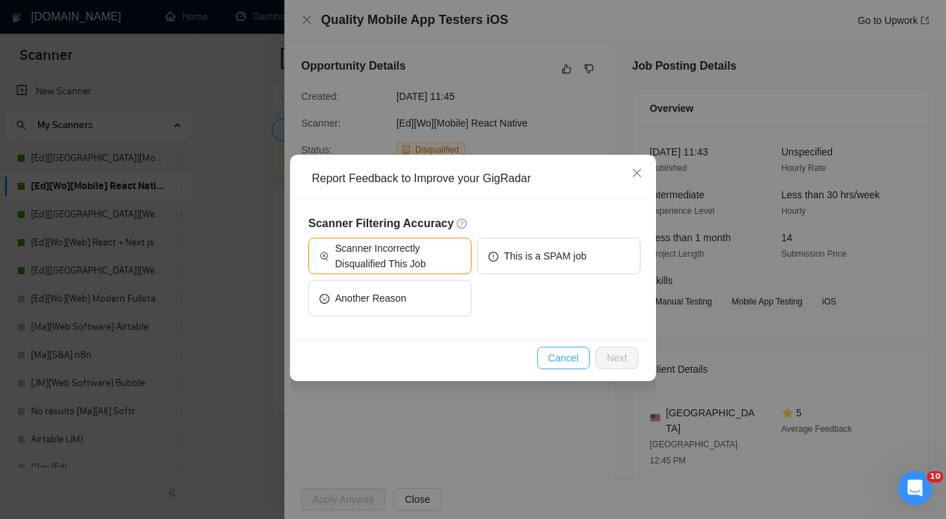
click at [571, 356] on span "Cancel" at bounding box center [563, 357] width 31 height 15
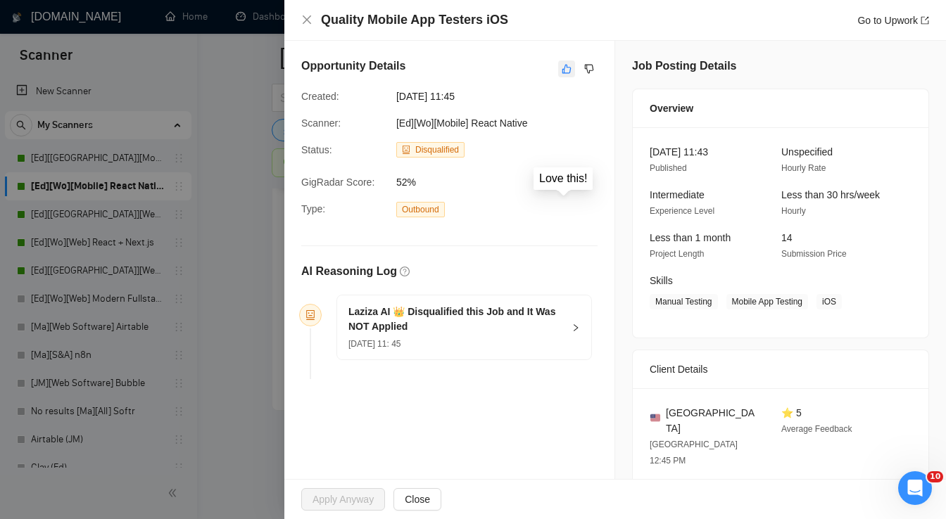
click at [563, 70] on icon "like" at bounding box center [567, 68] width 10 height 11
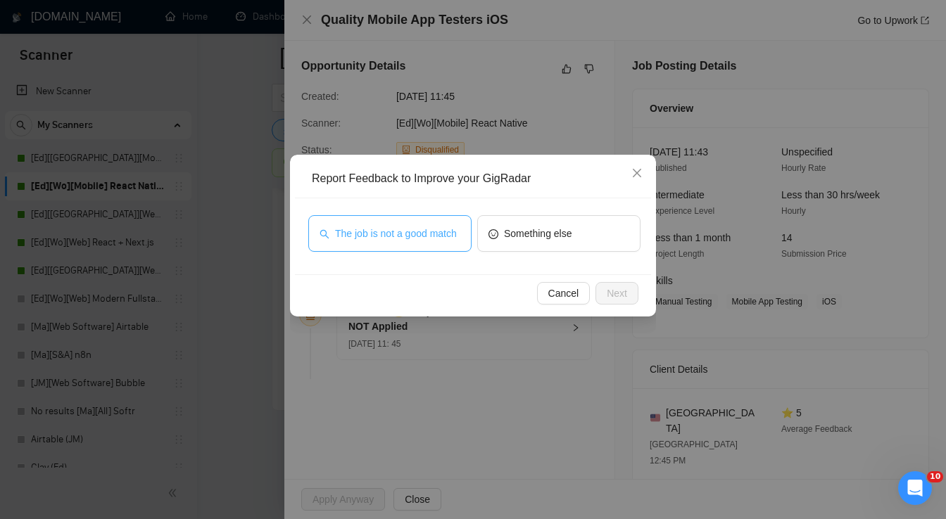
click at [457, 231] on span "The job is not a good match" at bounding box center [396, 233] width 122 height 15
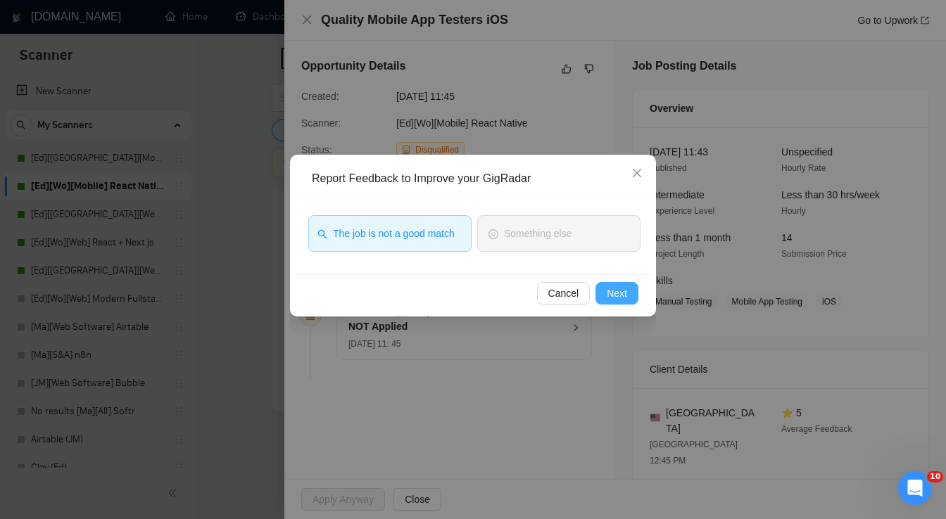
click at [620, 298] on span "Next" at bounding box center [617, 293] width 20 height 15
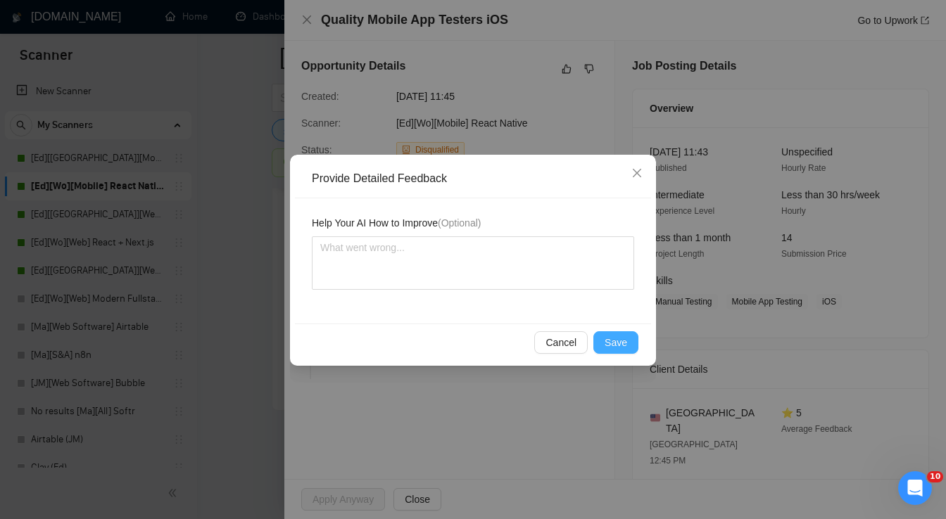
click at [611, 345] on span "Save" at bounding box center [615, 342] width 23 height 15
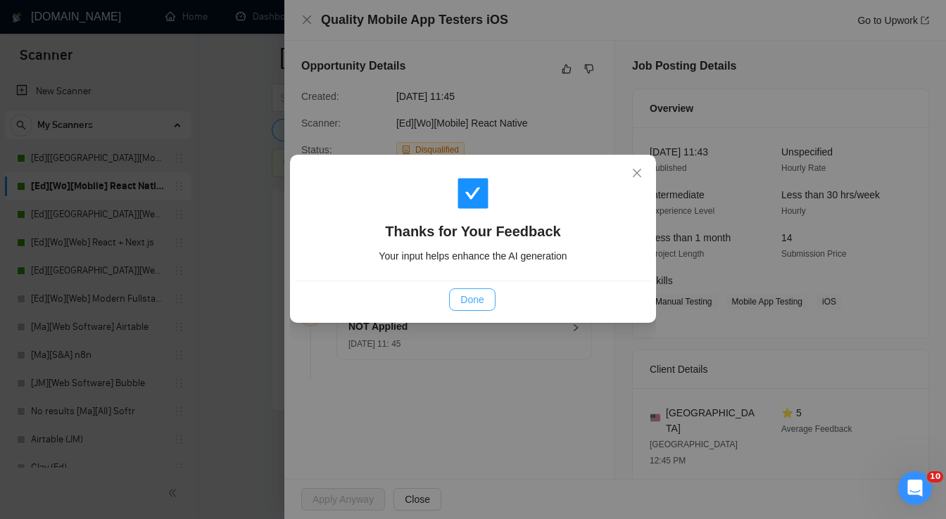
click at [478, 300] on span "Done" at bounding box center [471, 299] width 23 height 15
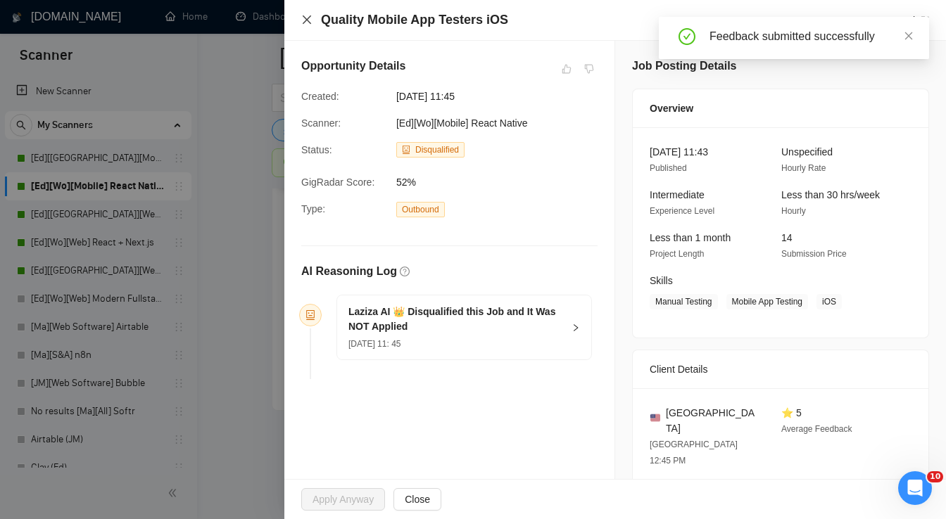
drag, startPoint x: 301, startPoint y: 17, endPoint x: 327, endPoint y: 43, distance: 36.8
click at [303, 18] on icon "close" at bounding box center [306, 19] width 11 height 11
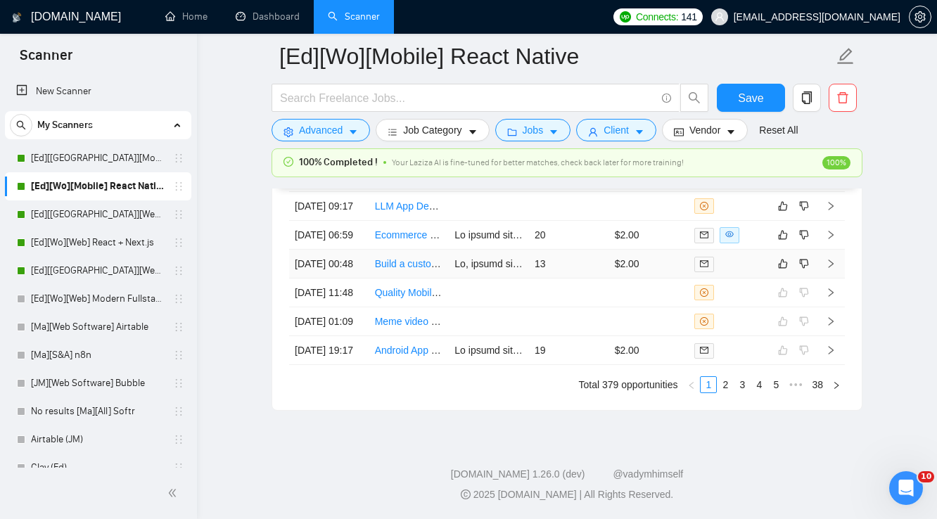
click at [665, 250] on td "$2.00" at bounding box center [649, 264] width 80 height 29
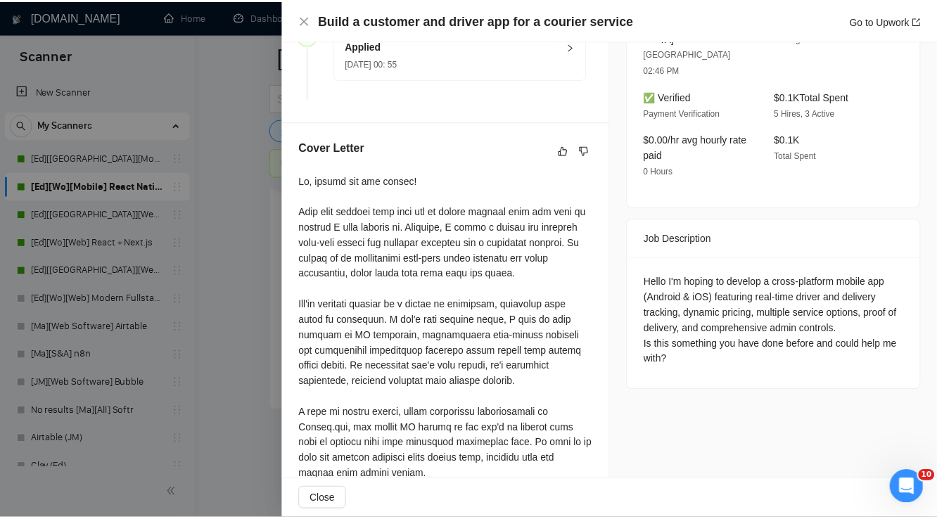
scroll to position [450, 0]
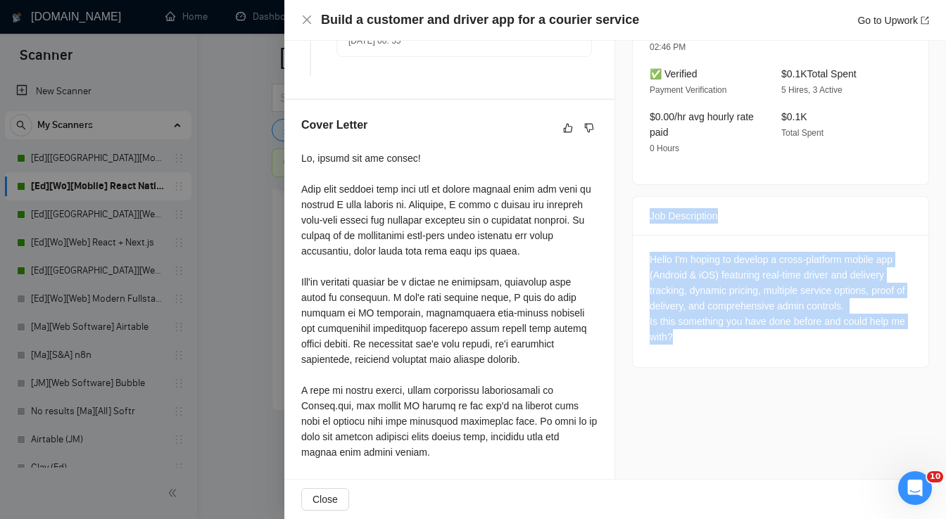
drag, startPoint x: 640, startPoint y: 183, endPoint x: 675, endPoint y: 307, distance: 129.4
click at [675, 307] on div "Job Description Hello I'm hoping to develop a cross-platform mobile app (Androi…" at bounding box center [780, 282] width 297 height 172
click at [564, 129] on icon "like" at bounding box center [568, 127] width 9 height 9
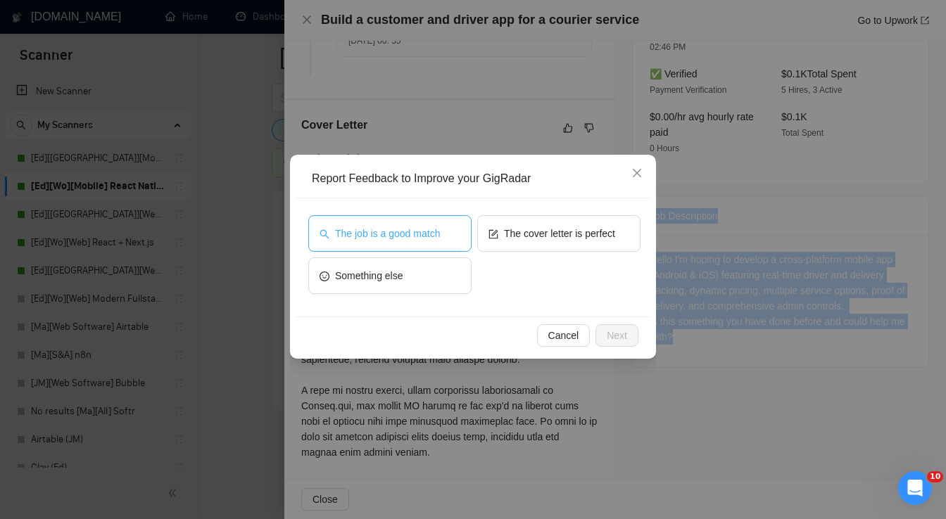
click at [419, 227] on span "The job is a good match" at bounding box center [387, 233] width 105 height 15
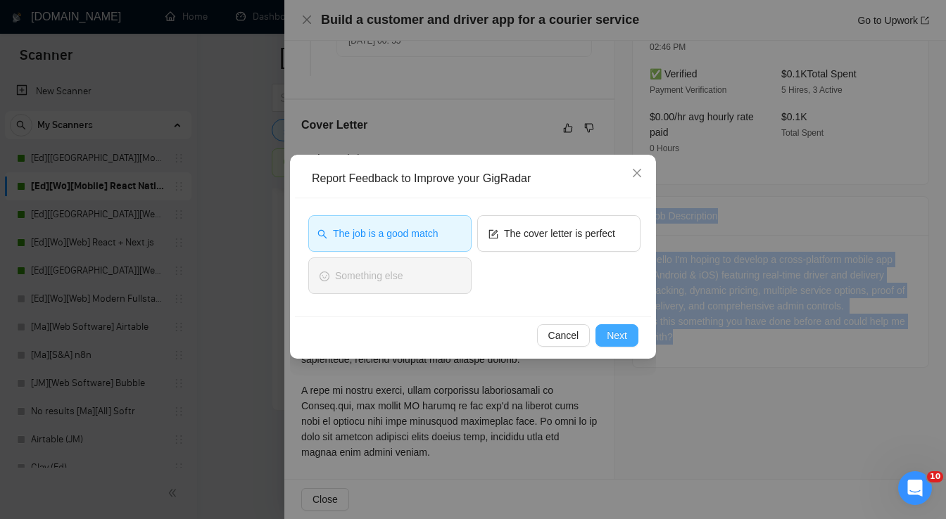
click at [609, 332] on span "Next" at bounding box center [617, 335] width 20 height 15
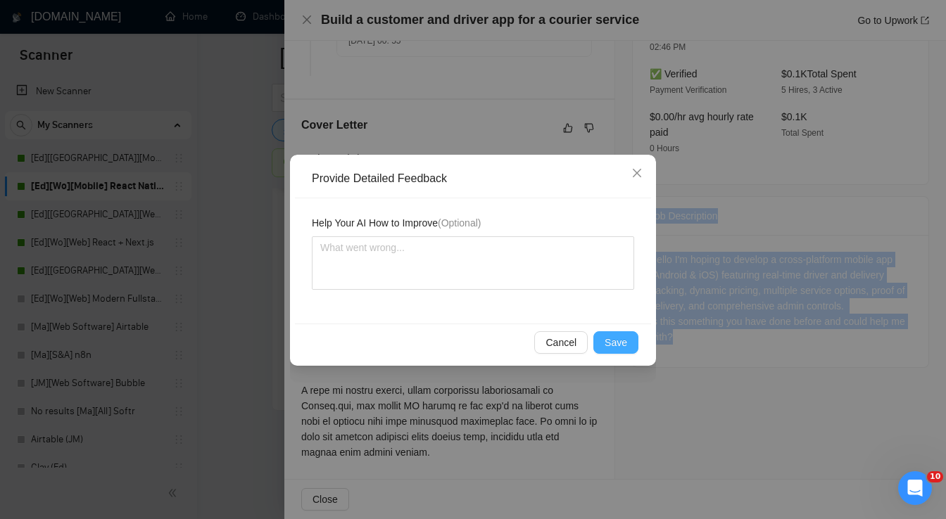
click at [616, 340] on span "Save" at bounding box center [615, 342] width 23 height 15
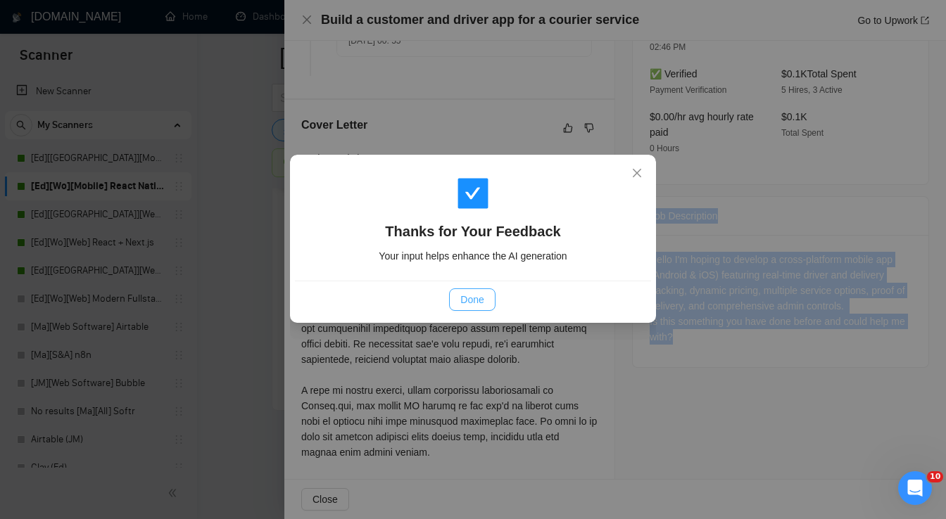
click at [486, 303] on button "Done" at bounding box center [472, 299] width 46 height 23
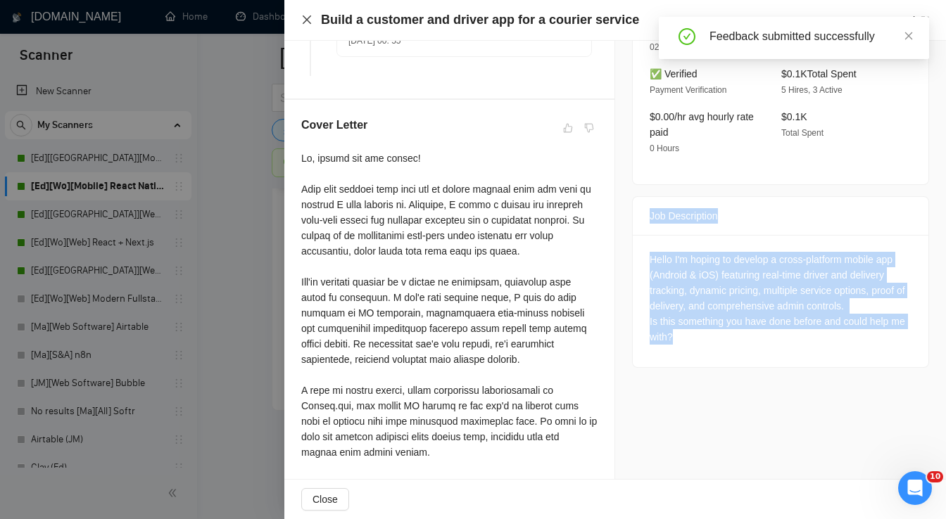
click at [301, 17] on icon "close" at bounding box center [306, 19] width 11 height 11
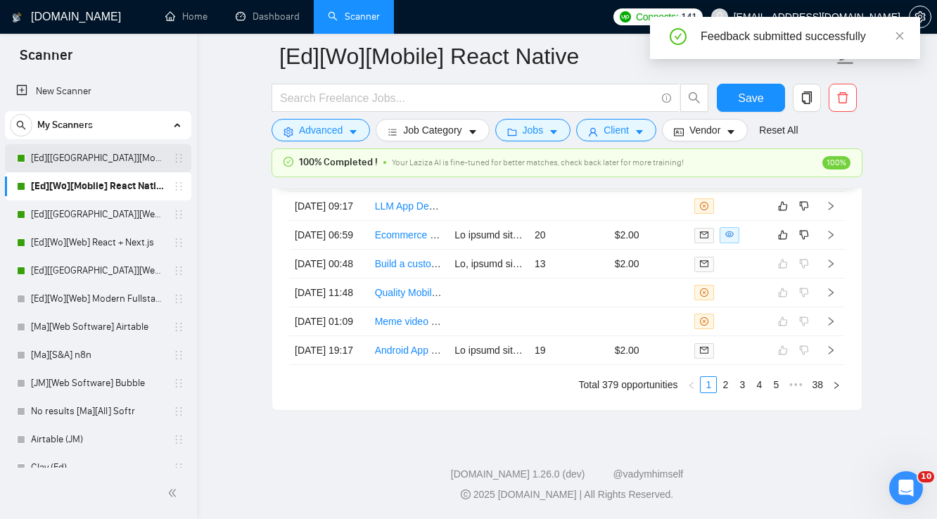
click at [141, 160] on link "[Ed][[GEOGRAPHIC_DATA]][Mobile] React Native" at bounding box center [98, 158] width 134 height 28
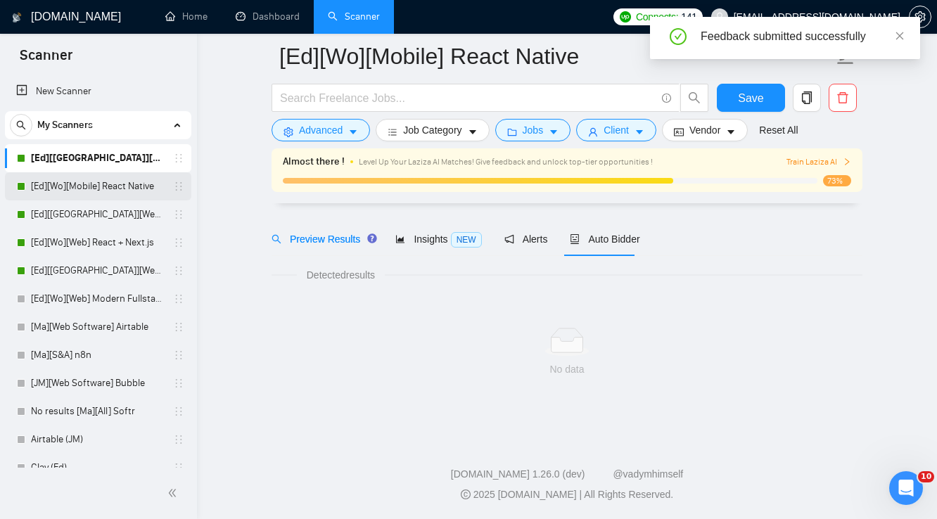
scroll to position [23, 0]
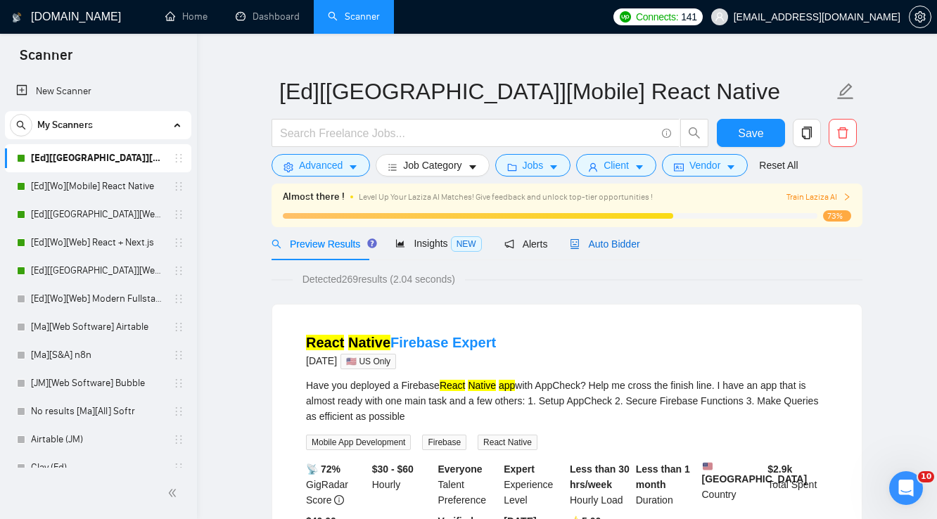
click at [630, 246] on span "Auto Bidder" at bounding box center [605, 244] width 70 height 11
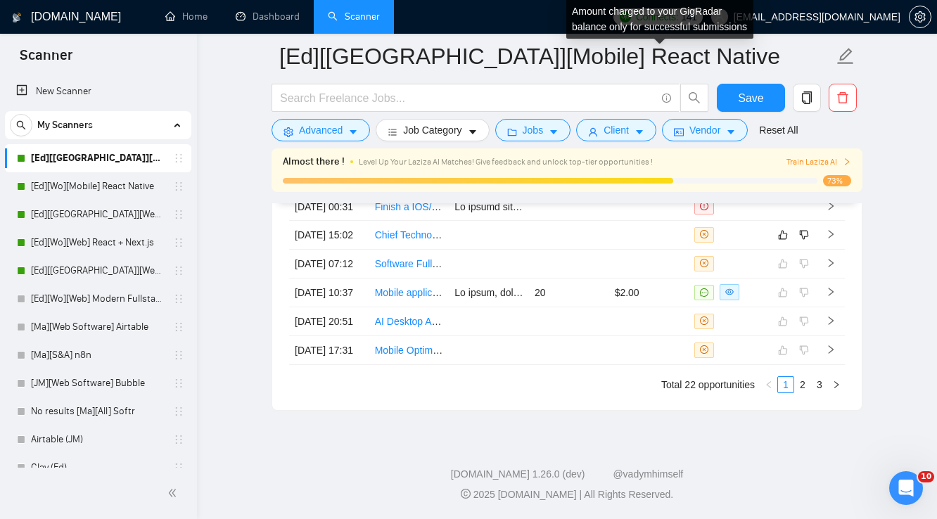
scroll to position [3850, 0]
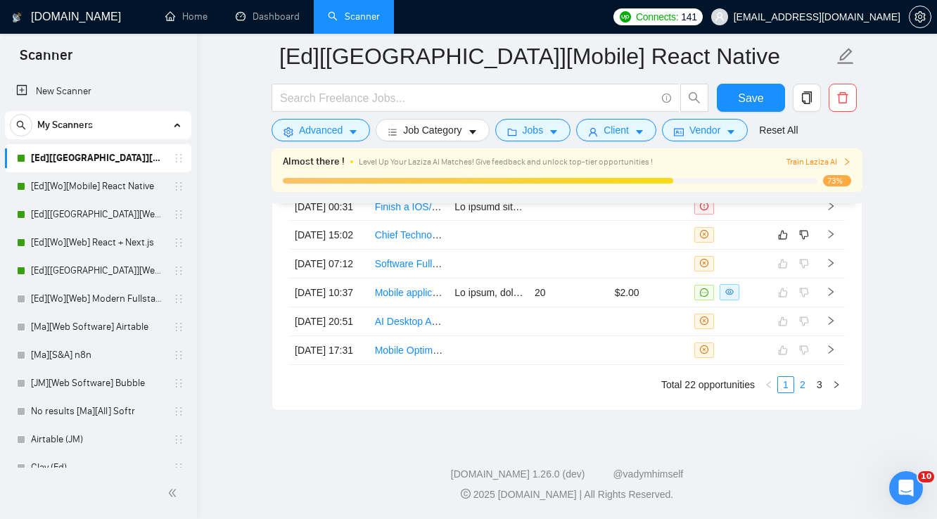
click at [804, 393] on link "2" at bounding box center [802, 384] width 15 height 15
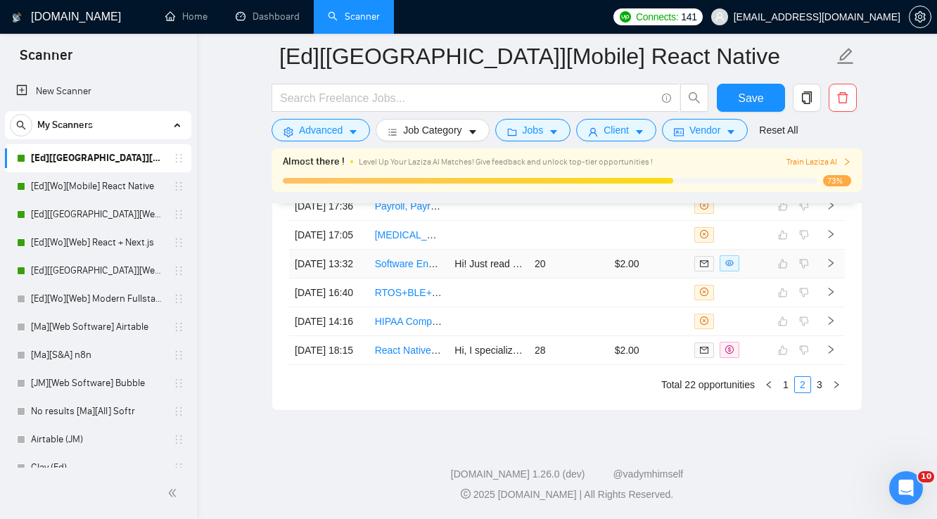
scroll to position [3888, 0]
click at [784, 386] on link "1" at bounding box center [785, 384] width 15 height 15
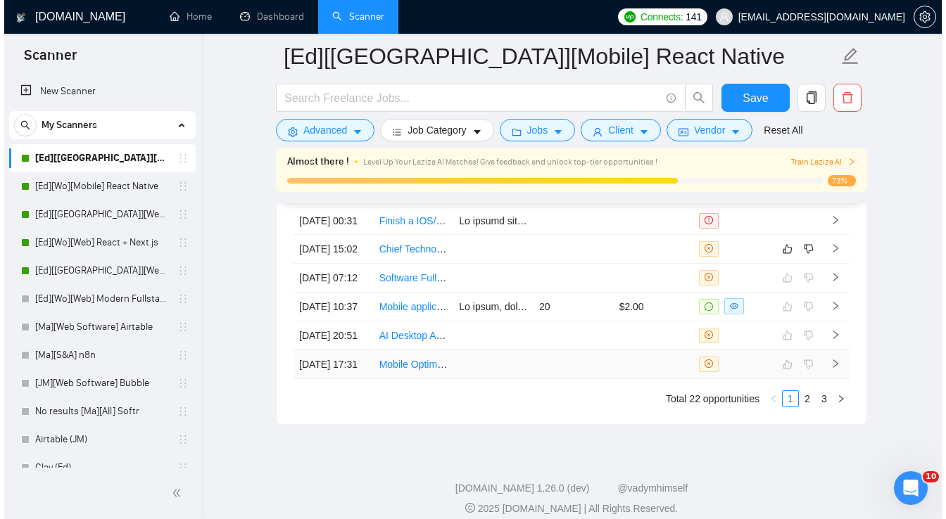
scroll to position [3714, 0]
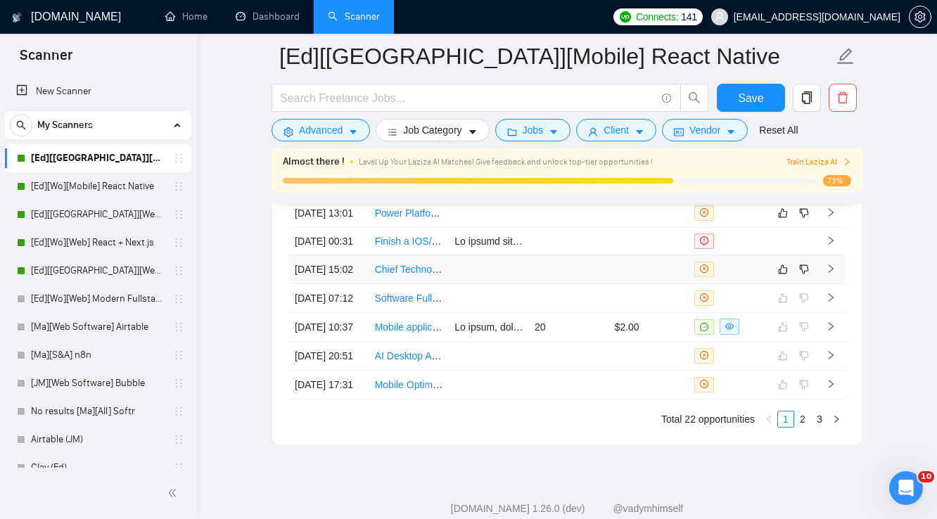
click at [633, 284] on td at bounding box center [649, 269] width 80 height 29
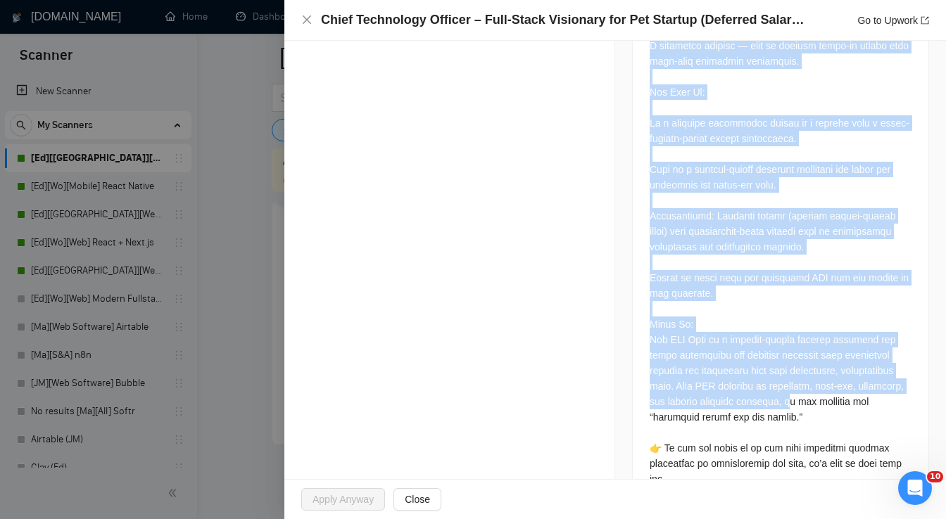
scroll to position [1560, 0]
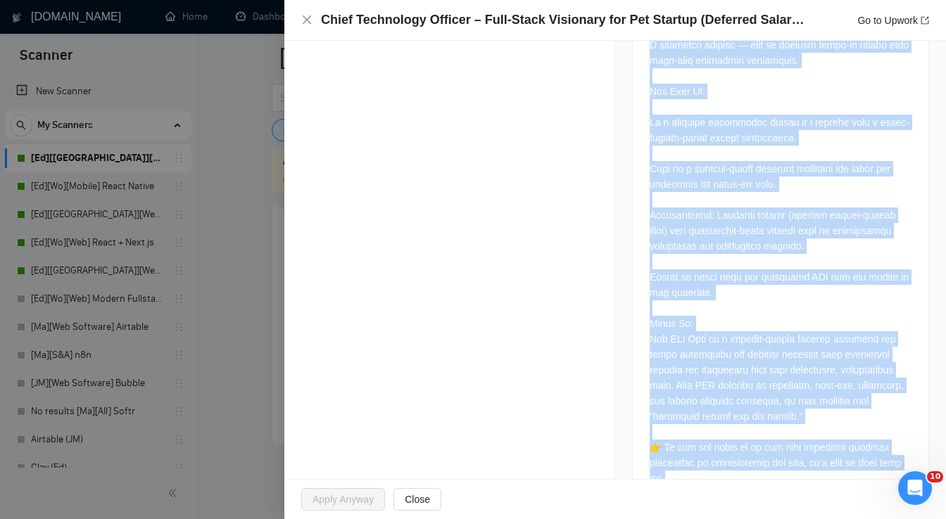
drag, startPoint x: 643, startPoint y: 218, endPoint x: 735, endPoint y: 431, distance: 231.4
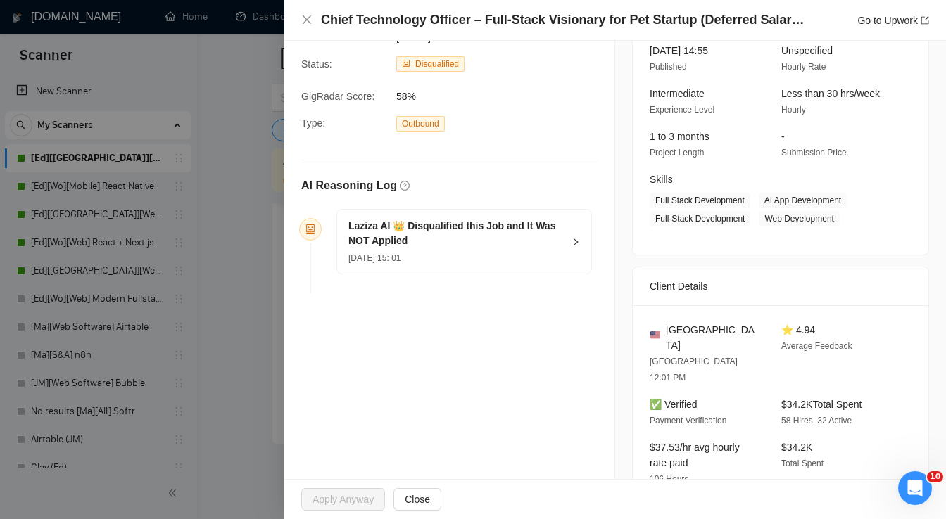
scroll to position [0, 0]
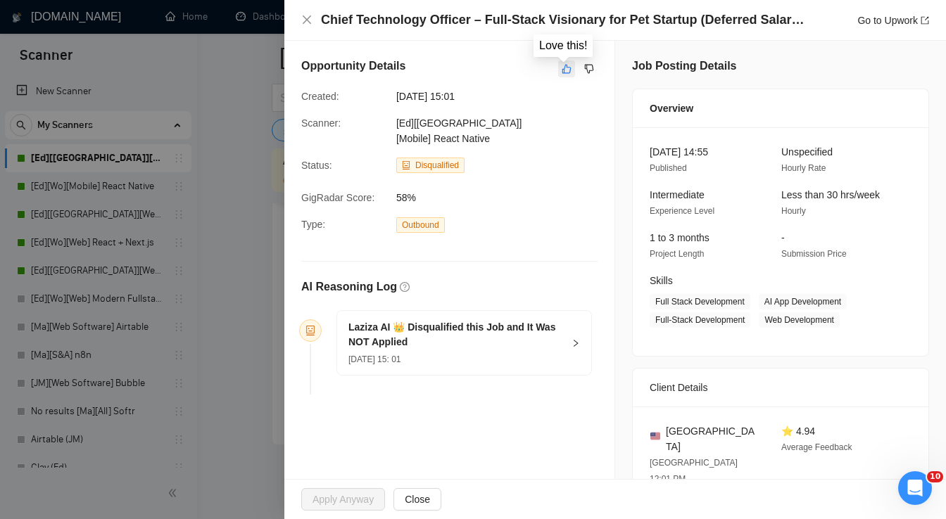
click at [562, 73] on icon "like" at bounding box center [566, 69] width 9 height 9
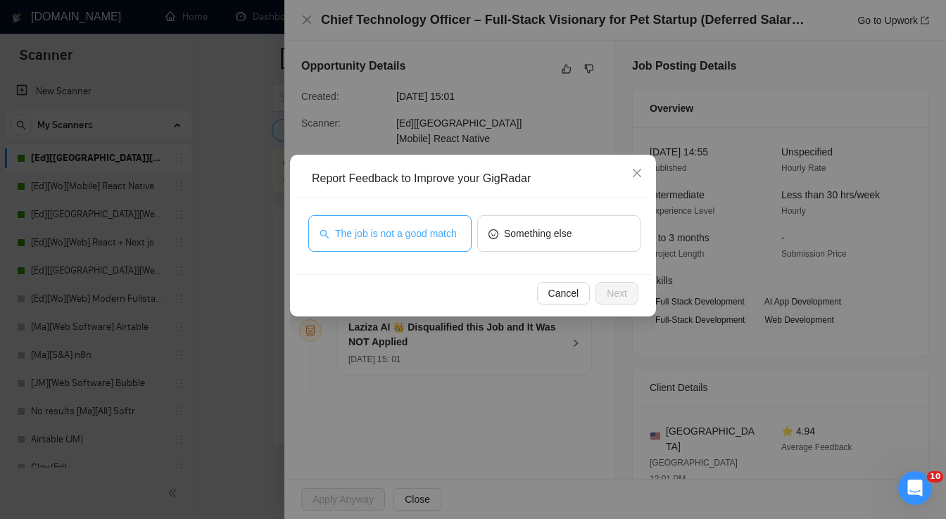
click at [448, 242] on button "The job is not a good match" at bounding box center [389, 233] width 163 height 37
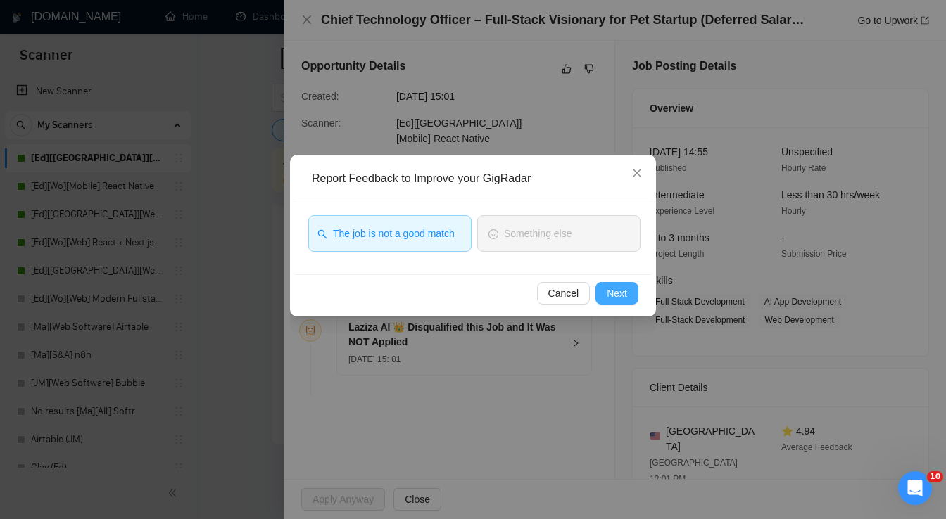
click at [616, 291] on span "Next" at bounding box center [617, 293] width 20 height 15
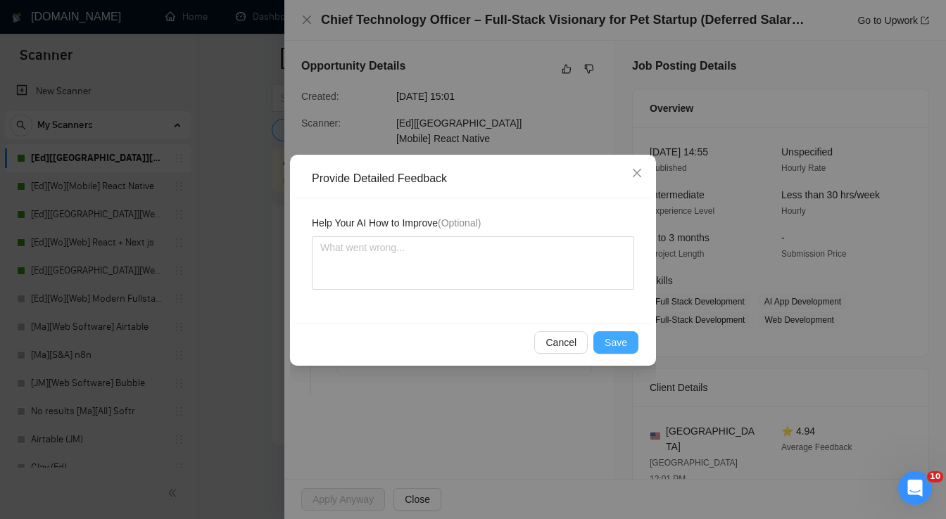
click at [623, 344] on span "Save" at bounding box center [615, 342] width 23 height 15
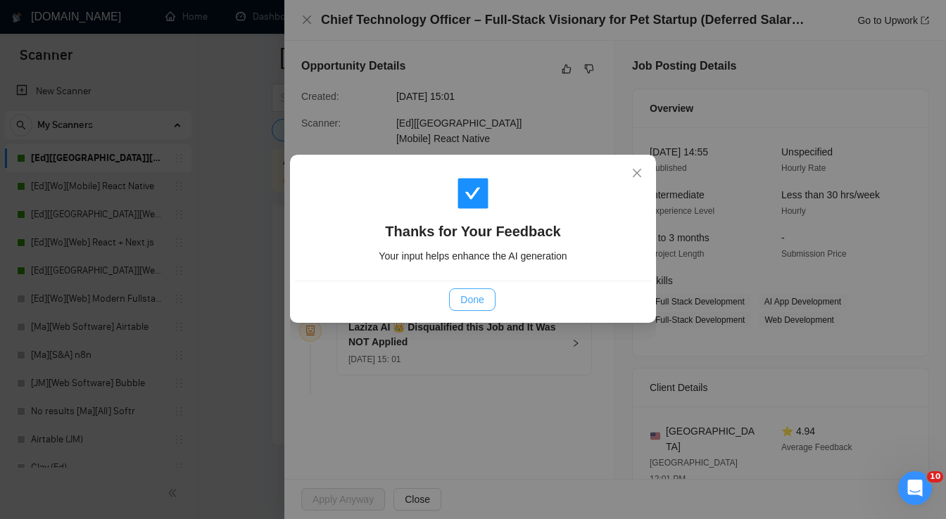
click at [478, 303] on span "Done" at bounding box center [471, 299] width 23 height 15
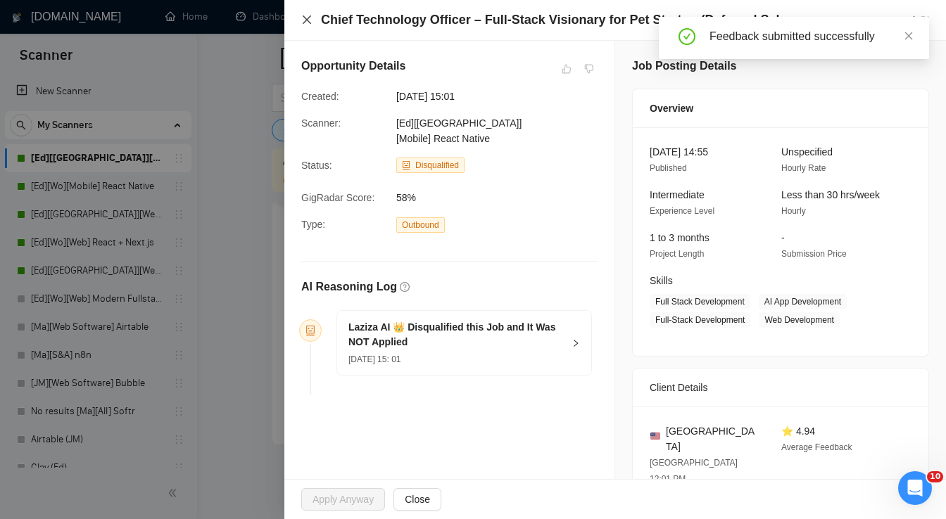
click at [305, 22] on icon "close" at bounding box center [306, 19] width 11 height 11
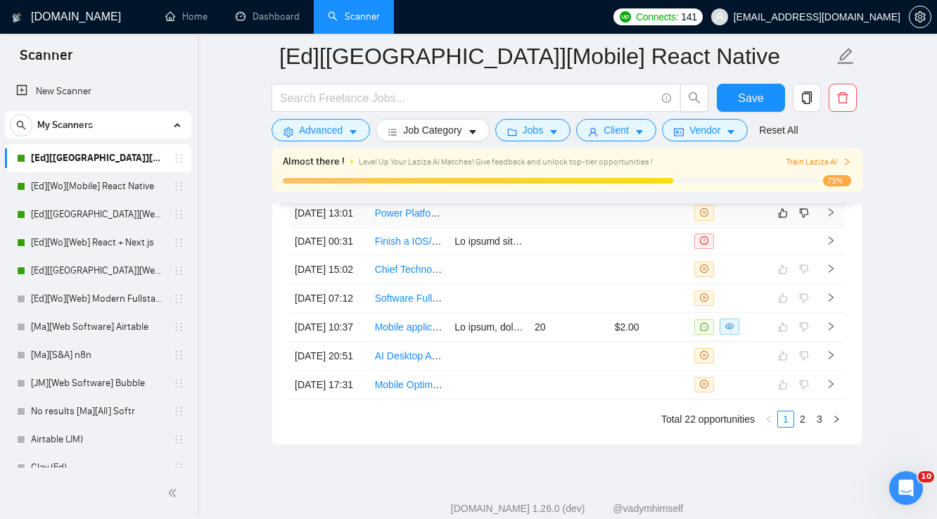
click at [571, 228] on td at bounding box center [569, 213] width 80 height 29
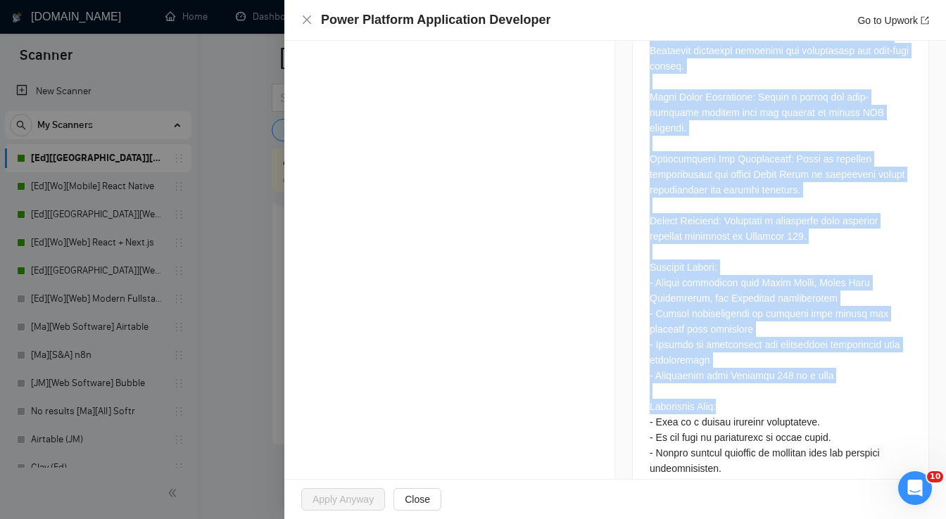
scroll to position [752, 0]
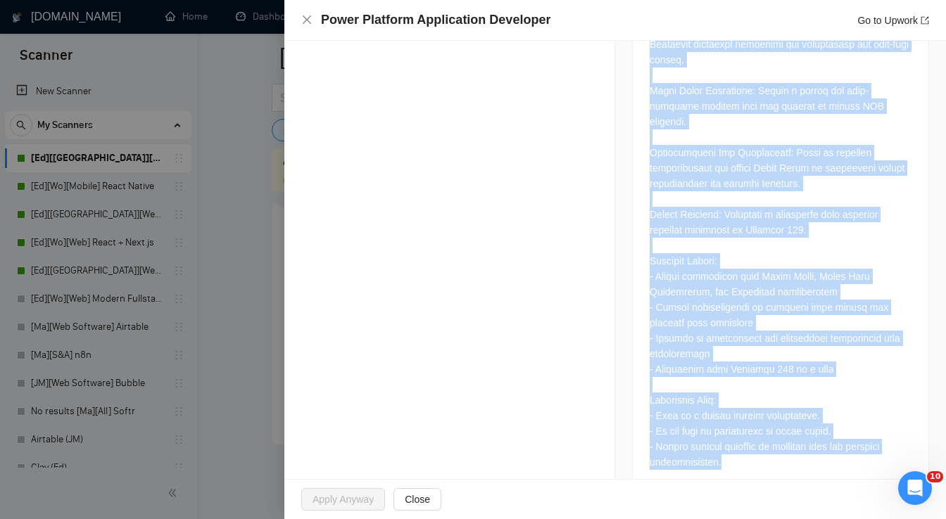
drag, startPoint x: 643, startPoint y: 265, endPoint x: 721, endPoint y: 447, distance: 198.3
click at [721, 447] on div "Job Description" at bounding box center [780, 168] width 297 height 652
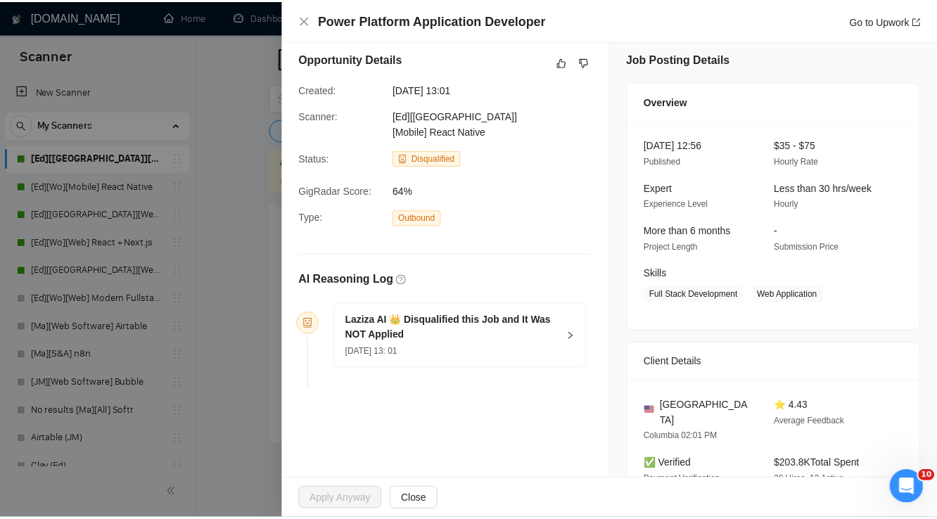
scroll to position [0, 0]
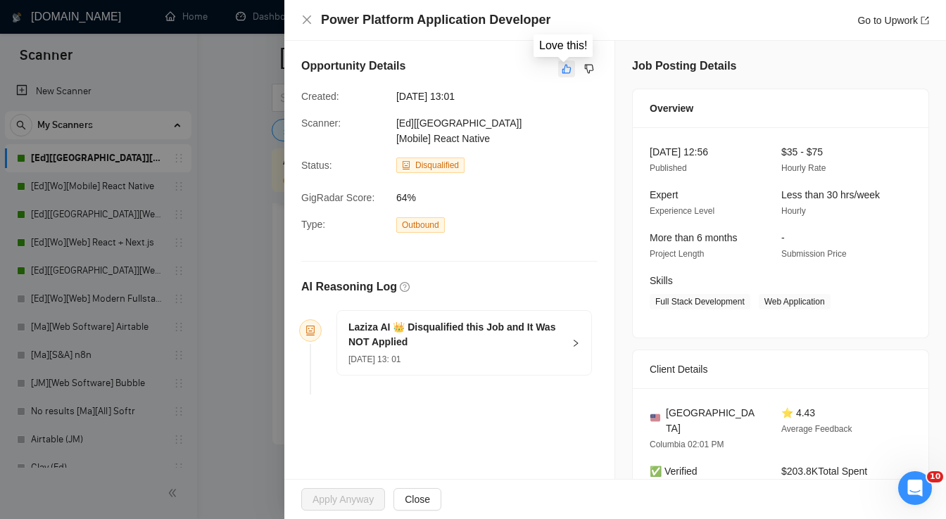
click at [562, 65] on icon "like" at bounding box center [566, 69] width 9 height 9
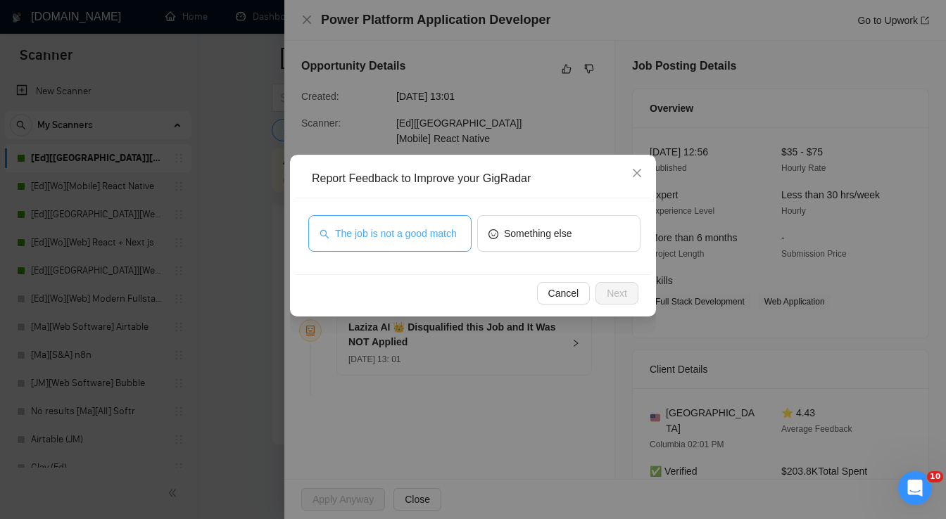
click at [384, 242] on button "The job is not a good match" at bounding box center [389, 233] width 163 height 37
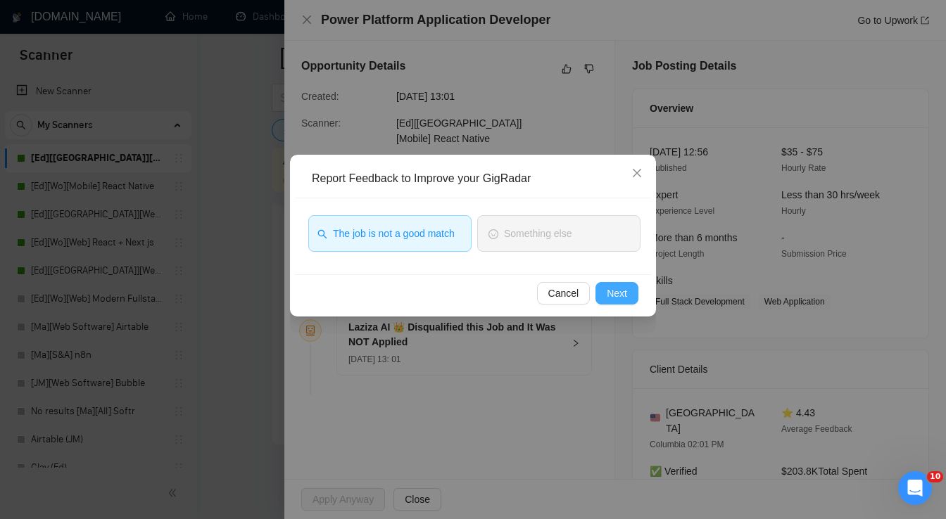
click at [614, 291] on span "Next" at bounding box center [617, 293] width 20 height 15
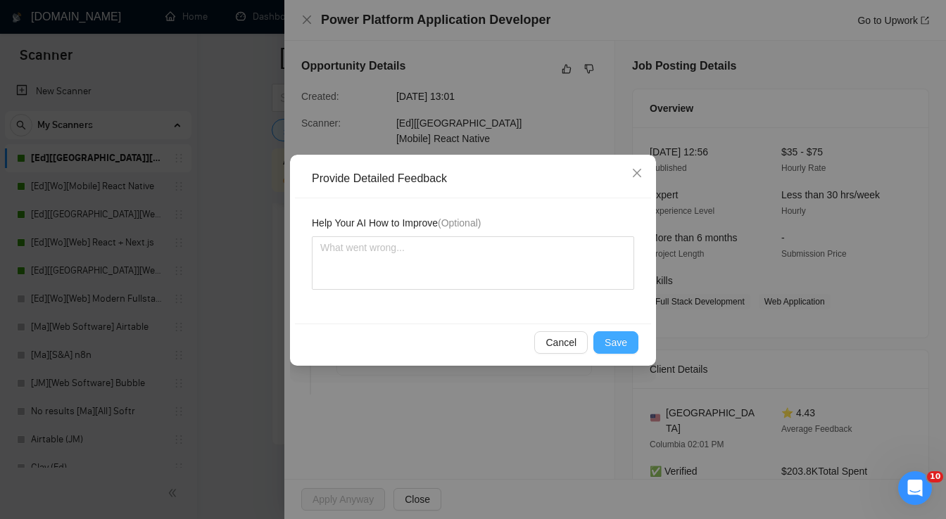
click at [614, 340] on span "Save" at bounding box center [615, 342] width 23 height 15
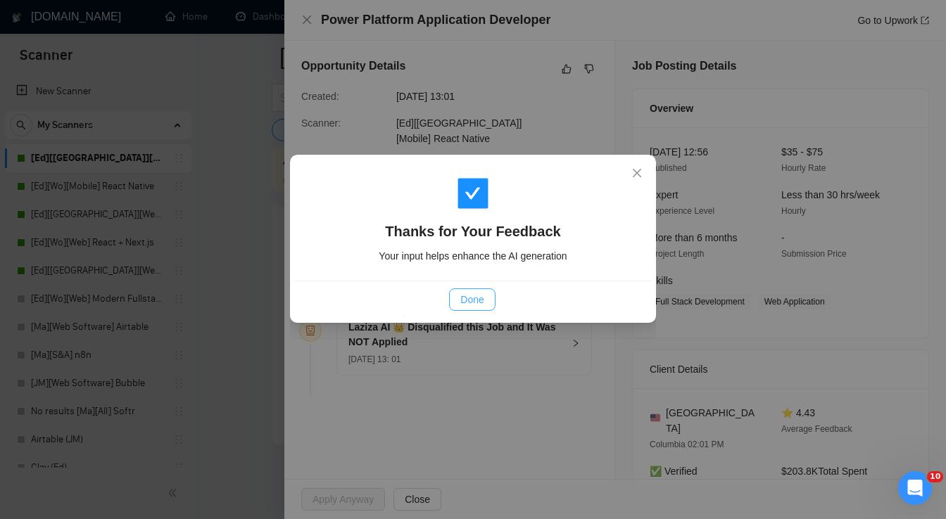
click at [470, 294] on span "Done" at bounding box center [471, 299] width 23 height 15
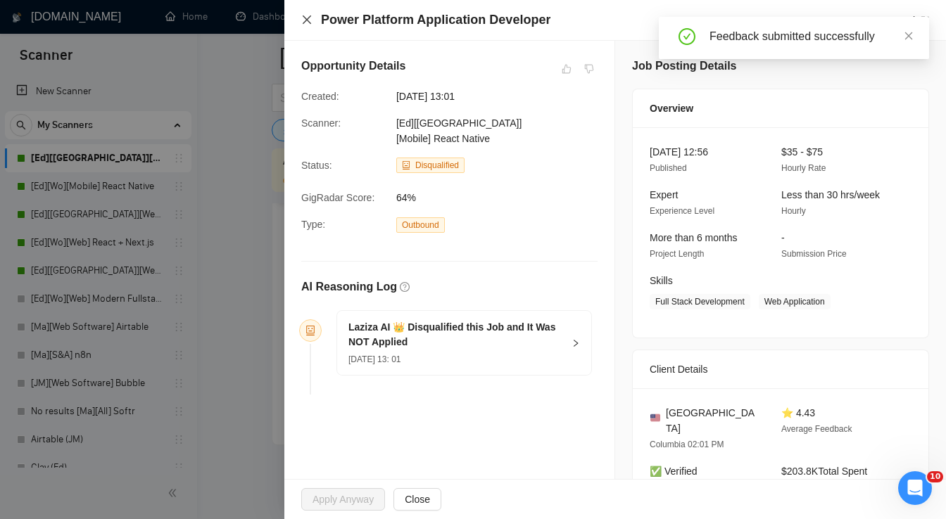
click at [307, 19] on icon "close" at bounding box center [306, 19] width 11 height 11
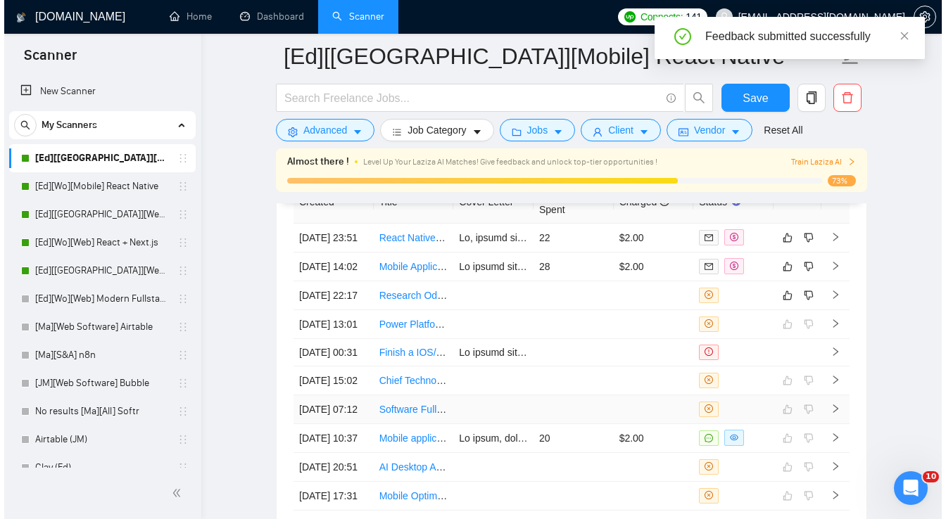
scroll to position [3601, 0]
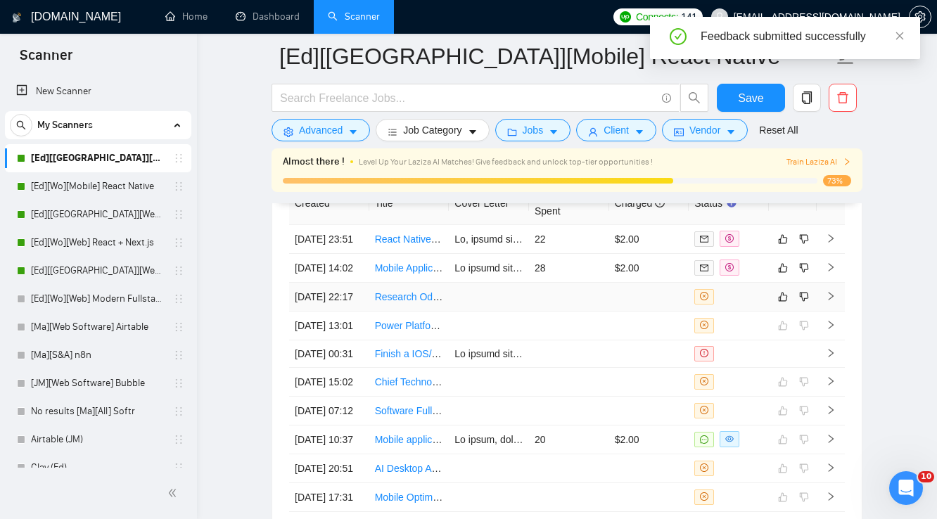
click at [640, 312] on td at bounding box center [649, 297] width 80 height 29
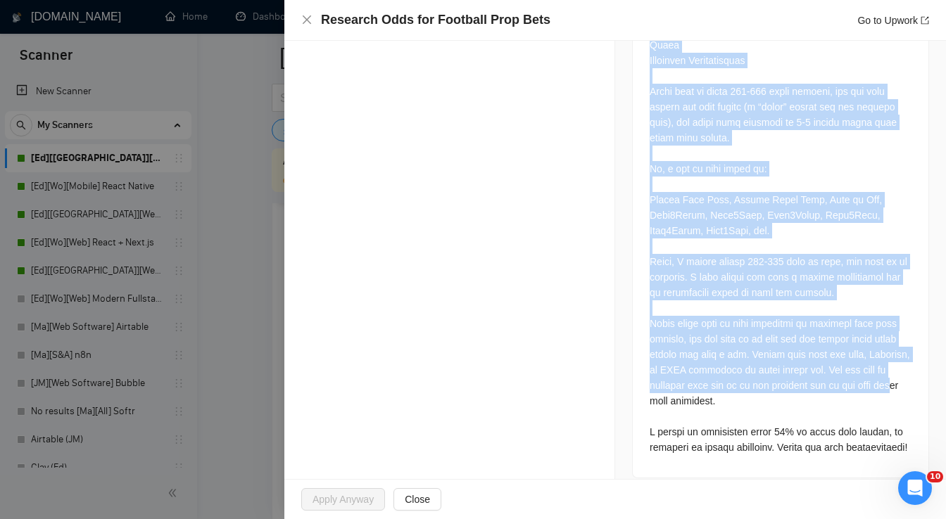
scroll to position [817, 0]
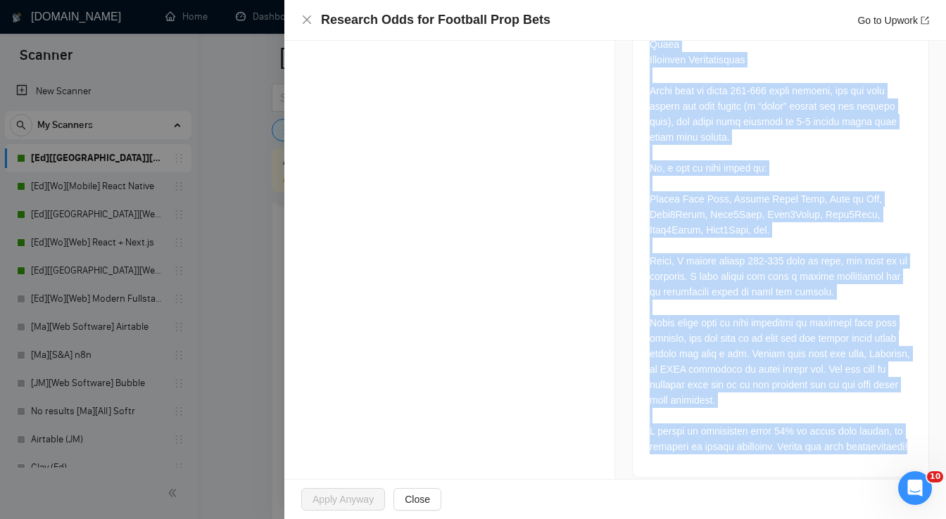
drag, startPoint x: 642, startPoint y: 277, endPoint x: 913, endPoint y: 445, distance: 319.2
click at [913, 445] on div "Job Description" at bounding box center [780, 136] width 297 height 683
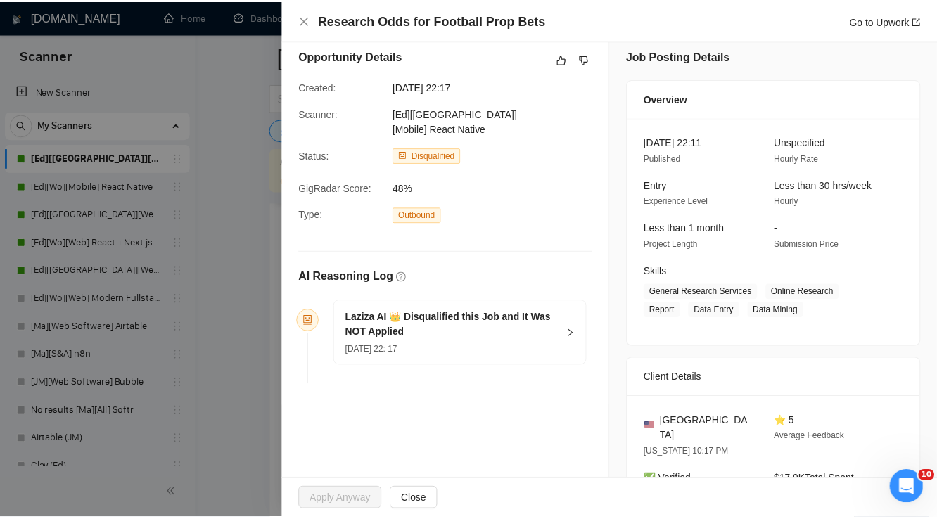
scroll to position [0, 0]
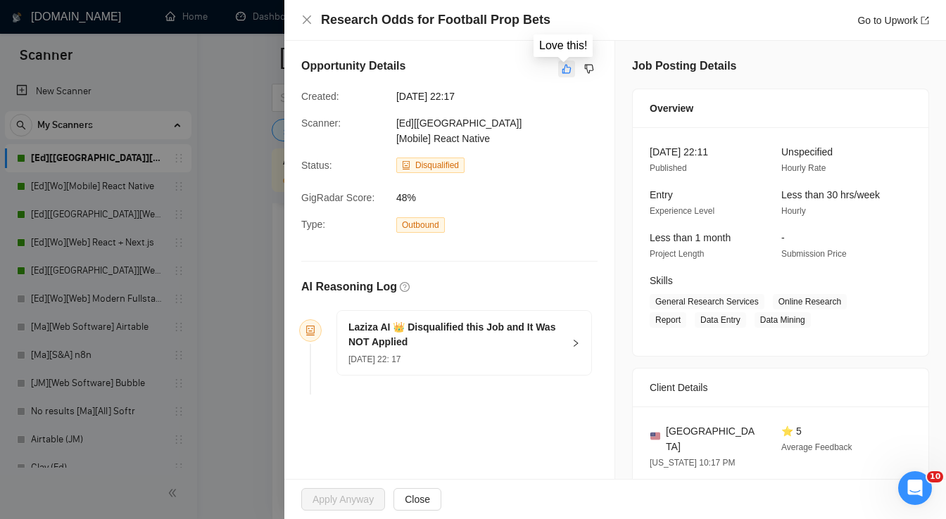
click at [563, 72] on icon "like" at bounding box center [567, 68] width 10 height 11
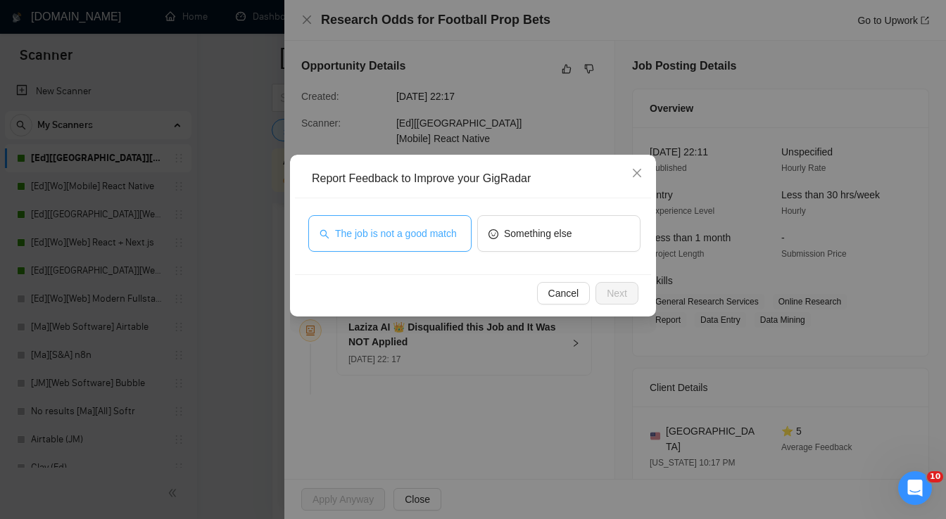
click at [397, 238] on span "The job is not a good match" at bounding box center [396, 233] width 122 height 15
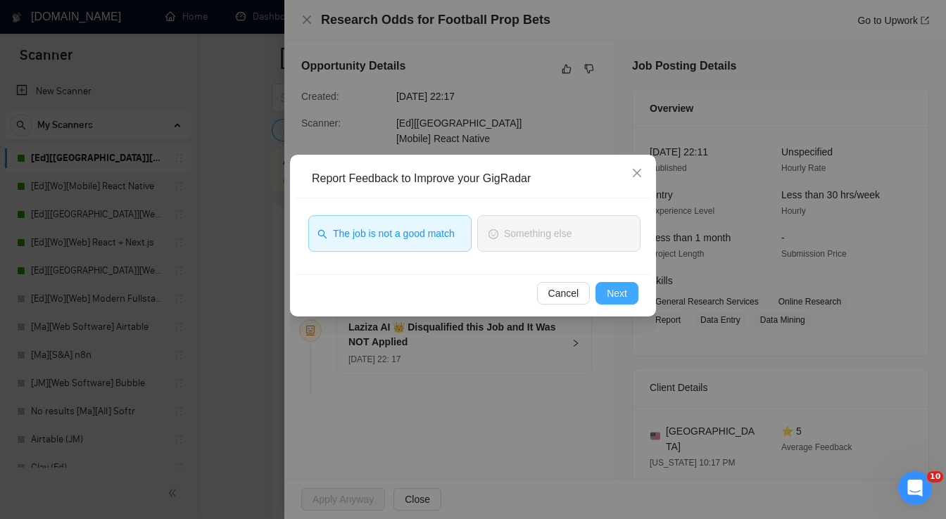
click at [625, 290] on span "Next" at bounding box center [617, 293] width 20 height 15
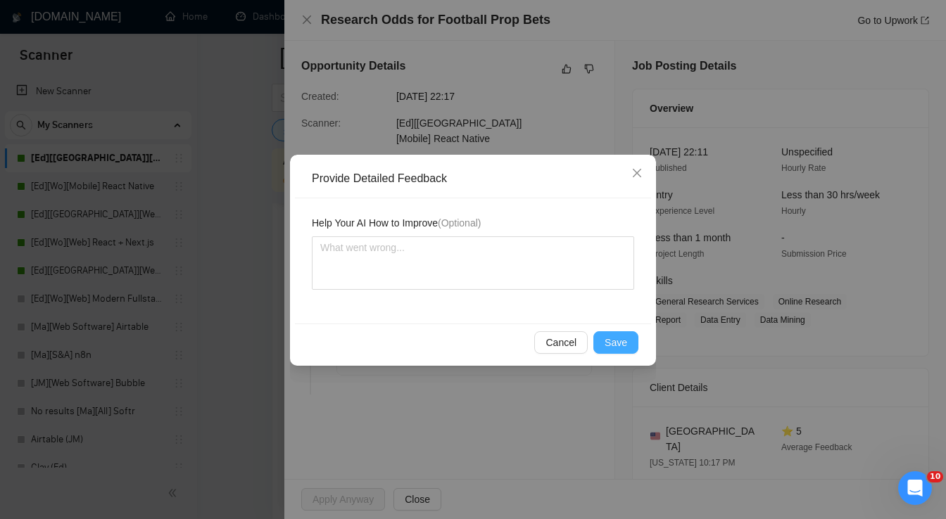
click at [613, 338] on span "Save" at bounding box center [615, 342] width 23 height 15
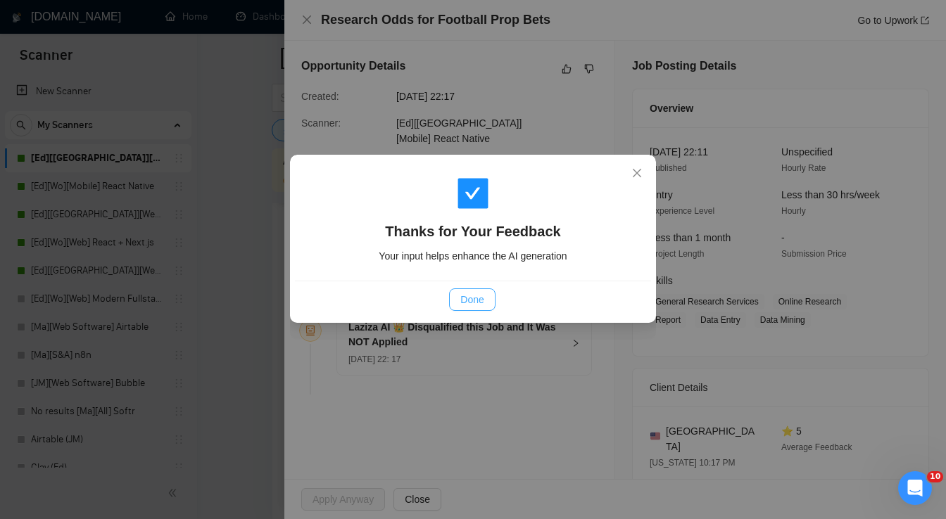
click at [471, 304] on span "Done" at bounding box center [471, 299] width 23 height 15
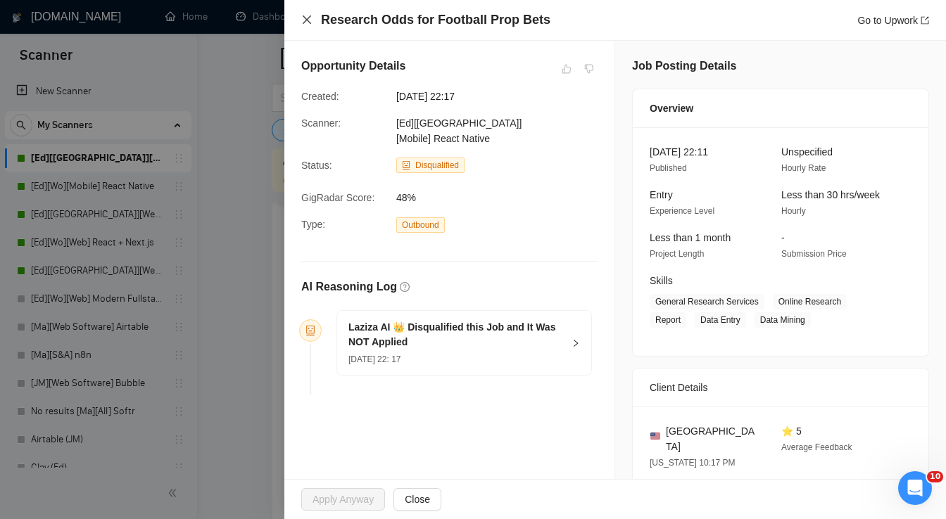
click at [303, 18] on icon "close" at bounding box center [306, 19] width 11 height 11
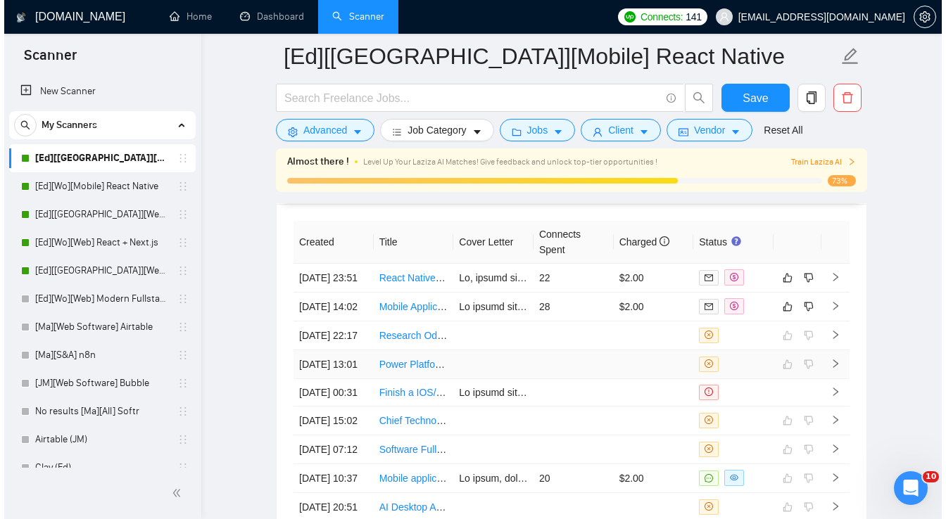
scroll to position [3545, 0]
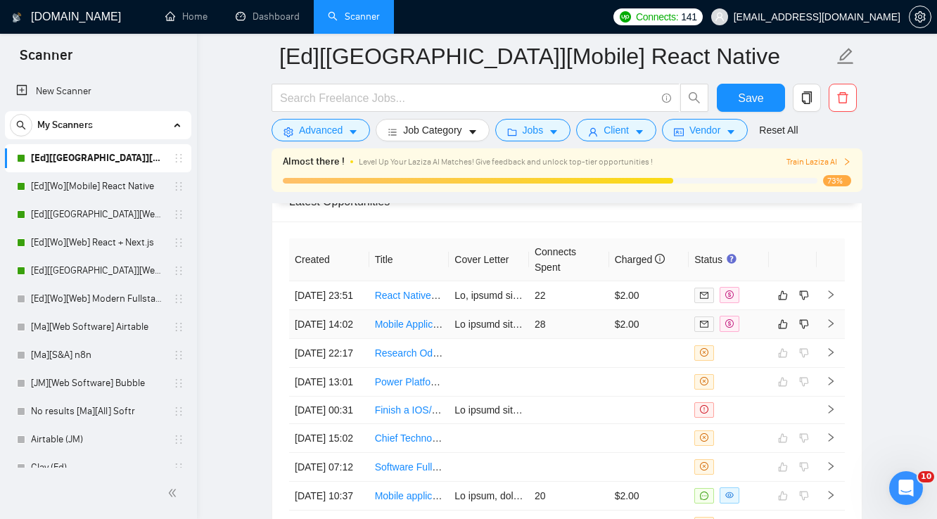
click at [575, 338] on td "28" at bounding box center [569, 324] width 80 height 29
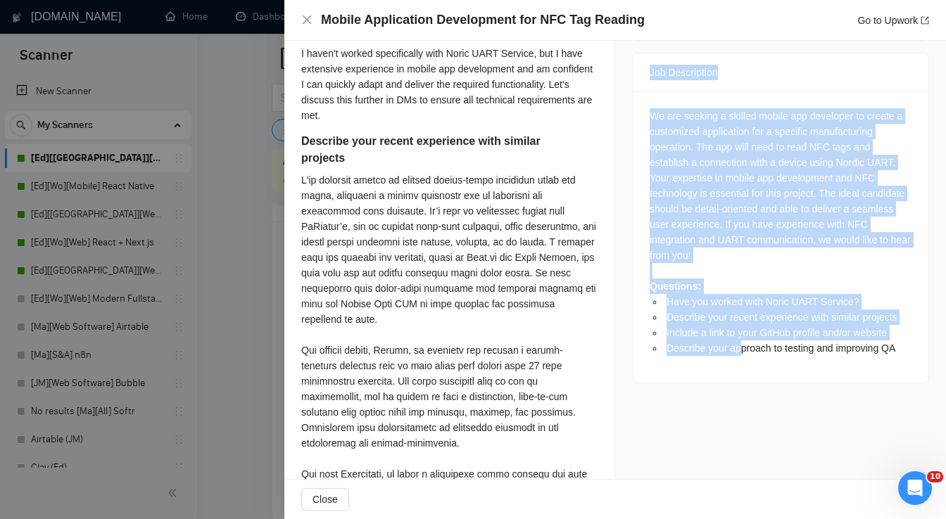
scroll to position [563, 0]
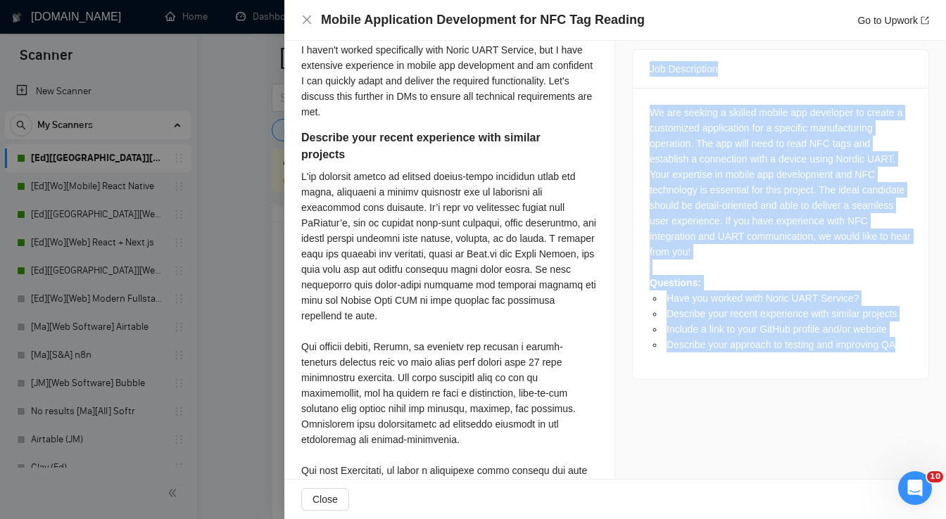
drag, startPoint x: 640, startPoint y: 217, endPoint x: 918, endPoint y: 350, distance: 308.4
click at [918, 350] on div "Job Description We are seeking a skilled mobile app developer to create a custo…" at bounding box center [780, 214] width 297 height 331
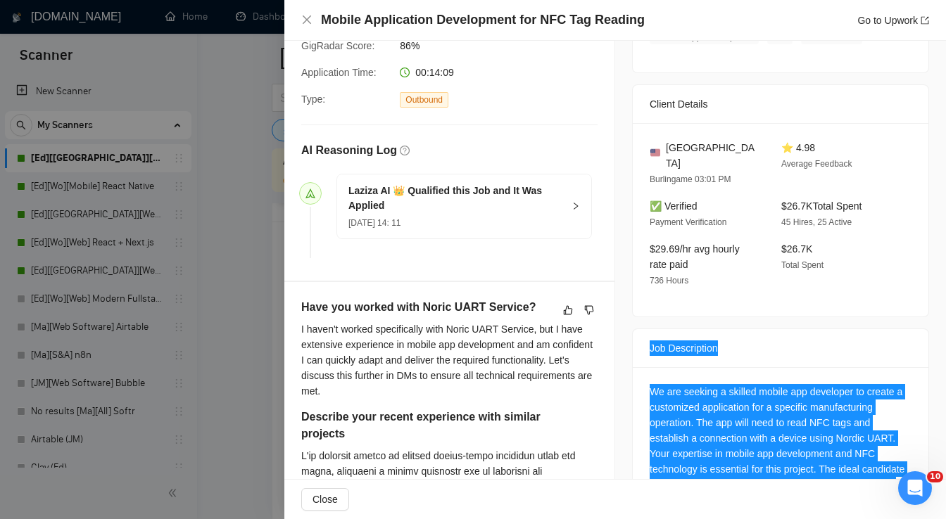
scroll to position [281, 0]
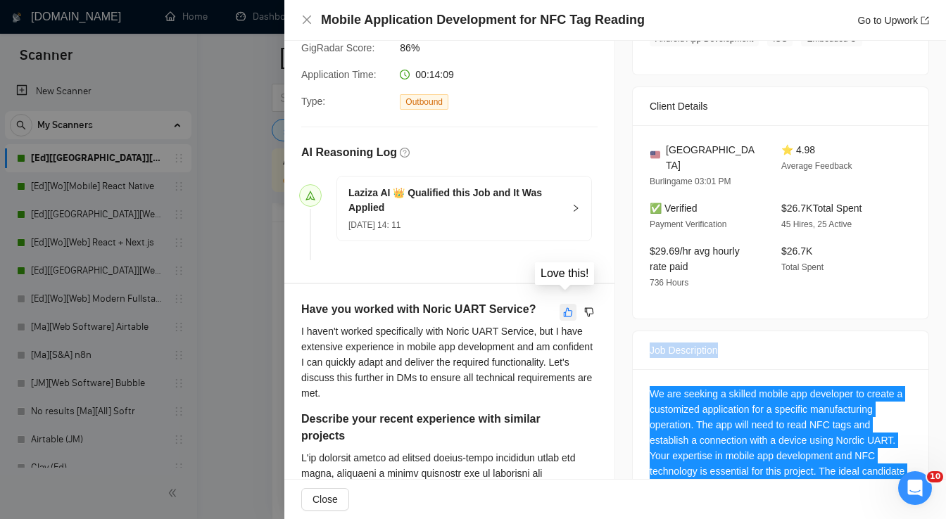
click at [563, 307] on icon "like" at bounding box center [568, 312] width 10 height 11
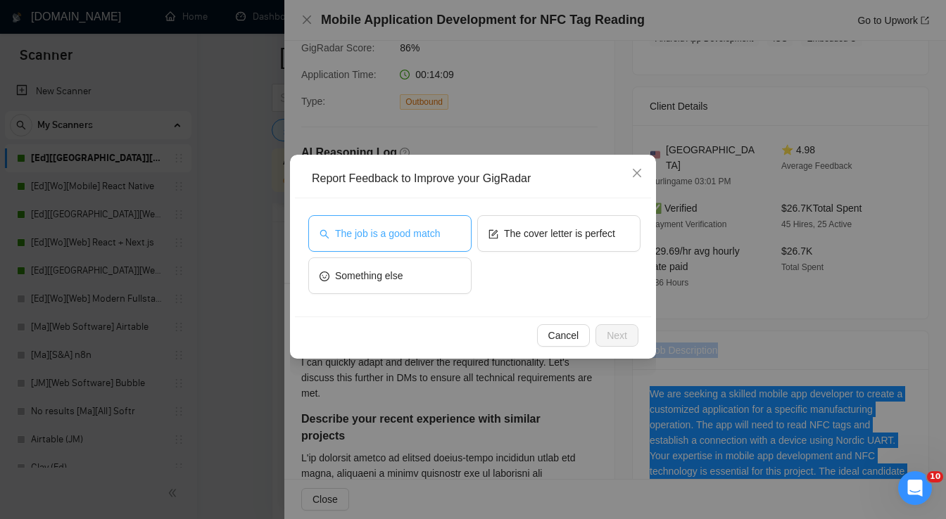
click at [431, 237] on span "The job is a good match" at bounding box center [387, 233] width 105 height 15
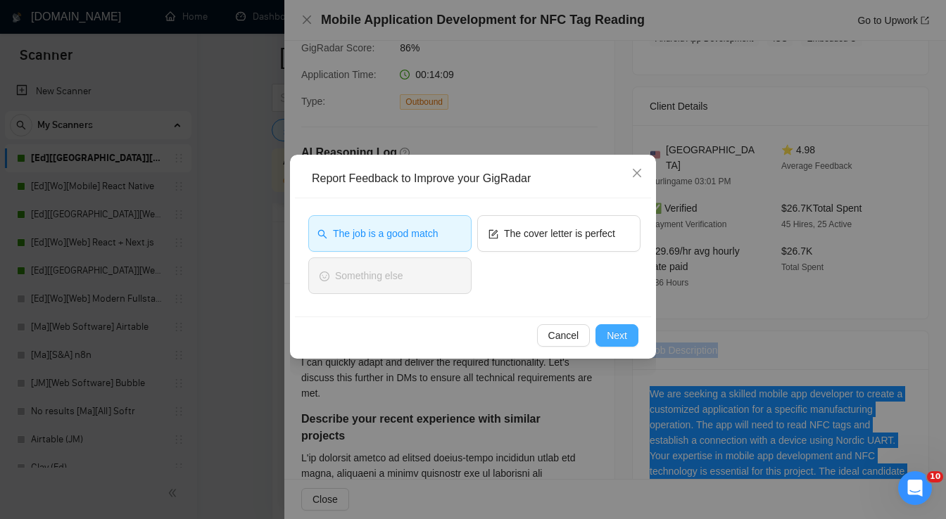
click at [609, 331] on span "Next" at bounding box center [617, 335] width 20 height 15
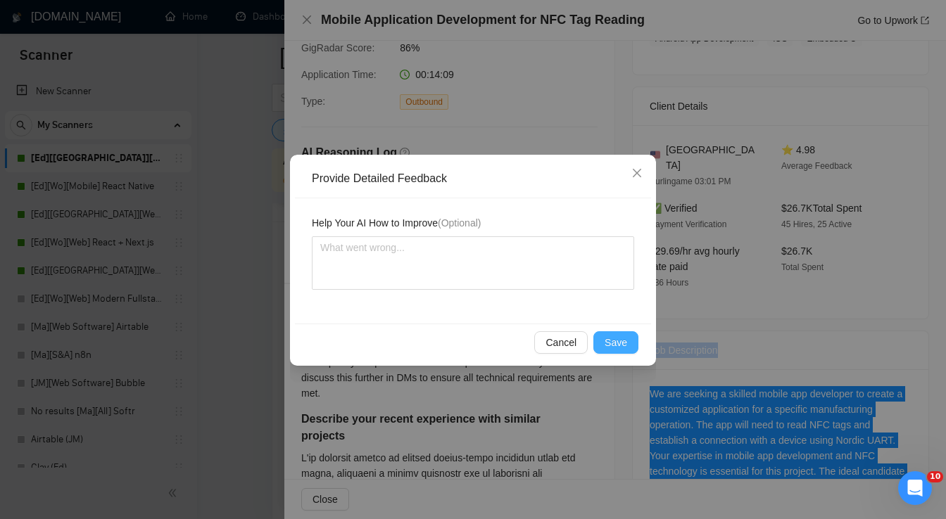
click at [613, 340] on span "Save" at bounding box center [615, 342] width 23 height 15
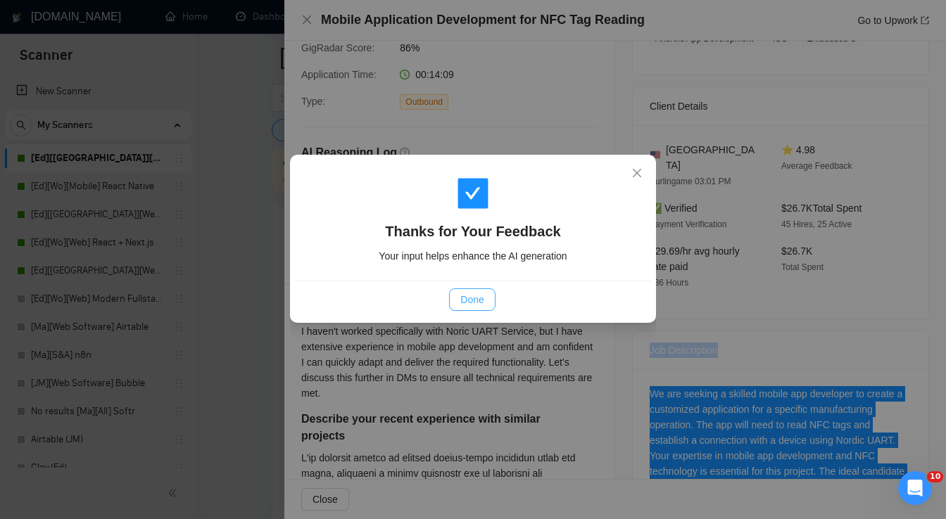
click at [462, 295] on span "Done" at bounding box center [471, 299] width 23 height 15
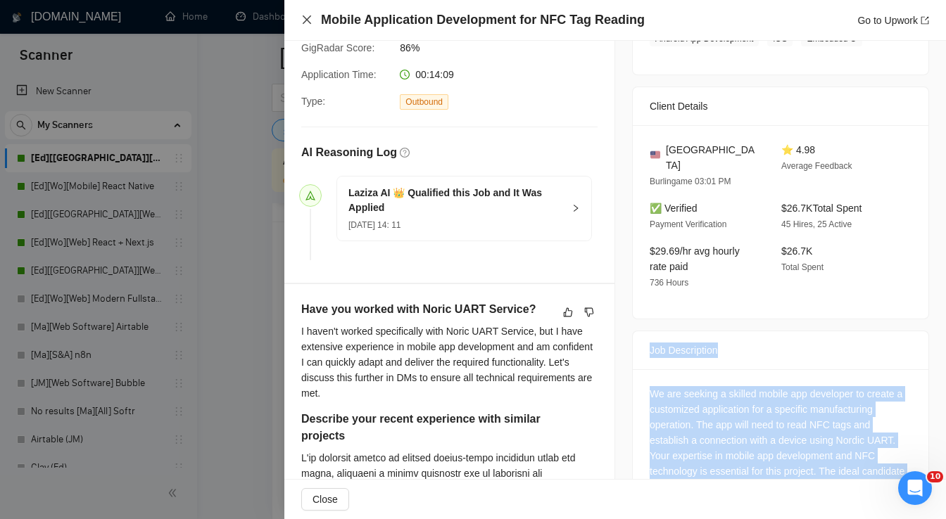
click at [303, 20] on icon "close" at bounding box center [306, 19] width 11 height 11
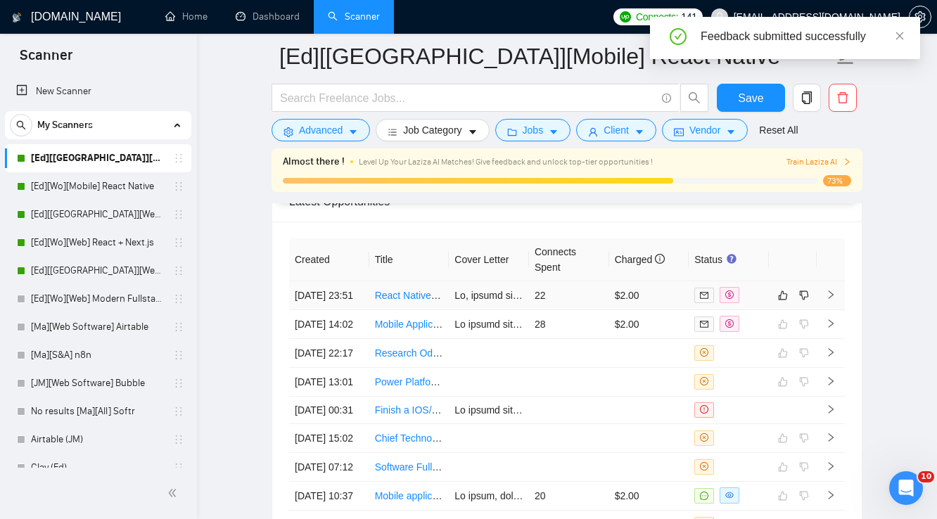
click at [588, 294] on td "22" at bounding box center [569, 295] width 80 height 29
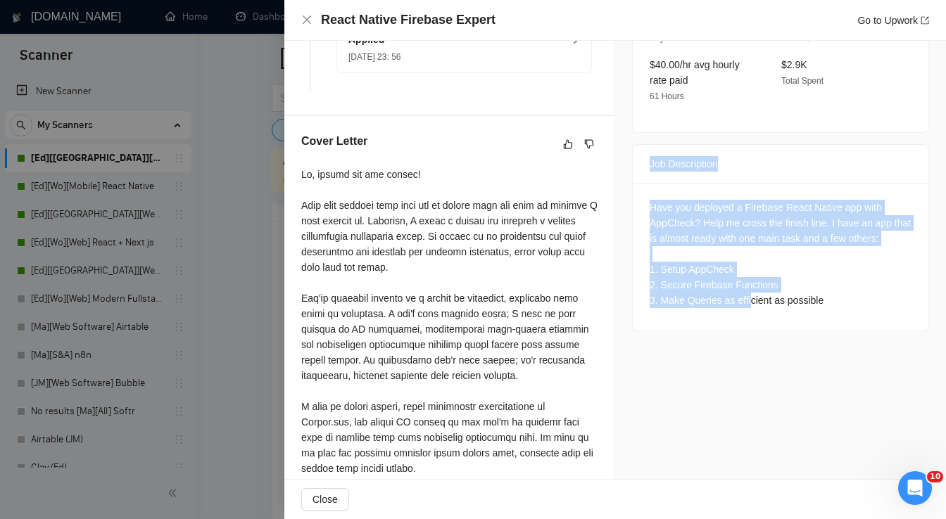
scroll to position [450, 0]
drag, startPoint x: 642, startPoint y: 314, endPoint x: 838, endPoint y: 331, distance: 197.1
click at [838, 331] on div "Job Posting Details Overview [DATE] 23:46 Published $30 - $60 Hourly Rate Exper…" at bounding box center [780, 82] width 331 height 985
click at [564, 139] on icon "like" at bounding box center [568, 143] width 9 height 9
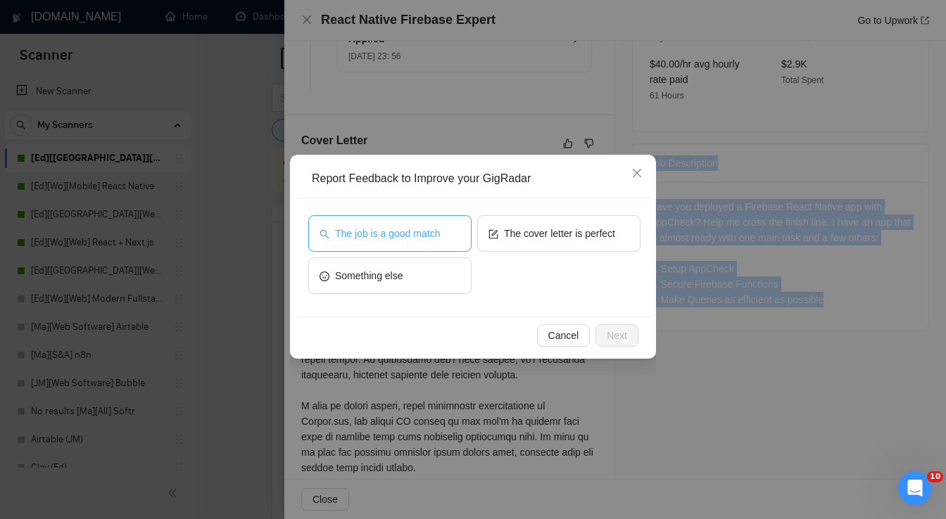
click at [431, 232] on span "The job is a good match" at bounding box center [387, 233] width 105 height 15
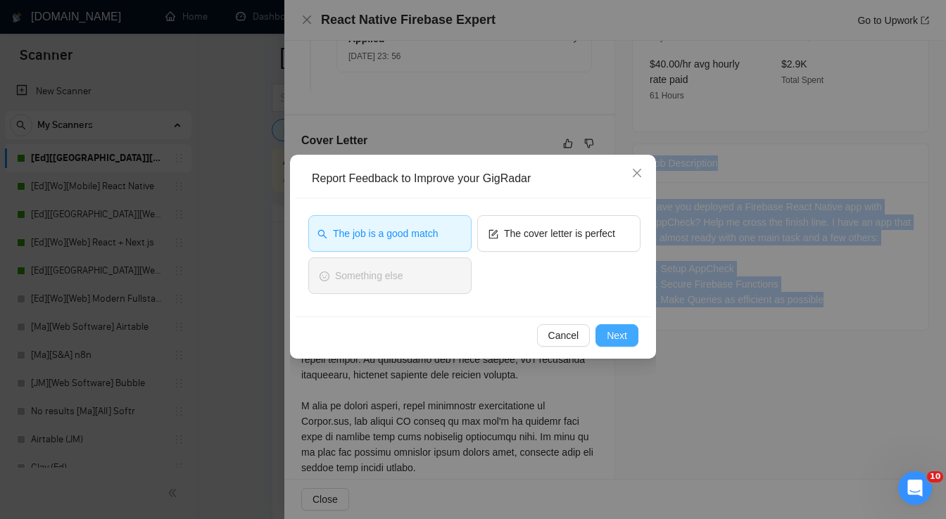
click at [622, 334] on span "Next" at bounding box center [617, 335] width 20 height 15
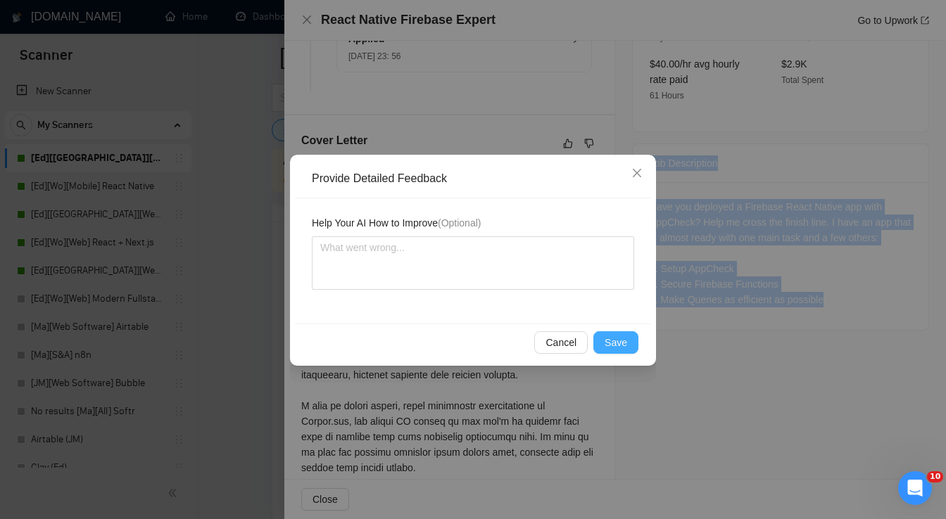
click at [614, 336] on span "Save" at bounding box center [615, 342] width 23 height 15
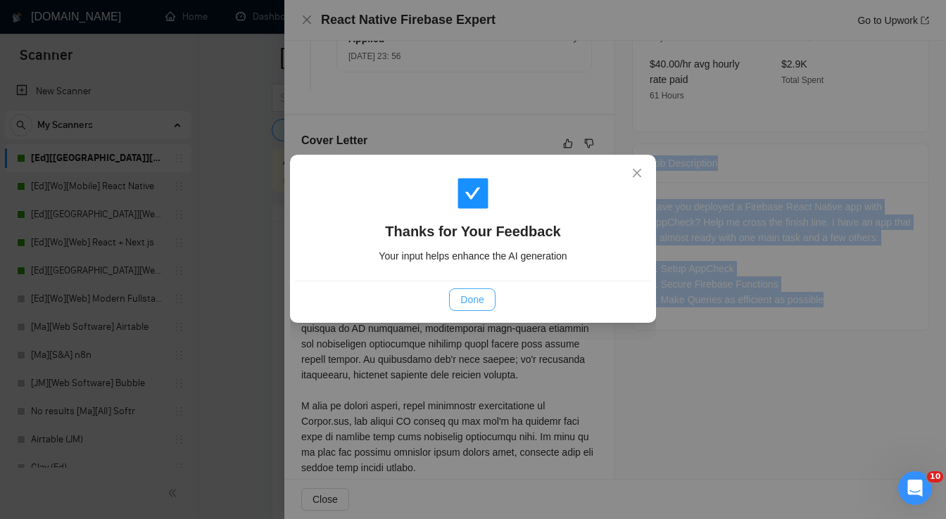
click at [484, 298] on button "Done" at bounding box center [472, 299] width 46 height 23
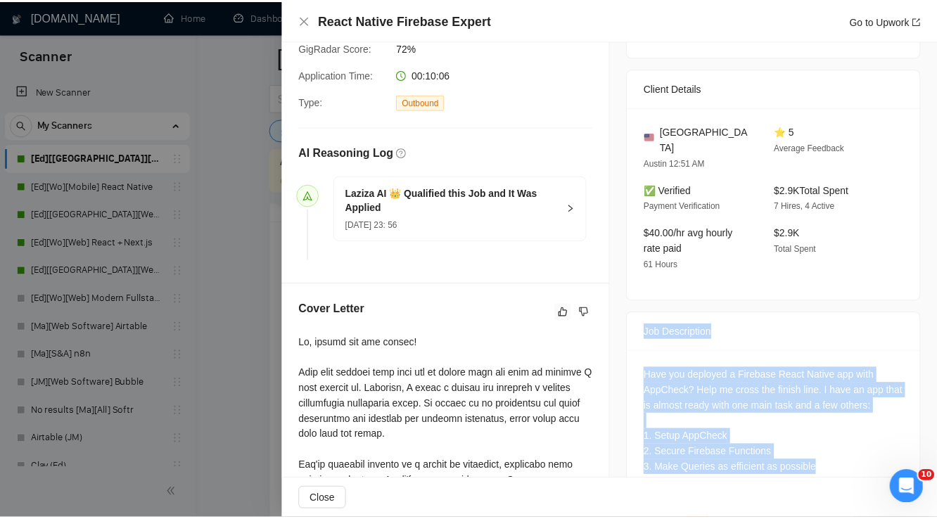
scroll to position [281, 0]
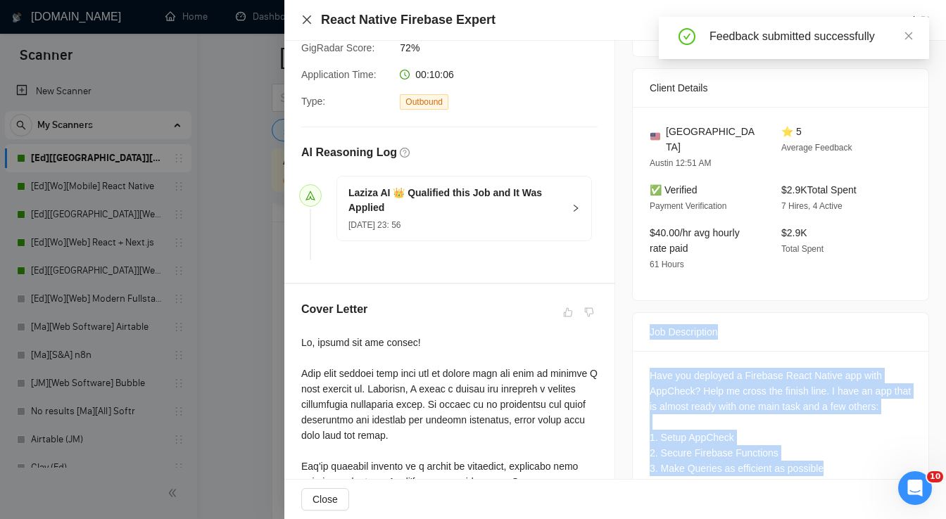
click at [304, 20] on icon "close" at bounding box center [306, 19] width 11 height 11
